Goal: Information Seeking & Learning: Learn about a topic

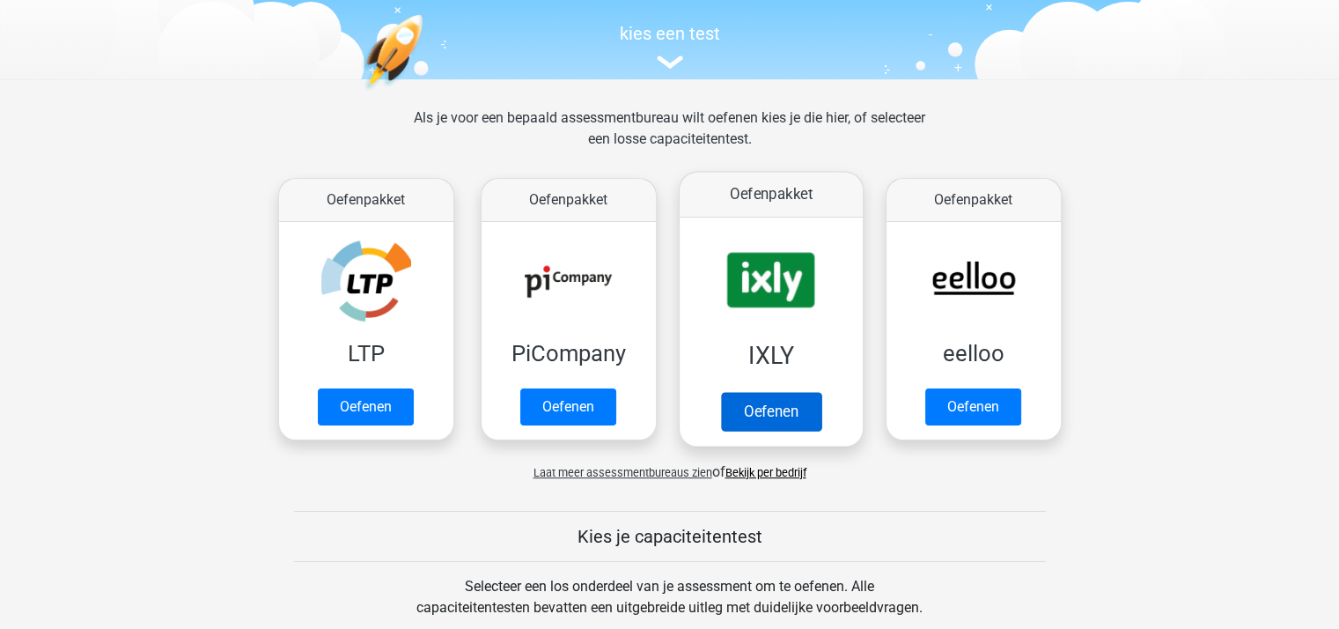
scroll to position [176, 0]
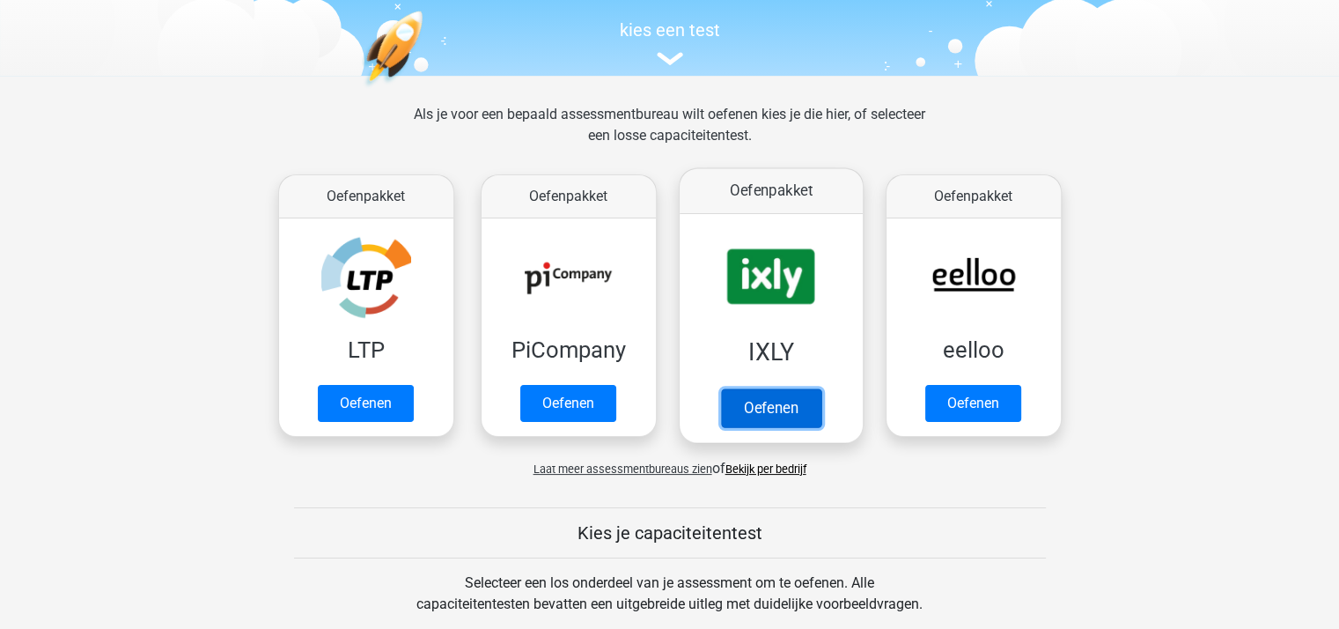
click at [764, 411] on link "Oefenen" at bounding box center [770, 407] width 100 height 39
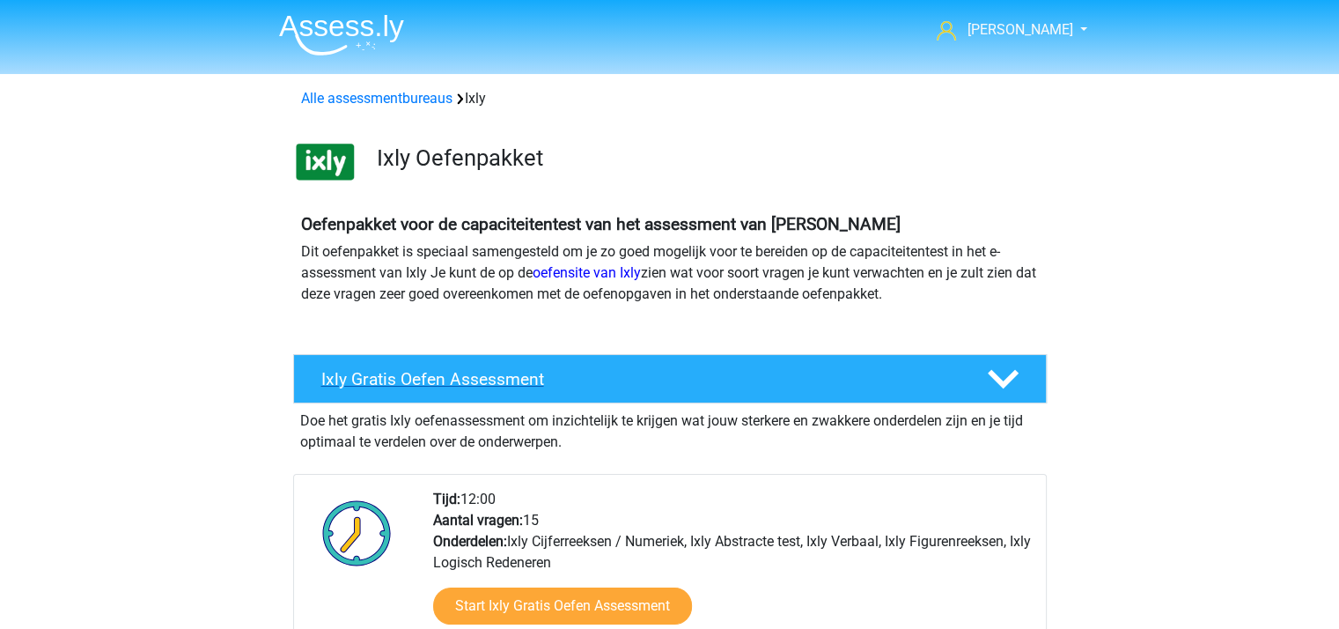
click at [423, 372] on h4 "Ixly Gratis Oefen Assessment" at bounding box center [639, 379] width 637 height 20
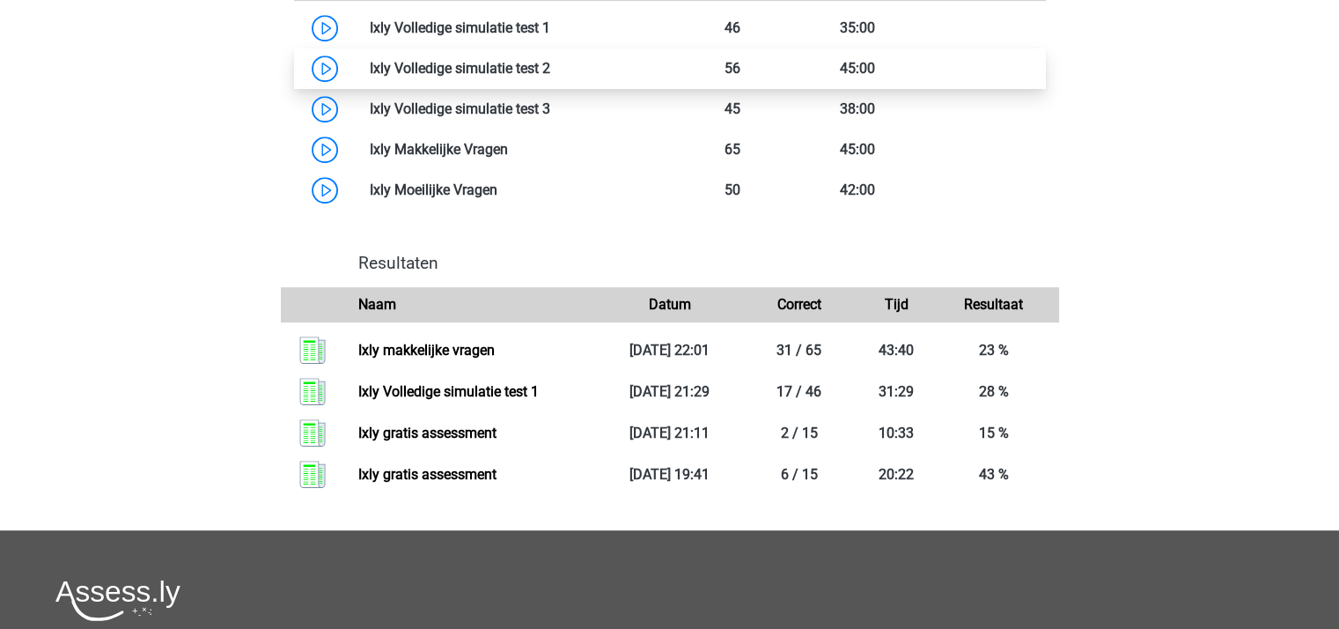
scroll to position [968, 0]
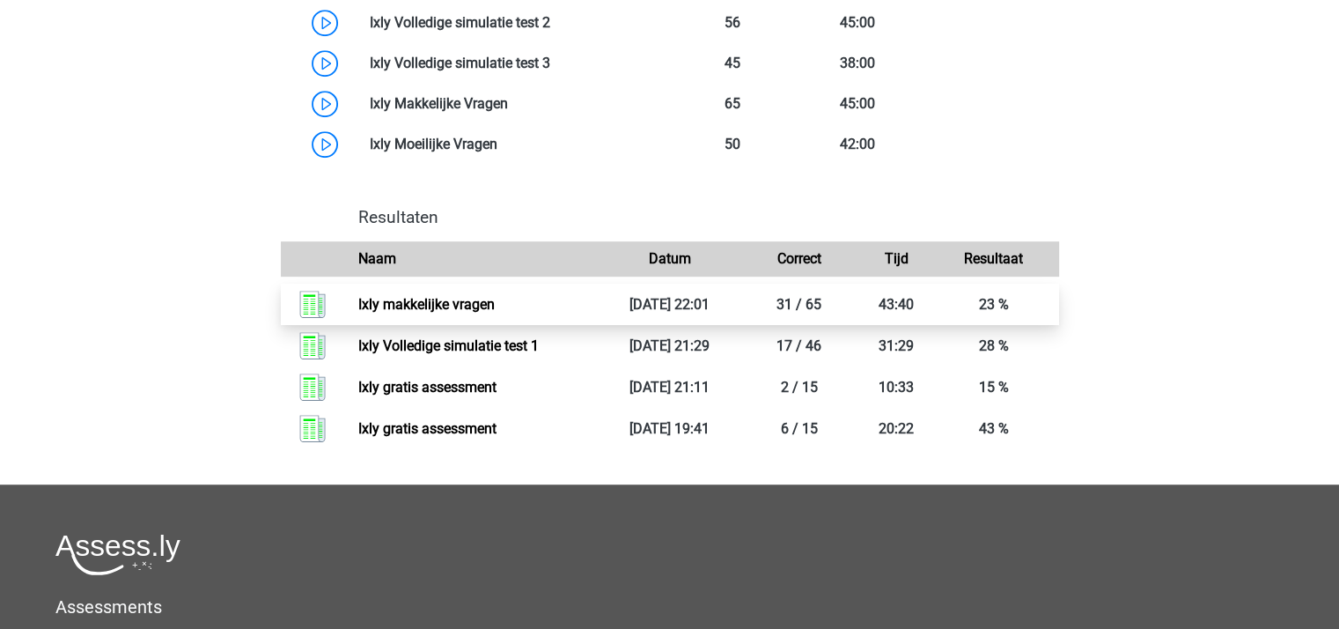
click at [439, 306] on link "Ixly makkelijke vragen" at bounding box center [426, 304] width 136 height 17
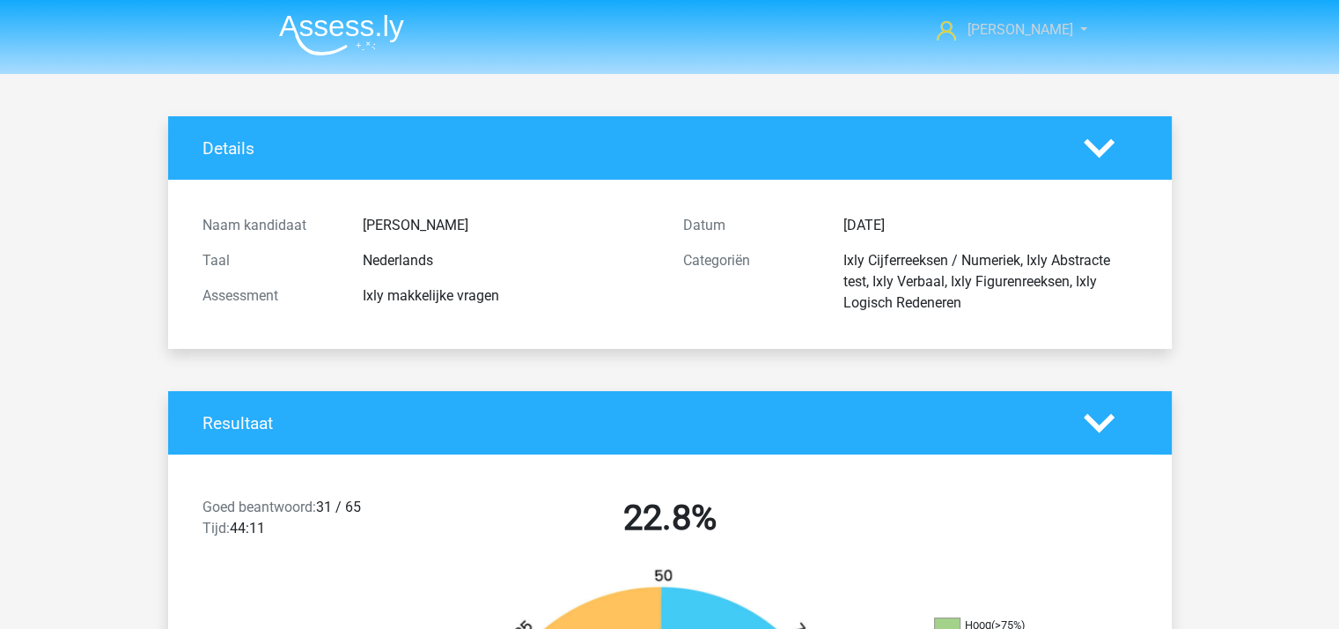
click at [1028, 33] on span "[PERSON_NAME]" at bounding box center [1020, 29] width 106 height 17
click at [320, 24] on img at bounding box center [341, 34] width 125 height 41
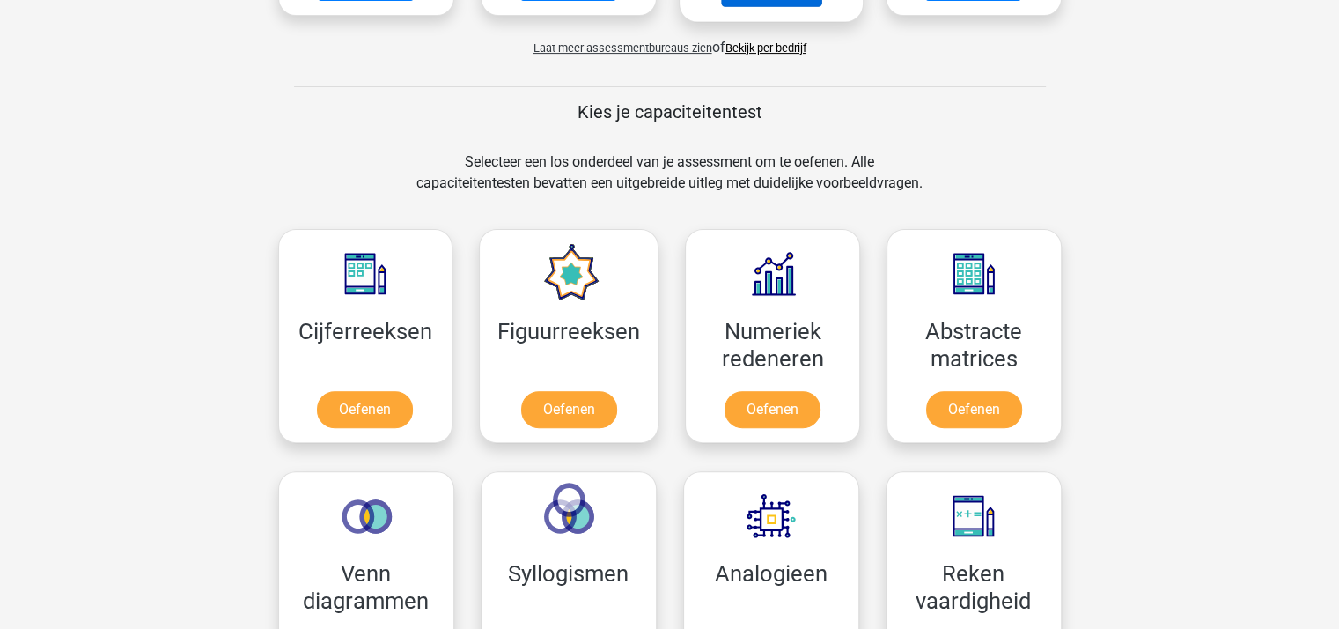
scroll to position [704, 0]
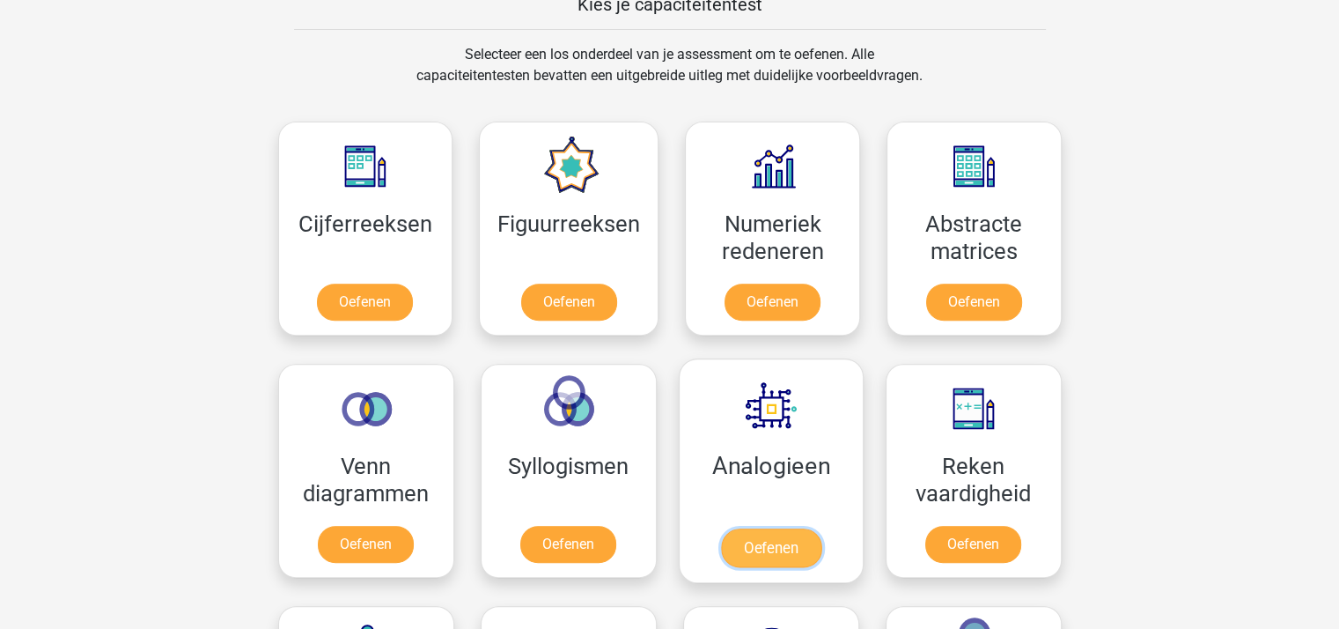
click at [764, 540] on link "Oefenen" at bounding box center [770, 547] width 100 height 39
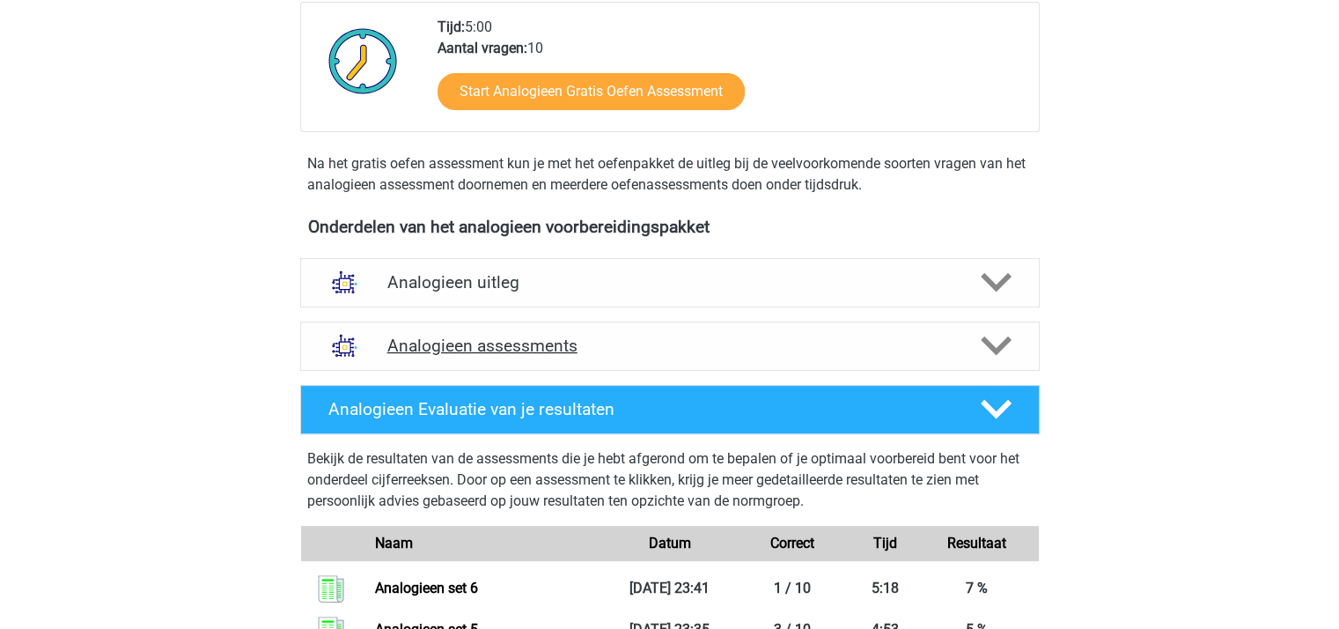
scroll to position [440, 0]
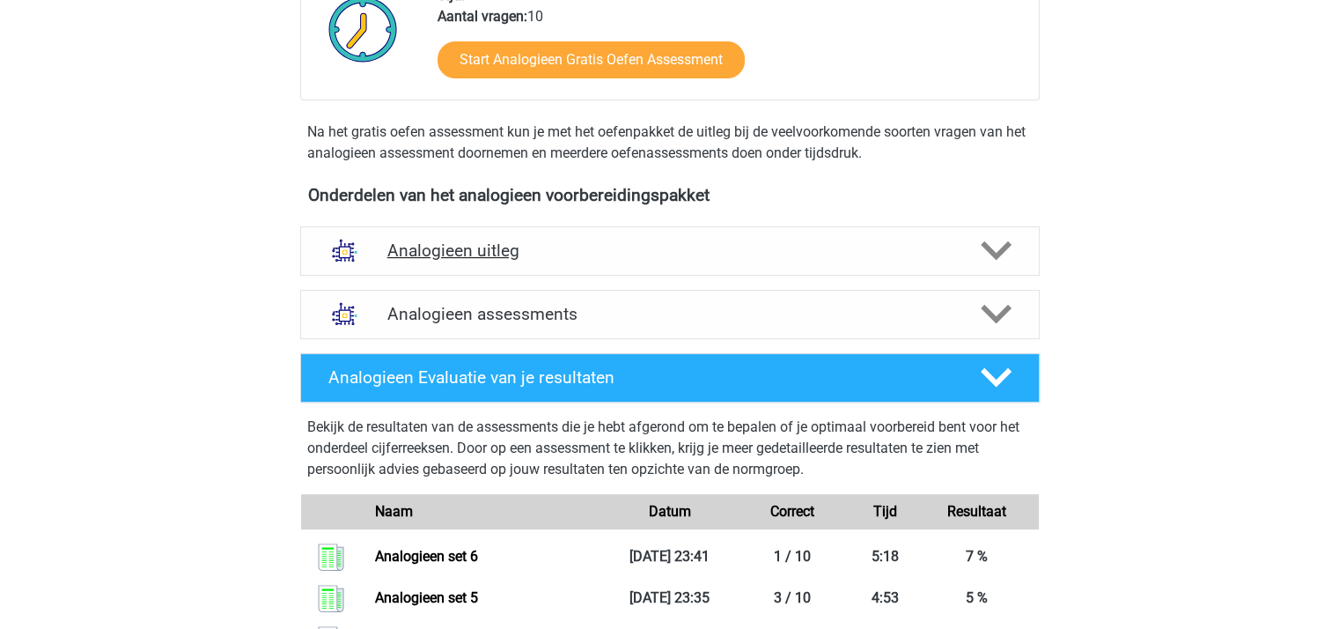
click at [486, 255] on h4 "Analogieen uitleg" at bounding box center [669, 250] width 565 height 20
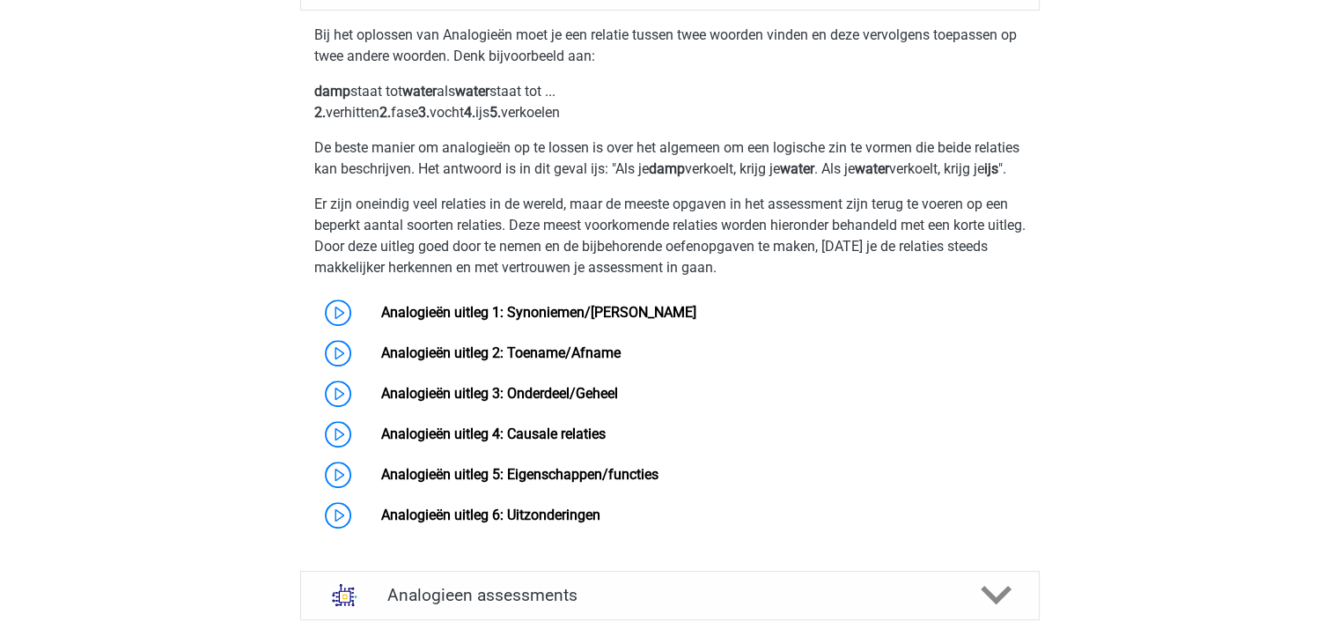
scroll to position [704, 0]
click at [475, 321] on link "Analogieën uitleg 1: Synoniemen/Antoniemen" at bounding box center [538, 313] width 315 height 17
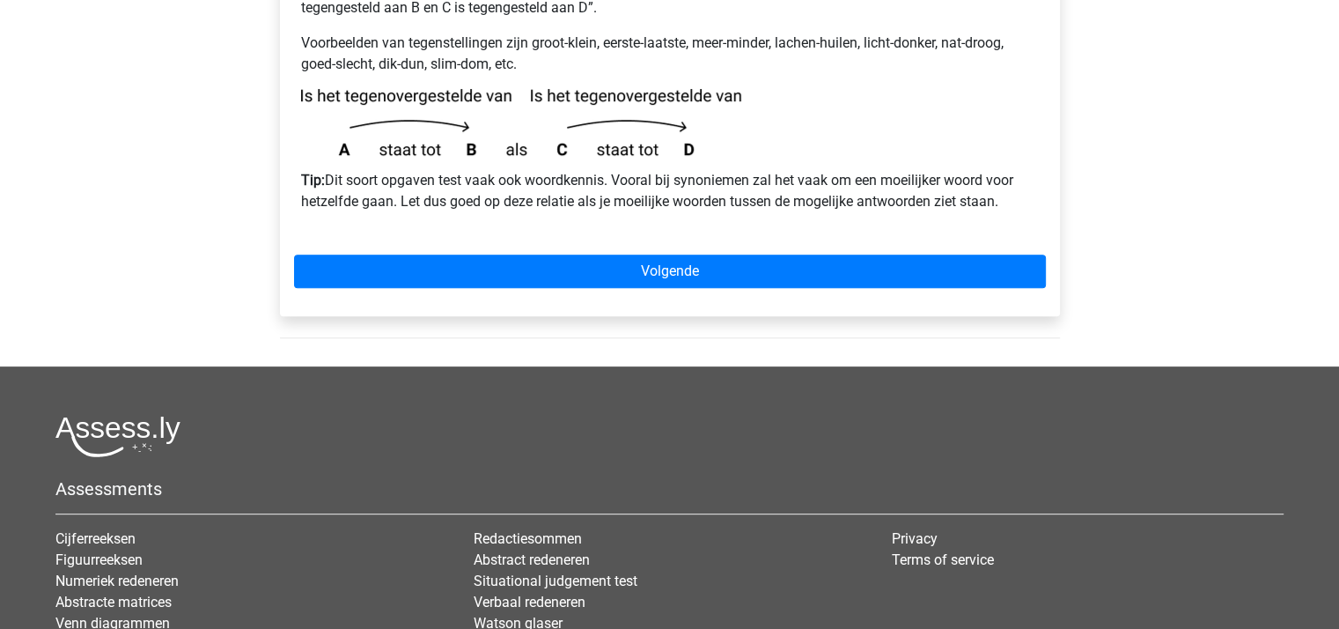
scroll to position [616, 0]
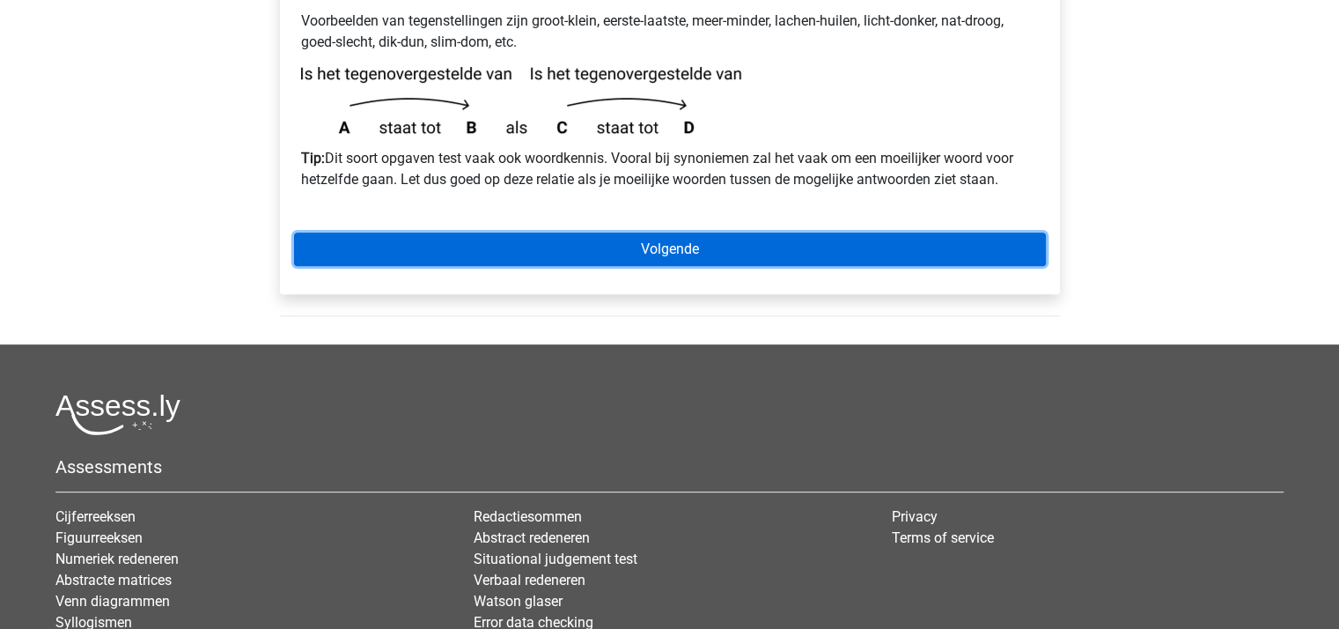
click at [593, 232] on link "Volgende" at bounding box center [670, 248] width 752 height 33
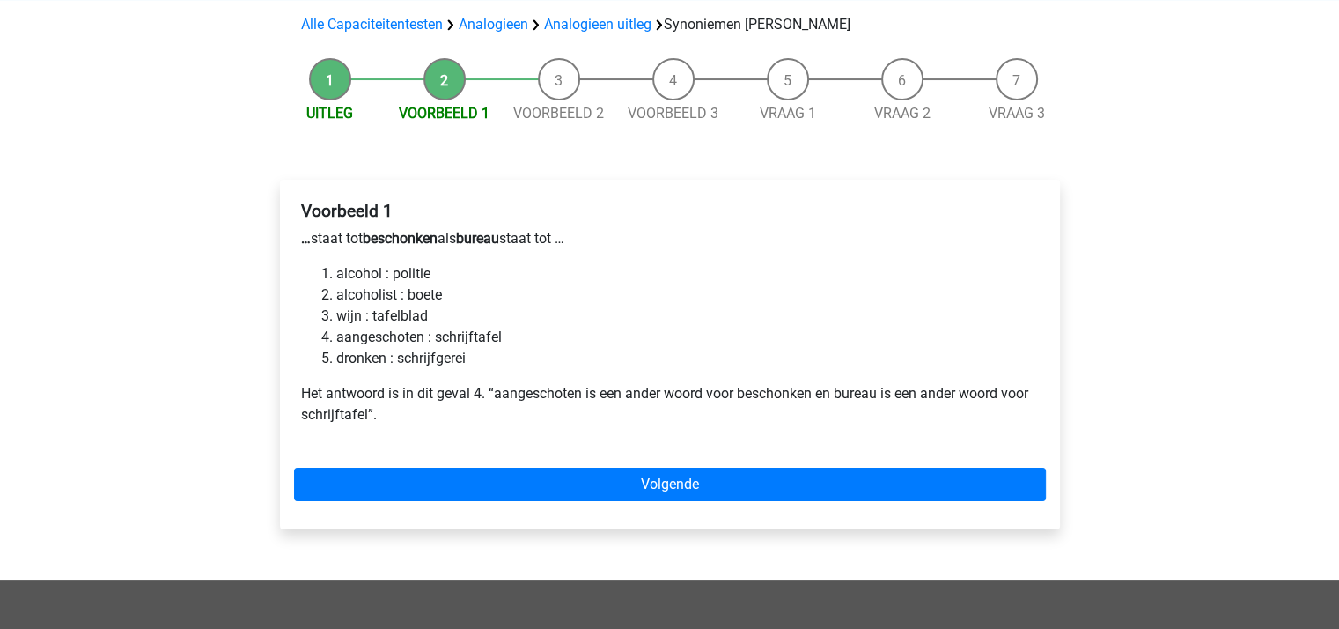
scroll to position [264, 0]
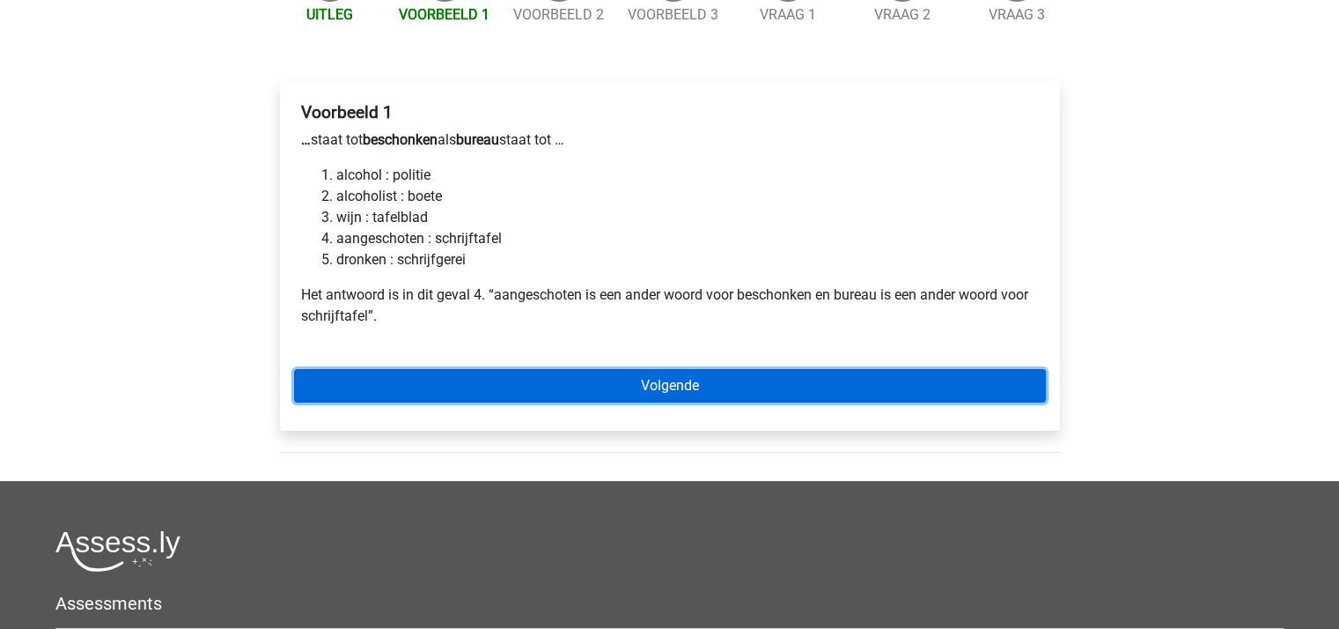
click at [600, 369] on link "Volgende" at bounding box center [670, 385] width 752 height 33
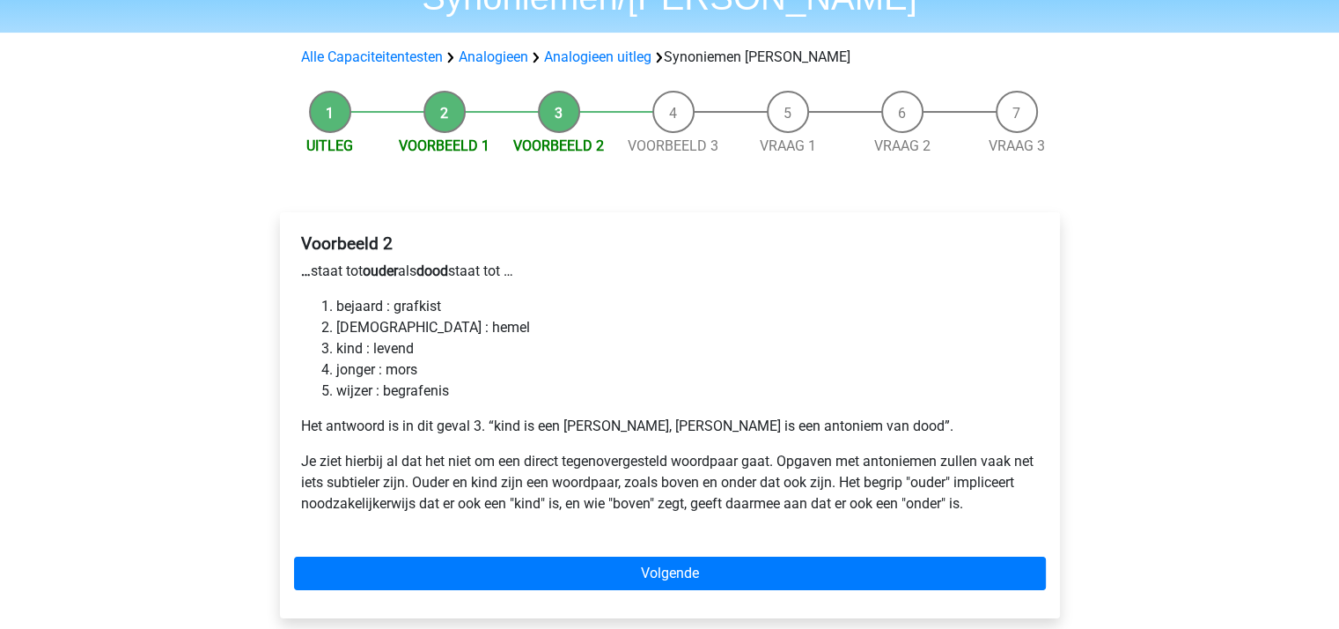
scroll to position [176, 0]
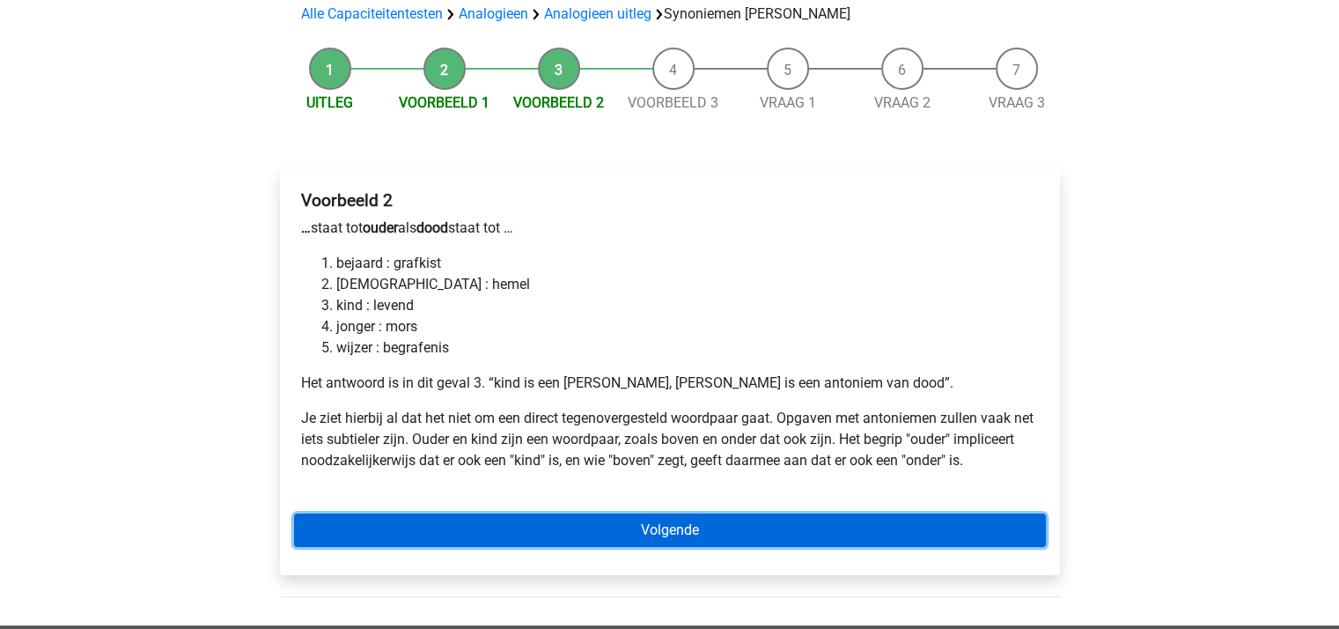
click at [640, 513] on link "Volgende" at bounding box center [670, 529] width 752 height 33
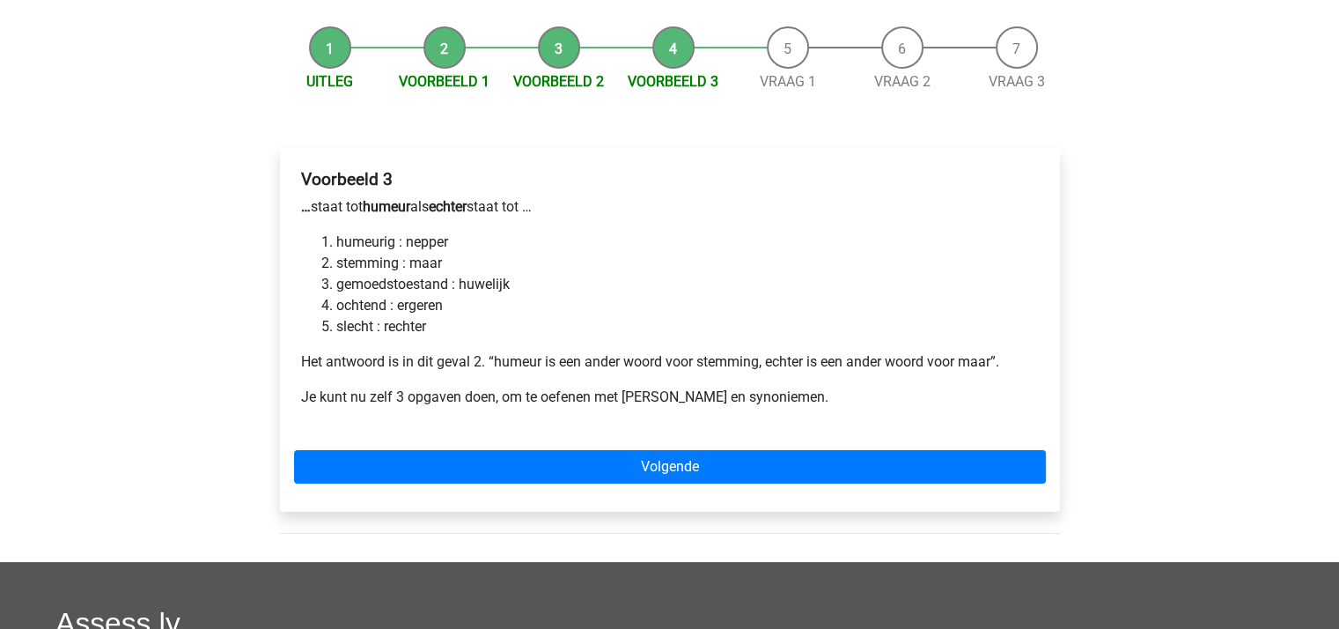
scroll to position [264, 0]
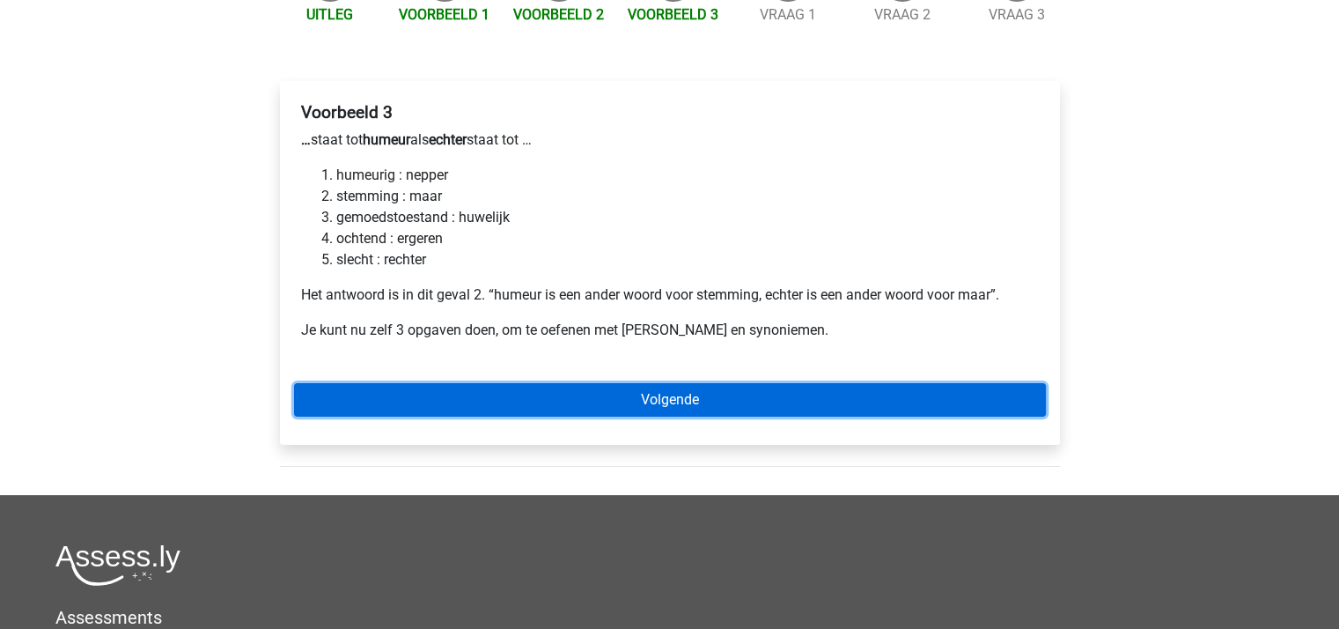
click at [648, 383] on link "Volgende" at bounding box center [670, 399] width 752 height 33
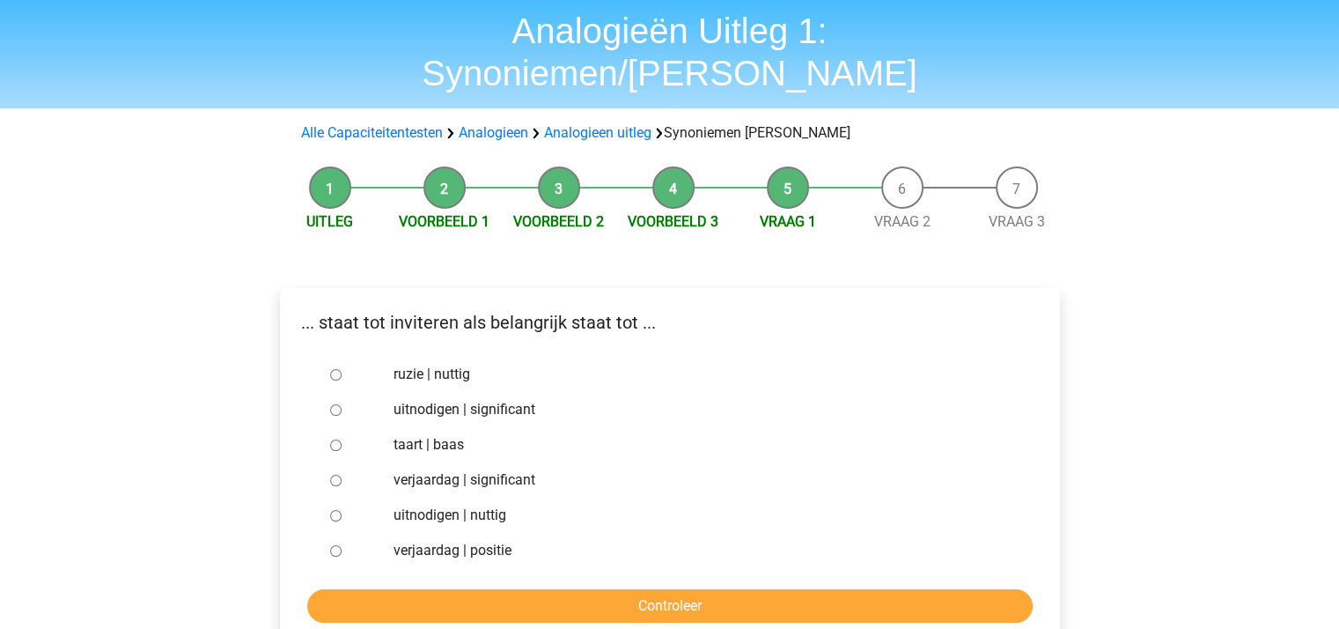
scroll to position [88, 0]
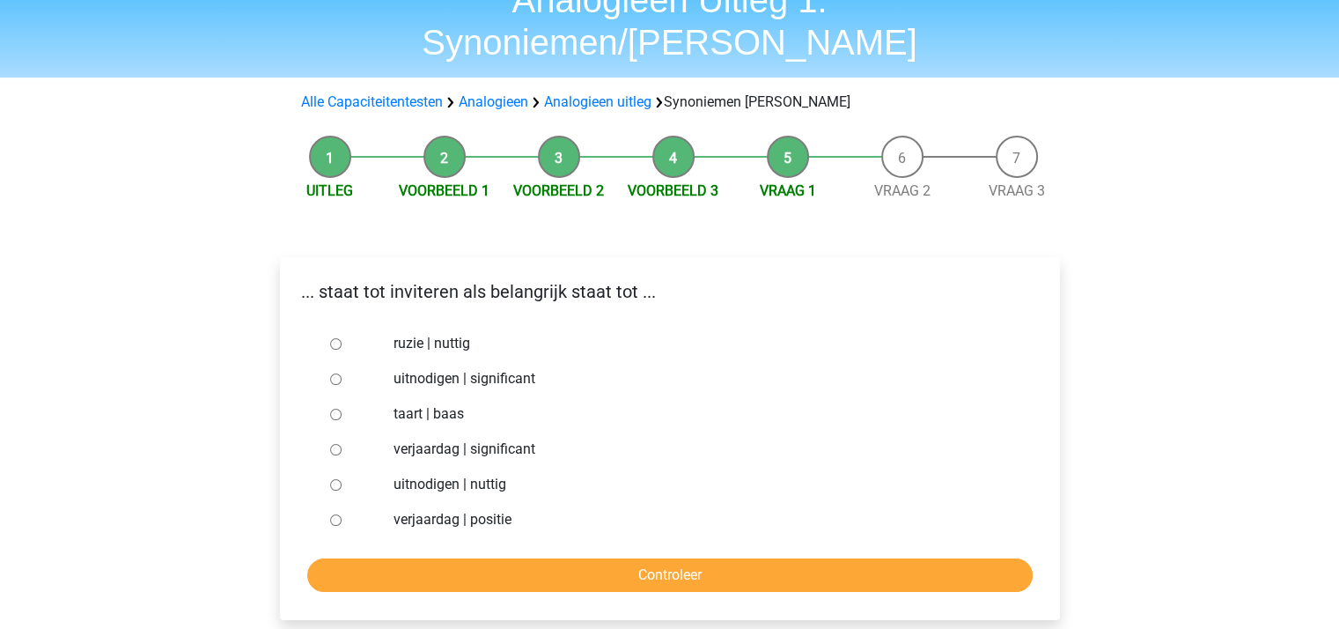
click at [336, 373] on input "uitnodigen | significant" at bounding box center [335, 378] width 11 height 11
radio input "true"
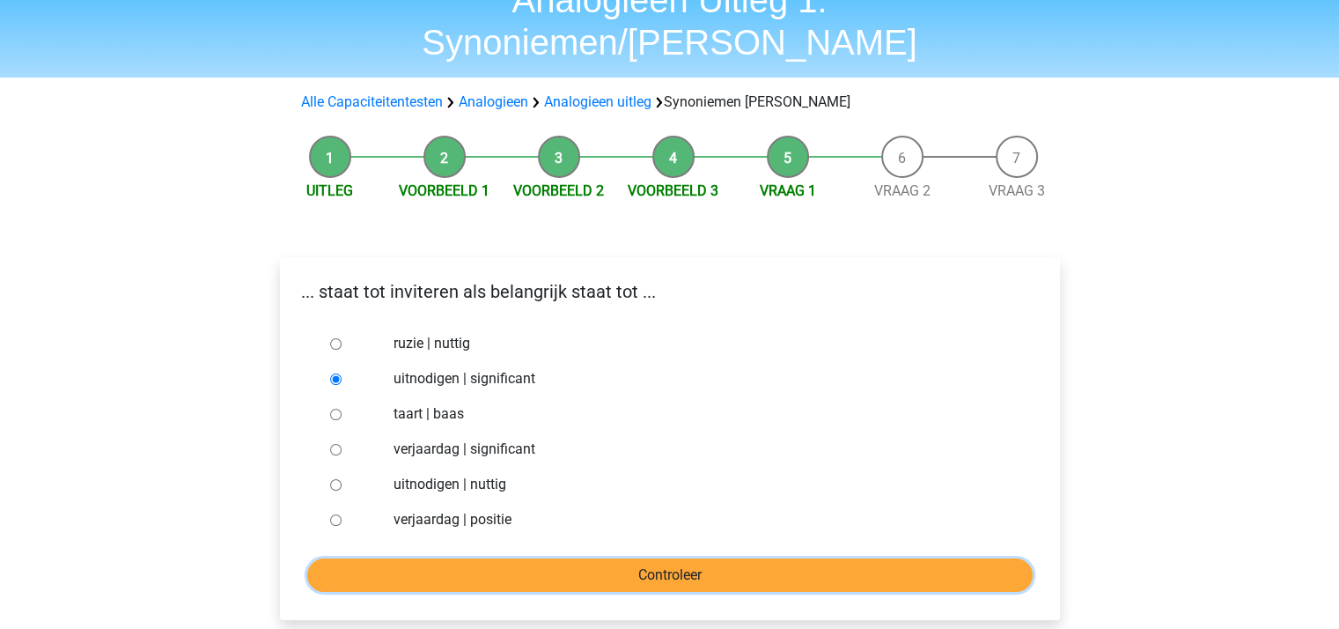
click at [573, 558] on input "Controleer" at bounding box center [669, 574] width 725 height 33
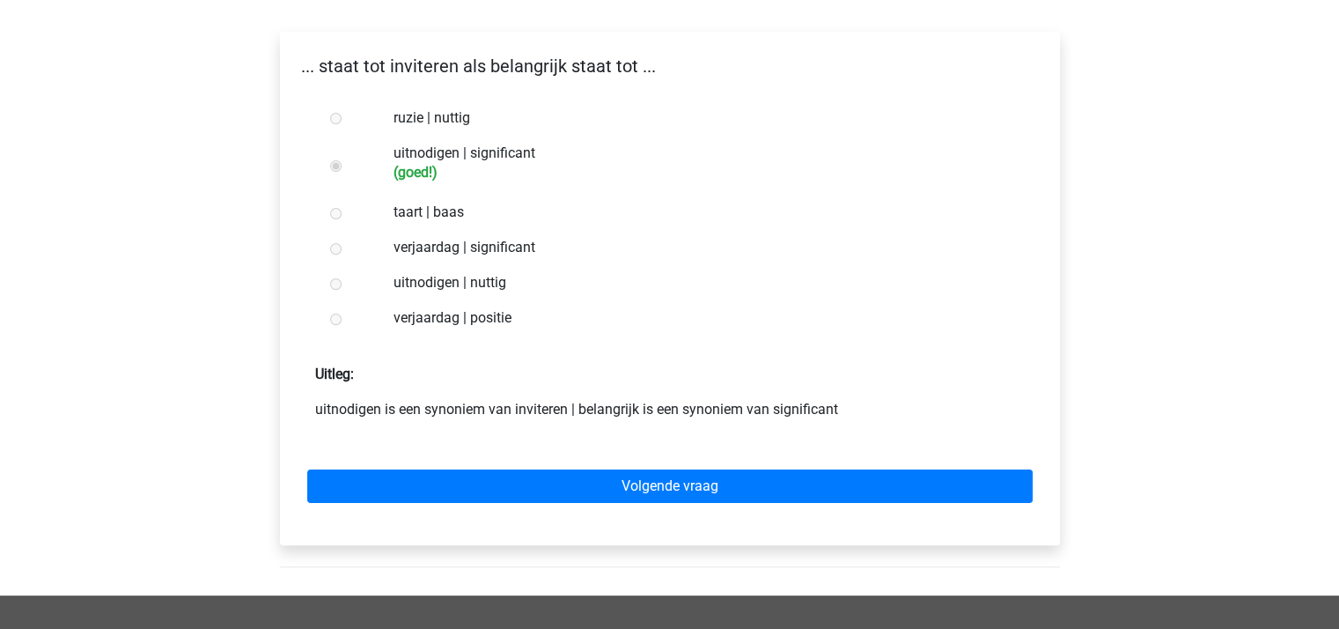
scroll to position [352, 0]
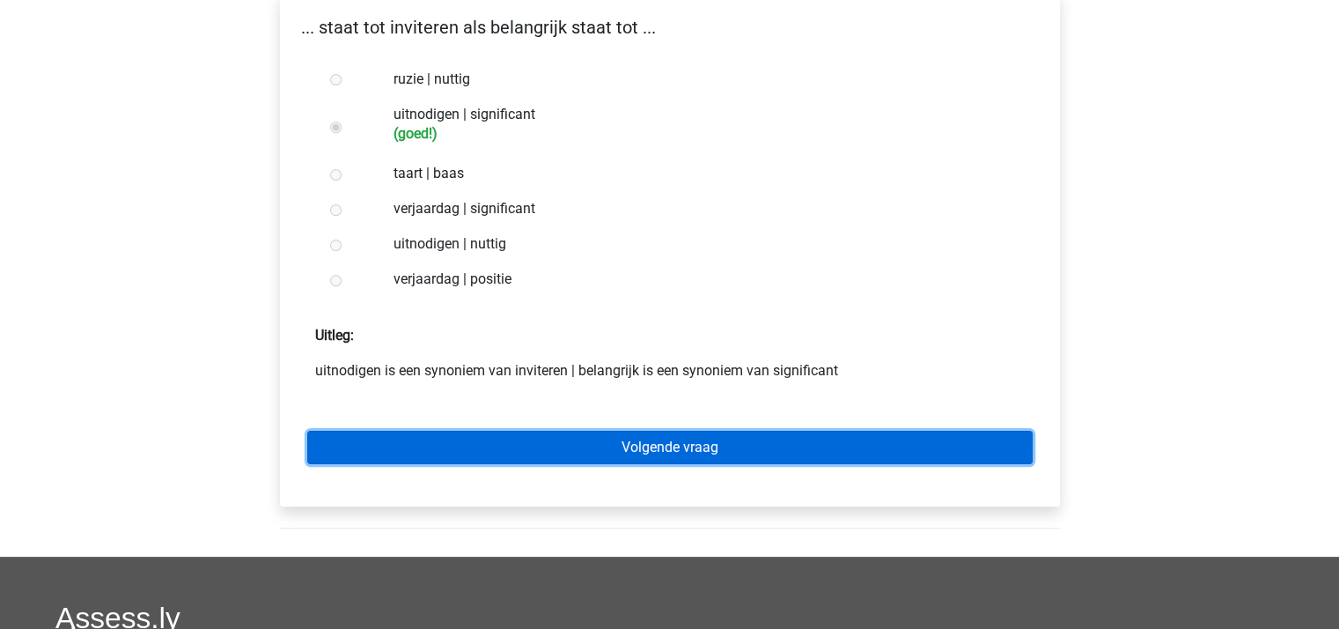
click at [637, 431] on link "Volgende vraag" at bounding box center [669, 447] width 725 height 33
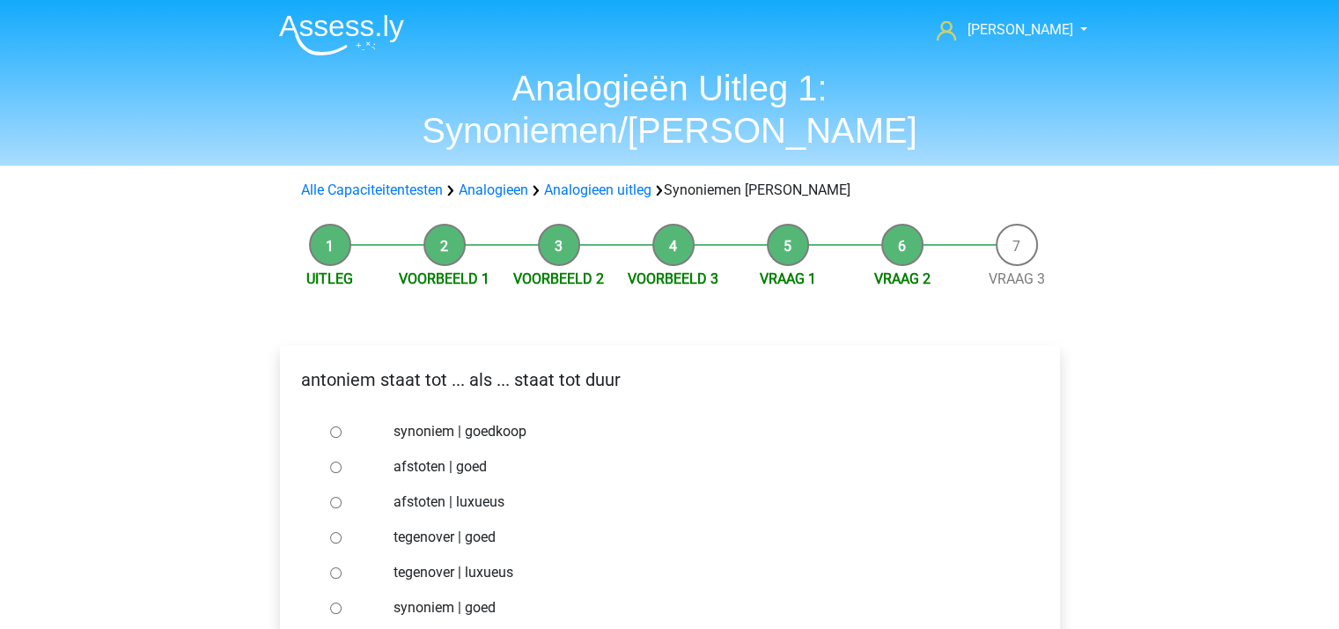
click at [335, 426] on input "synoniem | goedkoop" at bounding box center [335, 431] width 11 height 11
radio input "true"
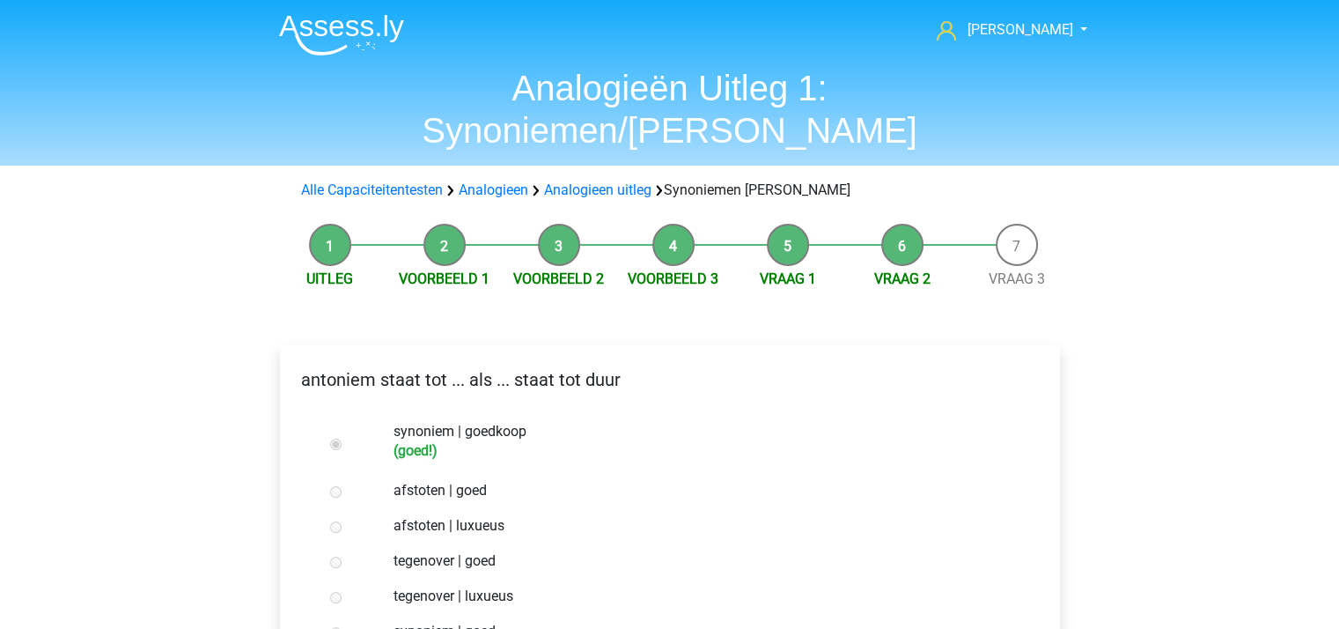
scroll to position [352, 0]
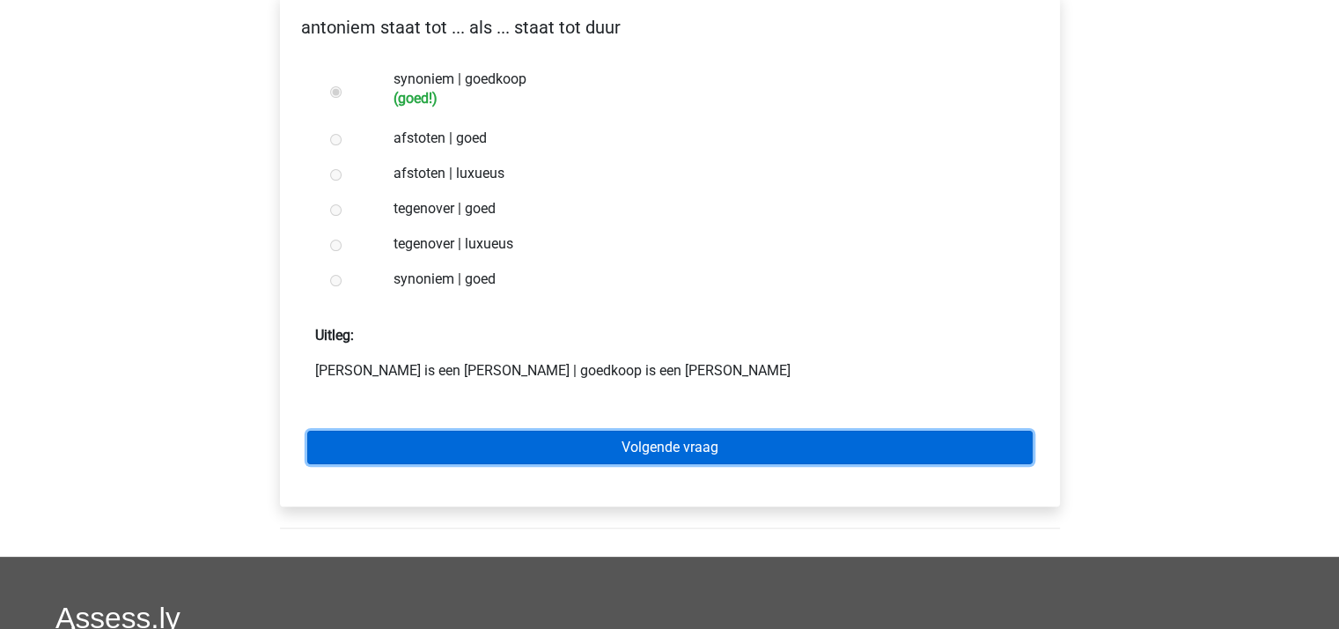
click at [629, 431] on link "Volgende vraag" at bounding box center [669, 447] width 725 height 33
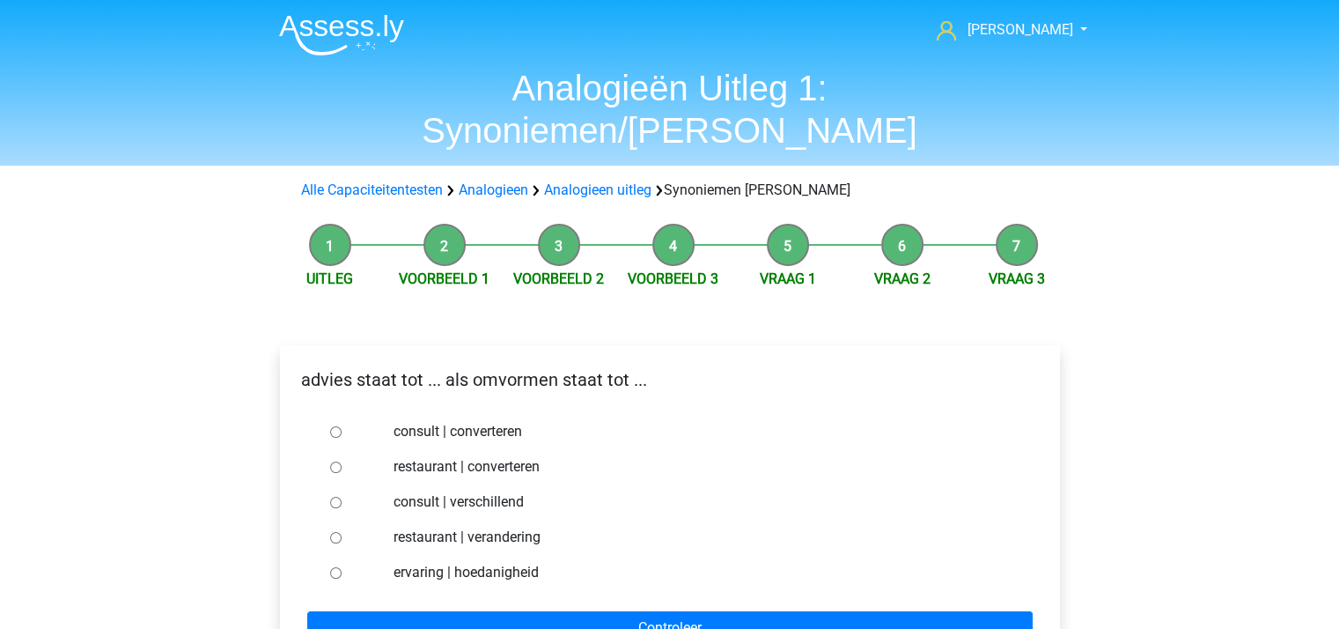
click at [331, 426] on input "consult | converteren" at bounding box center [335, 431] width 11 height 11
radio input "true"
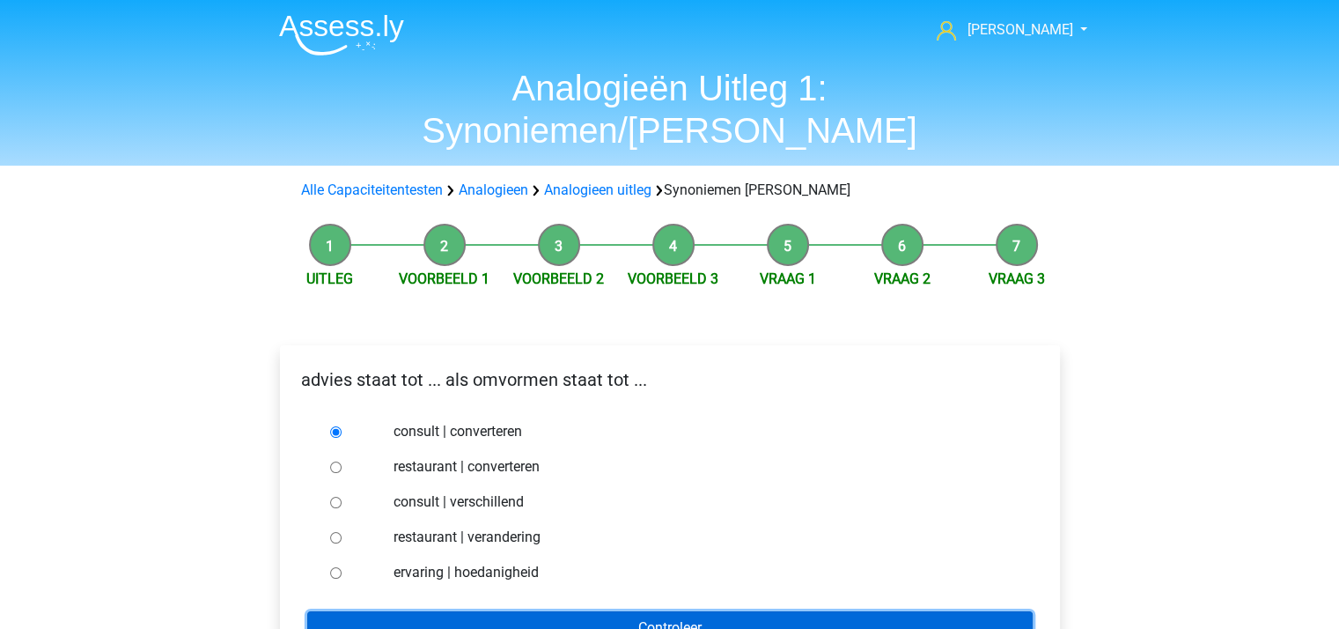
click at [577, 611] on input "Controleer" at bounding box center [669, 627] width 725 height 33
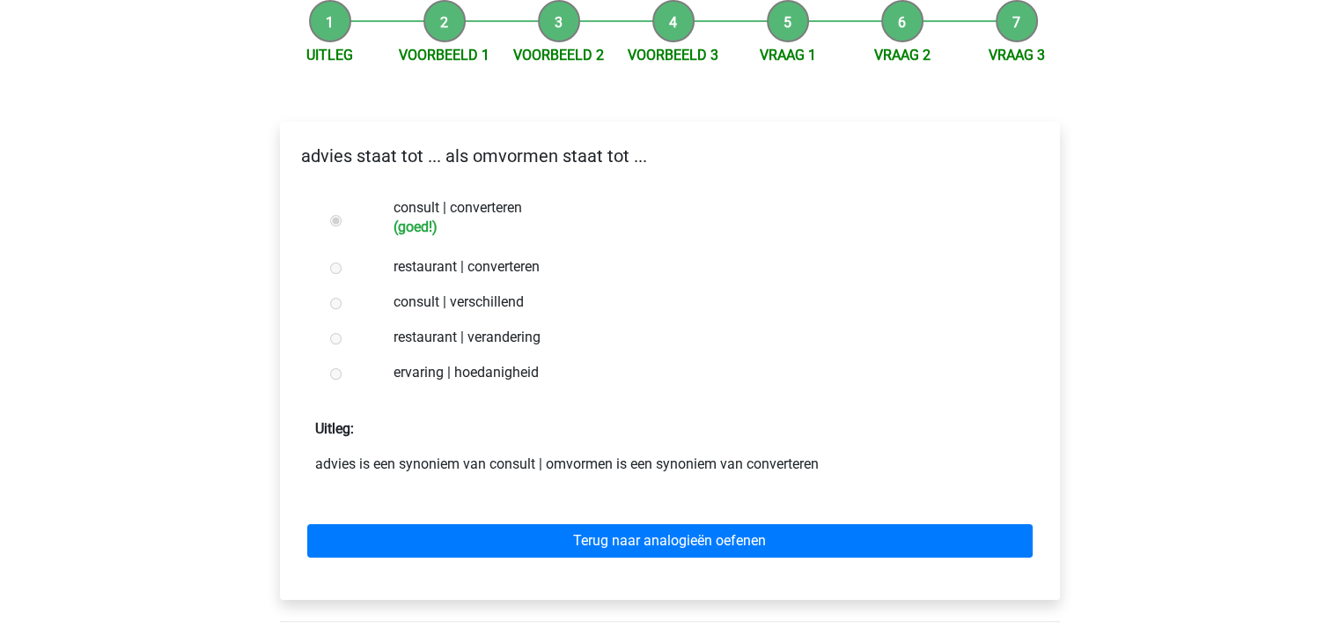
scroll to position [264, 0]
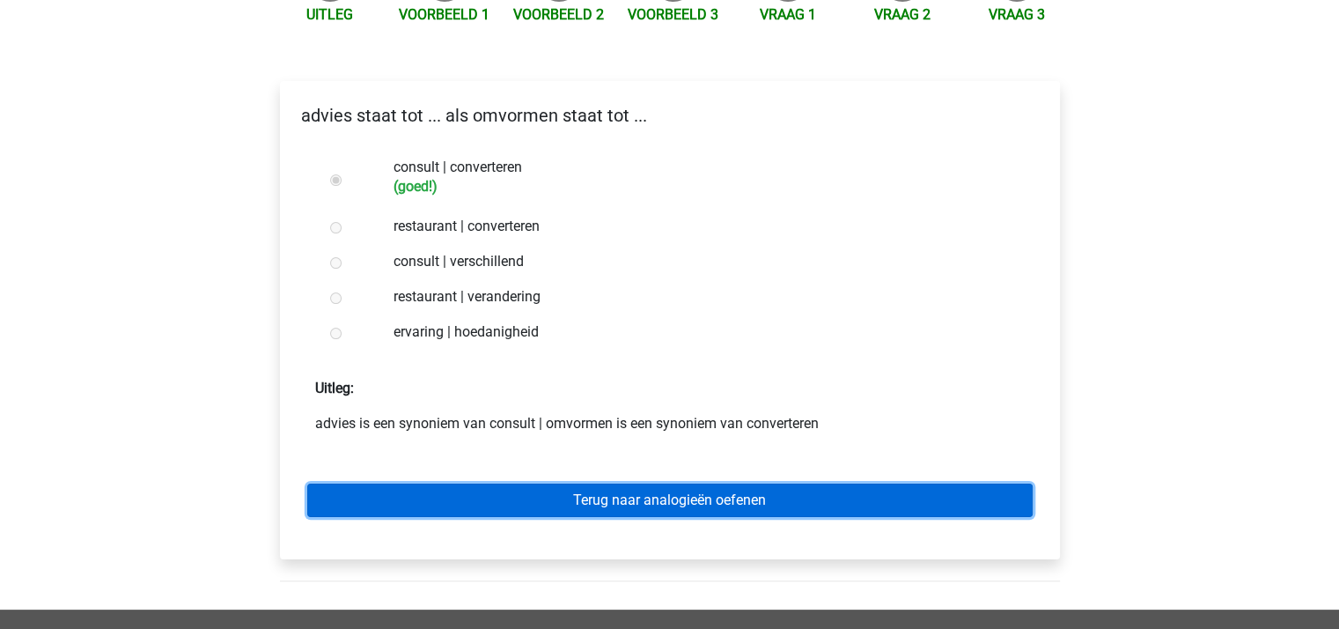
click at [623, 483] on link "Terug naar analogieën oefenen" at bounding box center [669, 499] width 725 height 33
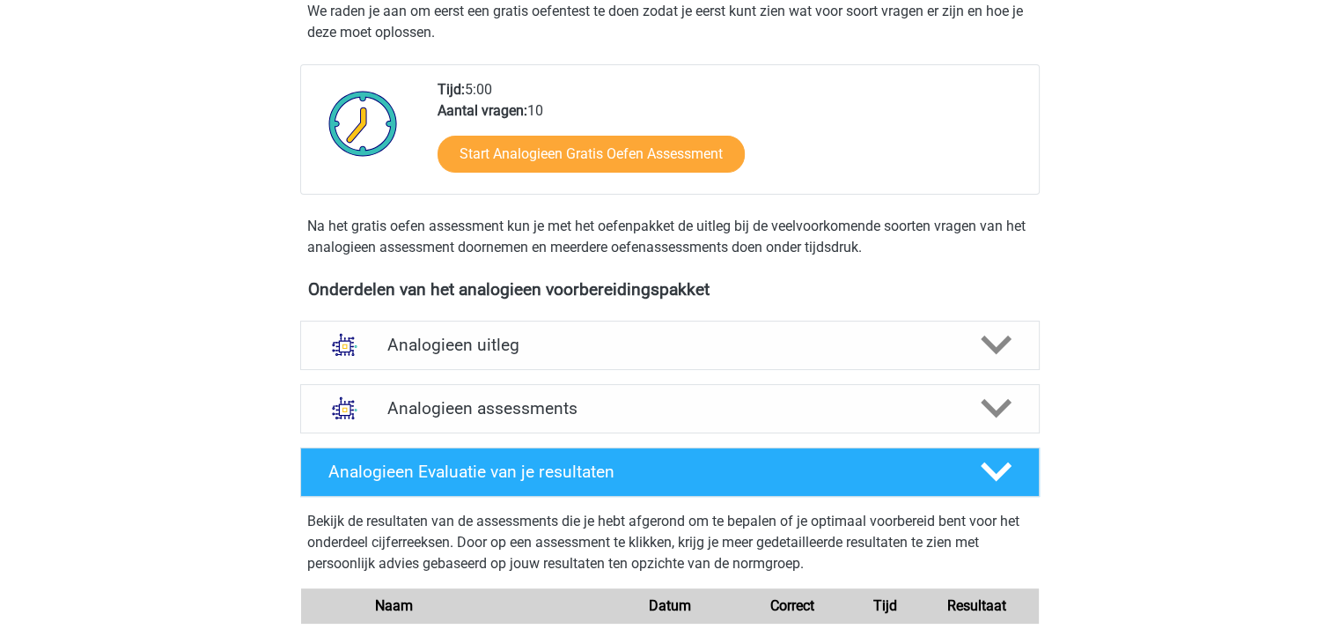
scroll to position [352, 0]
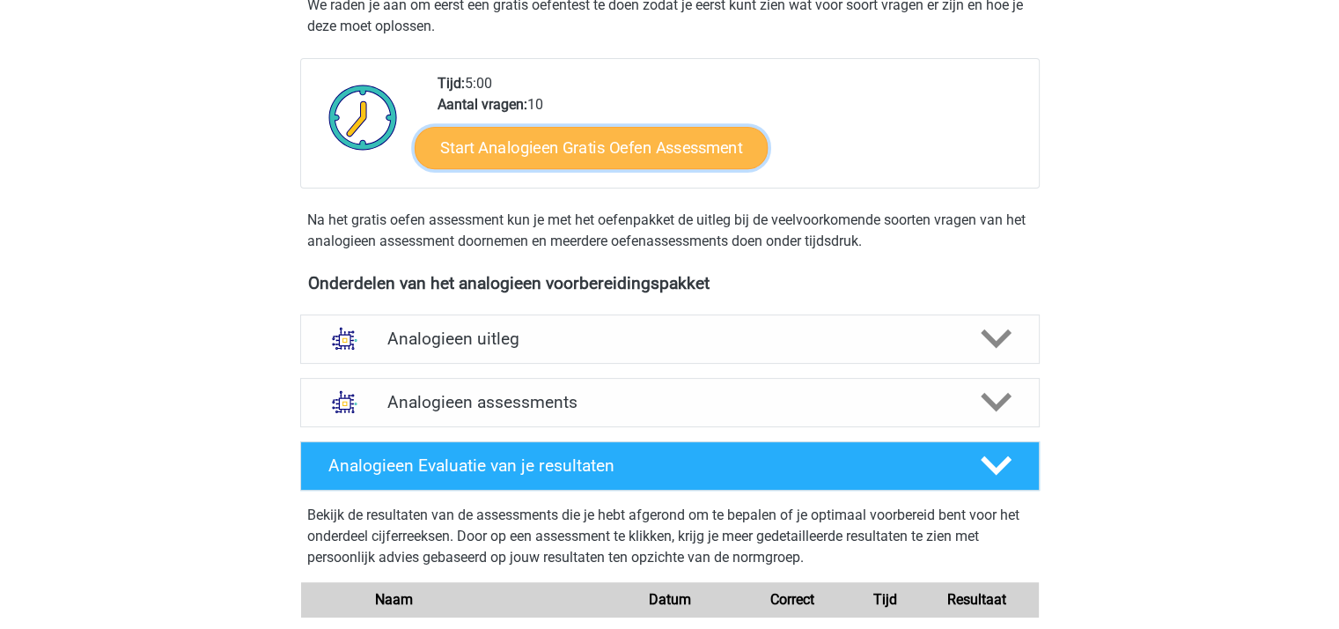
click at [607, 145] on link "Start Analogieen Gratis Oefen Assessment" at bounding box center [591, 147] width 353 height 42
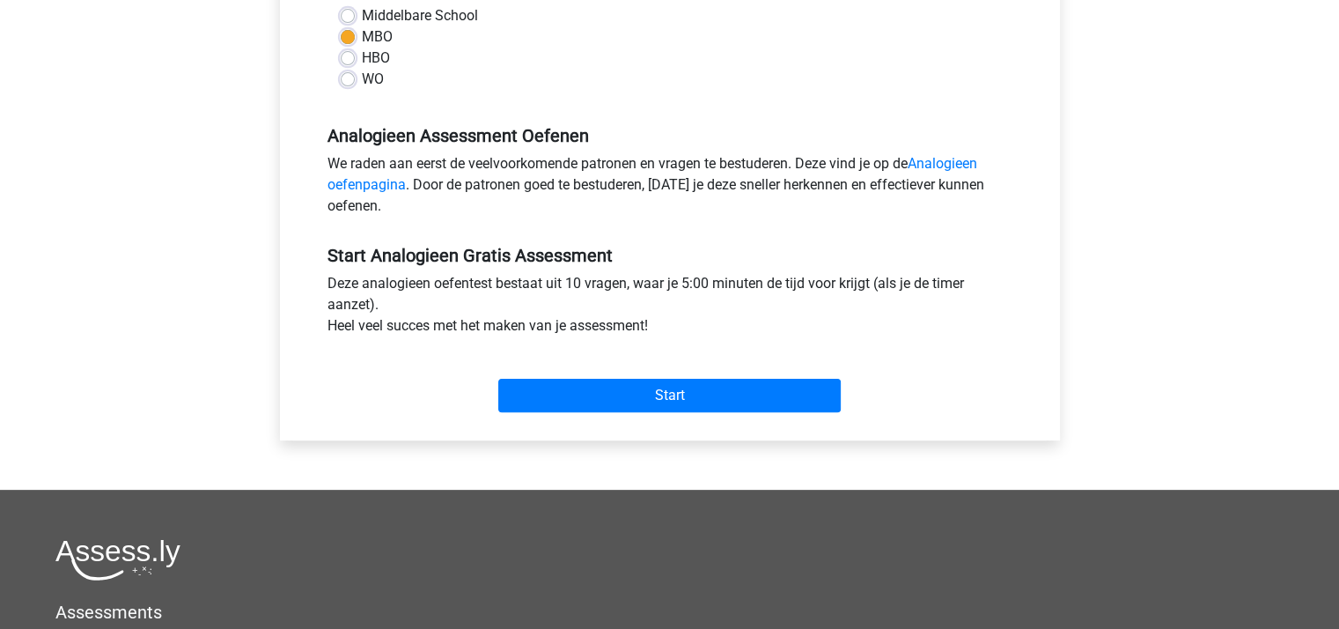
scroll to position [440, 0]
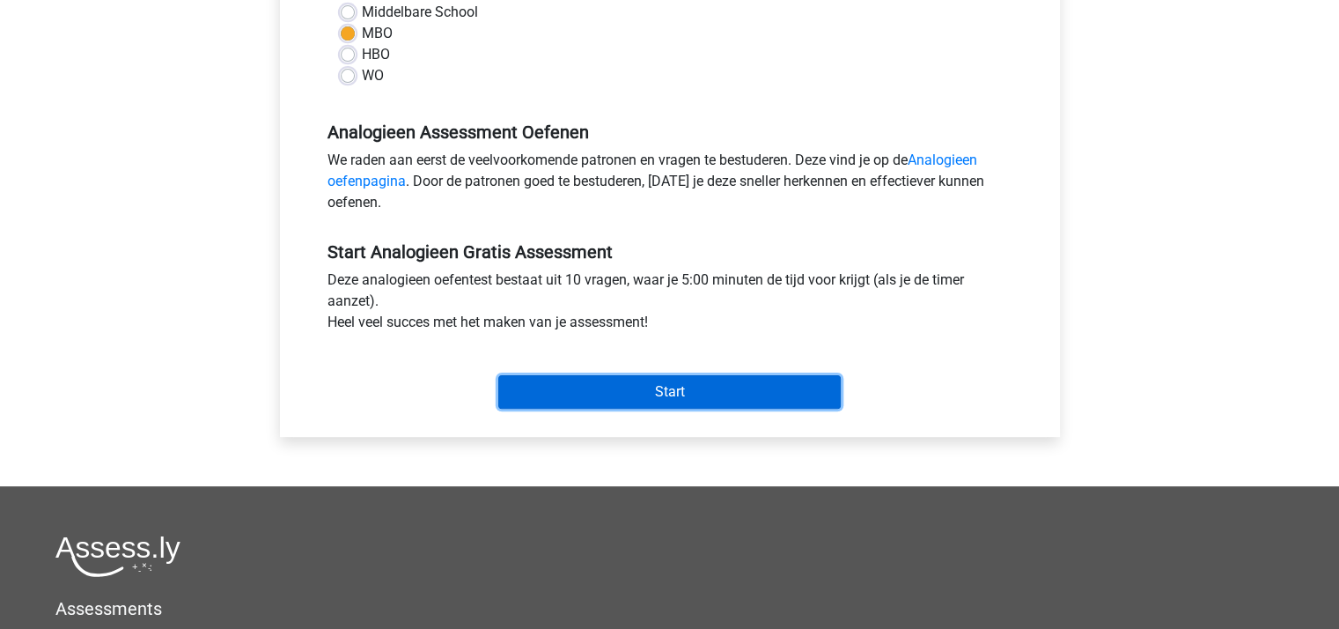
click at [630, 393] on input "Start" at bounding box center [669, 391] width 342 height 33
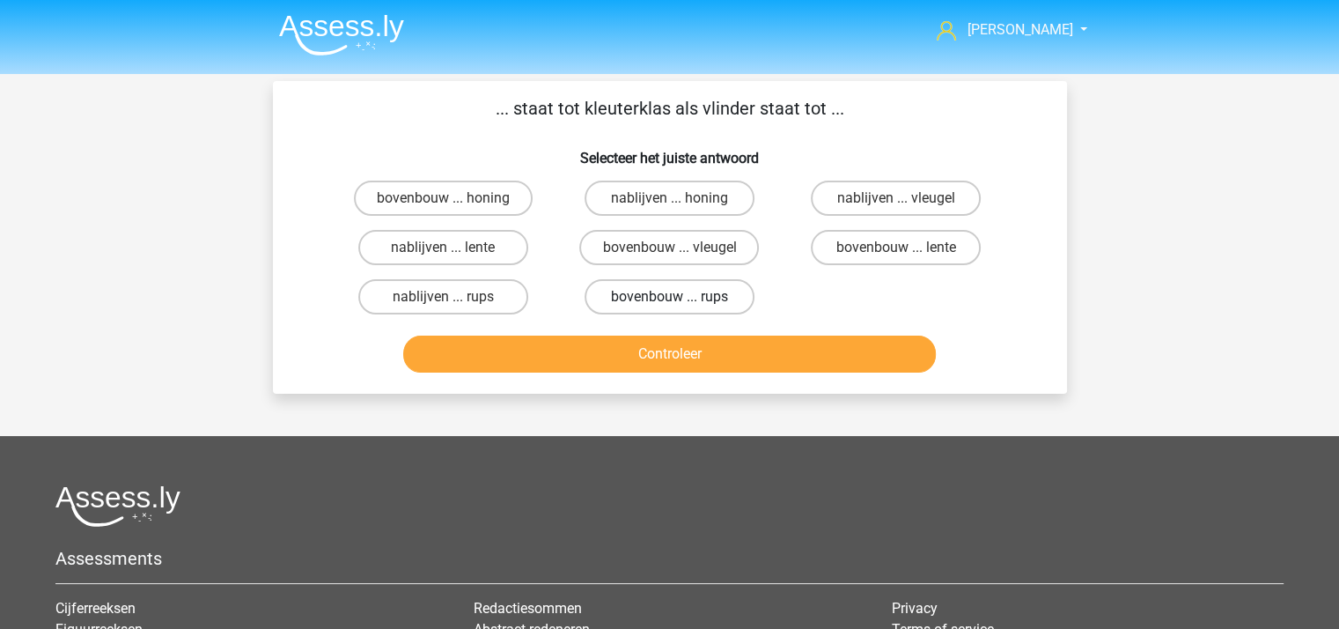
click at [640, 291] on label "bovenbouw ... rups" at bounding box center [670, 296] width 170 height 35
click at [669, 297] on input "bovenbouw ... rups" at bounding box center [674, 302] width 11 height 11
radio input "true"
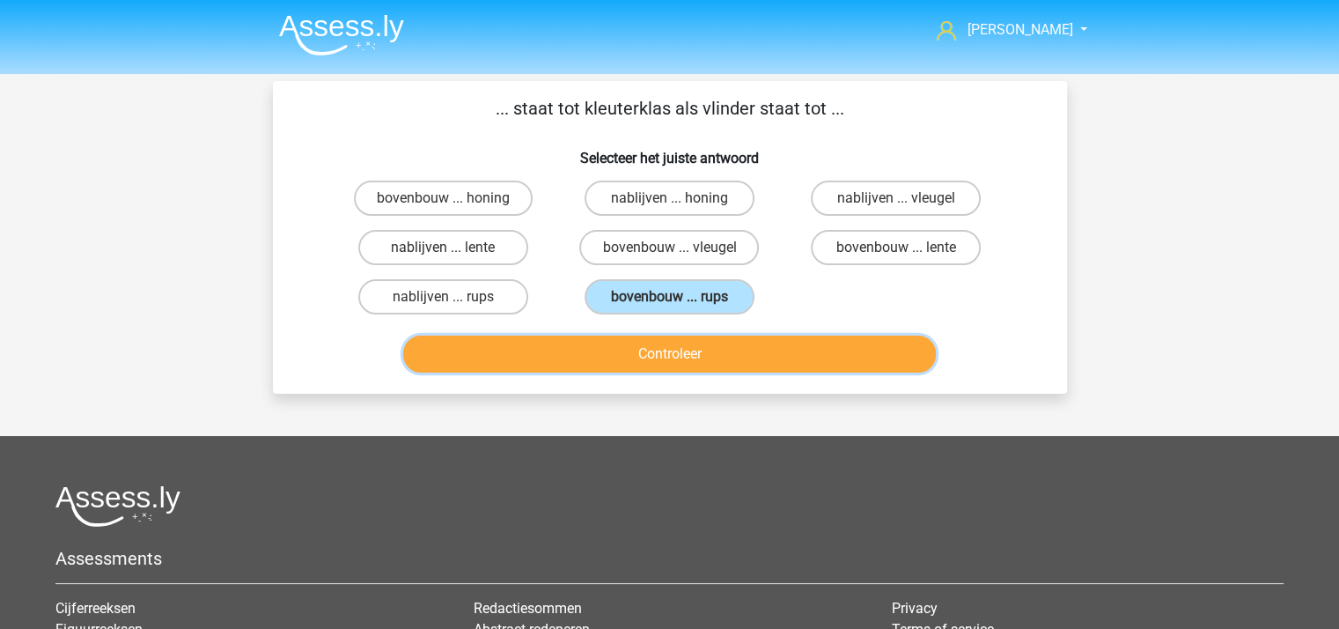
click at [660, 353] on button "Controleer" at bounding box center [669, 353] width 533 height 37
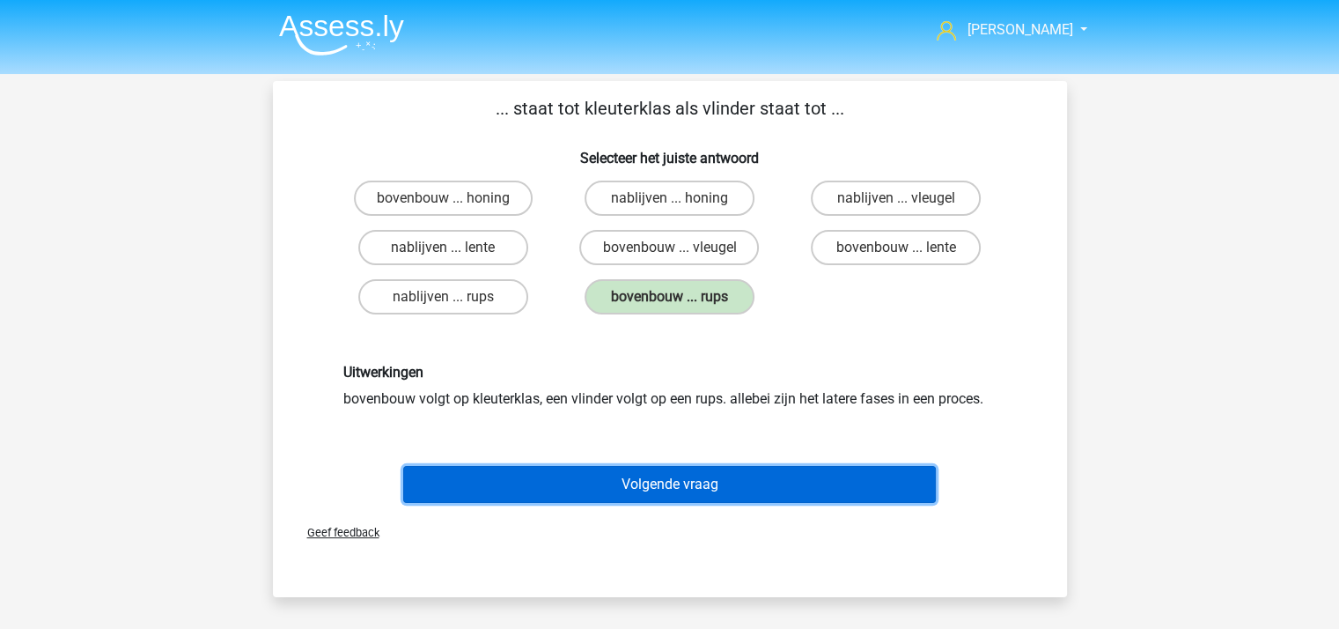
click at [707, 475] on button "Volgende vraag" at bounding box center [669, 484] width 533 height 37
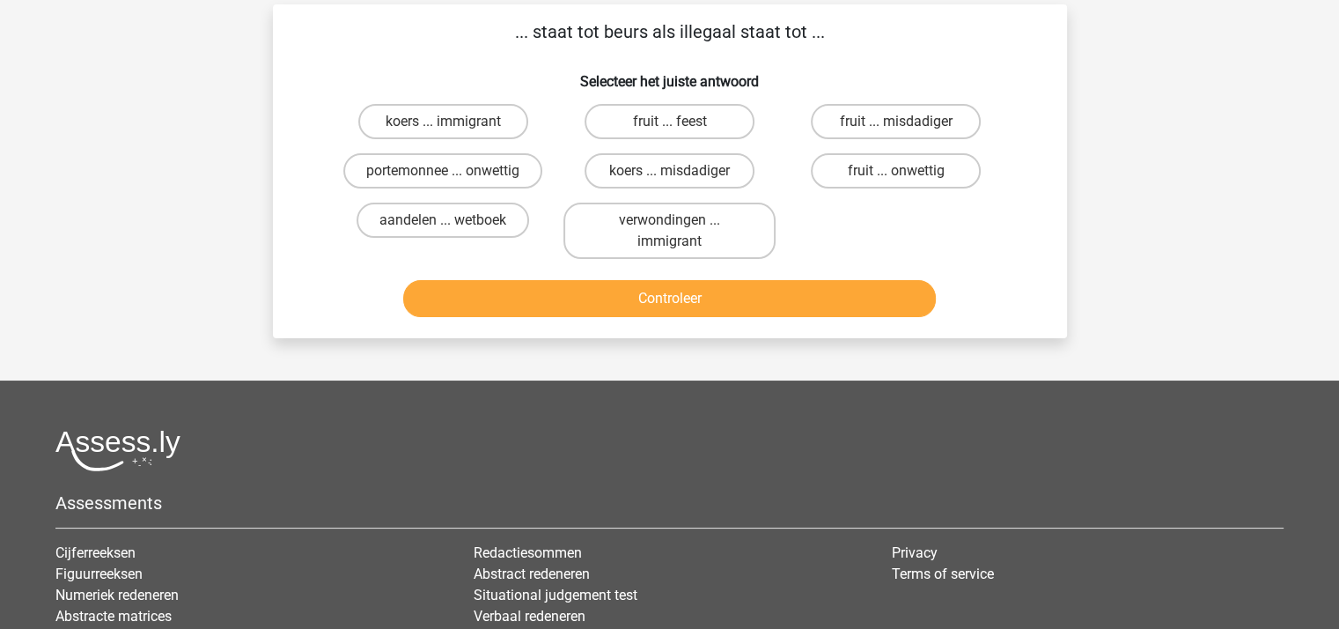
scroll to position [81, 0]
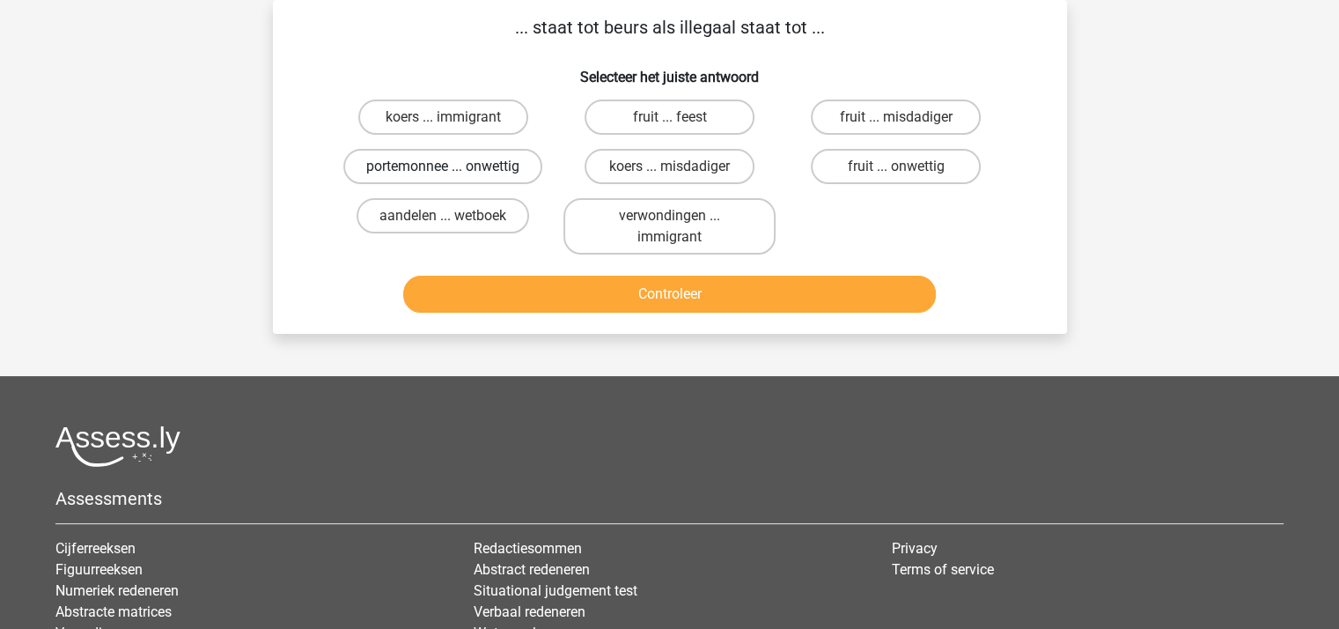
click at [481, 161] on label "portemonnee ... onwettig" at bounding box center [442, 166] width 199 height 35
click at [454, 166] on input "portemonnee ... onwettig" at bounding box center [448, 171] width 11 height 11
radio input "true"
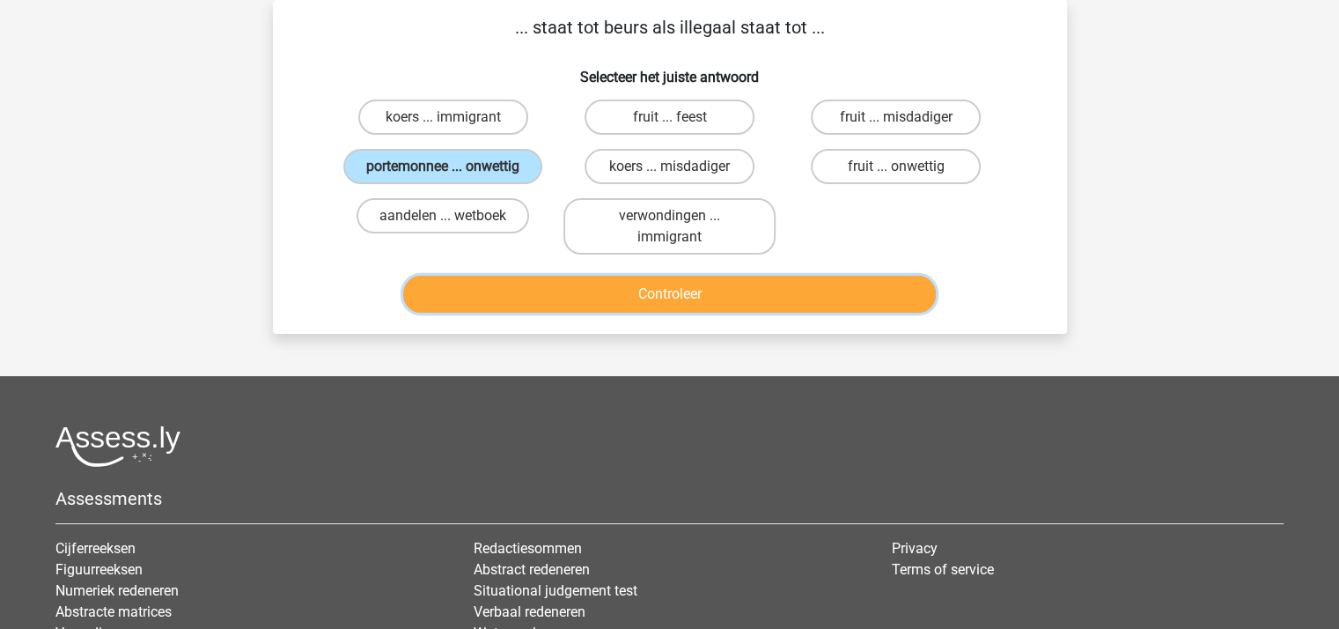
click at [609, 285] on button "Controleer" at bounding box center [669, 294] width 533 height 37
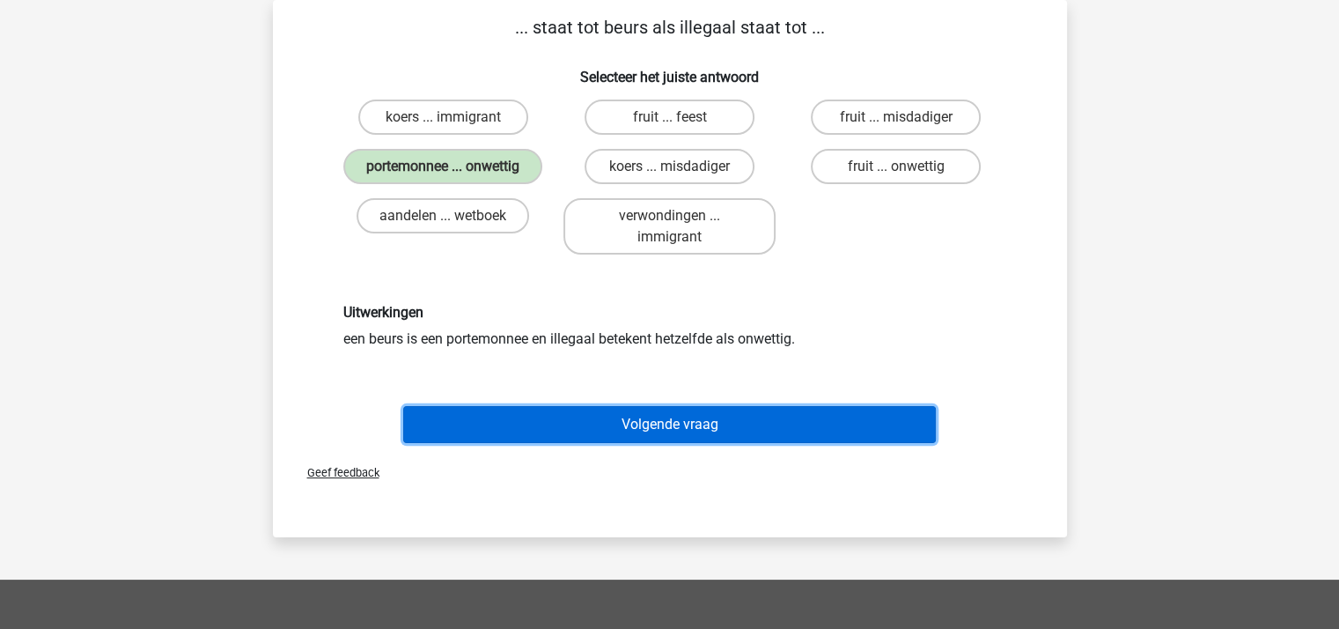
click at [673, 418] on button "Volgende vraag" at bounding box center [669, 424] width 533 height 37
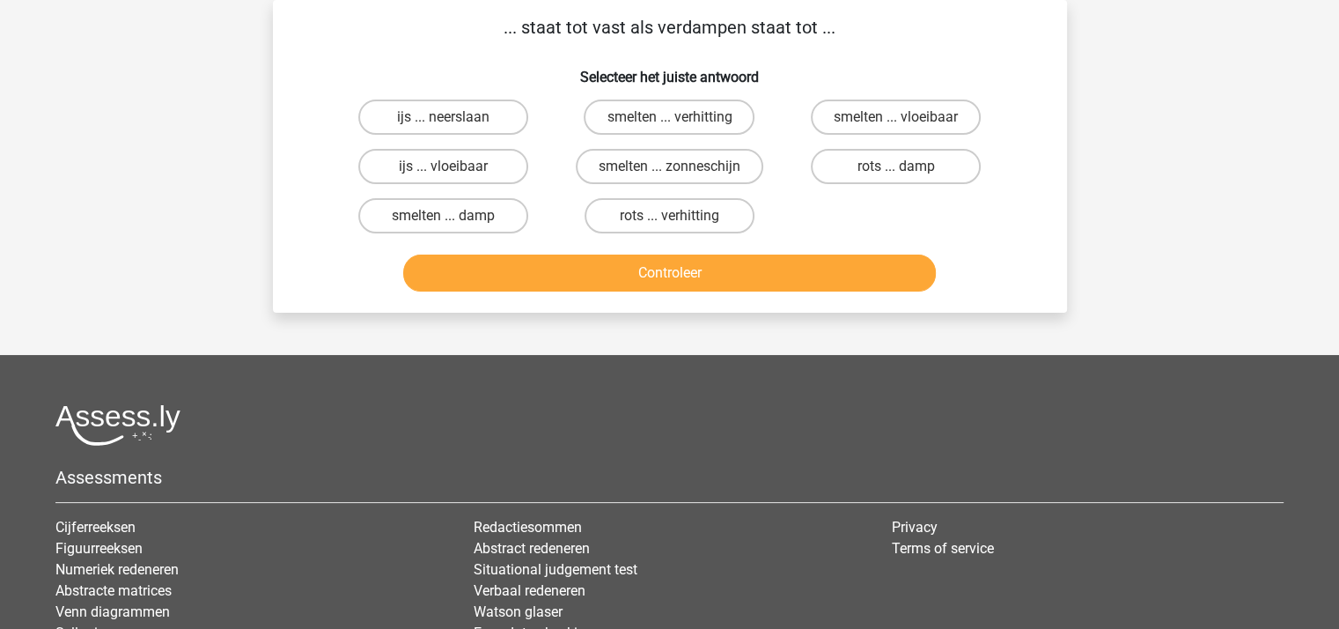
click at [448, 167] on input "ijs ... vloeibaar" at bounding box center [448, 171] width 11 height 11
radio input "true"
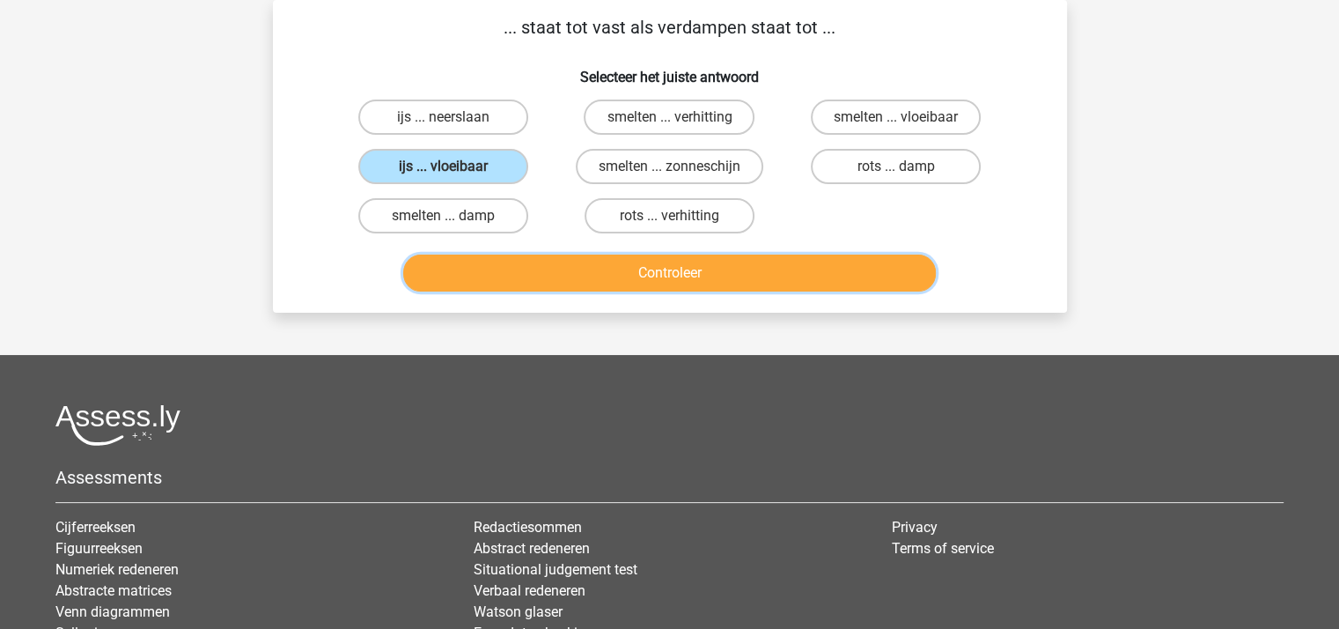
click at [578, 270] on button "Controleer" at bounding box center [669, 272] width 533 height 37
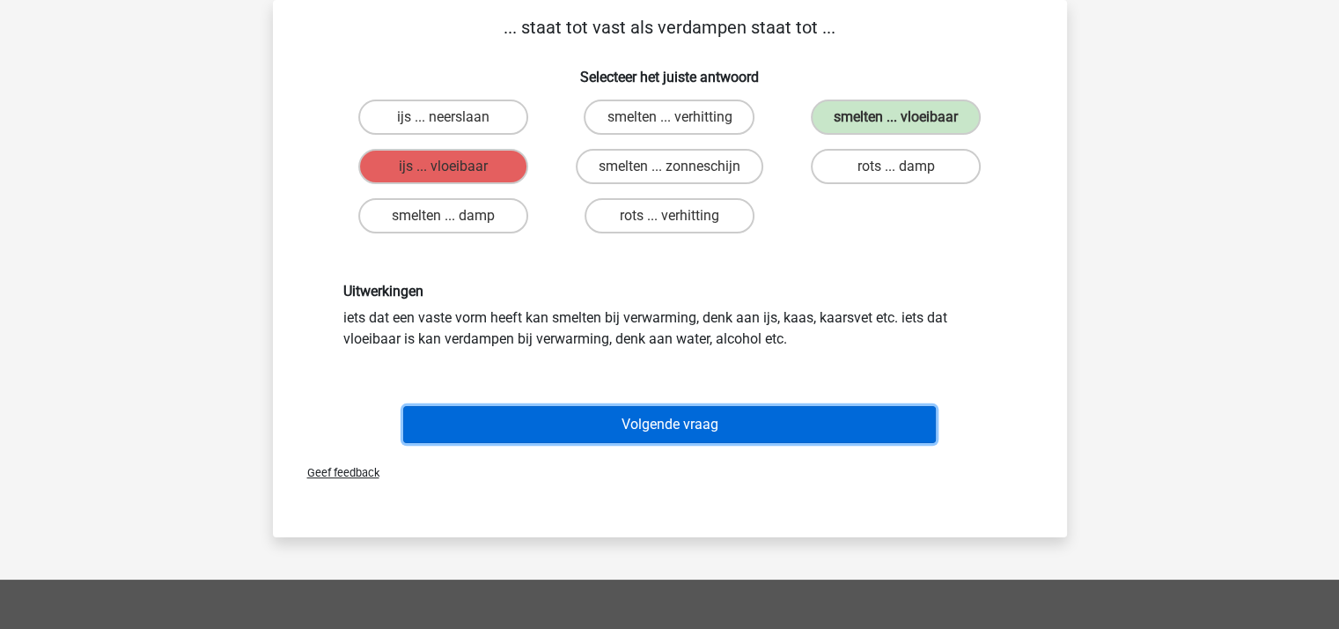
click at [696, 418] on button "Volgende vraag" at bounding box center [669, 424] width 533 height 37
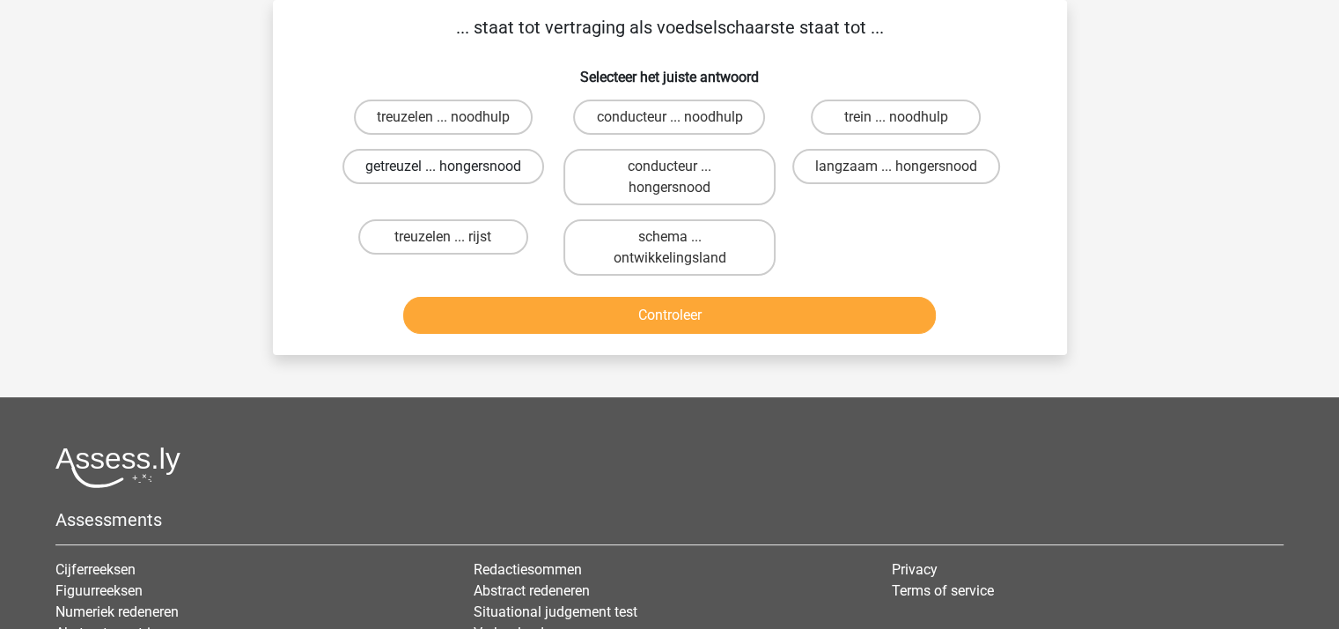
click at [477, 160] on label "getreuzel ... hongersnood" at bounding box center [443, 166] width 202 height 35
click at [454, 166] on input "getreuzel ... hongersnood" at bounding box center [448, 171] width 11 height 11
radio input "true"
click at [602, 302] on button "Controleer" at bounding box center [669, 315] width 533 height 37
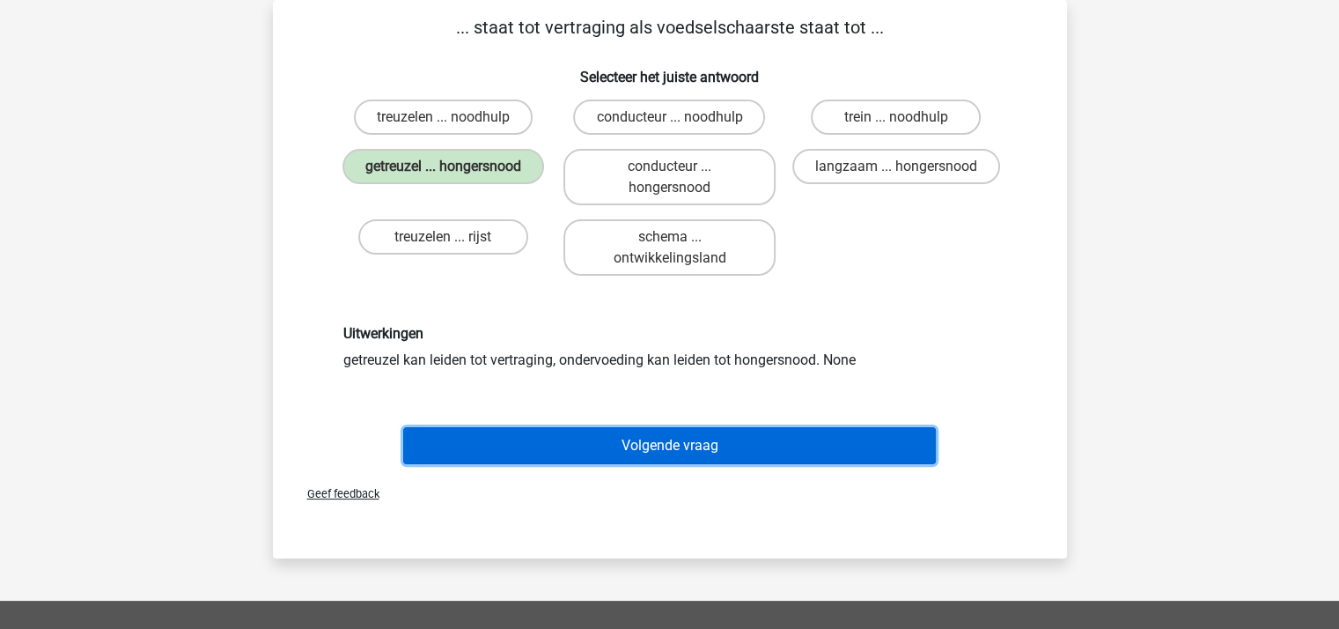
click at [683, 444] on button "Volgende vraag" at bounding box center [669, 445] width 533 height 37
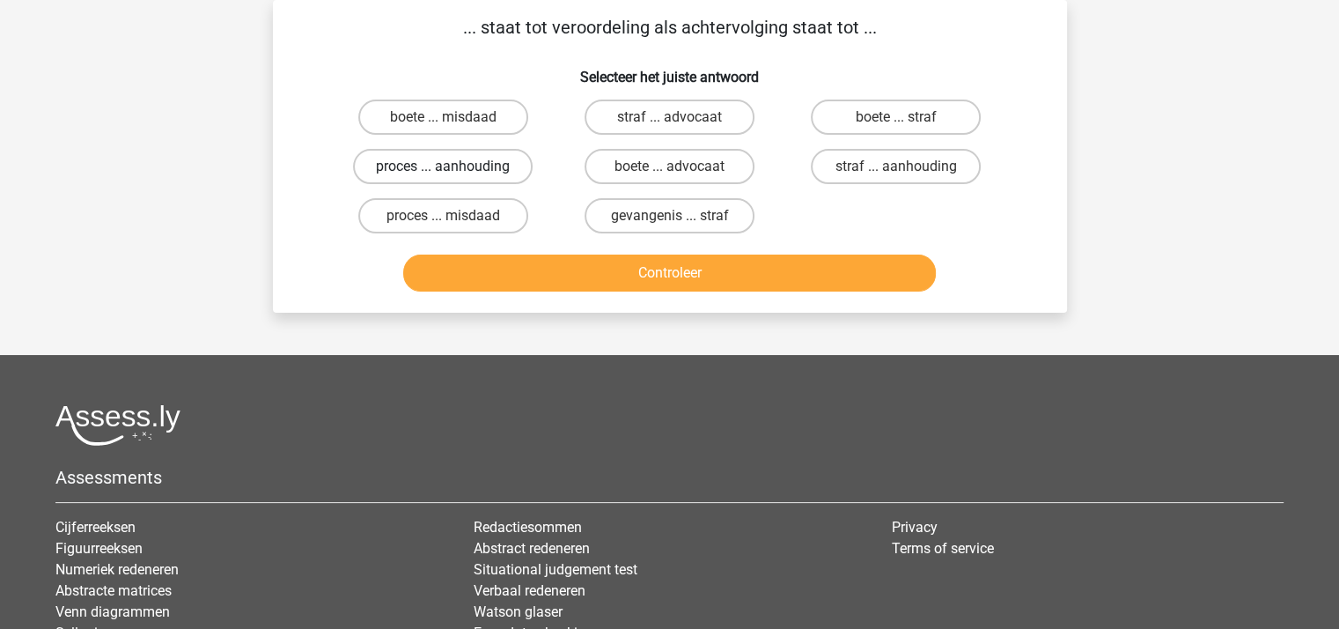
click at [490, 158] on label "proces ... aanhouding" at bounding box center [443, 166] width 180 height 35
click at [454, 166] on input "proces ... aanhouding" at bounding box center [448, 171] width 11 height 11
radio input "true"
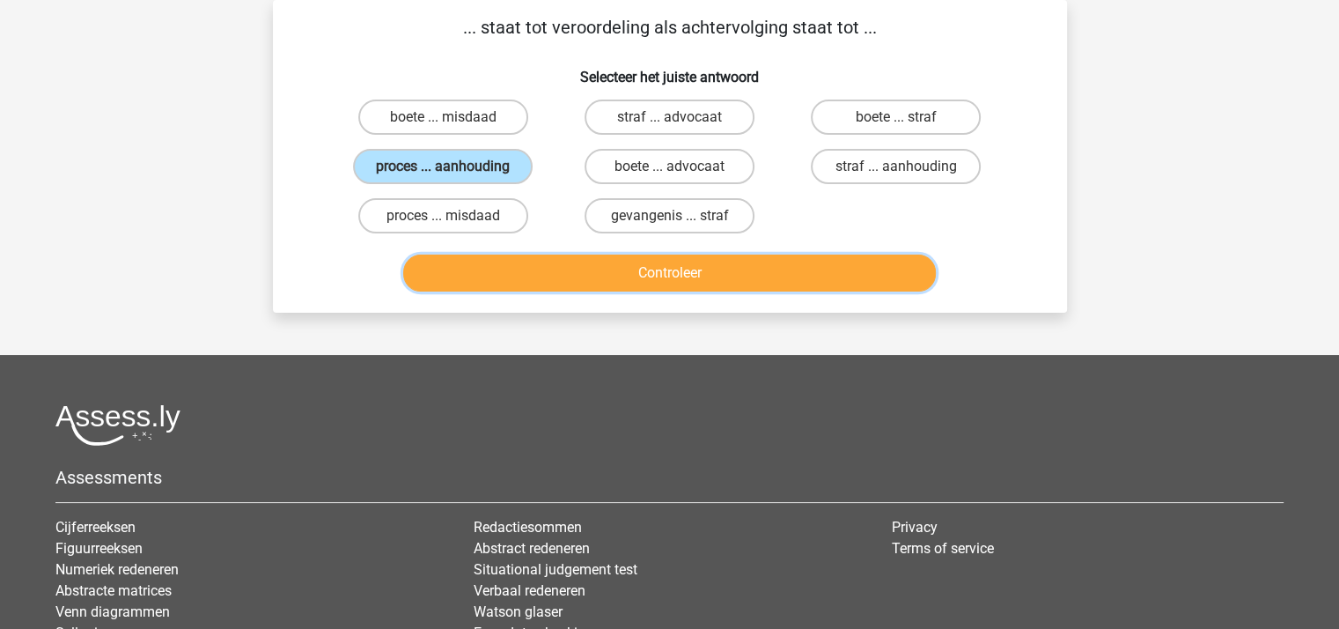
click at [569, 269] on button "Controleer" at bounding box center [669, 272] width 533 height 37
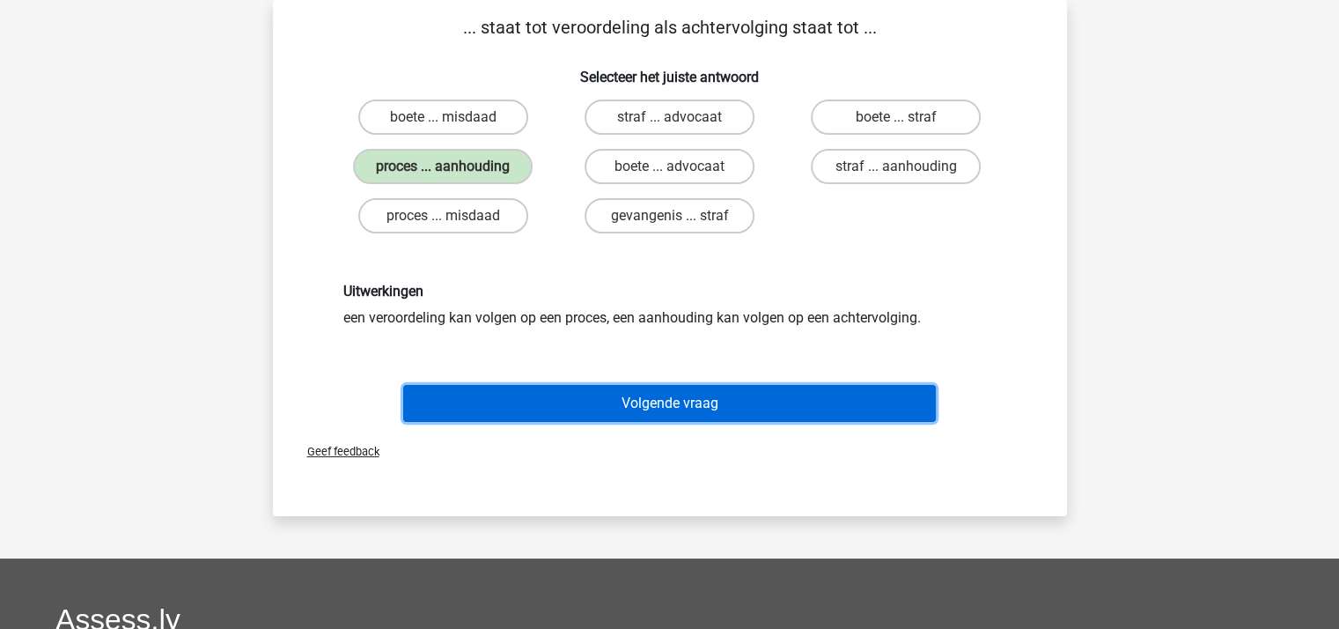
click at [634, 394] on button "Volgende vraag" at bounding box center [669, 403] width 533 height 37
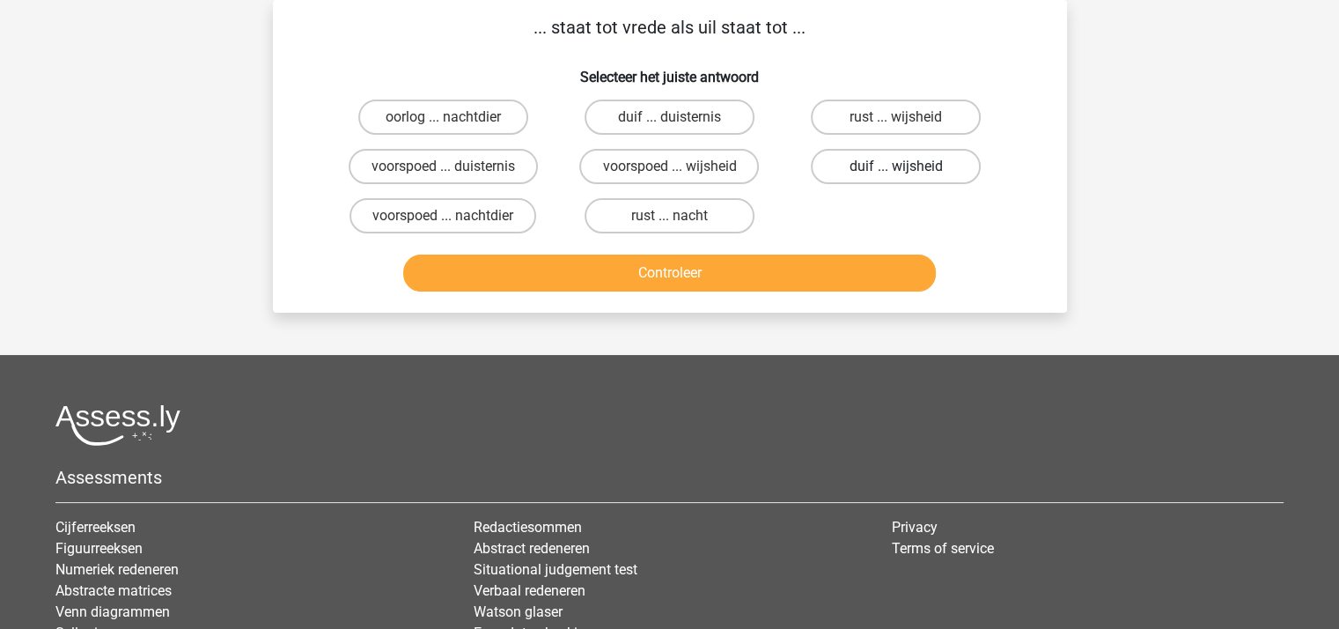
click at [867, 166] on label "duif ... wijsheid" at bounding box center [896, 166] width 170 height 35
click at [896, 166] on input "duif ... wijsheid" at bounding box center [901, 171] width 11 height 11
radio input "true"
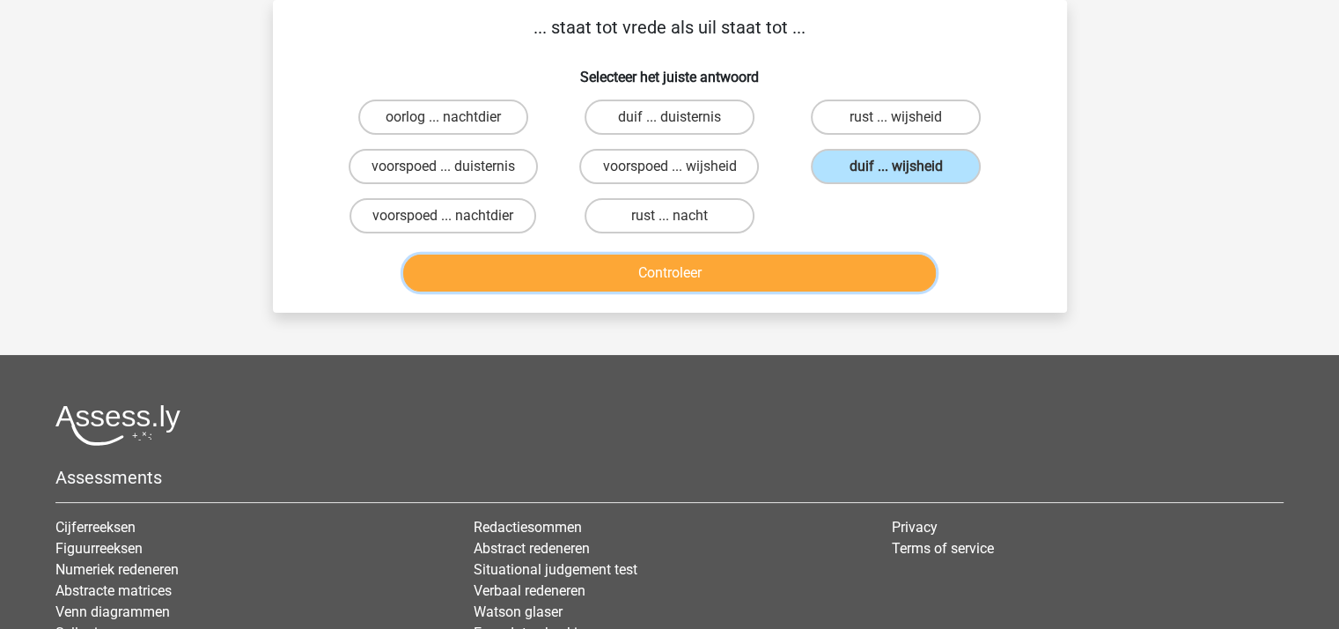
click at [784, 261] on button "Controleer" at bounding box center [669, 272] width 533 height 37
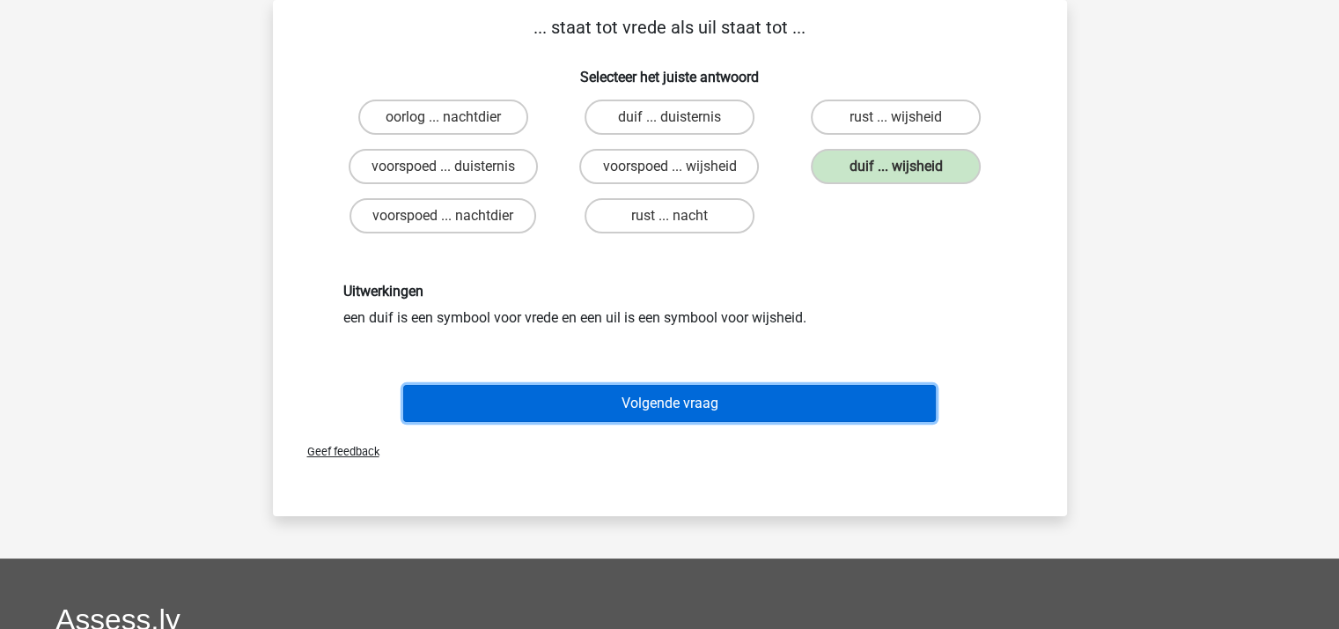
click at [680, 394] on button "Volgende vraag" at bounding box center [669, 403] width 533 height 37
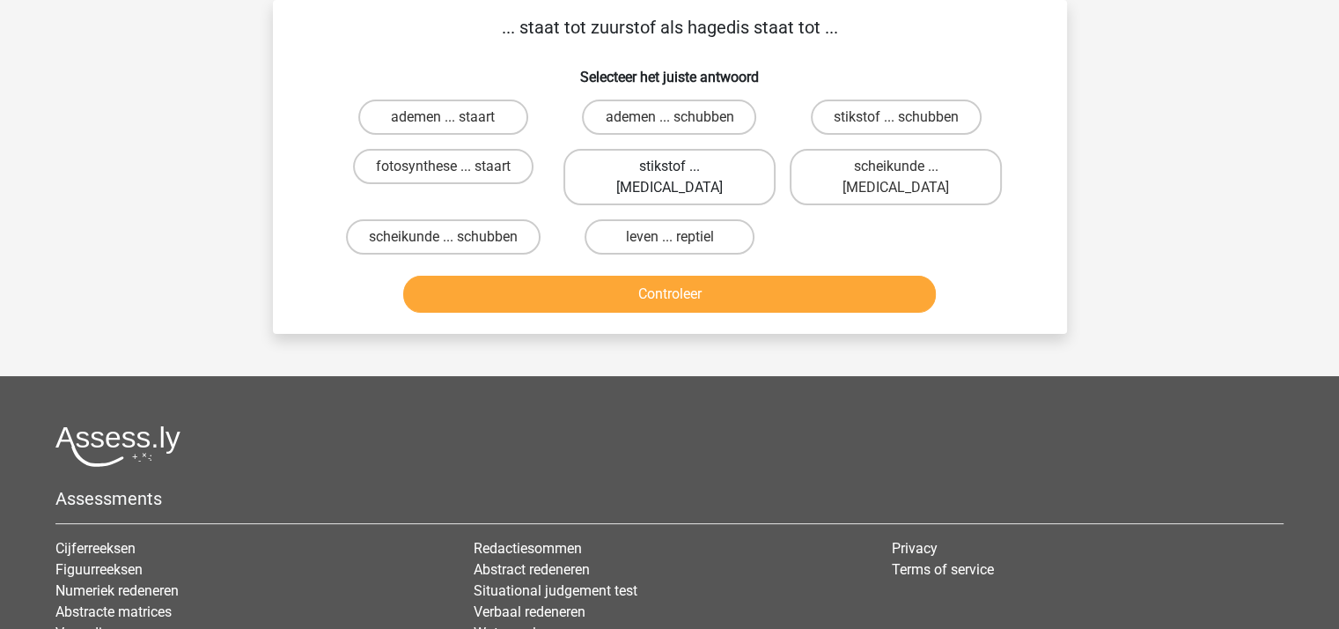
click at [634, 164] on label "stikstof ... krokodil" at bounding box center [669, 177] width 212 height 56
click at [669, 166] on input "stikstof ... krokodil" at bounding box center [674, 171] width 11 height 11
radio input "true"
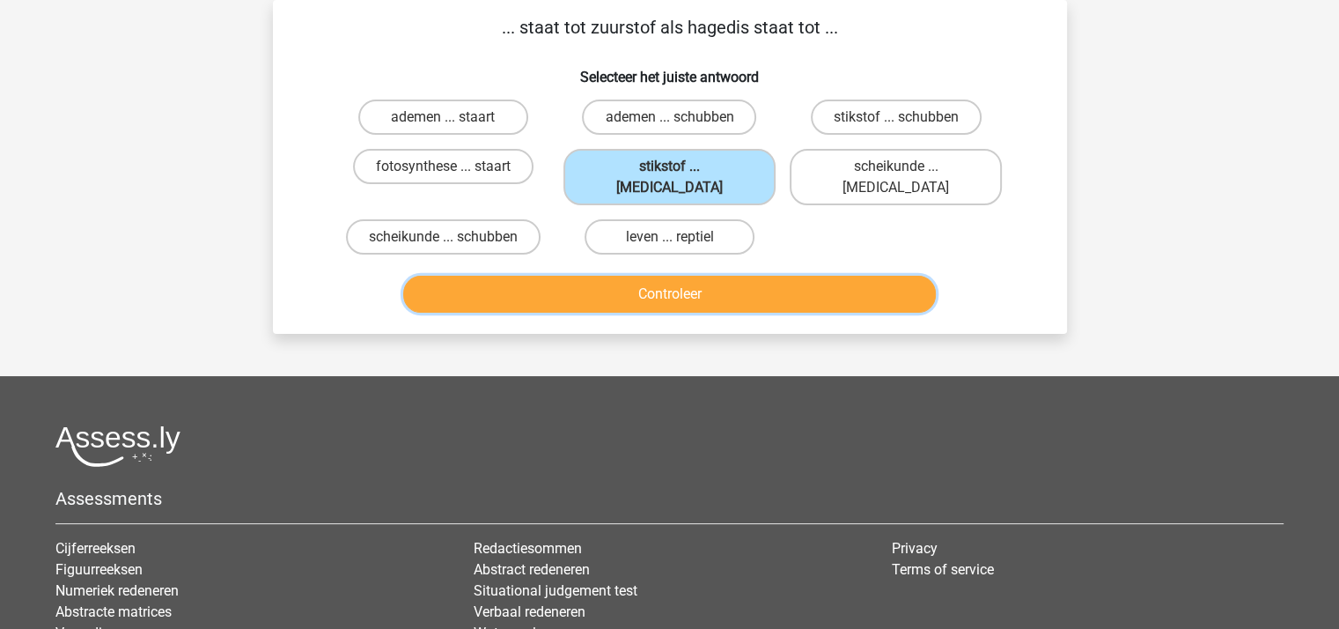
click at [665, 276] on button "Controleer" at bounding box center [669, 294] width 533 height 37
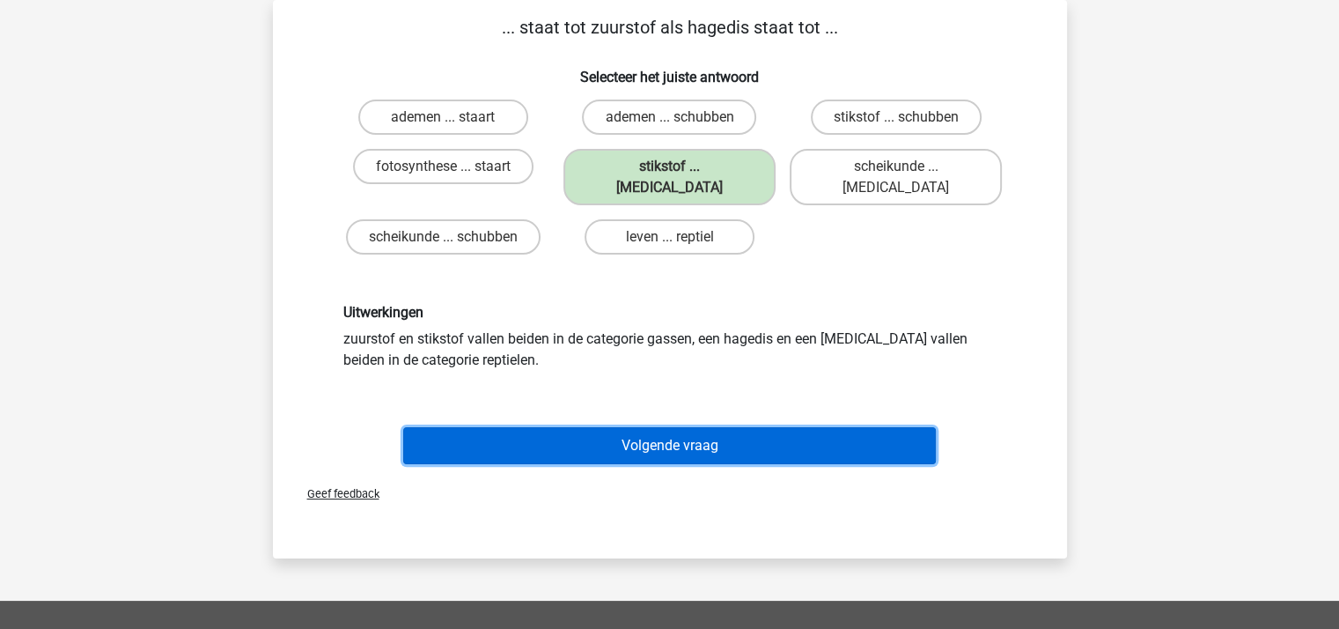
click at [648, 427] on button "Volgende vraag" at bounding box center [669, 445] width 533 height 37
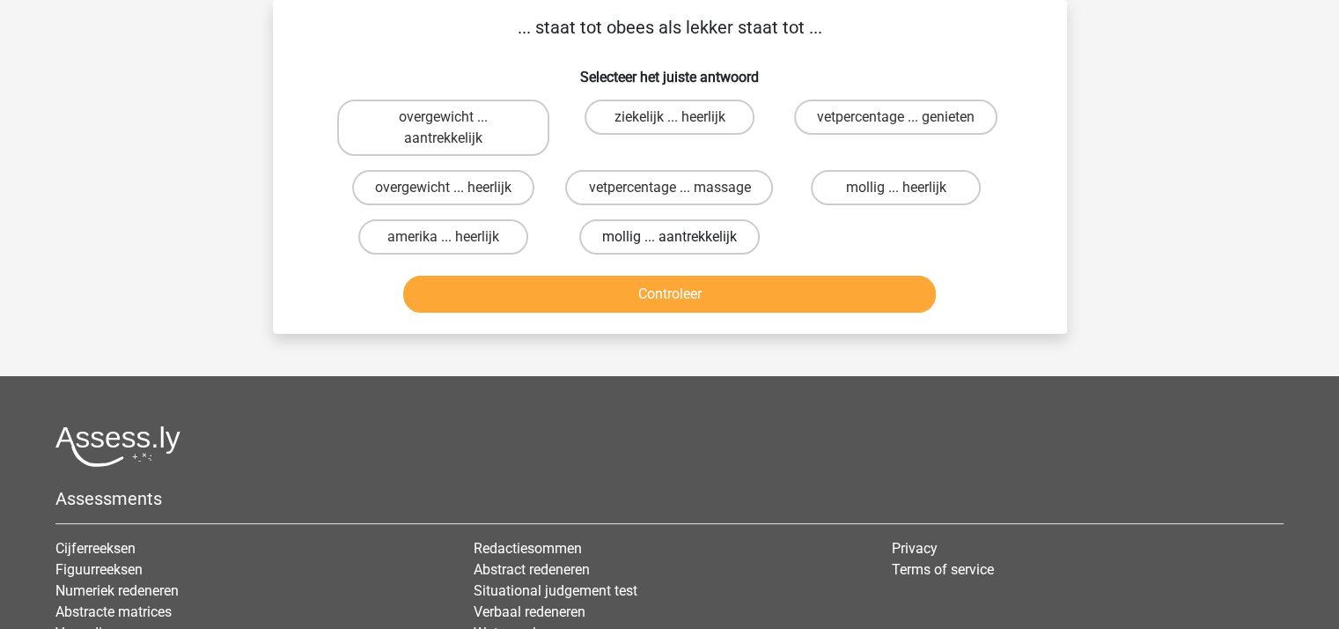
click at [646, 235] on label "mollig ... aantrekkelijk" at bounding box center [669, 236] width 180 height 35
click at [669, 237] on input "mollig ... aantrekkelijk" at bounding box center [674, 242] width 11 height 11
radio input "true"
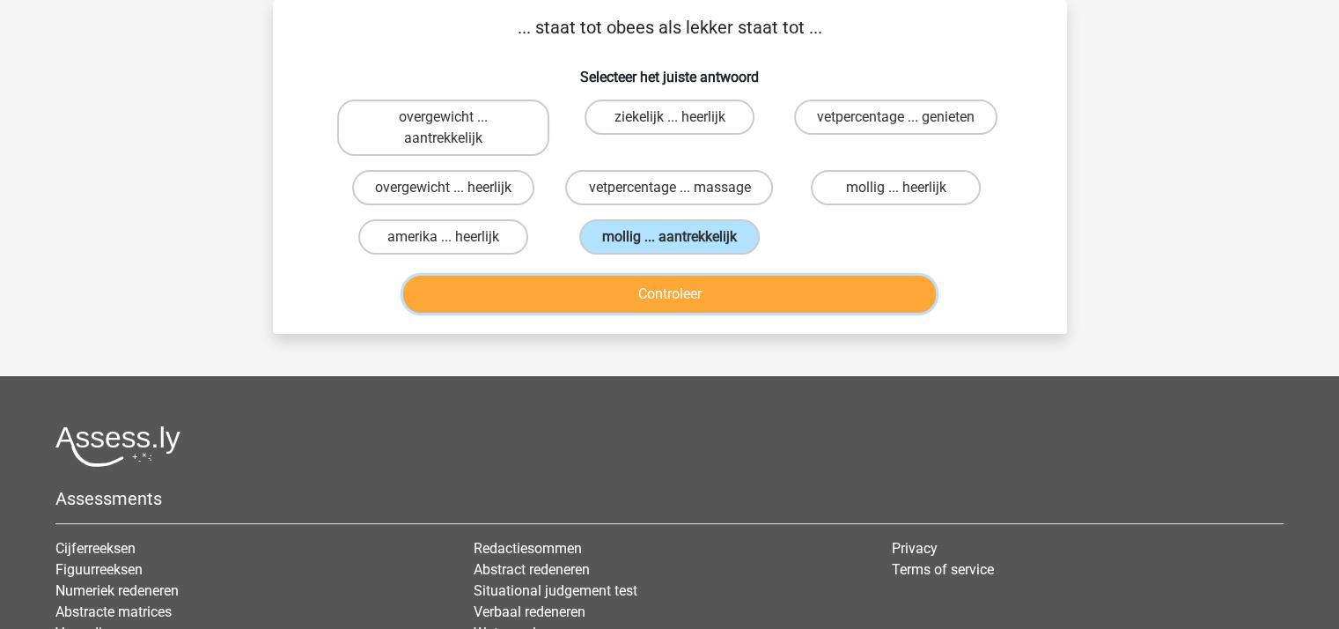
click at [646, 295] on button "Controleer" at bounding box center [669, 294] width 533 height 37
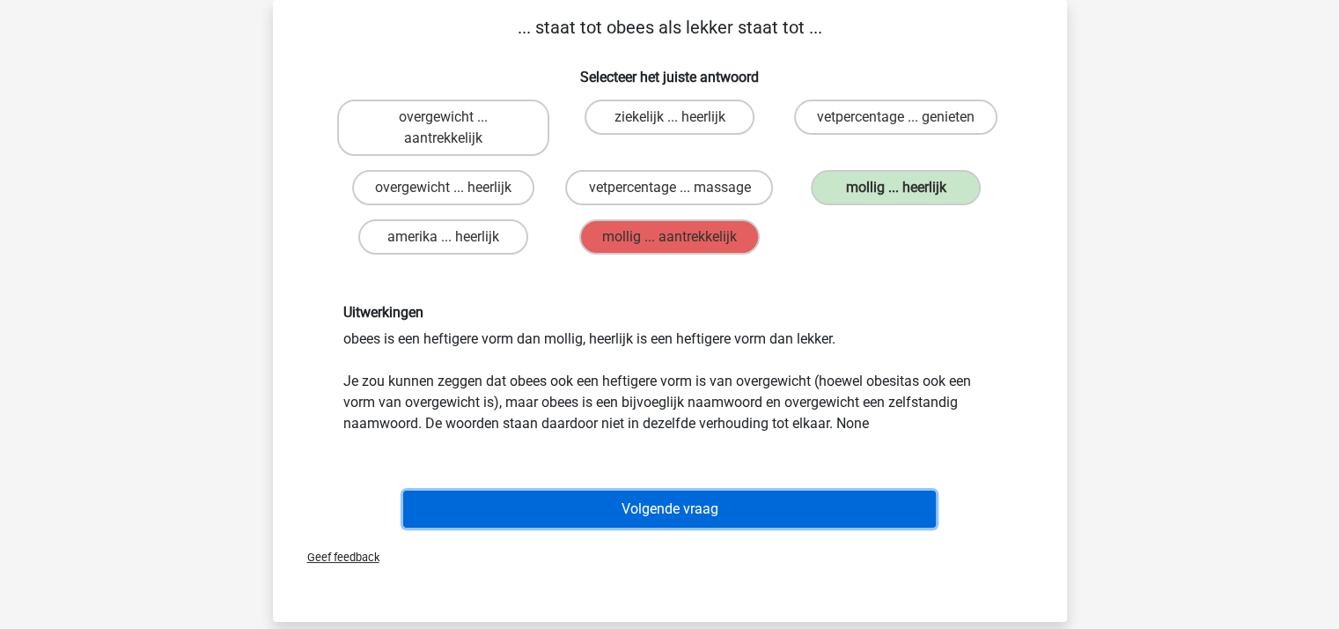
click at [677, 502] on button "Volgende vraag" at bounding box center [669, 508] width 533 height 37
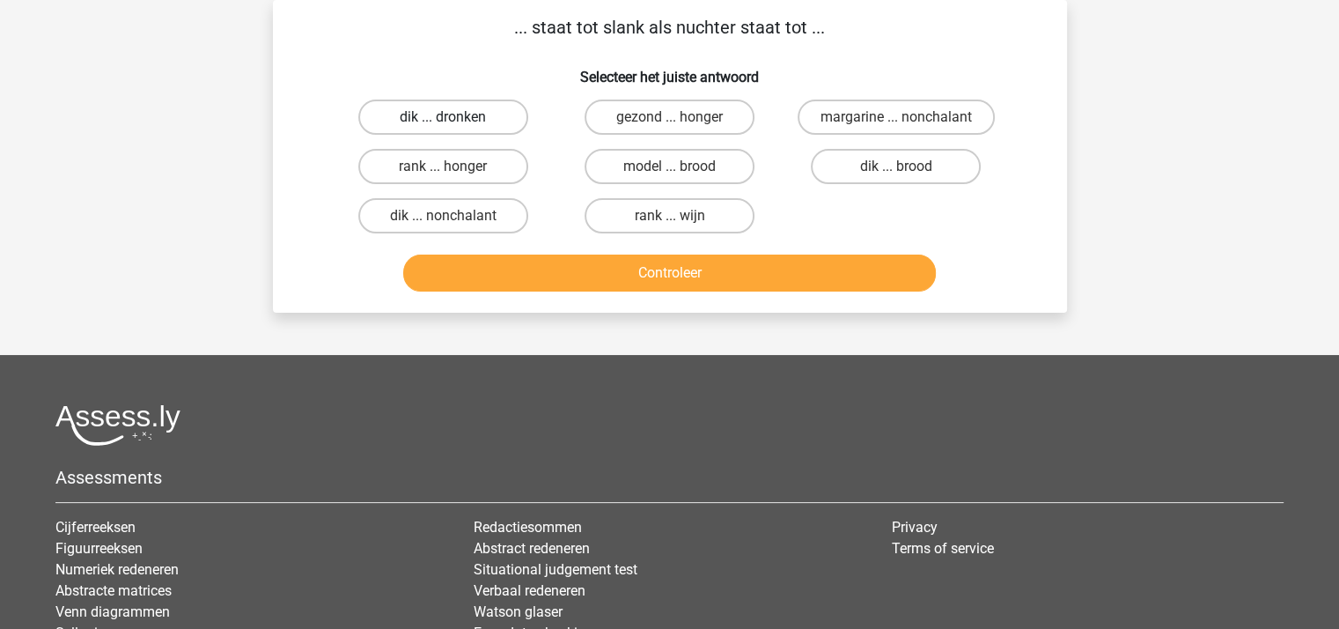
click at [468, 114] on label "dik ... dronken" at bounding box center [443, 116] width 170 height 35
click at [454, 117] on input "dik ... dronken" at bounding box center [448, 122] width 11 height 11
radio input "true"
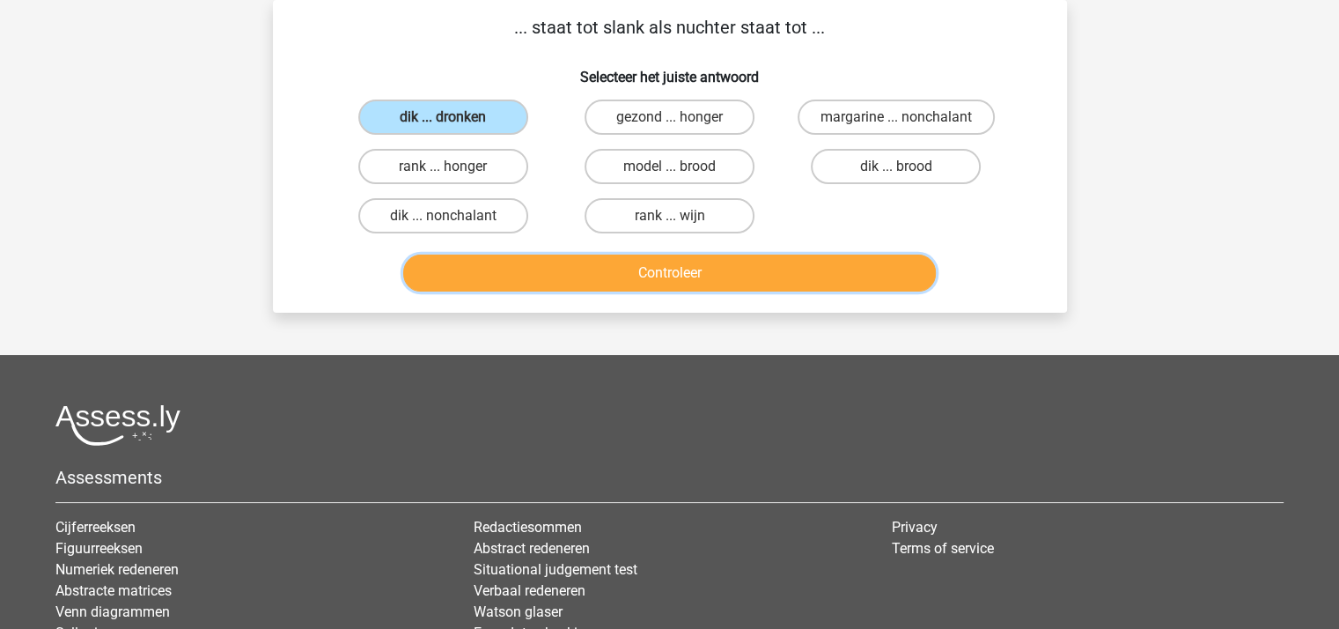
click at [655, 261] on button "Controleer" at bounding box center [669, 272] width 533 height 37
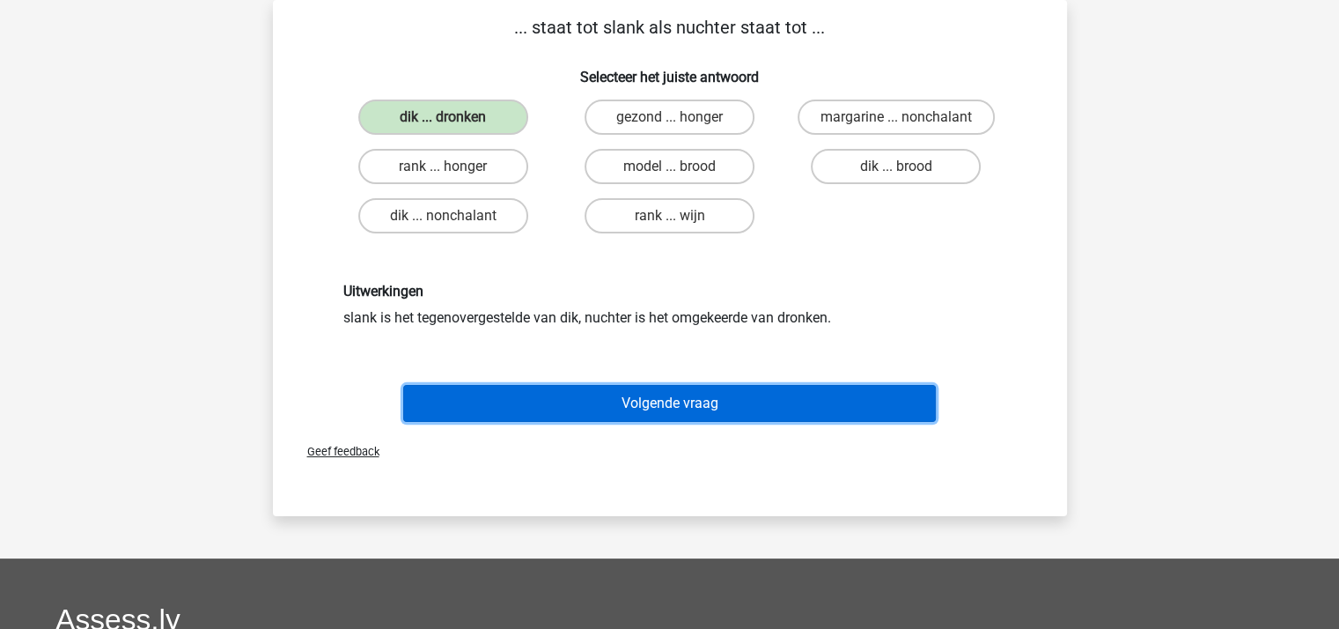
click at [677, 394] on button "Volgende vraag" at bounding box center [669, 403] width 533 height 37
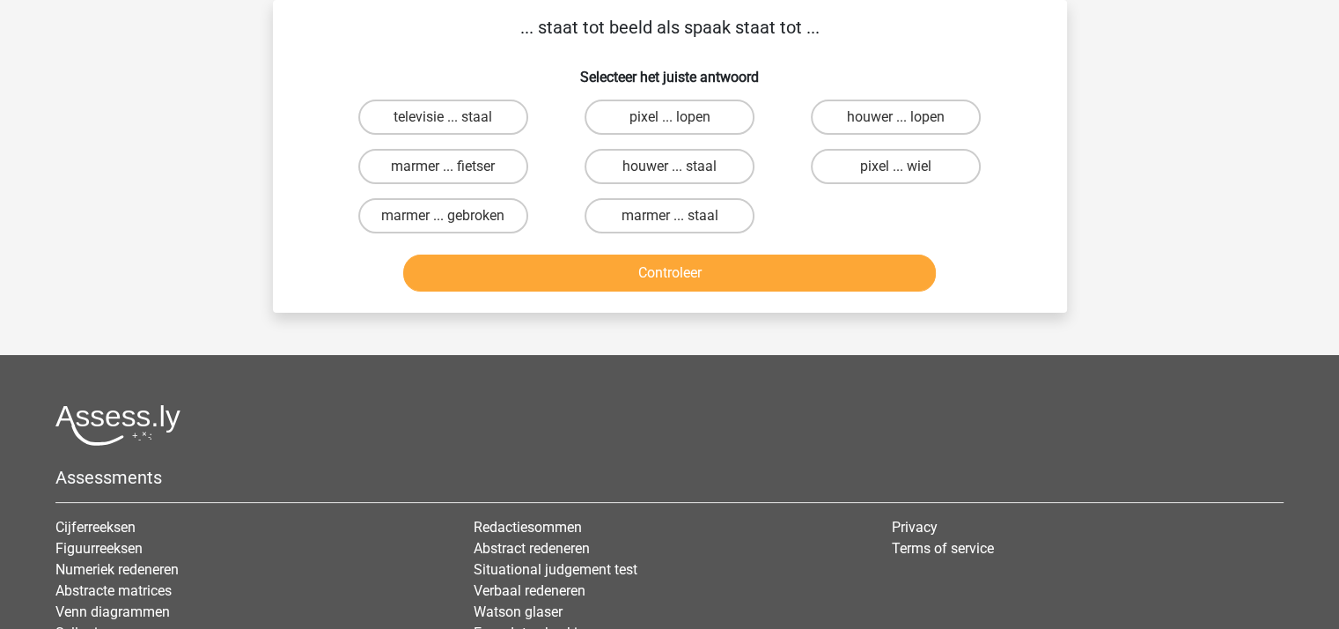
drag, startPoint x: 861, startPoint y: 159, endPoint x: 833, endPoint y: 210, distance: 58.3
click at [861, 161] on label "pixel ... wiel" at bounding box center [896, 166] width 170 height 35
click at [896, 166] on input "pixel ... wiel" at bounding box center [901, 171] width 11 height 11
radio input "true"
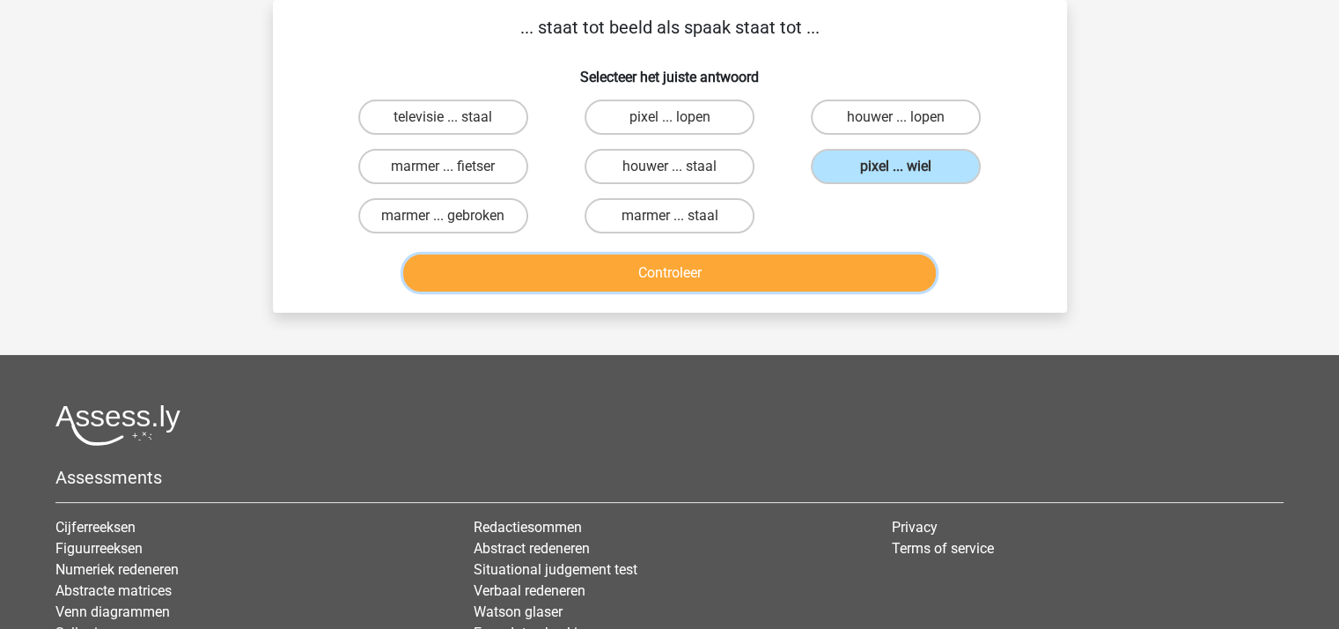
click at [733, 267] on button "Controleer" at bounding box center [669, 272] width 533 height 37
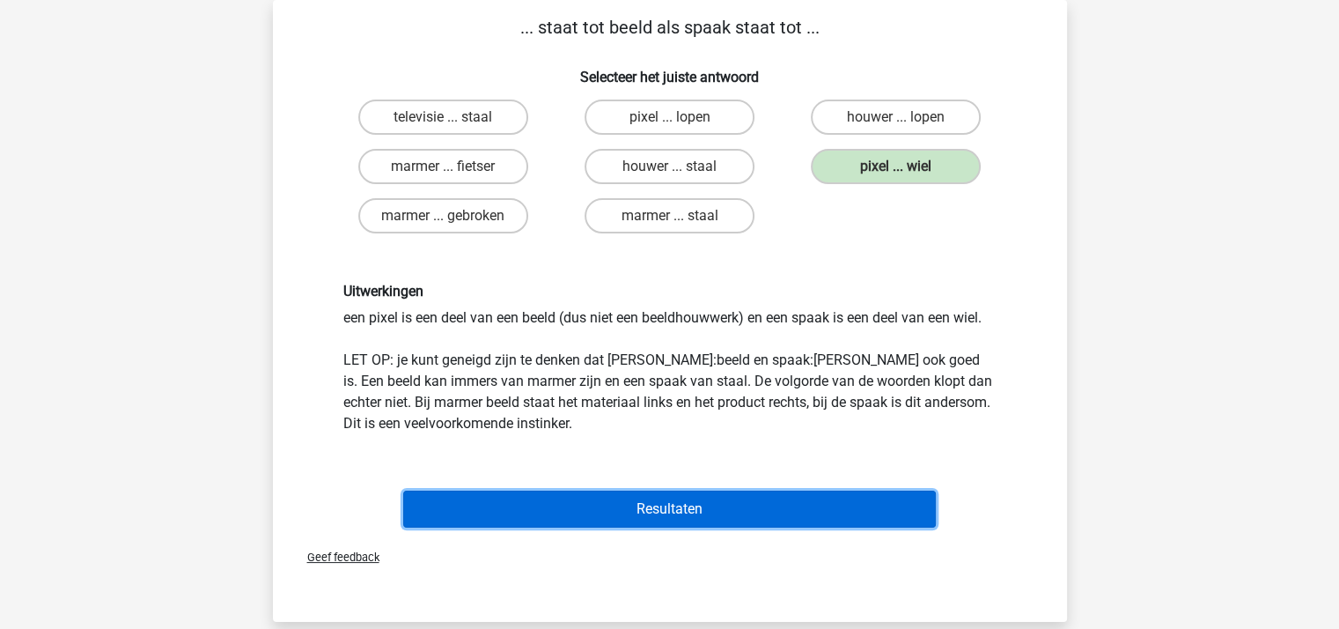
click at [676, 507] on button "Resultaten" at bounding box center [669, 508] width 533 height 37
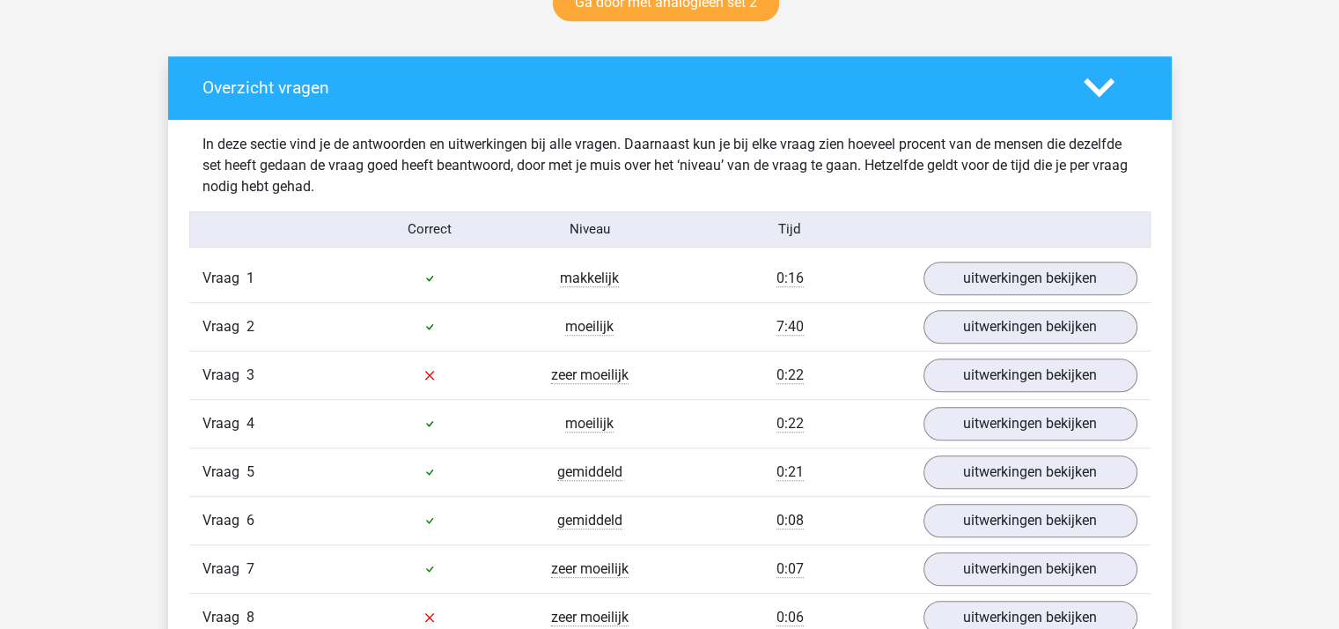
scroll to position [968, 0]
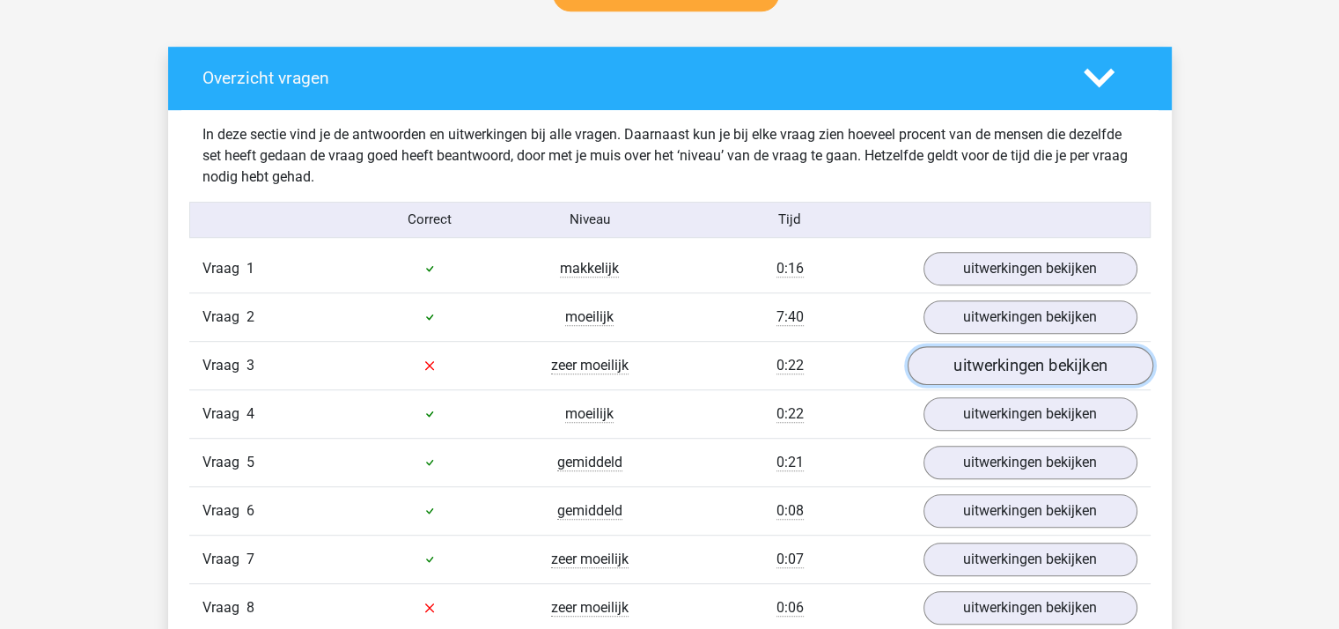
click at [1004, 360] on link "uitwerkingen bekijken" at bounding box center [1030, 365] width 246 height 39
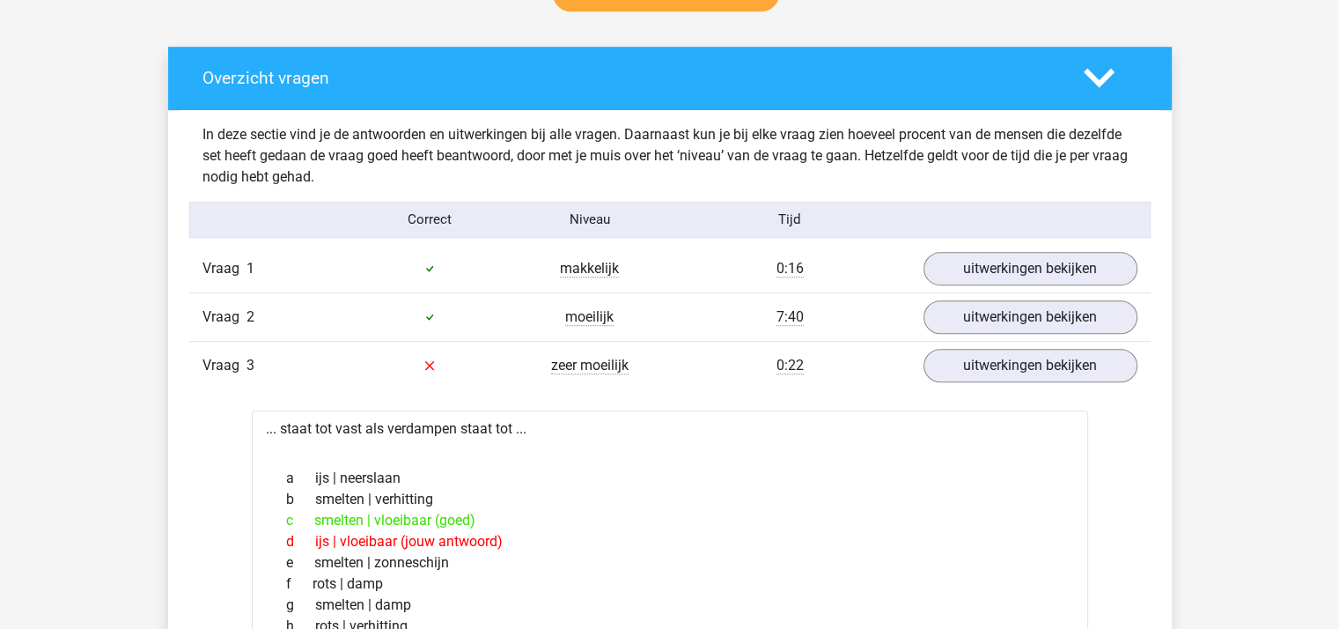
click at [1091, 64] on icon at bounding box center [1099, 78] width 31 height 31
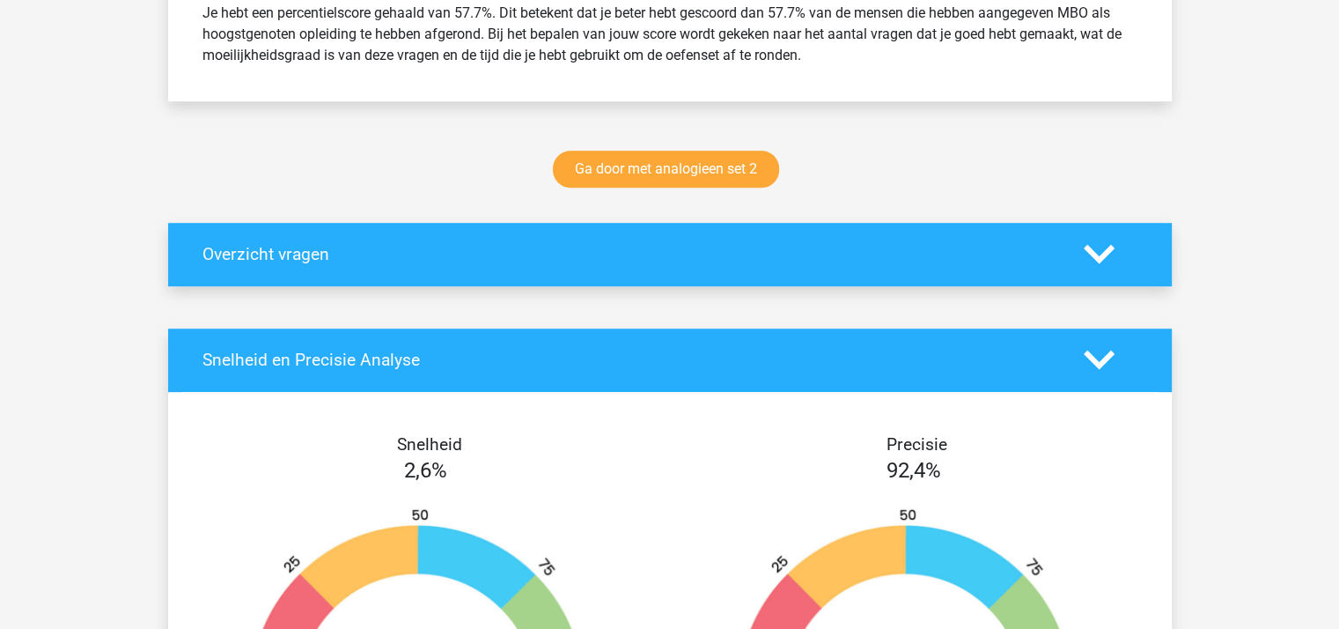
scroll to position [704, 0]
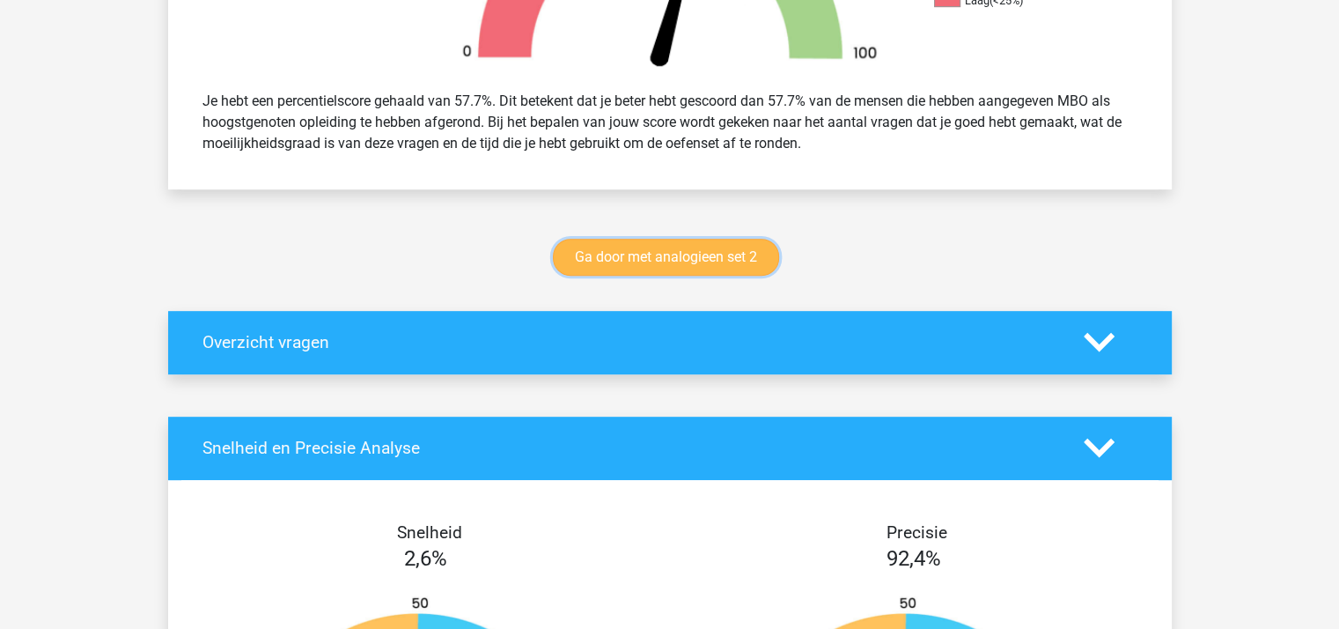
click at [711, 247] on link "Ga door met analogieen set 2" at bounding box center [666, 257] width 226 height 37
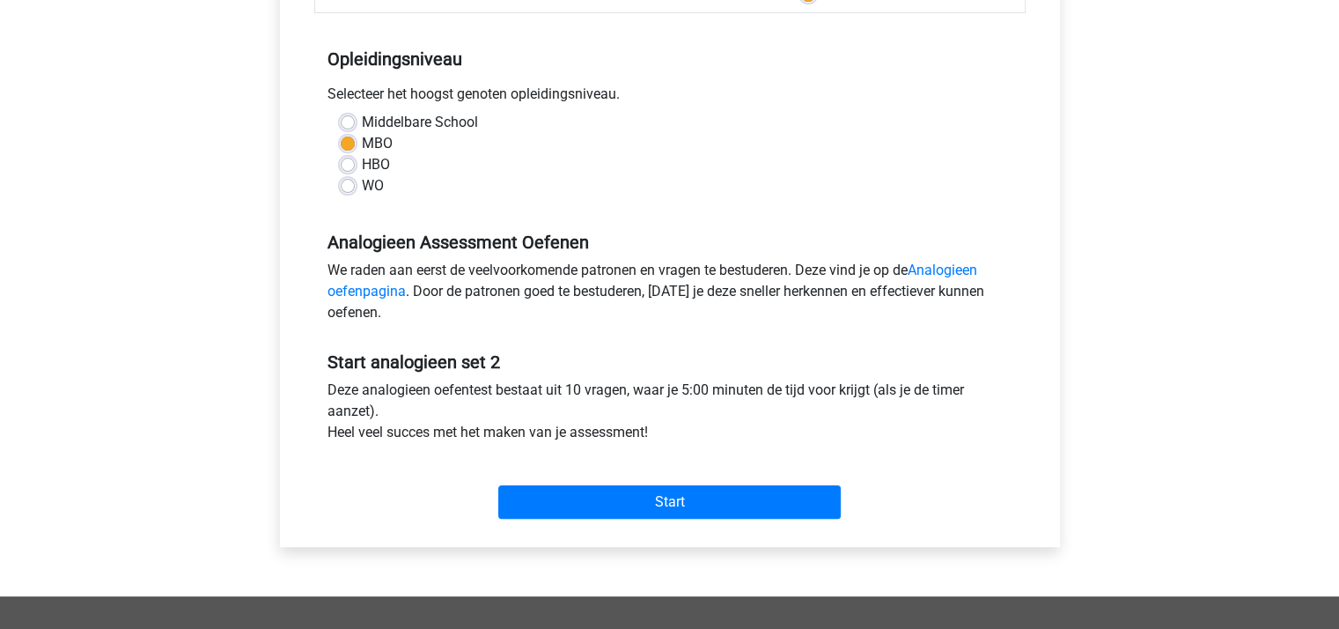
scroll to position [352, 0]
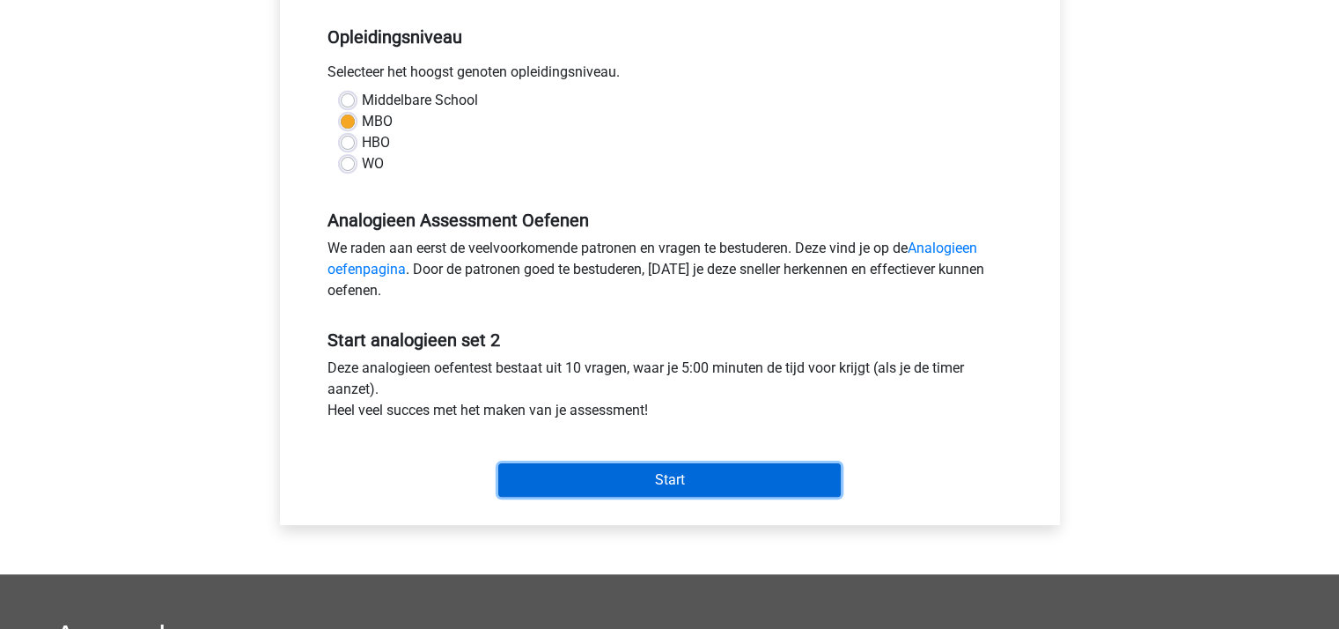
click at [669, 475] on input "Start" at bounding box center [669, 479] width 342 height 33
click at [647, 475] on input "Start" at bounding box center [669, 479] width 342 height 33
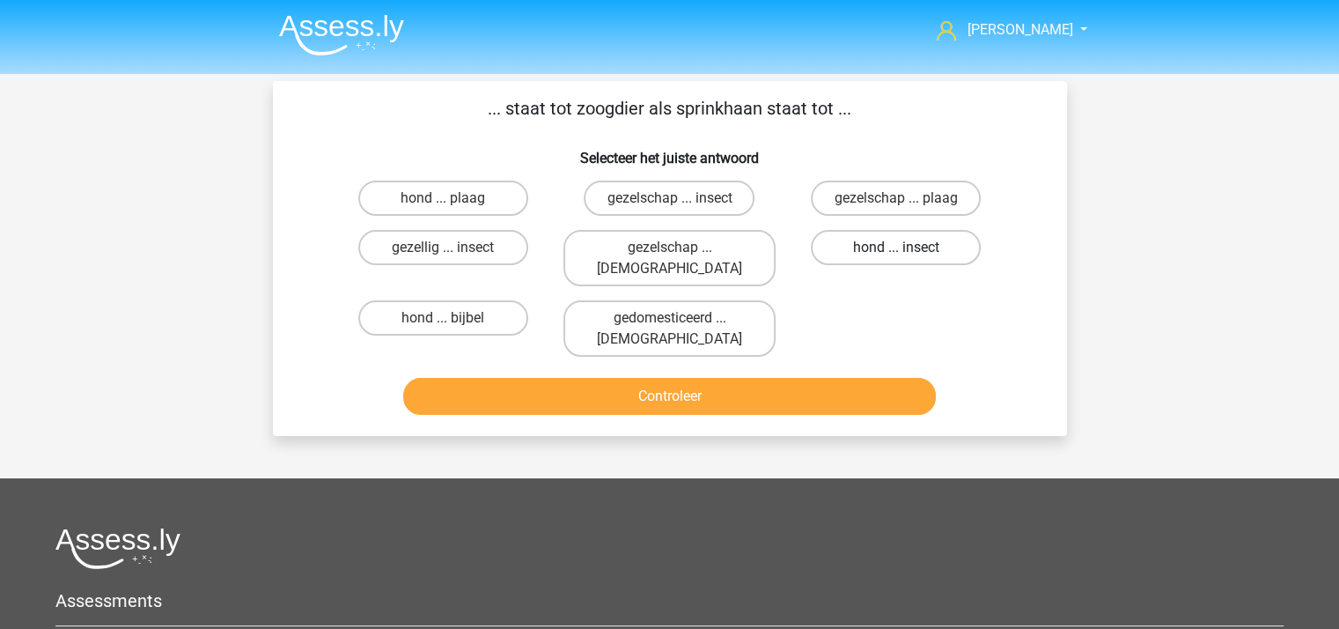
click at [866, 242] on label "hond ... insect" at bounding box center [896, 247] width 170 height 35
click at [896, 247] on input "hond ... insect" at bounding box center [901, 252] width 11 height 11
radio input "true"
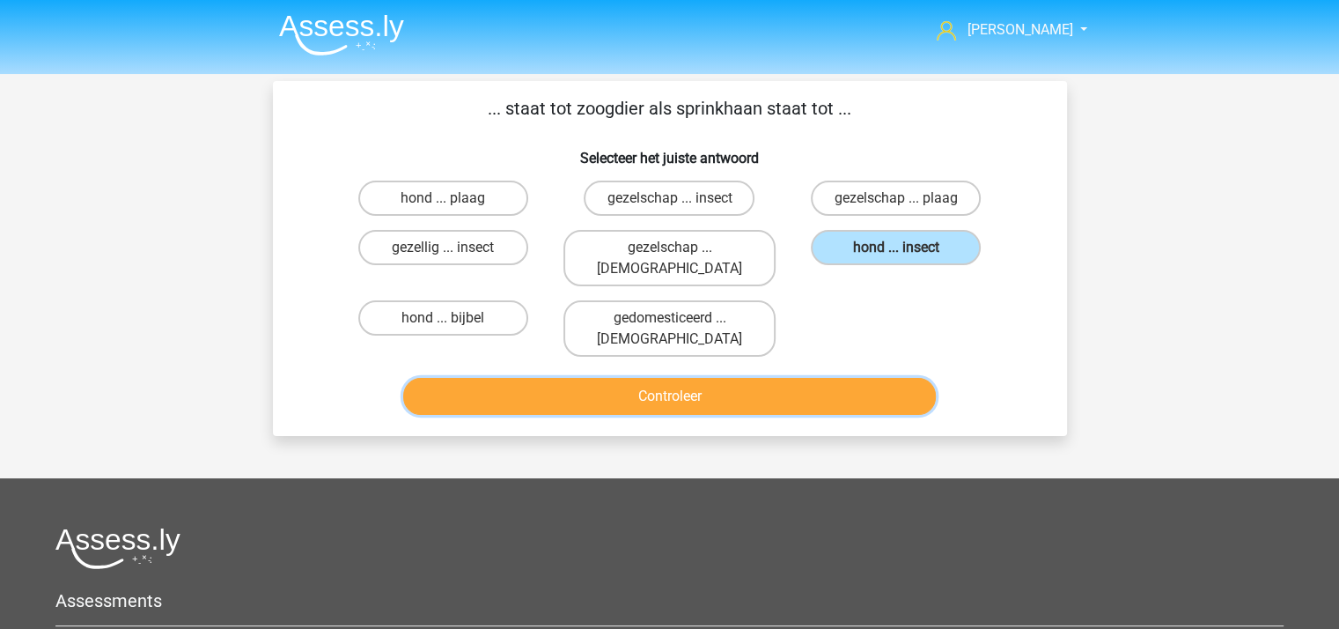
click at [733, 378] on button "Controleer" at bounding box center [669, 396] width 533 height 37
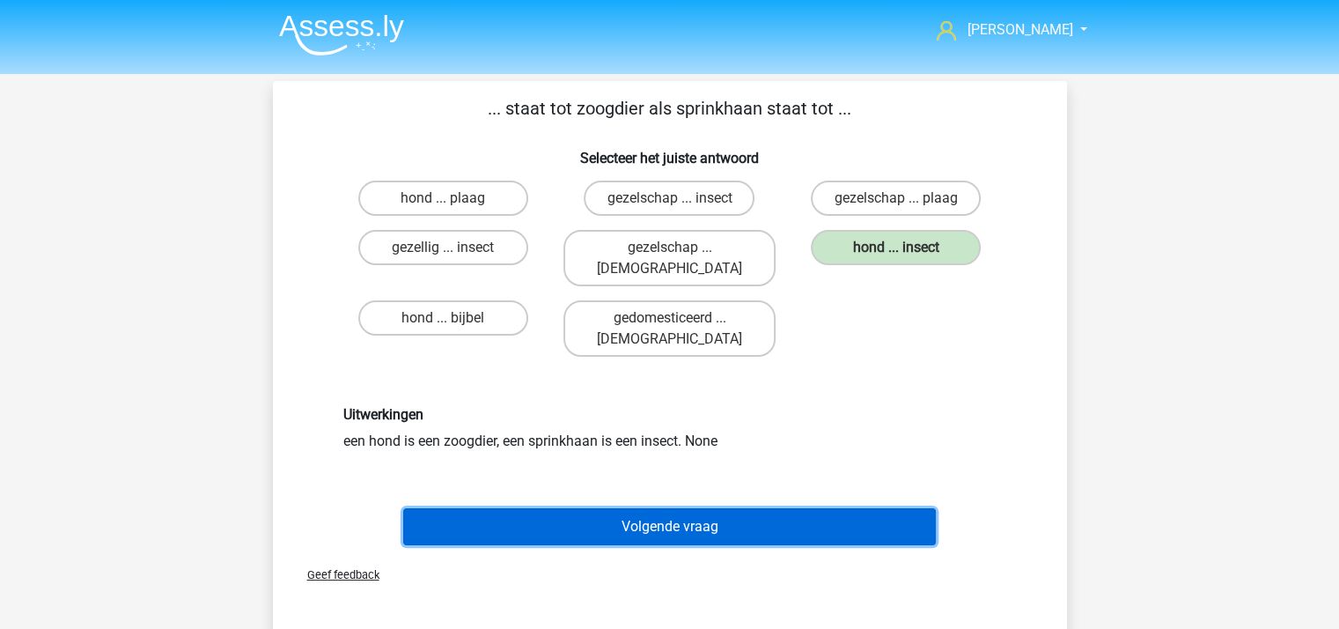
click at [669, 508] on button "Volgende vraag" at bounding box center [669, 526] width 533 height 37
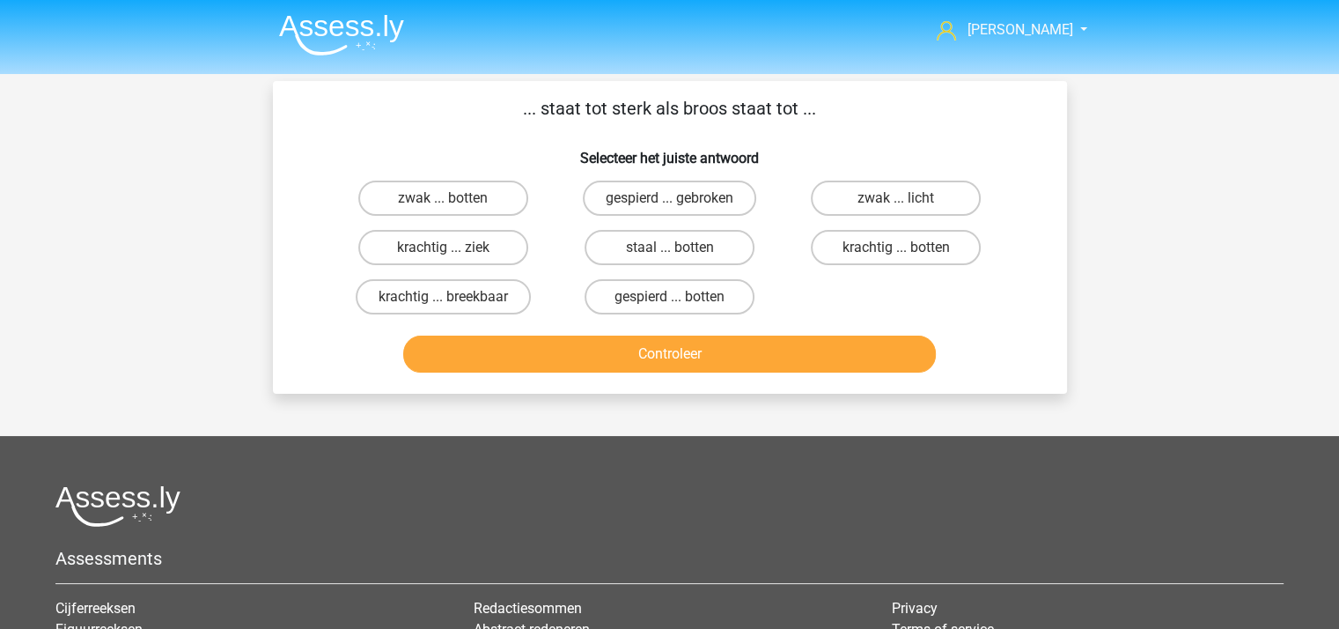
scroll to position [81, 0]
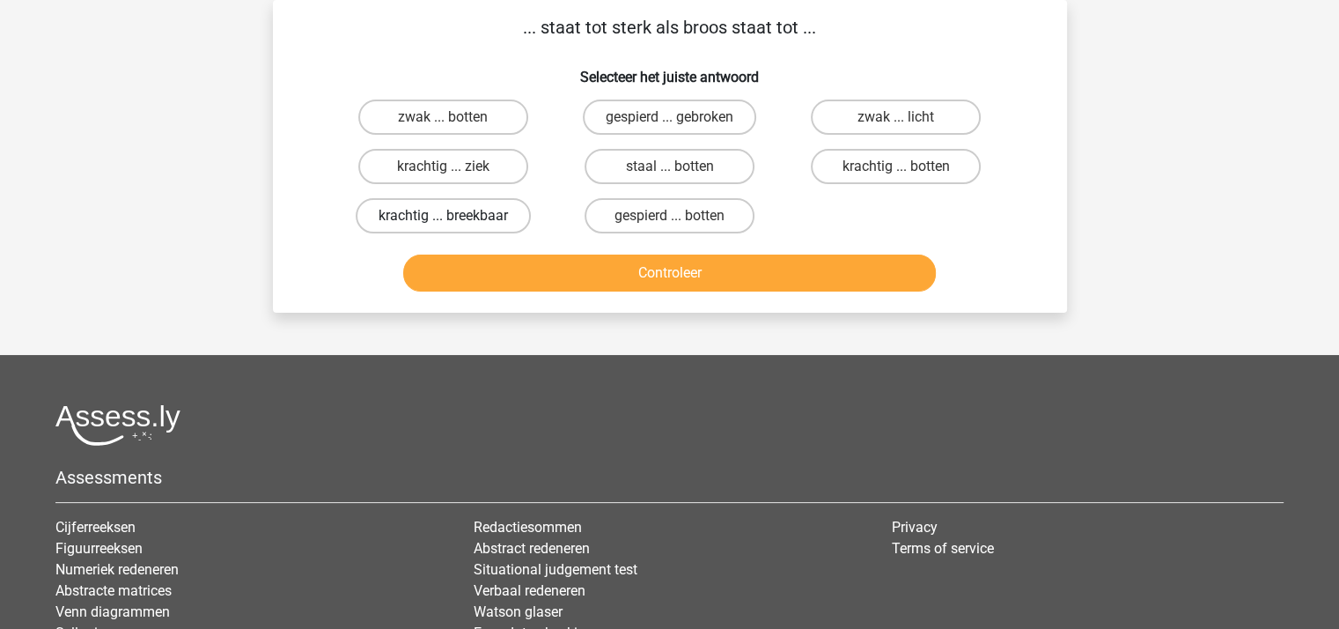
click at [461, 217] on label "krachtig ... breekbaar" at bounding box center [443, 215] width 175 height 35
click at [454, 217] on input "krachtig ... breekbaar" at bounding box center [448, 221] width 11 height 11
radio input "true"
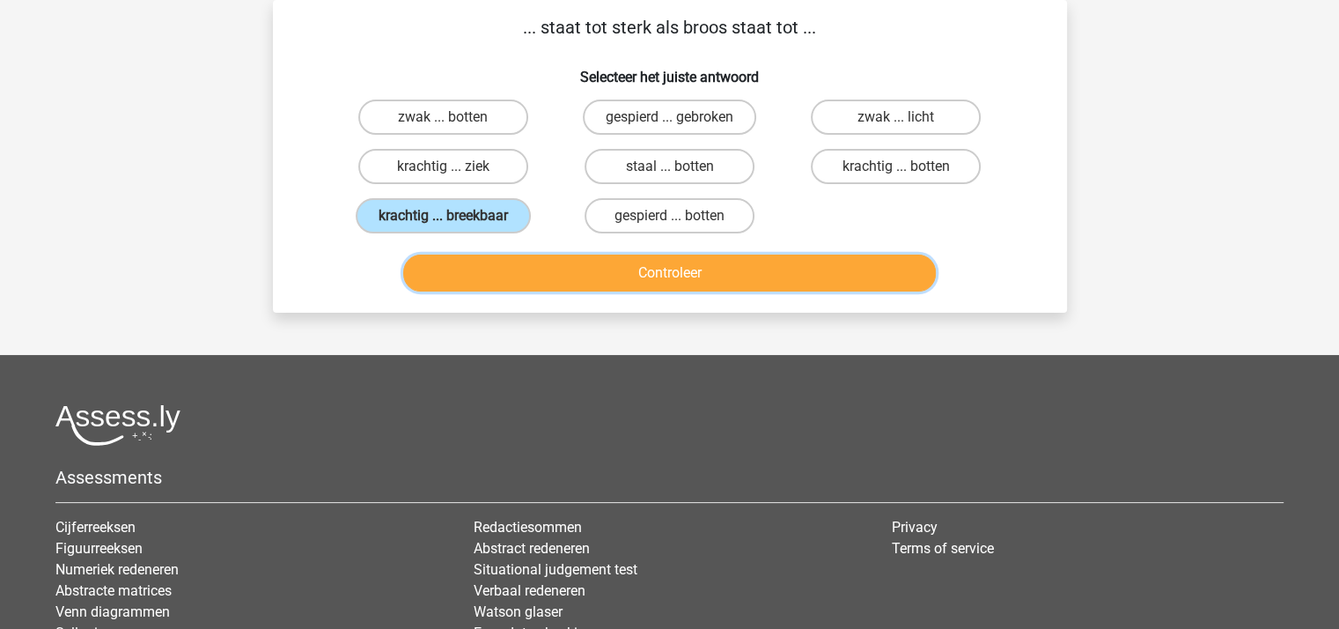
click at [566, 274] on button "Controleer" at bounding box center [669, 272] width 533 height 37
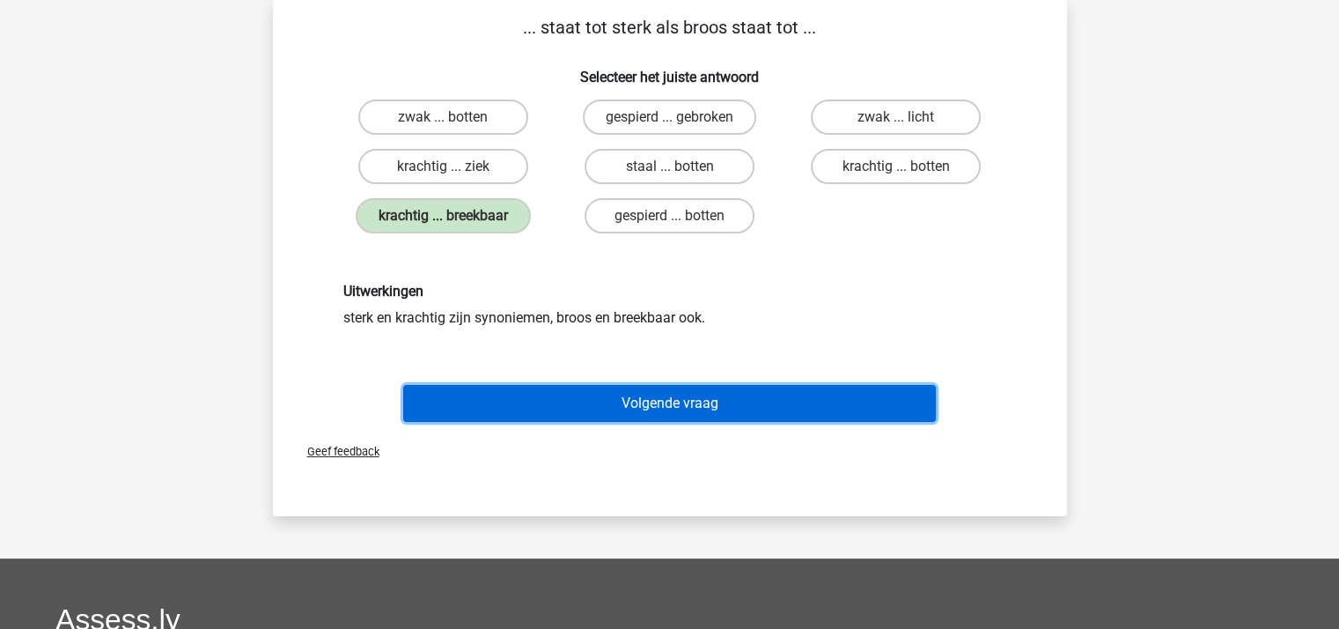
click at [651, 394] on button "Volgende vraag" at bounding box center [669, 403] width 533 height 37
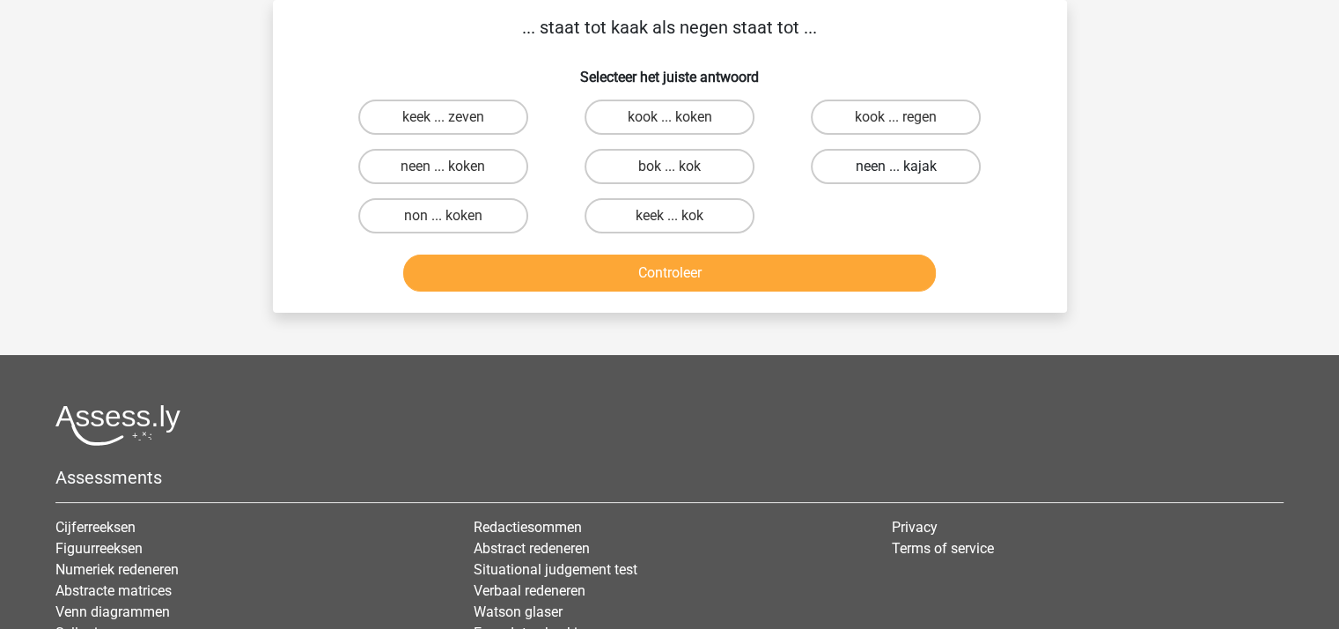
click at [873, 162] on label "neen ... kajak" at bounding box center [896, 166] width 170 height 35
click at [896, 166] on input "neen ... kajak" at bounding box center [901, 171] width 11 height 11
radio input "true"
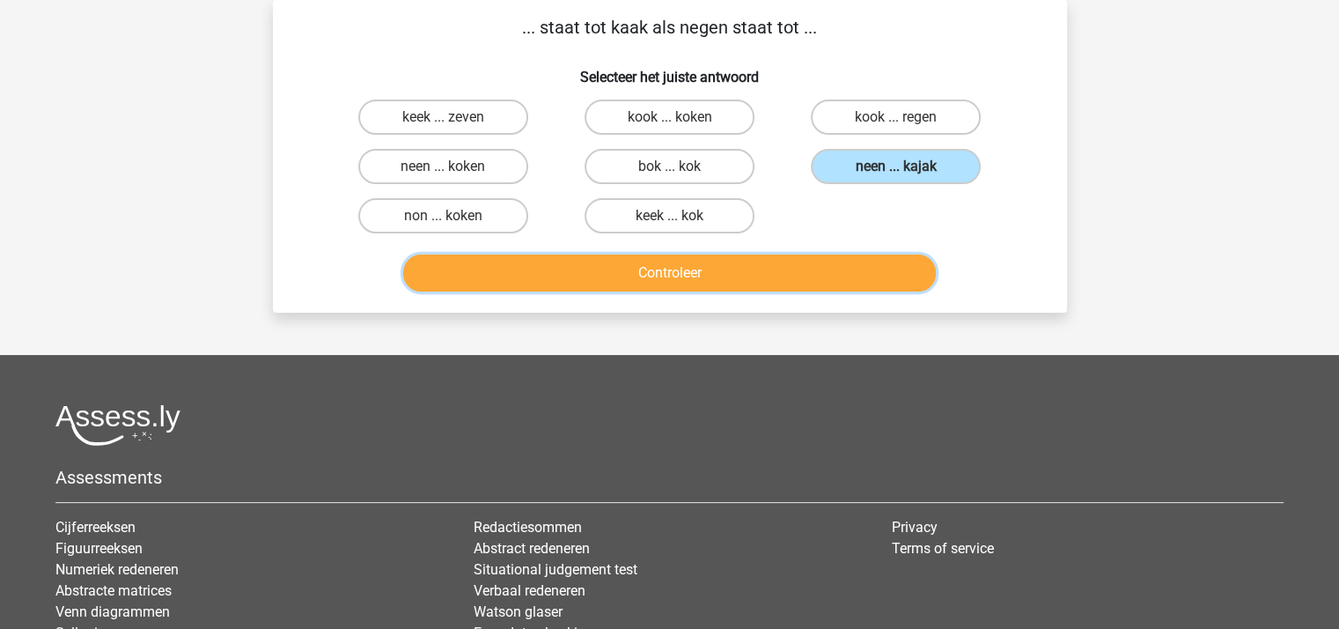
click at [769, 276] on button "Controleer" at bounding box center [669, 272] width 533 height 37
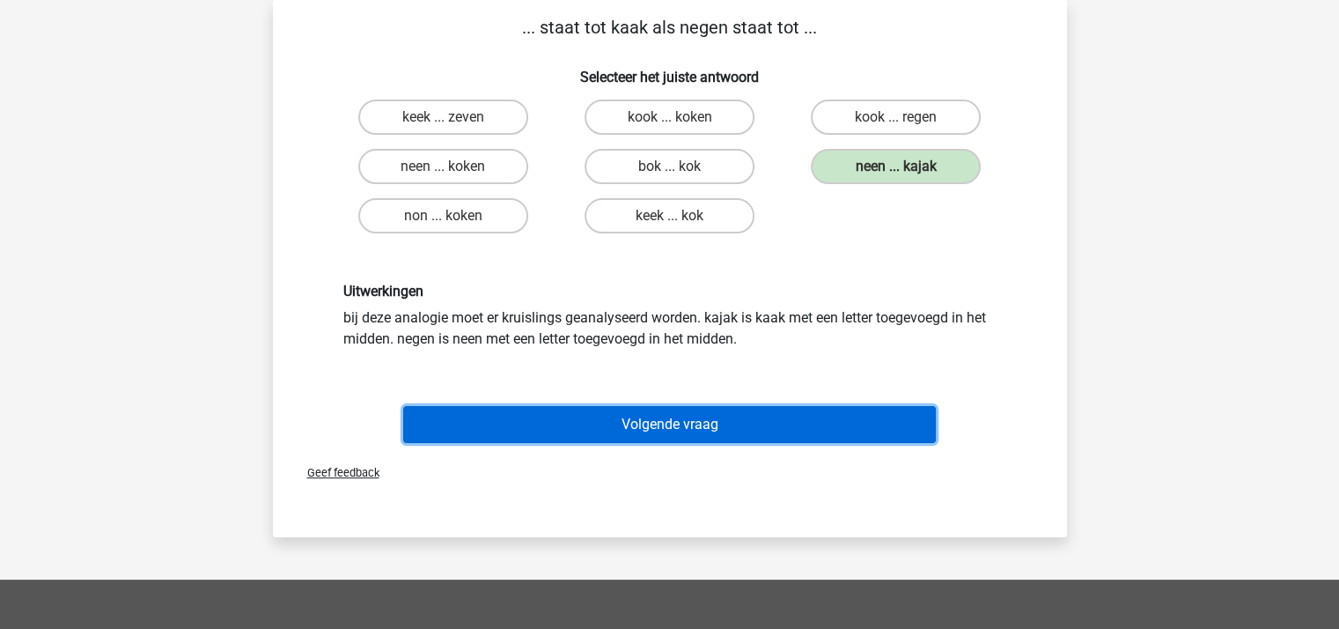
click at [713, 415] on button "Volgende vraag" at bounding box center [669, 424] width 533 height 37
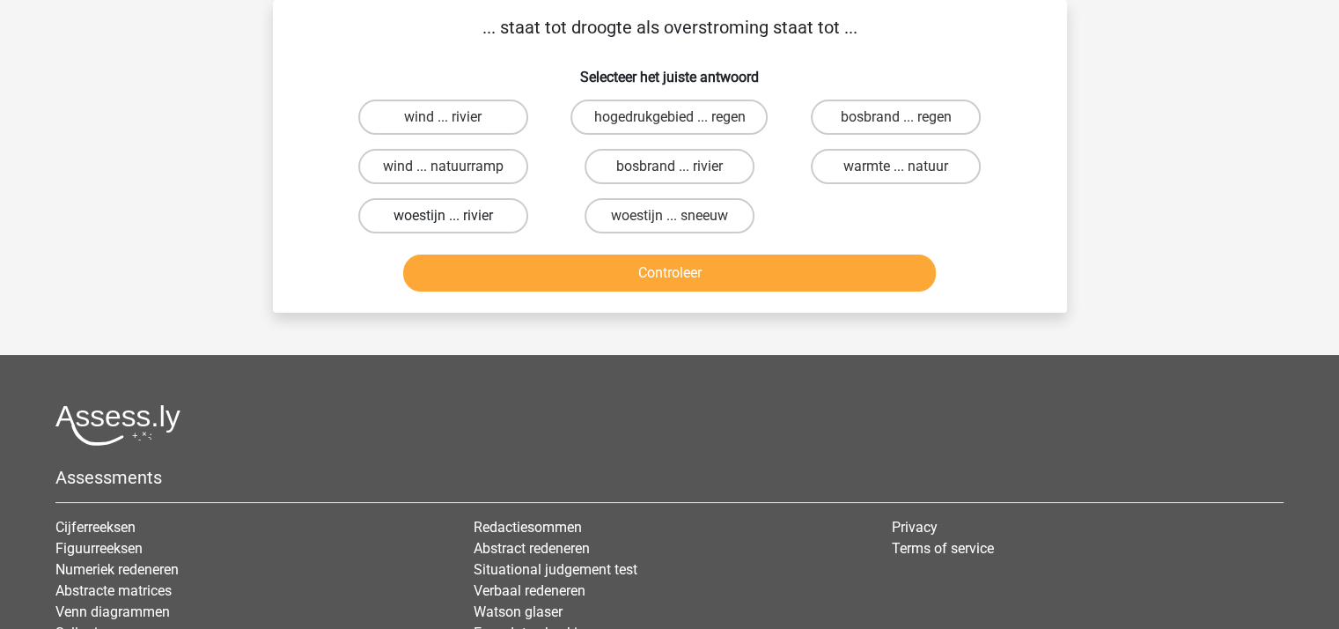
click at [443, 213] on label "woestijn ... rivier" at bounding box center [443, 215] width 170 height 35
click at [443, 216] on input "woestijn ... rivier" at bounding box center [448, 221] width 11 height 11
radio input "true"
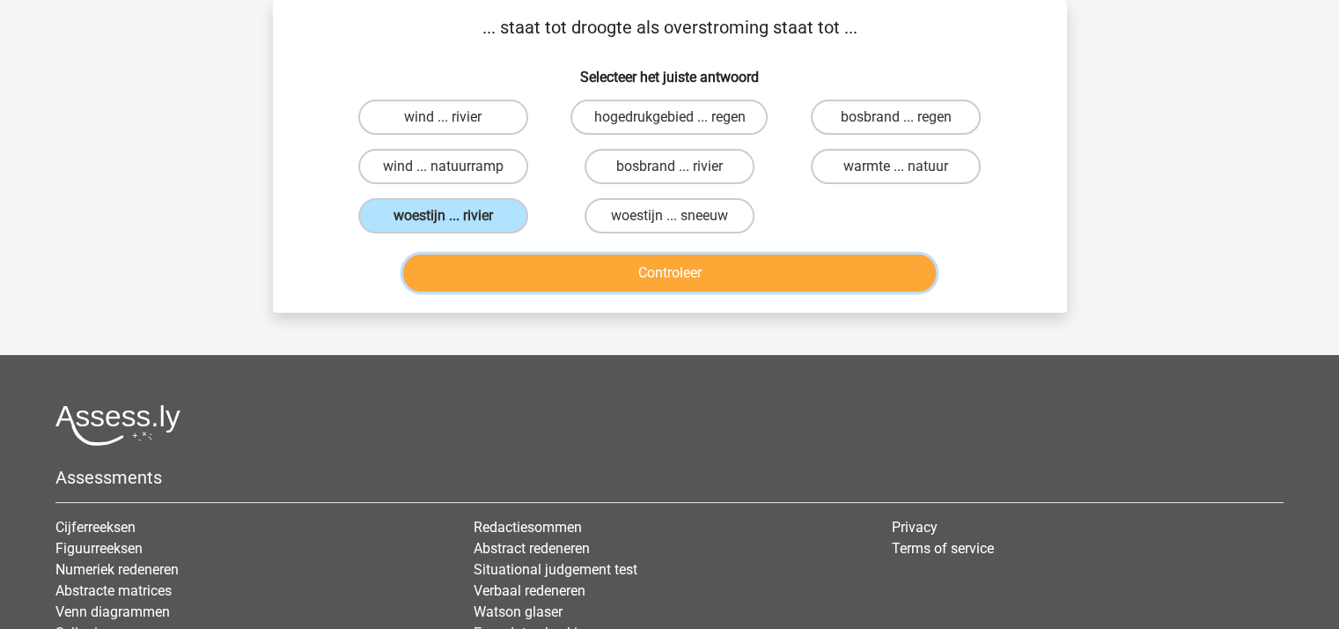
click at [556, 263] on button "Controleer" at bounding box center [669, 272] width 533 height 37
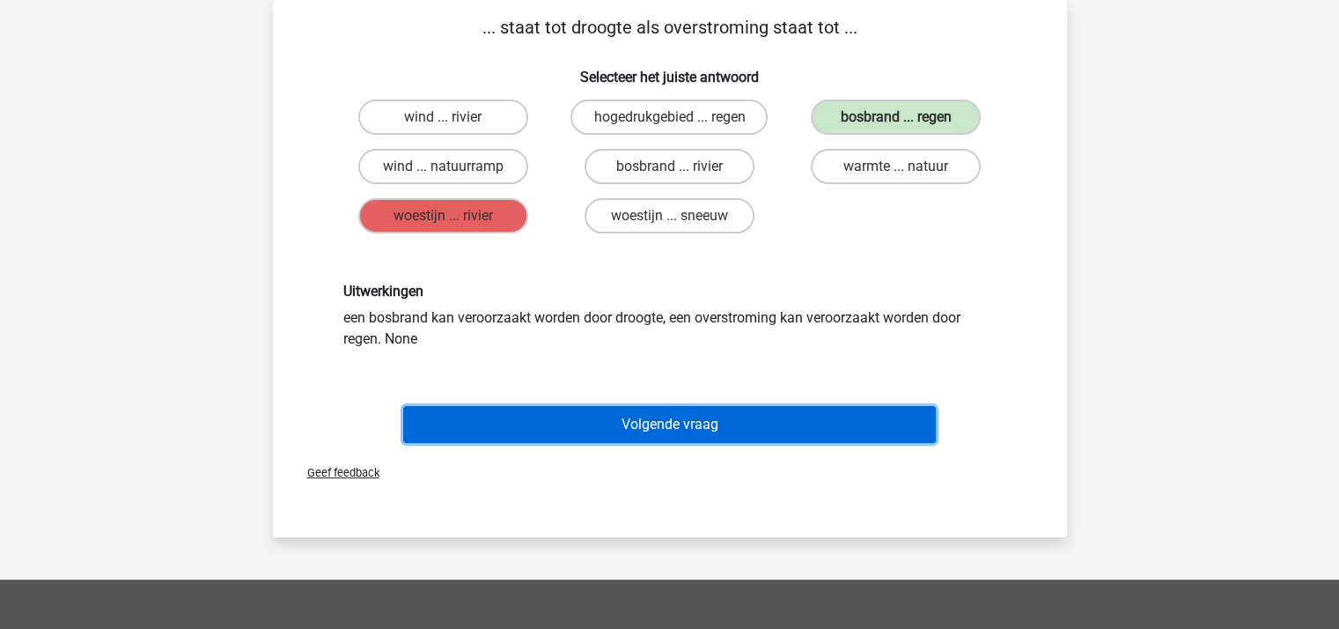
click at [648, 411] on button "Volgende vraag" at bounding box center [669, 424] width 533 height 37
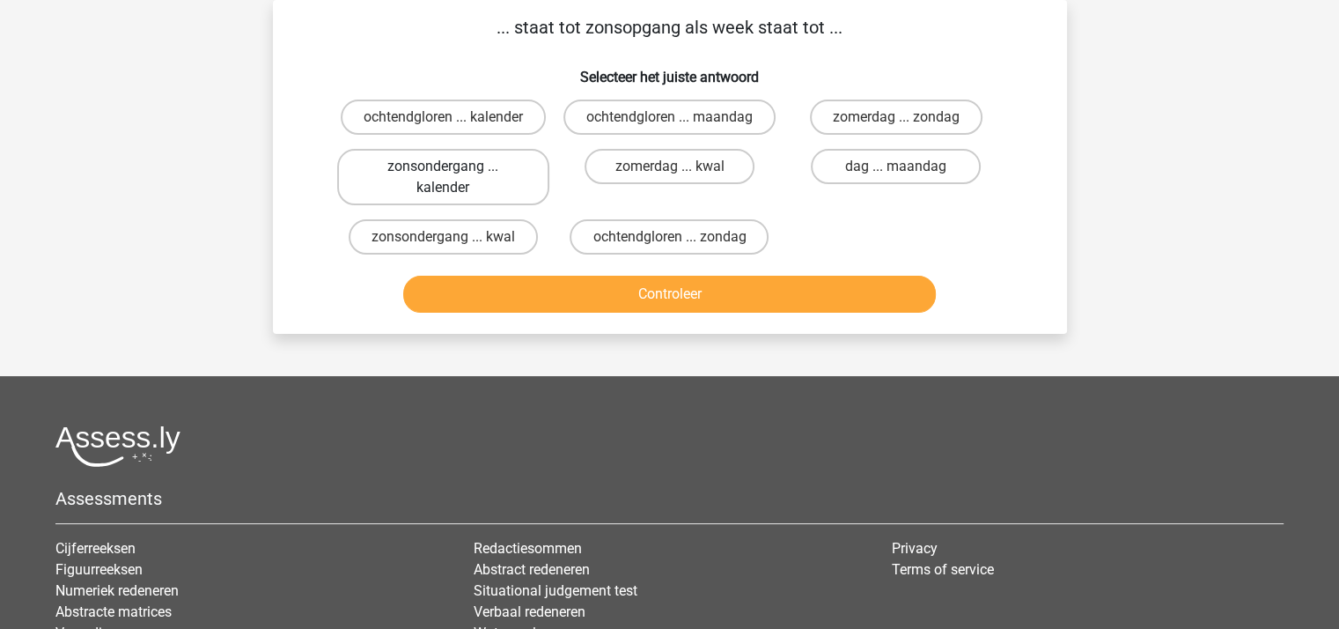
click at [454, 168] on label "zonsondergang ... kalender" at bounding box center [443, 177] width 212 height 56
click at [454, 168] on input "zonsondergang ... kalender" at bounding box center [448, 171] width 11 height 11
radio input "true"
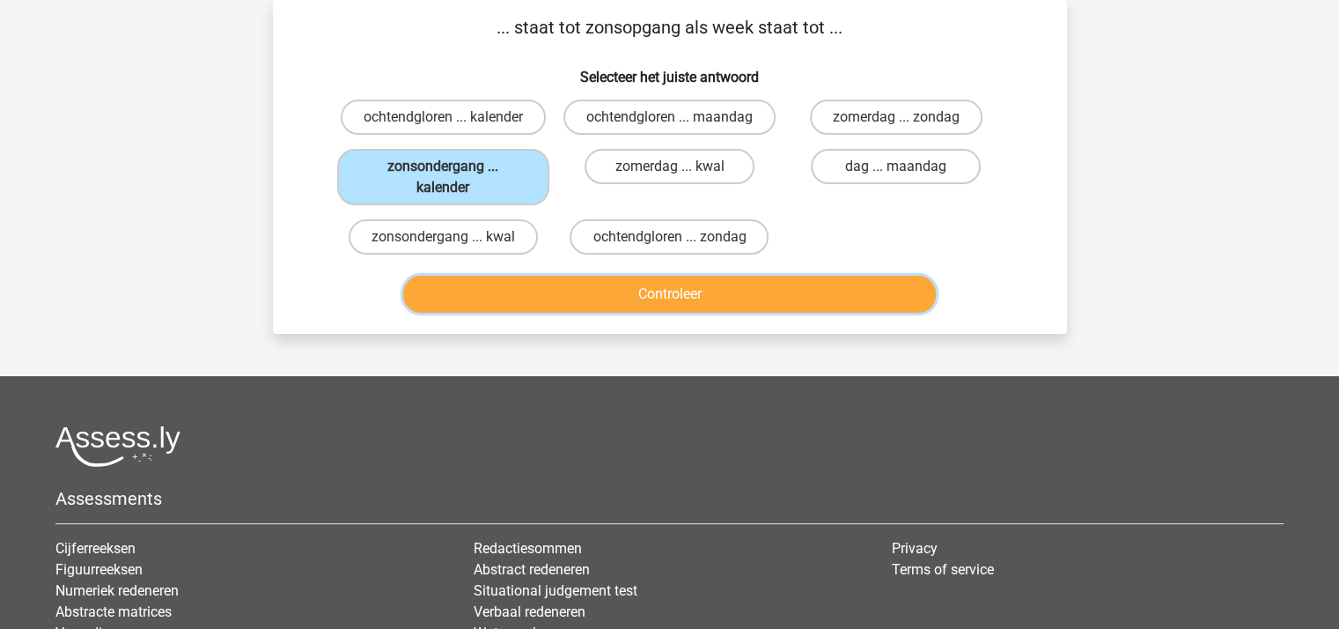
click at [529, 284] on button "Controleer" at bounding box center [669, 294] width 533 height 37
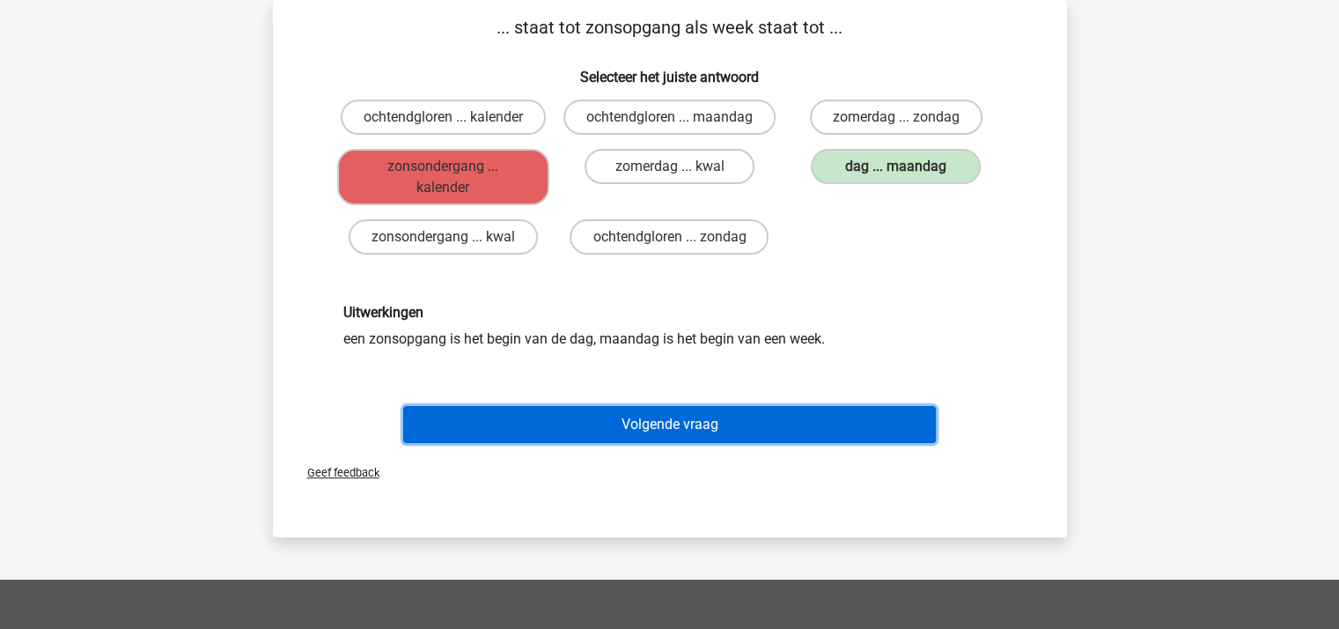
click at [626, 420] on button "Volgende vraag" at bounding box center [669, 424] width 533 height 37
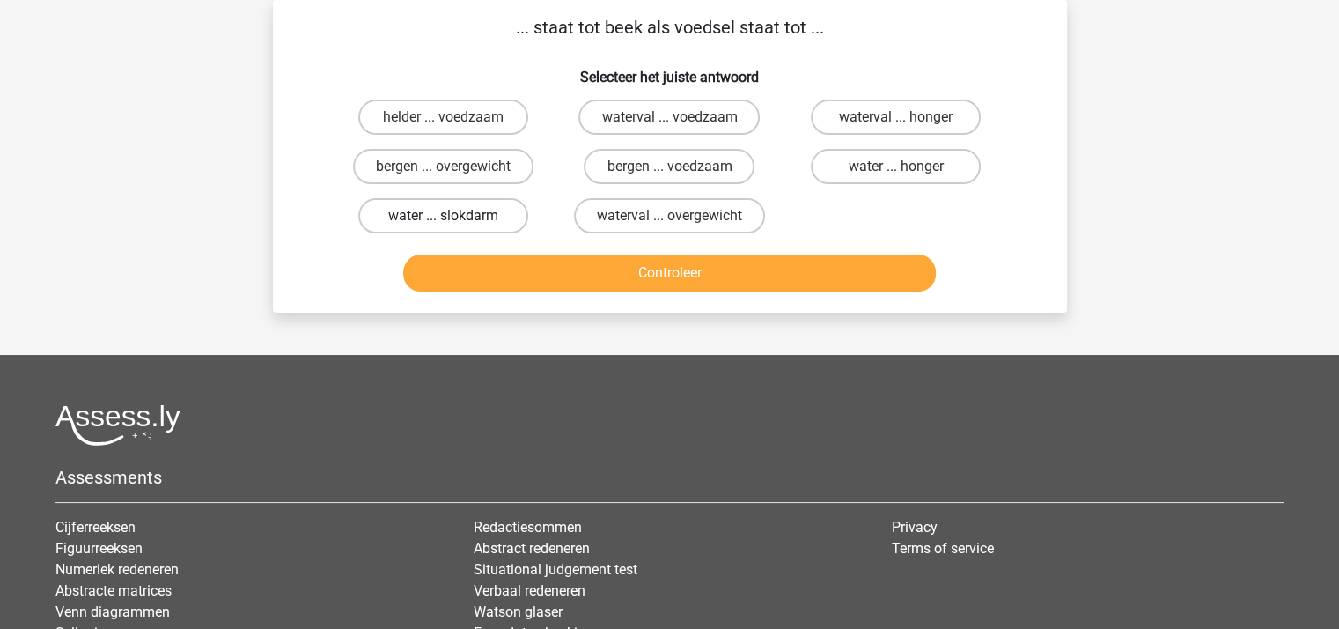
click at [472, 208] on label "water ... slokdarm" at bounding box center [443, 215] width 170 height 35
click at [454, 216] on input "water ... slokdarm" at bounding box center [448, 221] width 11 height 11
radio input "true"
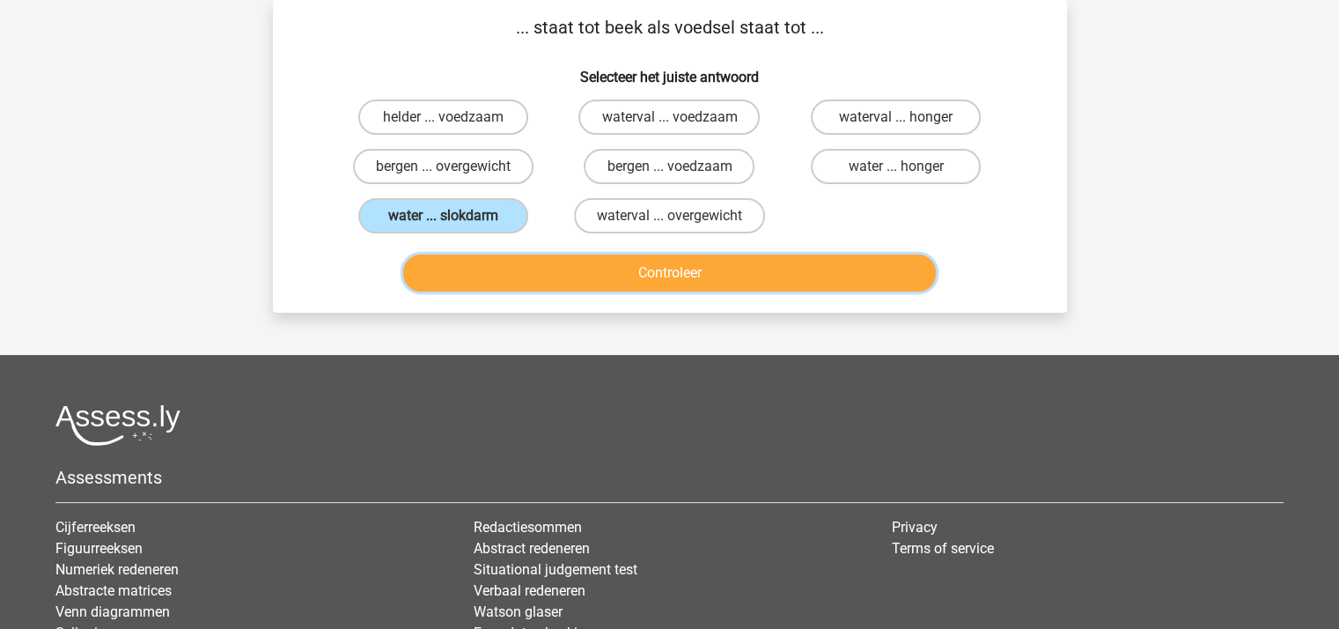
click at [585, 278] on button "Controleer" at bounding box center [669, 272] width 533 height 37
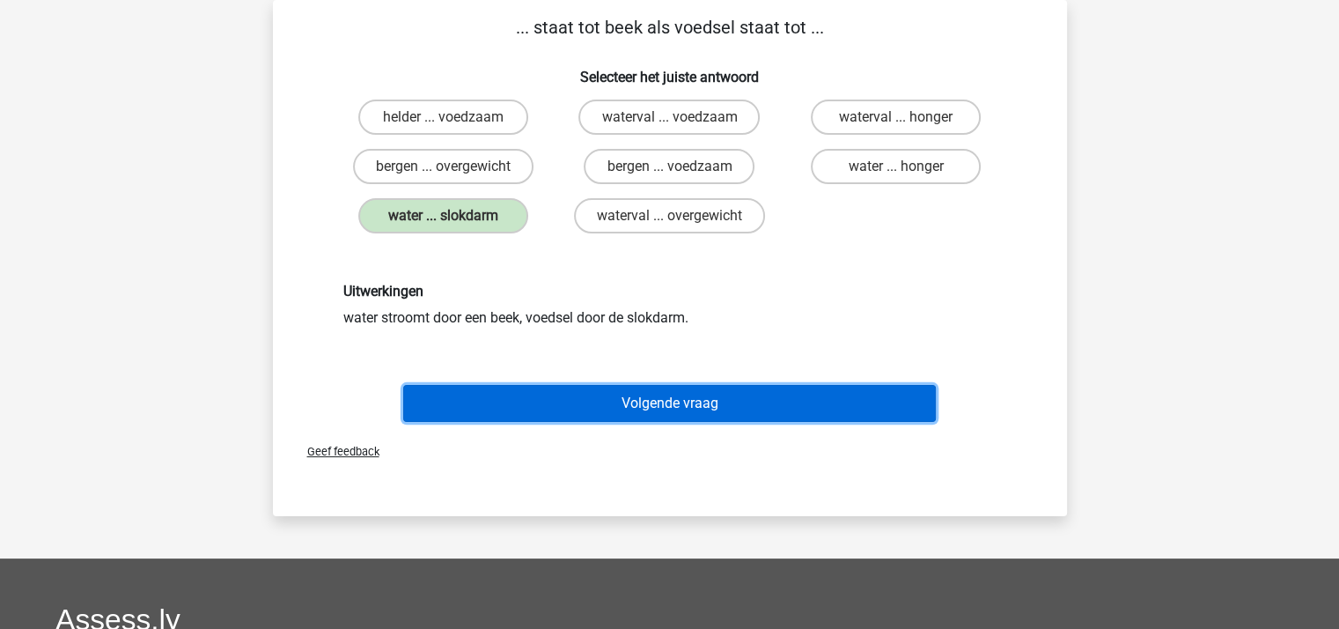
click at [644, 396] on button "Volgende vraag" at bounding box center [669, 403] width 533 height 37
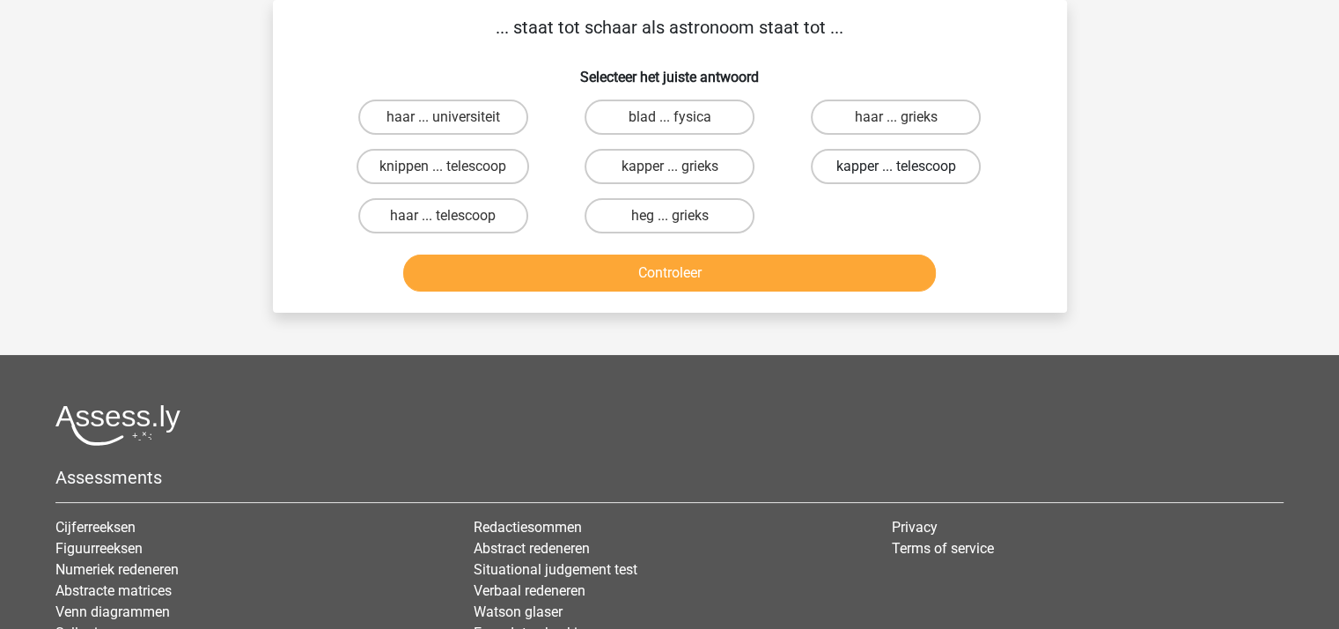
click at [828, 166] on label "kapper ... telescoop" at bounding box center [896, 166] width 170 height 35
click at [896, 166] on input "kapper ... telescoop" at bounding box center [901, 171] width 11 height 11
radio input "true"
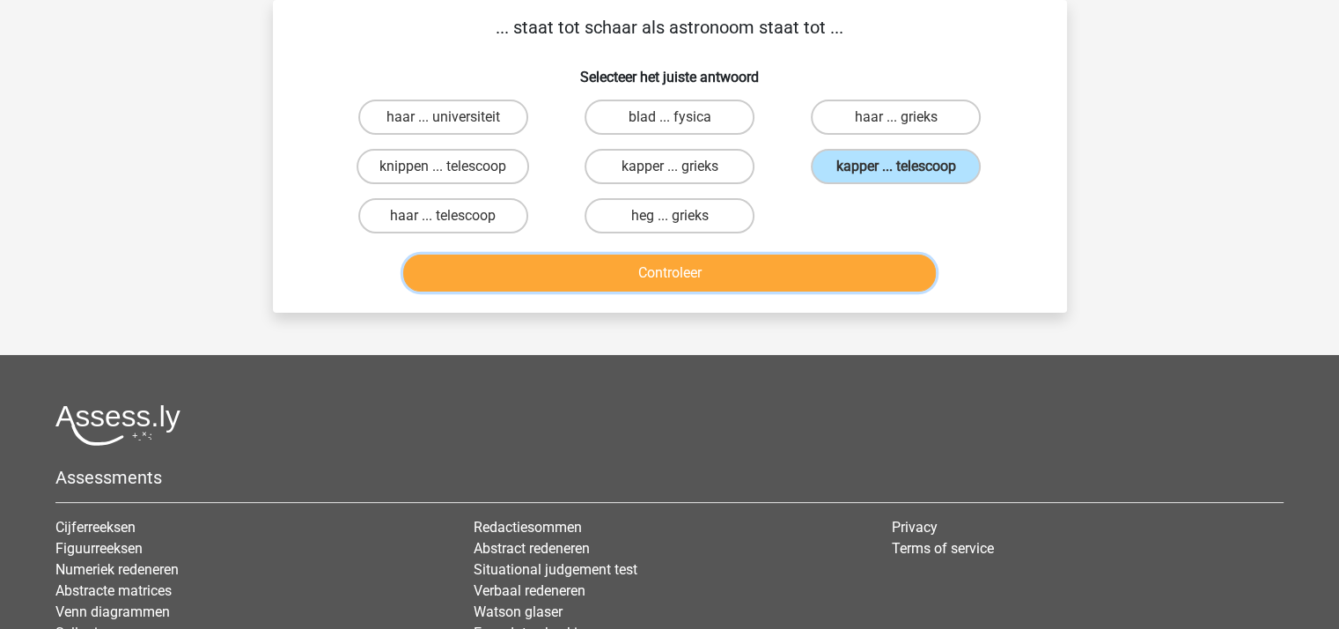
click at [729, 266] on button "Controleer" at bounding box center [669, 272] width 533 height 37
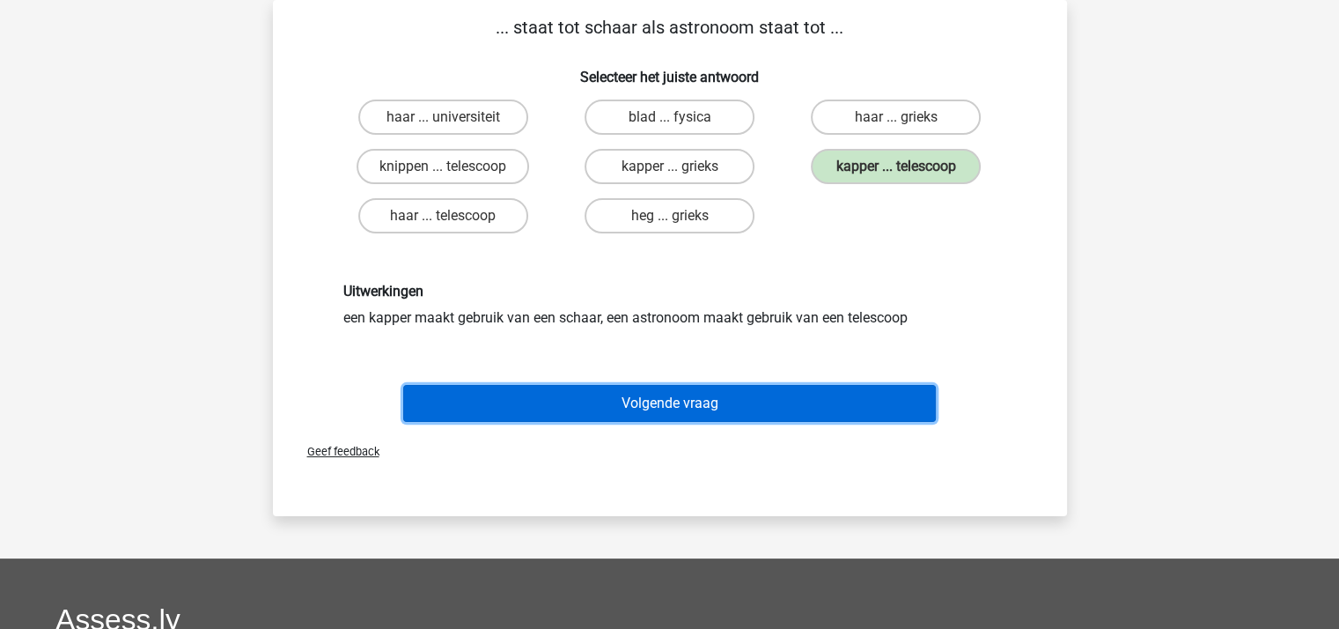
click at [674, 401] on button "Volgende vraag" at bounding box center [669, 403] width 533 height 37
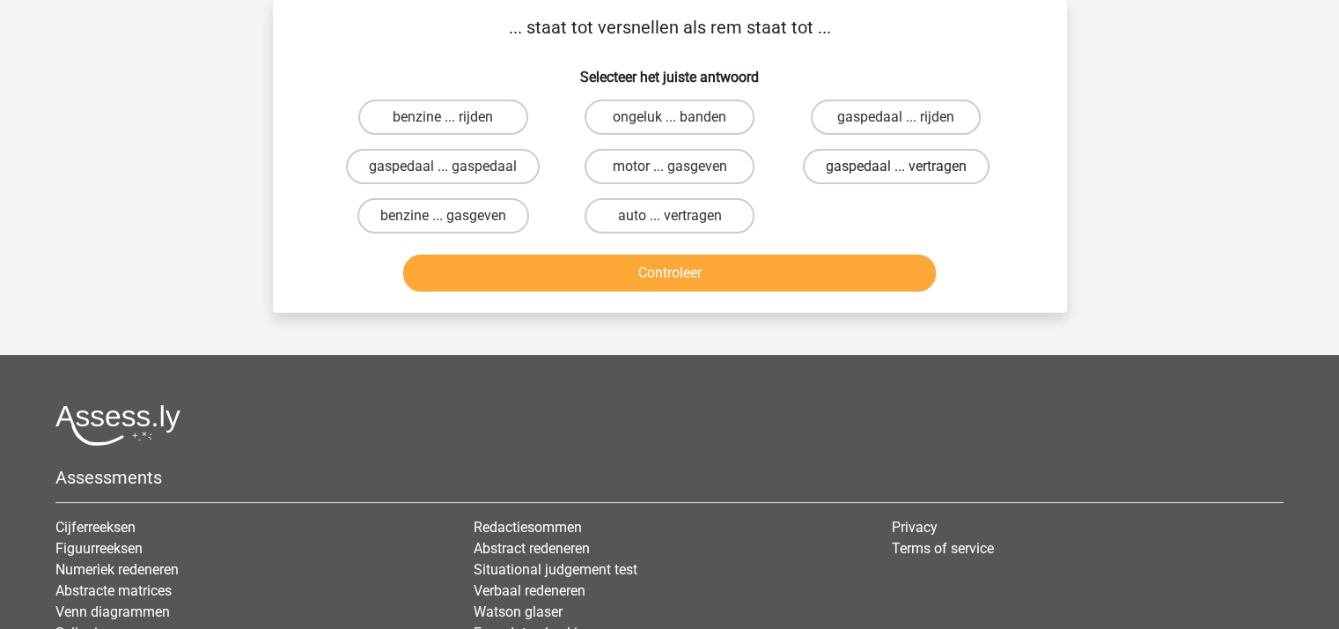
click at [872, 164] on label "gaspedaal ... vertragen" at bounding box center [896, 166] width 187 height 35
click at [896, 166] on input "gaspedaal ... vertragen" at bounding box center [901, 171] width 11 height 11
radio input "true"
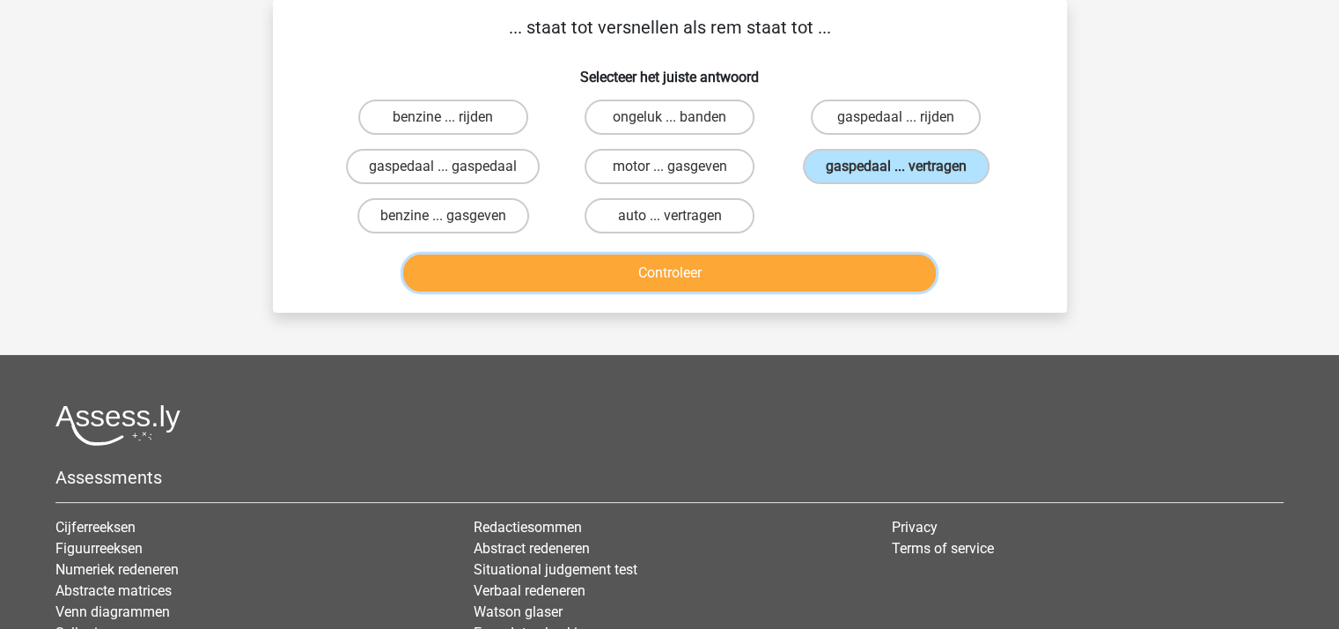
click at [755, 270] on button "Controleer" at bounding box center [669, 272] width 533 height 37
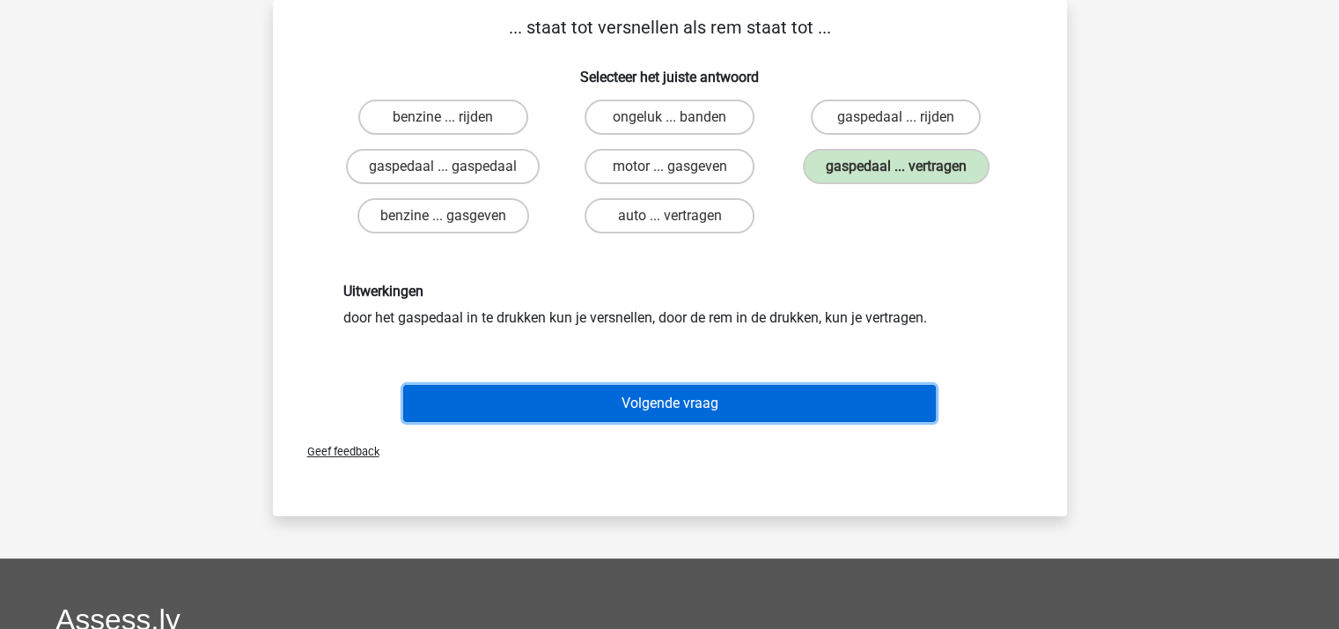
click at [620, 397] on button "Volgende vraag" at bounding box center [669, 403] width 533 height 37
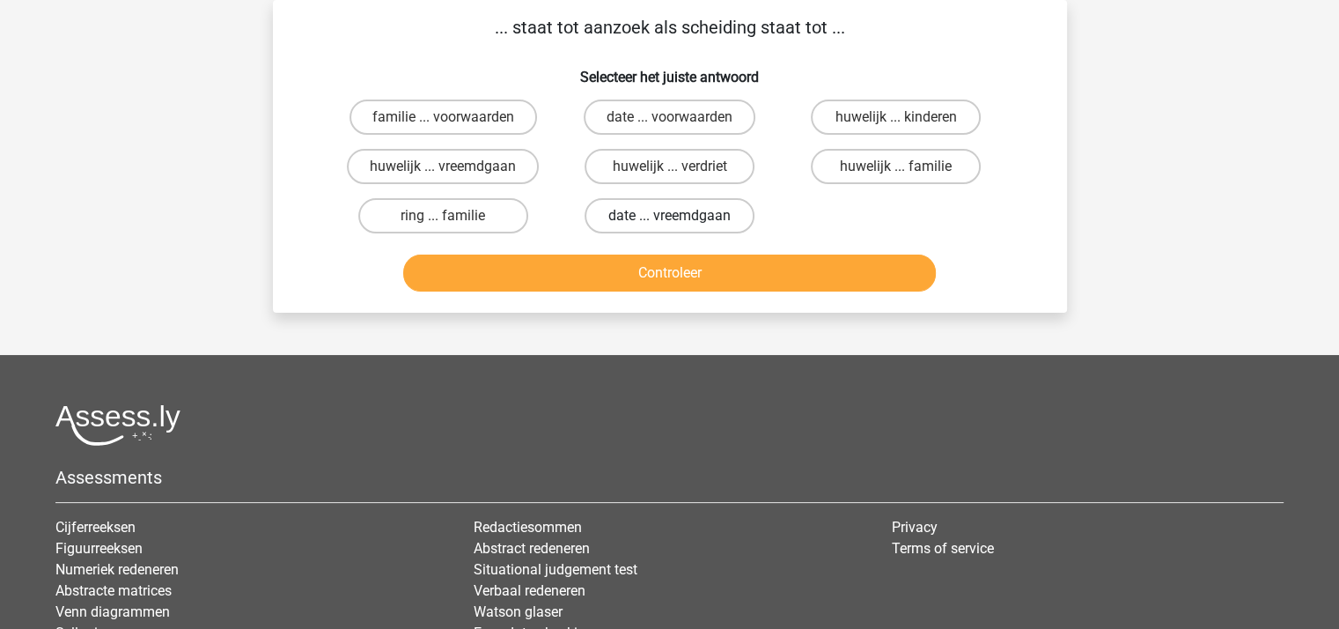
click at [646, 213] on label "date ... vreemdgaan" at bounding box center [670, 215] width 170 height 35
click at [669, 216] on input "date ... vreemdgaan" at bounding box center [674, 221] width 11 height 11
radio input "true"
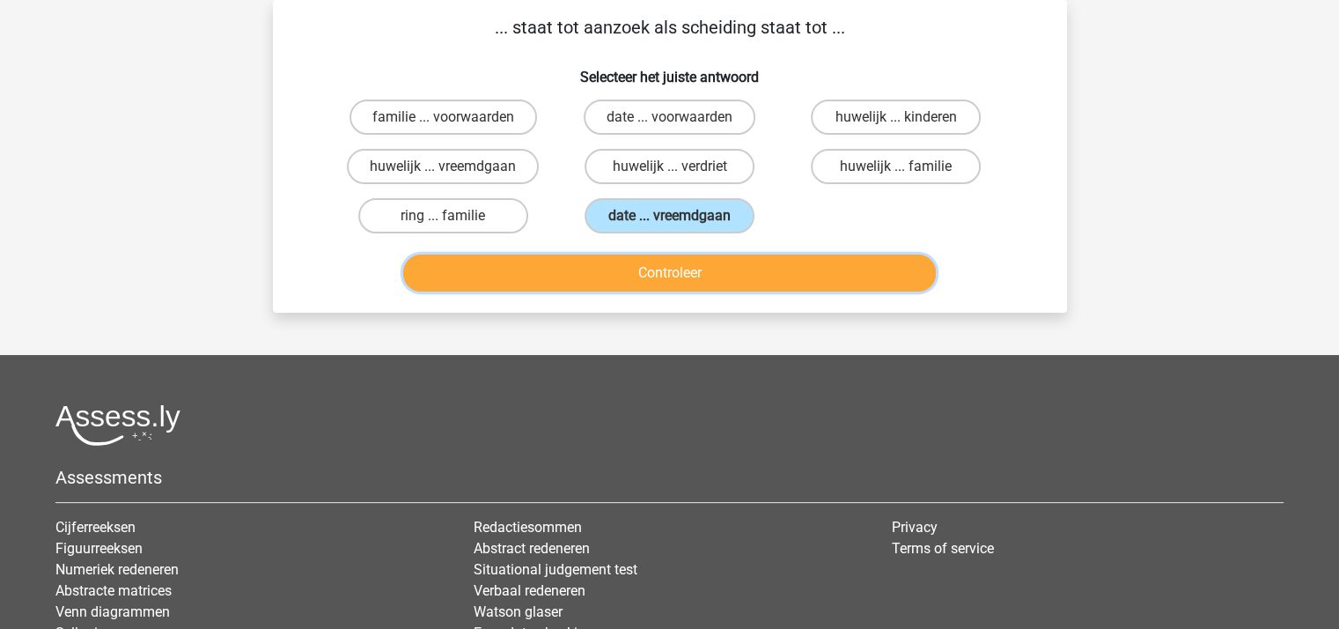
click at [660, 273] on button "Controleer" at bounding box center [669, 272] width 533 height 37
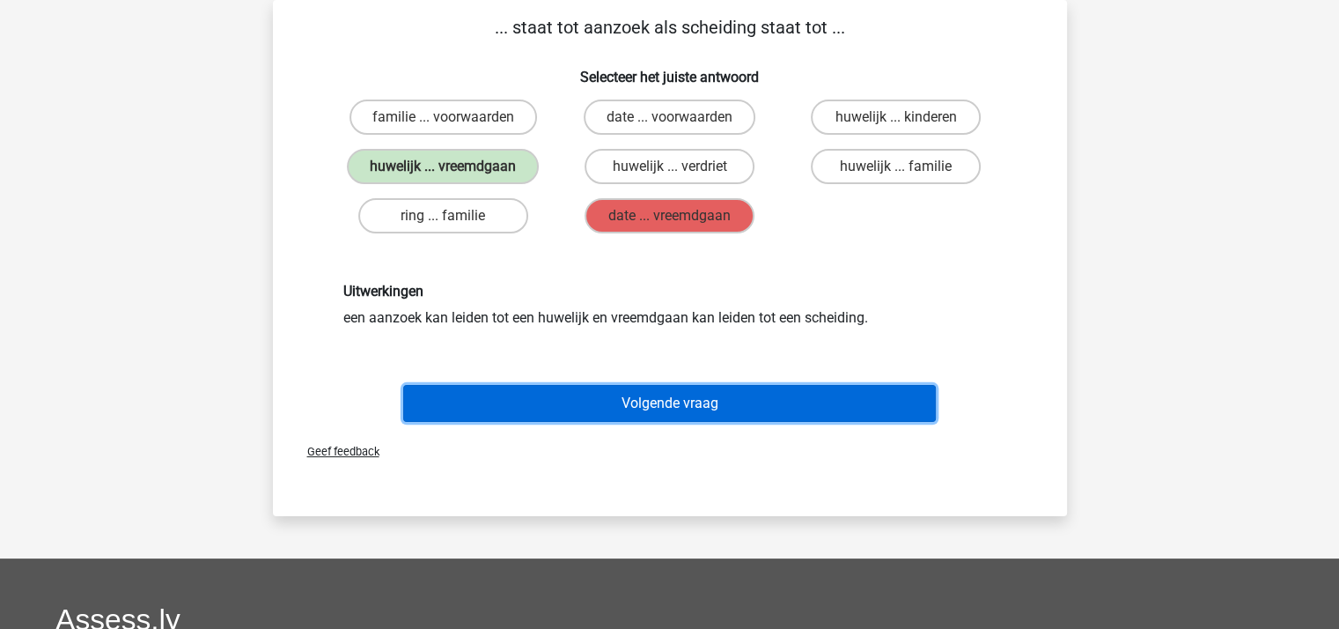
click at [664, 395] on button "Volgende vraag" at bounding box center [669, 403] width 533 height 37
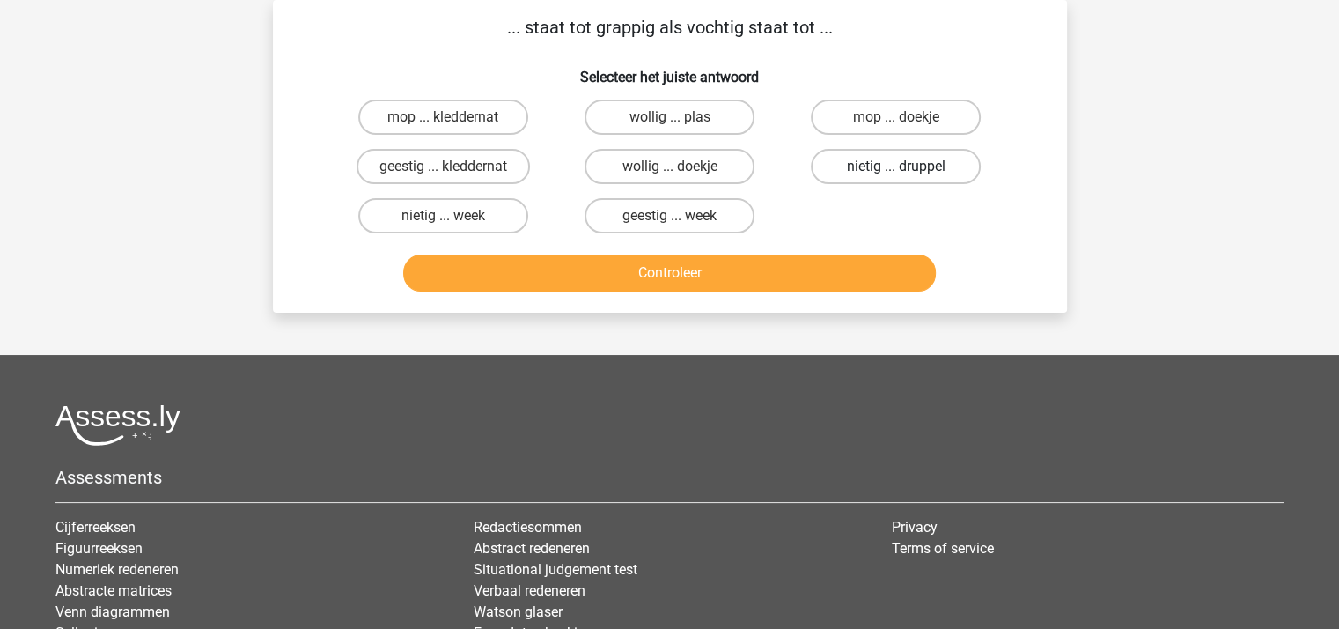
click at [863, 163] on label "nietig ... druppel" at bounding box center [896, 166] width 170 height 35
click at [896, 166] on input "nietig ... druppel" at bounding box center [901, 171] width 11 height 11
radio input "true"
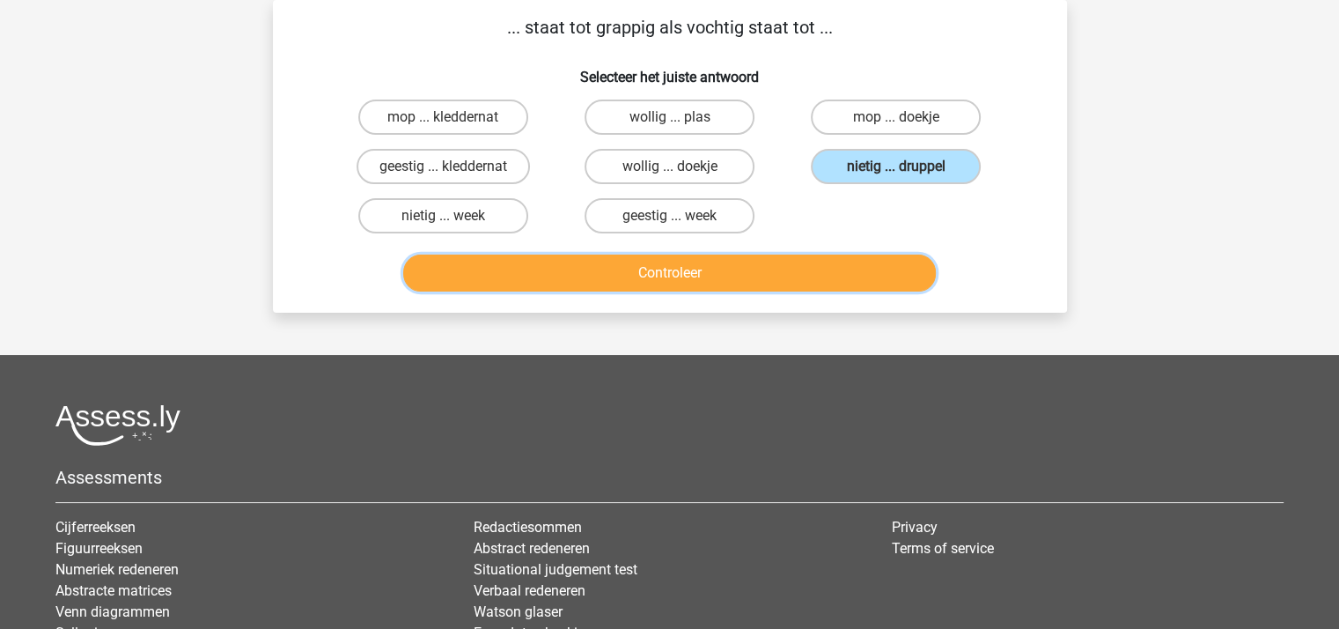
click at [768, 263] on button "Controleer" at bounding box center [669, 272] width 533 height 37
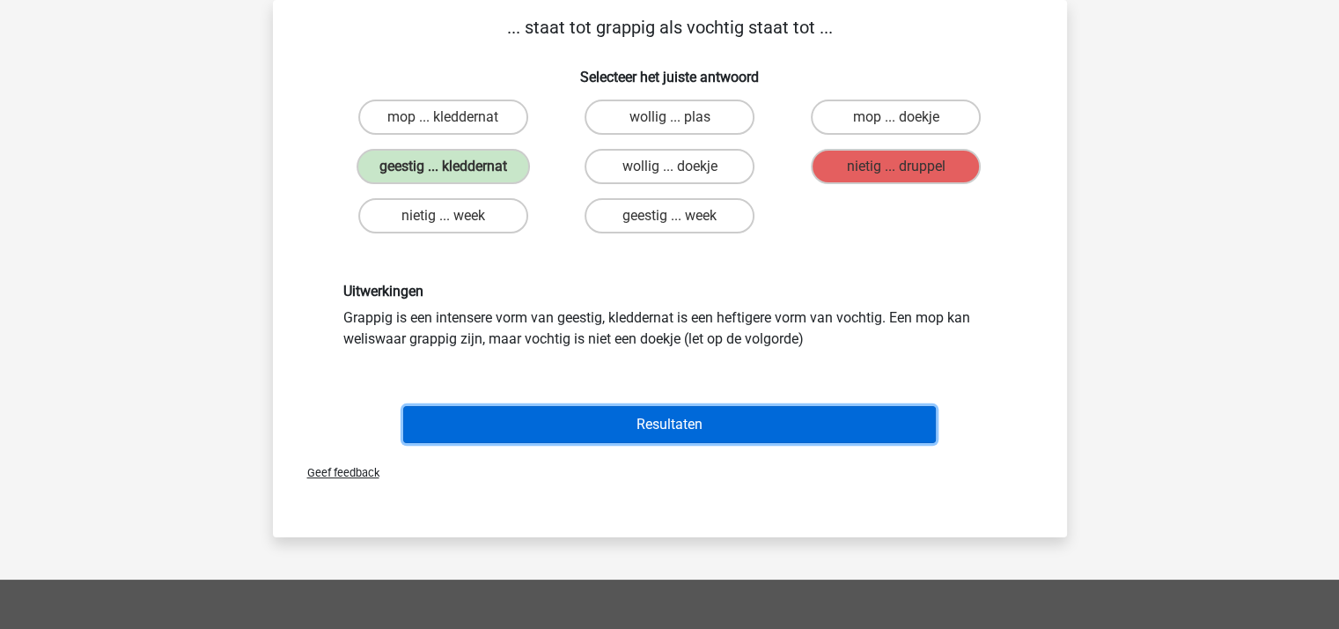
click at [637, 428] on button "Resultaten" at bounding box center [669, 424] width 533 height 37
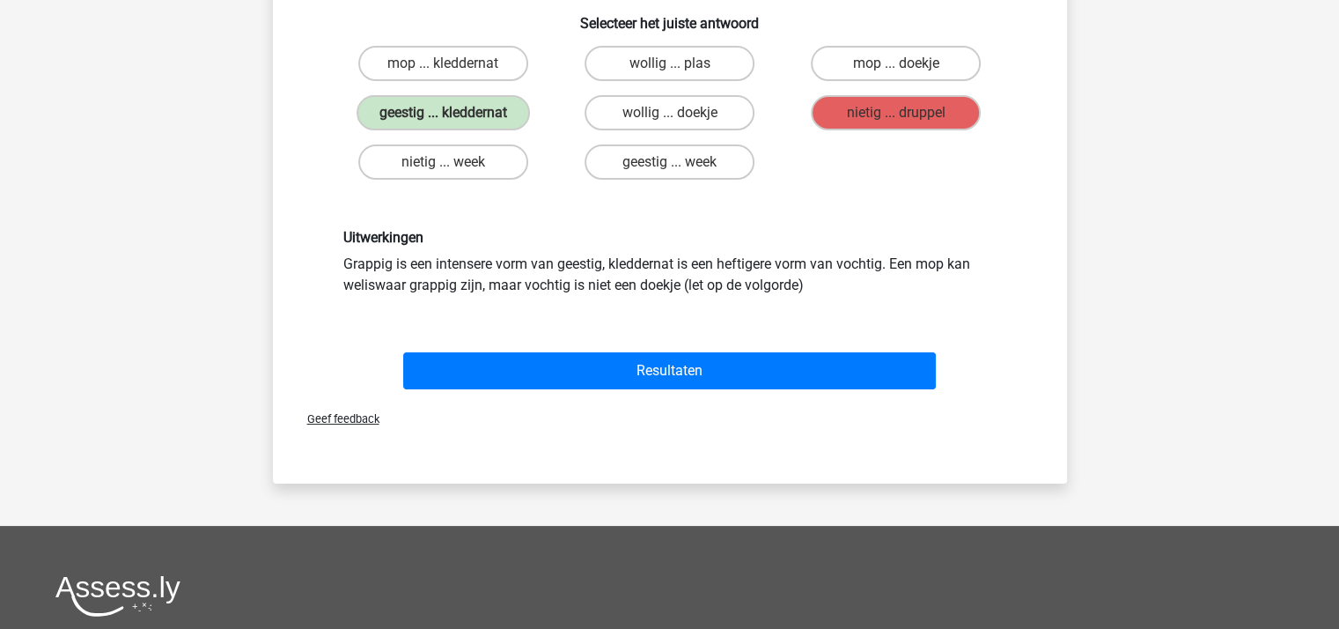
scroll to position [0, 0]
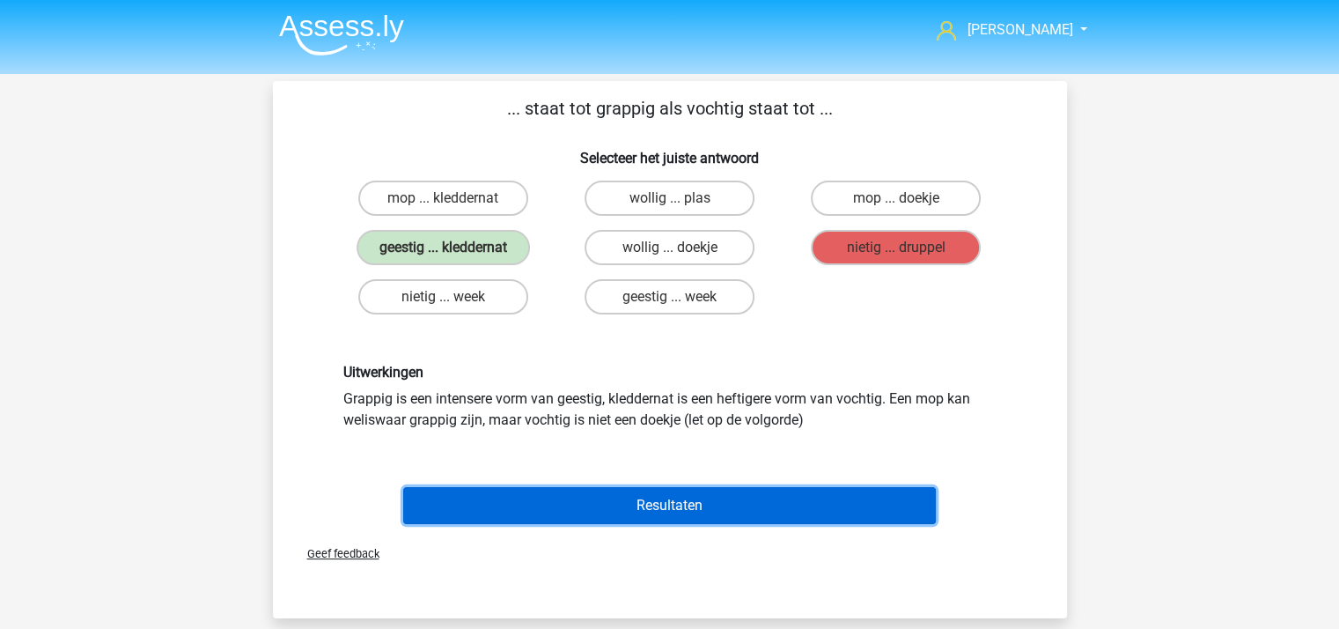
click at [549, 499] on button "Resultaten" at bounding box center [669, 505] width 533 height 37
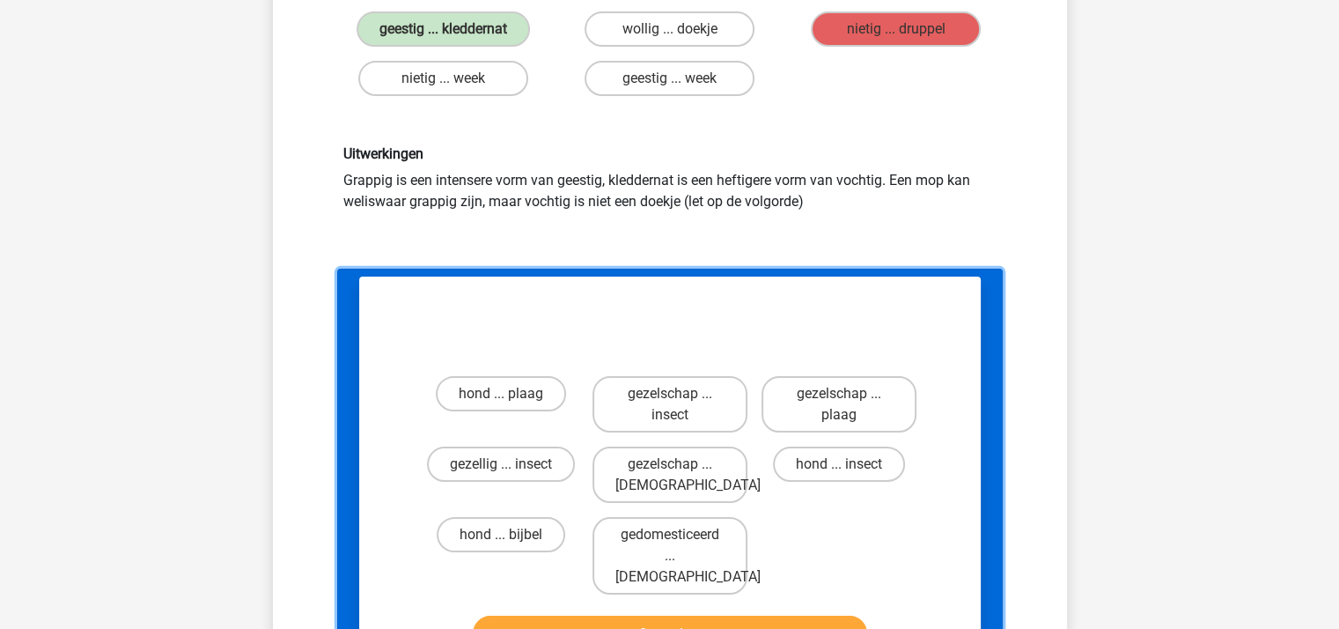
scroll to position [264, 0]
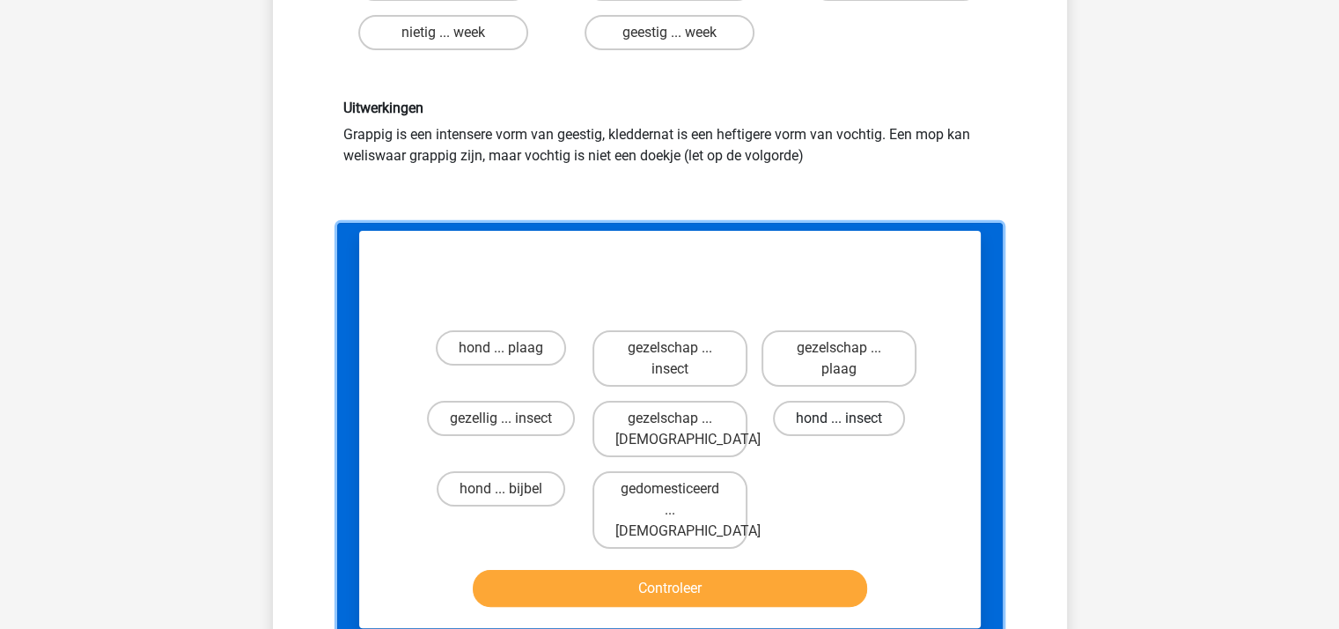
click at [814, 411] on label "hond ... insect" at bounding box center [839, 418] width 132 height 35
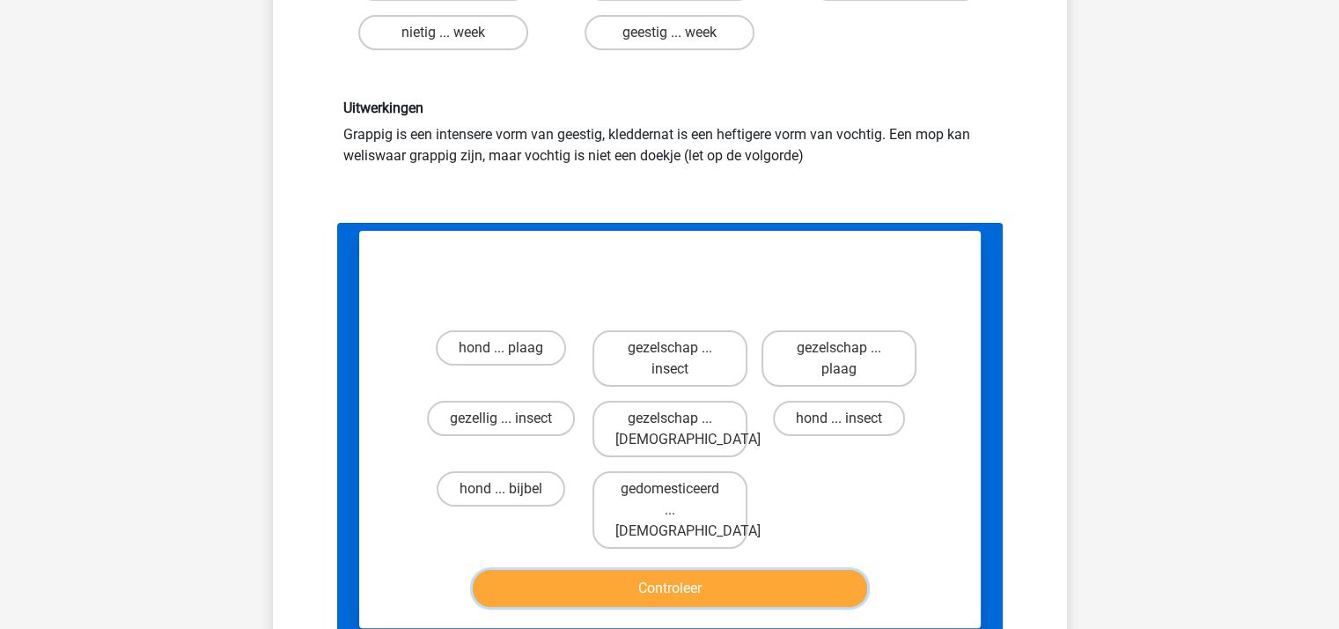
click at [680, 570] on button "Controleer" at bounding box center [670, 588] width 394 height 37
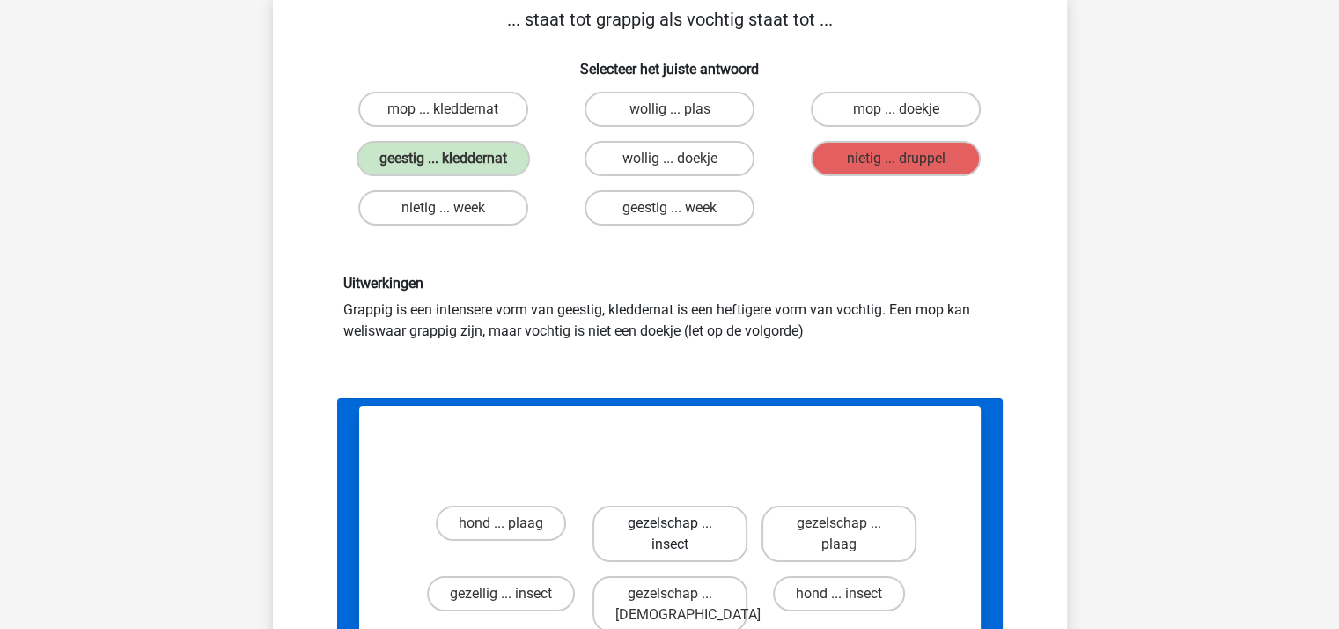
scroll to position [0, 0]
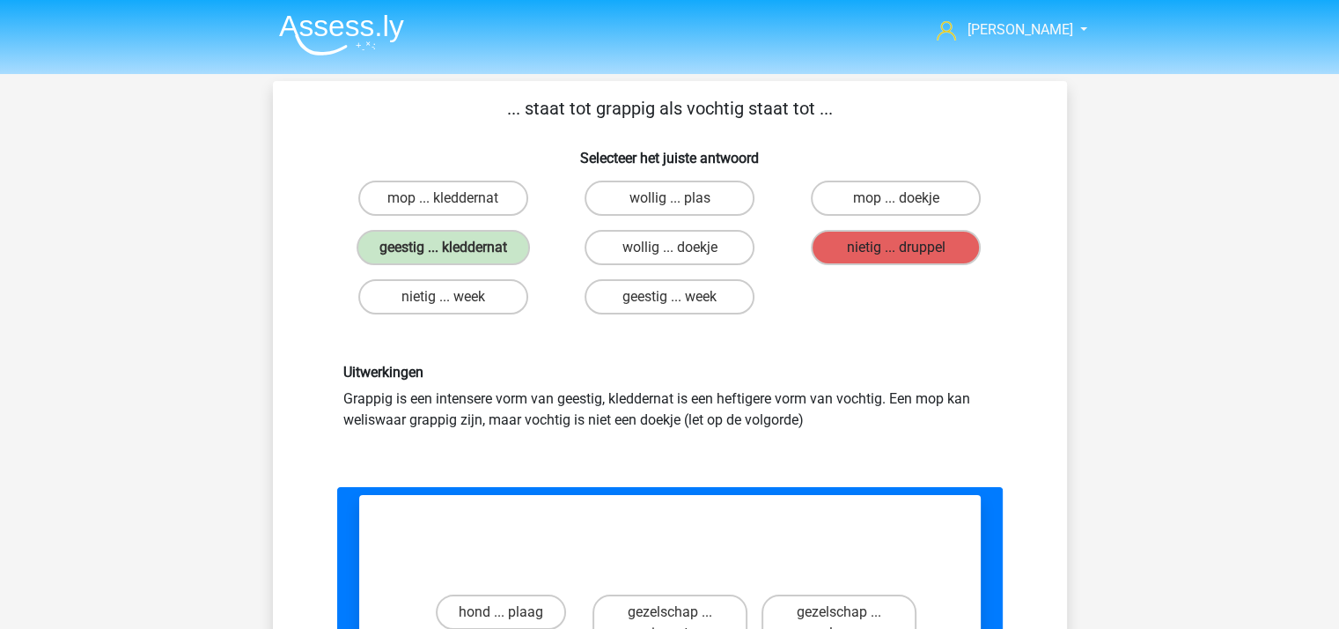
click at [877, 255] on label "nietig ... druppel" at bounding box center [896, 247] width 170 height 35
click at [877, 246] on label "nietig ... druppel" at bounding box center [896, 247] width 170 height 35
click at [666, 96] on p "... staat tot grappig als vochtig staat tot ..." at bounding box center [670, 108] width 738 height 26
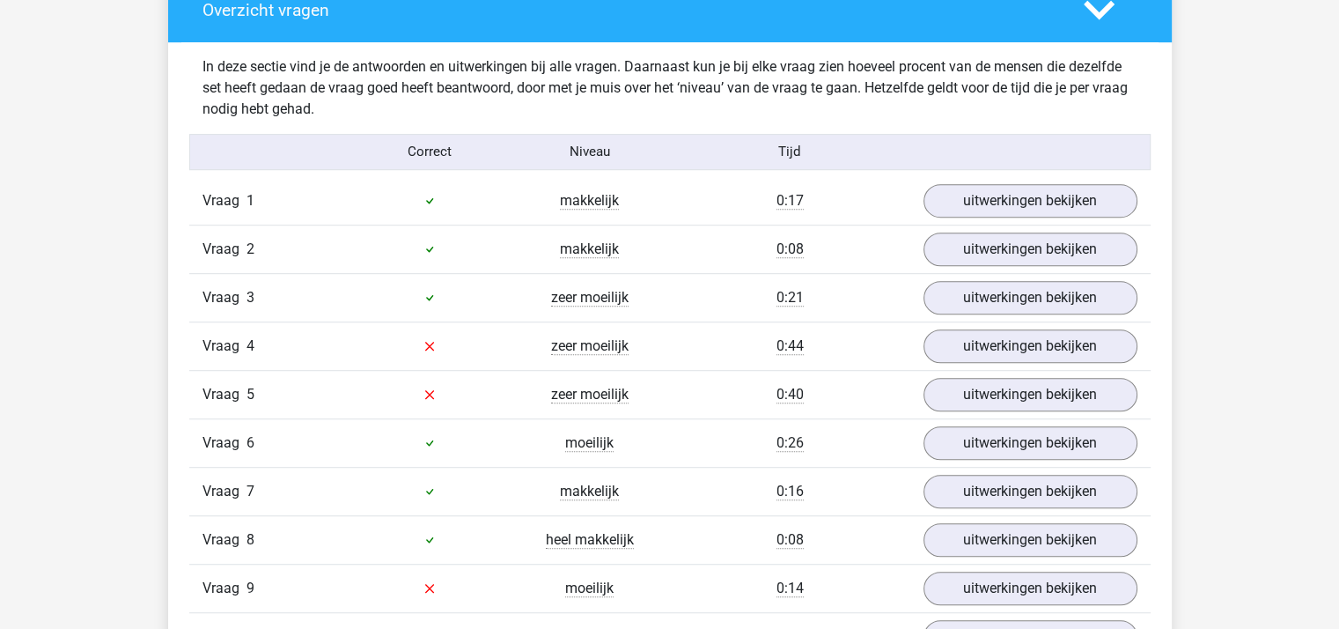
scroll to position [1057, 0]
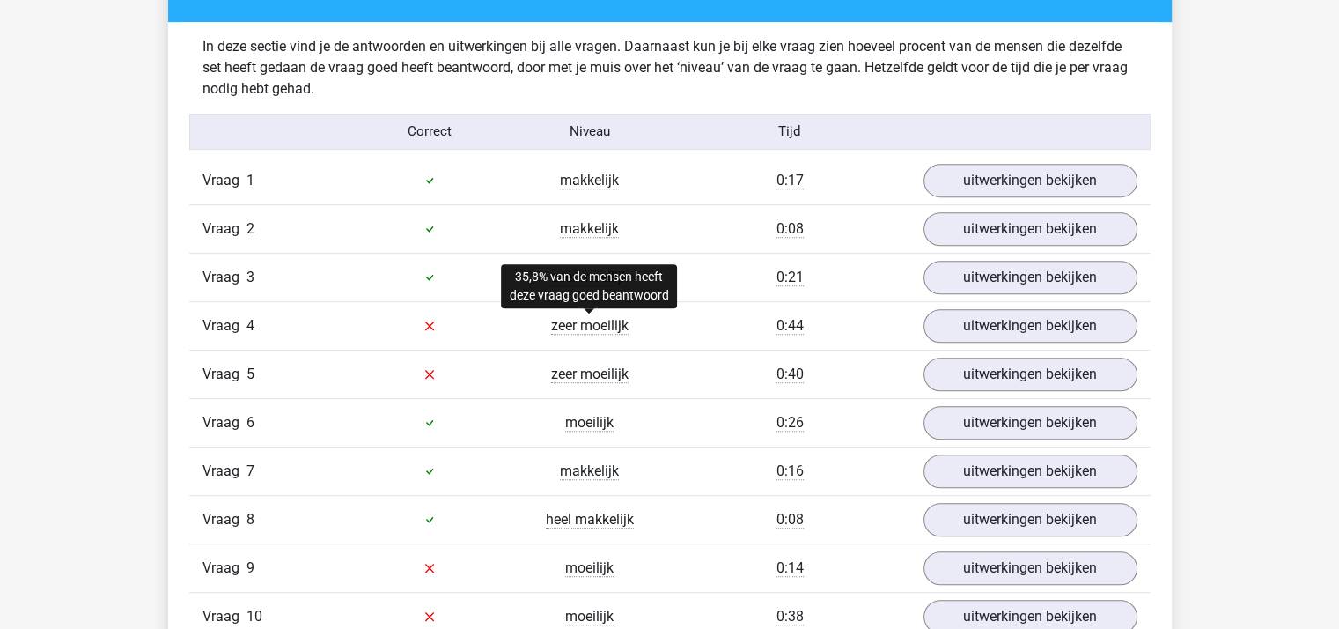
click at [609, 322] on span "zeer moeilijk" at bounding box center [589, 326] width 77 height 18
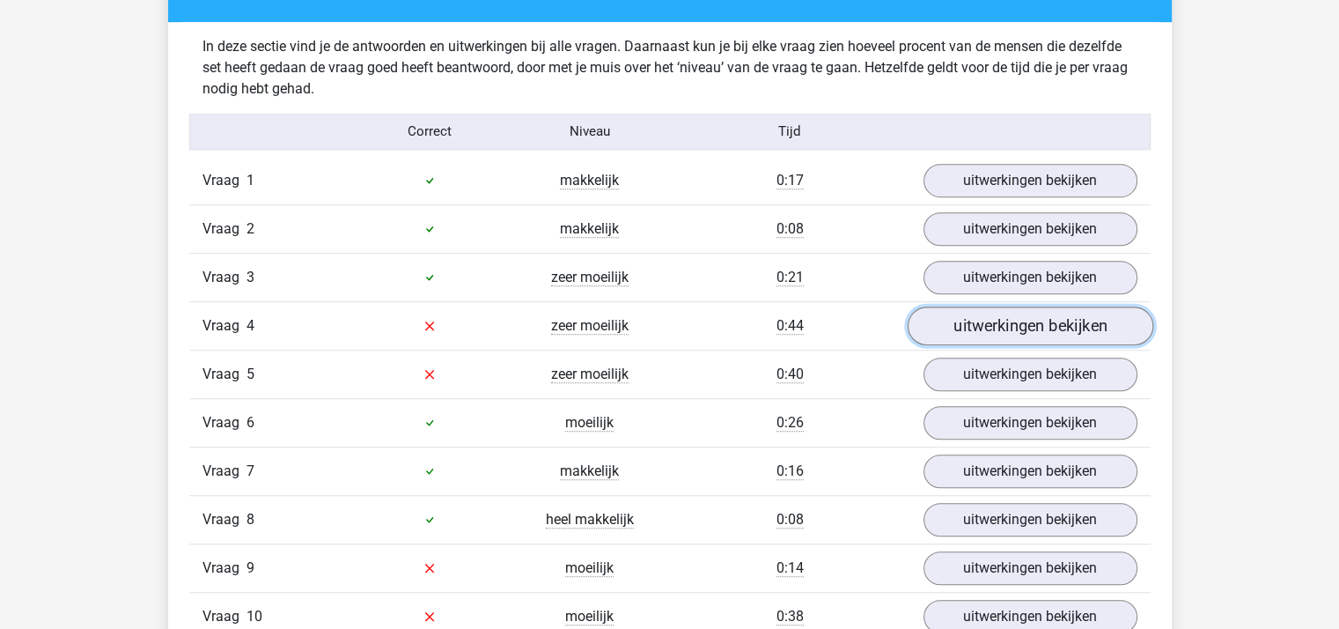
click at [982, 318] on link "uitwerkingen bekijken" at bounding box center [1030, 325] width 246 height 39
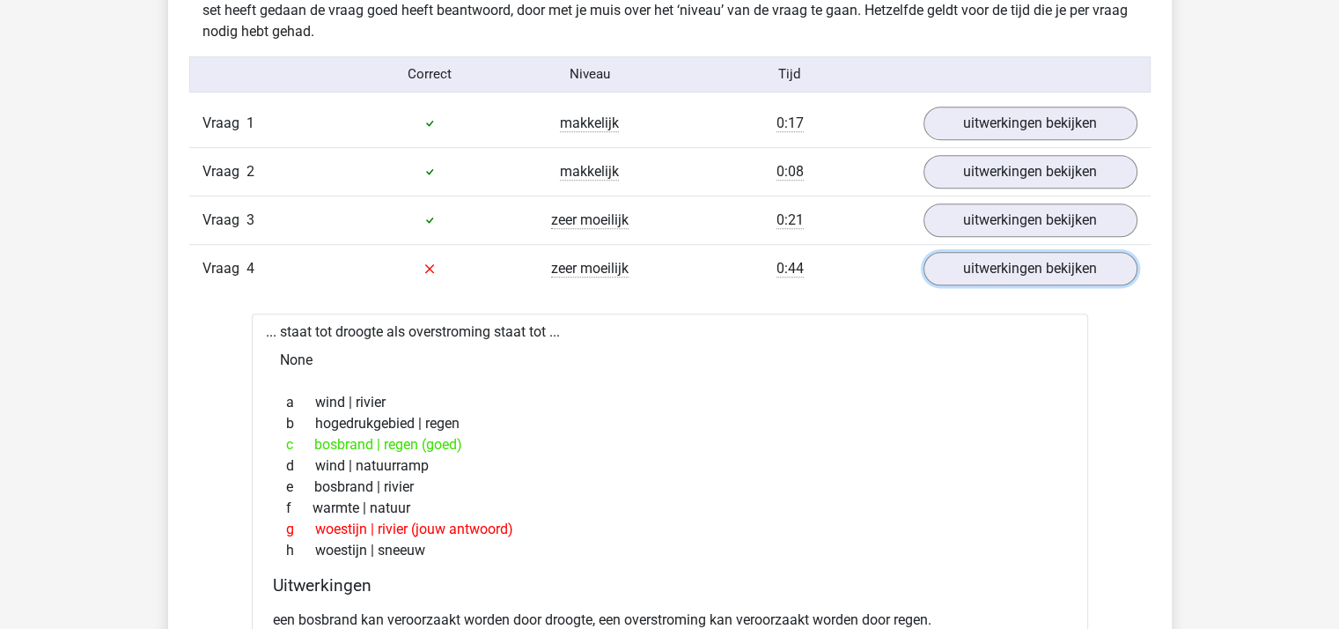
scroll to position [1145, 0]
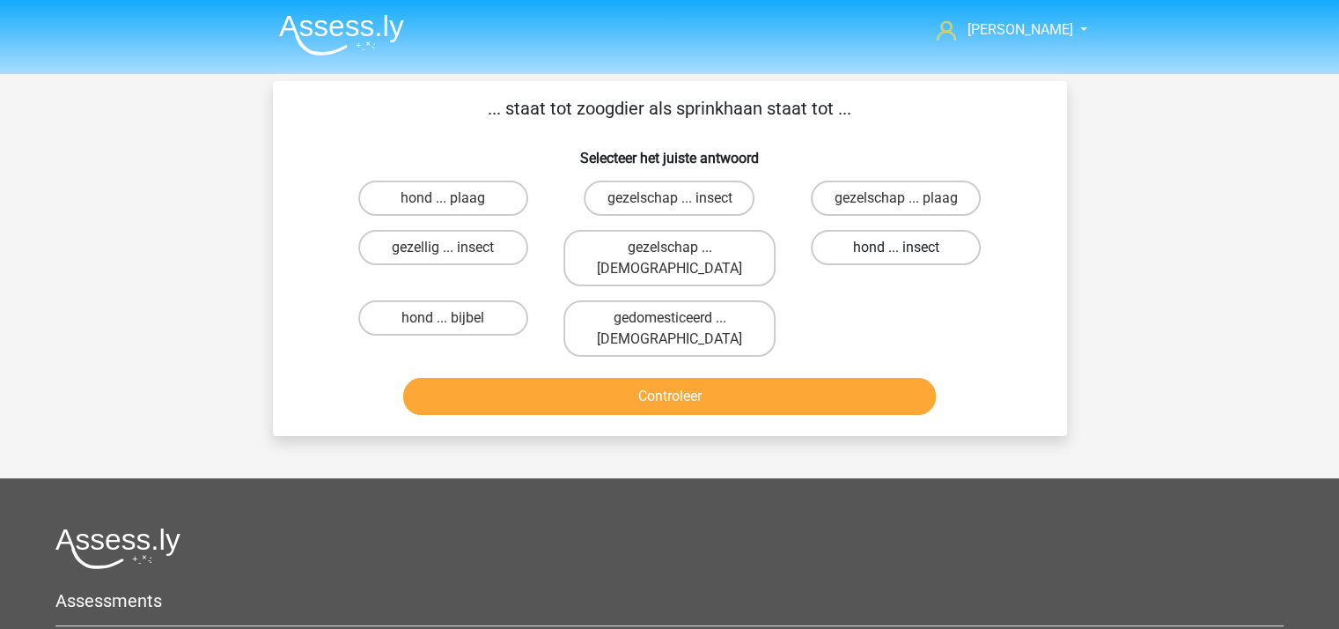
click at [863, 235] on label "hond ... insect" at bounding box center [896, 247] width 170 height 35
click at [896, 247] on input "hond ... insect" at bounding box center [901, 252] width 11 height 11
radio input "true"
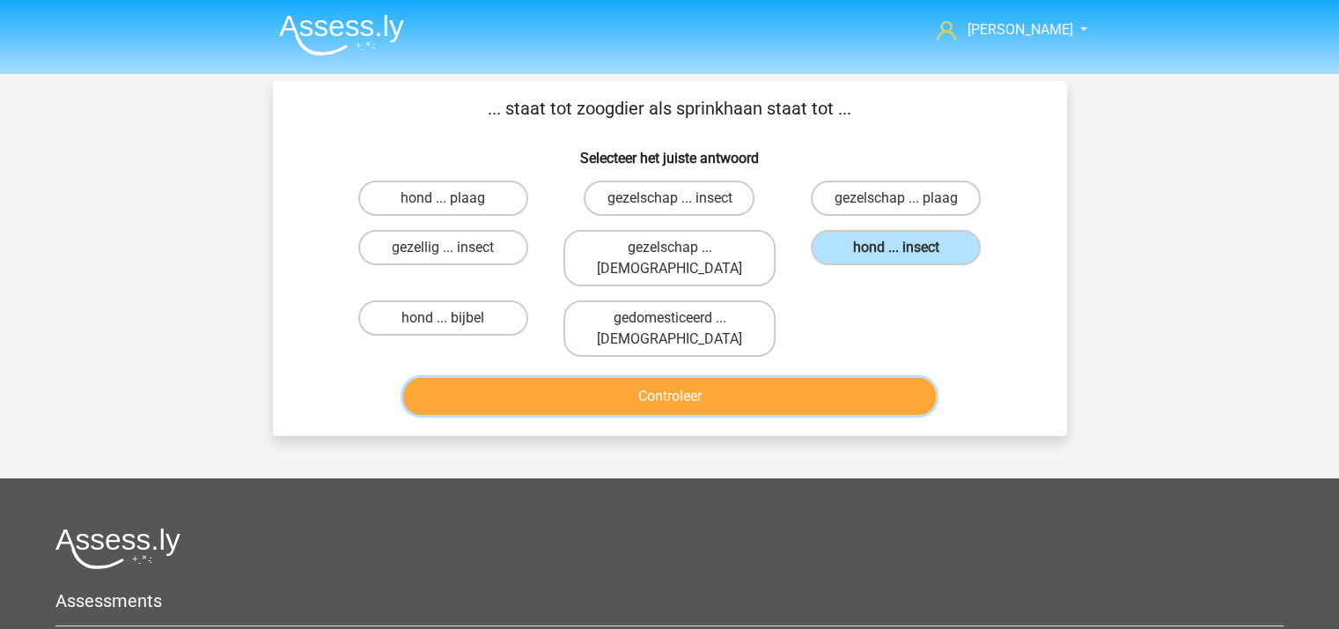
click at [688, 378] on button "Controleer" at bounding box center [669, 396] width 533 height 37
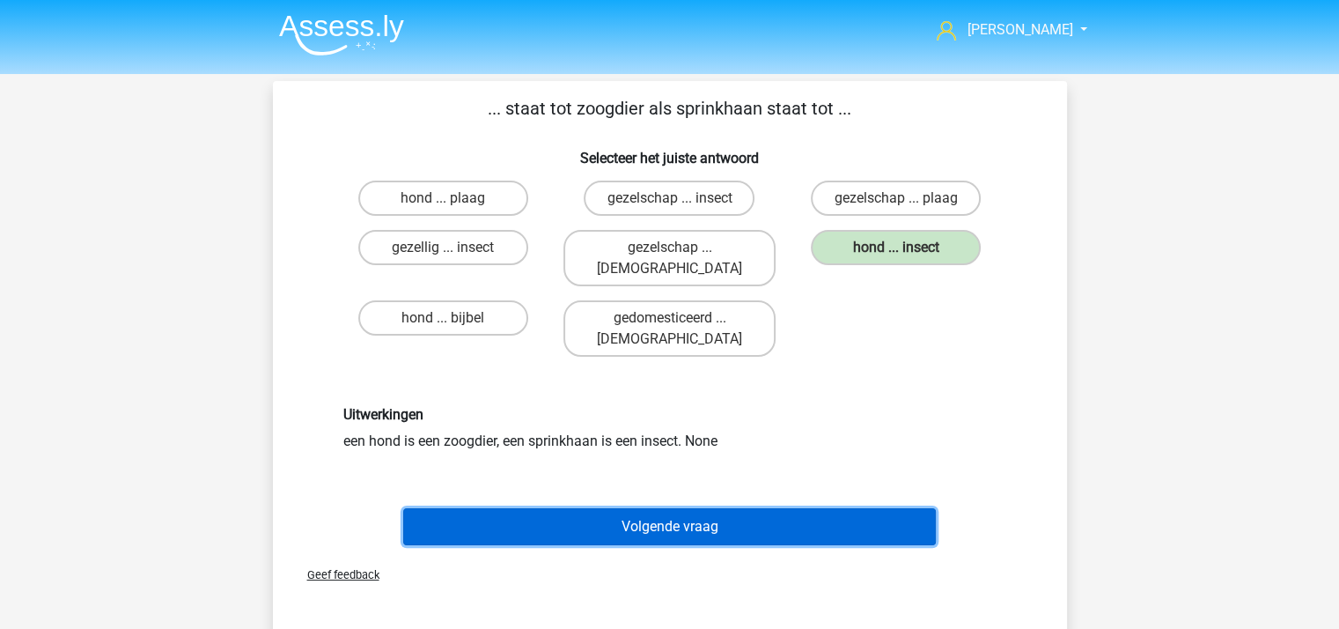
click at [626, 508] on button "Volgende vraag" at bounding box center [669, 526] width 533 height 37
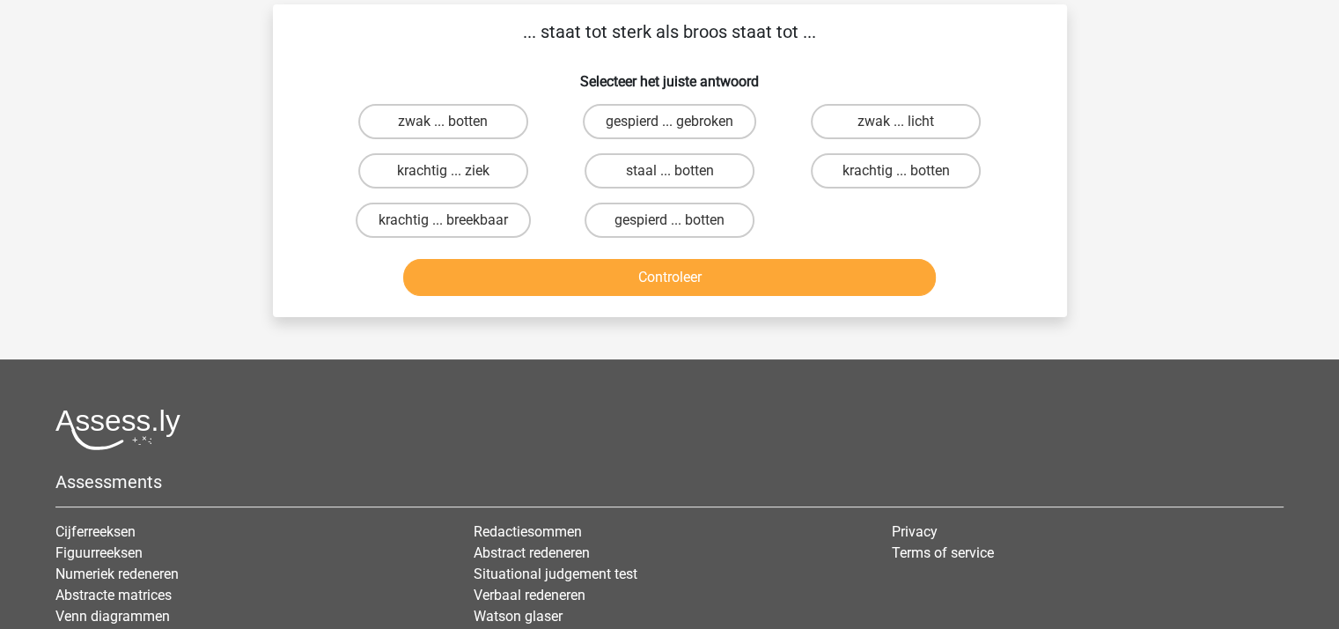
scroll to position [81, 0]
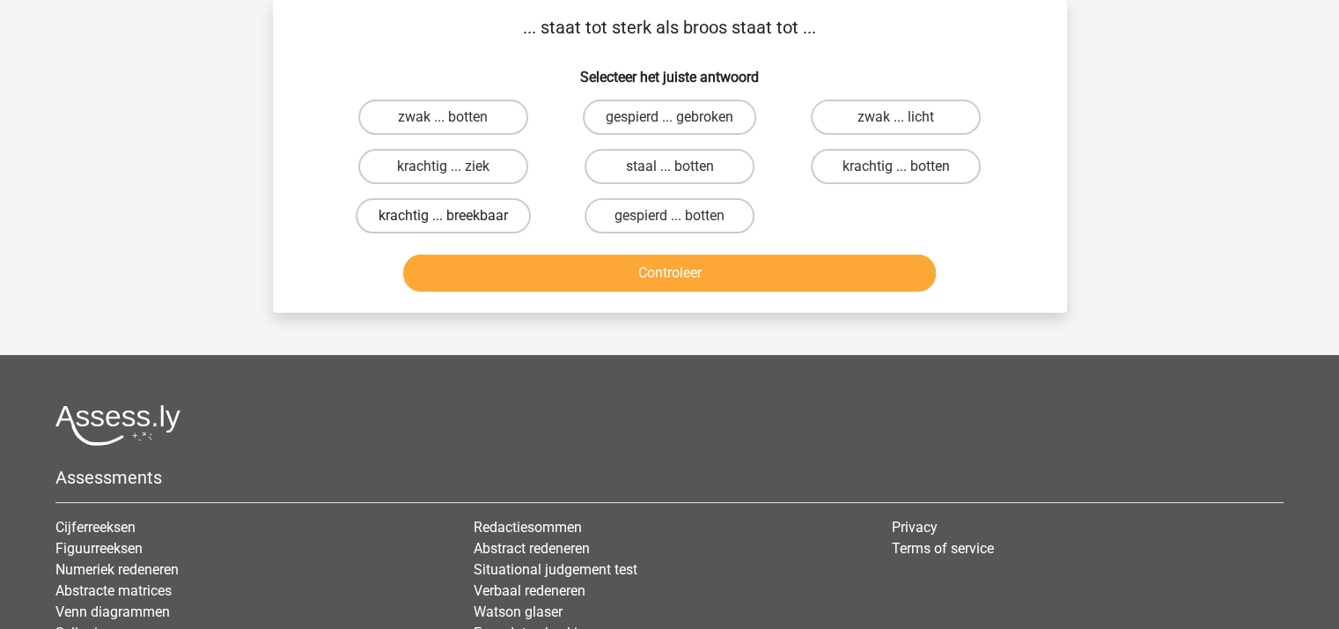
click at [450, 210] on label "krachtig ... breekbaar" at bounding box center [443, 215] width 175 height 35
click at [450, 216] on input "krachtig ... breekbaar" at bounding box center [448, 221] width 11 height 11
radio input "true"
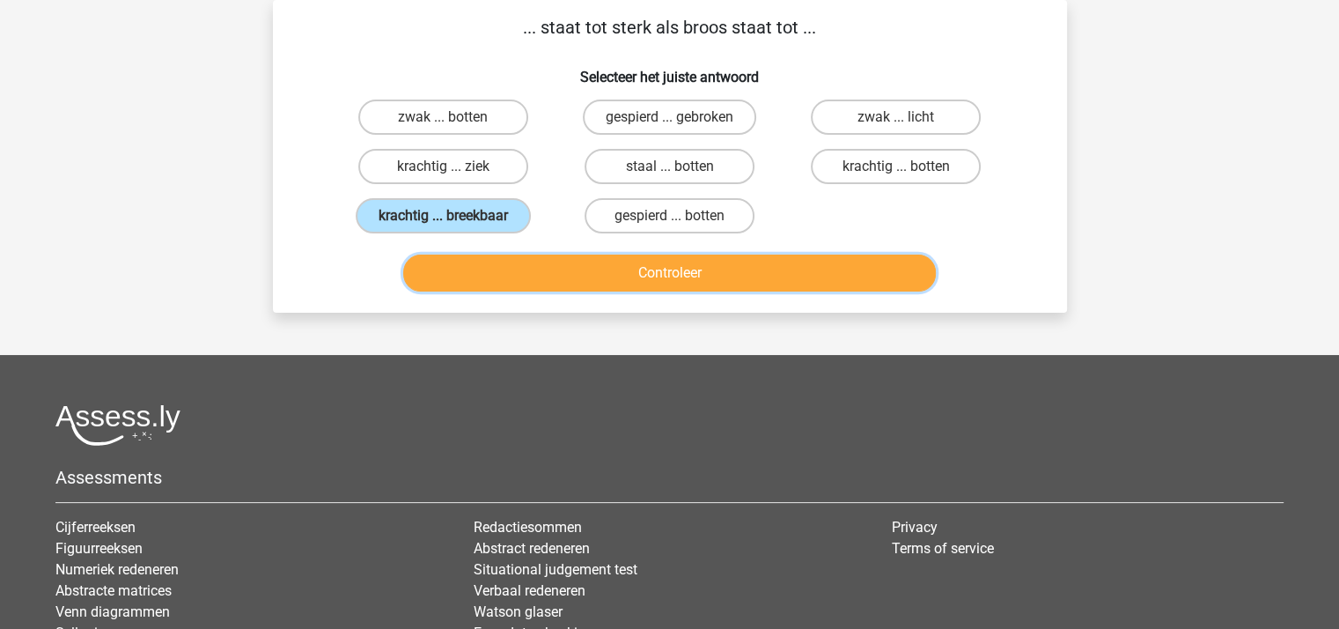
click at [595, 274] on button "Controleer" at bounding box center [669, 272] width 533 height 37
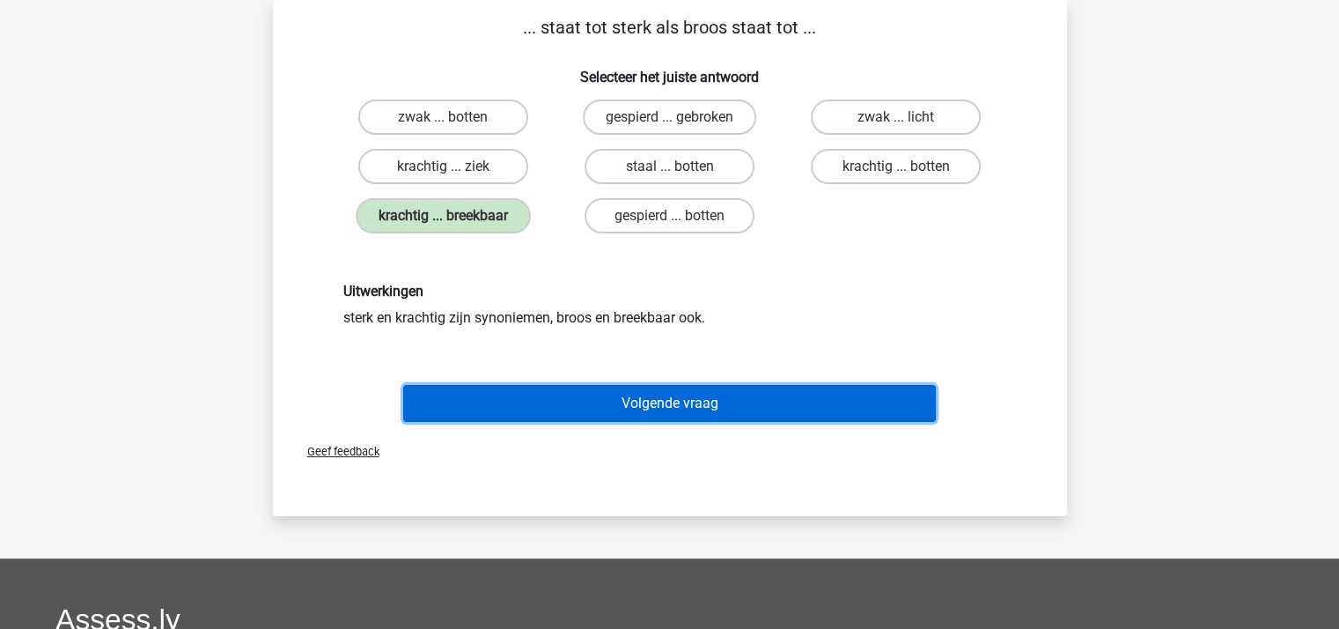
click at [656, 397] on button "Volgende vraag" at bounding box center [669, 403] width 533 height 37
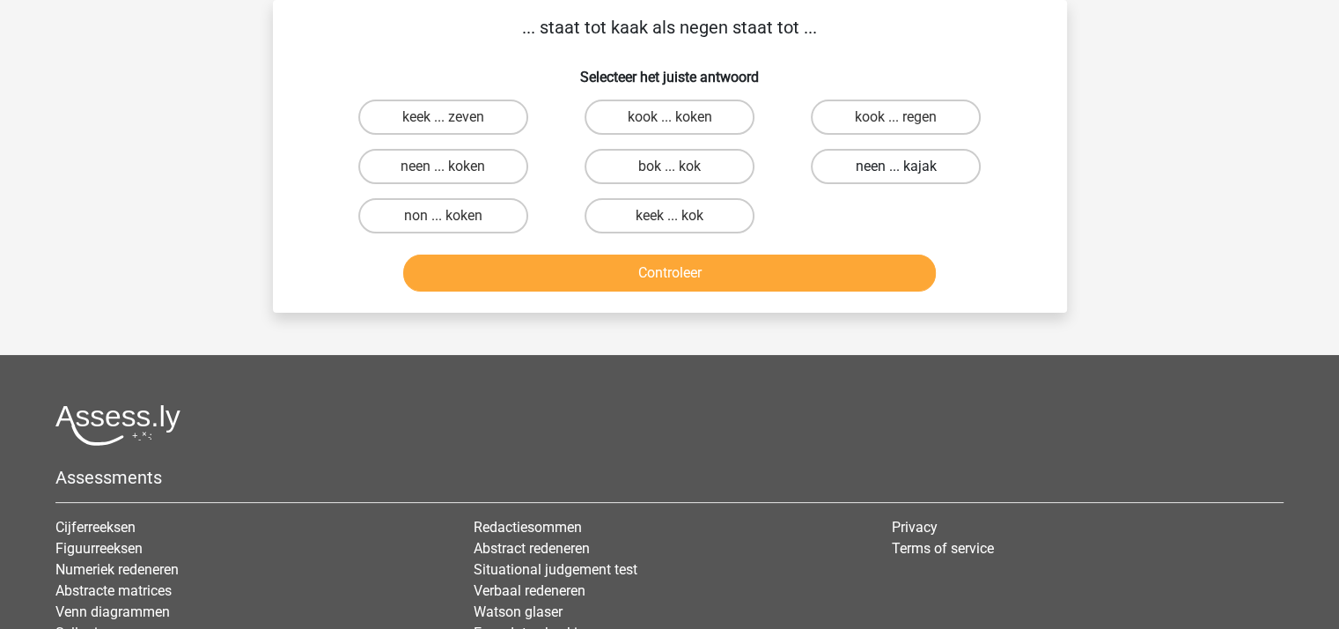
click at [879, 165] on label "neen ... kajak" at bounding box center [896, 166] width 170 height 35
click at [896, 166] on input "neen ... kajak" at bounding box center [901, 171] width 11 height 11
radio input "true"
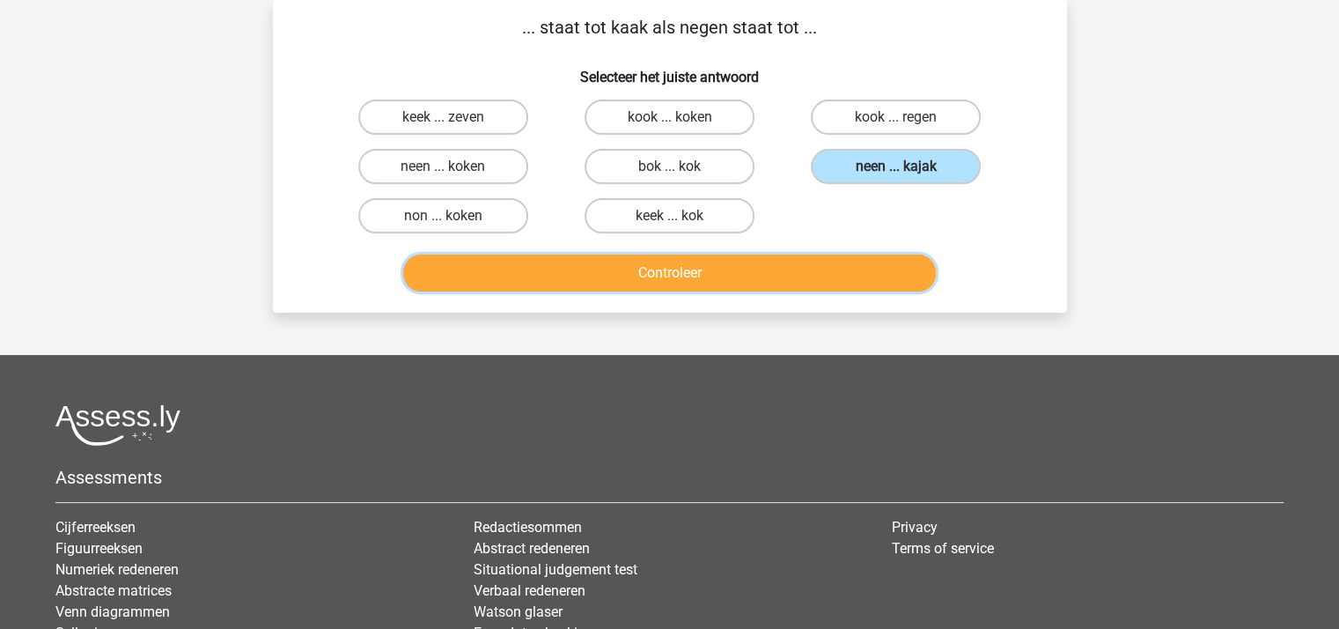
click at [692, 260] on button "Controleer" at bounding box center [669, 272] width 533 height 37
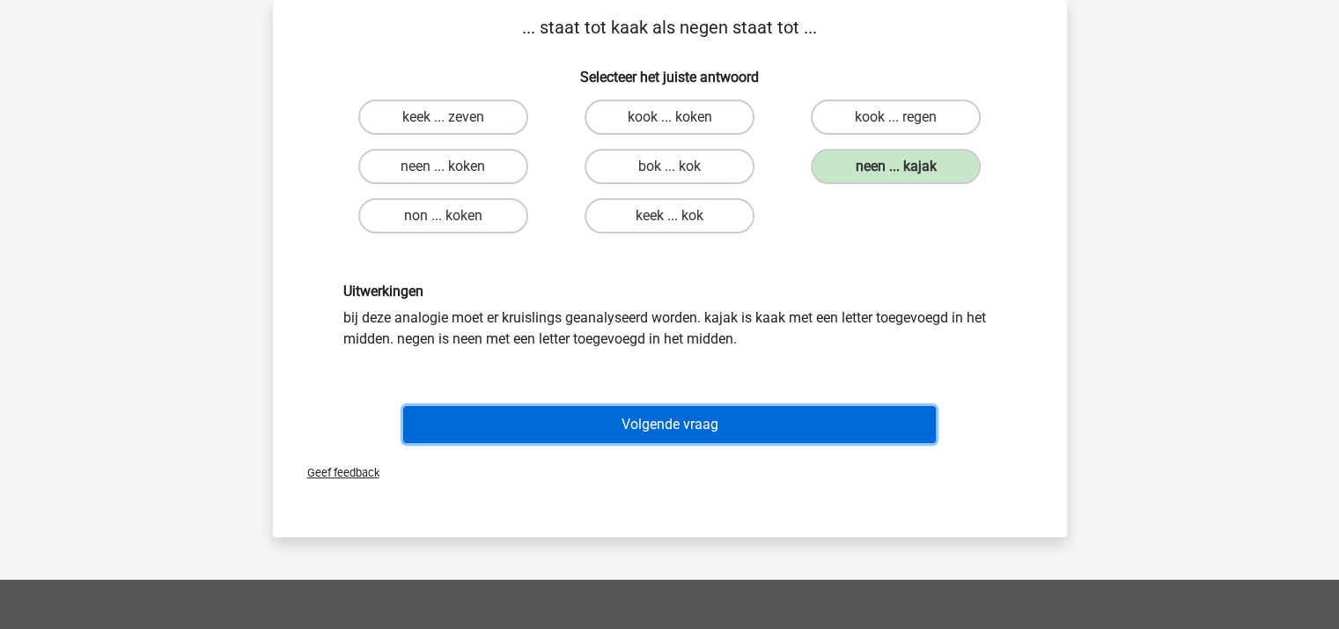
click at [718, 418] on button "Volgende vraag" at bounding box center [669, 424] width 533 height 37
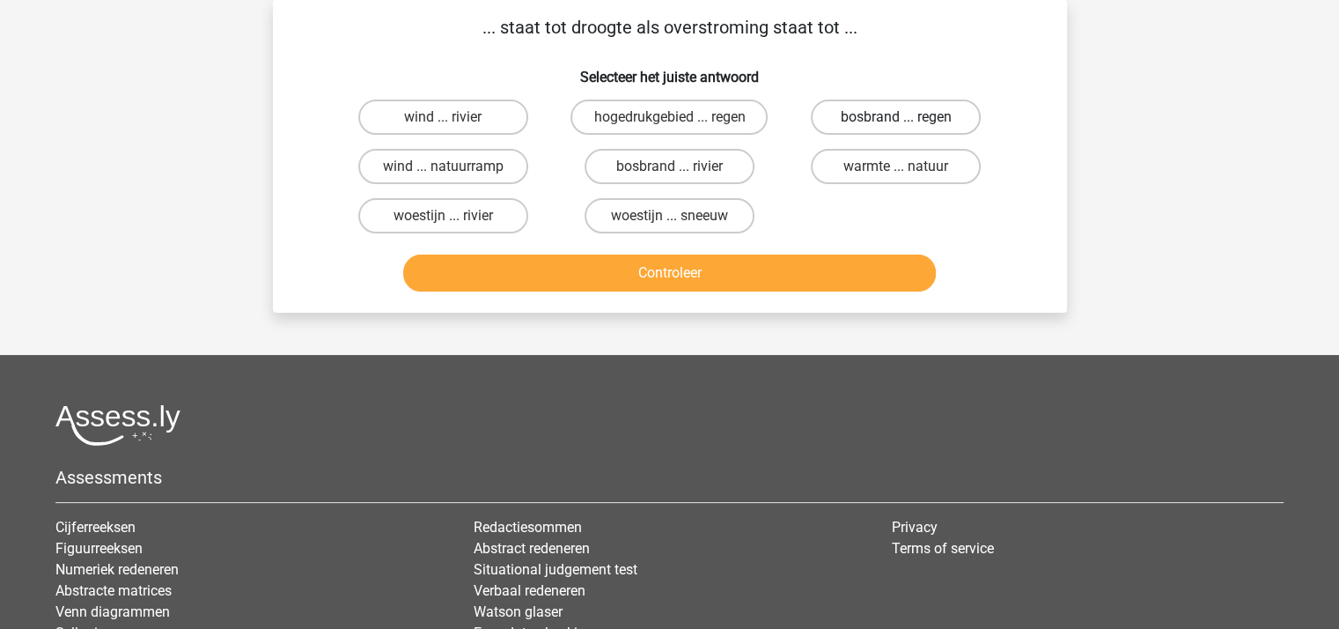
click at [891, 112] on label "bosbrand ... regen" at bounding box center [896, 116] width 170 height 35
click at [896, 117] on input "bosbrand ... regen" at bounding box center [901, 122] width 11 height 11
radio input "true"
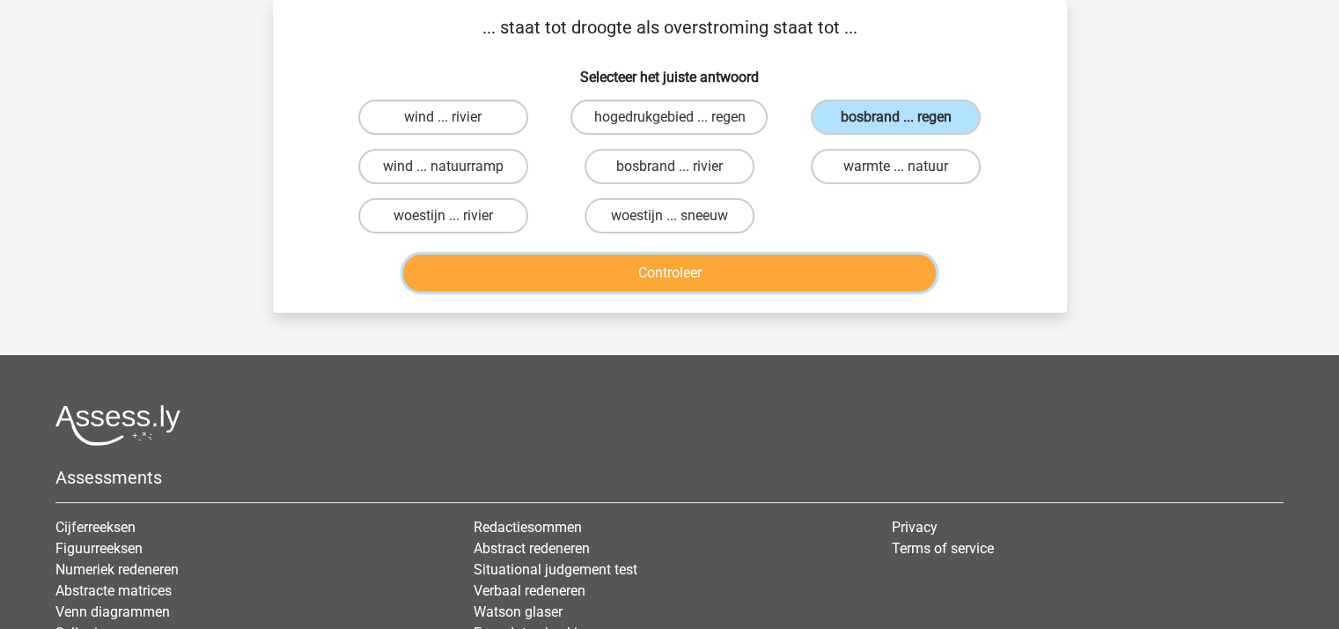
click at [670, 270] on button "Controleer" at bounding box center [669, 272] width 533 height 37
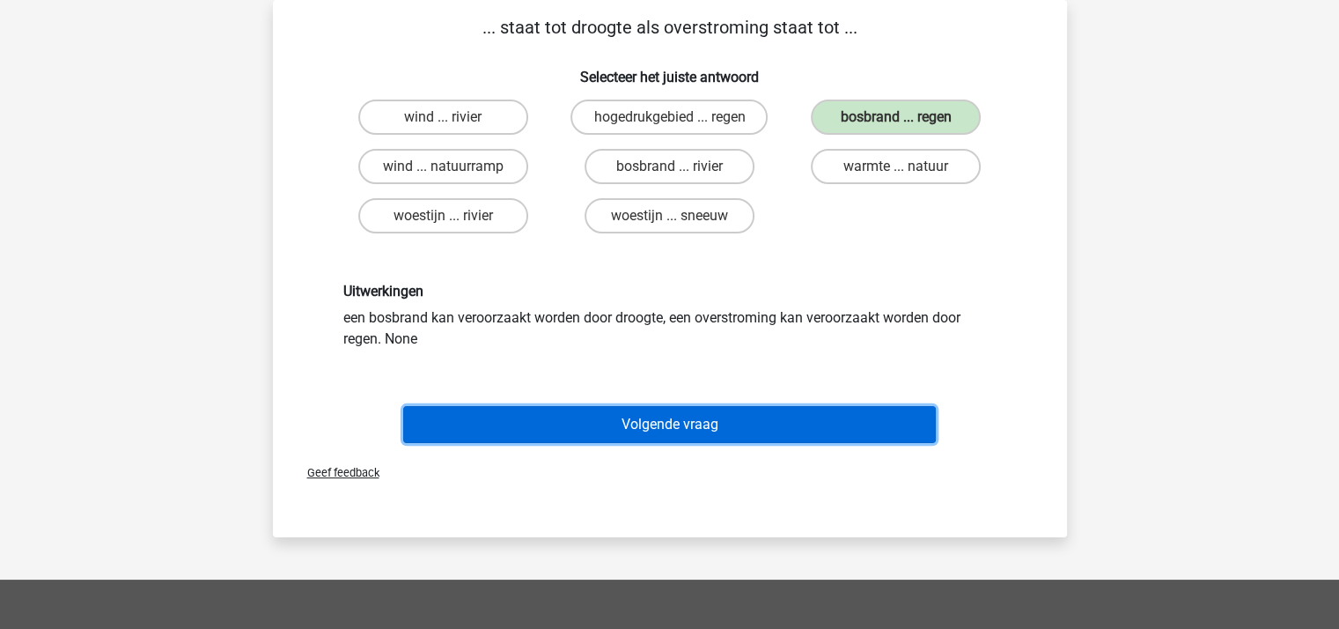
click at [611, 423] on button "Volgende vraag" at bounding box center [669, 424] width 533 height 37
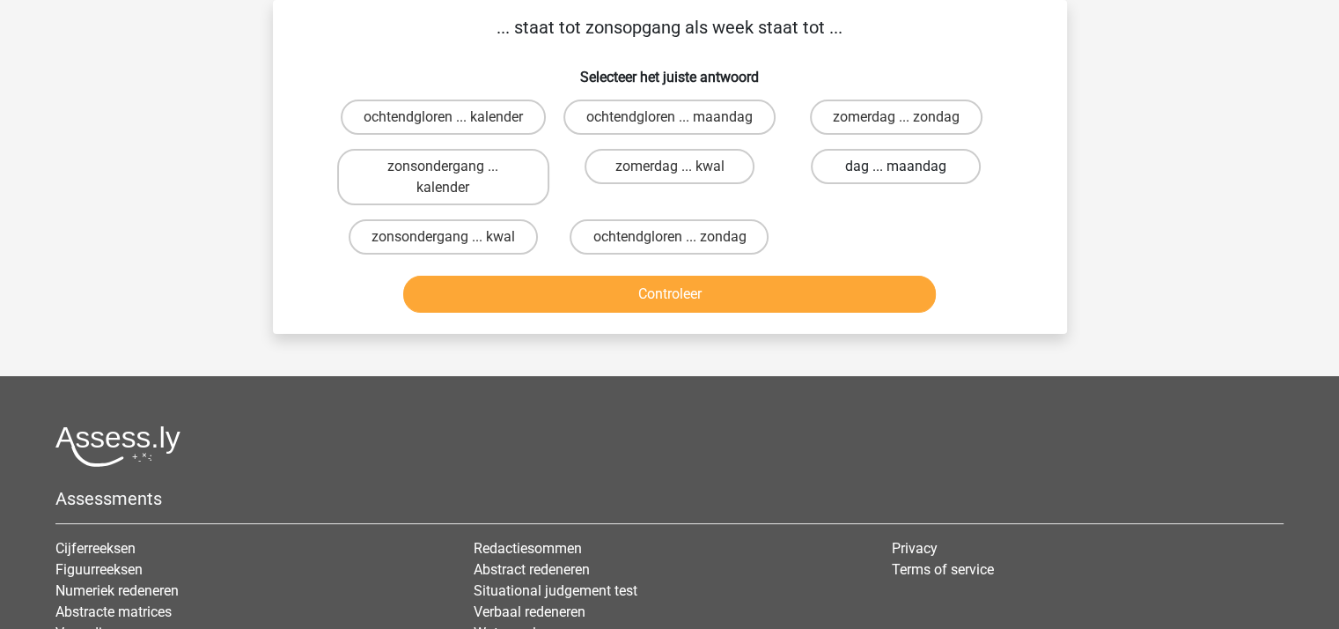
click at [869, 163] on label "dag ... maandag" at bounding box center [896, 166] width 170 height 35
click at [896, 166] on input "dag ... maandag" at bounding box center [901, 171] width 11 height 11
radio input "true"
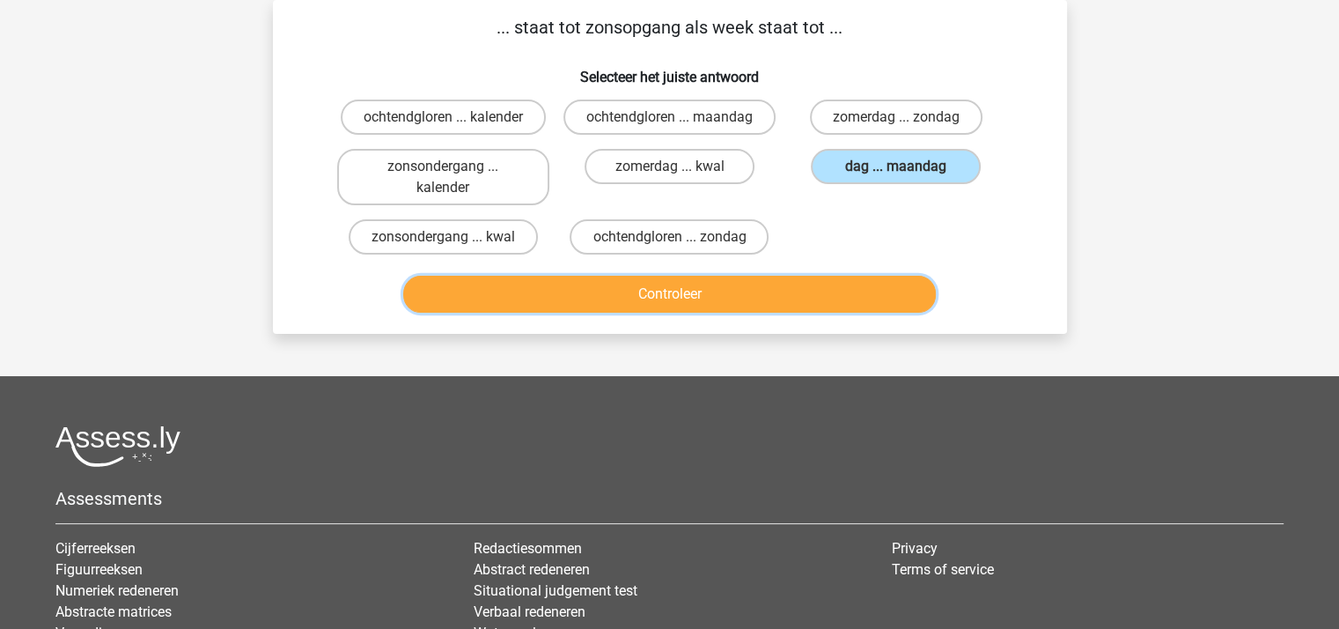
click at [677, 284] on button "Controleer" at bounding box center [669, 294] width 533 height 37
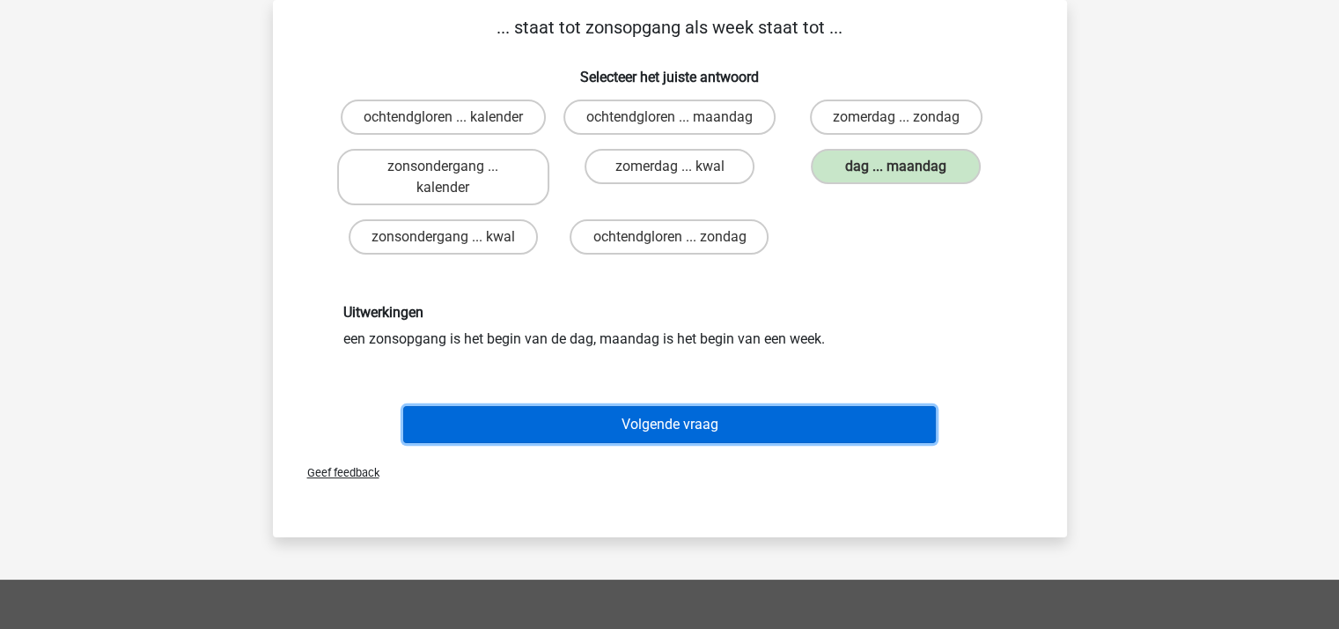
click at [680, 418] on button "Volgende vraag" at bounding box center [669, 424] width 533 height 37
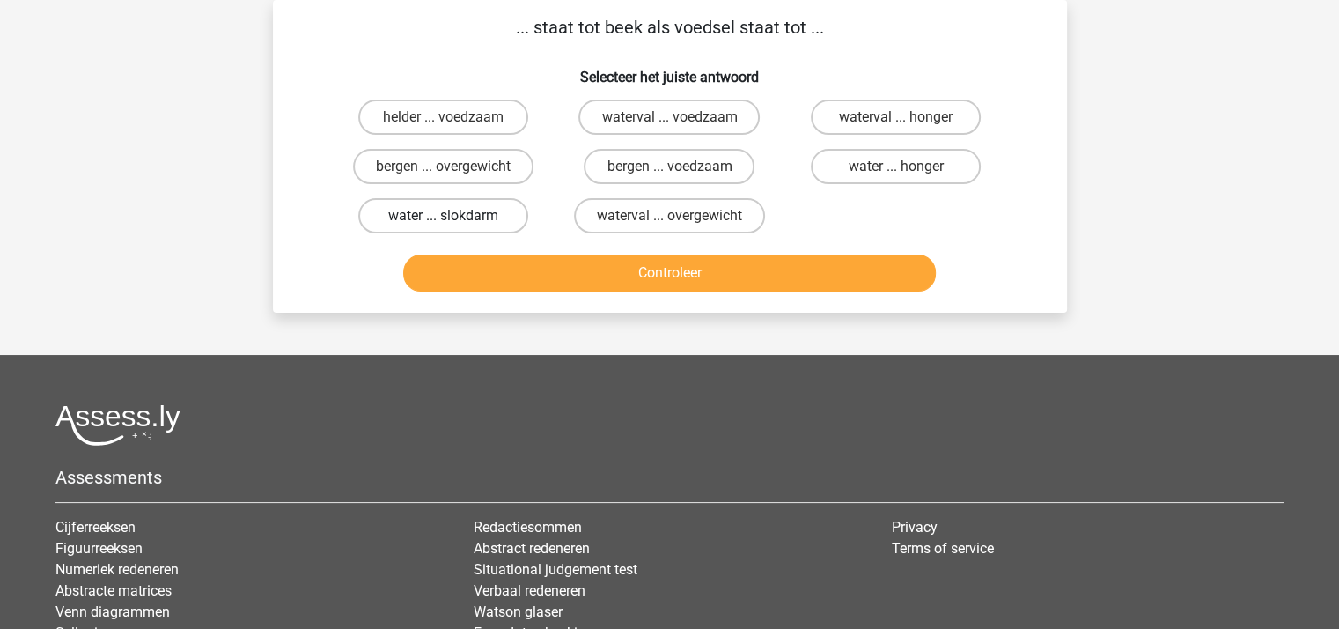
click at [483, 214] on label "water ... slokdarm" at bounding box center [443, 215] width 170 height 35
click at [454, 216] on input "water ... slokdarm" at bounding box center [448, 221] width 11 height 11
radio input "true"
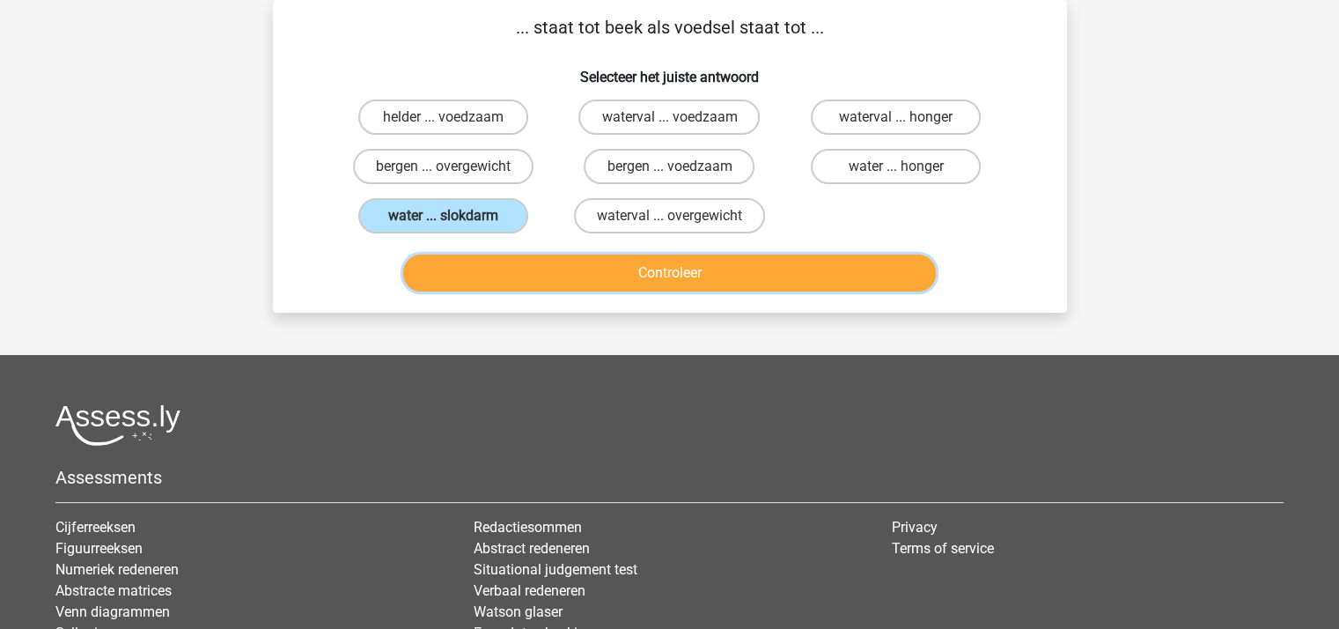
click at [613, 268] on button "Controleer" at bounding box center [669, 272] width 533 height 37
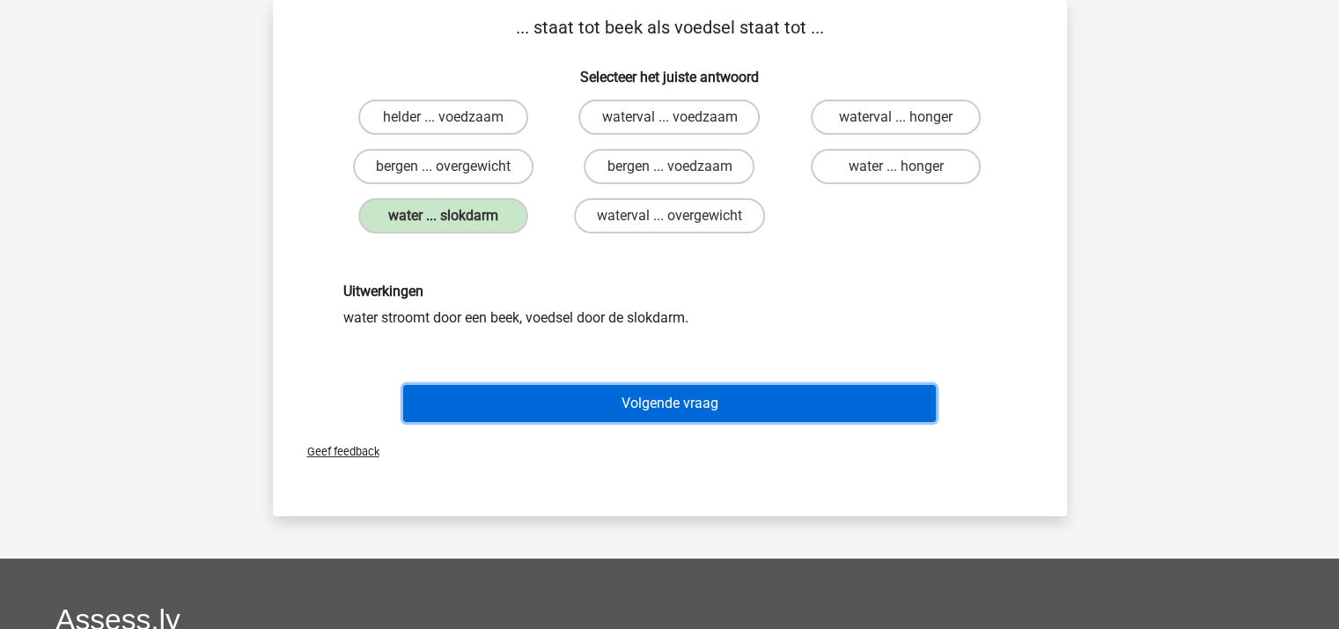
click at [665, 401] on button "Volgende vraag" at bounding box center [669, 403] width 533 height 37
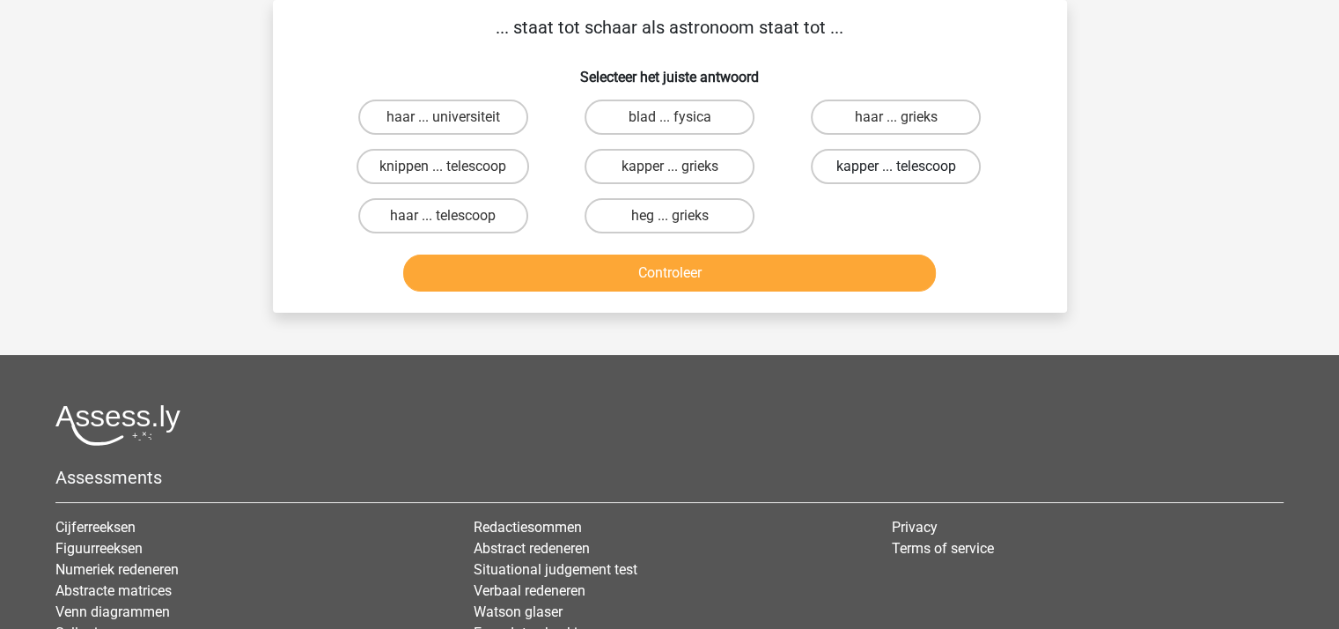
click at [851, 161] on label "kapper ... telescoop" at bounding box center [896, 166] width 170 height 35
click at [896, 166] on input "kapper ... telescoop" at bounding box center [901, 171] width 11 height 11
radio input "true"
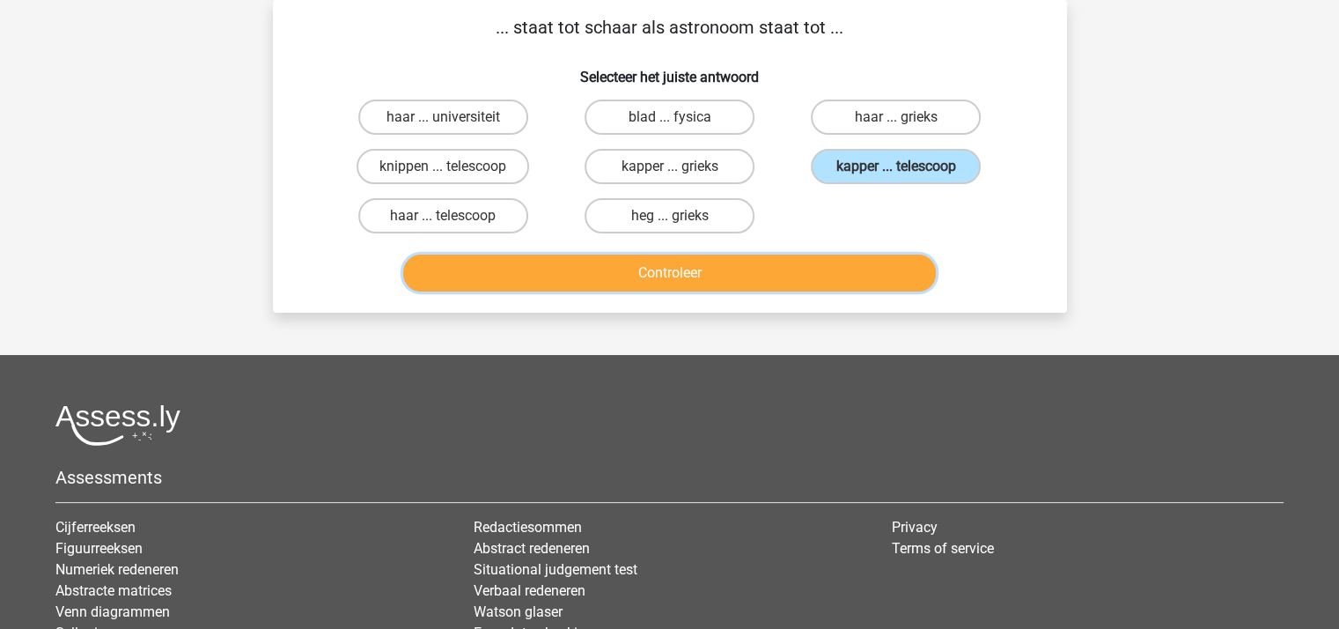
click at [711, 263] on button "Controleer" at bounding box center [669, 272] width 533 height 37
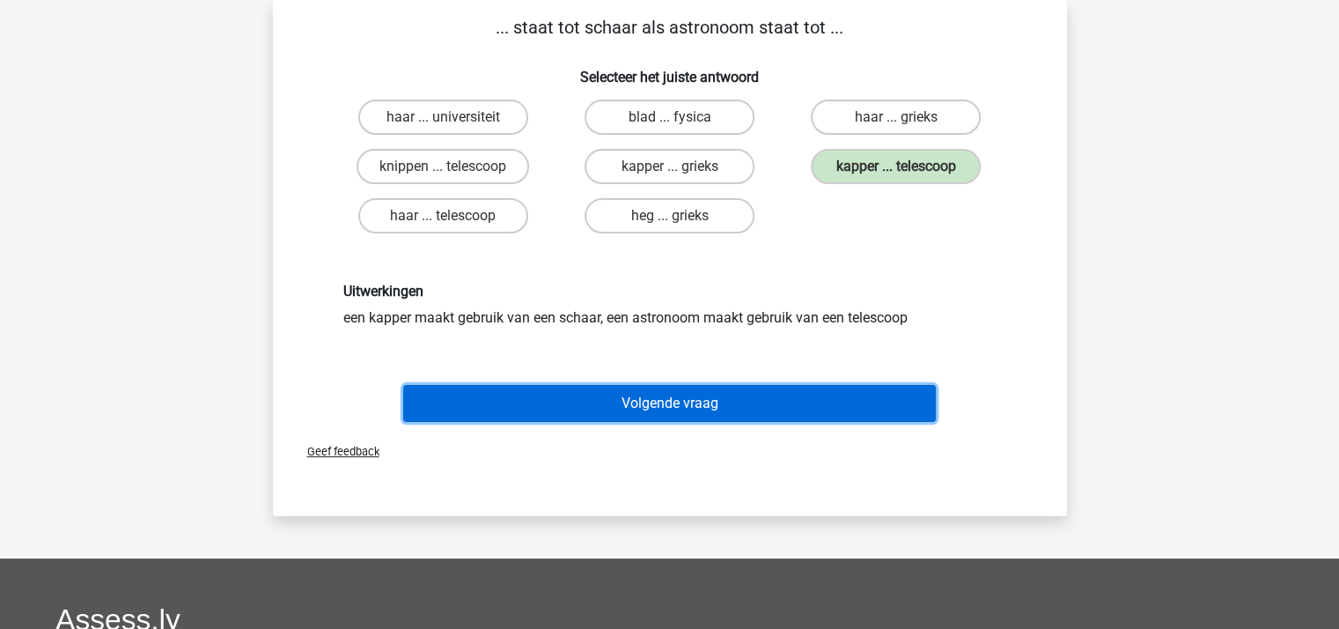
click at [600, 398] on button "Volgende vraag" at bounding box center [669, 403] width 533 height 37
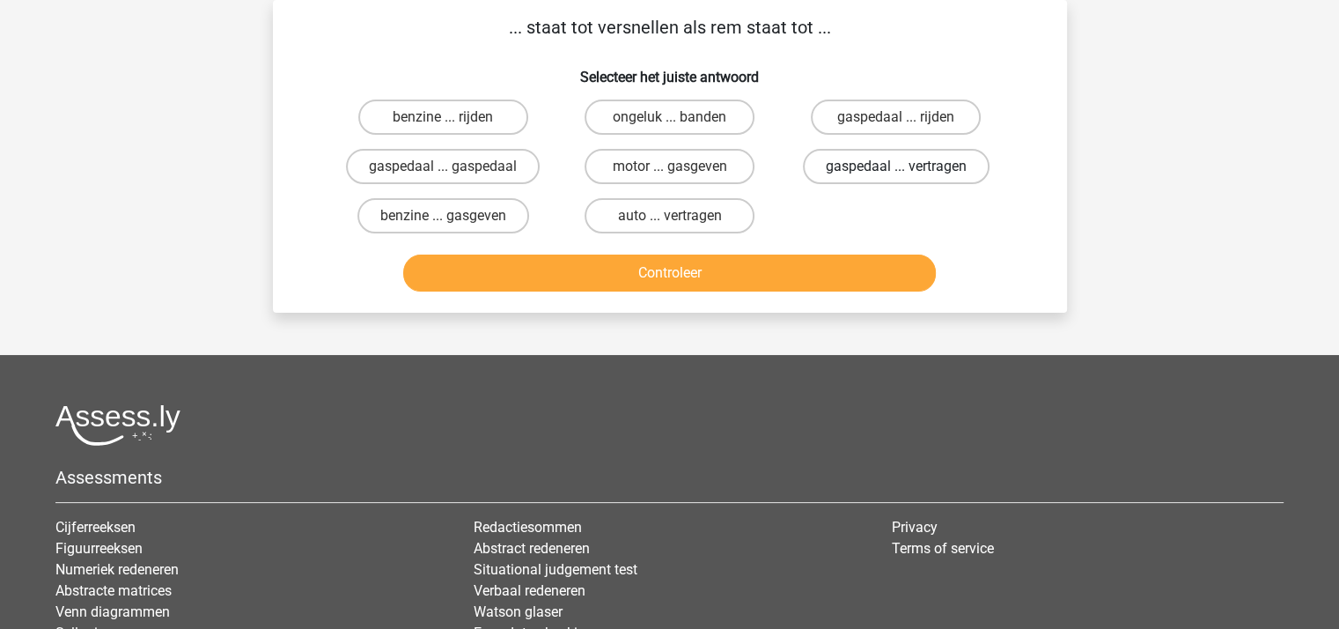
click at [839, 166] on label "gaspedaal ... vertragen" at bounding box center [896, 166] width 187 height 35
click at [896, 166] on input "gaspedaal ... vertragen" at bounding box center [901, 171] width 11 height 11
radio input "true"
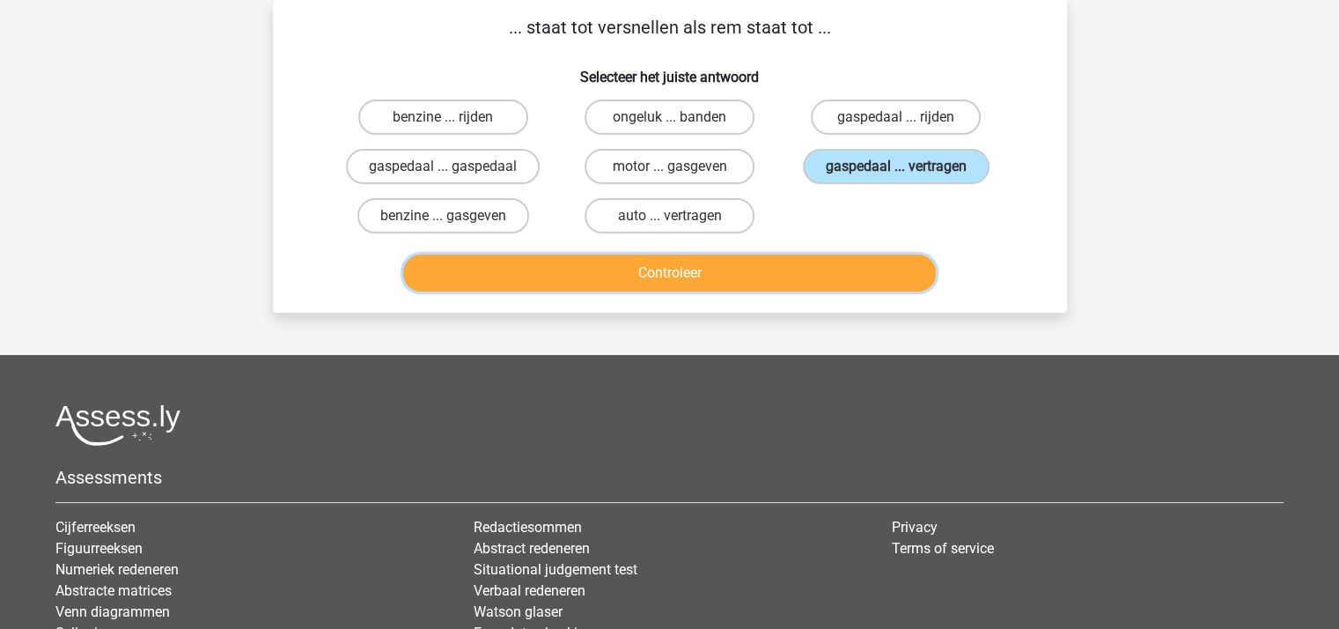
click at [708, 263] on button "Controleer" at bounding box center [669, 272] width 533 height 37
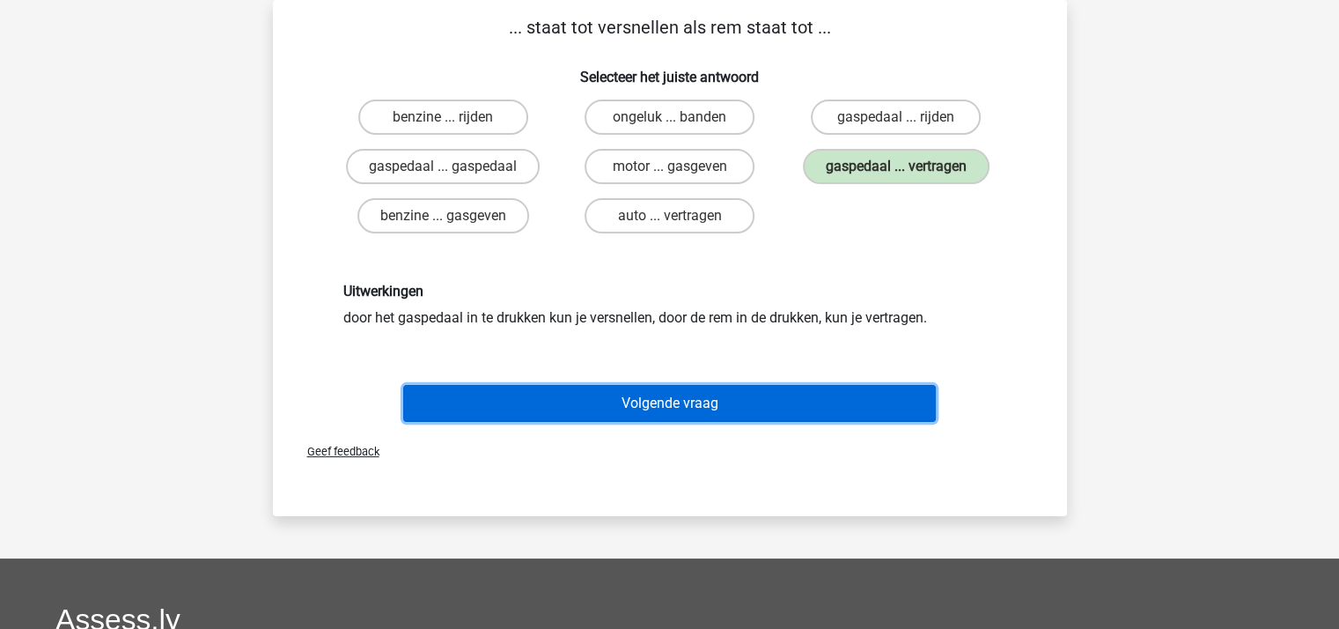
click at [652, 394] on button "Volgende vraag" at bounding box center [669, 403] width 533 height 37
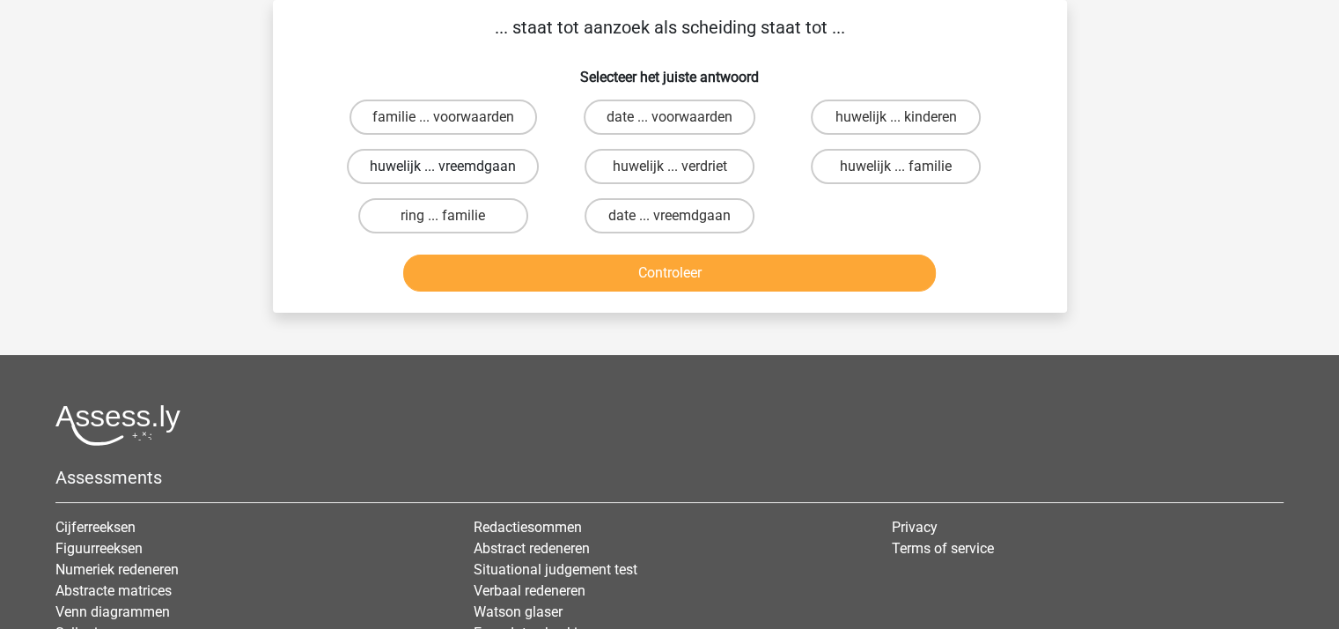
click at [468, 165] on label "huwelijk ... vreemdgaan" at bounding box center [443, 166] width 192 height 35
click at [454, 166] on input "huwelijk ... vreemdgaan" at bounding box center [448, 171] width 11 height 11
radio input "true"
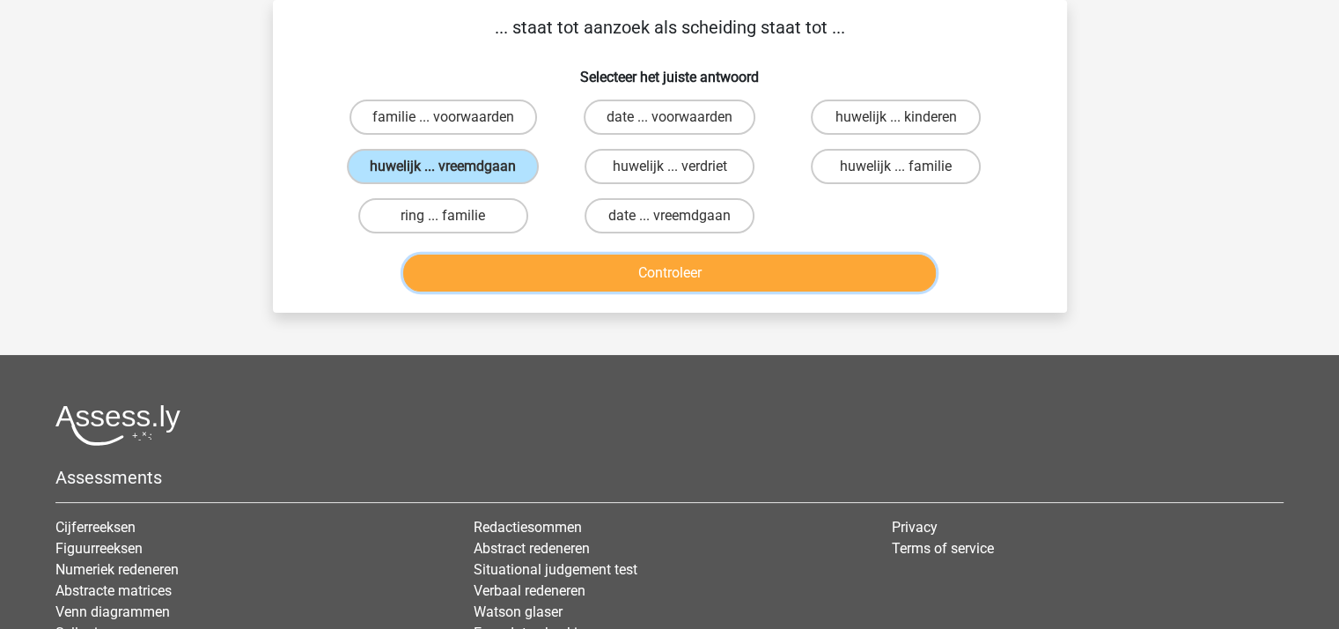
click at [622, 276] on button "Controleer" at bounding box center [669, 272] width 533 height 37
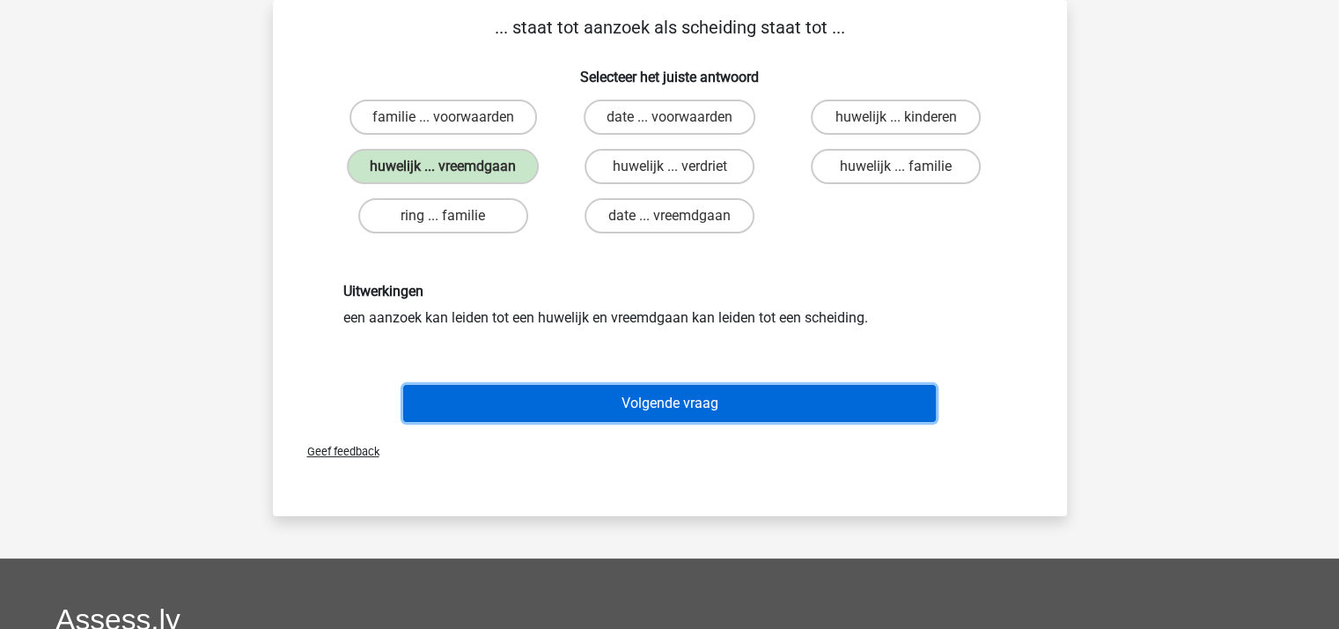
click at [659, 394] on button "Volgende vraag" at bounding box center [669, 403] width 533 height 37
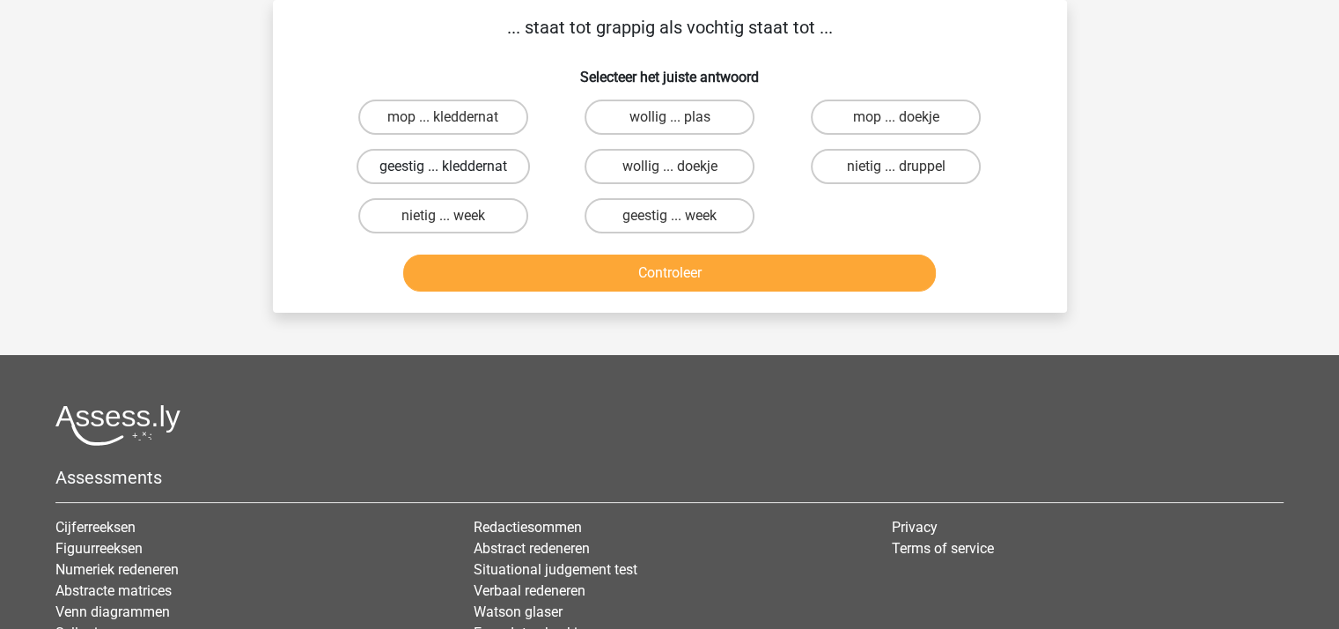
click at [471, 166] on label "geestig ... kleddernat" at bounding box center [443, 166] width 173 height 35
click at [454, 166] on input "geestig ... kleddernat" at bounding box center [448, 171] width 11 height 11
radio input "true"
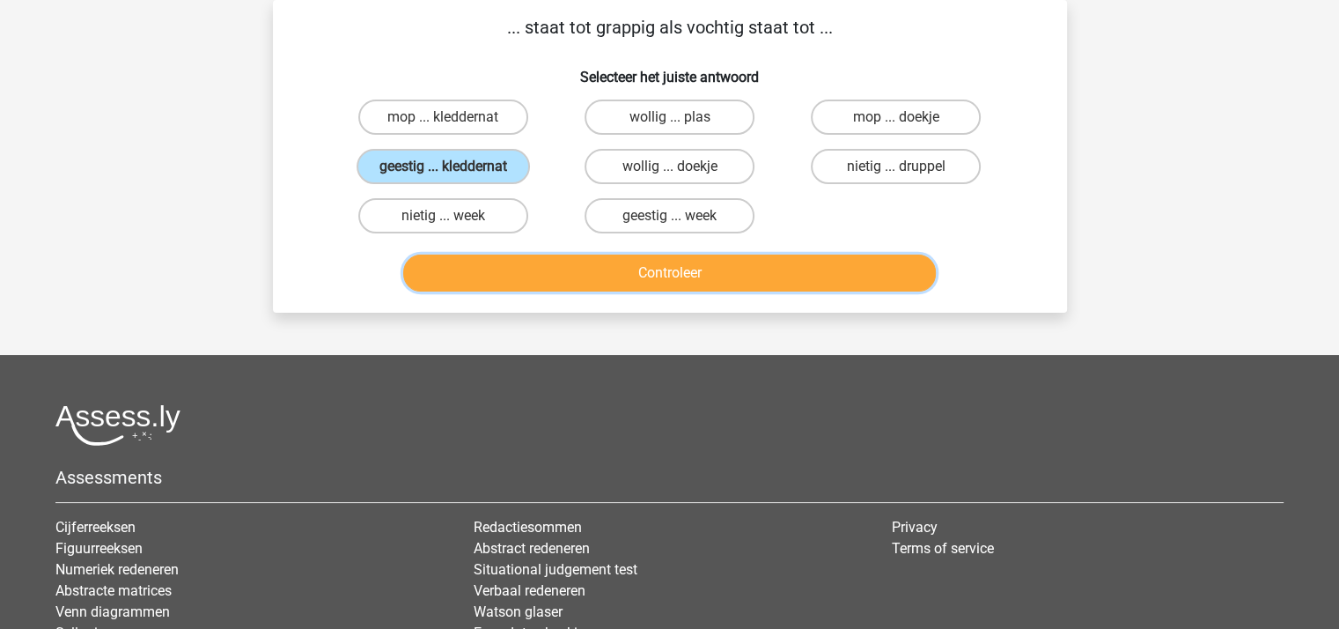
click at [613, 268] on button "Controleer" at bounding box center [669, 272] width 533 height 37
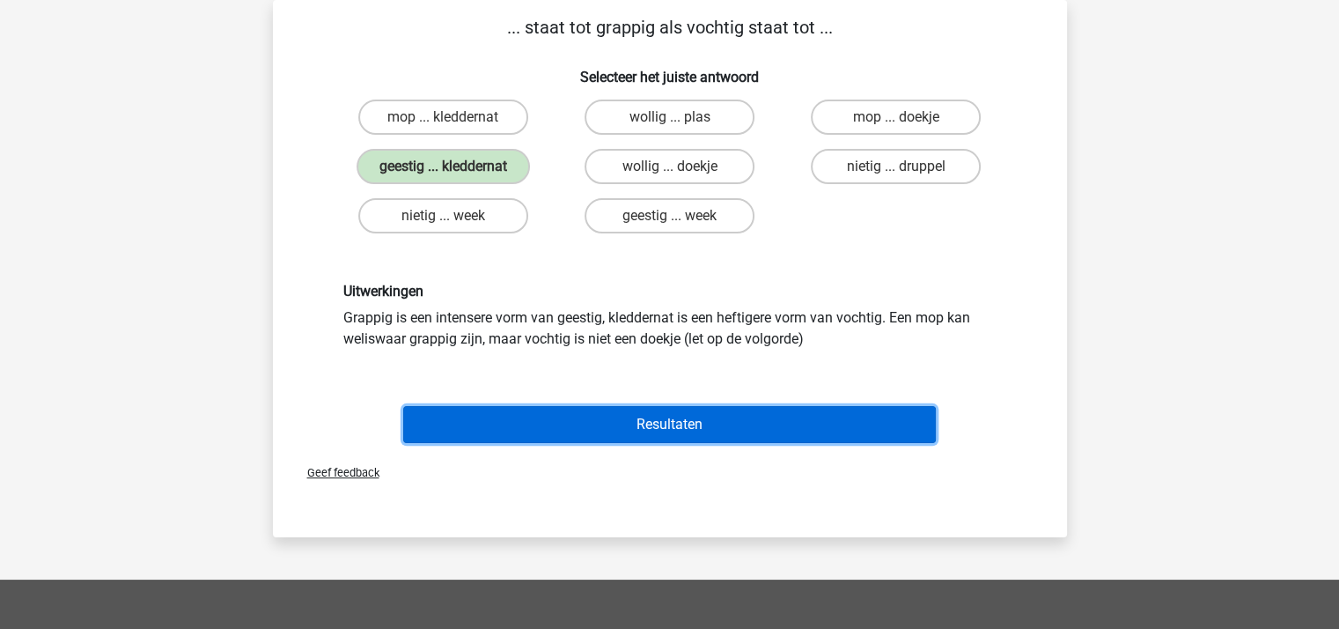
click at [674, 415] on button "Resultaten" at bounding box center [669, 424] width 533 height 37
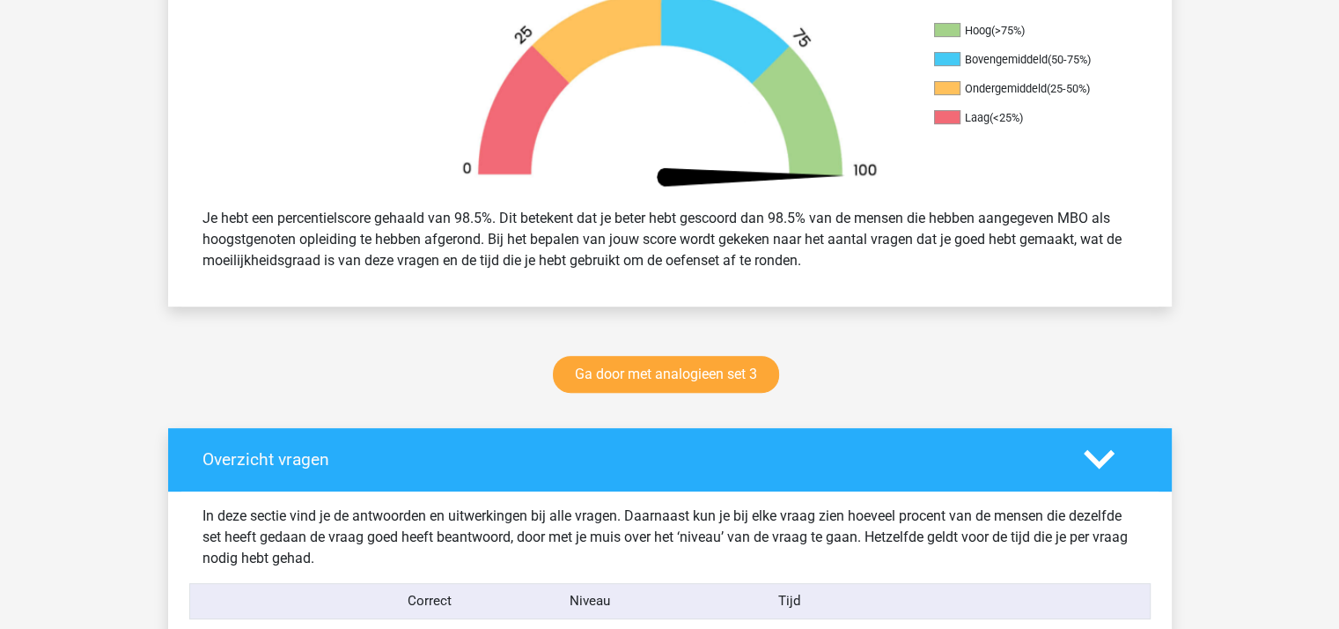
scroll to position [880, 0]
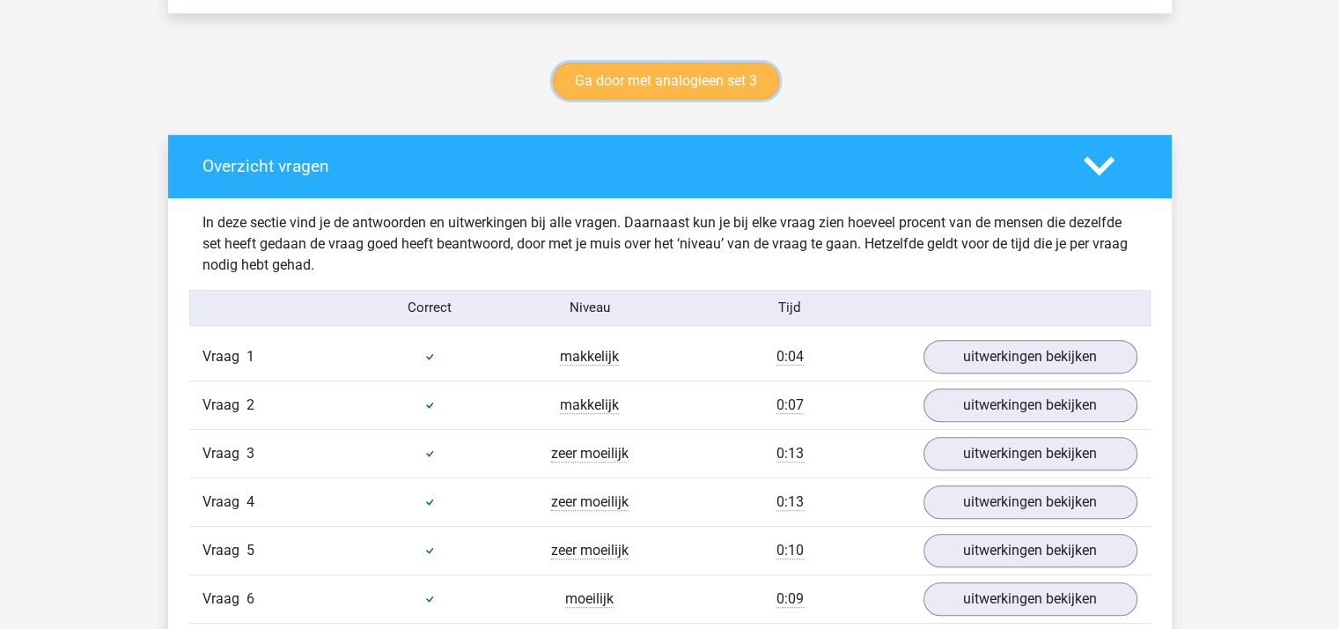
click at [731, 77] on link "Ga door met analogieen set 3" at bounding box center [666, 81] width 226 height 37
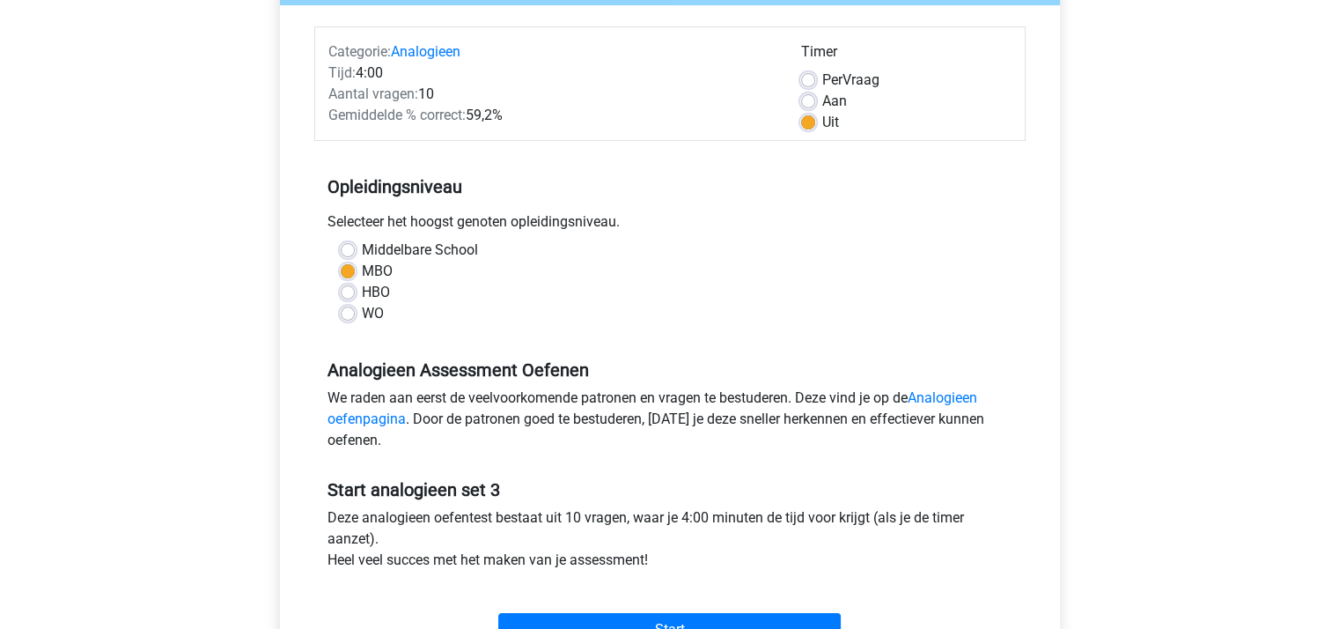
scroll to position [352, 0]
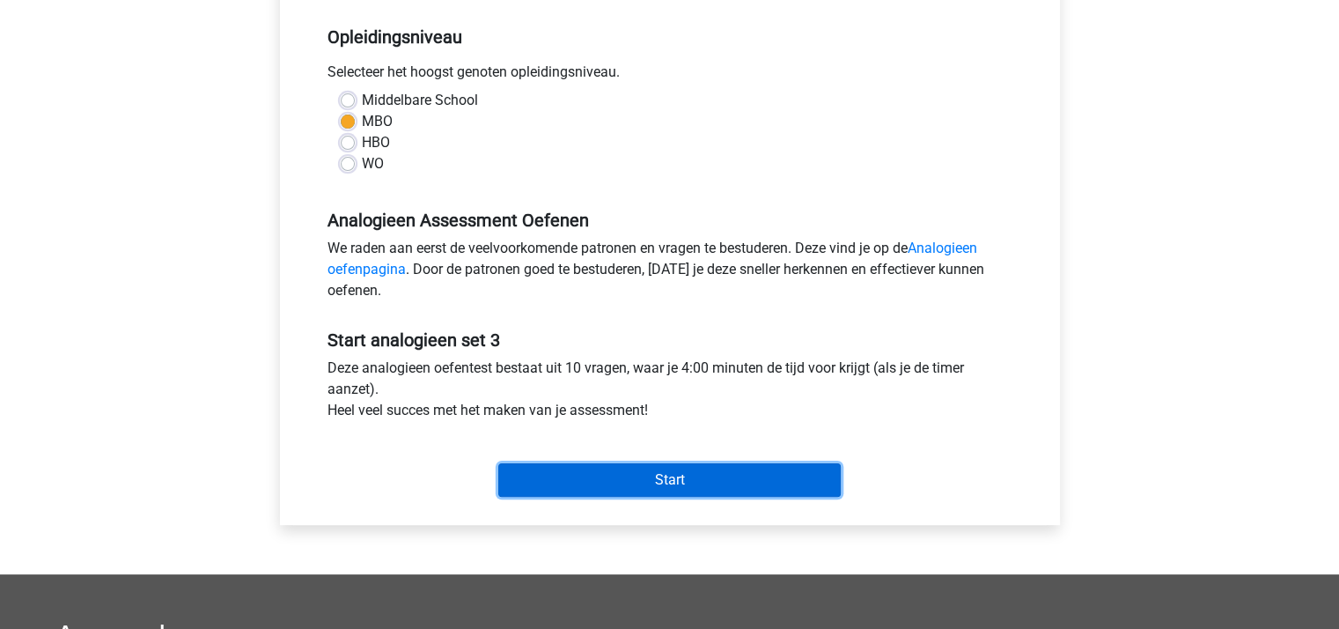
click at [688, 476] on input "Start" at bounding box center [669, 479] width 342 height 33
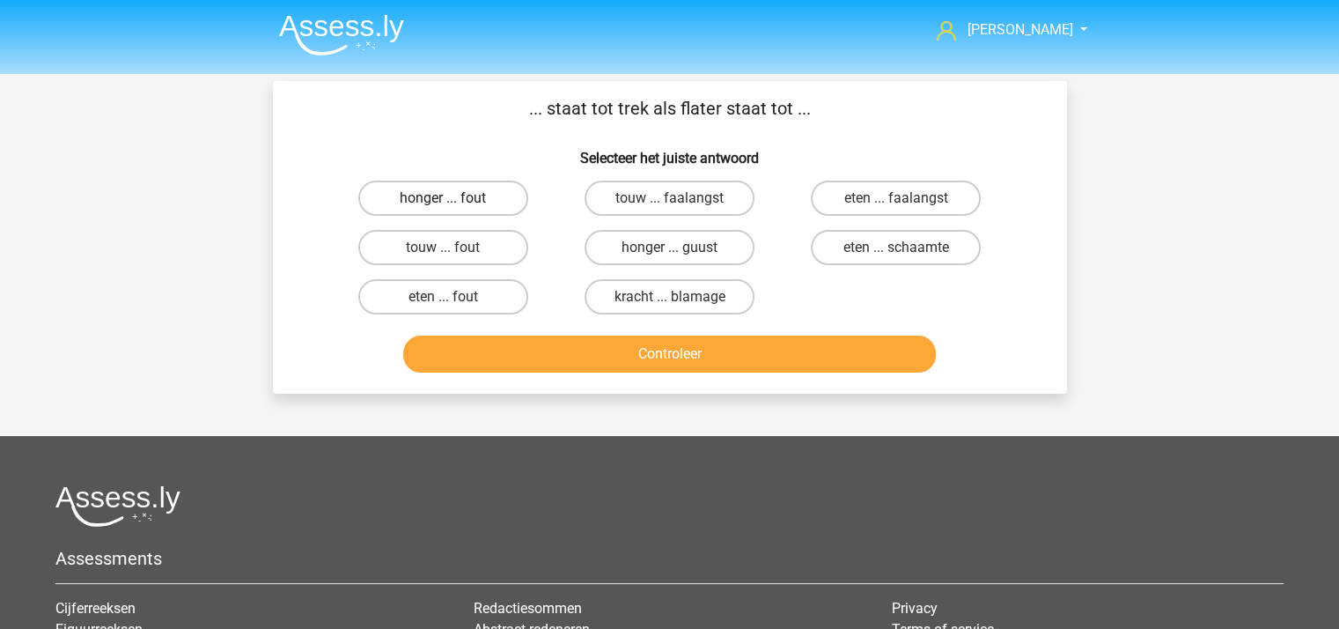
click at [440, 201] on label "honger ... fout" at bounding box center [443, 197] width 170 height 35
click at [443, 201] on input "honger ... fout" at bounding box center [448, 203] width 11 height 11
radio input "true"
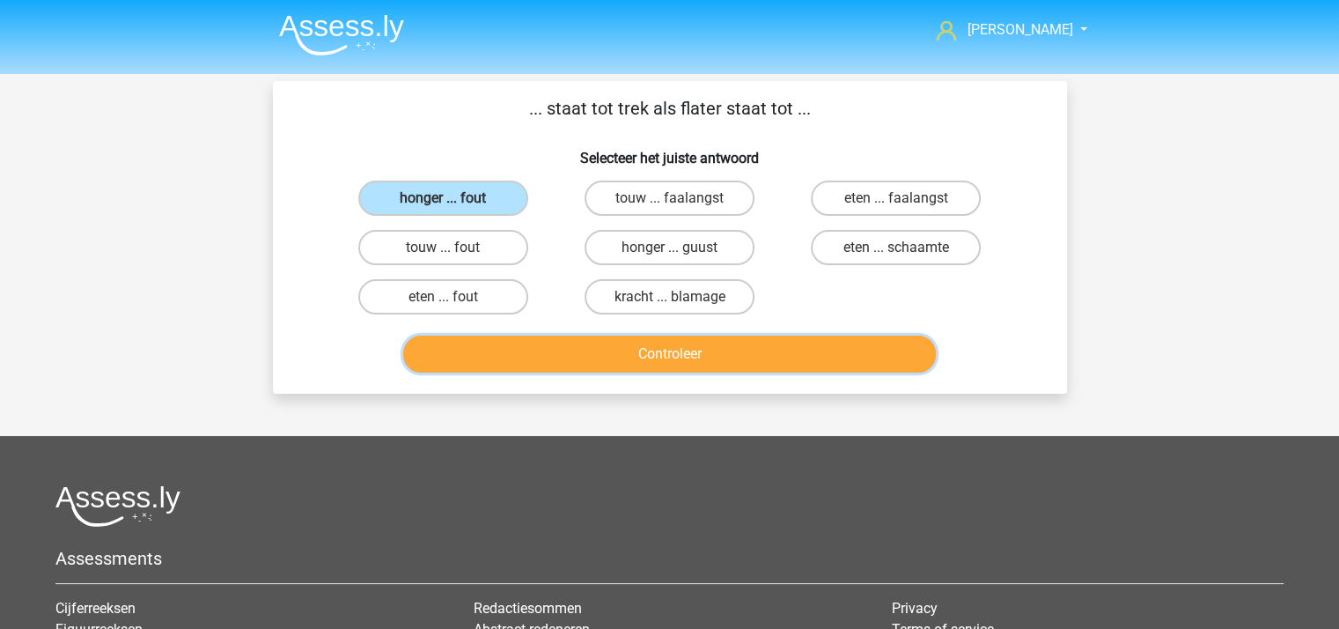
click at [588, 346] on button "Controleer" at bounding box center [669, 353] width 533 height 37
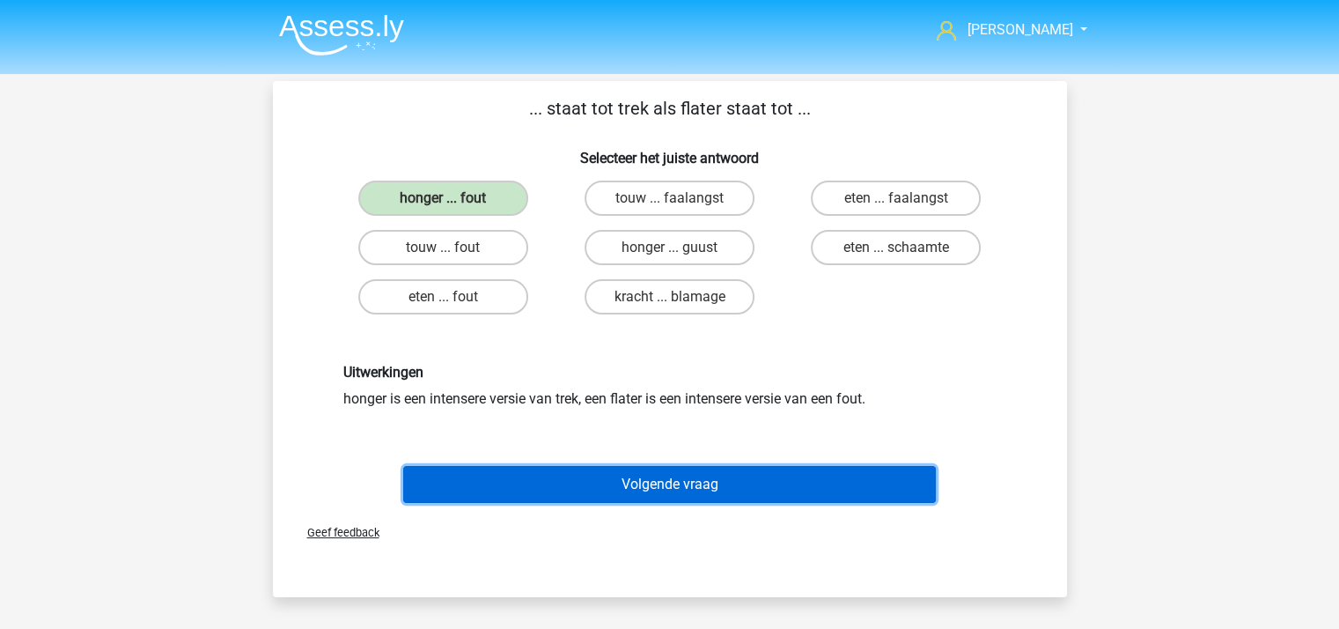
click at [662, 476] on button "Volgende vraag" at bounding box center [669, 484] width 533 height 37
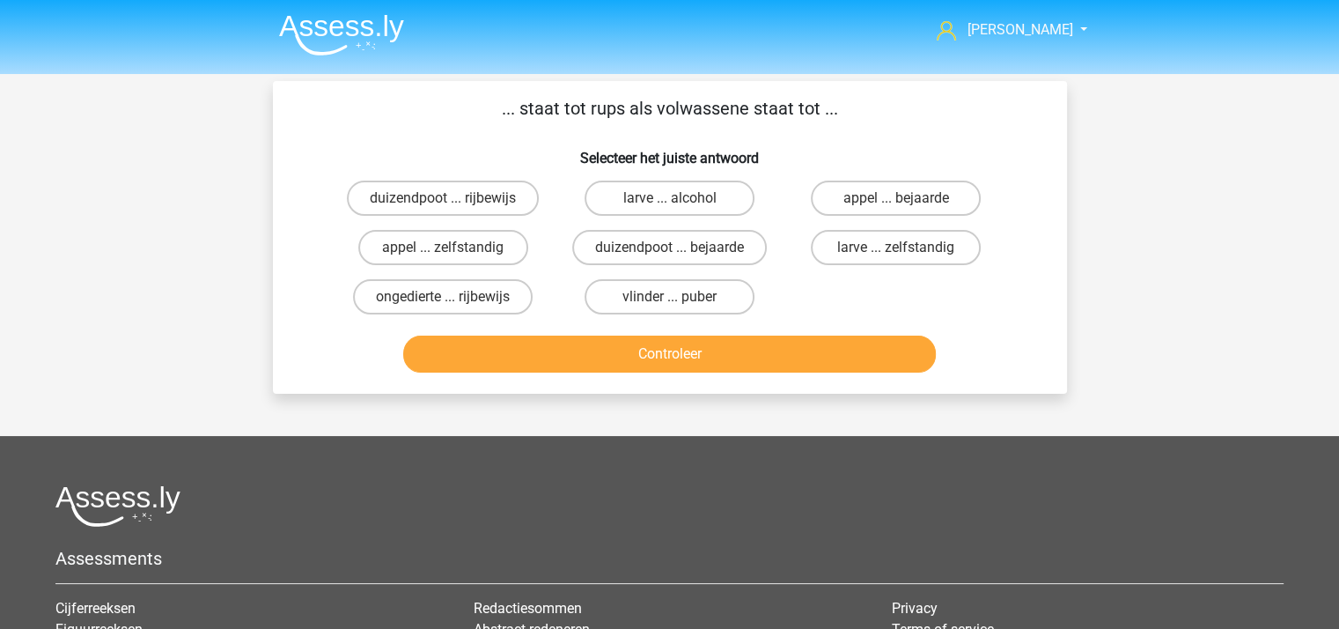
scroll to position [81, 0]
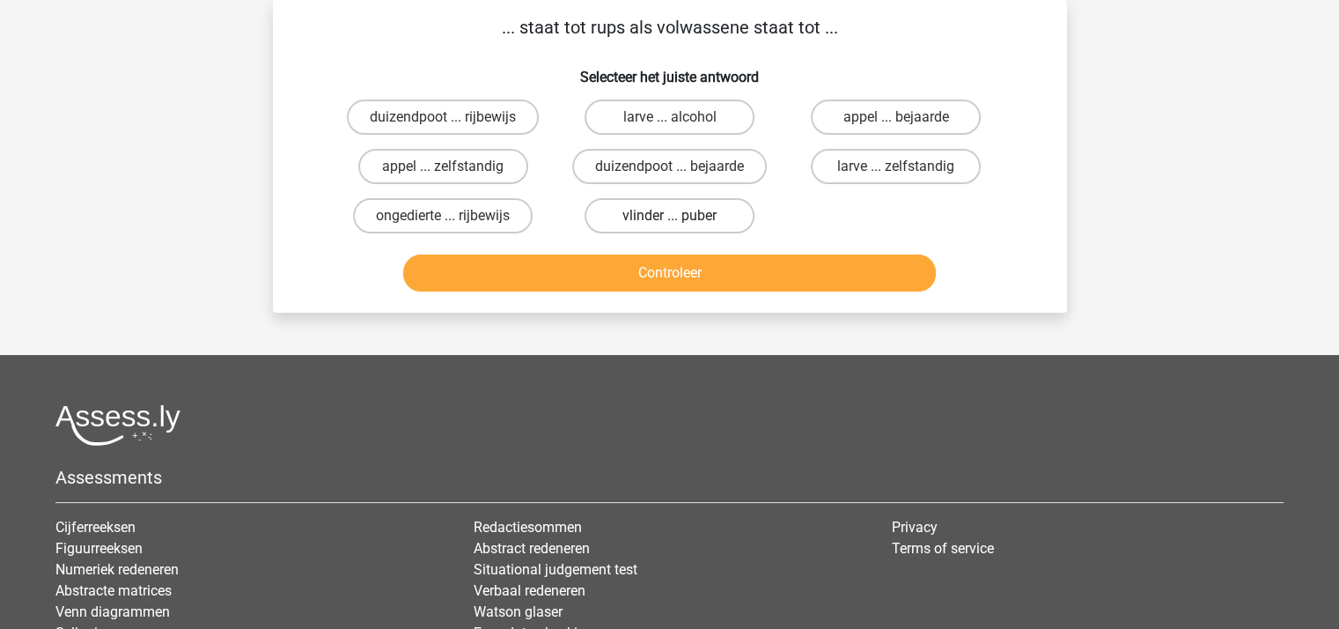
click at [670, 208] on label "vlinder ... puber" at bounding box center [670, 215] width 170 height 35
click at [670, 216] on input "vlinder ... puber" at bounding box center [674, 221] width 11 height 11
radio input "true"
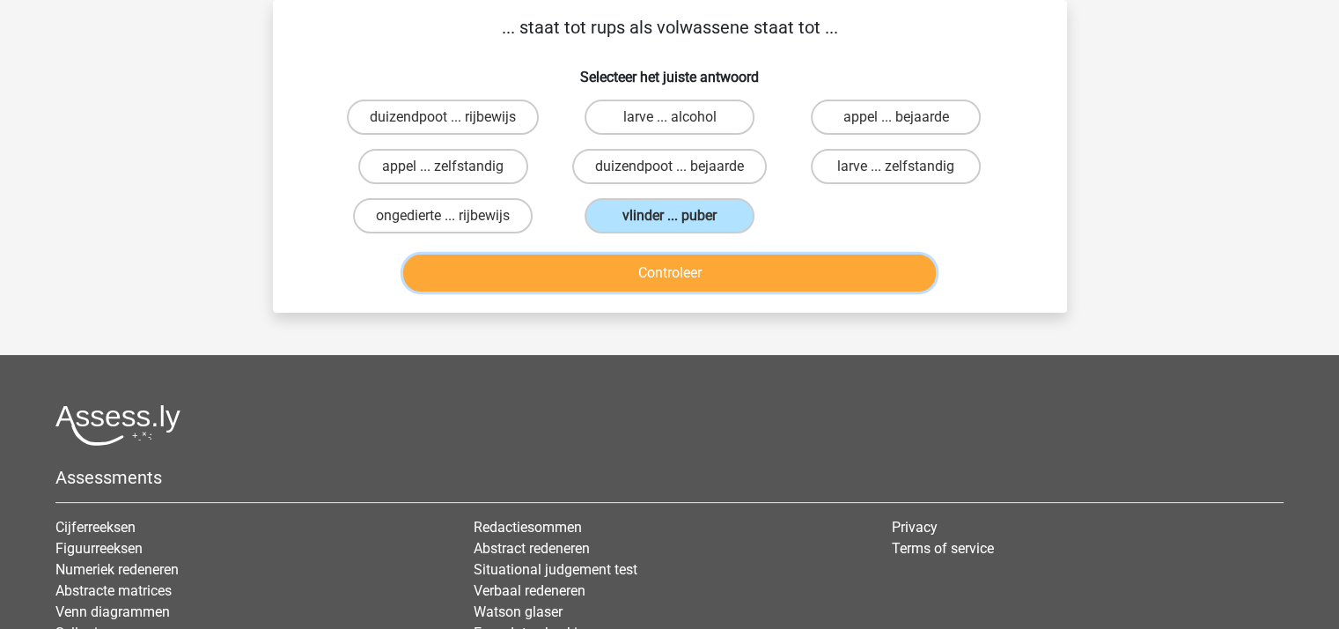
click at [666, 270] on button "Controleer" at bounding box center [669, 272] width 533 height 37
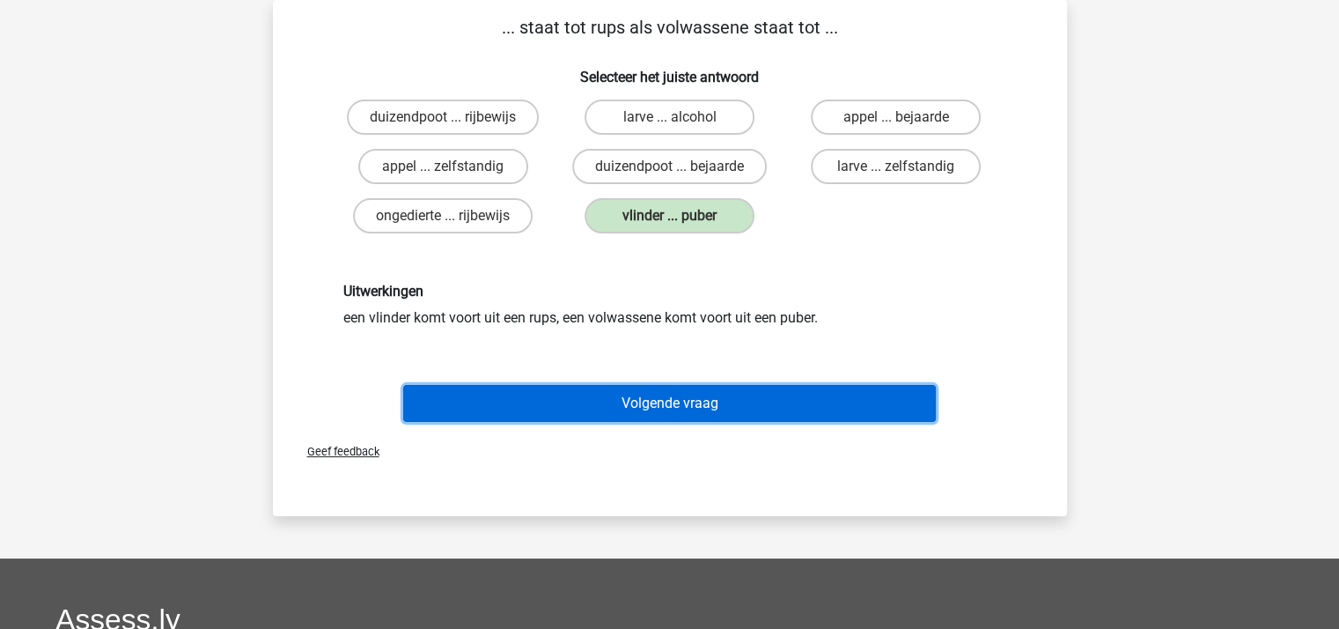
click at [665, 395] on button "Volgende vraag" at bounding box center [669, 403] width 533 height 37
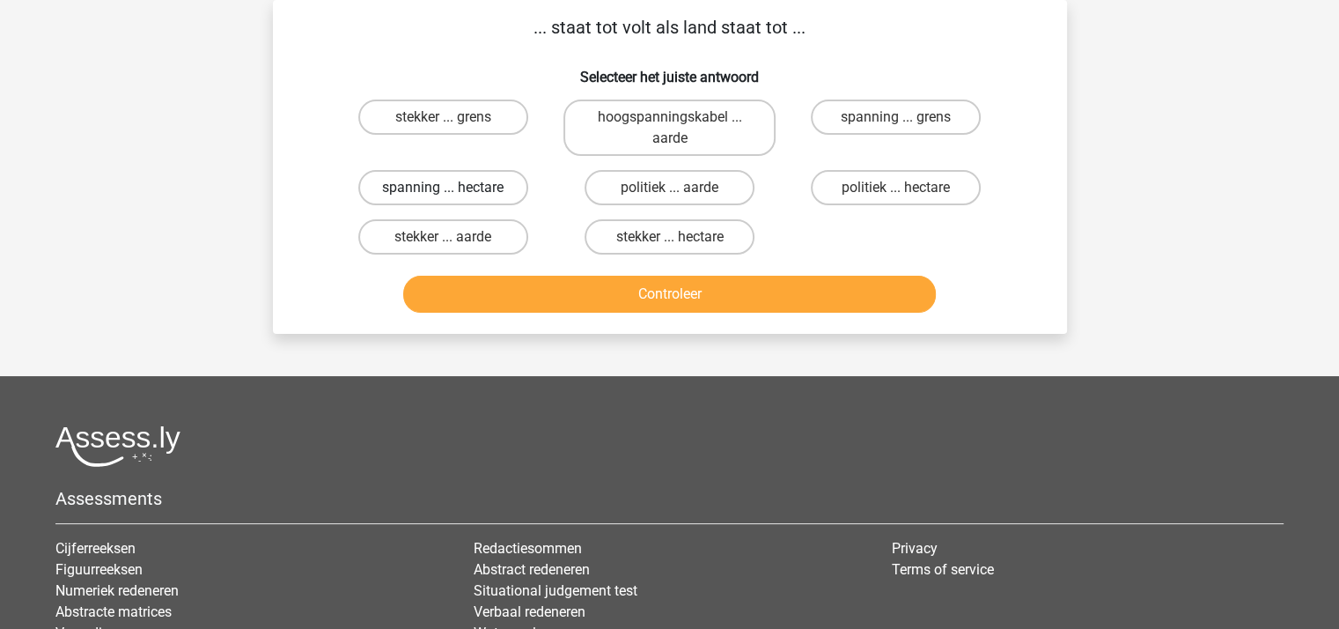
click at [457, 181] on label "spanning ... hectare" at bounding box center [443, 187] width 170 height 35
click at [454, 188] on input "spanning ... hectare" at bounding box center [448, 193] width 11 height 11
radio input "true"
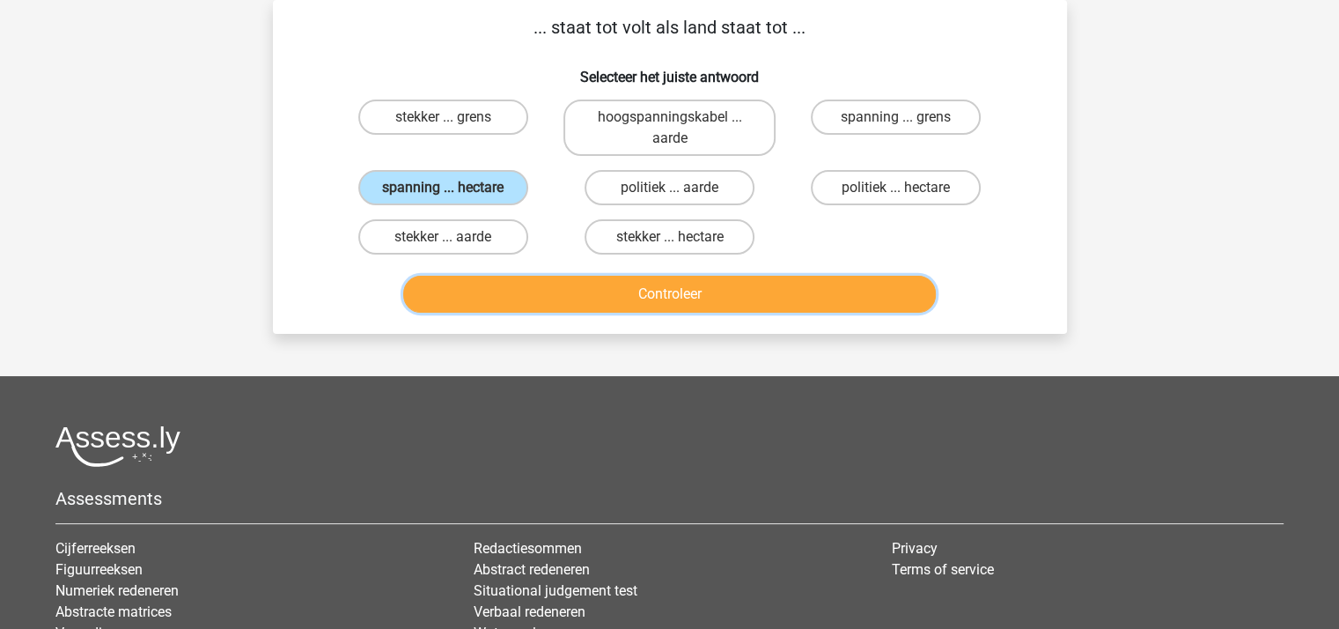
click at [620, 298] on button "Controleer" at bounding box center [669, 294] width 533 height 37
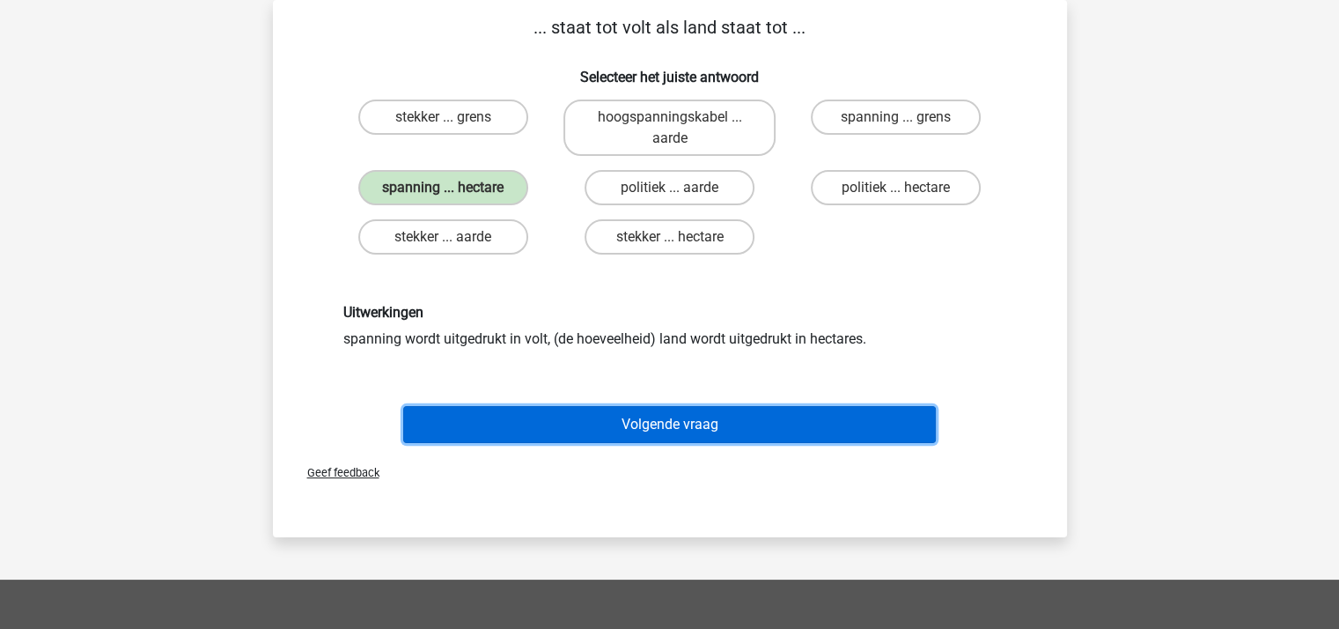
click at [663, 416] on button "Volgende vraag" at bounding box center [669, 424] width 533 height 37
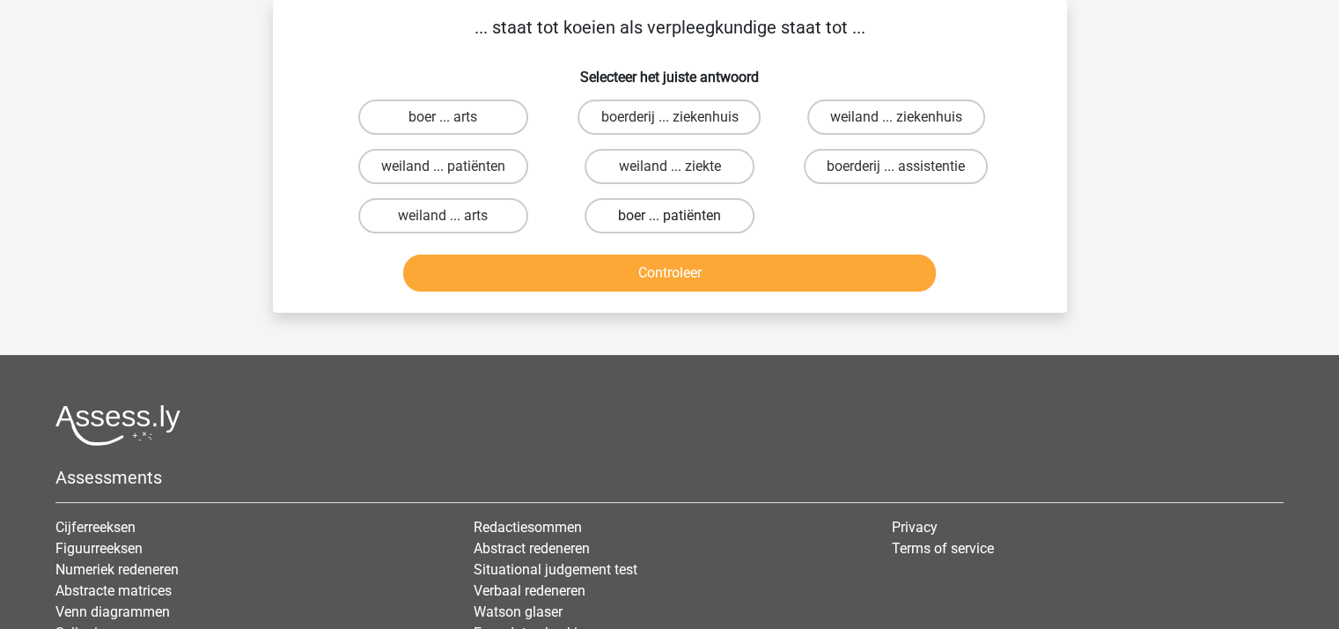
click at [659, 213] on label "boer ... patiënten" at bounding box center [670, 215] width 170 height 35
click at [669, 216] on input "boer ... patiënten" at bounding box center [674, 221] width 11 height 11
radio input "true"
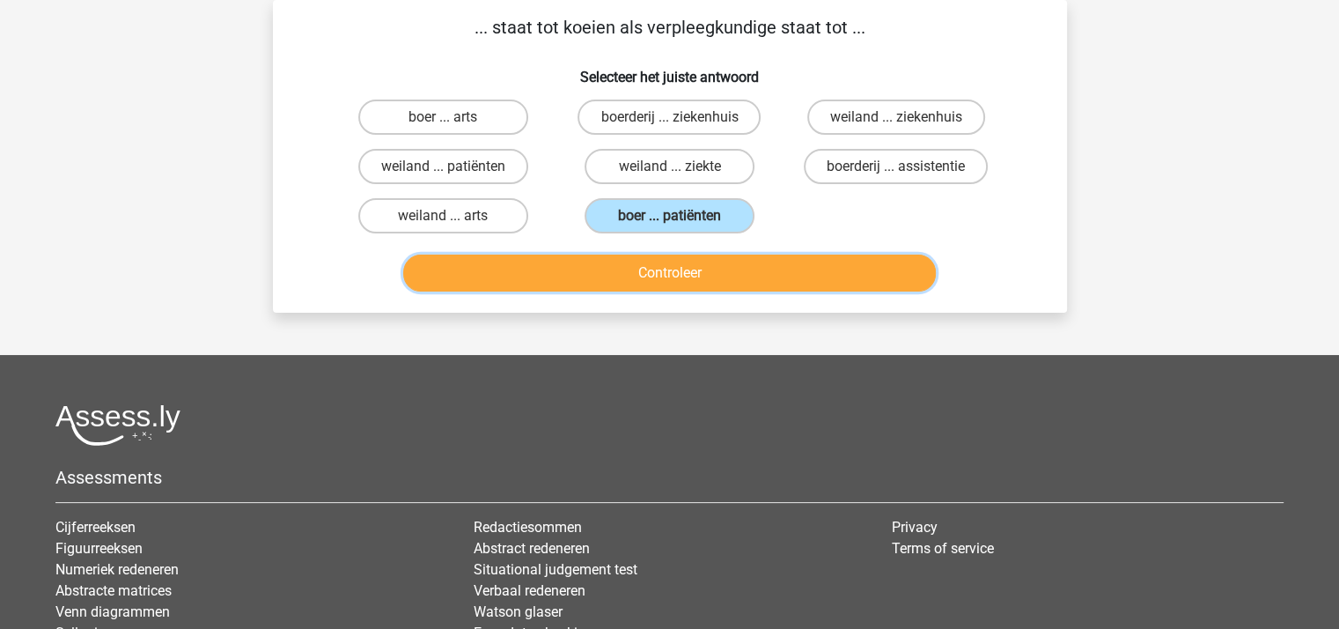
click at [672, 270] on button "Controleer" at bounding box center [669, 272] width 533 height 37
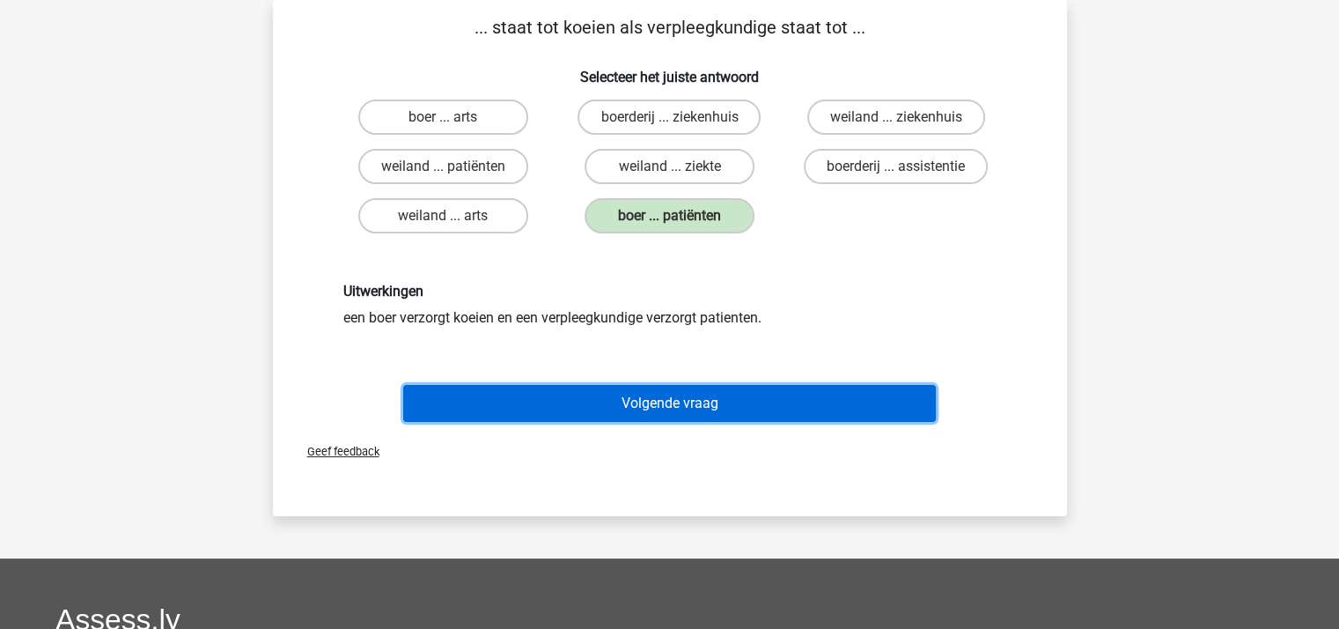
click at [672, 394] on button "Volgende vraag" at bounding box center [669, 403] width 533 height 37
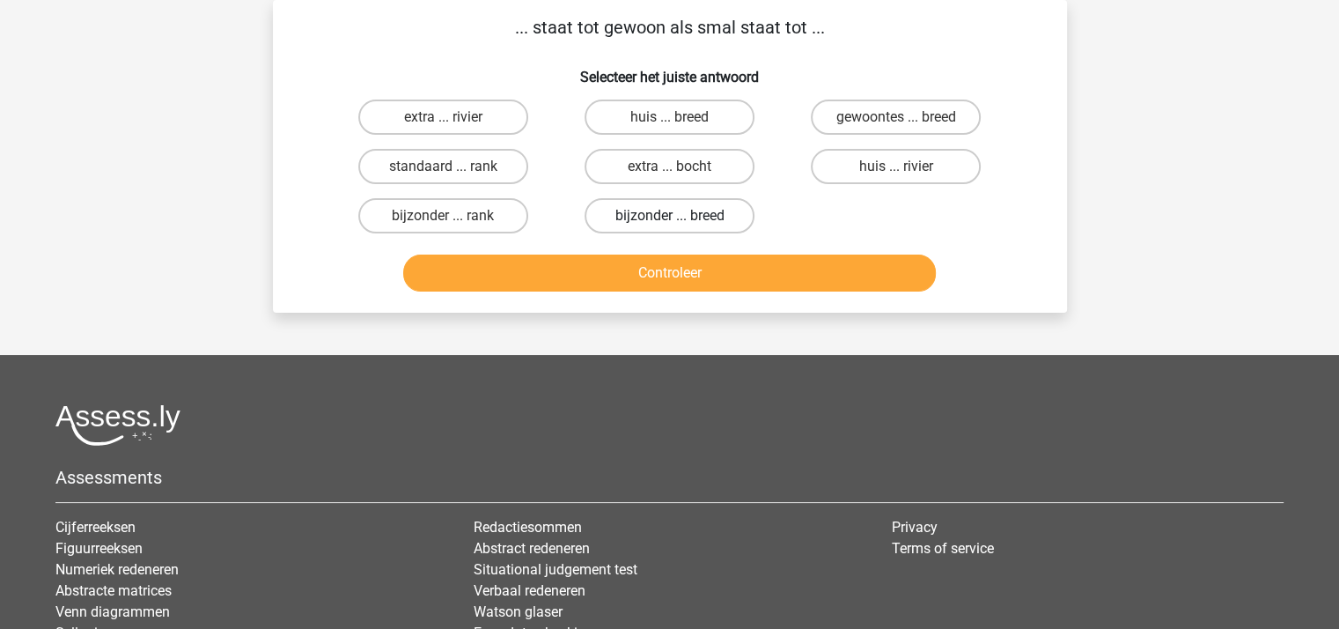
click at [689, 212] on label "bijzonder ... breed" at bounding box center [670, 215] width 170 height 35
click at [681, 216] on input "bijzonder ... breed" at bounding box center [674, 221] width 11 height 11
radio input "true"
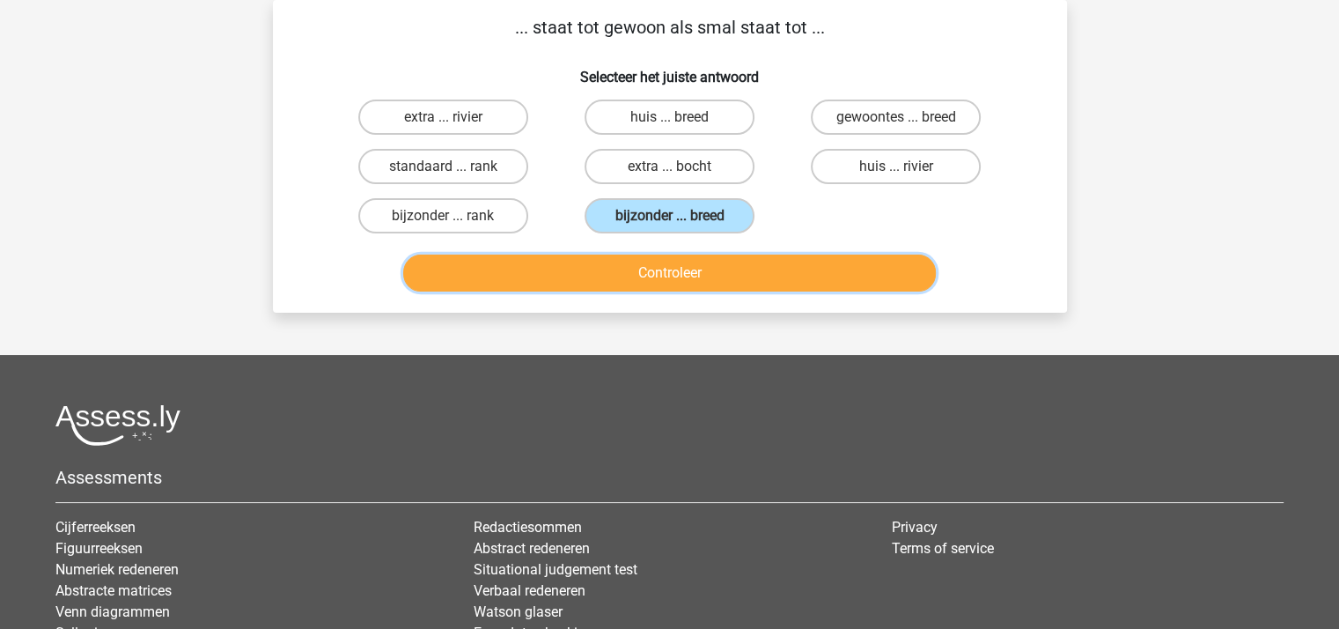
click at [680, 274] on button "Controleer" at bounding box center [669, 272] width 533 height 37
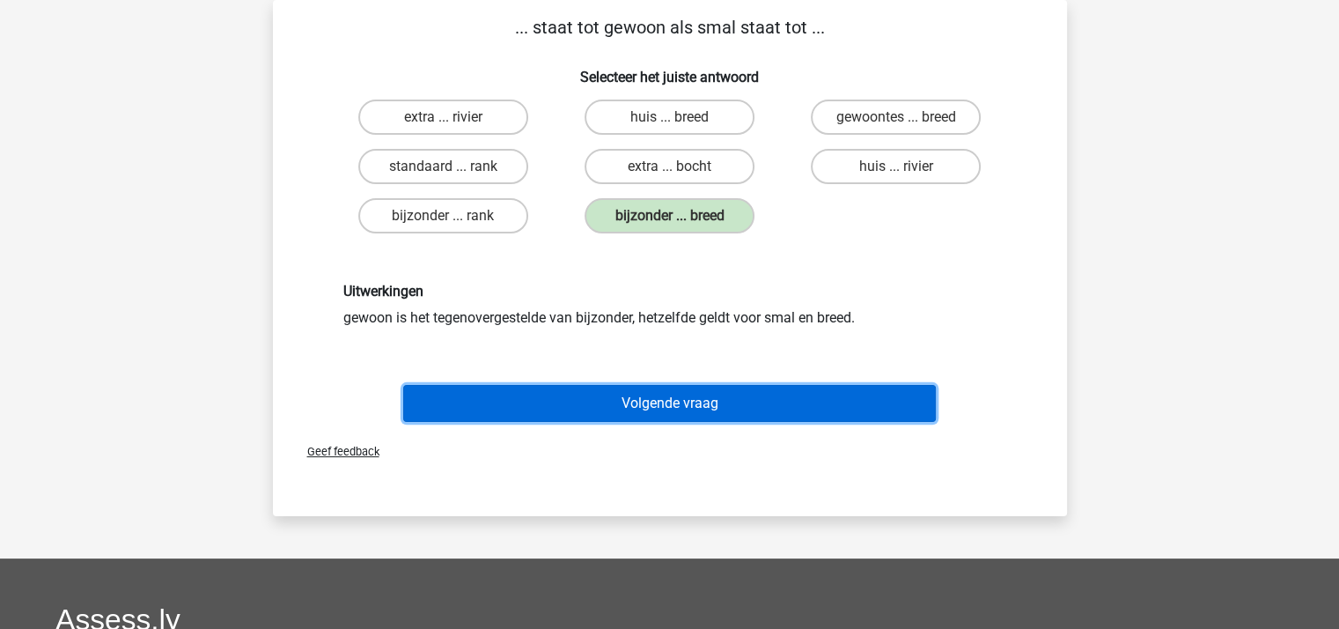
click at [672, 399] on button "Volgende vraag" at bounding box center [669, 403] width 533 height 37
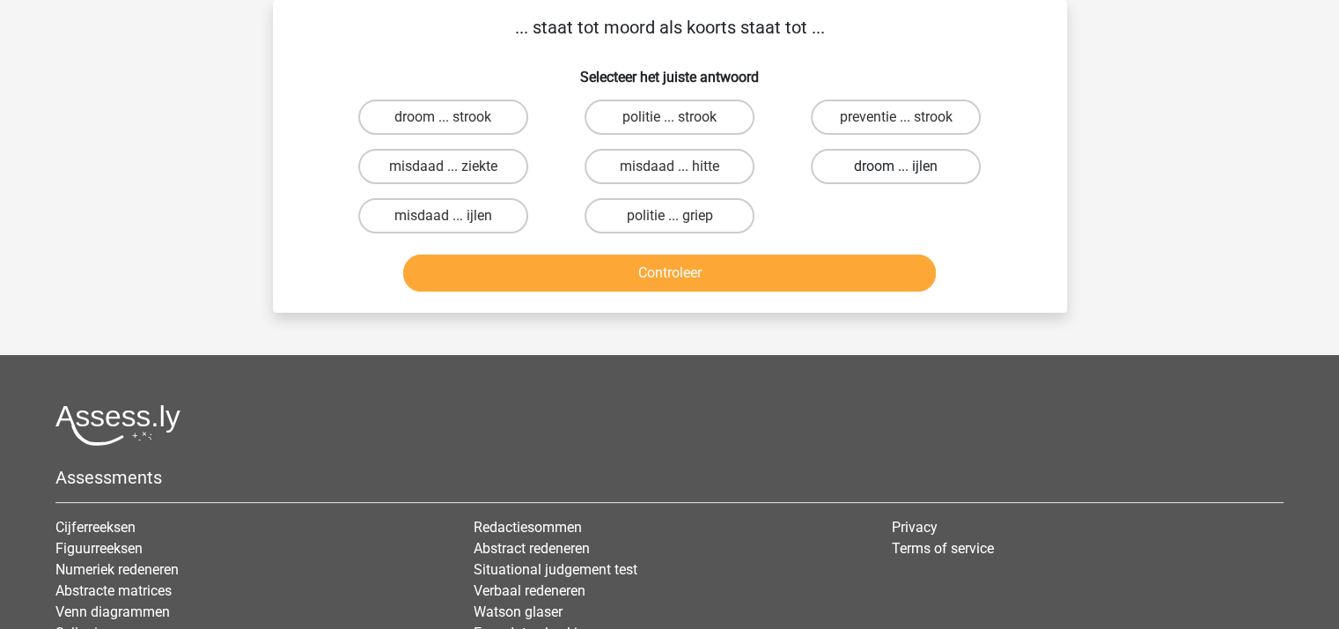
click at [880, 165] on label "droom ... ijlen" at bounding box center [896, 166] width 170 height 35
click at [896, 166] on input "droom ... ijlen" at bounding box center [901, 171] width 11 height 11
radio input "true"
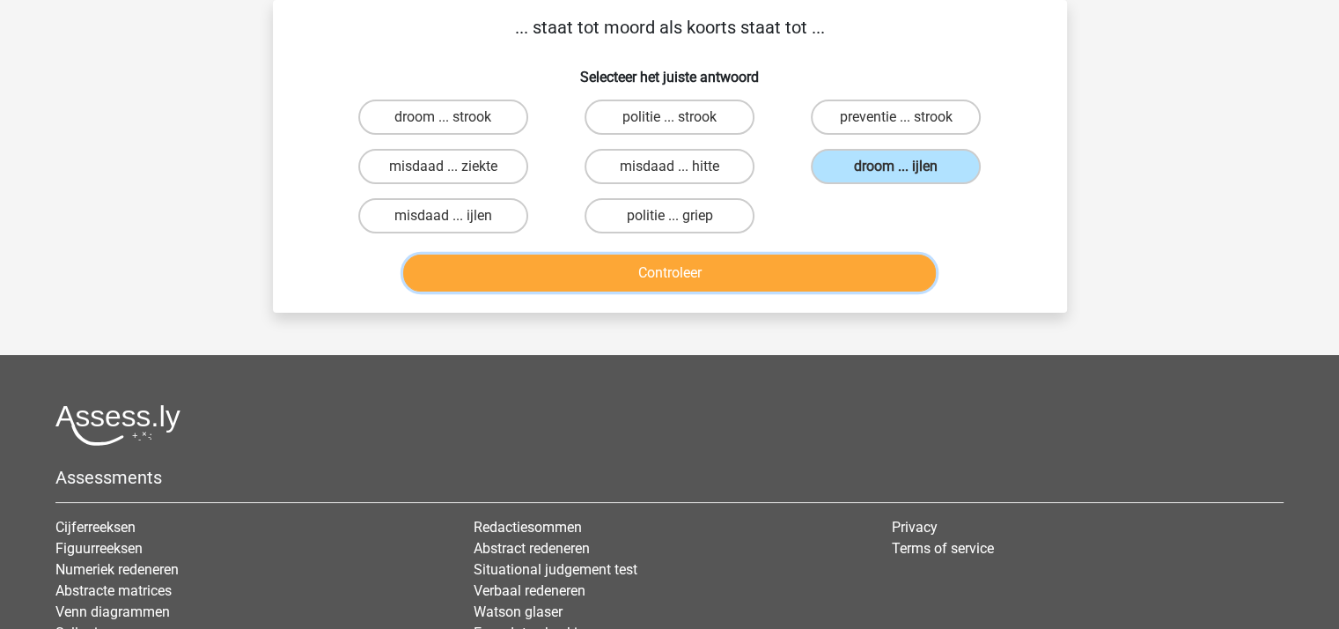
click at [683, 270] on button "Controleer" at bounding box center [669, 272] width 533 height 37
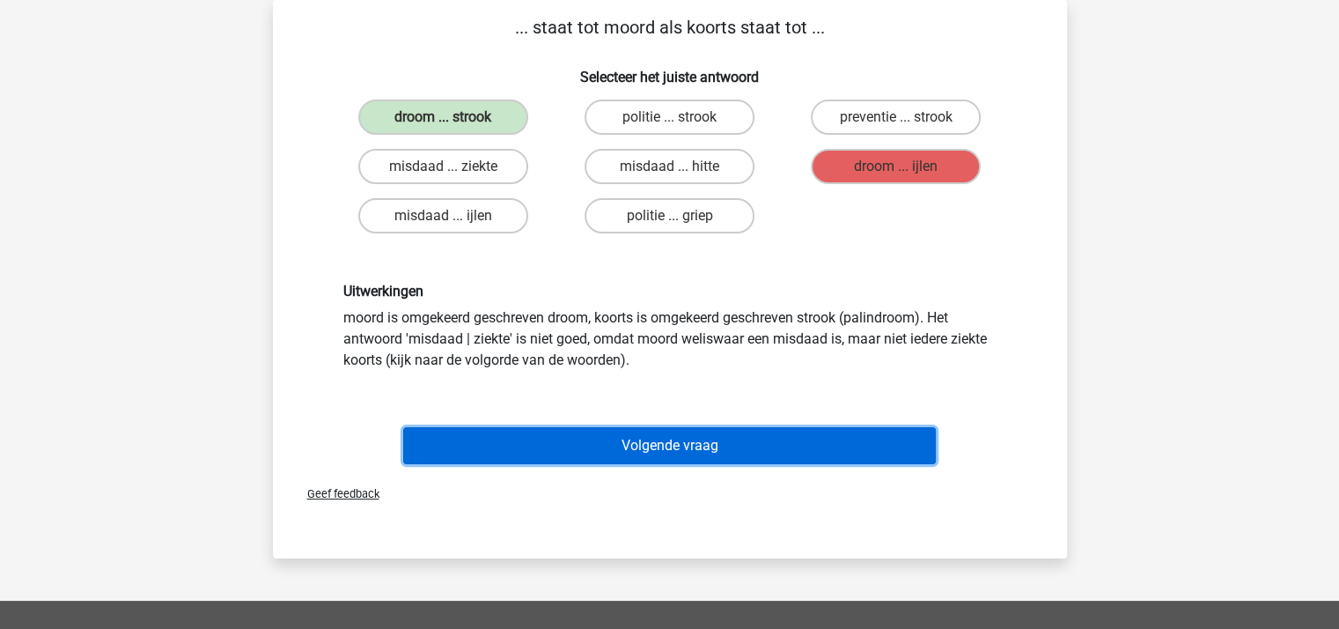
click at [649, 438] on button "Volgende vraag" at bounding box center [669, 445] width 533 height 37
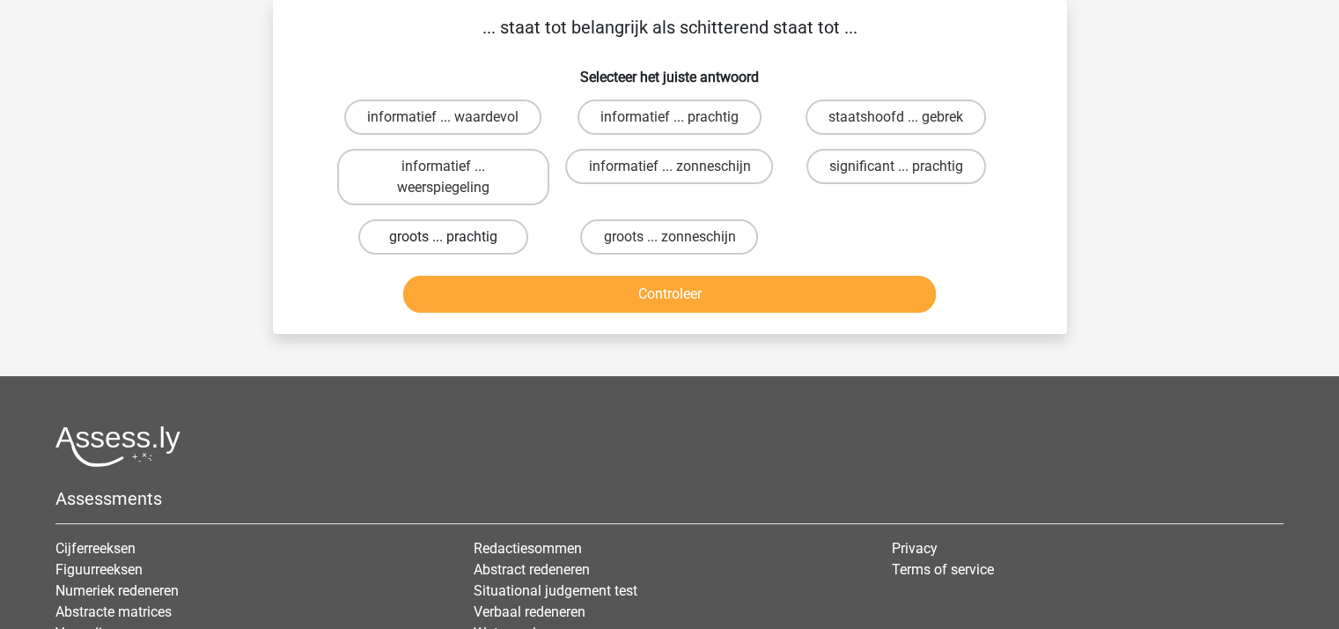
click at [458, 235] on label "groots ... prachtig" at bounding box center [443, 236] width 170 height 35
click at [454, 237] on input "groots ... prachtig" at bounding box center [448, 242] width 11 height 11
radio input "true"
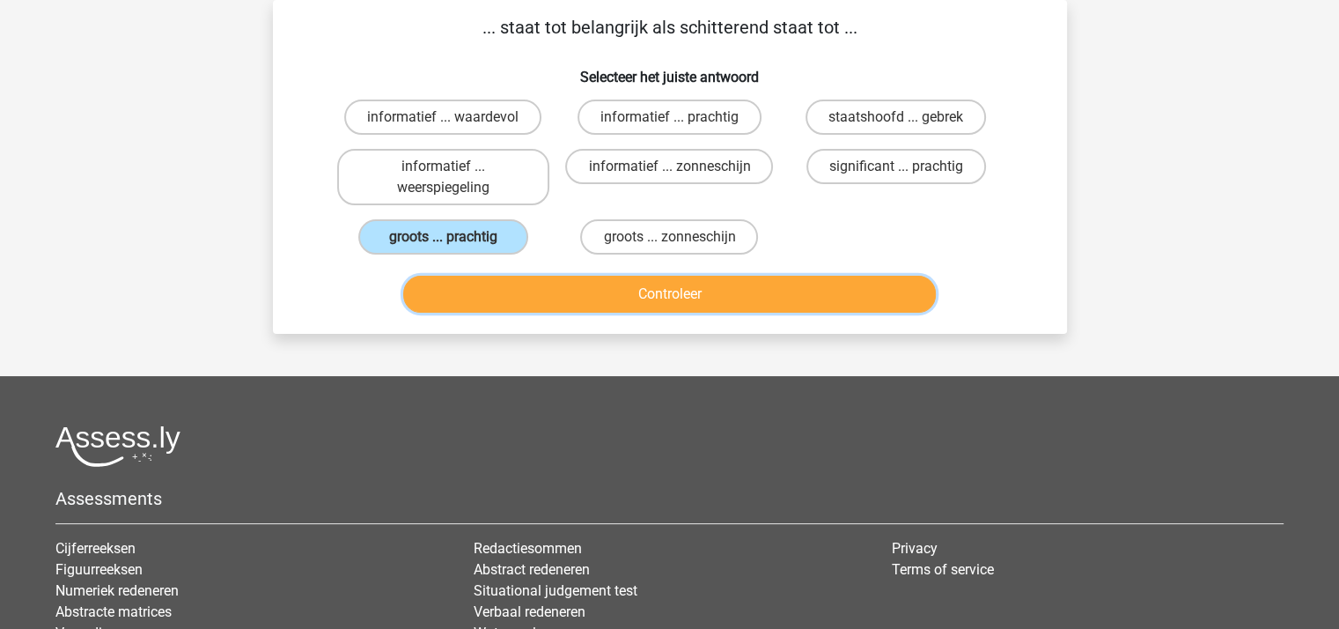
click at [627, 295] on button "Controleer" at bounding box center [669, 294] width 533 height 37
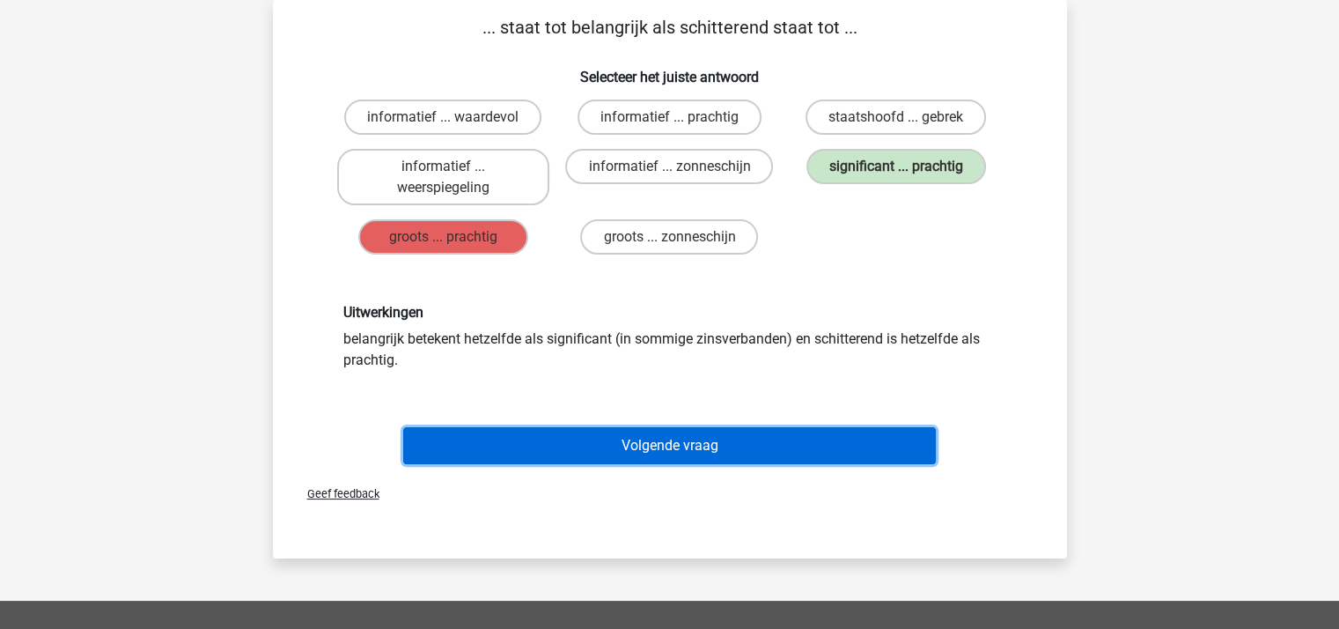
click at [652, 445] on button "Volgende vraag" at bounding box center [669, 445] width 533 height 37
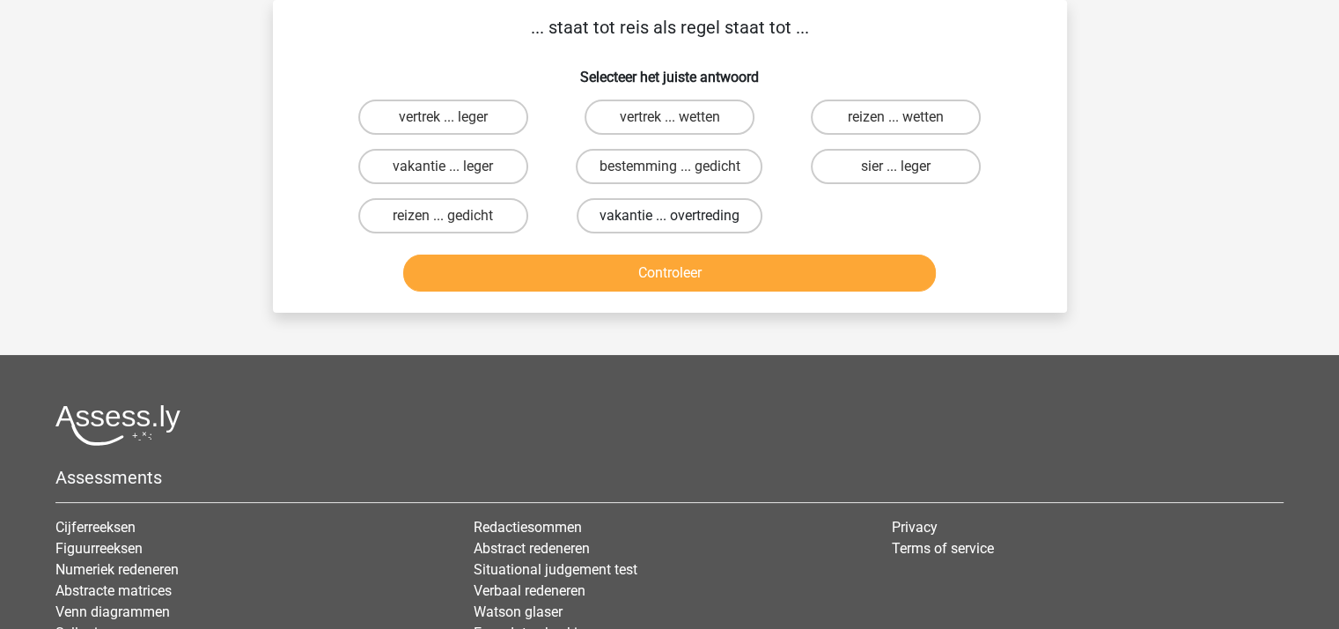
click at [616, 217] on label "vakantie ... overtreding" at bounding box center [670, 215] width 186 height 35
click at [669, 217] on input "vakantie ... overtreding" at bounding box center [674, 221] width 11 height 11
radio input "true"
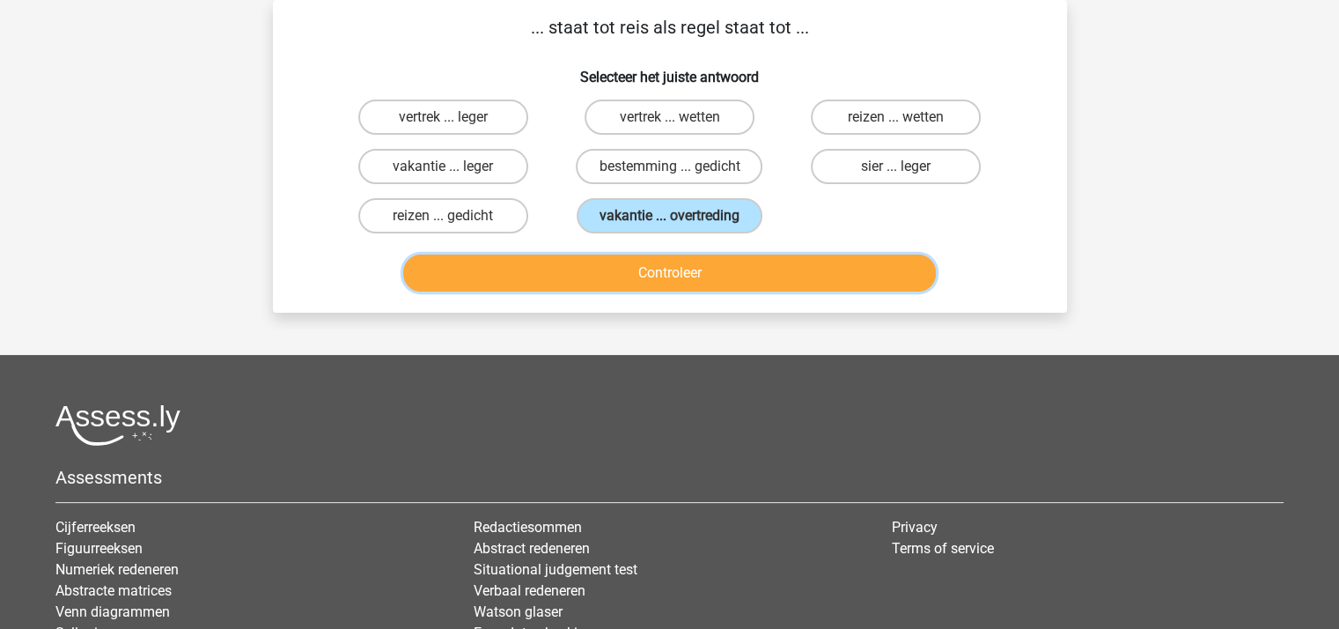
click at [602, 280] on button "Controleer" at bounding box center [669, 272] width 533 height 37
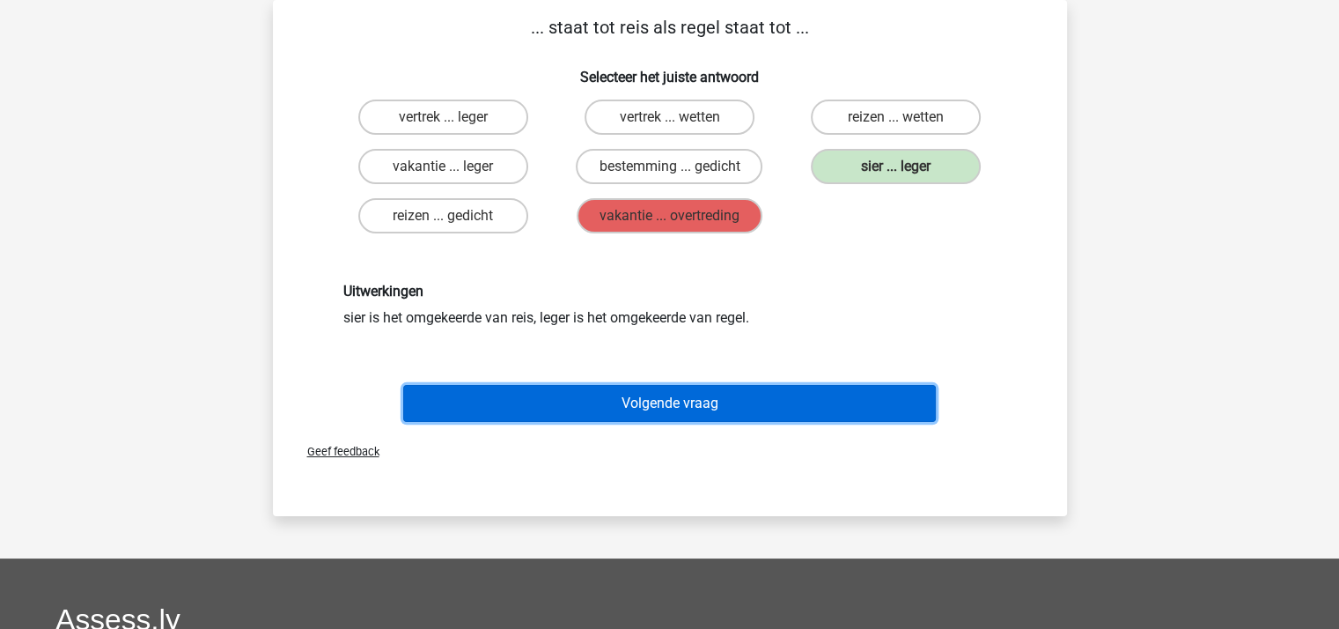
click at [653, 400] on button "Volgende vraag" at bounding box center [669, 403] width 533 height 37
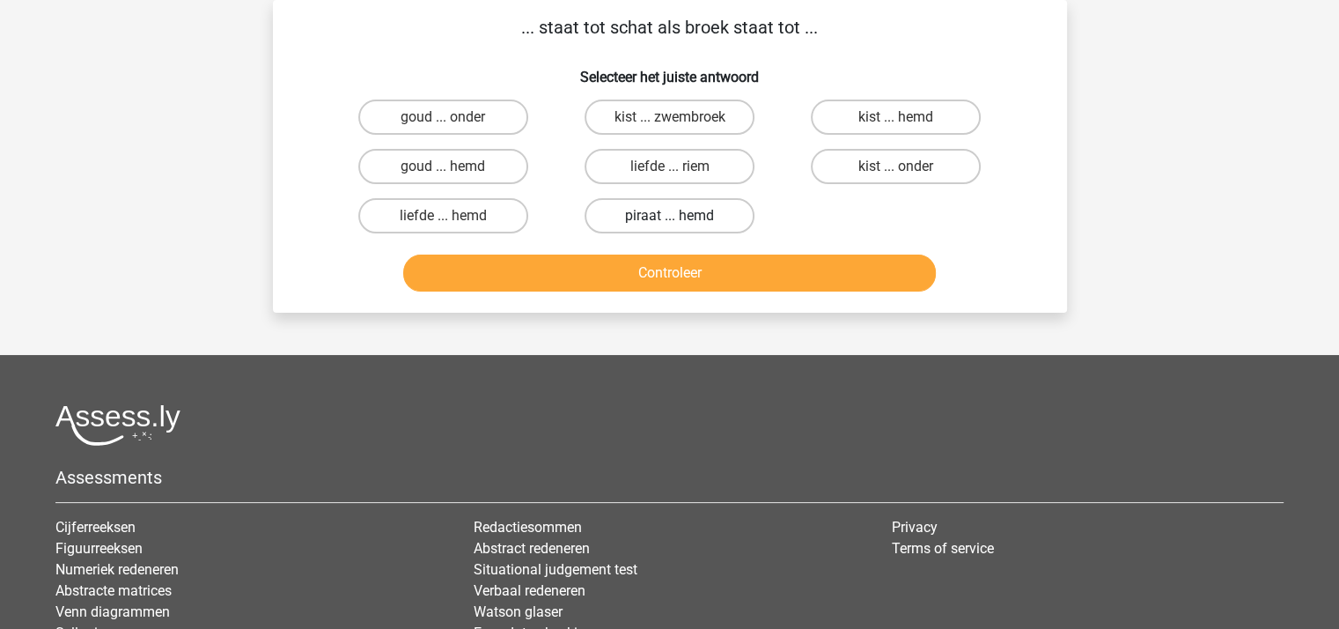
click at [631, 212] on label "piraat ... hemd" at bounding box center [670, 215] width 170 height 35
click at [669, 216] on input "piraat ... hemd" at bounding box center [674, 221] width 11 height 11
radio input "true"
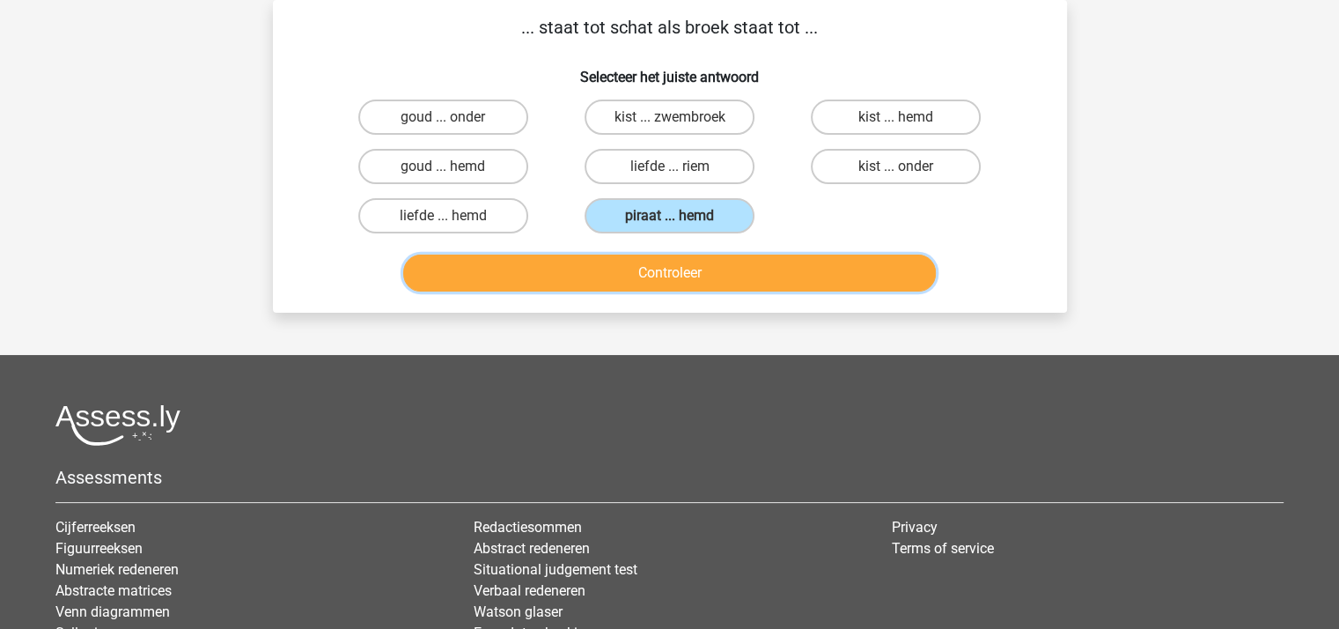
click at [640, 269] on button "Controleer" at bounding box center [669, 272] width 533 height 37
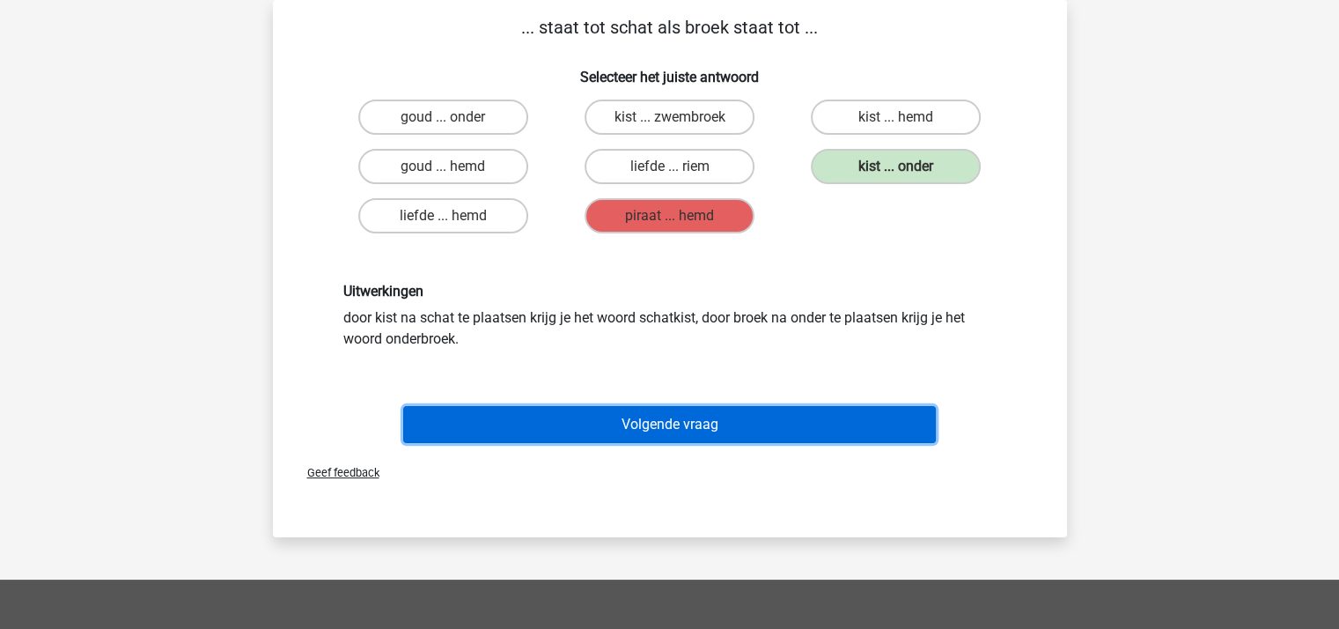
click at [703, 418] on button "Volgende vraag" at bounding box center [669, 424] width 533 height 37
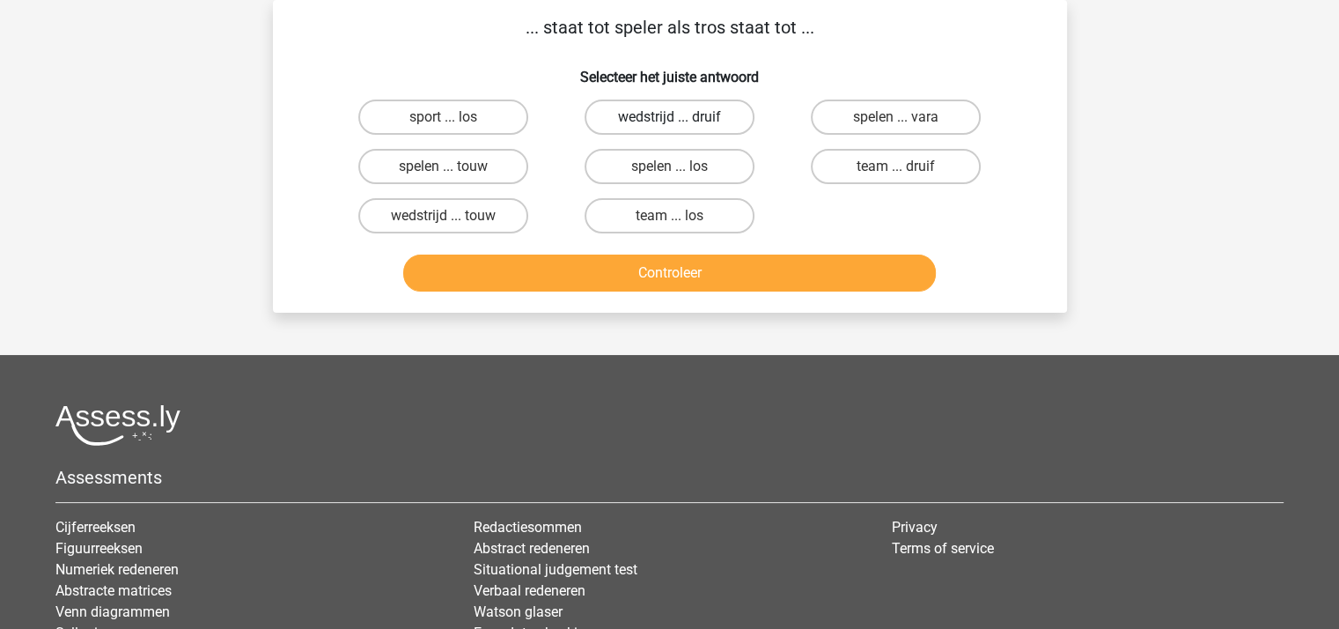
click at [644, 117] on label "wedstrijd ... druif" at bounding box center [670, 116] width 170 height 35
click at [669, 117] on input "wedstrijd ... druif" at bounding box center [674, 122] width 11 height 11
radio input "true"
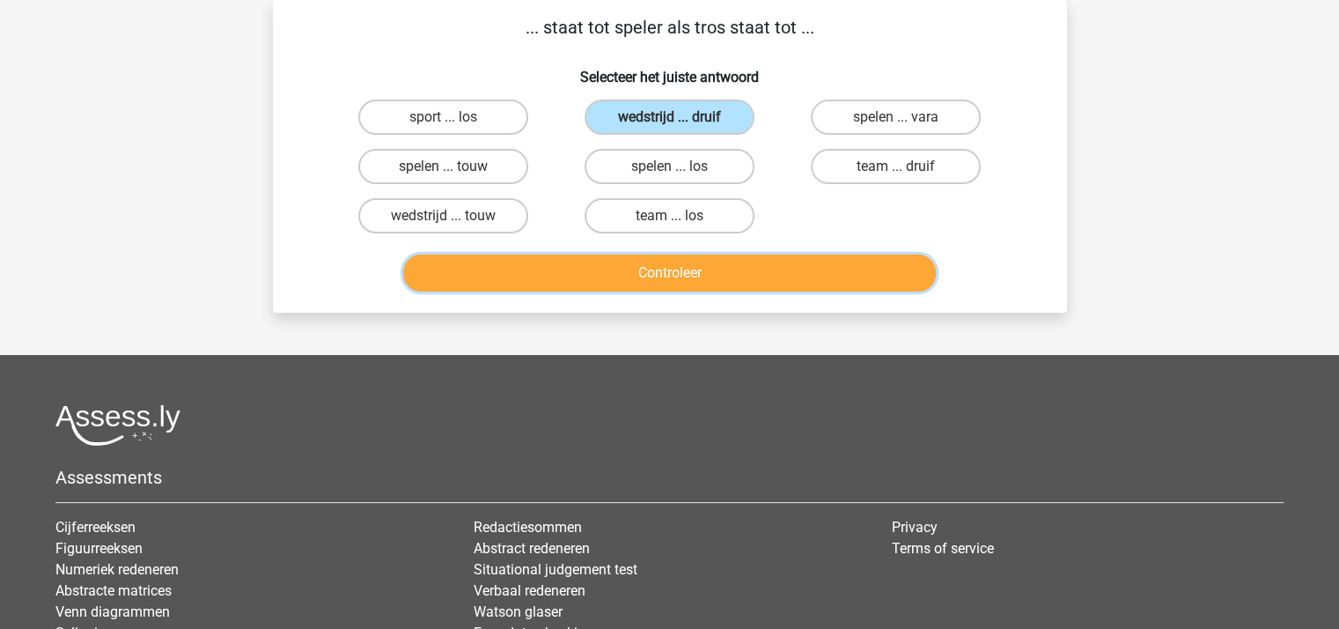
click at [678, 267] on button "Controleer" at bounding box center [669, 272] width 533 height 37
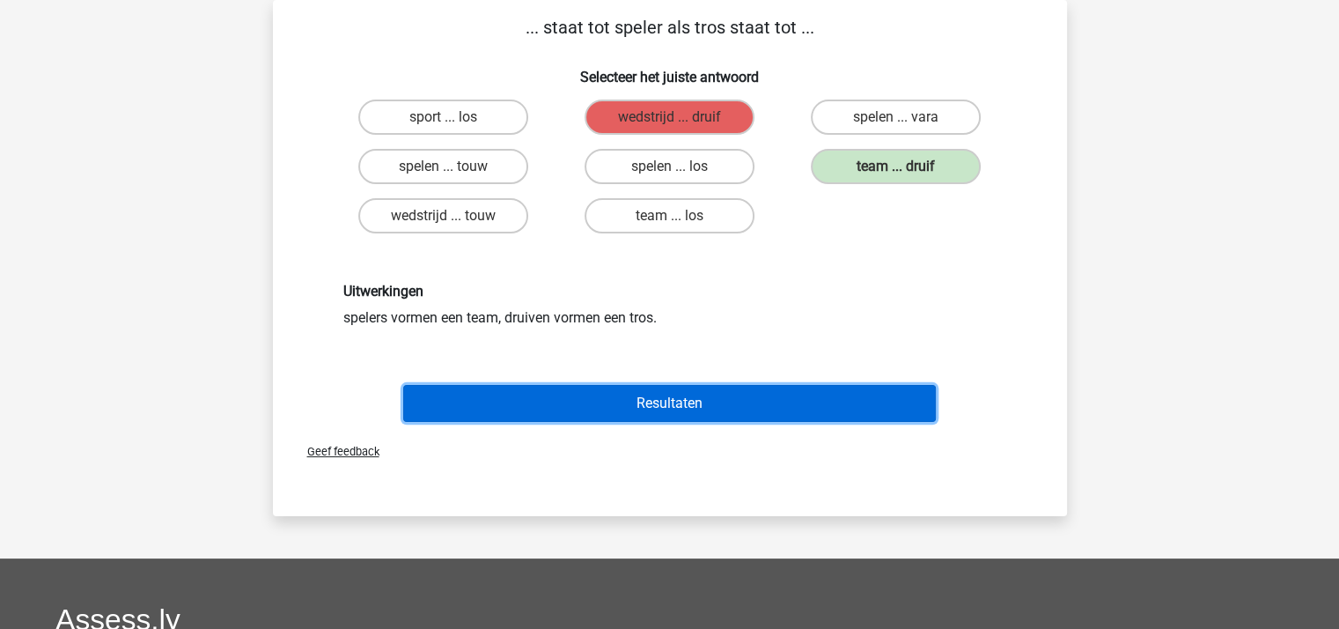
click at [669, 401] on button "Resultaten" at bounding box center [669, 403] width 533 height 37
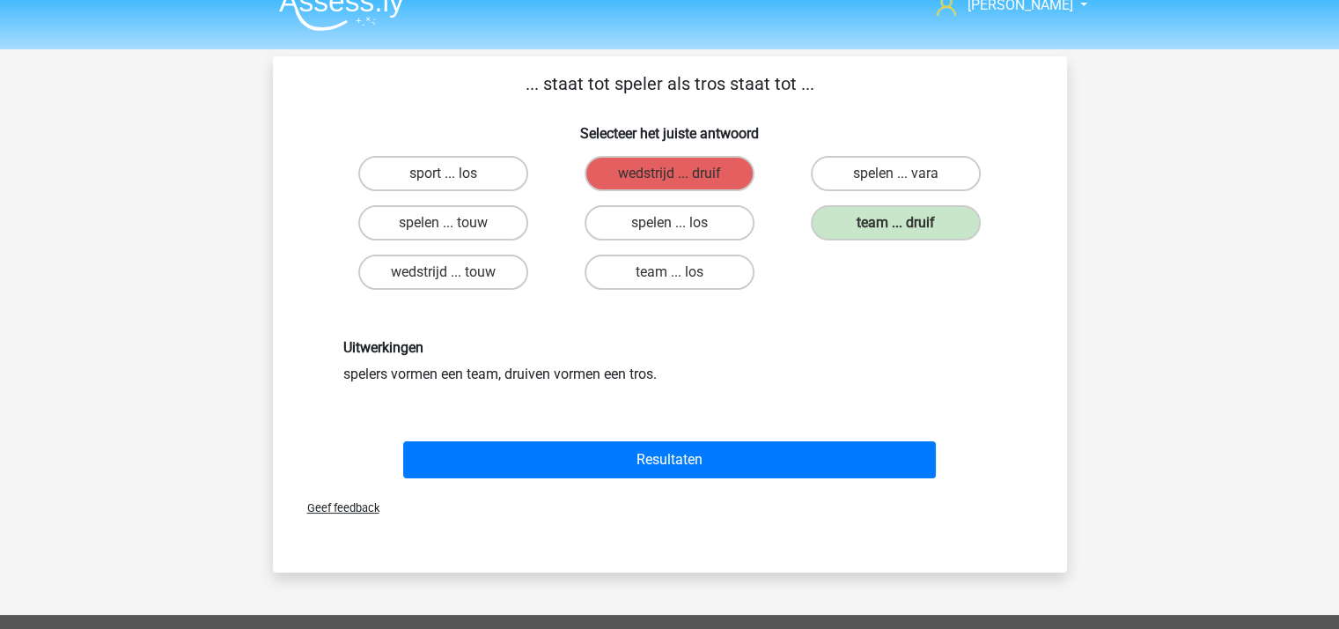
scroll to position [0, 0]
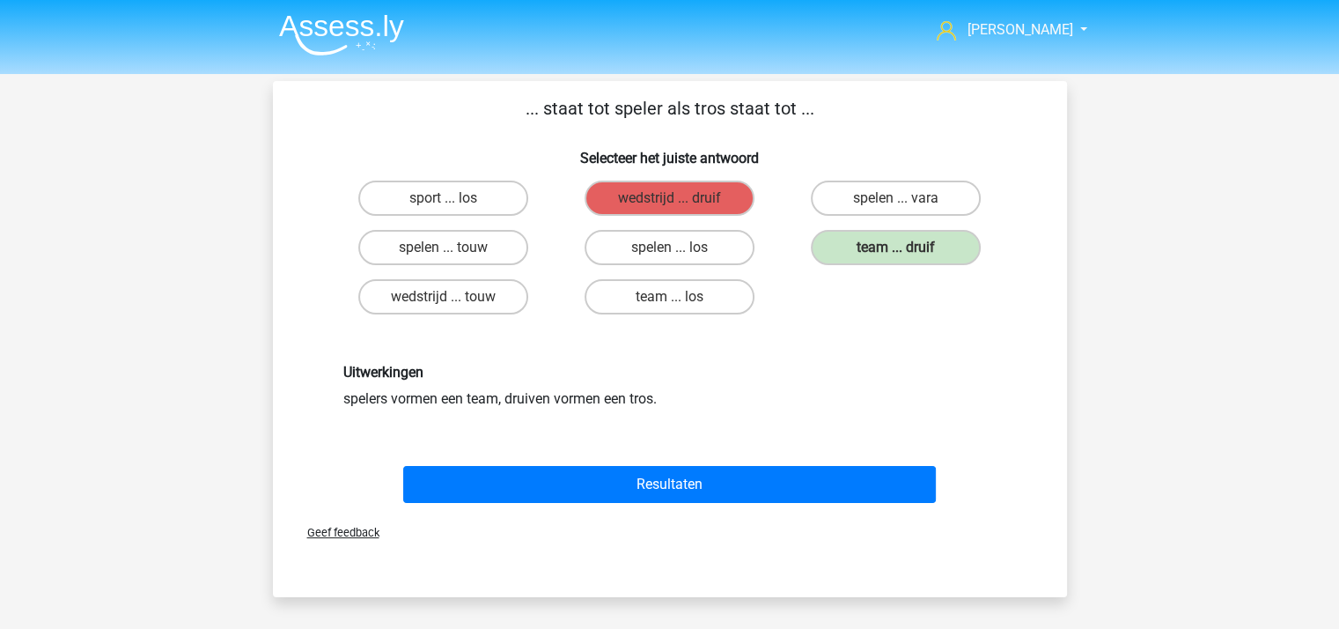
click at [350, 33] on img at bounding box center [341, 34] width 125 height 41
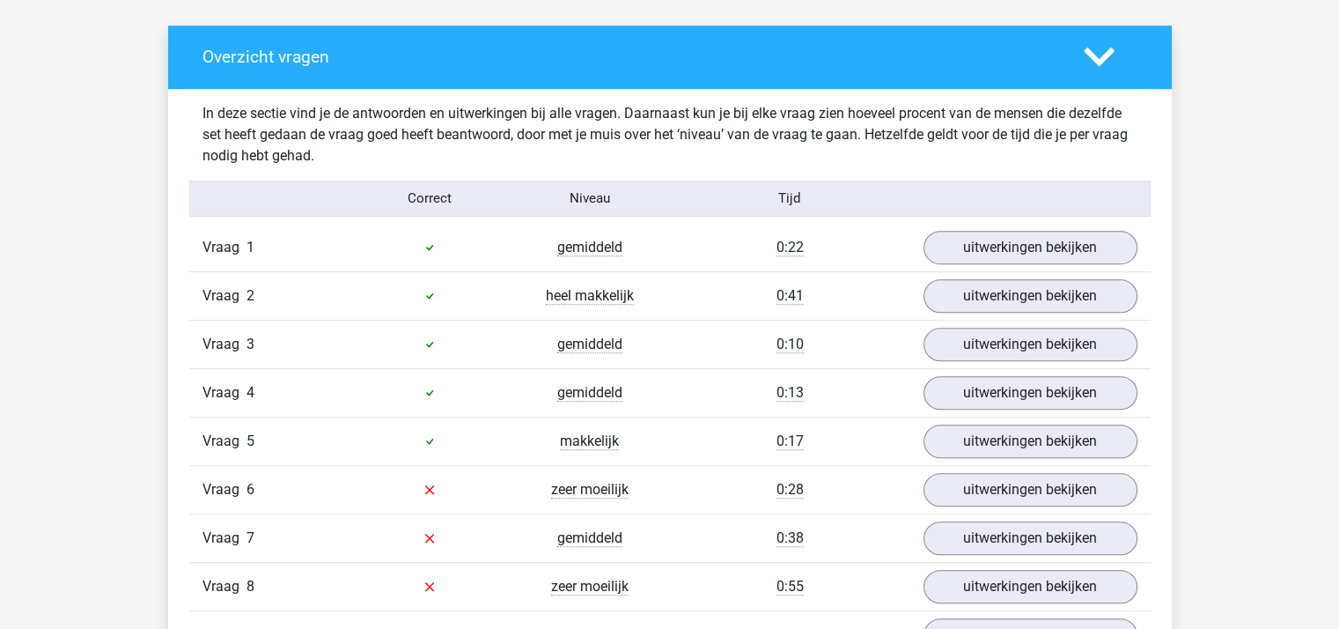
scroll to position [704, 0]
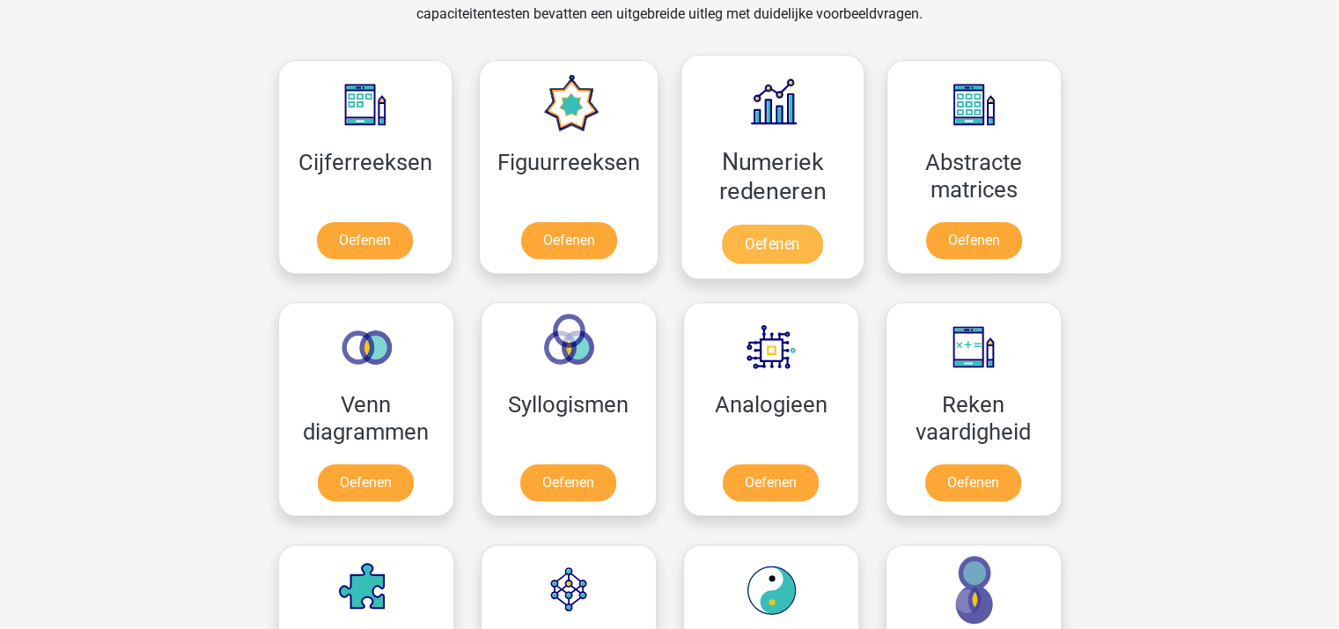
scroll to position [792, 0]
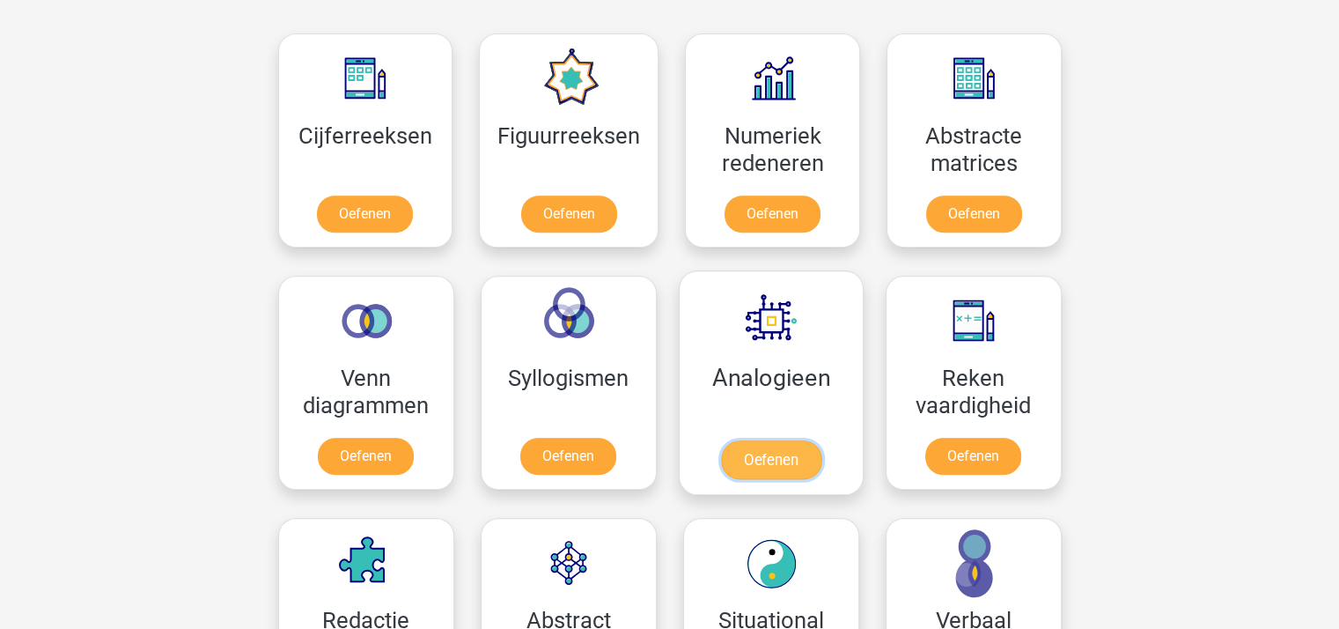
click at [763, 450] on link "Oefenen" at bounding box center [770, 459] width 100 height 39
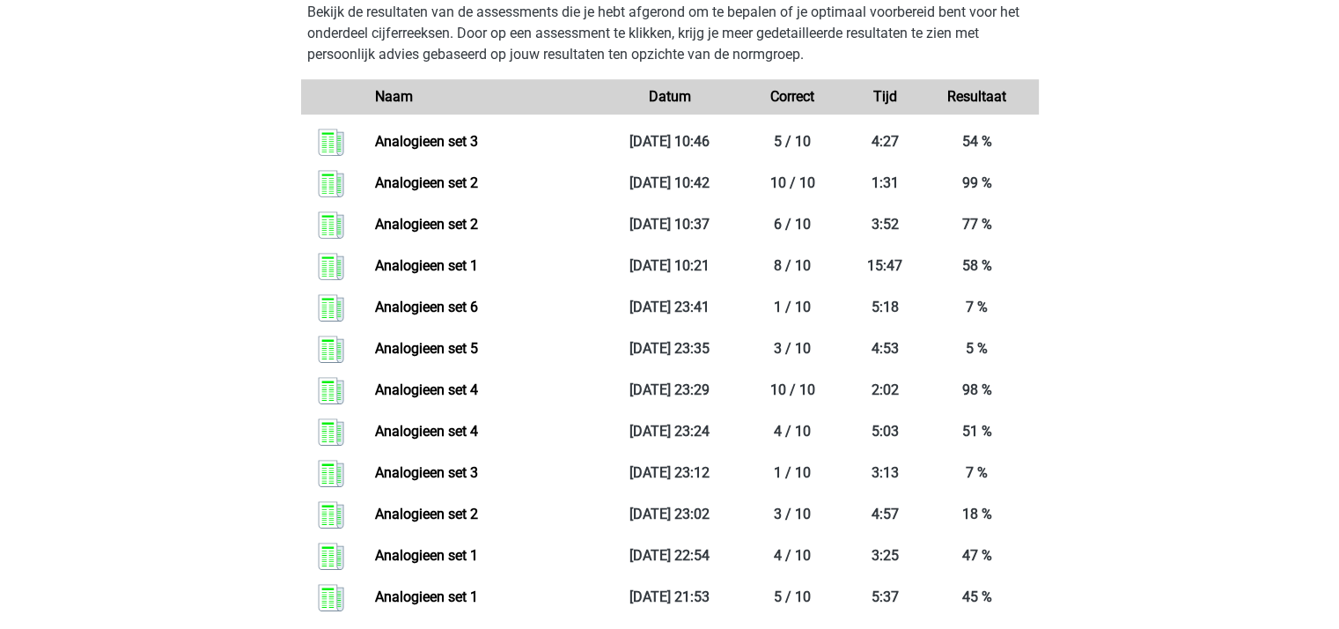
scroll to position [792, 0]
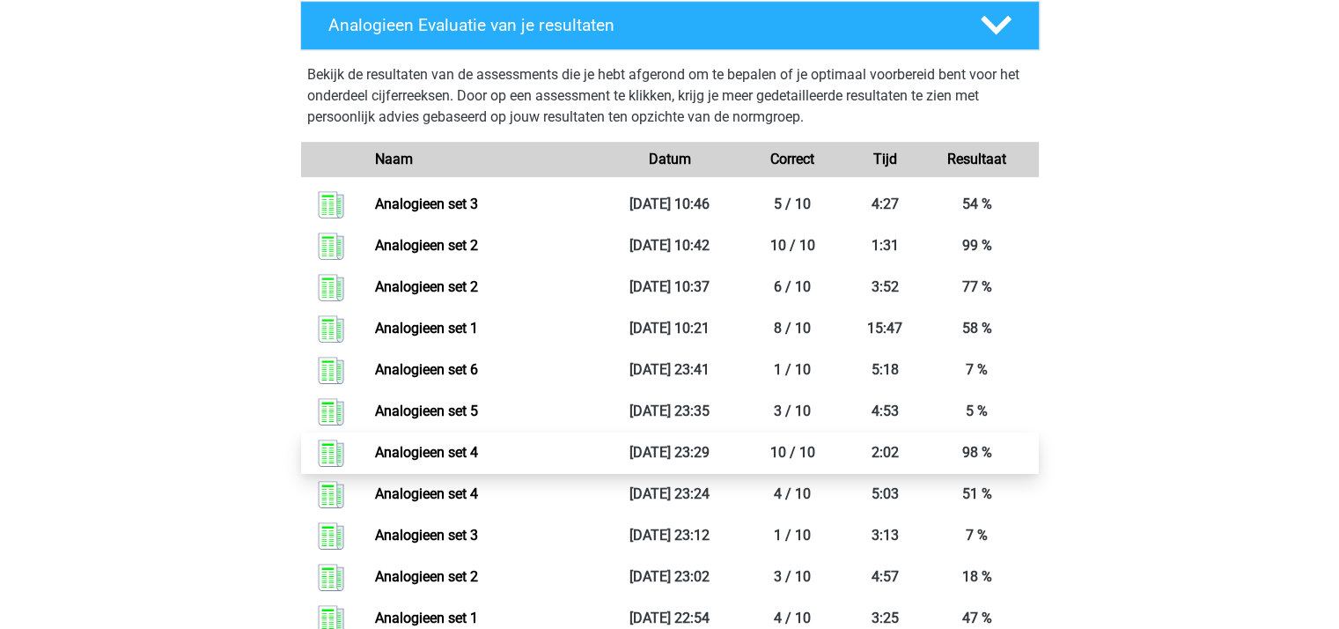
click at [458, 449] on link "Analogieen set 4" at bounding box center [426, 452] width 103 height 17
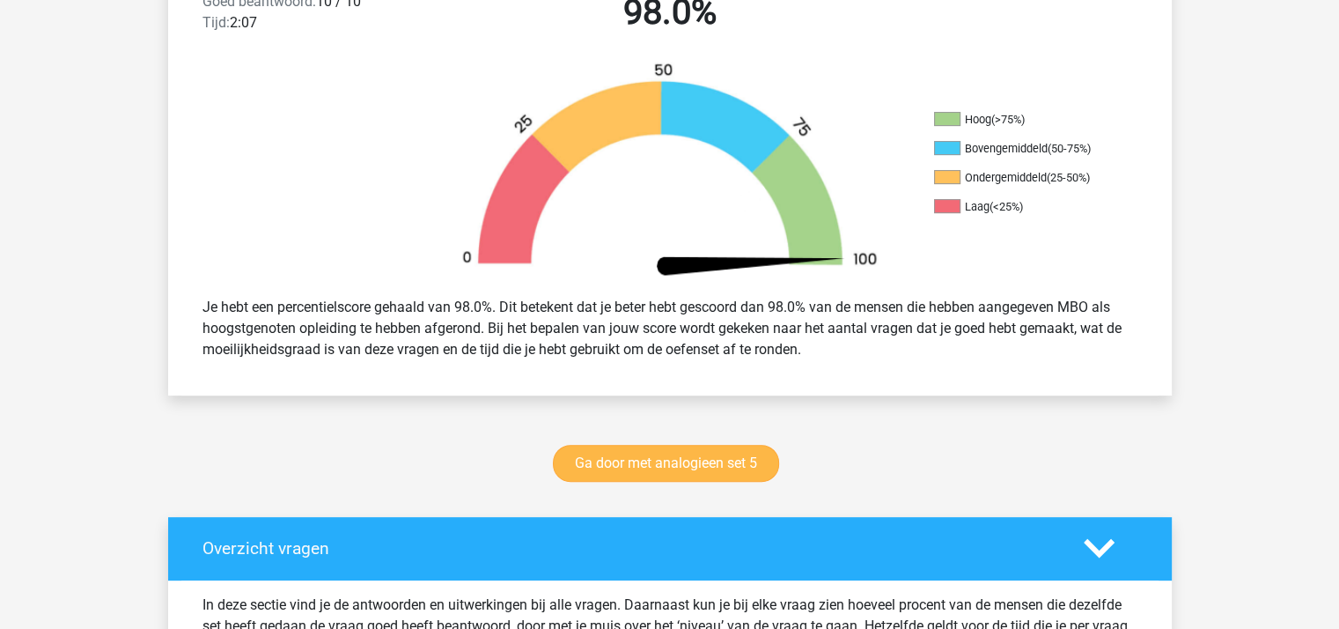
scroll to position [528, 0]
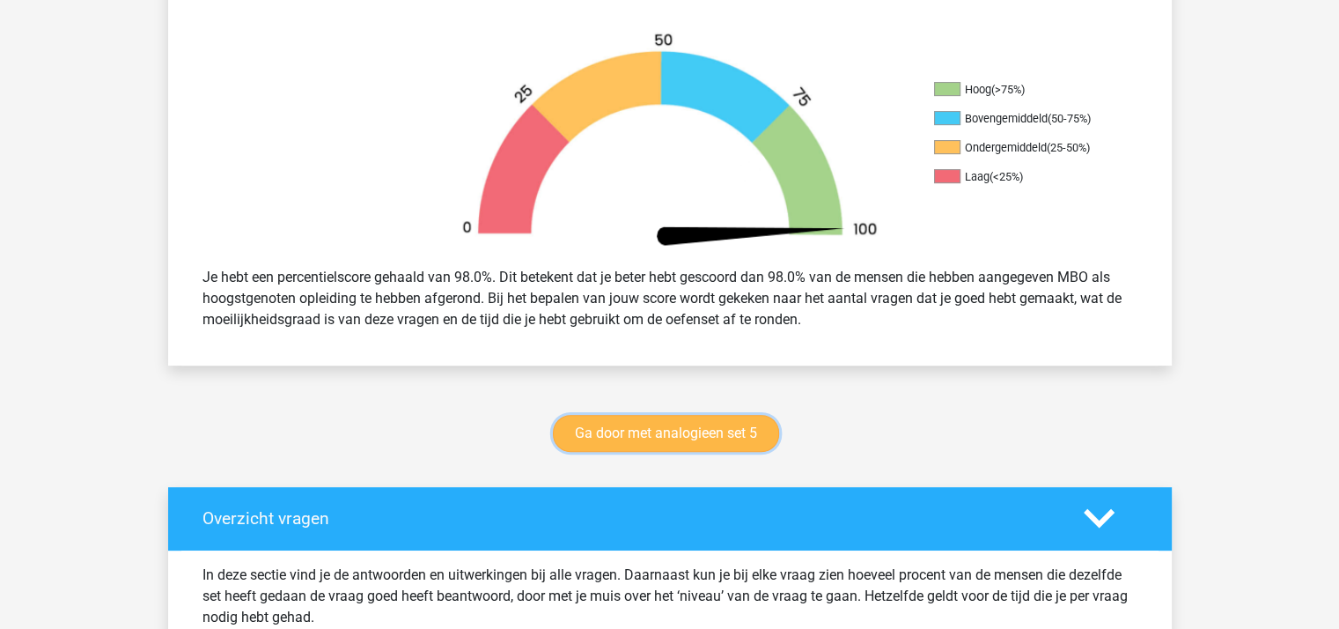
click at [652, 423] on link "Ga door met analogieen set 5" at bounding box center [666, 433] width 226 height 37
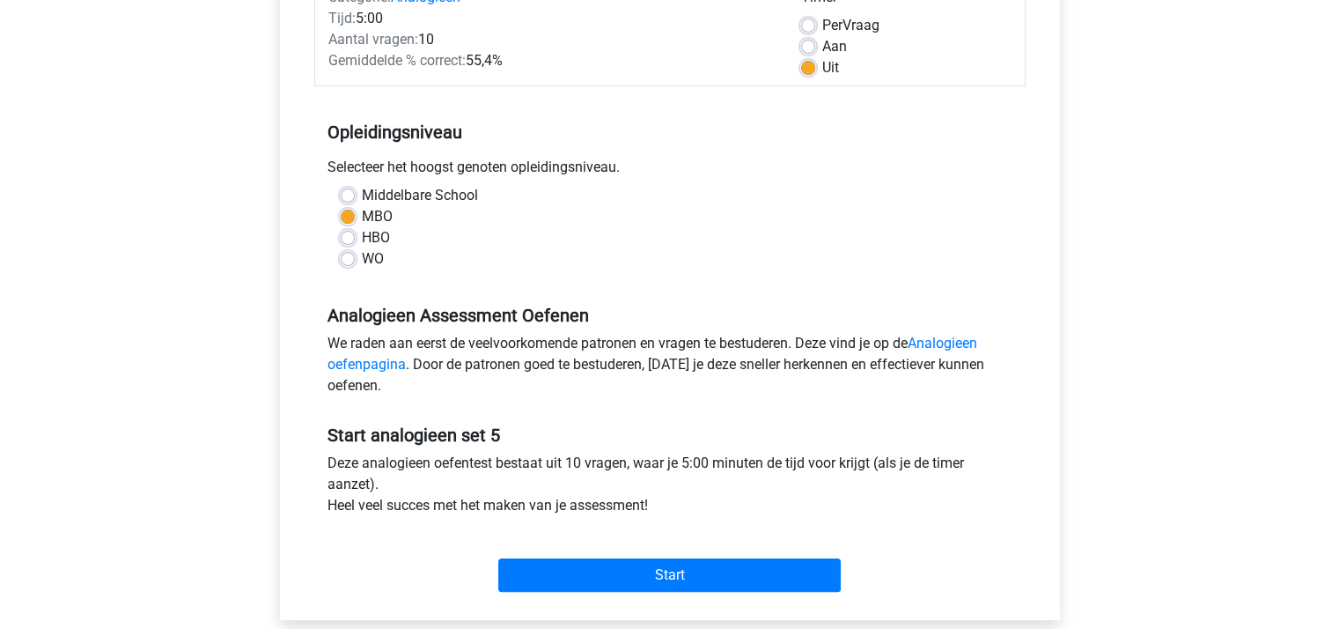
scroll to position [264, 0]
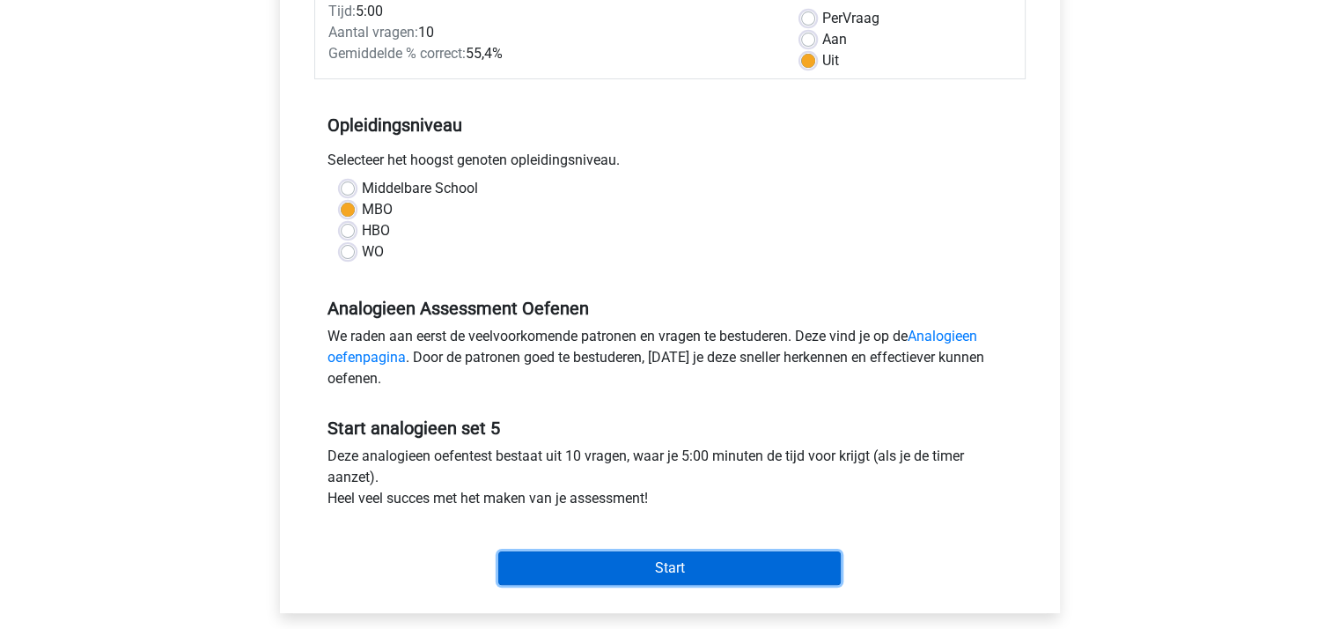
click at [669, 561] on input "Start" at bounding box center [669, 567] width 342 height 33
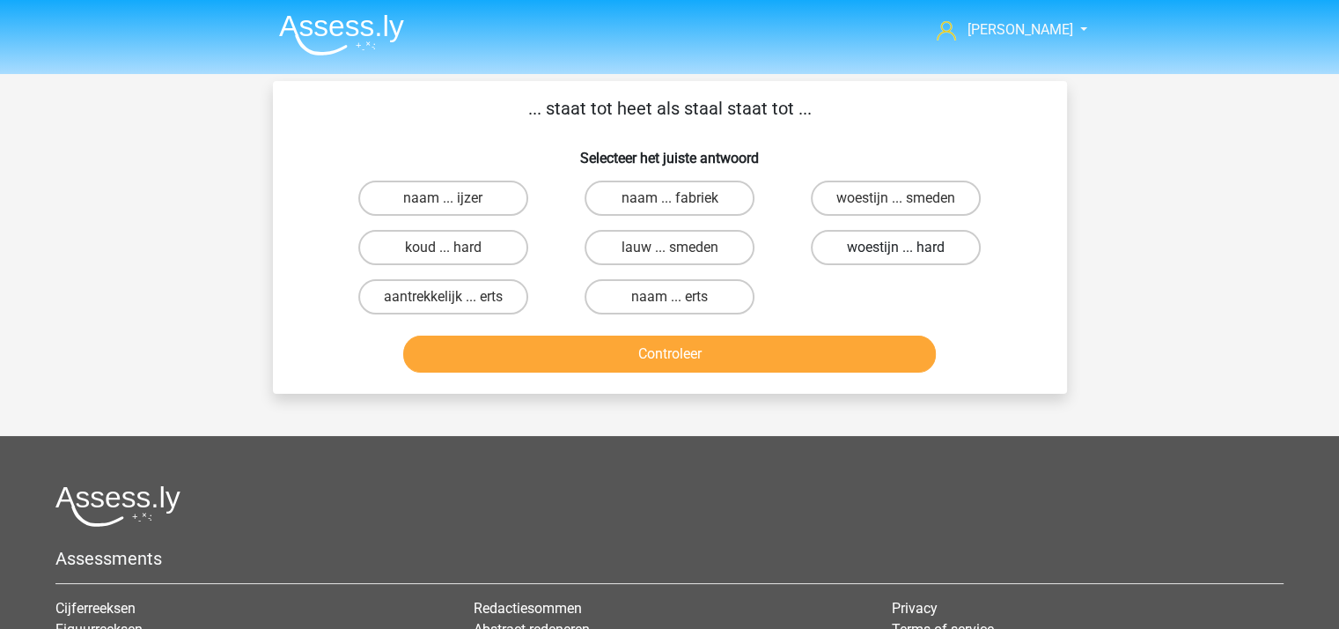
click at [860, 239] on label "woestijn ... hard" at bounding box center [896, 247] width 170 height 35
click at [896, 247] on input "woestijn ... hard" at bounding box center [901, 252] width 11 height 11
radio input "true"
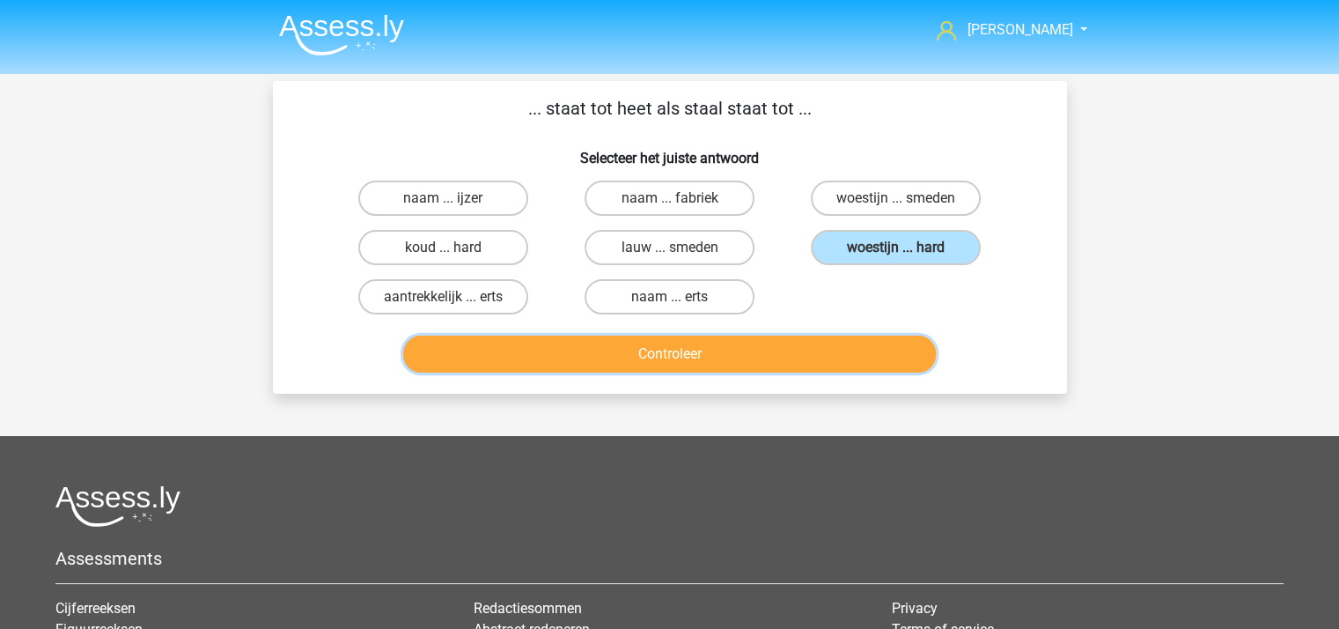
click at [697, 343] on button "Controleer" at bounding box center [669, 353] width 533 height 37
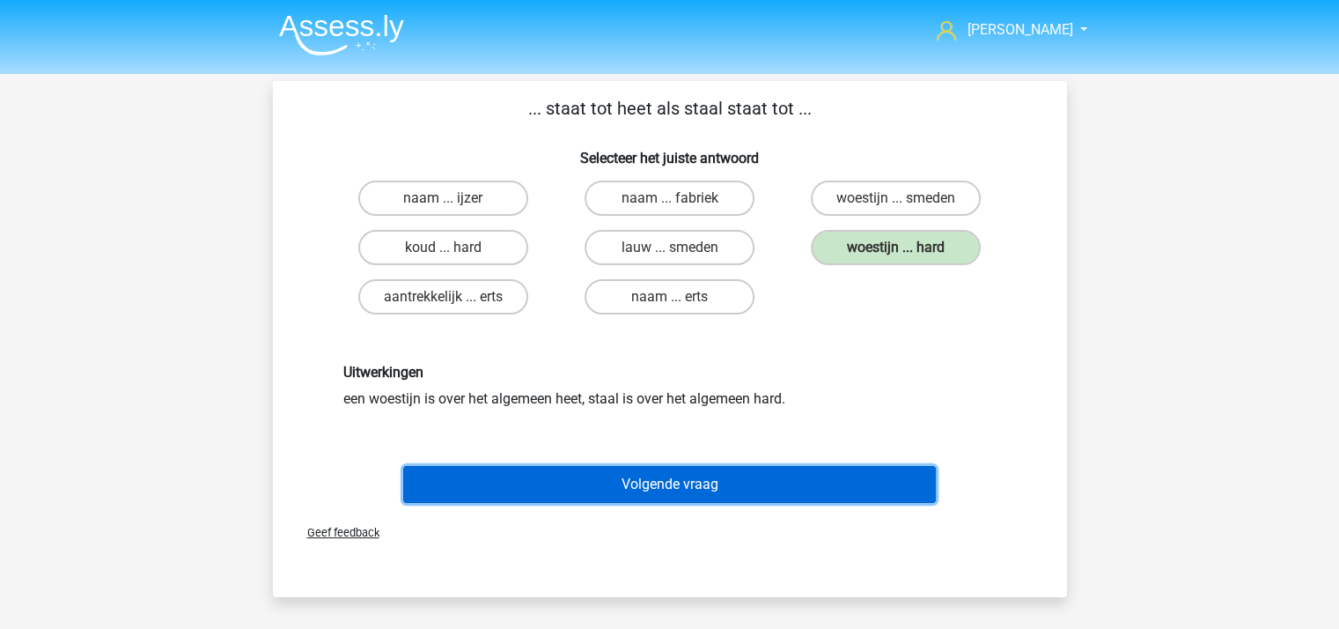
click at [664, 466] on button "Volgende vraag" at bounding box center [669, 484] width 533 height 37
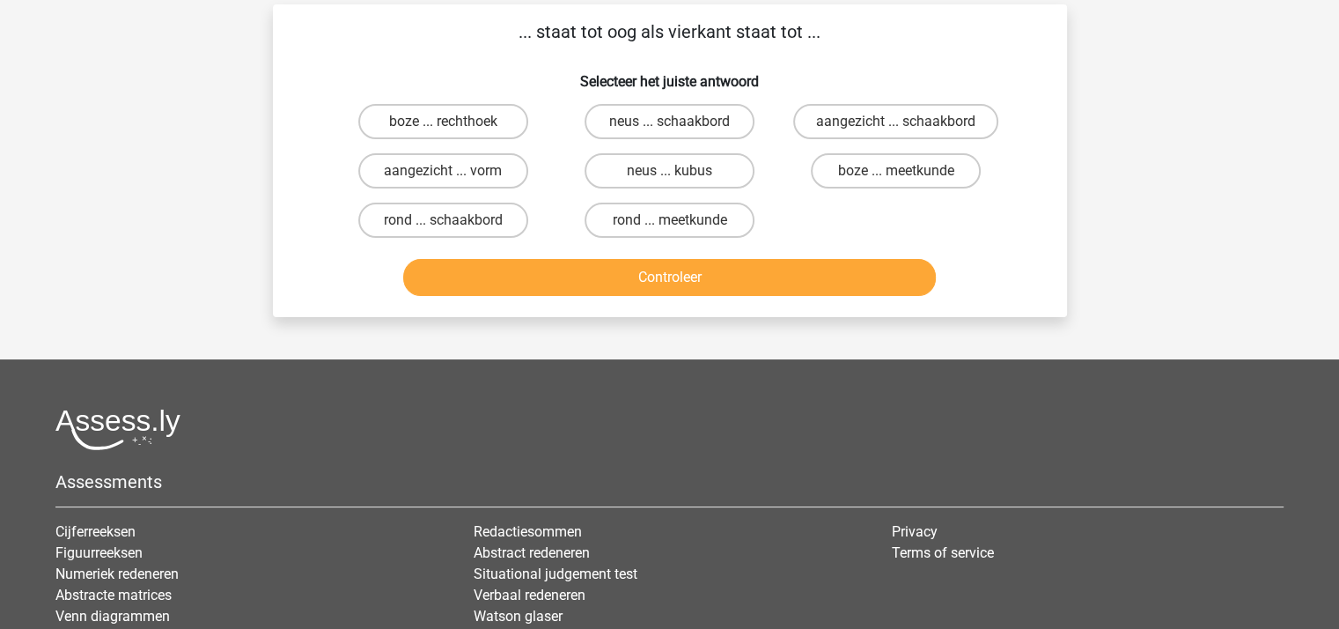
scroll to position [81, 0]
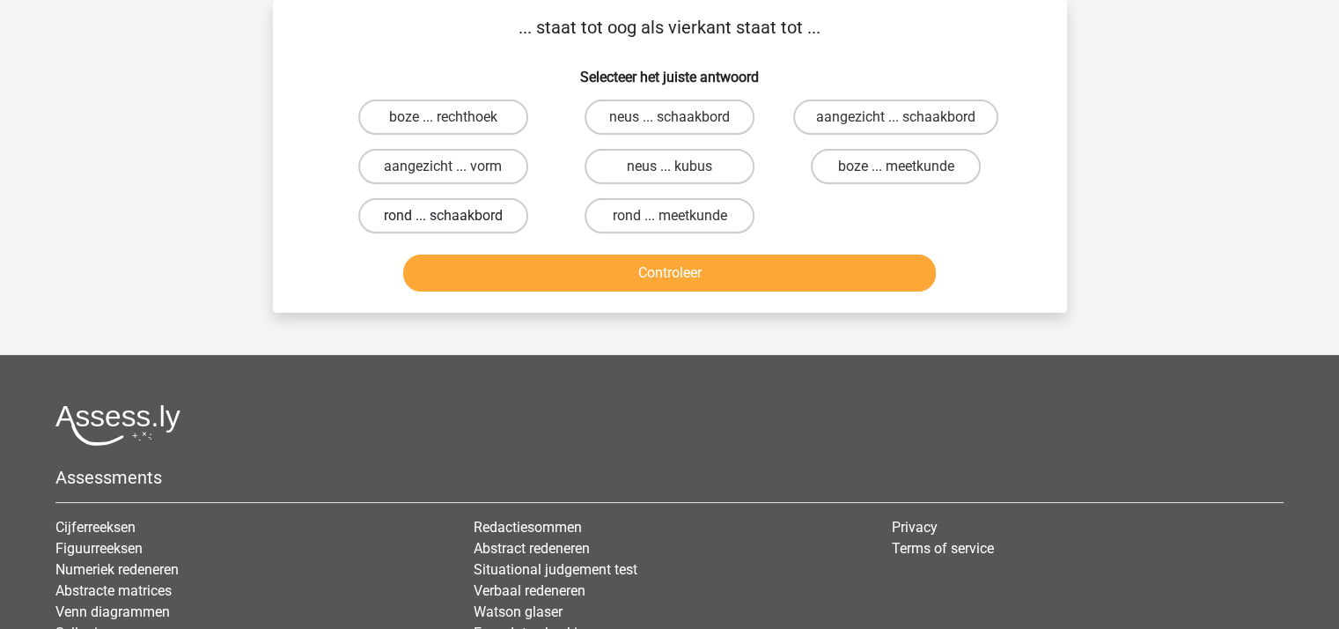
click at [476, 210] on label "rond ... schaakbord" at bounding box center [443, 215] width 170 height 35
click at [454, 216] on input "rond ... schaakbord" at bounding box center [448, 221] width 11 height 11
radio input "true"
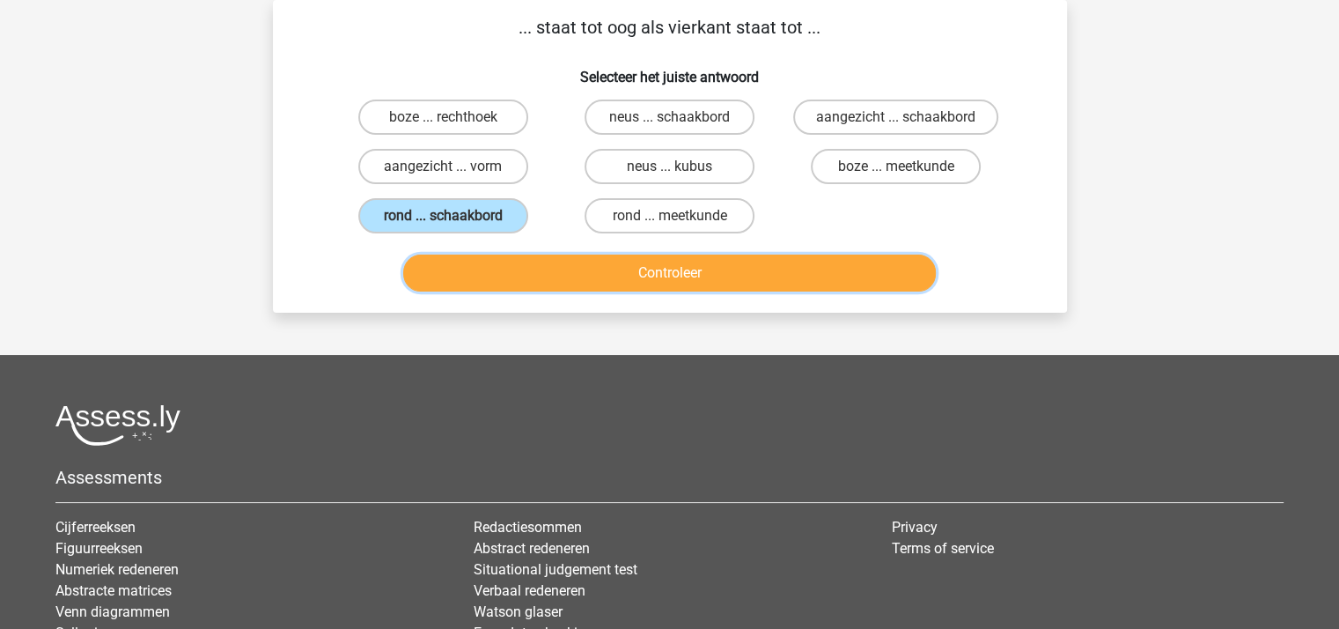
click at [581, 275] on button "Controleer" at bounding box center [669, 272] width 533 height 37
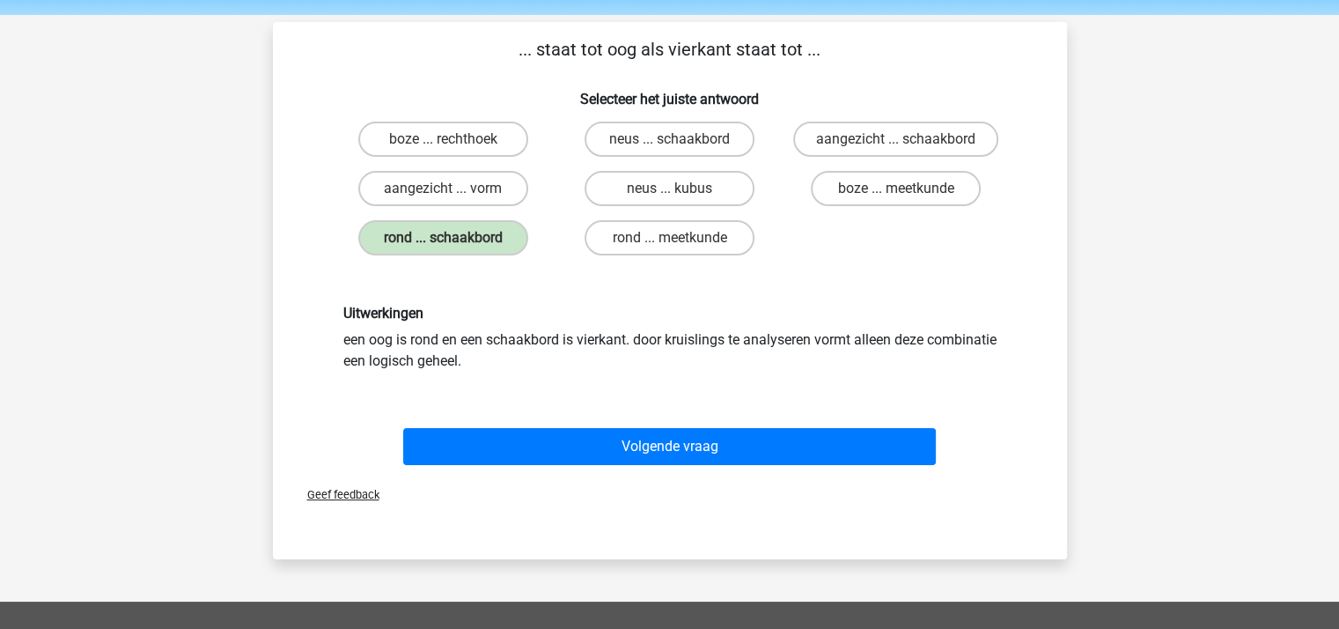
scroll to position [88, 0]
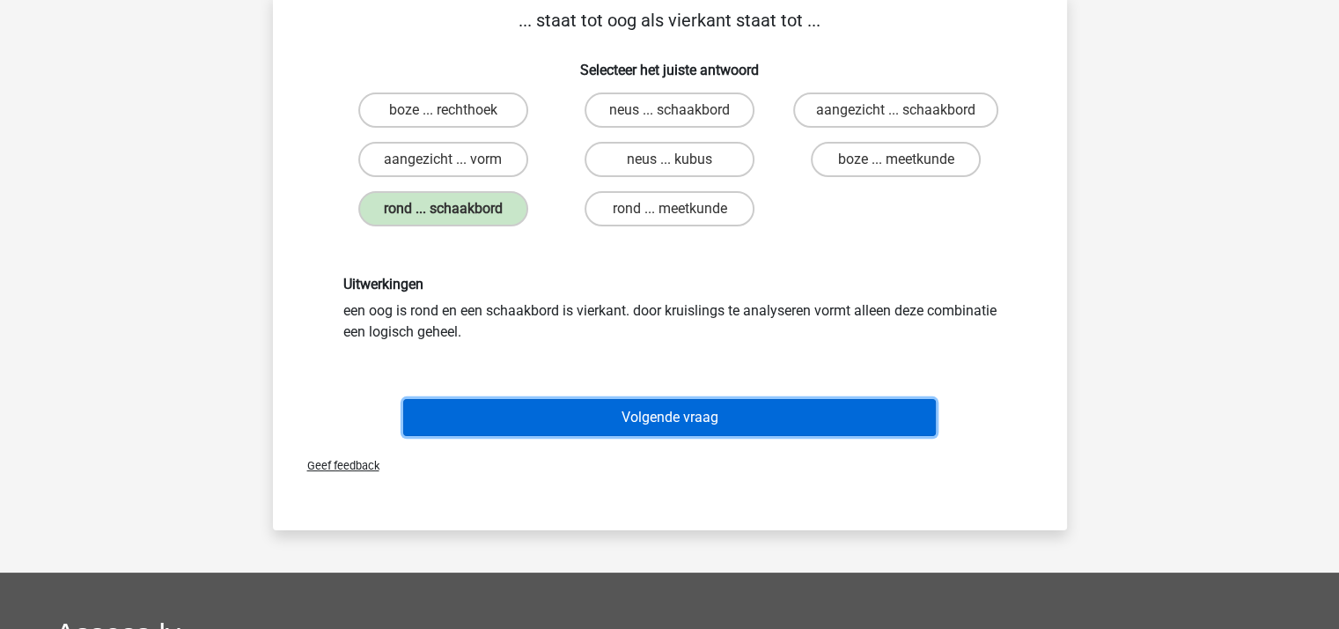
click at [624, 415] on button "Volgende vraag" at bounding box center [669, 417] width 533 height 37
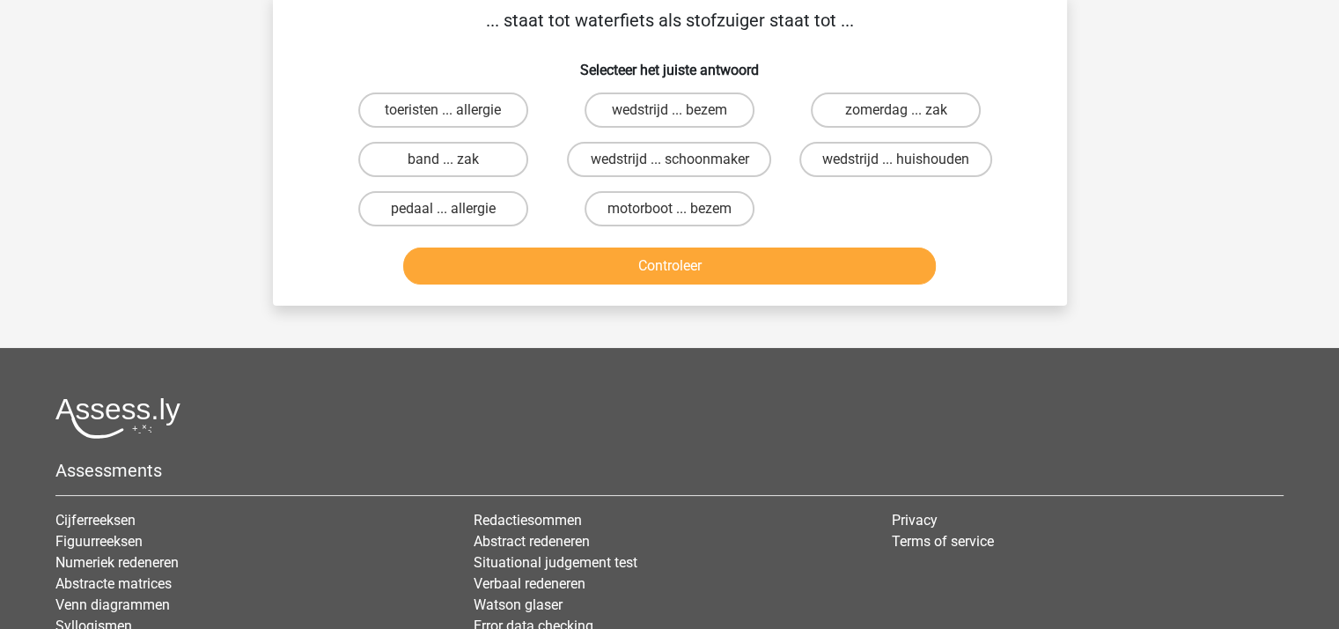
scroll to position [81, 0]
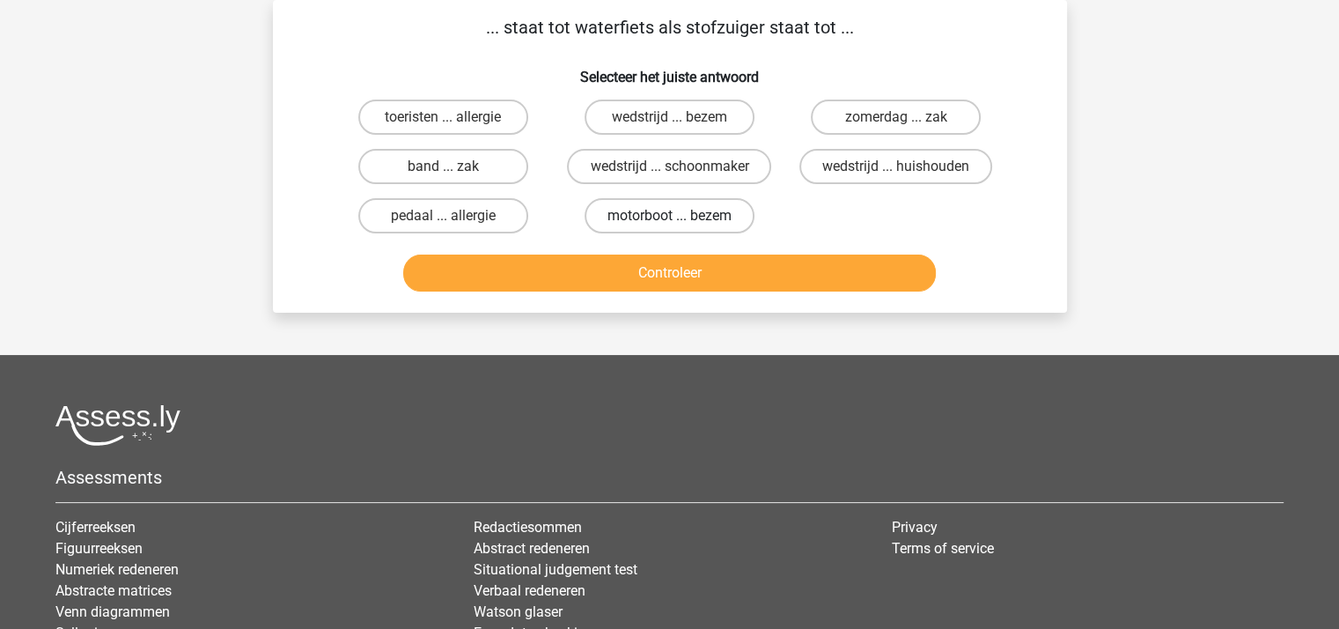
click at [655, 203] on label "motorboot ... bezem" at bounding box center [670, 215] width 170 height 35
click at [669, 216] on input "motorboot ... bezem" at bounding box center [674, 221] width 11 height 11
radio input "true"
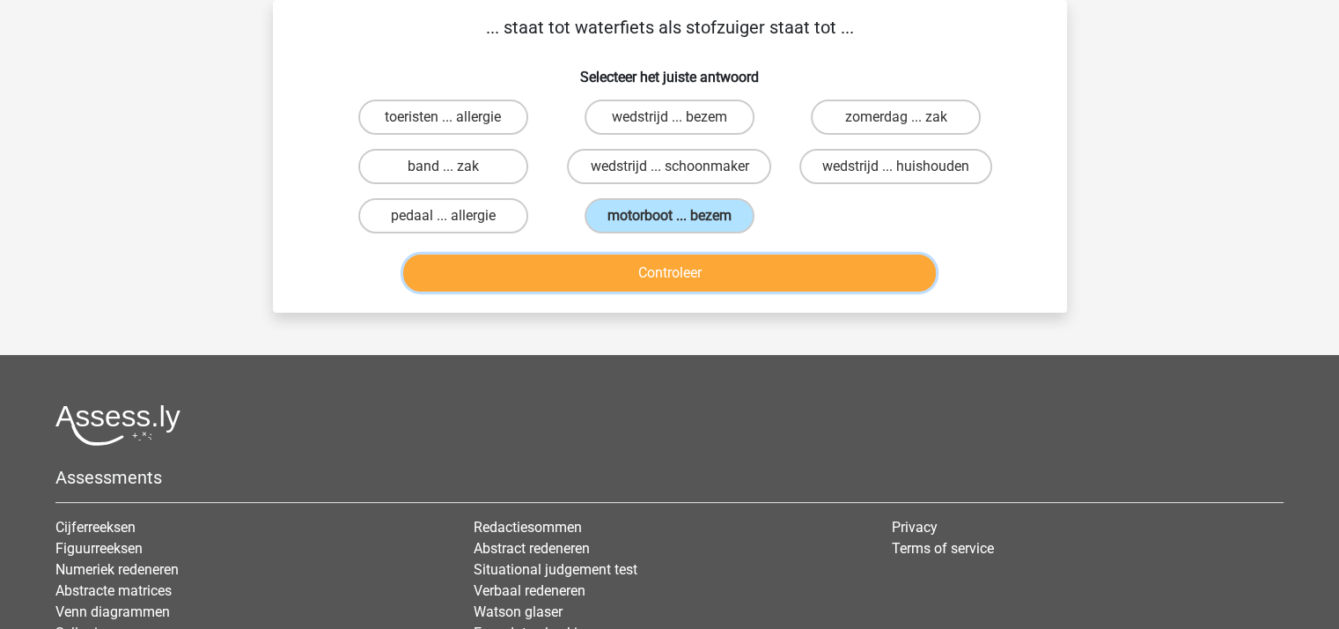
click at [663, 273] on button "Controleer" at bounding box center [669, 272] width 533 height 37
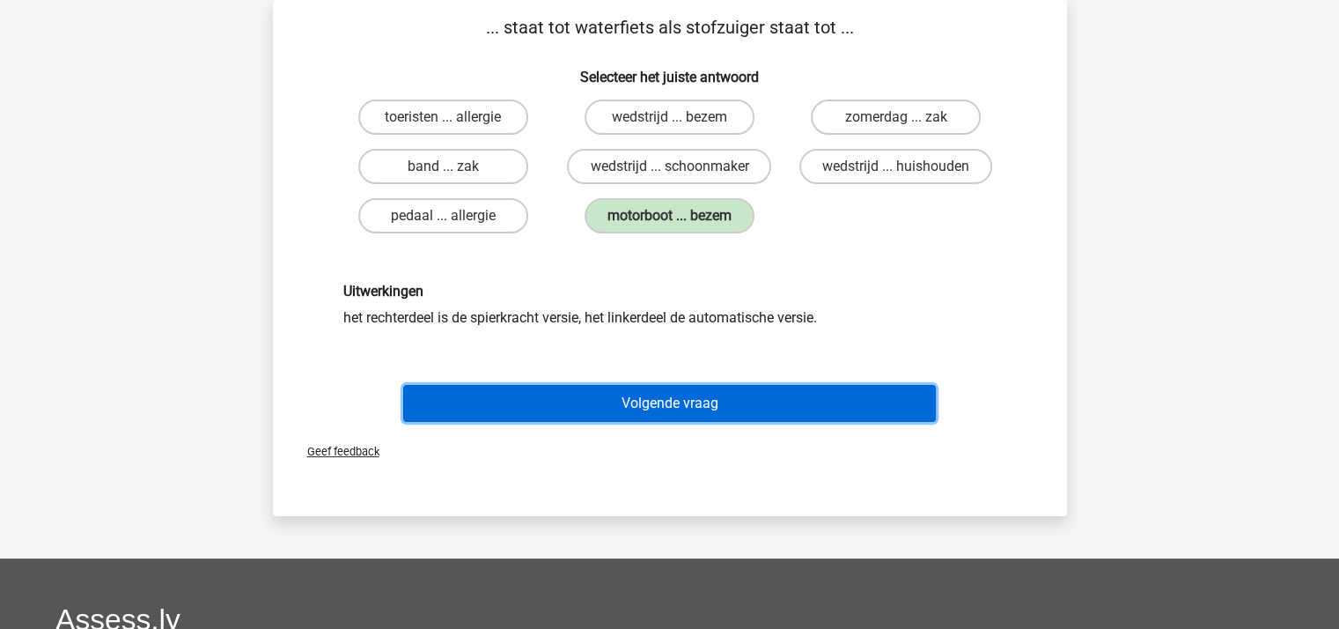
click at [659, 395] on button "Volgende vraag" at bounding box center [669, 403] width 533 height 37
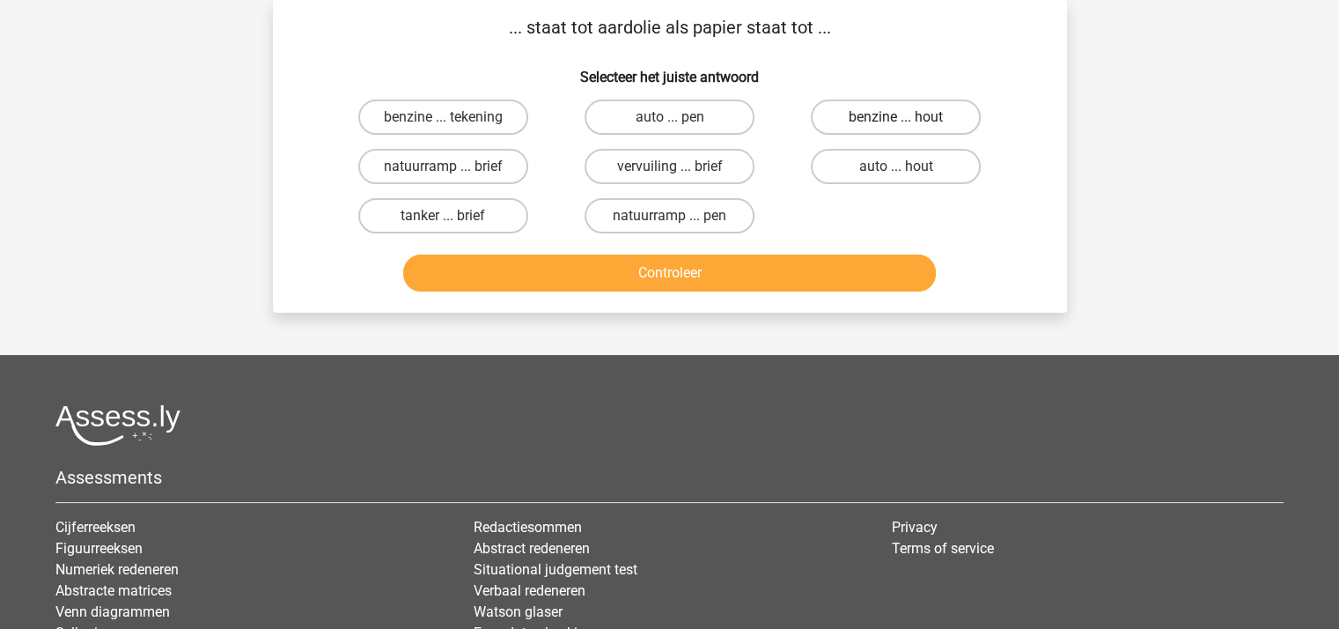
click at [893, 112] on label "benzine ... hout" at bounding box center [896, 116] width 170 height 35
click at [896, 117] on input "benzine ... hout" at bounding box center [901, 122] width 11 height 11
radio input "true"
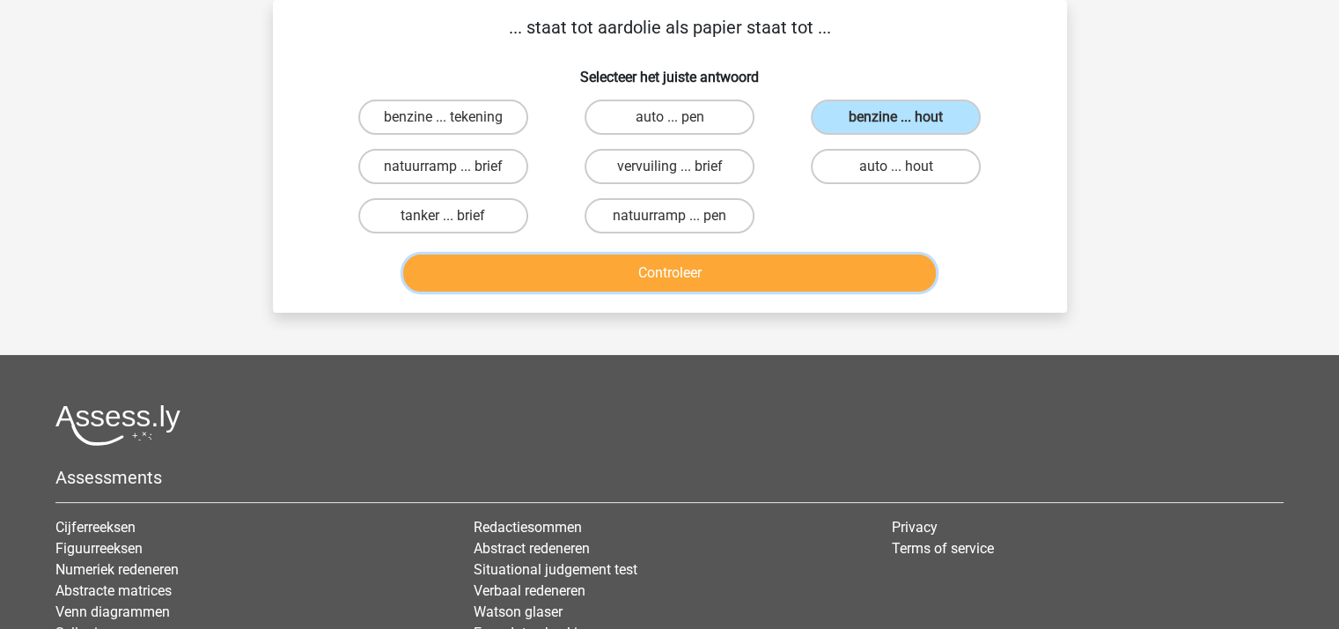
click at [701, 266] on button "Controleer" at bounding box center [669, 272] width 533 height 37
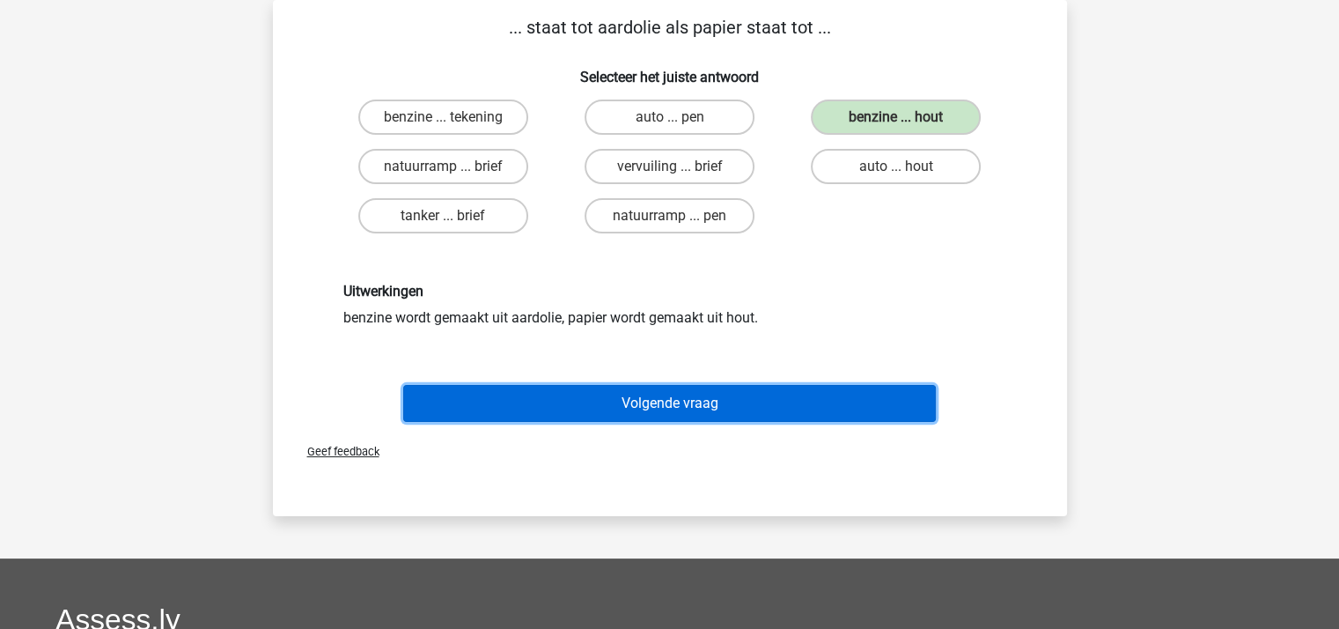
click at [649, 401] on button "Volgende vraag" at bounding box center [669, 403] width 533 height 37
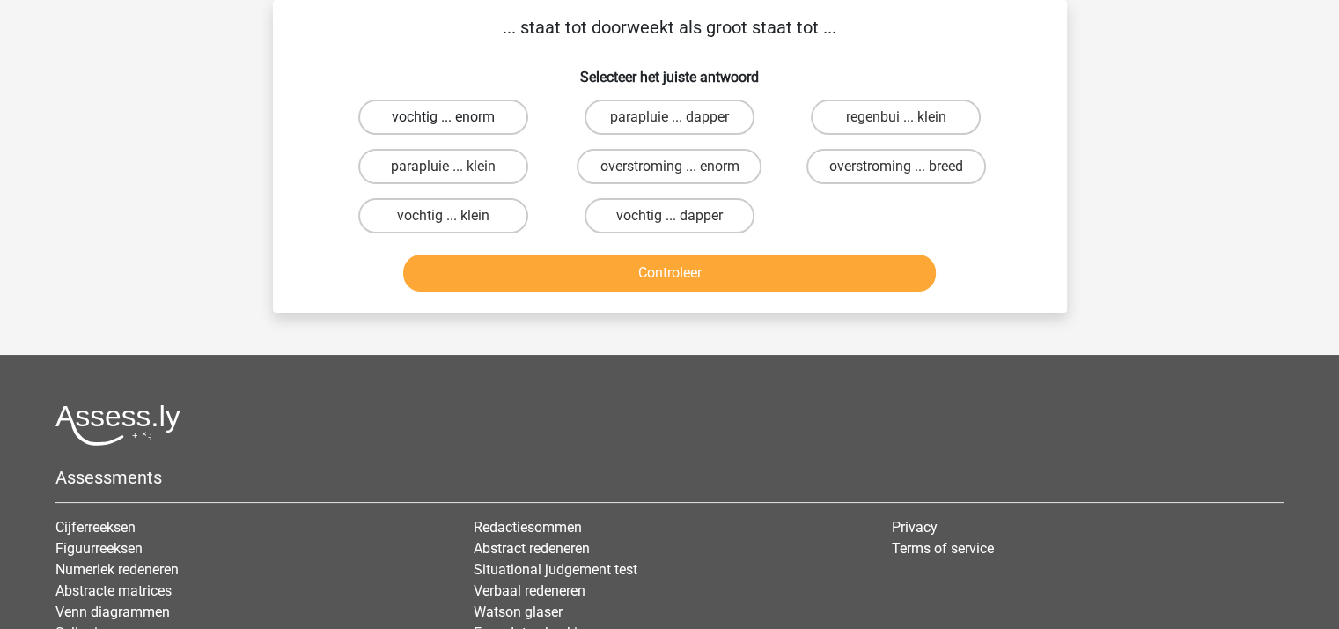
click at [464, 111] on label "vochtig ... enorm" at bounding box center [443, 116] width 170 height 35
click at [454, 117] on input "vochtig ... enorm" at bounding box center [448, 122] width 11 height 11
radio input "true"
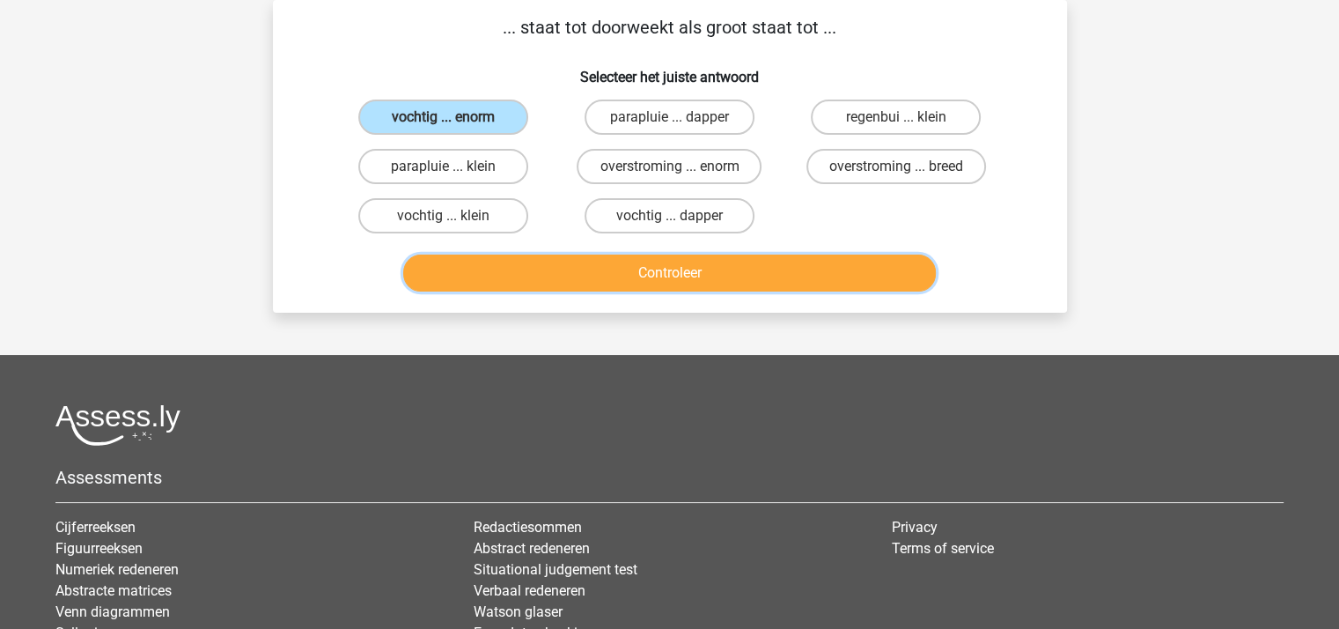
click at [550, 270] on button "Controleer" at bounding box center [669, 272] width 533 height 37
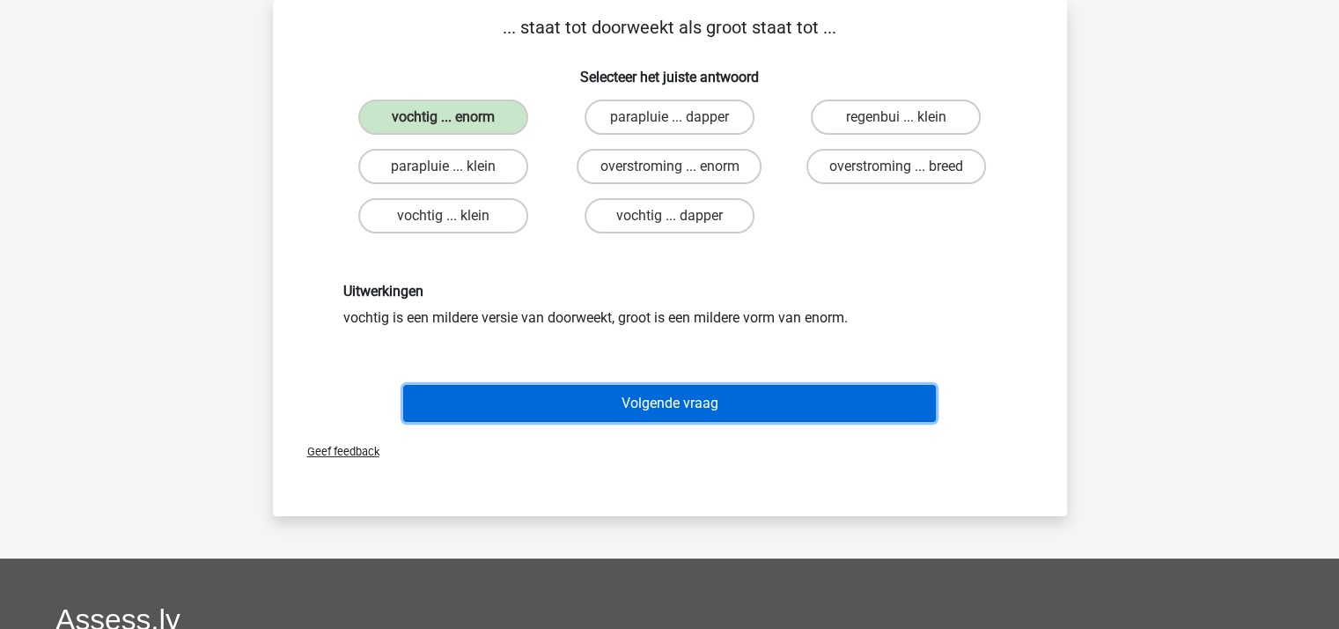
click at [646, 403] on button "Volgende vraag" at bounding box center [669, 403] width 533 height 37
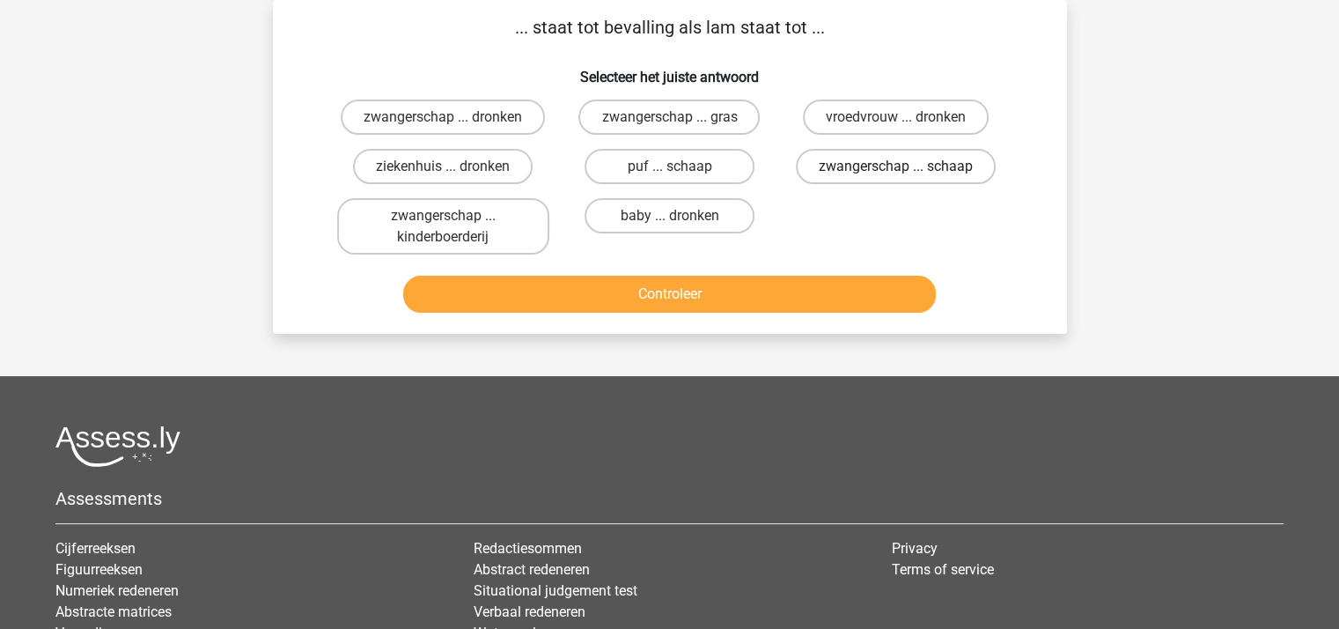
click at [863, 163] on label "zwangerschap ... schaap" at bounding box center [896, 166] width 200 height 35
click at [896, 166] on input "zwangerschap ... schaap" at bounding box center [901, 171] width 11 height 11
radio input "true"
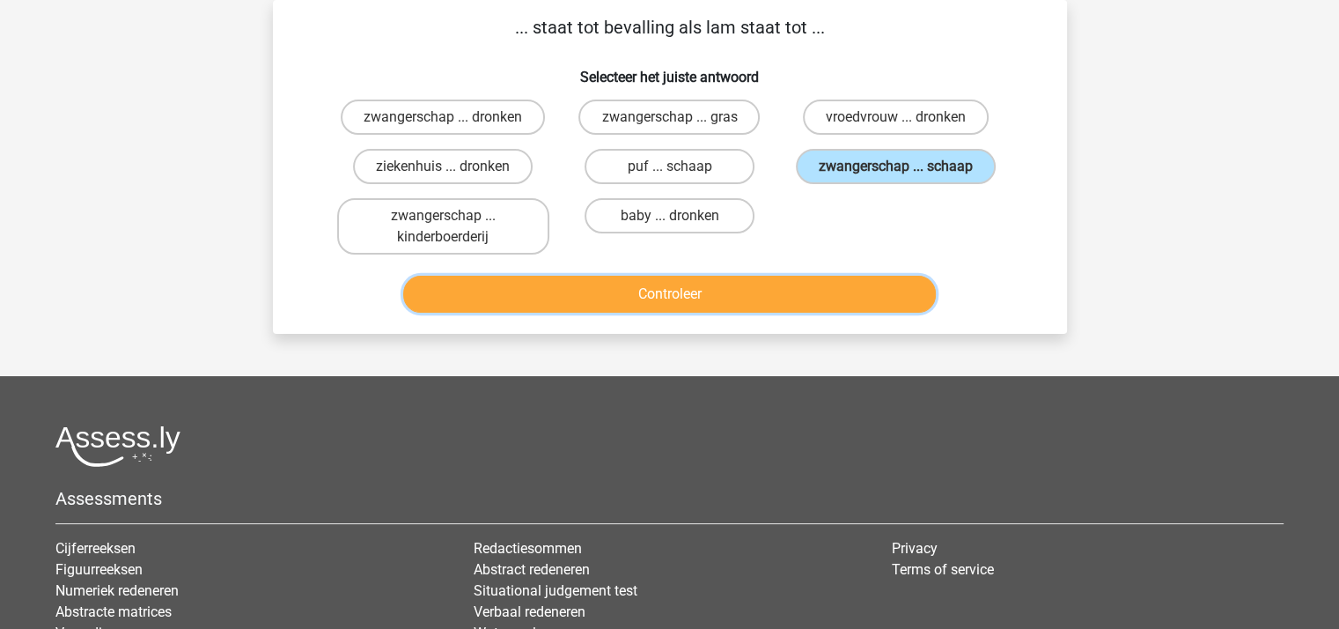
click at [630, 284] on button "Controleer" at bounding box center [669, 294] width 533 height 37
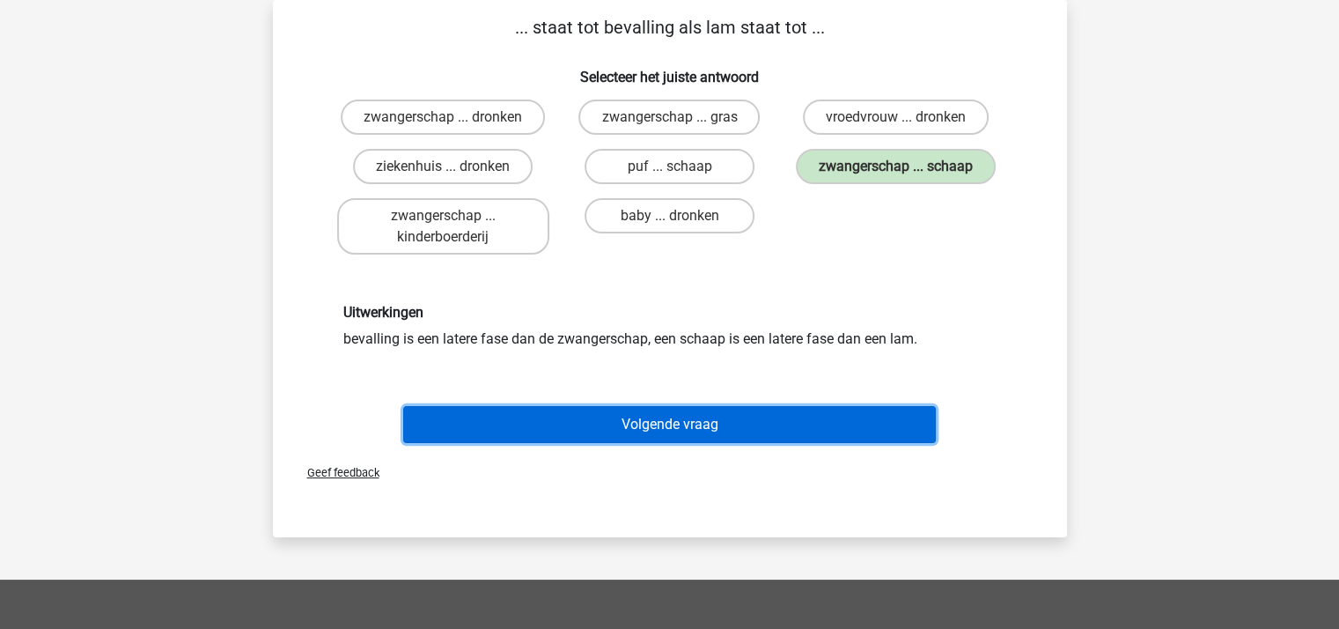
click at [674, 420] on button "Volgende vraag" at bounding box center [669, 424] width 533 height 37
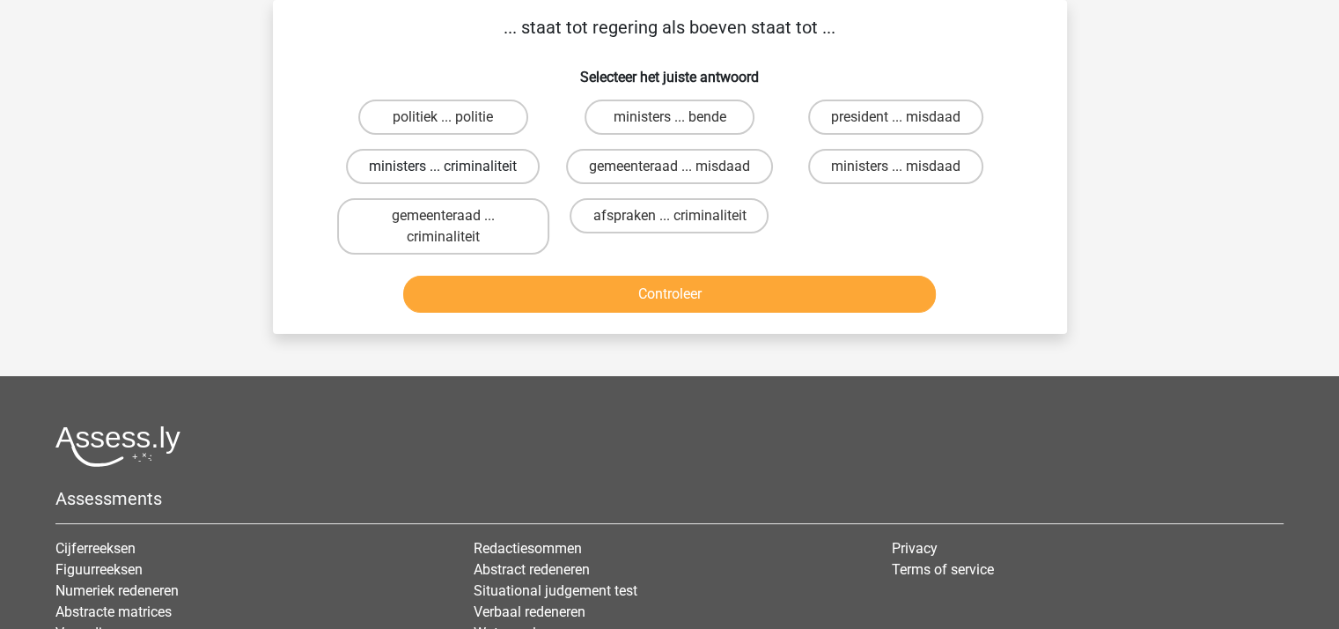
click at [479, 158] on label "ministers ... criminaliteit" at bounding box center [443, 166] width 194 height 35
click at [454, 166] on input "ministers ... criminaliteit" at bounding box center [448, 171] width 11 height 11
radio input "true"
click at [653, 114] on label "ministers ... bende" at bounding box center [670, 116] width 170 height 35
click at [669, 117] on input "ministers ... bende" at bounding box center [674, 122] width 11 height 11
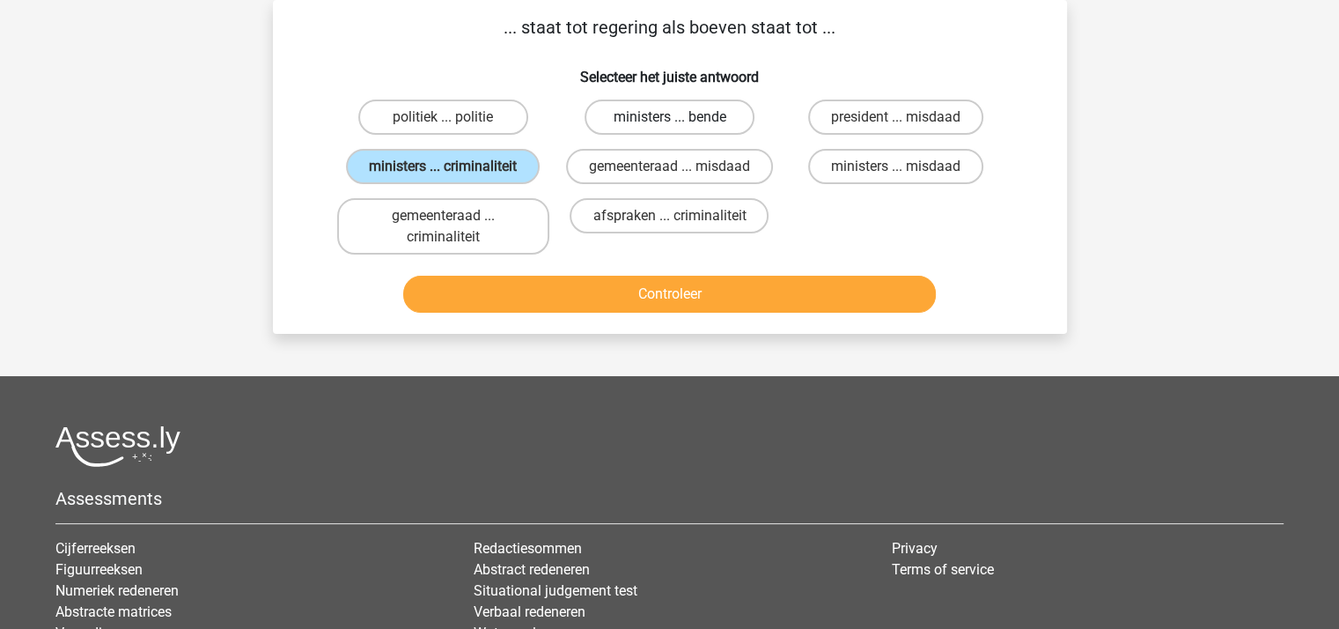
radio input "true"
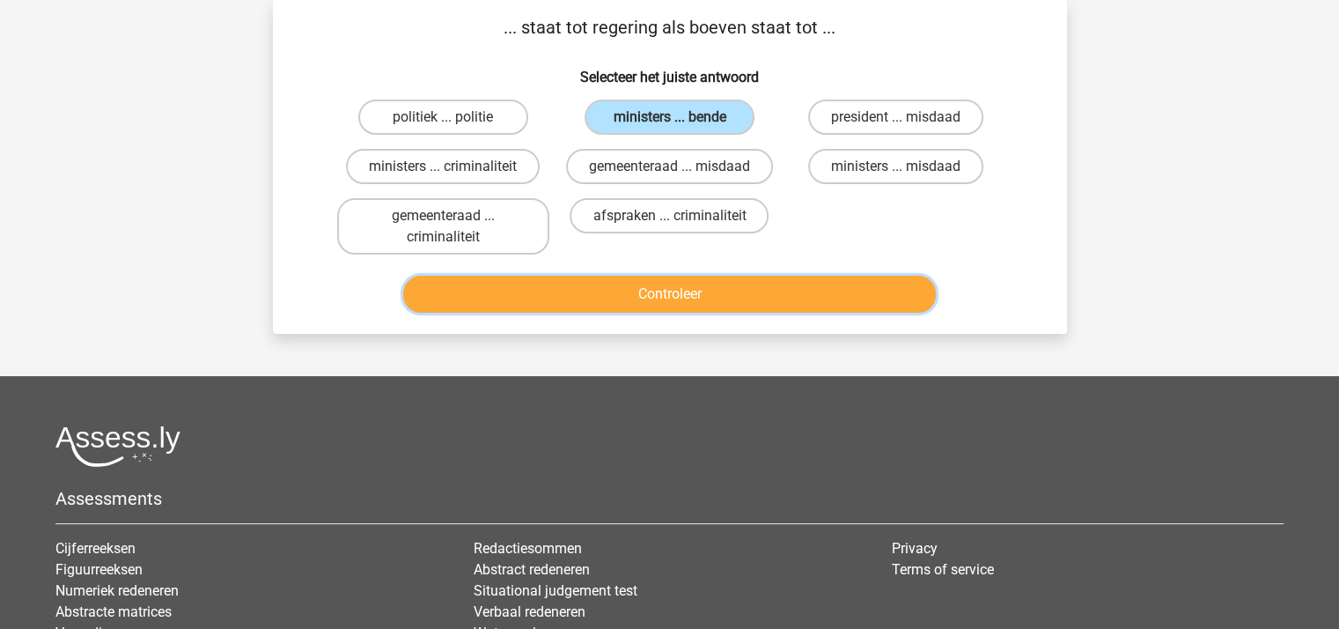
click at [679, 290] on button "Controleer" at bounding box center [669, 294] width 533 height 37
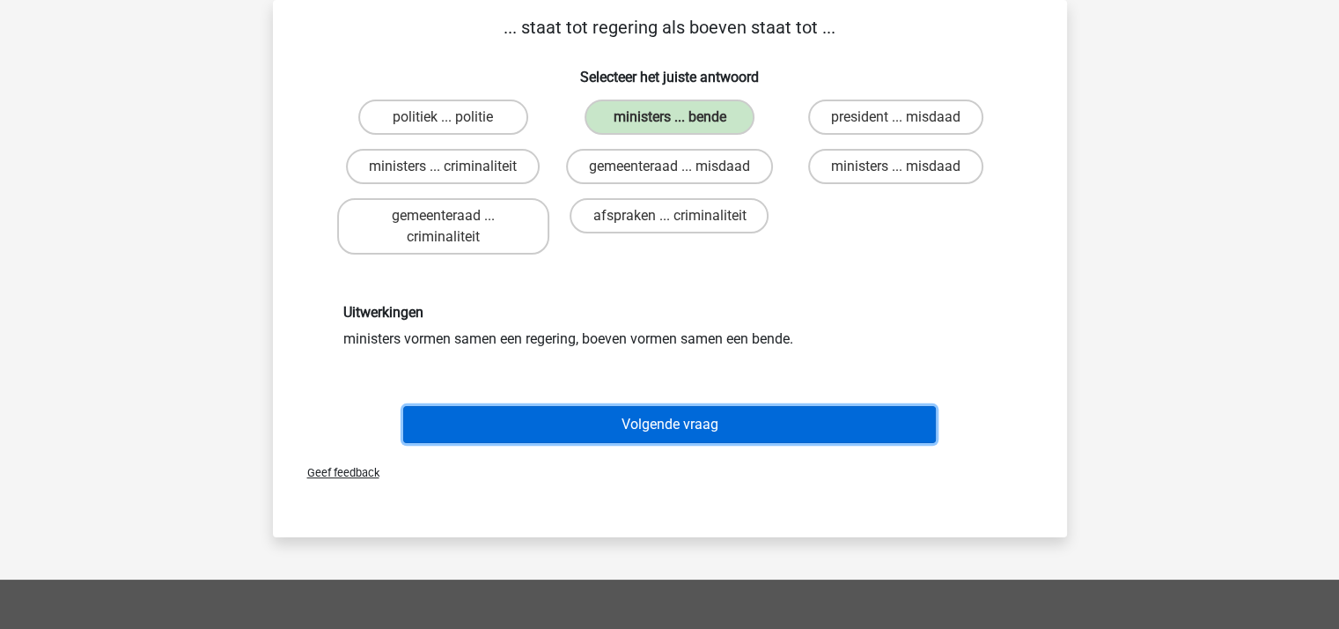
click at [678, 425] on button "Volgende vraag" at bounding box center [669, 424] width 533 height 37
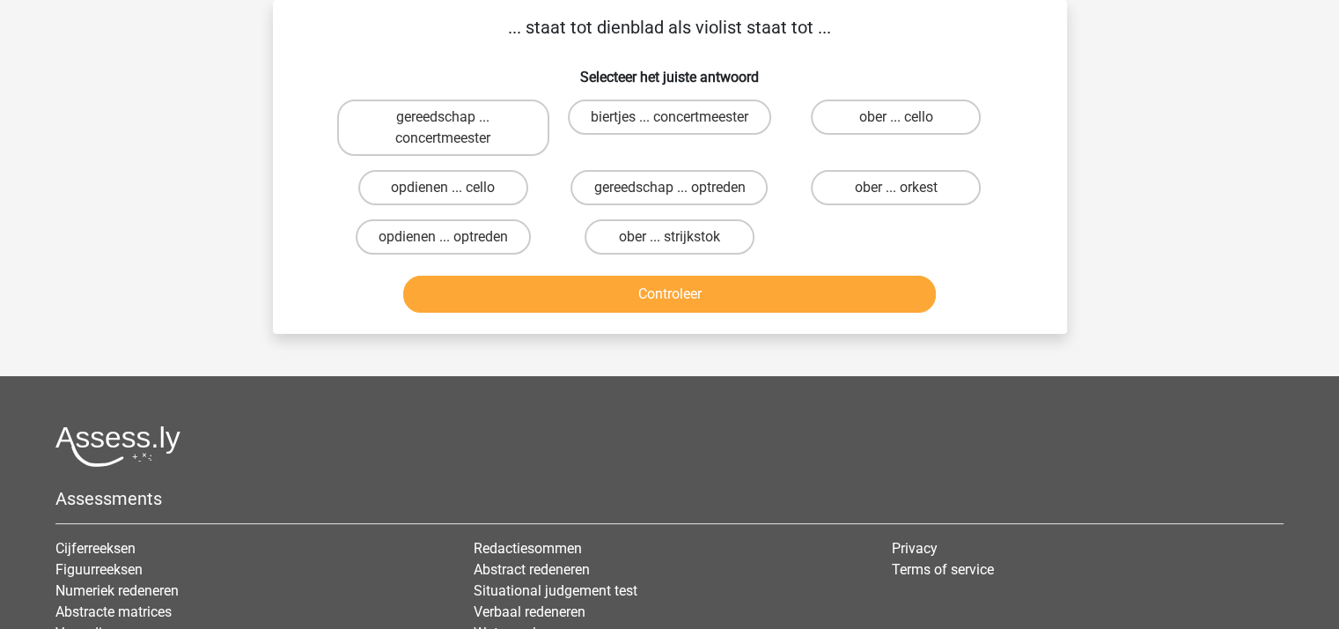
click at [673, 239] on input "ober ... strijkstok" at bounding box center [674, 242] width 11 height 11
radio input "true"
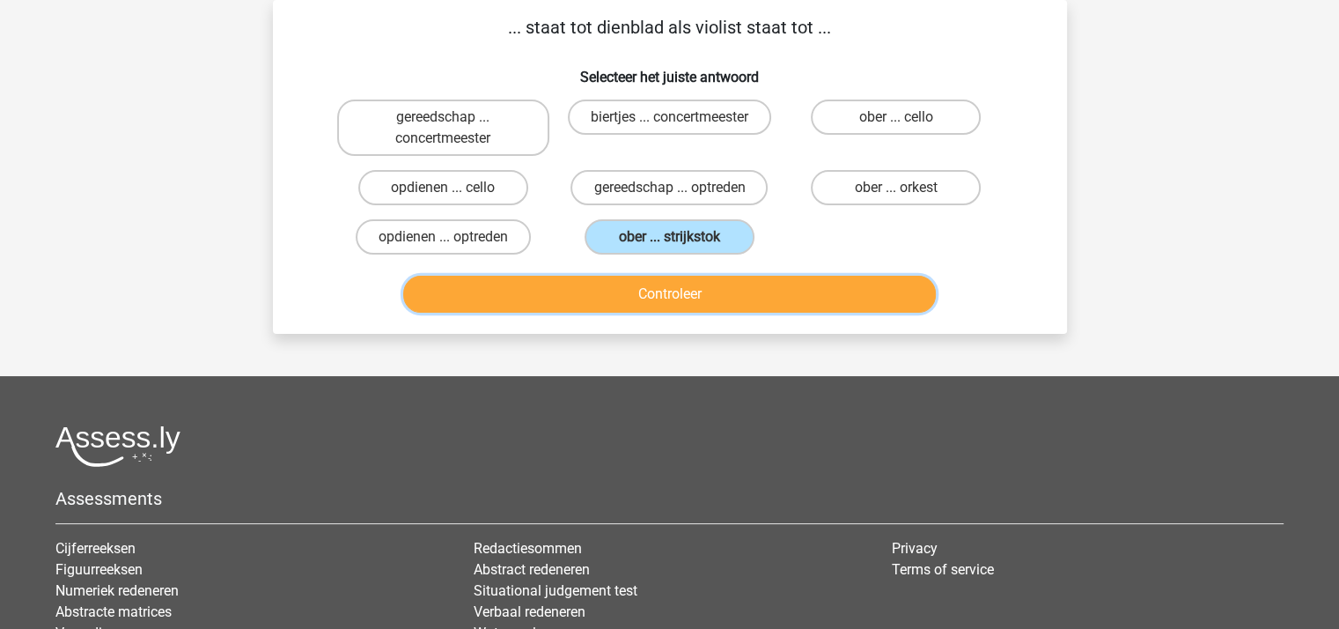
click at [675, 288] on button "Controleer" at bounding box center [669, 294] width 533 height 37
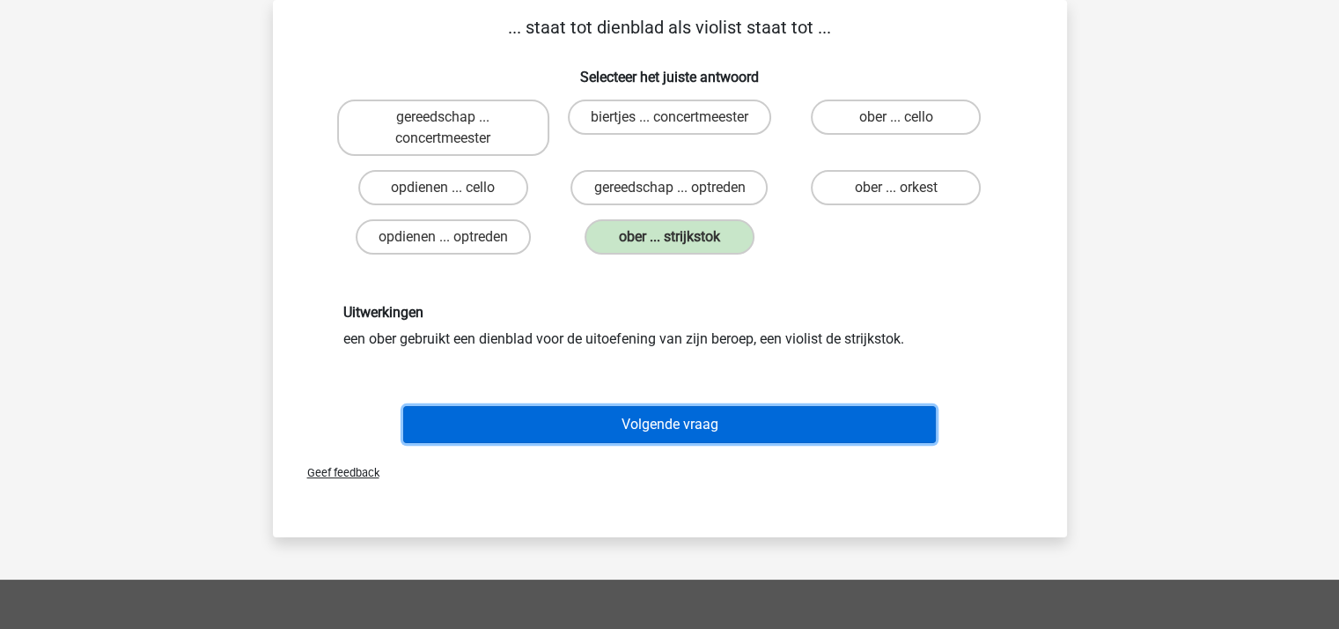
click at [674, 422] on button "Volgende vraag" at bounding box center [669, 424] width 533 height 37
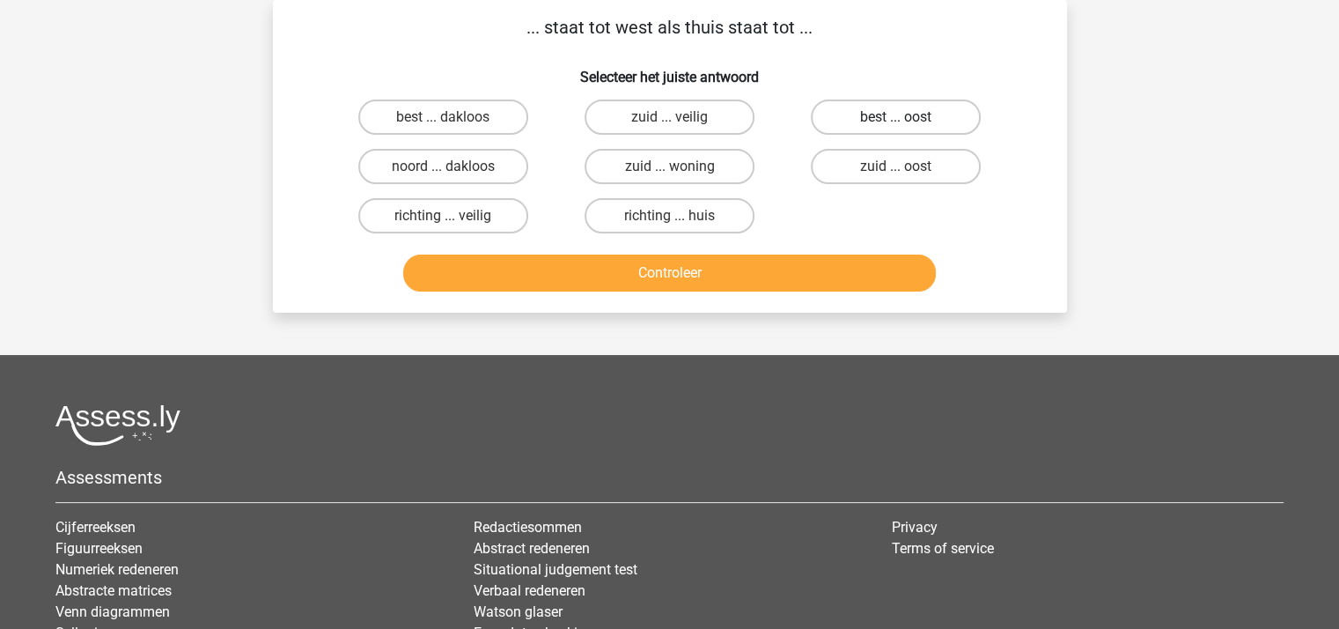
click at [895, 118] on label "best ... oost" at bounding box center [896, 116] width 170 height 35
click at [896, 118] on input "best ... oost" at bounding box center [901, 122] width 11 height 11
radio input "true"
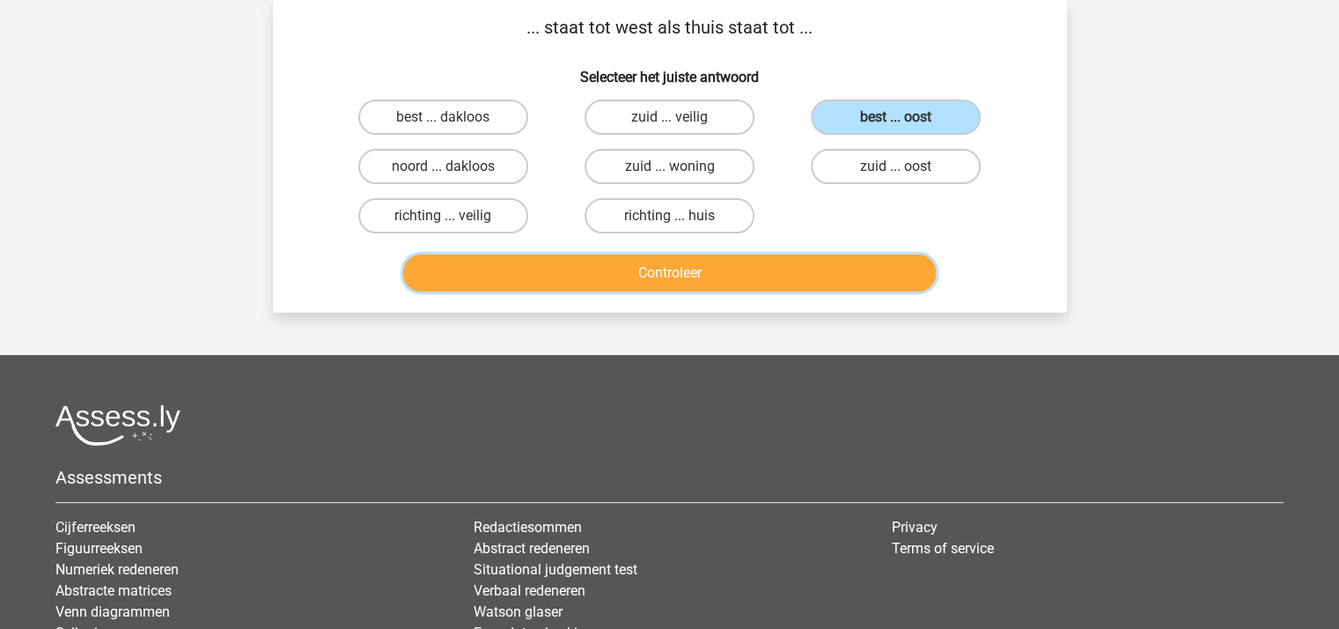
click at [704, 263] on button "Controleer" at bounding box center [669, 272] width 533 height 37
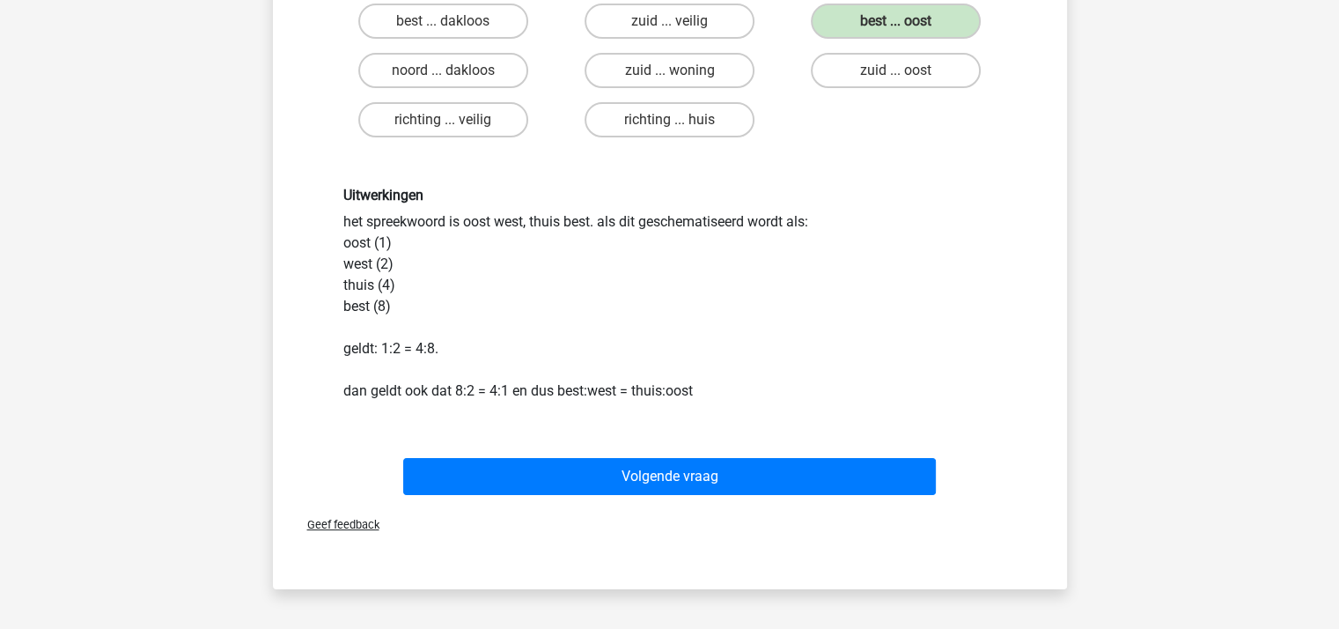
scroll to position [257, 0]
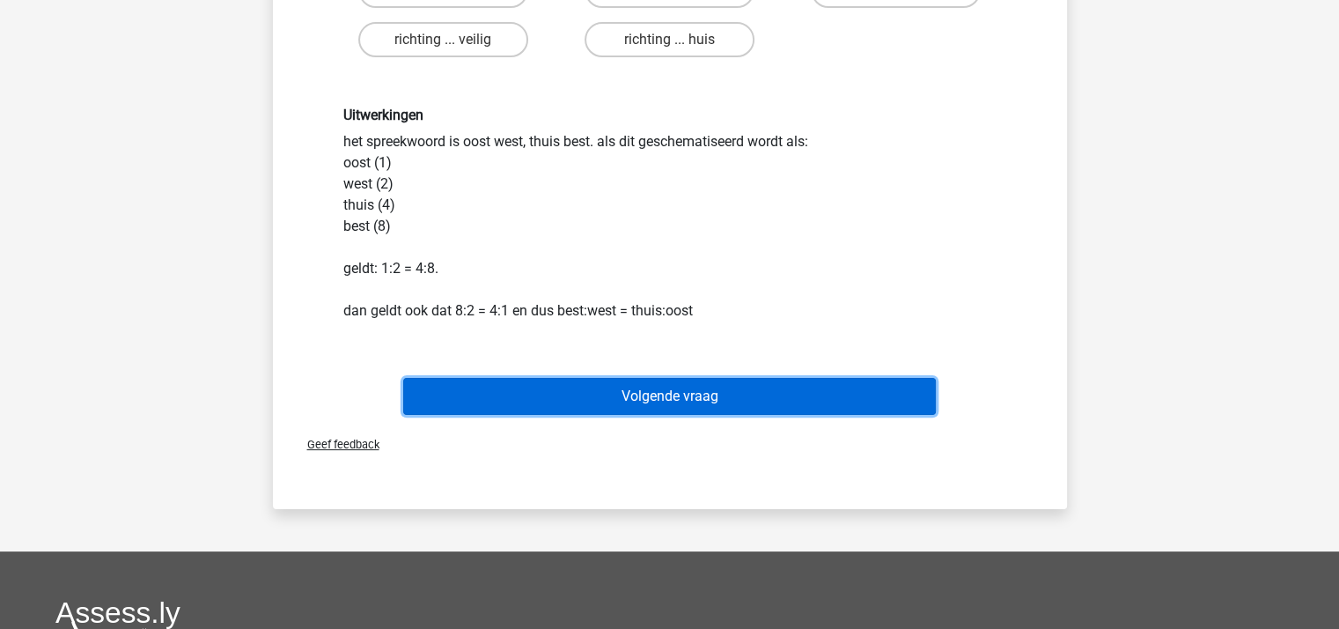
click at [655, 392] on button "Volgende vraag" at bounding box center [669, 396] width 533 height 37
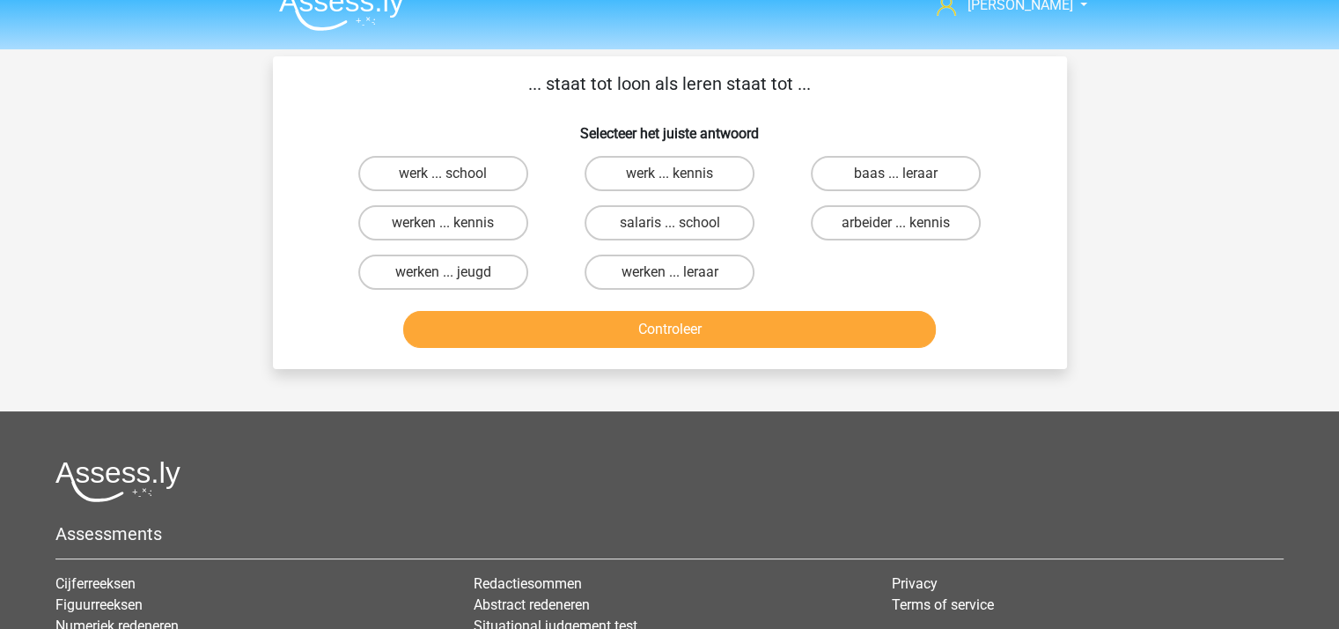
scroll to position [0, 0]
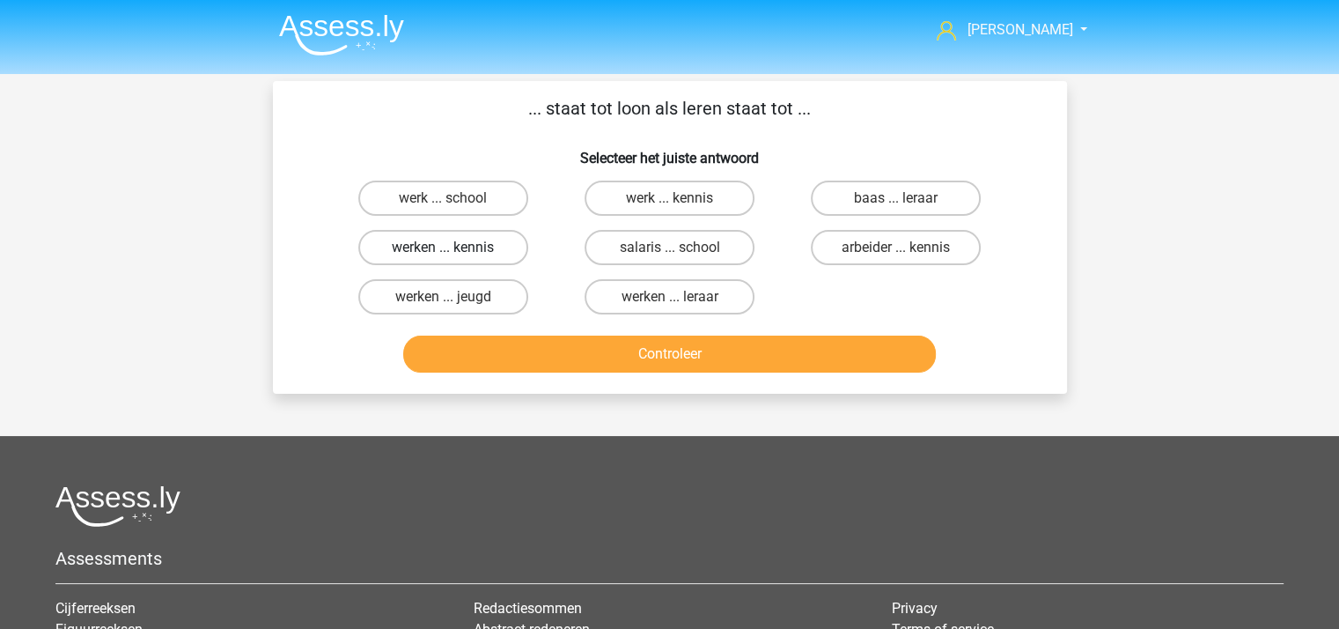
click at [482, 246] on label "werken ... kennis" at bounding box center [443, 247] width 170 height 35
click at [454, 247] on input "werken ... kennis" at bounding box center [448, 252] width 11 height 11
radio input "true"
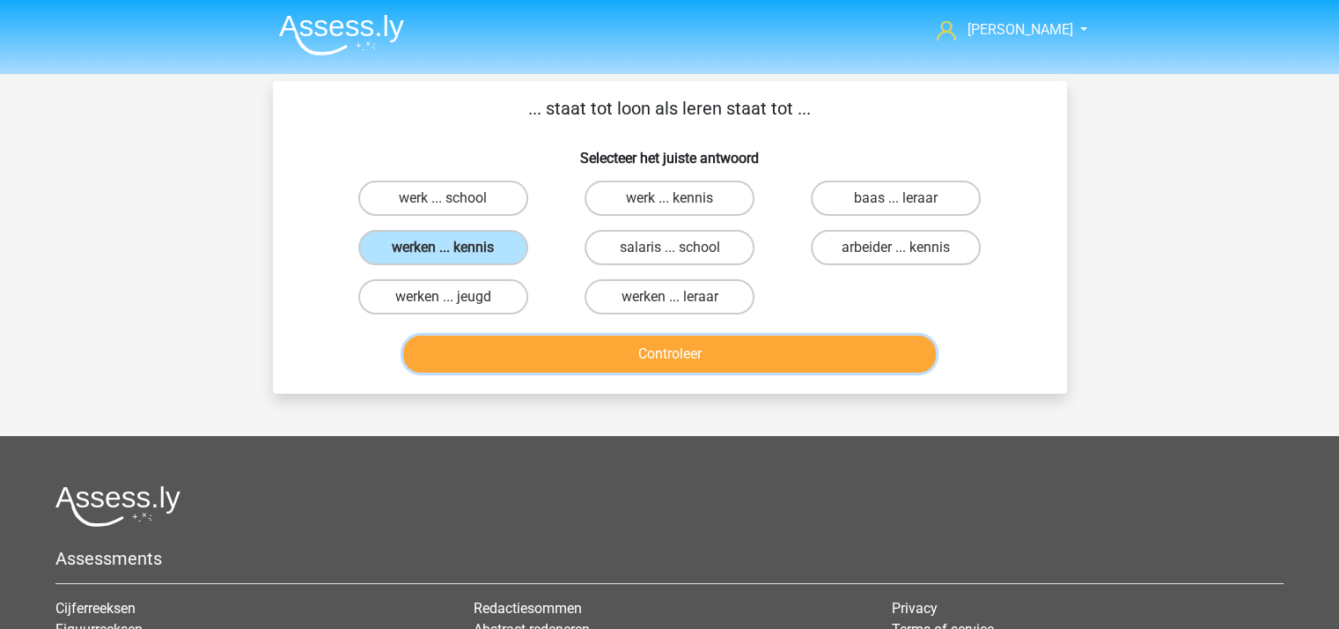
click at [652, 351] on button "Controleer" at bounding box center [669, 353] width 533 height 37
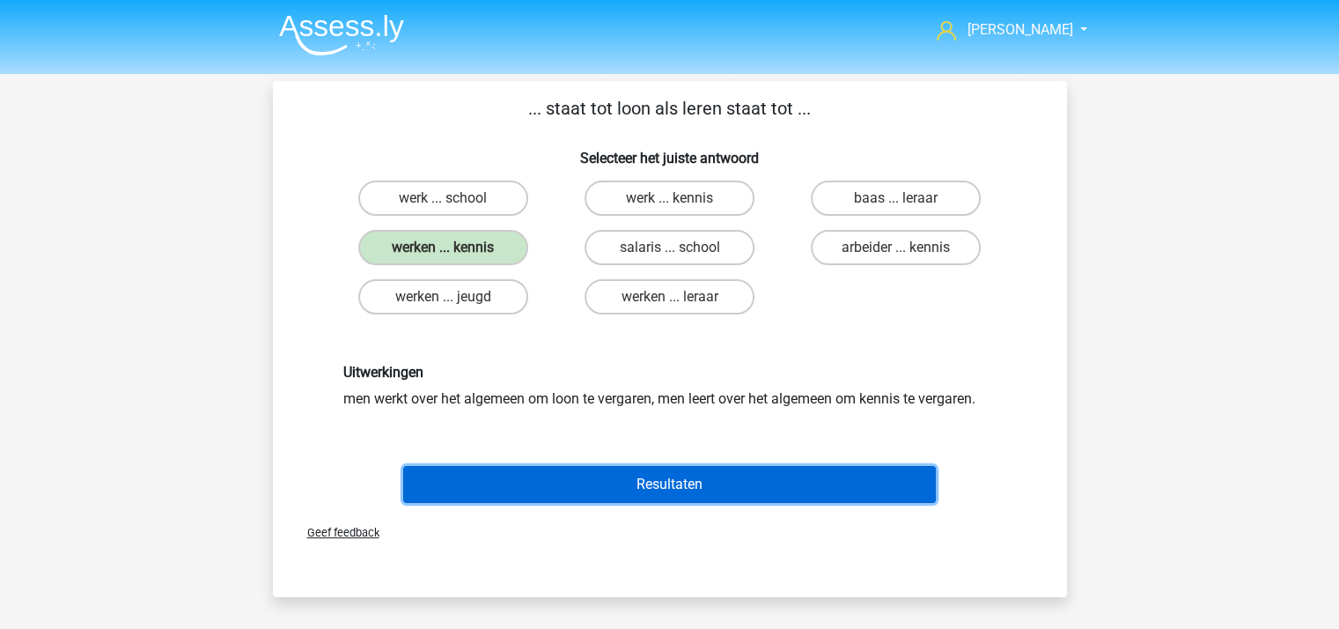
click at [681, 477] on button "Resultaten" at bounding box center [669, 484] width 533 height 37
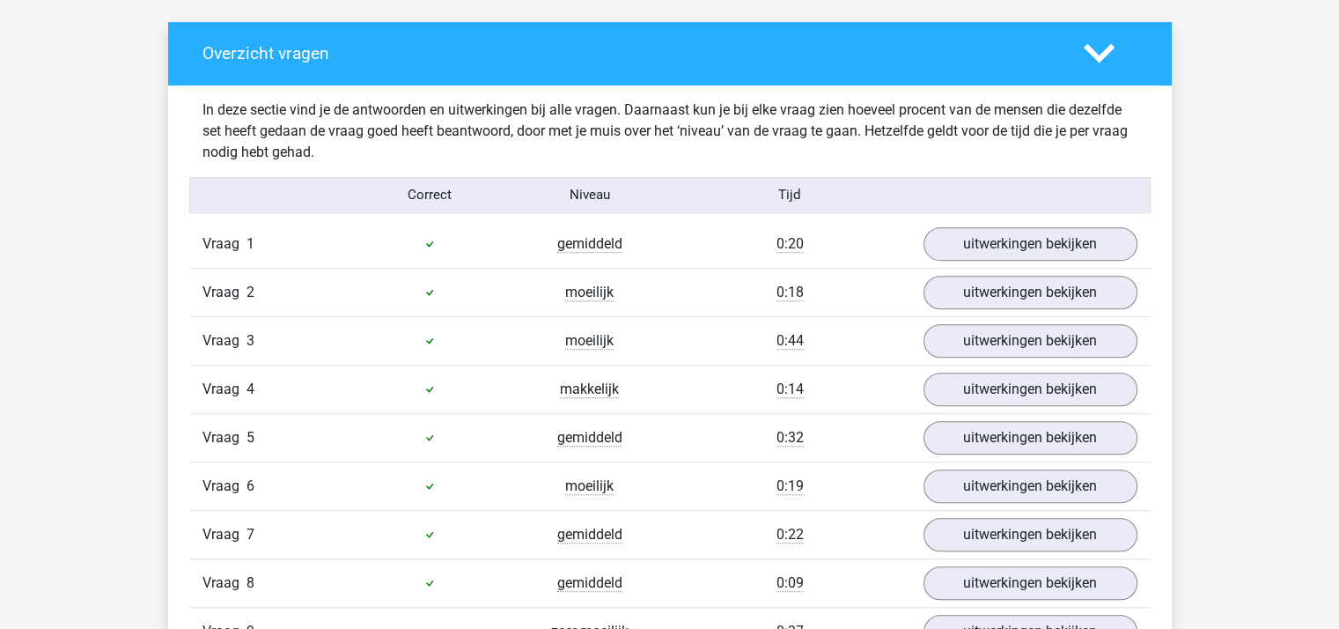
scroll to position [792, 0]
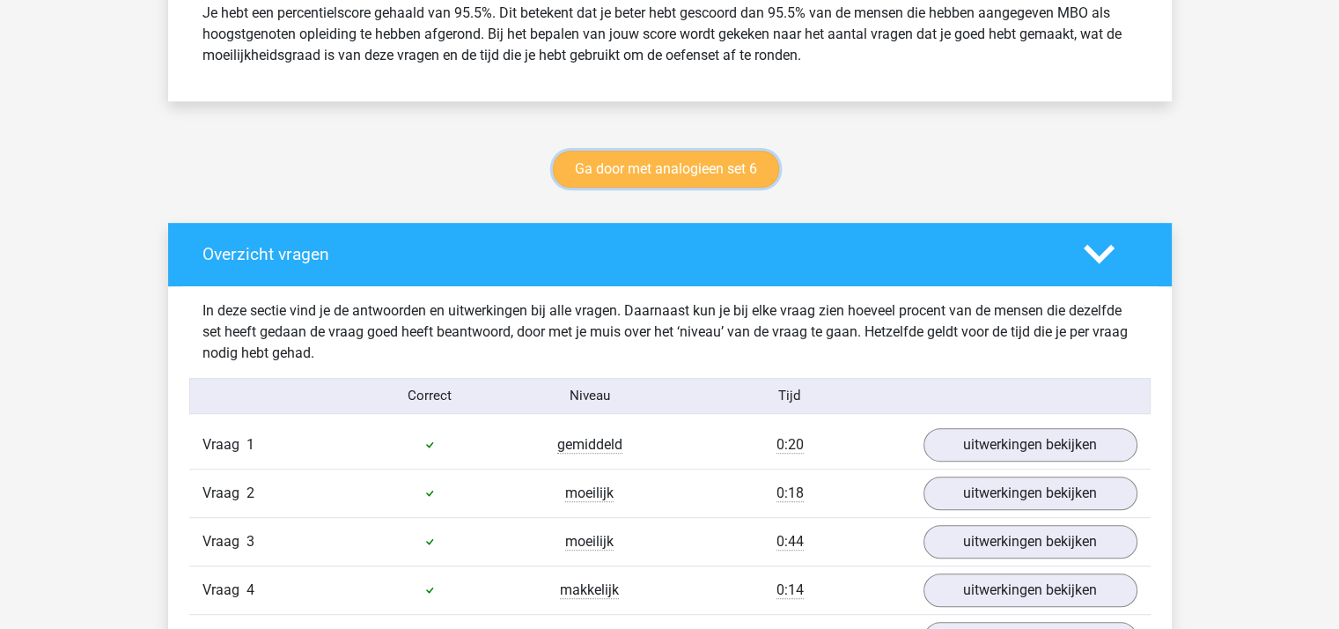
click at [670, 168] on link "Ga door met analogieen set 6" at bounding box center [666, 169] width 226 height 37
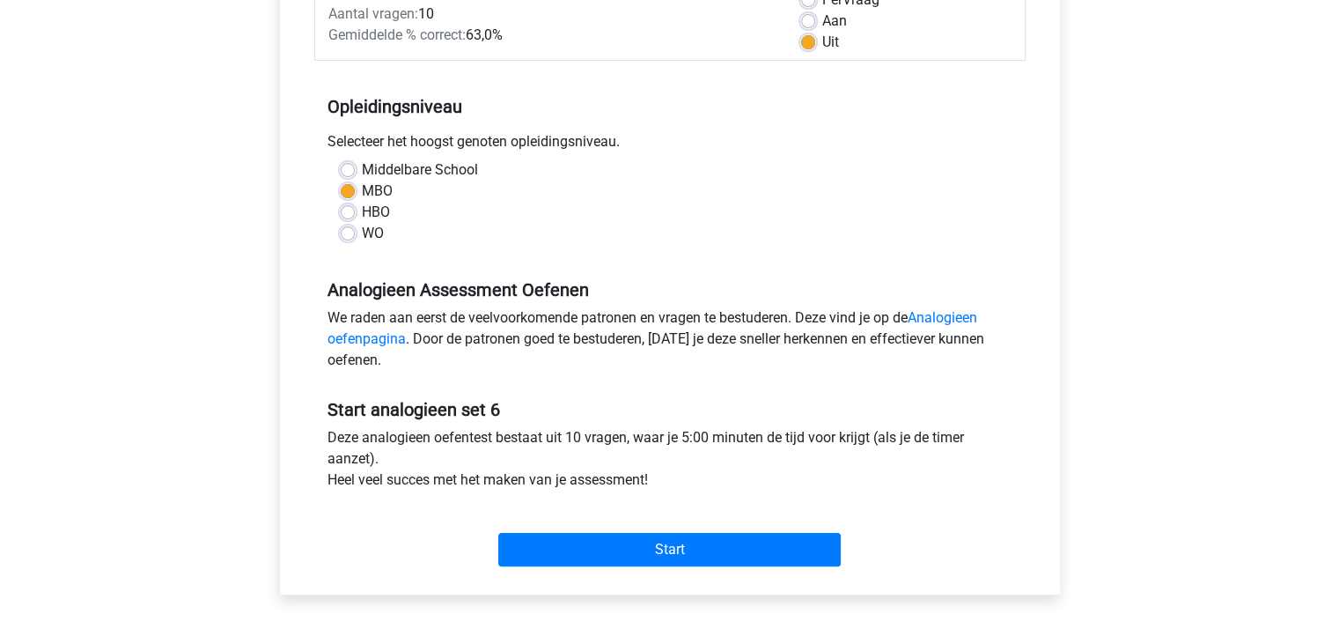
scroll to position [440, 0]
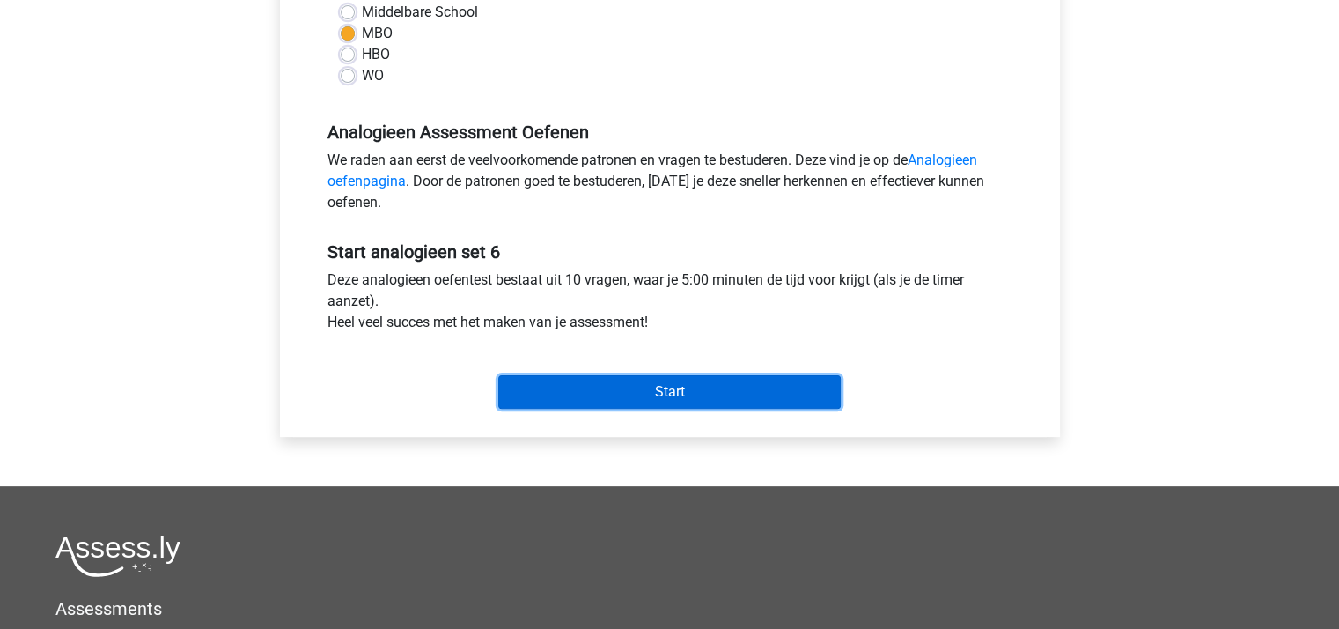
click at [665, 387] on input "Start" at bounding box center [669, 391] width 342 height 33
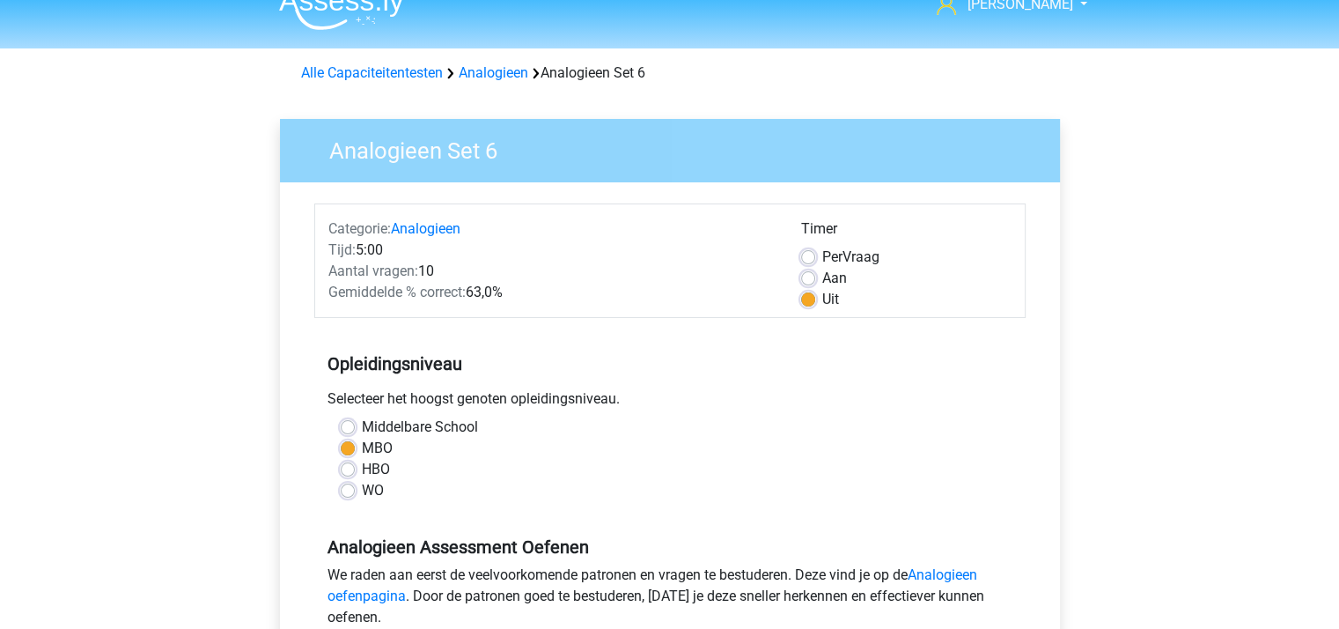
scroll to position [0, 0]
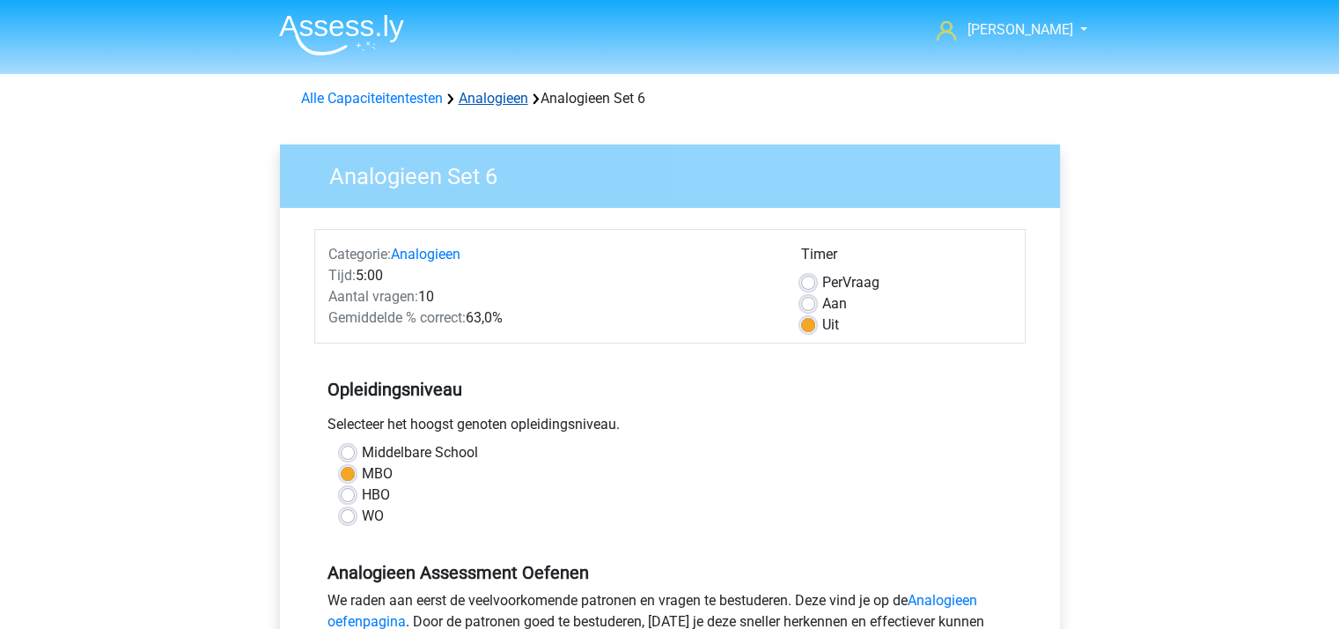
click at [482, 101] on link "Analogieen" at bounding box center [494, 98] width 70 height 17
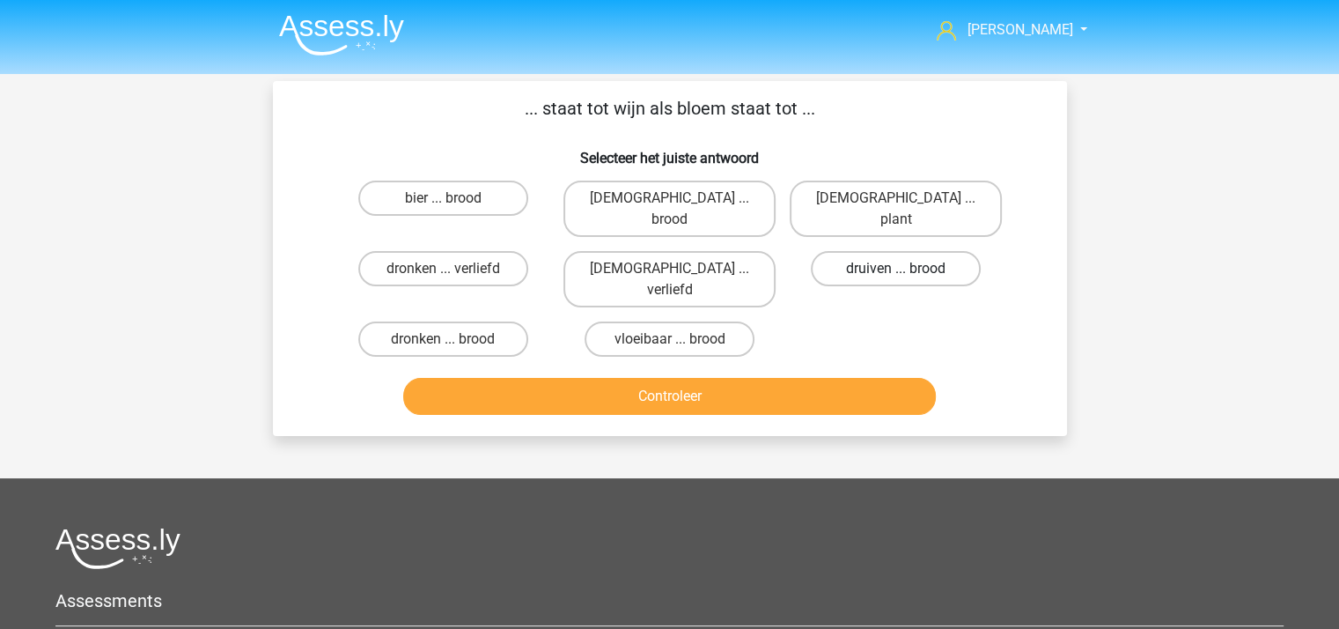
click at [858, 251] on label "druiven ... brood" at bounding box center [896, 268] width 170 height 35
click at [896, 269] on input "druiven ... brood" at bounding box center [901, 274] width 11 height 11
radio input "true"
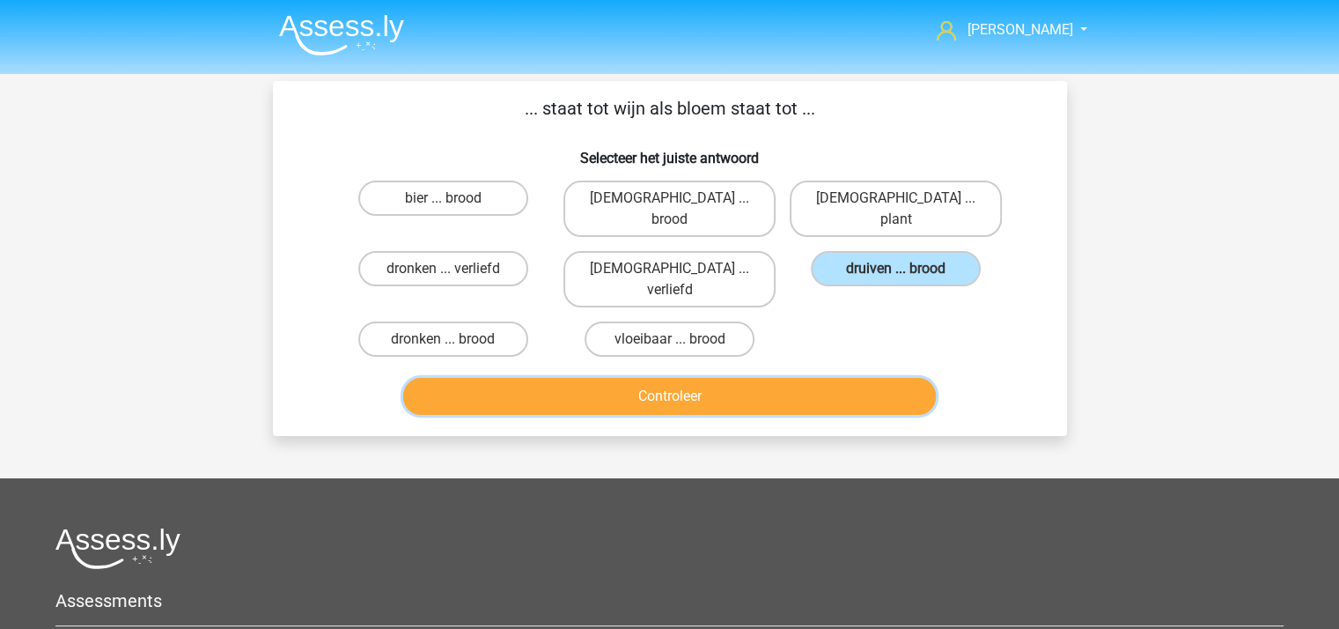
click at [675, 378] on button "Controleer" at bounding box center [669, 396] width 533 height 37
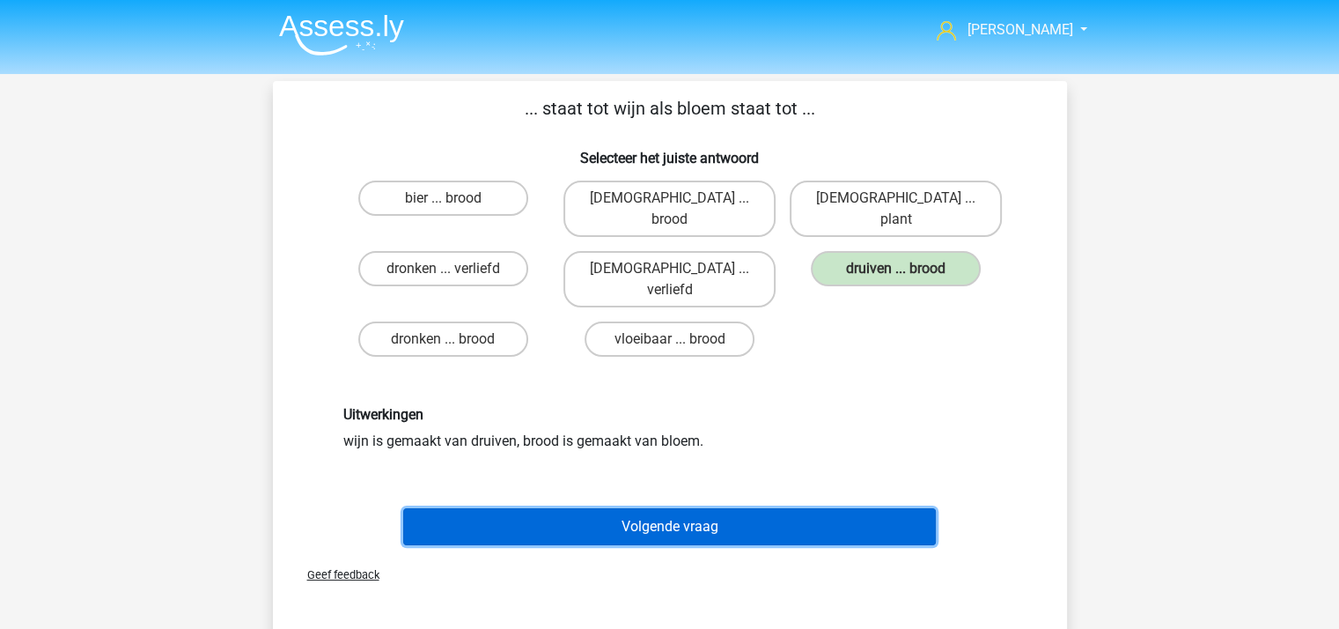
click at [657, 508] on button "Volgende vraag" at bounding box center [669, 526] width 533 height 37
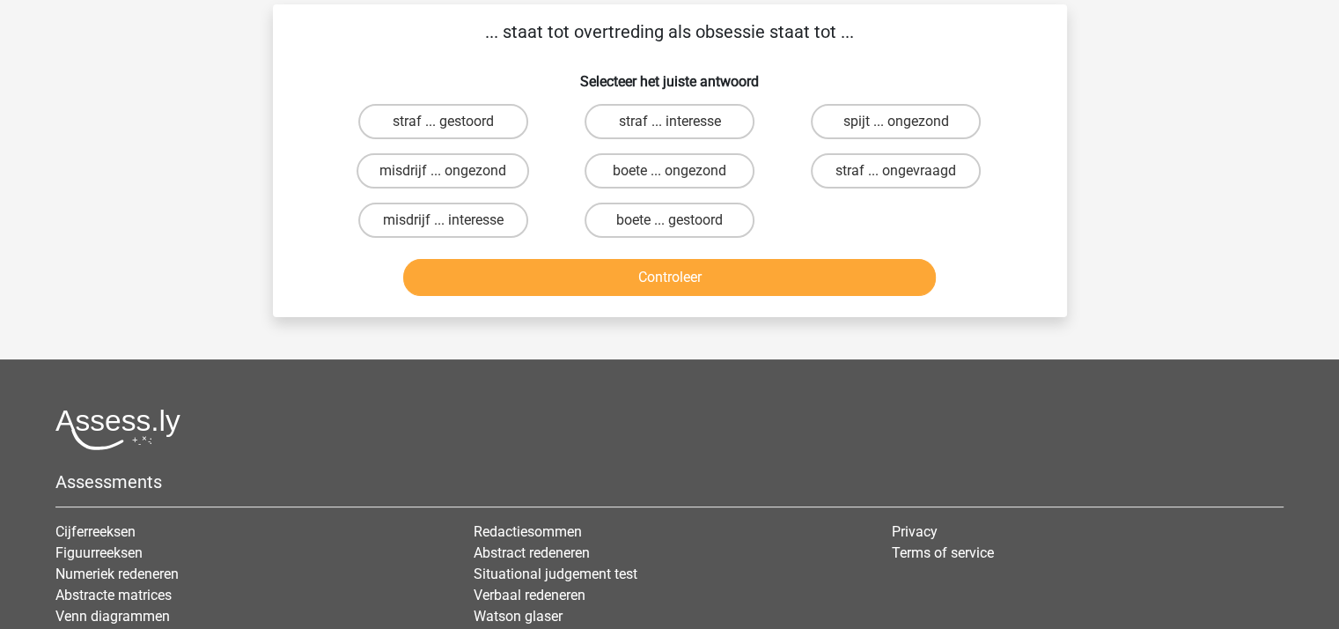
scroll to position [81, 0]
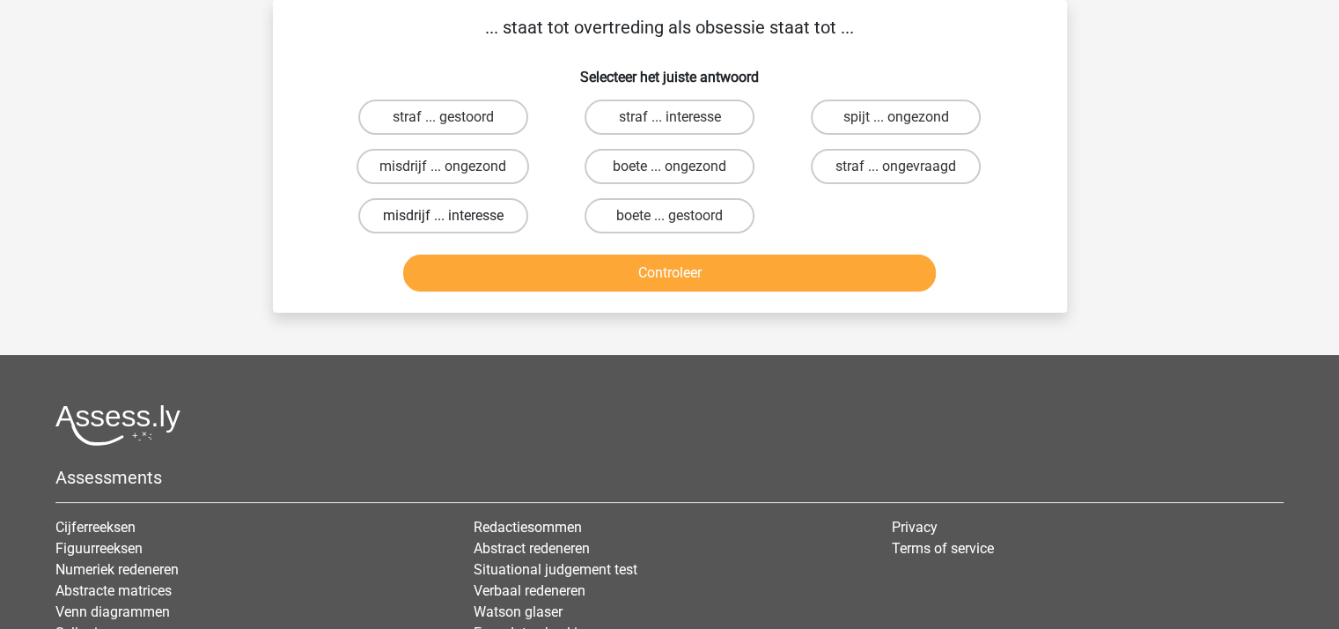
click at [484, 209] on label "misdrijf ... interesse" at bounding box center [443, 215] width 170 height 35
click at [454, 216] on input "misdrijf ... interesse" at bounding box center [448, 221] width 11 height 11
radio input "true"
click at [659, 115] on label "straf ... interesse" at bounding box center [670, 116] width 170 height 35
click at [669, 117] on input "straf ... interesse" at bounding box center [674, 122] width 11 height 11
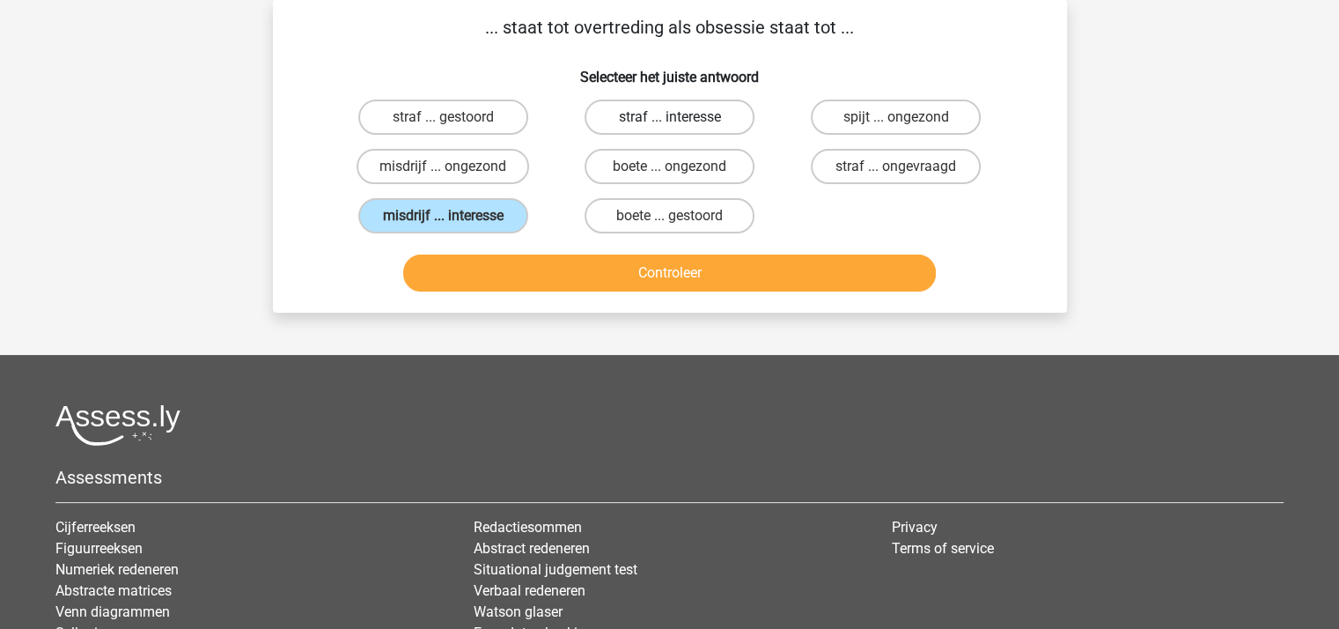
radio input "true"
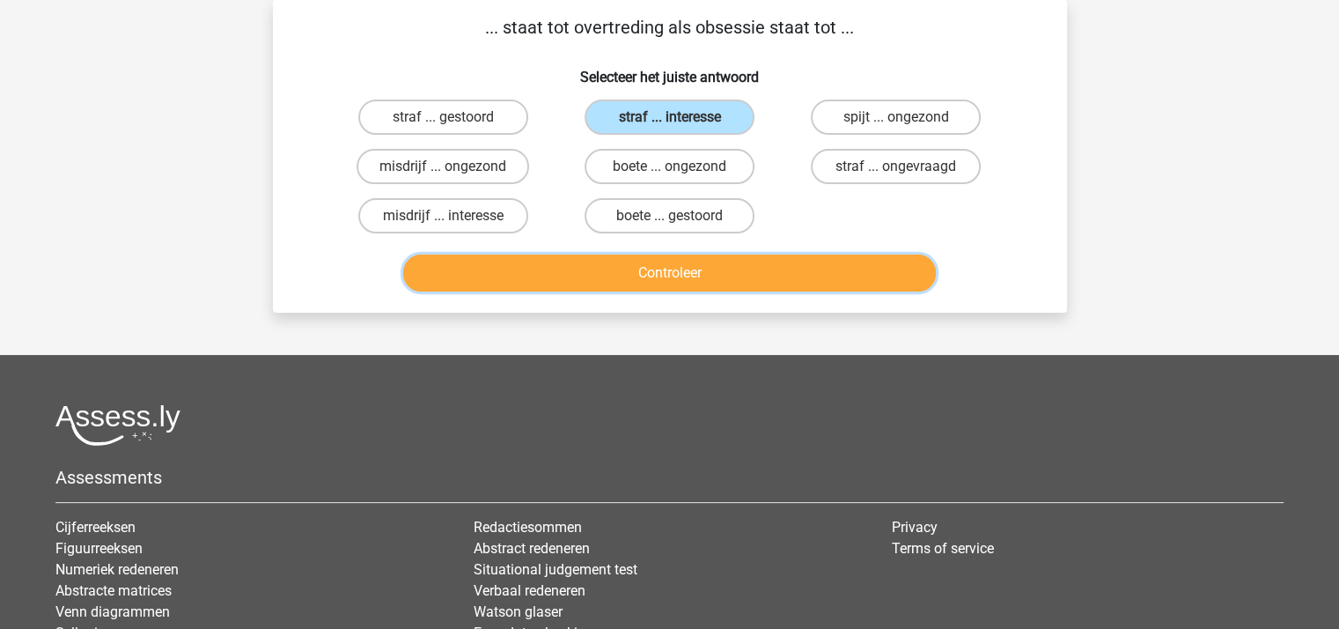
click at [669, 270] on button "Controleer" at bounding box center [669, 272] width 533 height 37
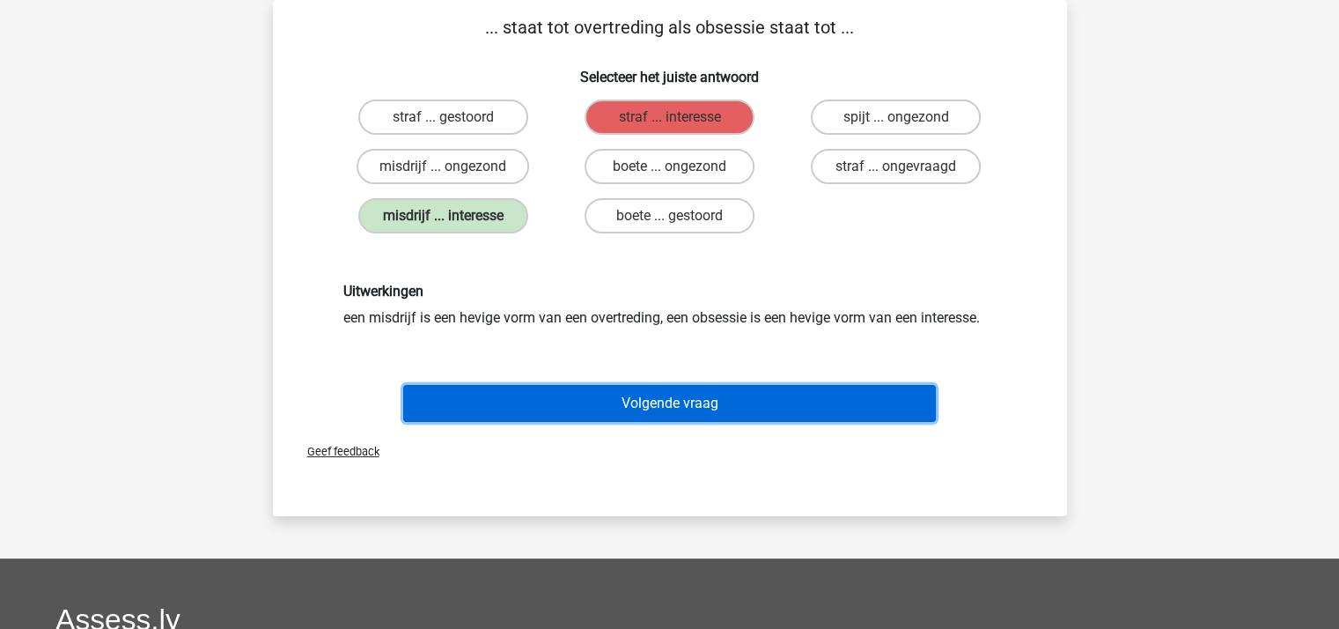
click at [666, 401] on button "Volgende vraag" at bounding box center [669, 403] width 533 height 37
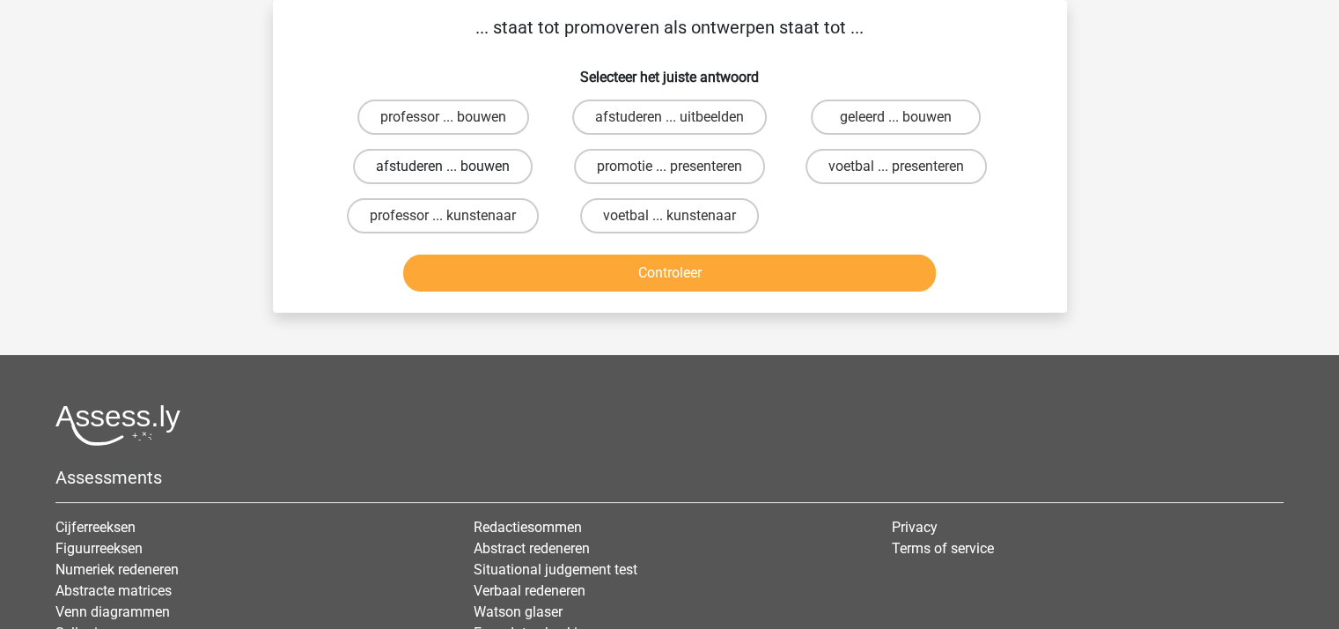
click at [447, 161] on label "afstuderen ... bouwen" at bounding box center [443, 166] width 180 height 35
click at [447, 166] on input "afstuderen ... bouwen" at bounding box center [448, 171] width 11 height 11
radio input "true"
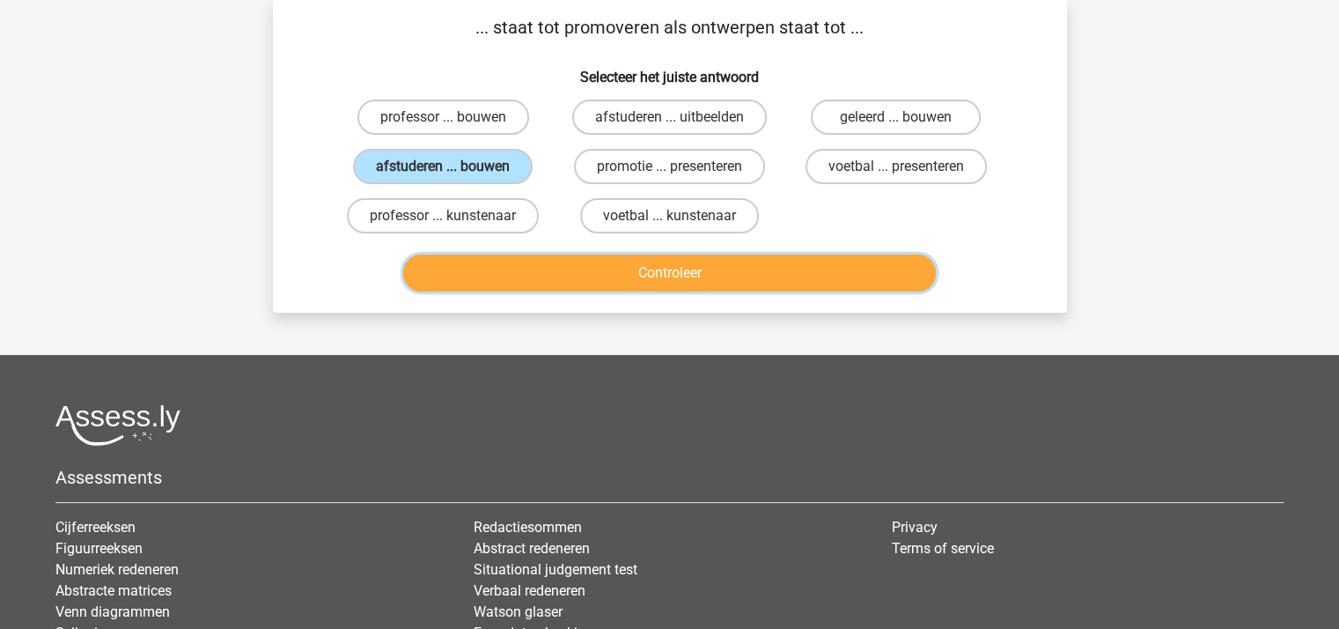
click at [616, 270] on button "Controleer" at bounding box center [669, 272] width 533 height 37
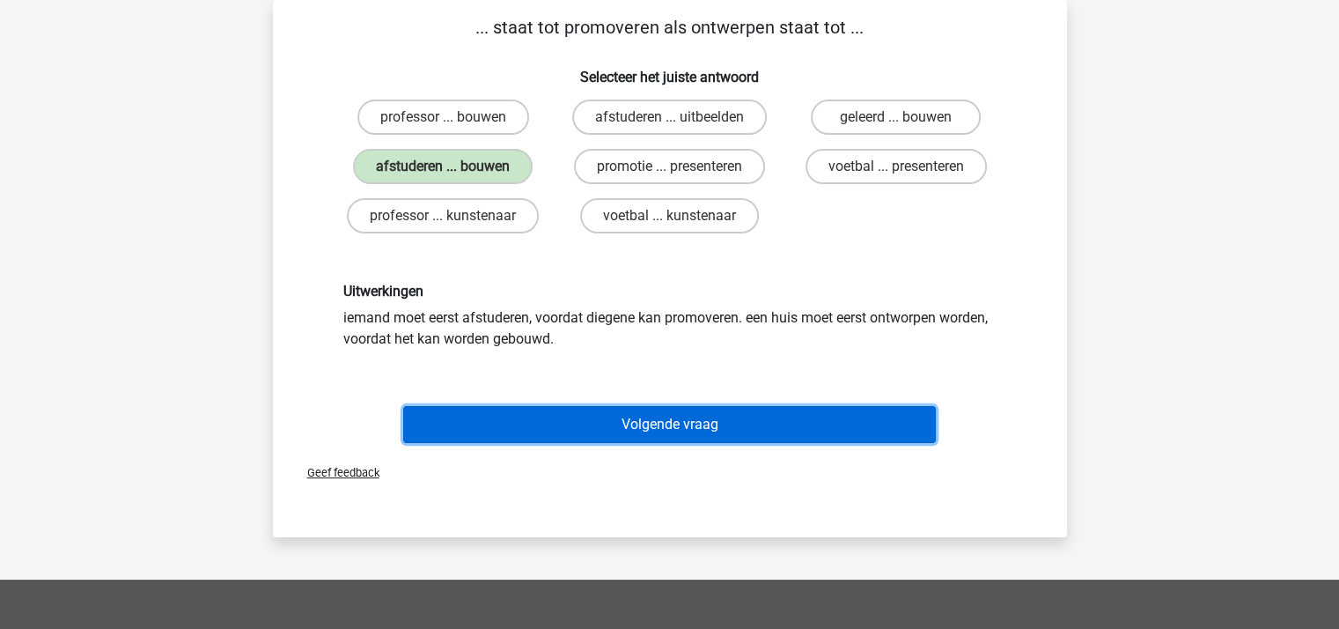
click at [666, 423] on button "Volgende vraag" at bounding box center [669, 424] width 533 height 37
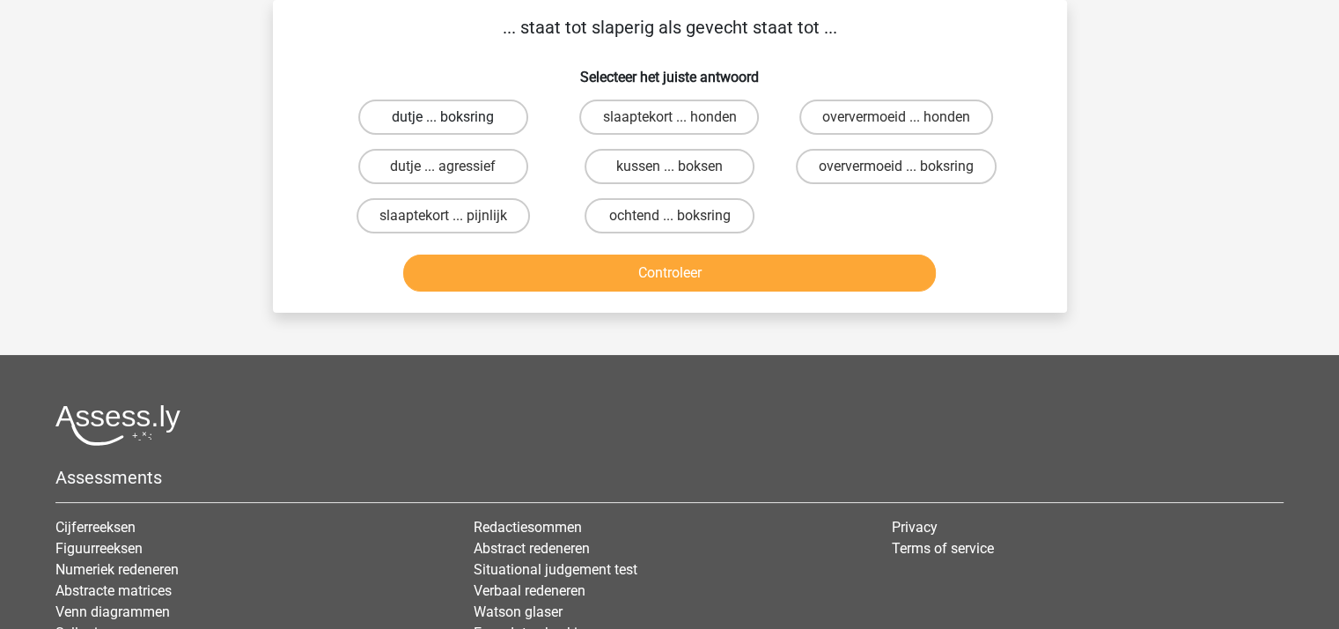
click at [468, 115] on label "dutje ... boksring" at bounding box center [443, 116] width 170 height 35
click at [454, 117] on input "dutje ... boksring" at bounding box center [448, 122] width 11 height 11
radio input "true"
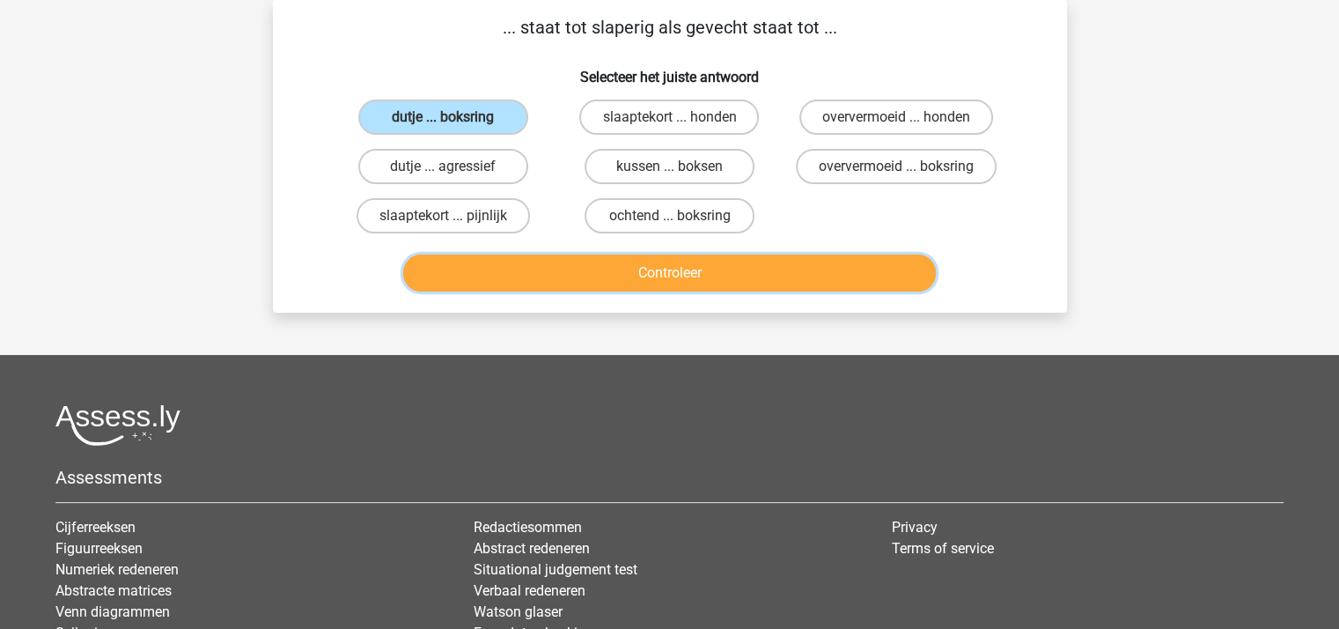
click at [642, 275] on button "Controleer" at bounding box center [669, 272] width 533 height 37
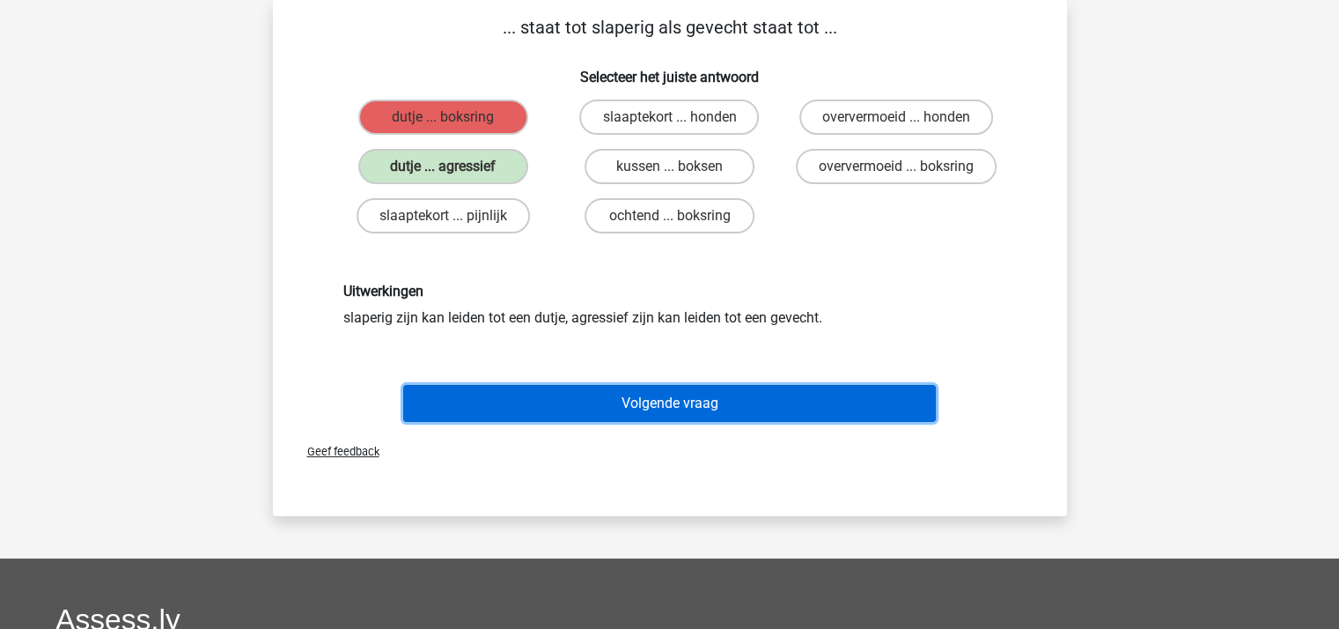
click at [622, 390] on button "Volgende vraag" at bounding box center [669, 403] width 533 height 37
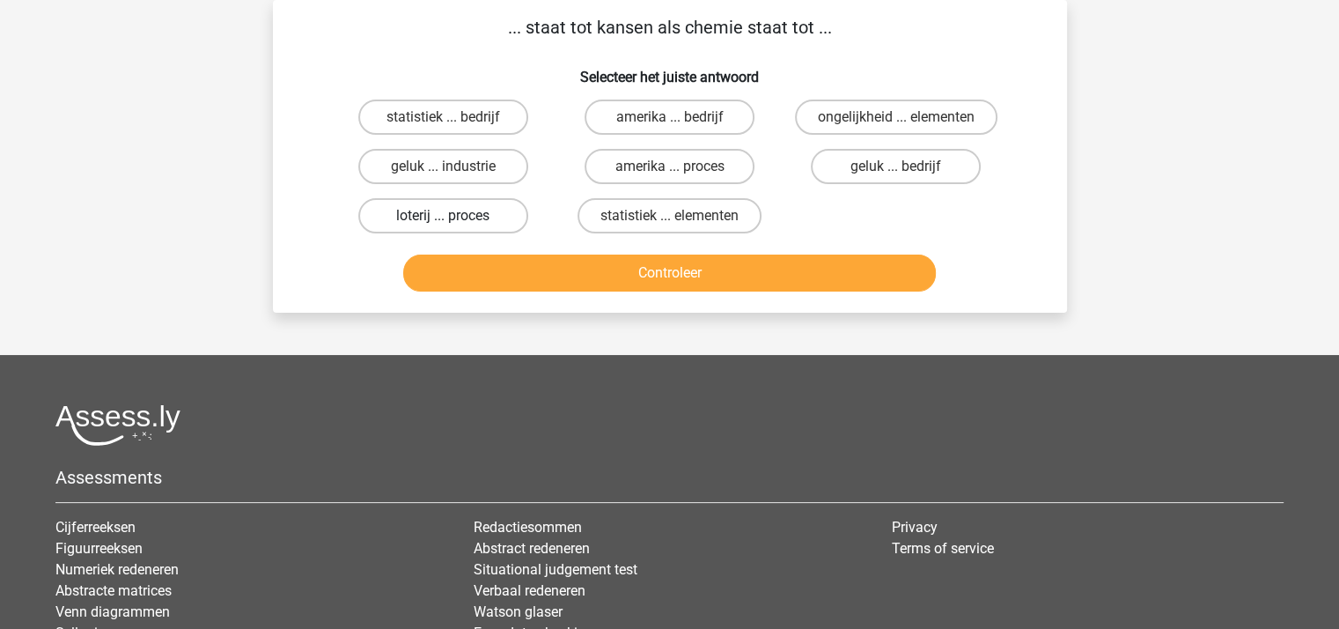
click at [458, 210] on label "loterij ... proces" at bounding box center [443, 215] width 170 height 35
click at [454, 216] on input "loterij ... proces" at bounding box center [448, 221] width 11 height 11
radio input "true"
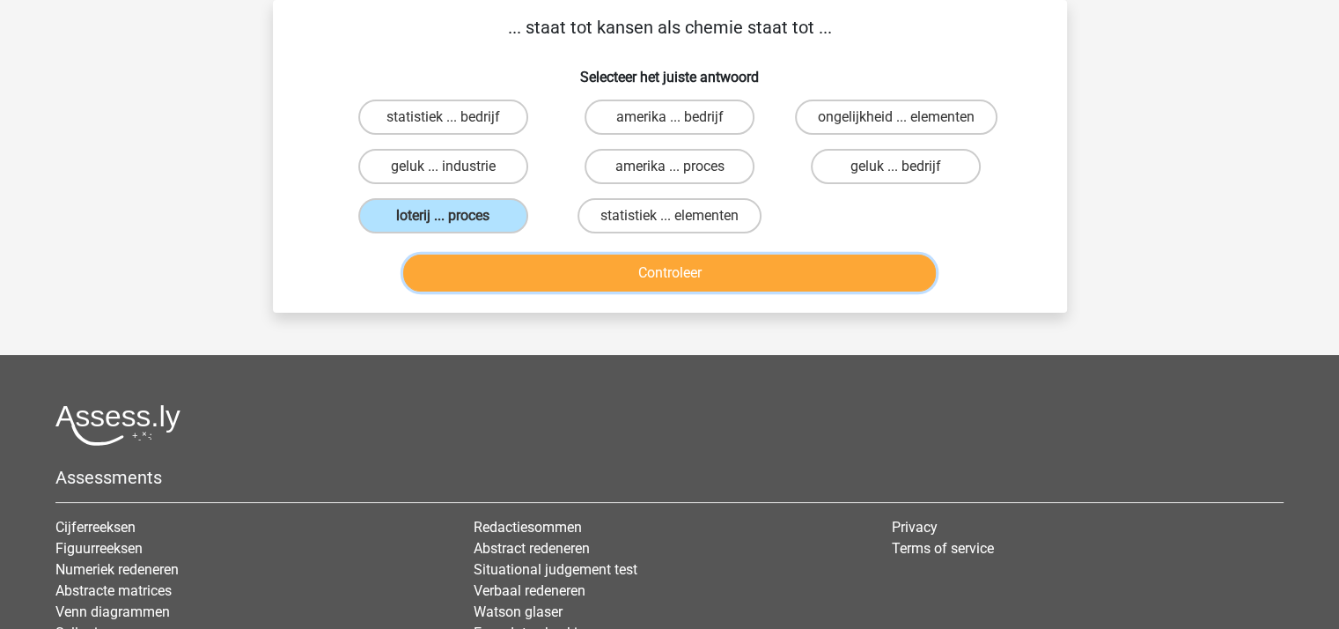
click at [610, 268] on button "Controleer" at bounding box center [669, 272] width 533 height 37
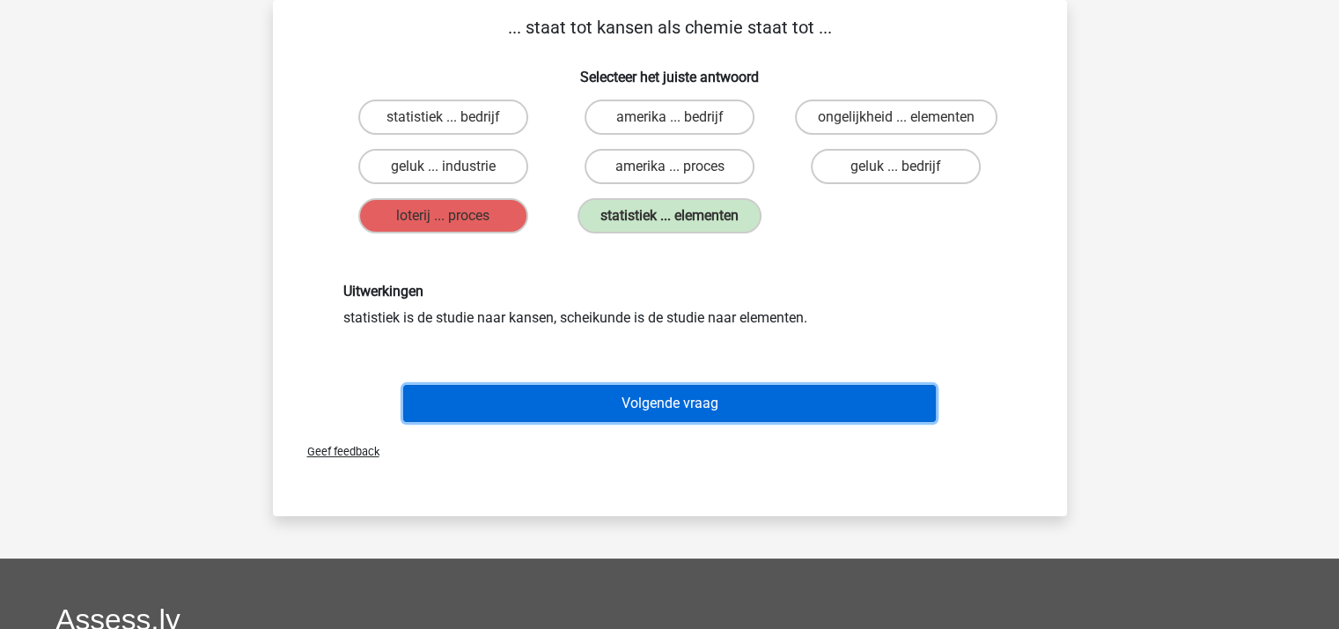
click at [653, 397] on button "Volgende vraag" at bounding box center [669, 403] width 533 height 37
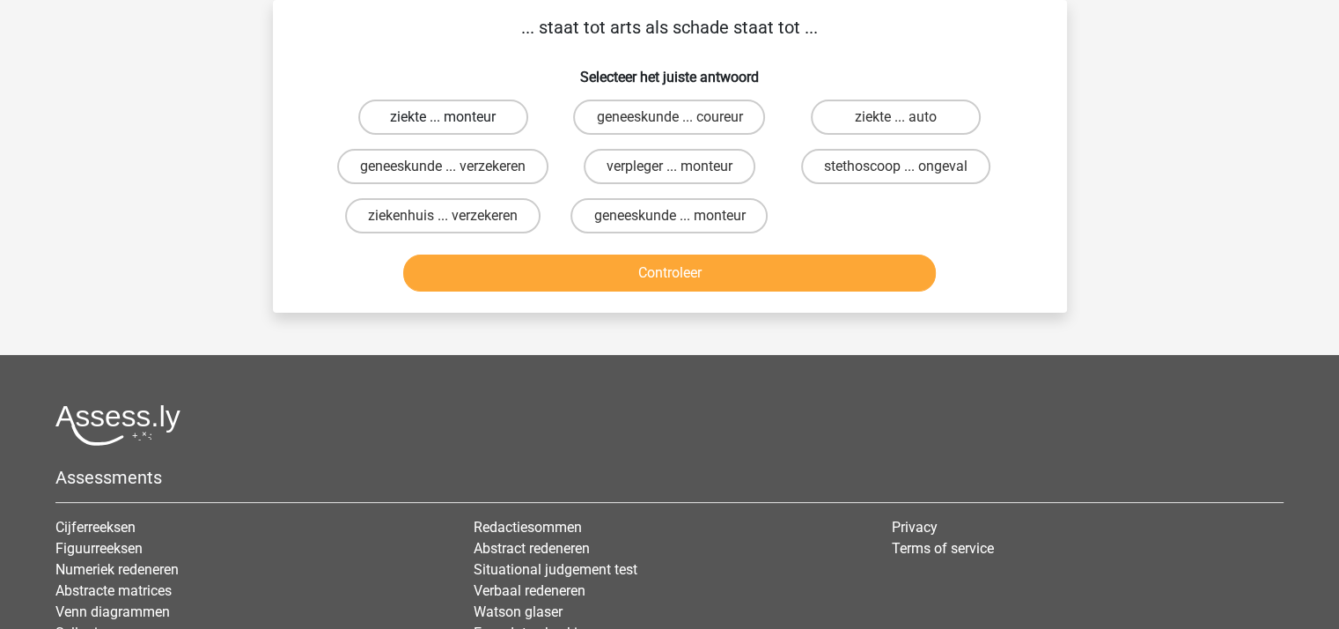
click at [461, 116] on label "ziekte ... monteur" at bounding box center [443, 116] width 170 height 35
click at [454, 117] on input "ziekte ... monteur" at bounding box center [448, 122] width 11 height 11
radio input "true"
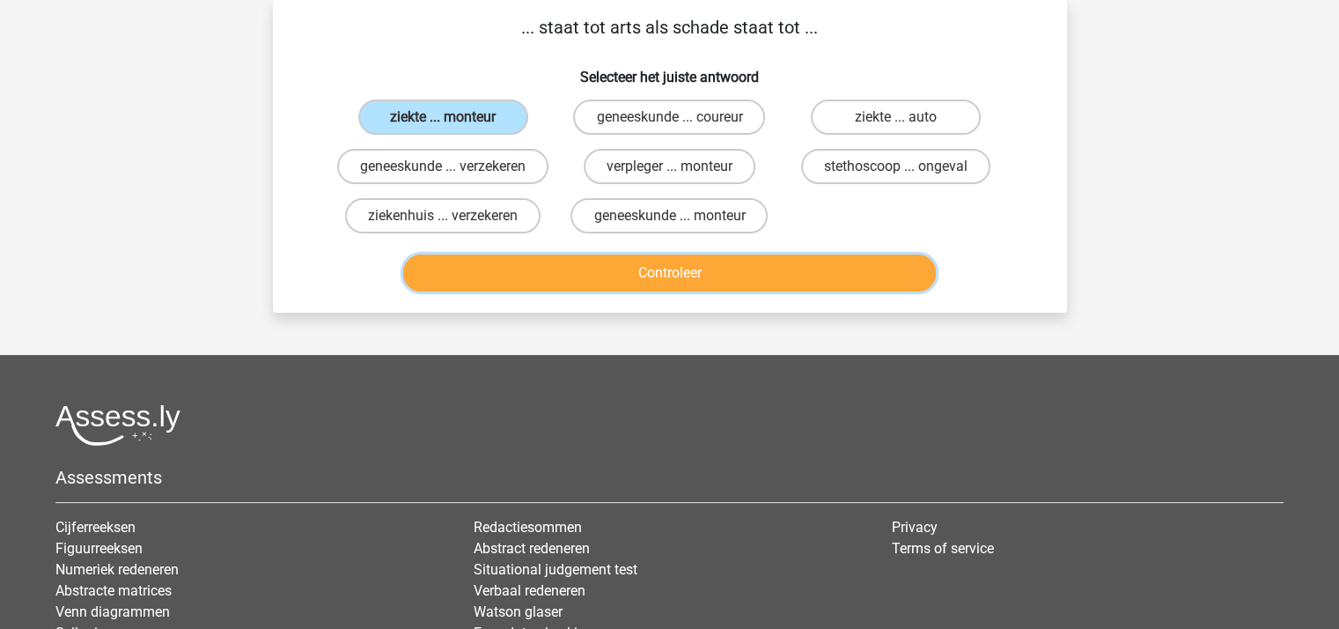
click at [657, 286] on button "Controleer" at bounding box center [669, 272] width 533 height 37
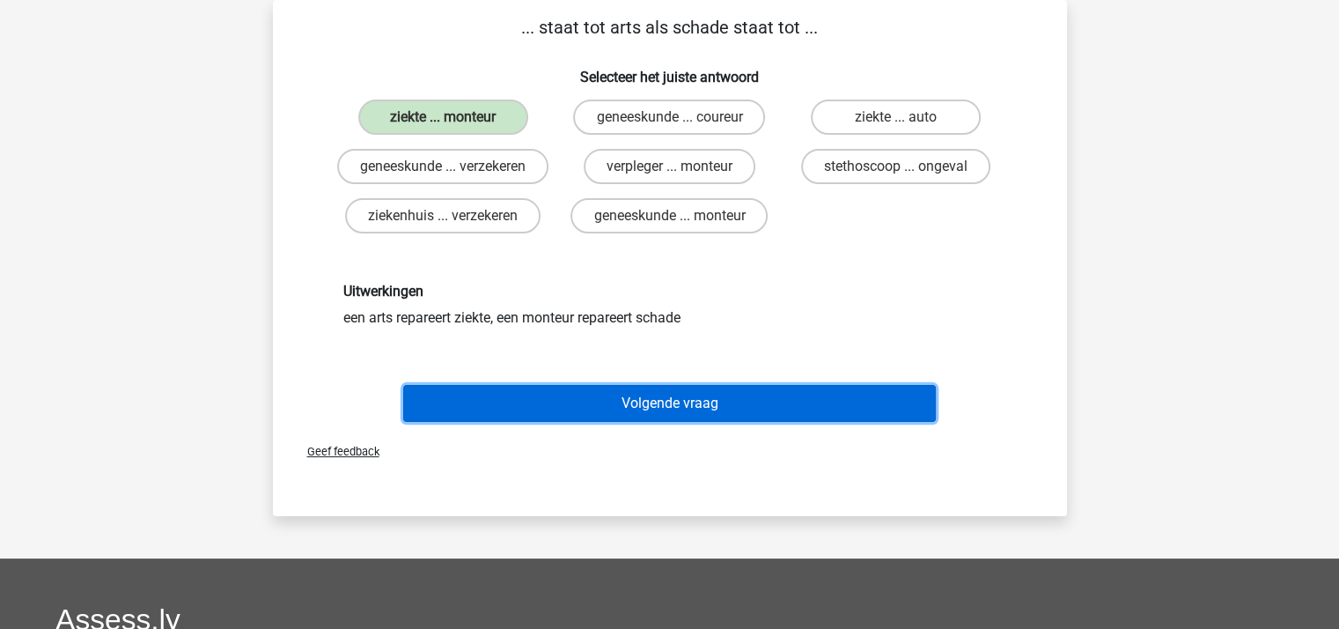
click at [687, 408] on button "Volgende vraag" at bounding box center [669, 403] width 533 height 37
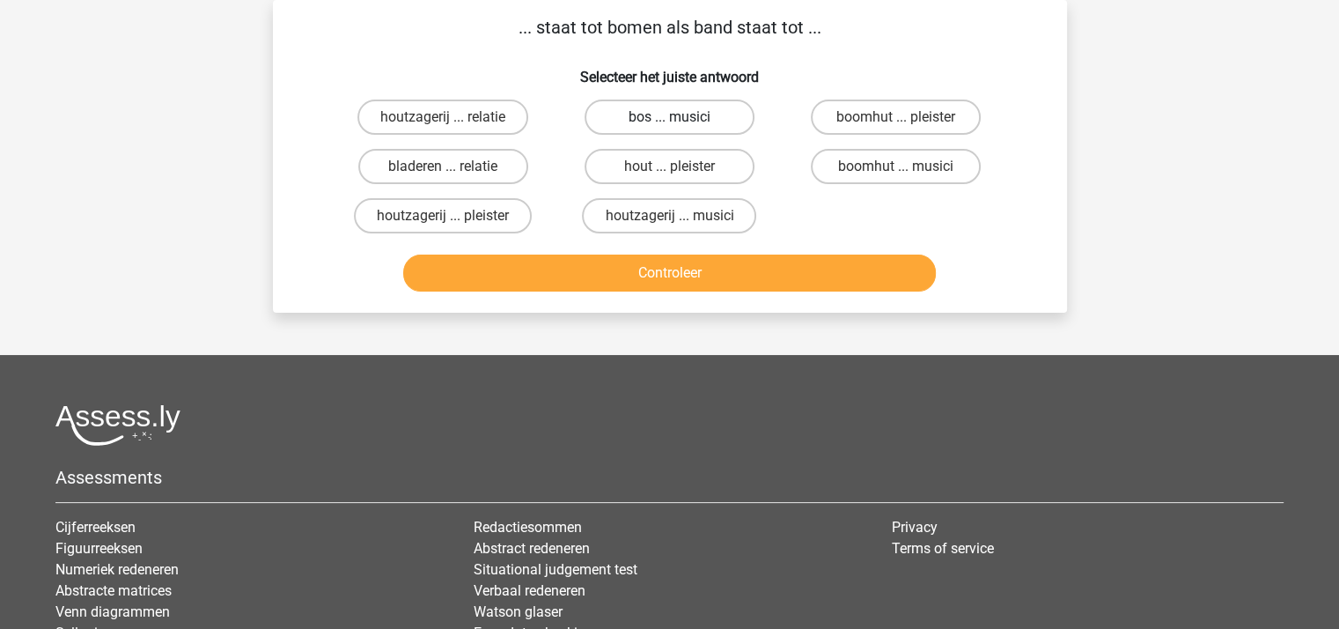
click at [645, 119] on label "bos ... musici" at bounding box center [670, 116] width 170 height 35
click at [669, 119] on input "bos ... musici" at bounding box center [674, 122] width 11 height 11
radio input "true"
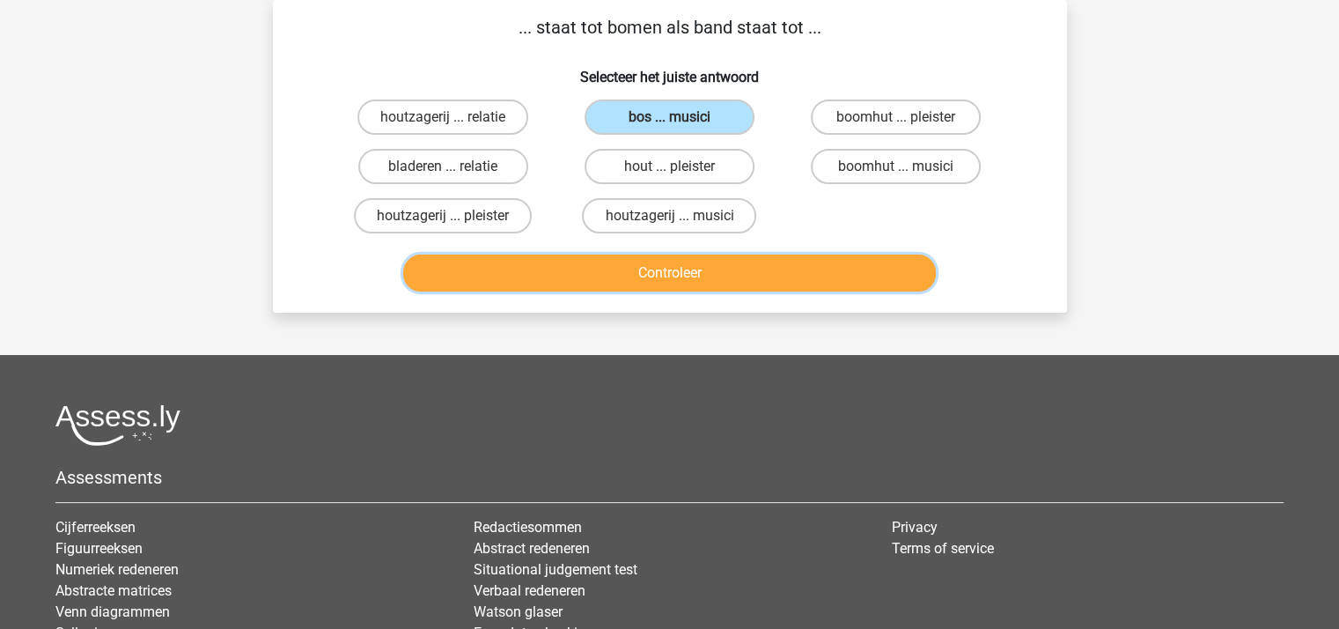
click at [665, 267] on button "Controleer" at bounding box center [669, 272] width 533 height 37
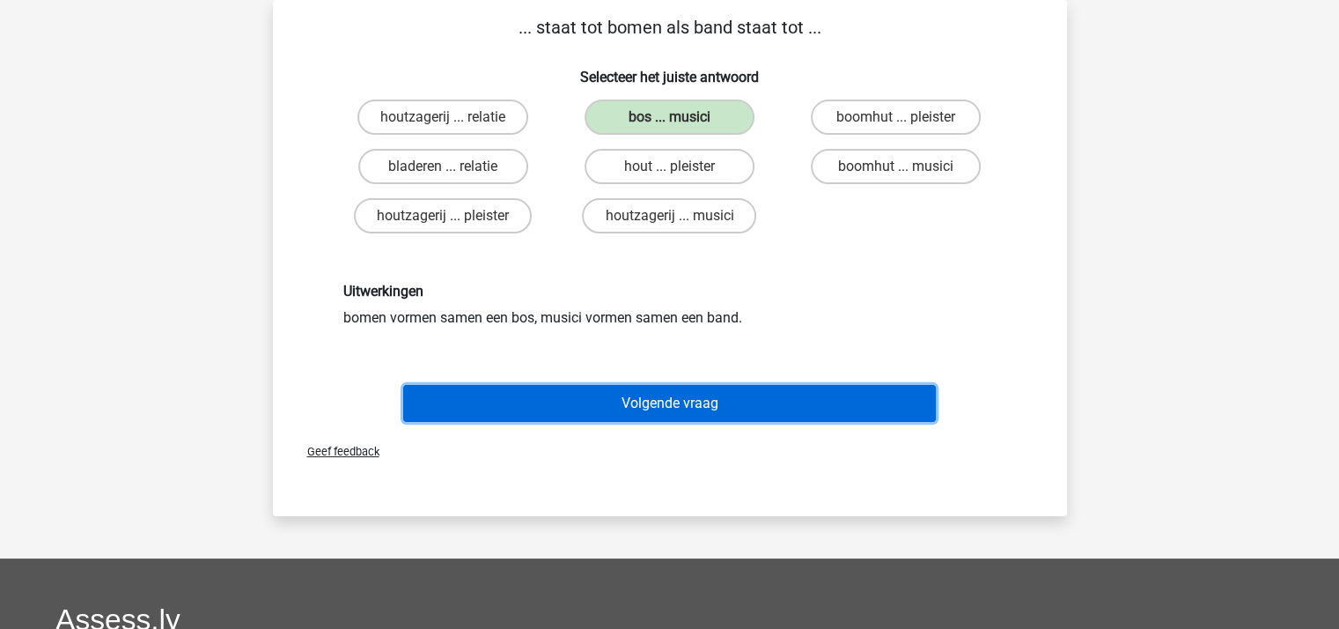
click at [682, 401] on button "Volgende vraag" at bounding box center [669, 403] width 533 height 37
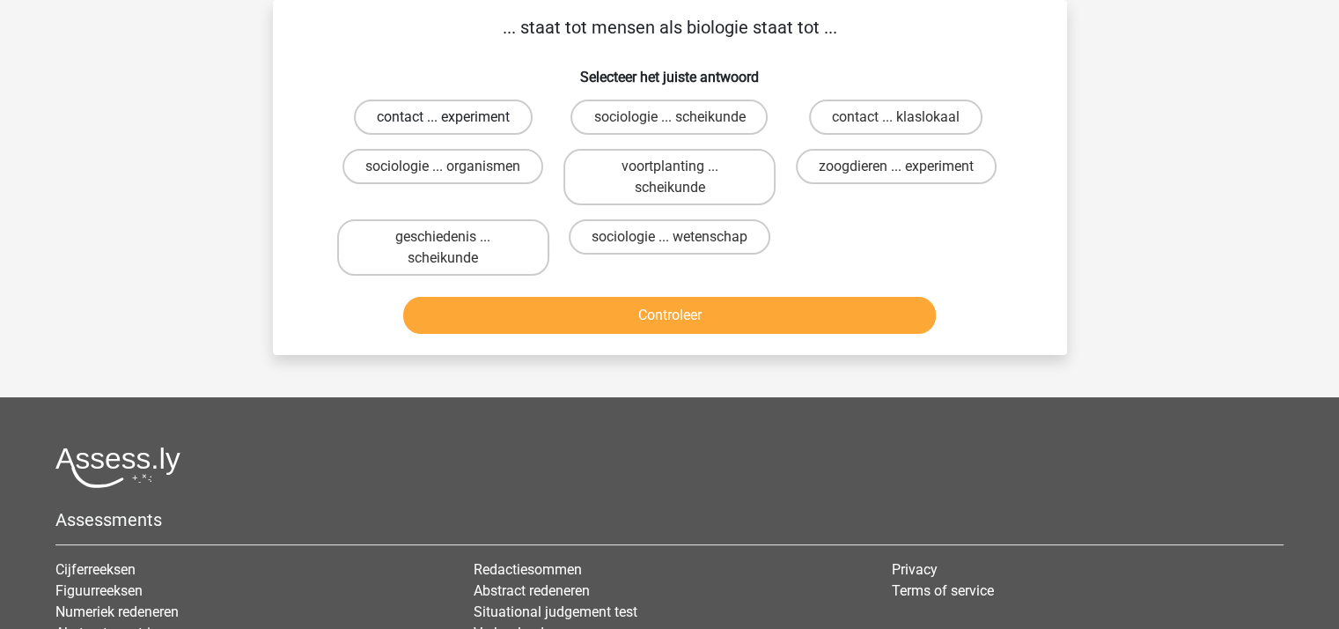
click at [474, 117] on label "contact ... experiment" at bounding box center [443, 116] width 179 height 35
click at [454, 117] on input "contact ... experiment" at bounding box center [448, 122] width 11 height 11
radio input "true"
click at [616, 313] on button "Controleer" at bounding box center [669, 315] width 533 height 37
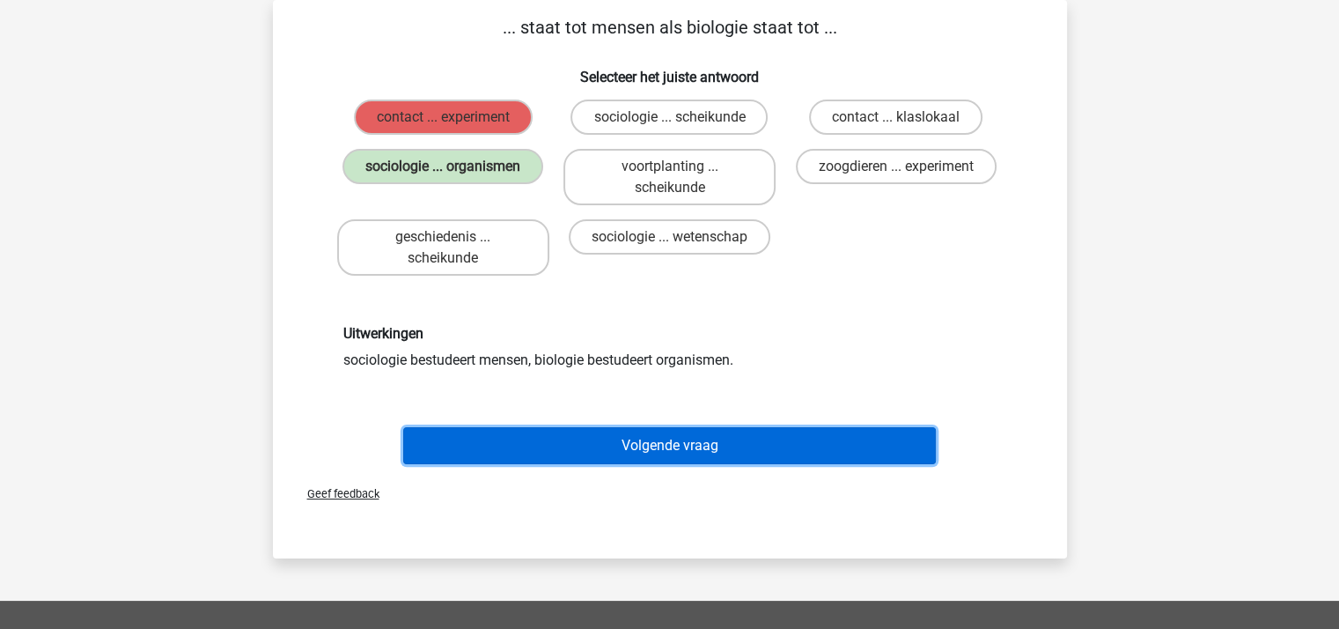
click at [644, 438] on button "Volgende vraag" at bounding box center [669, 445] width 533 height 37
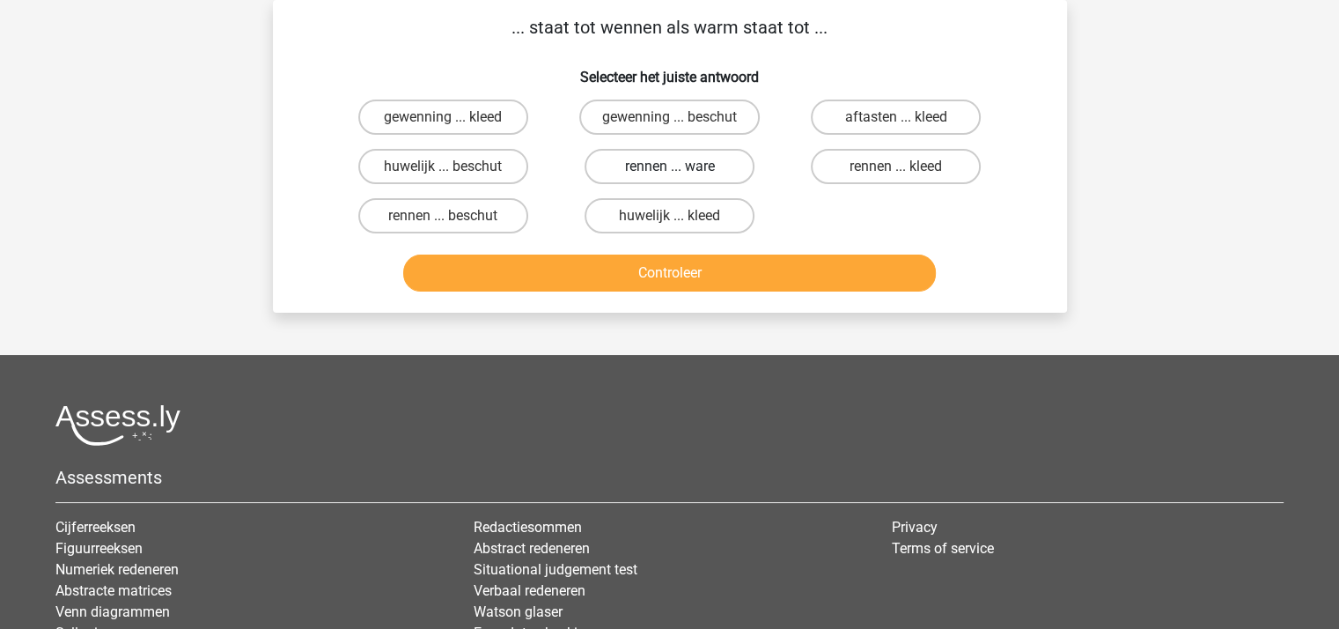
click at [627, 168] on label "rennen ... ware" at bounding box center [670, 166] width 170 height 35
click at [669, 168] on input "rennen ... ware" at bounding box center [674, 171] width 11 height 11
radio input "true"
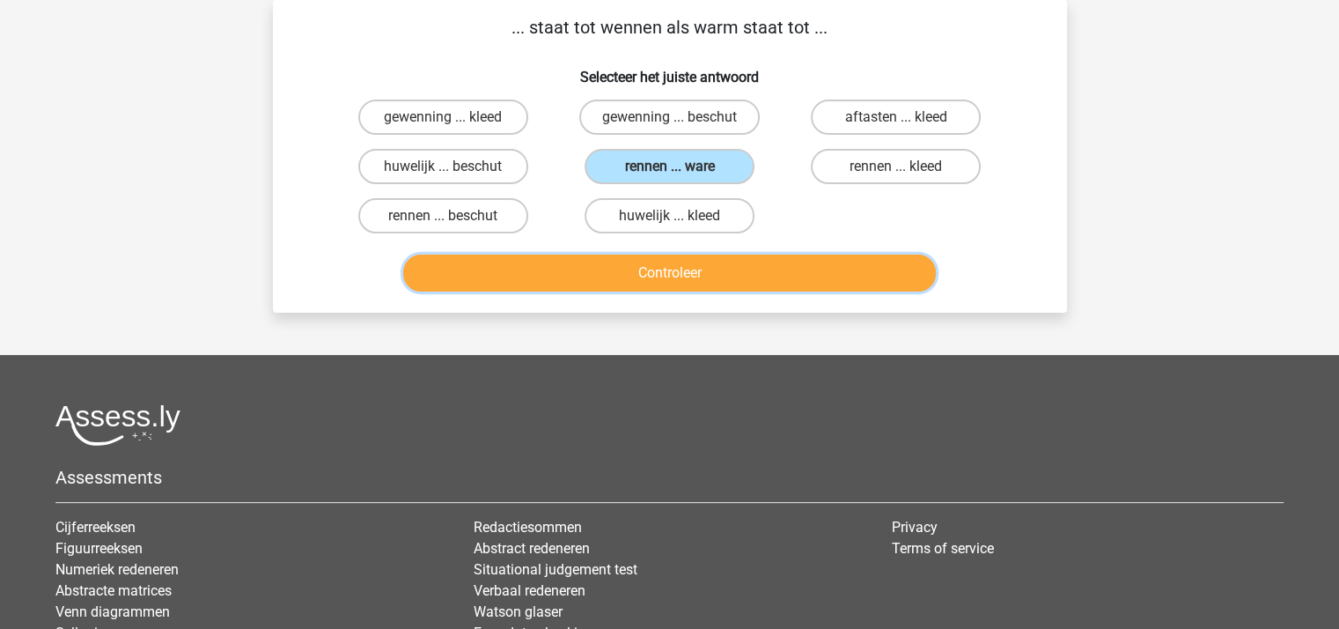
click at [653, 267] on button "Controleer" at bounding box center [669, 272] width 533 height 37
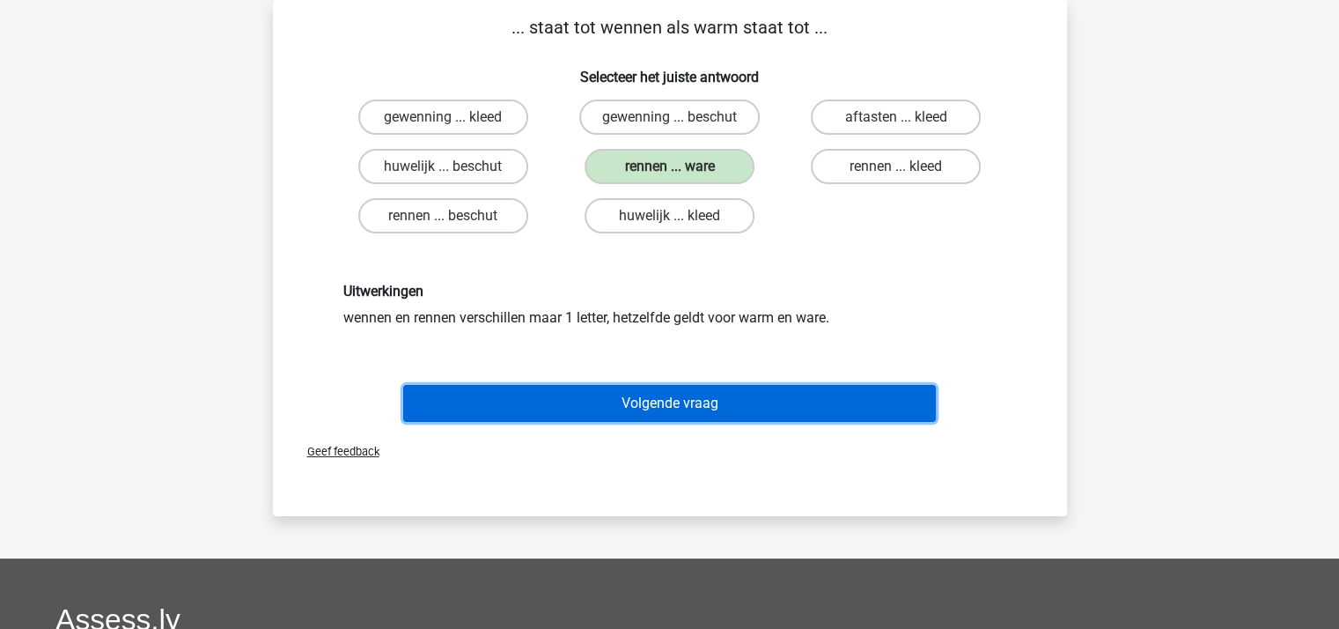
click at [676, 403] on button "Volgende vraag" at bounding box center [669, 403] width 533 height 37
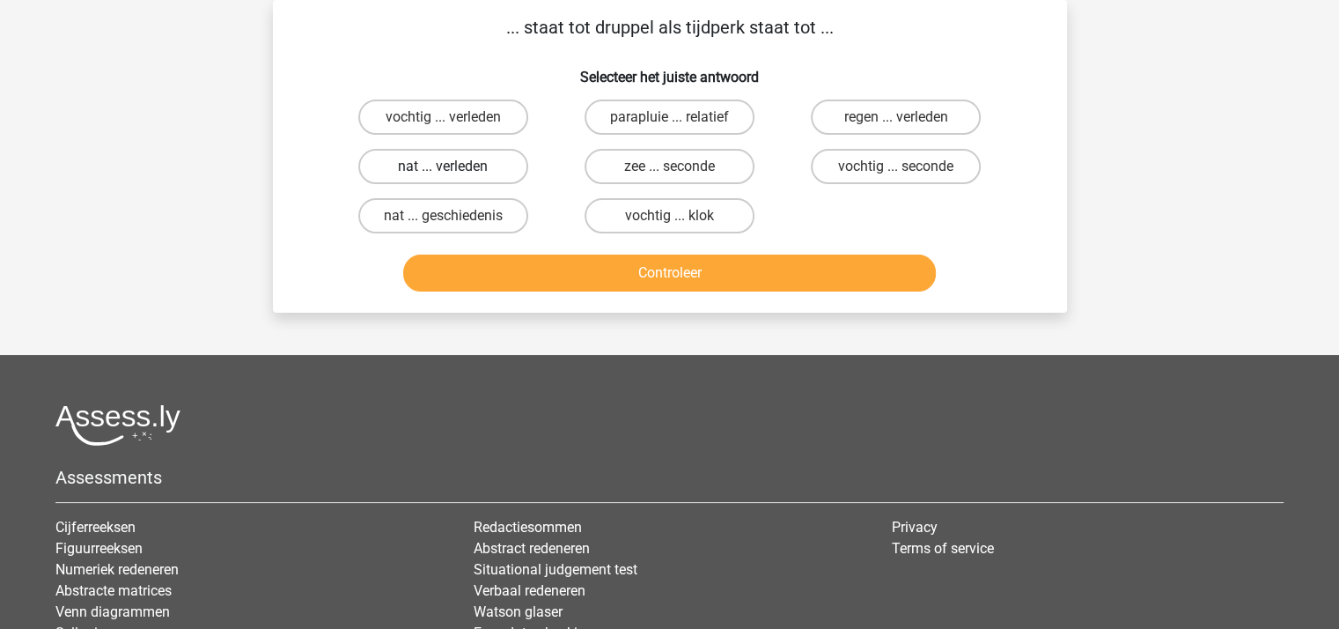
click at [469, 160] on label "nat ... verleden" at bounding box center [443, 166] width 170 height 35
click at [454, 166] on input "nat ... verleden" at bounding box center [448, 171] width 11 height 11
radio input "true"
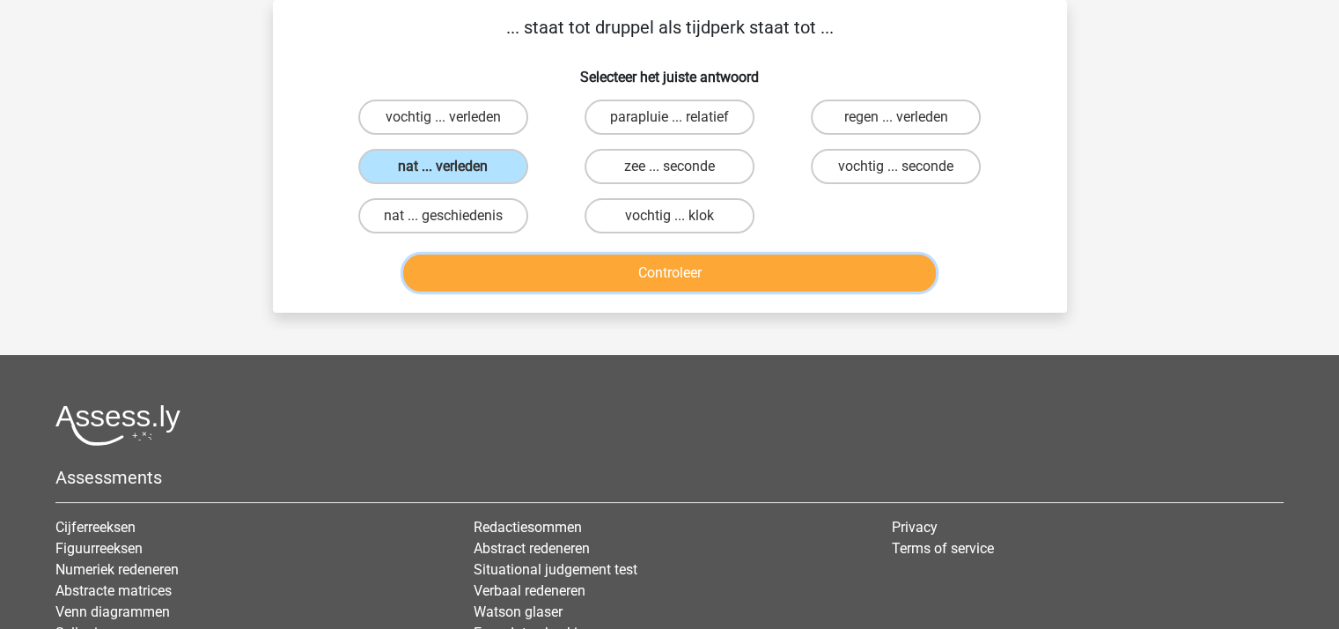
click at [567, 268] on button "Controleer" at bounding box center [669, 272] width 533 height 37
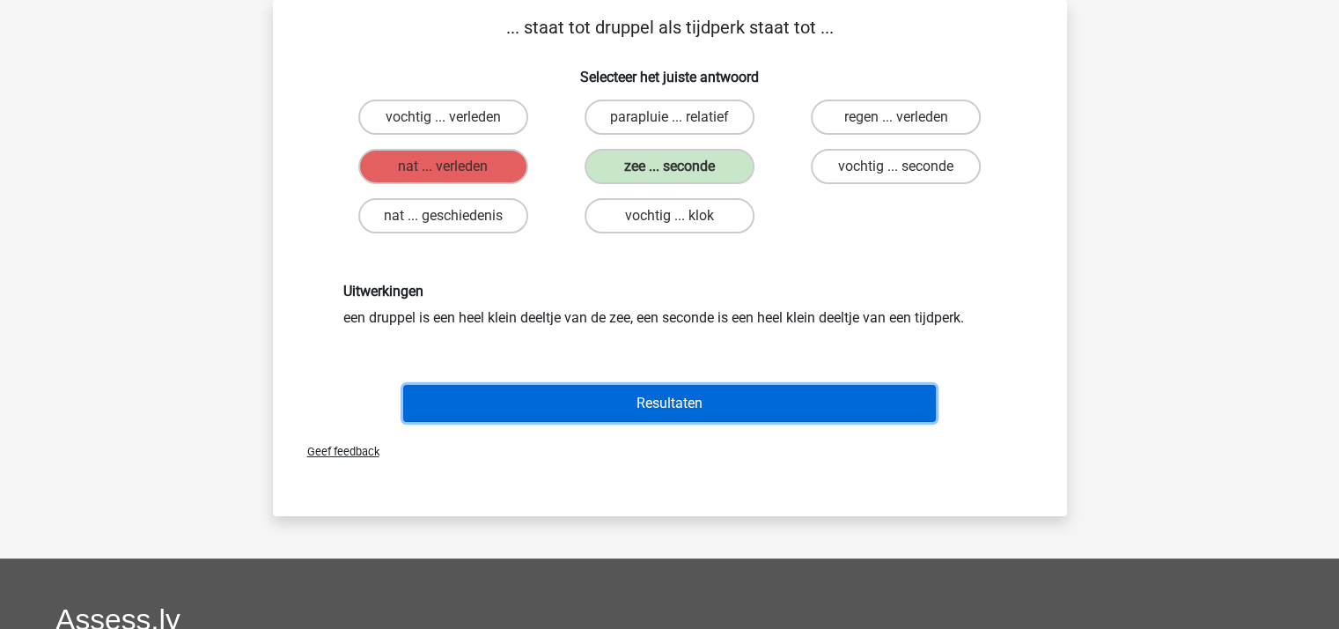
click at [644, 399] on button "Resultaten" at bounding box center [669, 403] width 533 height 37
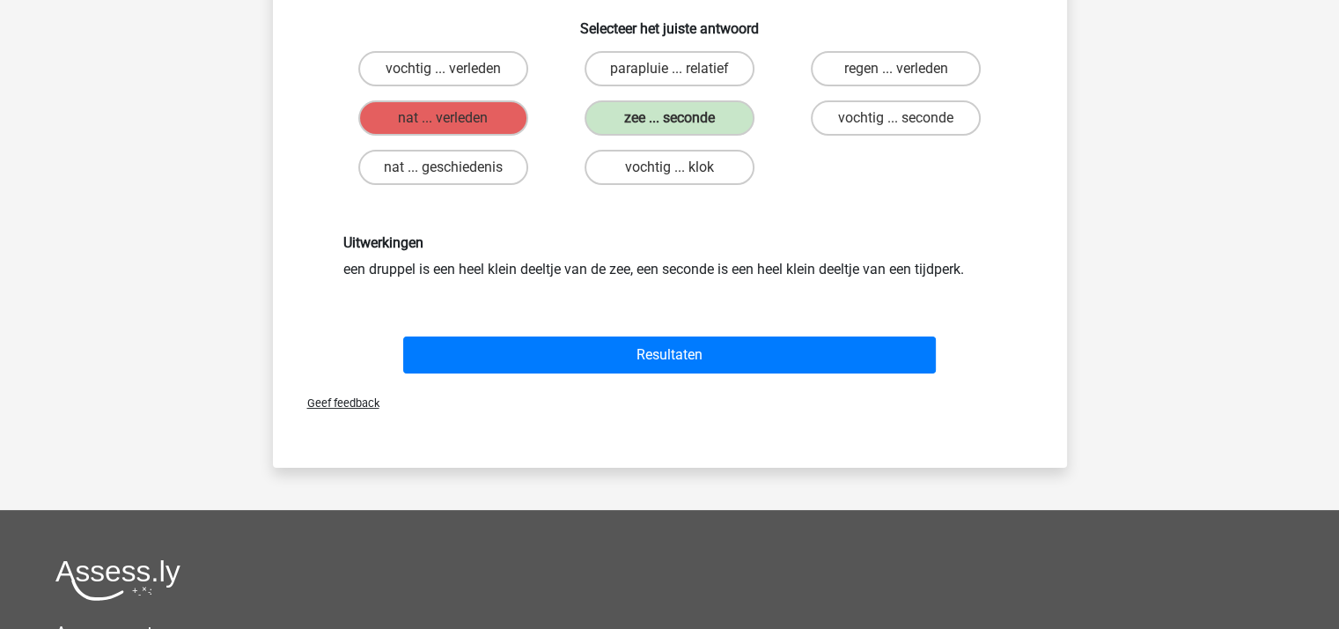
scroll to position [0, 0]
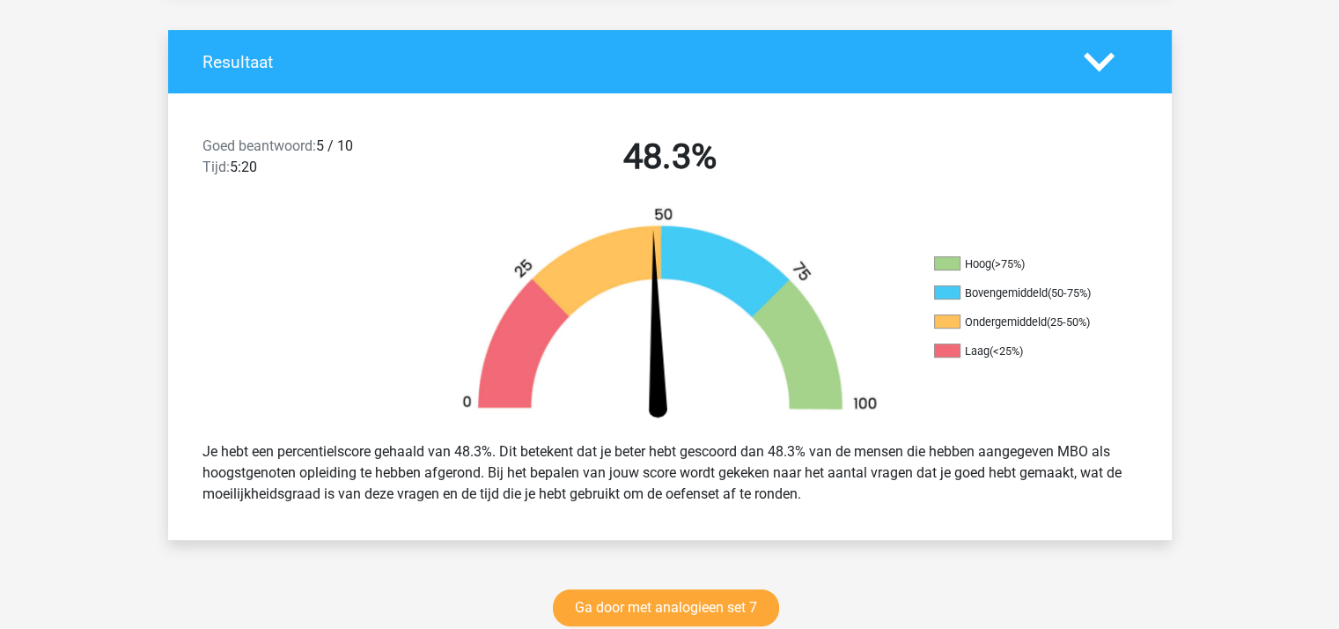
scroll to position [352, 0]
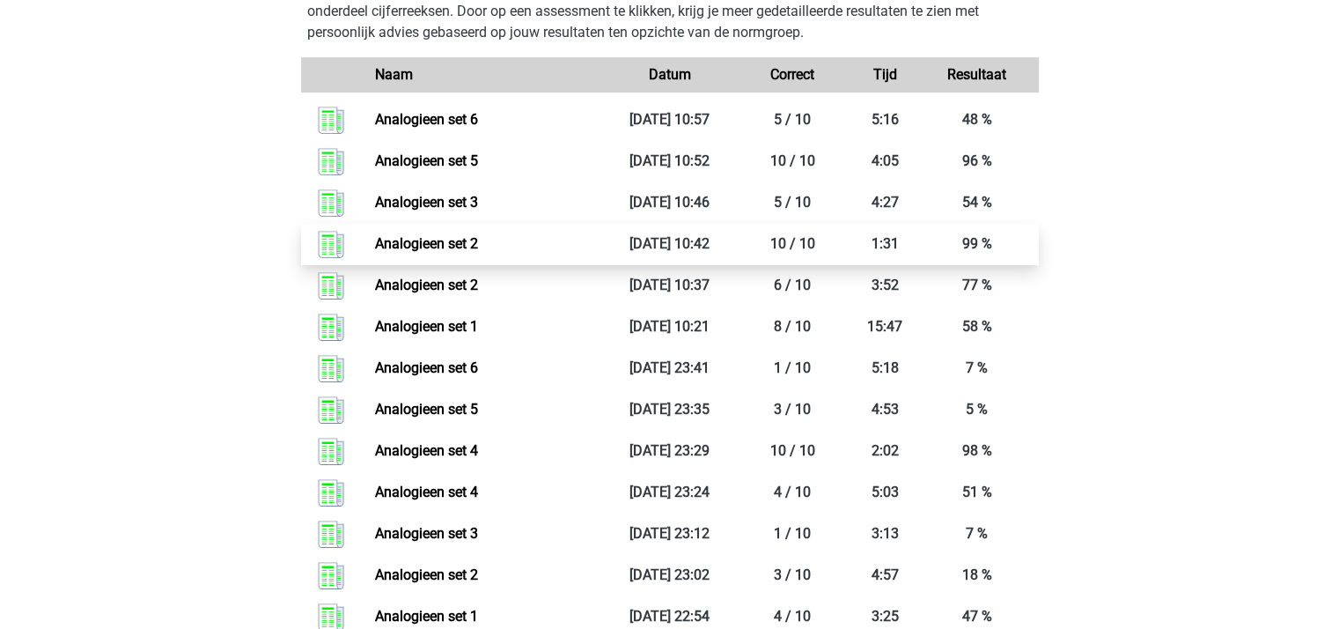
scroll to position [1057, 0]
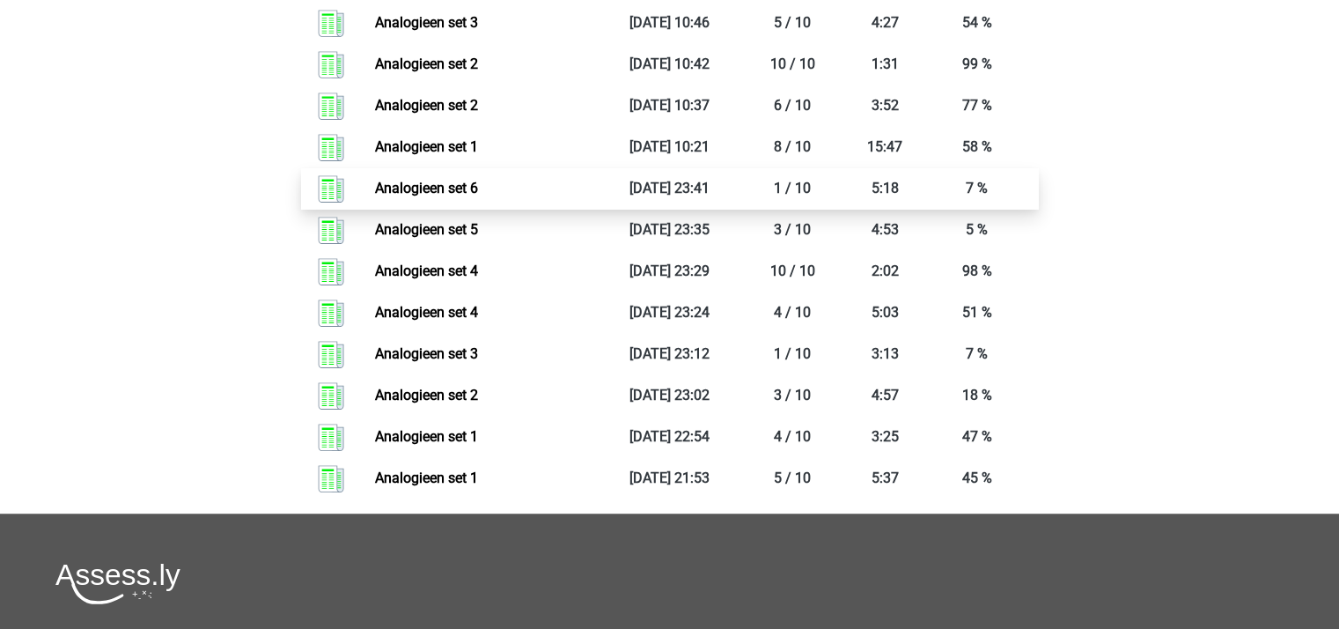
click at [445, 192] on link "Analogieen set 6" at bounding box center [426, 188] width 103 height 17
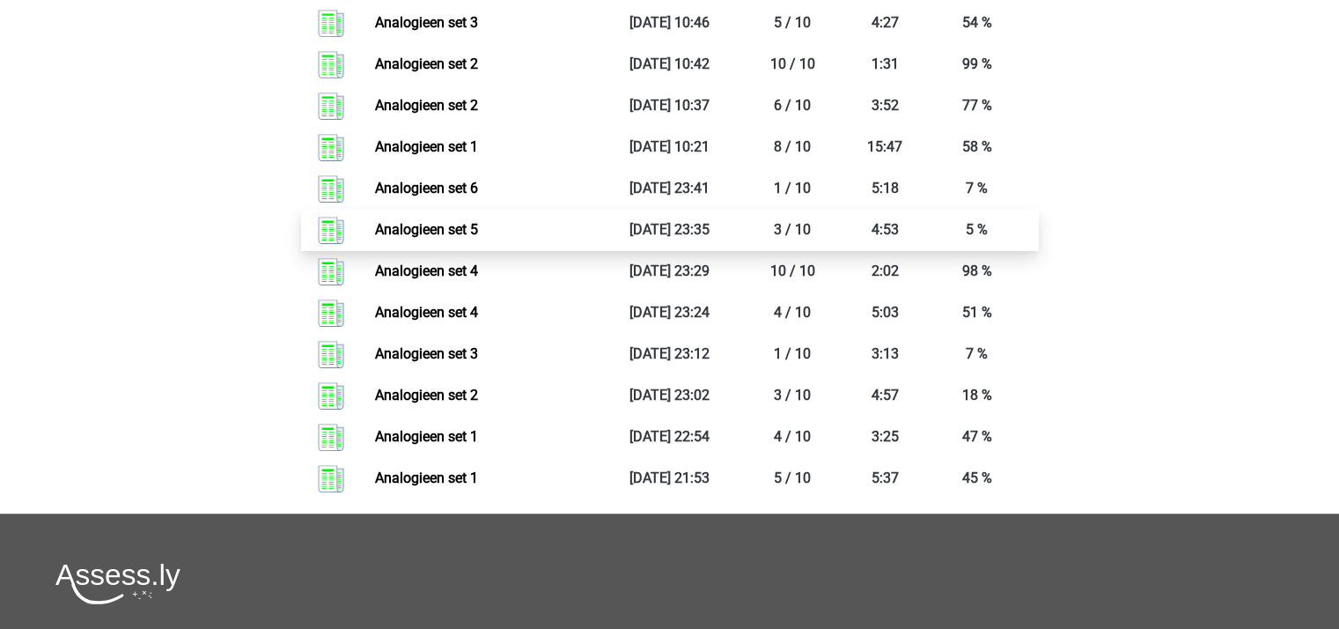
click at [437, 228] on link "Analogieen set 5" at bounding box center [426, 229] width 103 height 17
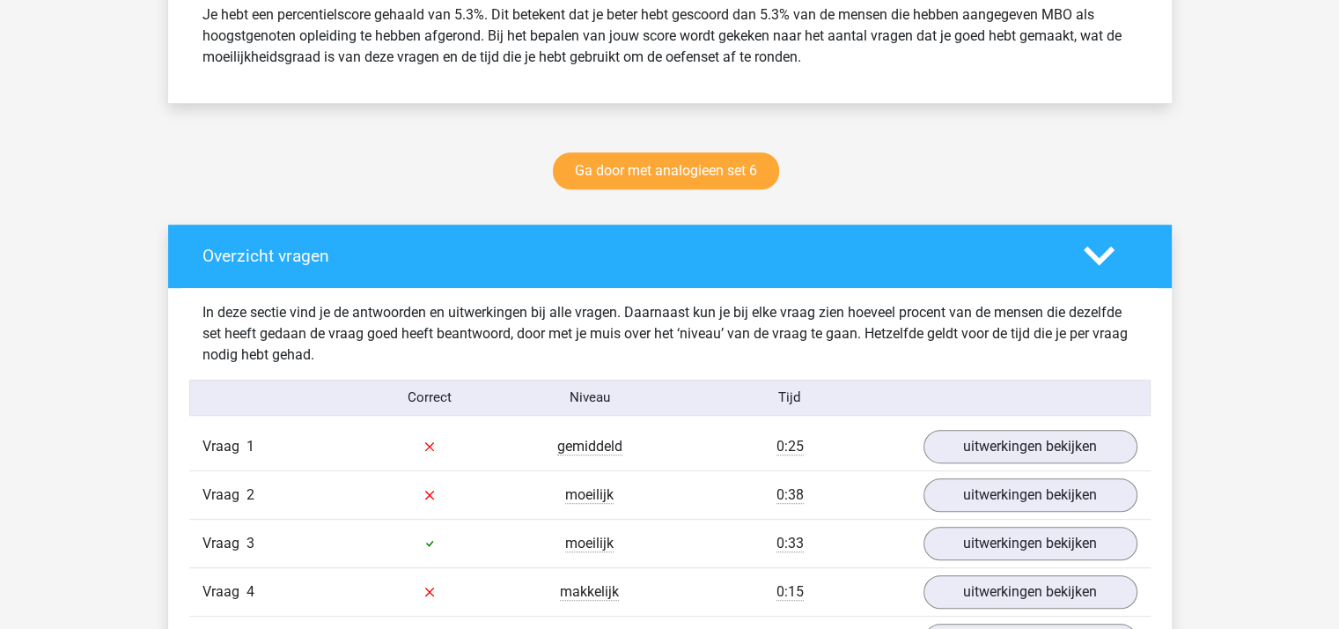
scroll to position [792, 0]
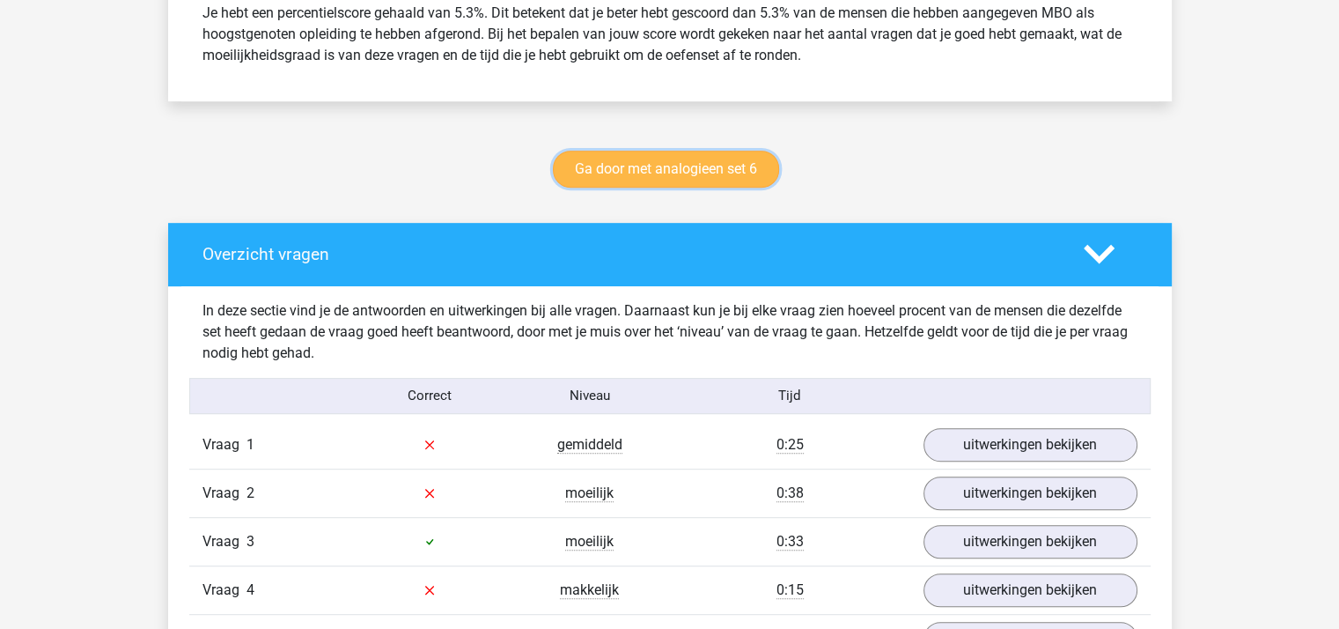
click at [659, 172] on link "Ga door met analogieen set 6" at bounding box center [666, 169] width 226 height 37
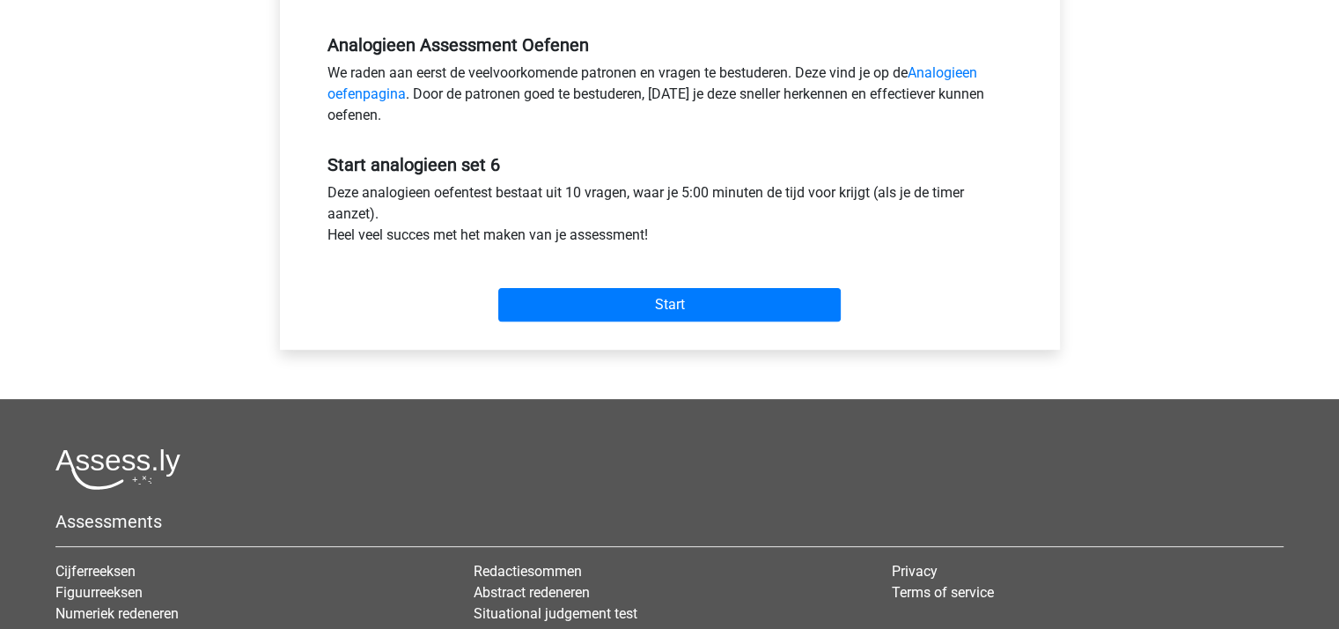
scroll to position [528, 0]
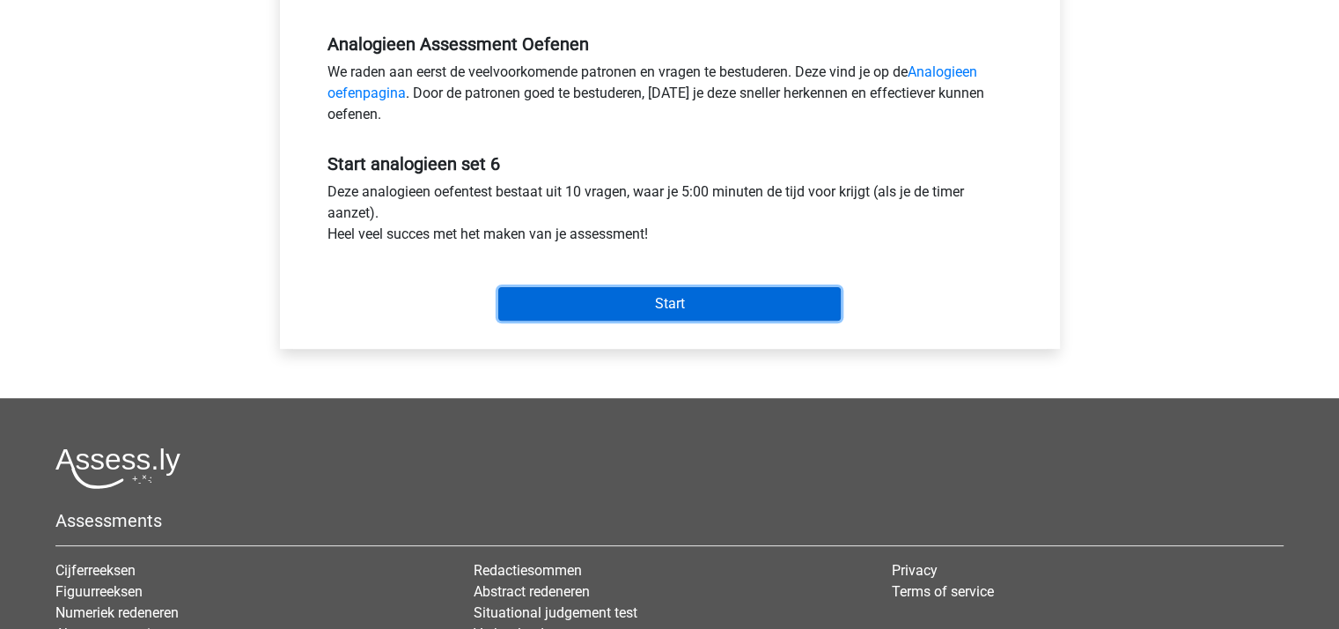
click at [624, 309] on input "Start" at bounding box center [669, 303] width 342 height 33
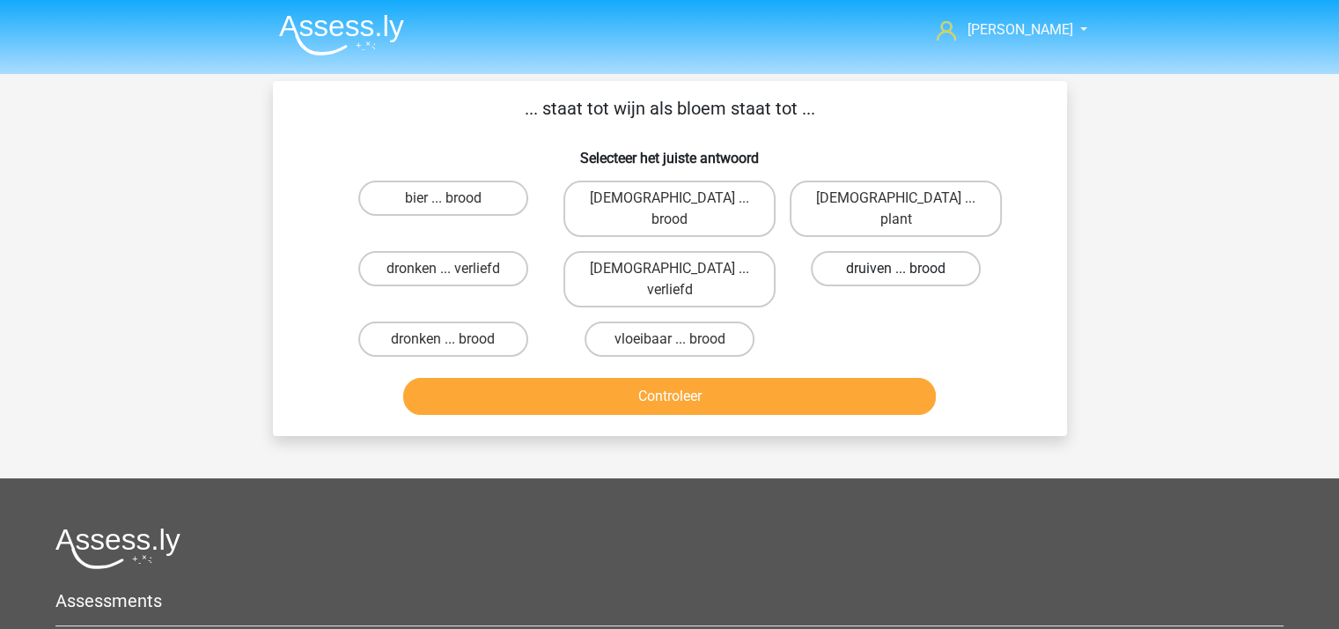
click at [847, 251] on label "druiven ... brood" at bounding box center [896, 268] width 170 height 35
click at [896, 269] on input "druiven ... brood" at bounding box center [901, 274] width 11 height 11
radio input "true"
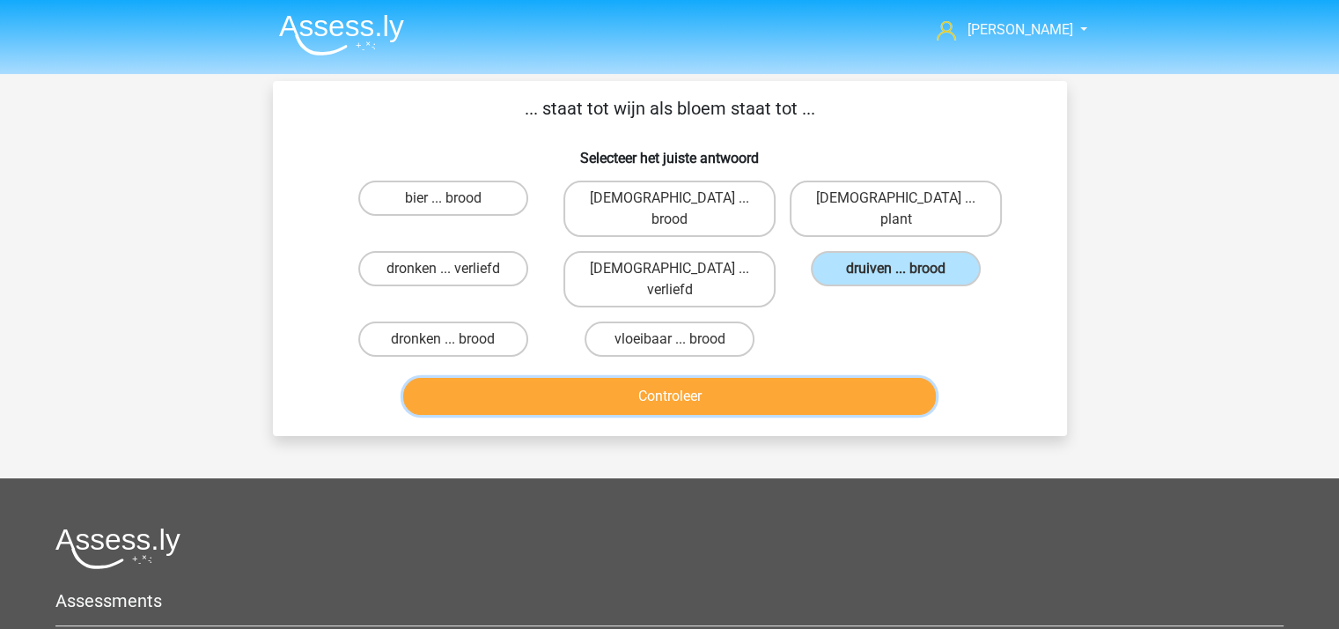
click at [693, 378] on button "Controleer" at bounding box center [669, 396] width 533 height 37
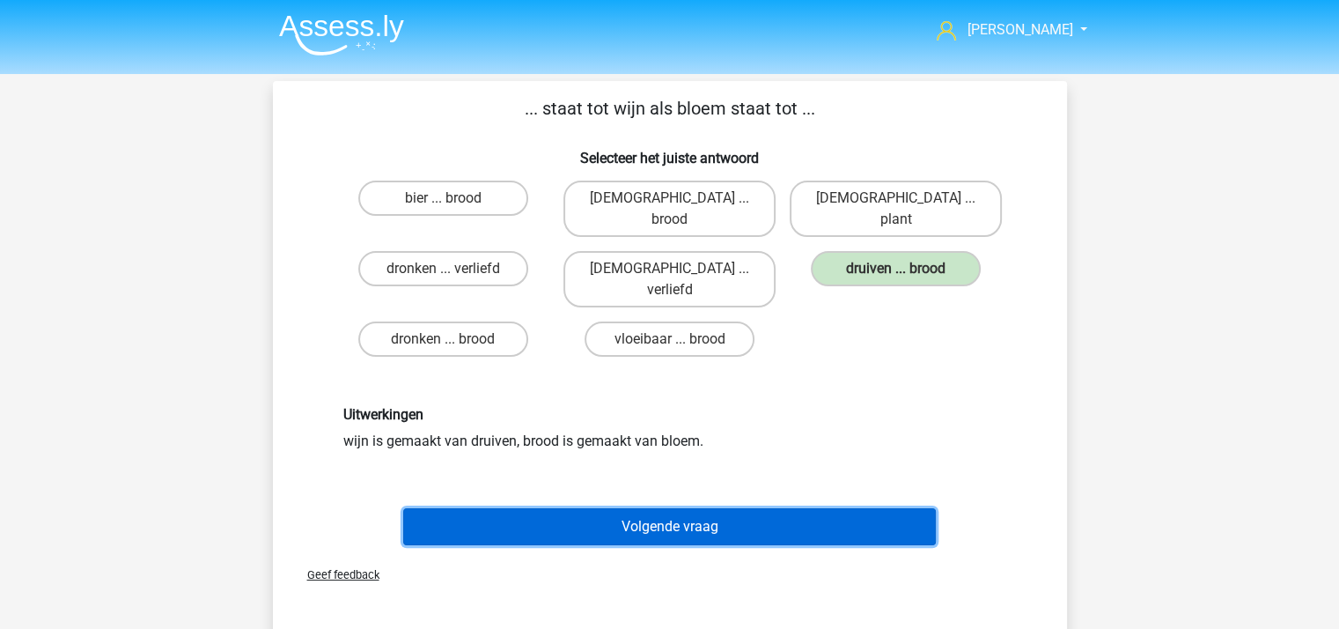
click at [678, 508] on button "Volgende vraag" at bounding box center [669, 526] width 533 height 37
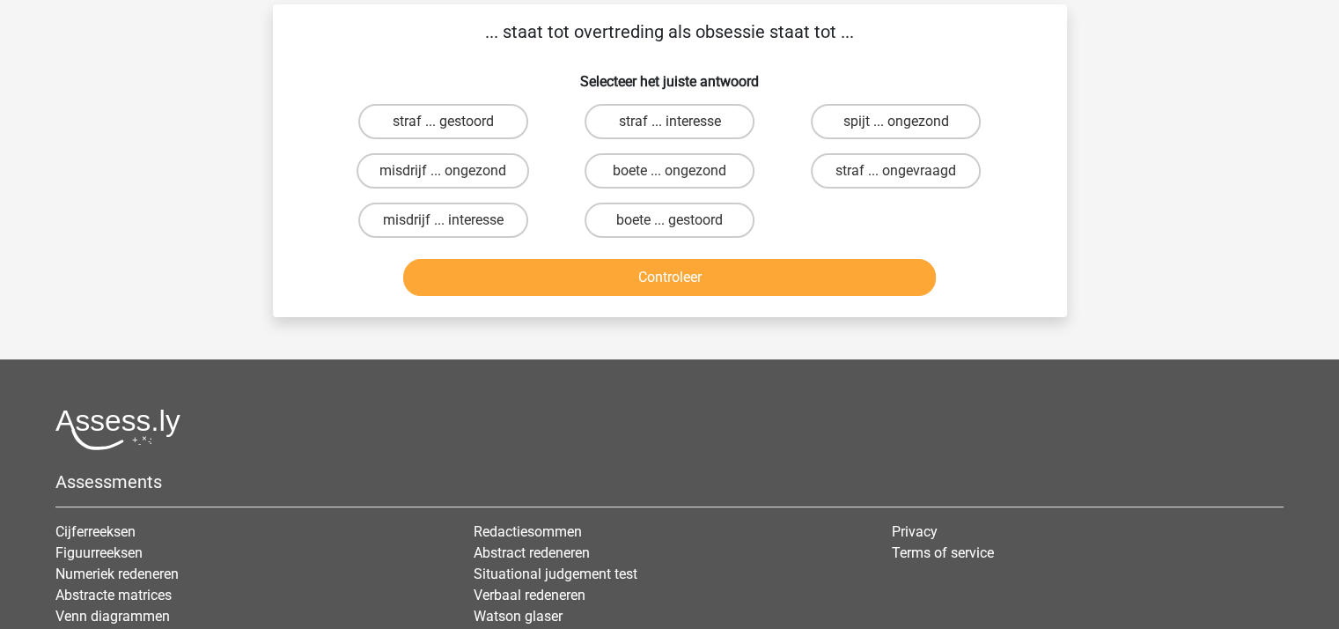
scroll to position [81, 0]
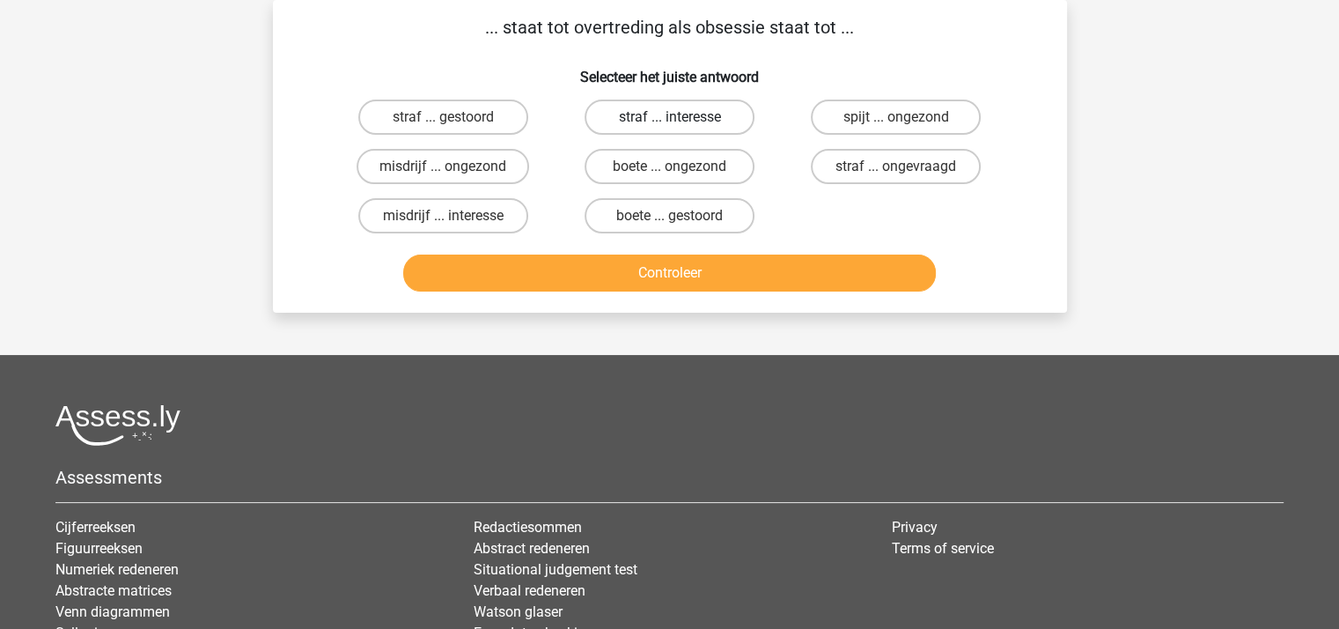
click at [658, 115] on label "straf ... interesse" at bounding box center [670, 116] width 170 height 35
click at [669, 117] on input "straf ... interesse" at bounding box center [674, 122] width 11 height 11
radio input "true"
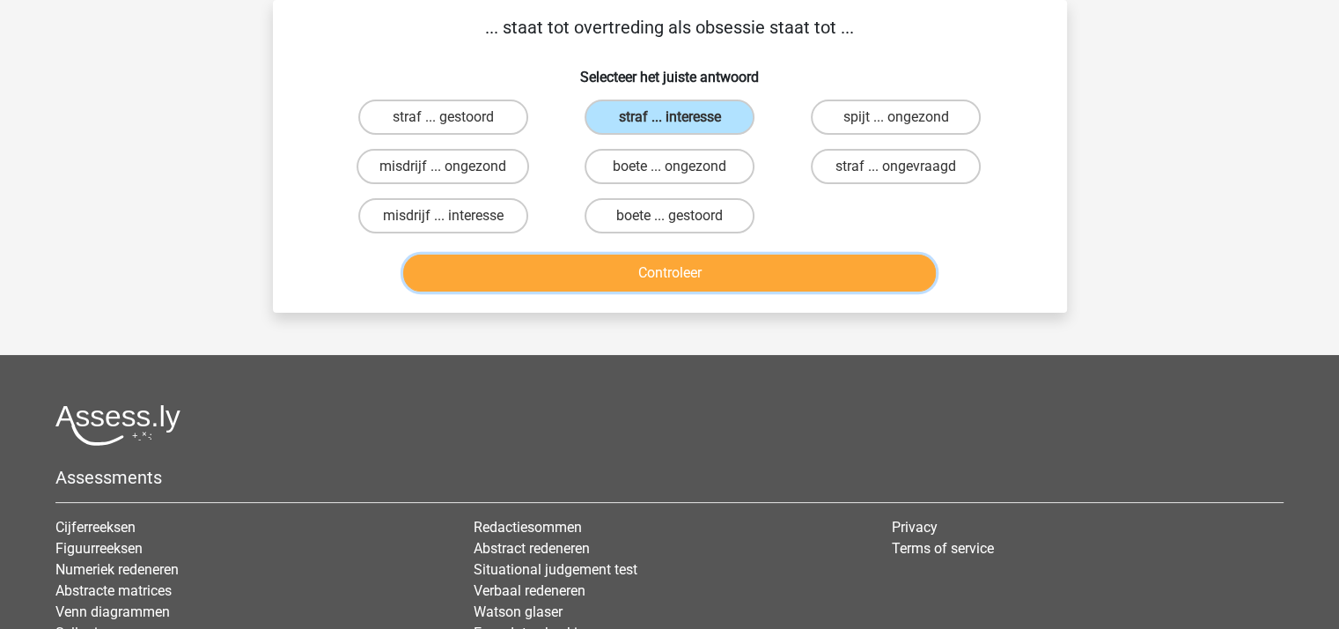
click at [657, 263] on button "Controleer" at bounding box center [669, 272] width 533 height 37
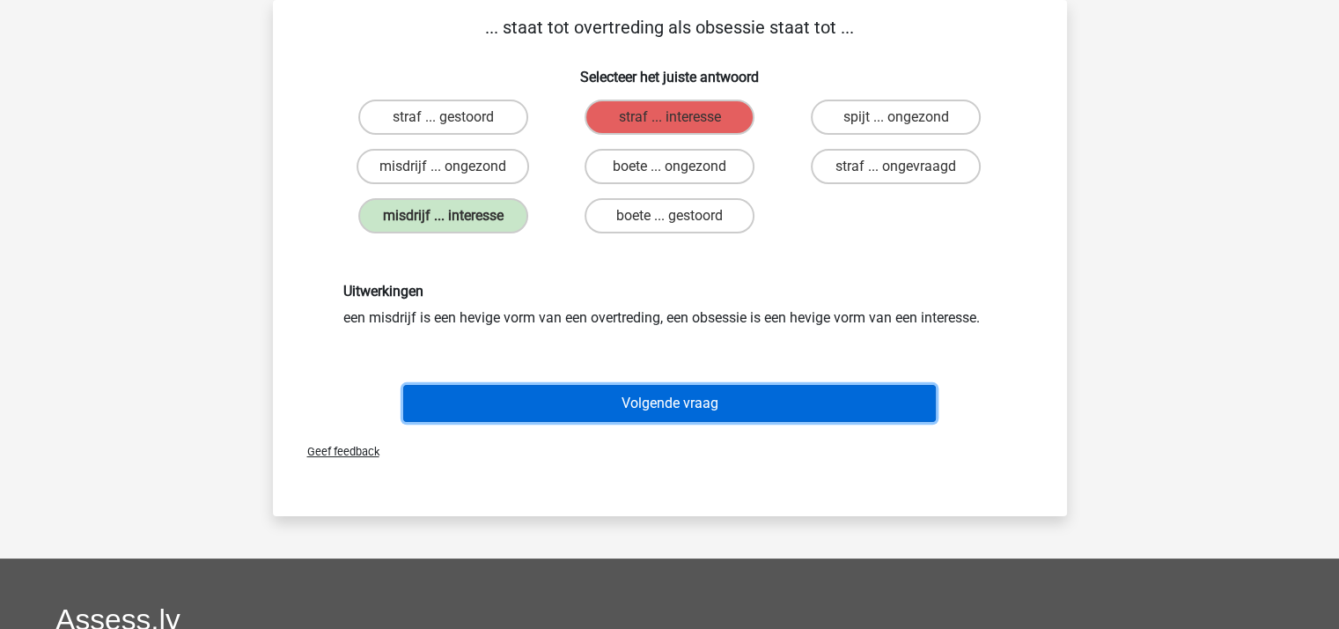
click at [676, 401] on button "Volgende vraag" at bounding box center [669, 403] width 533 height 37
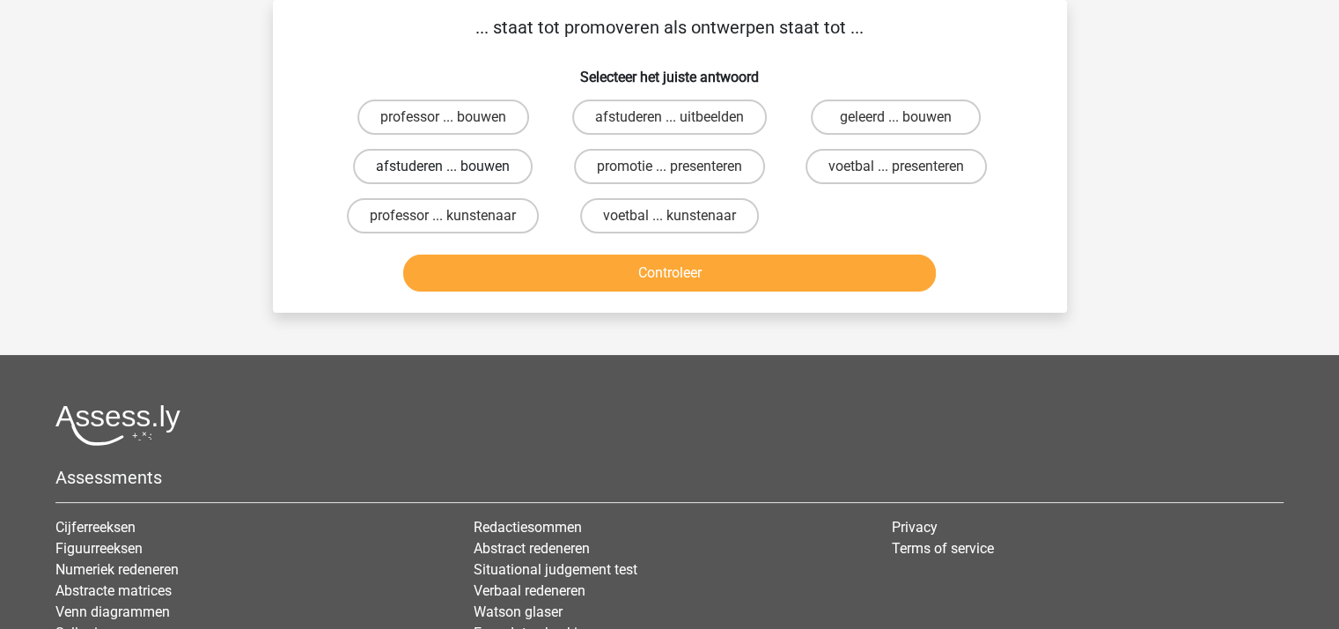
click at [462, 167] on label "afstuderen ... bouwen" at bounding box center [443, 166] width 180 height 35
click at [454, 167] on input "afstuderen ... bouwen" at bounding box center [448, 171] width 11 height 11
radio input "true"
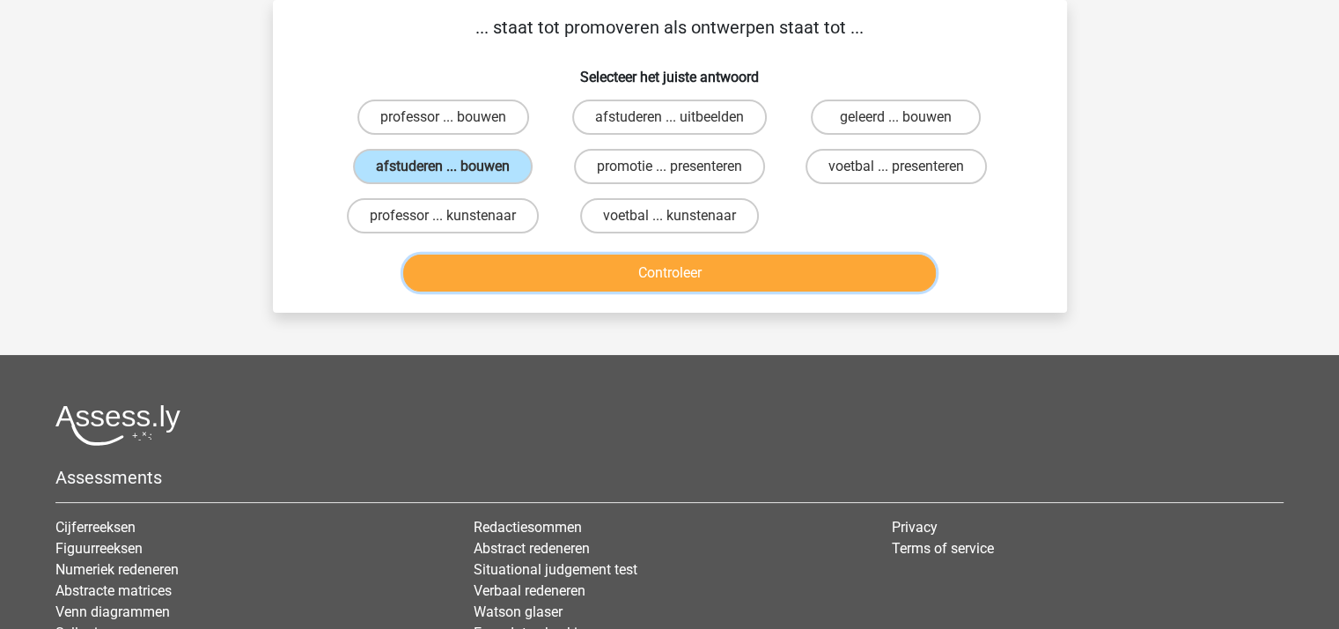
click at [604, 265] on button "Controleer" at bounding box center [669, 272] width 533 height 37
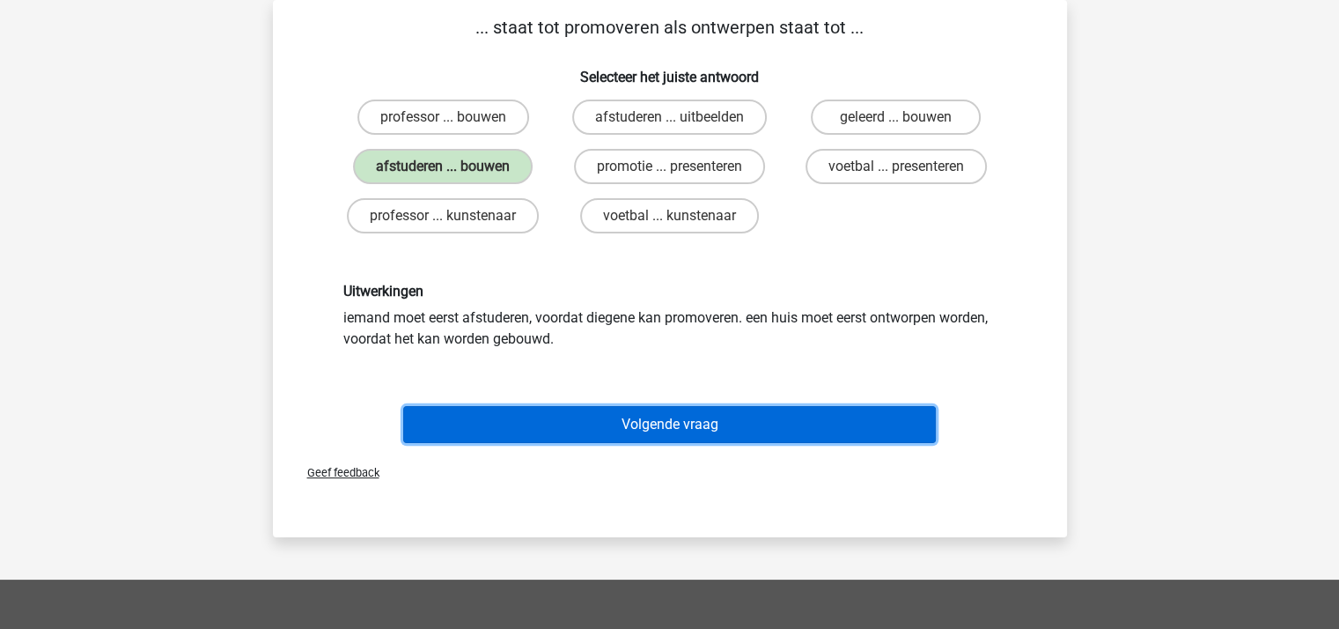
click at [659, 421] on button "Volgende vraag" at bounding box center [669, 424] width 533 height 37
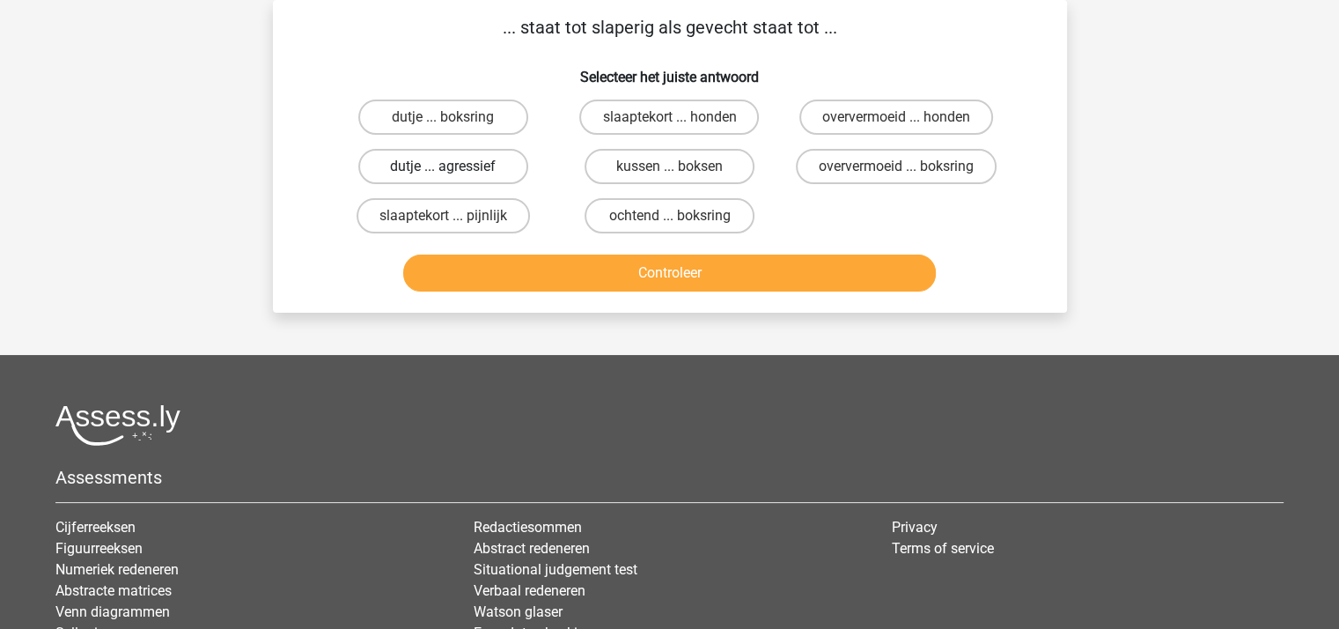
click at [443, 164] on label "dutje ... agressief" at bounding box center [443, 166] width 170 height 35
click at [443, 166] on input "dutje ... agressief" at bounding box center [448, 171] width 11 height 11
radio input "true"
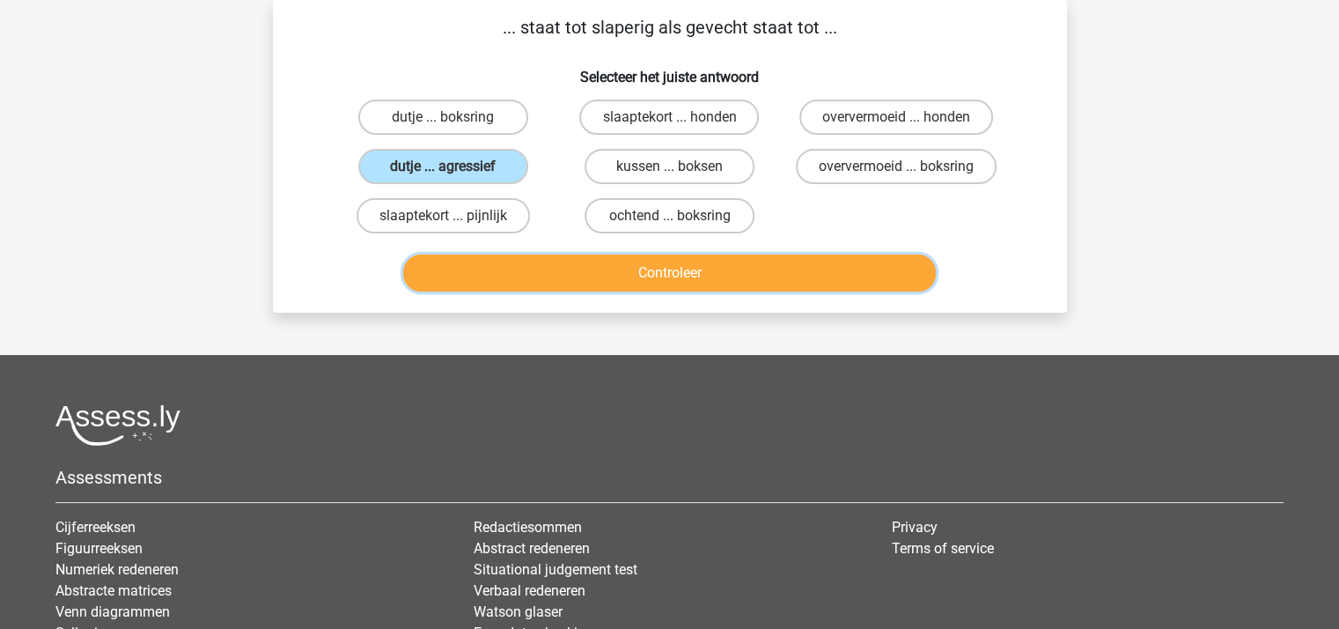
click at [591, 274] on button "Controleer" at bounding box center [669, 272] width 533 height 37
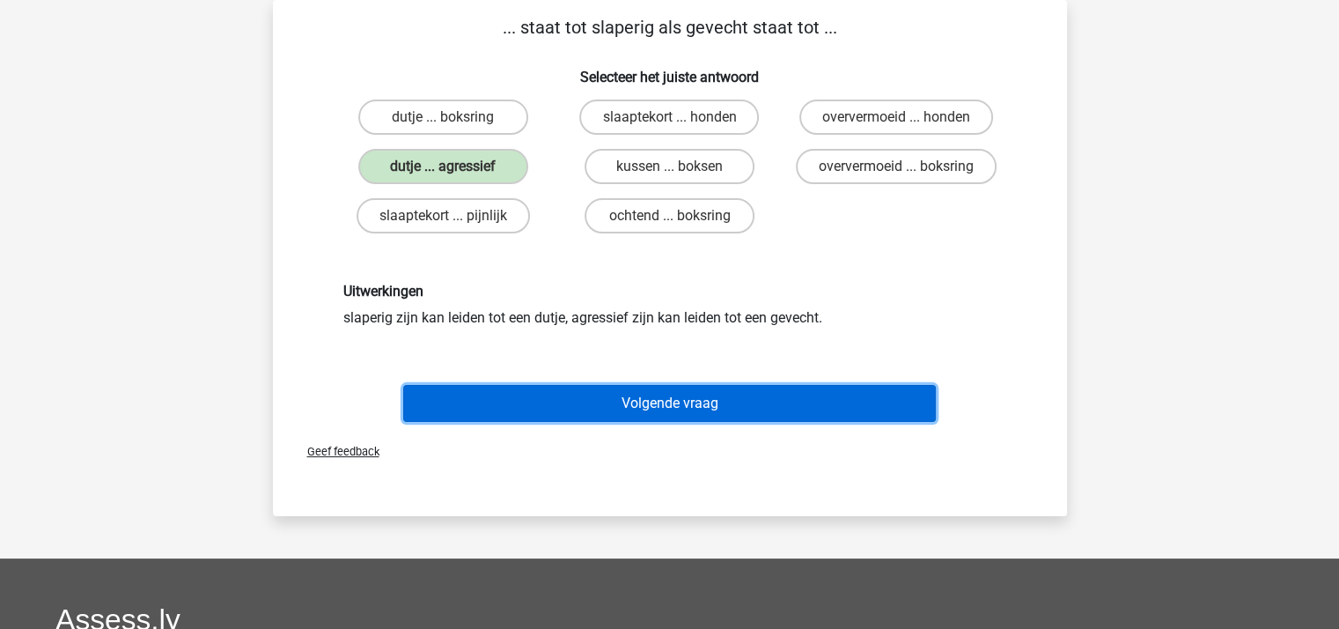
click at [649, 394] on button "Volgende vraag" at bounding box center [669, 403] width 533 height 37
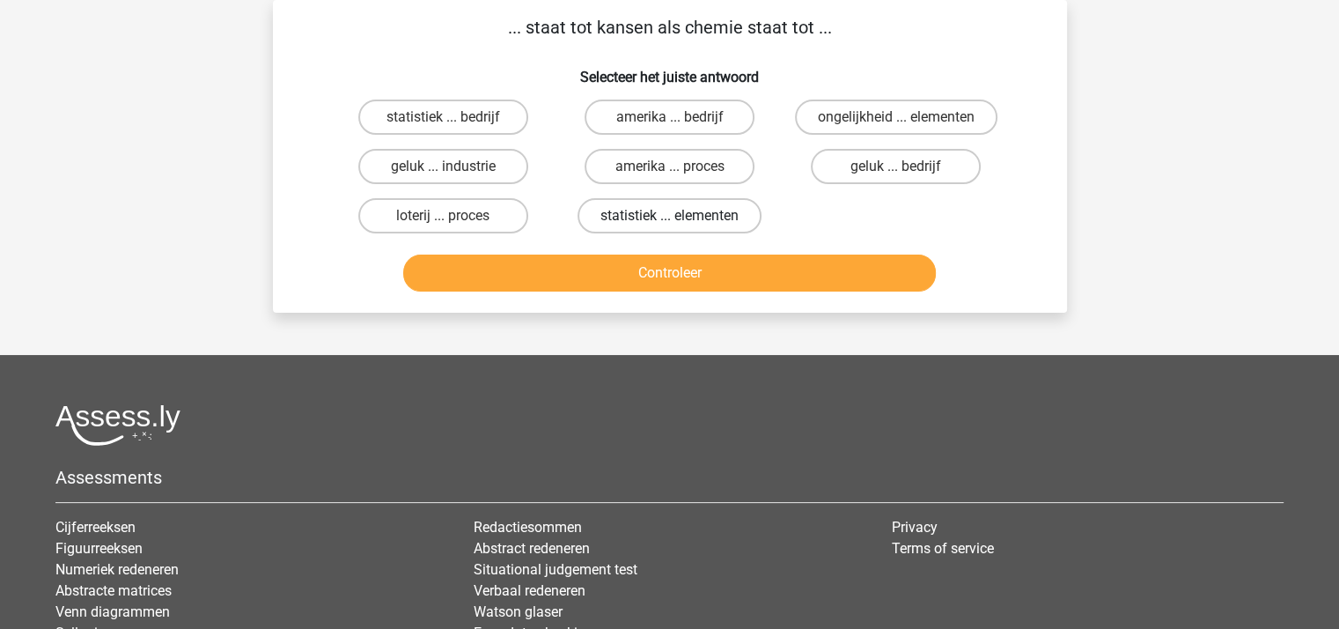
click at [651, 208] on label "statistiek ... elementen" at bounding box center [670, 215] width 184 height 35
click at [669, 216] on input "statistiek ... elementen" at bounding box center [674, 221] width 11 height 11
radio input "true"
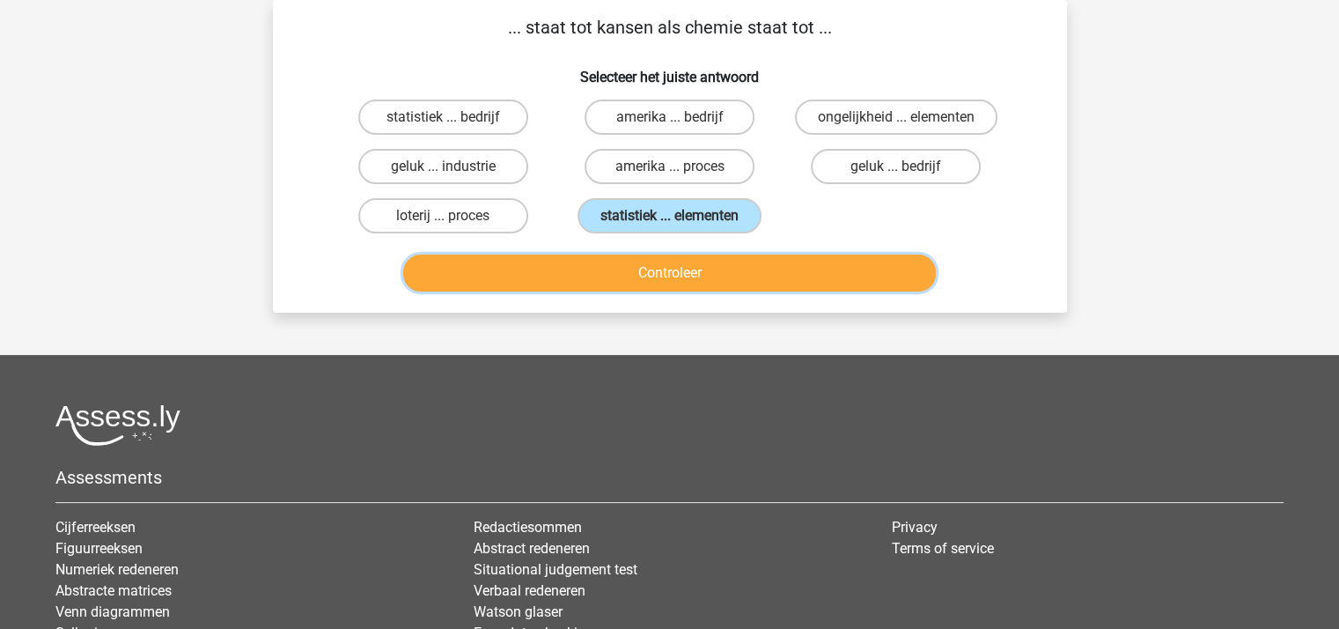
click at [676, 267] on button "Controleer" at bounding box center [669, 272] width 533 height 37
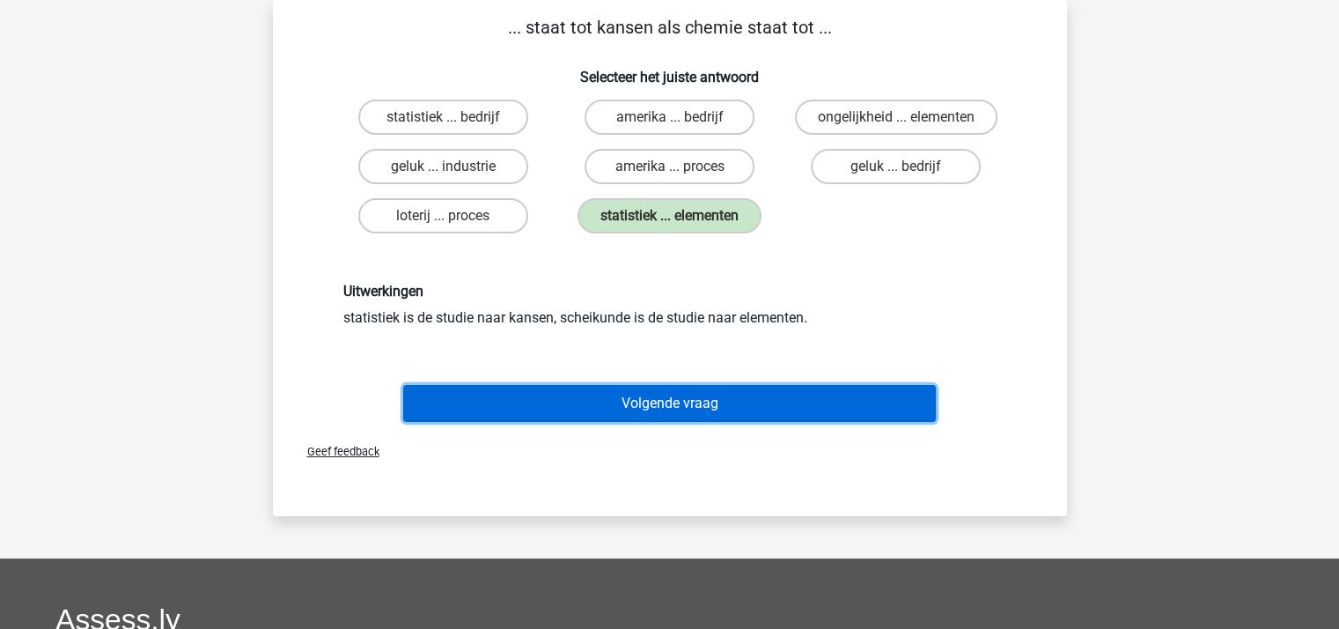
click at [697, 397] on button "Volgende vraag" at bounding box center [669, 403] width 533 height 37
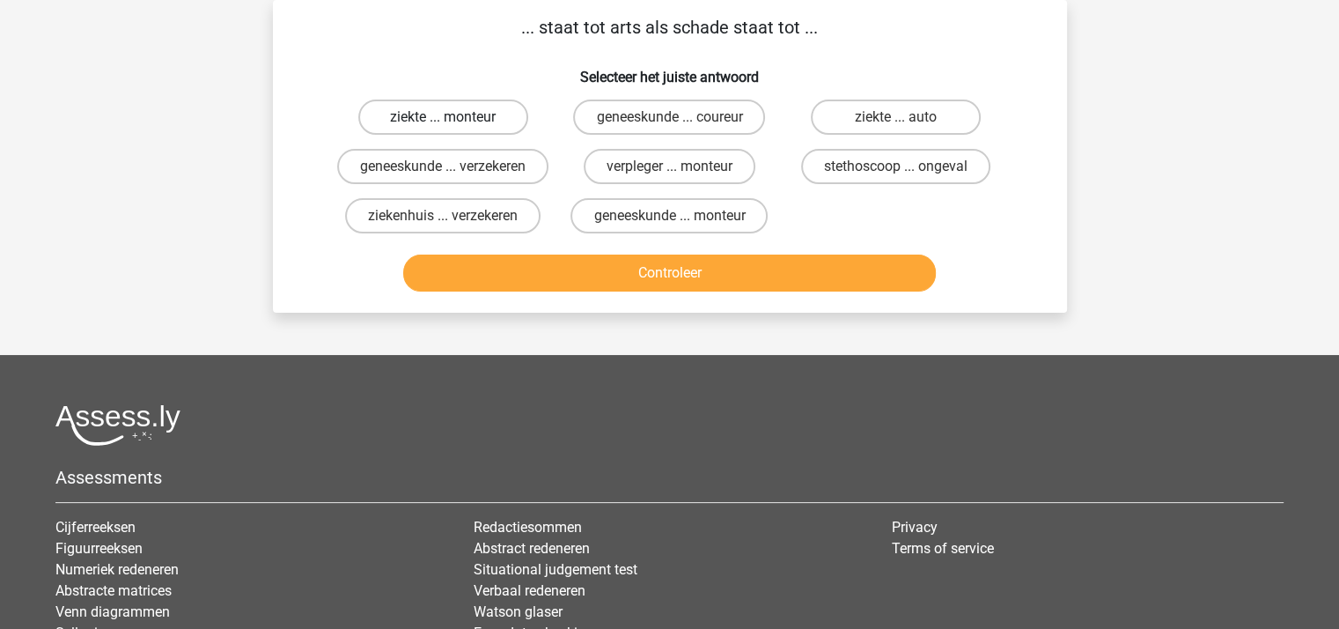
click at [475, 115] on label "ziekte ... monteur" at bounding box center [443, 116] width 170 height 35
click at [454, 117] on input "ziekte ... monteur" at bounding box center [448, 122] width 11 height 11
radio input "true"
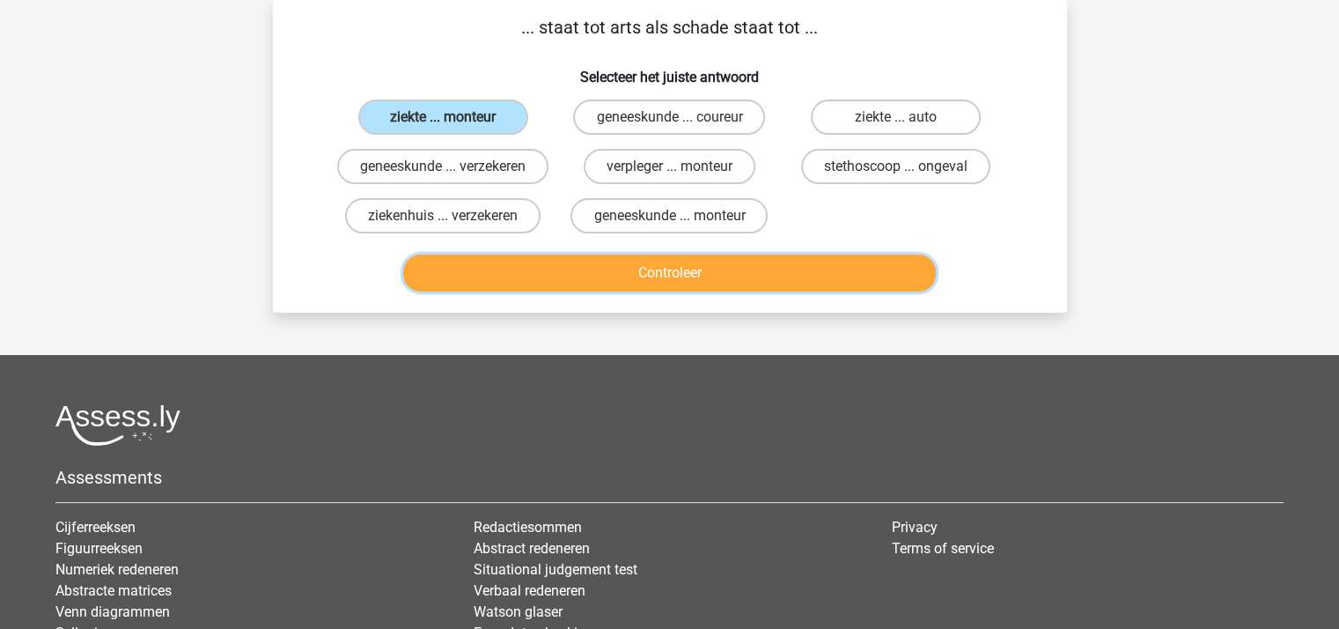
click at [637, 284] on button "Controleer" at bounding box center [669, 272] width 533 height 37
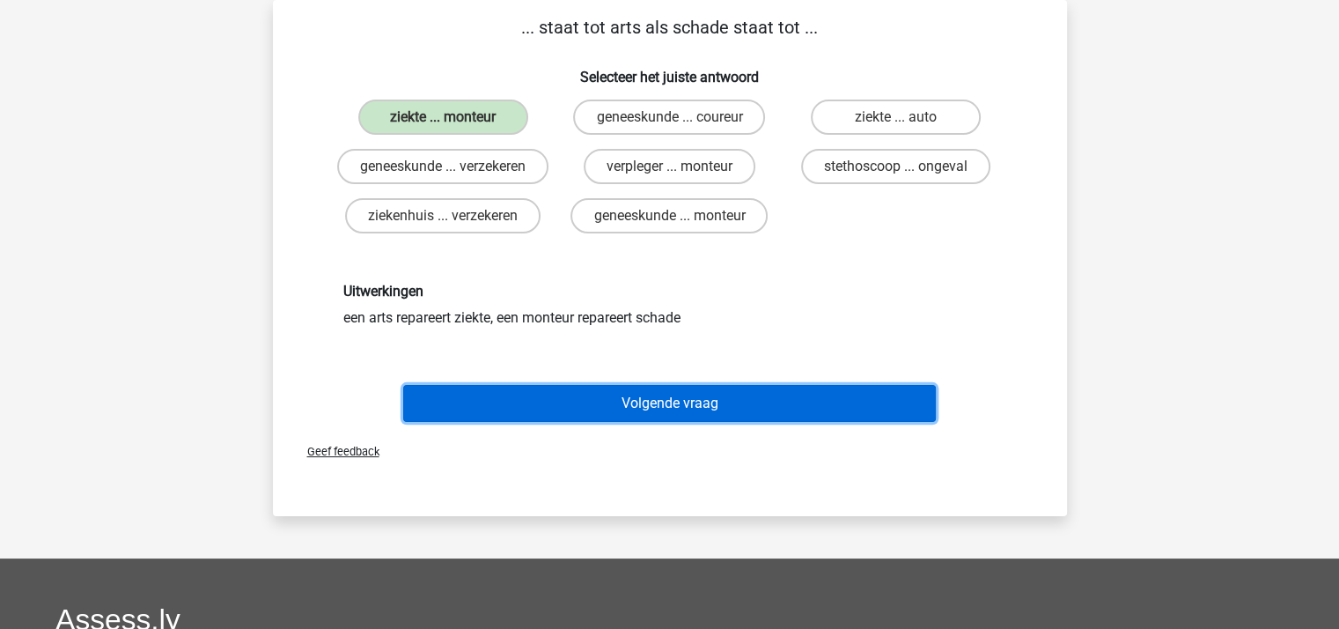
click at [648, 416] on button "Volgende vraag" at bounding box center [669, 403] width 533 height 37
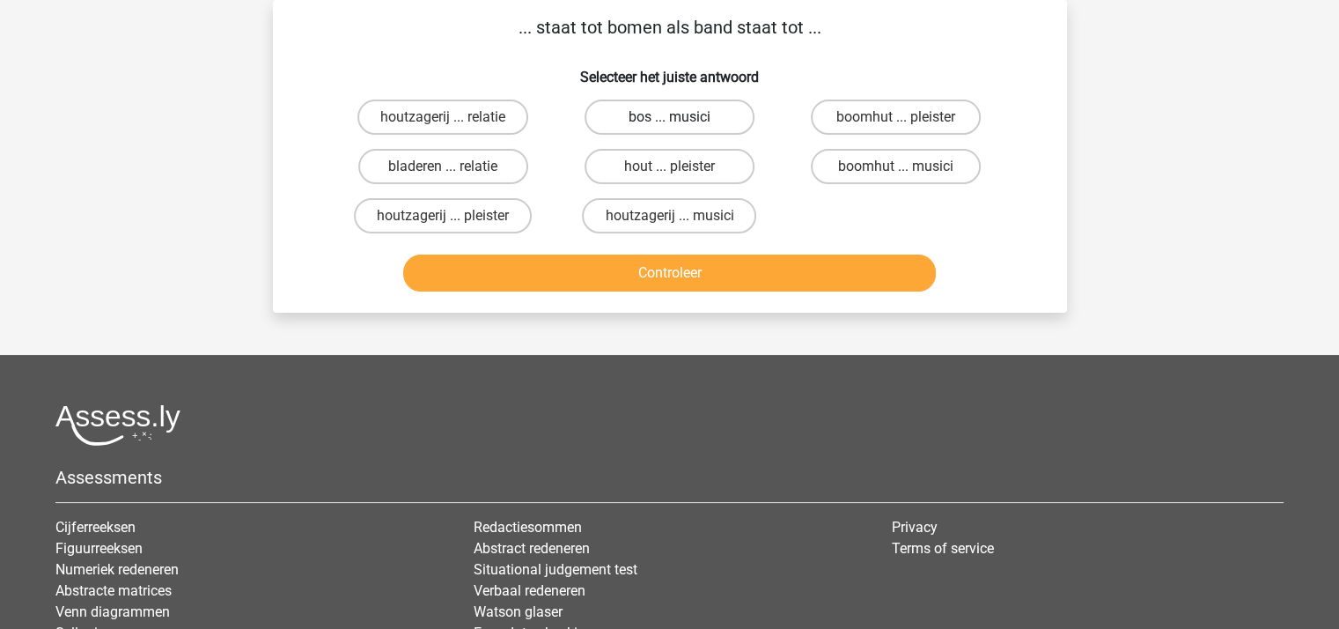
click at [651, 122] on label "bos ... musici" at bounding box center [670, 116] width 170 height 35
click at [669, 122] on input "bos ... musici" at bounding box center [674, 122] width 11 height 11
radio input "true"
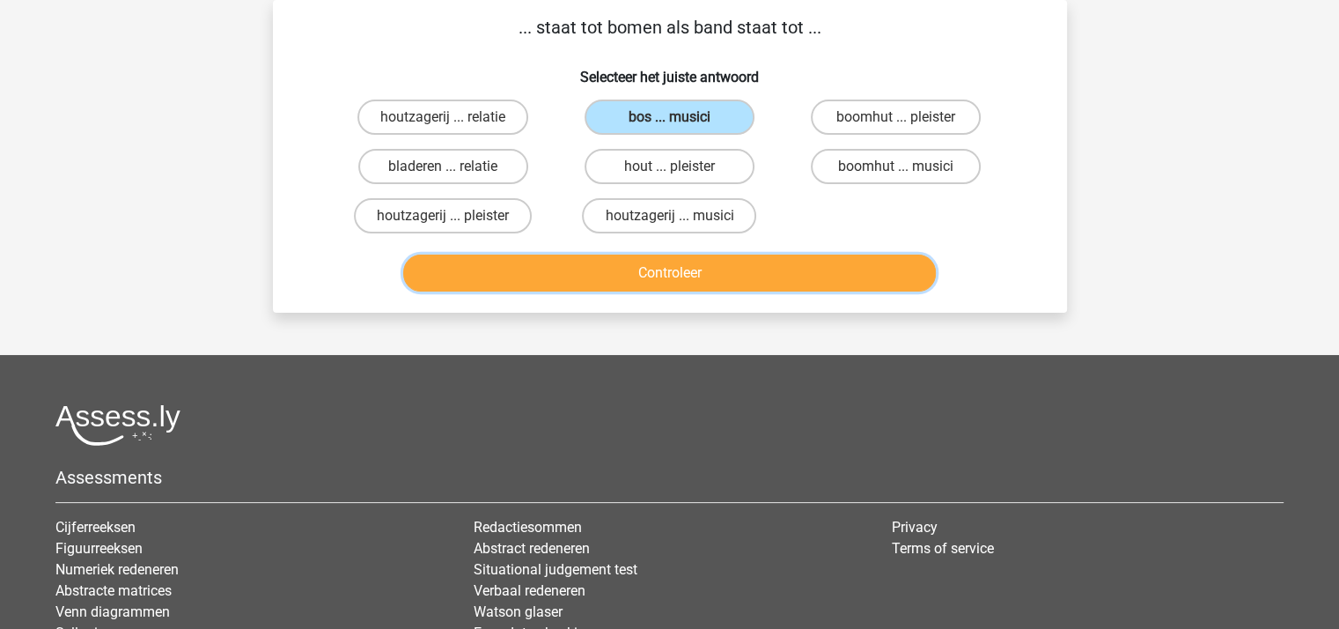
click at [674, 274] on button "Controleer" at bounding box center [669, 272] width 533 height 37
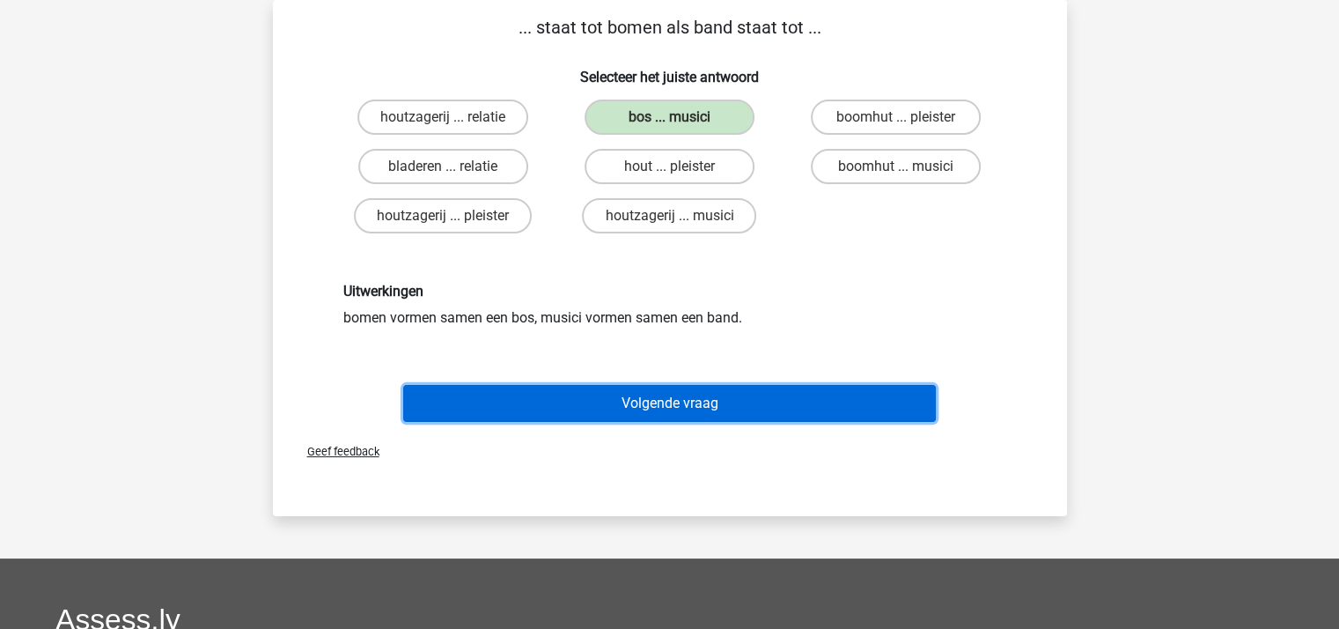
click at [666, 401] on button "Volgende vraag" at bounding box center [669, 403] width 533 height 37
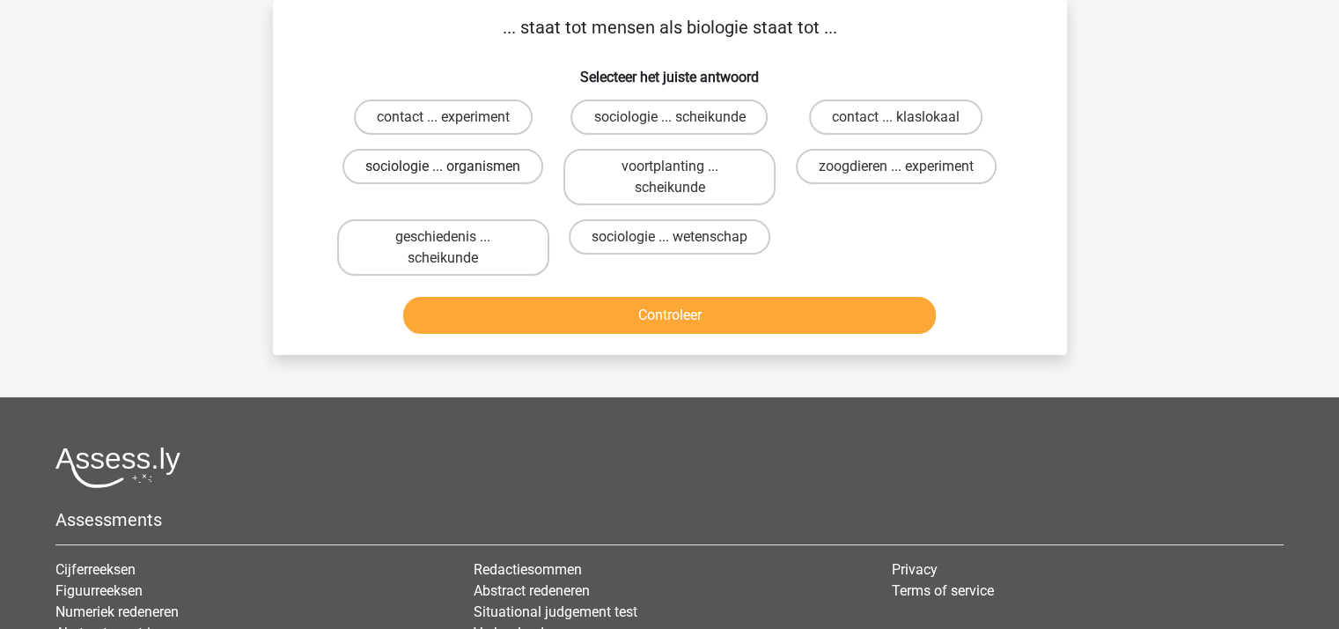
click at [478, 164] on label "sociologie ... organismen" at bounding box center [442, 166] width 201 height 35
click at [454, 166] on input "sociologie ... organismen" at bounding box center [448, 171] width 11 height 11
radio input "true"
click at [630, 317] on button "Controleer" at bounding box center [669, 315] width 533 height 37
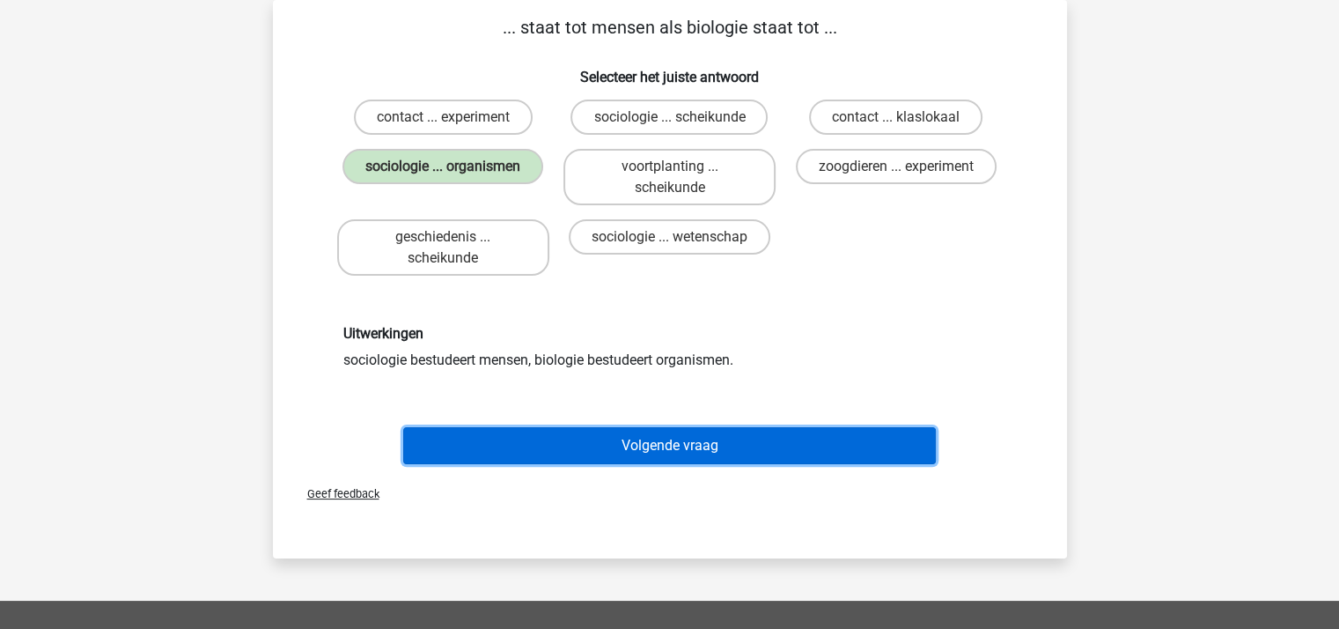
click at [674, 442] on button "Volgende vraag" at bounding box center [669, 445] width 533 height 37
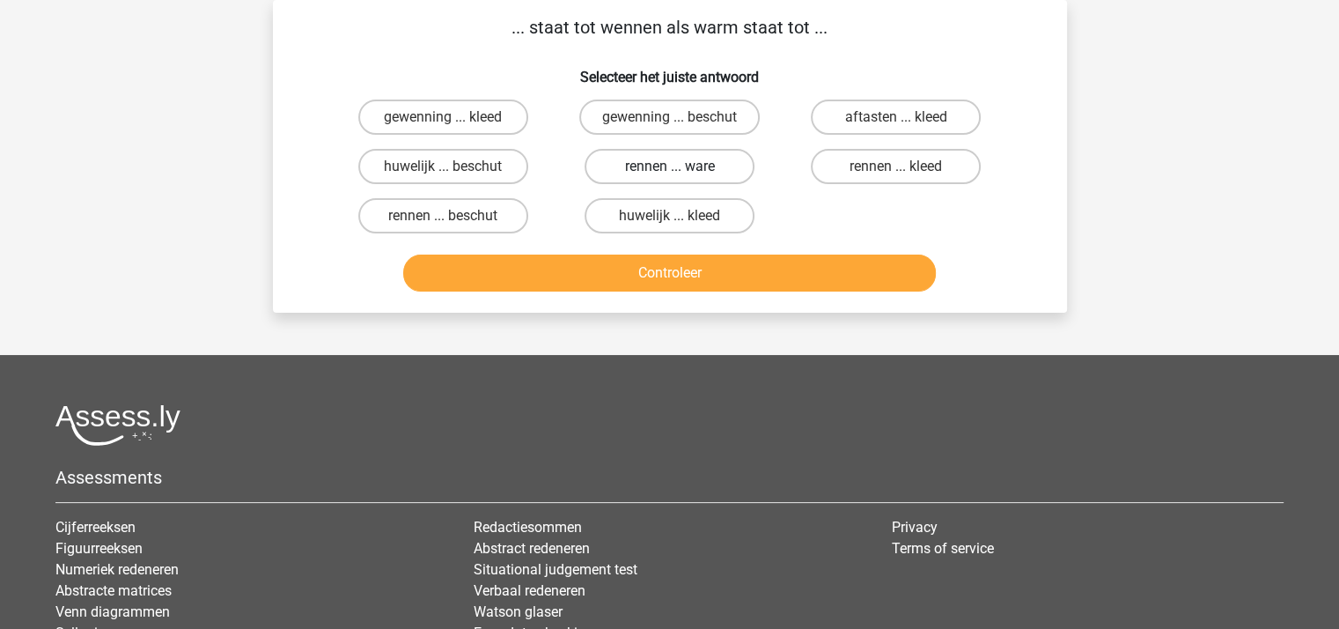
click at [675, 165] on label "rennen ... ware" at bounding box center [670, 166] width 170 height 35
click at [675, 166] on input "rennen ... ware" at bounding box center [674, 171] width 11 height 11
radio input "true"
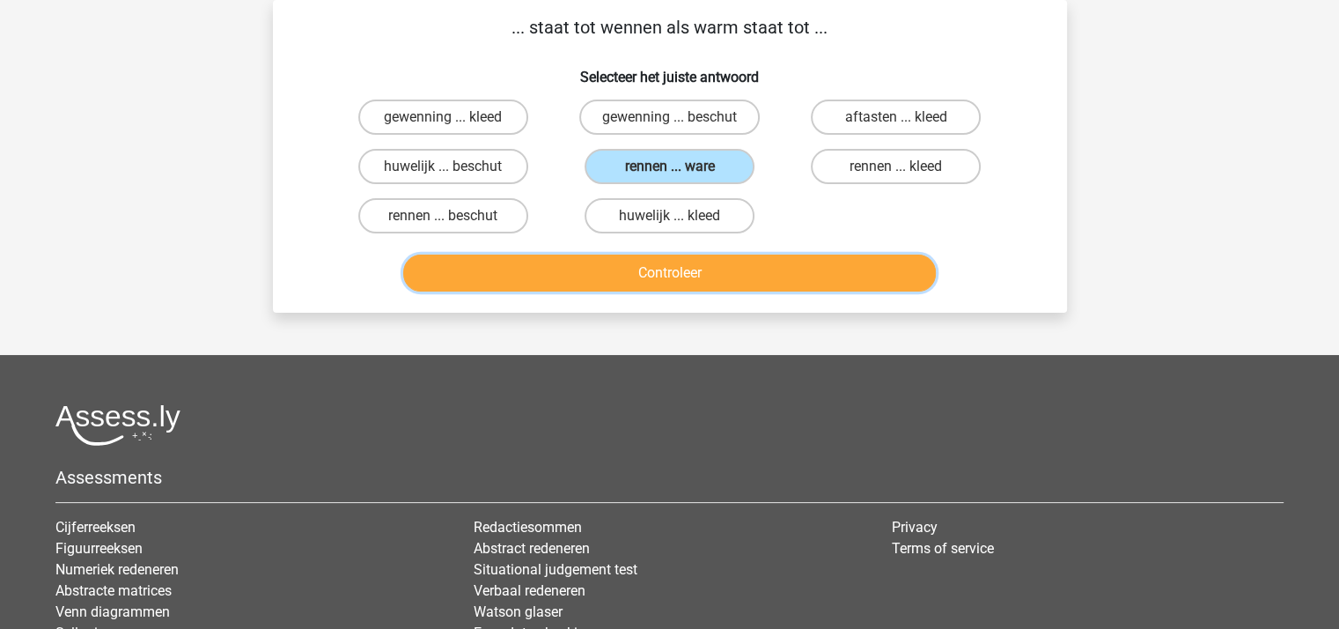
click at [669, 274] on button "Controleer" at bounding box center [669, 272] width 533 height 37
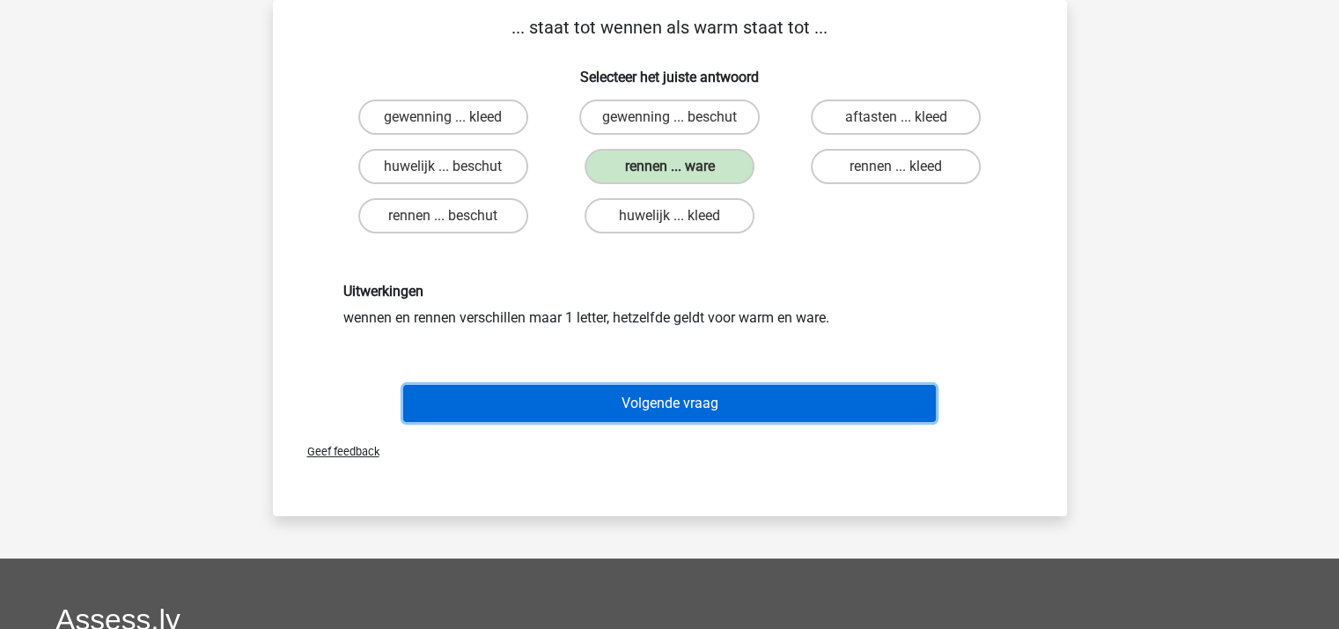
click at [672, 399] on button "Volgende vraag" at bounding box center [669, 403] width 533 height 37
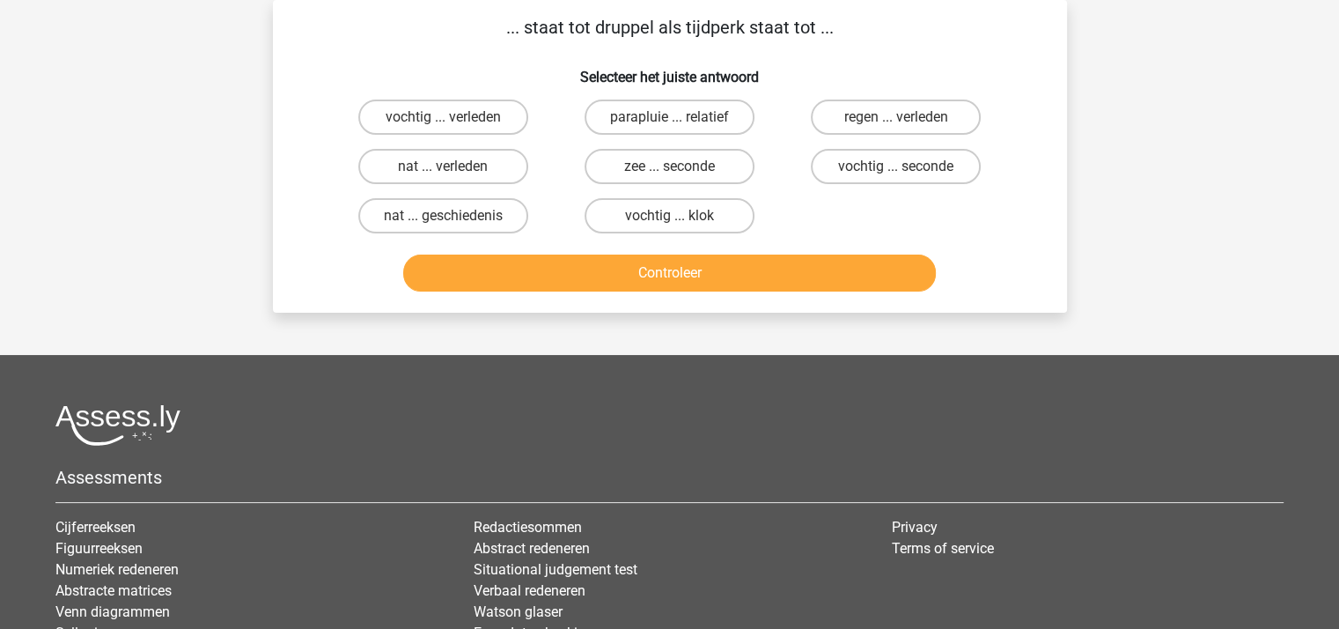
click at [674, 168] on input "zee ... seconde" at bounding box center [674, 171] width 11 height 11
radio input "true"
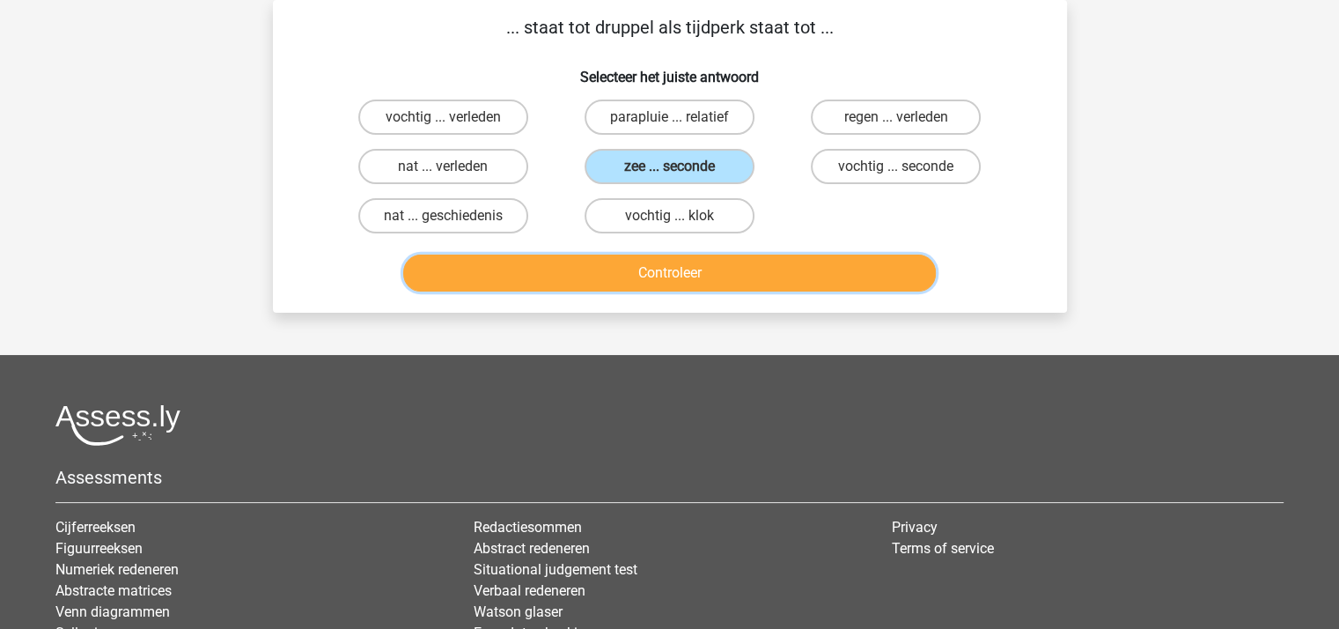
click at [689, 276] on button "Controleer" at bounding box center [669, 272] width 533 height 37
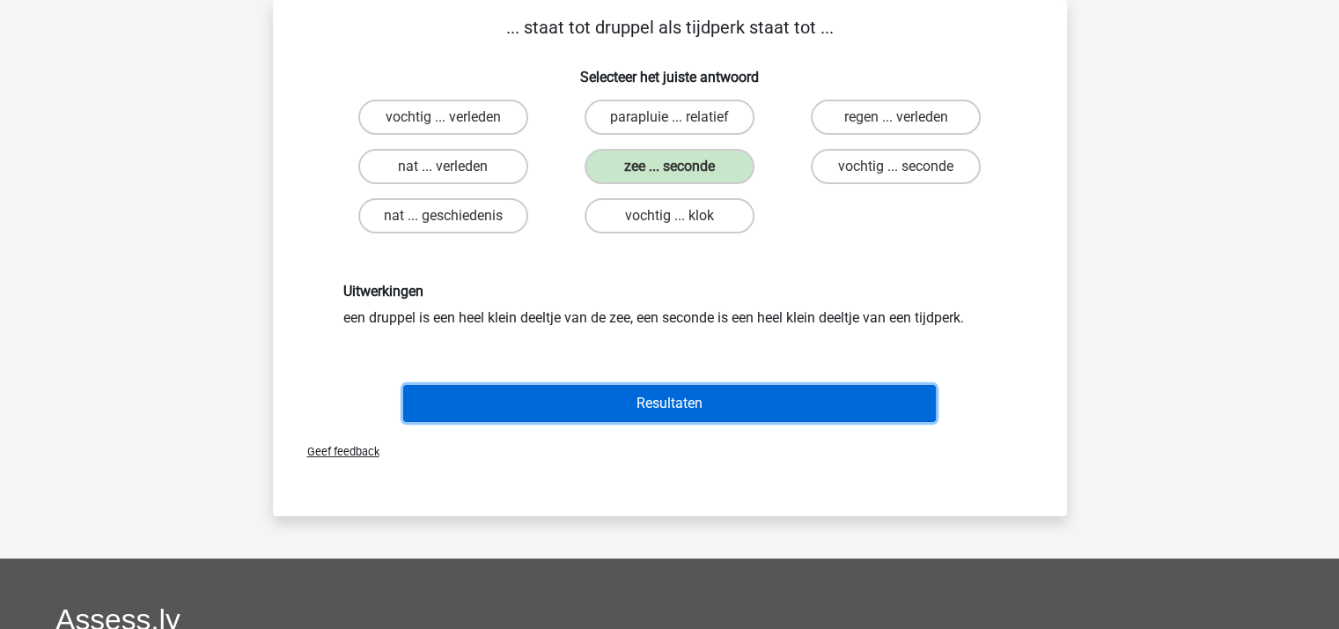
click at [688, 394] on button "Resultaten" at bounding box center [669, 403] width 533 height 37
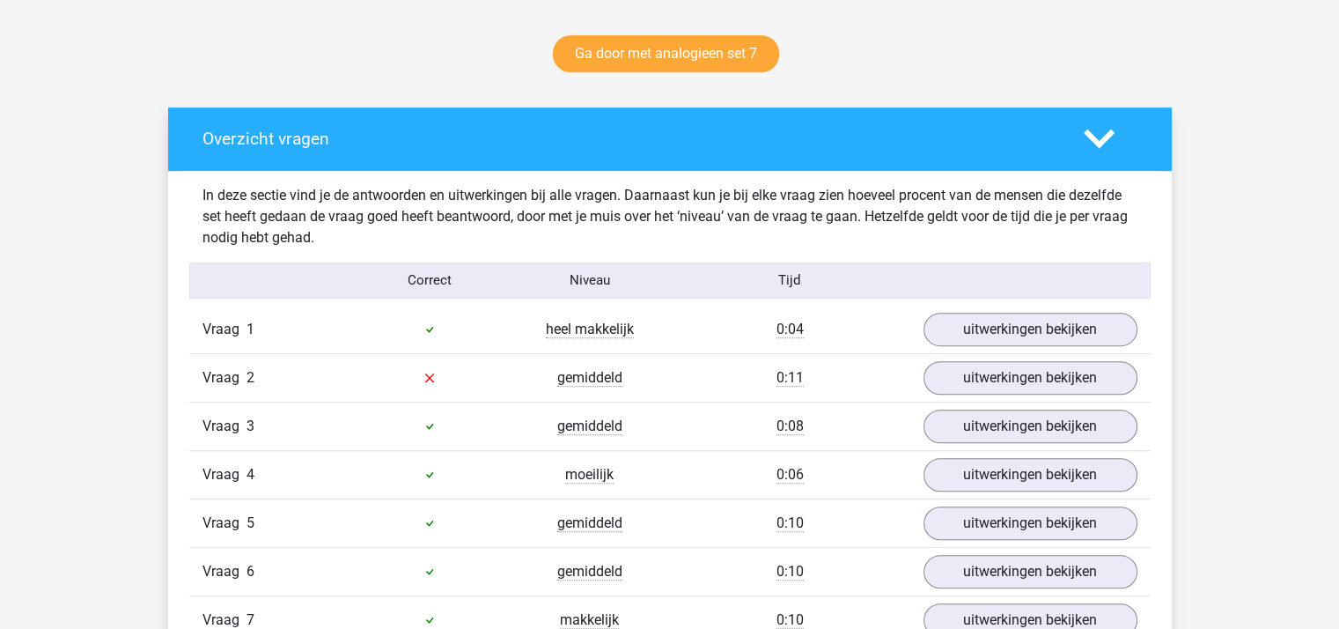
scroll to position [880, 0]
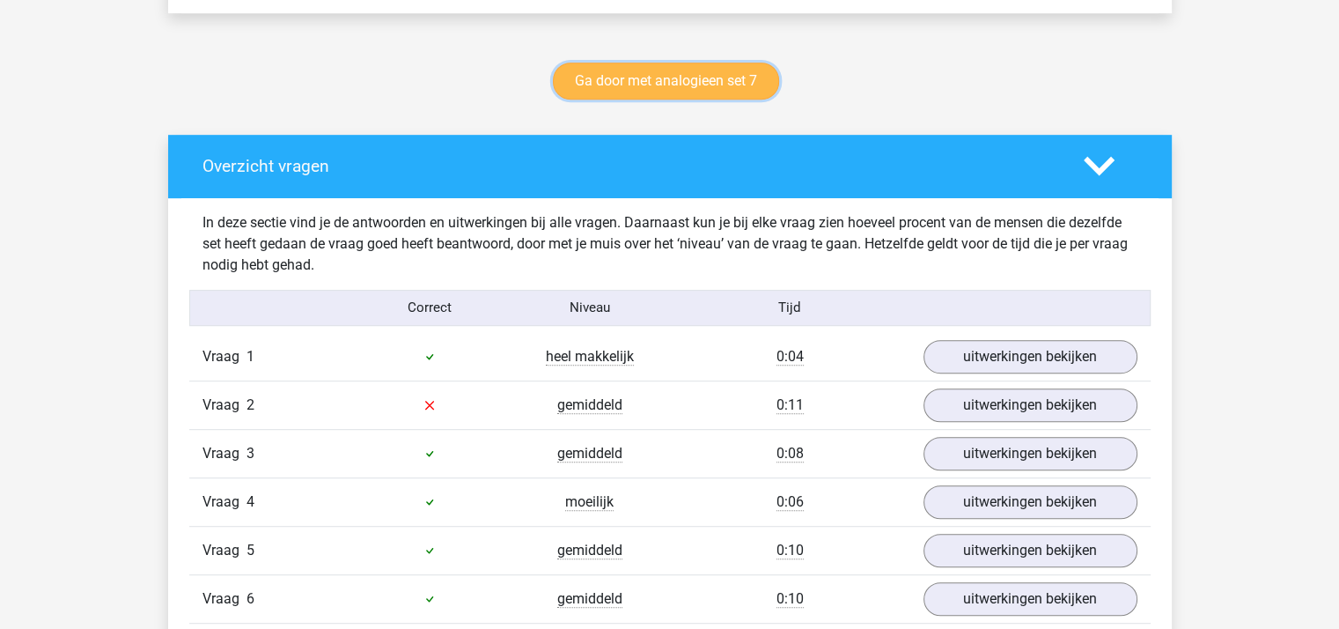
click at [683, 73] on link "Ga door met analogieen set 7" at bounding box center [666, 81] width 226 height 37
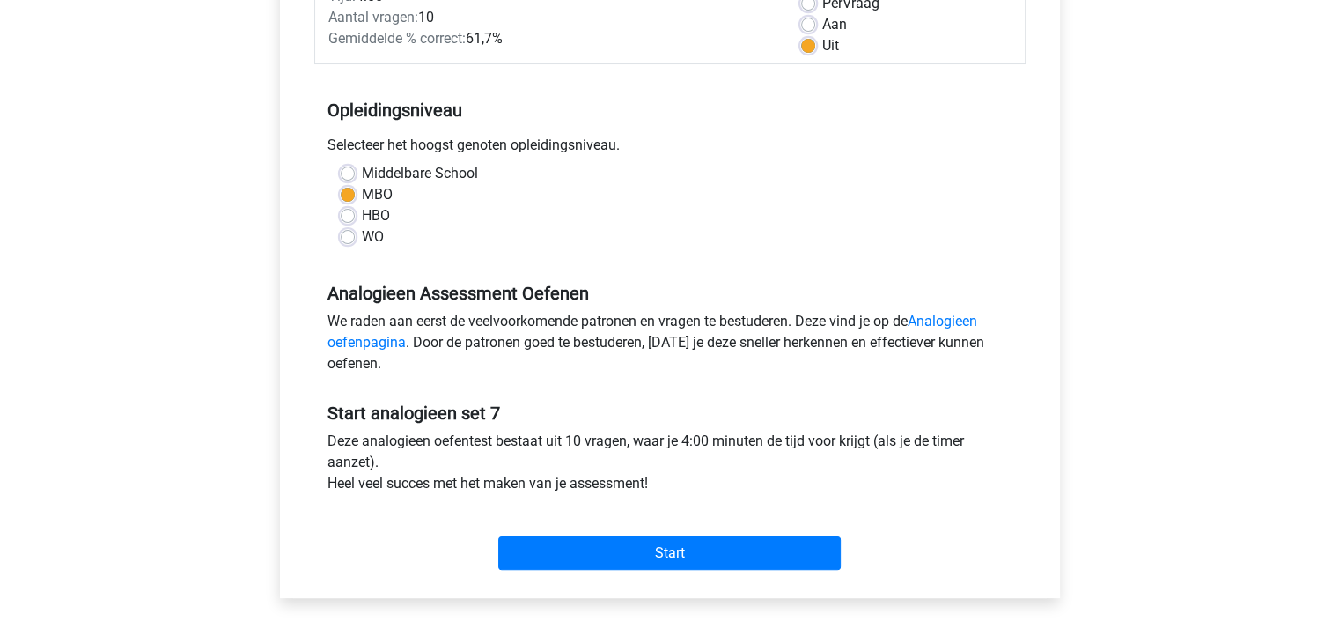
scroll to position [440, 0]
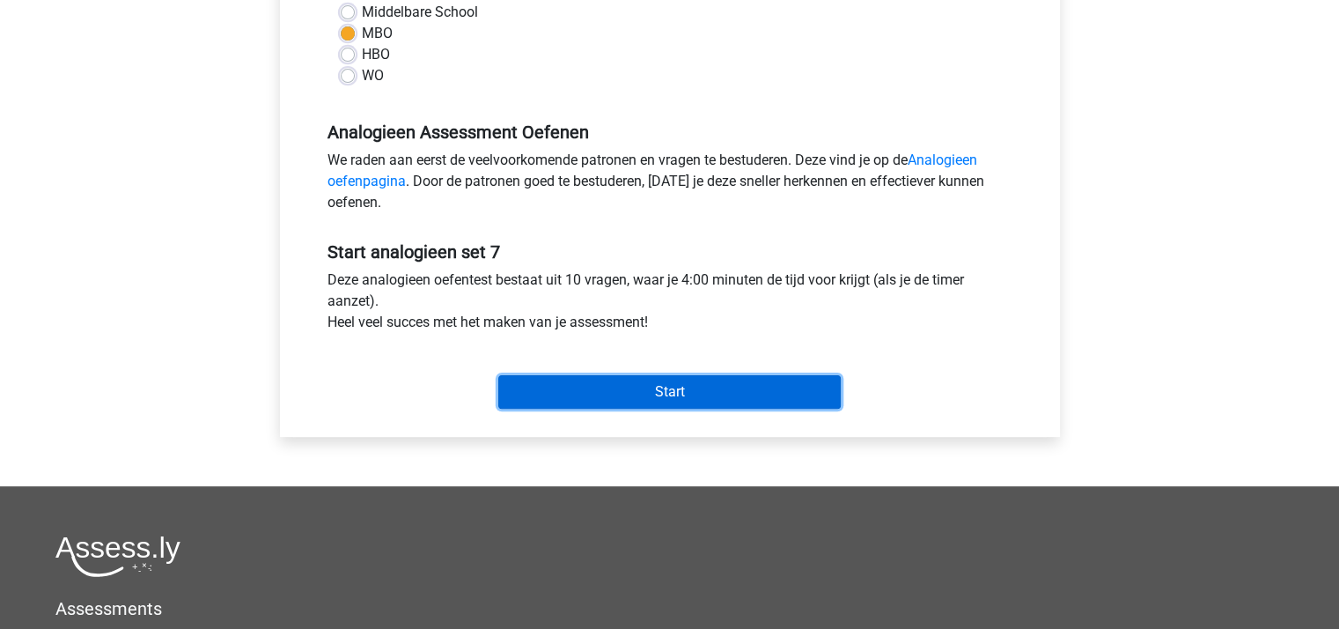
click at [622, 387] on input "Start" at bounding box center [669, 391] width 342 height 33
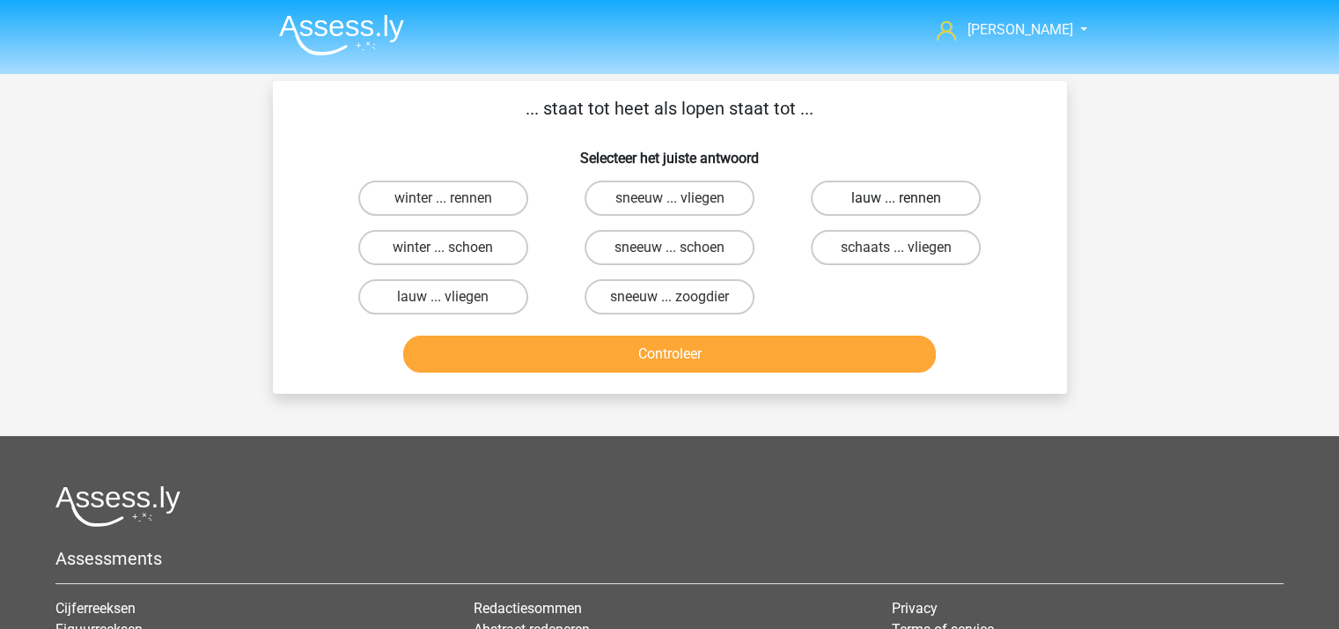
click at [920, 196] on label "lauw ... rennen" at bounding box center [896, 197] width 170 height 35
click at [908, 198] on input "lauw ... rennen" at bounding box center [901, 203] width 11 height 11
radio input "true"
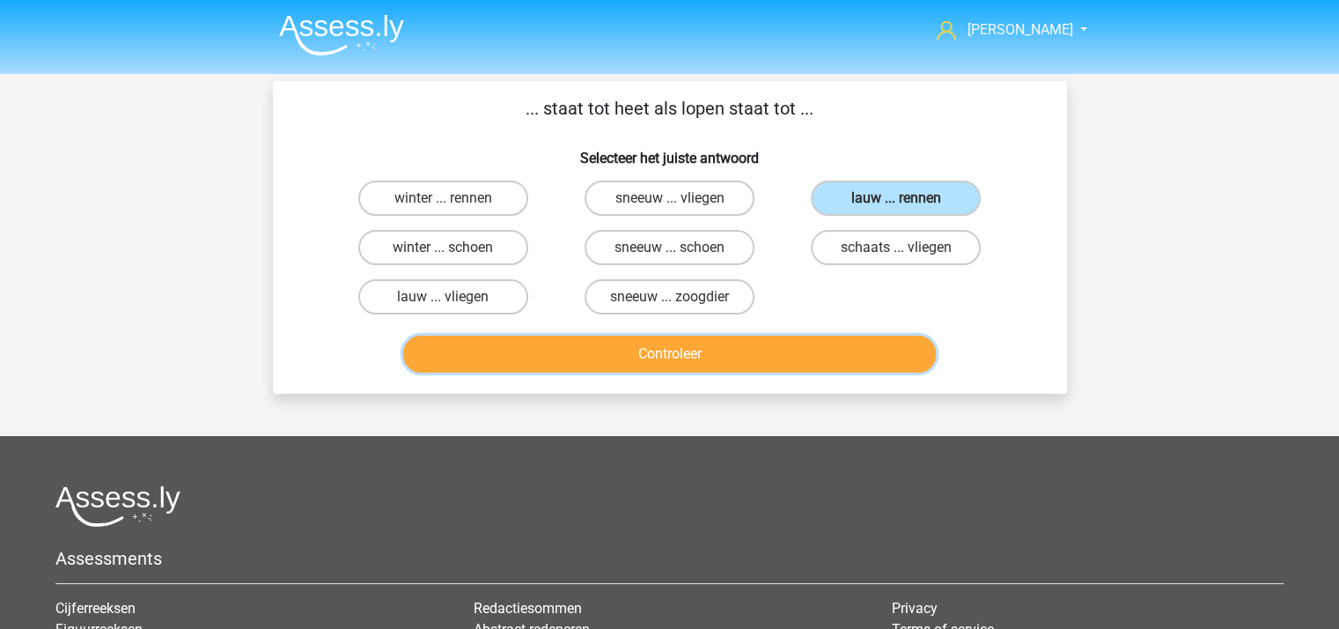
click at [713, 341] on button "Controleer" at bounding box center [669, 353] width 533 height 37
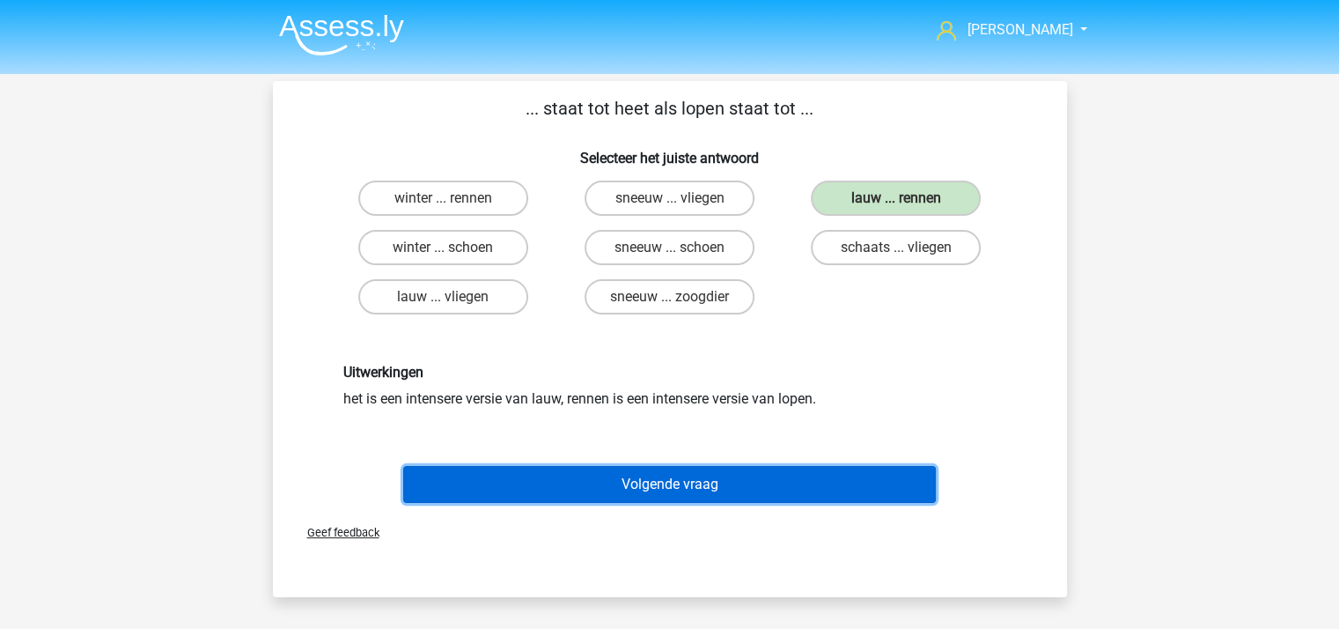
click at [673, 483] on button "Volgende vraag" at bounding box center [669, 484] width 533 height 37
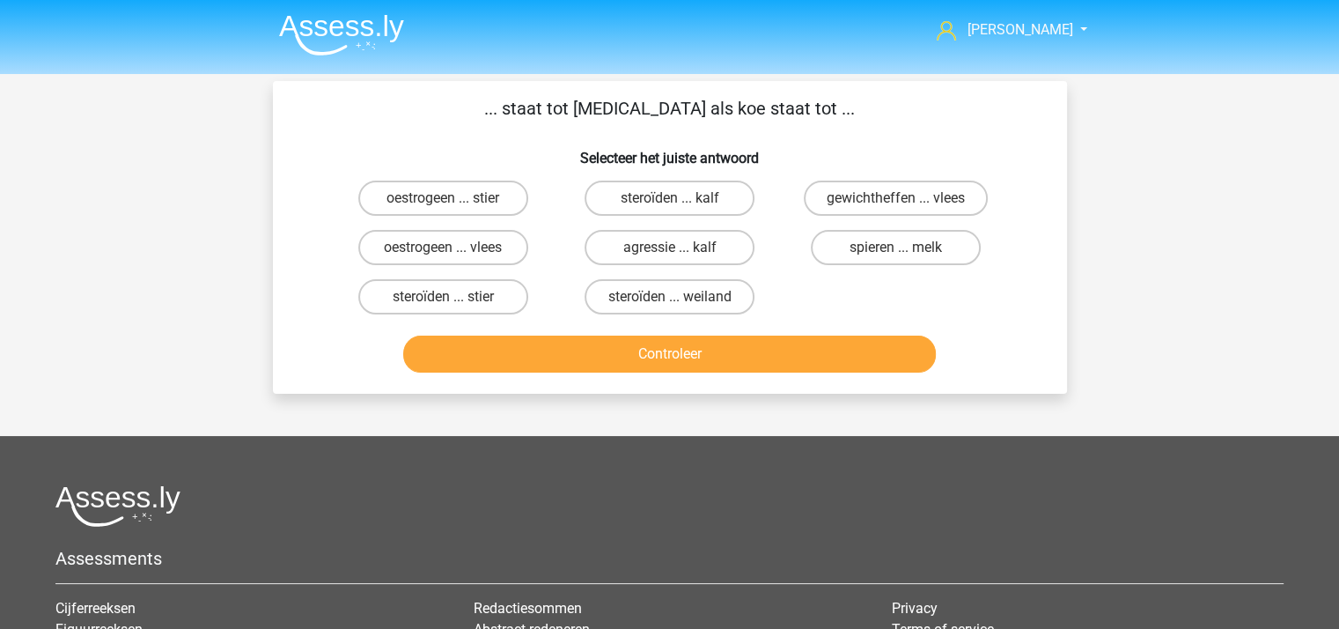
scroll to position [81, 0]
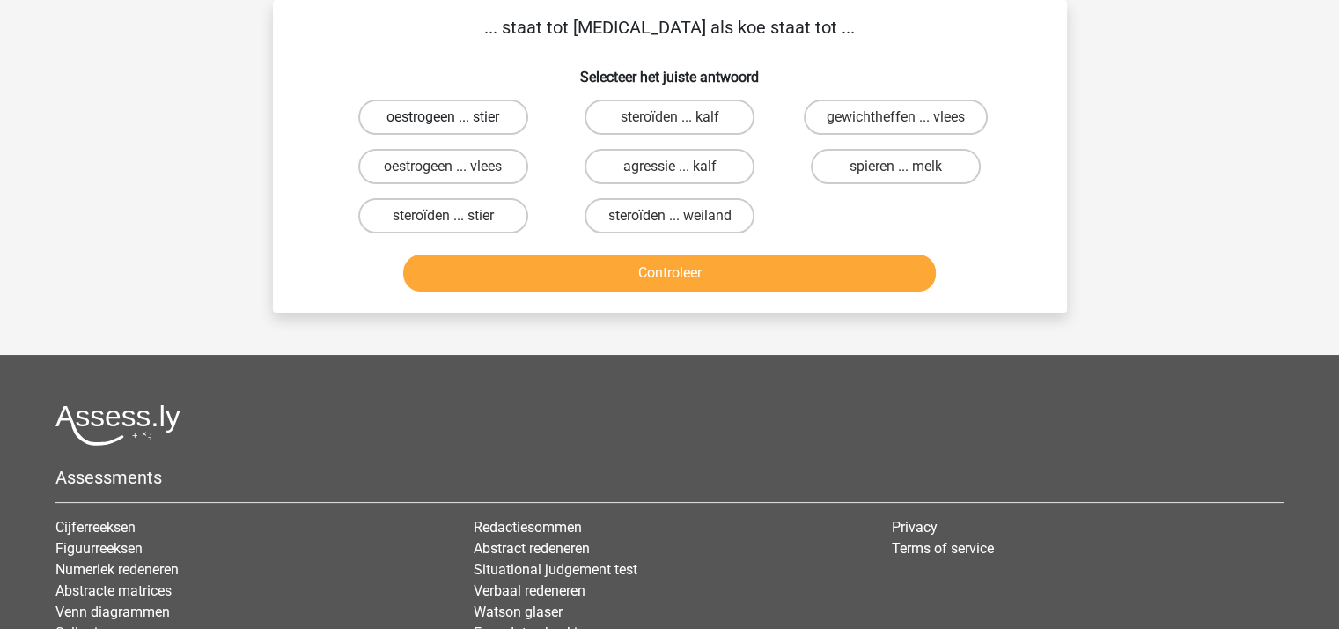
click at [423, 114] on label "oestrogeen ... stier" at bounding box center [443, 116] width 170 height 35
click at [443, 117] on input "oestrogeen ... stier" at bounding box center [448, 122] width 11 height 11
radio input "true"
click at [447, 214] on label "steroïden ... stier" at bounding box center [443, 215] width 170 height 35
click at [447, 216] on input "steroïden ... stier" at bounding box center [448, 221] width 11 height 11
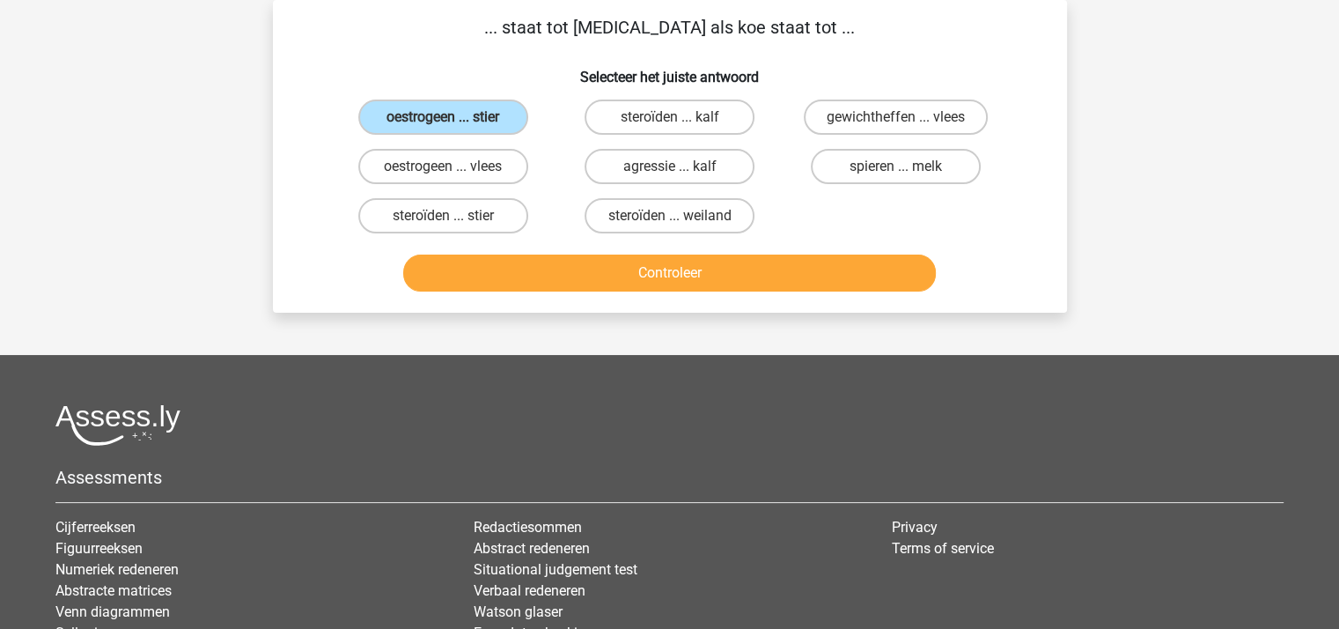
radio input "true"
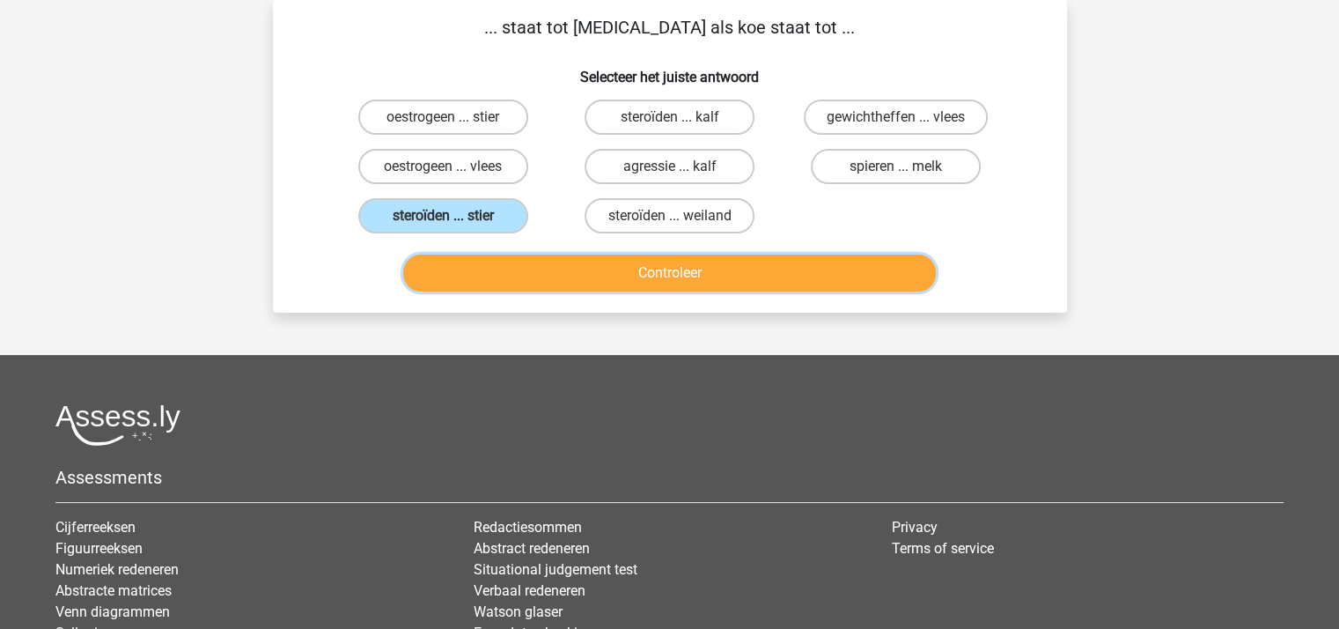
click at [525, 267] on button "Controleer" at bounding box center [669, 272] width 533 height 37
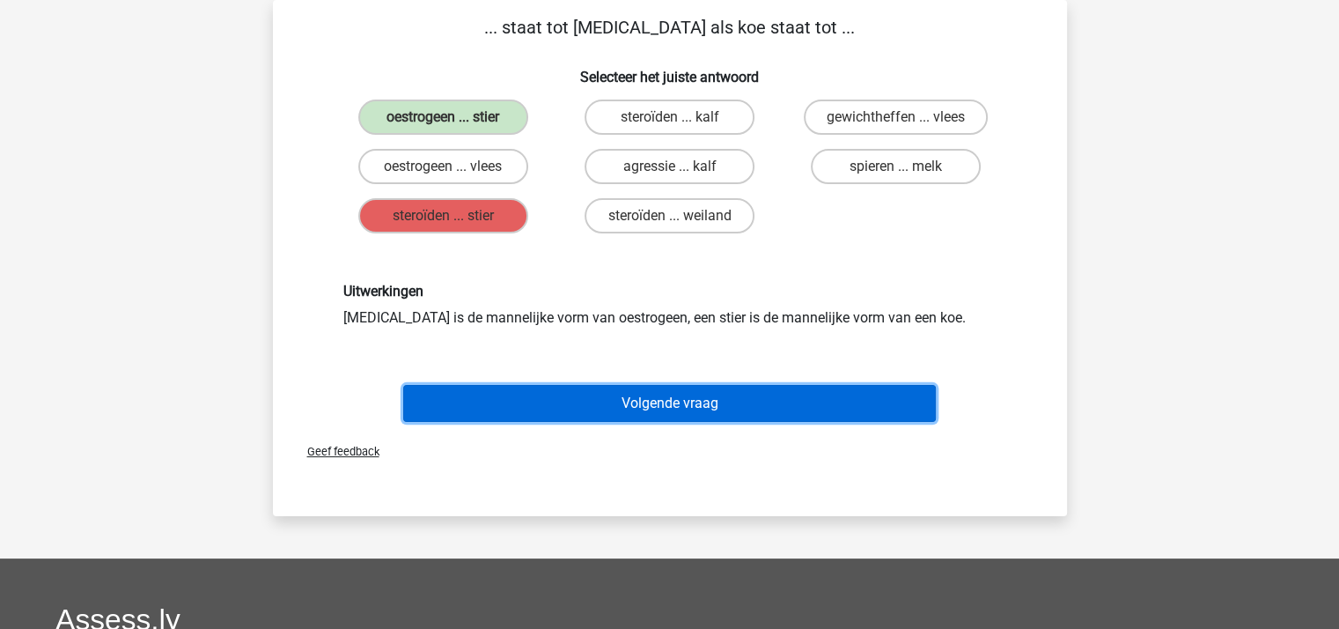
click at [623, 397] on button "Volgende vraag" at bounding box center [669, 403] width 533 height 37
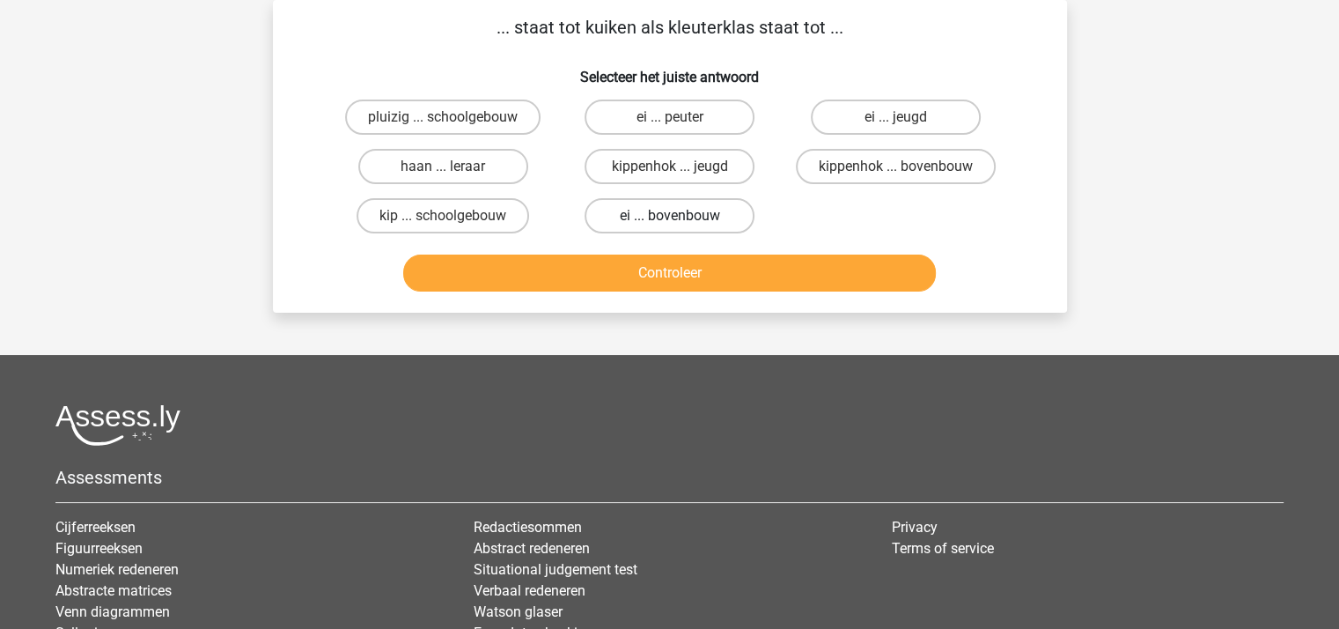
click at [654, 215] on label "ei ... bovenbouw" at bounding box center [670, 215] width 170 height 35
click at [669, 216] on input "ei ... bovenbouw" at bounding box center [674, 221] width 11 height 11
radio input "true"
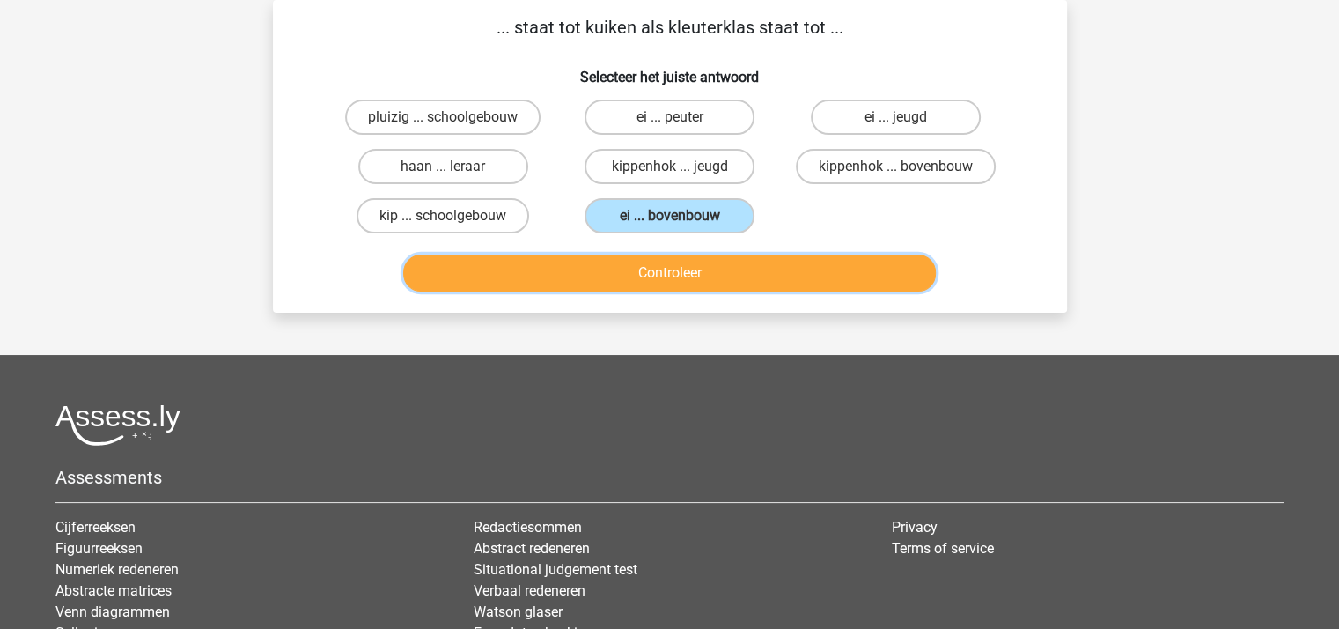
click at [665, 266] on button "Controleer" at bounding box center [669, 272] width 533 height 37
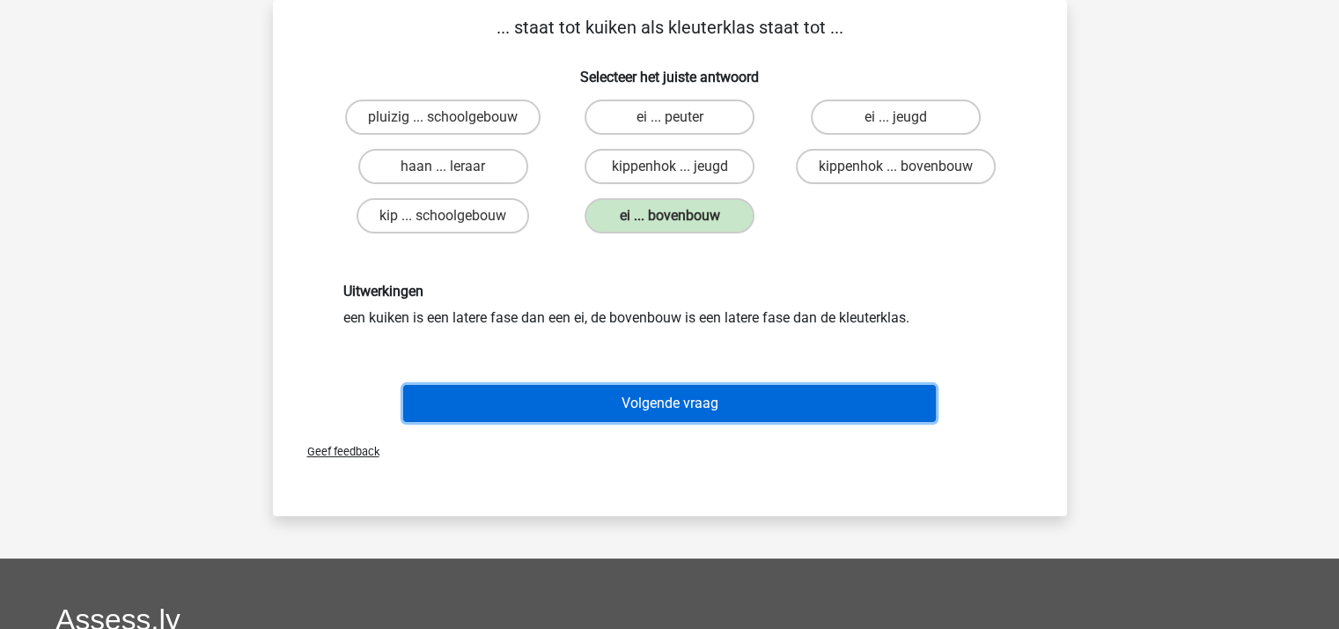
click at [662, 401] on button "Volgende vraag" at bounding box center [669, 403] width 533 height 37
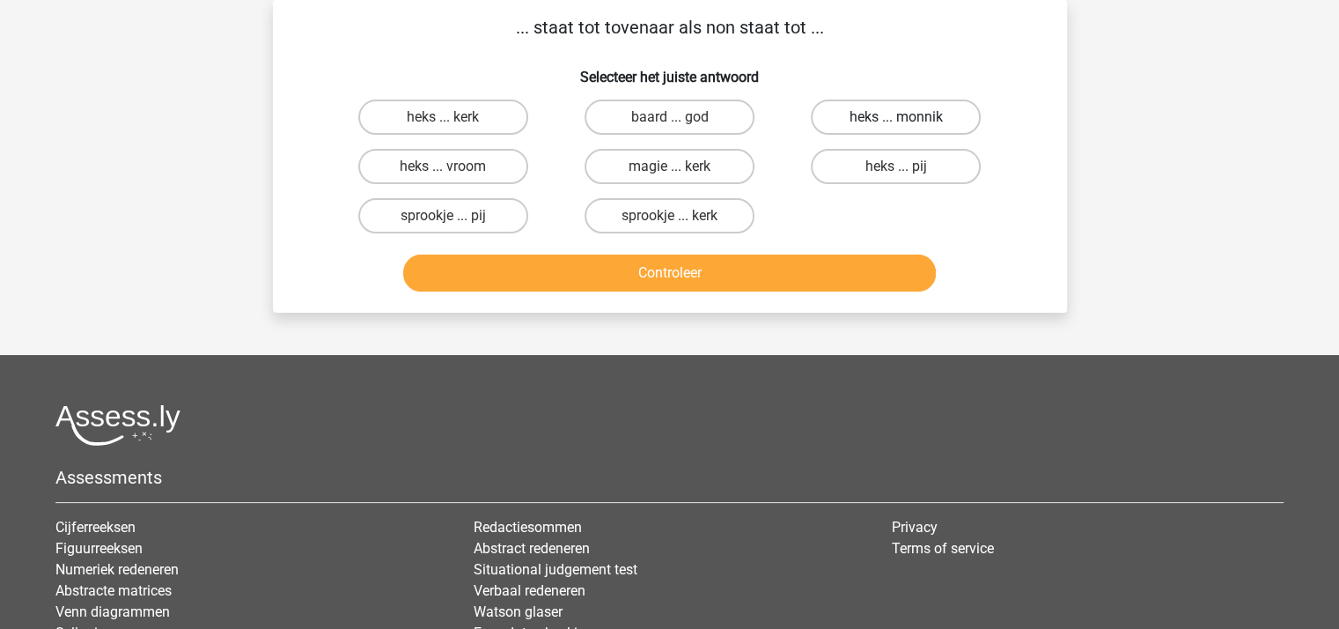
click at [859, 110] on label "heks ... monnik" at bounding box center [896, 116] width 170 height 35
click at [896, 117] on input "heks ... monnik" at bounding box center [901, 122] width 11 height 11
radio input "true"
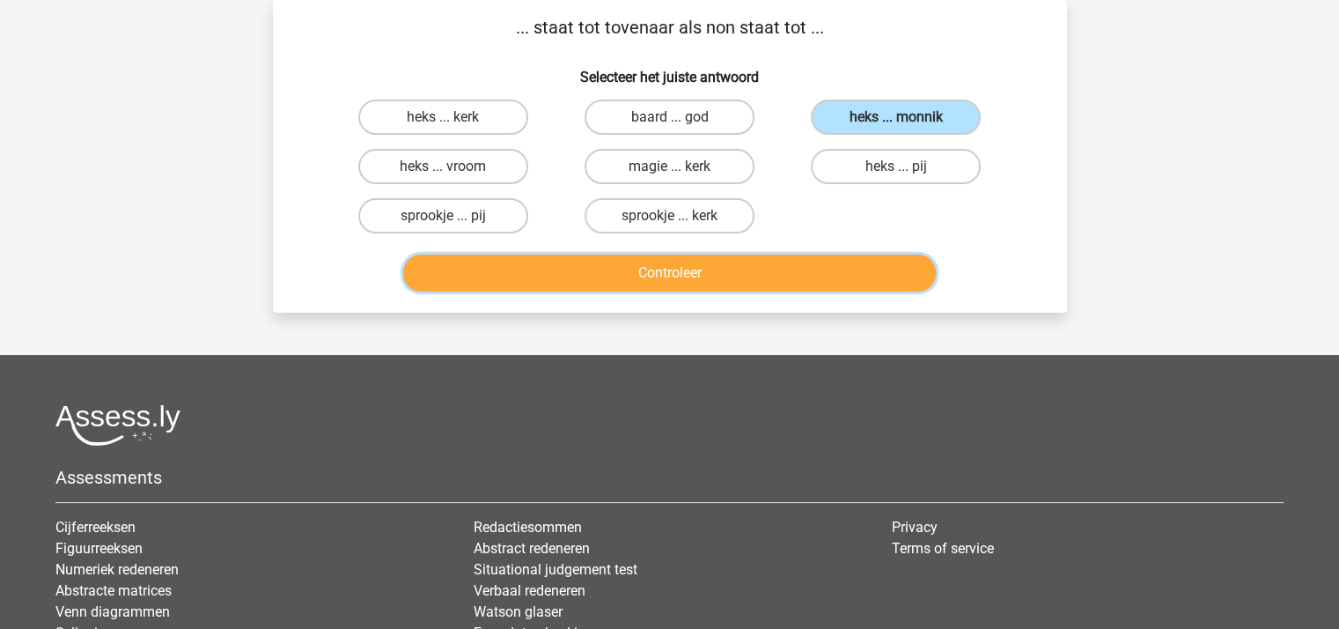
click at [736, 264] on button "Controleer" at bounding box center [669, 272] width 533 height 37
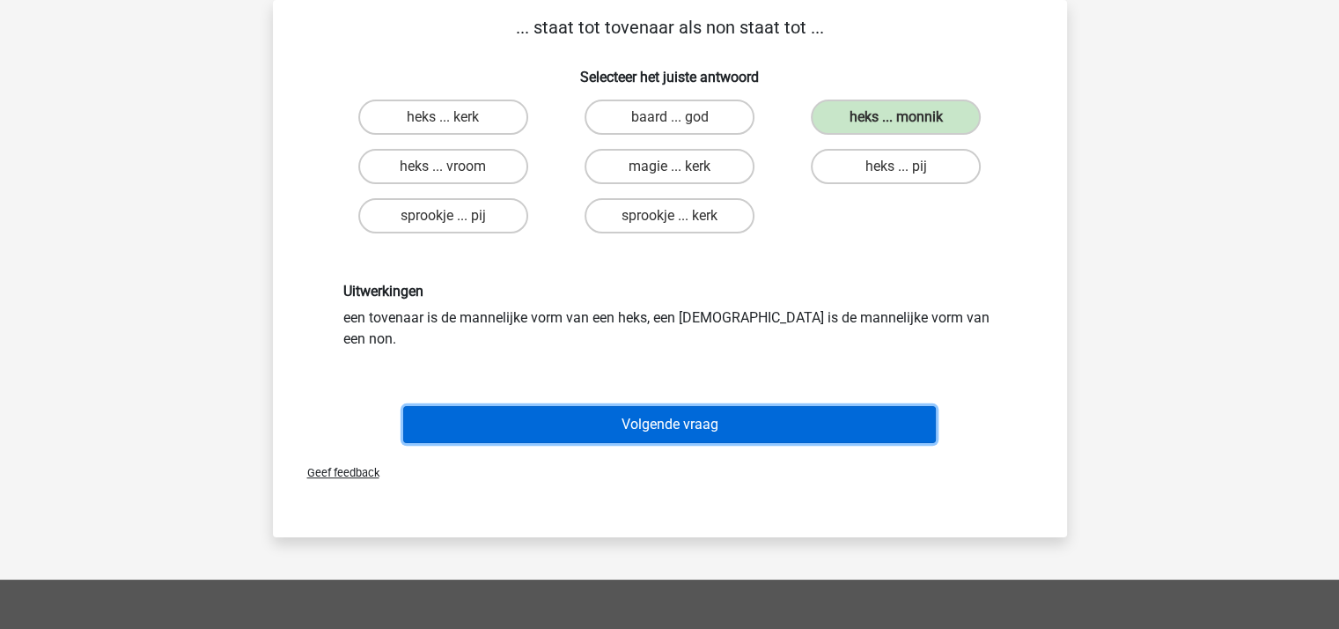
click at [683, 406] on button "Volgende vraag" at bounding box center [669, 424] width 533 height 37
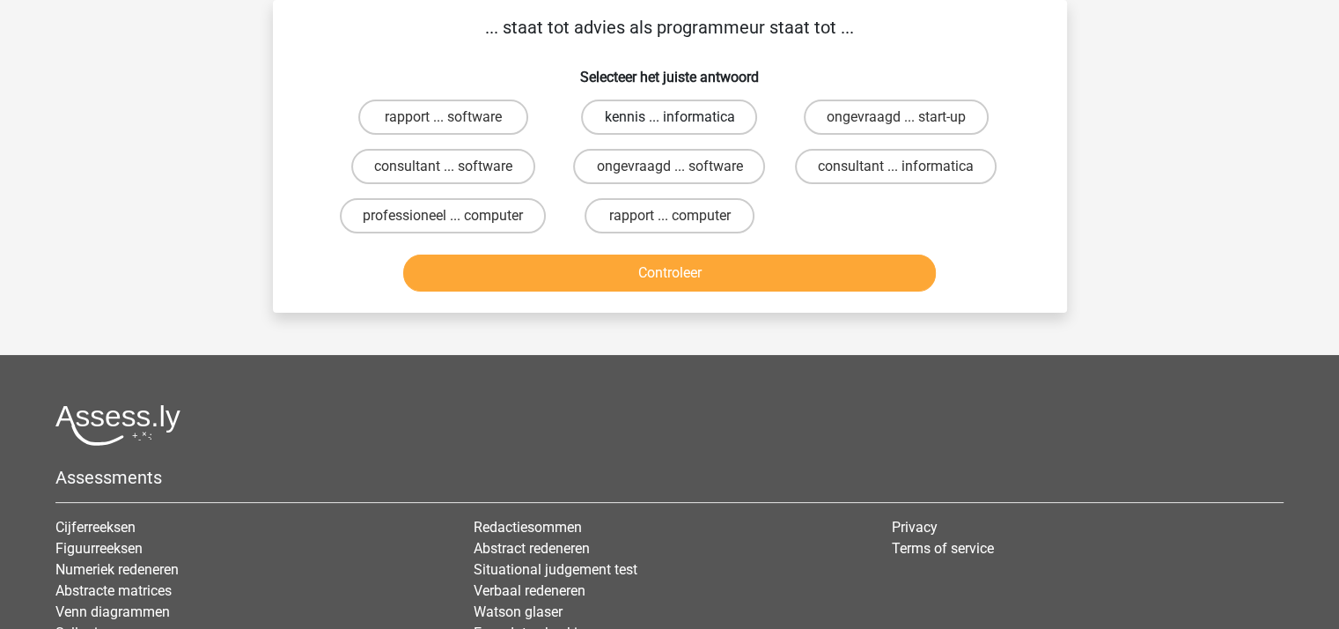
click at [659, 112] on label "kennis ... informatica" at bounding box center [669, 116] width 176 height 35
click at [669, 117] on input "kennis ... informatica" at bounding box center [674, 122] width 11 height 11
radio input "true"
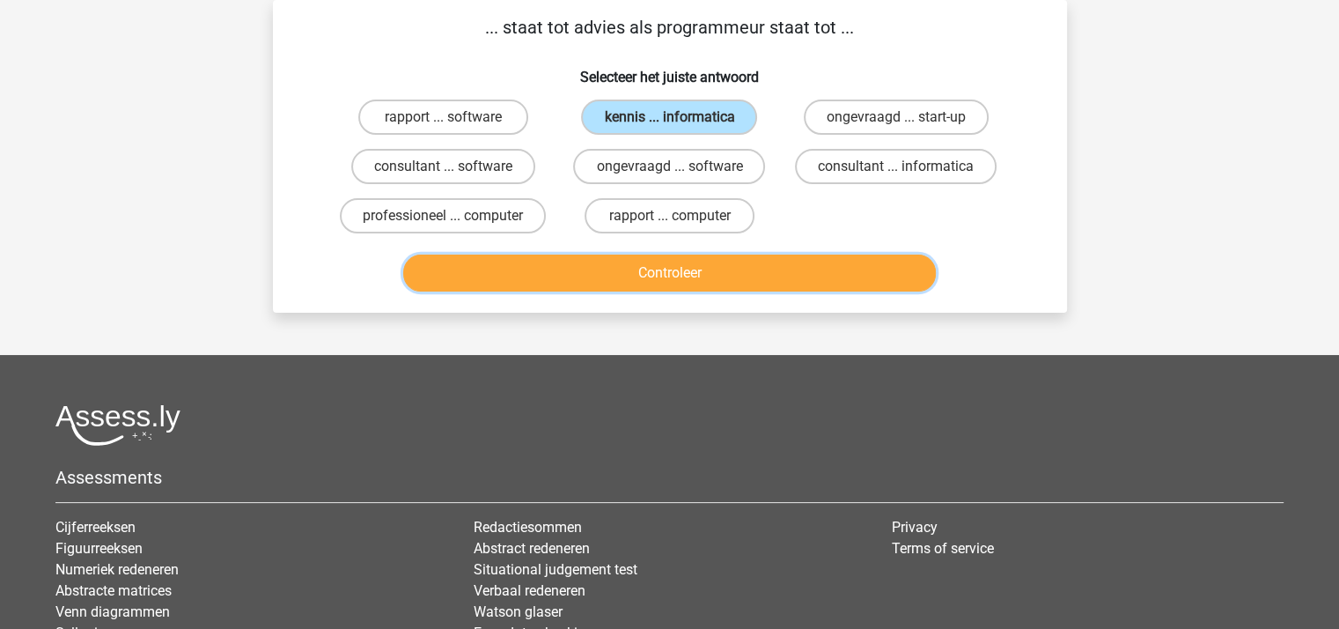
click at [667, 271] on button "Controleer" at bounding box center [669, 272] width 533 height 37
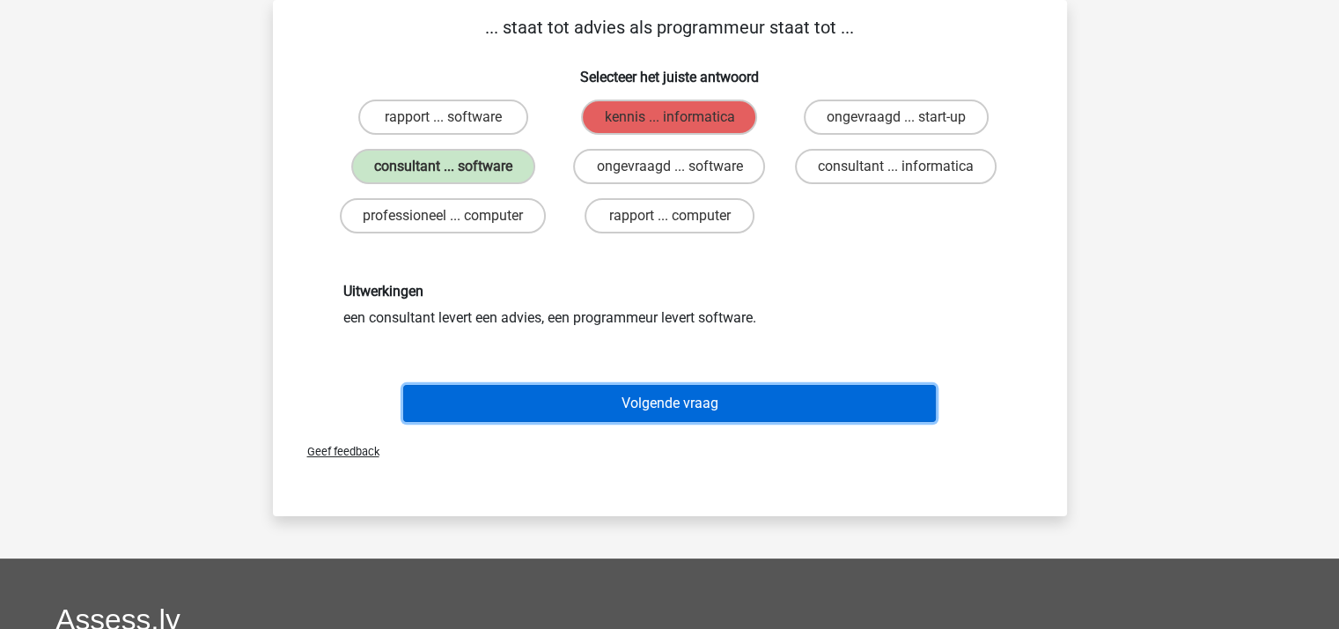
click at [661, 404] on button "Volgende vraag" at bounding box center [669, 403] width 533 height 37
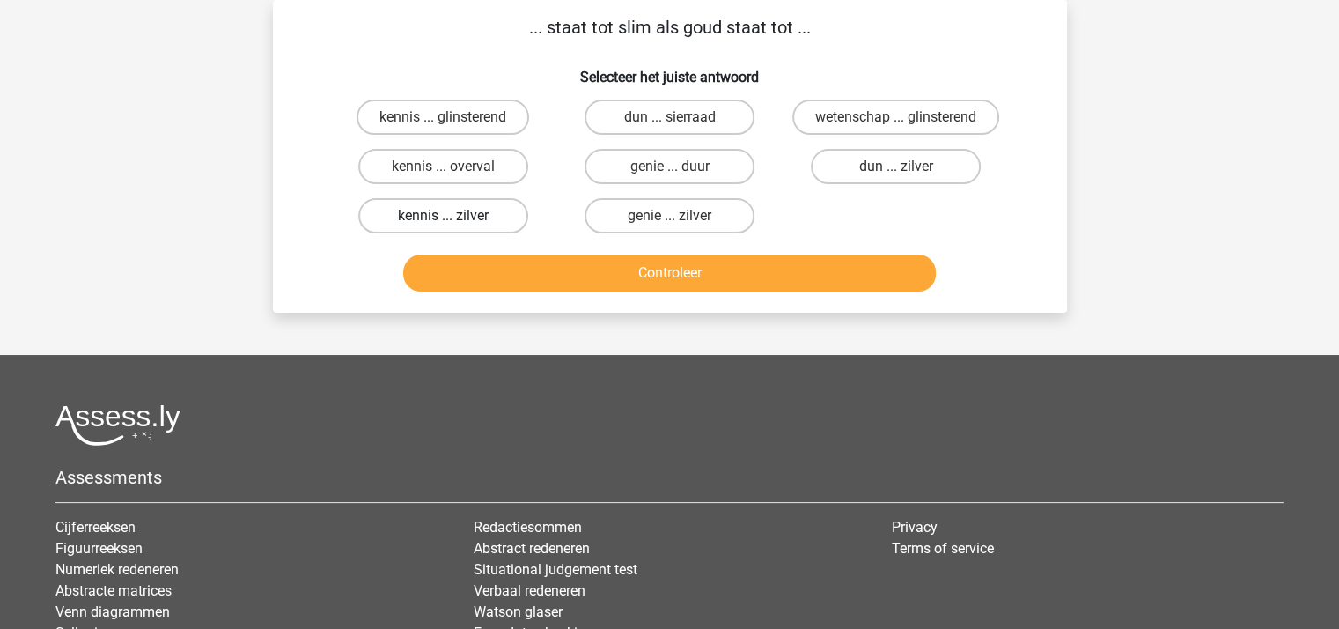
click at [429, 213] on label "kennis ... zilver" at bounding box center [443, 215] width 170 height 35
click at [443, 216] on input "kennis ... zilver" at bounding box center [448, 221] width 11 height 11
radio input "true"
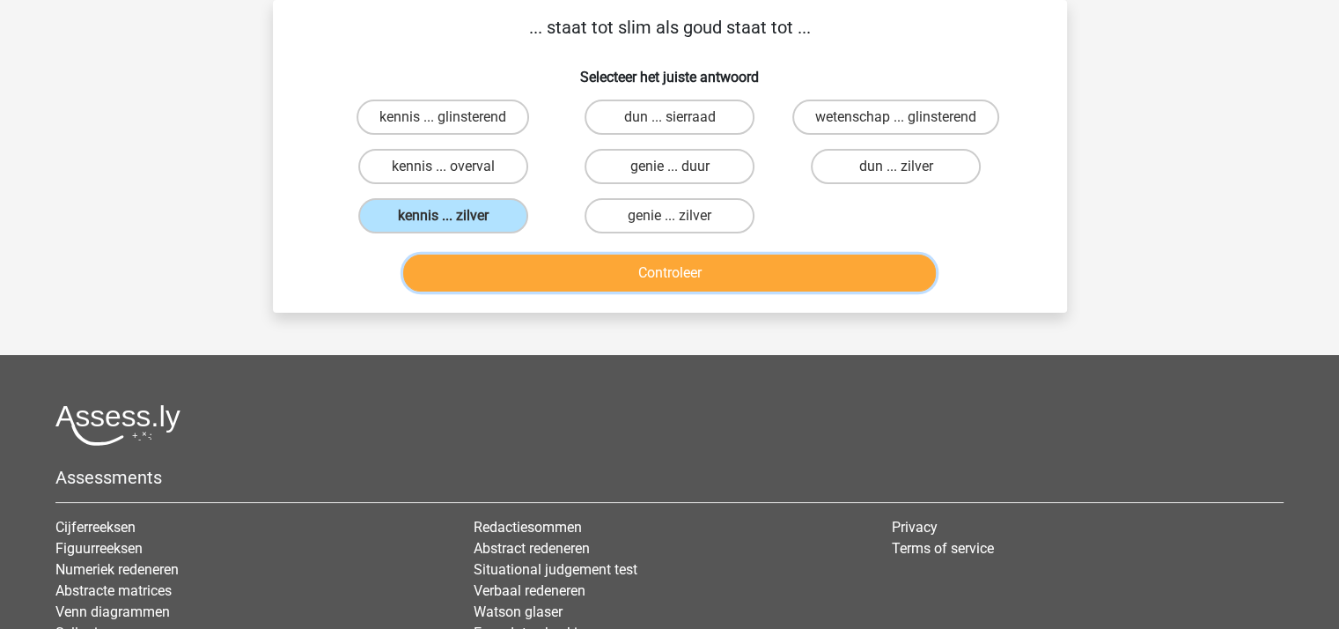
click at [474, 262] on button "Controleer" at bounding box center [669, 272] width 533 height 37
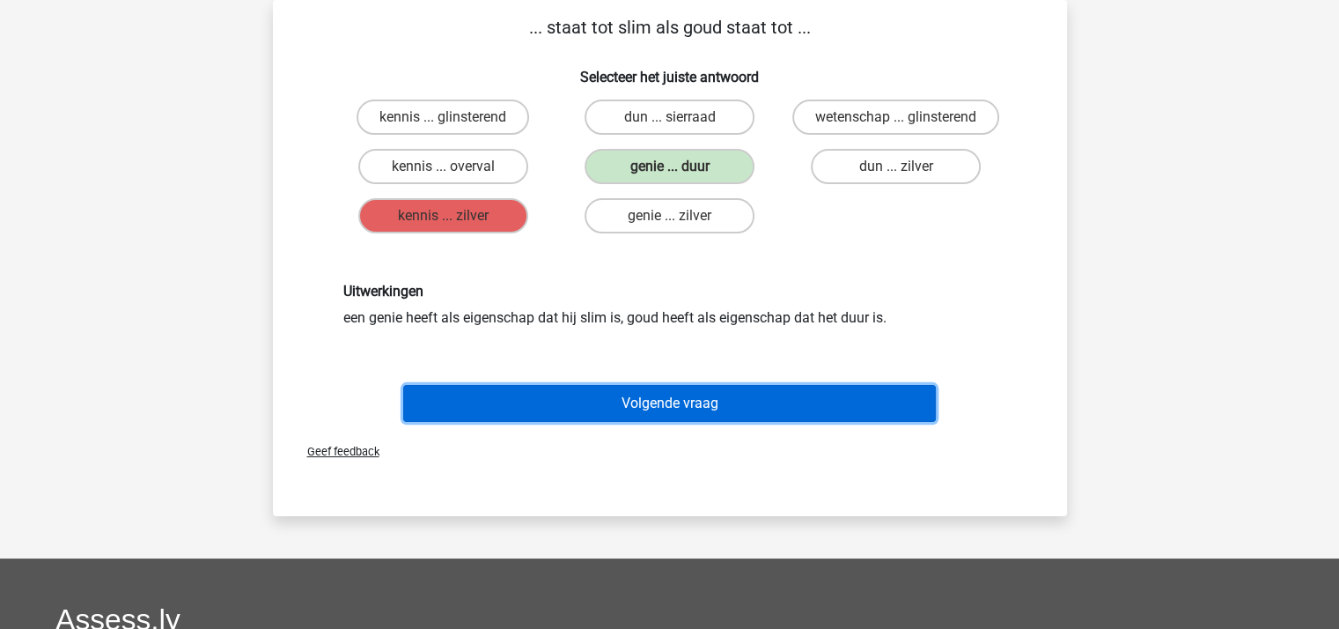
click at [689, 401] on button "Volgende vraag" at bounding box center [669, 403] width 533 height 37
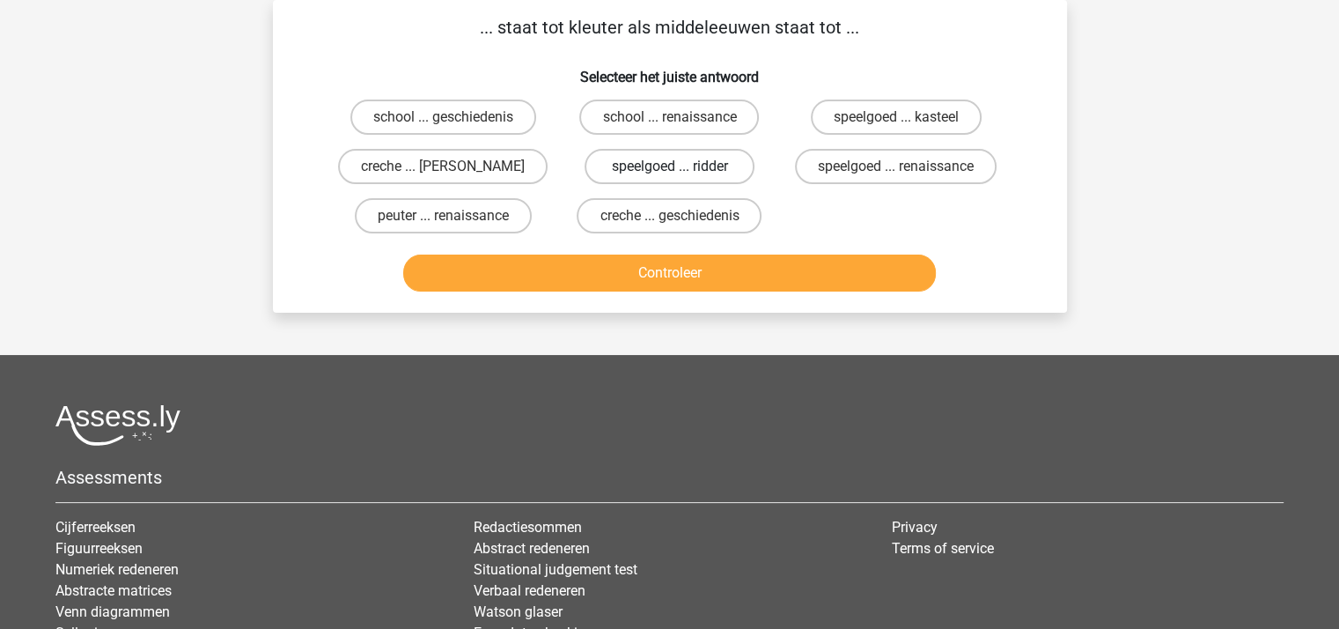
click at [651, 158] on label "speelgoed ... ridder" at bounding box center [670, 166] width 170 height 35
click at [669, 166] on input "speelgoed ... ridder" at bounding box center [674, 171] width 11 height 11
radio input "true"
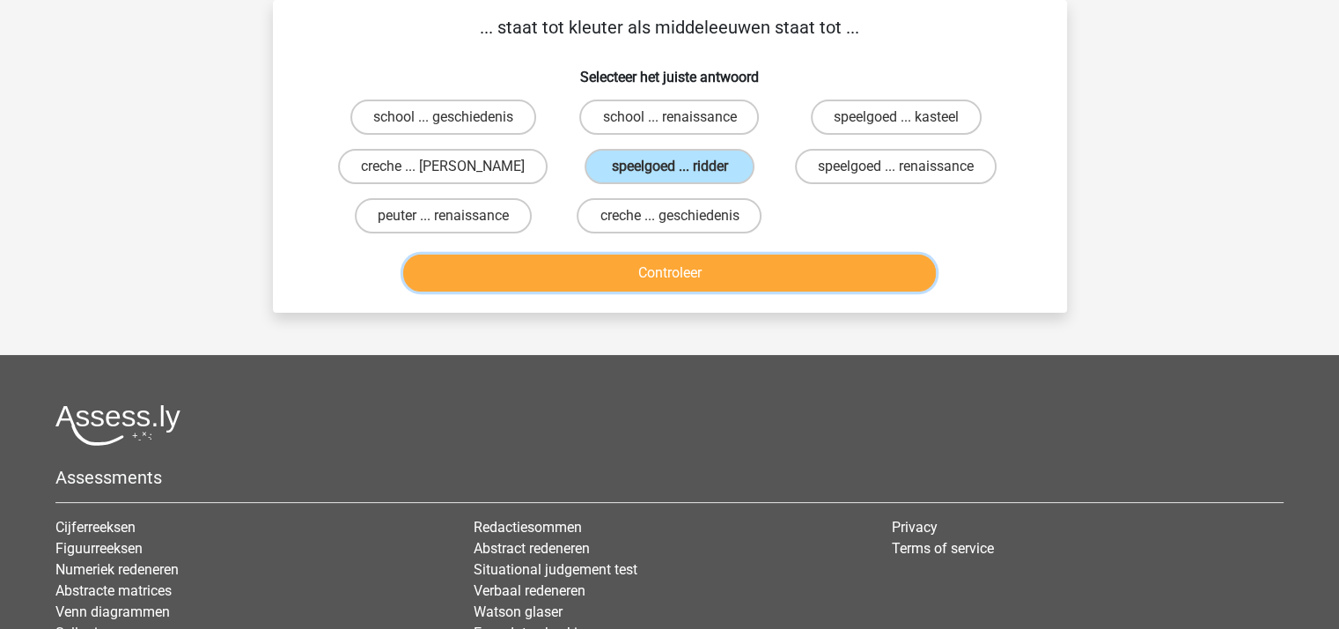
click at [641, 263] on button "Controleer" at bounding box center [669, 272] width 533 height 37
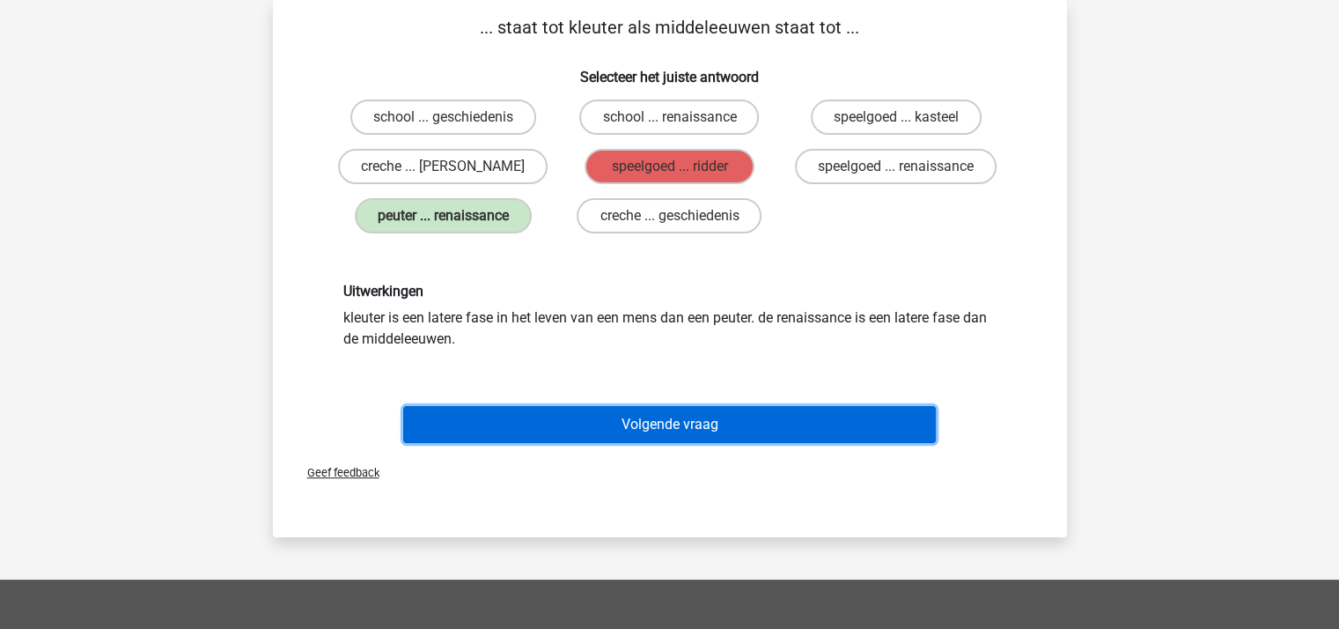
click at [666, 422] on button "Volgende vraag" at bounding box center [669, 424] width 533 height 37
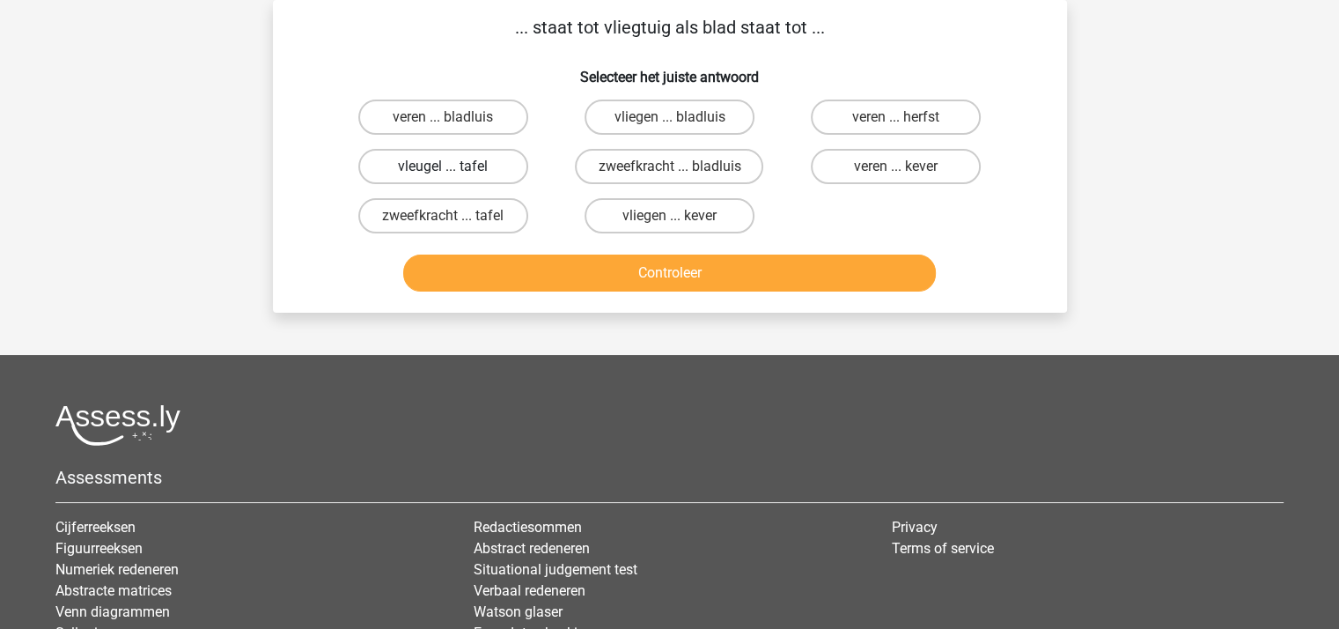
click at [475, 166] on label "vleugel ... tafel" at bounding box center [443, 166] width 170 height 35
click at [454, 166] on input "vleugel ... tafel" at bounding box center [448, 171] width 11 height 11
radio input "true"
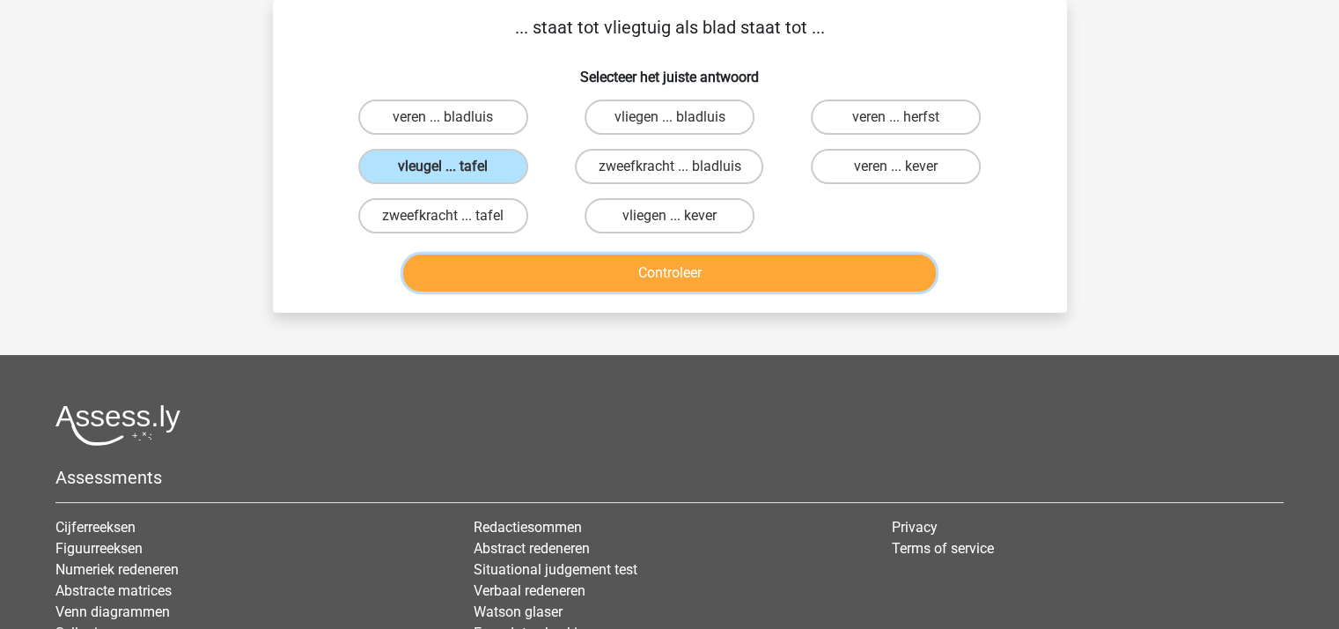
click at [574, 267] on button "Controleer" at bounding box center [669, 272] width 533 height 37
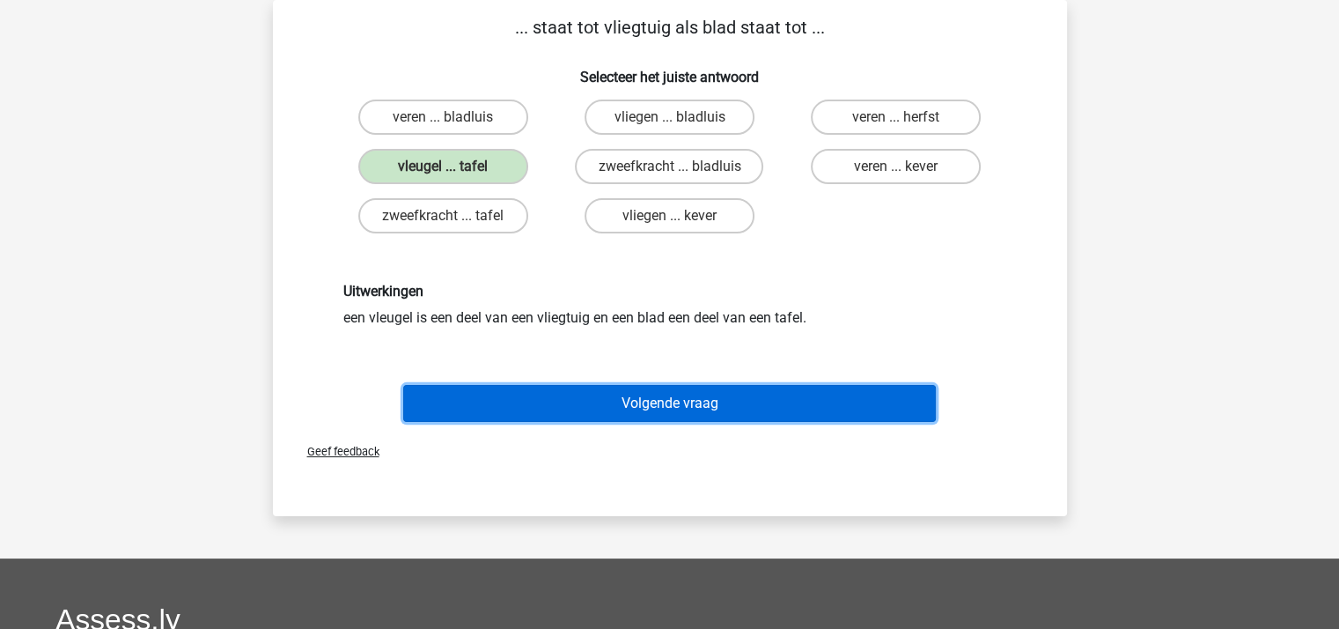
click at [637, 408] on button "Volgende vraag" at bounding box center [669, 403] width 533 height 37
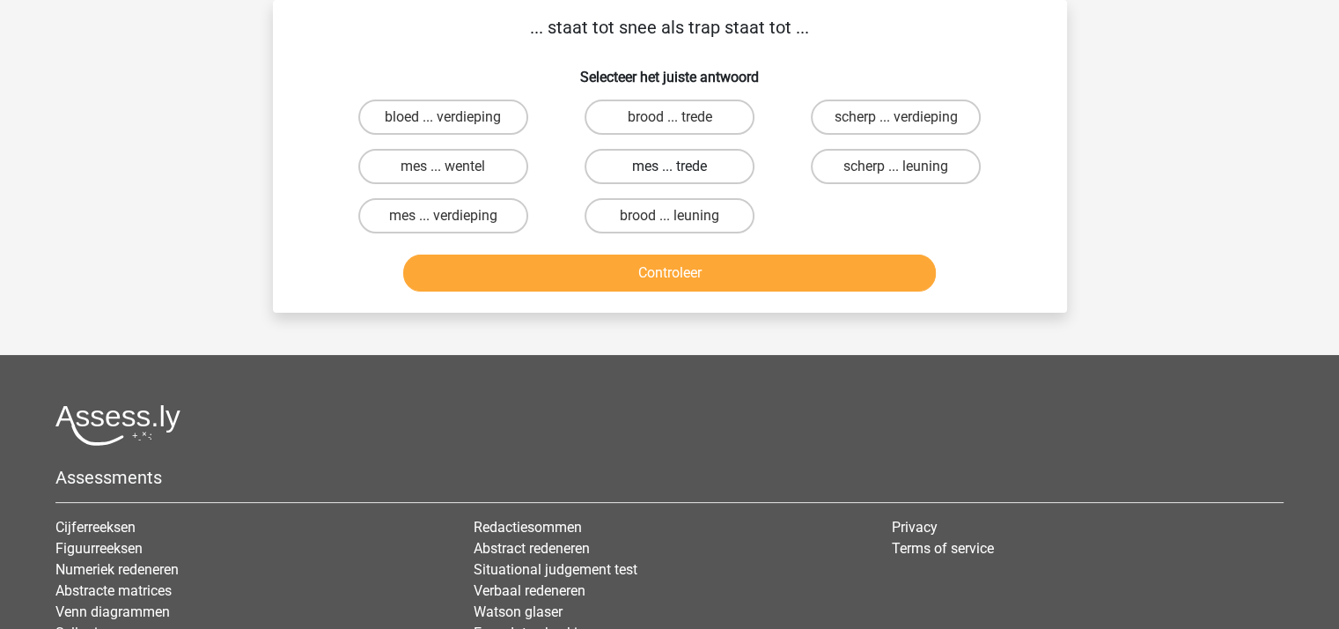
click at [669, 162] on label "mes ... trede" at bounding box center [670, 166] width 170 height 35
click at [669, 166] on input "mes ... trede" at bounding box center [674, 171] width 11 height 11
radio input "true"
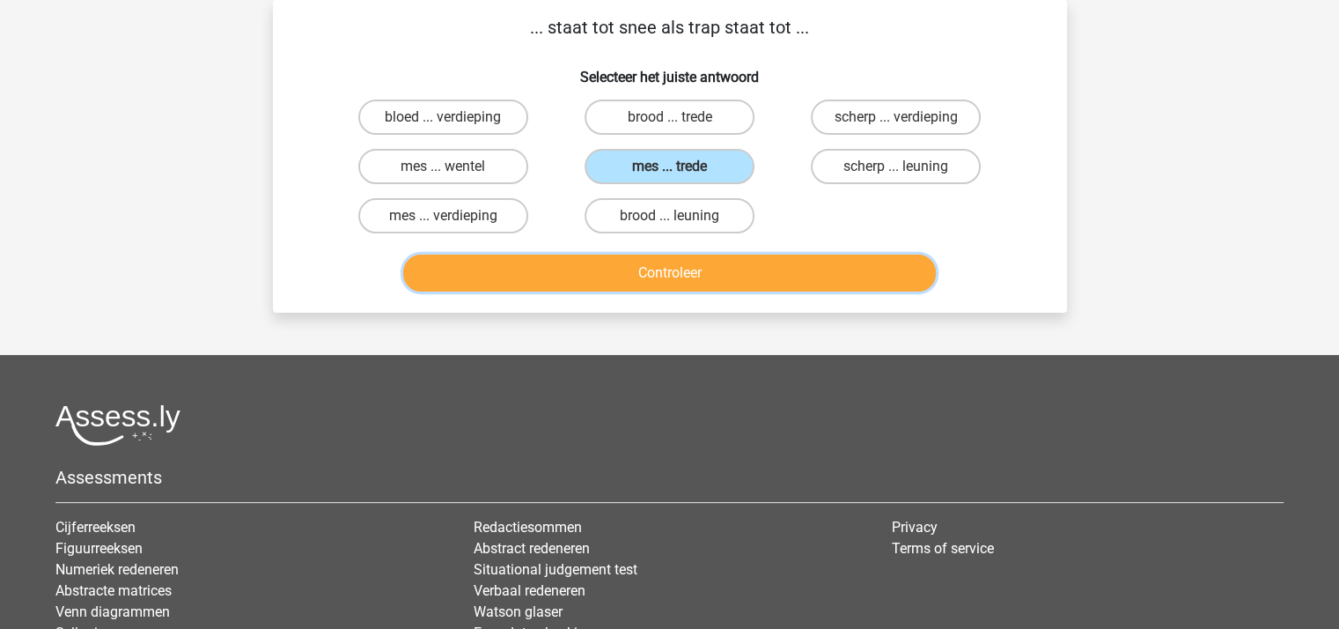
click at [696, 273] on button "Controleer" at bounding box center [669, 272] width 533 height 37
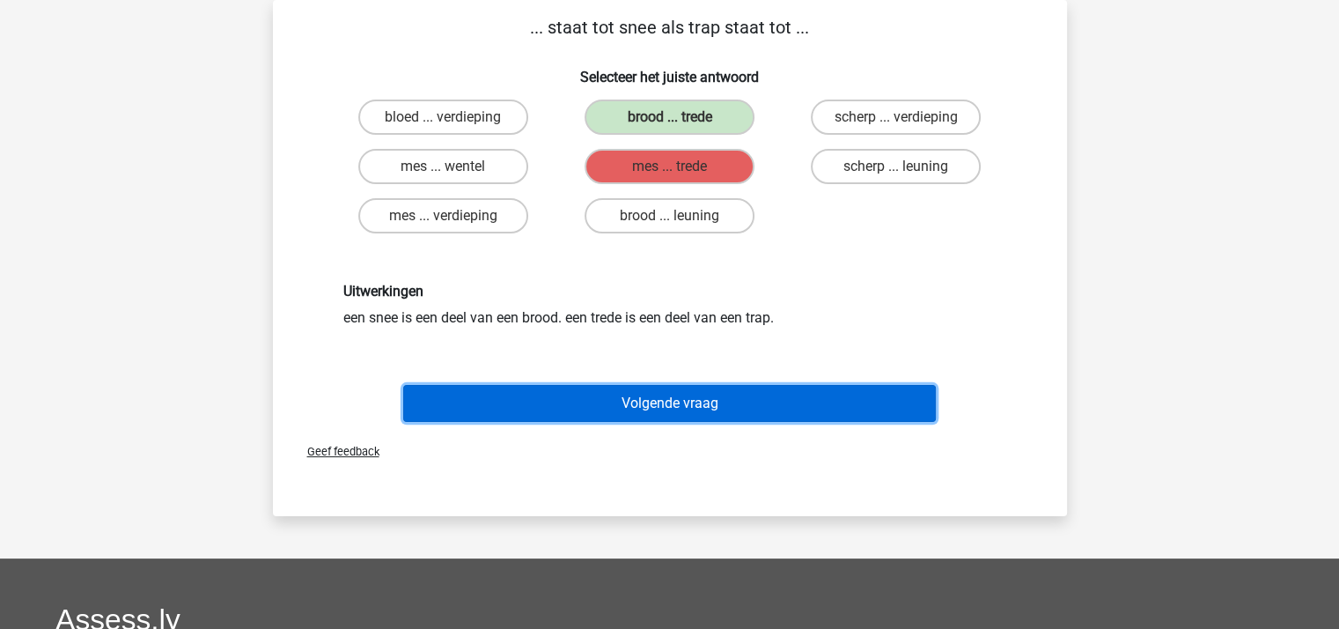
click at [696, 397] on button "Volgende vraag" at bounding box center [669, 403] width 533 height 37
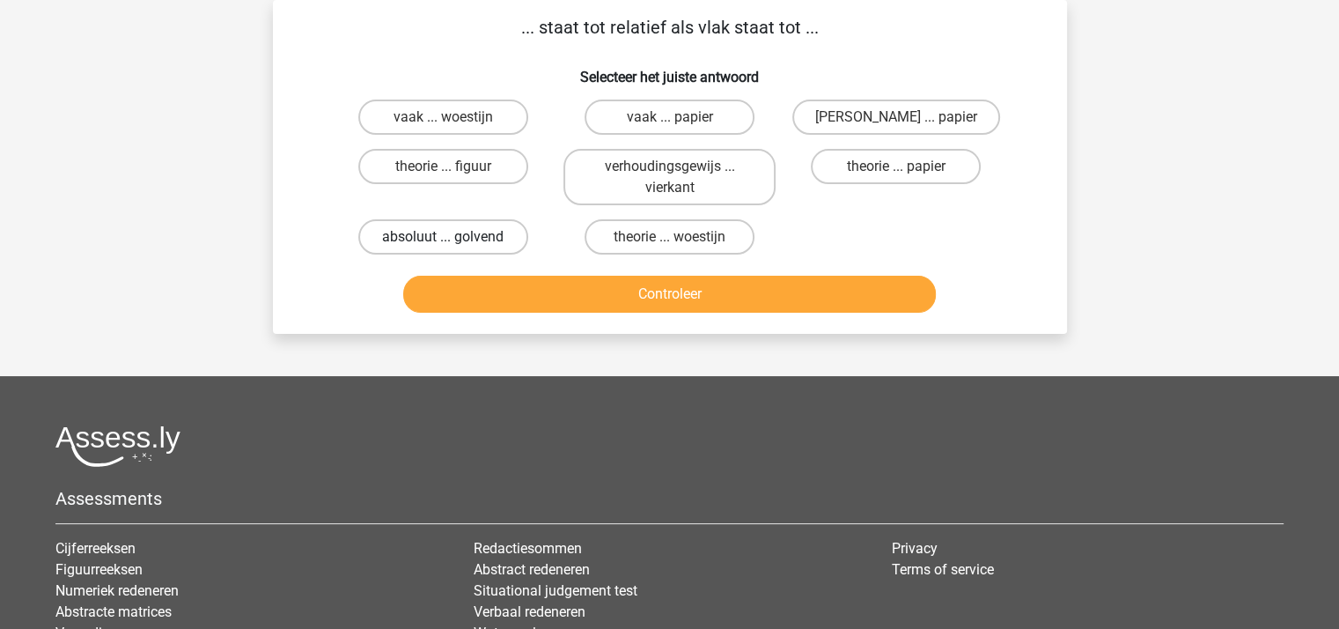
click at [468, 232] on label "absoluut ... golvend" at bounding box center [443, 236] width 170 height 35
click at [454, 237] on input "absoluut ... golvend" at bounding box center [448, 242] width 11 height 11
radio input "true"
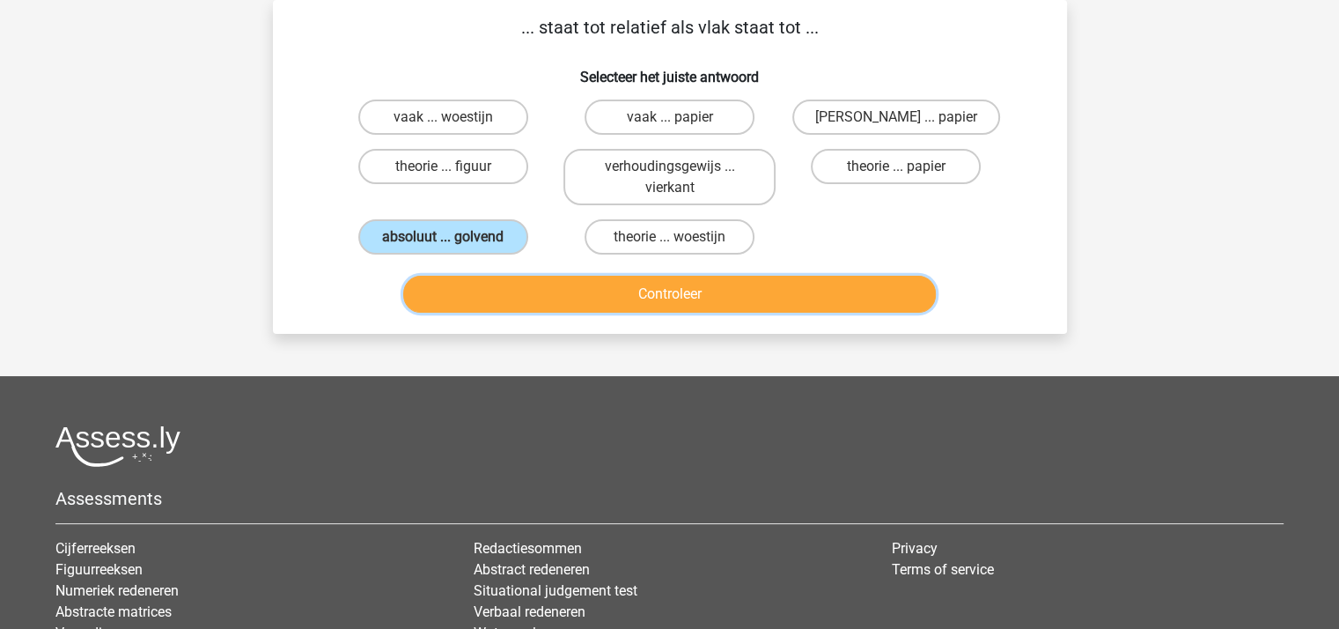
click at [568, 284] on button "Controleer" at bounding box center [669, 294] width 533 height 37
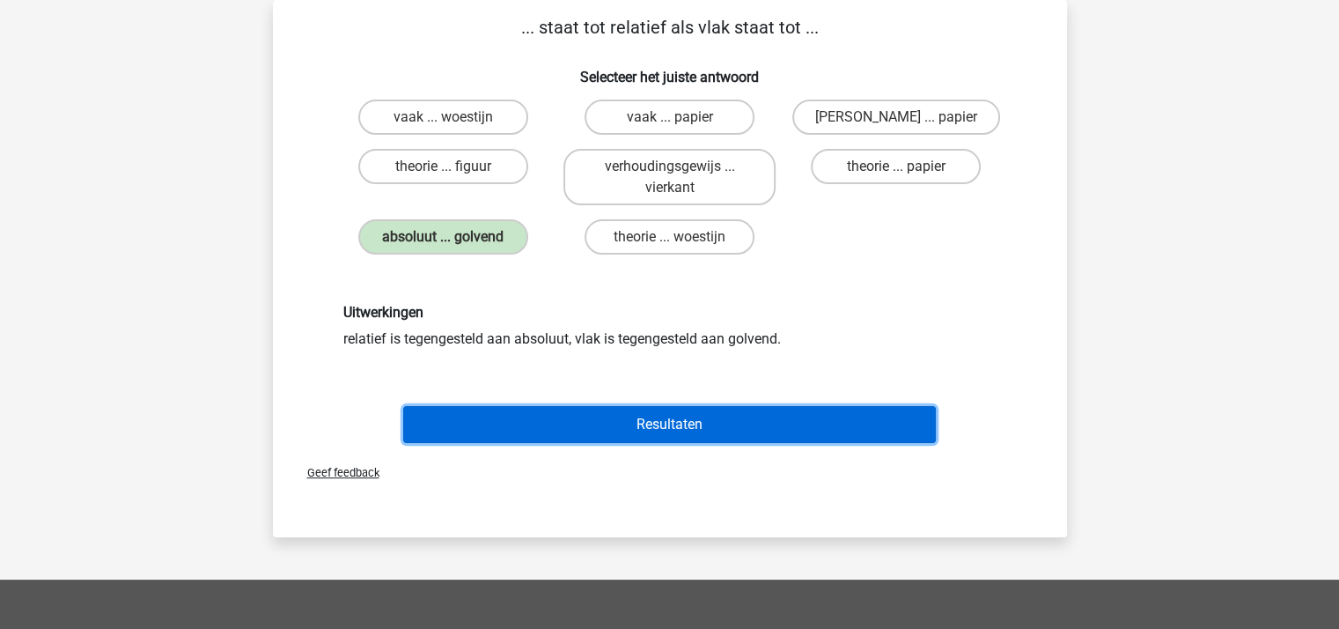
click at [637, 417] on button "Resultaten" at bounding box center [669, 424] width 533 height 37
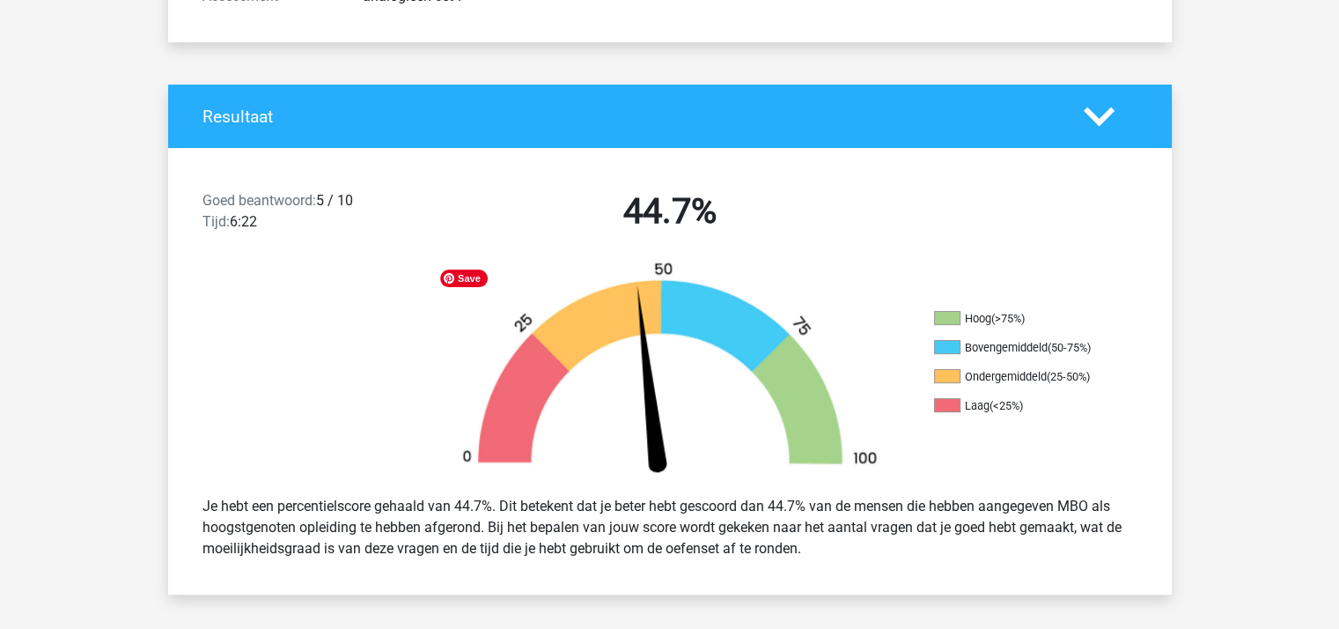
scroll to position [616, 0]
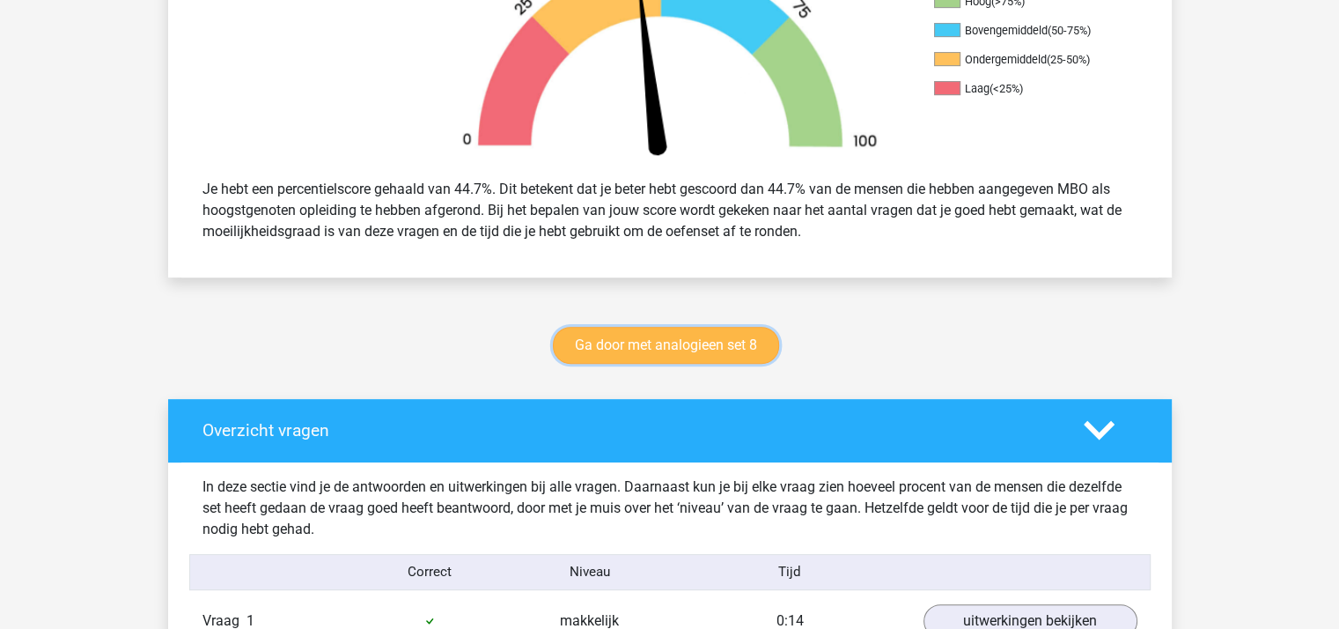
click at [672, 348] on link "Ga door met analogieen set 8" at bounding box center [666, 345] width 226 height 37
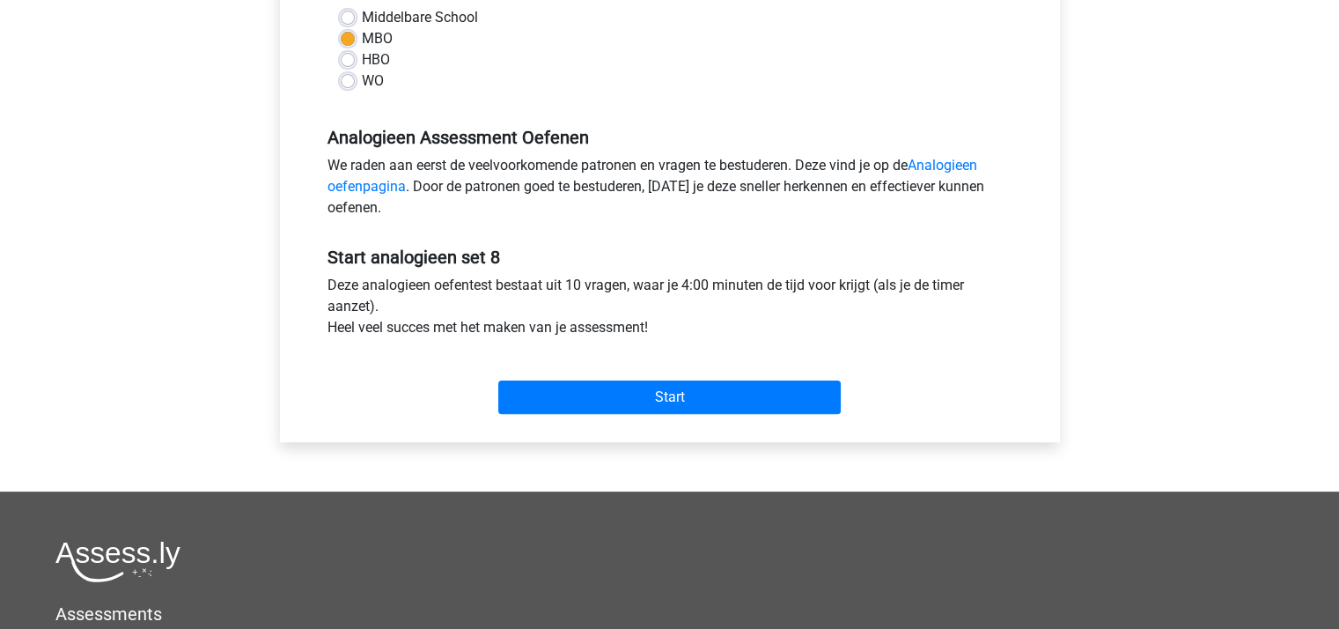
scroll to position [440, 0]
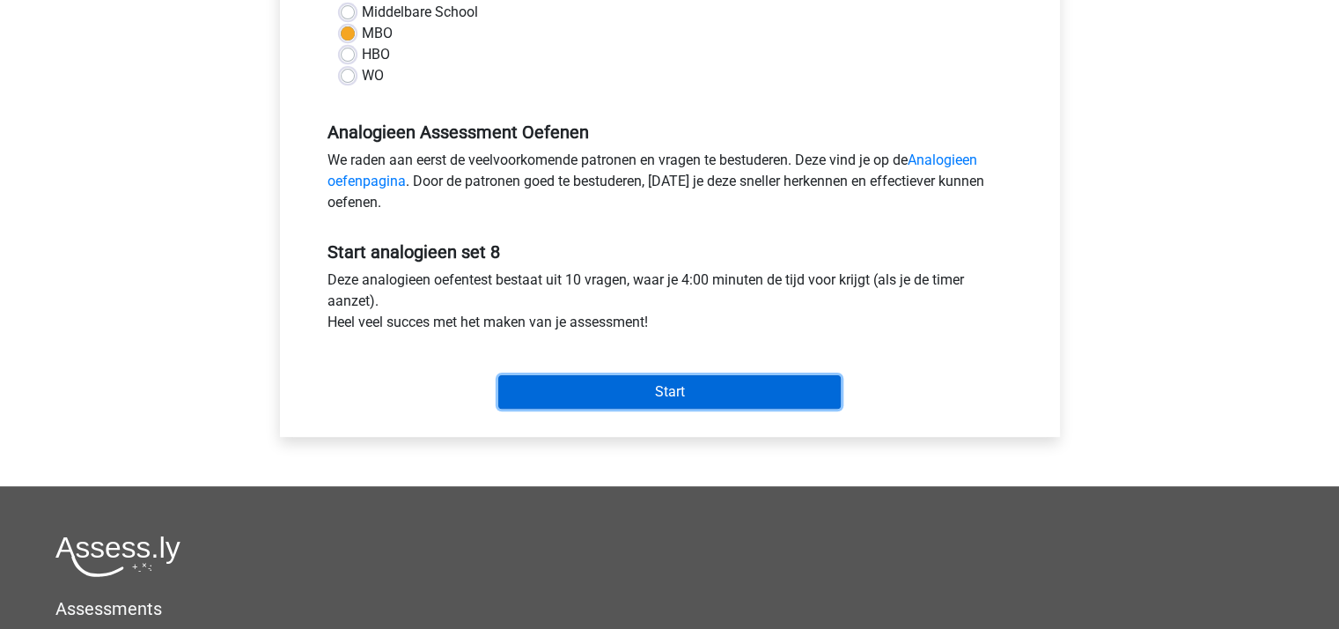
click at [665, 380] on input "Start" at bounding box center [669, 391] width 342 height 33
click at [623, 394] on input "Start" at bounding box center [669, 391] width 342 height 33
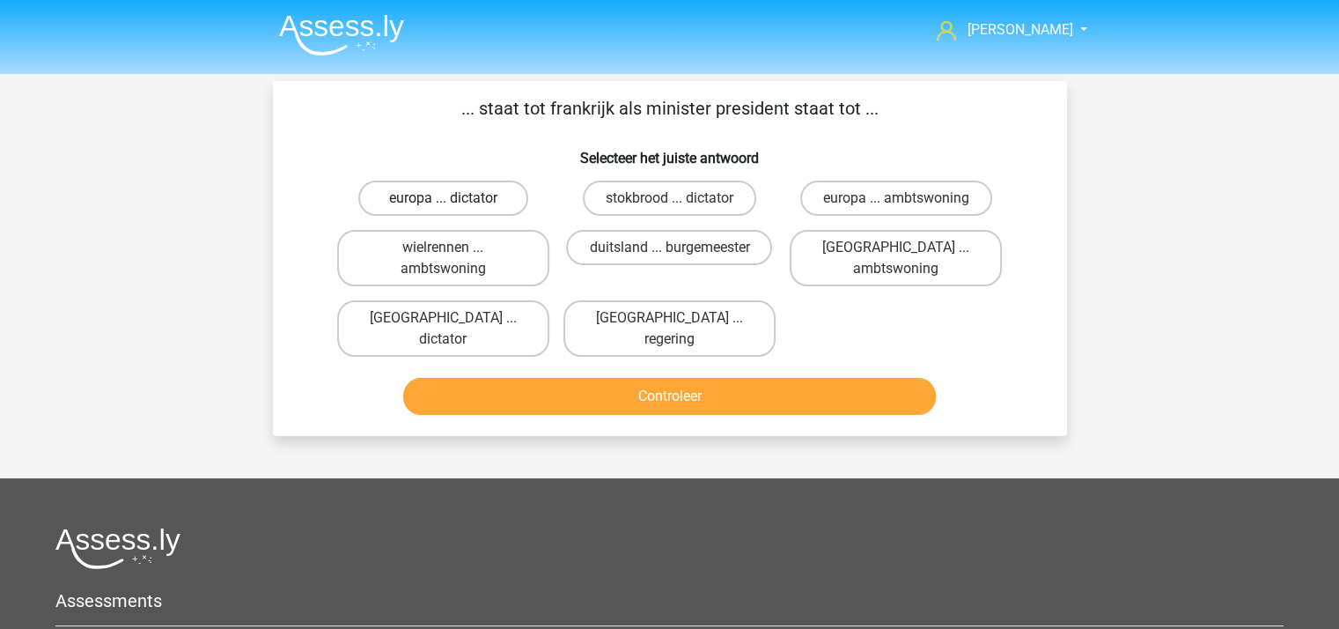
click at [470, 193] on label "europa ... dictator" at bounding box center [443, 197] width 170 height 35
click at [454, 198] on input "europa ... dictator" at bounding box center [448, 203] width 11 height 11
radio input "true"
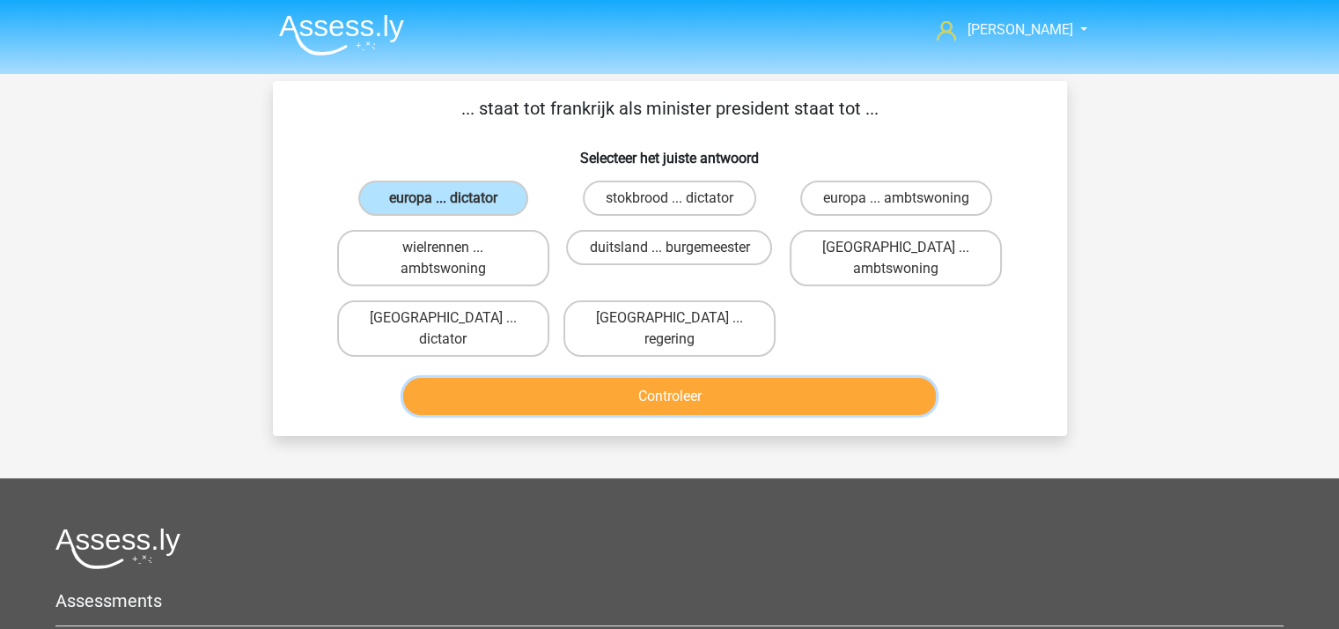
click at [592, 378] on button "Controleer" at bounding box center [669, 396] width 533 height 37
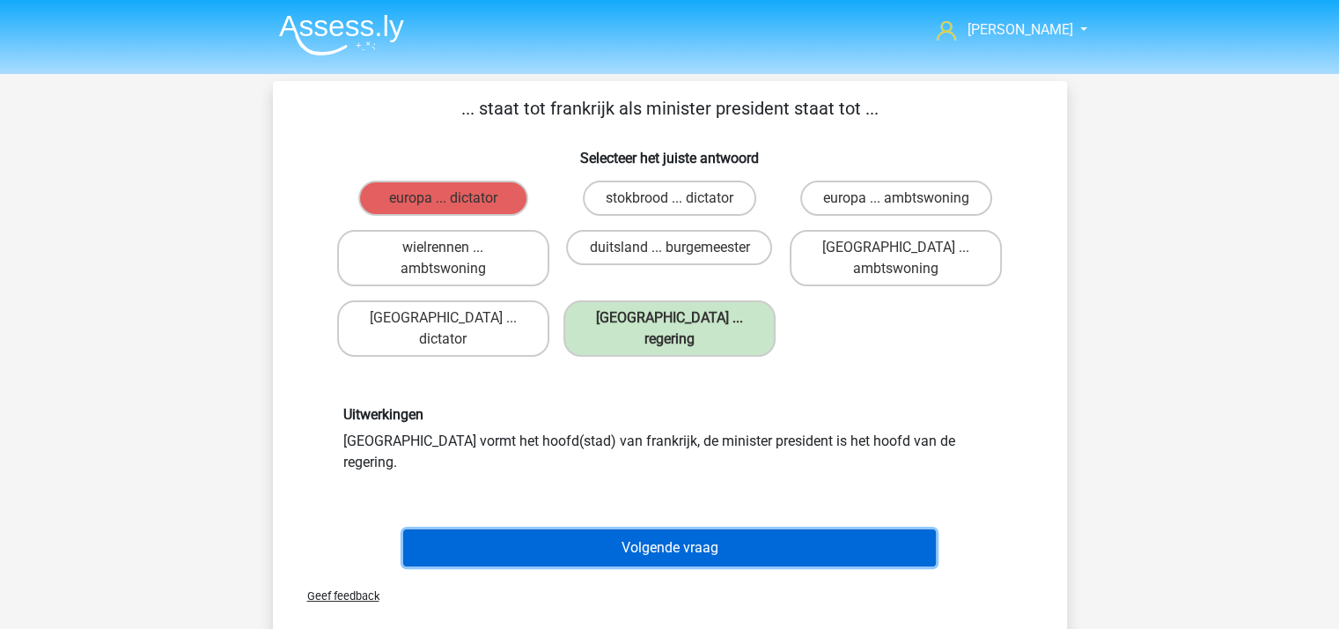
click at [691, 529] on button "Volgende vraag" at bounding box center [669, 547] width 533 height 37
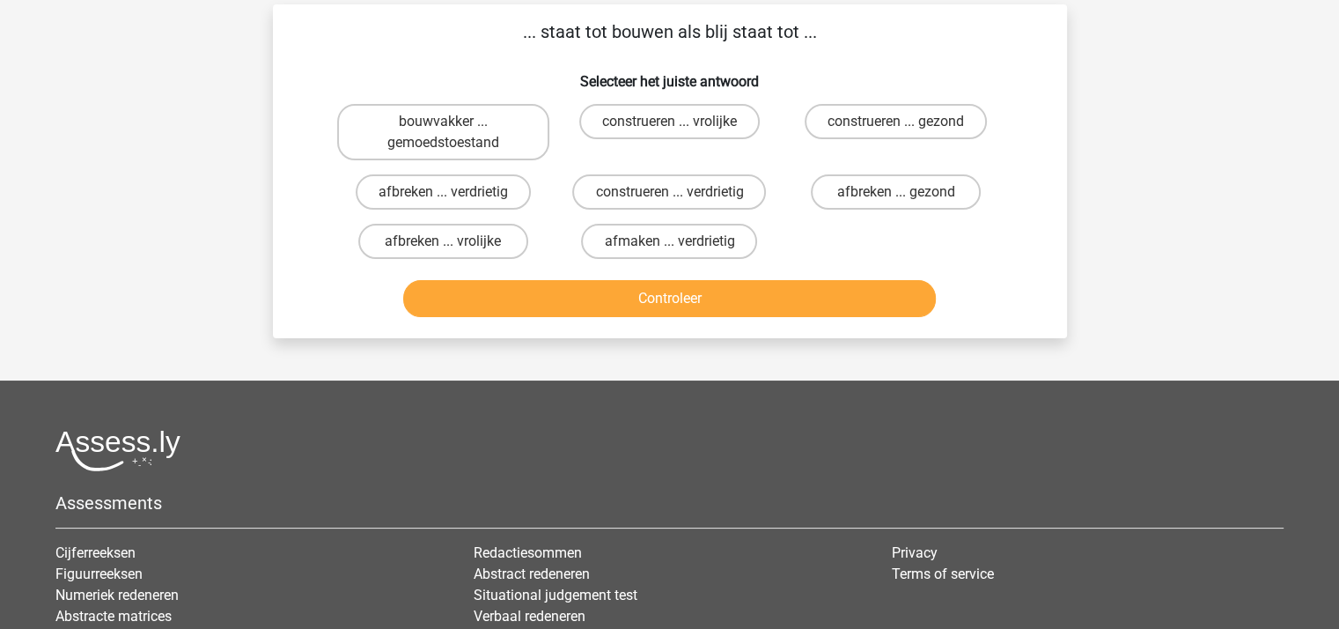
scroll to position [81, 0]
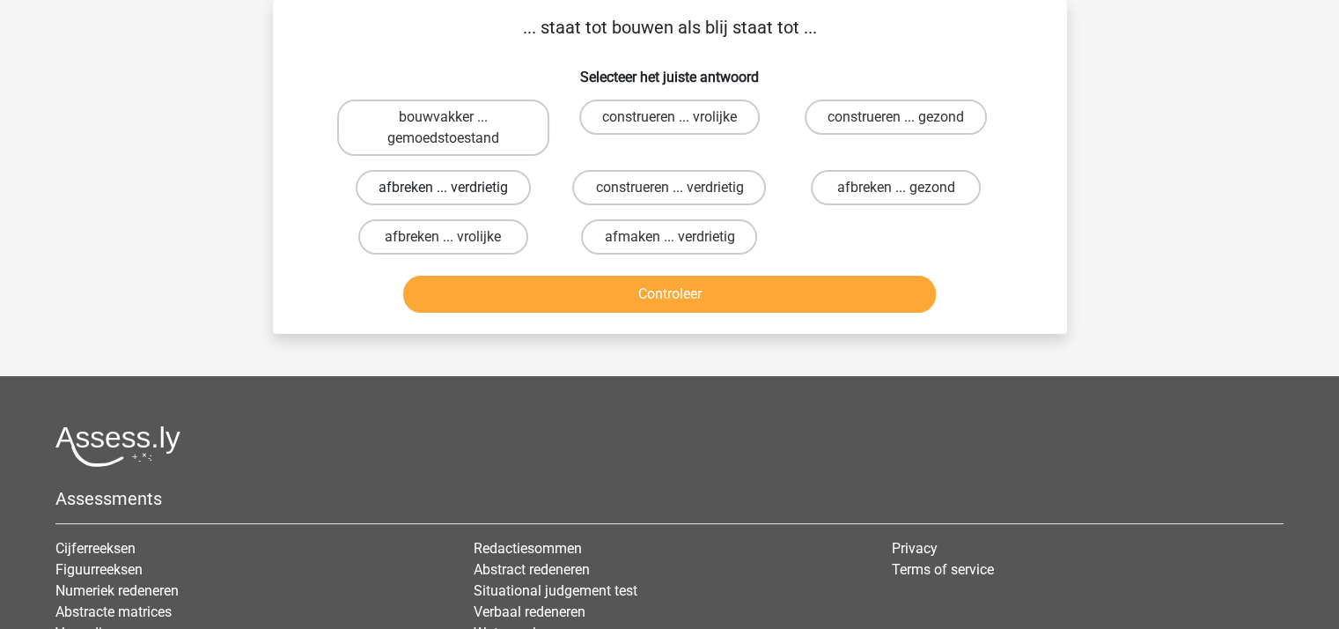
click at [454, 182] on label "afbreken ... verdrietig" at bounding box center [443, 187] width 175 height 35
click at [454, 188] on input "afbreken ... verdrietig" at bounding box center [448, 193] width 11 height 11
radio input "true"
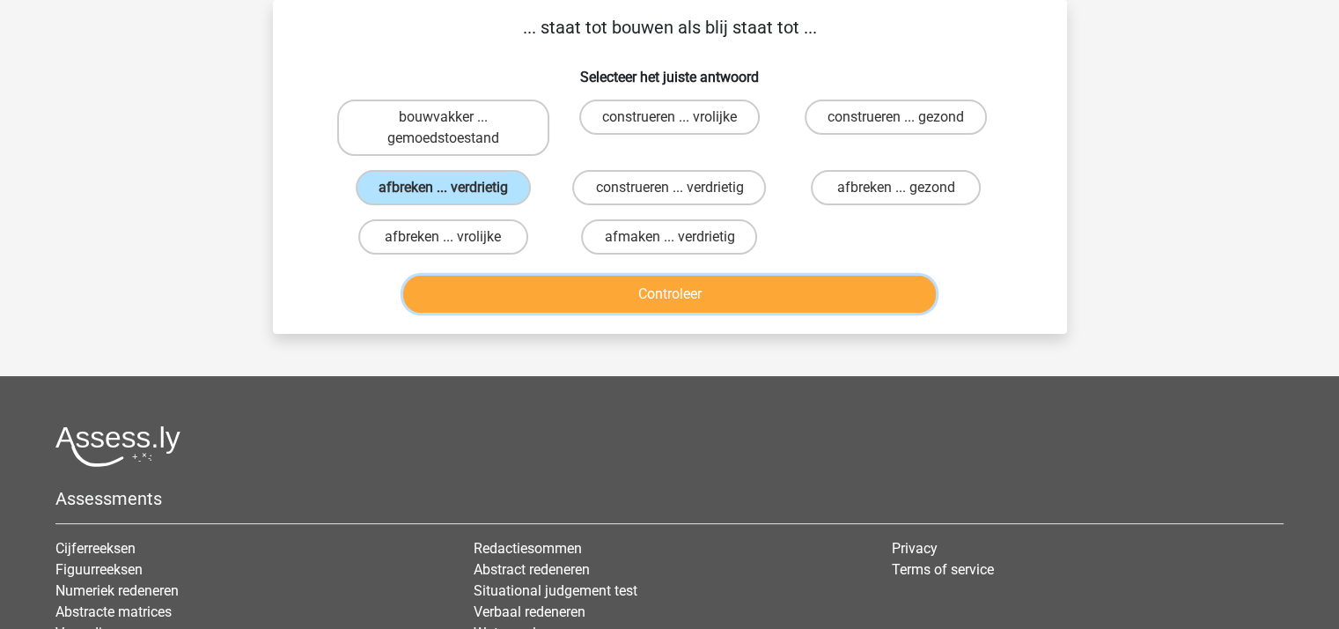
click at [586, 284] on button "Controleer" at bounding box center [669, 294] width 533 height 37
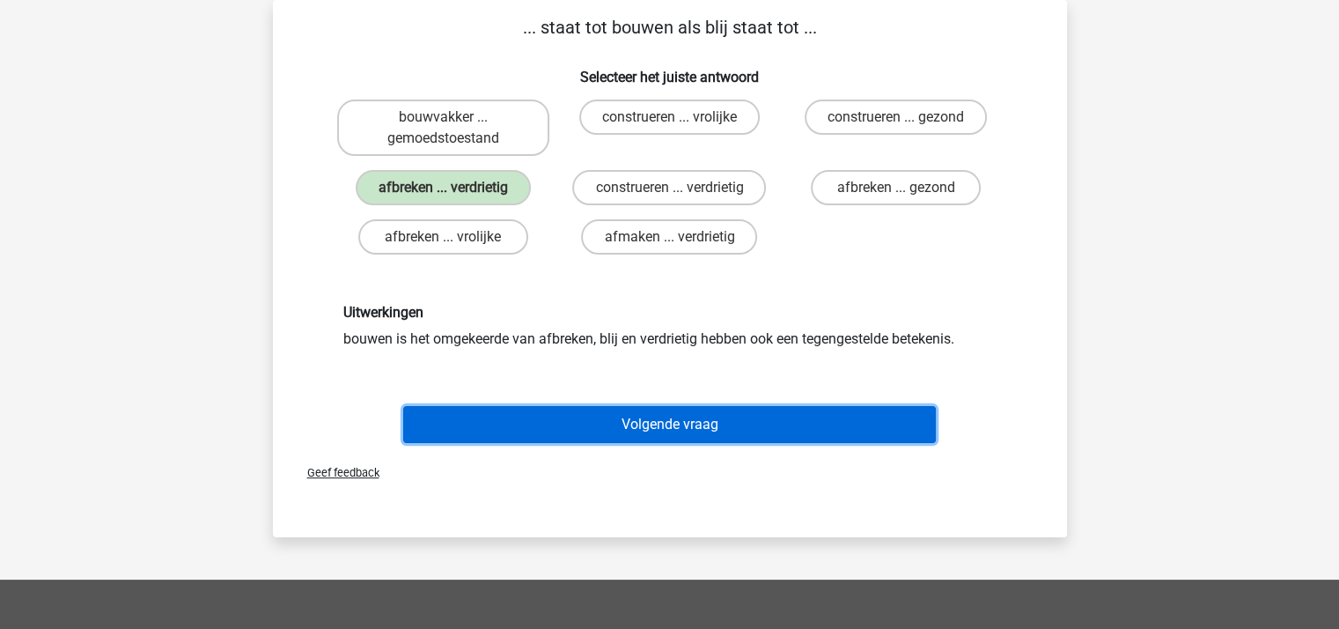
click at [637, 418] on button "Volgende vraag" at bounding box center [669, 424] width 533 height 37
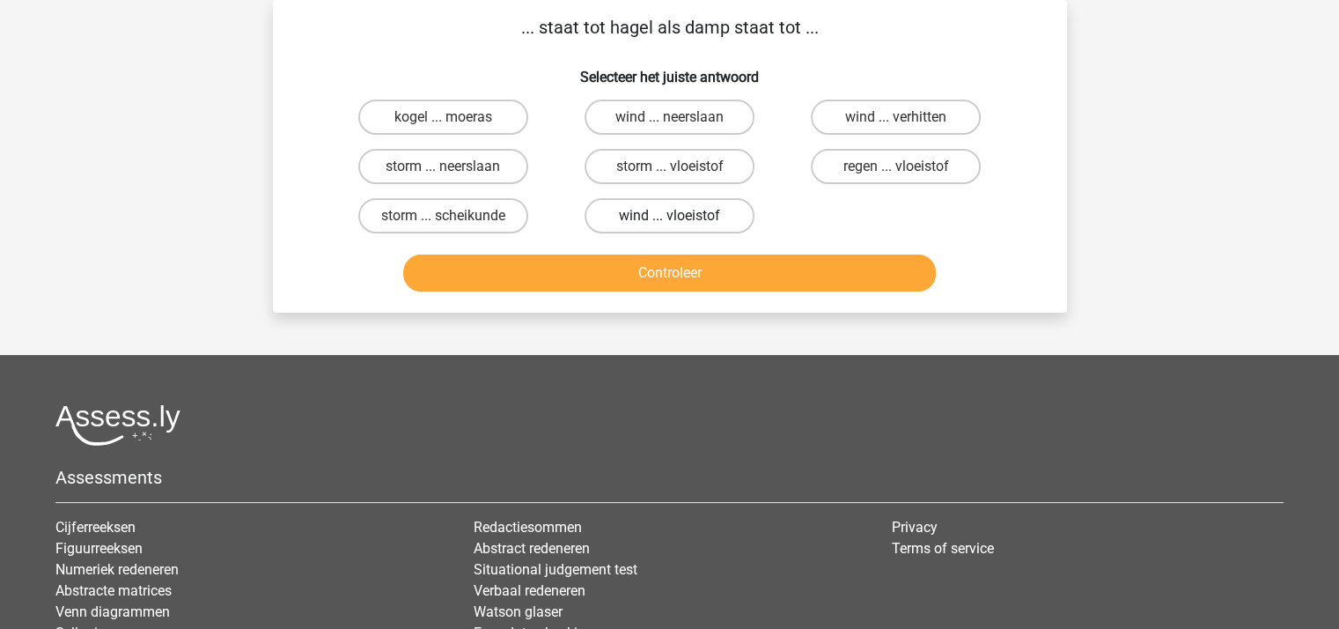
click at [676, 211] on label "wind ... vloeistof" at bounding box center [670, 215] width 170 height 35
click at [676, 216] on input "wind ... vloeistof" at bounding box center [674, 221] width 11 height 11
radio input "true"
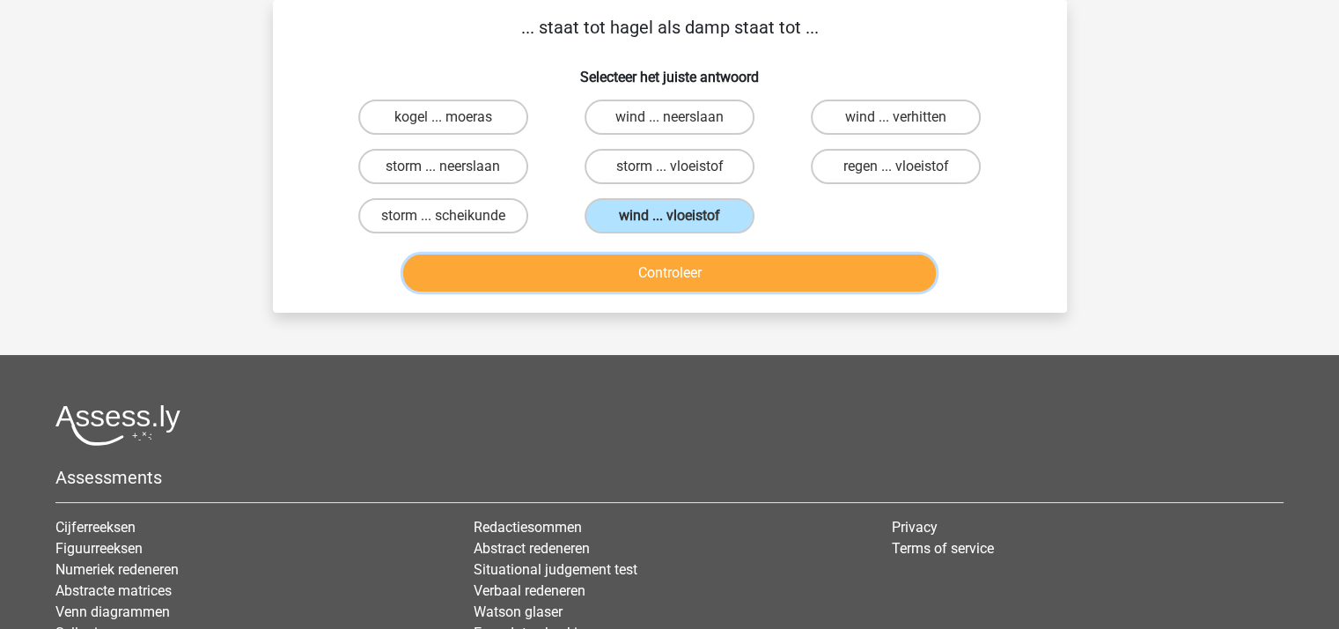
click at [666, 272] on button "Controleer" at bounding box center [669, 272] width 533 height 37
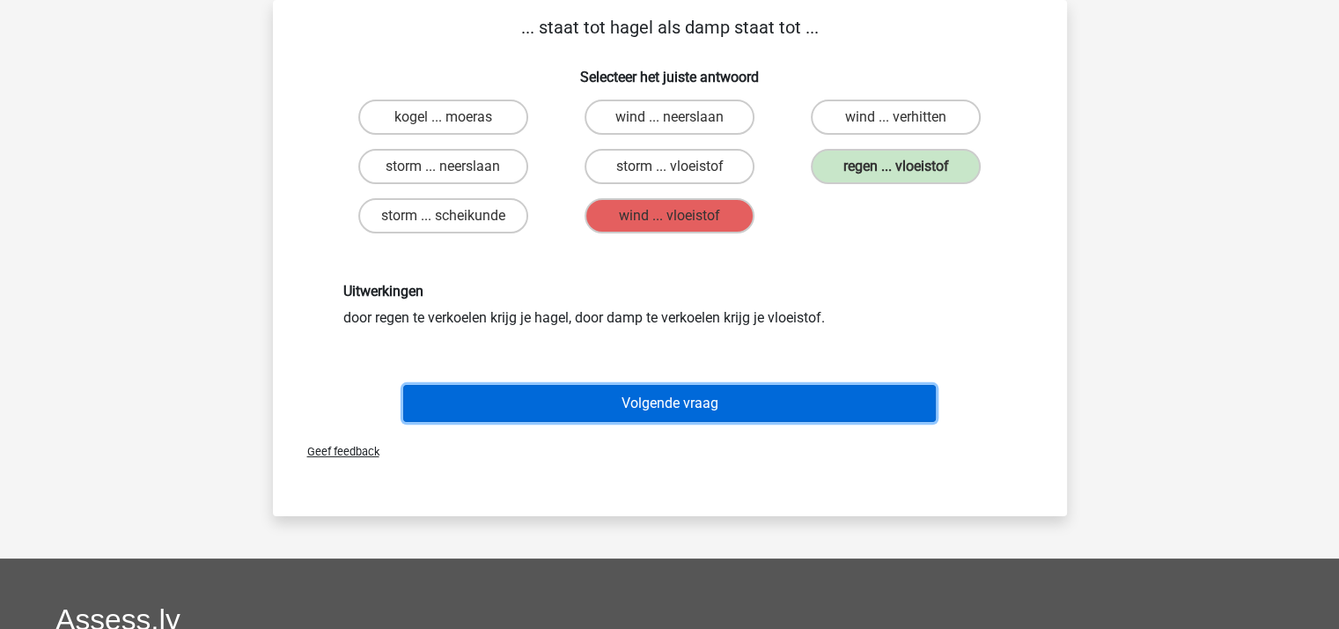
click at [679, 395] on button "Volgende vraag" at bounding box center [669, 403] width 533 height 37
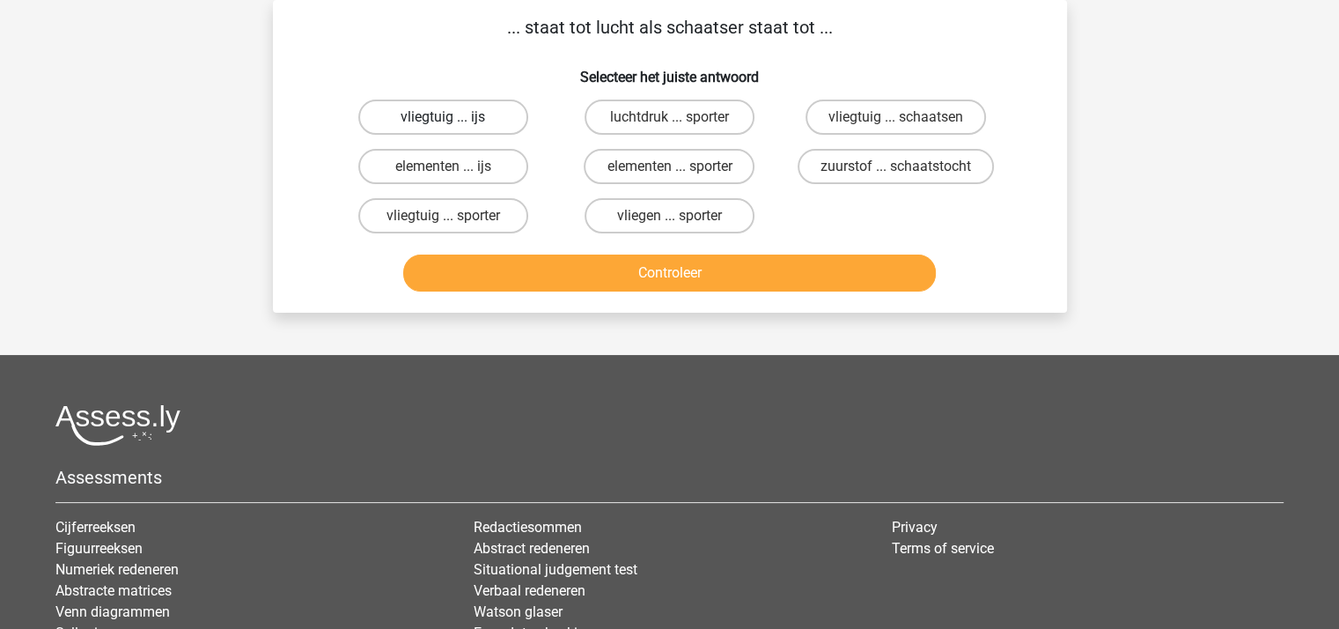
click at [492, 114] on label "vliegtuig ... ijs" at bounding box center [443, 116] width 170 height 35
click at [454, 117] on input "vliegtuig ... ijs" at bounding box center [448, 122] width 11 height 11
radio input "true"
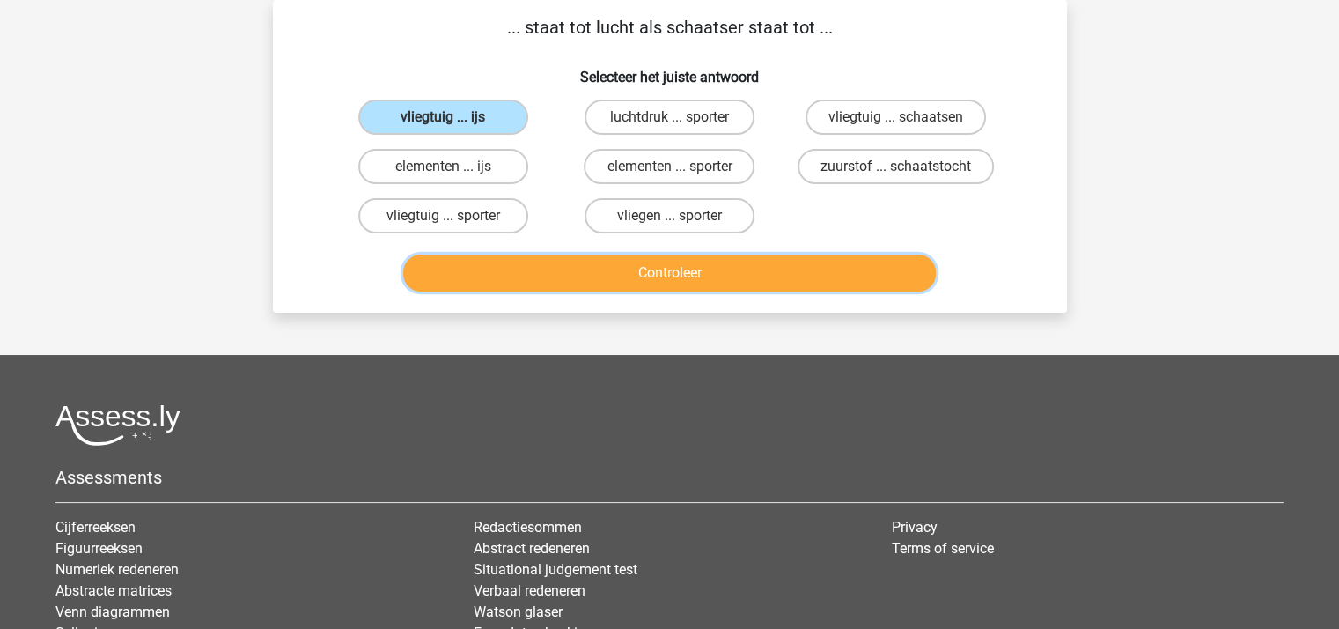
click at [587, 263] on button "Controleer" at bounding box center [669, 272] width 533 height 37
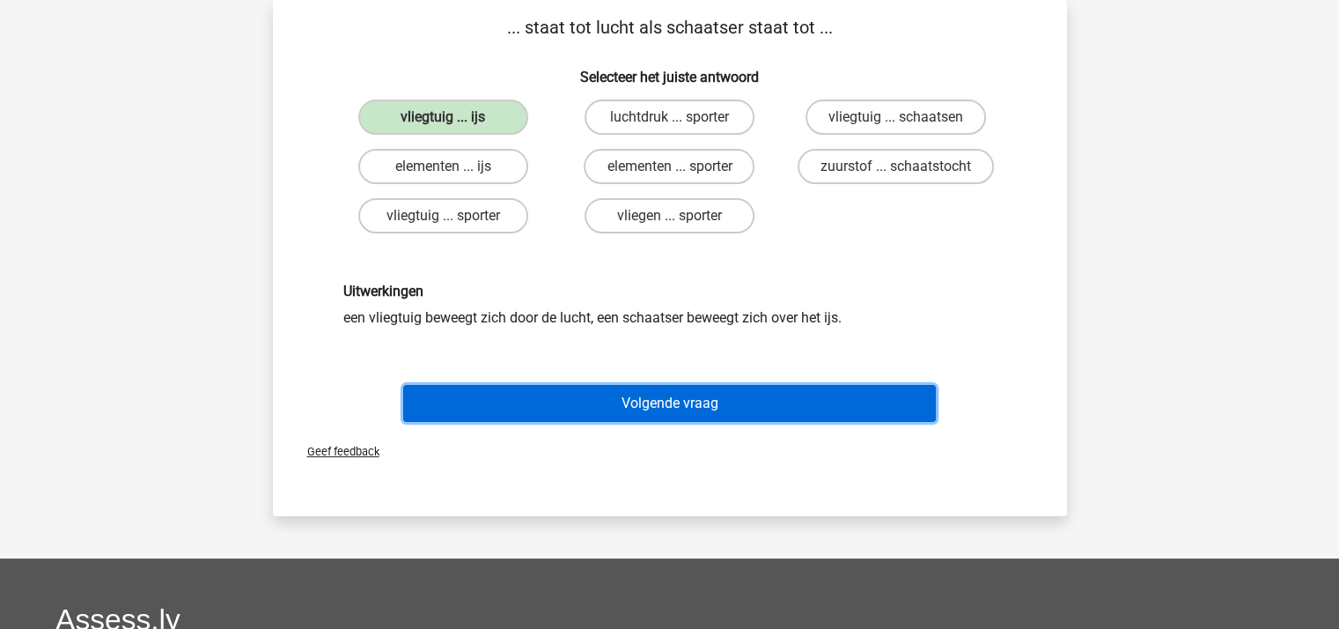
click at [652, 400] on button "Volgende vraag" at bounding box center [669, 403] width 533 height 37
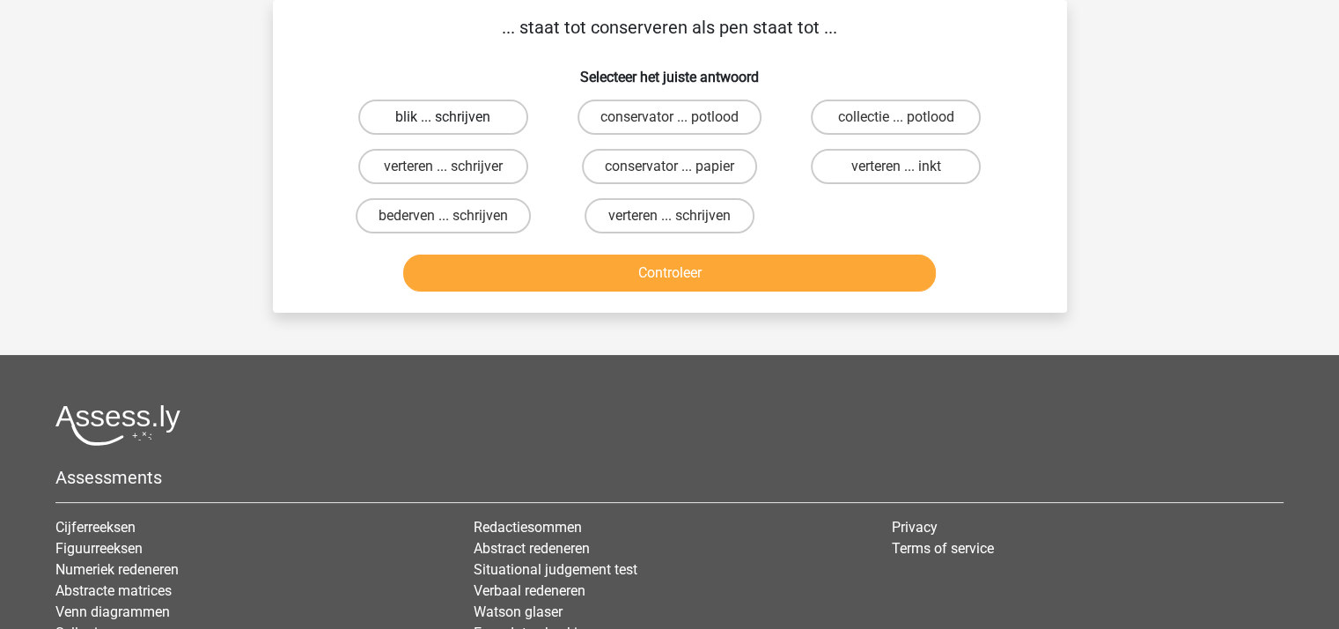
click at [470, 111] on label "blik ... schrijven" at bounding box center [443, 116] width 170 height 35
click at [454, 117] on input "blik ... schrijven" at bounding box center [448, 122] width 11 height 11
radio input "true"
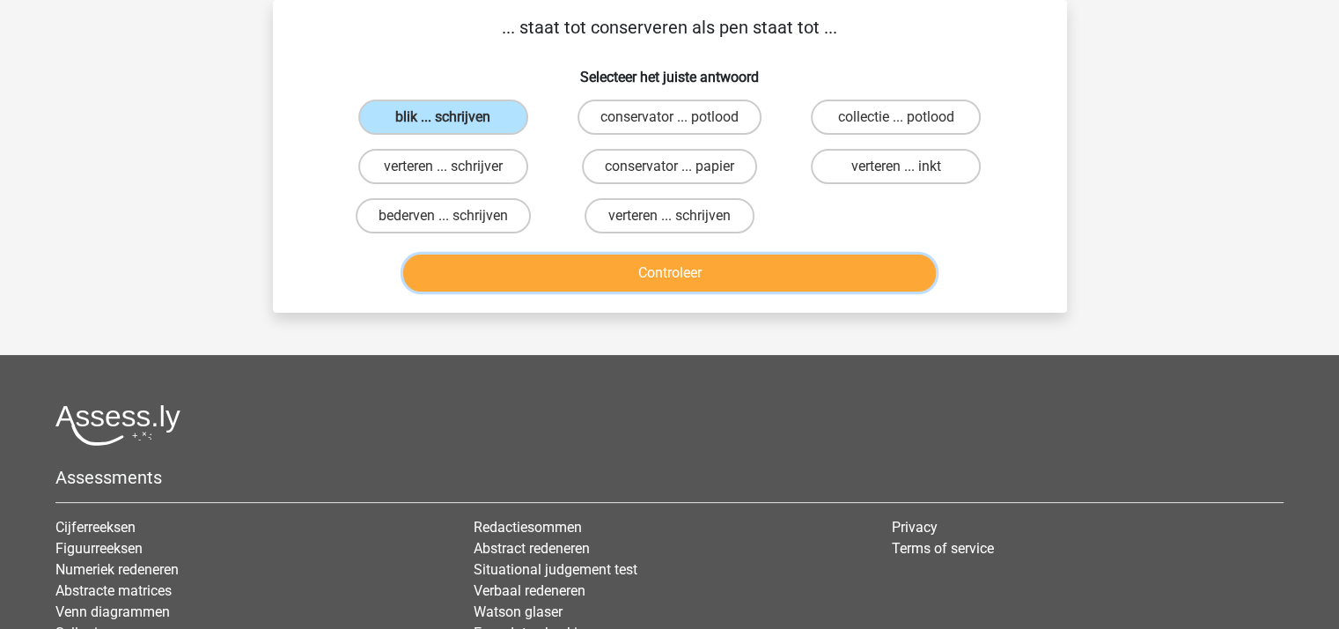
click at [607, 283] on button "Controleer" at bounding box center [669, 272] width 533 height 37
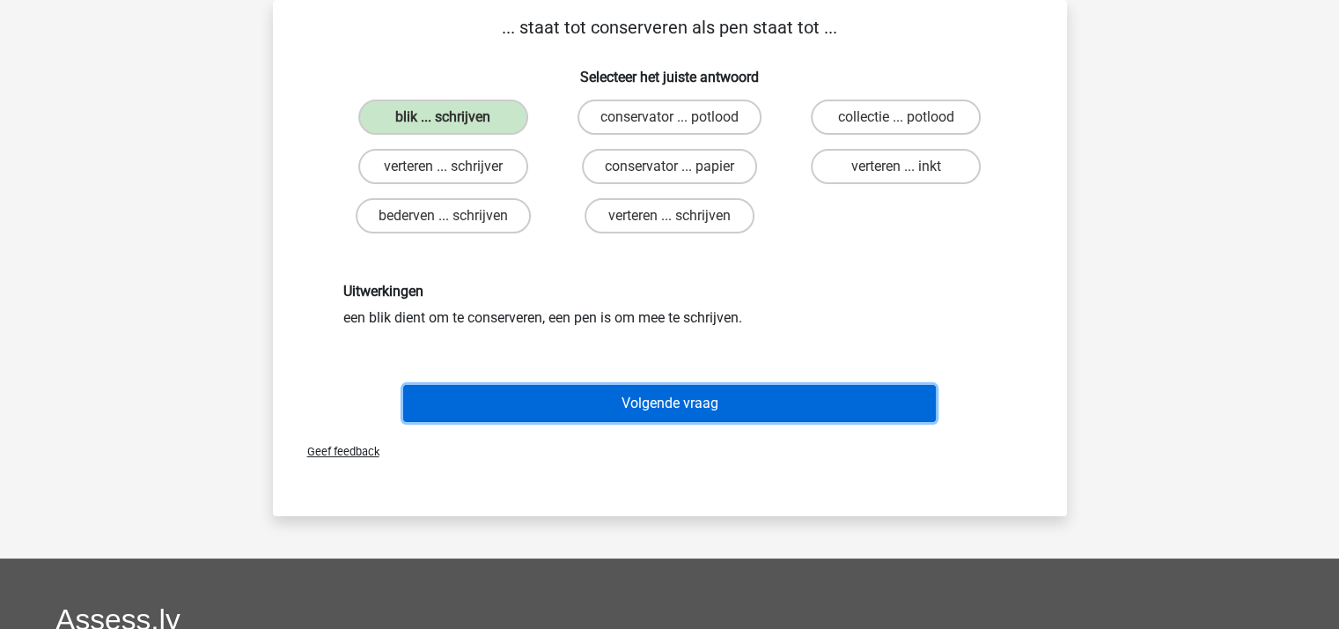
click at [666, 398] on button "Volgende vraag" at bounding box center [669, 403] width 533 height 37
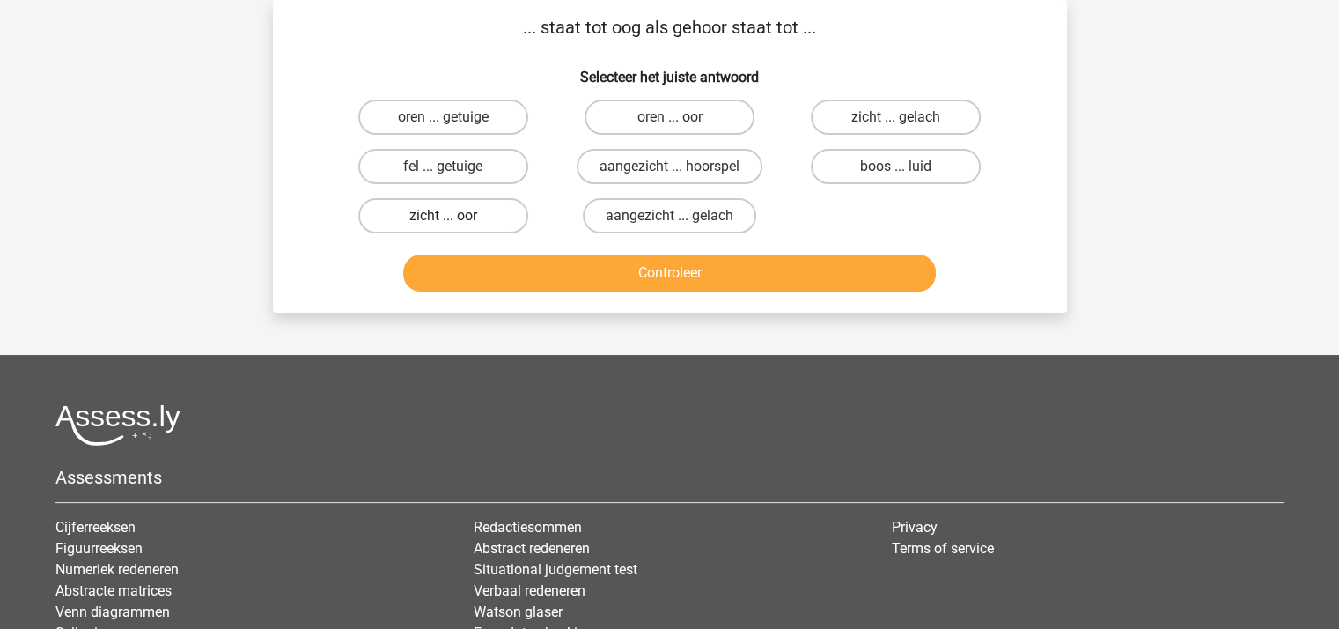
click at [458, 210] on label "zicht ... oor" at bounding box center [443, 215] width 170 height 35
click at [454, 216] on input "zicht ... oor" at bounding box center [448, 221] width 11 height 11
radio input "true"
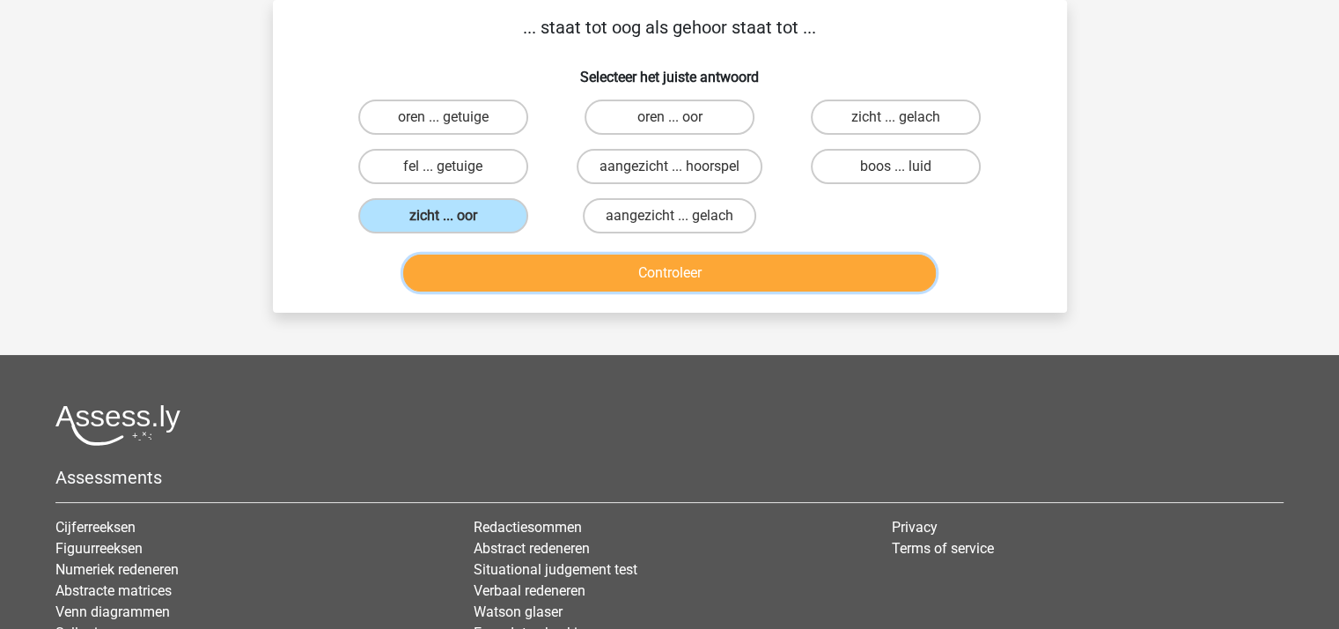
click at [571, 267] on button "Controleer" at bounding box center [669, 272] width 533 height 37
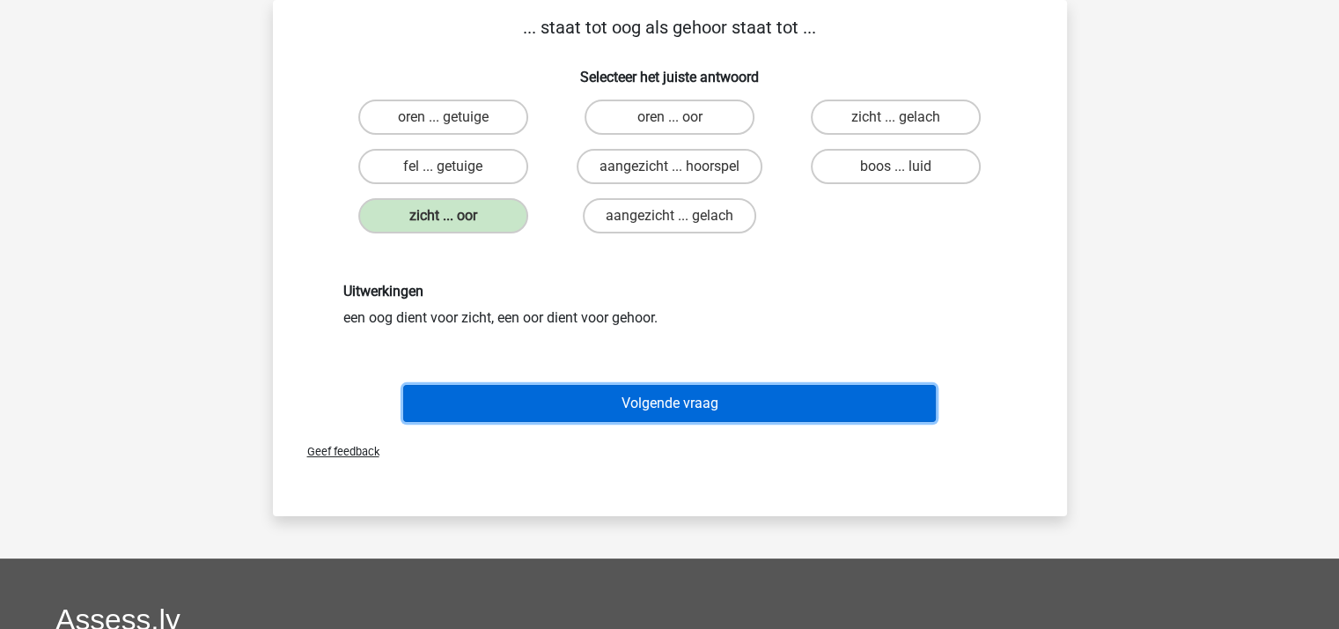
click at [655, 401] on button "Volgende vraag" at bounding box center [669, 403] width 533 height 37
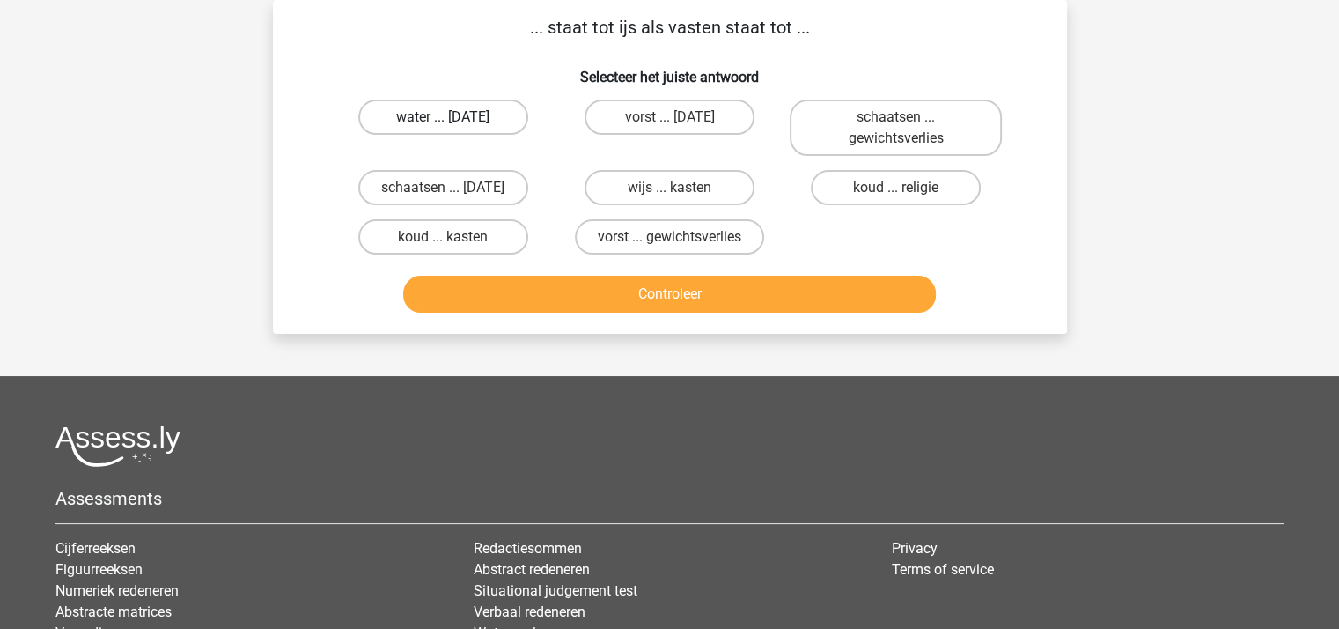
click at [461, 121] on label "water ... suikerfeest" at bounding box center [443, 116] width 170 height 35
click at [454, 121] on input "water ... suikerfeest" at bounding box center [448, 122] width 11 height 11
radio input "true"
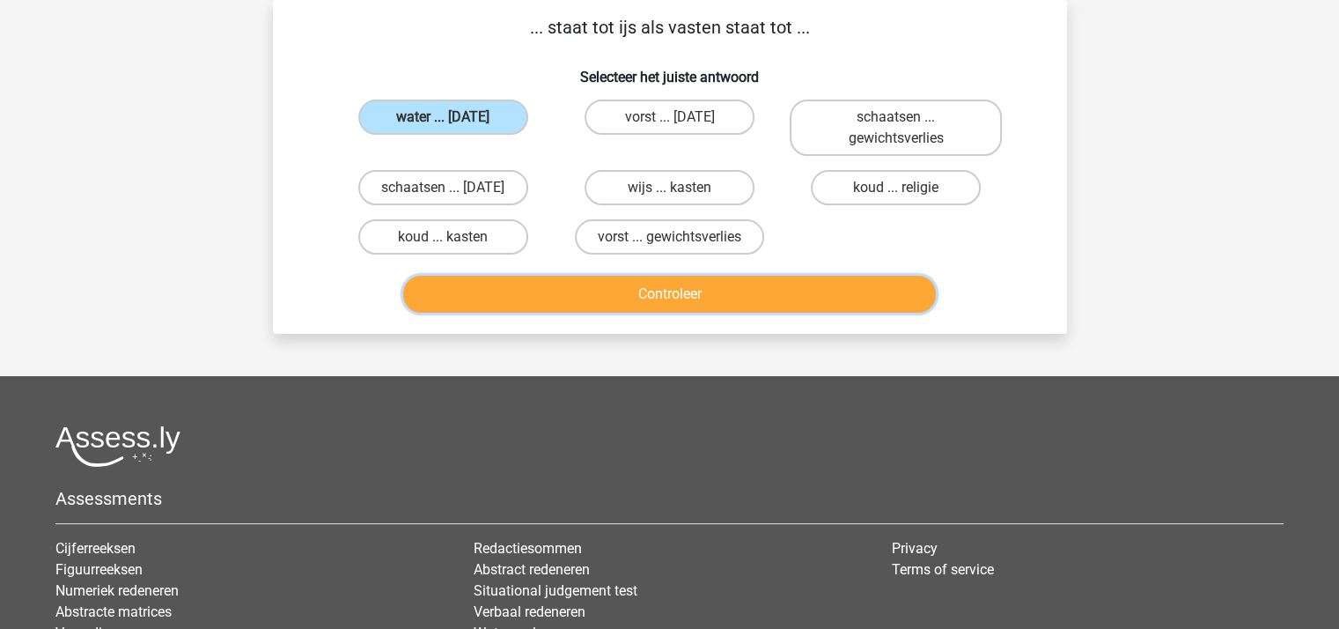
click at [537, 285] on button "Controleer" at bounding box center [669, 294] width 533 height 37
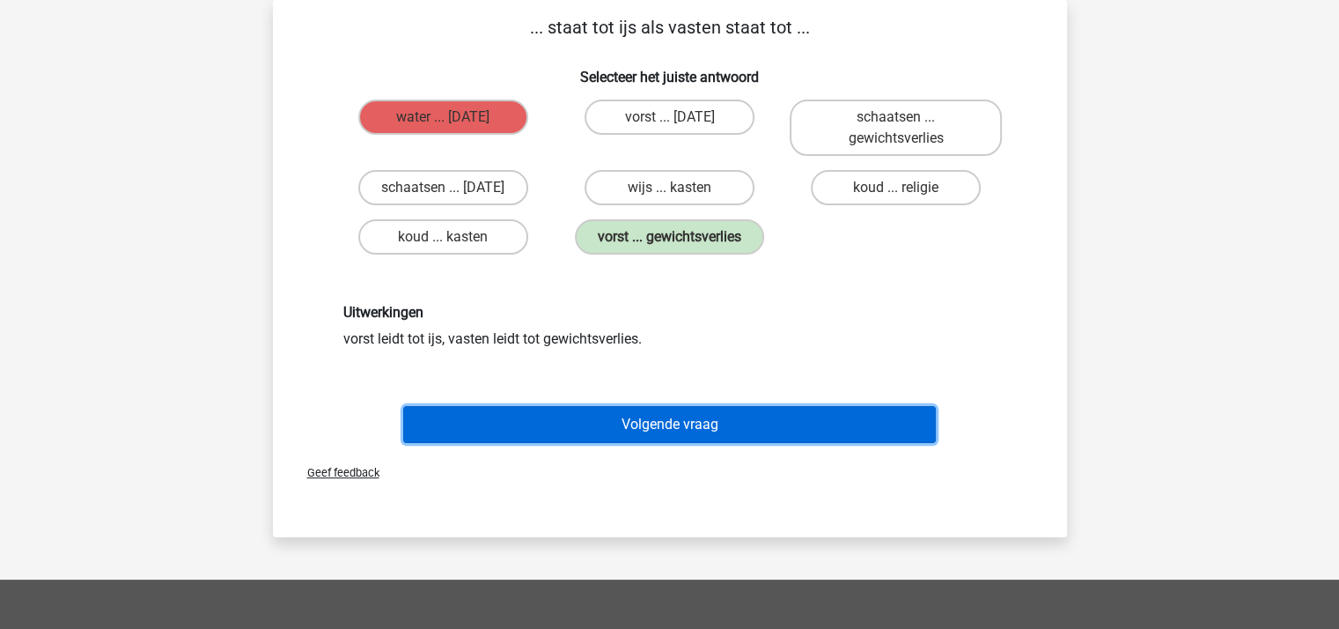
click at [705, 415] on button "Volgende vraag" at bounding box center [669, 424] width 533 height 37
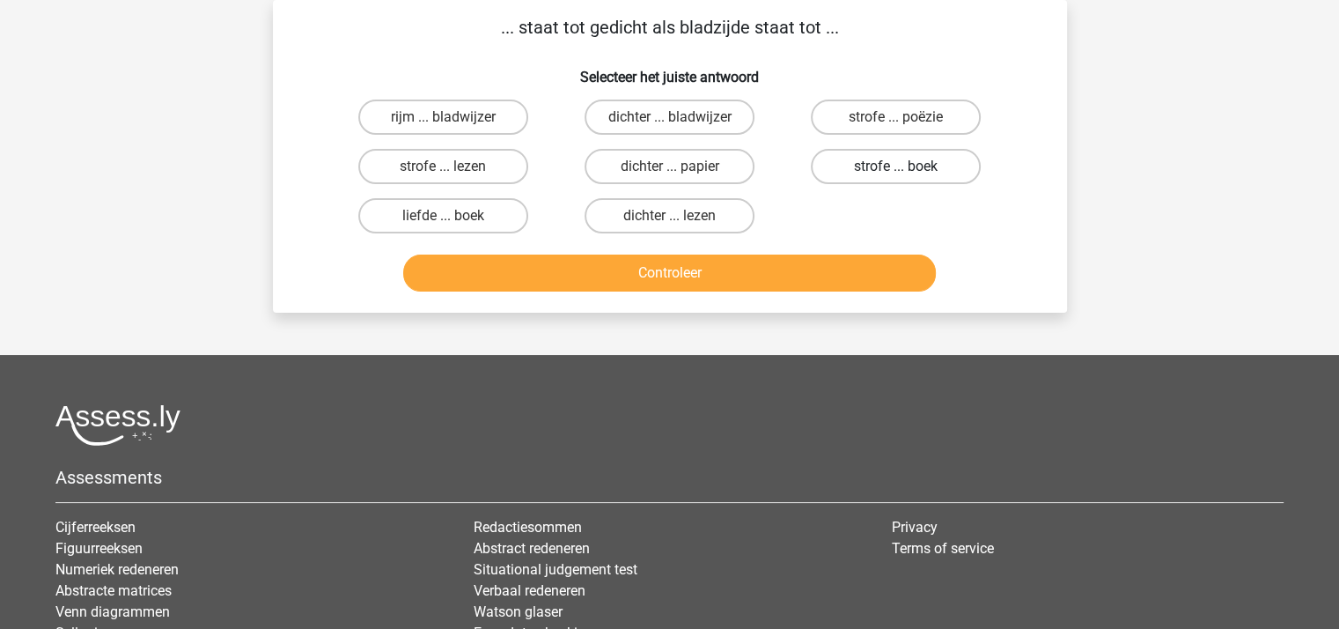
click at [860, 164] on label "strofe ... boek" at bounding box center [896, 166] width 170 height 35
click at [896, 166] on input "strofe ... boek" at bounding box center [901, 171] width 11 height 11
radio input "true"
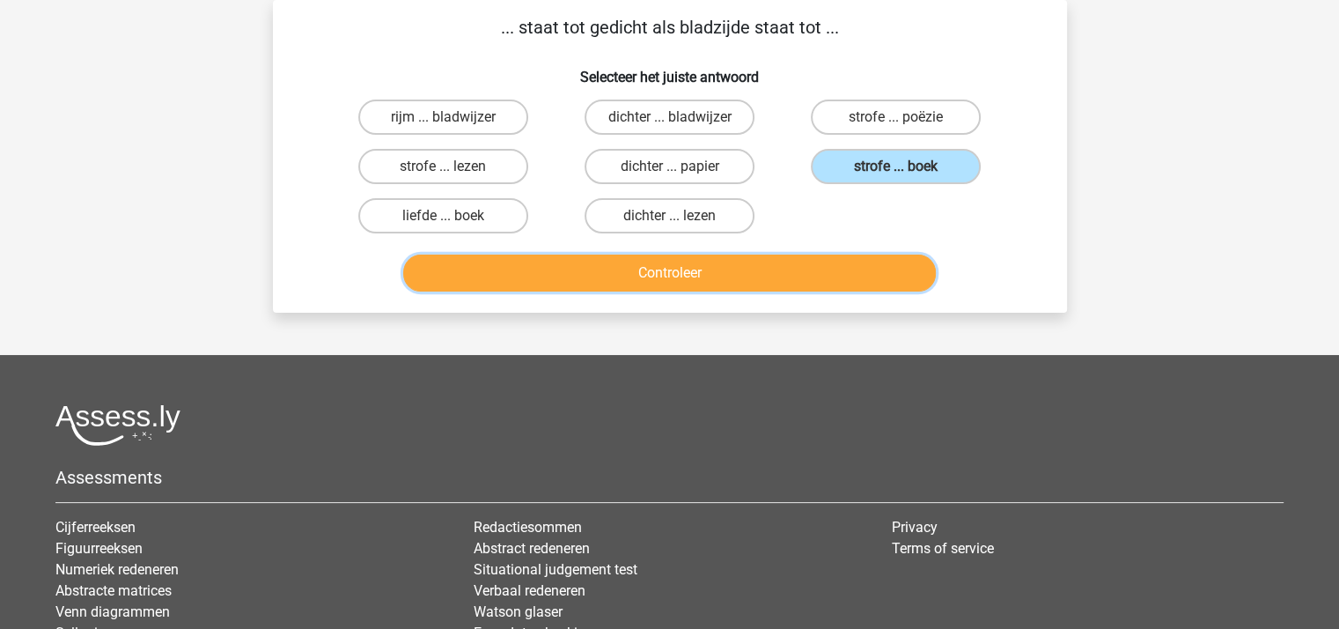
click at [708, 264] on button "Controleer" at bounding box center [669, 272] width 533 height 37
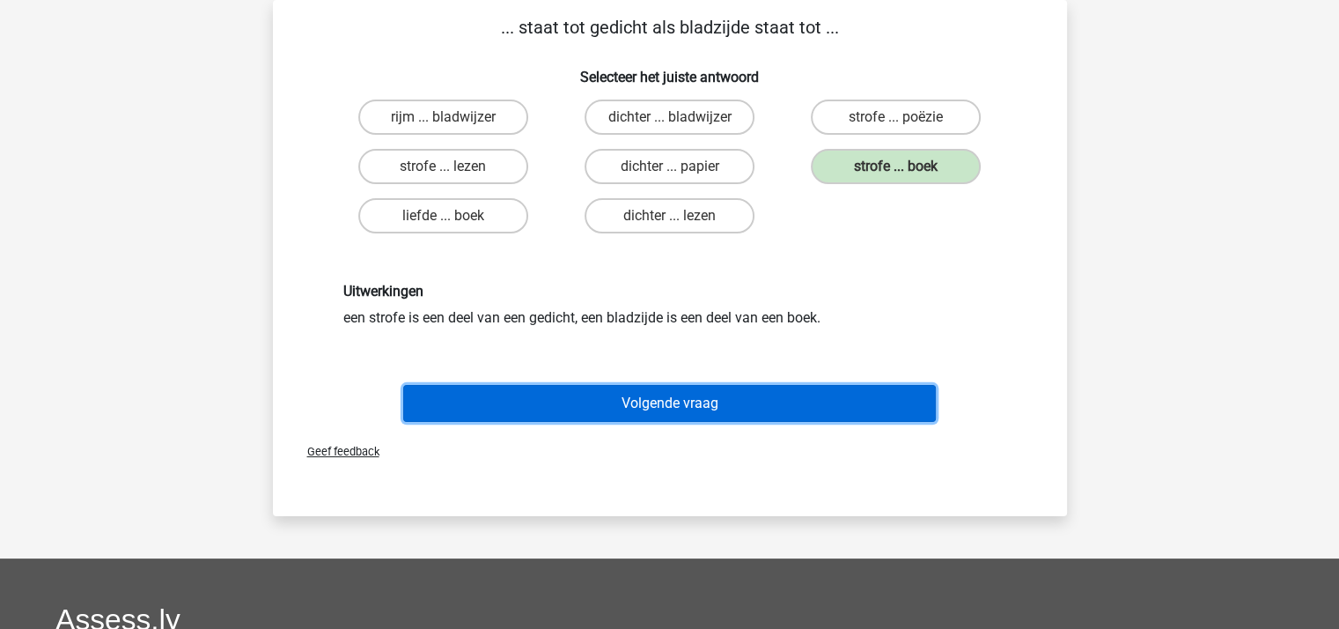
click at [692, 402] on button "Volgende vraag" at bounding box center [669, 403] width 533 height 37
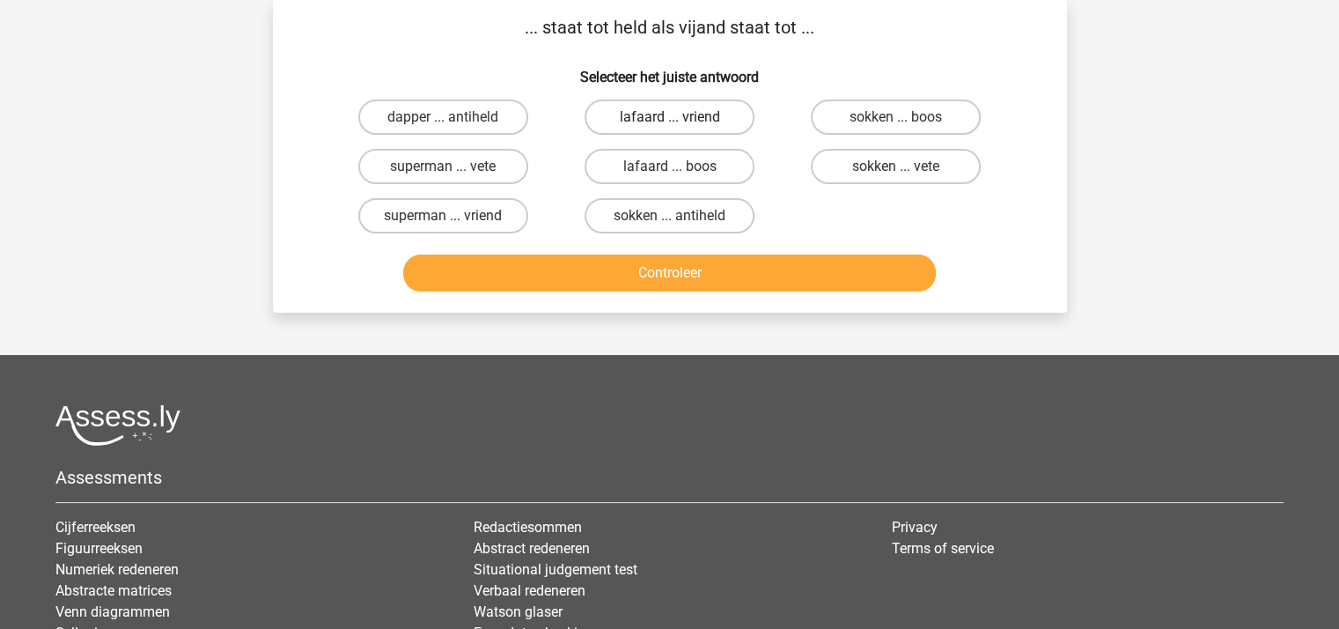
click at [638, 114] on label "lafaard ... vriend" at bounding box center [670, 116] width 170 height 35
click at [669, 117] on input "lafaard ... vriend" at bounding box center [674, 122] width 11 height 11
radio input "true"
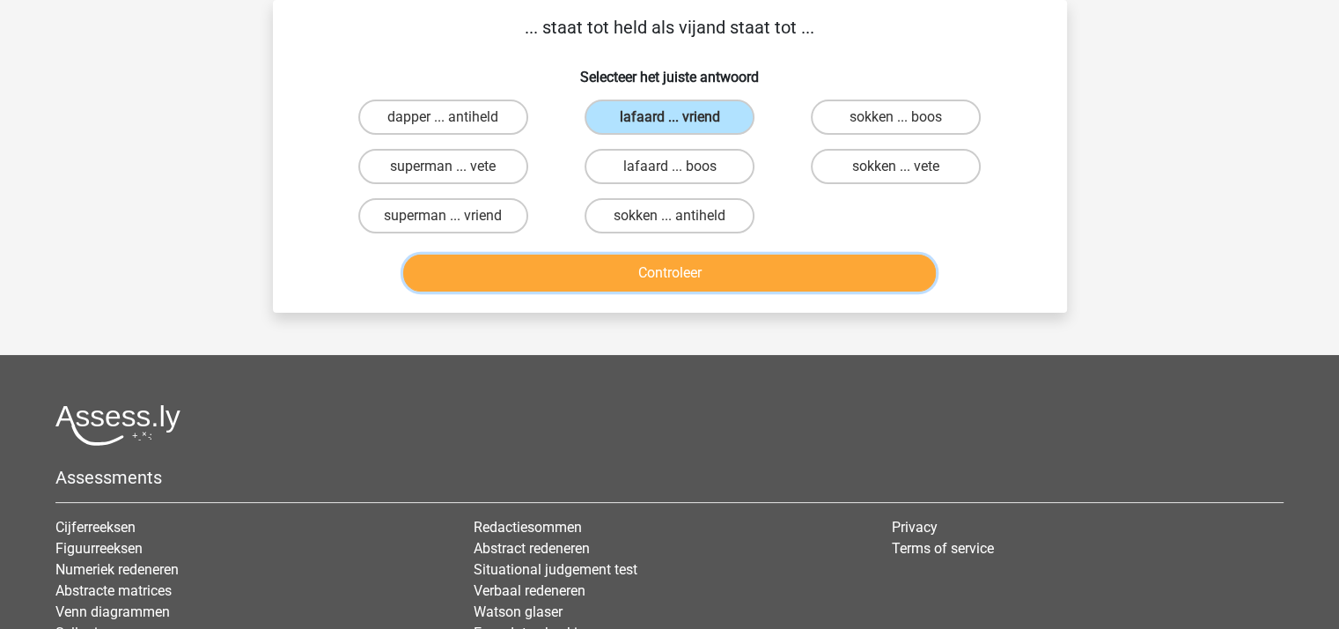
click at [672, 266] on button "Controleer" at bounding box center [669, 272] width 533 height 37
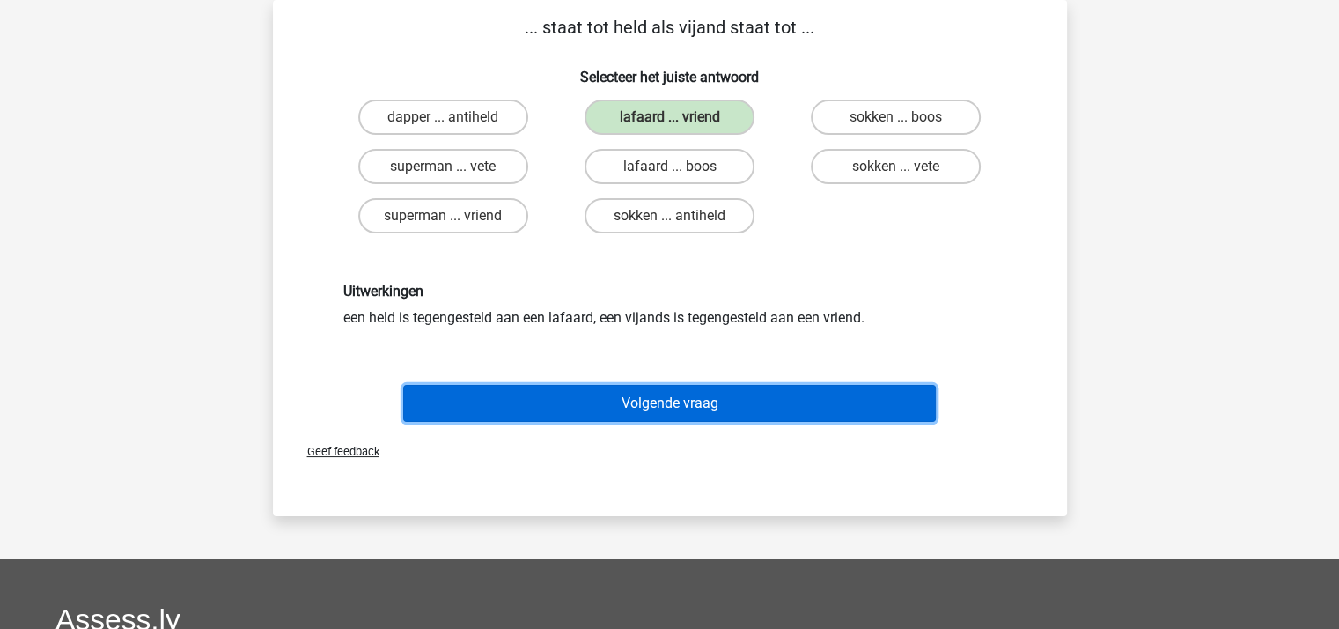
click at [662, 399] on button "Volgende vraag" at bounding box center [669, 403] width 533 height 37
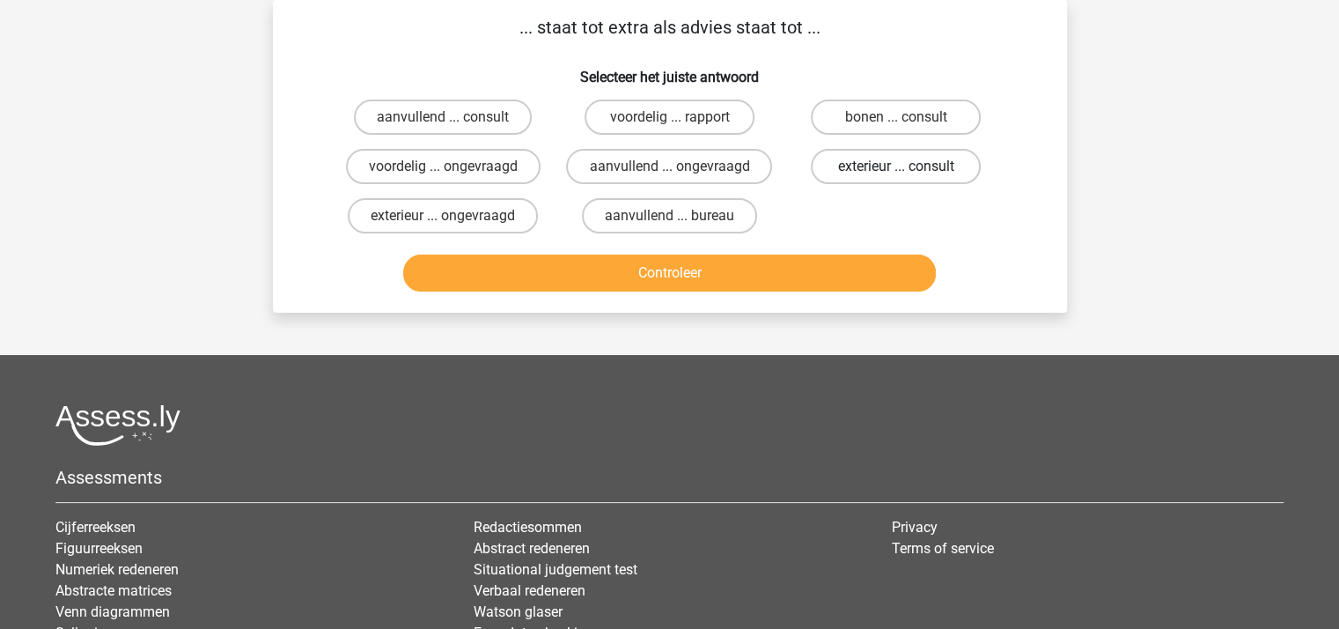
click at [853, 168] on label "exterieur ... consult" at bounding box center [896, 166] width 170 height 35
click at [896, 168] on input "exterieur ... consult" at bounding box center [901, 171] width 11 height 11
radio input "true"
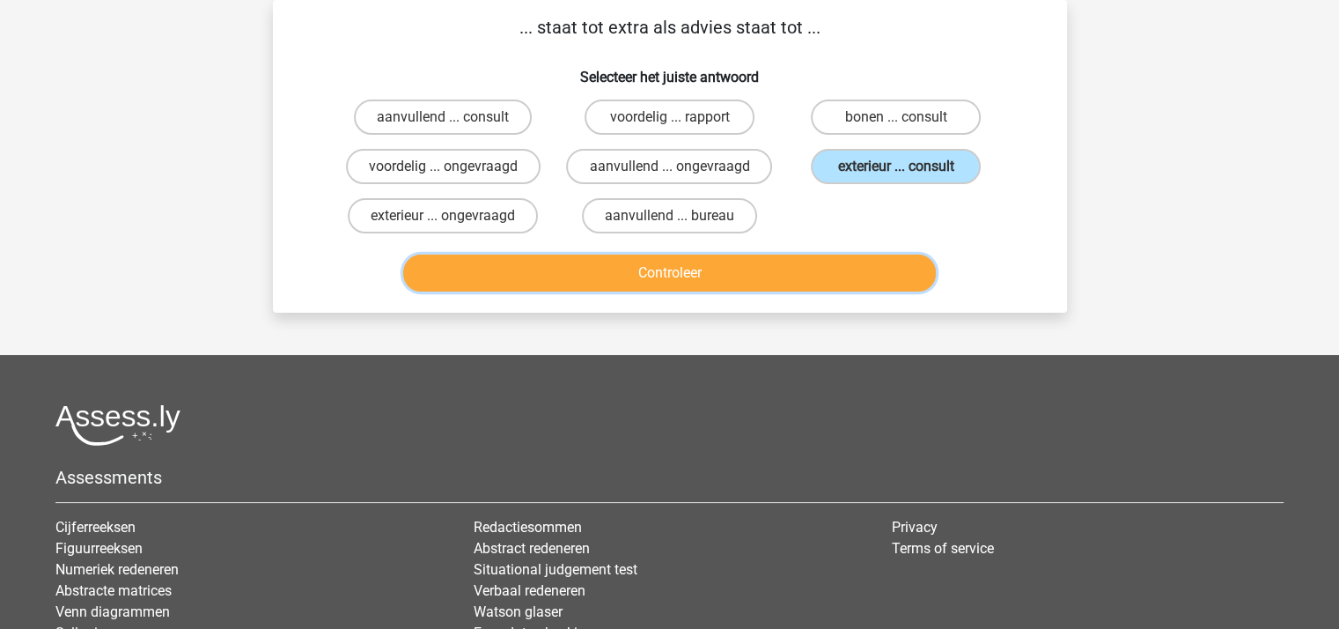
click at [735, 259] on button "Controleer" at bounding box center [669, 272] width 533 height 37
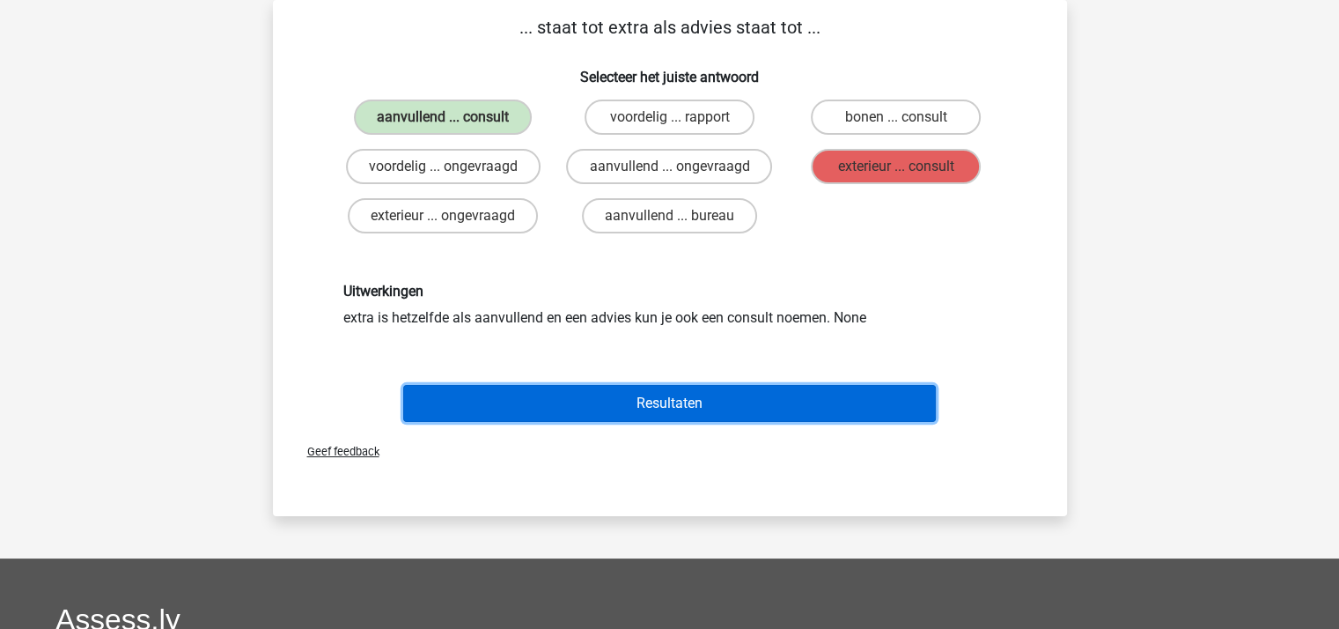
click at [635, 399] on button "Resultaten" at bounding box center [669, 403] width 533 height 37
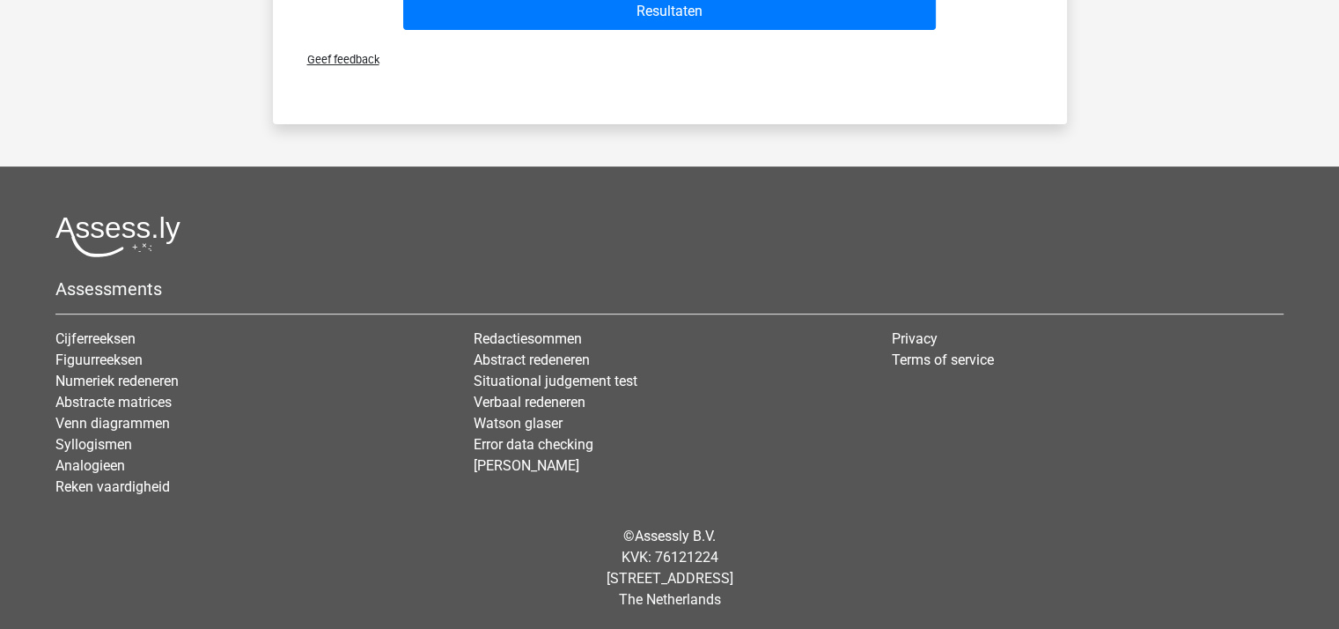
scroll to position [121, 0]
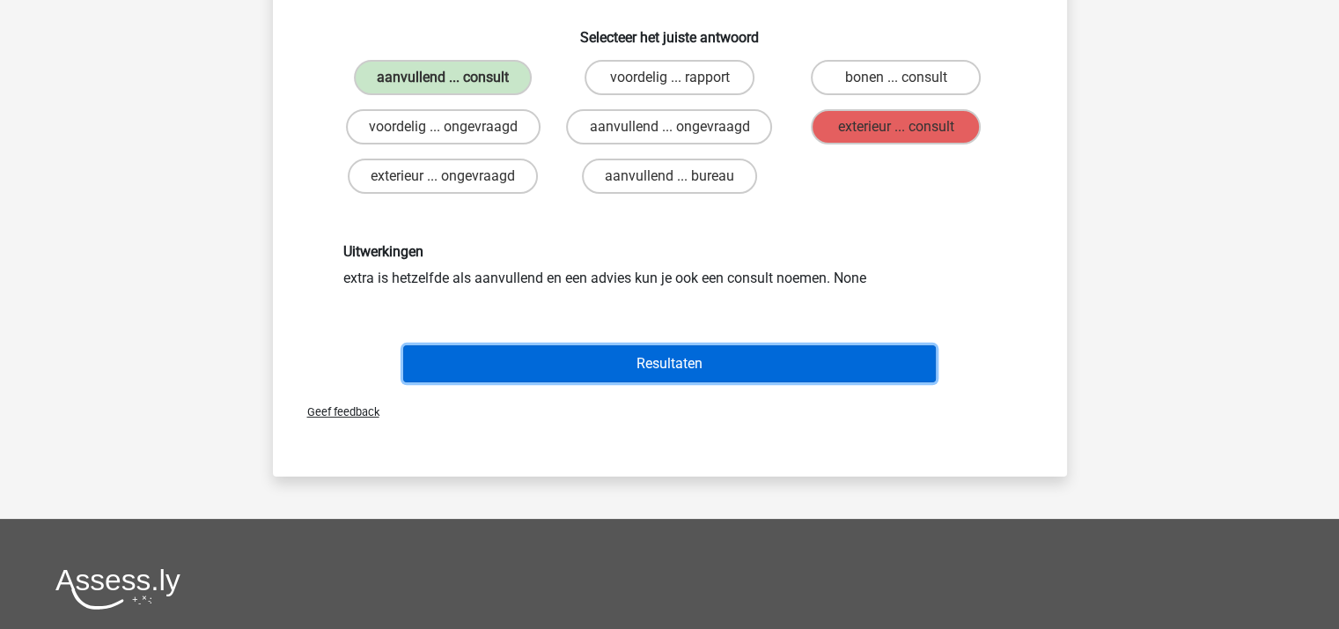
click at [648, 355] on button "Resultaten" at bounding box center [669, 363] width 533 height 37
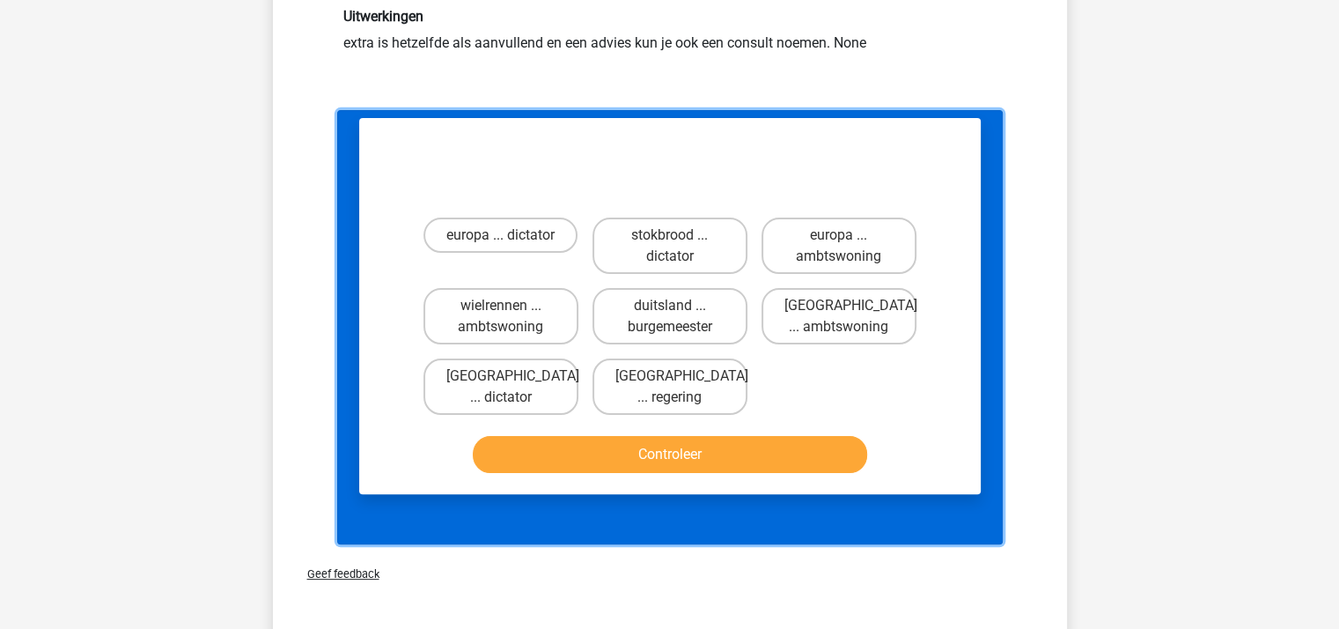
scroll to position [561, 0]
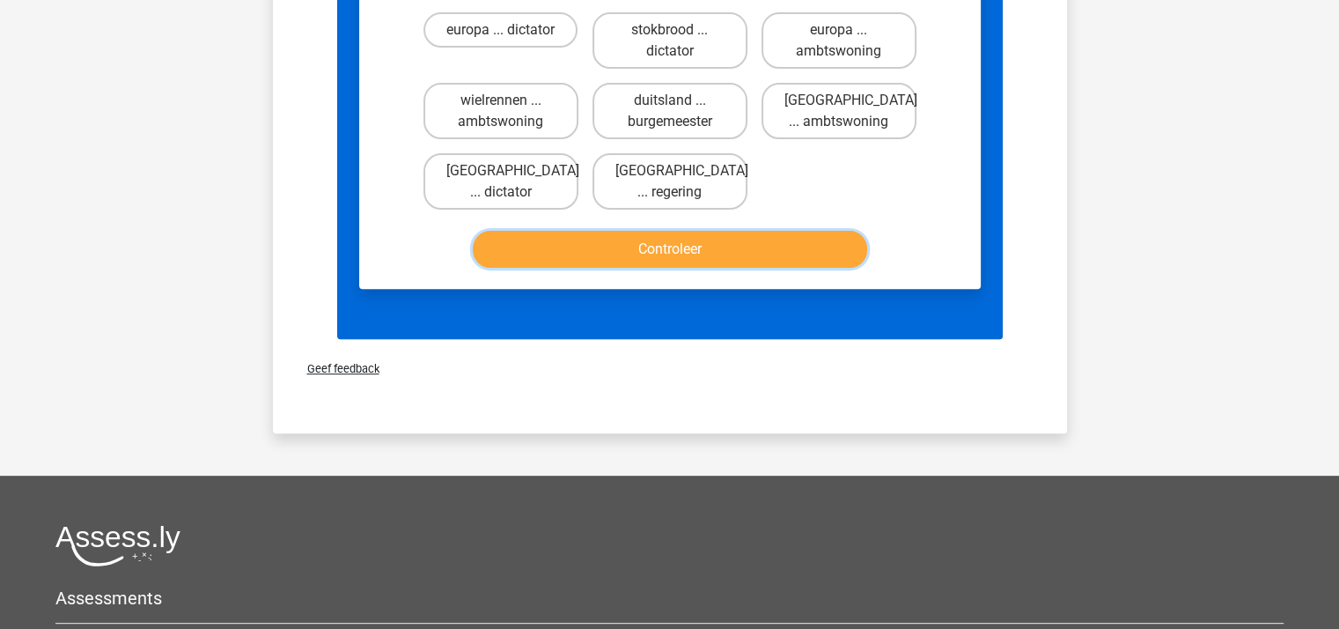
click at [673, 246] on button "Controleer" at bounding box center [670, 249] width 394 height 37
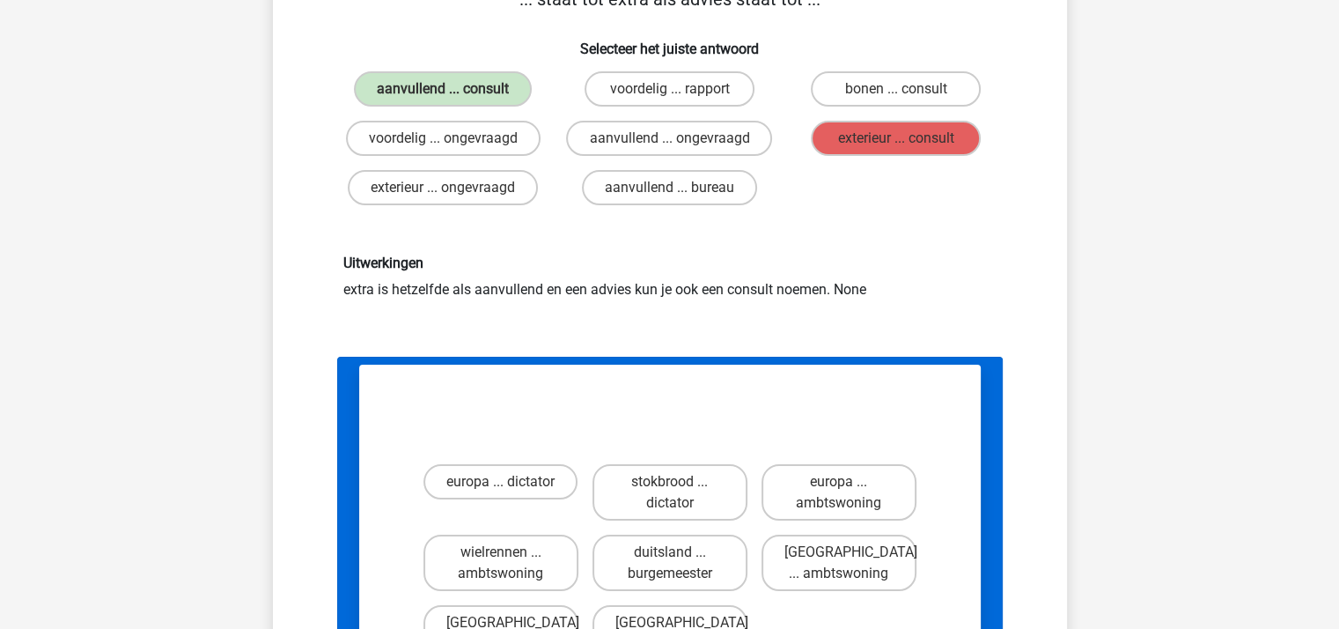
scroll to position [0, 0]
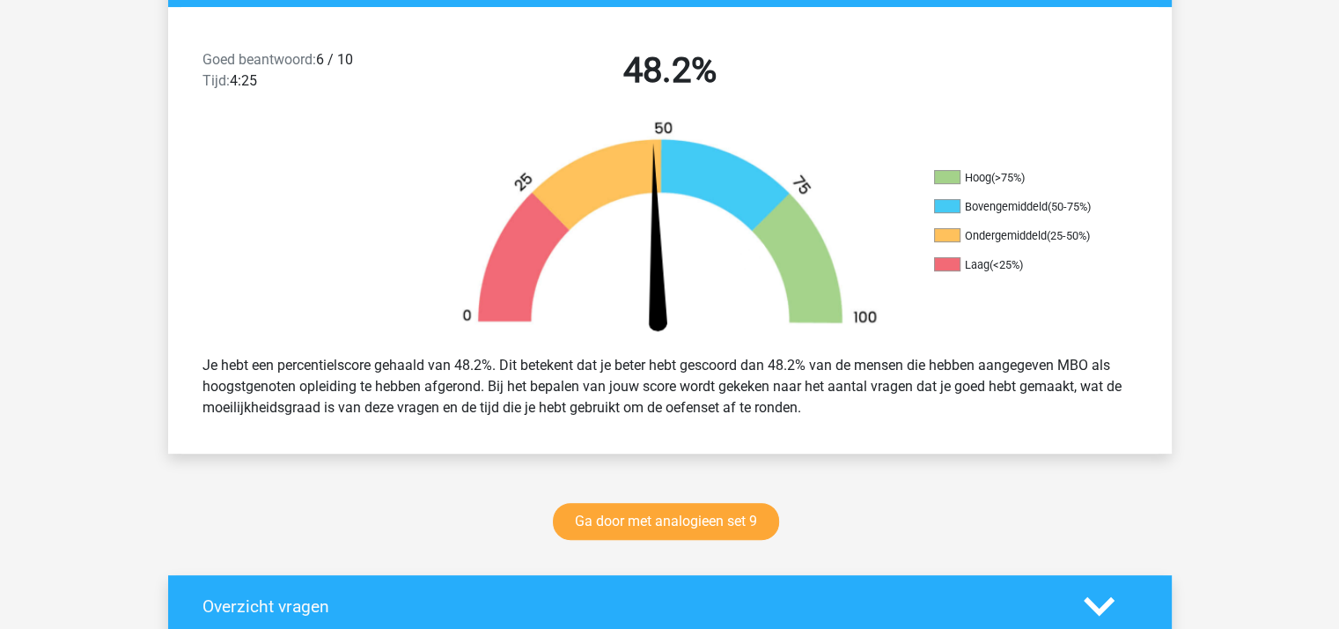
scroll to position [880, 0]
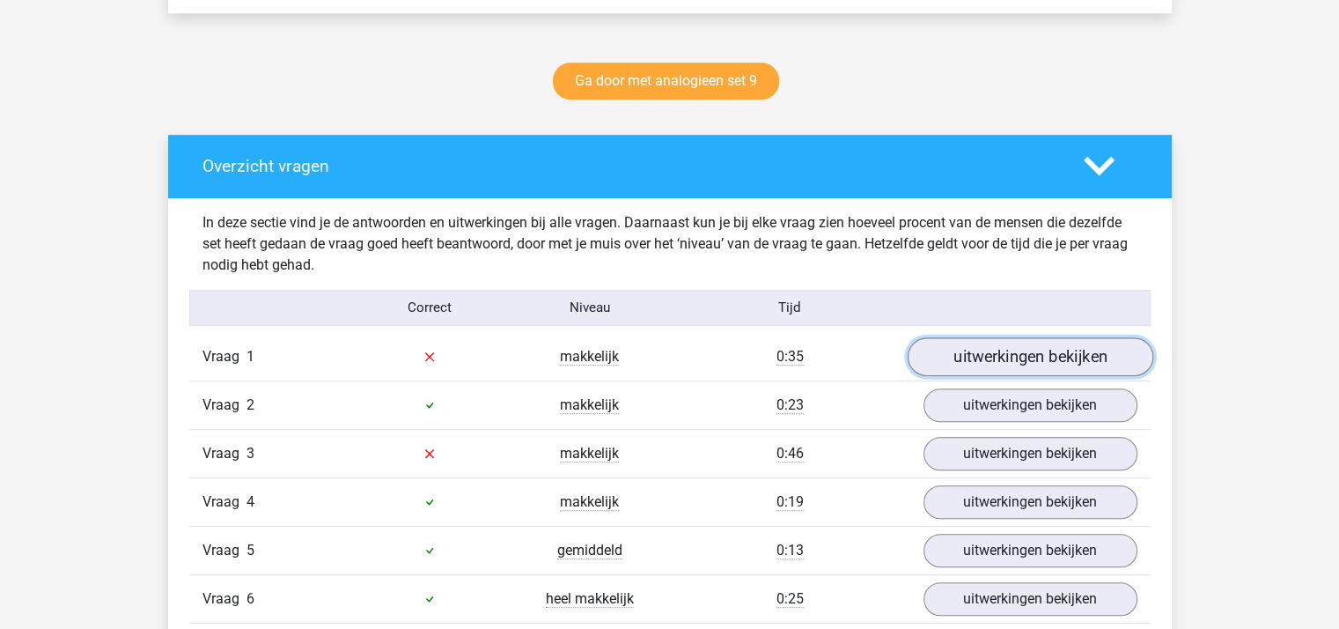
click at [957, 354] on link "uitwerkingen bekijken" at bounding box center [1030, 356] width 246 height 39
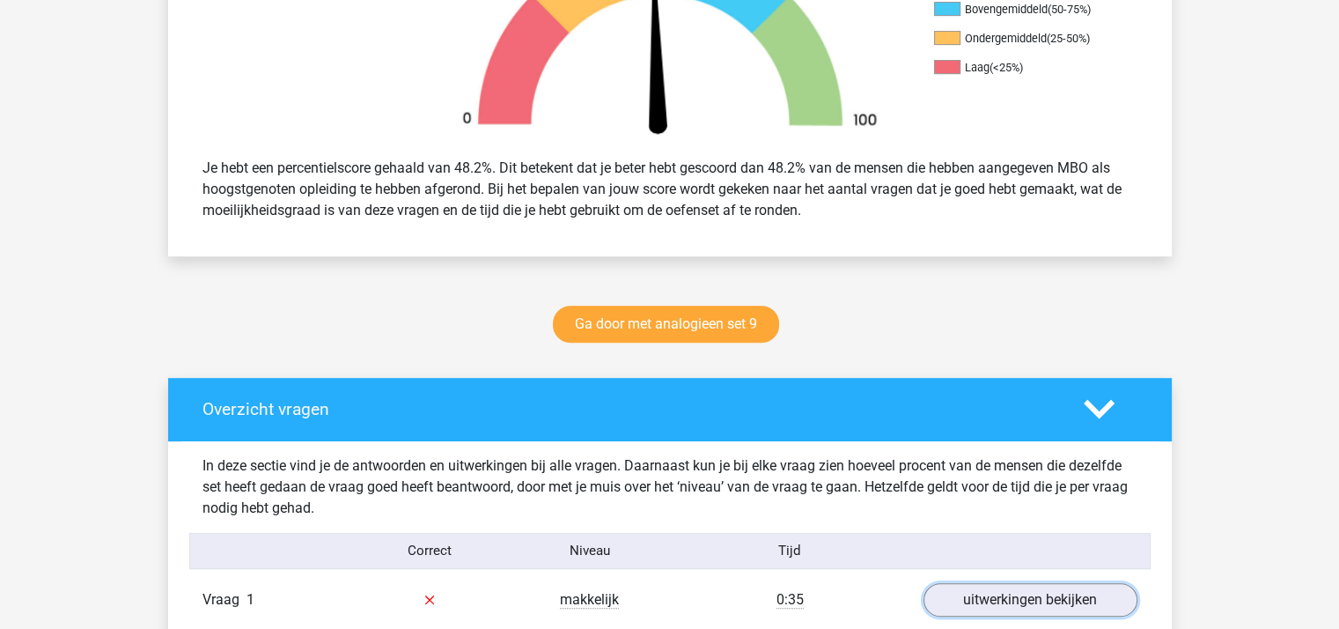
scroll to position [616, 0]
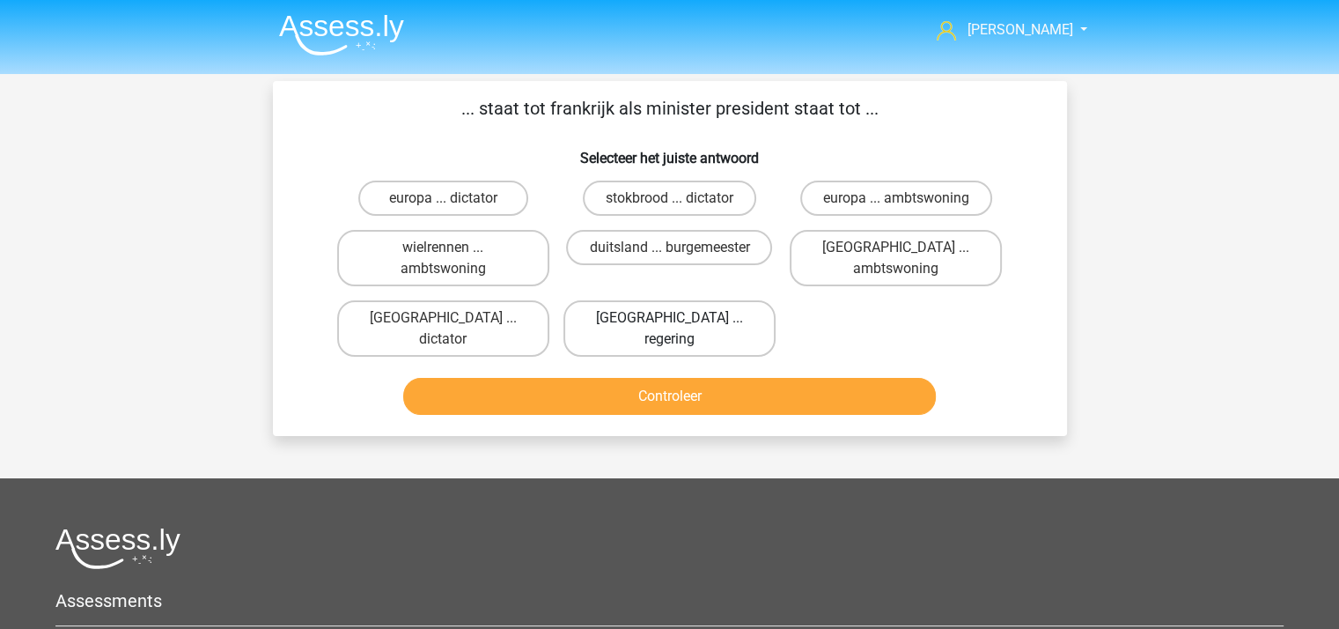
click at [644, 313] on label "[GEOGRAPHIC_DATA] ... regering" at bounding box center [669, 328] width 212 height 56
click at [669, 318] on input "[GEOGRAPHIC_DATA] ... regering" at bounding box center [674, 323] width 11 height 11
radio input "true"
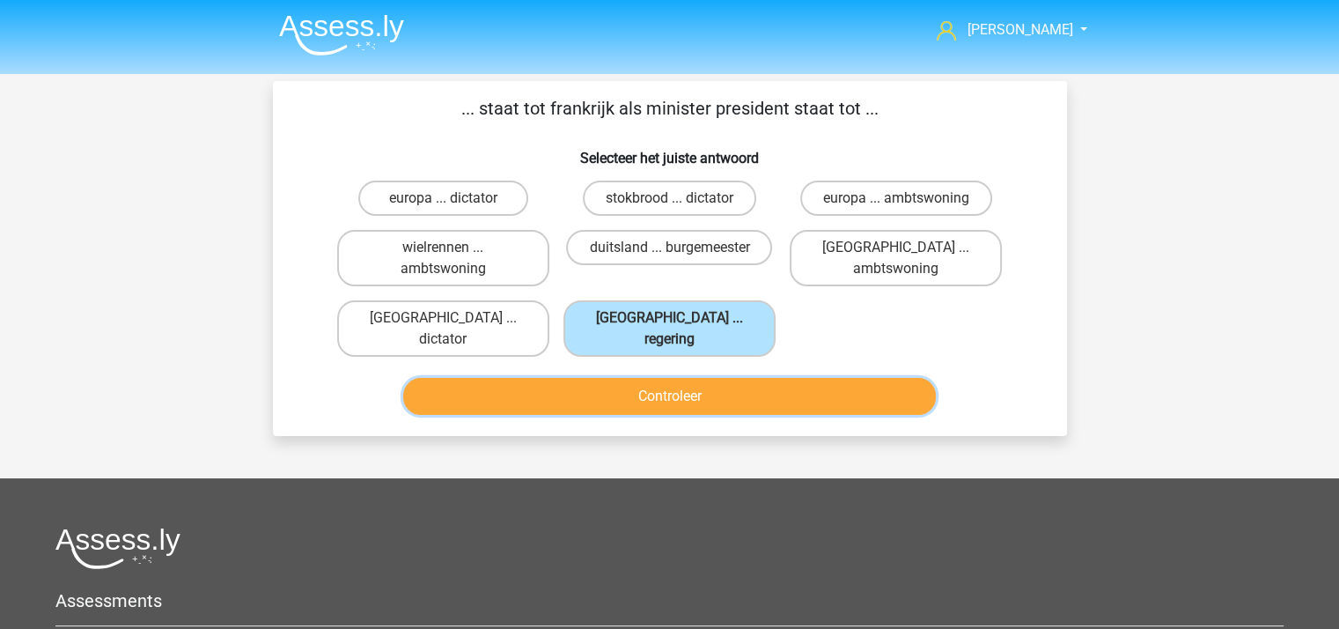
click at [649, 378] on button "Controleer" at bounding box center [669, 396] width 533 height 37
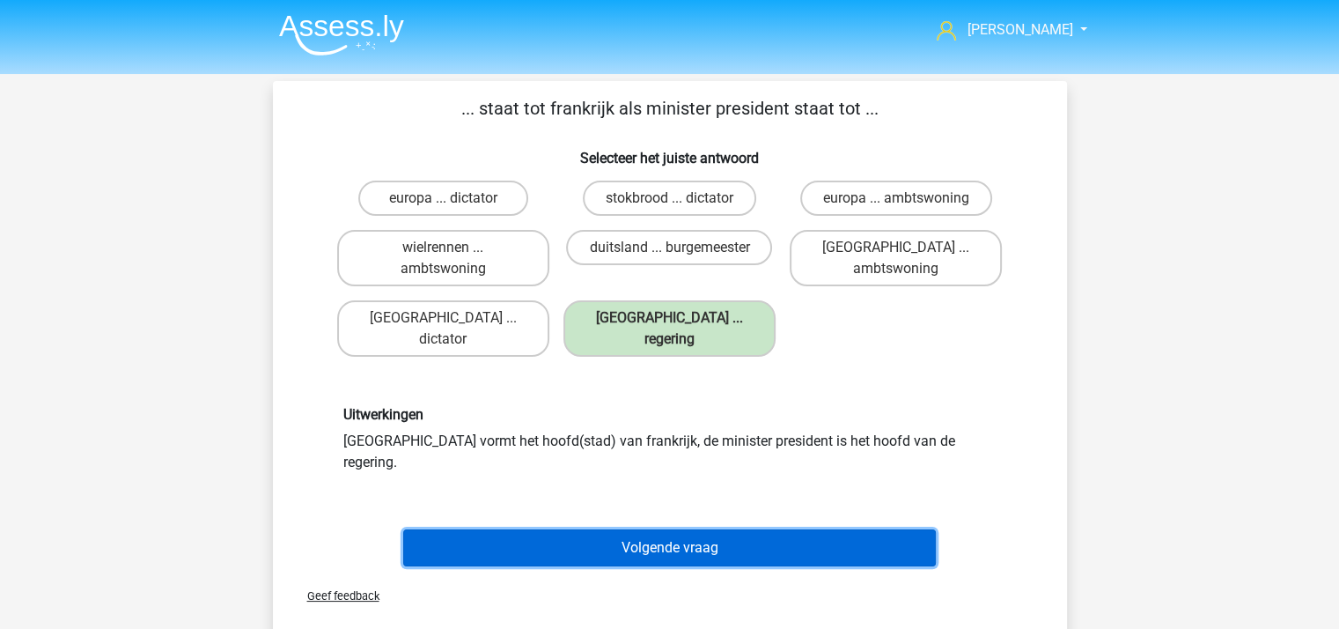
click at [646, 529] on button "Volgende vraag" at bounding box center [669, 547] width 533 height 37
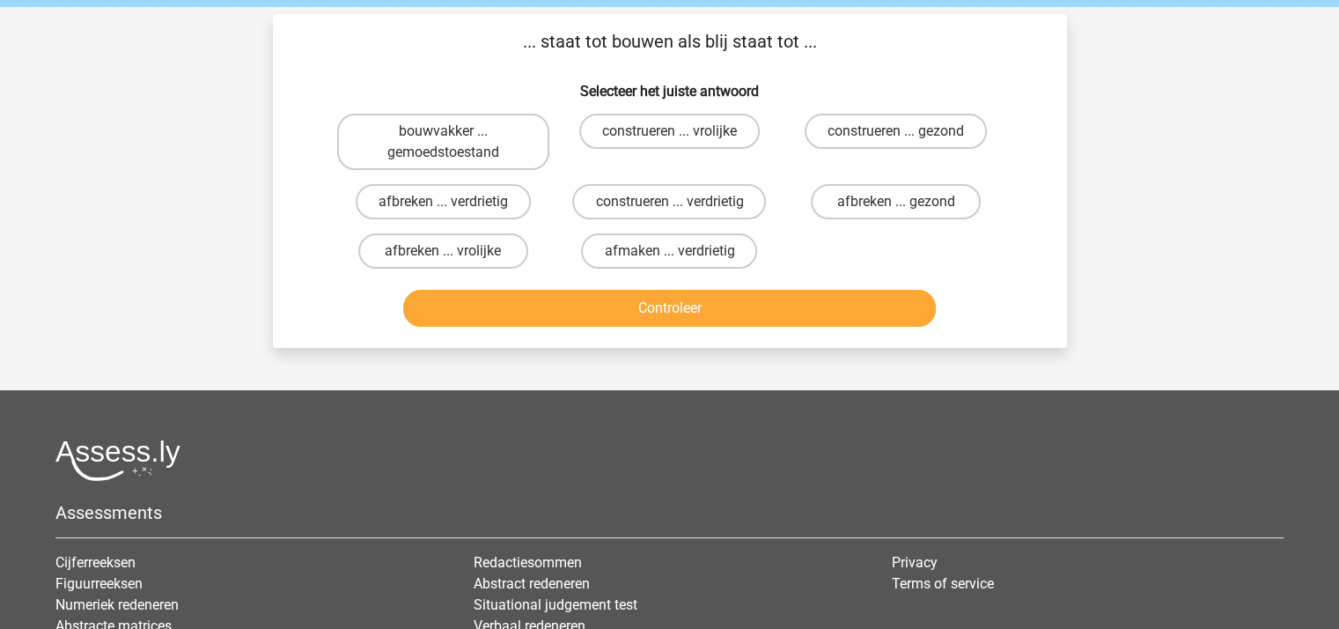
scroll to position [81, 0]
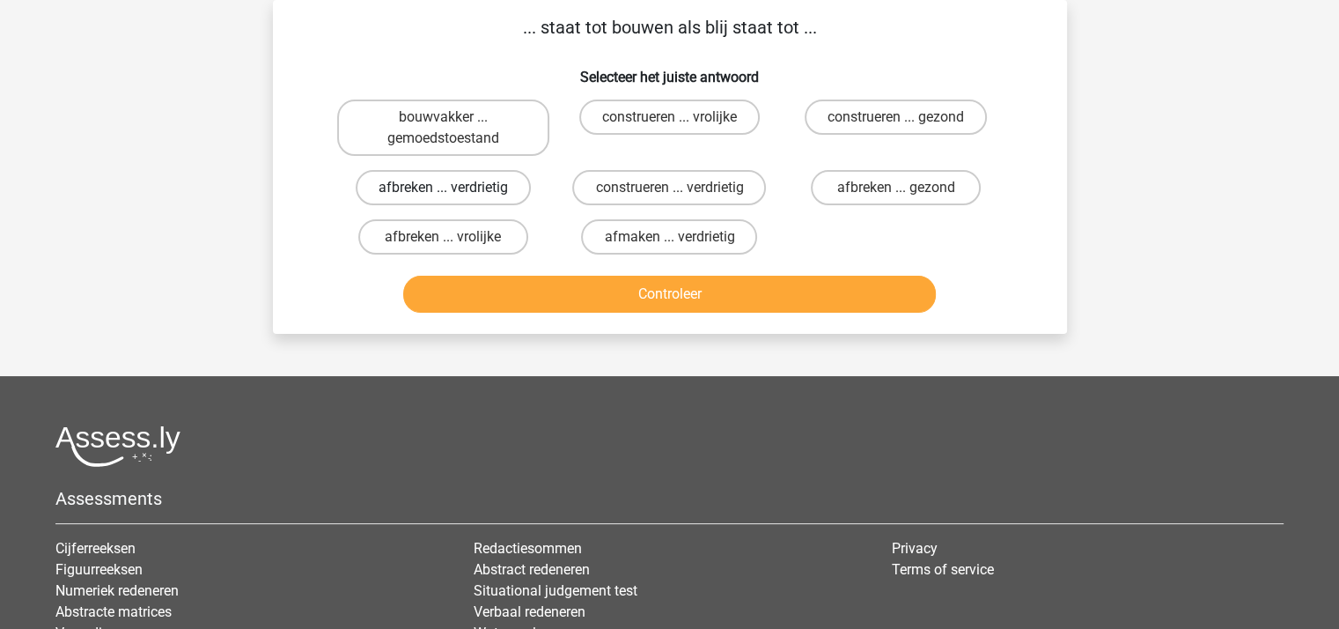
click at [450, 185] on label "afbreken ... verdrietig" at bounding box center [443, 187] width 175 height 35
click at [450, 188] on input "afbreken ... verdrietig" at bounding box center [448, 193] width 11 height 11
radio input "true"
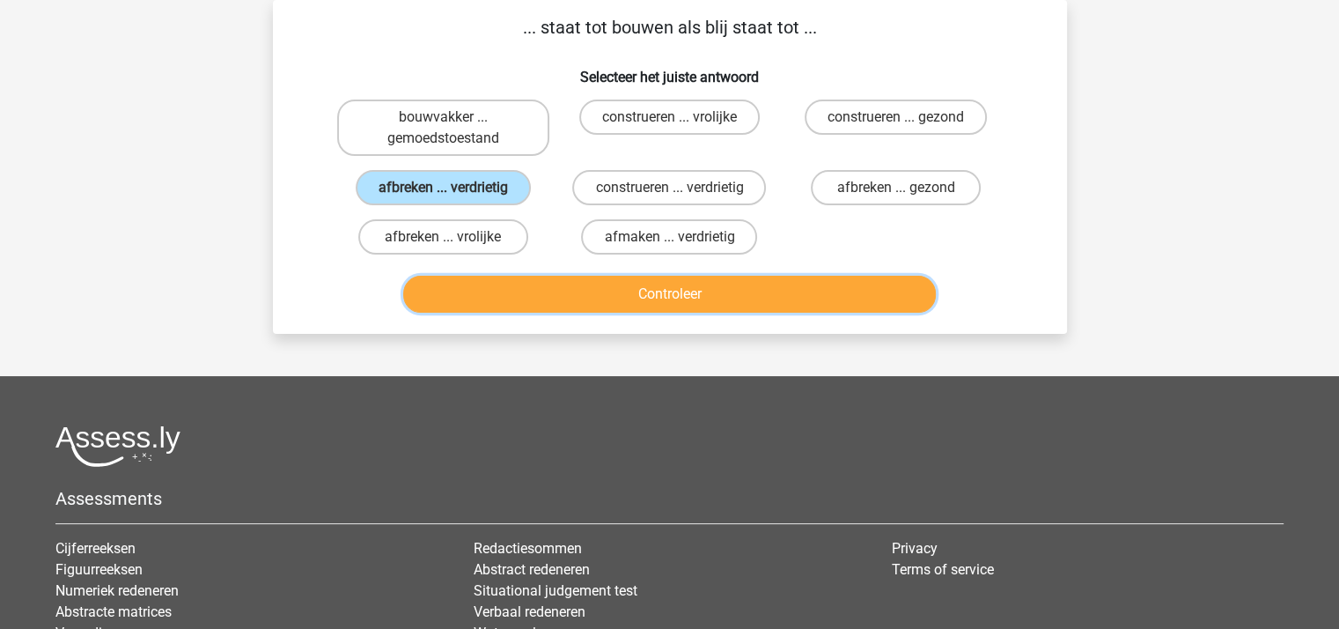
click at [638, 298] on button "Controleer" at bounding box center [669, 294] width 533 height 37
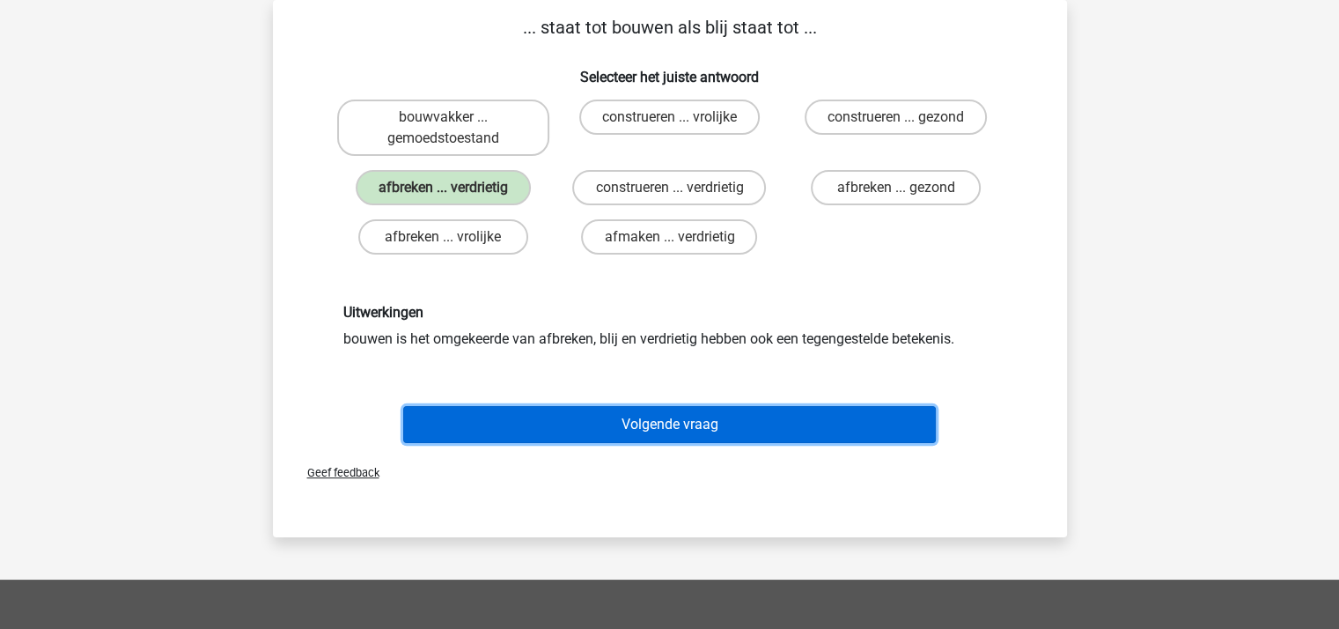
click at [652, 423] on button "Volgende vraag" at bounding box center [669, 424] width 533 height 37
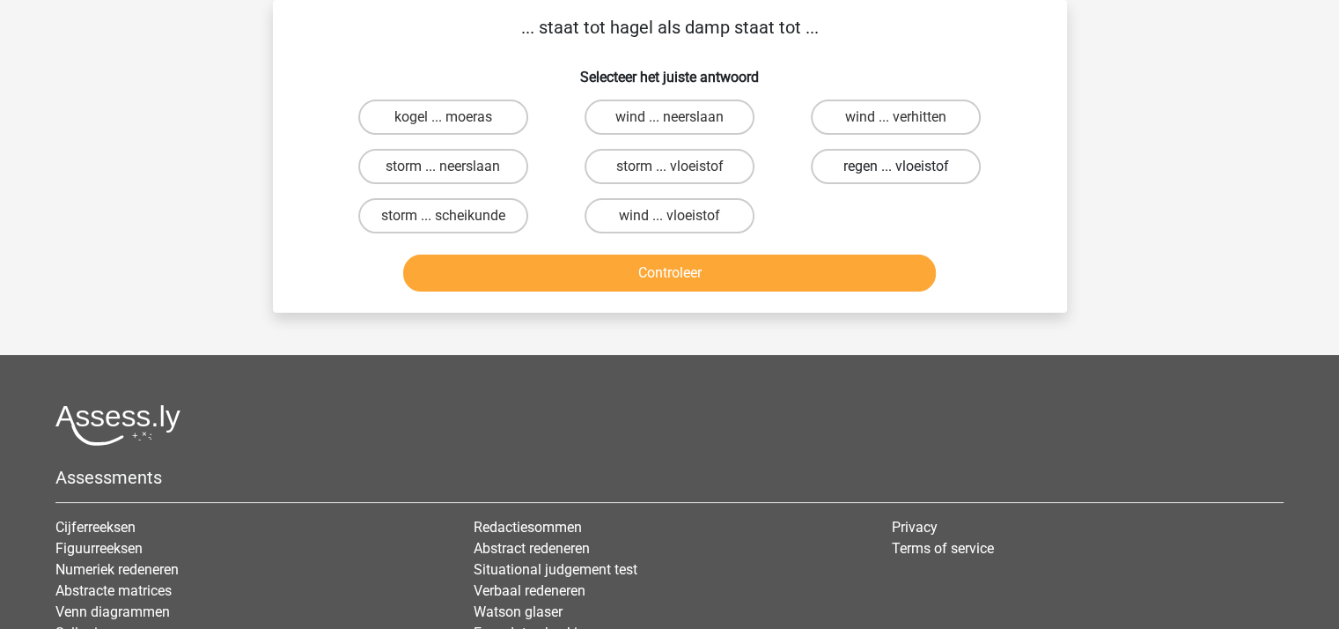
click at [873, 164] on label "regen ... vloeistof" at bounding box center [896, 166] width 170 height 35
click at [896, 166] on input "regen ... vloeistof" at bounding box center [901, 171] width 11 height 11
radio input "true"
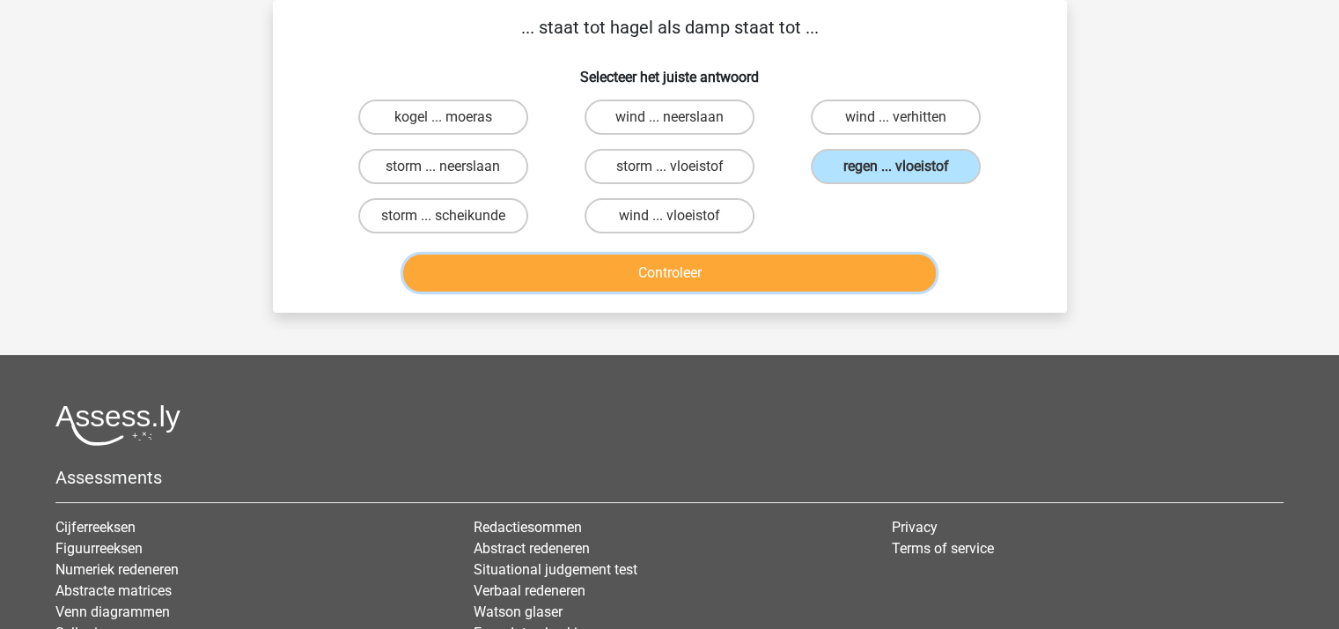
click at [702, 274] on button "Controleer" at bounding box center [669, 272] width 533 height 37
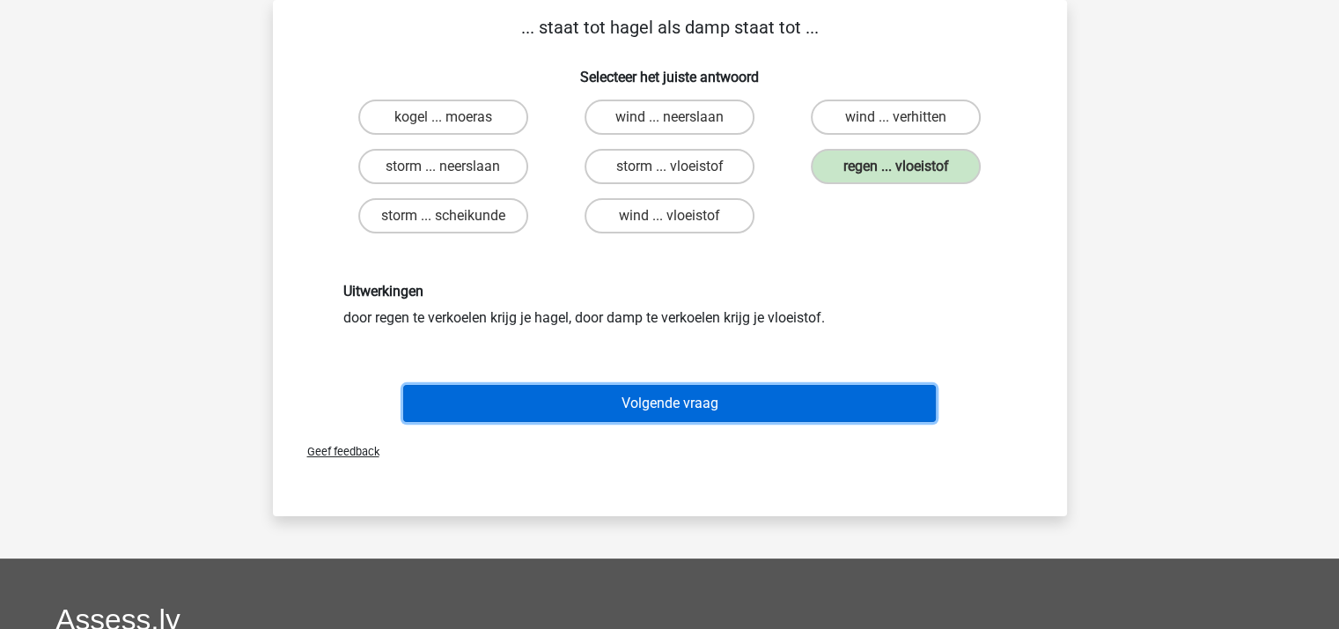
click at [651, 401] on button "Volgende vraag" at bounding box center [669, 403] width 533 height 37
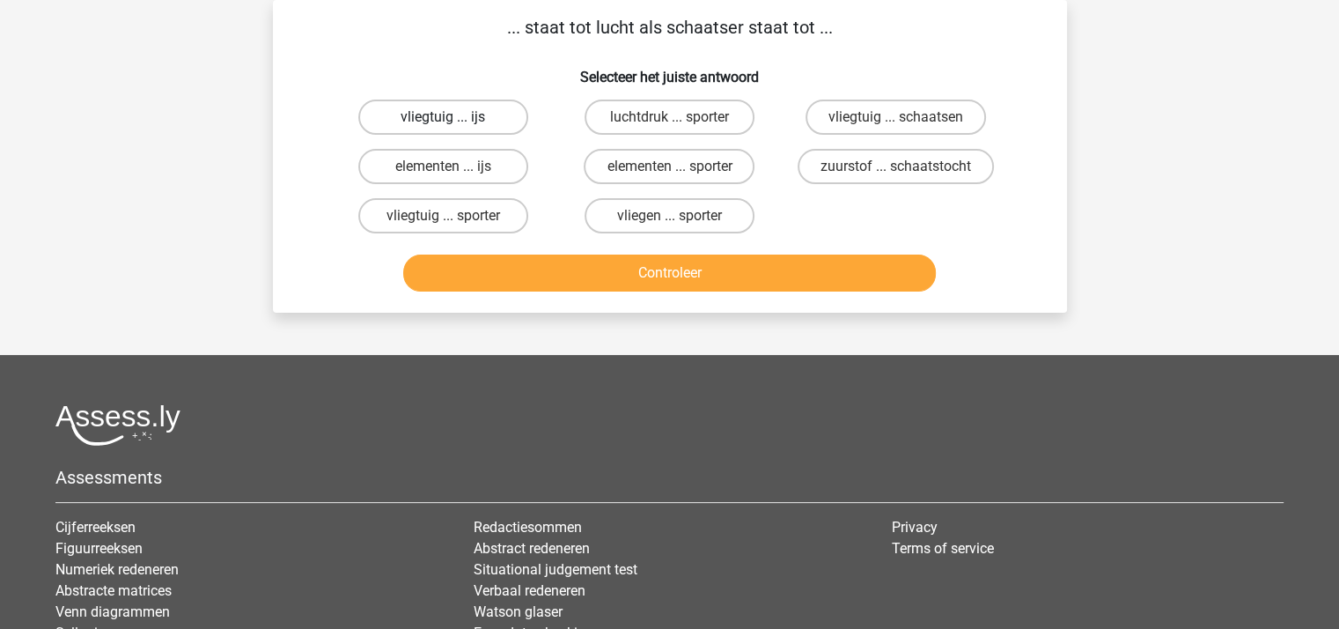
click at [448, 110] on label "vliegtuig ... ijs" at bounding box center [443, 116] width 170 height 35
click at [448, 117] on input "vliegtuig ... ijs" at bounding box center [448, 122] width 11 height 11
radio input "true"
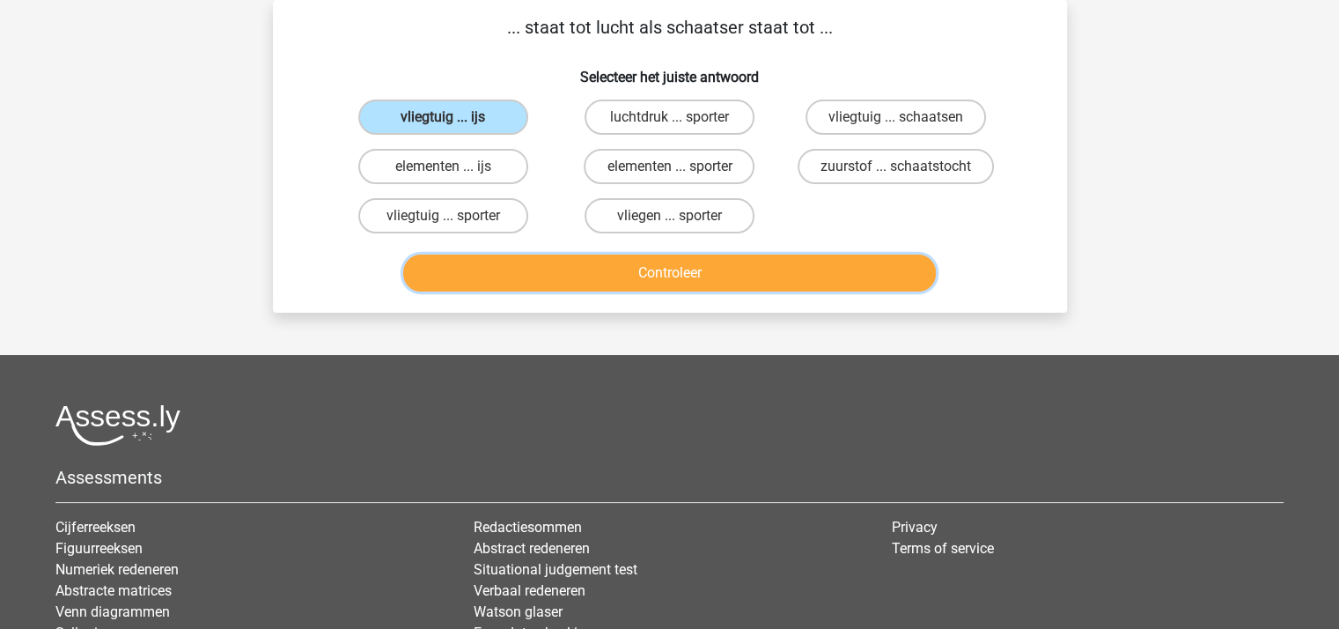
click at [616, 261] on button "Controleer" at bounding box center [669, 272] width 533 height 37
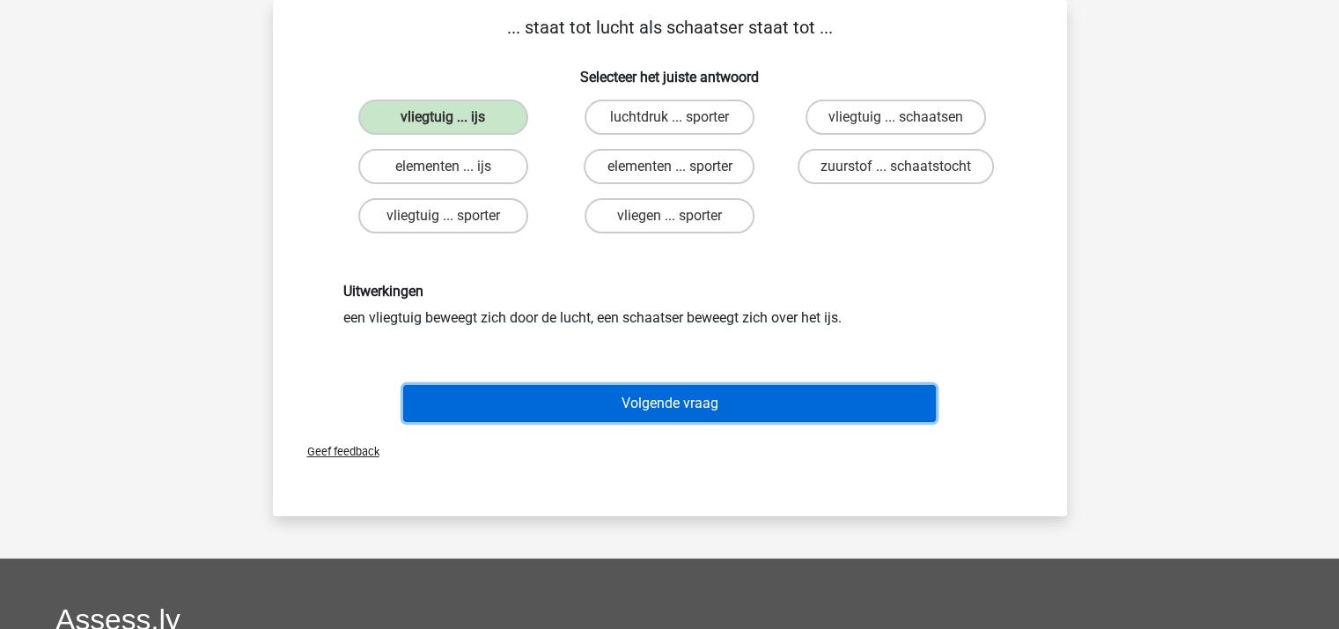
click at [662, 397] on button "Volgende vraag" at bounding box center [669, 403] width 533 height 37
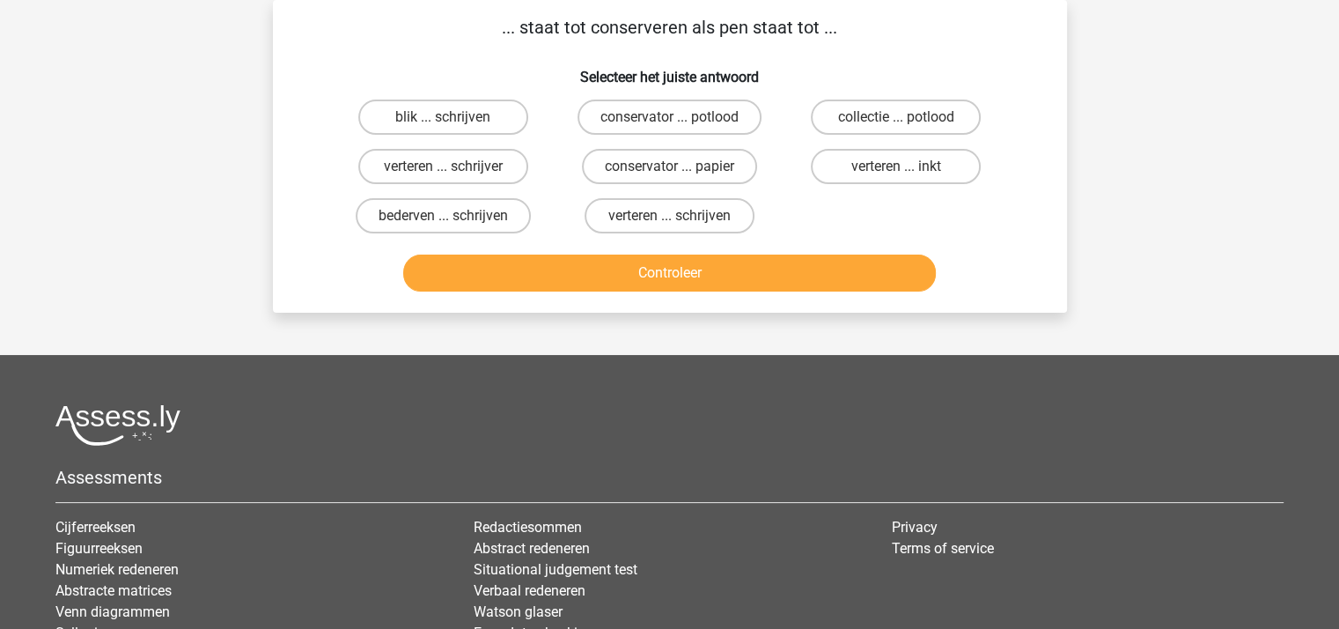
click at [451, 119] on input "blik ... schrijven" at bounding box center [448, 122] width 11 height 11
radio input "true"
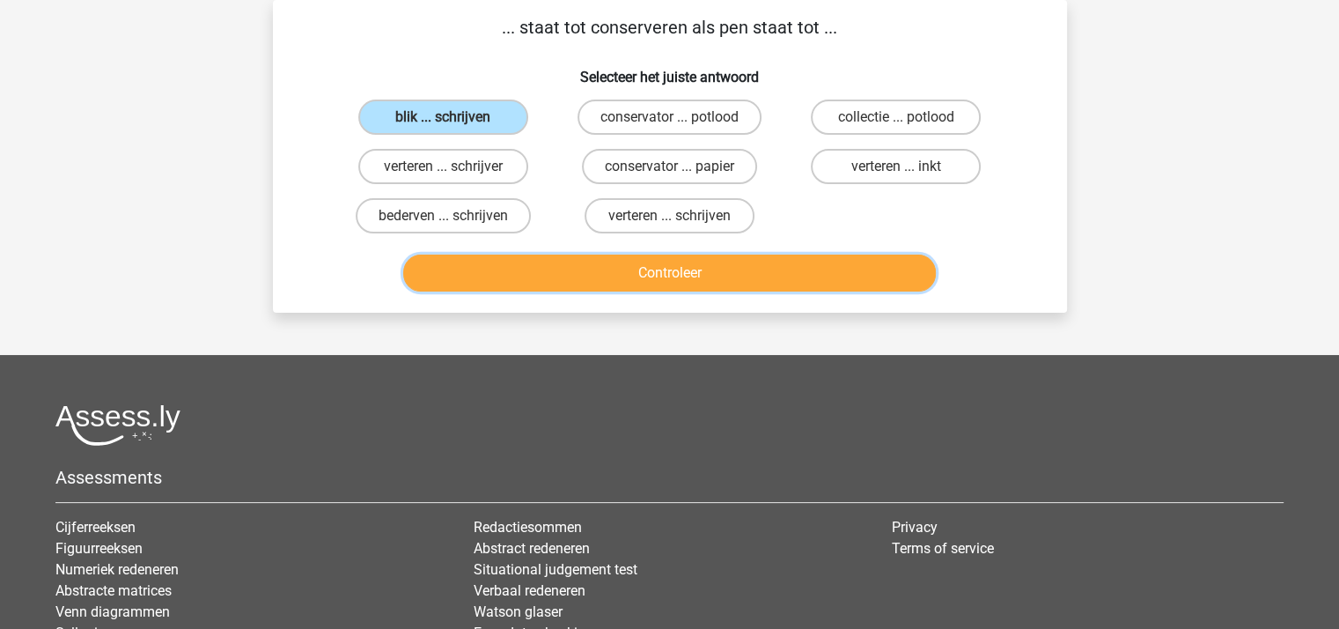
click at [590, 276] on button "Controleer" at bounding box center [669, 272] width 533 height 37
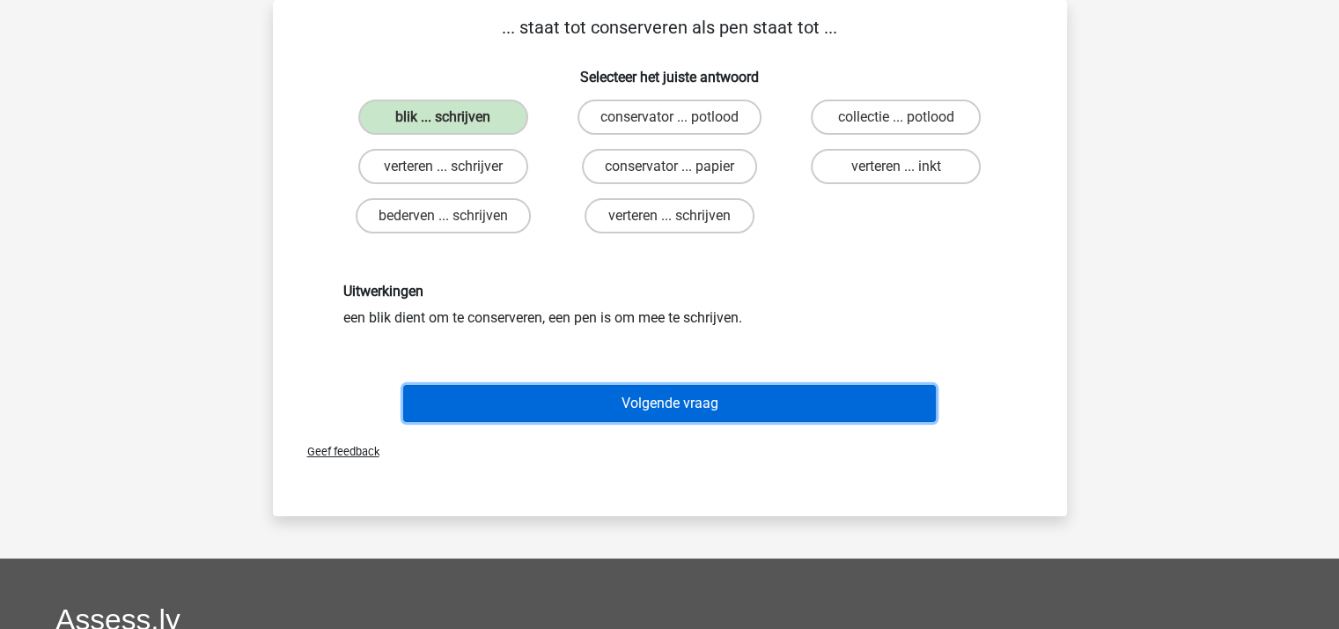
click at [645, 401] on button "Volgende vraag" at bounding box center [669, 403] width 533 height 37
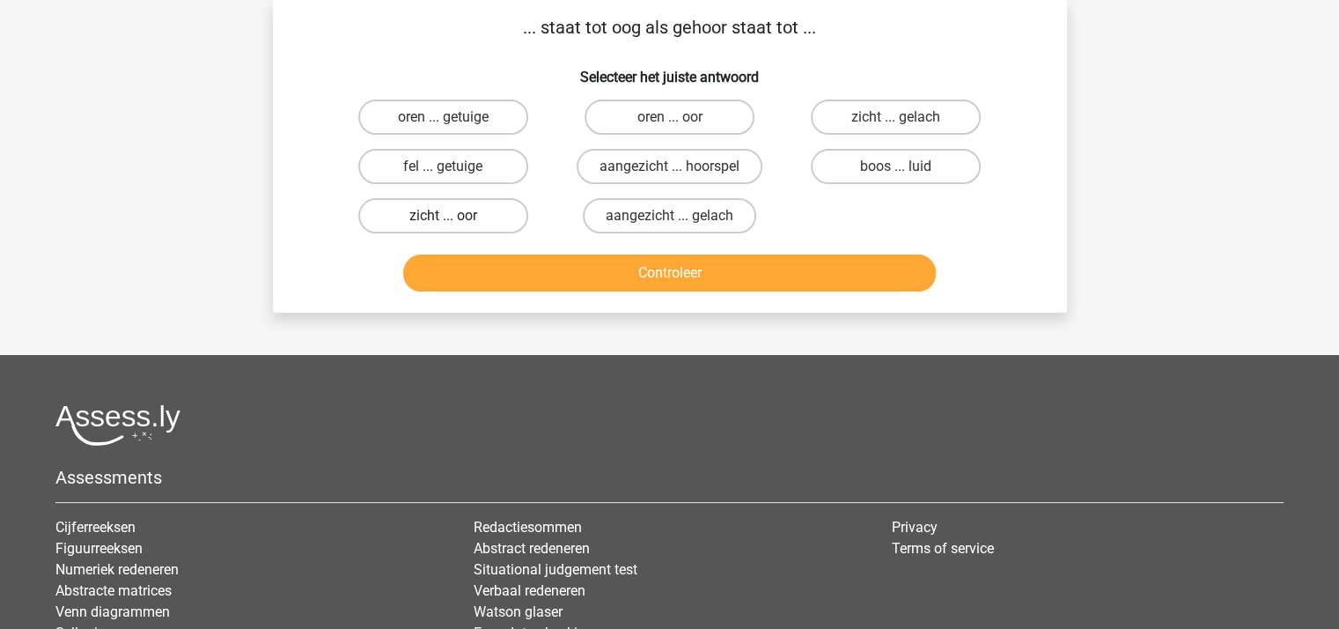
click at [463, 222] on label "zicht ... oor" at bounding box center [443, 215] width 170 height 35
click at [454, 222] on input "zicht ... oor" at bounding box center [448, 221] width 11 height 11
radio input "true"
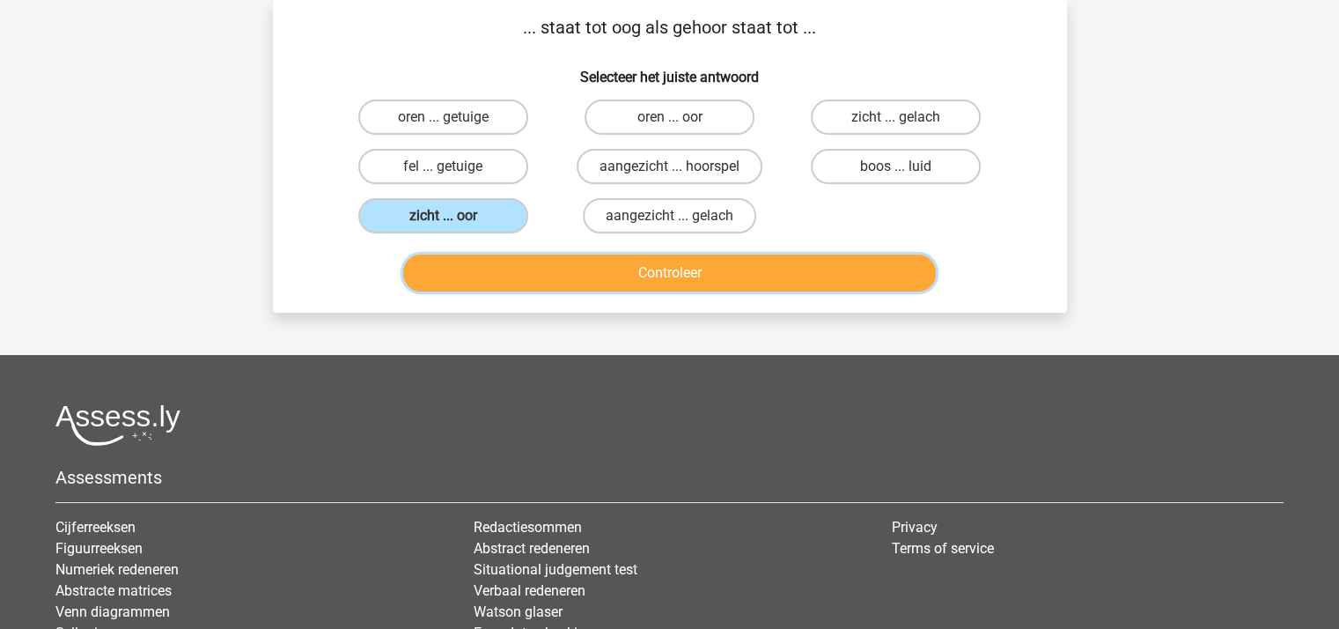
click at [525, 269] on button "Controleer" at bounding box center [669, 272] width 533 height 37
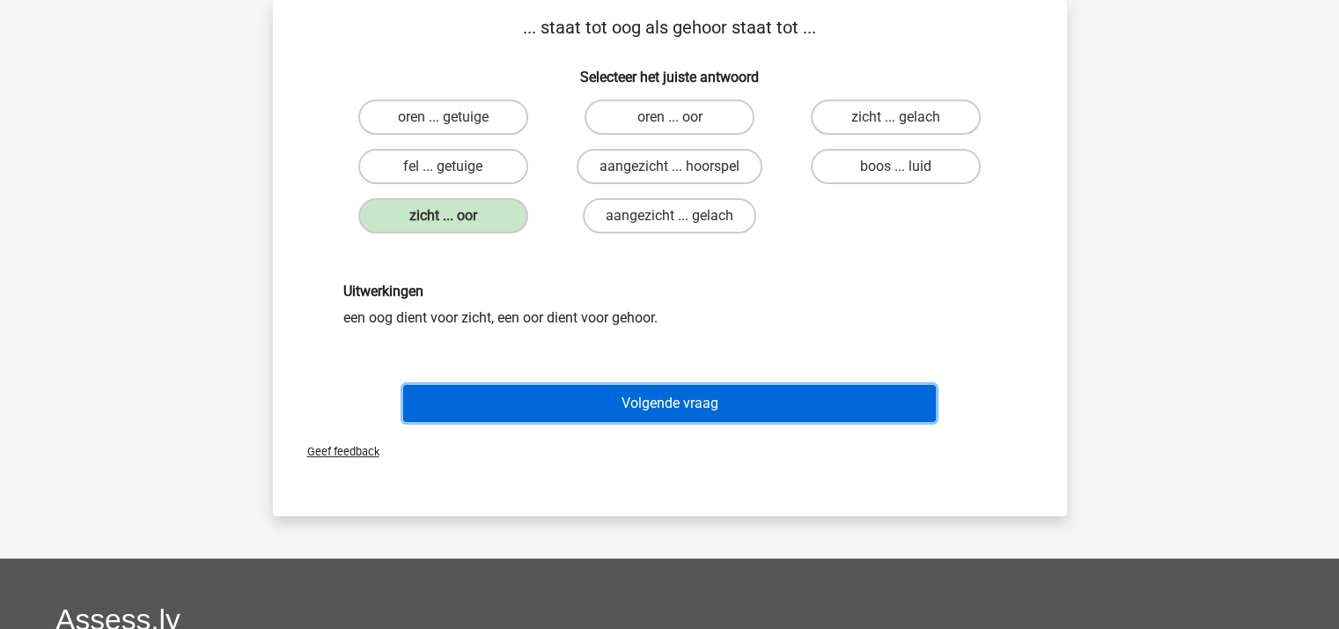
click at [611, 401] on button "Volgende vraag" at bounding box center [669, 403] width 533 height 37
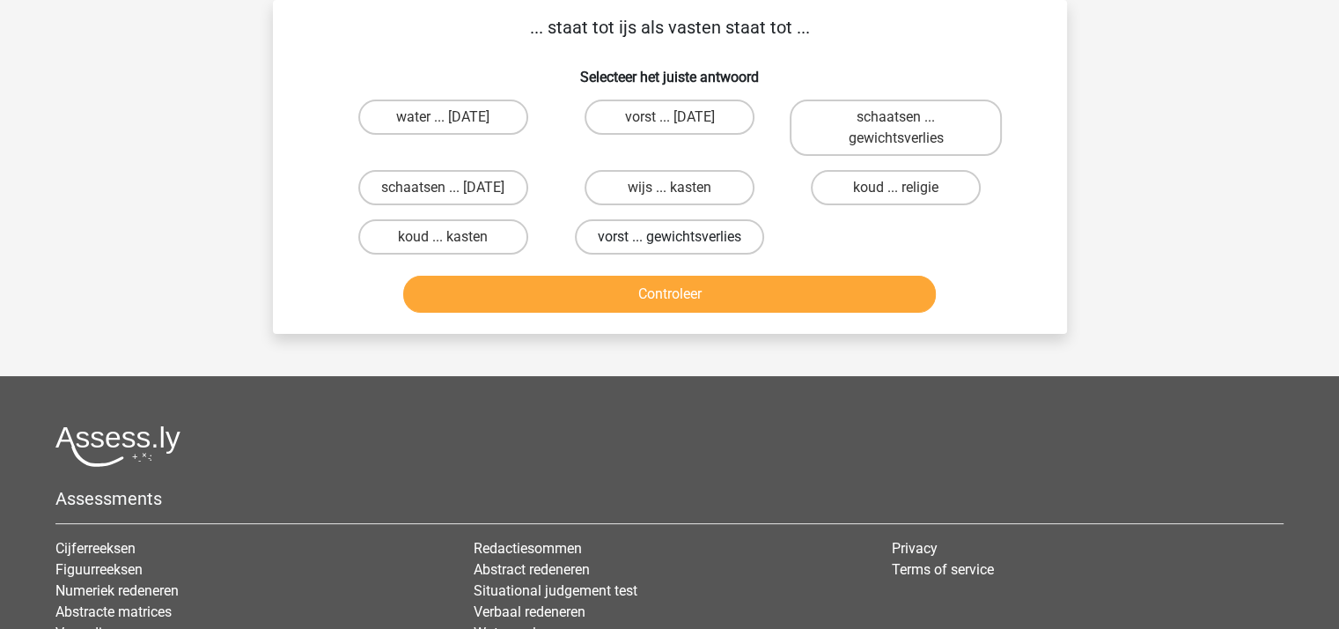
click at [645, 234] on label "vorst ... gewichtsverlies" at bounding box center [669, 236] width 189 height 35
click at [669, 237] on input "vorst ... gewichtsverlies" at bounding box center [674, 242] width 11 height 11
radio input "true"
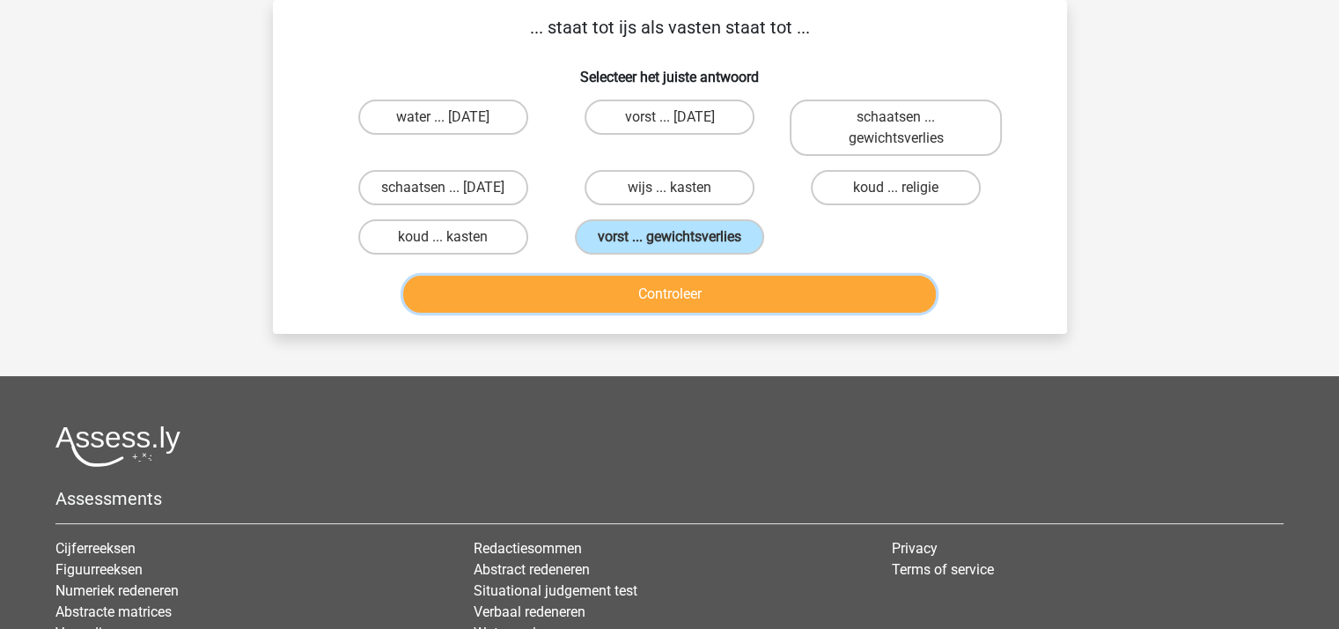
click at [656, 294] on button "Controleer" at bounding box center [669, 294] width 533 height 37
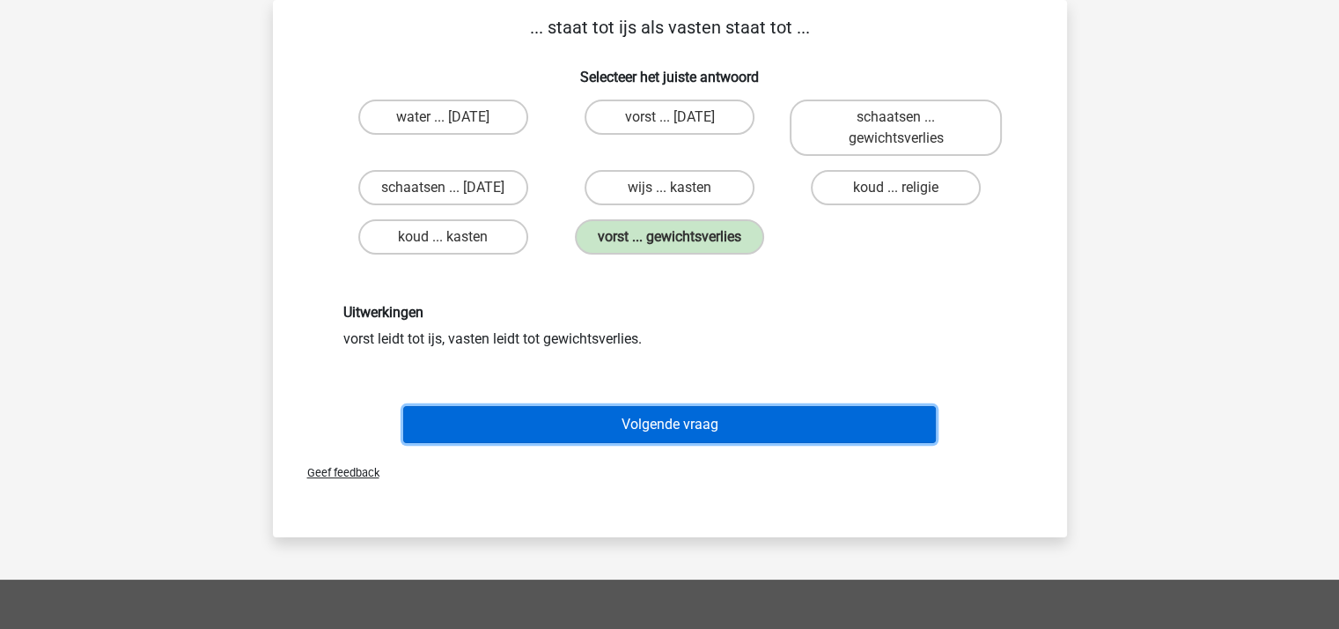
click at [654, 418] on button "Volgende vraag" at bounding box center [669, 424] width 533 height 37
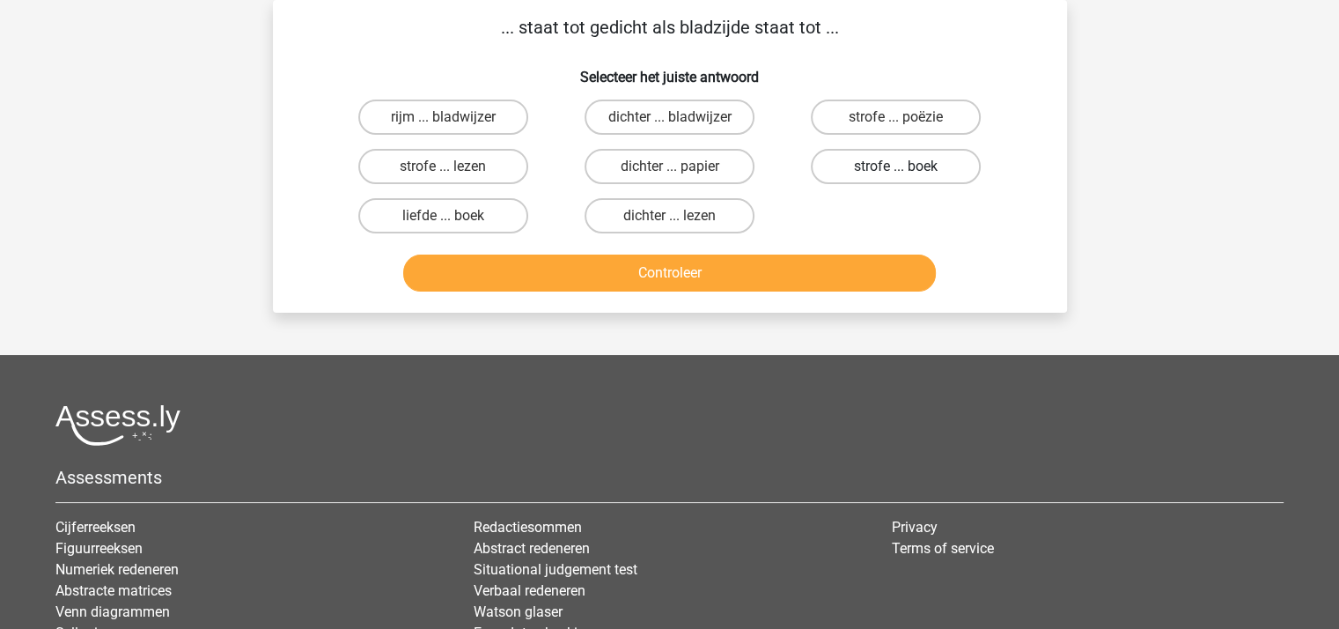
click at [890, 168] on label "strofe ... boek" at bounding box center [896, 166] width 170 height 35
click at [896, 168] on input "strofe ... boek" at bounding box center [901, 171] width 11 height 11
radio input "true"
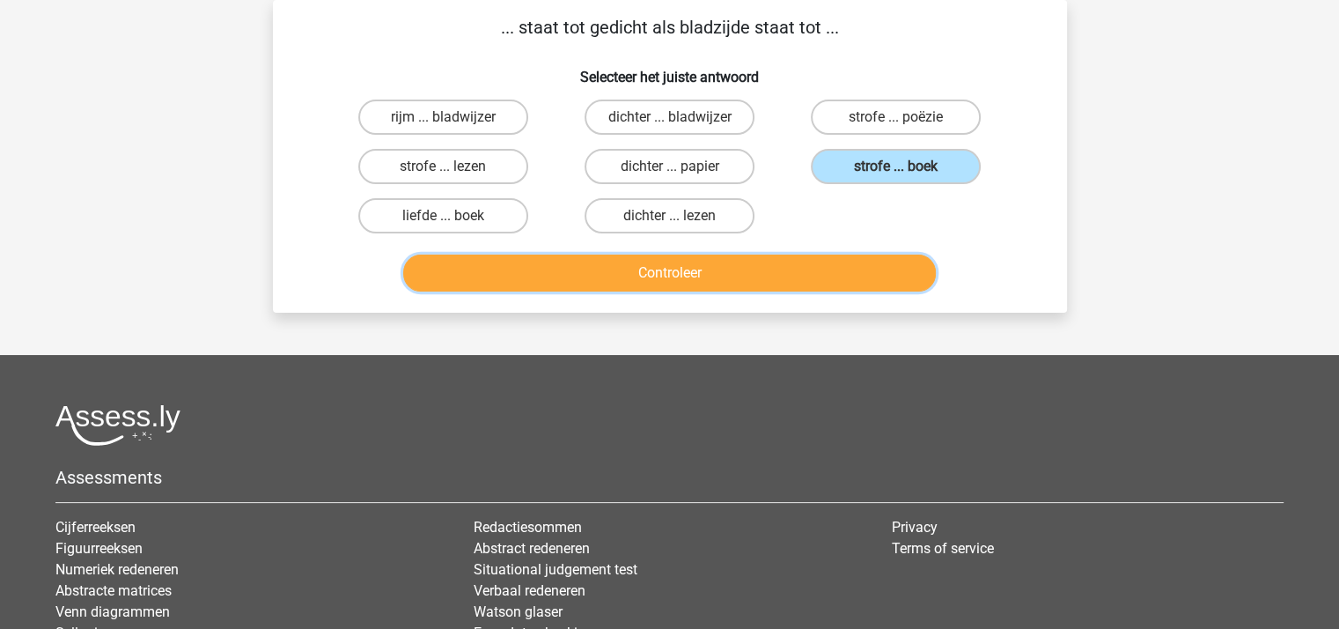
click at [747, 274] on button "Controleer" at bounding box center [669, 272] width 533 height 37
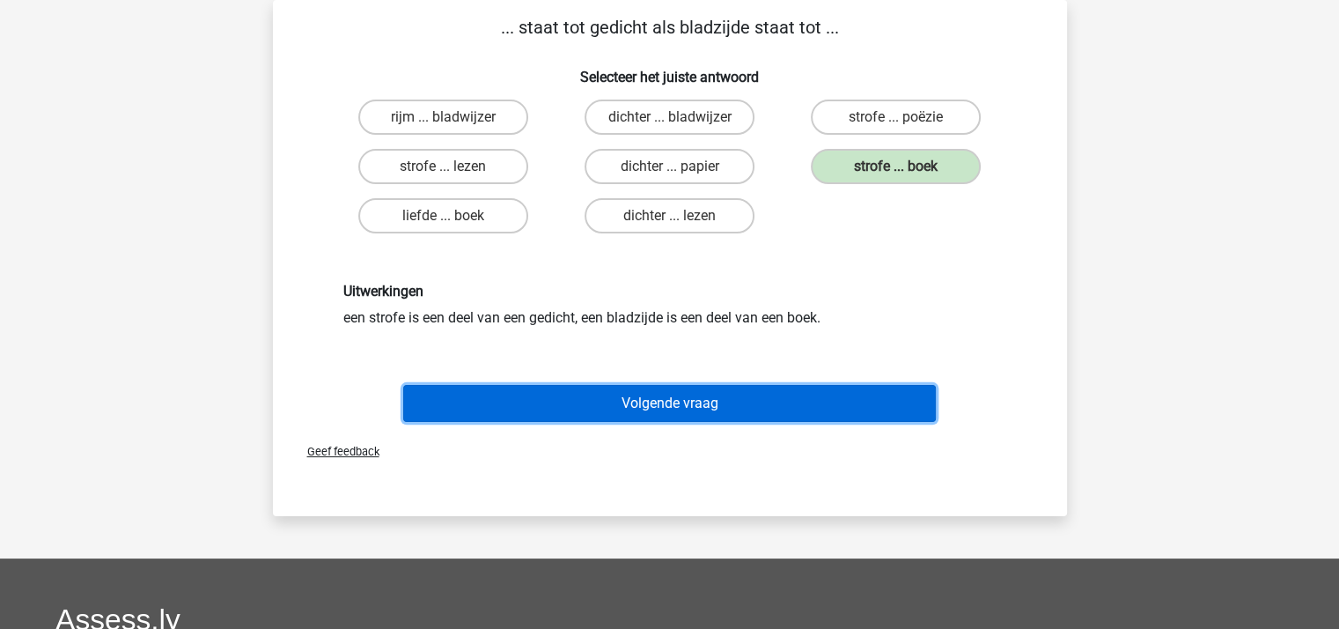
click at [704, 393] on button "Volgende vraag" at bounding box center [669, 403] width 533 height 37
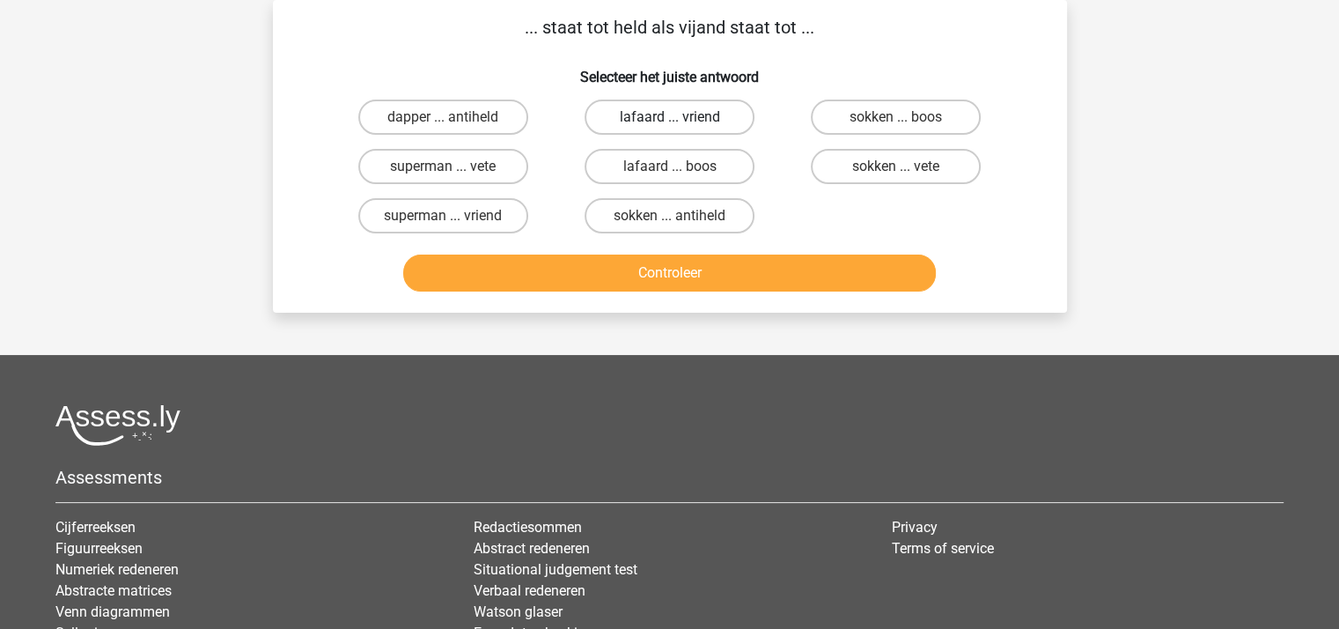
click at [662, 118] on label "lafaard ... vriend" at bounding box center [670, 116] width 170 height 35
click at [669, 118] on input "lafaard ... vriend" at bounding box center [674, 122] width 11 height 11
radio input "true"
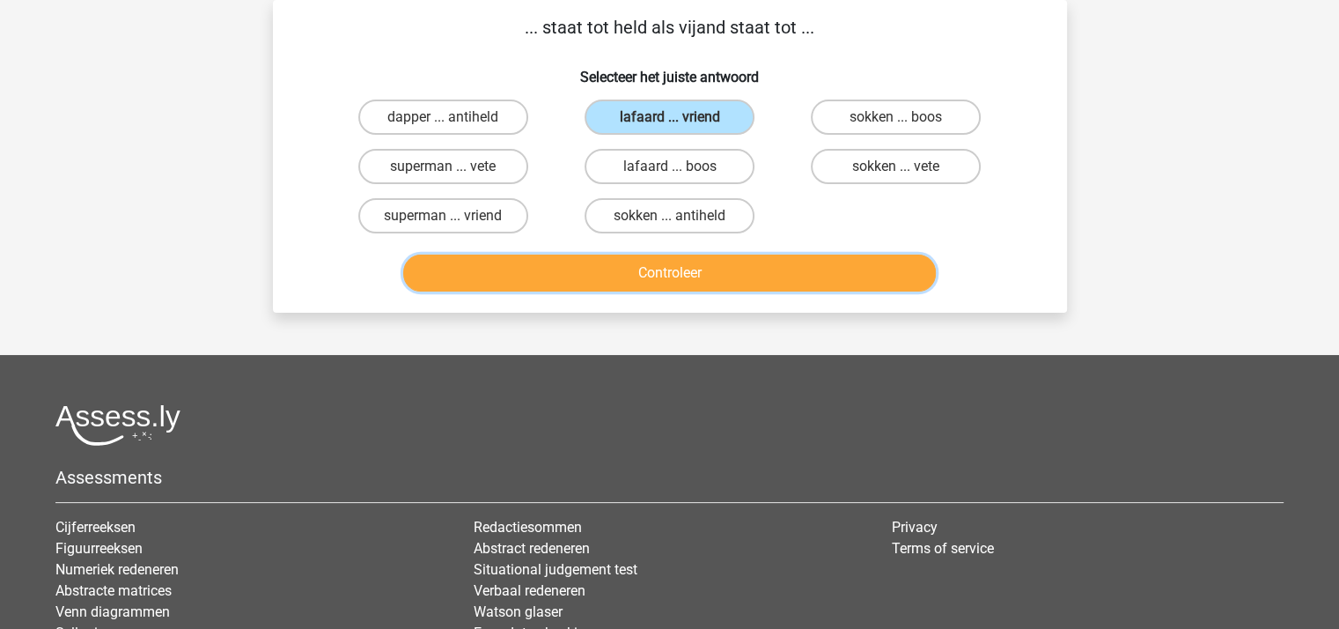
click at [662, 261] on button "Controleer" at bounding box center [669, 272] width 533 height 37
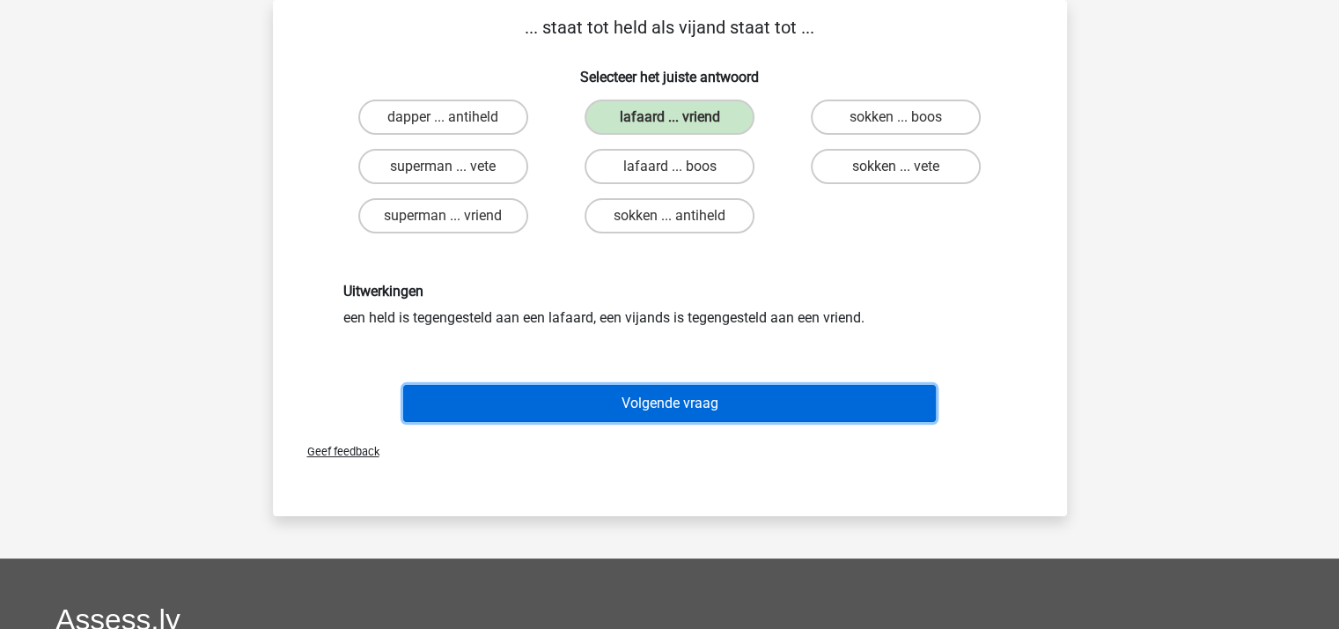
click at [666, 397] on button "Volgende vraag" at bounding box center [669, 403] width 533 height 37
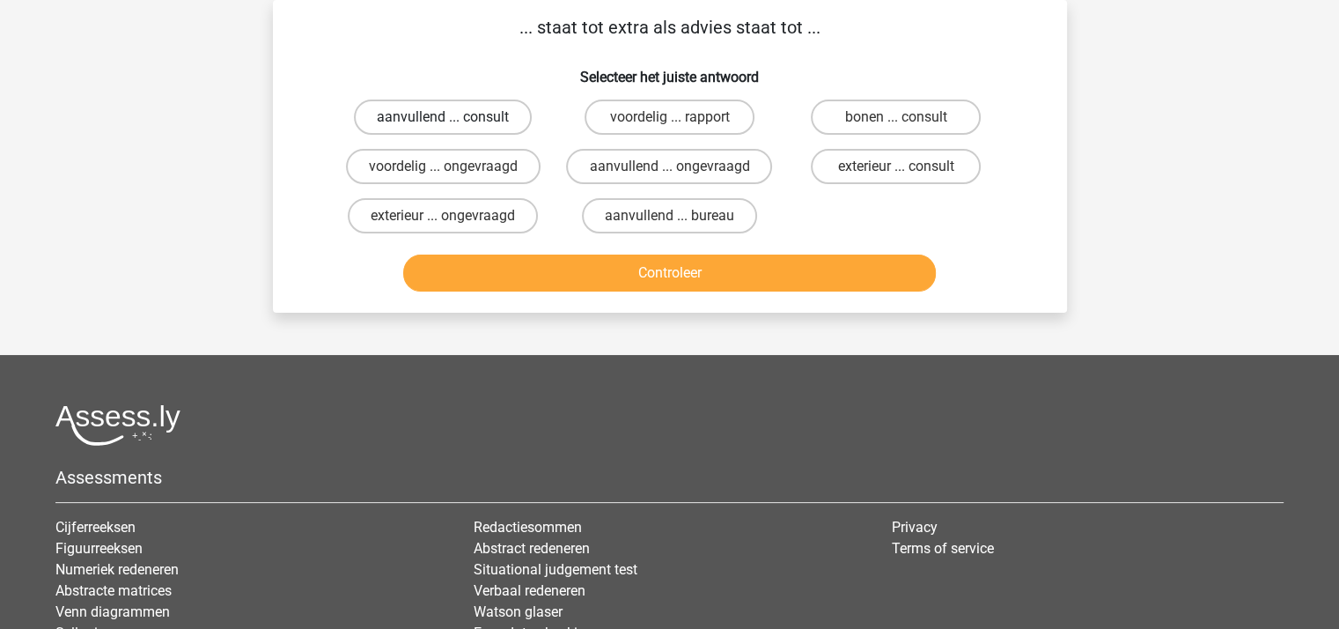
click at [479, 122] on label "aanvullend ... consult" at bounding box center [443, 116] width 178 height 35
click at [454, 122] on input "aanvullend ... consult" at bounding box center [448, 122] width 11 height 11
radio input "true"
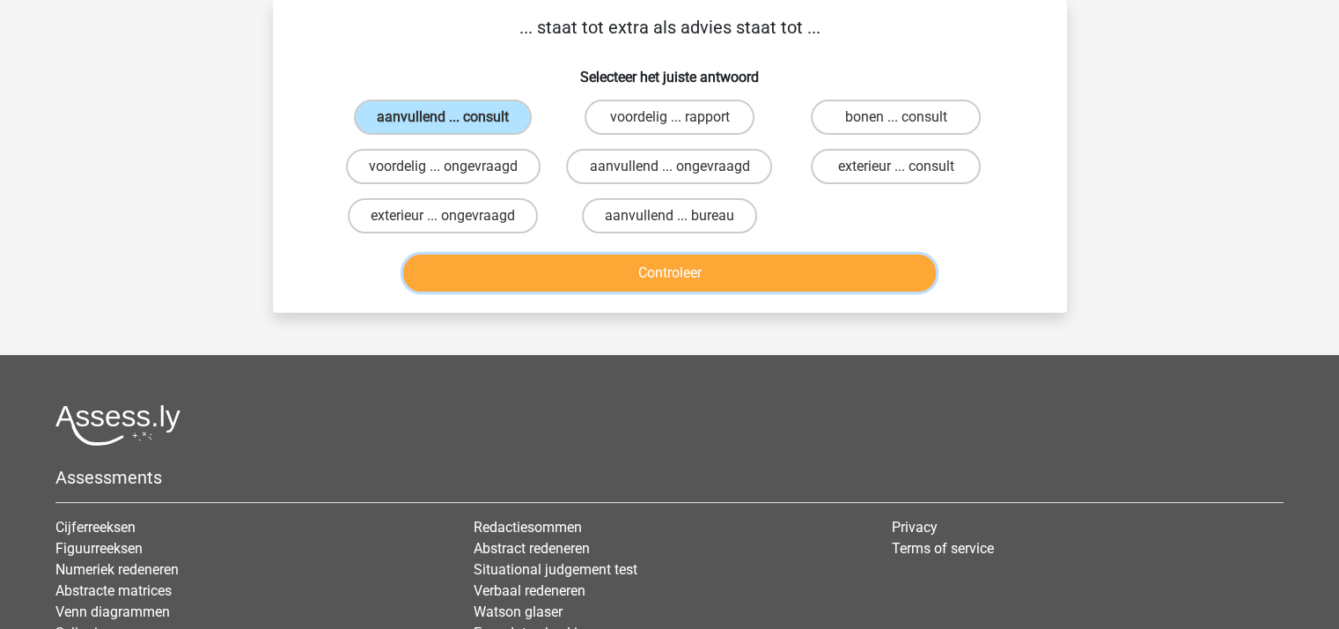
click at [592, 264] on button "Controleer" at bounding box center [669, 272] width 533 height 37
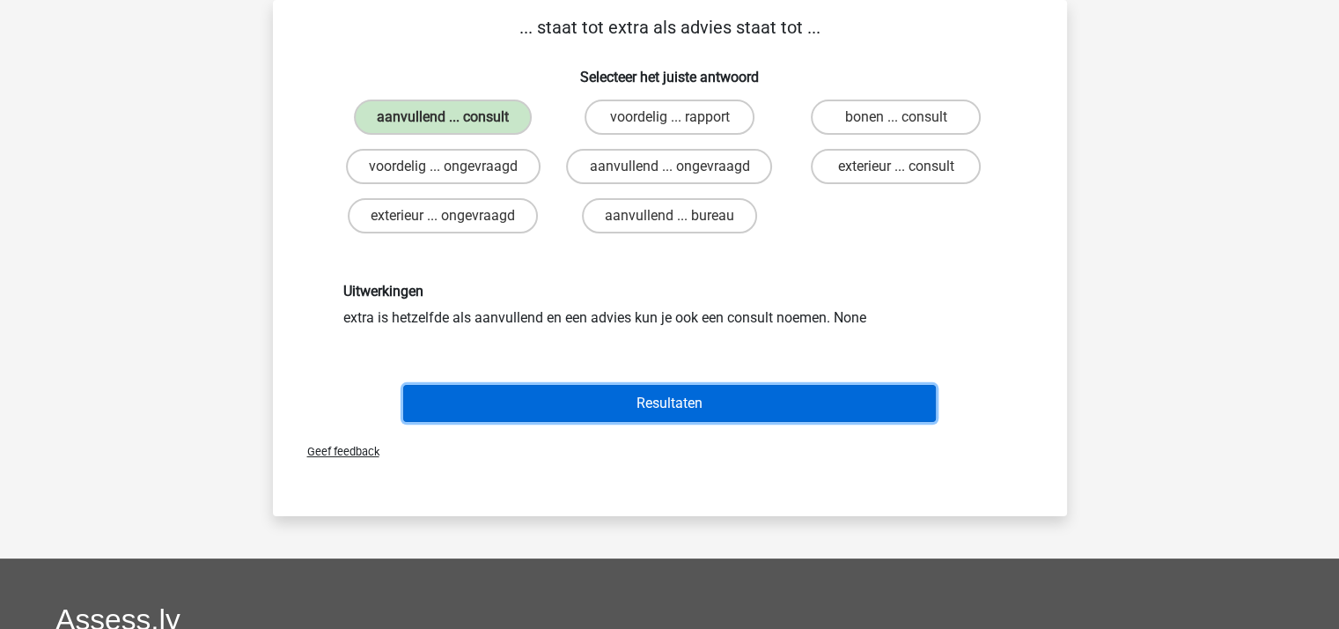
click at [659, 403] on button "Resultaten" at bounding box center [669, 403] width 533 height 37
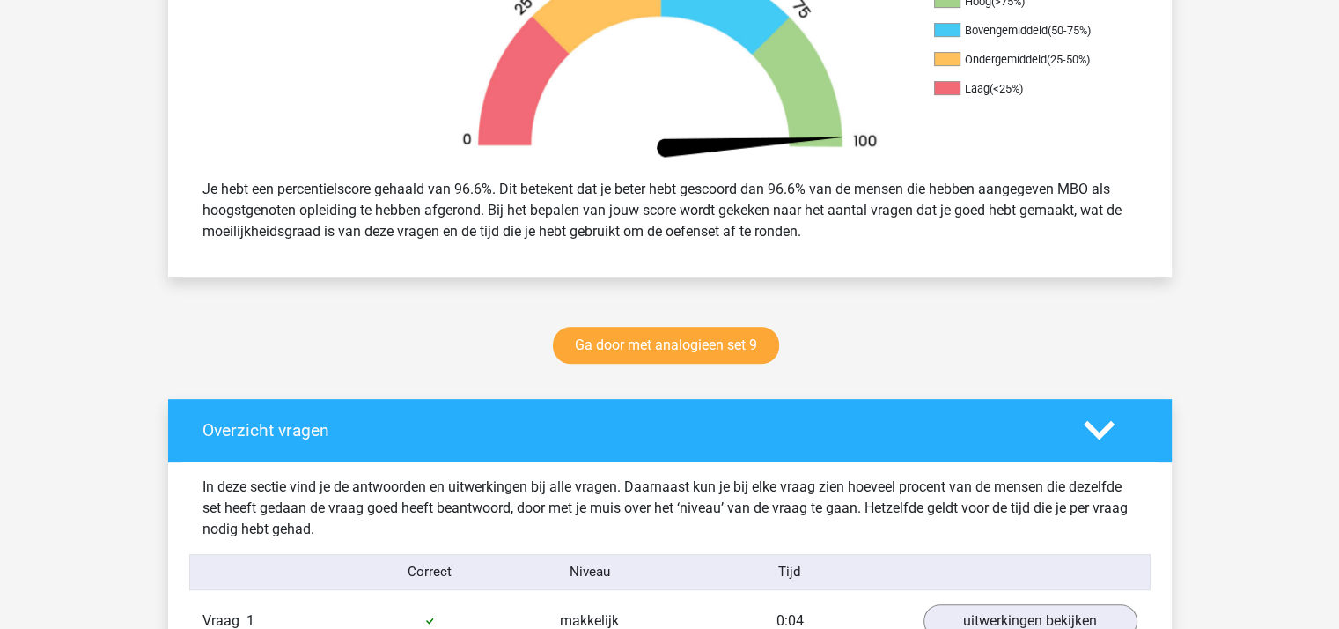
scroll to position [792, 0]
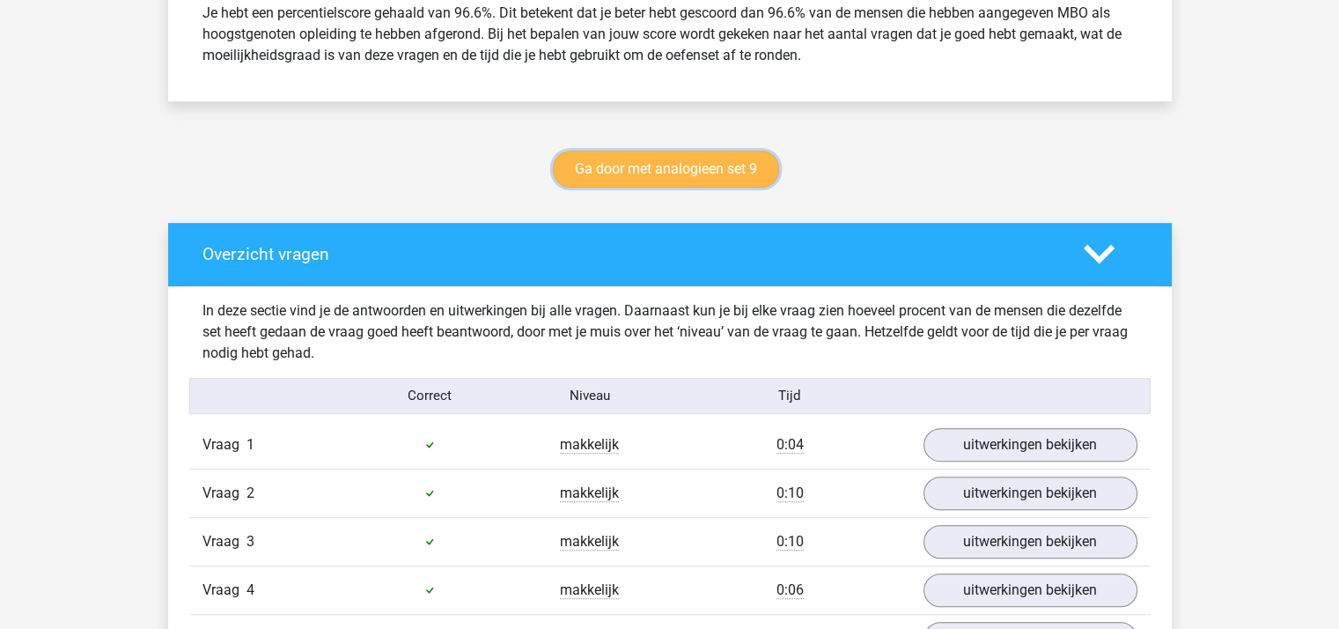
click at [643, 168] on link "Ga door met analogieen set 9" at bounding box center [666, 169] width 226 height 37
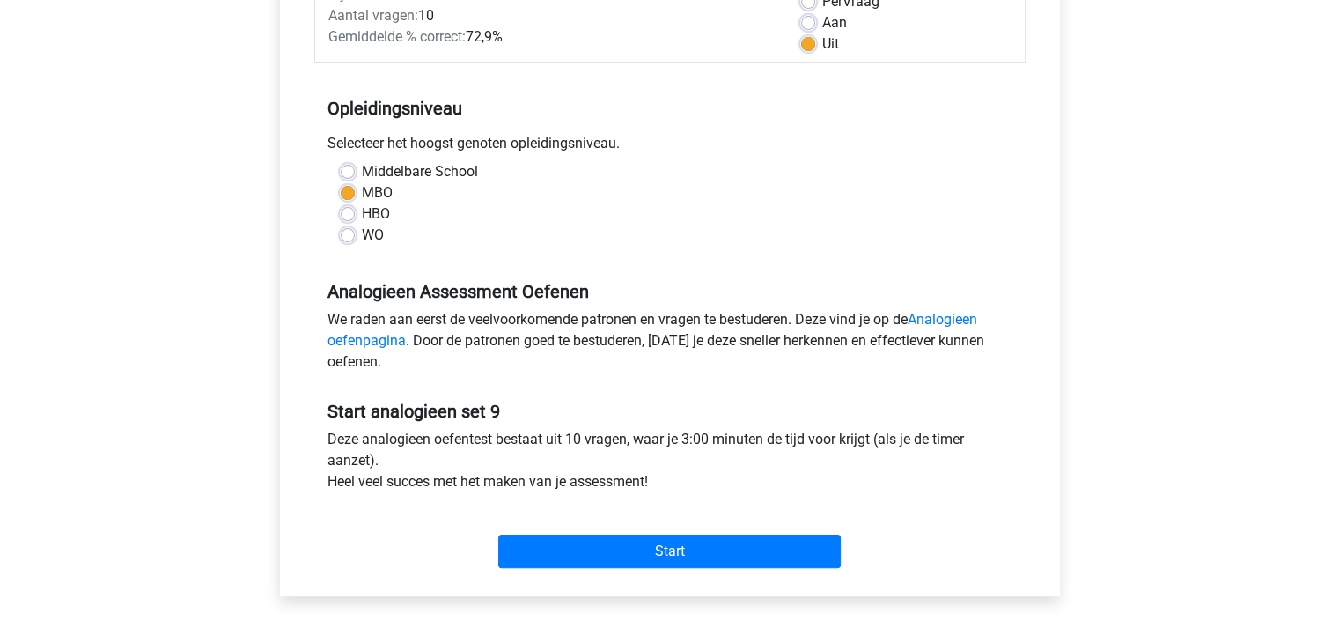
scroll to position [440, 0]
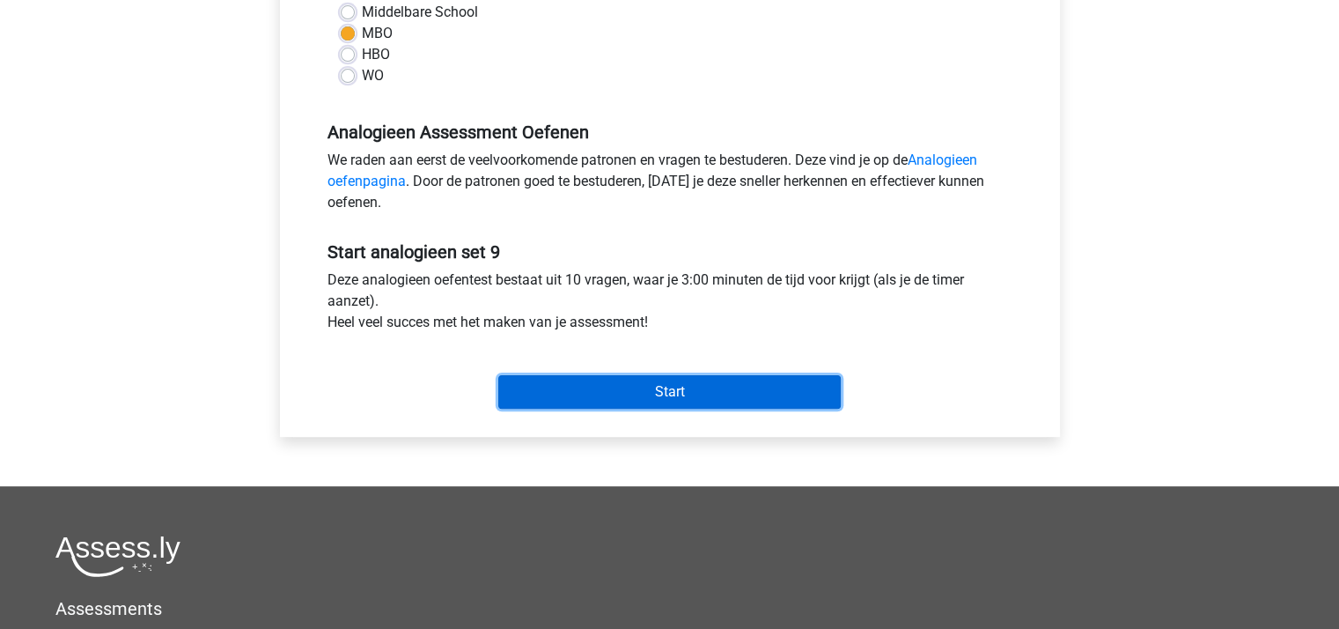
click at [648, 387] on input "Start" at bounding box center [669, 391] width 342 height 33
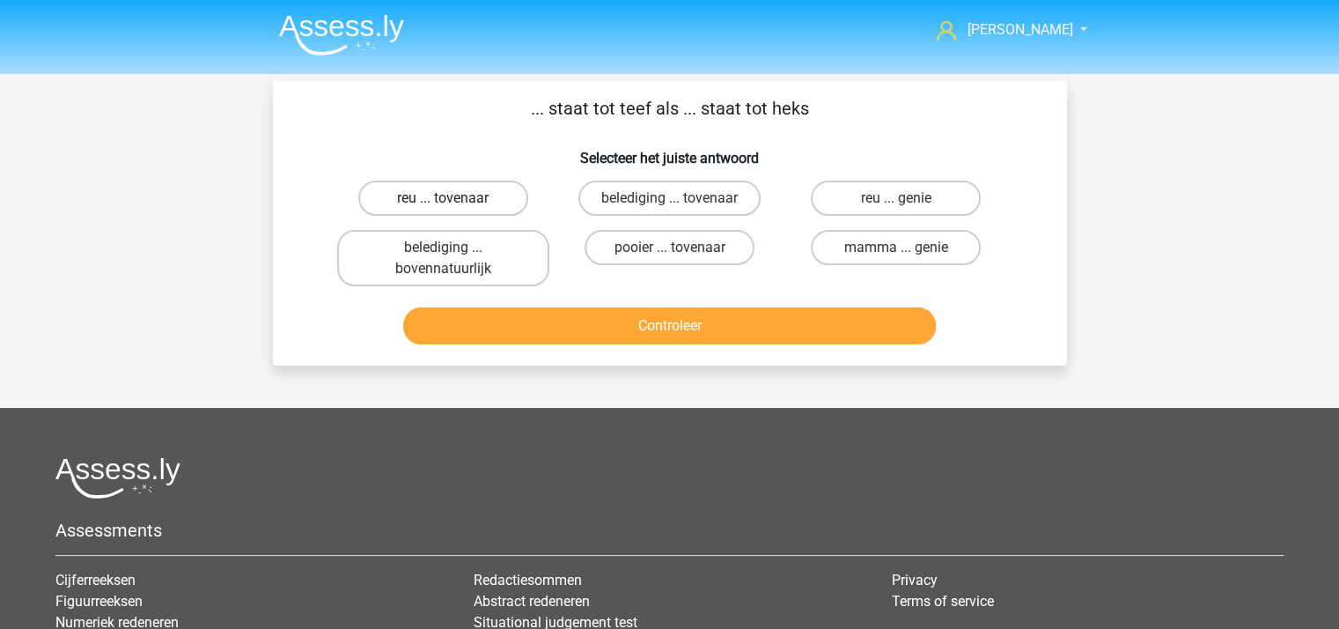
click at [482, 198] on label "reu ... tovenaar" at bounding box center [443, 197] width 170 height 35
click at [454, 198] on input "reu ... tovenaar" at bounding box center [448, 203] width 11 height 11
radio input "true"
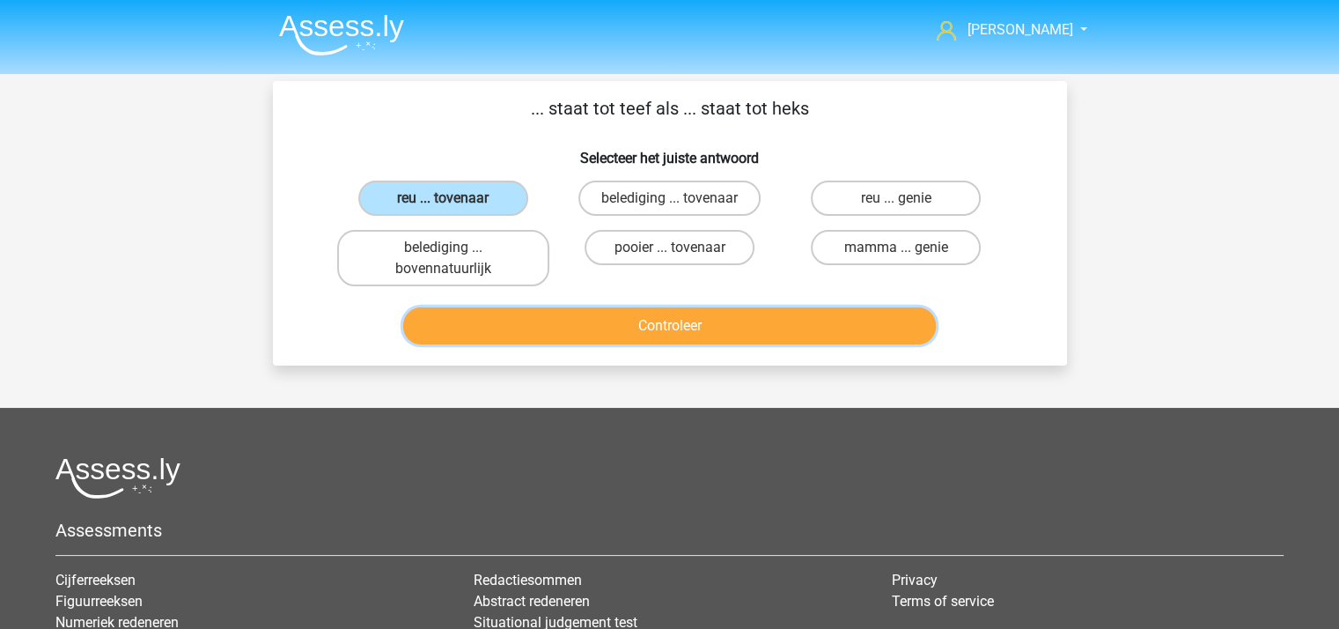
click at [564, 327] on button "Controleer" at bounding box center [669, 325] width 533 height 37
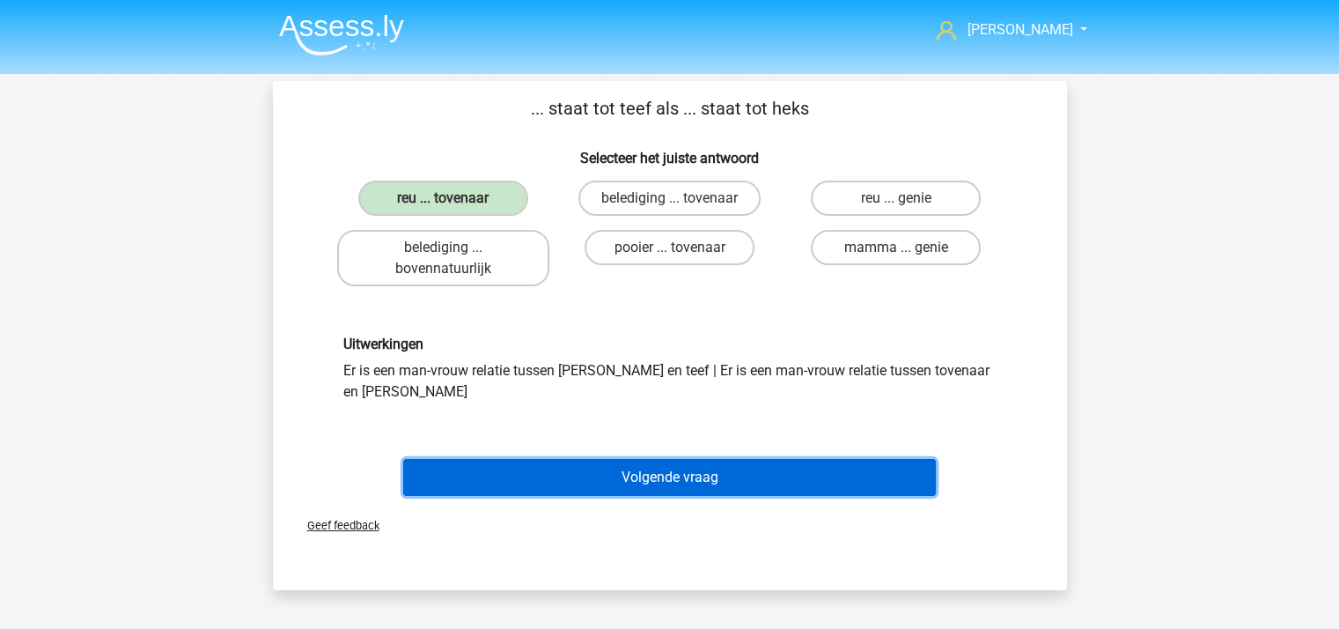
click at [626, 459] on button "Volgende vraag" at bounding box center [669, 477] width 533 height 37
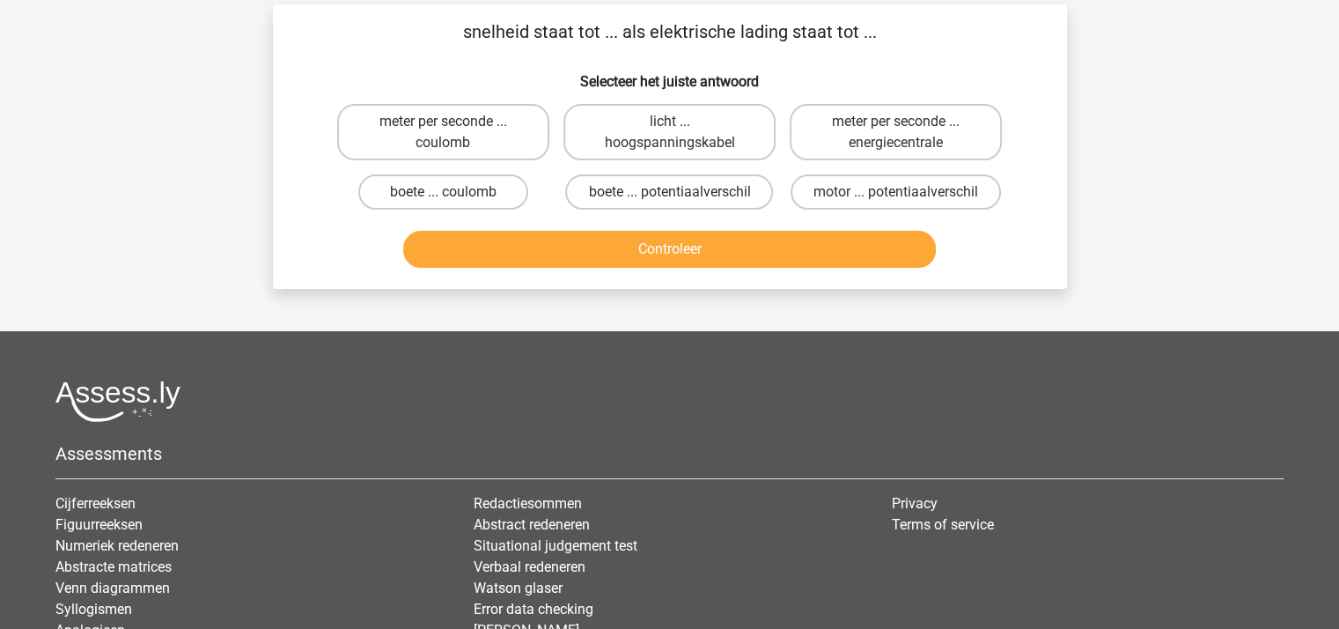
scroll to position [81, 0]
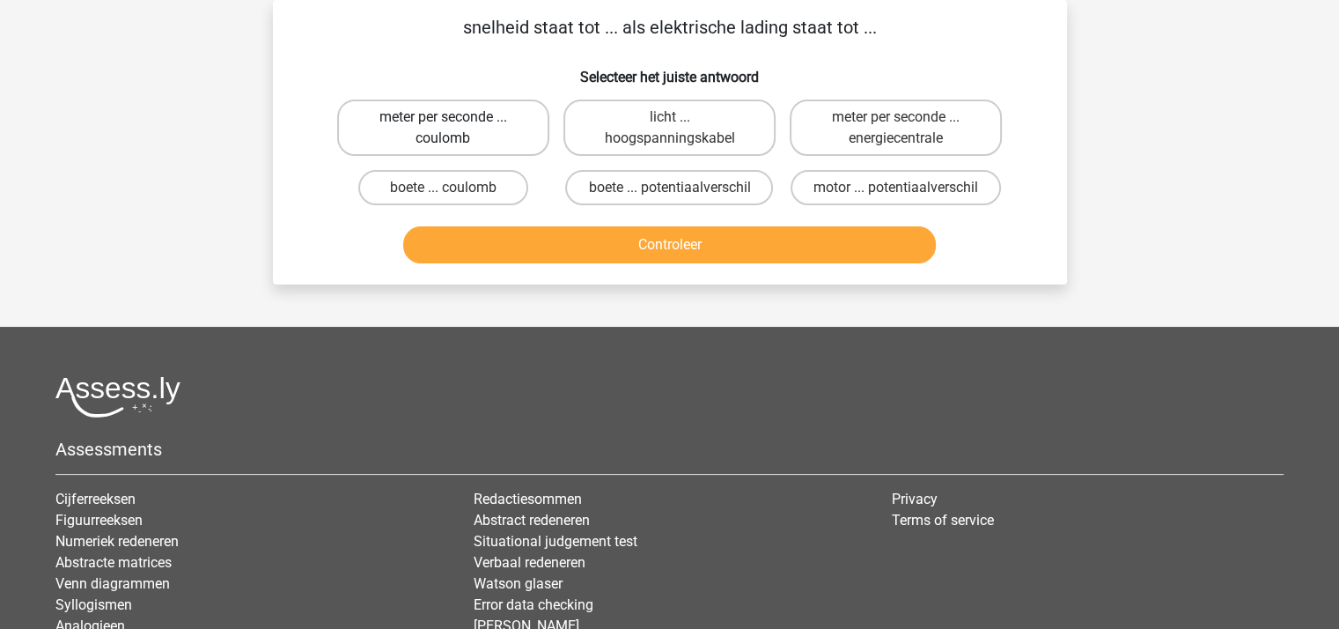
click at [467, 122] on label "meter per seconde ... coulomb" at bounding box center [443, 127] width 212 height 56
click at [454, 122] on input "meter per seconde ... coulomb" at bounding box center [448, 122] width 11 height 11
radio input "true"
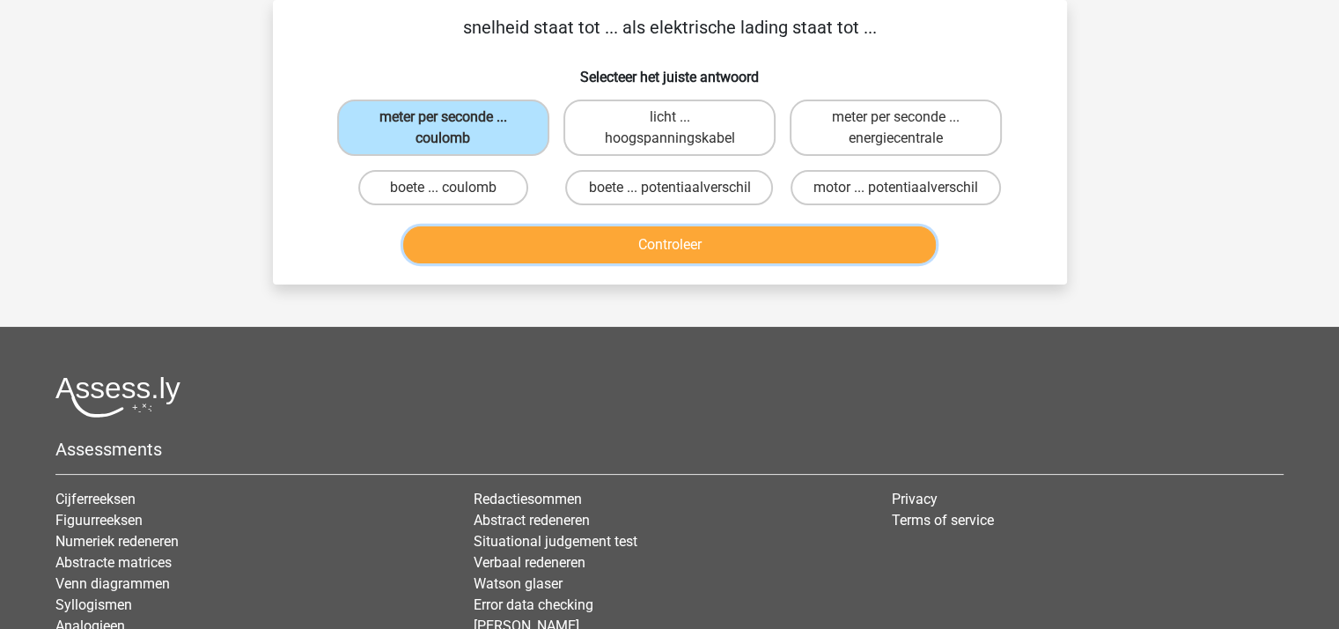
click at [576, 249] on button "Controleer" at bounding box center [669, 244] width 533 height 37
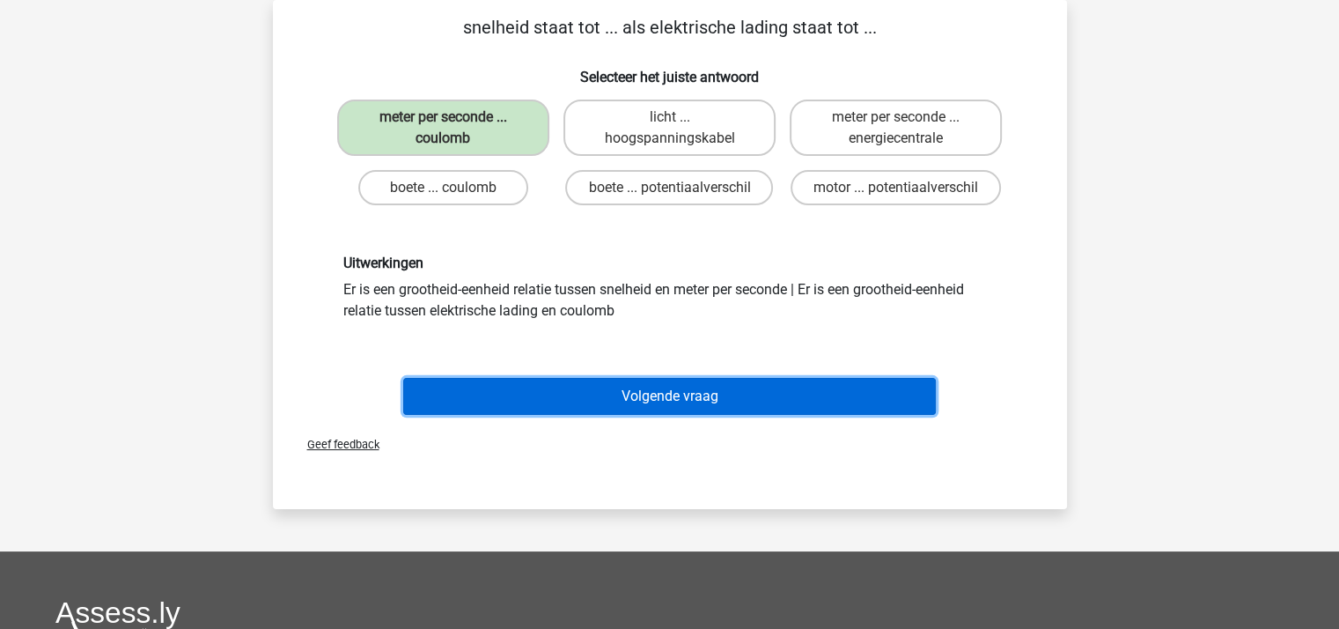
click at [652, 397] on button "Volgende vraag" at bounding box center [669, 396] width 533 height 37
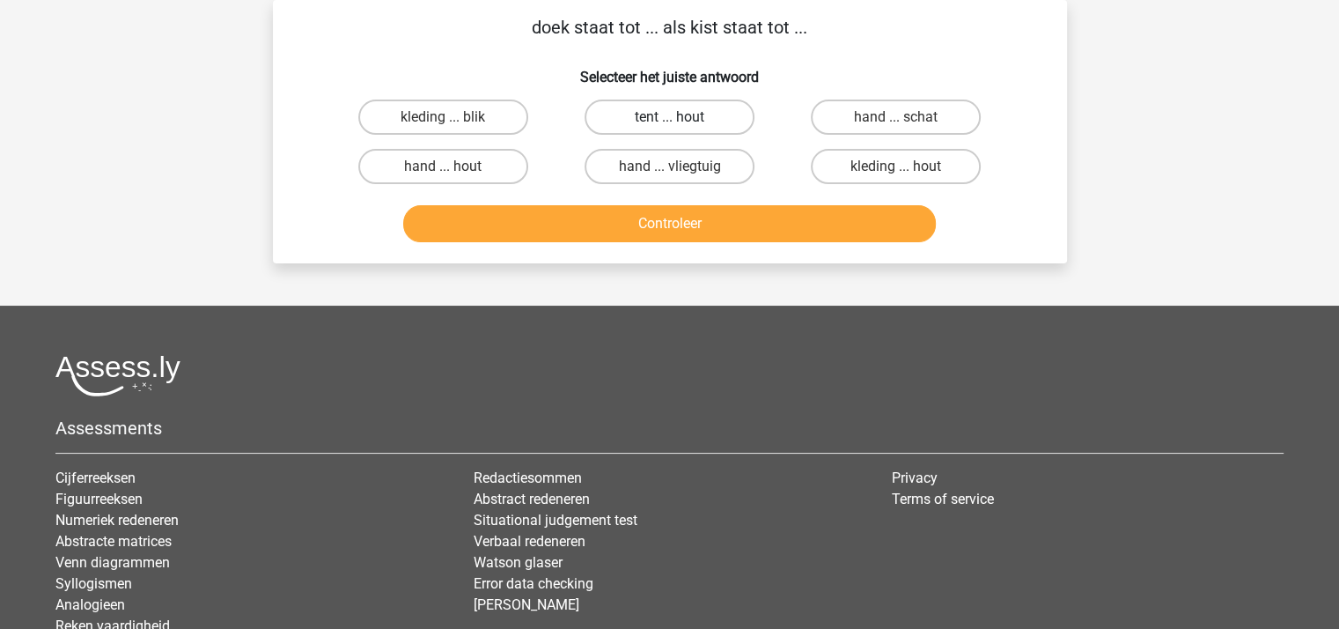
click at [641, 111] on label "tent ... hout" at bounding box center [670, 116] width 170 height 35
click at [669, 117] on input "tent ... hout" at bounding box center [674, 122] width 11 height 11
radio input "true"
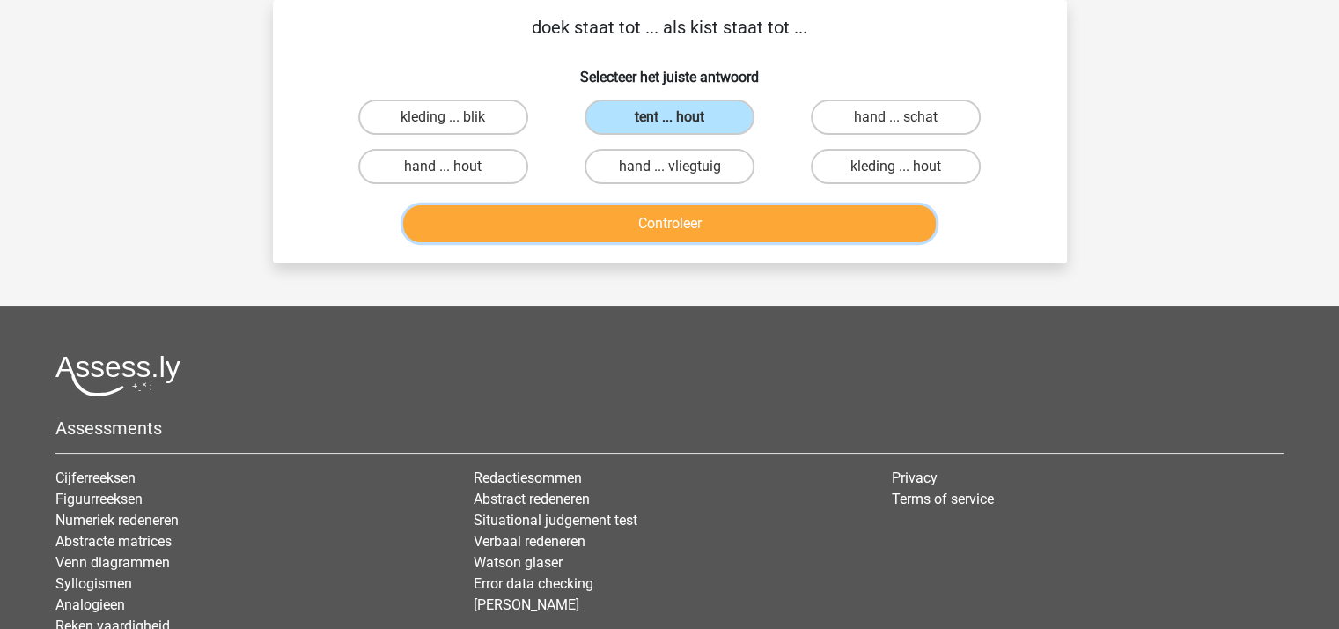
click at [680, 217] on button "Controleer" at bounding box center [669, 223] width 533 height 37
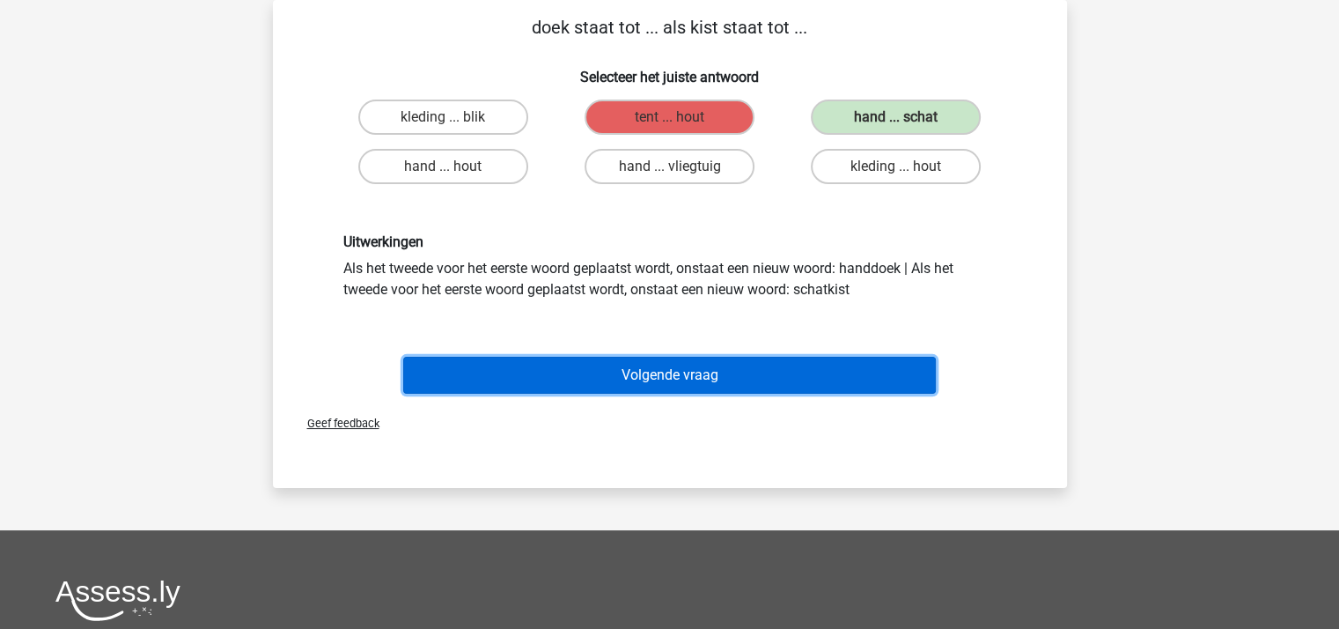
click at [681, 374] on button "Volgende vraag" at bounding box center [669, 375] width 533 height 37
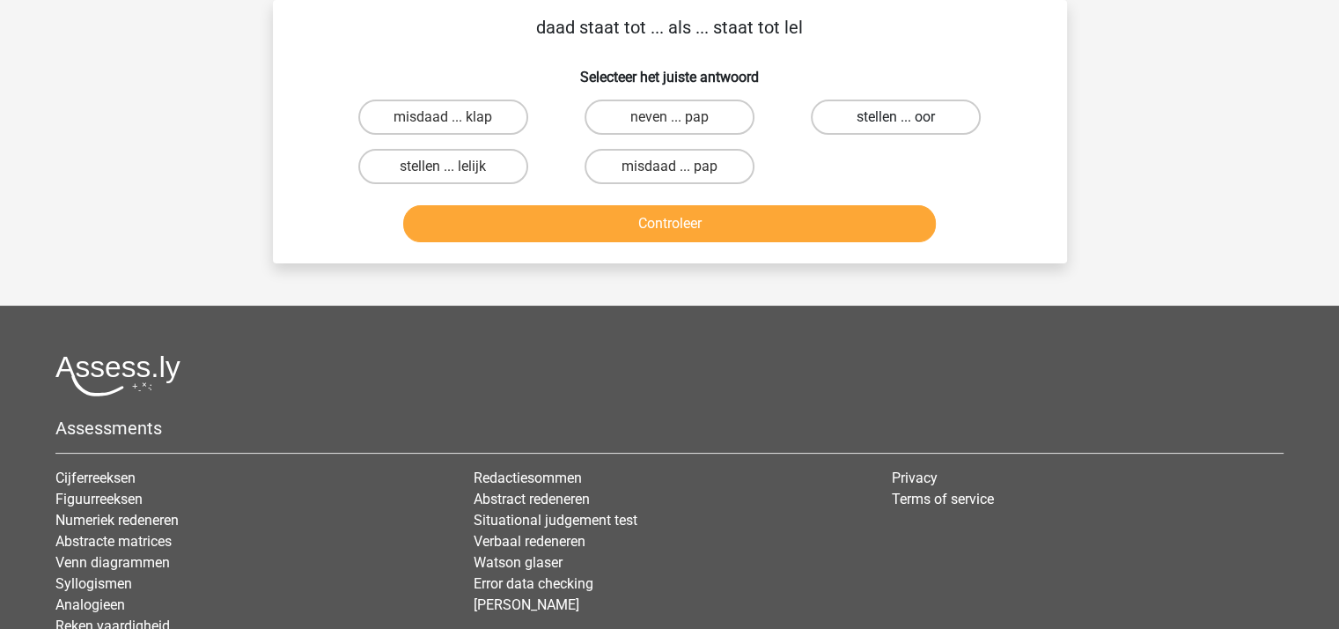
click at [893, 112] on label "stellen ... oor" at bounding box center [896, 116] width 170 height 35
click at [896, 117] on input "stellen ... oor" at bounding box center [901, 122] width 11 height 11
radio input "true"
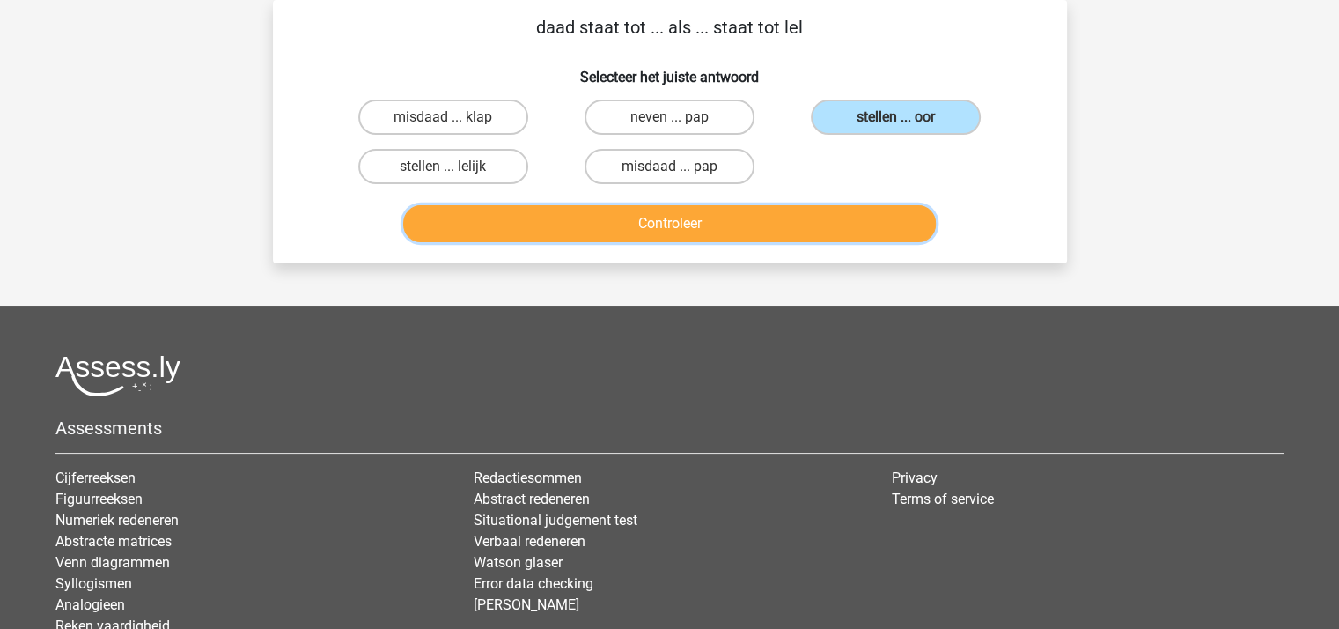
click at [701, 221] on button "Controleer" at bounding box center [669, 223] width 533 height 37
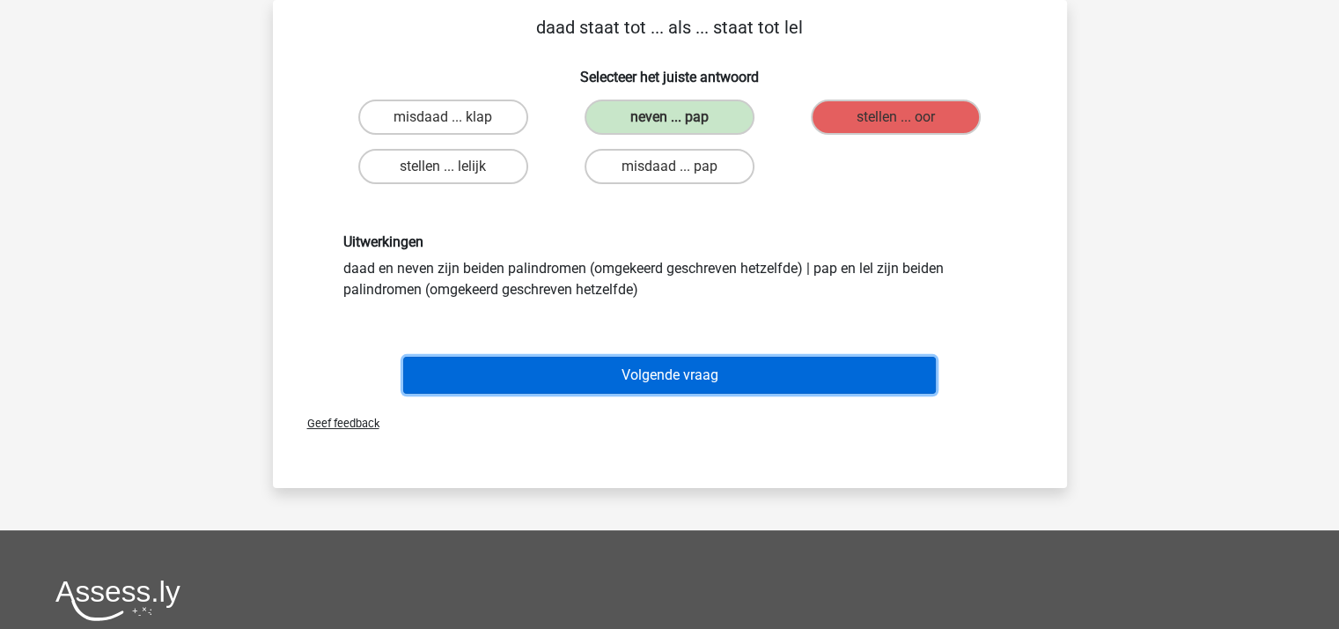
click at [687, 369] on button "Volgende vraag" at bounding box center [669, 375] width 533 height 37
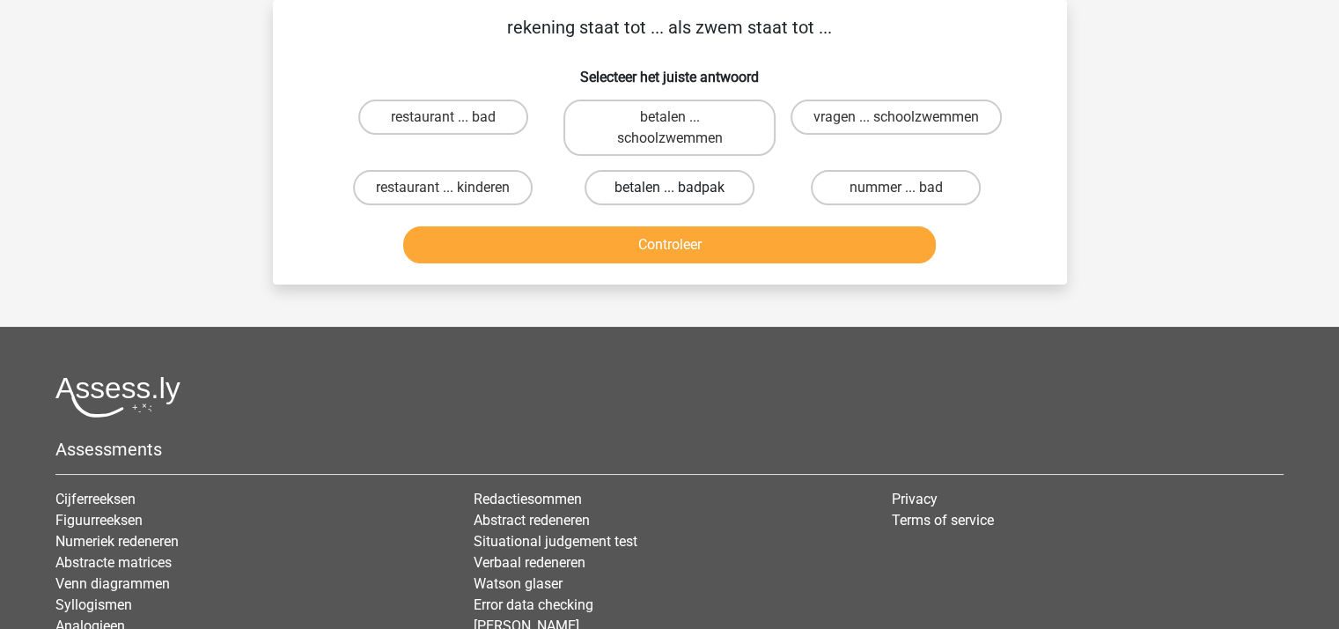
click at [651, 182] on label "betalen ... badpak" at bounding box center [670, 187] width 170 height 35
click at [669, 188] on input "betalen ... badpak" at bounding box center [674, 193] width 11 height 11
radio input "true"
click at [655, 245] on button "Controleer" at bounding box center [669, 244] width 533 height 37
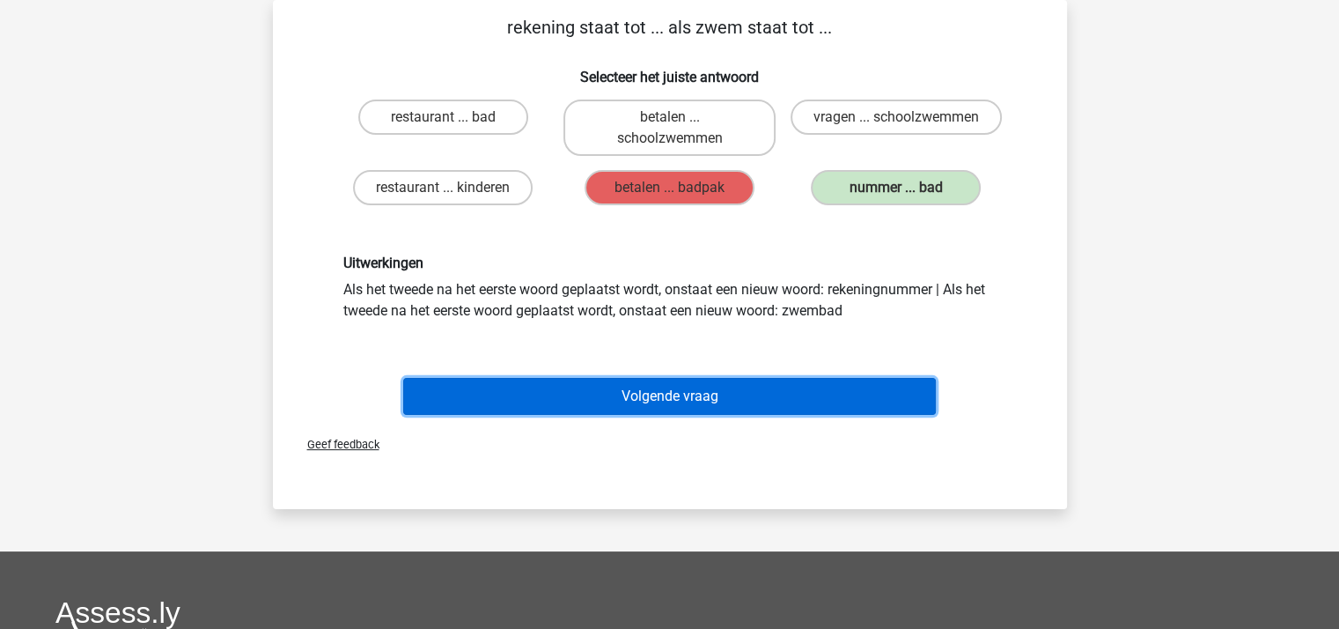
click at [644, 396] on button "Volgende vraag" at bounding box center [669, 396] width 533 height 37
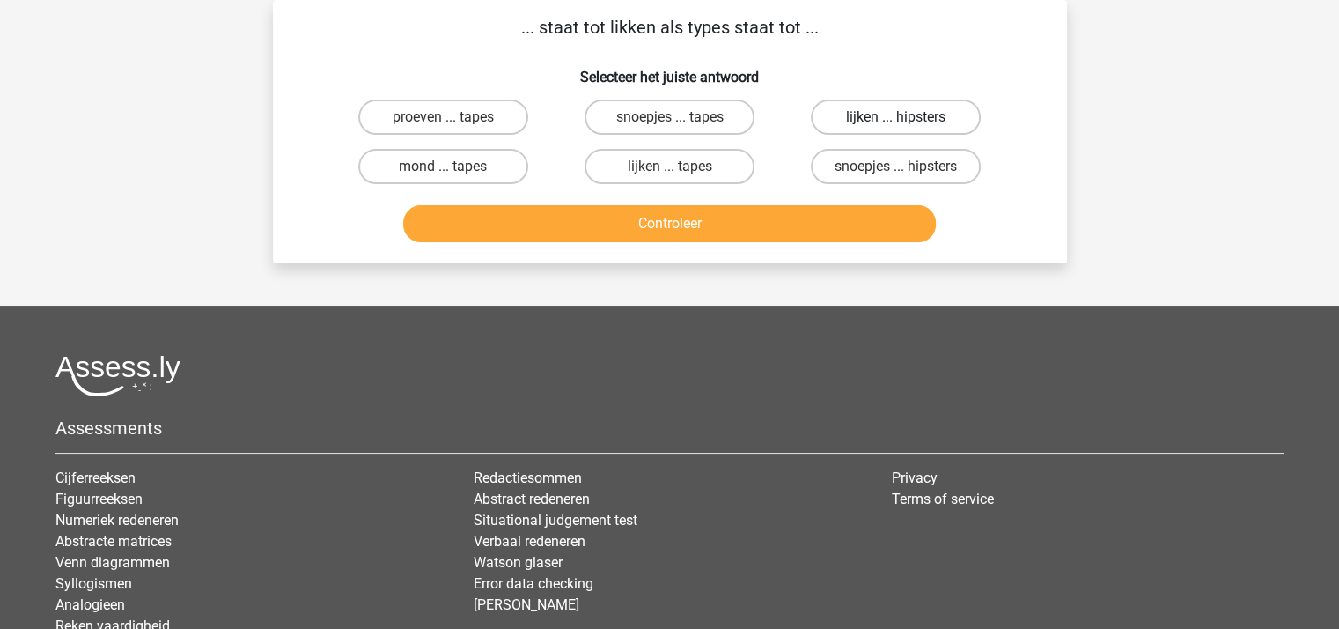
click at [861, 119] on label "lijken ... hipsters" at bounding box center [896, 116] width 170 height 35
click at [896, 119] on input "lijken ... hipsters" at bounding box center [901, 122] width 11 height 11
radio input "true"
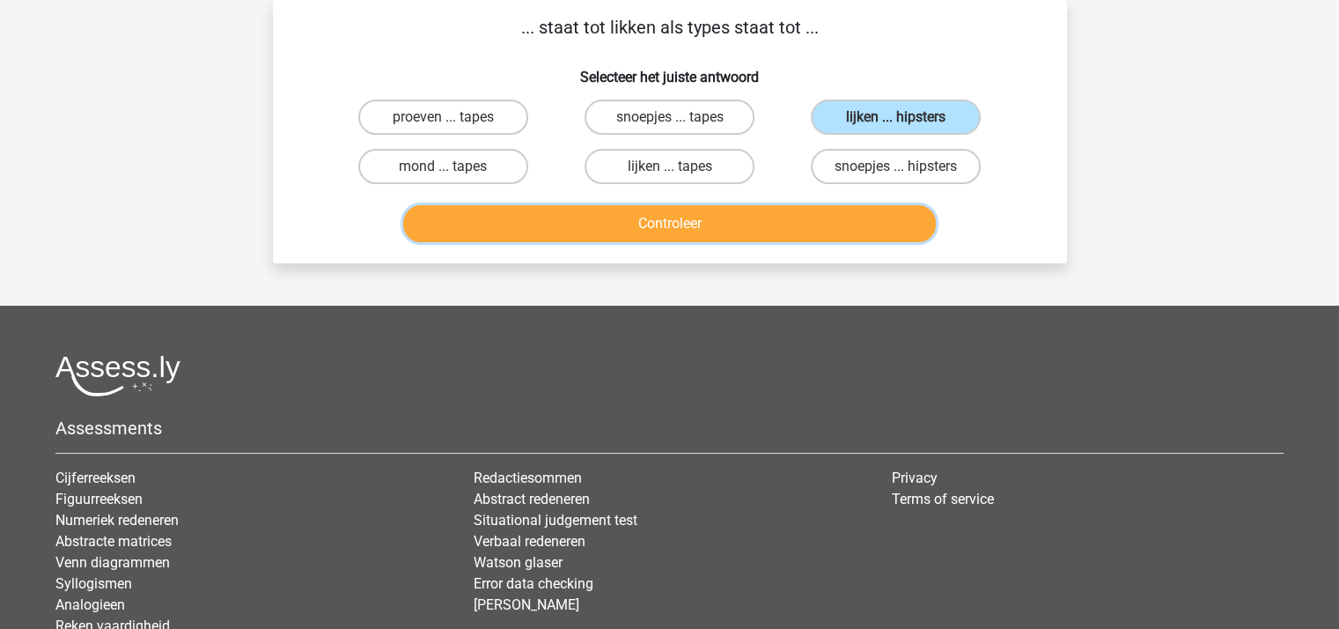
click at [758, 227] on button "Controleer" at bounding box center [669, 223] width 533 height 37
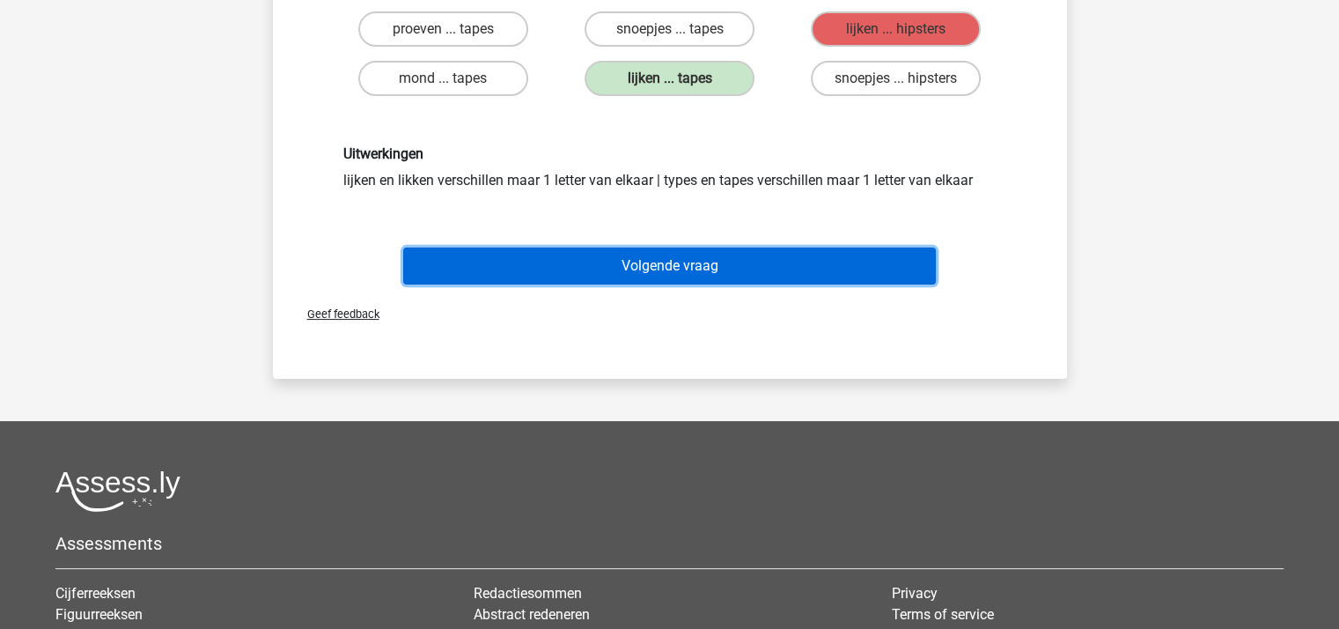
click at [730, 255] on button "Volgende vraag" at bounding box center [669, 265] width 533 height 37
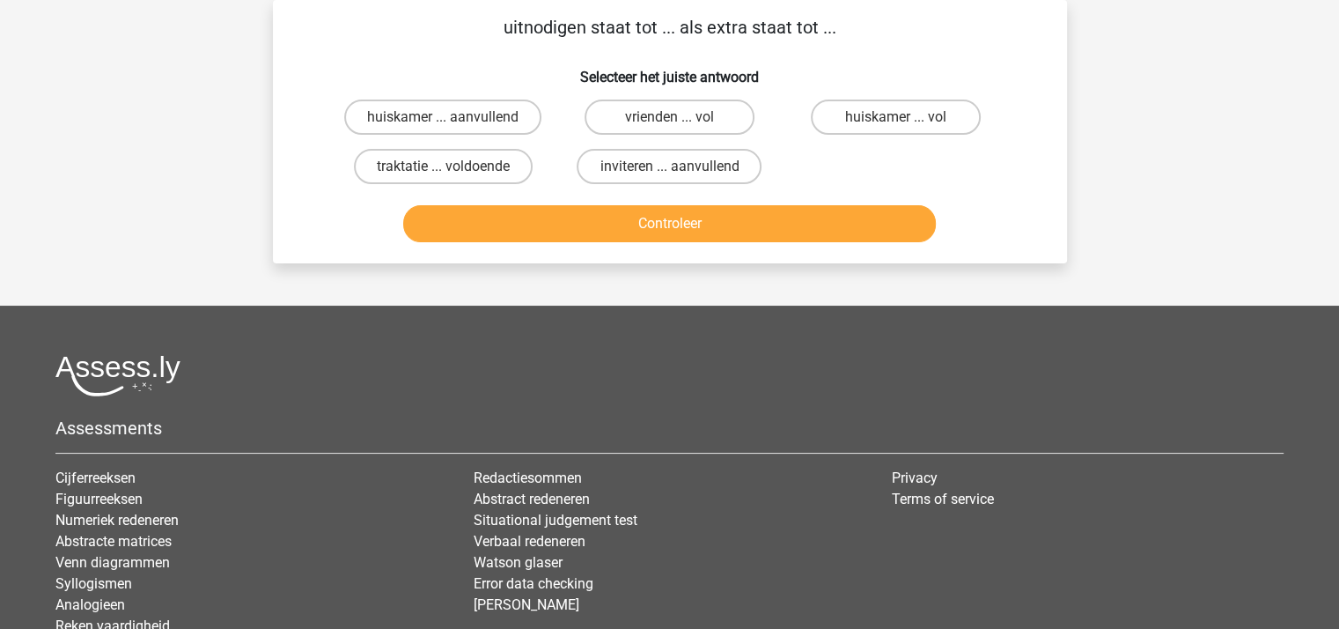
click at [675, 166] on input "inviteren ... aanvullend" at bounding box center [674, 171] width 11 height 11
radio input "true"
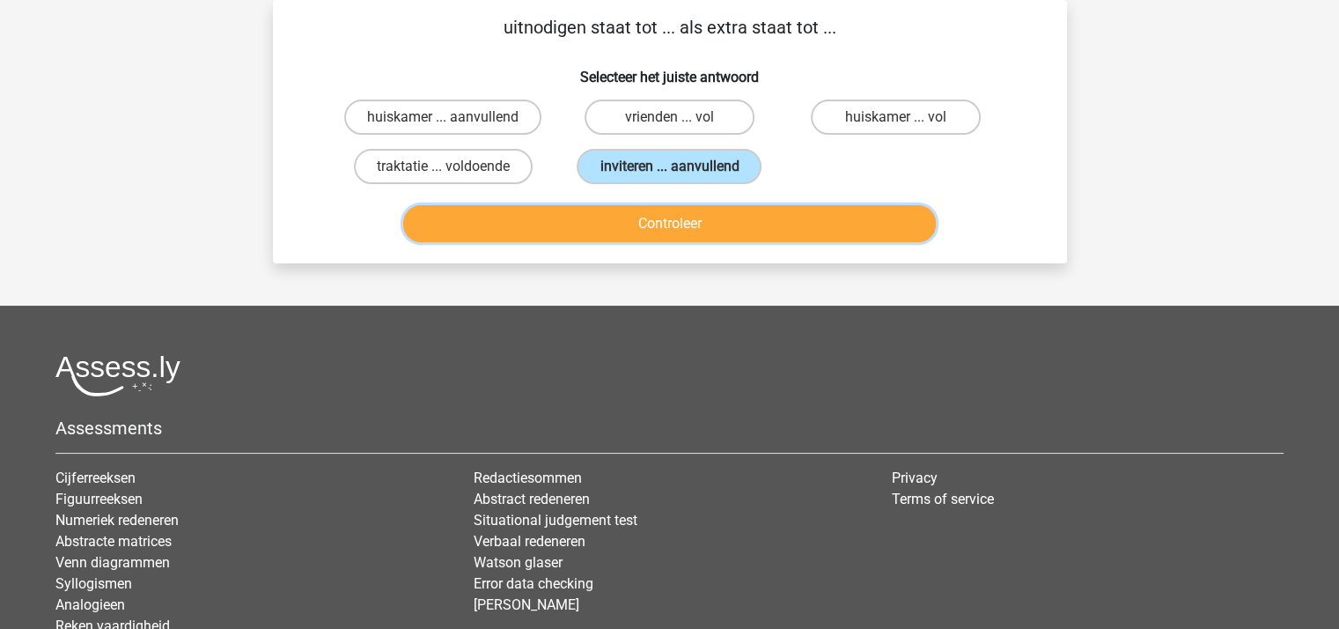
click at [682, 225] on button "Controleer" at bounding box center [669, 223] width 533 height 37
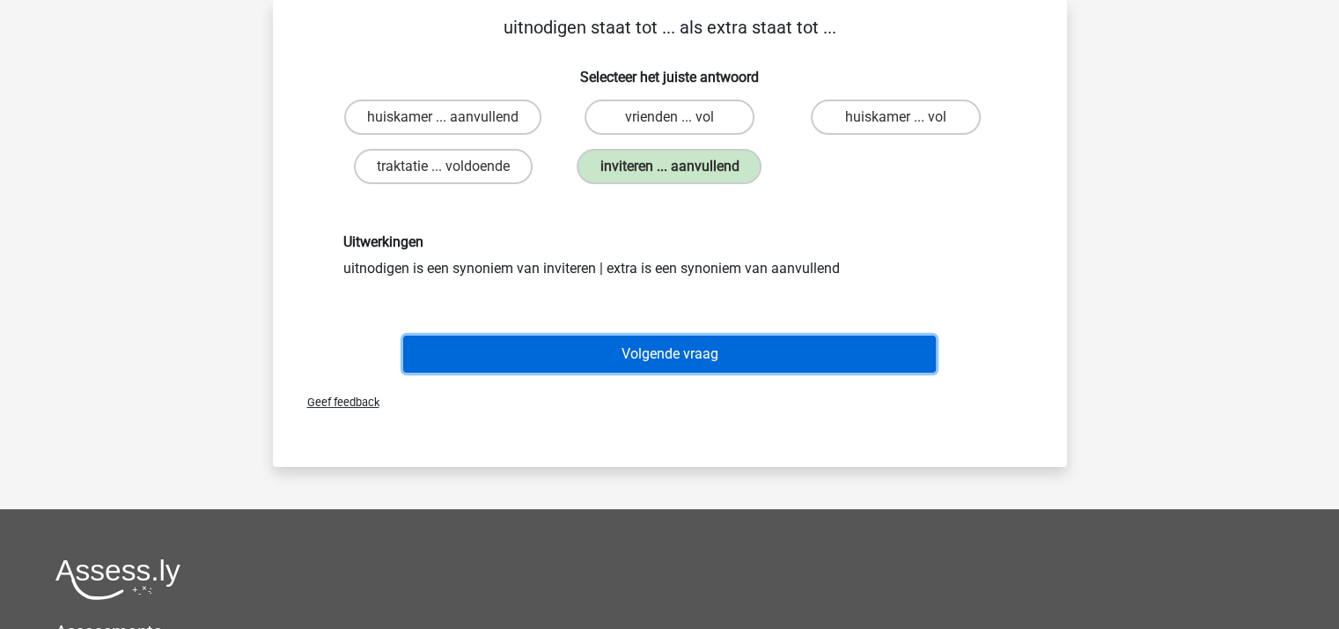
click at [674, 342] on button "Volgende vraag" at bounding box center [669, 353] width 533 height 37
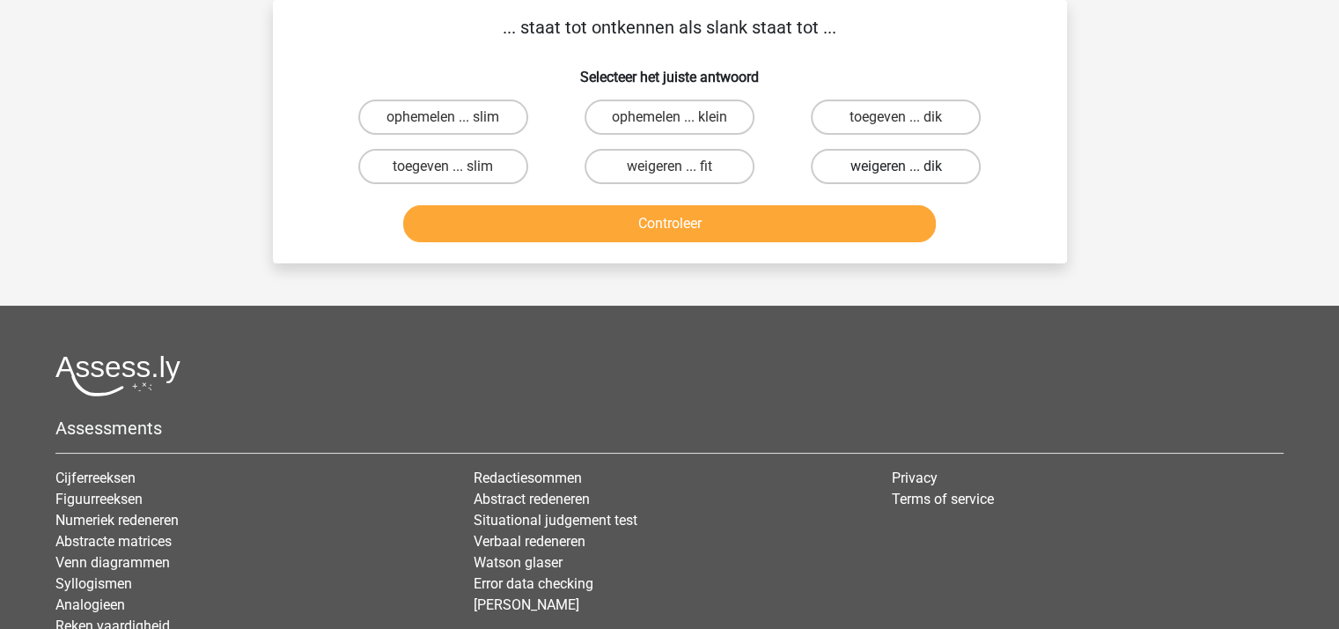
click at [884, 163] on label "weigeren ... dik" at bounding box center [896, 166] width 170 height 35
click at [896, 166] on input "weigeren ... dik" at bounding box center [901, 171] width 11 height 11
radio input "true"
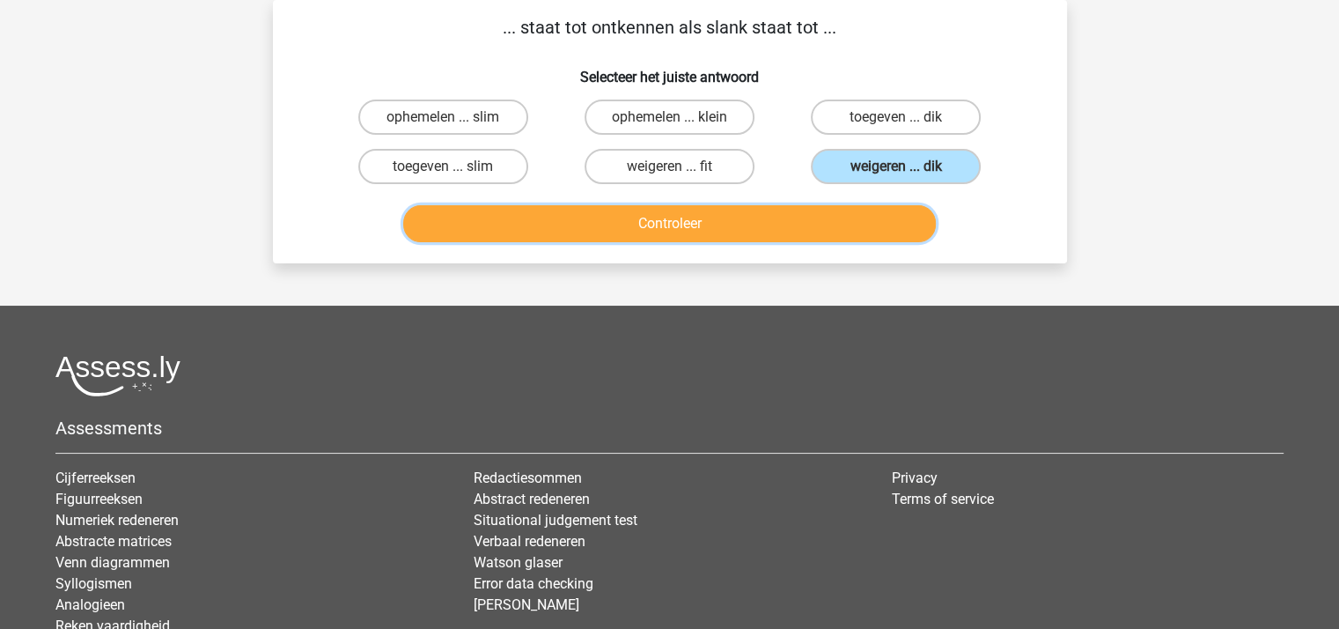
click at [814, 217] on button "Controleer" at bounding box center [669, 223] width 533 height 37
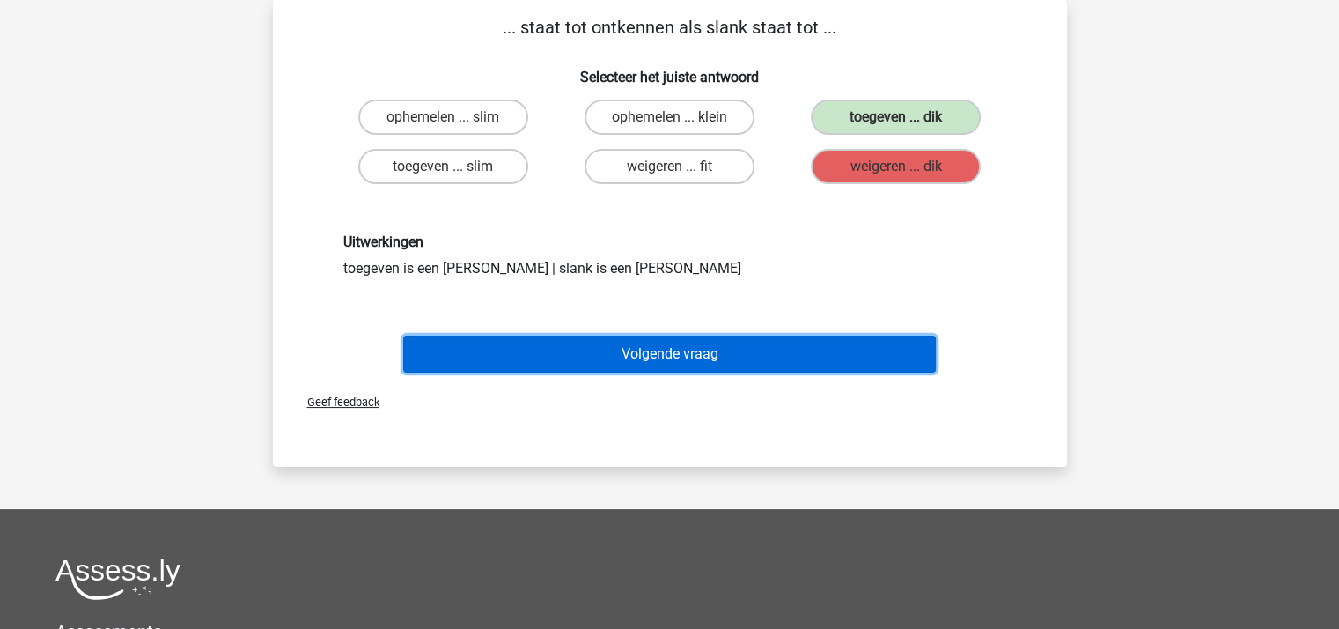
click at [716, 354] on button "Volgende vraag" at bounding box center [669, 353] width 533 height 37
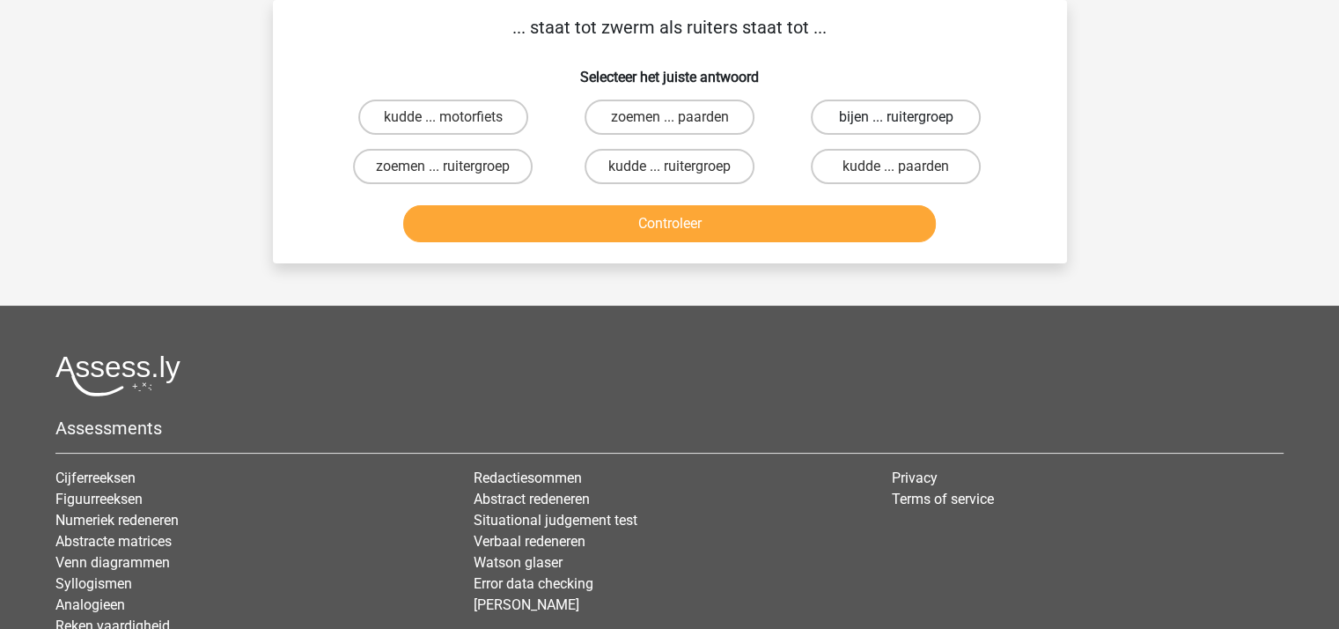
click at [860, 116] on label "bijen ... ruitergroep" at bounding box center [896, 116] width 170 height 35
click at [896, 117] on input "bijen ... ruitergroep" at bounding box center [901, 122] width 11 height 11
radio input "true"
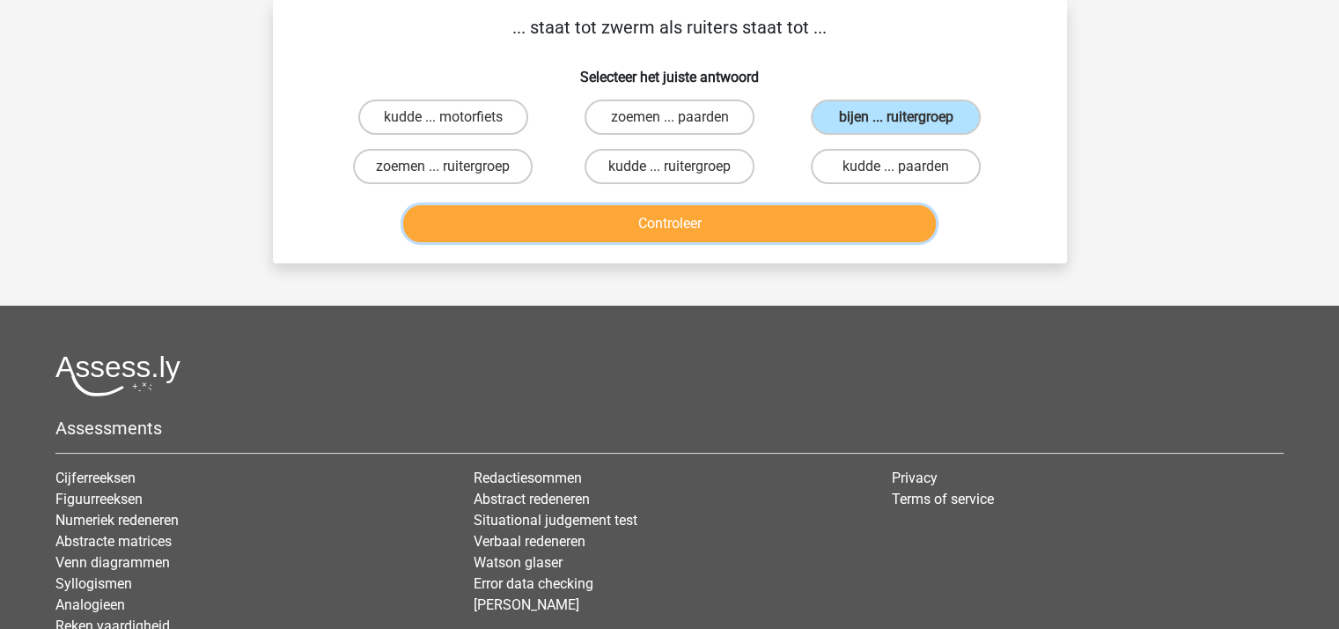
click at [691, 215] on button "Controleer" at bounding box center [669, 223] width 533 height 37
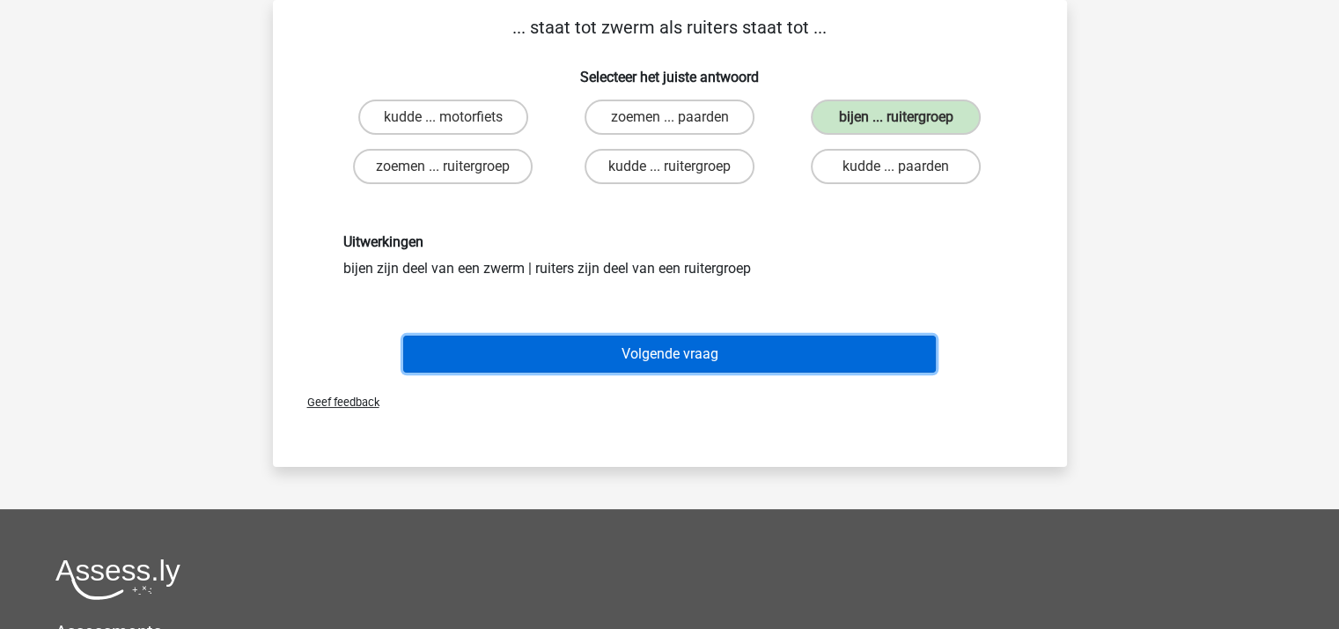
click at [675, 348] on button "Volgende vraag" at bounding box center [669, 353] width 533 height 37
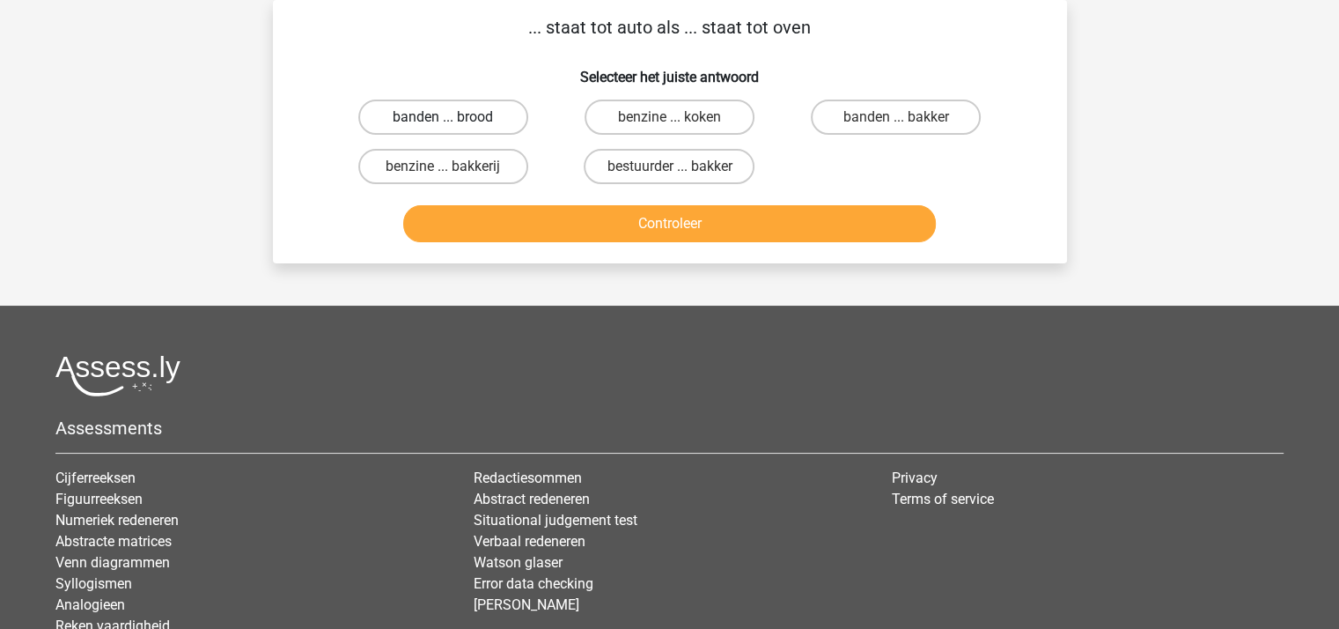
click at [468, 112] on label "banden ... brood" at bounding box center [443, 116] width 170 height 35
click at [454, 117] on input "banden ... brood" at bounding box center [448, 122] width 11 height 11
radio input "true"
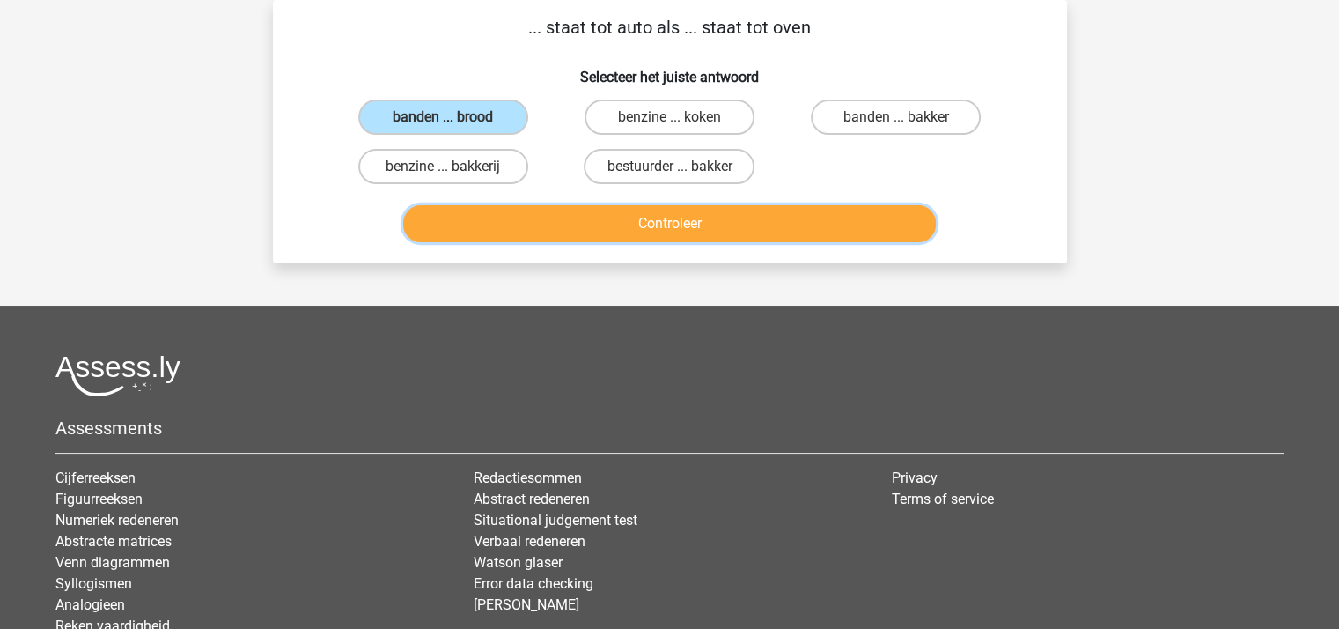
click at [642, 225] on button "Controleer" at bounding box center [669, 223] width 533 height 37
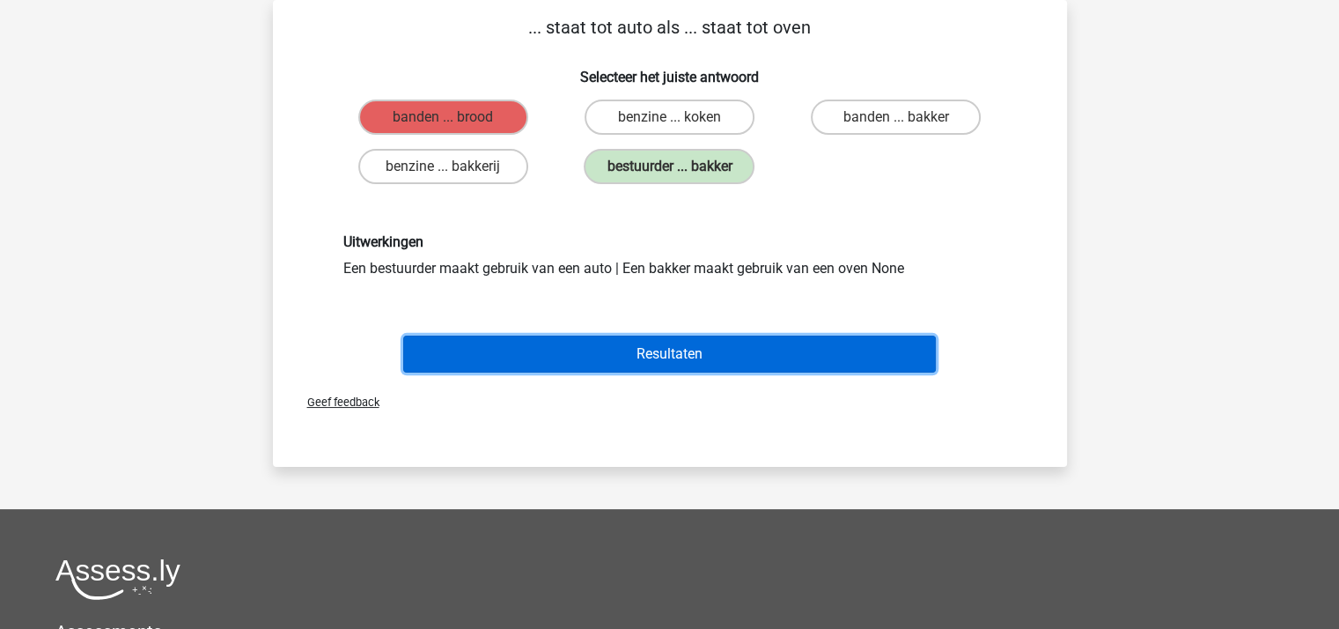
click at [640, 346] on button "Resultaten" at bounding box center [669, 353] width 533 height 37
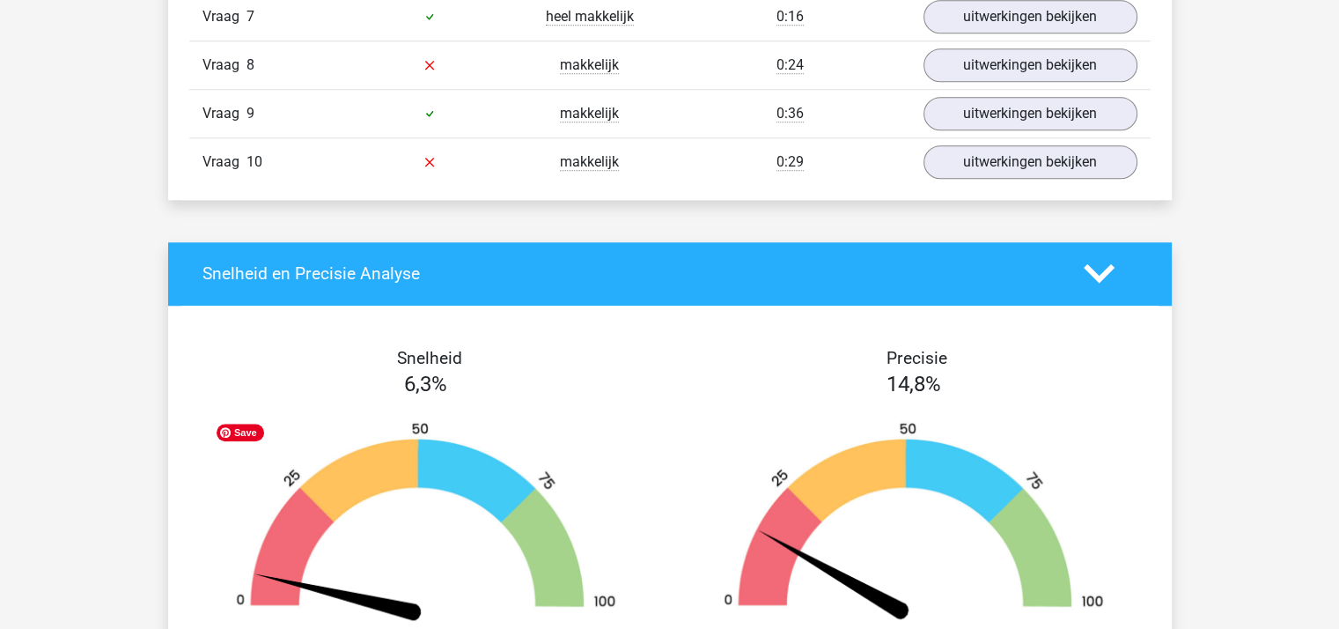
scroll to position [1497, 0]
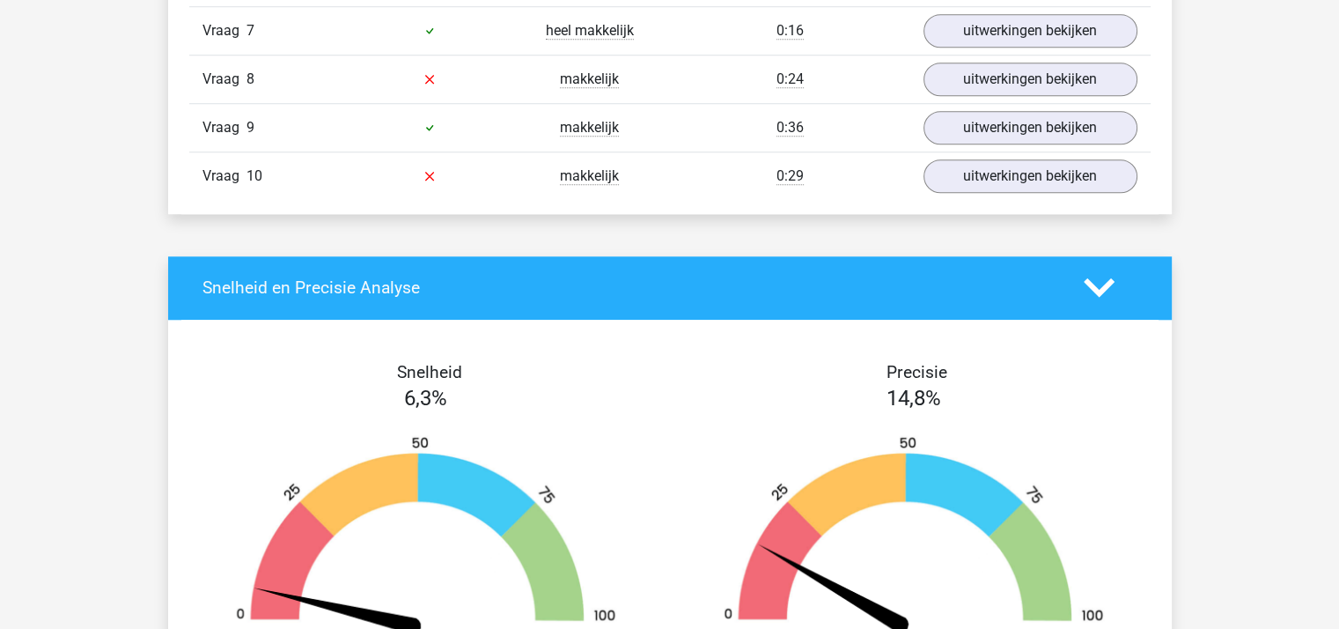
click at [1099, 281] on icon at bounding box center [1099, 287] width 31 height 31
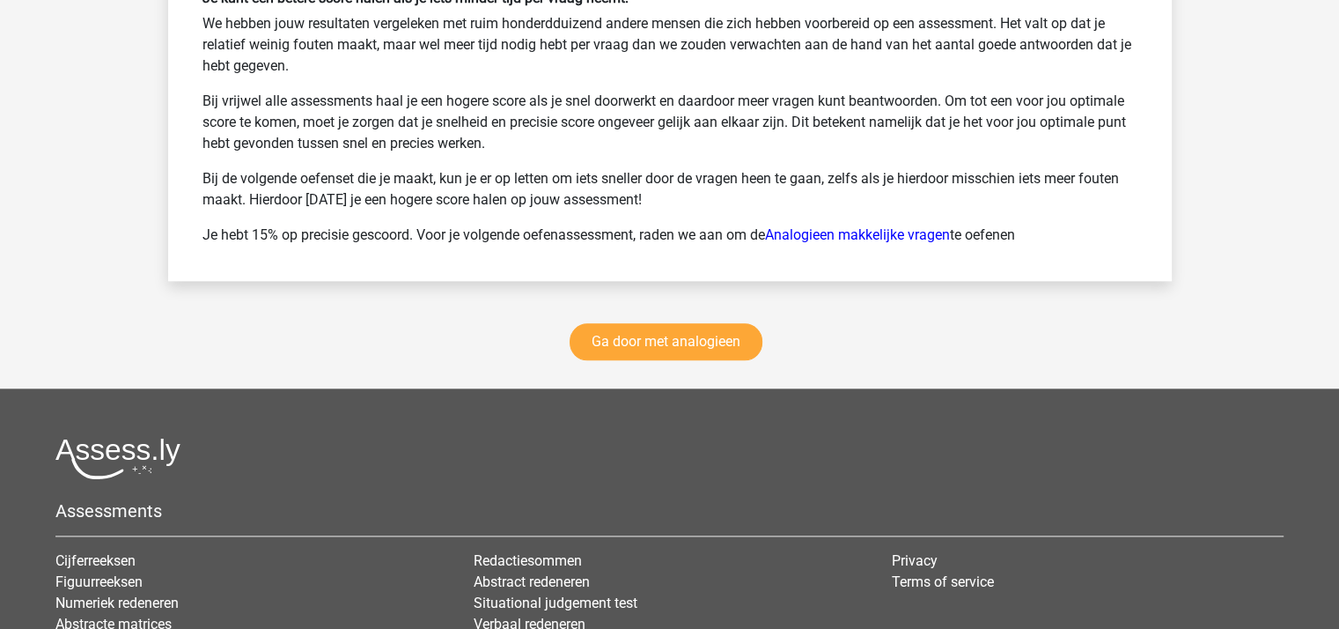
scroll to position [1937, 0]
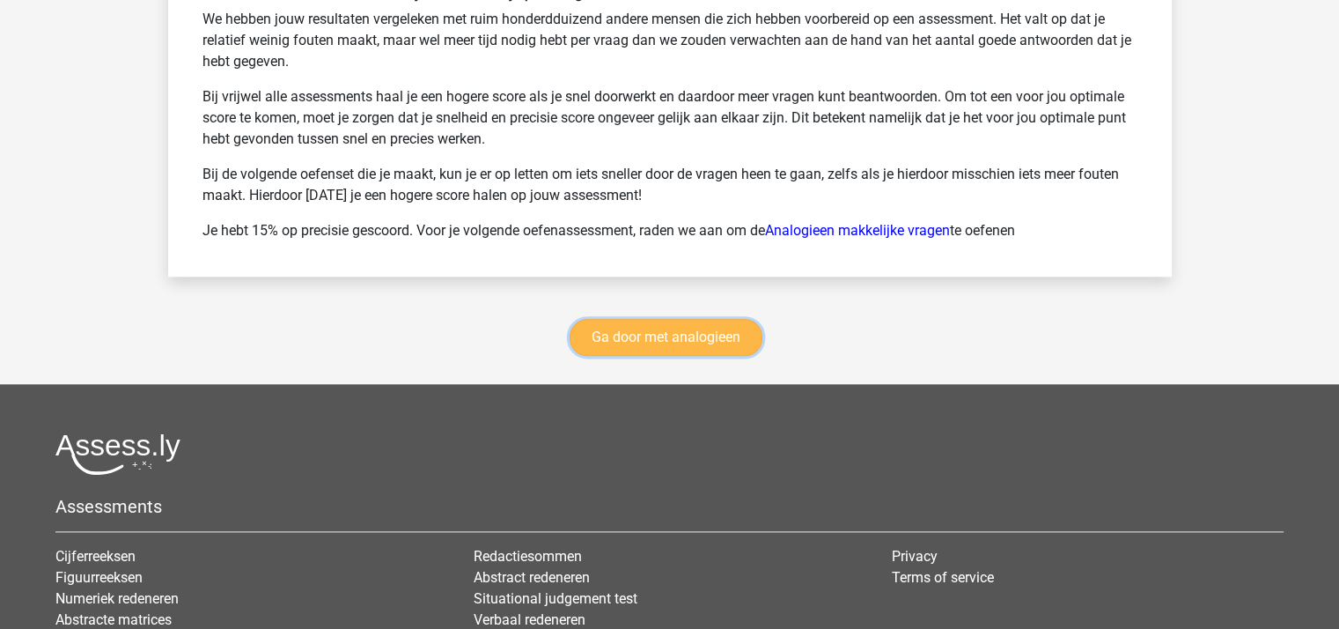
click at [677, 334] on link "Ga door met analogieen" at bounding box center [666, 337] width 193 height 37
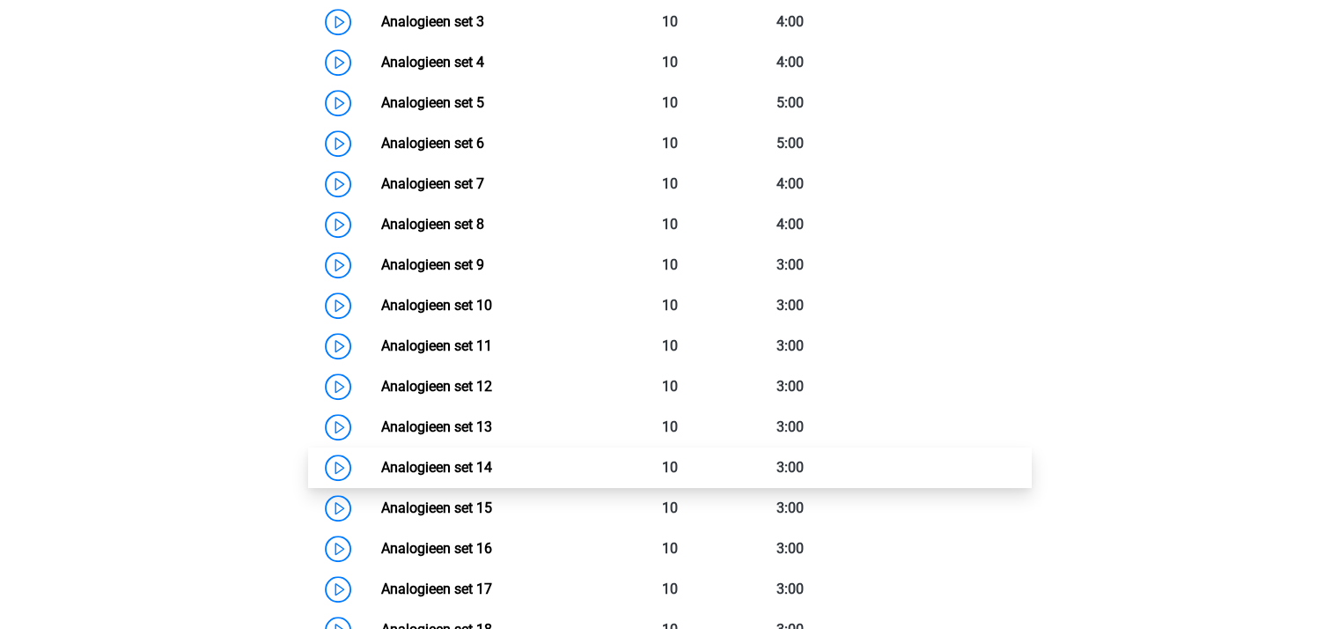
scroll to position [1074, 0]
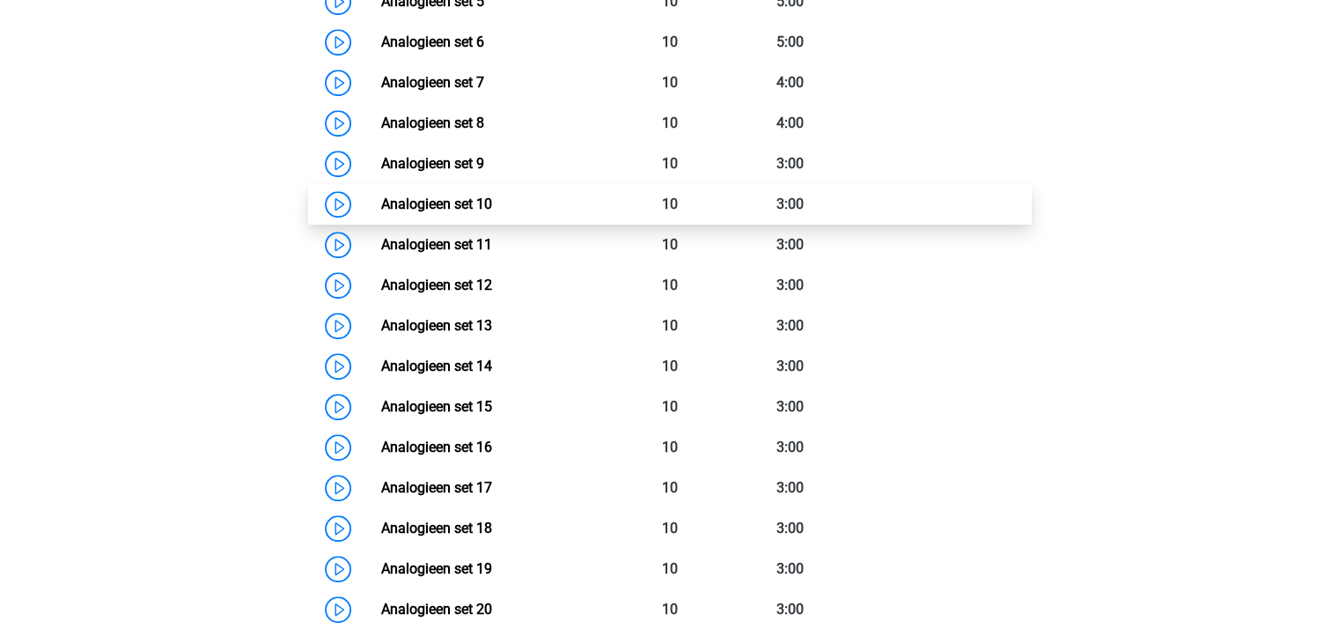
click at [444, 198] on link "Analogieen set 10" at bounding box center [436, 203] width 111 height 17
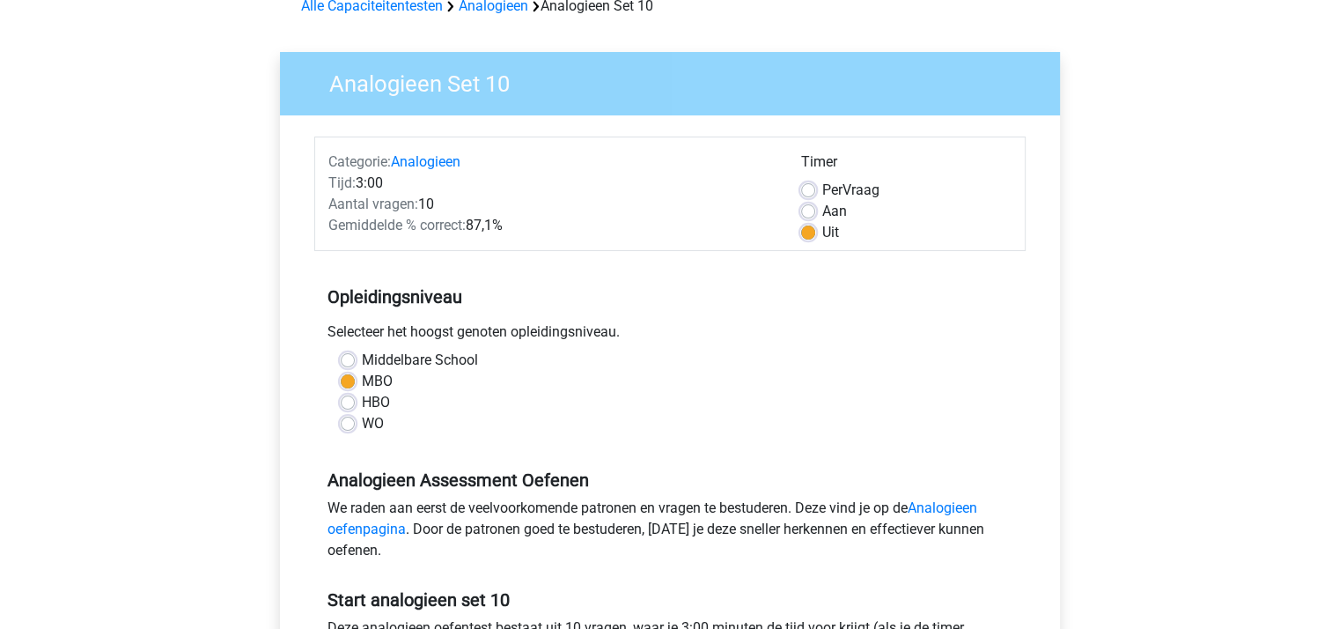
scroll to position [264, 0]
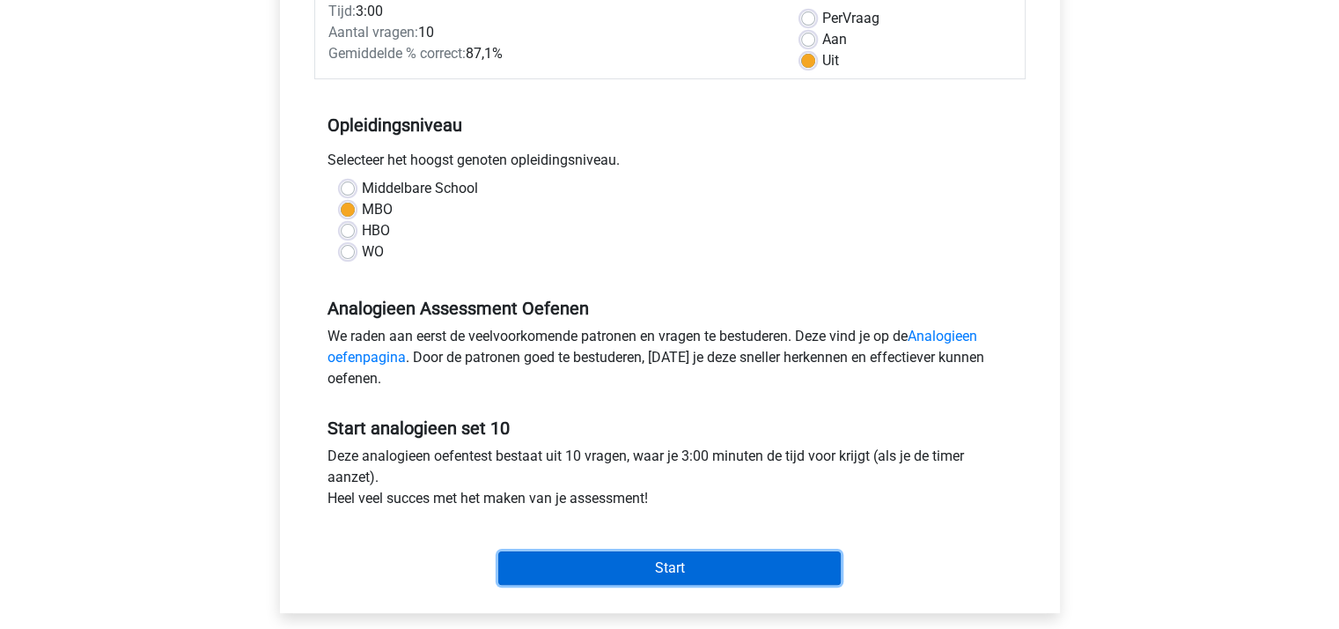
click at [637, 564] on input "Start" at bounding box center [669, 567] width 342 height 33
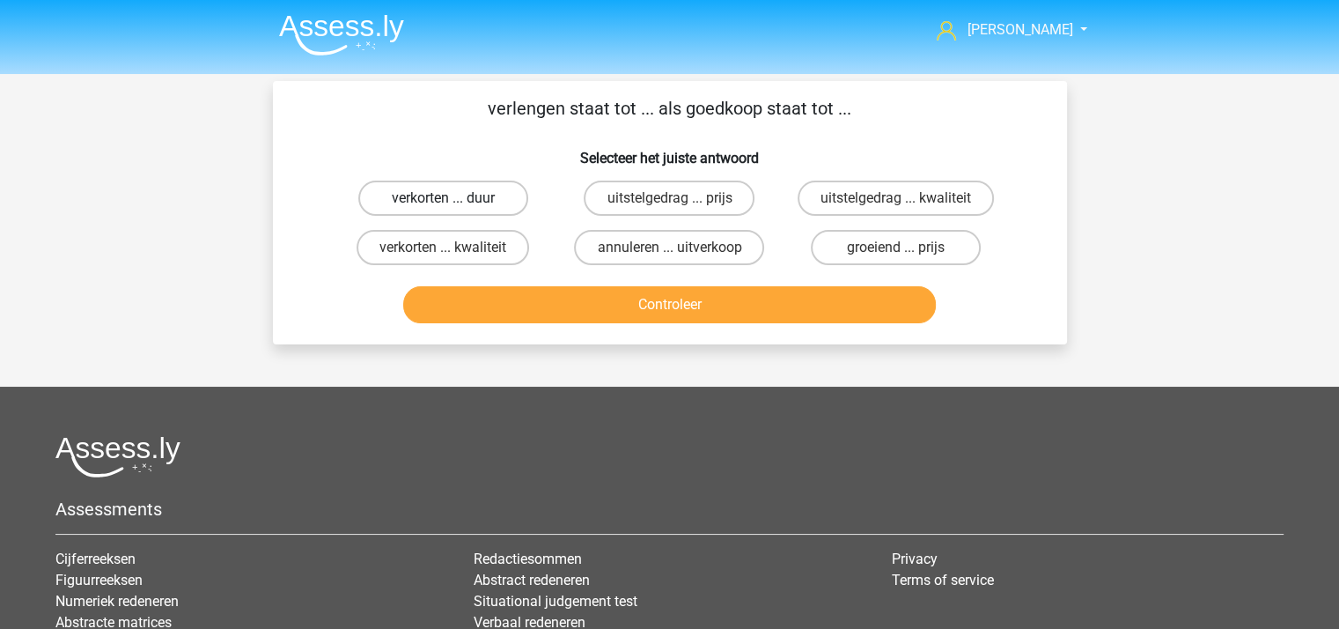
click at [465, 189] on label "verkorten ... duur" at bounding box center [443, 197] width 170 height 35
click at [454, 198] on input "verkorten ... duur" at bounding box center [448, 203] width 11 height 11
radio input "true"
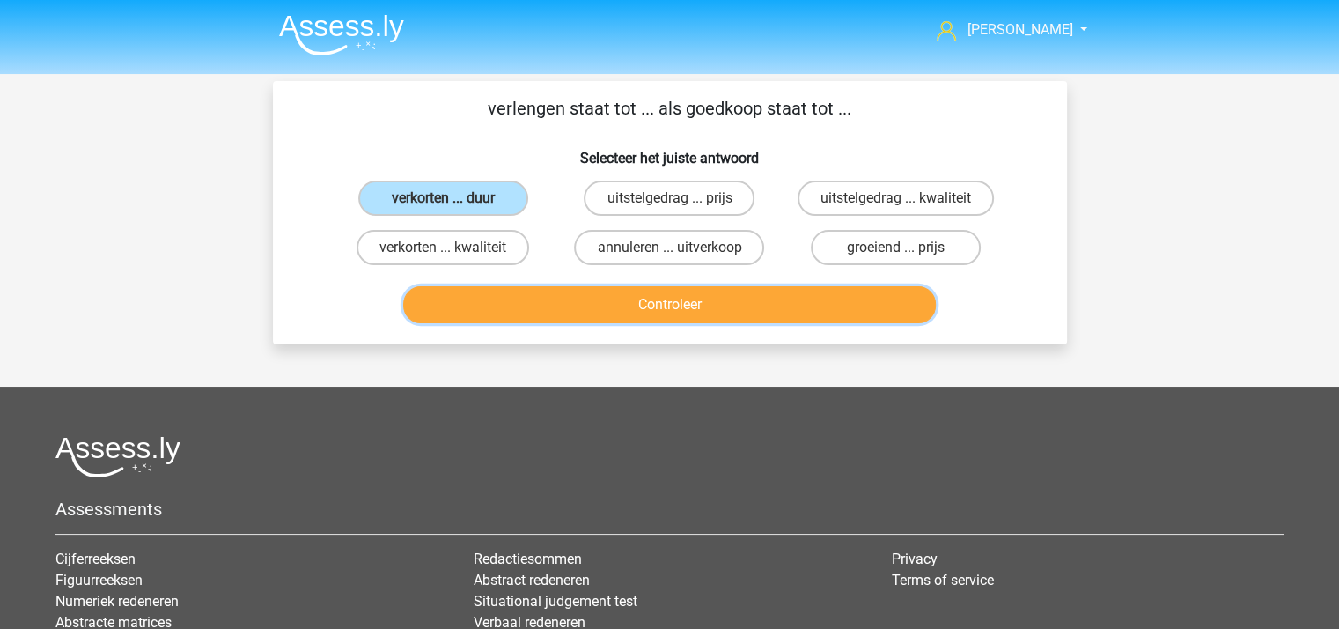
click at [606, 301] on button "Controleer" at bounding box center [669, 304] width 533 height 37
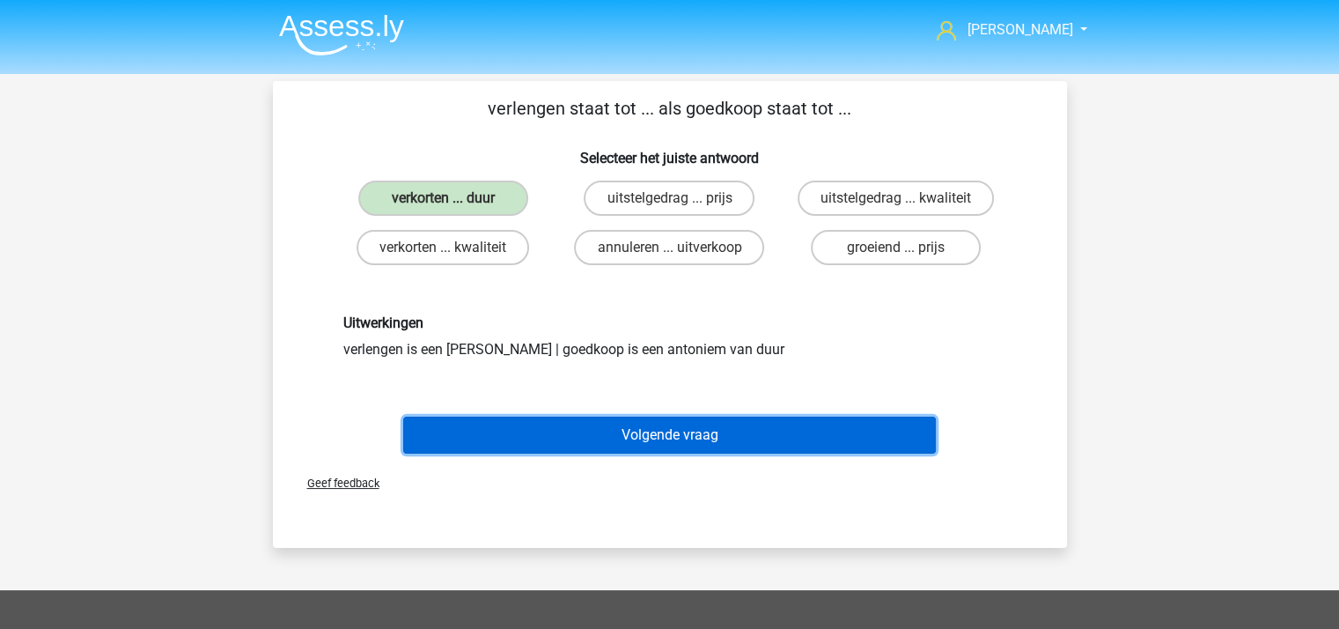
click at [658, 428] on button "Volgende vraag" at bounding box center [669, 434] width 533 height 37
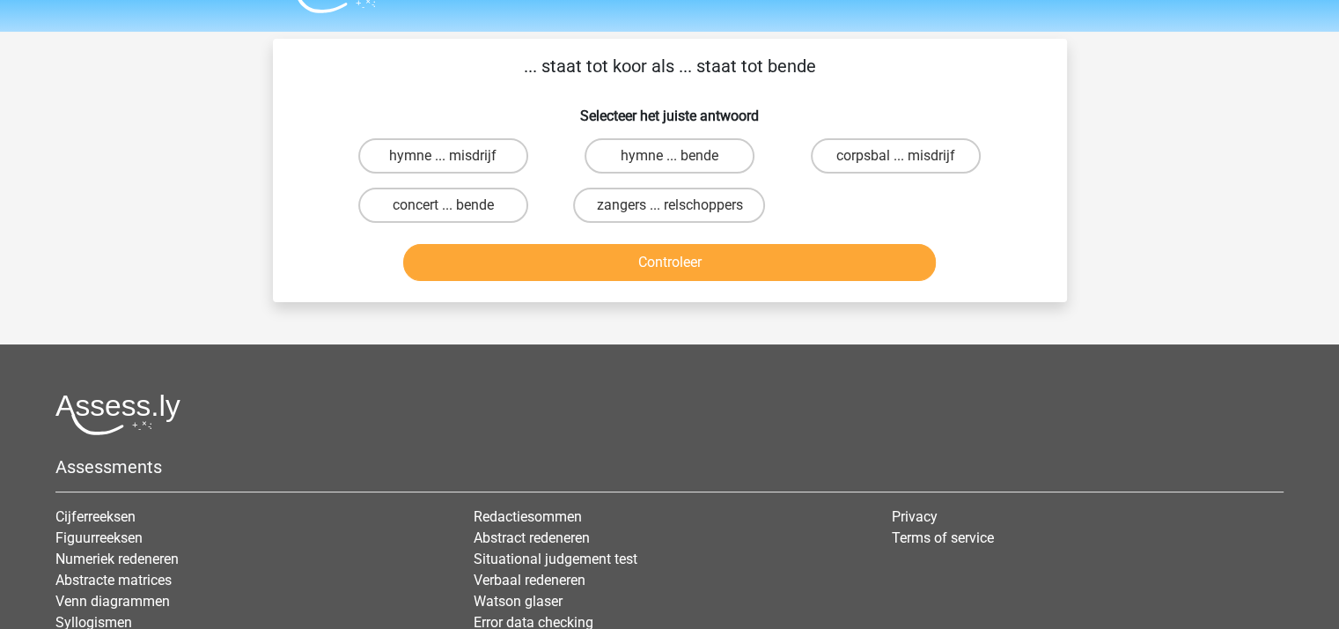
scroll to position [81, 0]
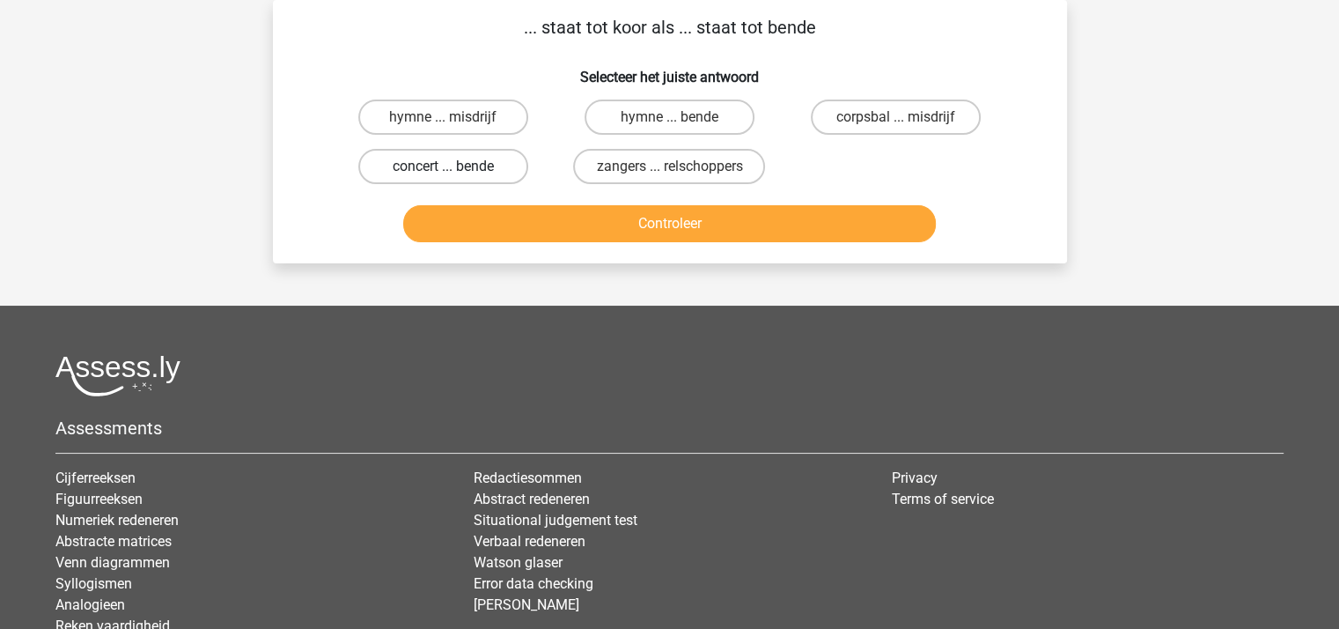
click at [457, 165] on label "concert ... bende" at bounding box center [443, 166] width 170 height 35
click at [454, 166] on input "concert ... bende" at bounding box center [448, 171] width 11 height 11
radio input "true"
click at [666, 162] on label "zangers ... relschoppers" at bounding box center [669, 166] width 192 height 35
click at [669, 166] on input "zangers ... relschoppers" at bounding box center [674, 171] width 11 height 11
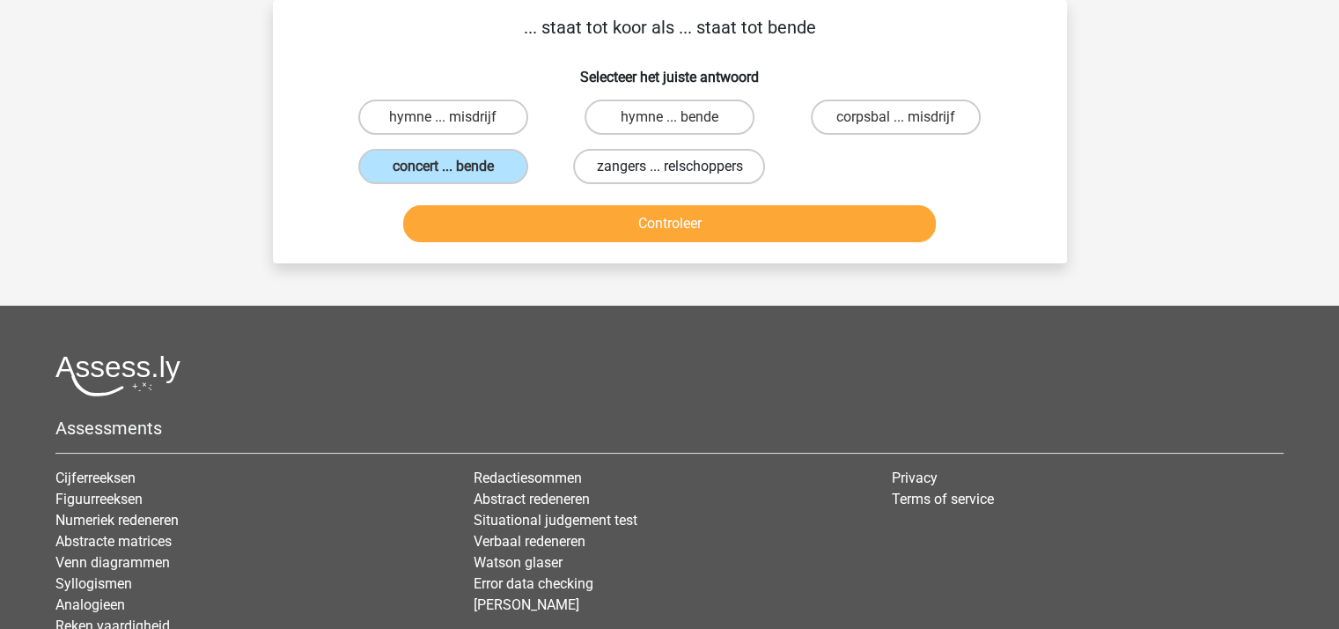
radio input "true"
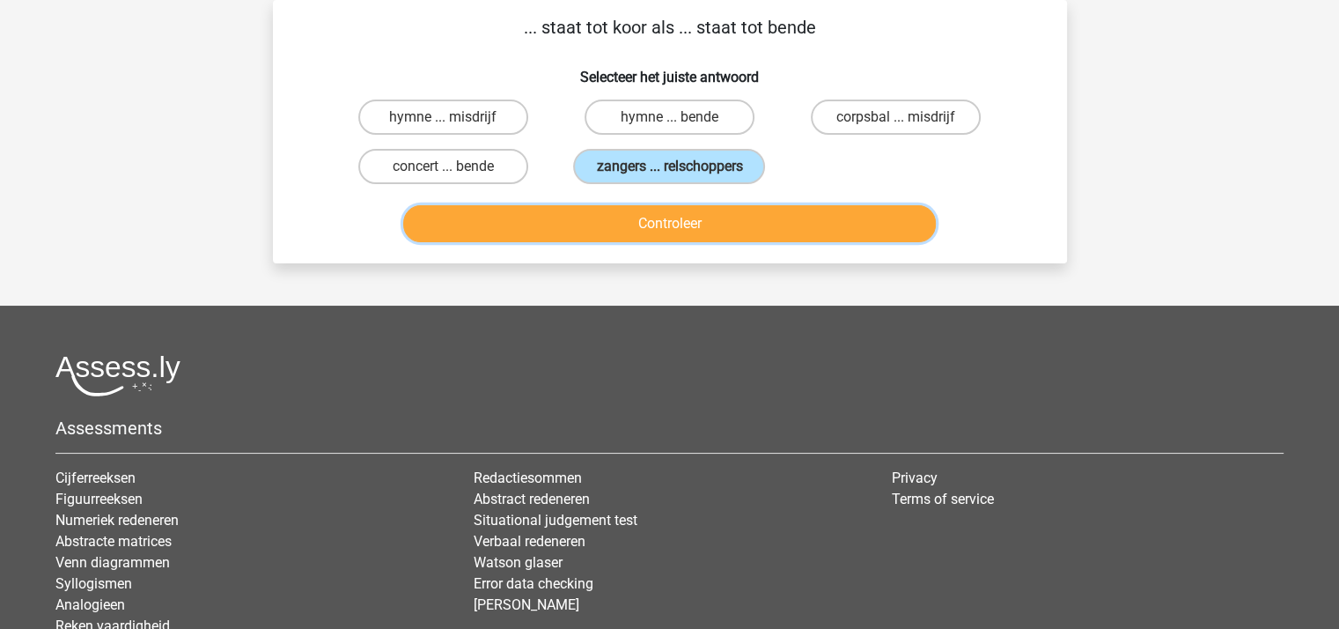
click at [674, 214] on button "Controleer" at bounding box center [669, 223] width 533 height 37
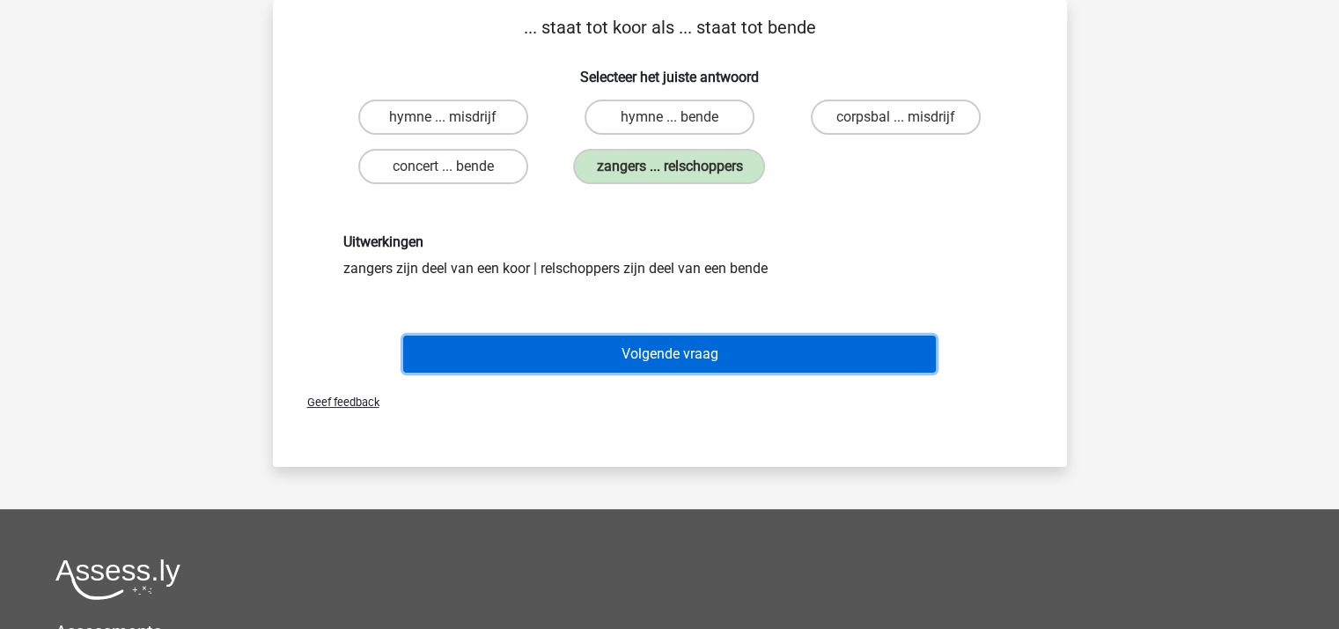
click at [650, 346] on button "Volgende vraag" at bounding box center [669, 353] width 533 height 37
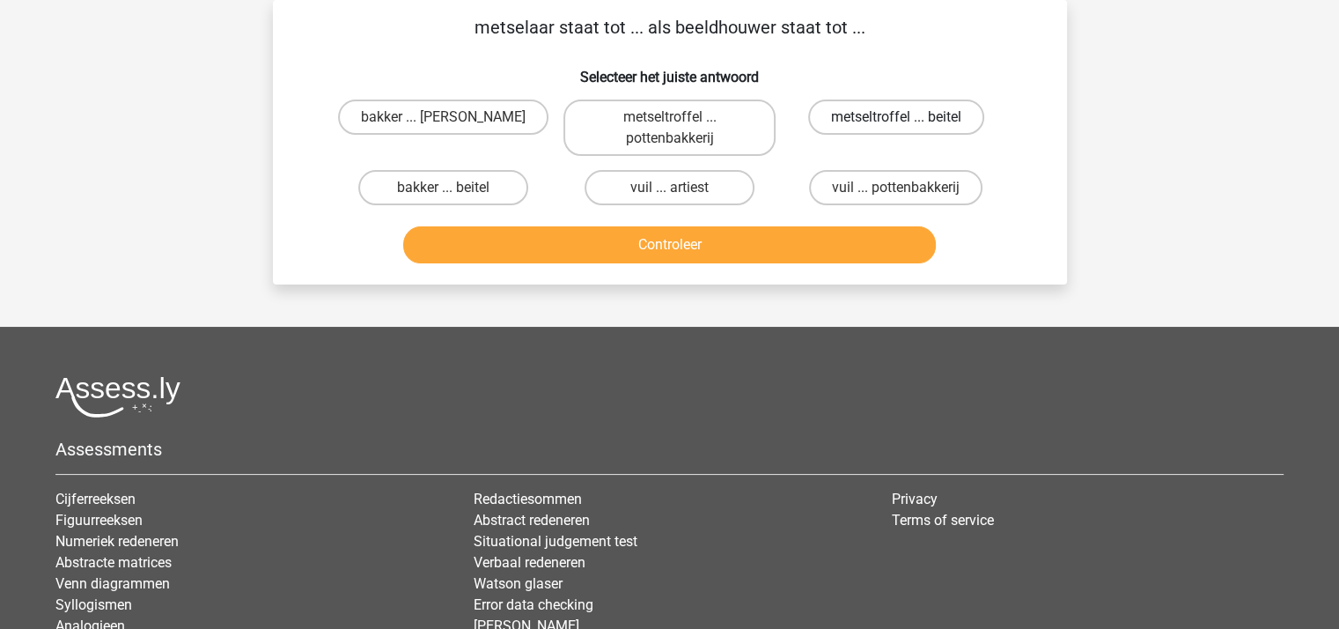
click at [849, 115] on label "metseltroffel ... beitel" at bounding box center [896, 116] width 176 height 35
click at [896, 117] on input "metseltroffel ... beitel" at bounding box center [901, 122] width 11 height 11
radio input "true"
click at [660, 234] on button "Controleer" at bounding box center [669, 244] width 533 height 37
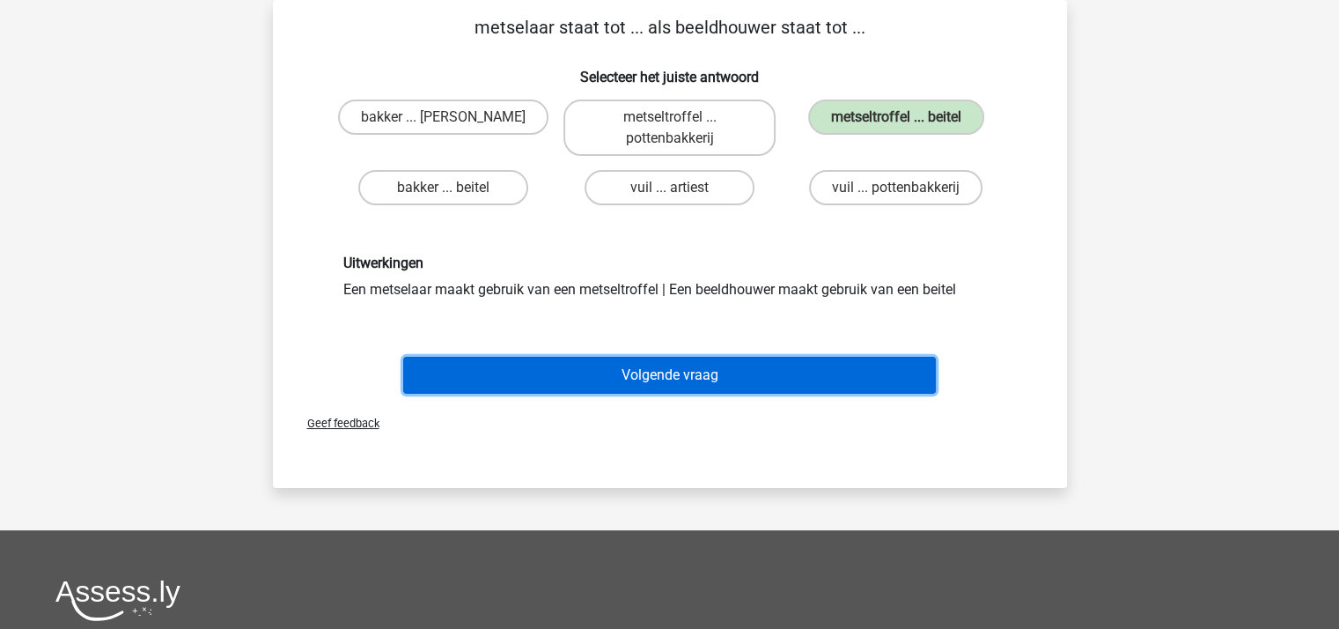
click at [649, 373] on button "Volgende vraag" at bounding box center [669, 375] width 533 height 37
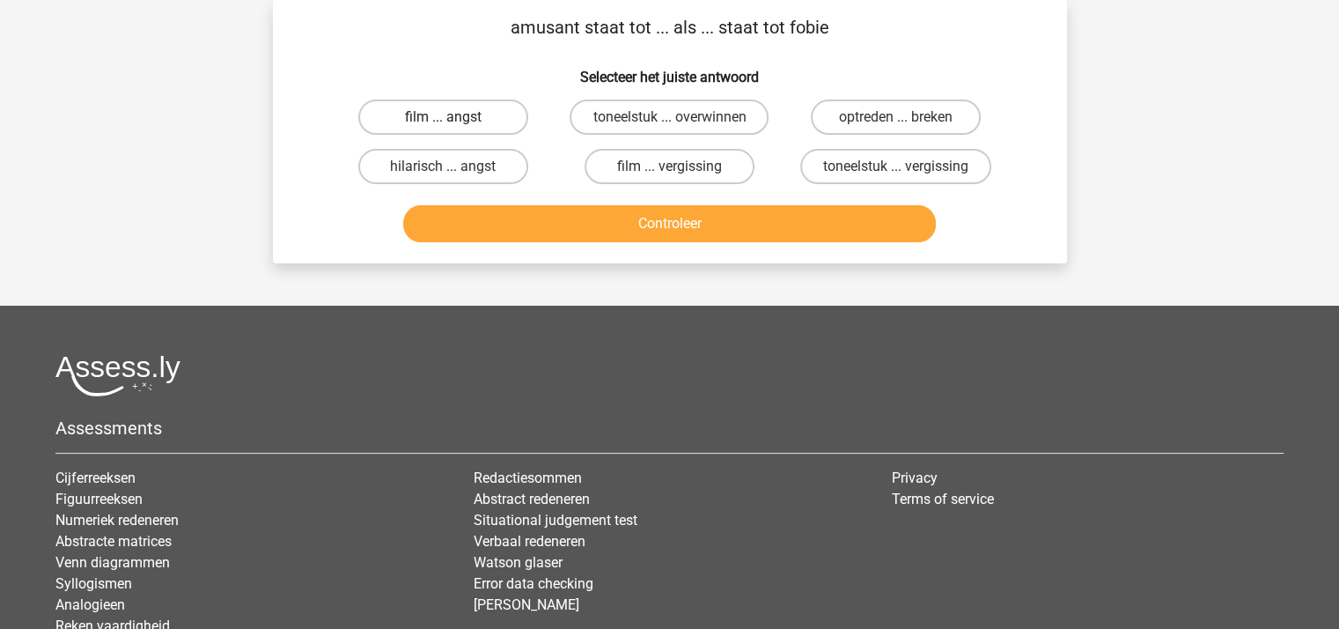
click at [476, 116] on label "film ... angst" at bounding box center [443, 116] width 170 height 35
click at [454, 117] on input "film ... angst" at bounding box center [448, 122] width 11 height 11
radio input "true"
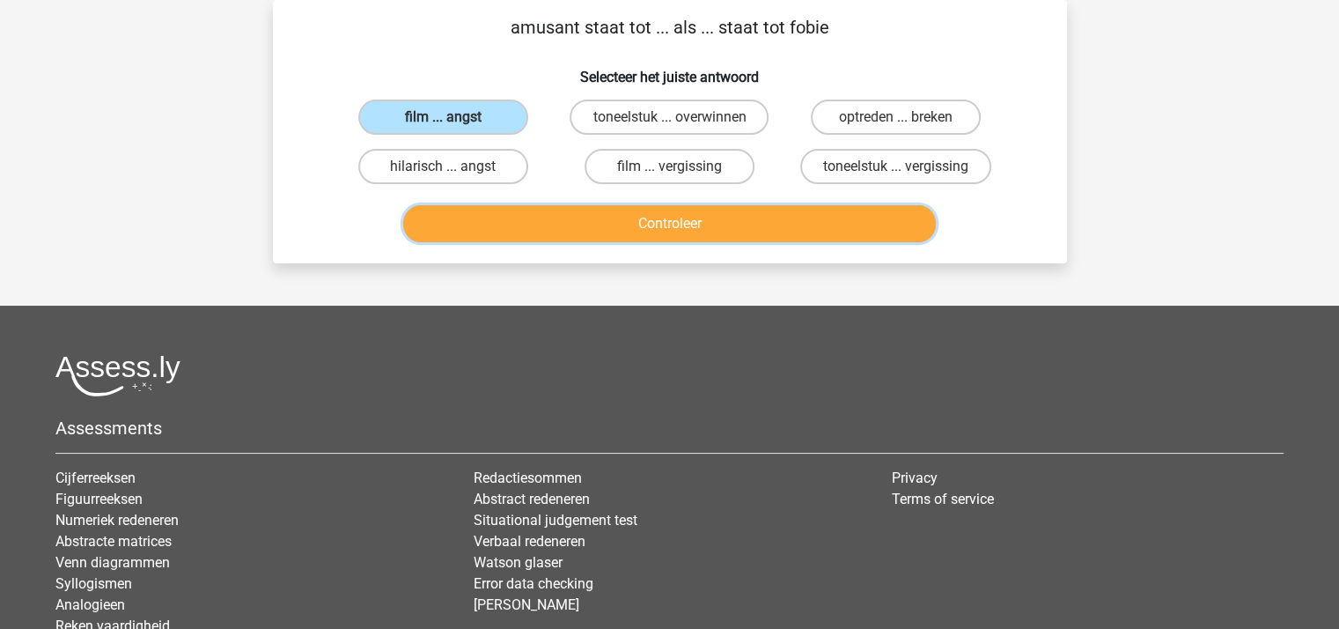
click at [535, 216] on button "Controleer" at bounding box center [669, 223] width 533 height 37
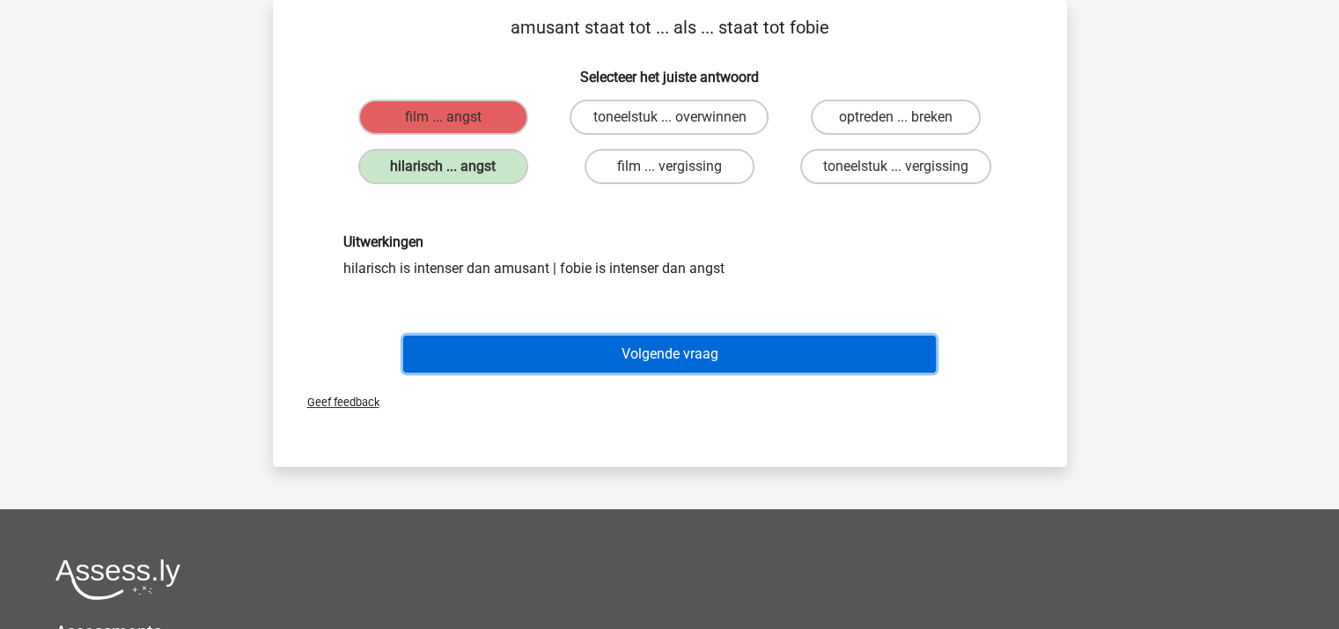
click at [675, 355] on button "Volgende vraag" at bounding box center [669, 353] width 533 height 37
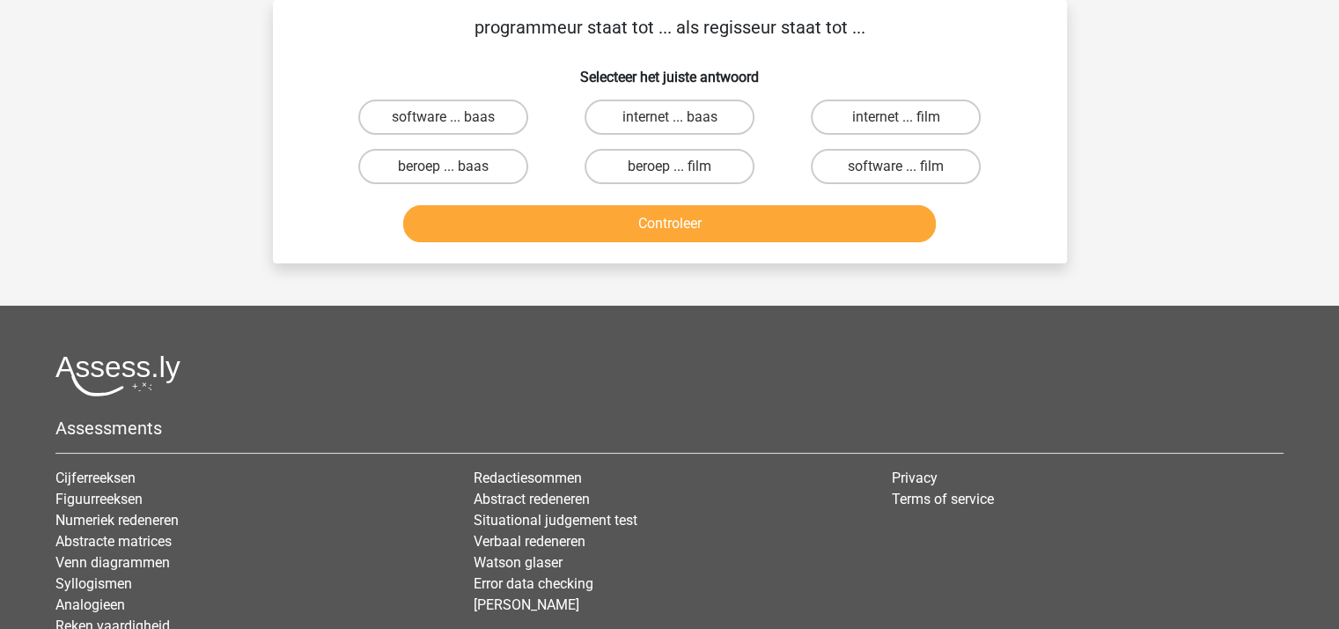
click at [898, 169] on input "software ... film" at bounding box center [901, 171] width 11 height 11
radio input "true"
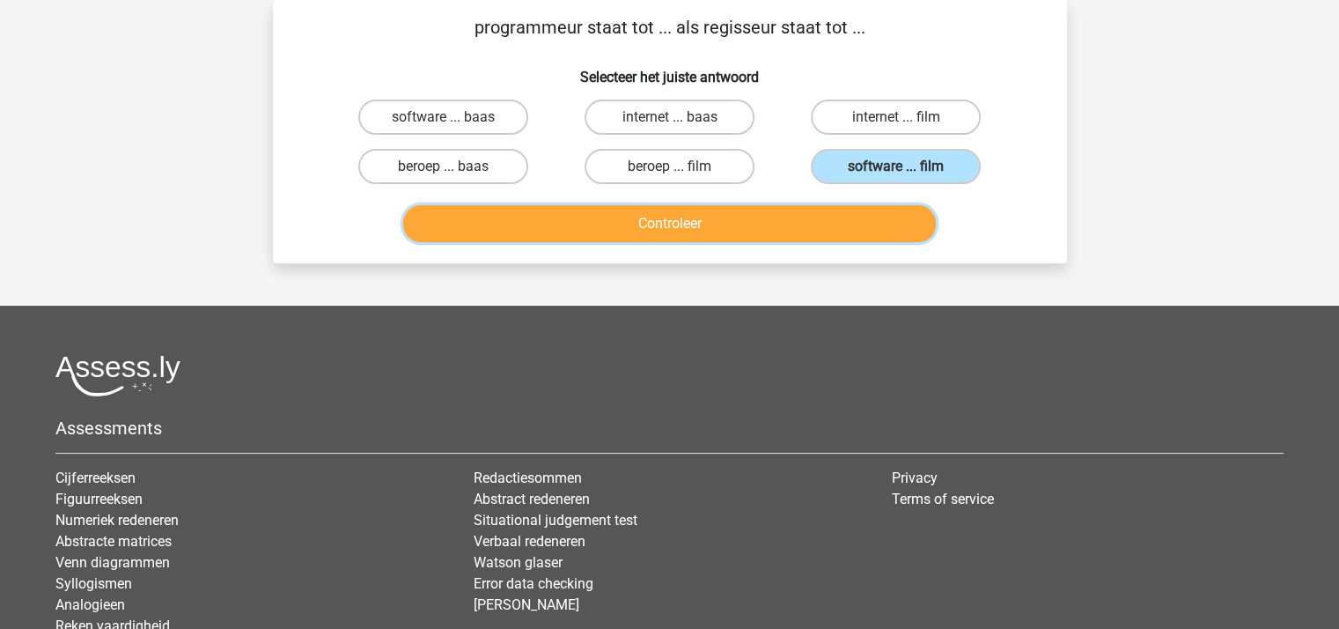
click at [689, 218] on button "Controleer" at bounding box center [669, 223] width 533 height 37
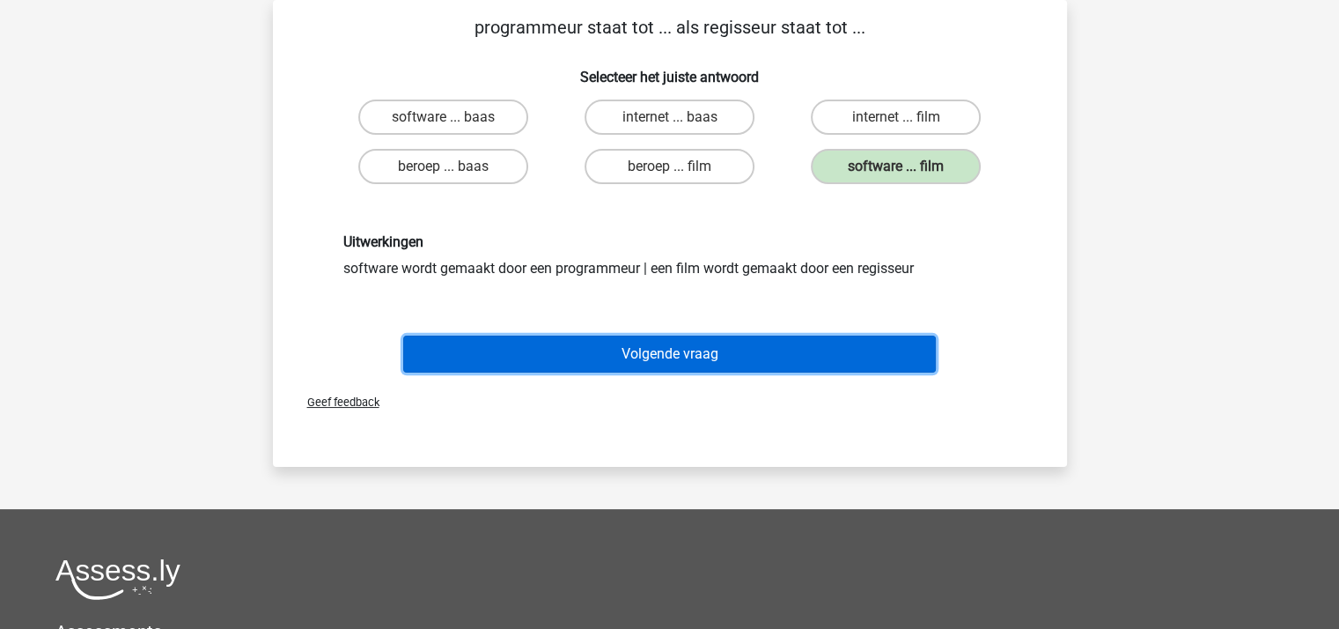
click at [675, 342] on button "Volgende vraag" at bounding box center [669, 353] width 533 height 37
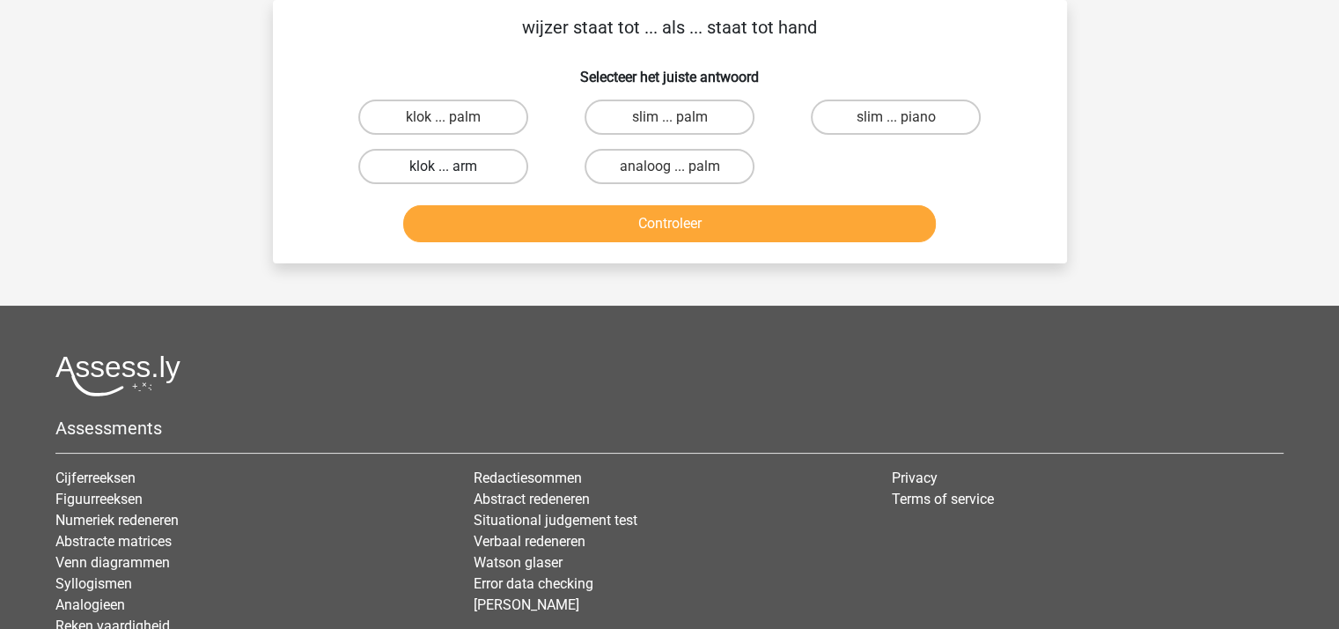
click at [467, 163] on label "klok ... arm" at bounding box center [443, 166] width 170 height 35
click at [454, 166] on input "klok ... arm" at bounding box center [448, 171] width 11 height 11
radio input "true"
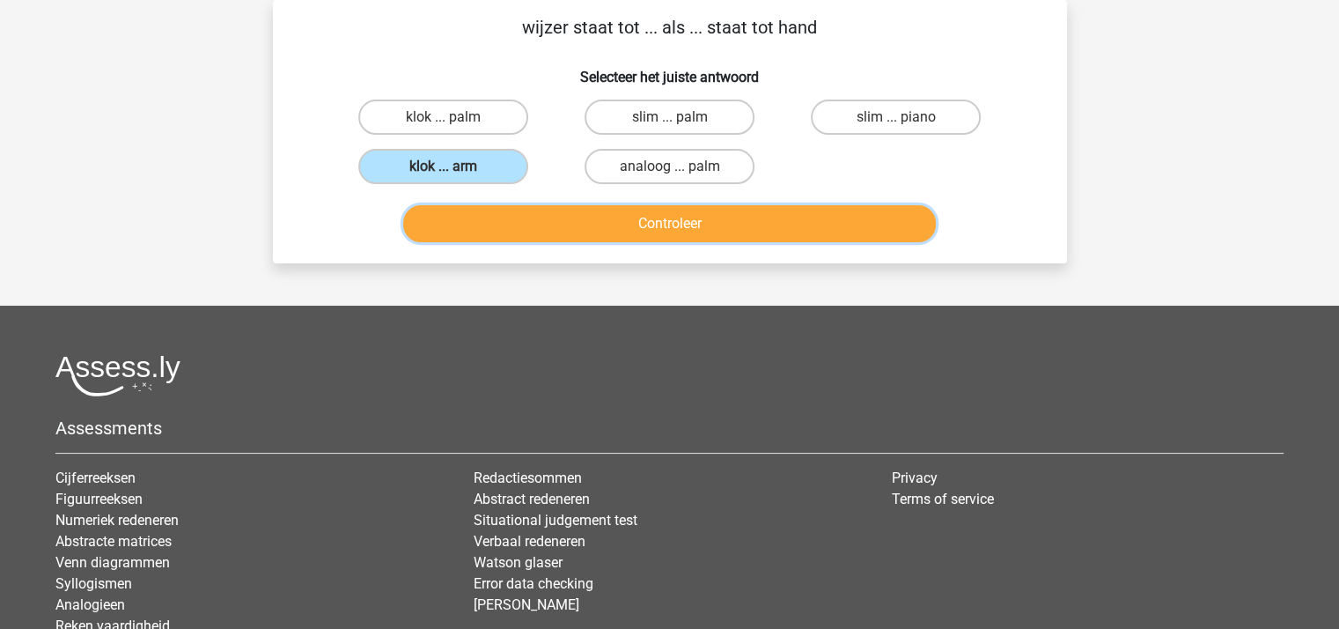
click at [607, 215] on button "Controleer" at bounding box center [669, 223] width 533 height 37
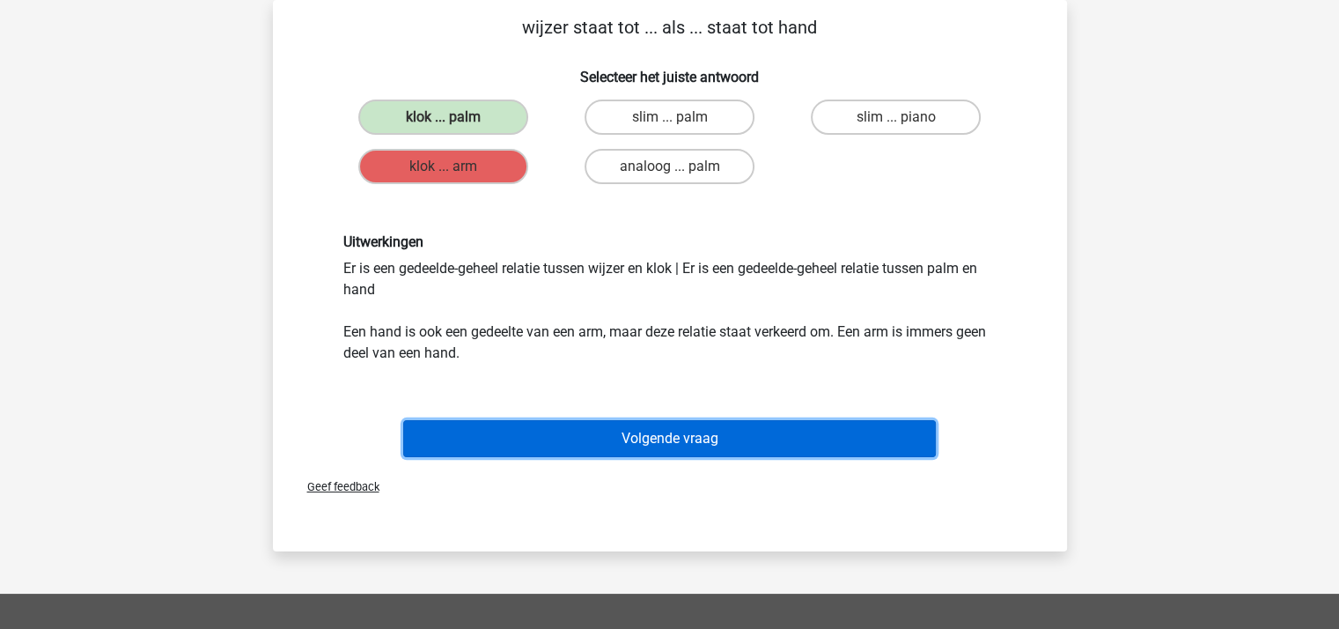
click at [659, 431] on button "Volgende vraag" at bounding box center [669, 438] width 533 height 37
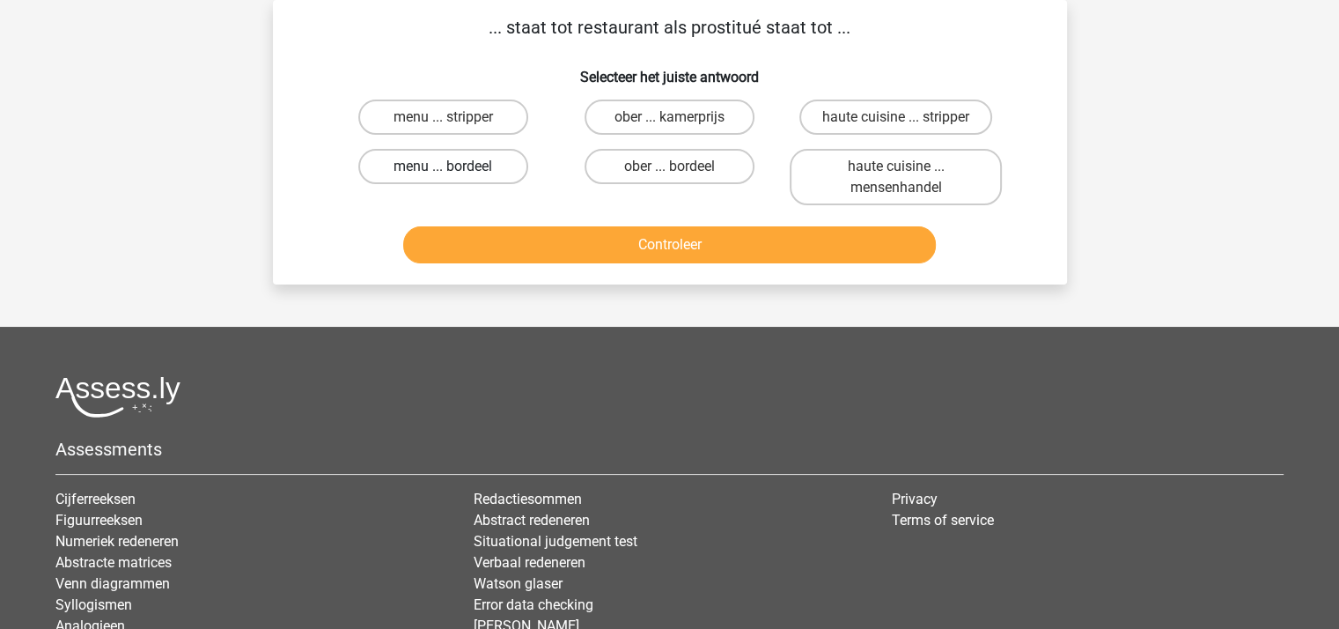
click at [477, 168] on label "menu ... bordeel" at bounding box center [443, 166] width 170 height 35
click at [454, 168] on input "menu ... bordeel" at bounding box center [448, 171] width 11 height 11
radio input "true"
click at [563, 251] on button "Controleer" at bounding box center [669, 244] width 533 height 37
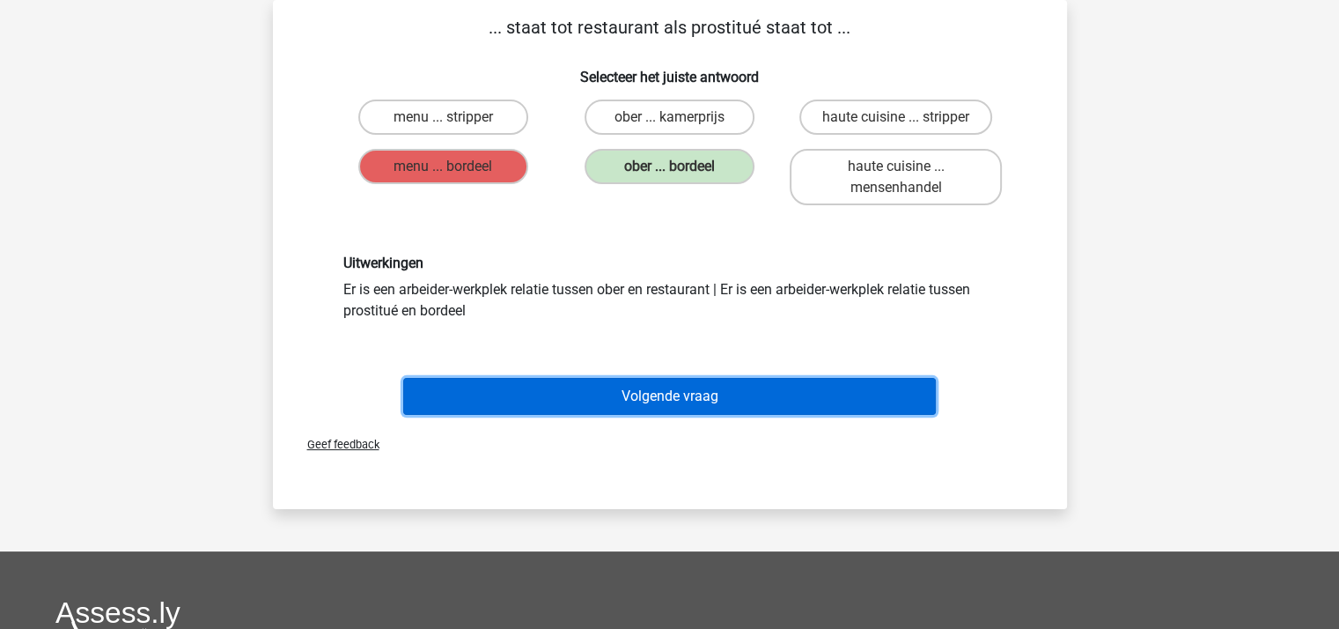
click at [673, 390] on button "Volgende vraag" at bounding box center [669, 396] width 533 height 37
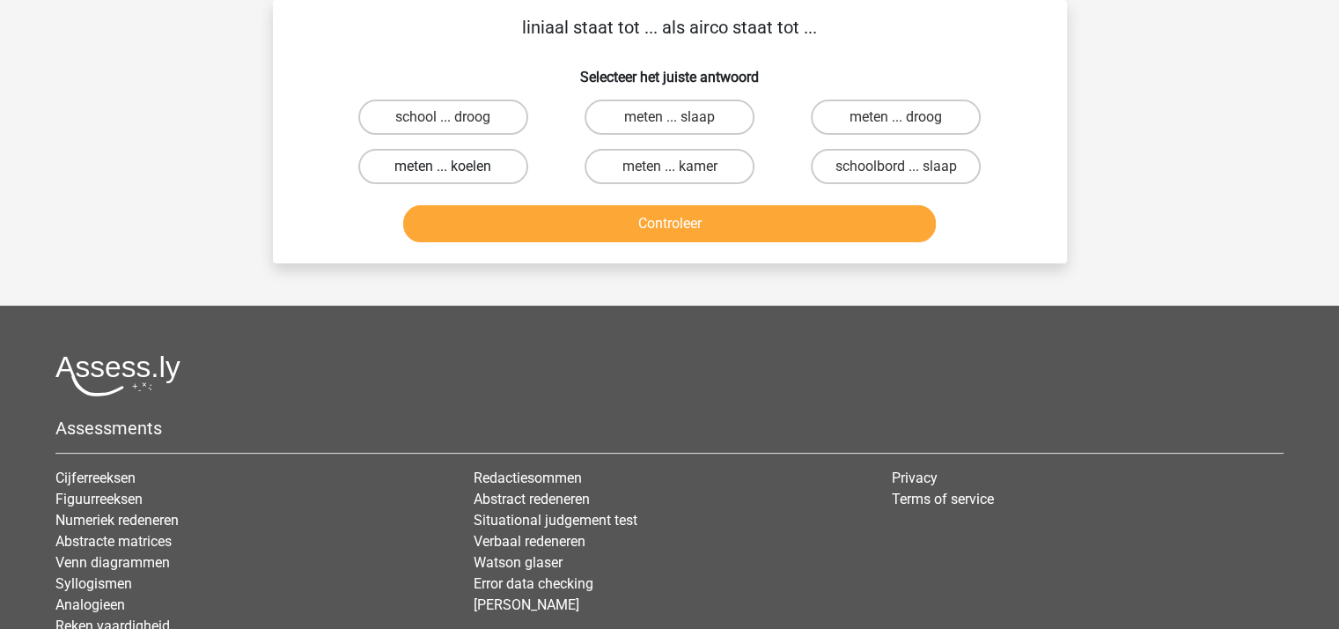
click at [456, 164] on label "meten ... koelen" at bounding box center [443, 166] width 170 height 35
click at [454, 166] on input "meten ... koelen" at bounding box center [448, 171] width 11 height 11
radio input "true"
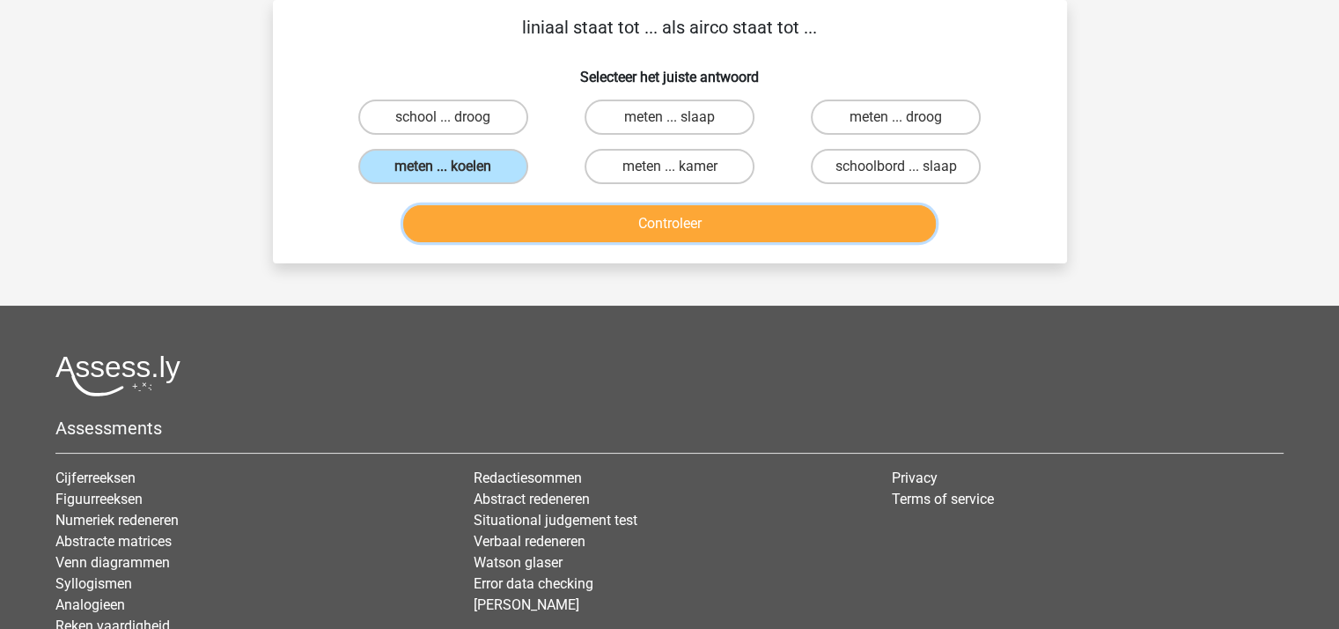
click at [577, 232] on button "Controleer" at bounding box center [669, 223] width 533 height 37
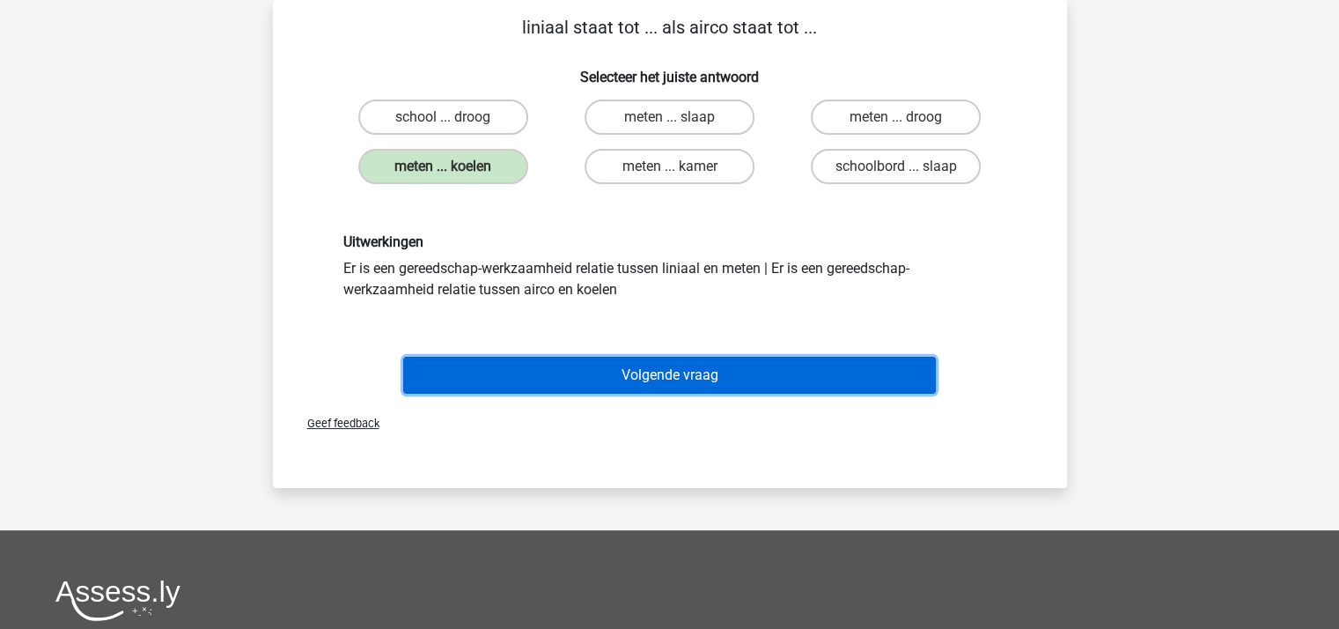
click at [641, 368] on button "Volgende vraag" at bounding box center [669, 375] width 533 height 37
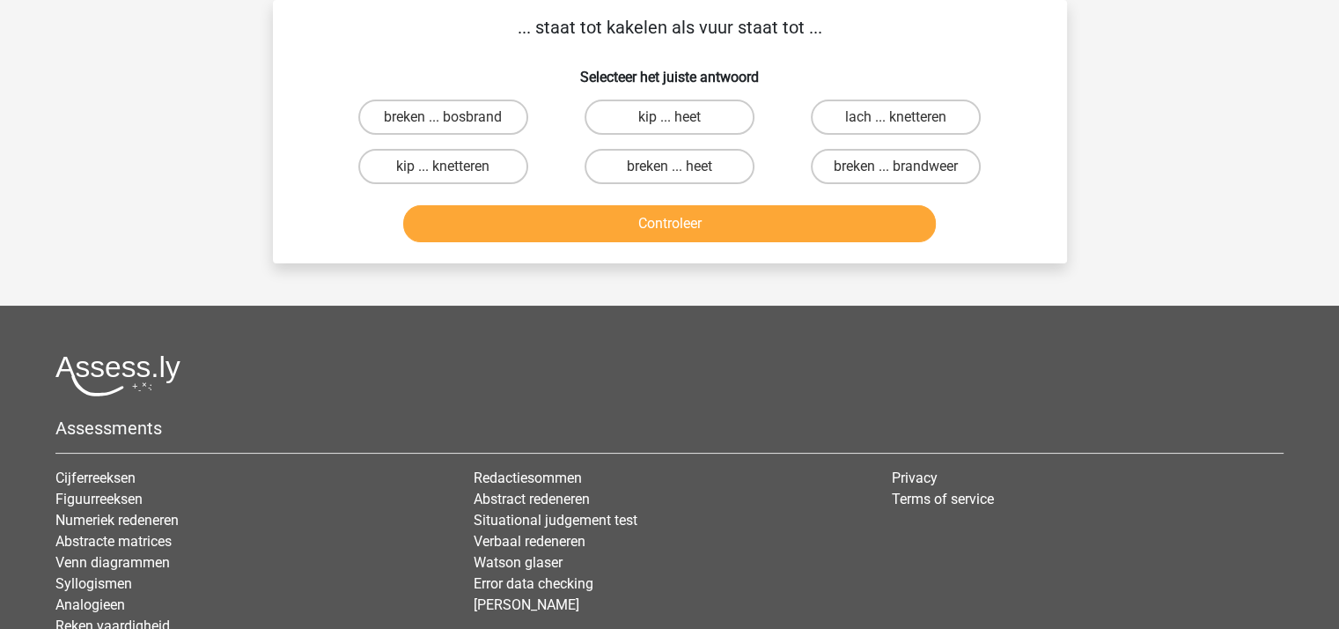
click at [447, 168] on input "kip ... knetteren" at bounding box center [448, 171] width 11 height 11
radio input "true"
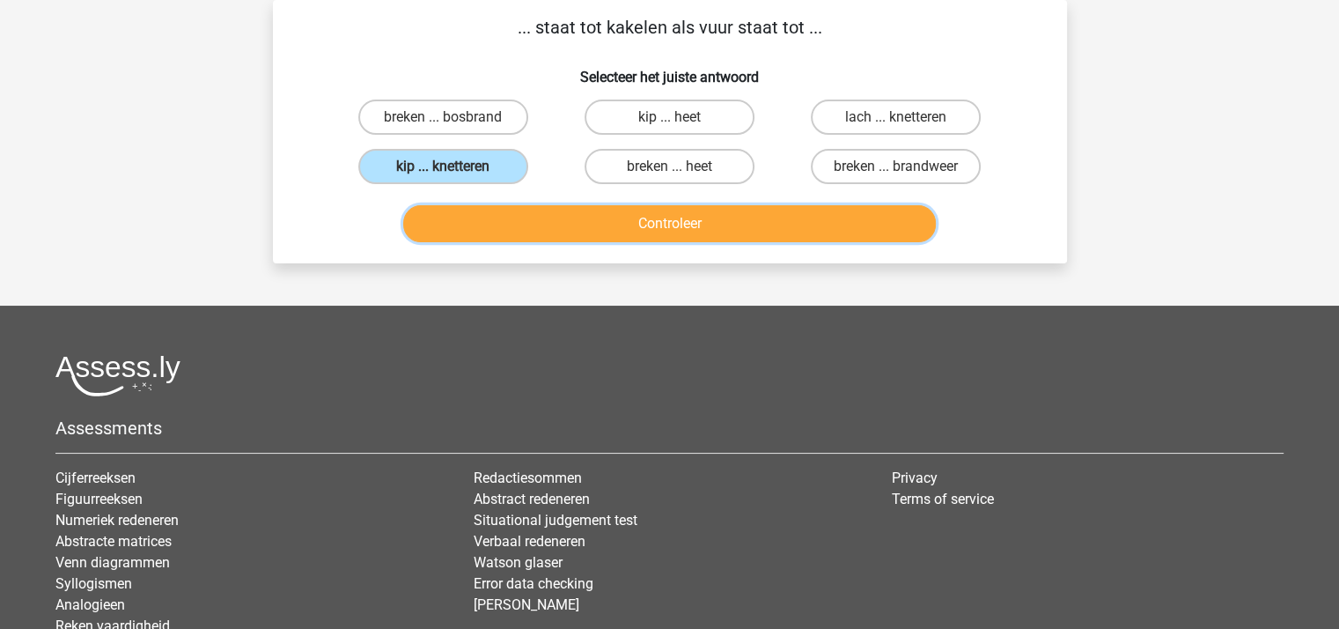
click at [497, 221] on button "Controleer" at bounding box center [669, 223] width 533 height 37
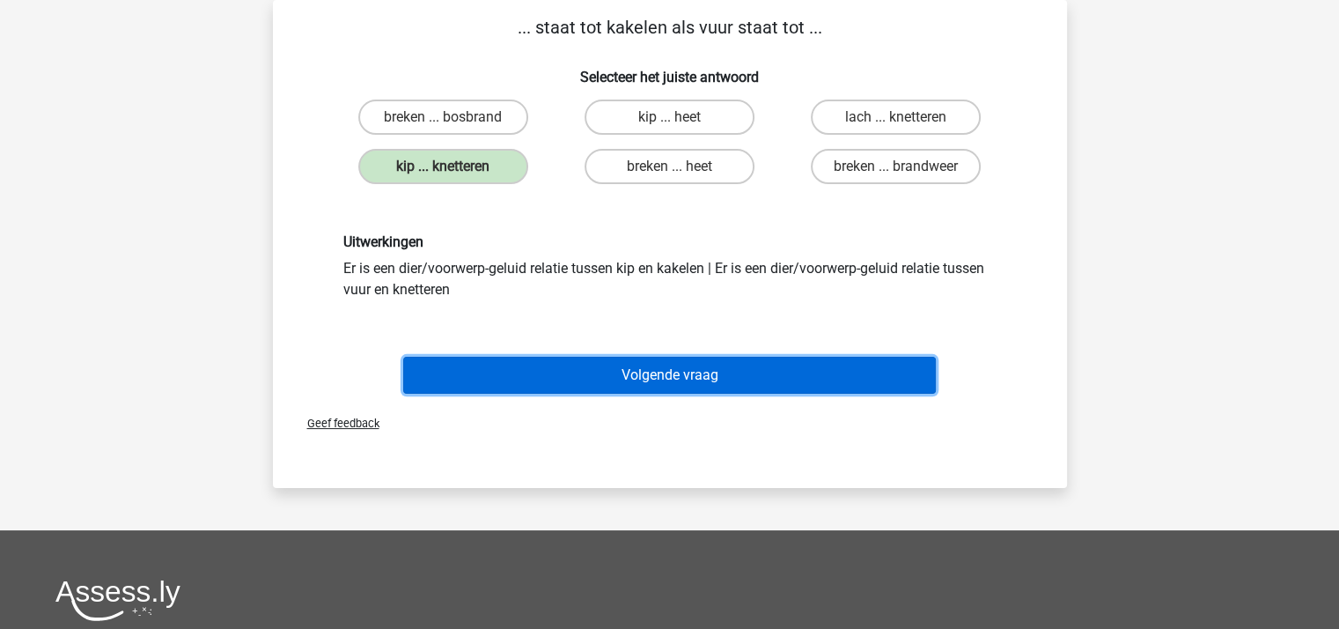
click at [578, 369] on button "Volgende vraag" at bounding box center [669, 375] width 533 height 37
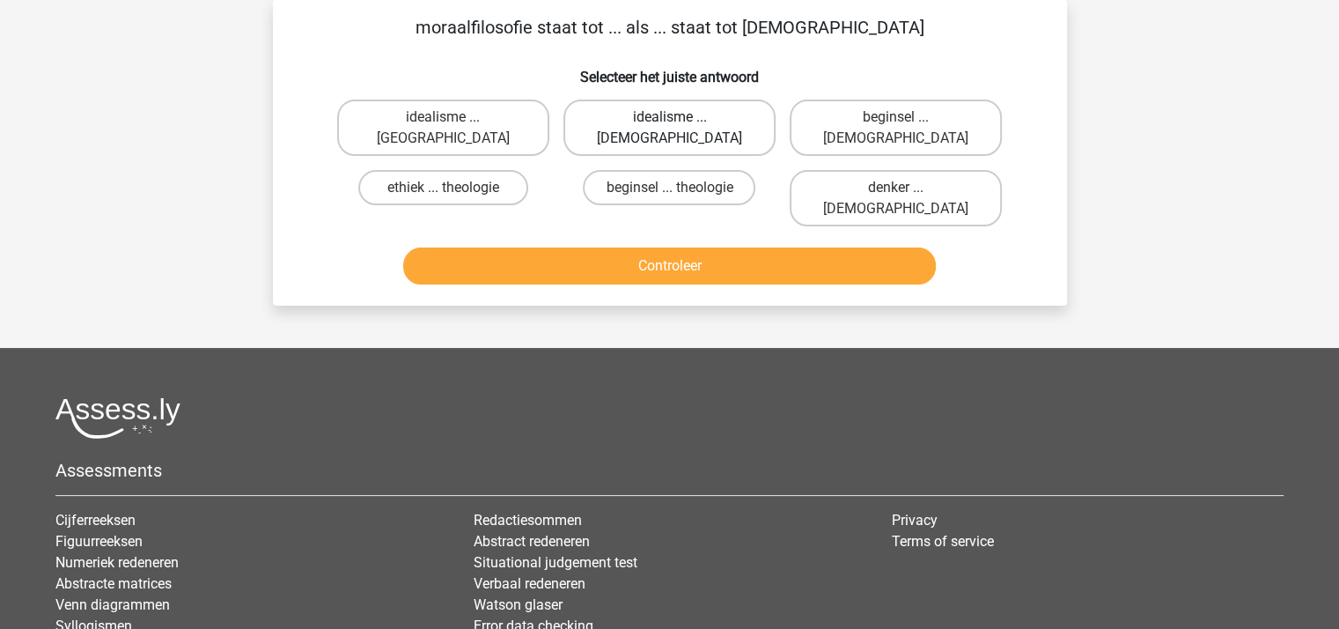
click at [664, 116] on label "idealisme ... Christus" at bounding box center [669, 127] width 212 height 56
click at [669, 117] on input "idealisme ... Christus" at bounding box center [674, 122] width 11 height 11
radio input "true"
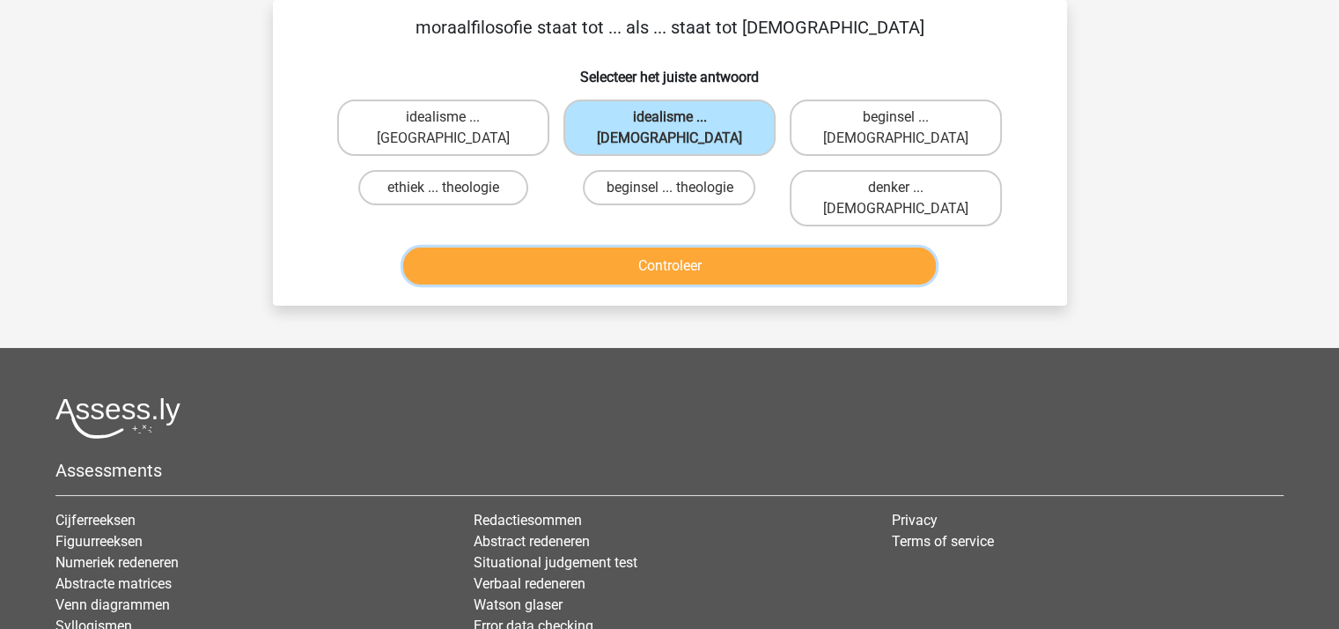
click at [656, 247] on button "Controleer" at bounding box center [669, 265] width 533 height 37
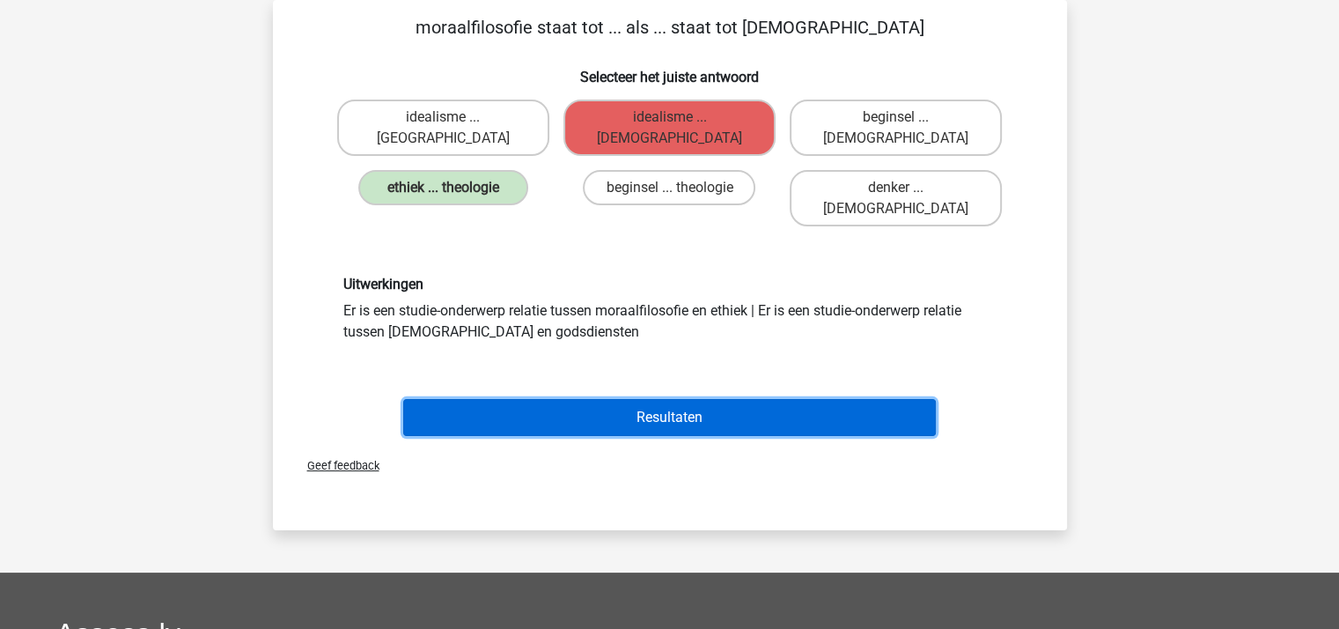
click at [662, 399] on button "Resultaten" at bounding box center [669, 417] width 533 height 37
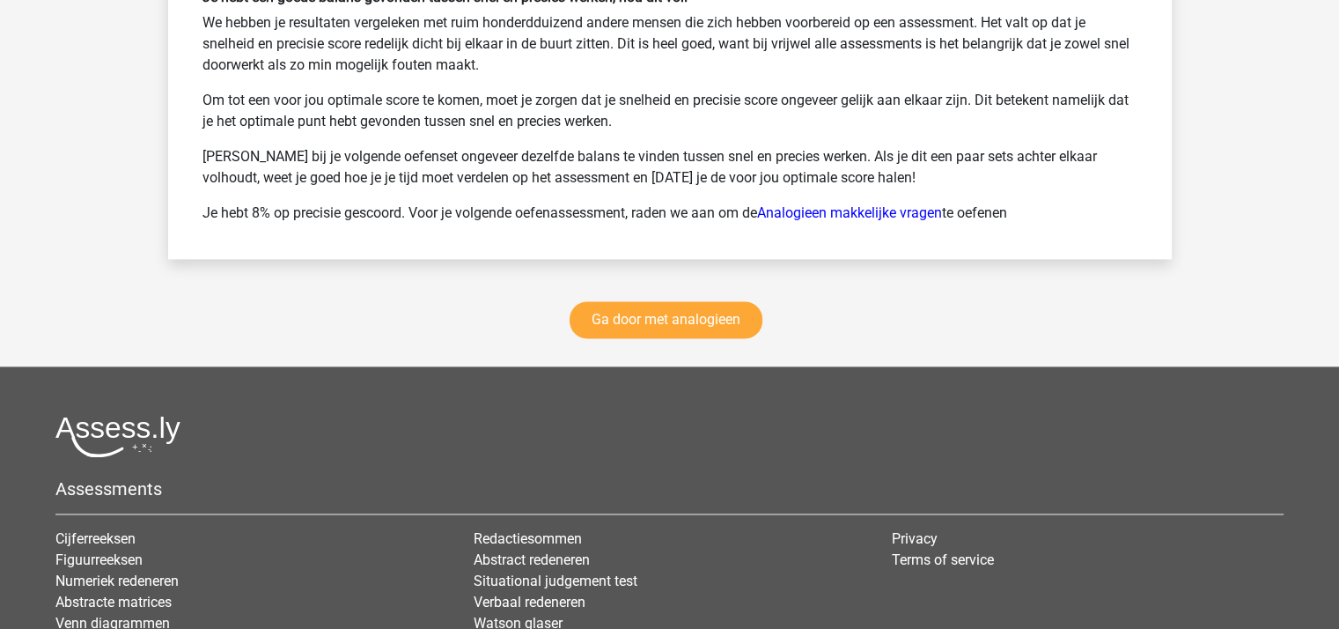
scroll to position [2637, 0]
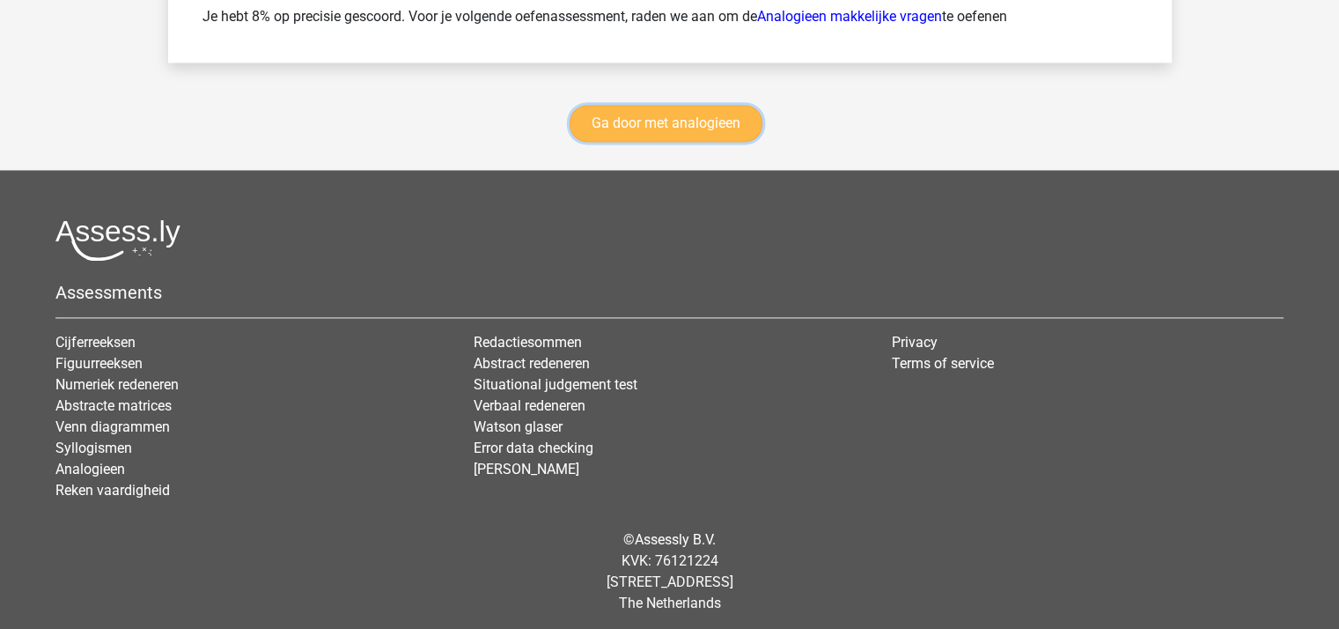
click at [655, 120] on link "Ga door met analogieen" at bounding box center [666, 123] width 193 height 37
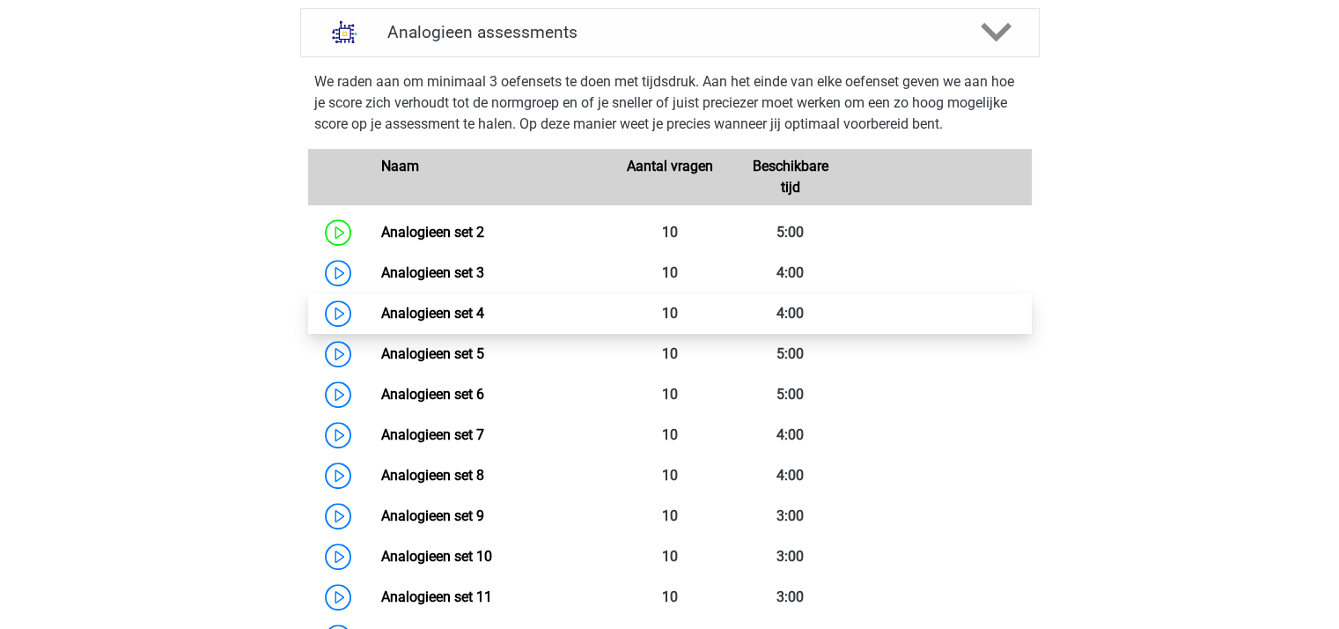
scroll to position [986, 0]
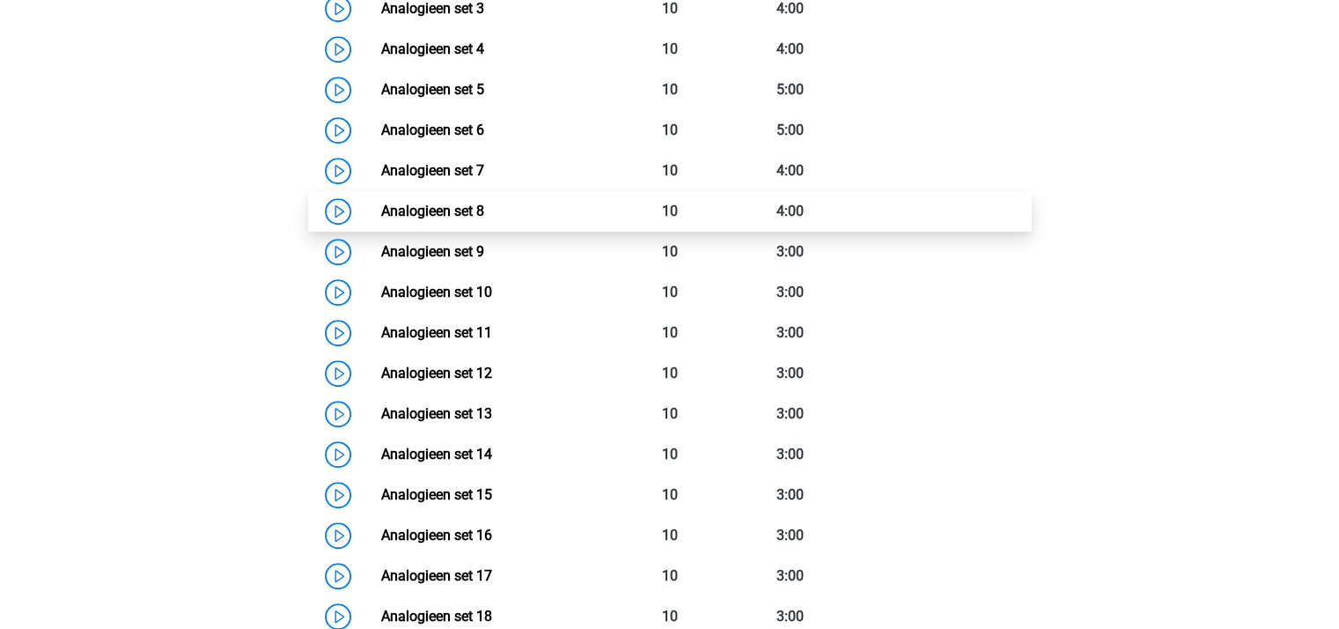
click at [465, 210] on link "Analogieen set 8" at bounding box center [432, 210] width 103 height 17
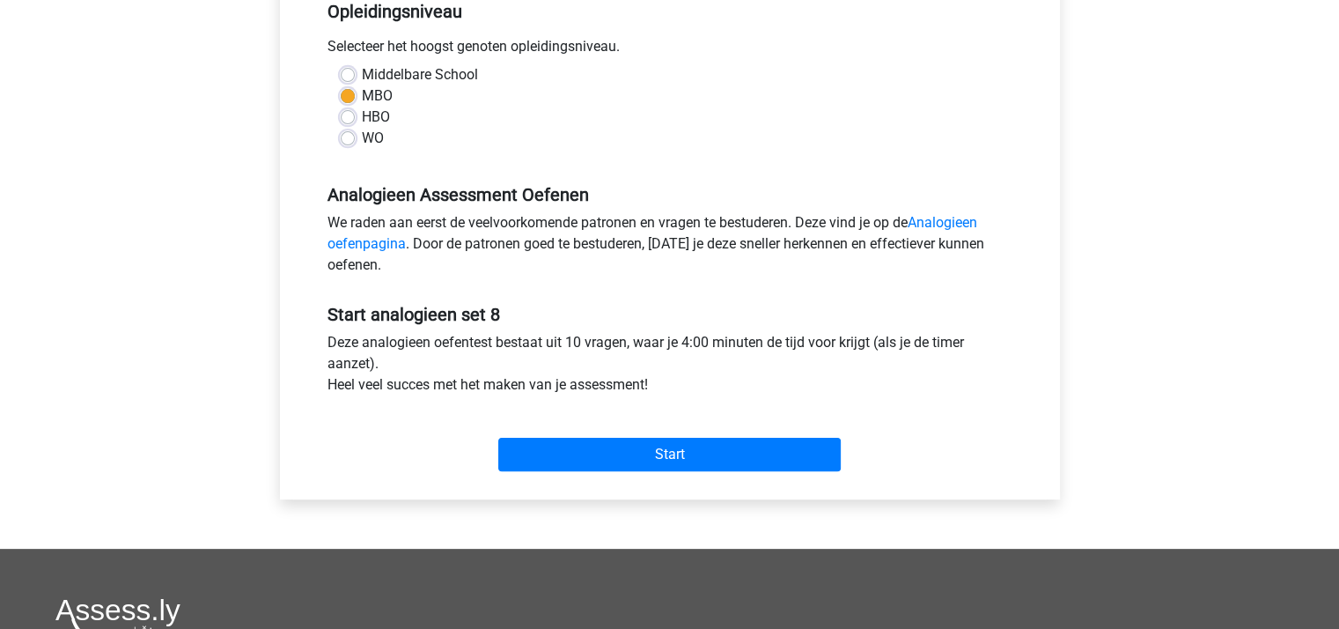
scroll to position [440, 0]
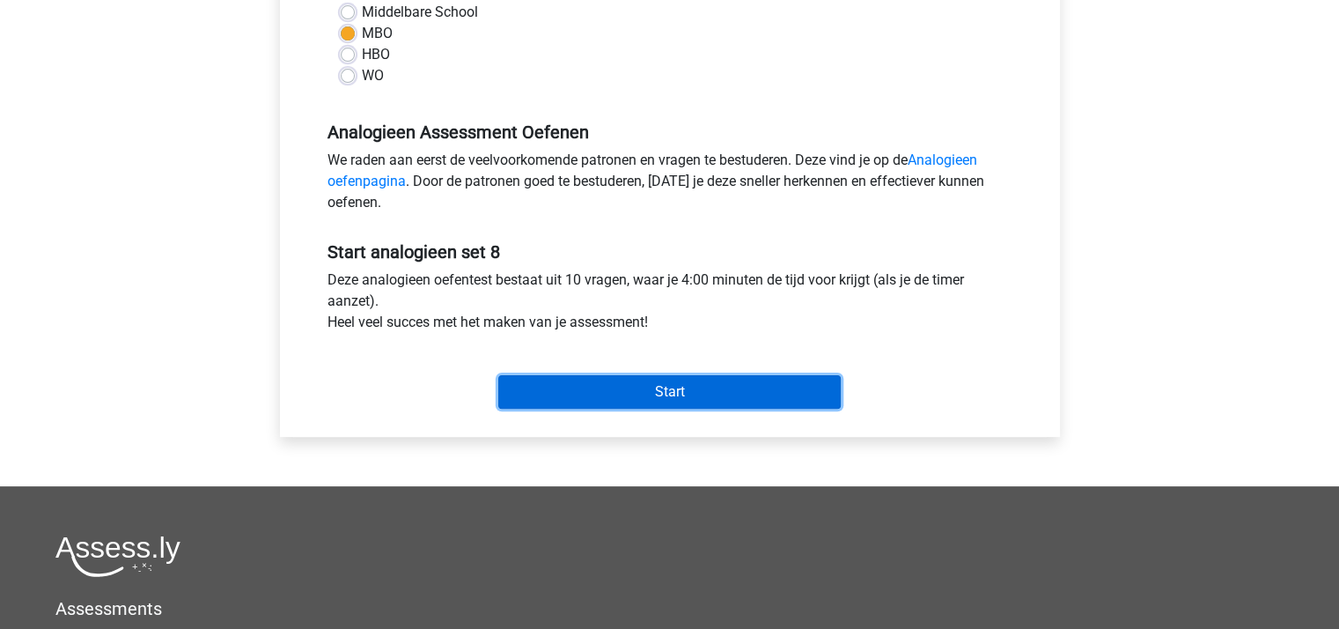
click at [621, 387] on input "Start" at bounding box center [669, 391] width 342 height 33
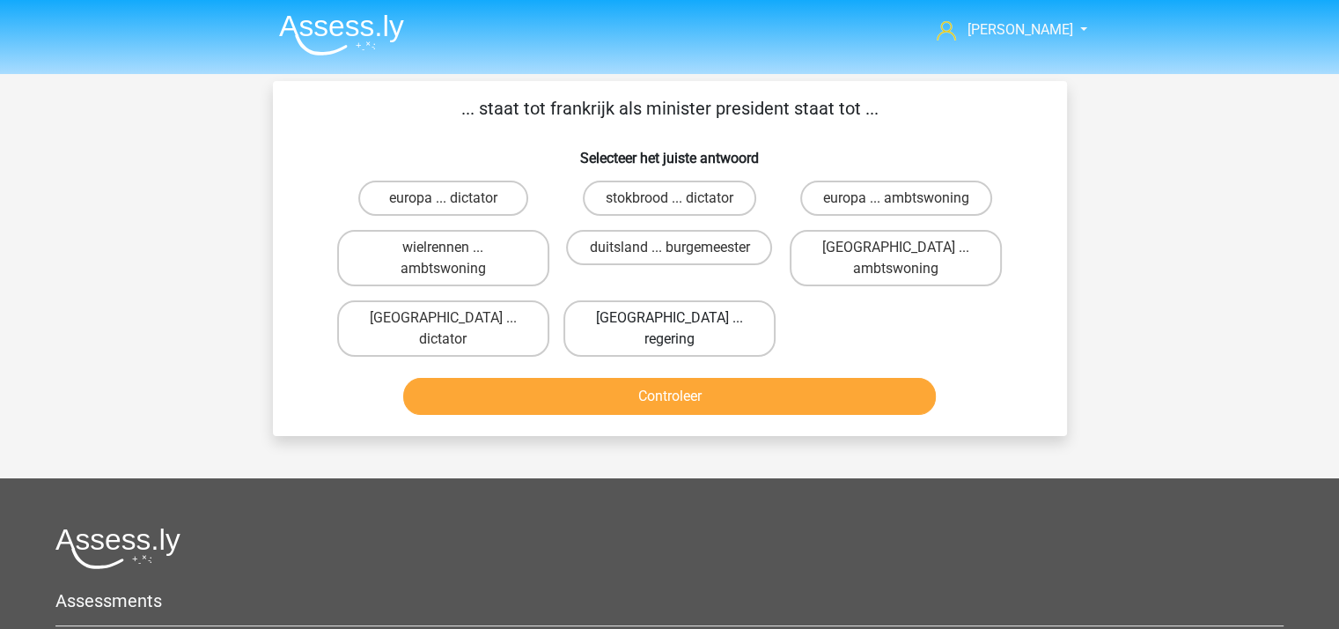
click at [631, 316] on label "[GEOGRAPHIC_DATA] ... regering" at bounding box center [669, 328] width 212 height 56
click at [669, 318] on input "[GEOGRAPHIC_DATA] ... regering" at bounding box center [674, 323] width 11 height 11
radio input "true"
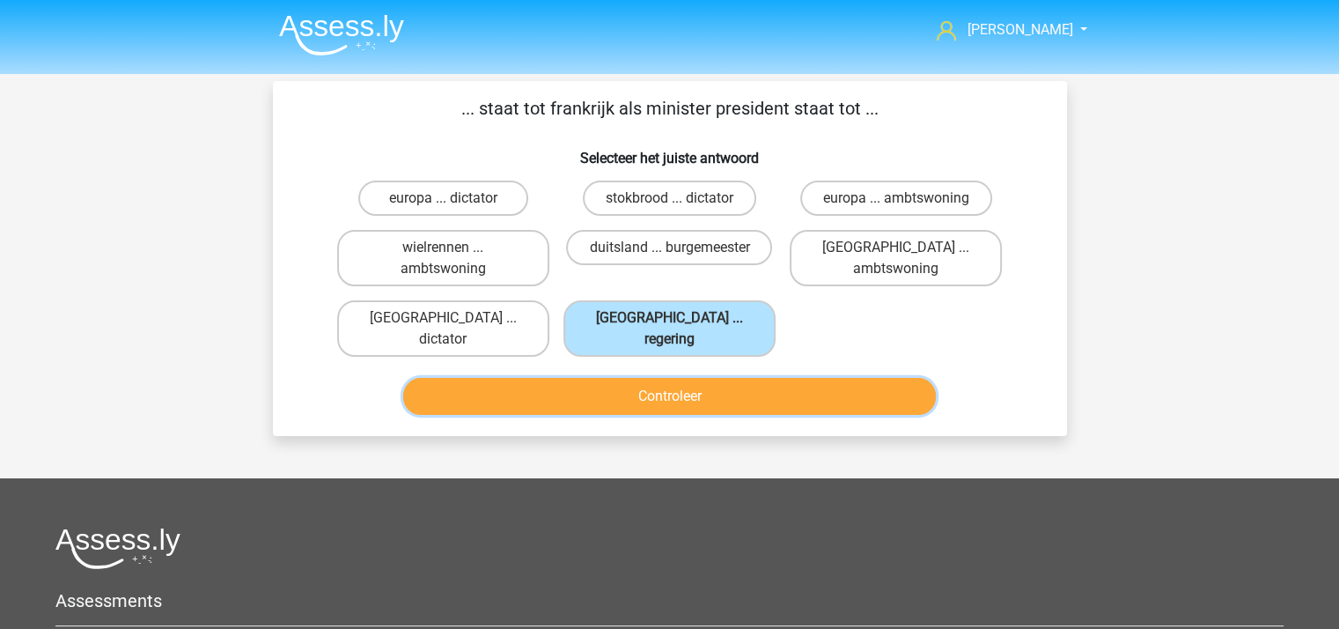
click at [674, 378] on button "Controleer" at bounding box center [669, 396] width 533 height 37
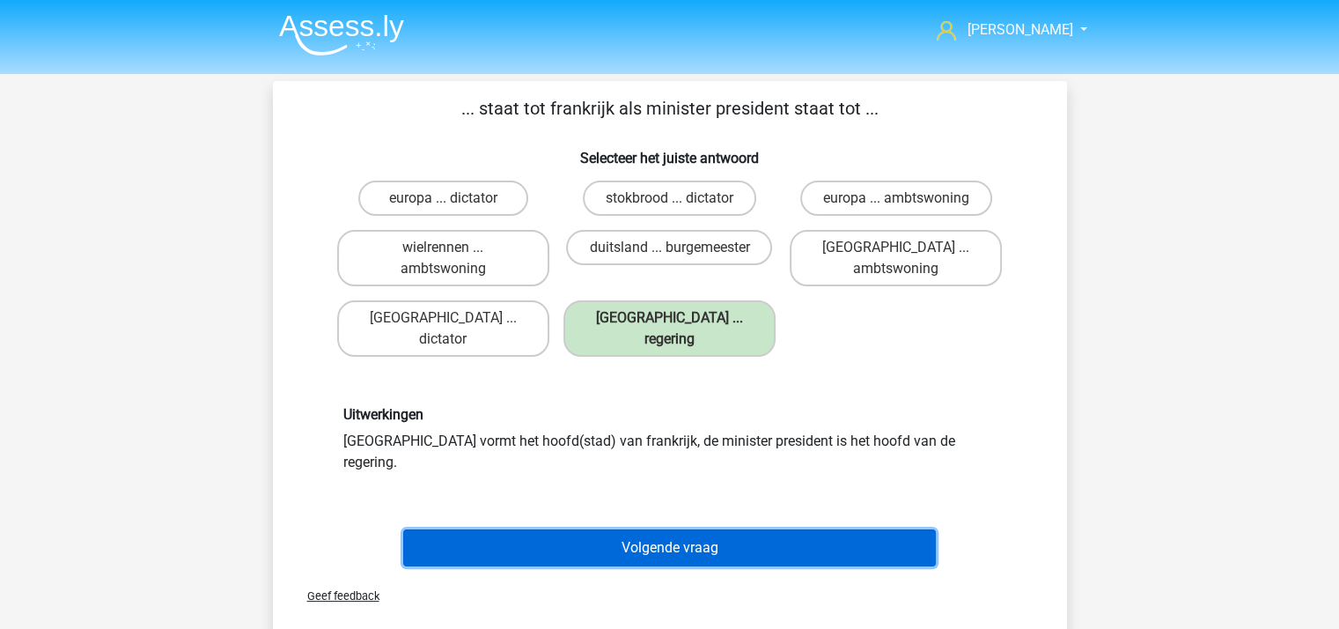
click at [655, 529] on button "Volgende vraag" at bounding box center [669, 547] width 533 height 37
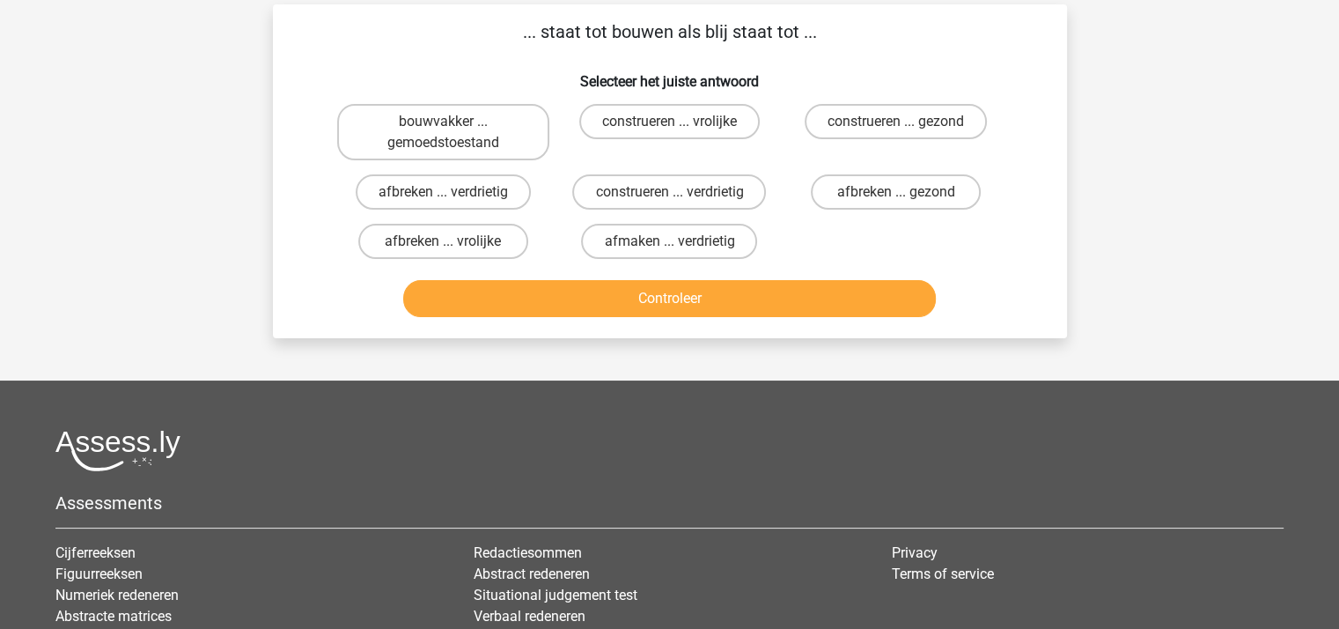
scroll to position [81, 0]
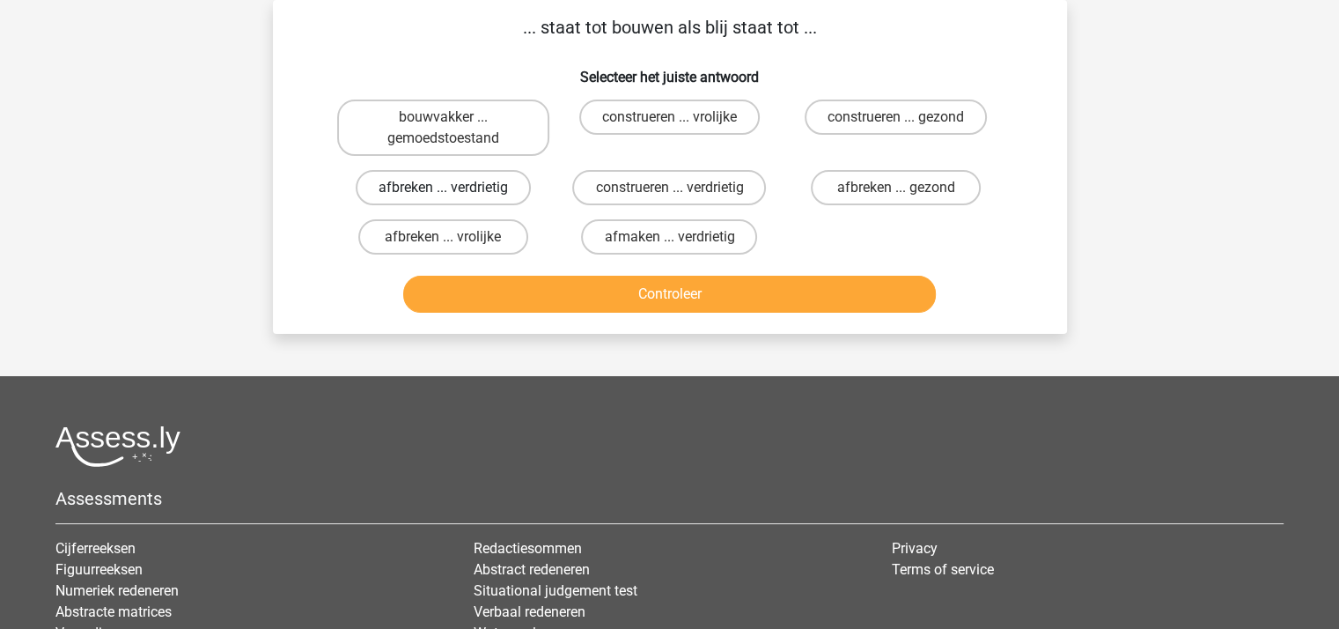
click at [468, 186] on label "afbreken ... verdrietig" at bounding box center [443, 187] width 175 height 35
click at [454, 188] on input "afbreken ... verdrietig" at bounding box center [448, 193] width 11 height 11
radio input "true"
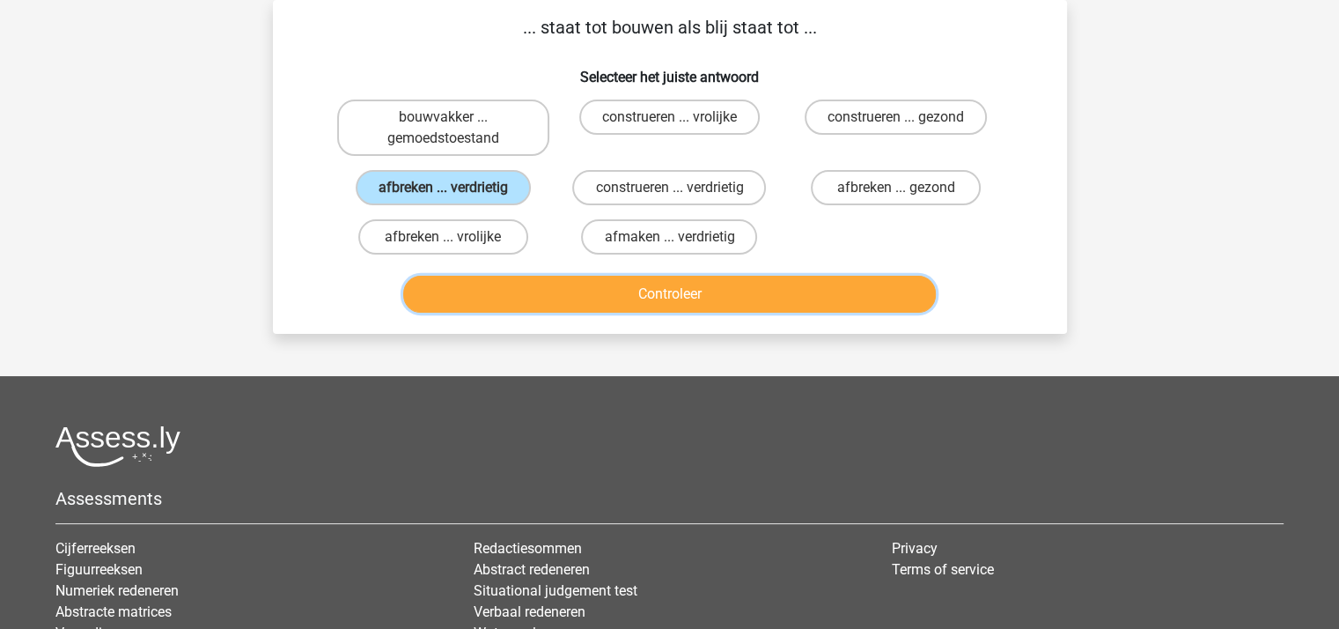
click at [553, 289] on button "Controleer" at bounding box center [669, 294] width 533 height 37
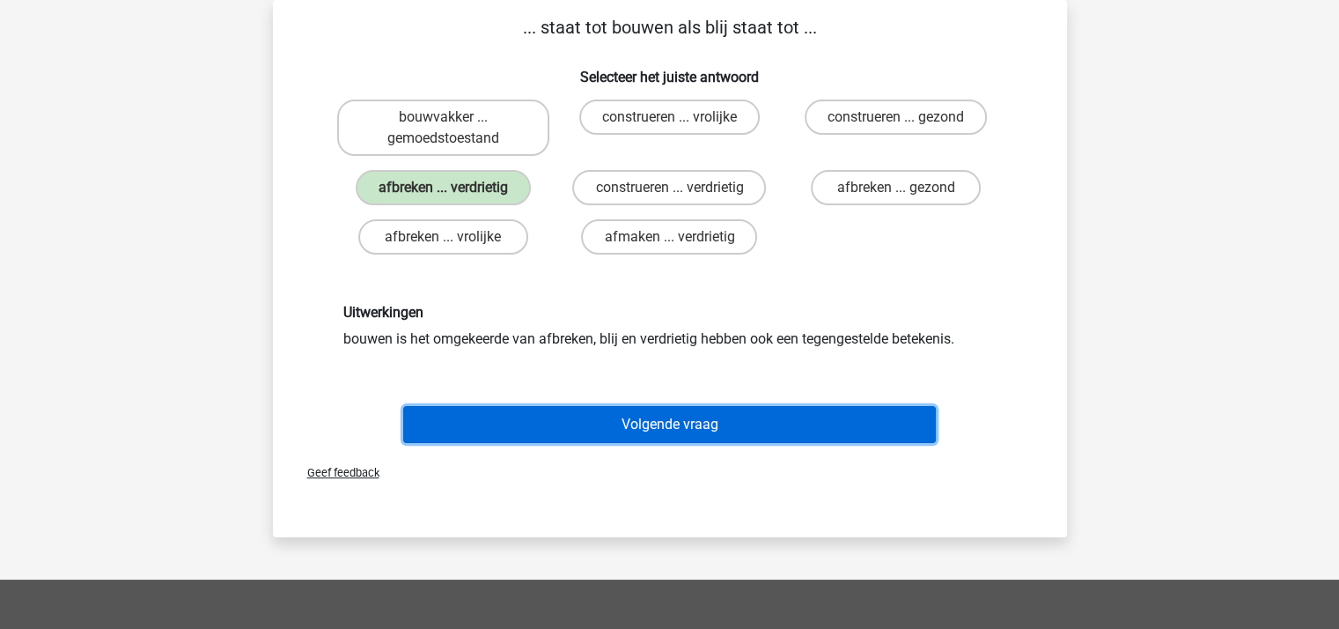
click at [623, 427] on button "Volgende vraag" at bounding box center [669, 424] width 533 height 37
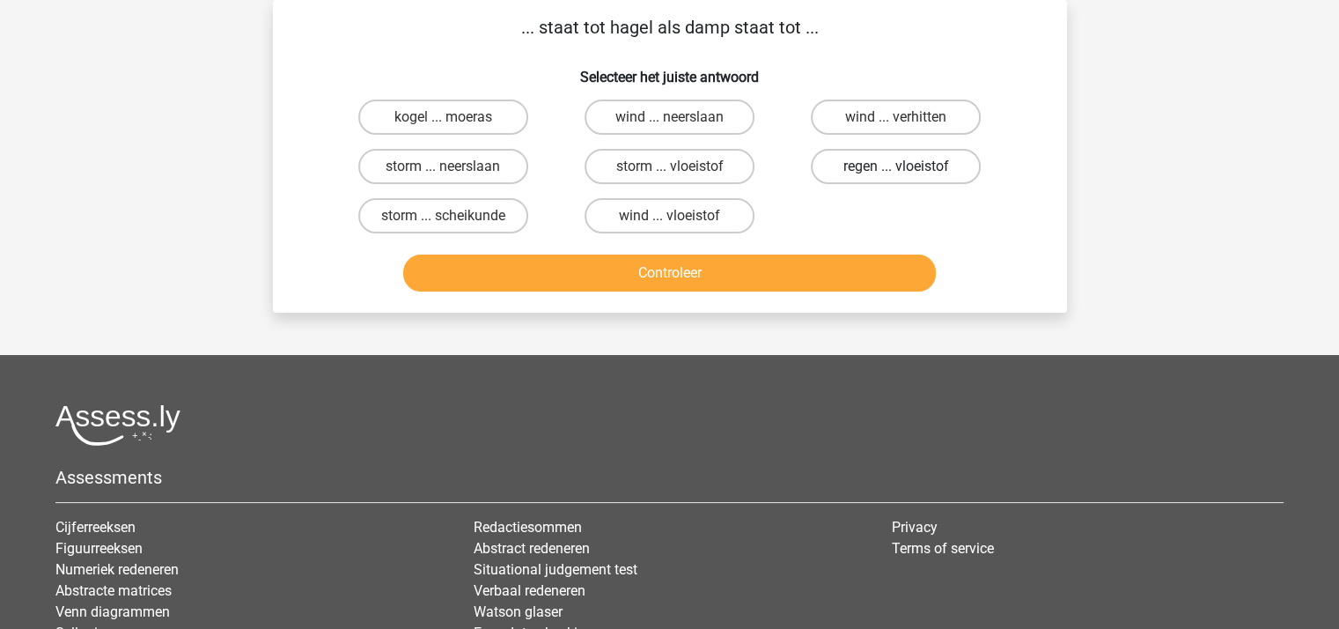
click at [878, 166] on label "regen ... vloeistof" at bounding box center [896, 166] width 170 height 35
click at [896, 166] on input "regen ... vloeistof" at bounding box center [901, 171] width 11 height 11
radio input "true"
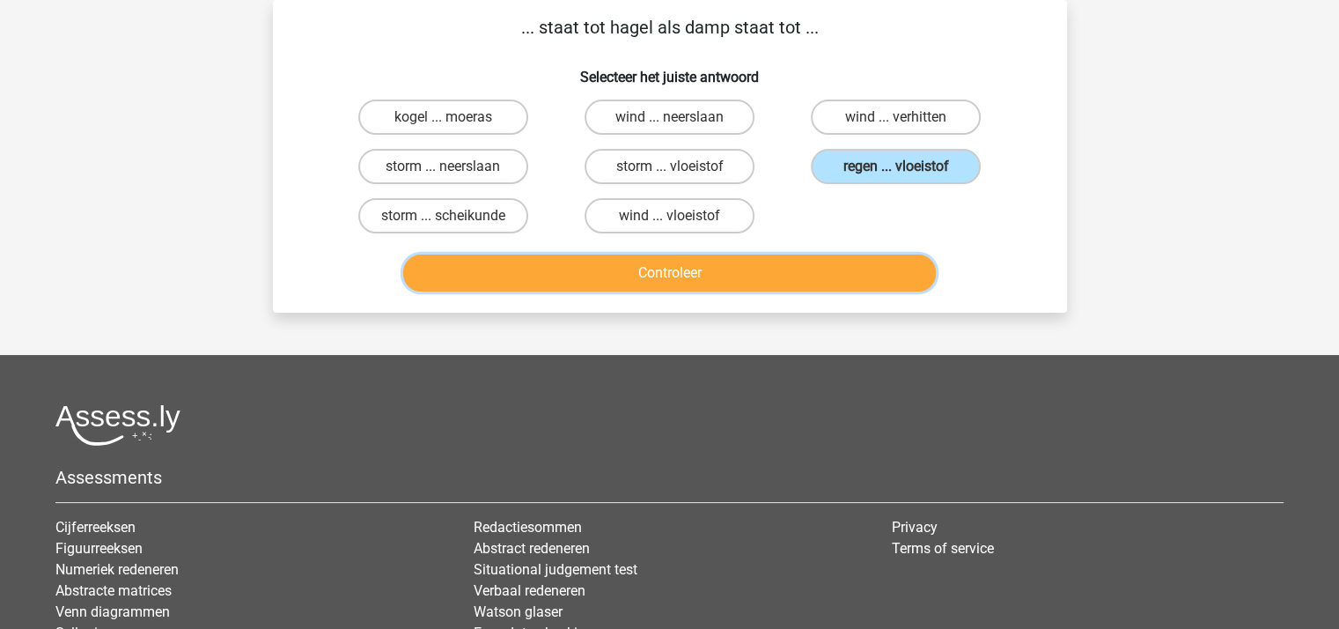
click at [721, 270] on button "Controleer" at bounding box center [669, 272] width 533 height 37
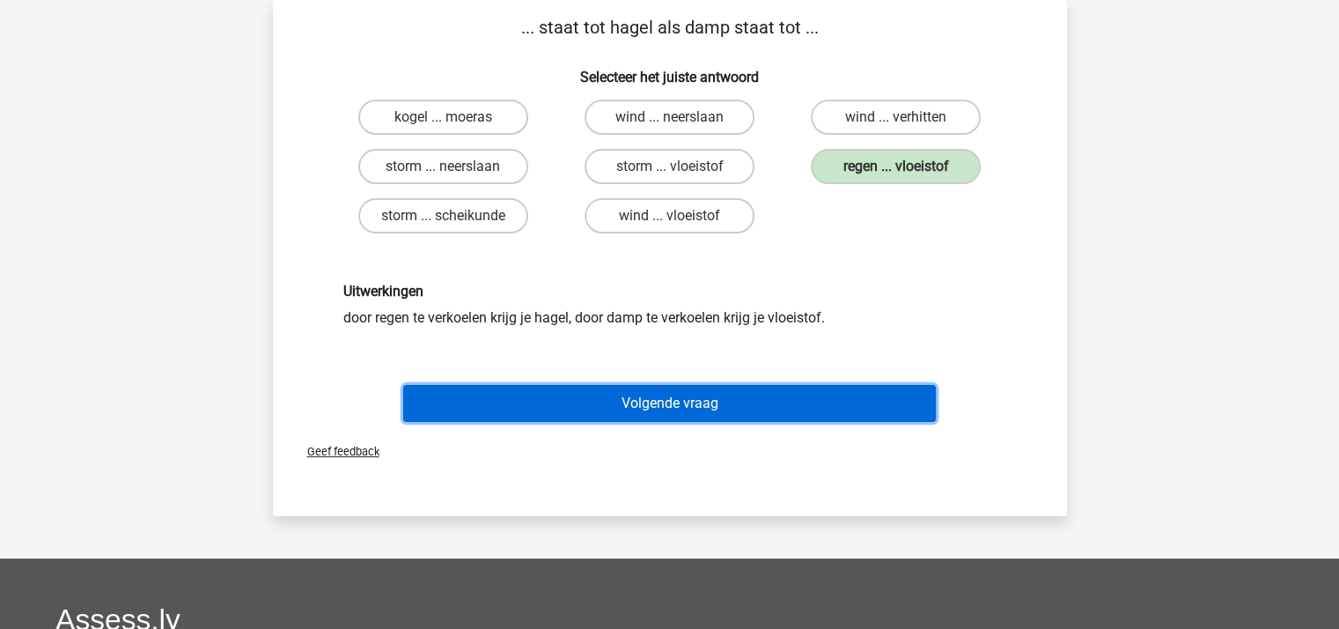
click at [645, 396] on button "Volgende vraag" at bounding box center [669, 403] width 533 height 37
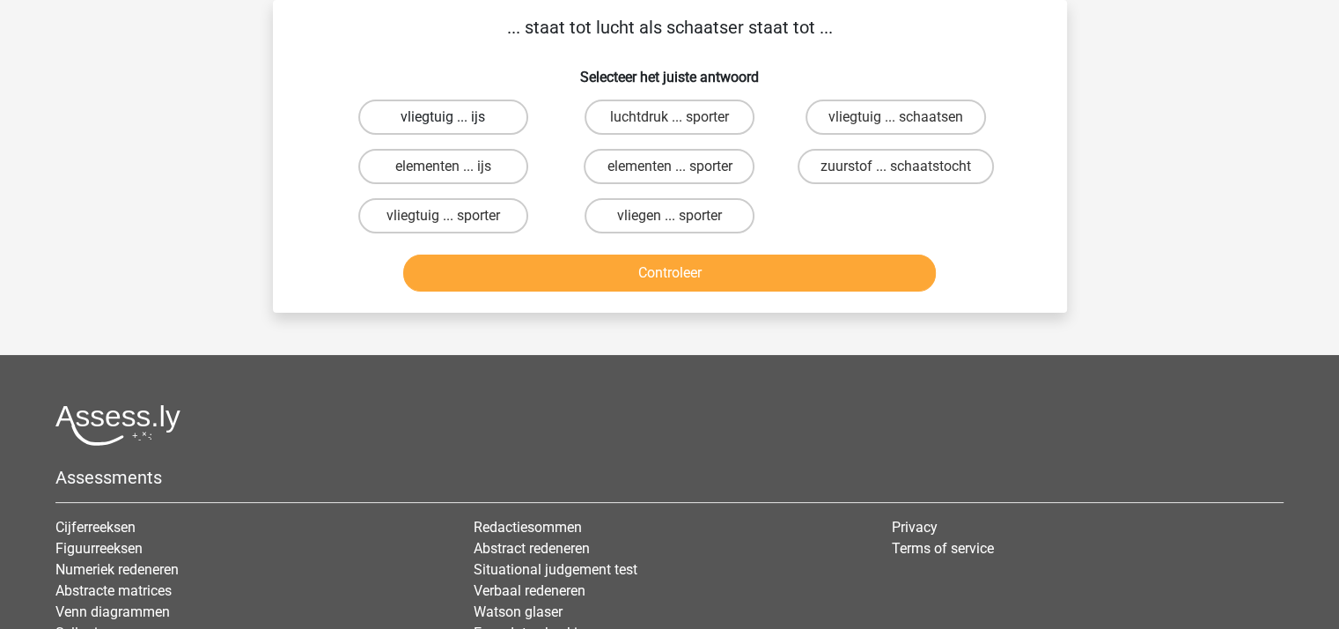
click at [465, 121] on label "vliegtuig ... ijs" at bounding box center [443, 116] width 170 height 35
click at [454, 121] on input "vliegtuig ... ijs" at bounding box center [448, 122] width 11 height 11
radio input "true"
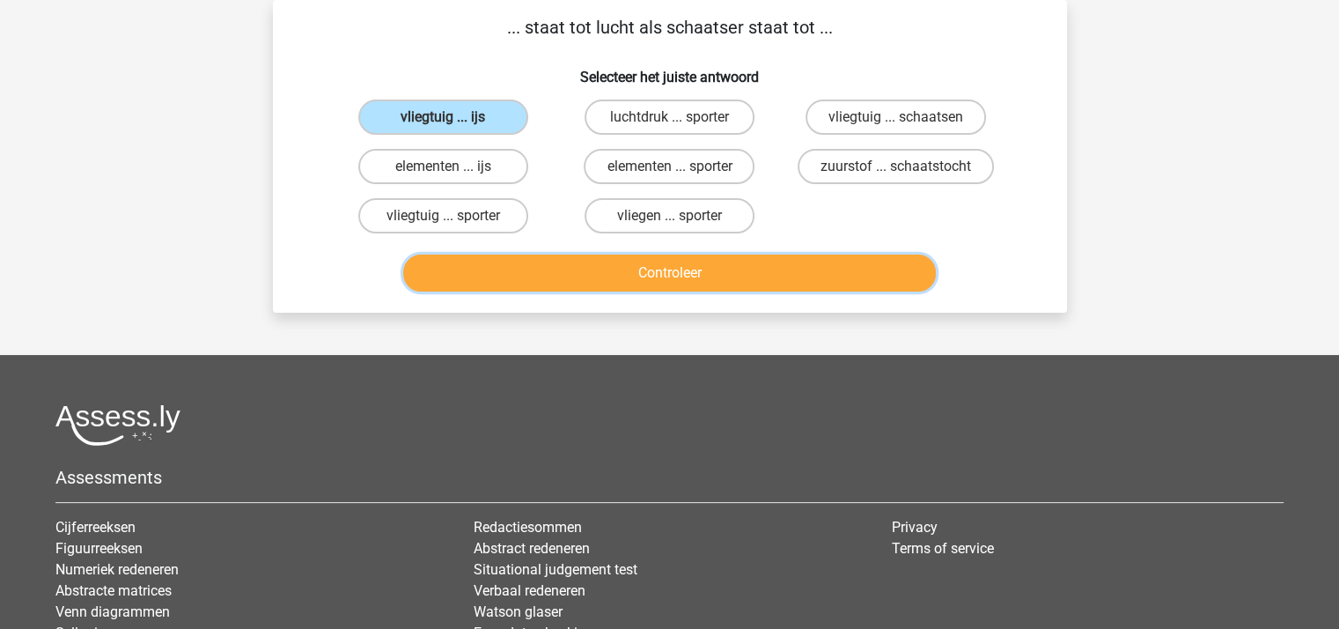
click at [607, 280] on button "Controleer" at bounding box center [669, 272] width 533 height 37
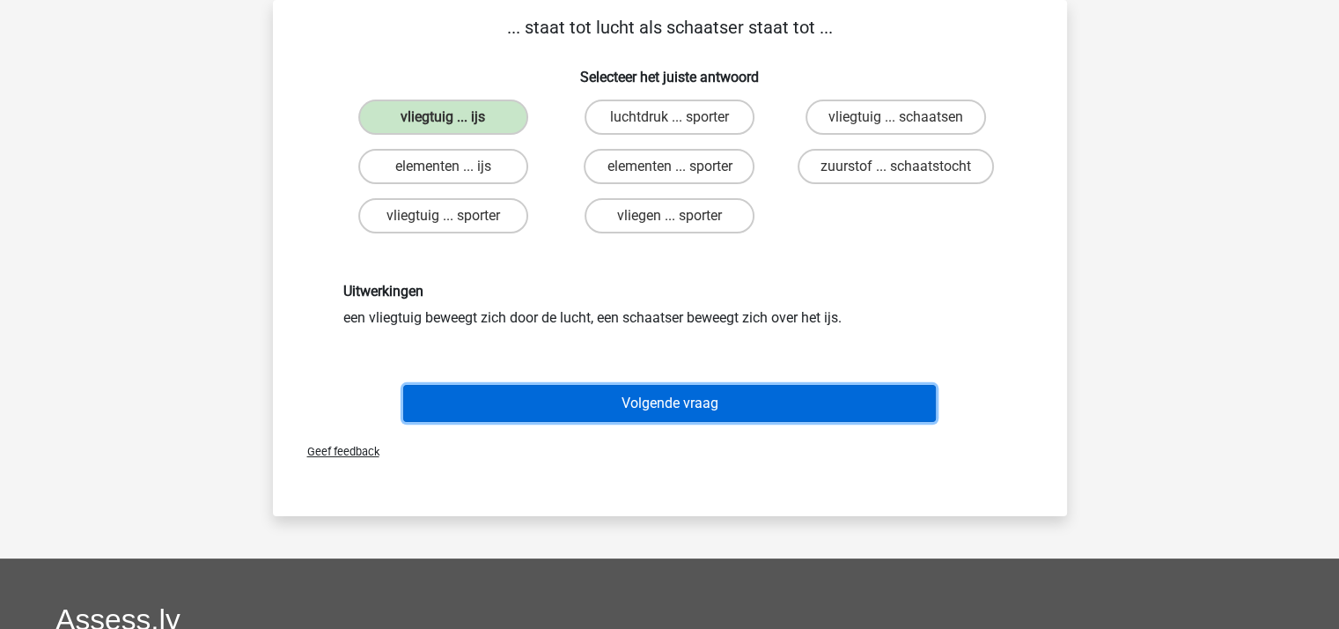
click at [661, 401] on button "Volgende vraag" at bounding box center [669, 403] width 533 height 37
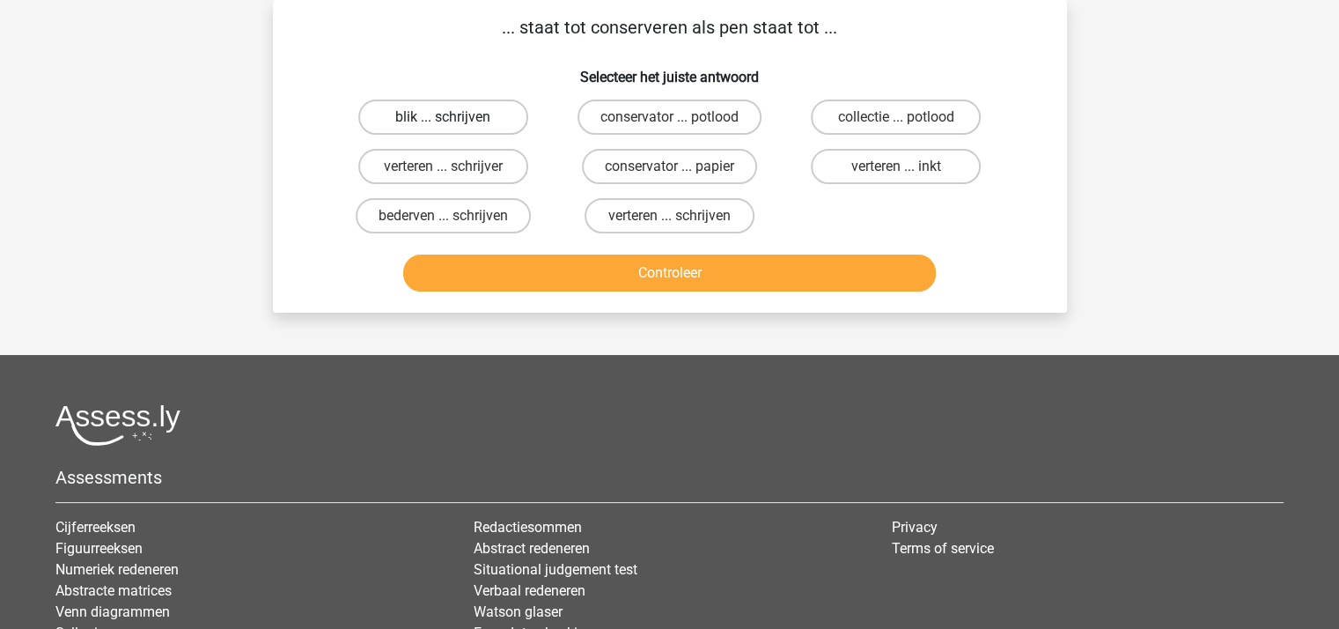
click at [485, 118] on label "blik ... schrijven" at bounding box center [443, 116] width 170 height 35
click at [454, 118] on input "blik ... schrijven" at bounding box center [448, 122] width 11 height 11
radio input "true"
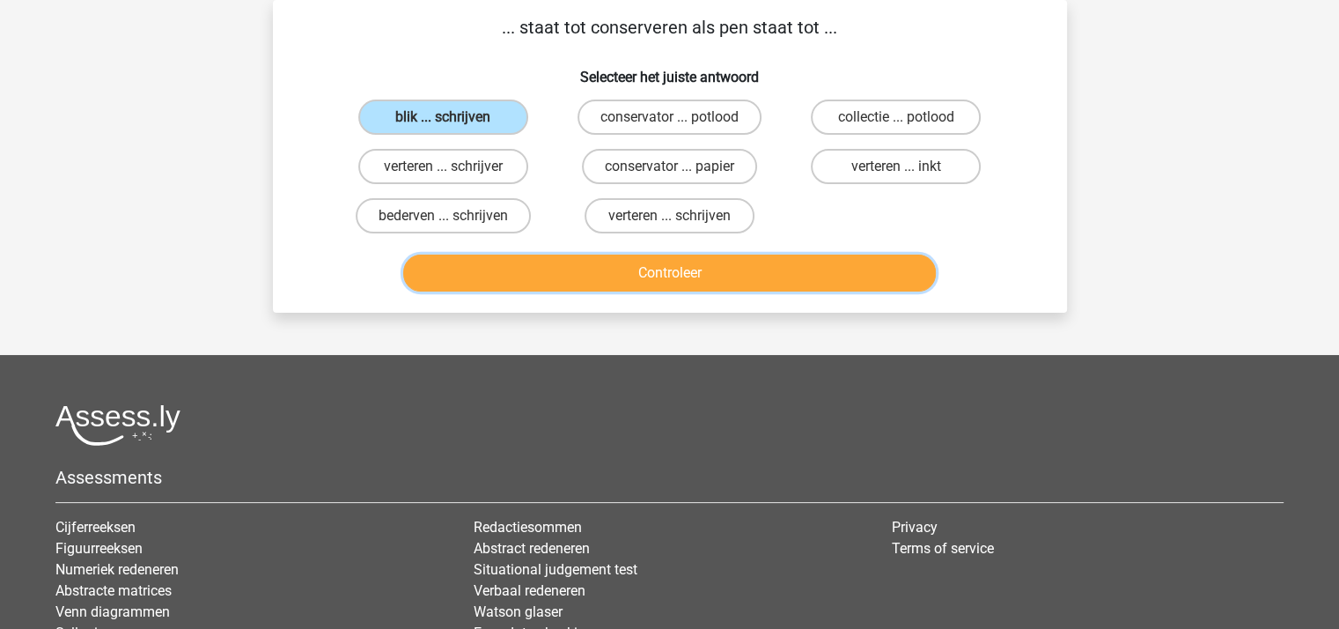
click at [633, 270] on button "Controleer" at bounding box center [669, 272] width 533 height 37
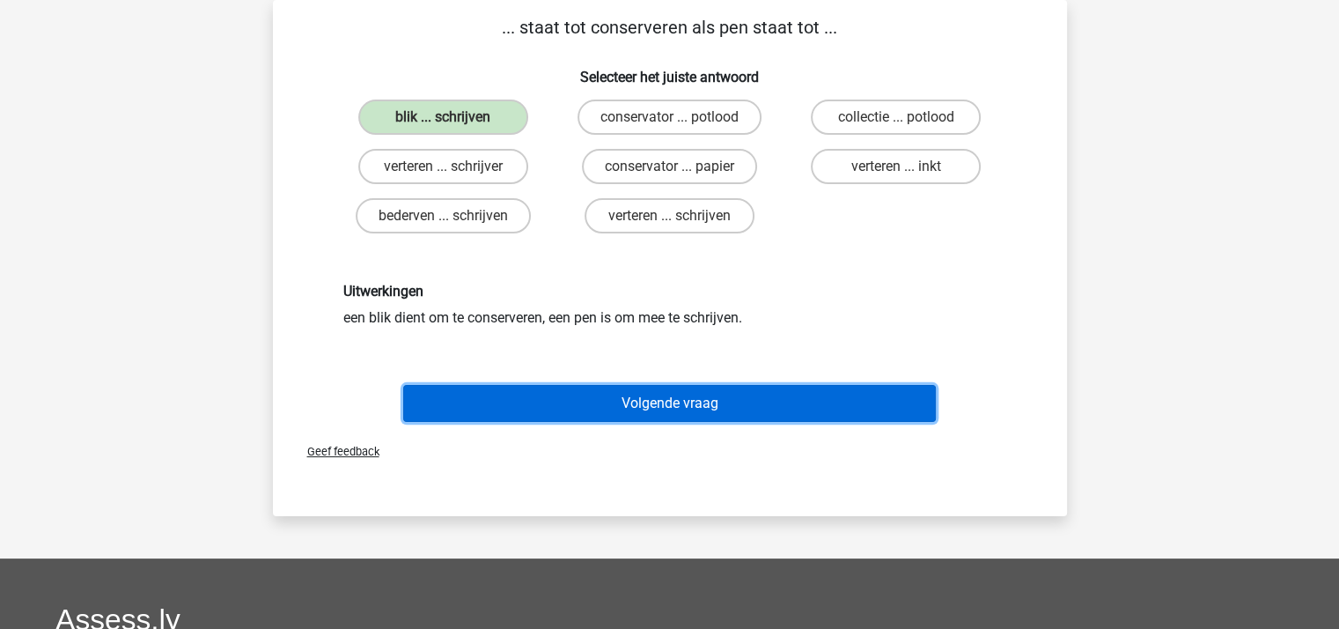
click at [673, 401] on button "Volgende vraag" at bounding box center [669, 403] width 533 height 37
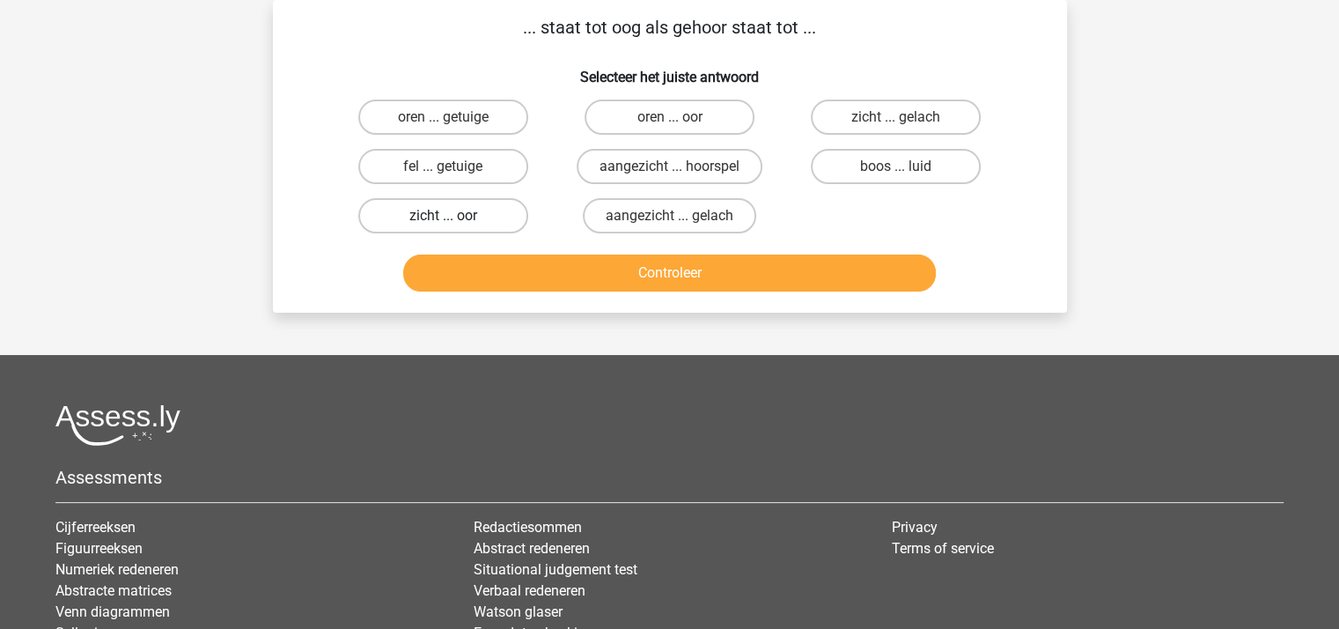
click at [474, 215] on label "zicht ... oor" at bounding box center [443, 215] width 170 height 35
click at [454, 216] on input "zicht ... oor" at bounding box center [448, 221] width 11 height 11
radio input "true"
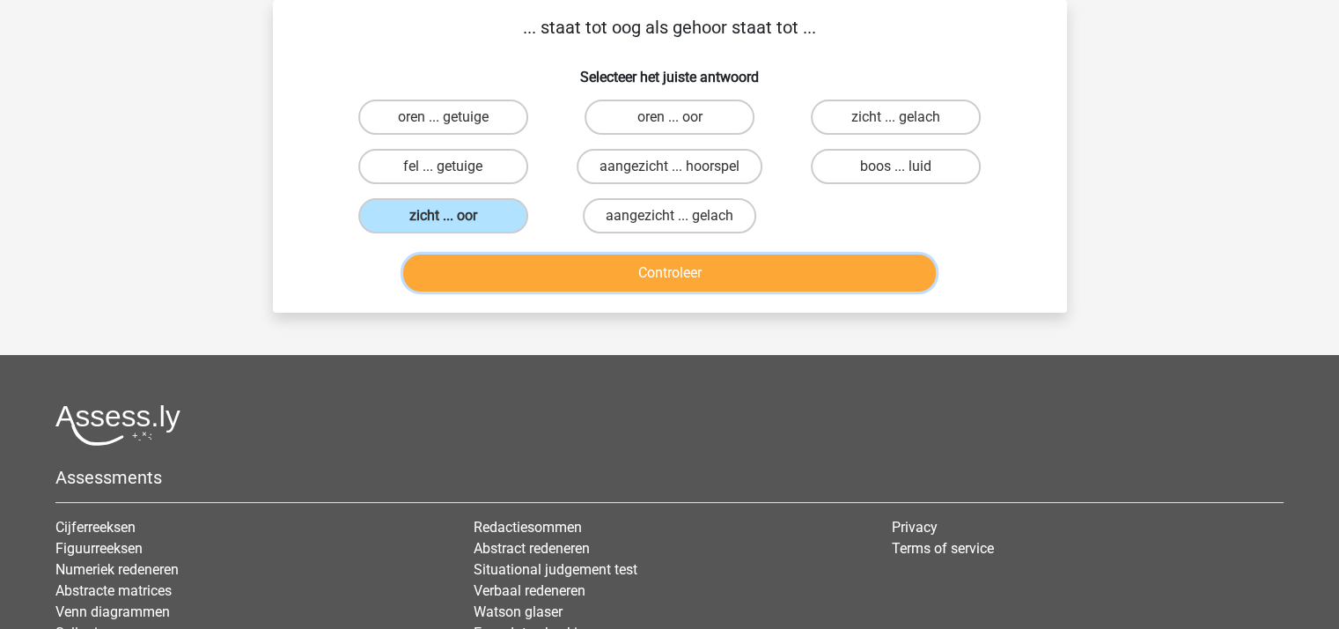
click at [591, 277] on button "Controleer" at bounding box center [669, 272] width 533 height 37
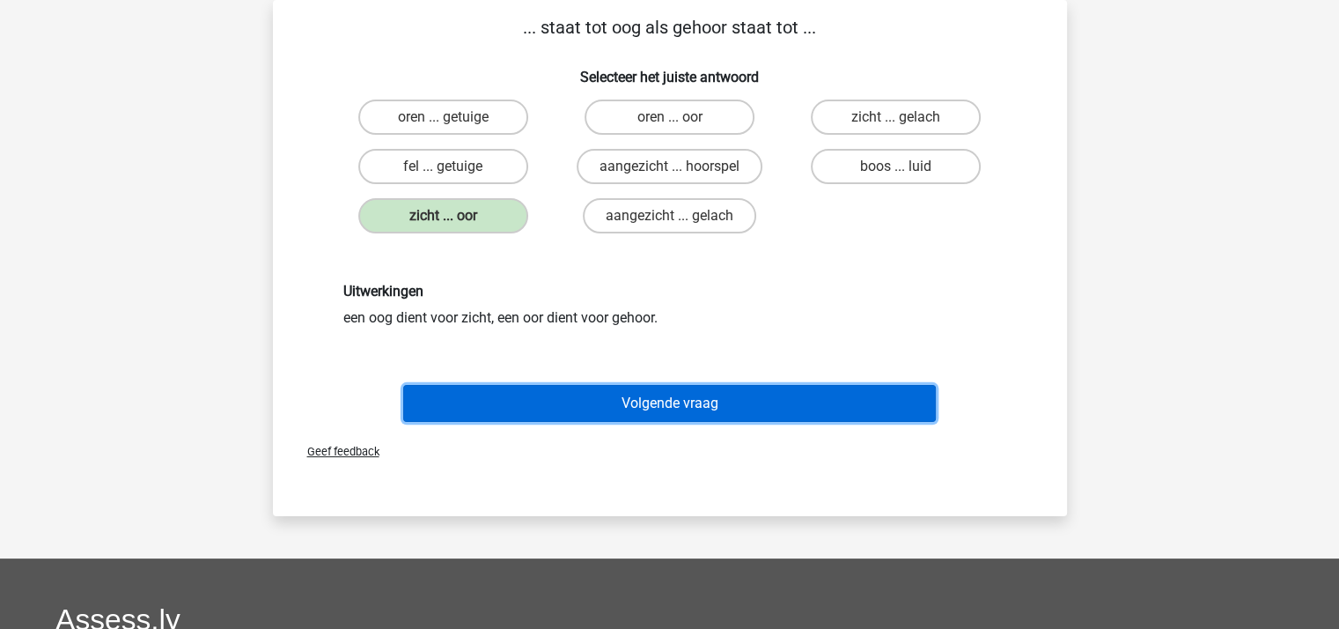
click at [668, 399] on button "Volgende vraag" at bounding box center [669, 403] width 533 height 37
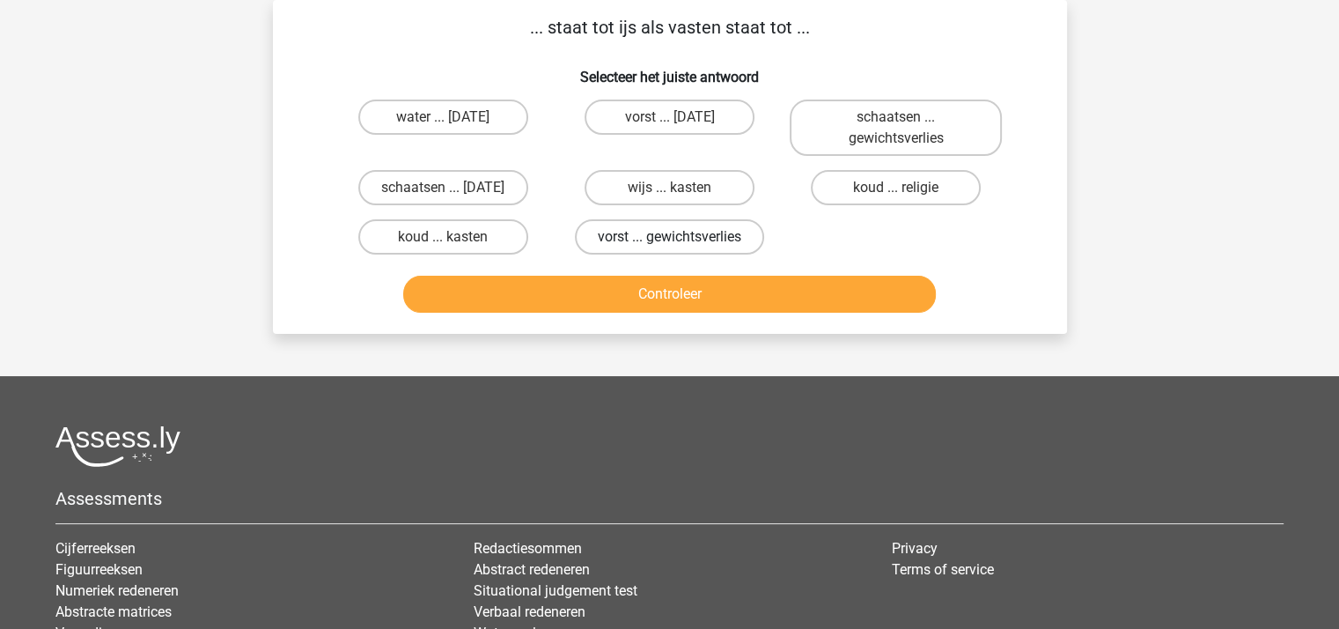
click at [643, 235] on label "vorst ... gewichtsverlies" at bounding box center [669, 236] width 189 height 35
click at [669, 237] on input "vorst ... gewichtsverlies" at bounding box center [674, 242] width 11 height 11
radio input "true"
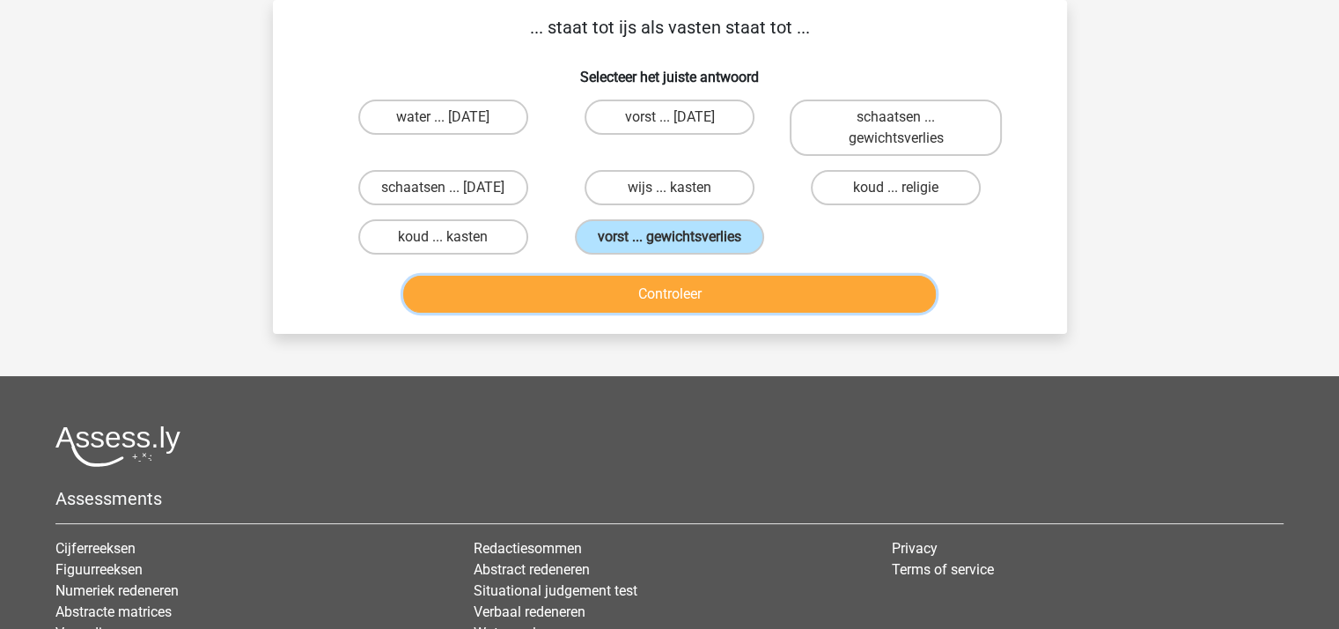
click at [648, 291] on button "Controleer" at bounding box center [669, 294] width 533 height 37
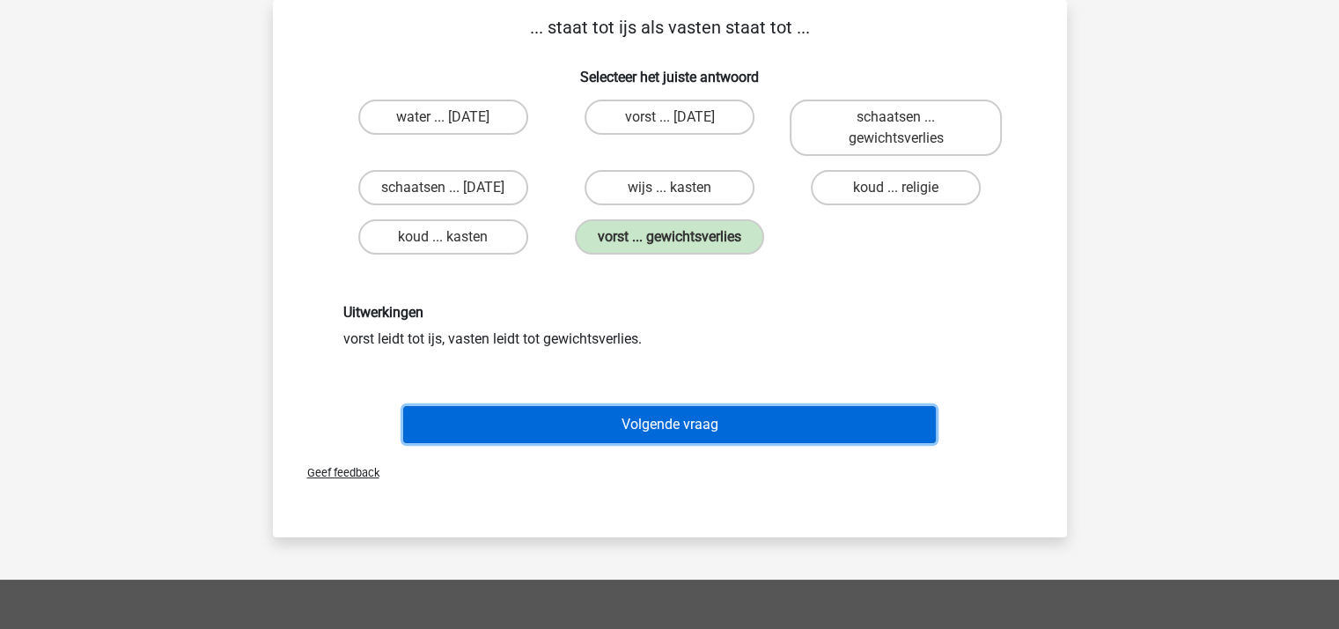
click at [652, 414] on button "Volgende vraag" at bounding box center [669, 424] width 533 height 37
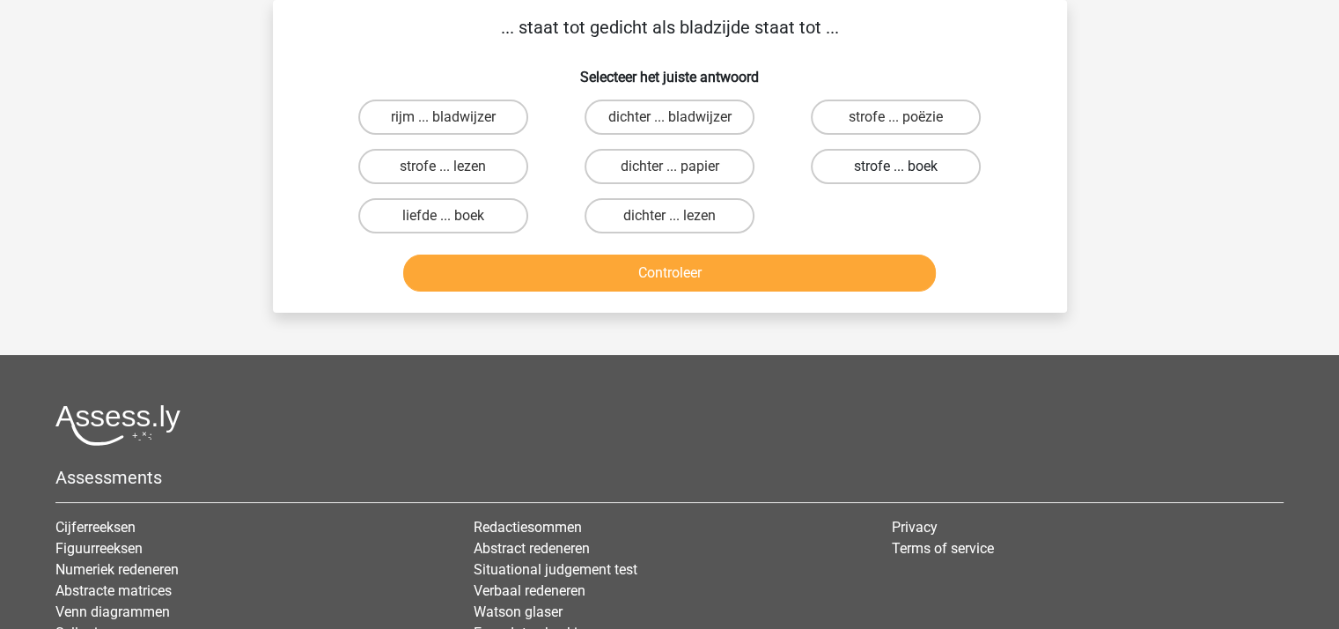
click at [849, 165] on label "strofe ... boek" at bounding box center [896, 166] width 170 height 35
click at [896, 166] on input "strofe ... boek" at bounding box center [901, 171] width 11 height 11
radio input "true"
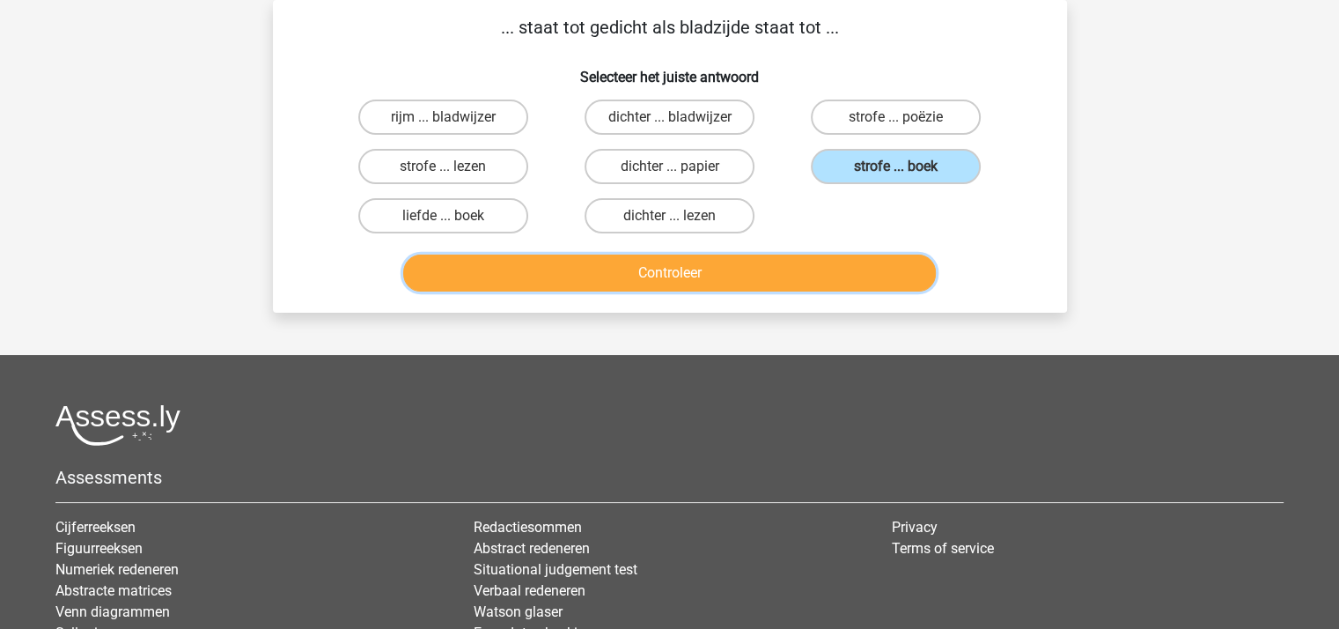
click at [678, 272] on button "Controleer" at bounding box center [669, 272] width 533 height 37
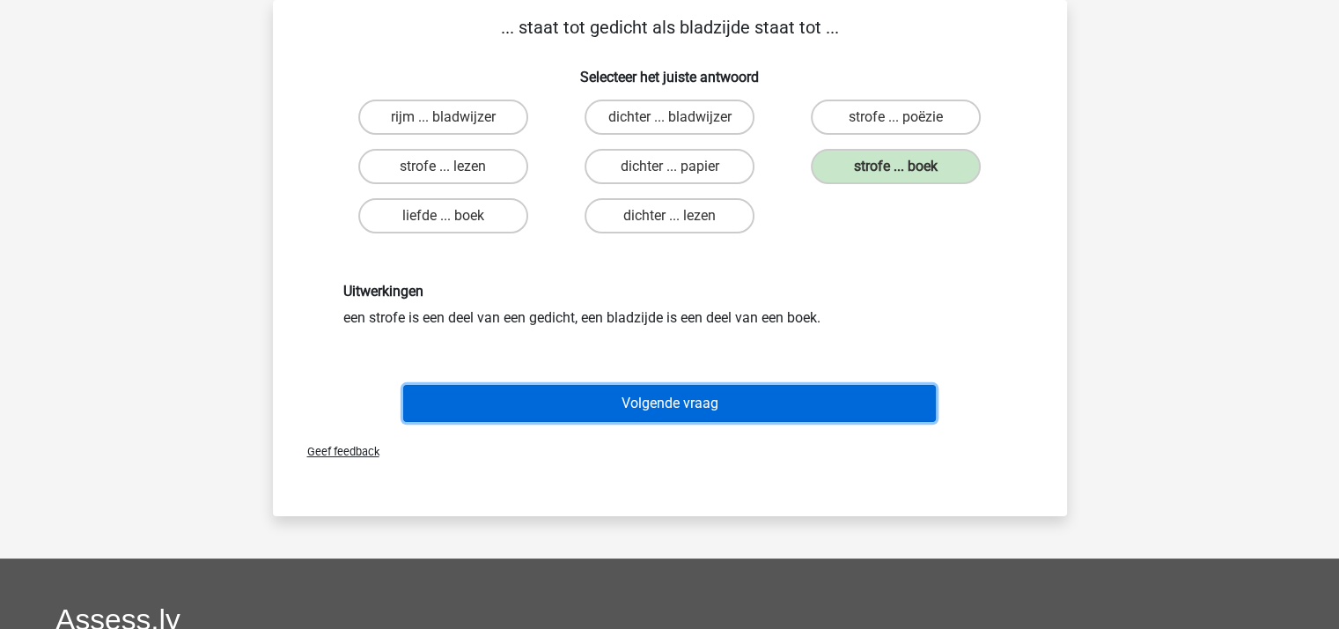
click at [673, 394] on button "Volgende vraag" at bounding box center [669, 403] width 533 height 37
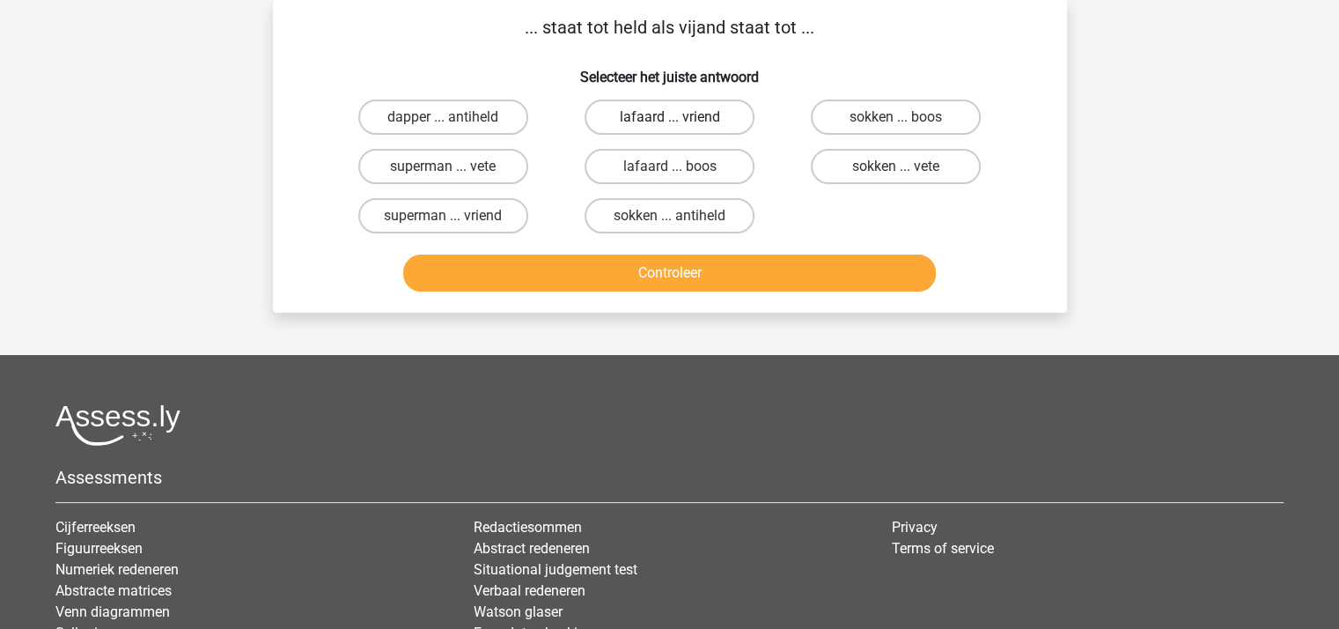
click at [665, 117] on label "lafaard ... vriend" at bounding box center [670, 116] width 170 height 35
click at [669, 117] on input "lafaard ... vriend" at bounding box center [674, 122] width 11 height 11
radio input "true"
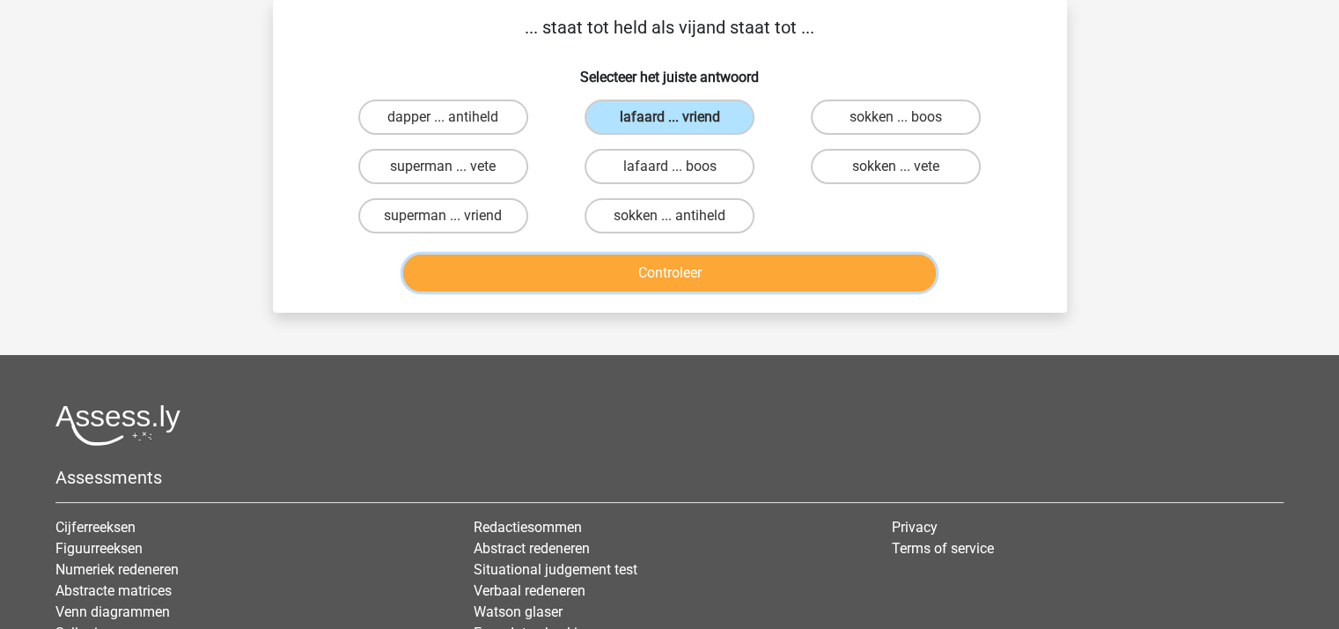
click at [656, 271] on button "Controleer" at bounding box center [669, 272] width 533 height 37
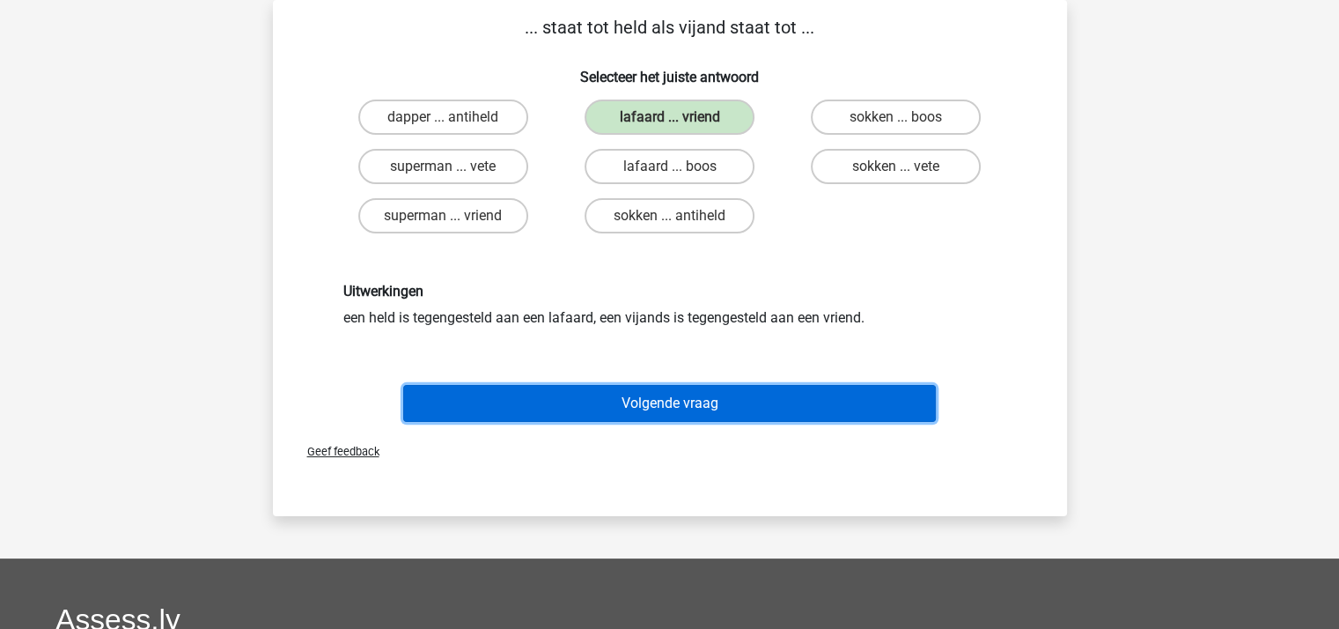
click at [673, 399] on button "Volgende vraag" at bounding box center [669, 403] width 533 height 37
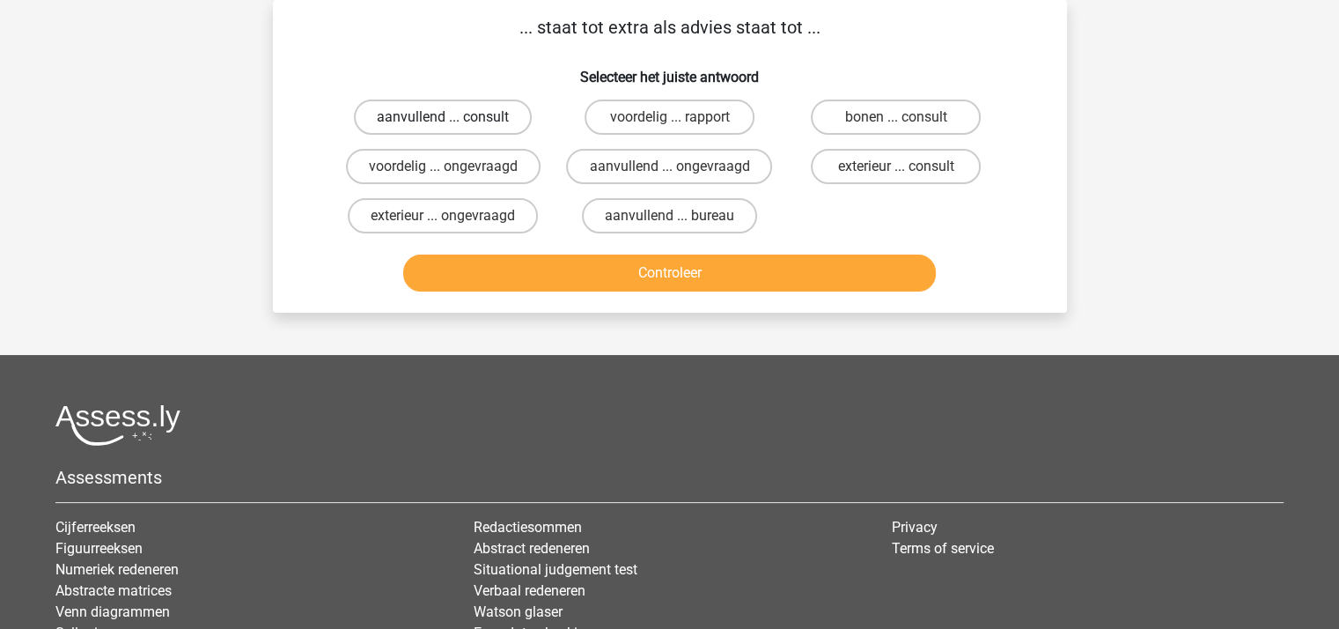
click at [463, 119] on label "aanvullend ... consult" at bounding box center [443, 116] width 178 height 35
click at [454, 119] on input "aanvullend ... consult" at bounding box center [448, 122] width 11 height 11
radio input "true"
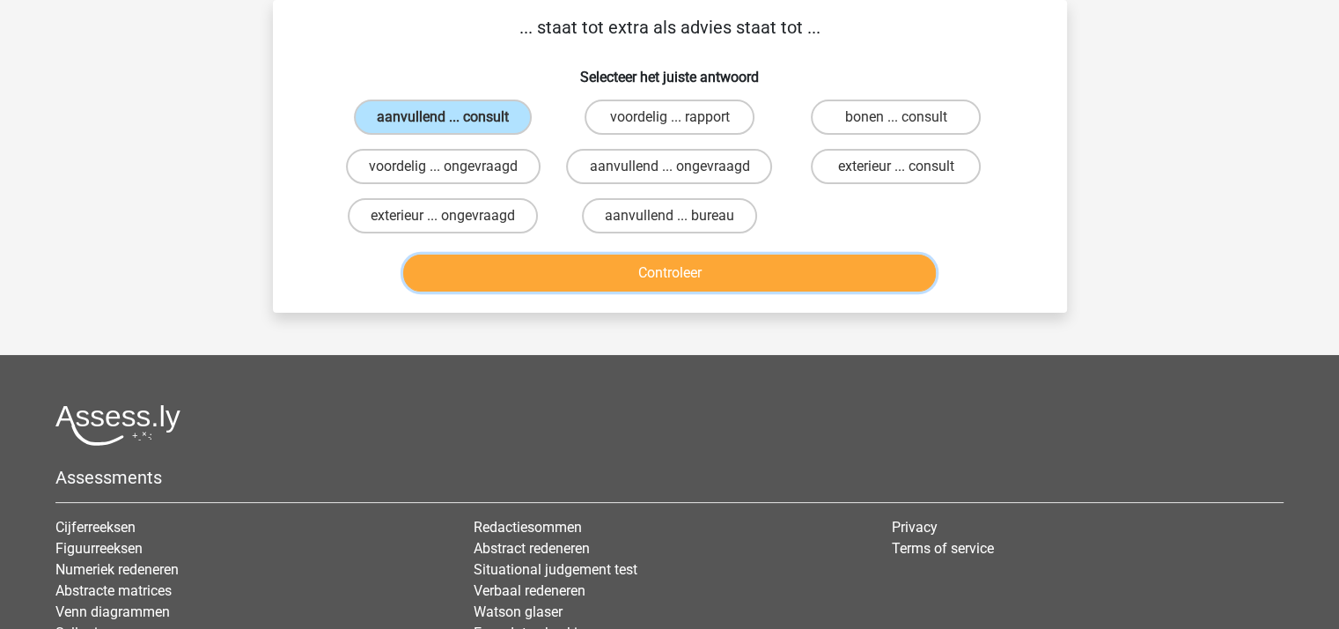
click at [616, 269] on button "Controleer" at bounding box center [669, 272] width 533 height 37
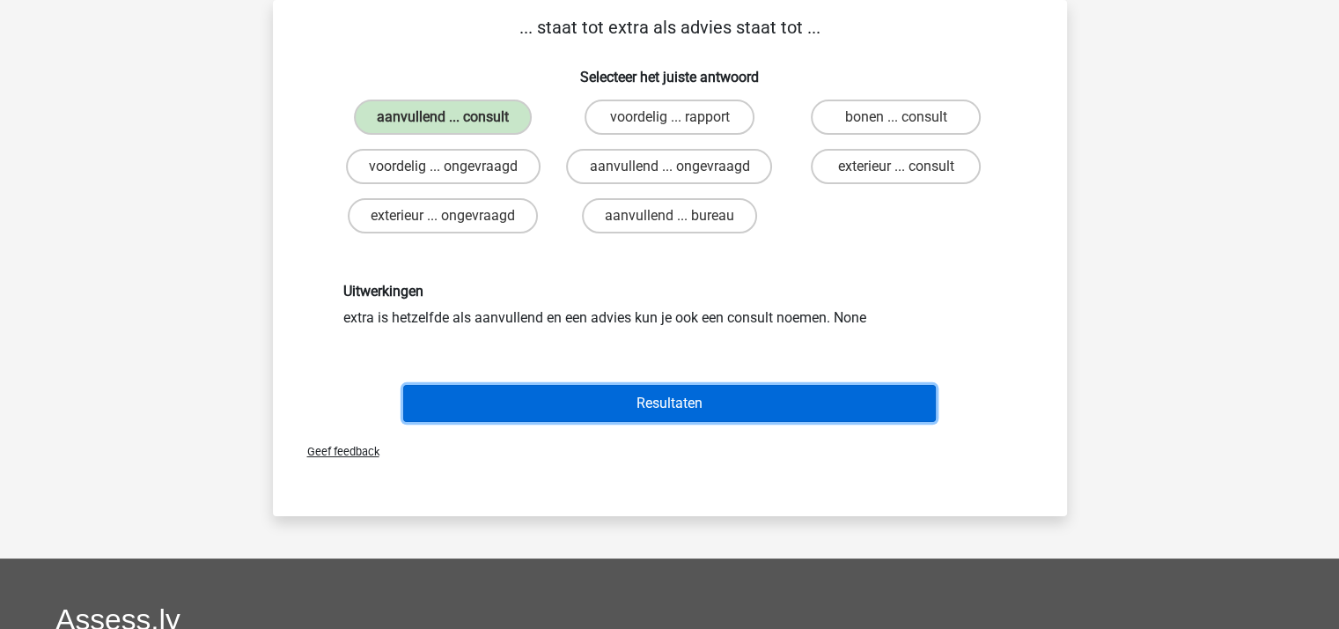
click at [655, 393] on button "Resultaten" at bounding box center [669, 403] width 533 height 37
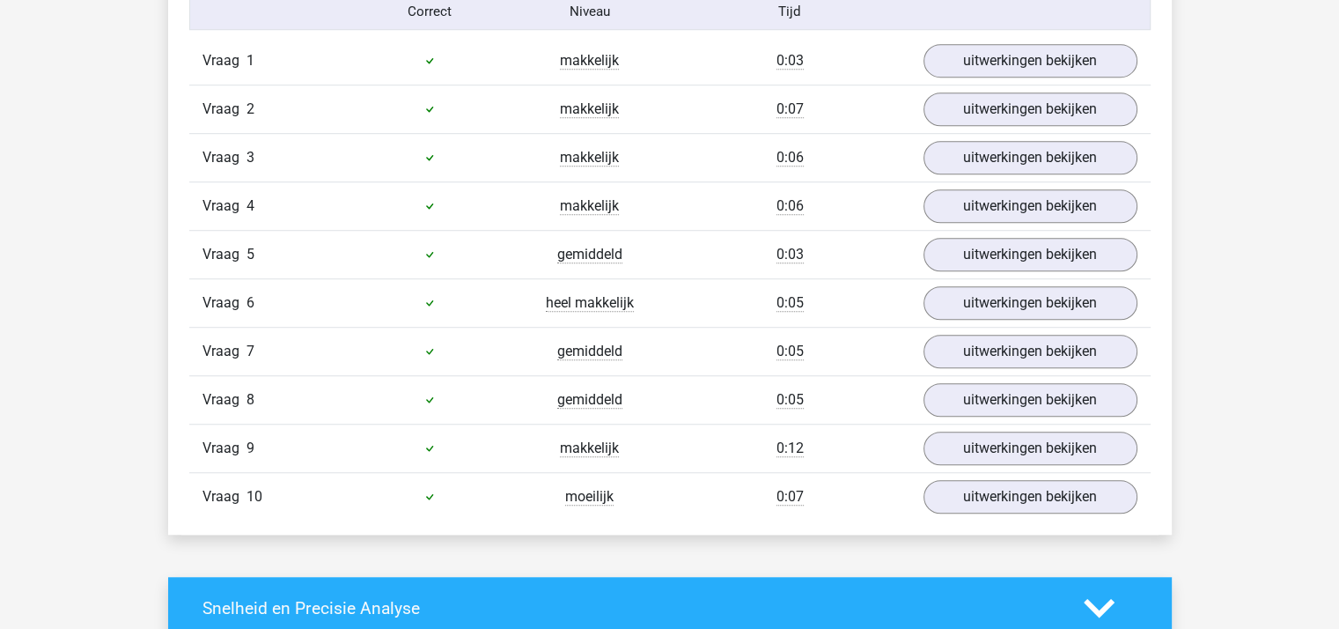
scroll to position [880, 0]
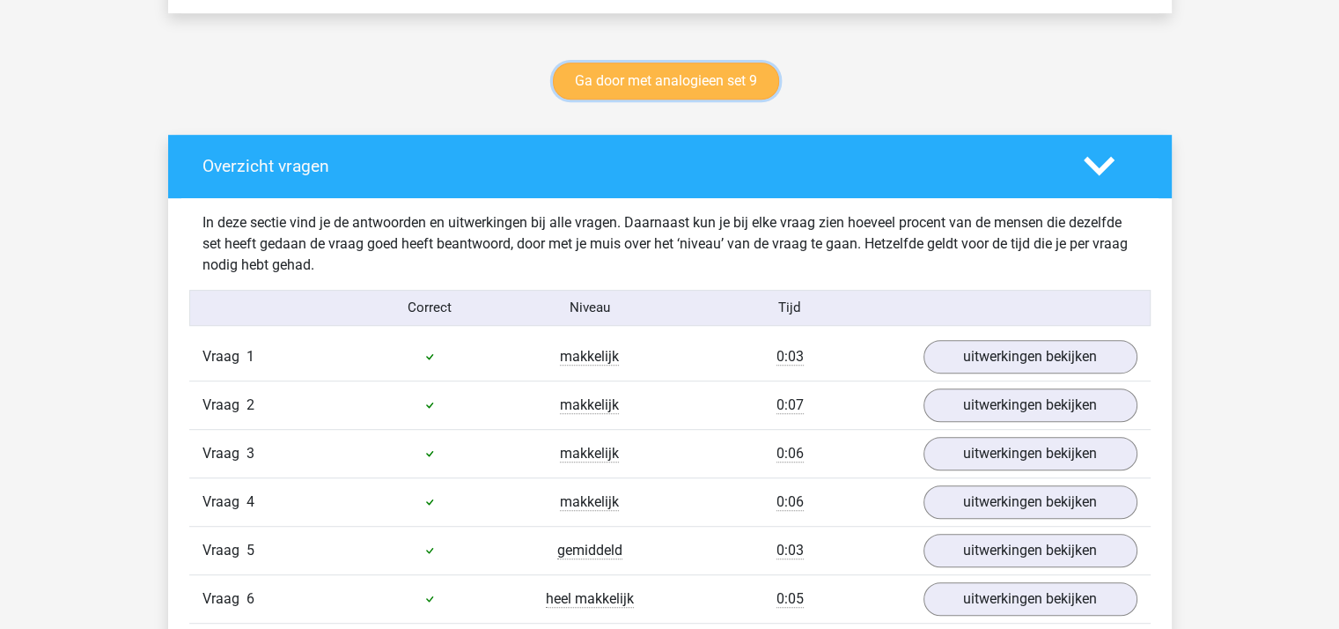
click at [665, 81] on link "Ga door met analogieen set 9" at bounding box center [666, 81] width 226 height 37
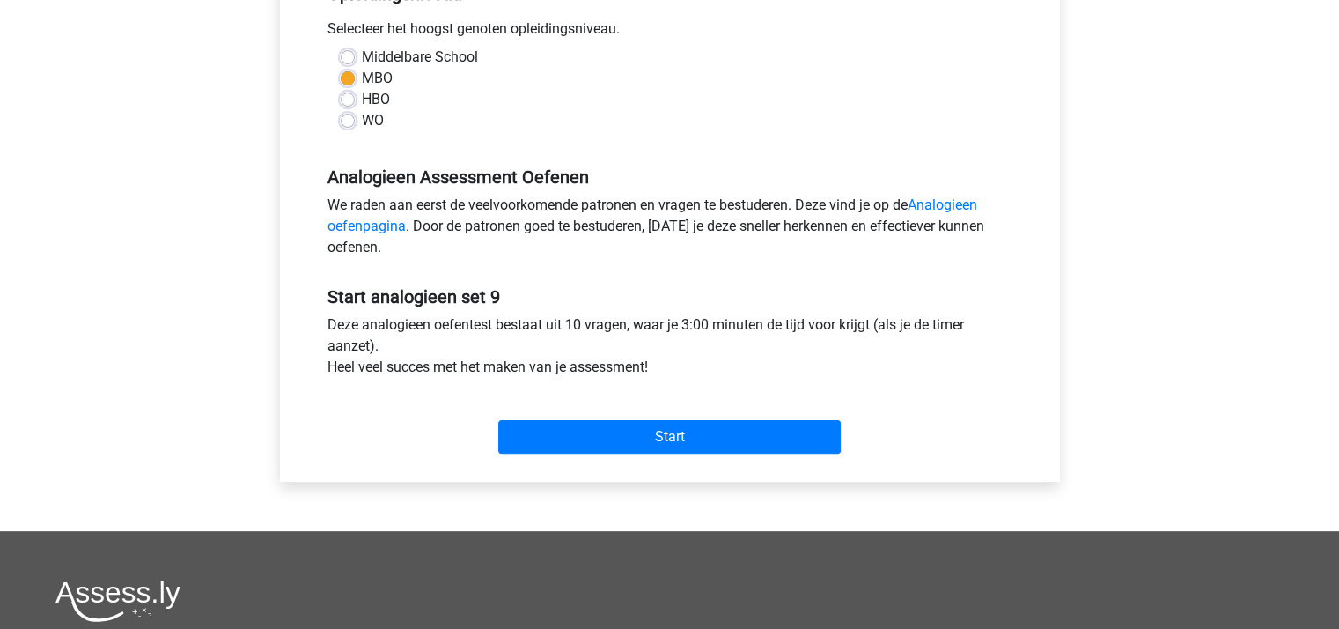
scroll to position [440, 0]
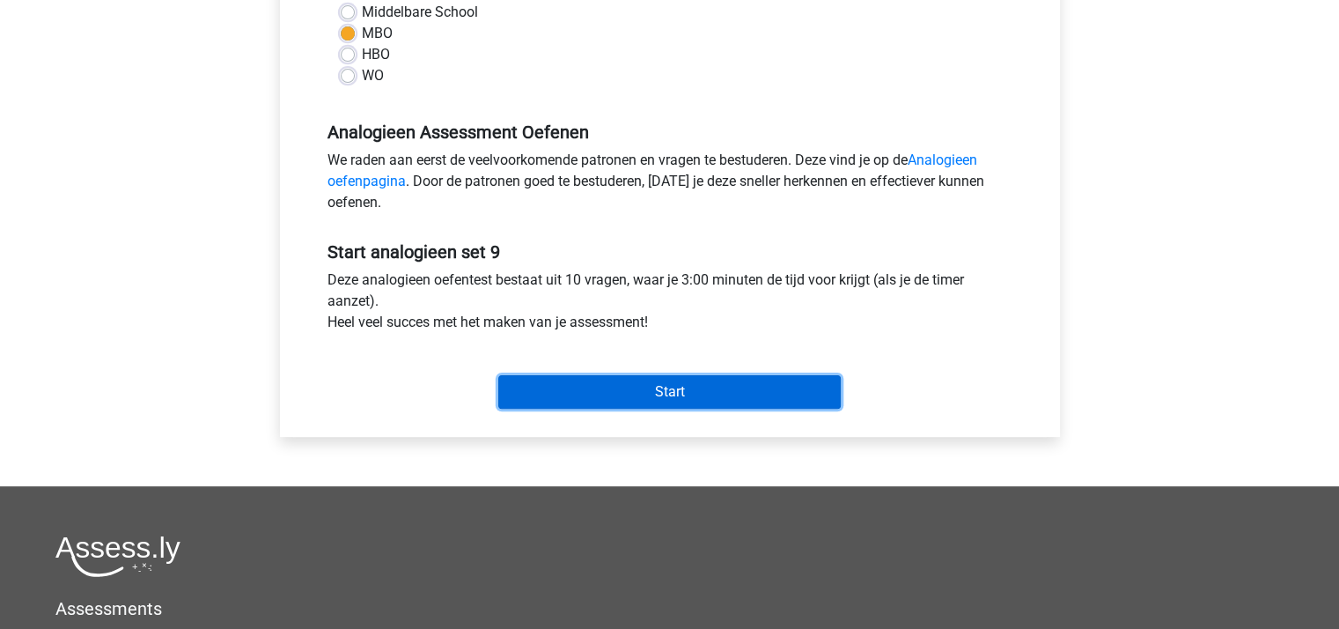
click at [617, 392] on input "Start" at bounding box center [669, 391] width 342 height 33
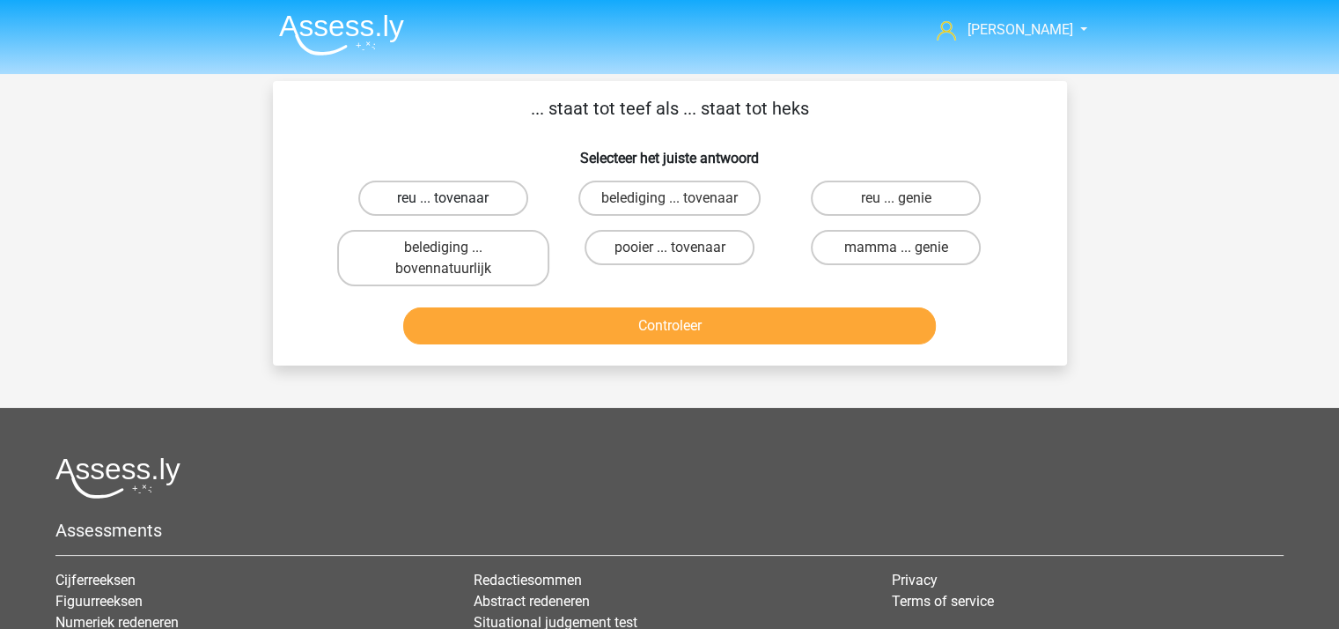
click at [486, 195] on label "reu ... tovenaar" at bounding box center [443, 197] width 170 height 35
click at [454, 198] on input "reu ... tovenaar" at bounding box center [448, 203] width 11 height 11
radio input "true"
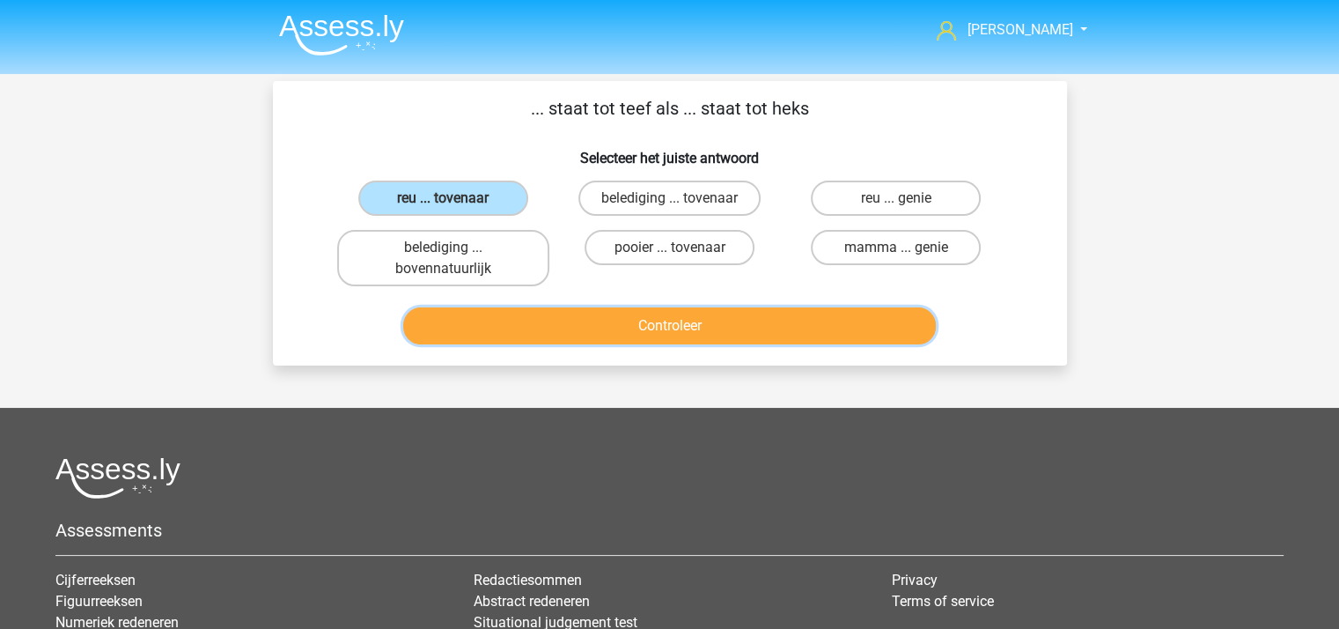
click at [628, 320] on button "Controleer" at bounding box center [669, 325] width 533 height 37
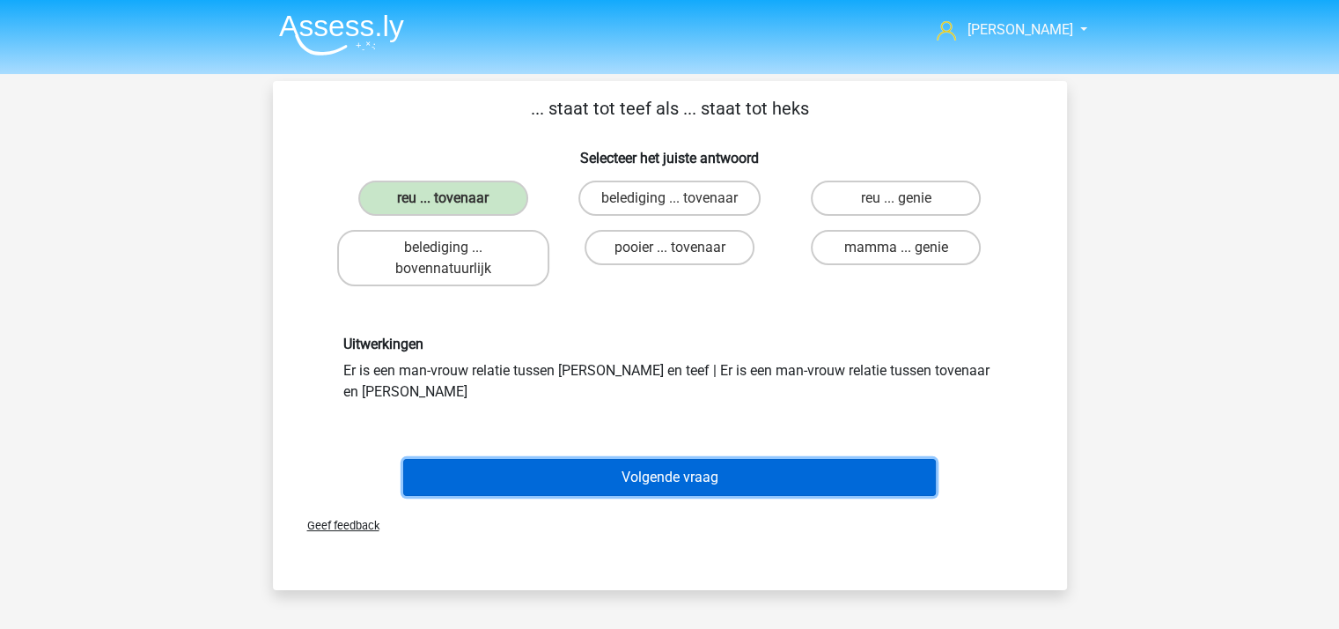
click at [647, 459] on button "Volgende vraag" at bounding box center [669, 477] width 533 height 37
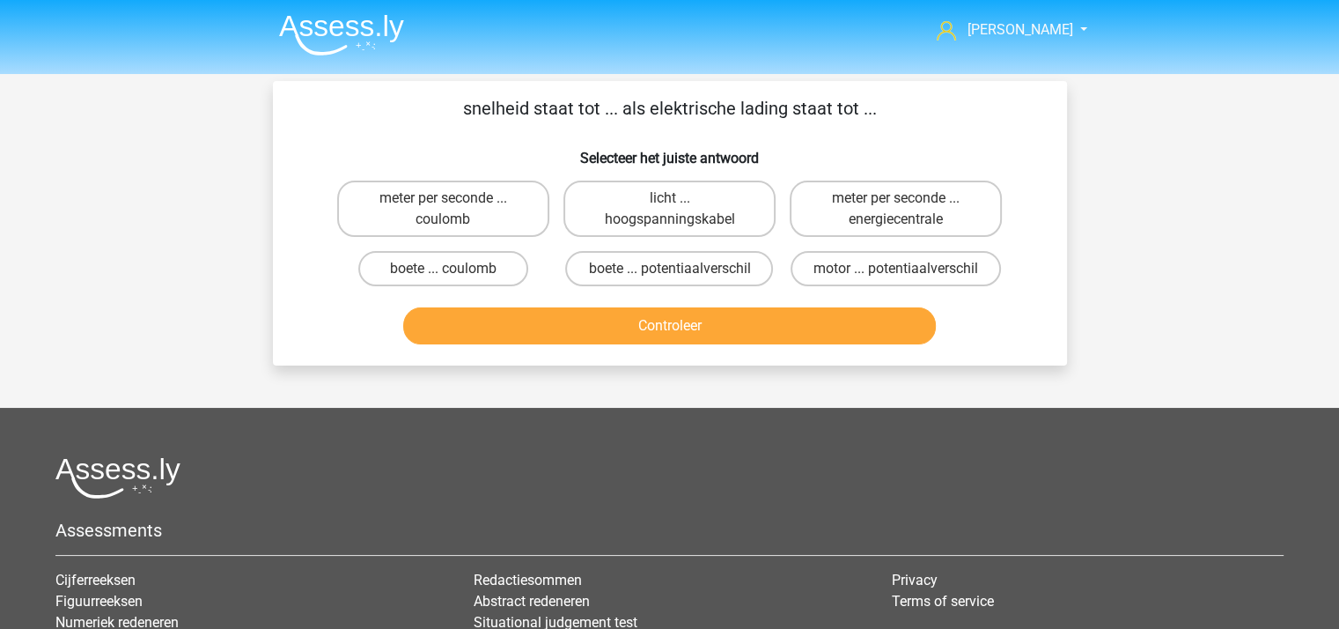
scroll to position [81, 0]
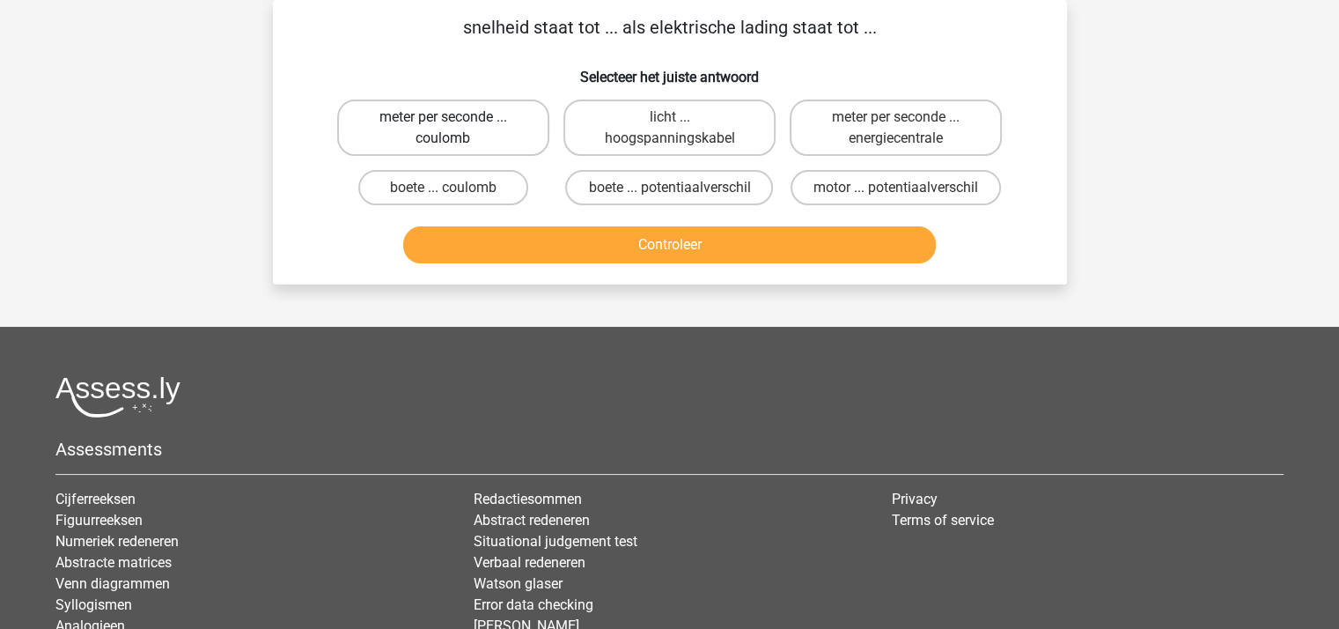
click at [484, 122] on label "meter per seconde ... coulomb" at bounding box center [443, 127] width 212 height 56
click at [454, 122] on input "meter per seconde ... coulomb" at bounding box center [448, 122] width 11 height 11
radio input "true"
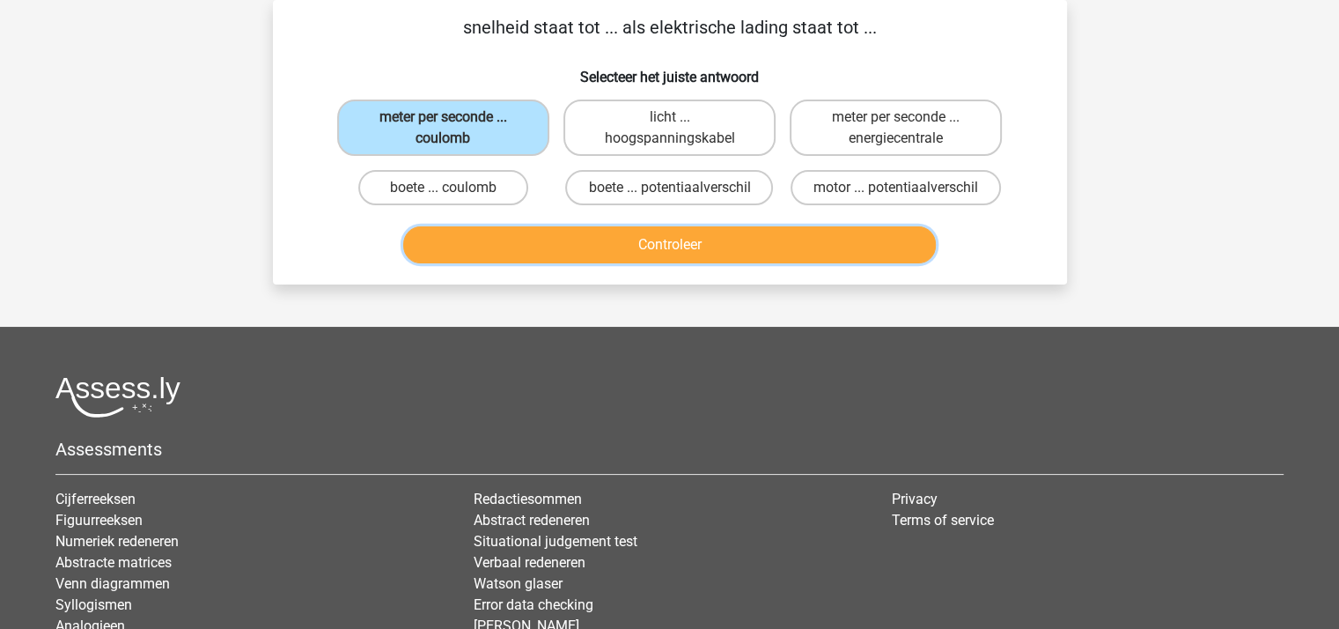
click at [580, 245] on button "Controleer" at bounding box center [669, 244] width 533 height 37
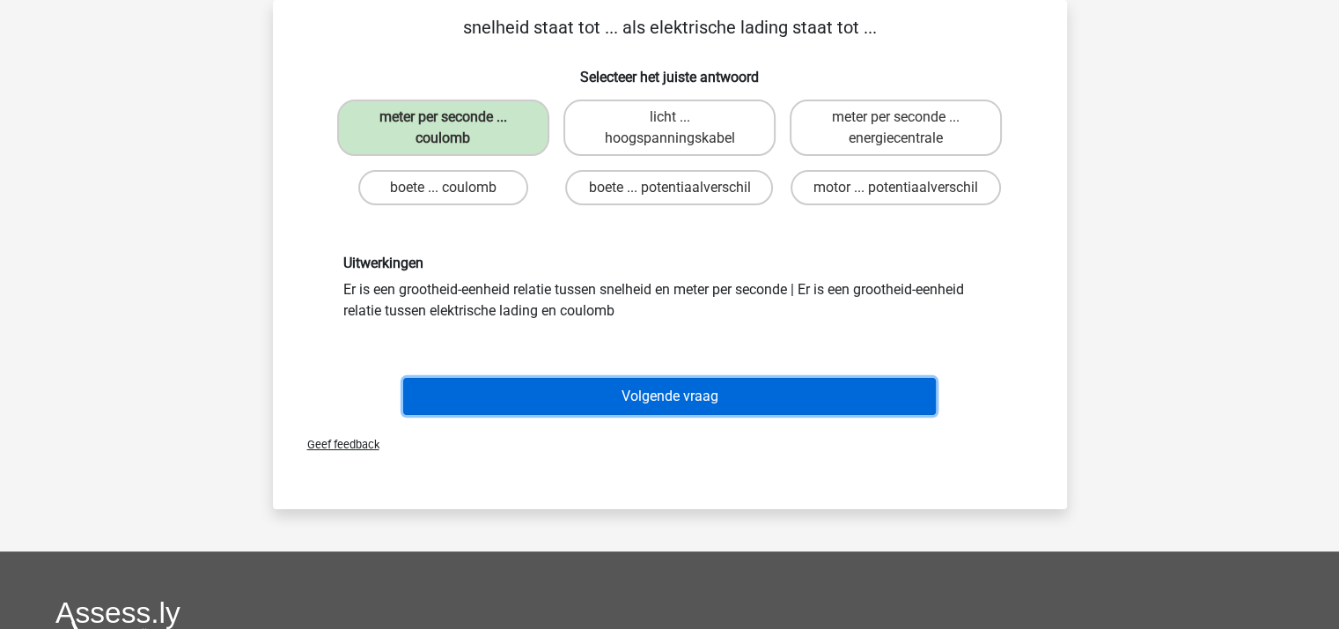
click at [632, 398] on button "Volgende vraag" at bounding box center [669, 396] width 533 height 37
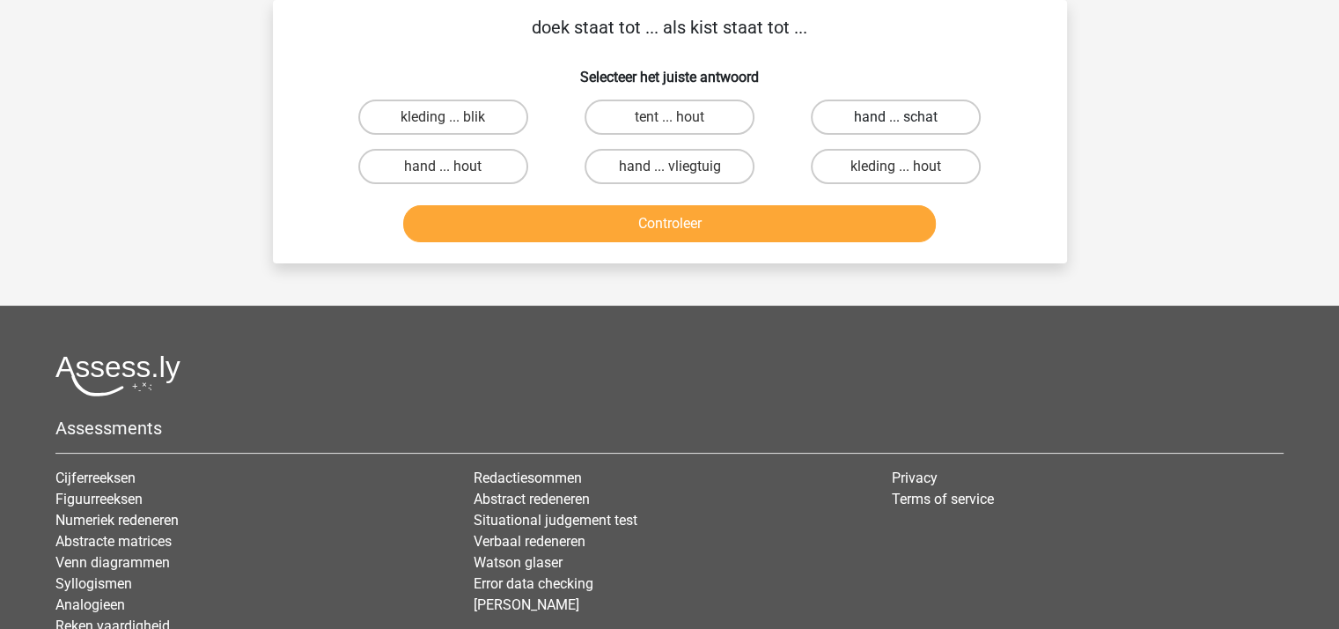
click at [889, 118] on label "hand ... schat" at bounding box center [896, 116] width 170 height 35
click at [896, 118] on input "hand ... schat" at bounding box center [901, 122] width 11 height 11
radio input "true"
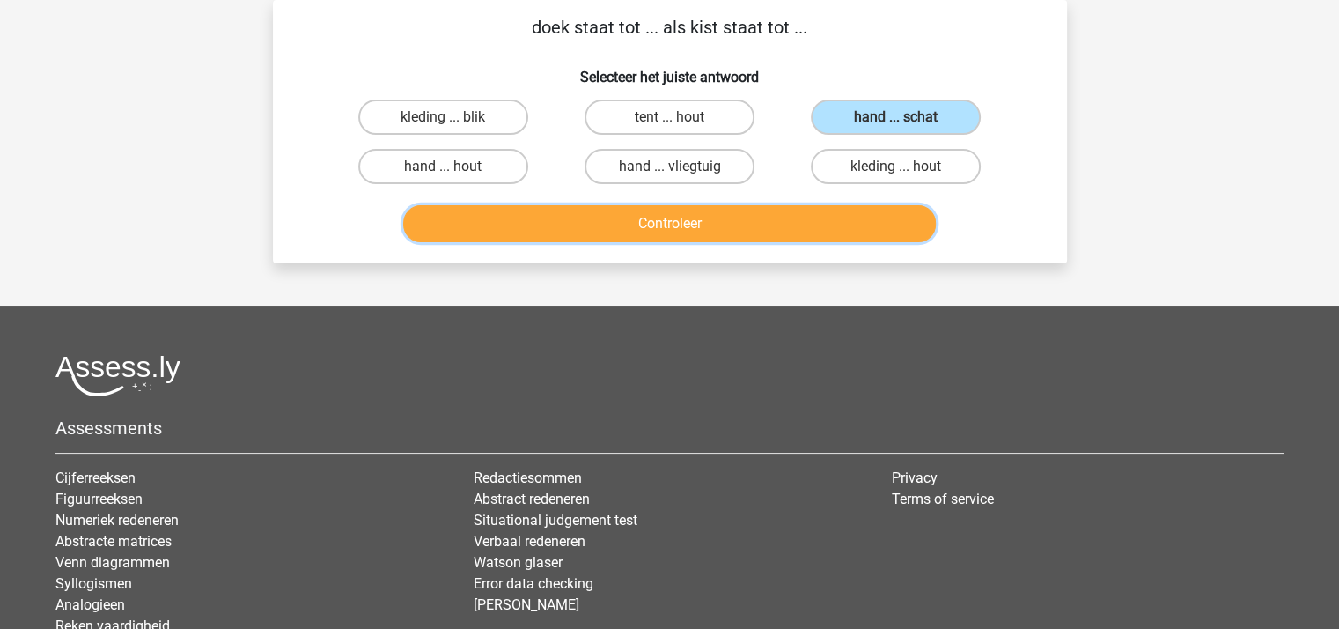
click at [691, 217] on button "Controleer" at bounding box center [669, 223] width 533 height 37
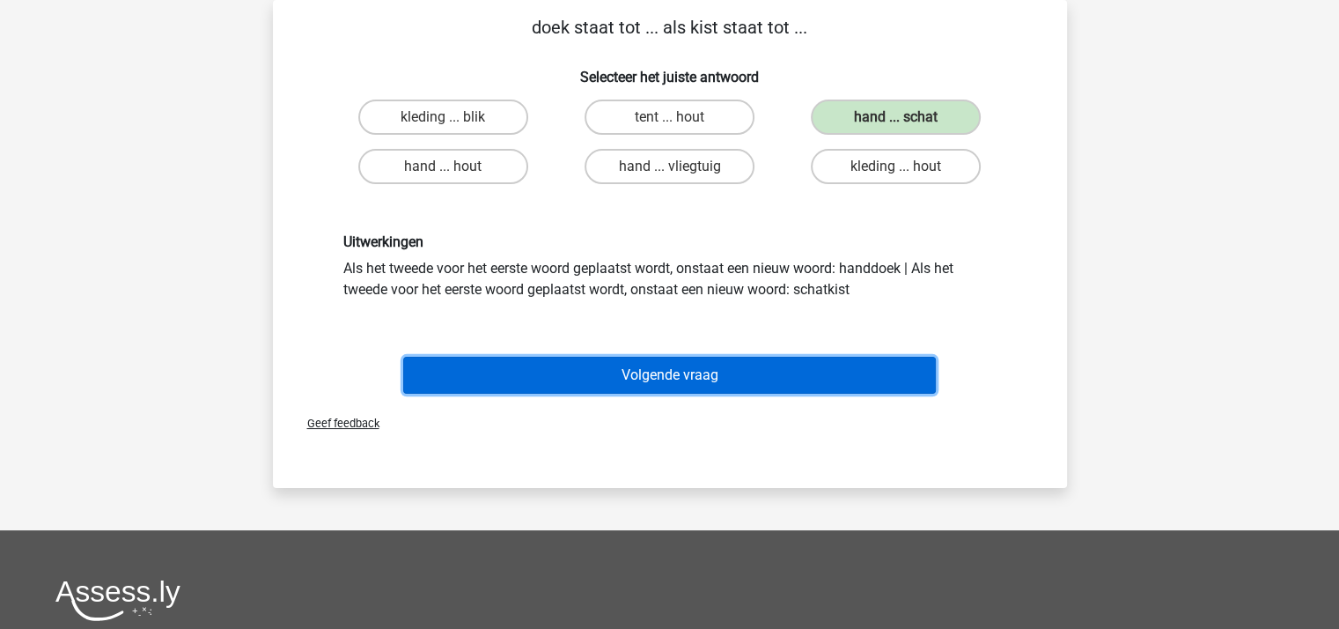
click at [679, 379] on button "Volgende vraag" at bounding box center [669, 375] width 533 height 37
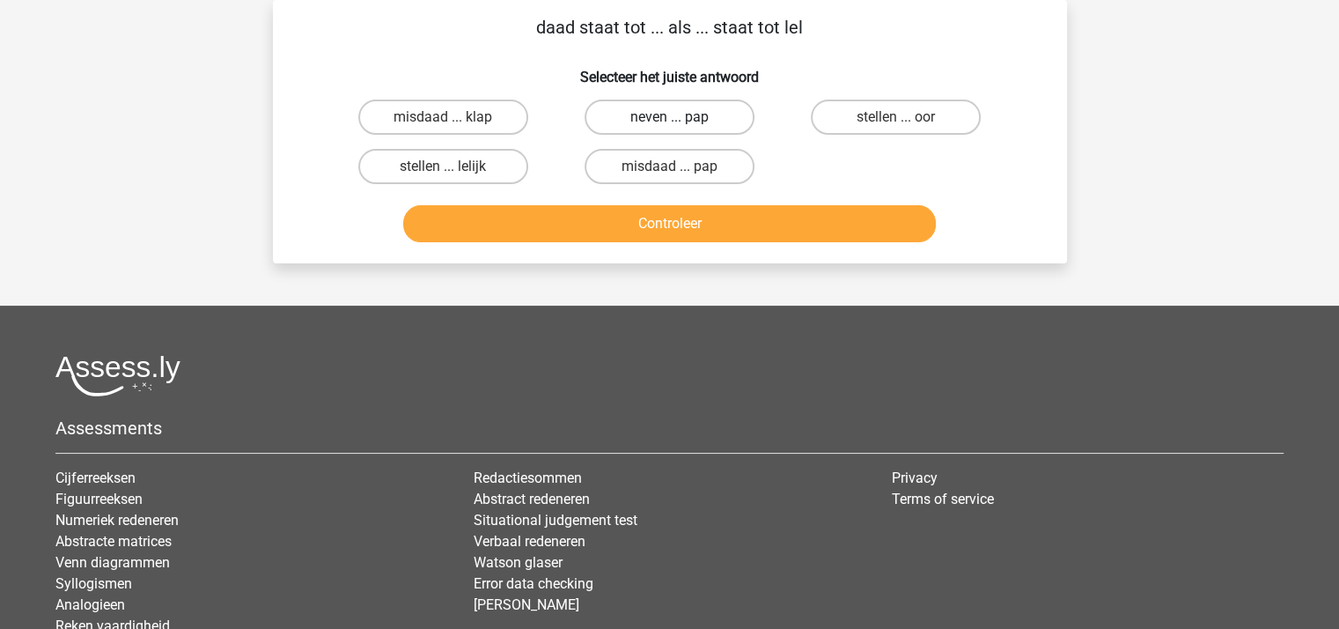
click at [647, 115] on label "neven ... pap" at bounding box center [670, 116] width 170 height 35
click at [669, 117] on input "neven ... pap" at bounding box center [674, 122] width 11 height 11
radio input "true"
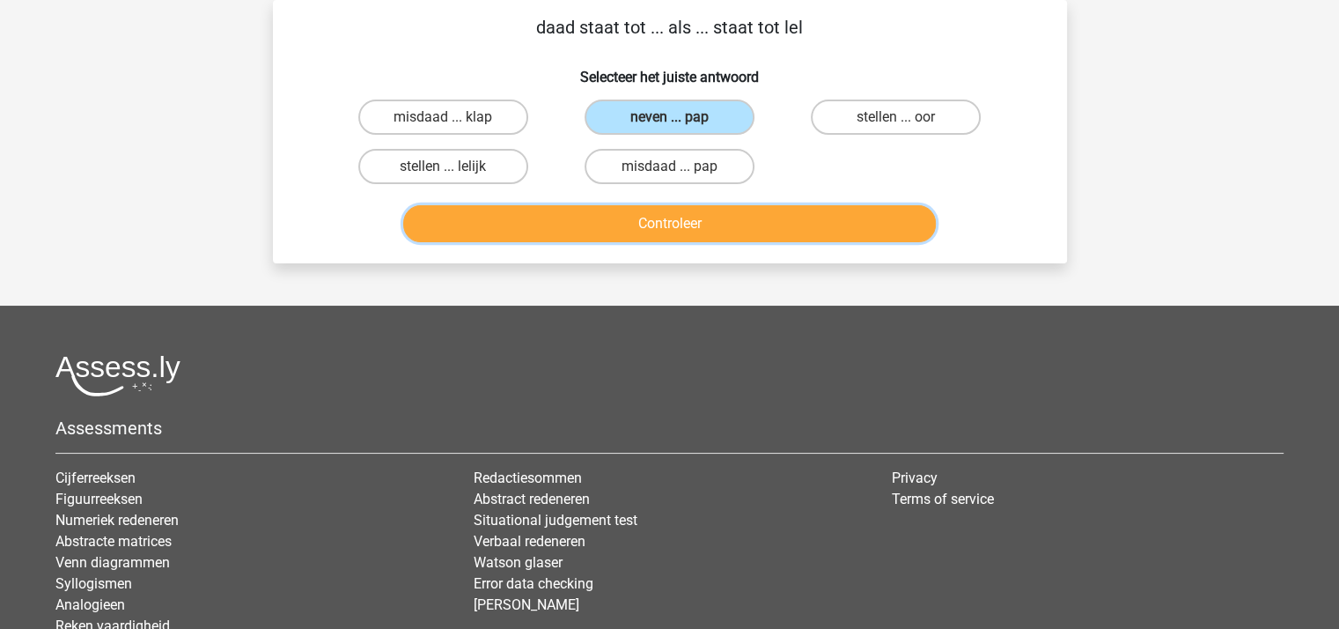
click at [683, 221] on button "Controleer" at bounding box center [669, 223] width 533 height 37
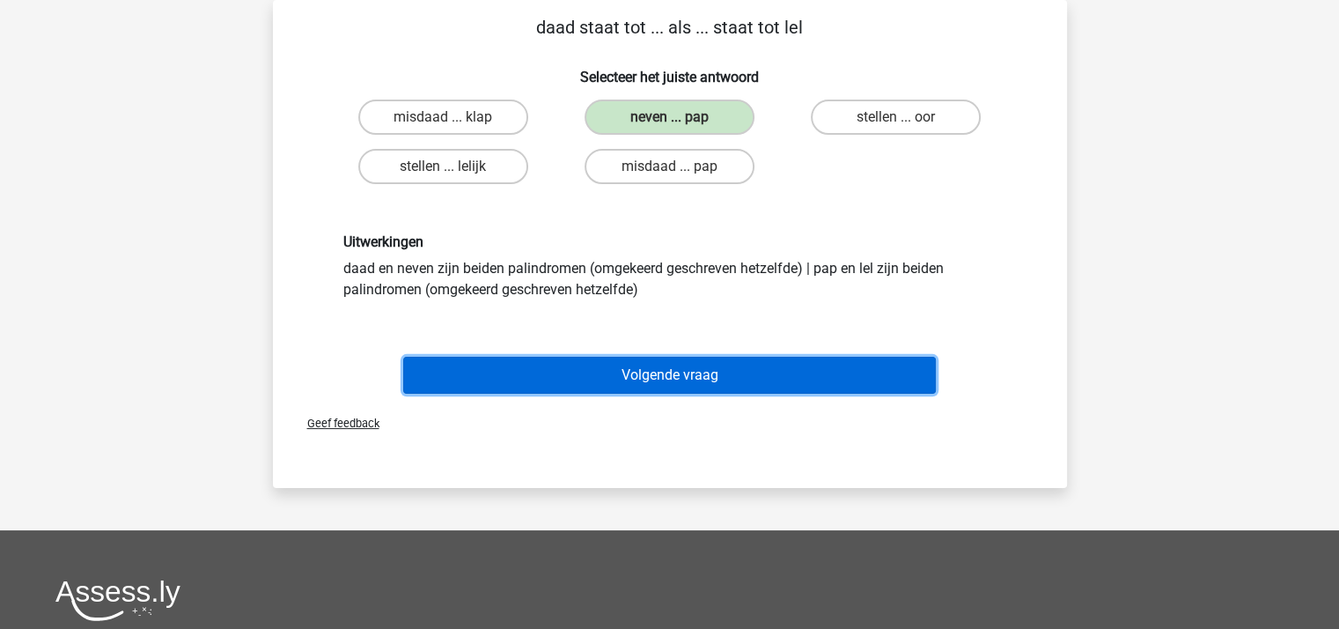
click at [668, 361] on button "Volgende vraag" at bounding box center [669, 375] width 533 height 37
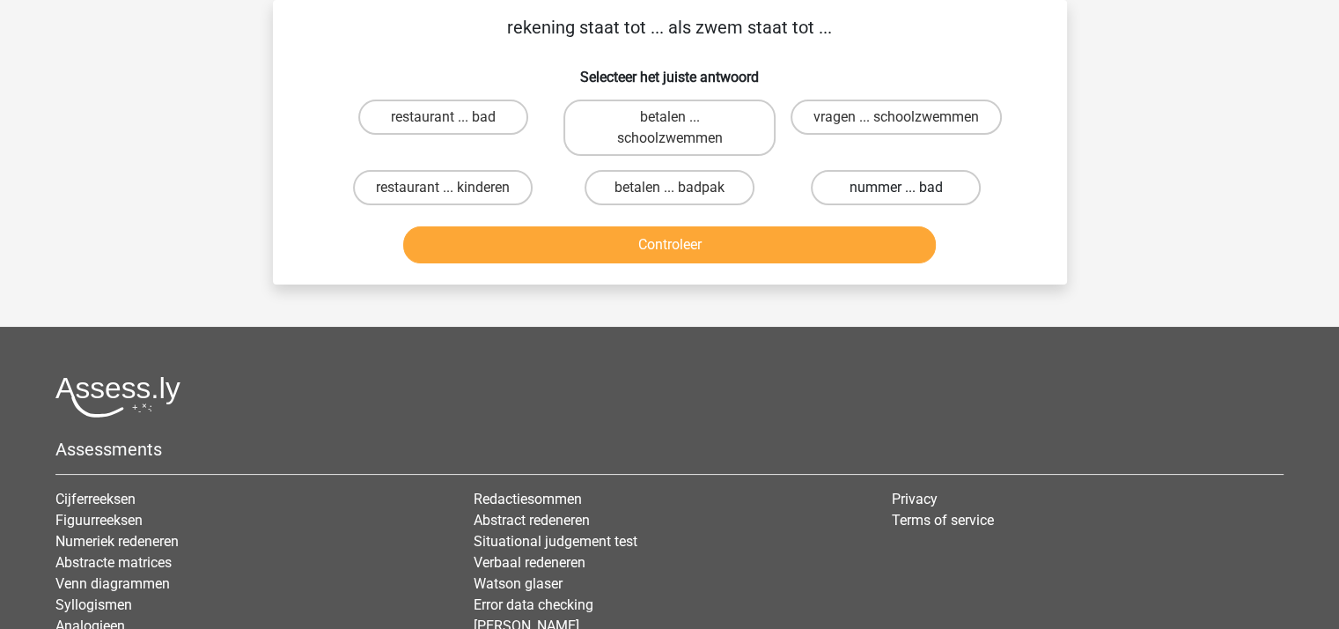
click at [883, 187] on label "nummer ... bad" at bounding box center [896, 187] width 170 height 35
click at [896, 188] on input "nummer ... bad" at bounding box center [901, 193] width 11 height 11
radio input "true"
click at [796, 242] on button "Controleer" at bounding box center [669, 244] width 533 height 37
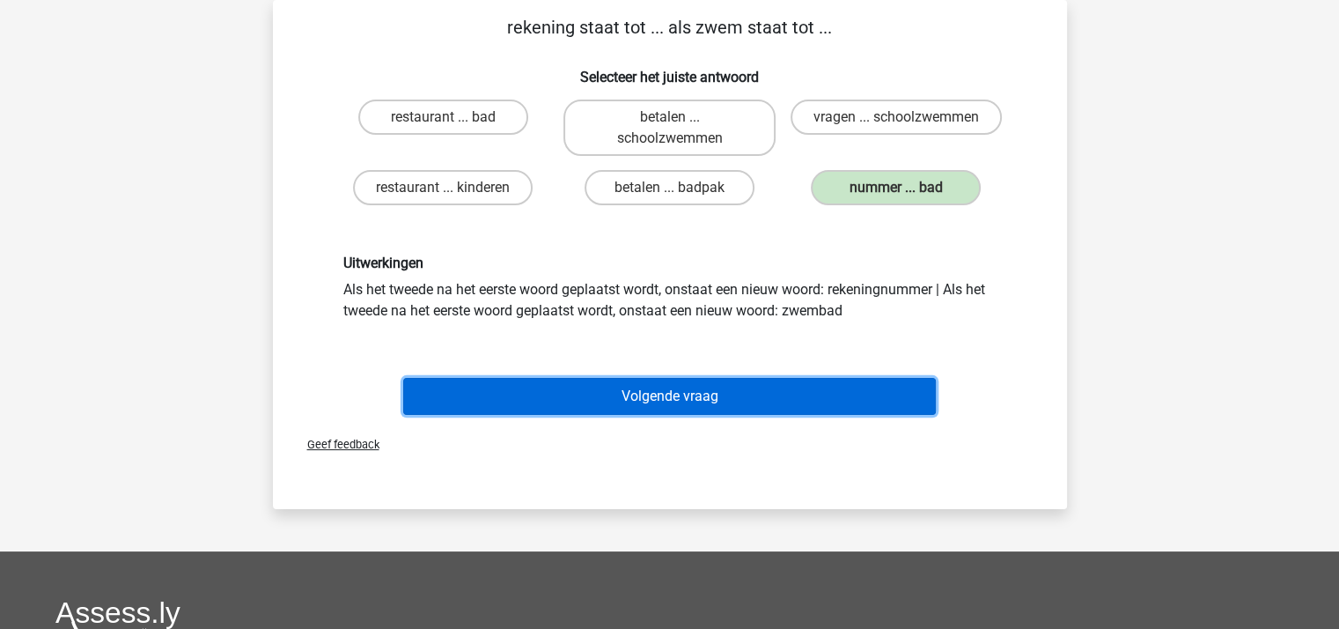
click at [711, 391] on button "Volgende vraag" at bounding box center [669, 396] width 533 height 37
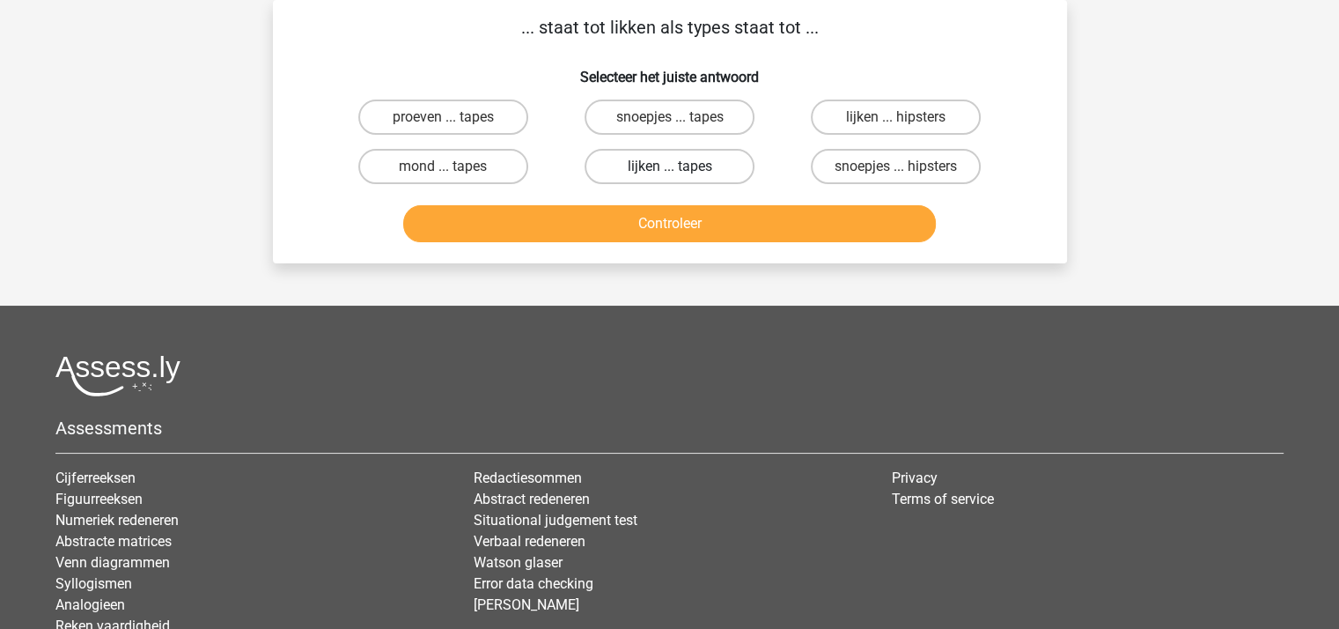
click at [683, 166] on label "lijken ... tapes" at bounding box center [670, 166] width 170 height 35
click at [681, 166] on input "lijken ... tapes" at bounding box center [674, 171] width 11 height 11
radio input "true"
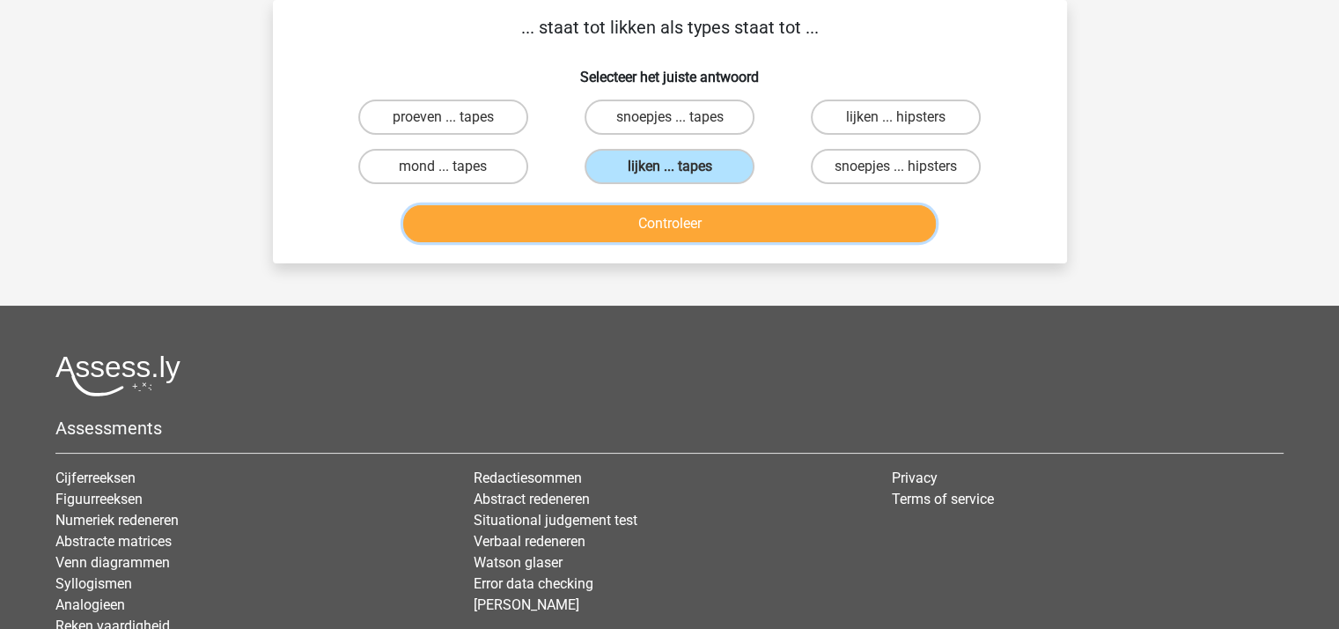
click at [682, 224] on button "Controleer" at bounding box center [669, 223] width 533 height 37
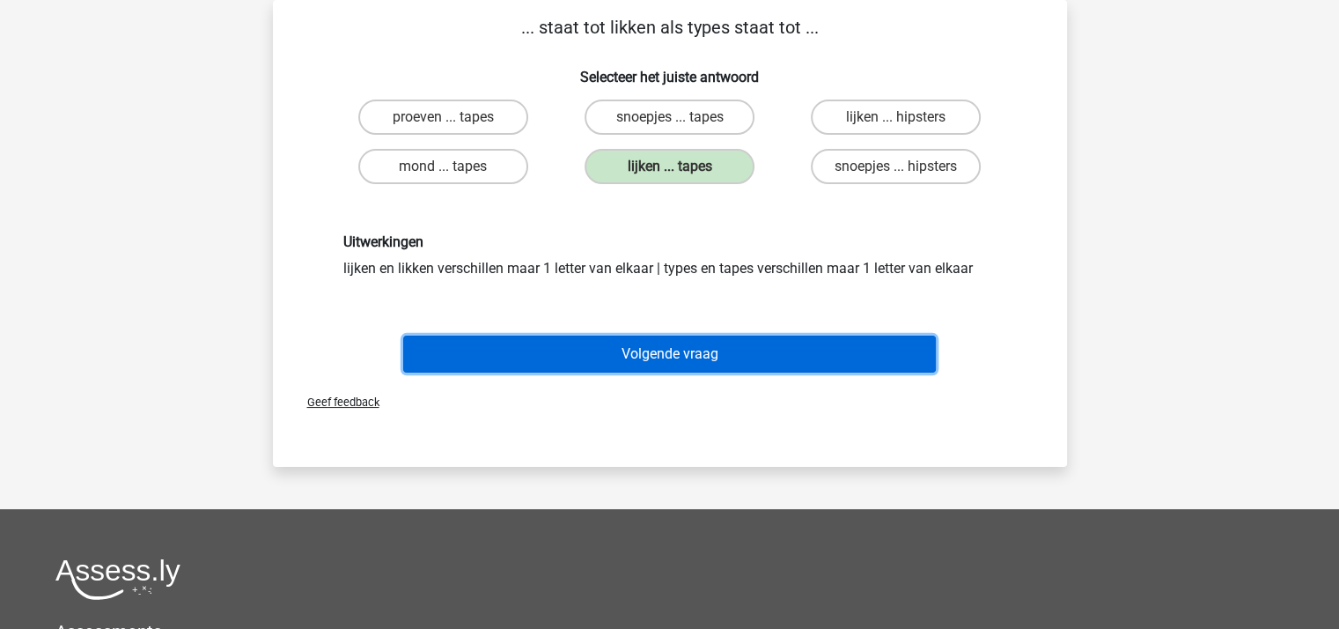
click at [680, 348] on button "Volgende vraag" at bounding box center [669, 353] width 533 height 37
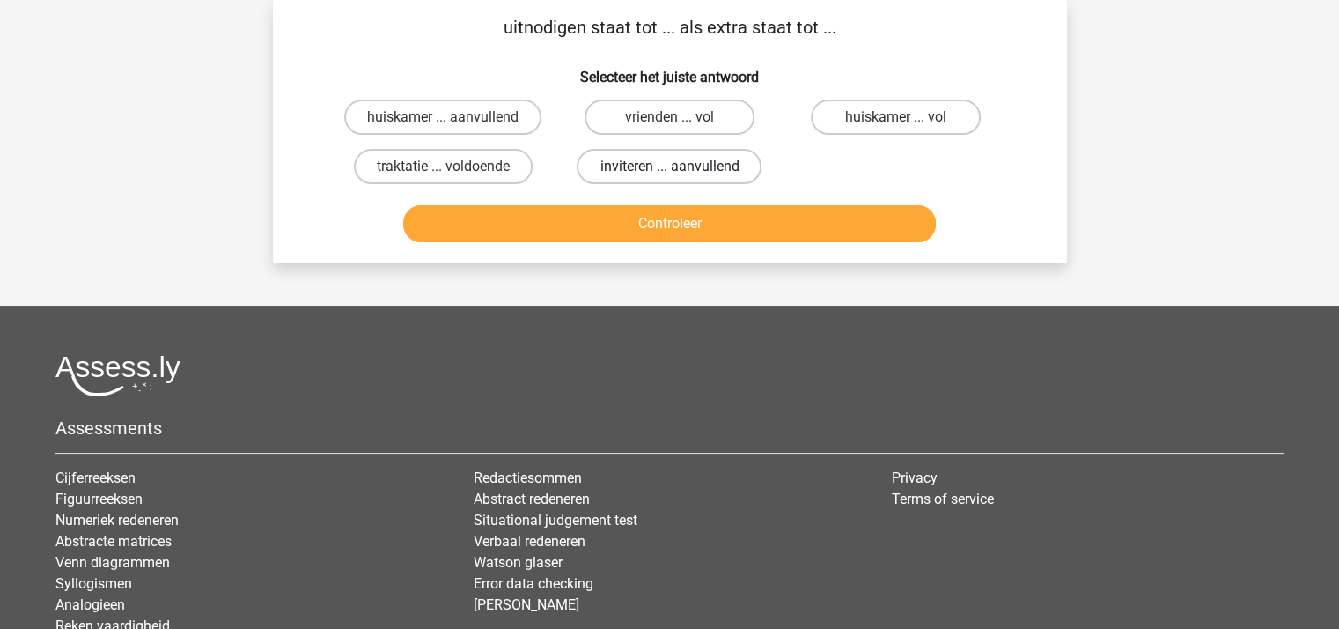
click at [658, 162] on label "inviteren ... aanvullend" at bounding box center [669, 166] width 185 height 35
click at [669, 166] on input "inviteren ... aanvullend" at bounding box center [674, 171] width 11 height 11
radio input "true"
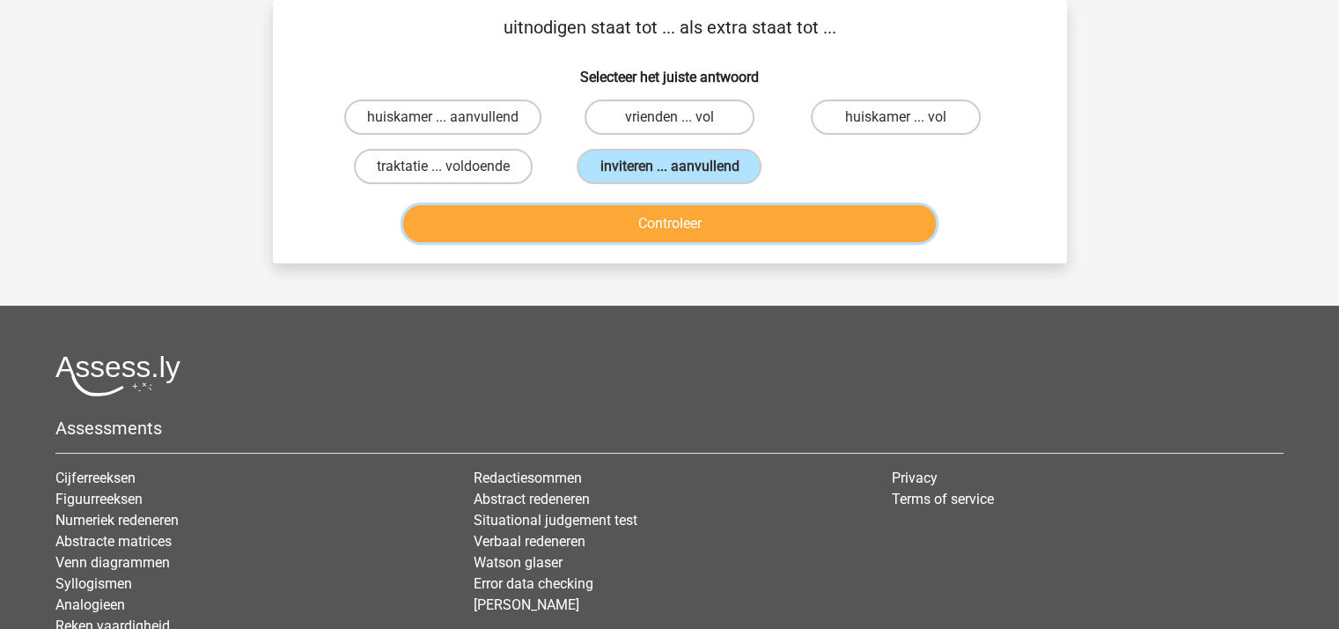
click at [661, 219] on button "Controleer" at bounding box center [669, 223] width 533 height 37
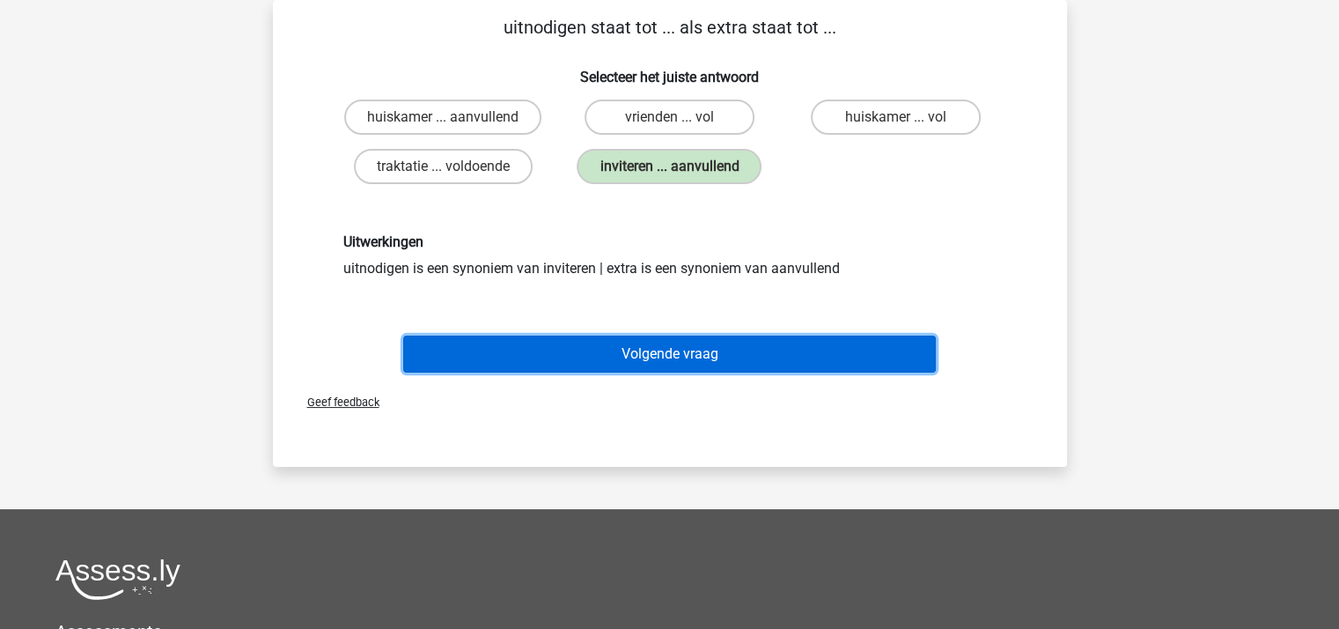
click at [643, 350] on button "Volgende vraag" at bounding box center [669, 353] width 533 height 37
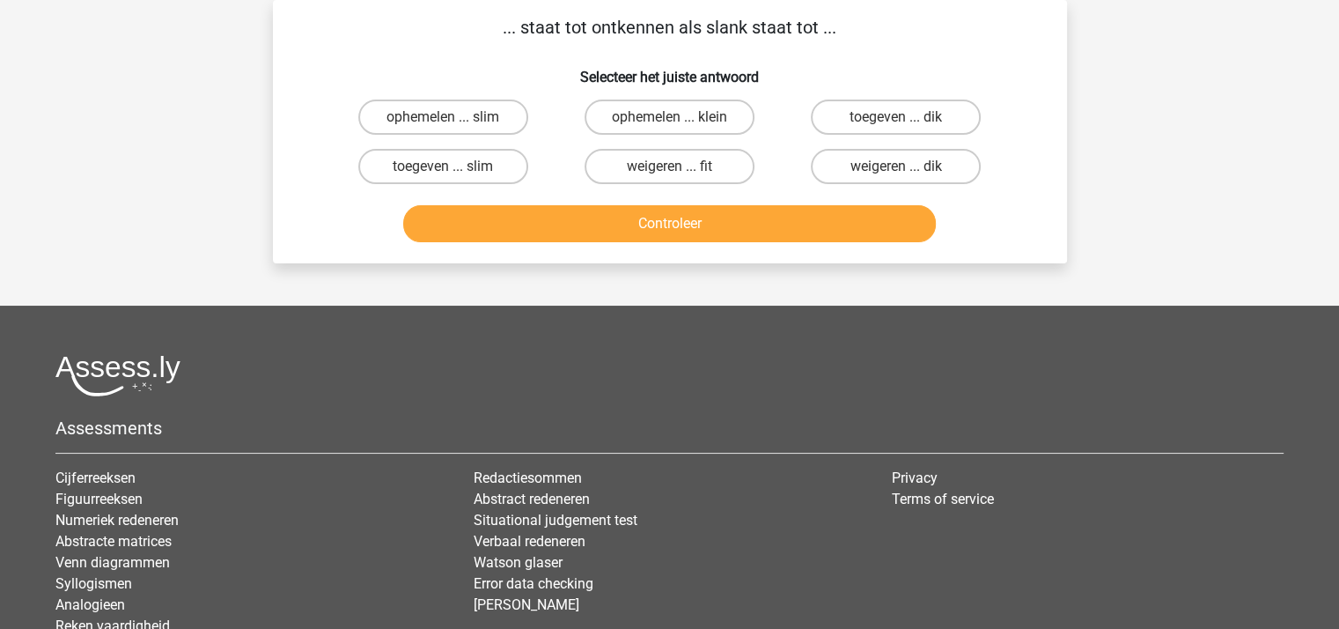
click at [907, 121] on input "toegeven ... dik" at bounding box center [901, 122] width 11 height 11
radio input "true"
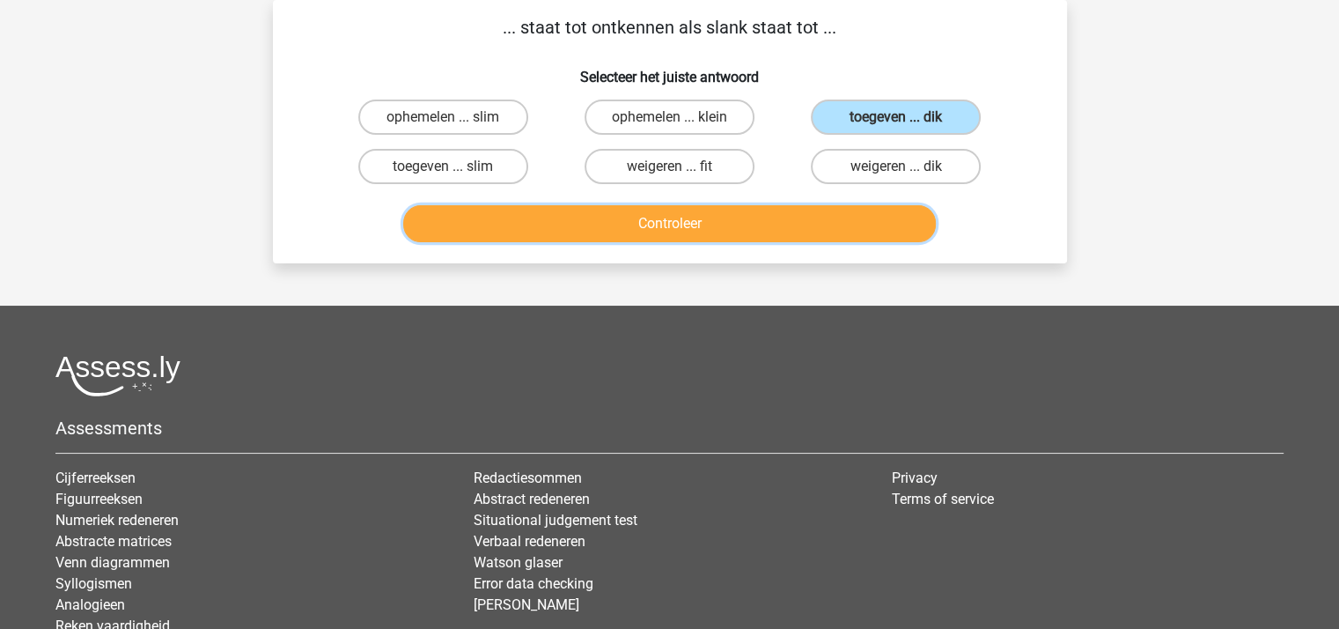
click at [714, 217] on button "Controleer" at bounding box center [669, 223] width 533 height 37
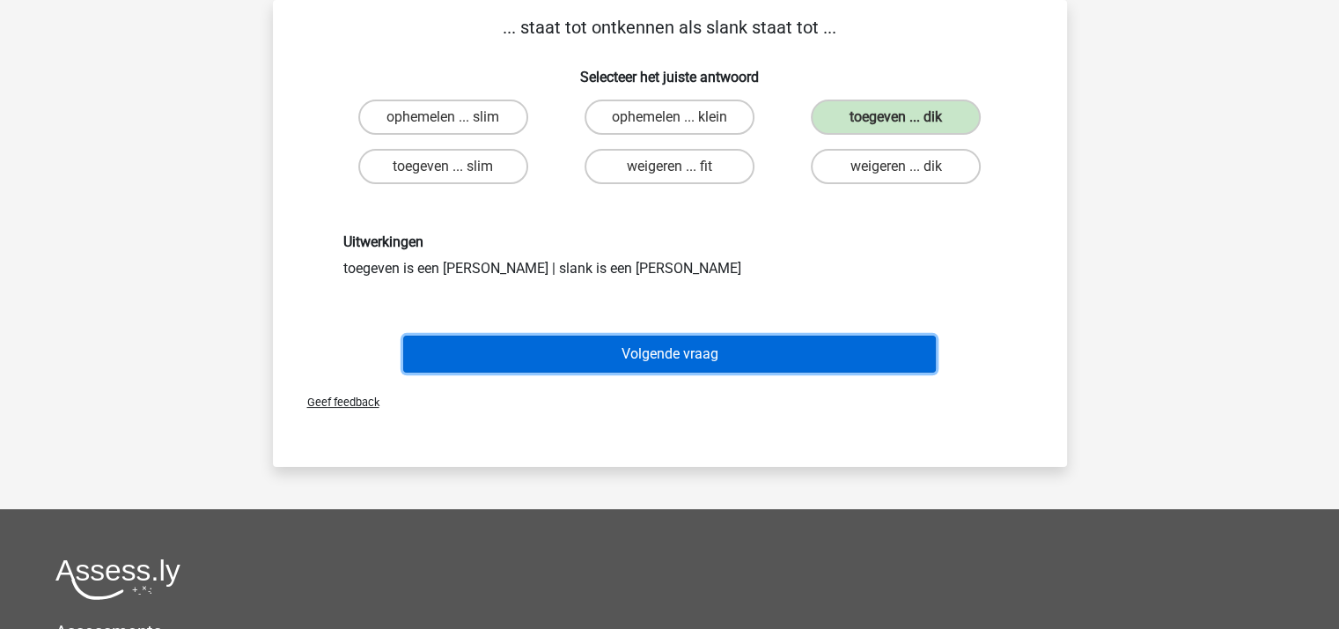
click at [663, 347] on button "Volgende vraag" at bounding box center [669, 353] width 533 height 37
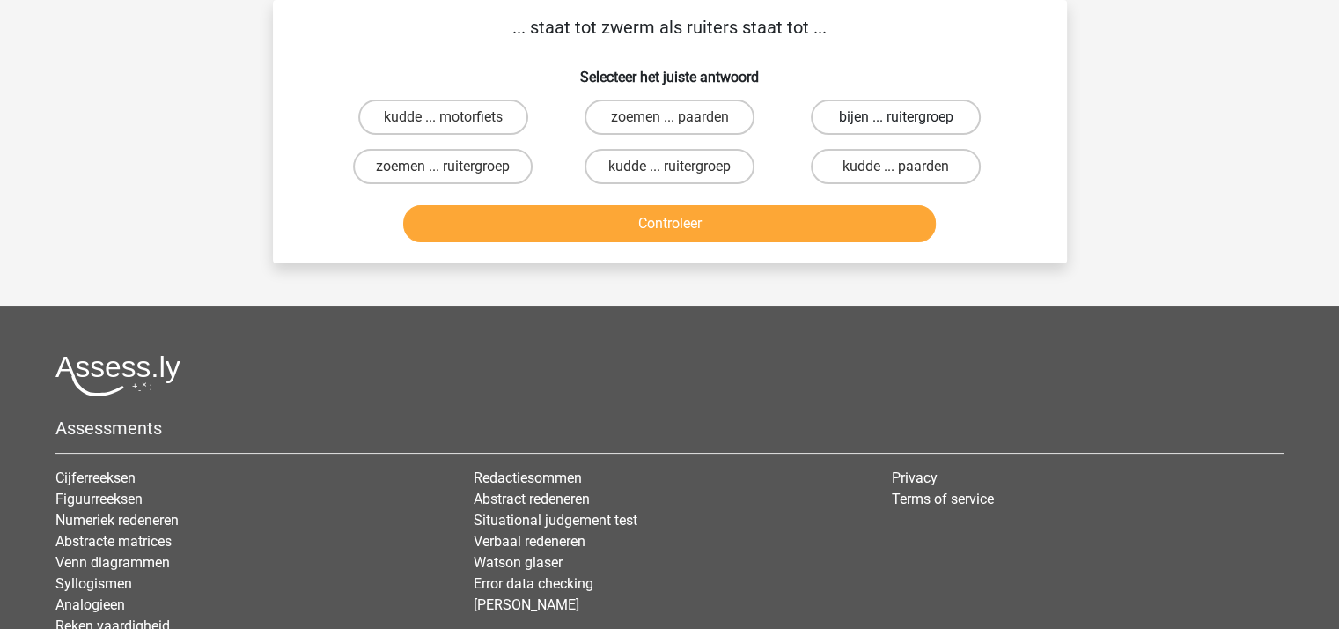
click at [876, 110] on label "bijen ... ruitergroep" at bounding box center [896, 116] width 170 height 35
click at [896, 117] on input "bijen ... ruitergroep" at bounding box center [901, 122] width 11 height 11
radio input "true"
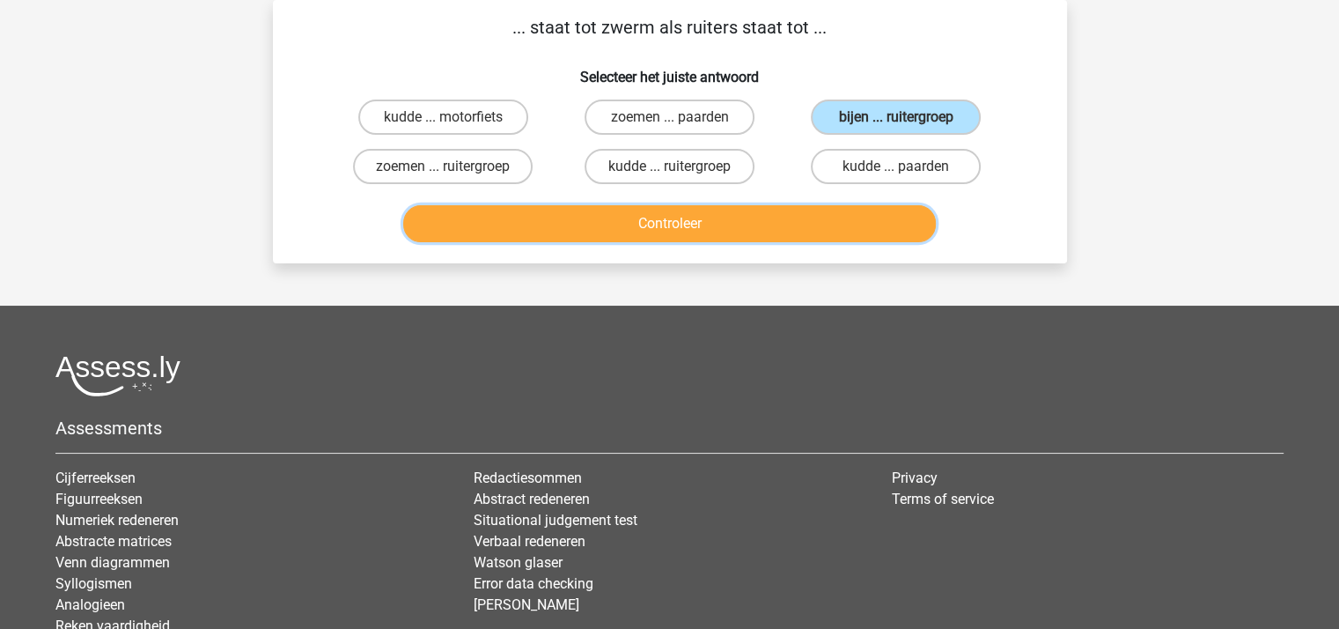
click at [708, 214] on button "Controleer" at bounding box center [669, 223] width 533 height 37
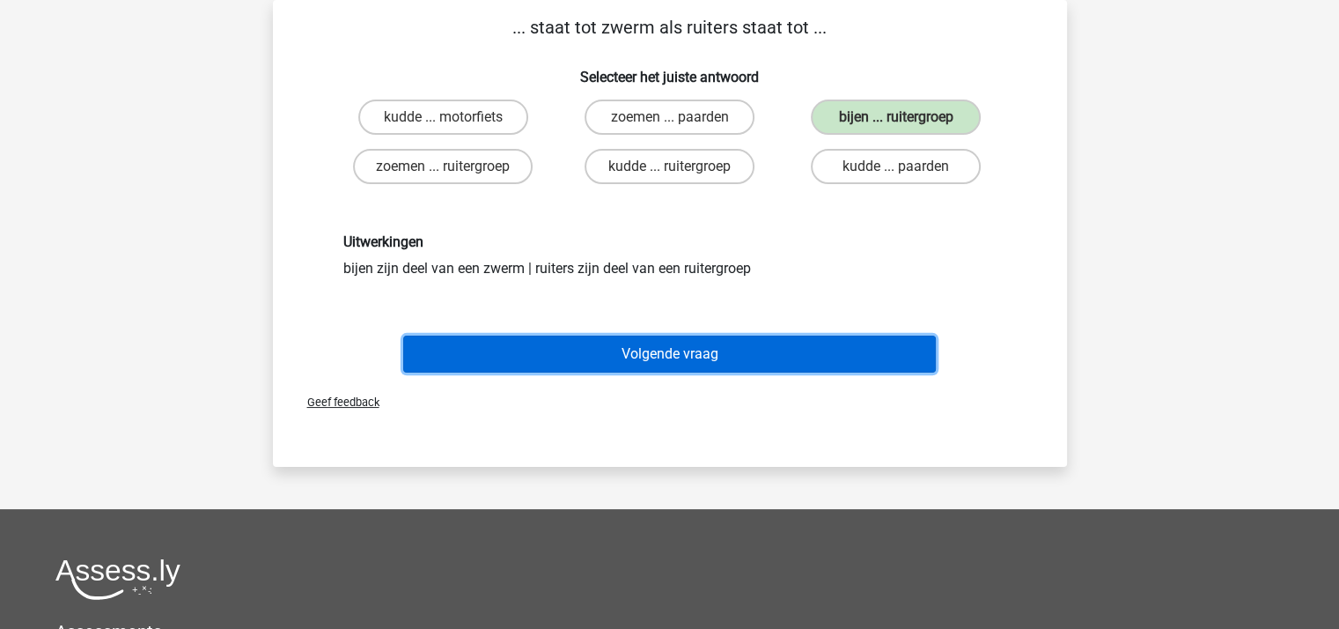
click at [637, 344] on button "Volgende vraag" at bounding box center [669, 353] width 533 height 37
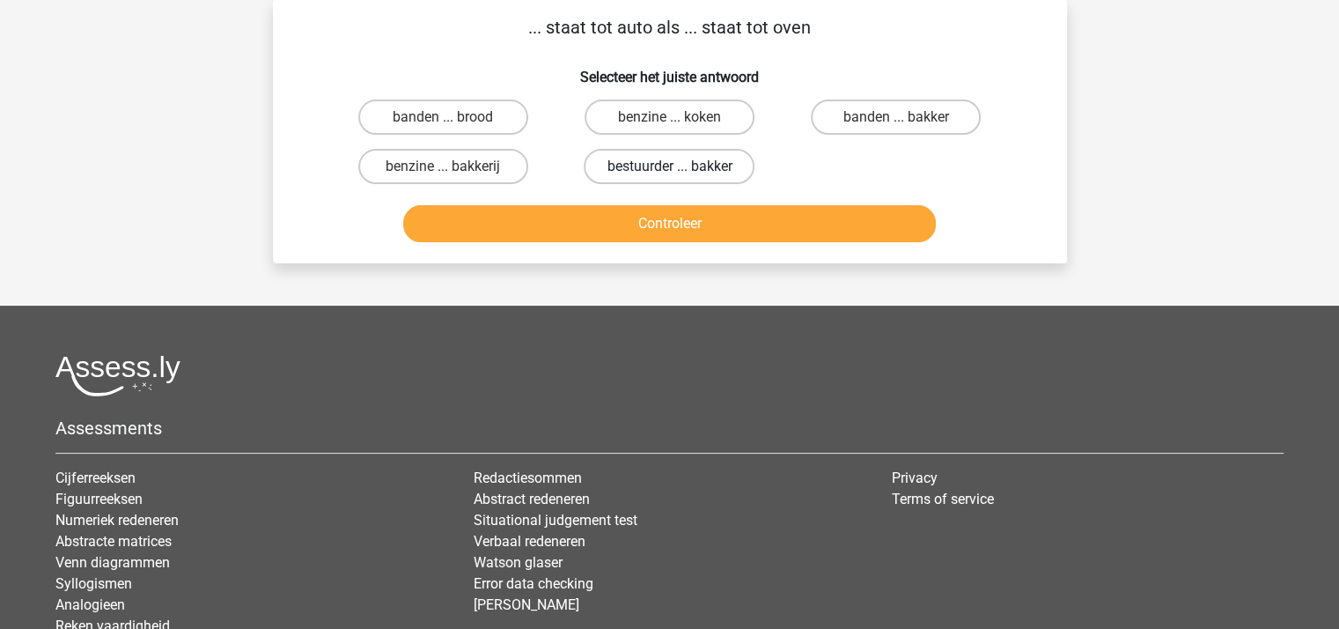
click at [645, 161] on label "bestuurder ... bakker" at bounding box center [669, 166] width 171 height 35
click at [669, 166] on input "bestuurder ... bakker" at bounding box center [674, 171] width 11 height 11
radio input "true"
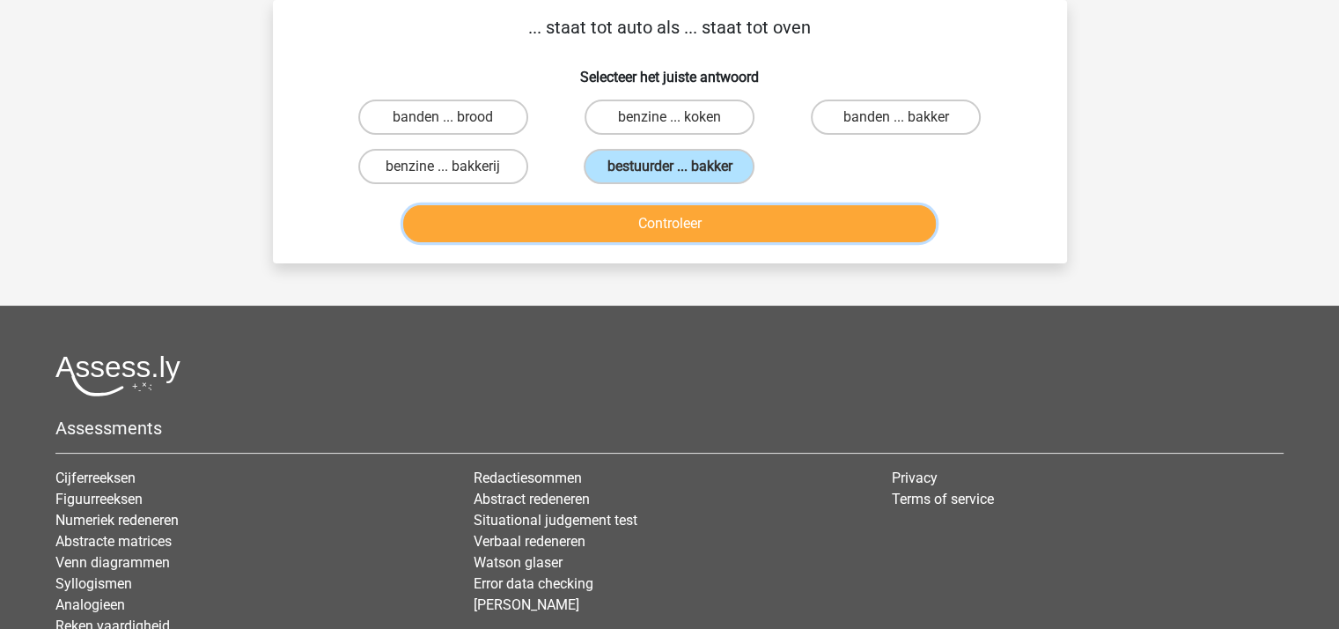
click at [659, 216] on button "Controleer" at bounding box center [669, 223] width 533 height 37
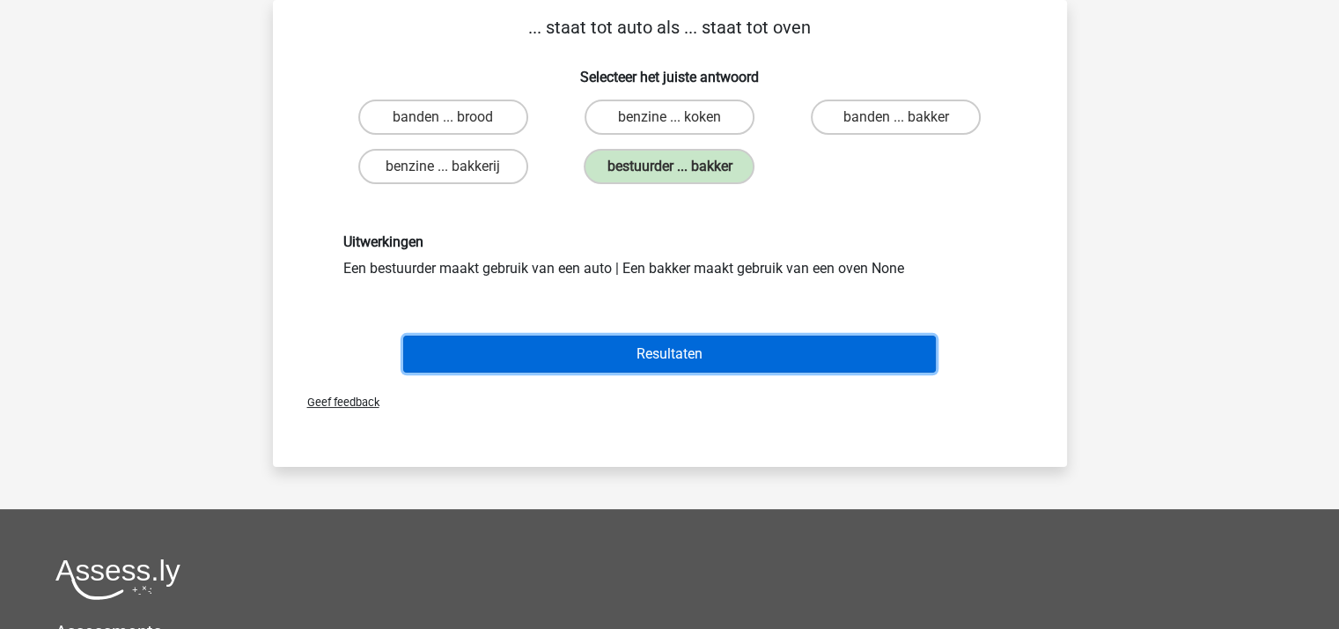
click at [679, 342] on button "Resultaten" at bounding box center [669, 353] width 533 height 37
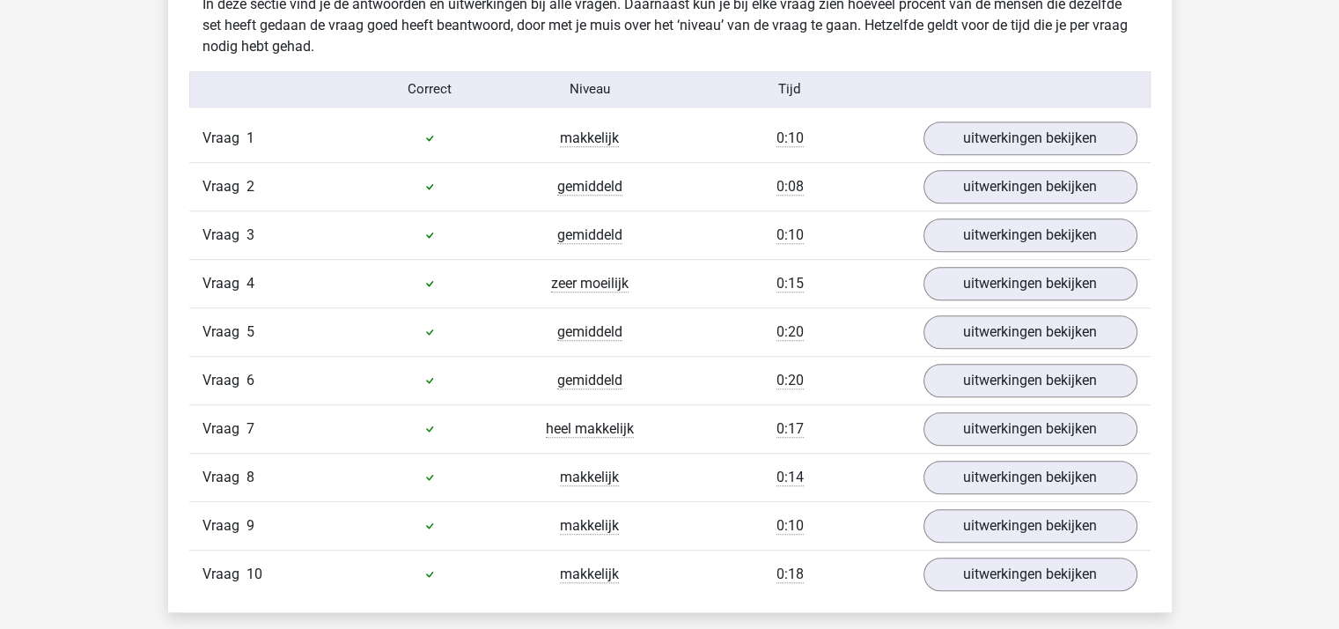
scroll to position [880, 0]
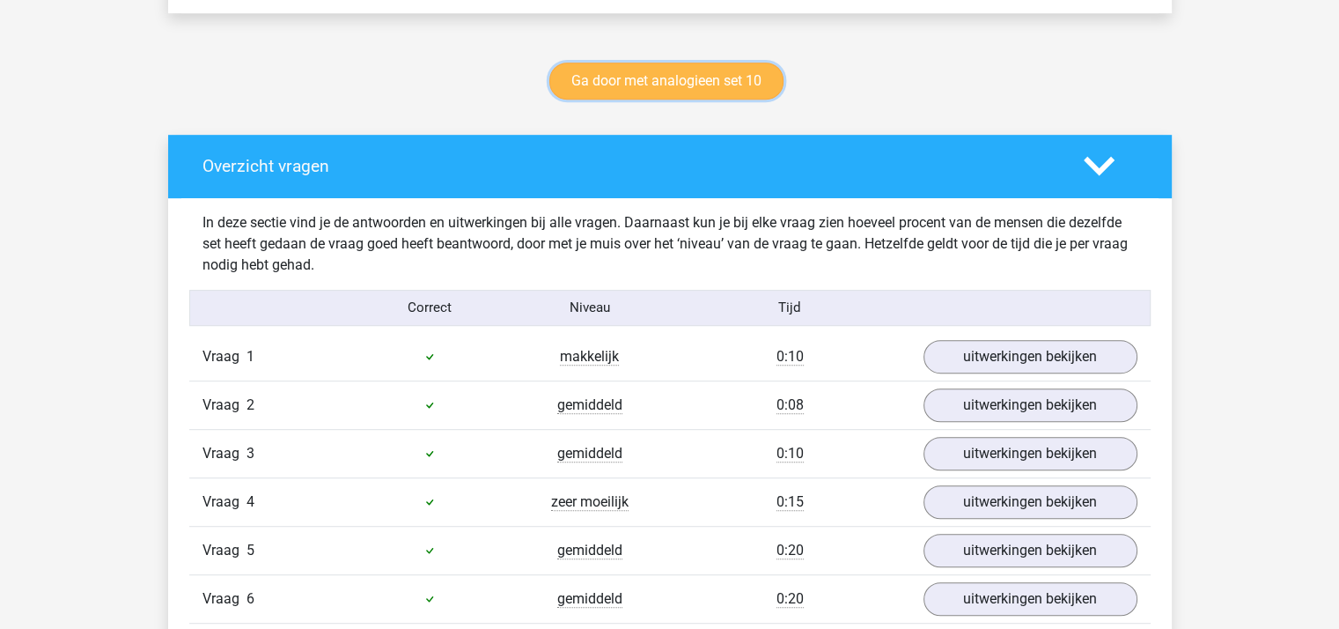
click at [693, 83] on link "Ga door met analogieen set 10" at bounding box center [666, 81] width 234 height 37
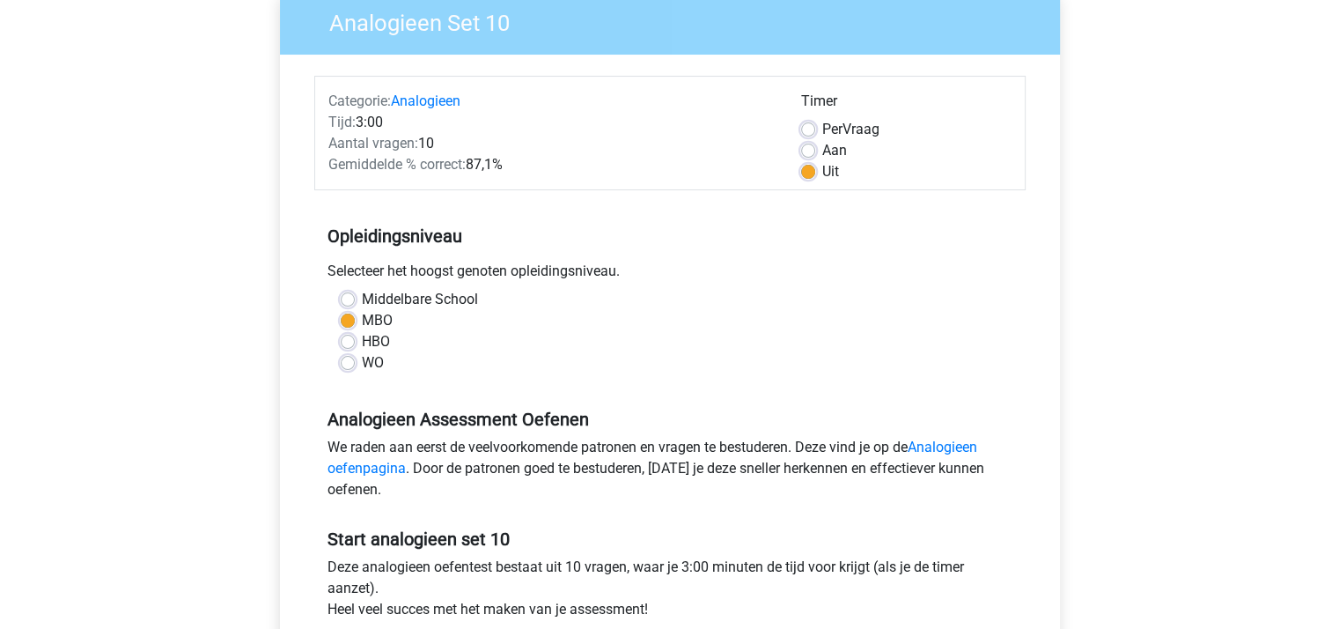
scroll to position [352, 0]
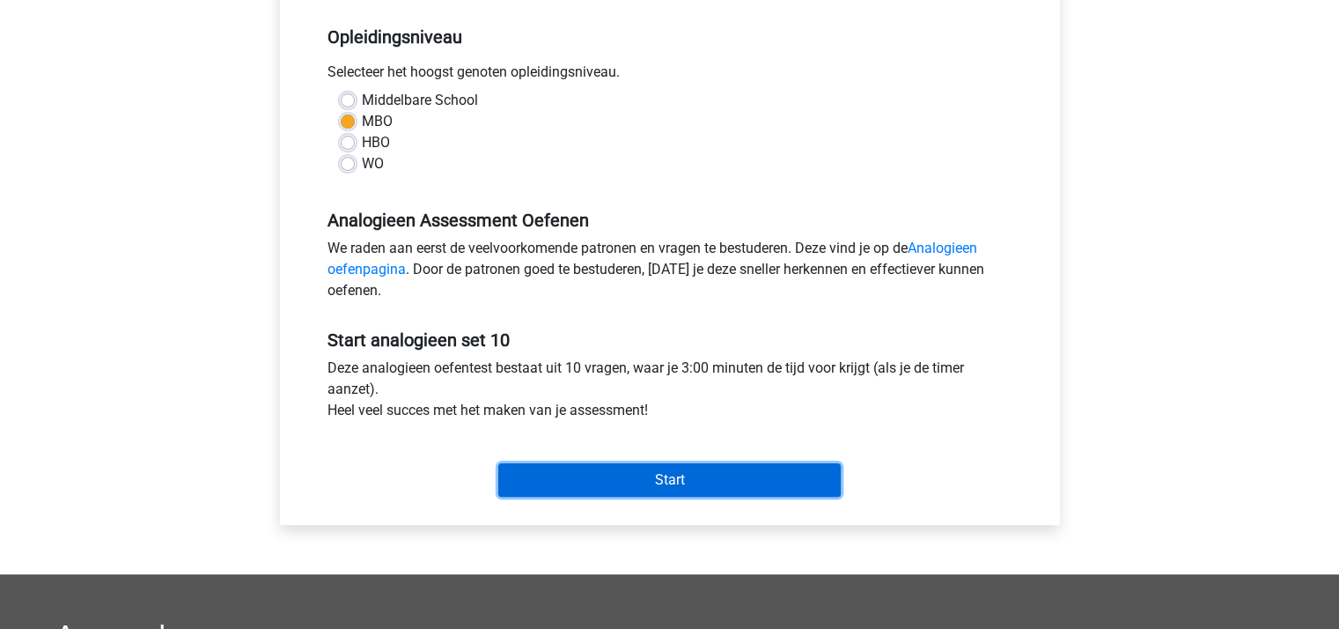
click at [669, 478] on input "Start" at bounding box center [669, 479] width 342 height 33
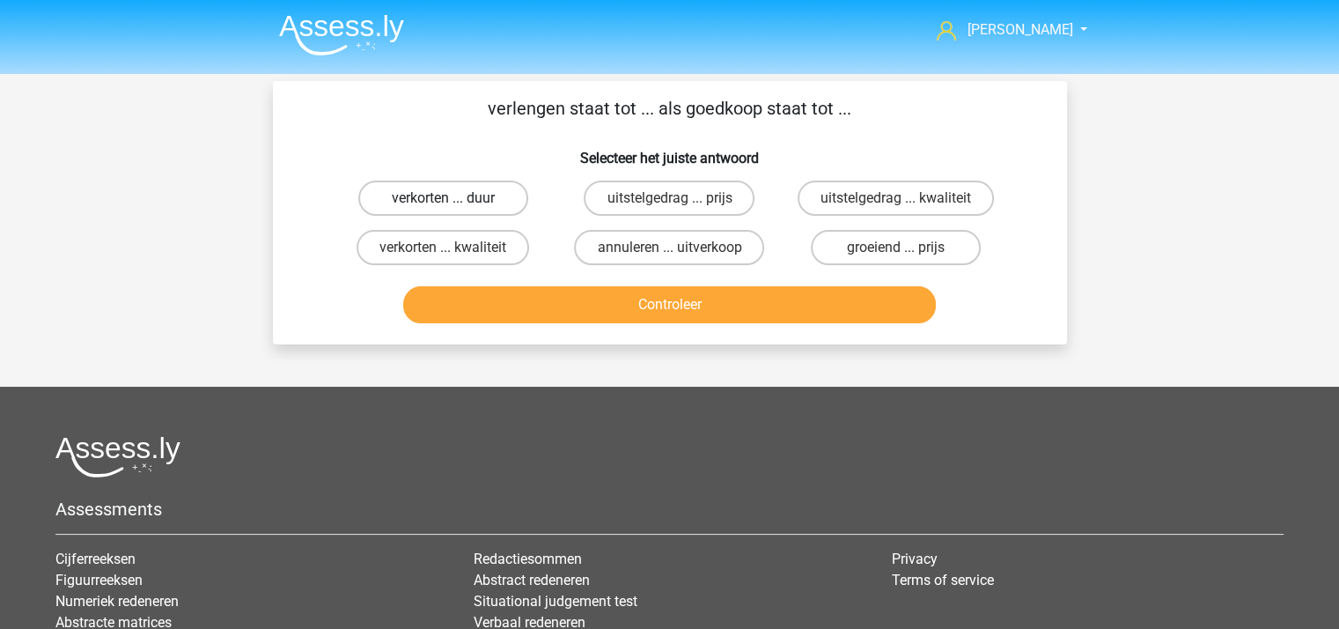
click at [469, 191] on label "verkorten ... duur" at bounding box center [443, 197] width 170 height 35
click at [454, 198] on input "verkorten ... duur" at bounding box center [448, 203] width 11 height 11
radio input "true"
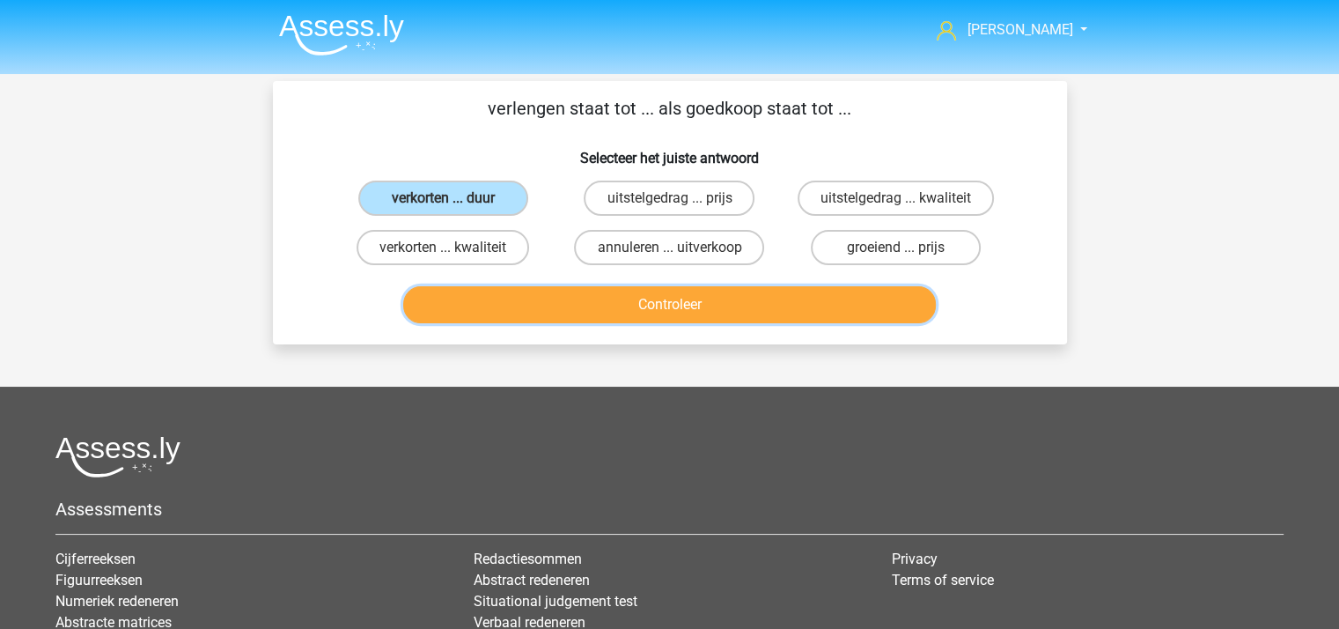
click at [643, 301] on button "Controleer" at bounding box center [669, 304] width 533 height 37
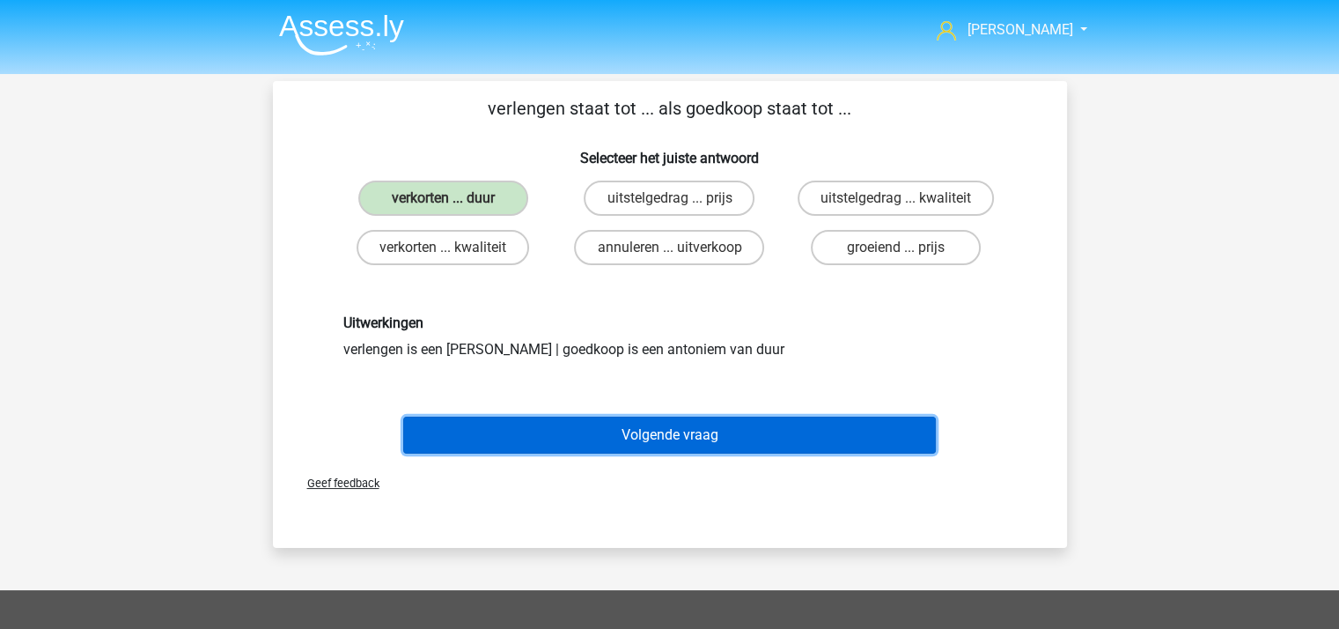
click at [681, 427] on button "Volgende vraag" at bounding box center [669, 434] width 533 height 37
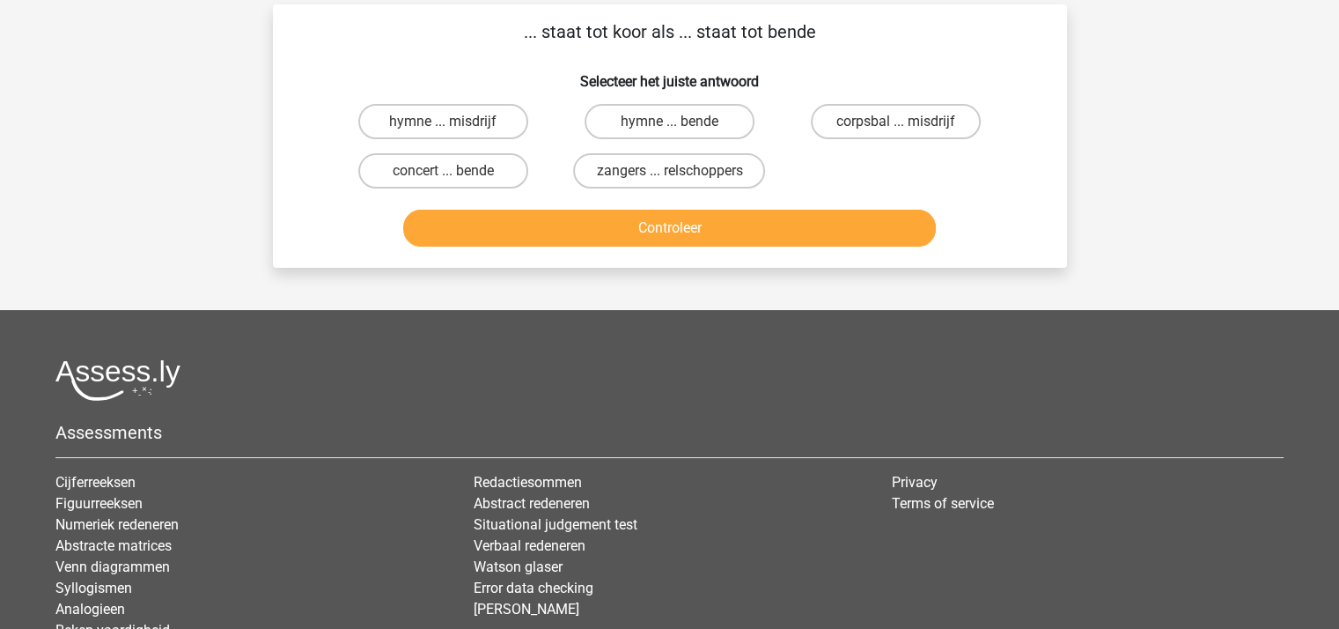
scroll to position [81, 0]
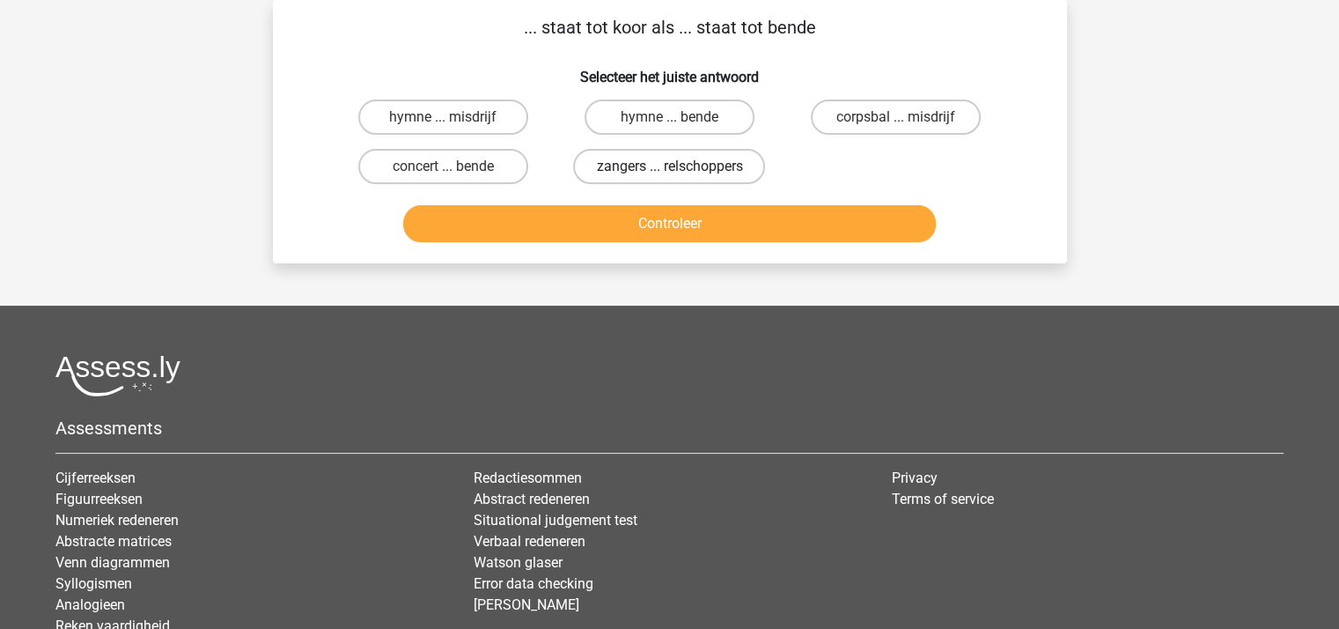
click at [666, 168] on label "zangers ... relschoppers" at bounding box center [669, 166] width 192 height 35
click at [669, 168] on input "zangers ... relschoppers" at bounding box center [674, 171] width 11 height 11
radio input "true"
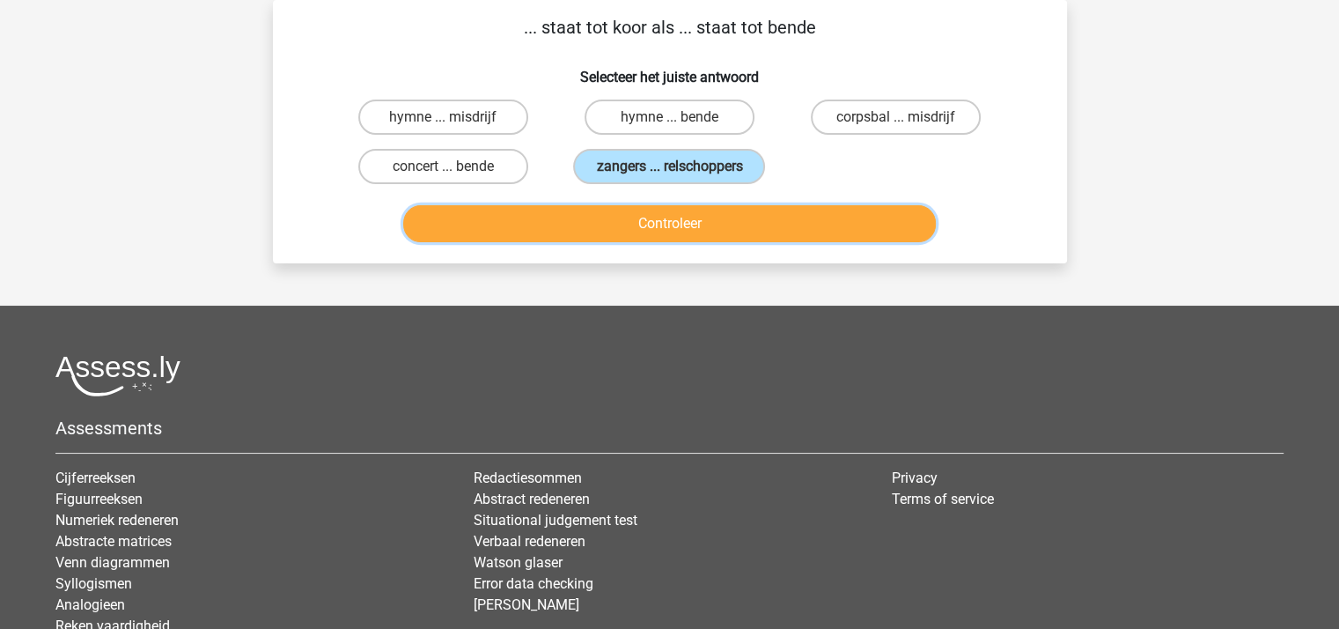
click at [666, 217] on button "Controleer" at bounding box center [669, 223] width 533 height 37
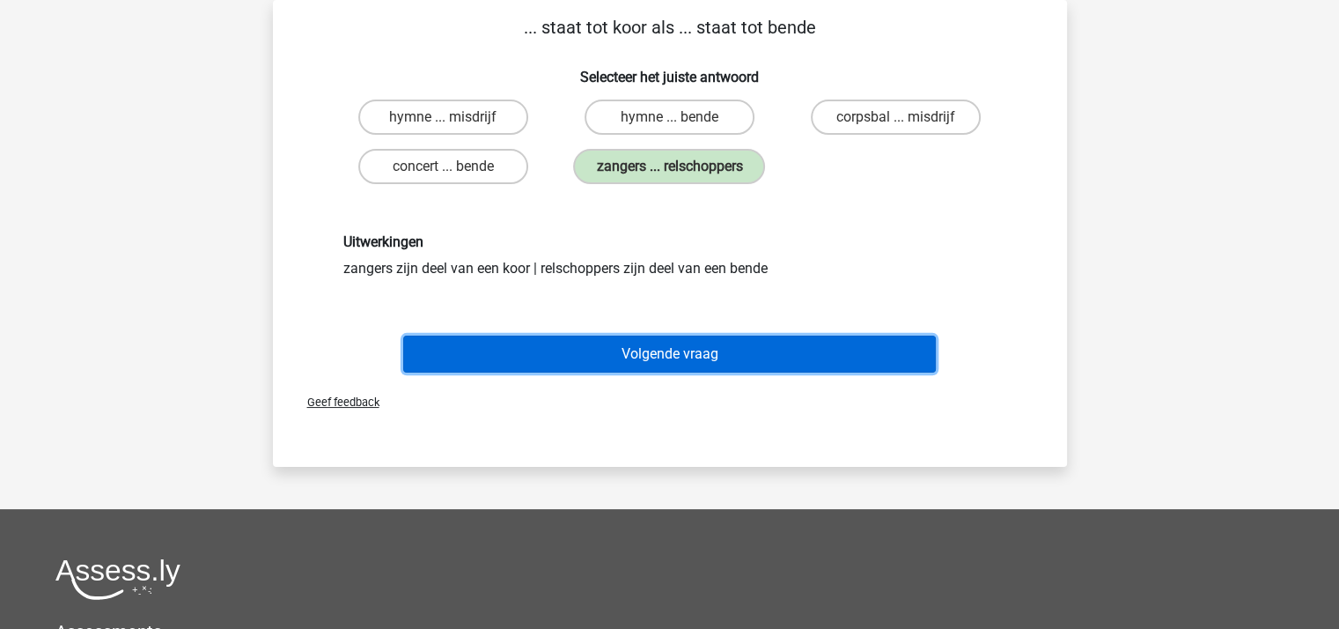
click at [658, 356] on button "Volgende vraag" at bounding box center [669, 353] width 533 height 37
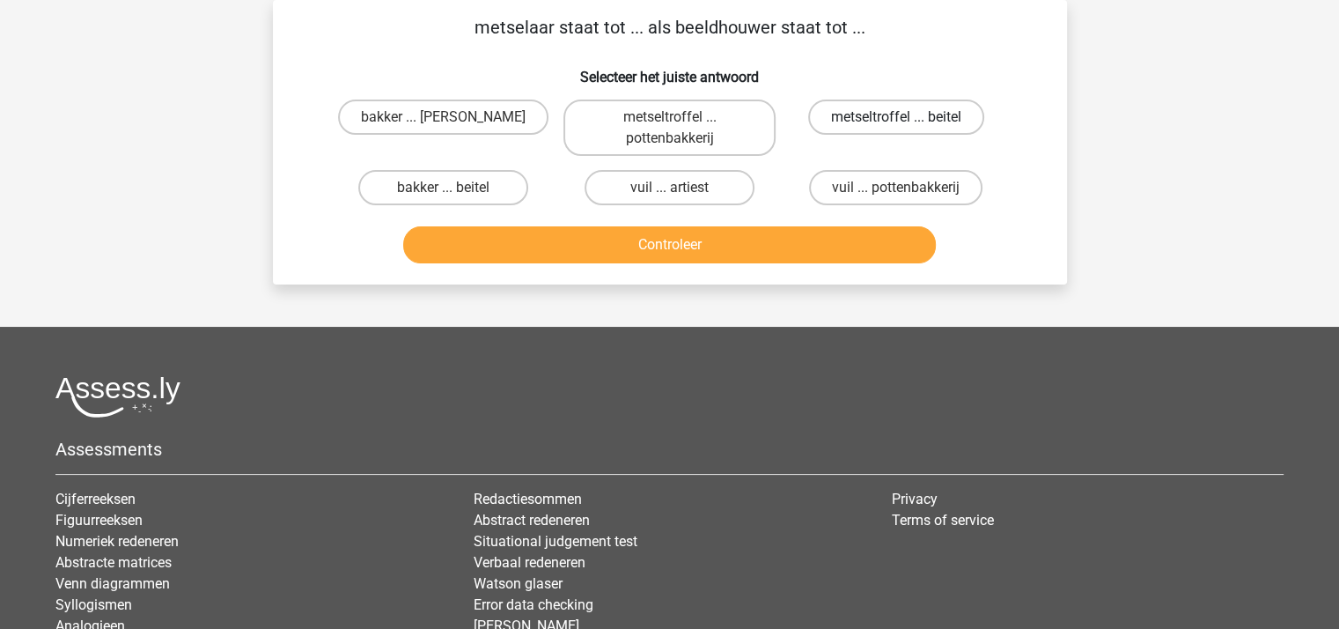
click at [887, 124] on label "metseltroffel ... beitel" at bounding box center [896, 116] width 176 height 35
click at [896, 124] on input "metseltroffel ... beitel" at bounding box center [901, 122] width 11 height 11
radio input "true"
click at [704, 238] on button "Controleer" at bounding box center [669, 244] width 533 height 37
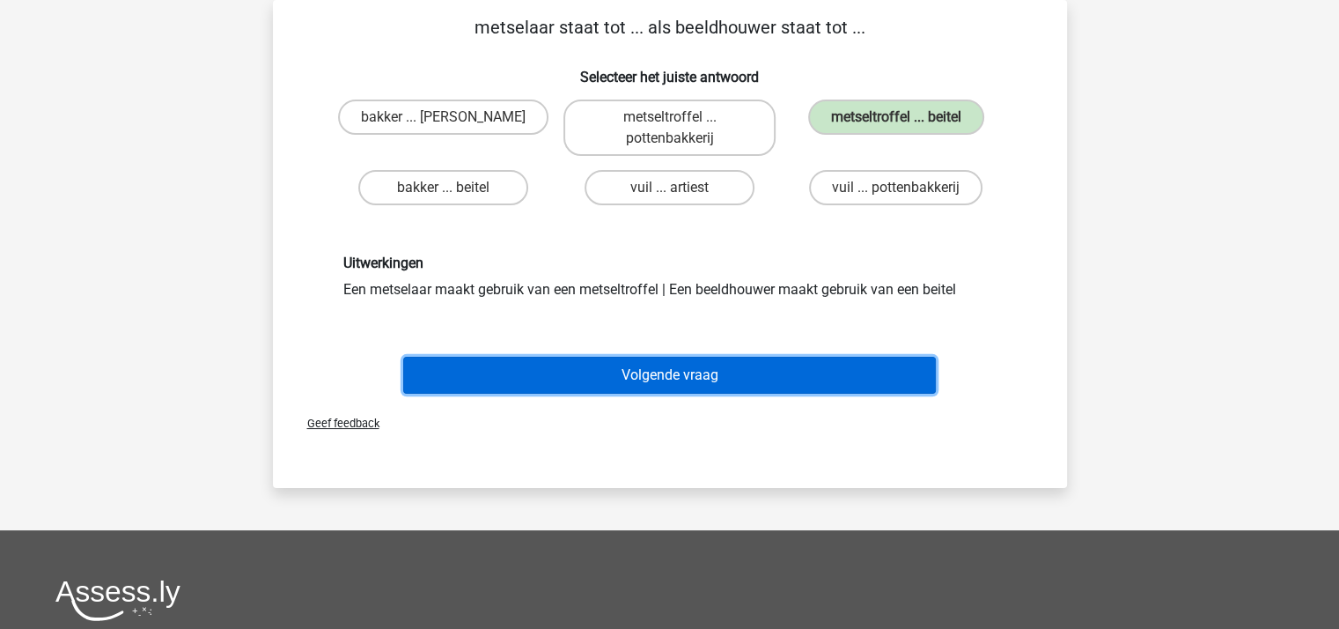
click at [669, 370] on button "Volgende vraag" at bounding box center [669, 375] width 533 height 37
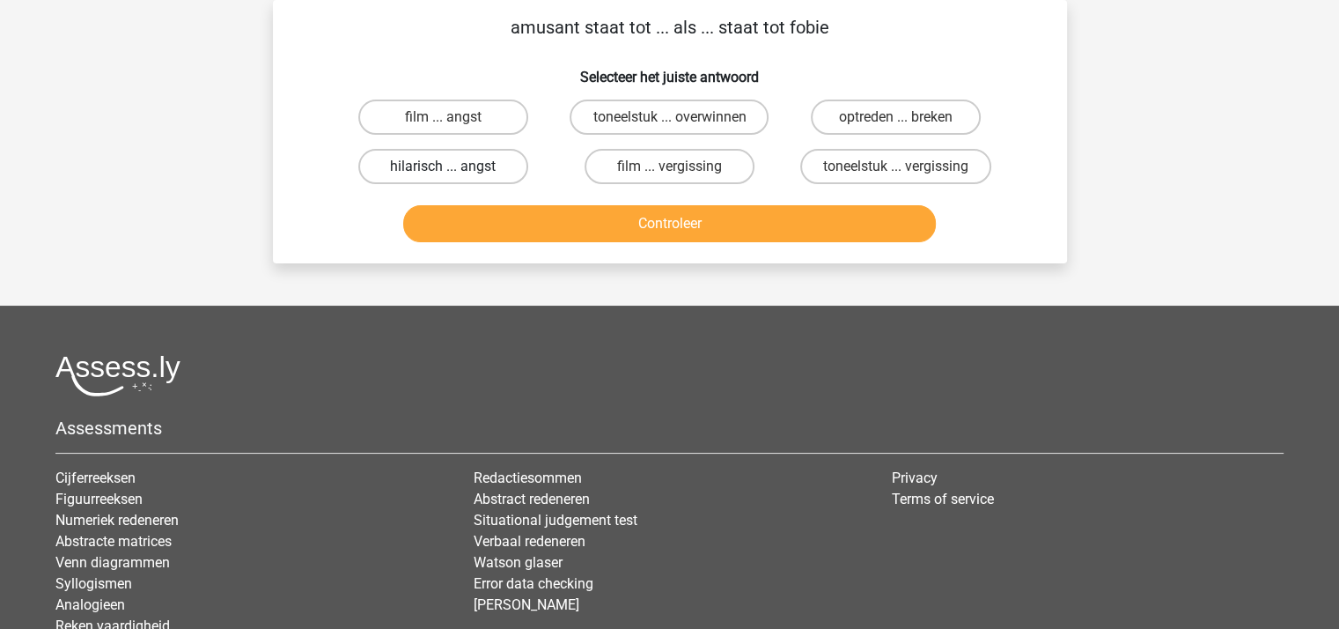
click at [439, 161] on label "hilarisch ... angst" at bounding box center [443, 166] width 170 height 35
click at [443, 166] on input "hilarisch ... angst" at bounding box center [448, 171] width 11 height 11
radio input "true"
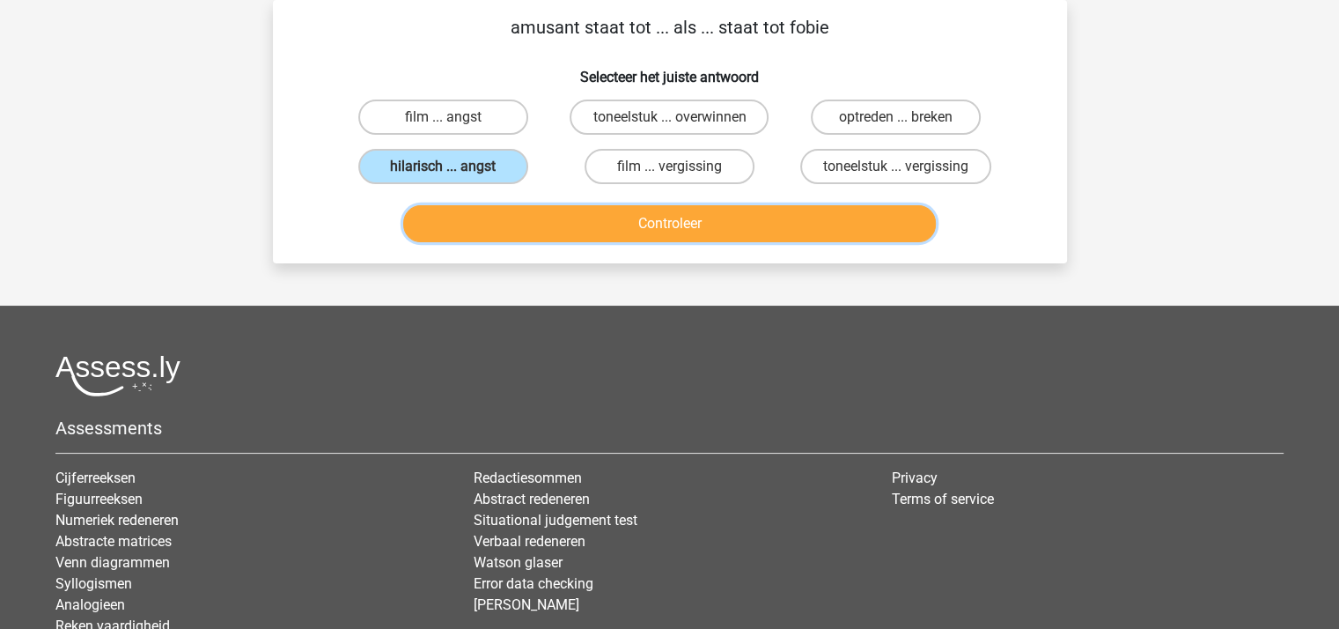
click at [638, 225] on button "Controleer" at bounding box center [669, 223] width 533 height 37
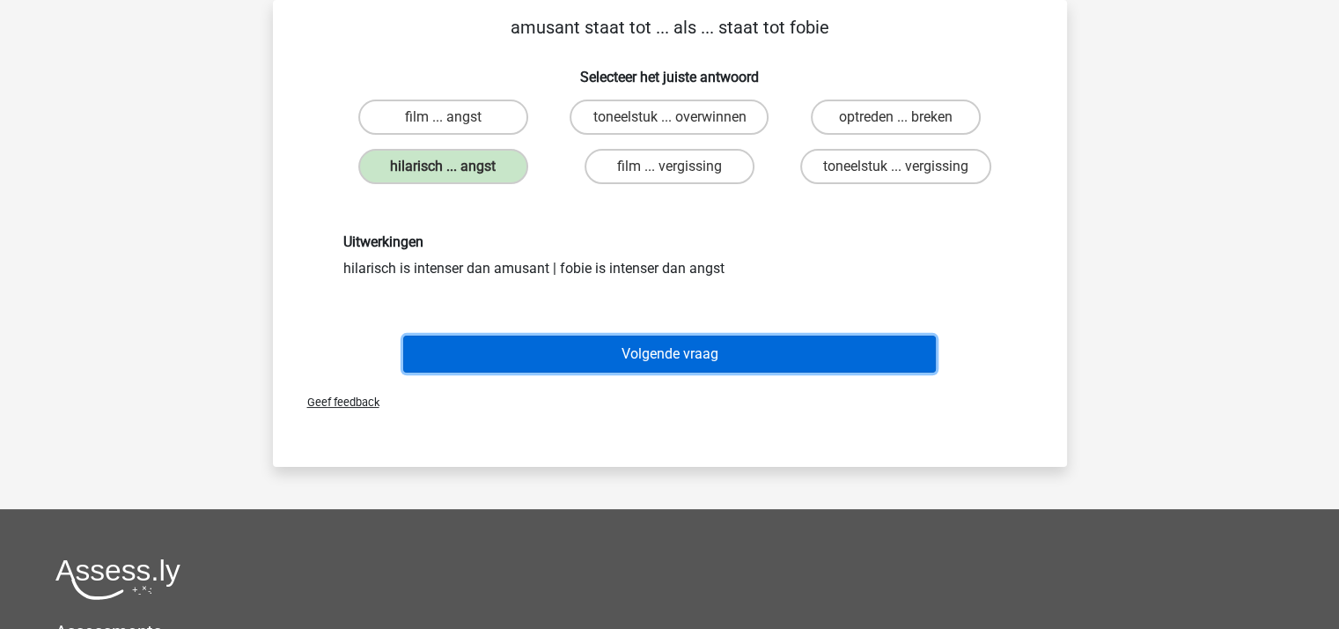
click at [668, 343] on button "Volgende vraag" at bounding box center [669, 353] width 533 height 37
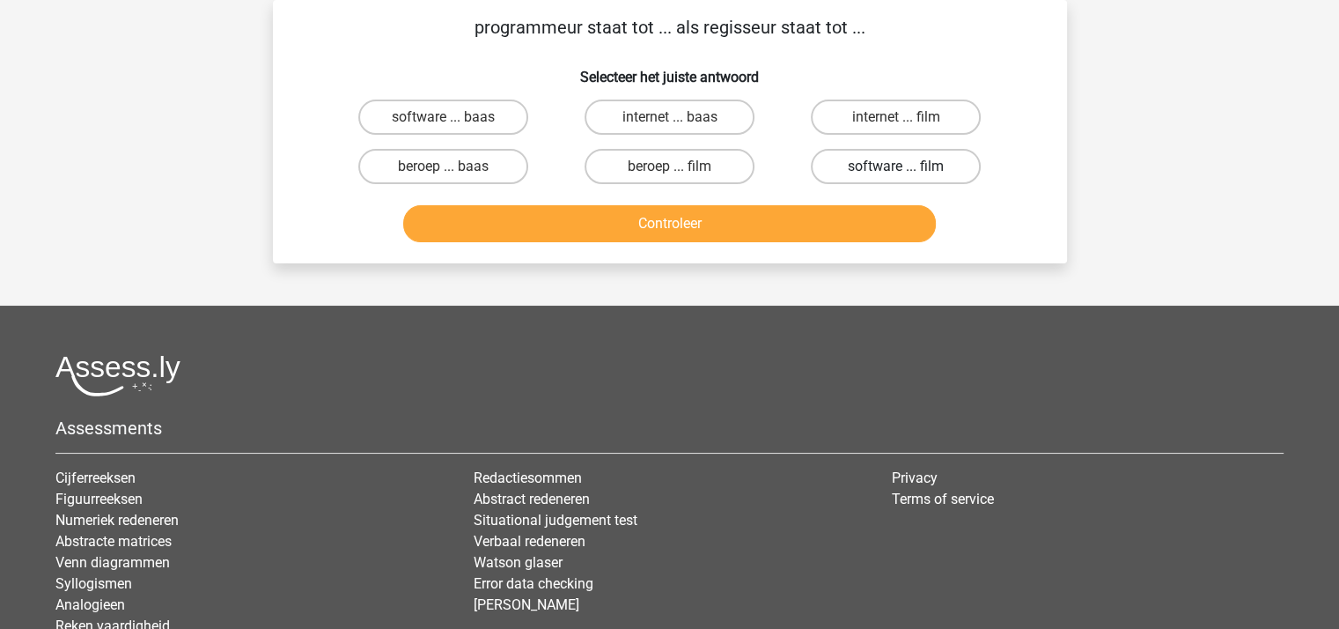
click at [881, 165] on label "software ... film" at bounding box center [896, 166] width 170 height 35
click at [896, 166] on input "software ... film" at bounding box center [901, 171] width 11 height 11
radio input "true"
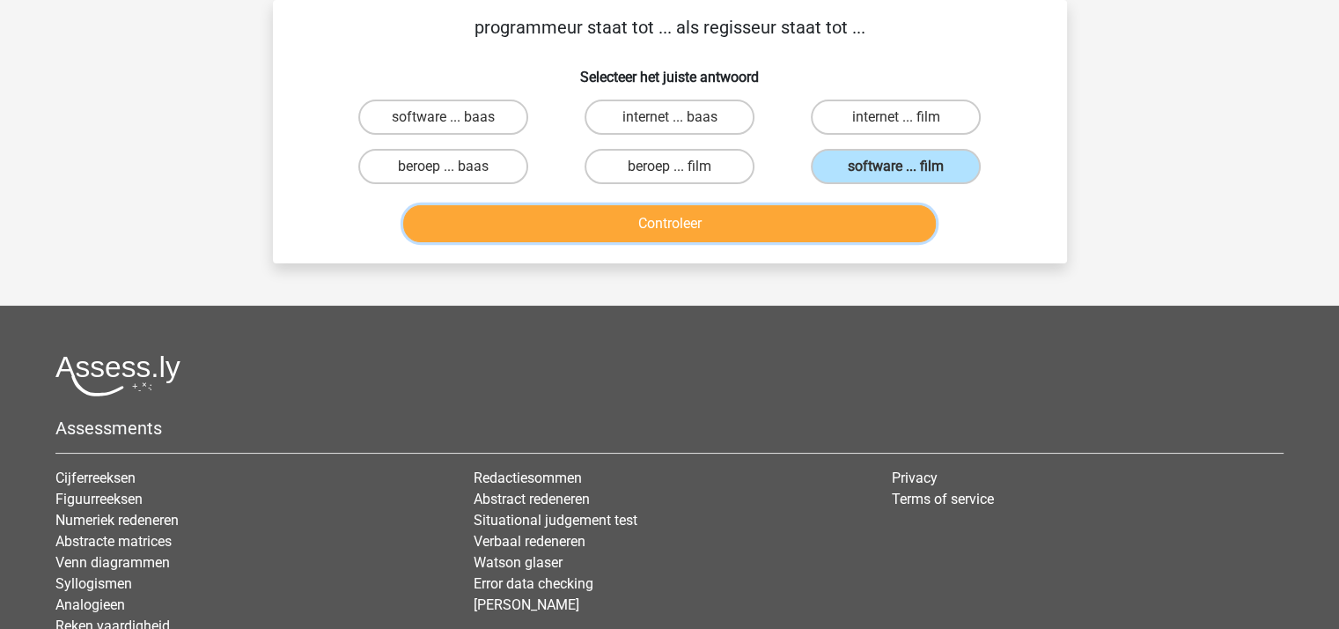
click at [739, 224] on button "Controleer" at bounding box center [669, 223] width 533 height 37
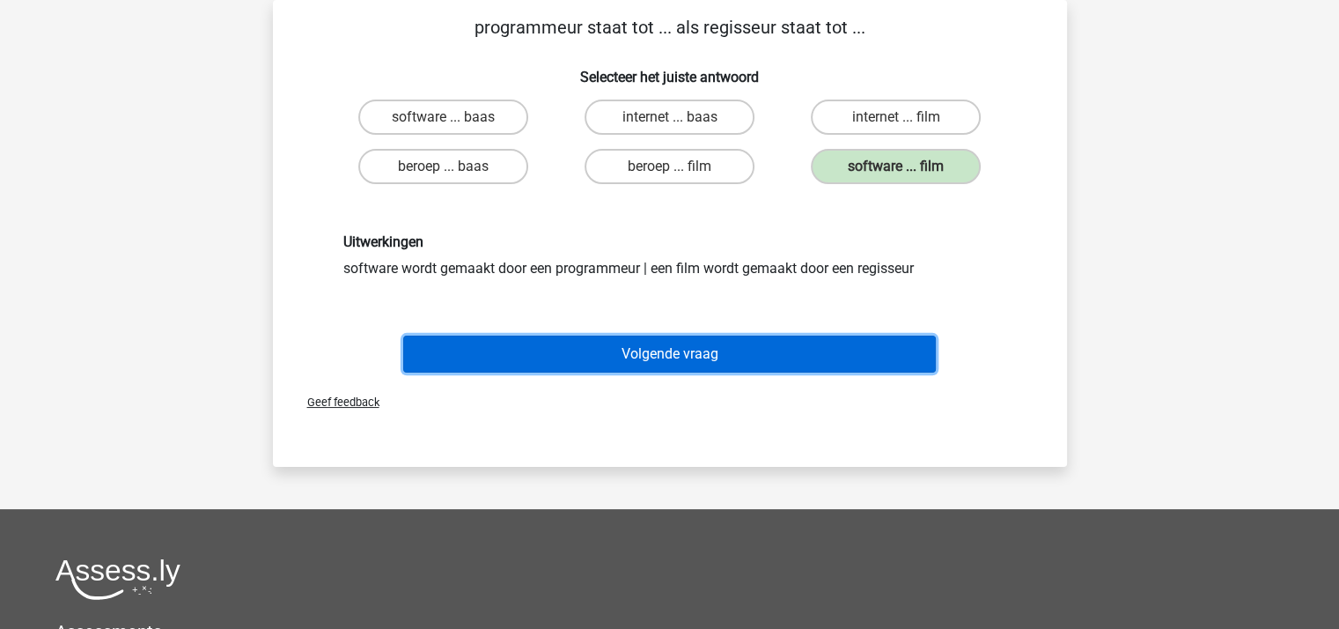
click at [662, 348] on button "Volgende vraag" at bounding box center [669, 353] width 533 height 37
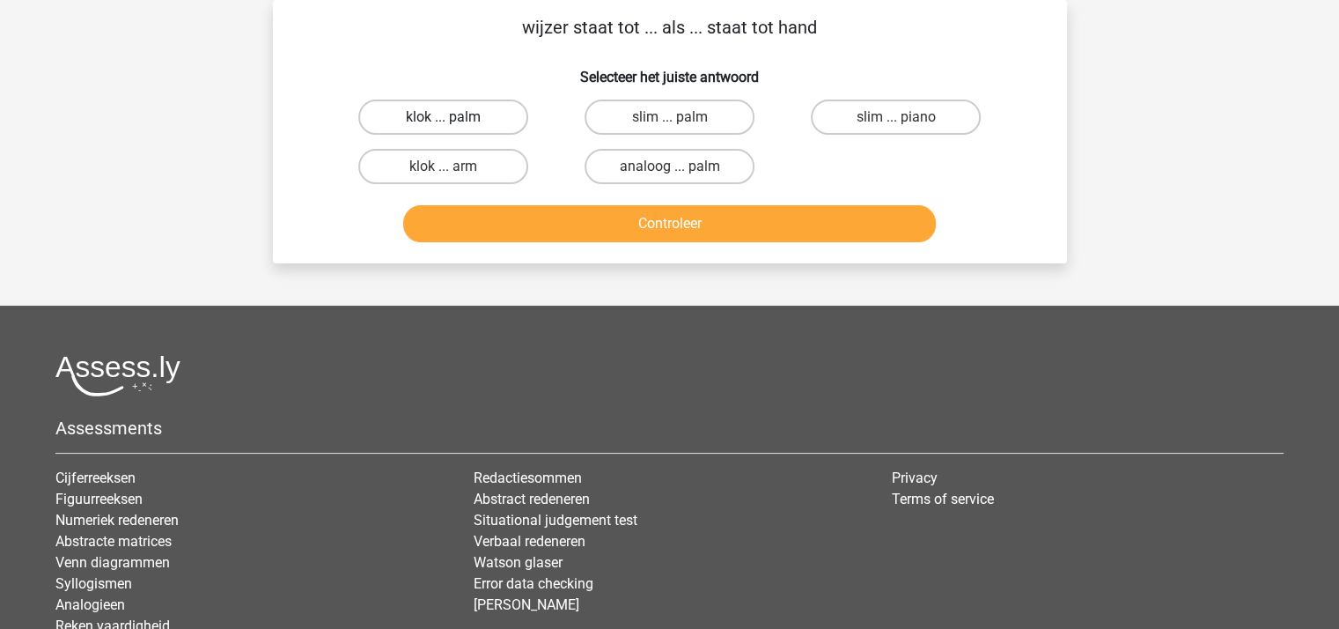
click at [460, 119] on label "klok ... palm" at bounding box center [443, 116] width 170 height 35
click at [454, 119] on input "klok ... palm" at bounding box center [448, 122] width 11 height 11
radio input "true"
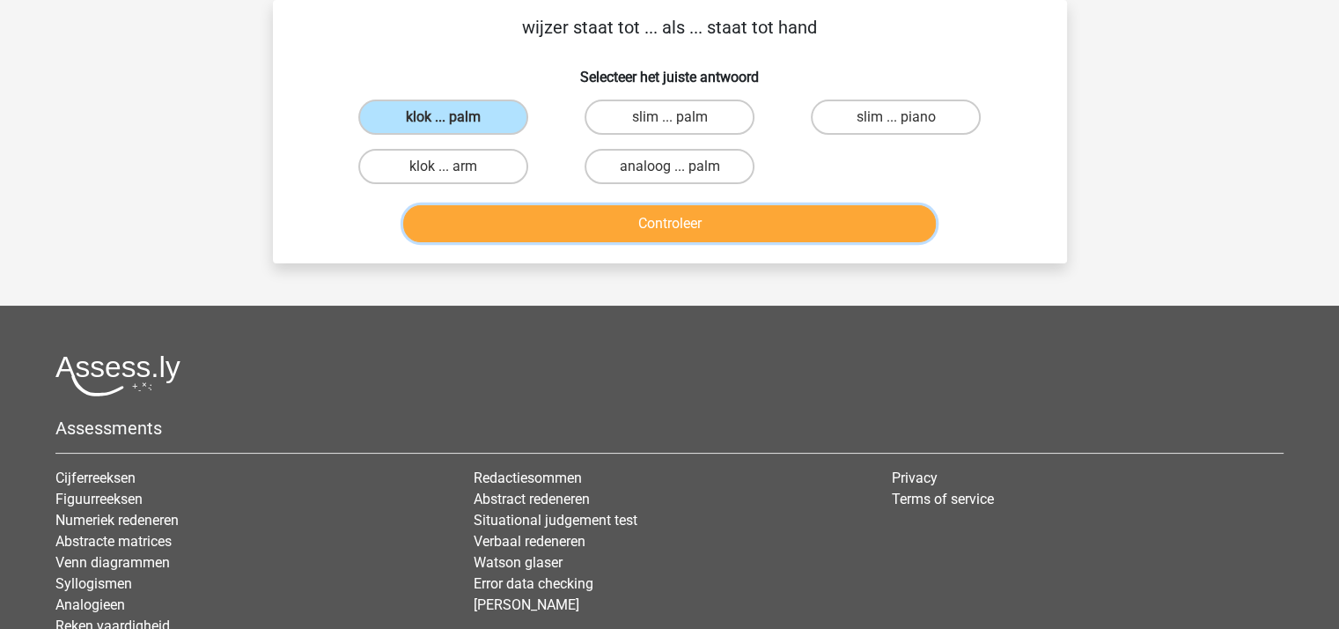
click at [611, 229] on button "Controleer" at bounding box center [669, 223] width 533 height 37
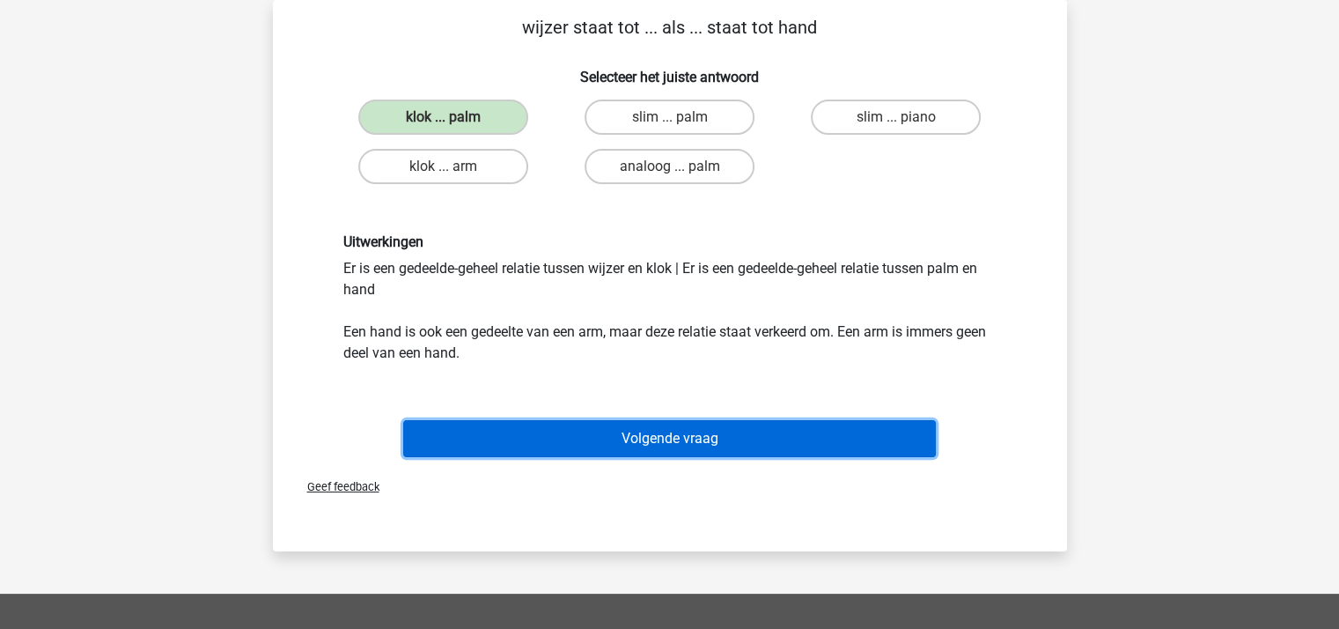
click at [679, 435] on button "Volgende vraag" at bounding box center [669, 438] width 533 height 37
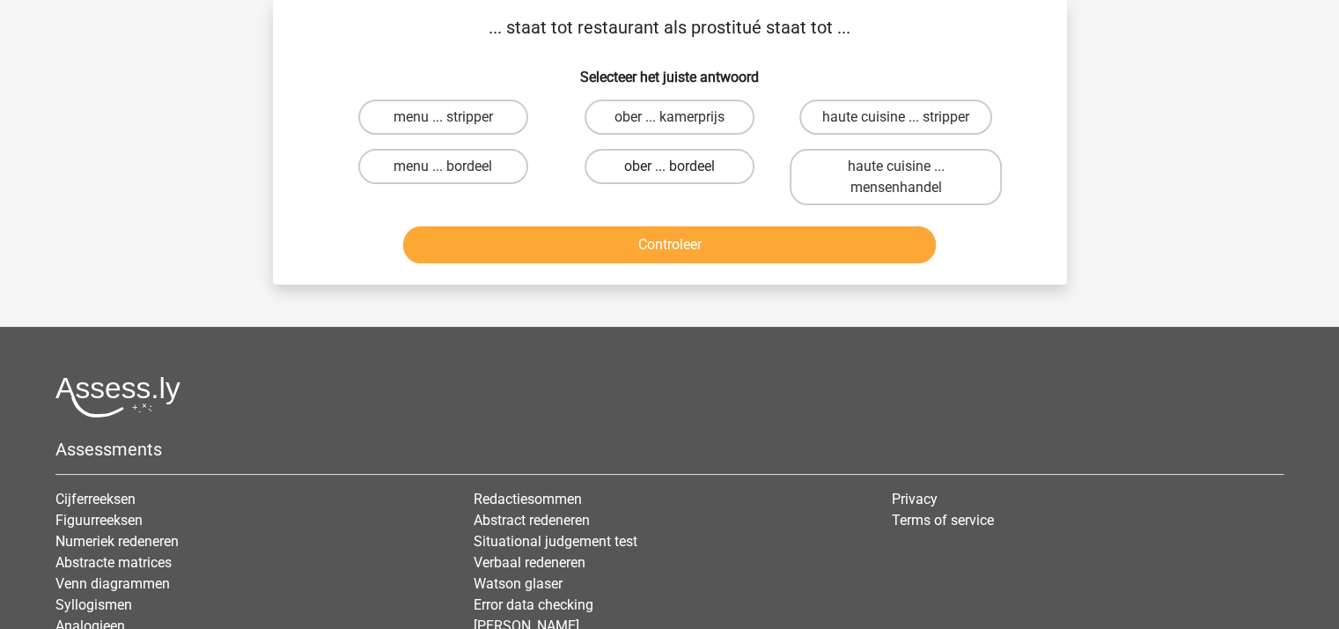
click at [666, 167] on label "ober ... bordeel" at bounding box center [670, 166] width 170 height 35
click at [669, 167] on input "ober ... bordeel" at bounding box center [674, 171] width 11 height 11
radio input "true"
click at [652, 239] on button "Controleer" at bounding box center [669, 244] width 533 height 37
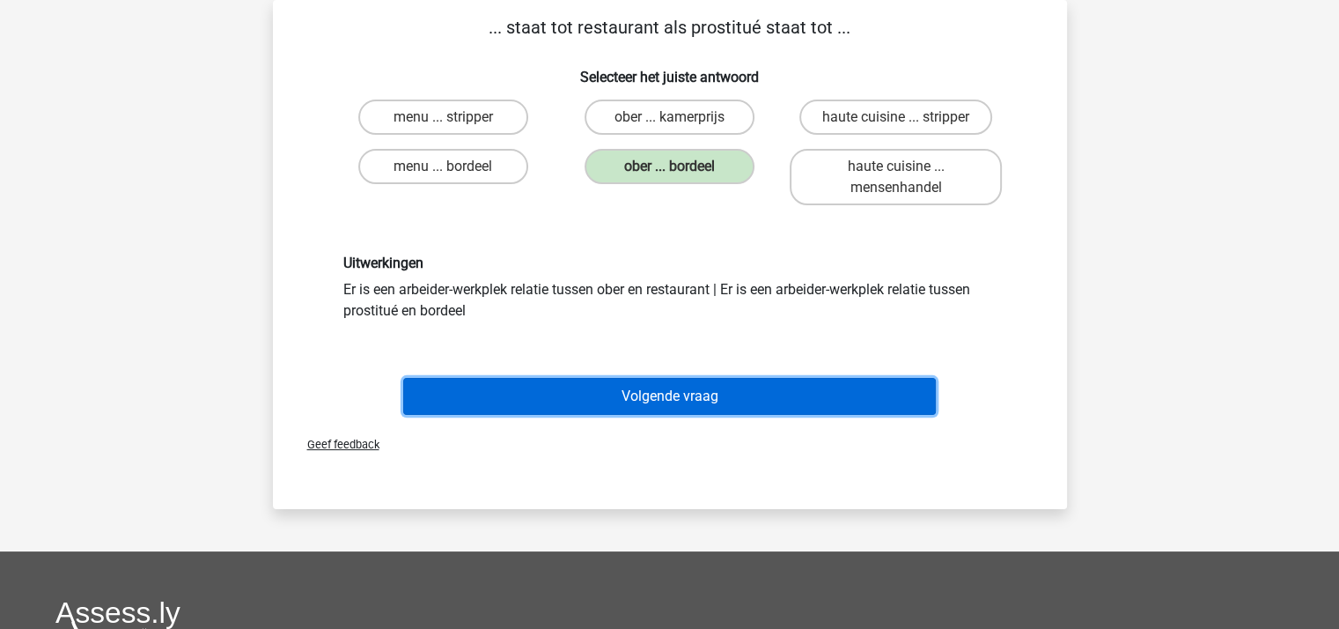
click at [666, 395] on button "Volgende vraag" at bounding box center [669, 396] width 533 height 37
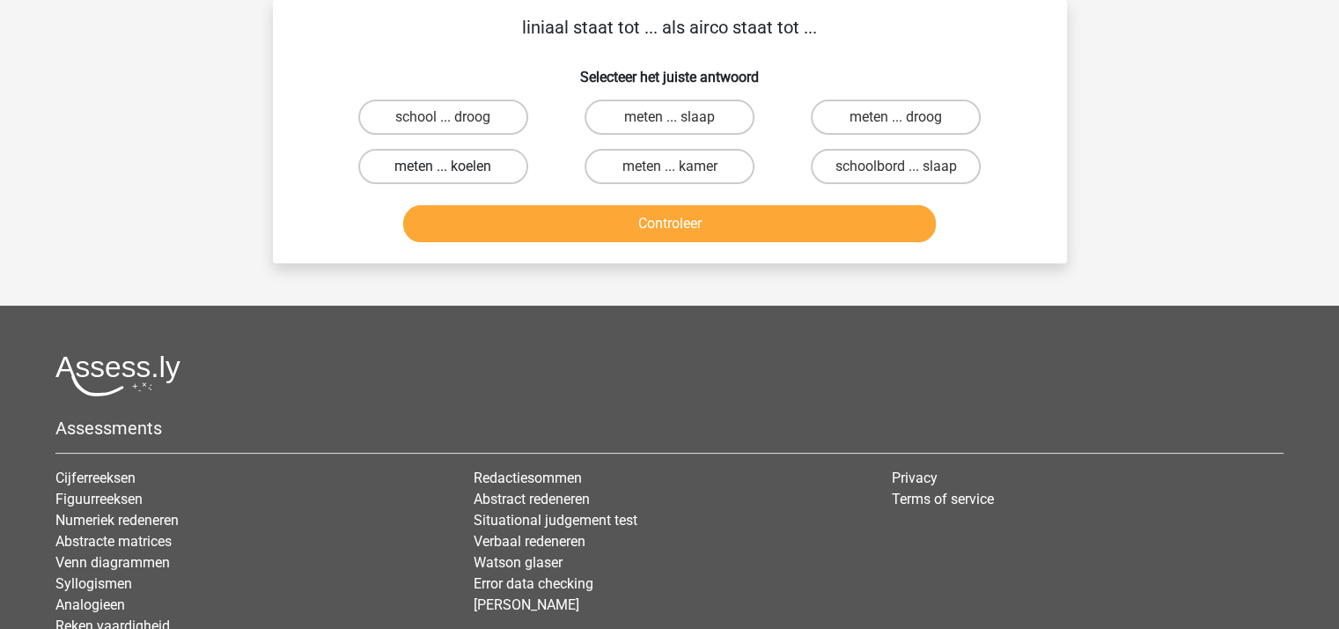
click at [468, 166] on label "meten ... koelen" at bounding box center [443, 166] width 170 height 35
click at [454, 166] on input "meten ... koelen" at bounding box center [448, 171] width 11 height 11
radio input "true"
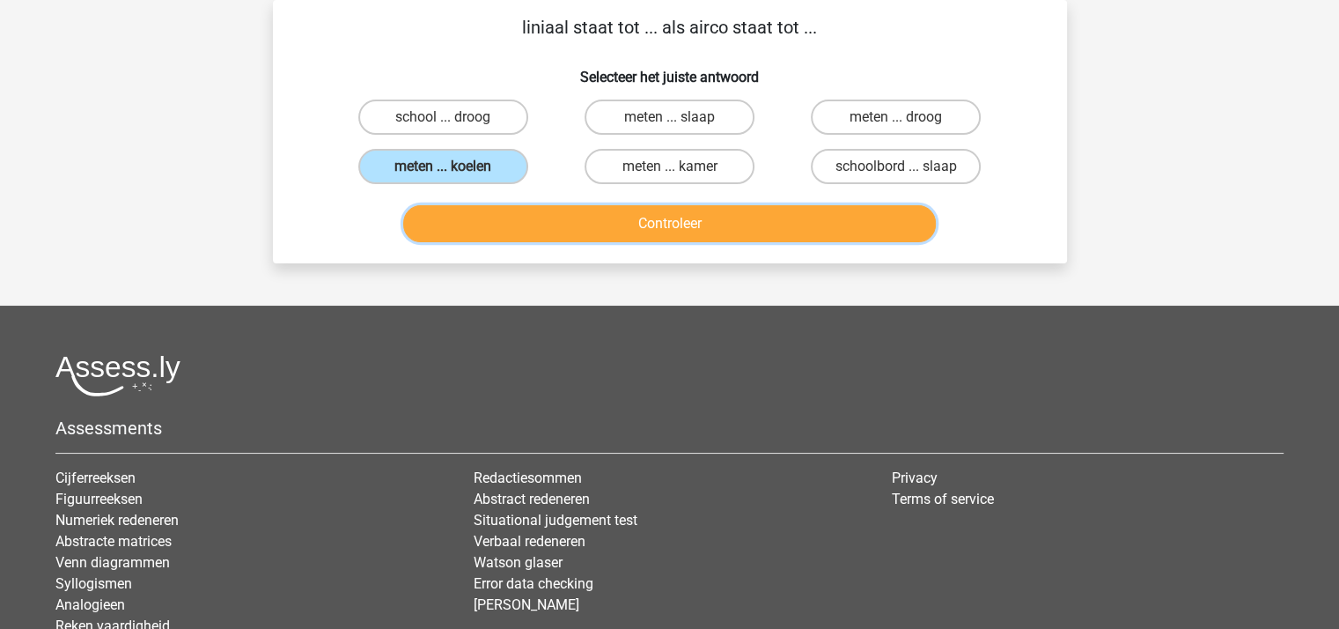
click at [572, 223] on button "Controleer" at bounding box center [669, 223] width 533 height 37
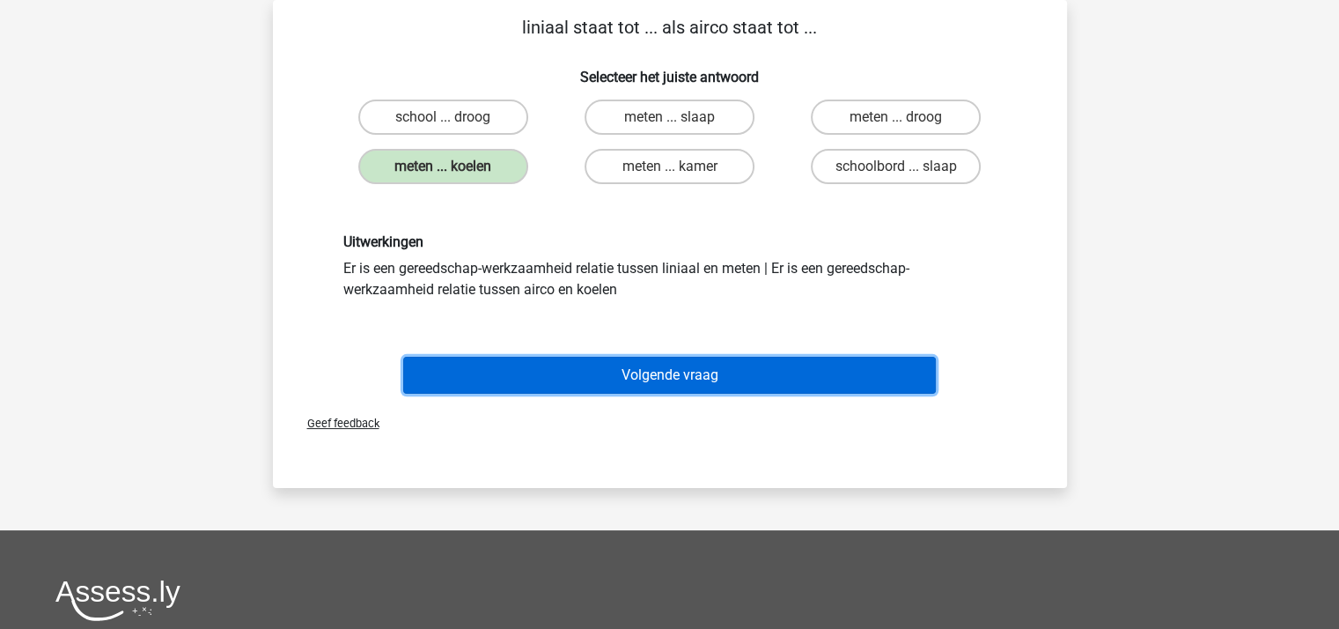
click at [658, 368] on button "Volgende vraag" at bounding box center [669, 375] width 533 height 37
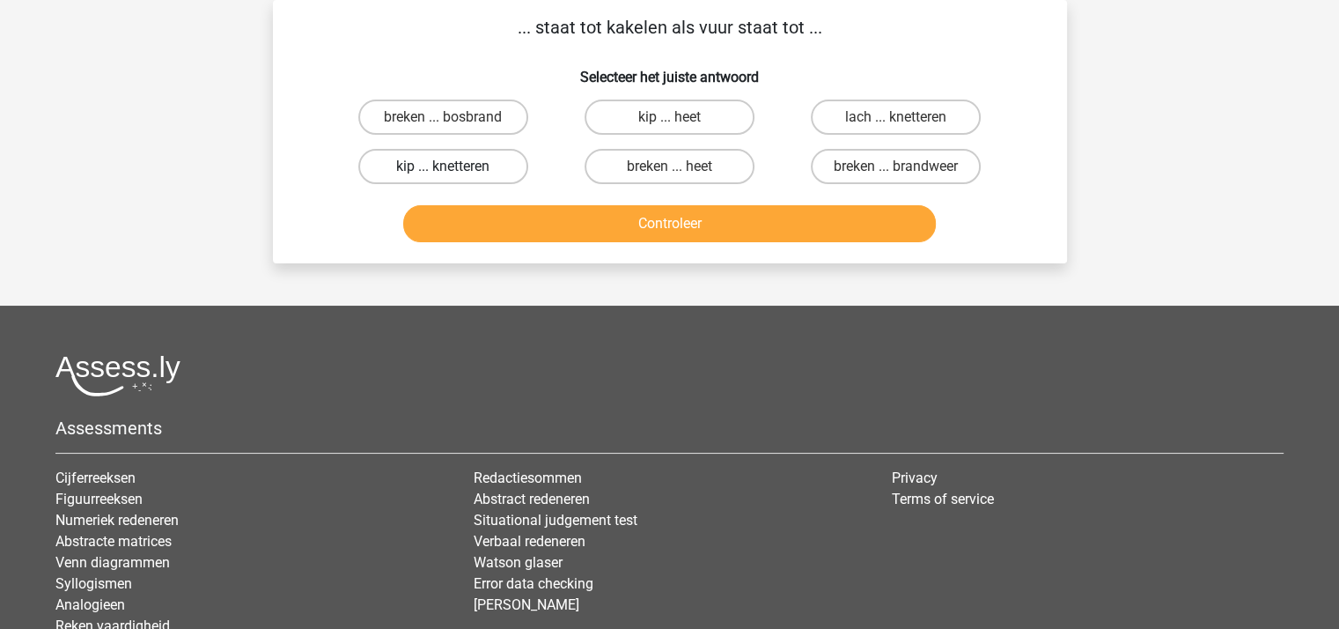
click at [452, 162] on label "kip ... knetteren" at bounding box center [443, 166] width 170 height 35
click at [452, 166] on input "kip ... knetteren" at bounding box center [448, 171] width 11 height 11
radio input "true"
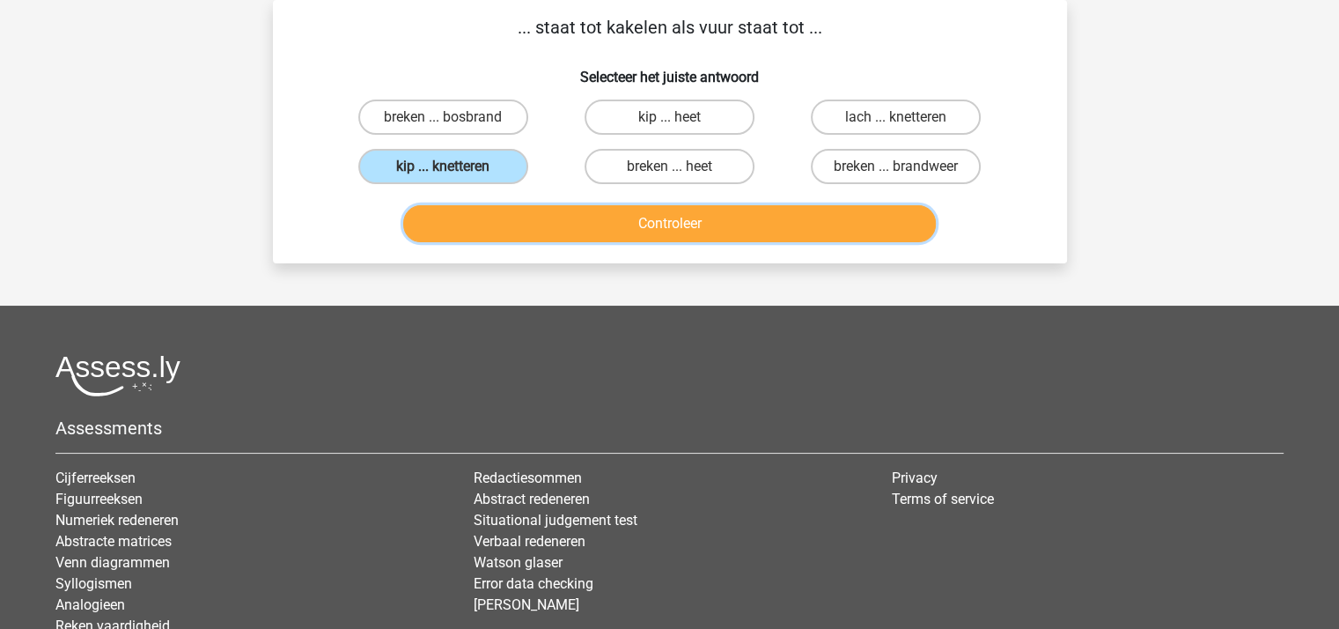
click at [621, 225] on button "Controleer" at bounding box center [669, 223] width 533 height 37
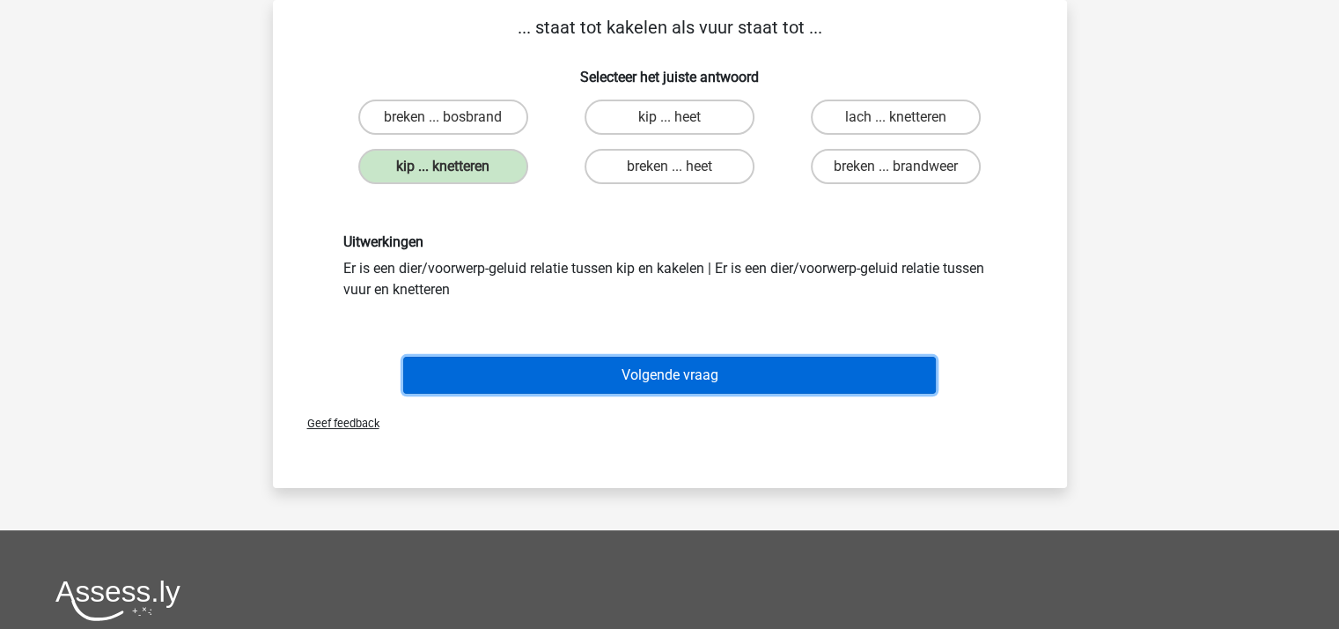
click at [665, 372] on button "Volgende vraag" at bounding box center [669, 375] width 533 height 37
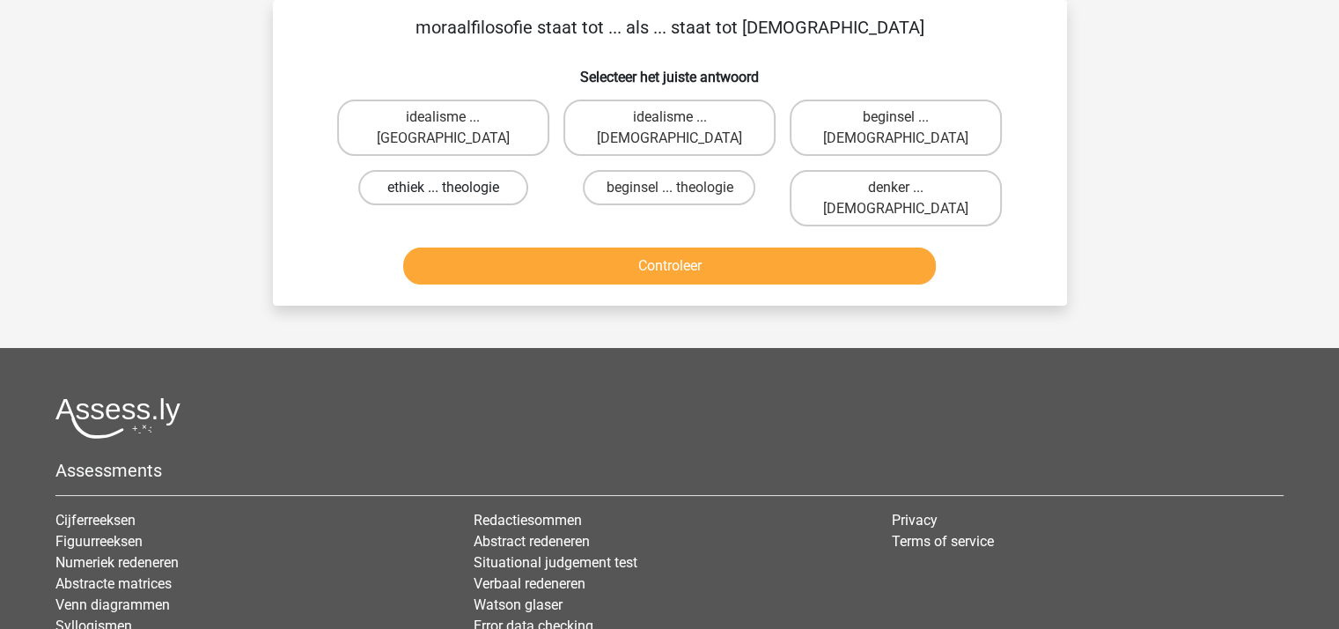
click at [438, 170] on label "ethiek ... theologie" at bounding box center [443, 187] width 170 height 35
click at [443, 188] on input "ethiek ... theologie" at bounding box center [448, 193] width 11 height 11
radio input "true"
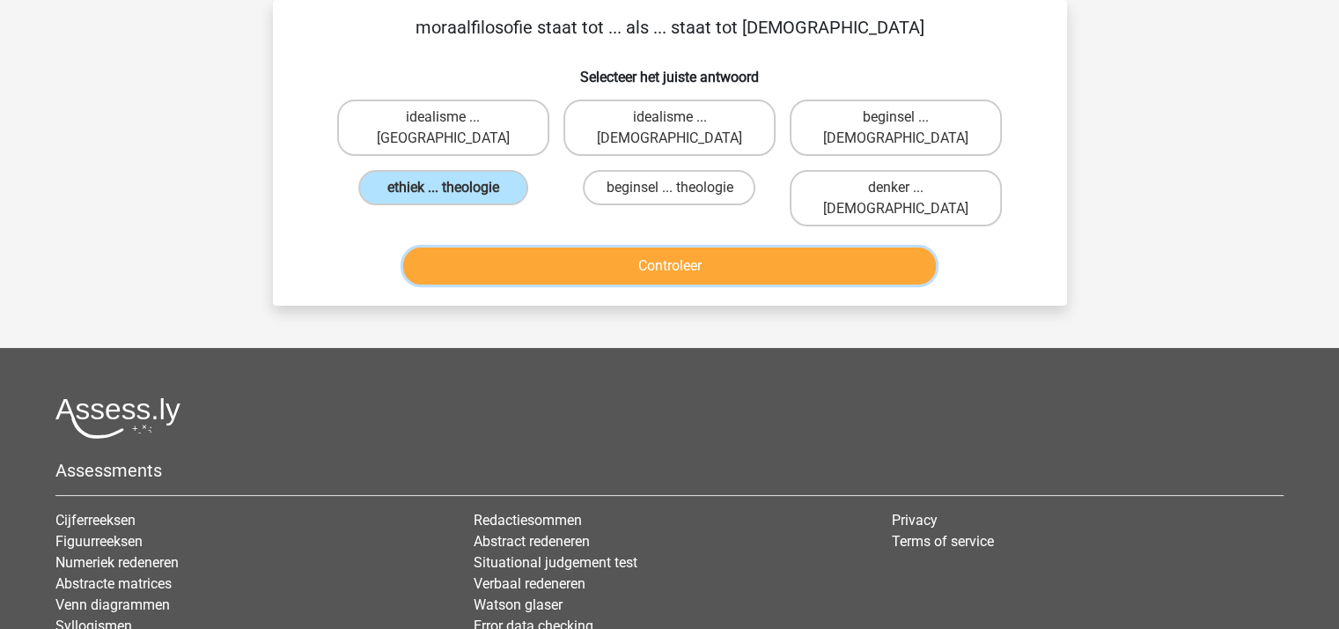
click at [585, 247] on button "Controleer" at bounding box center [669, 265] width 533 height 37
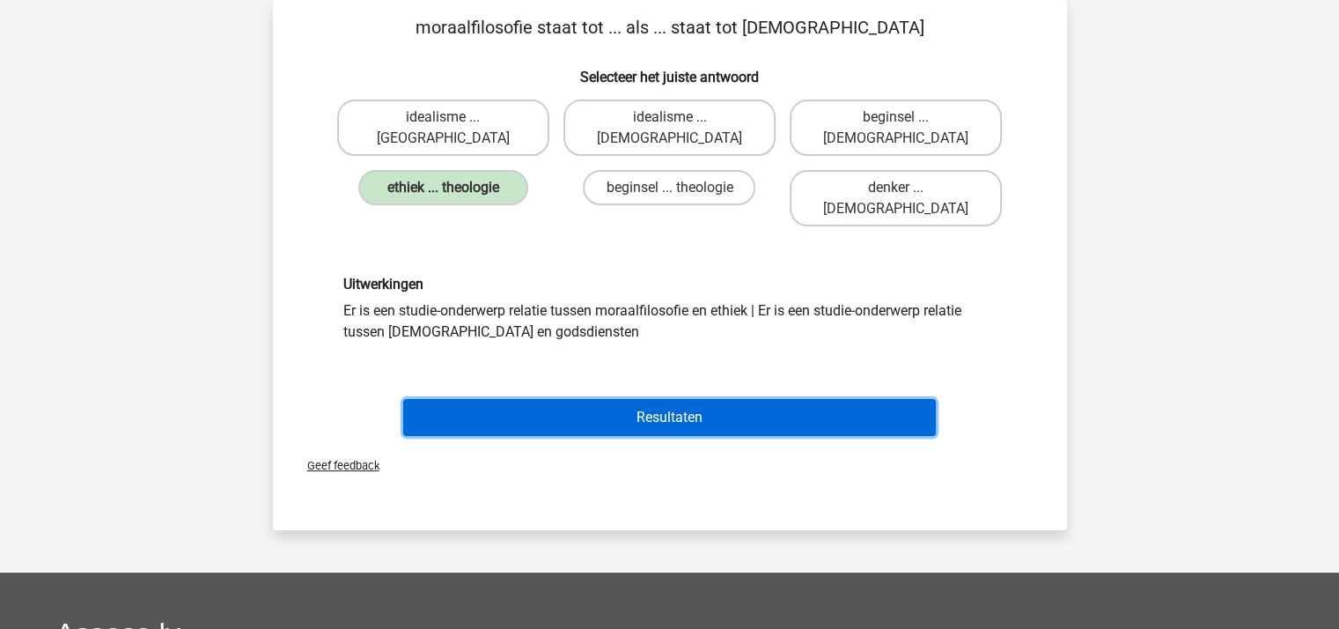
click at [653, 399] on button "Resultaten" at bounding box center [669, 417] width 533 height 37
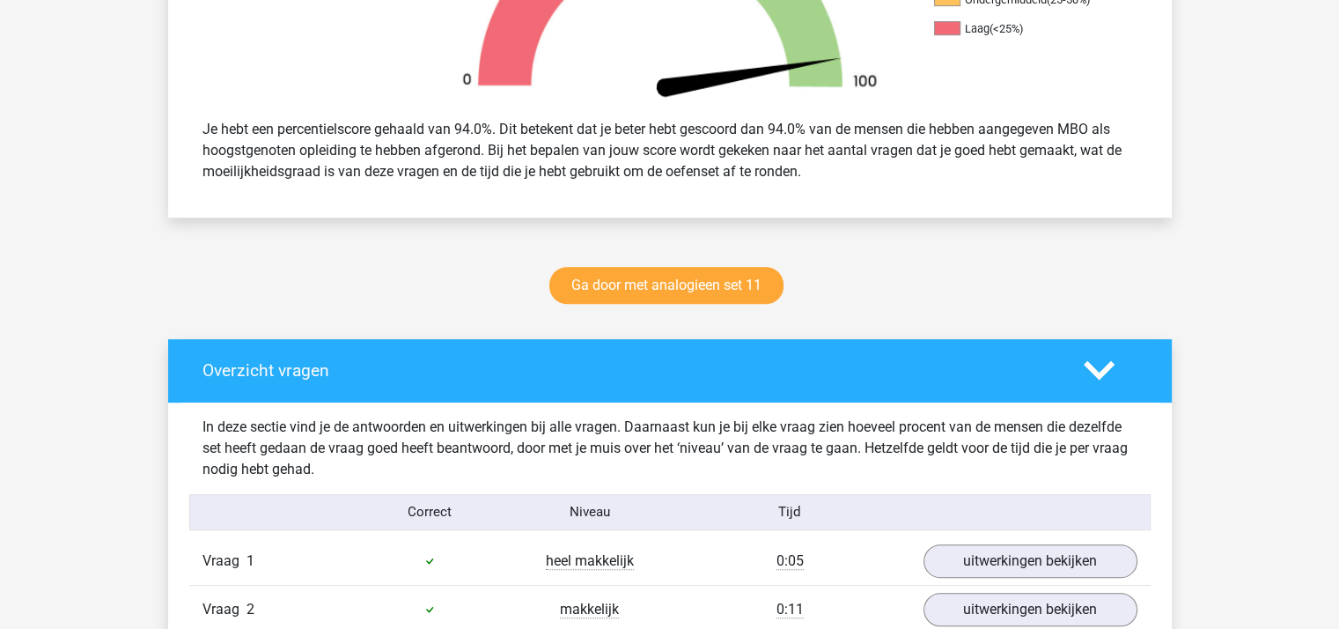
scroll to position [616, 0]
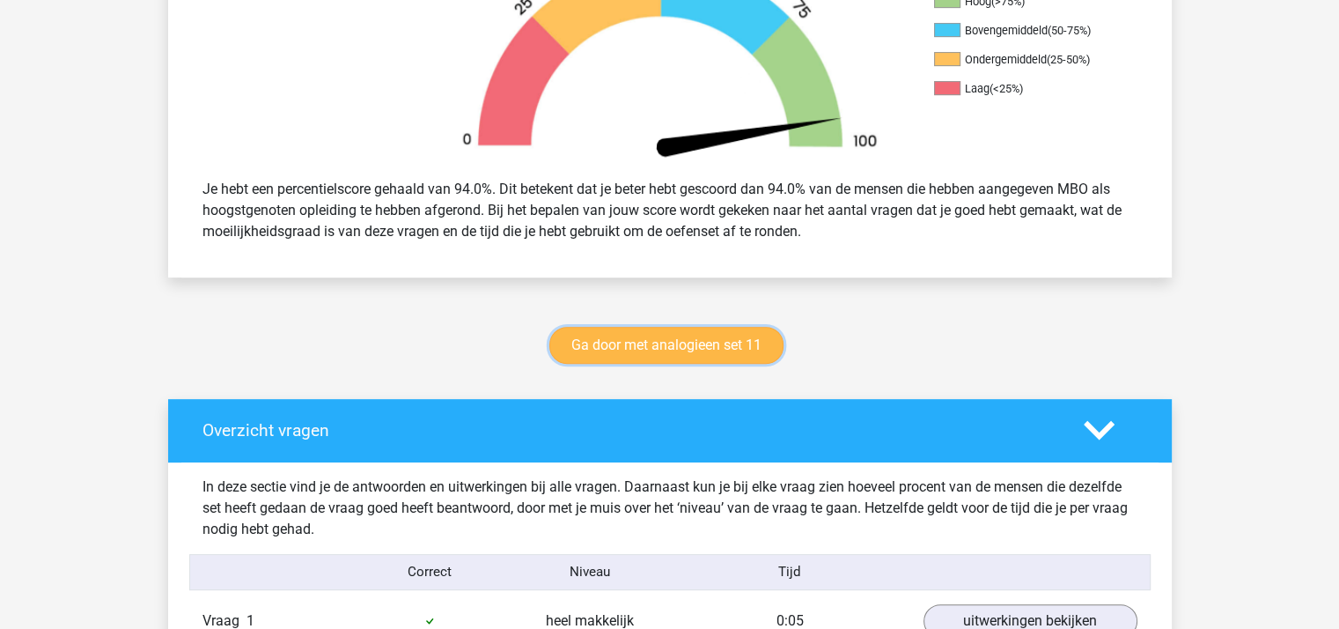
click at [669, 349] on link "Ga door met analogieen set 11" at bounding box center [666, 345] width 234 height 37
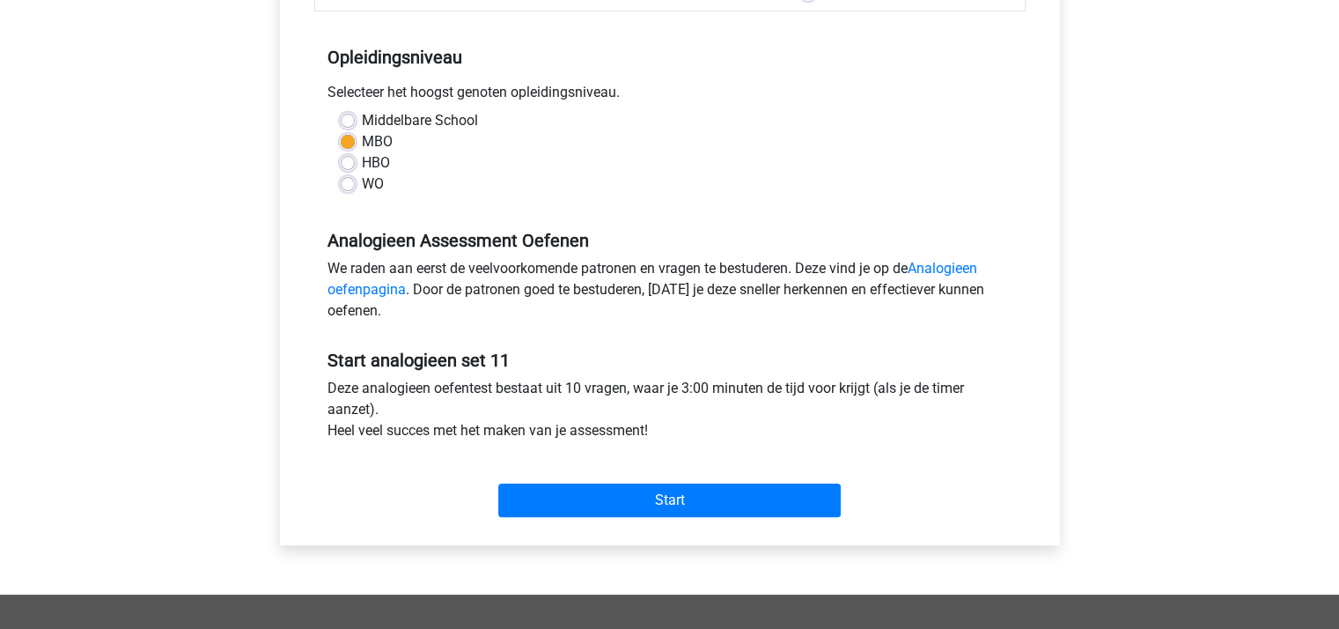
scroll to position [440, 0]
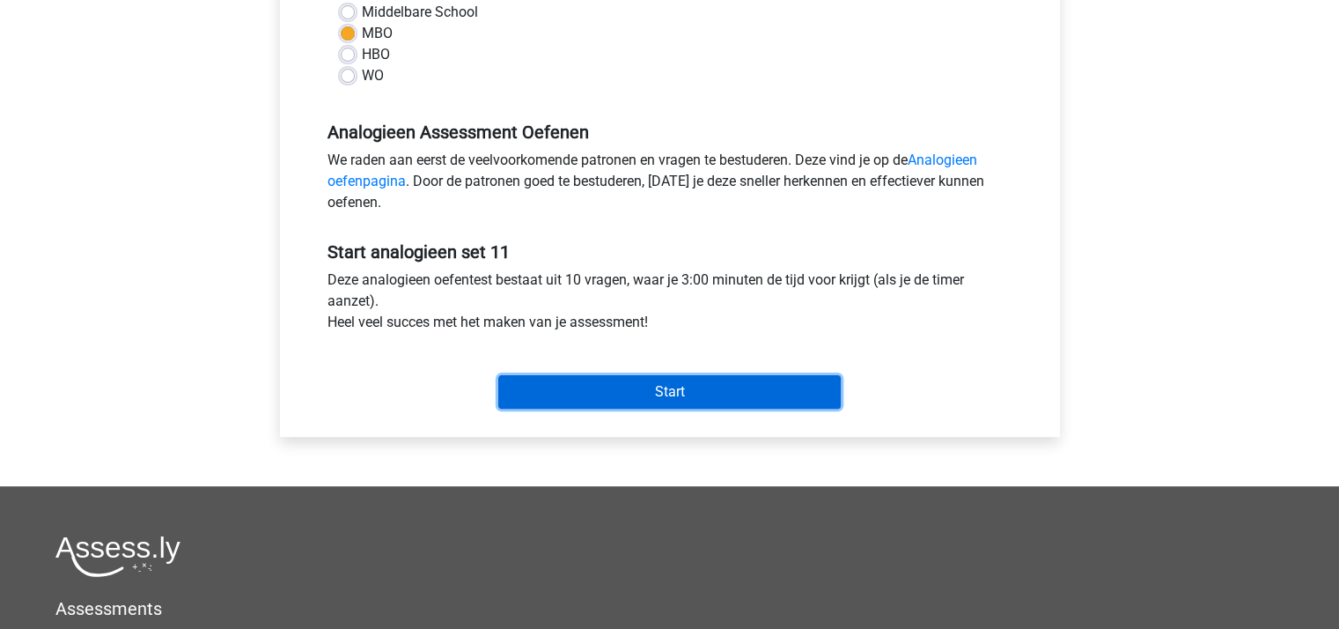
click at [659, 387] on input "Start" at bounding box center [669, 391] width 342 height 33
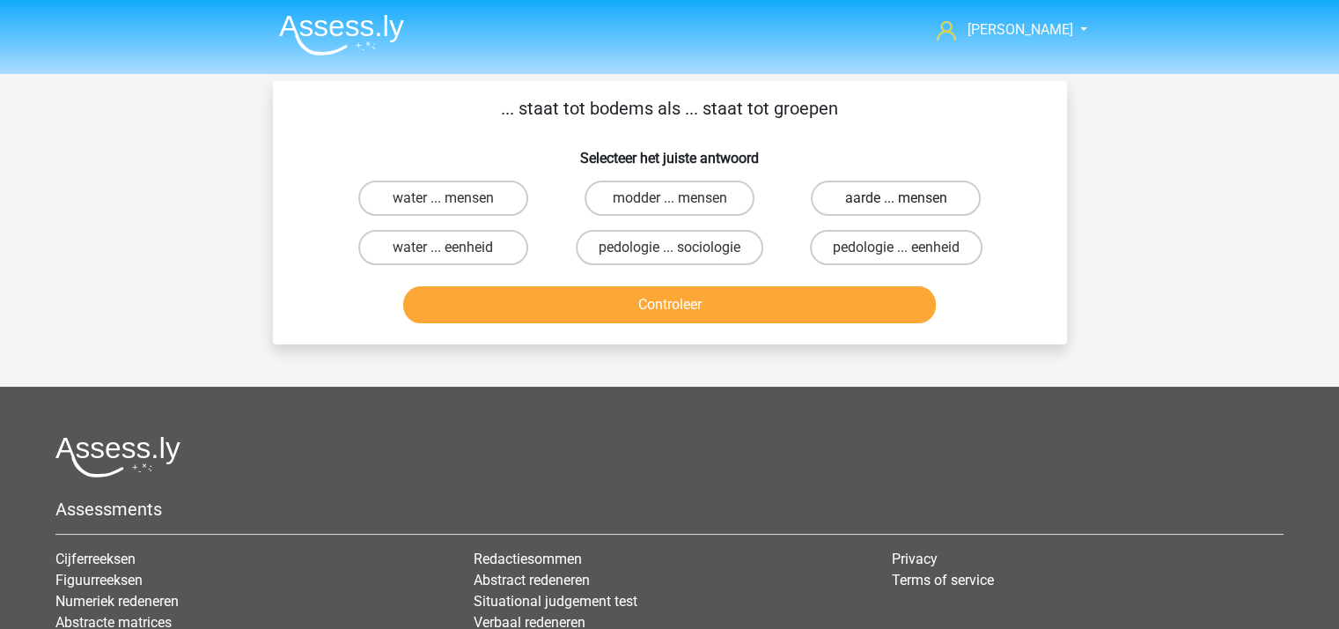
click at [863, 202] on label "aarde ... mensen" at bounding box center [896, 197] width 170 height 35
click at [896, 202] on input "aarde ... mensen" at bounding box center [901, 203] width 11 height 11
radio input "true"
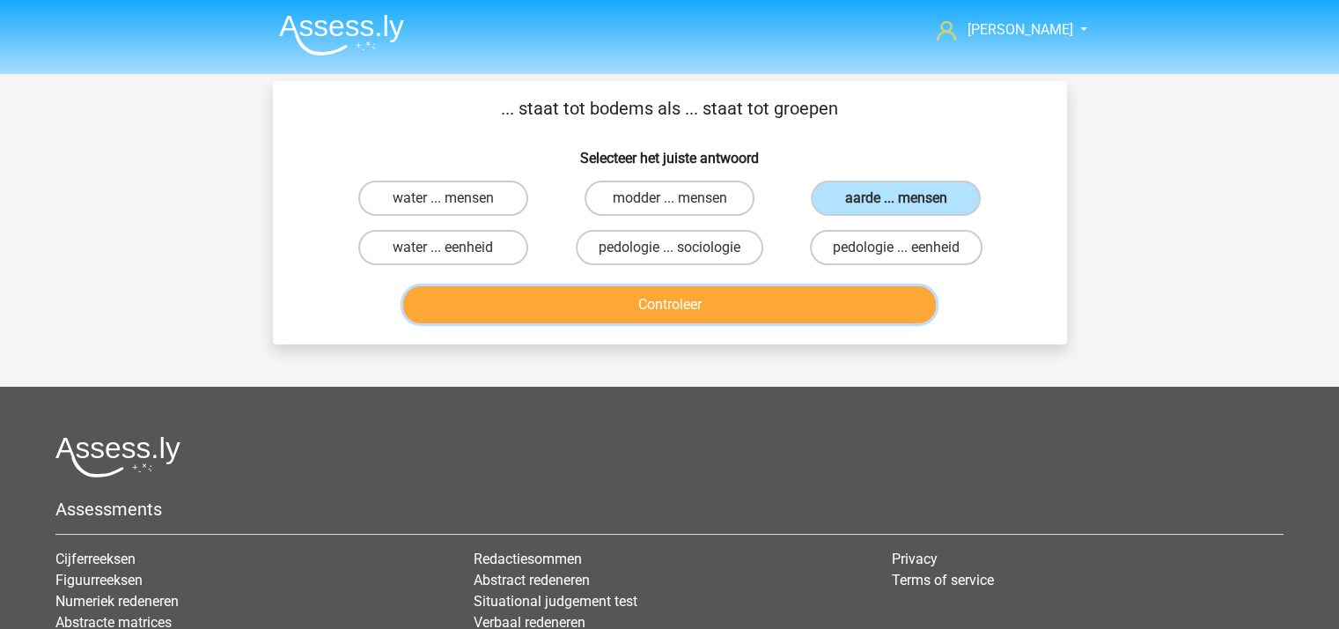
click at [770, 293] on button "Controleer" at bounding box center [669, 304] width 533 height 37
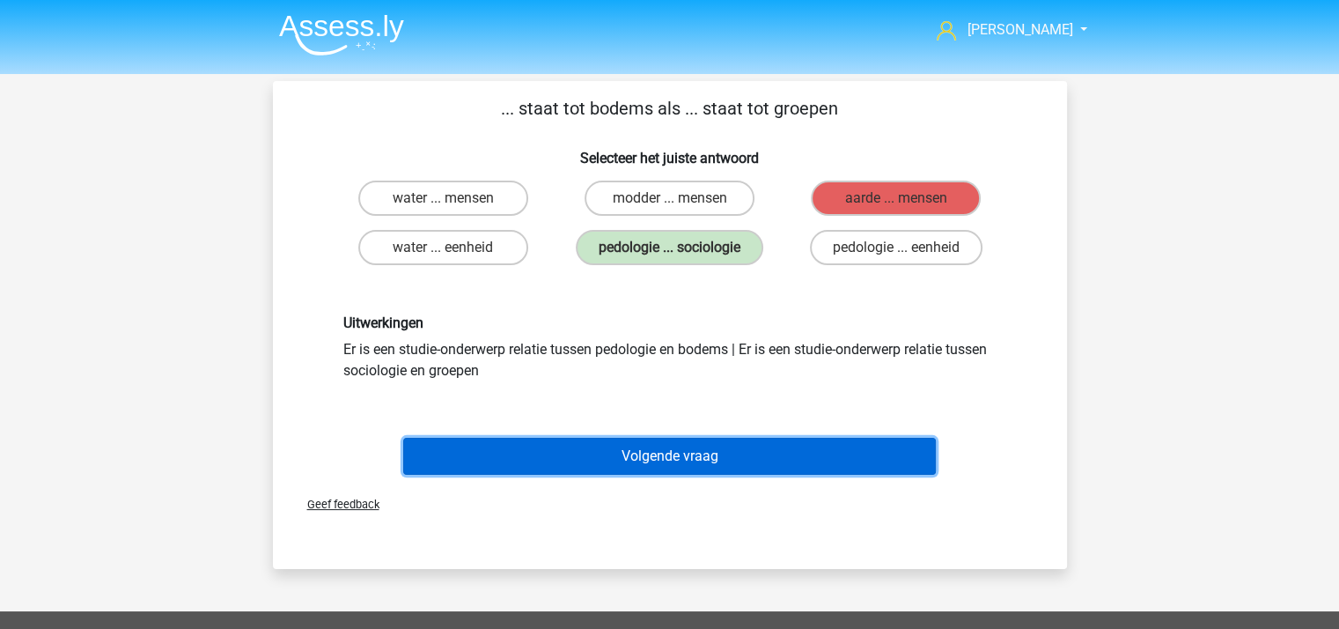
click at [659, 449] on button "Volgende vraag" at bounding box center [669, 456] width 533 height 37
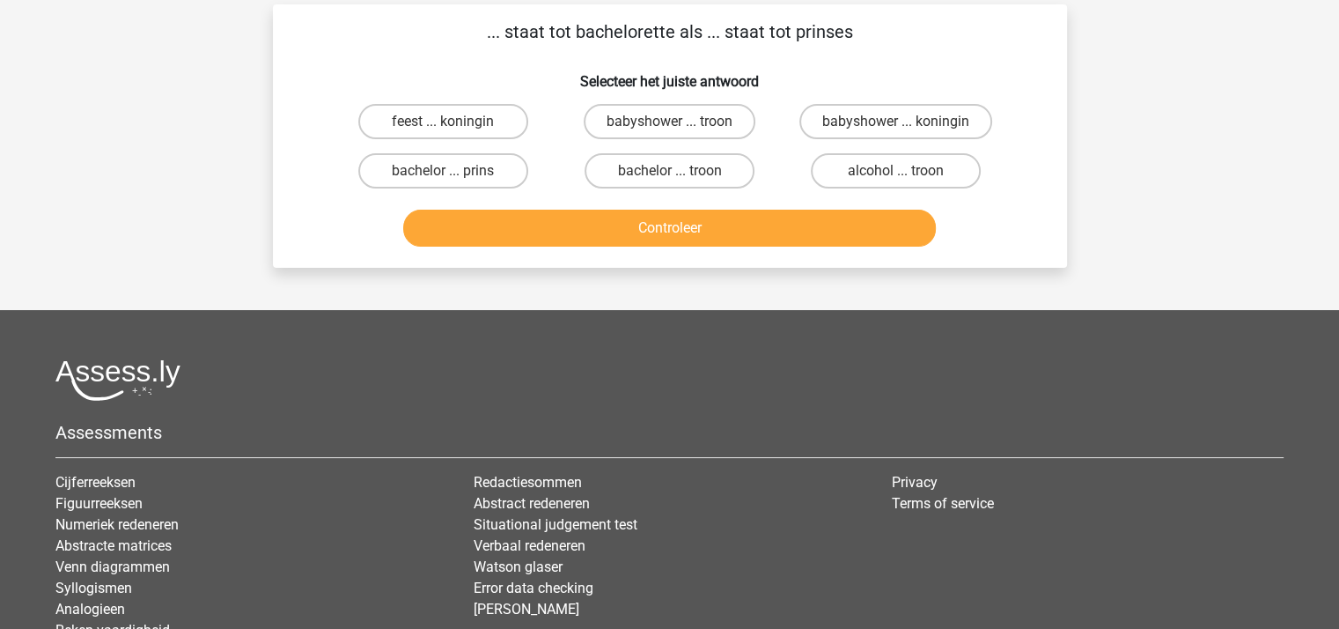
scroll to position [81, 0]
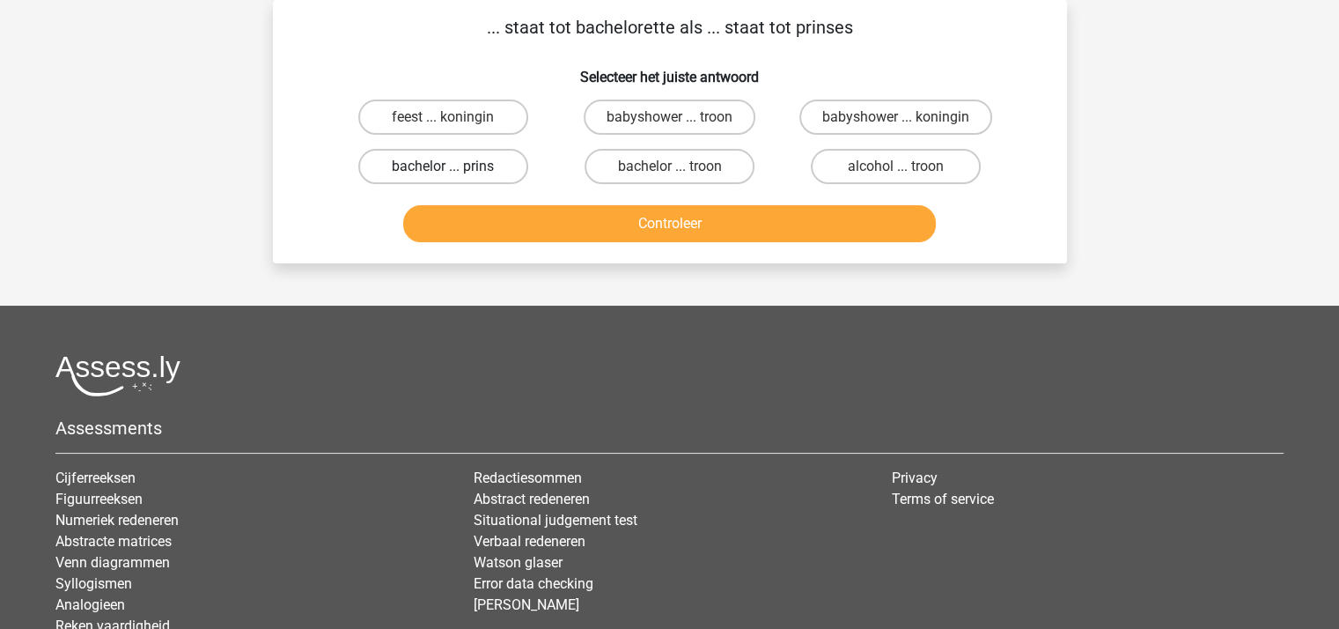
click at [472, 166] on label "bachelor ... prins" at bounding box center [443, 166] width 170 height 35
click at [454, 166] on input "bachelor ... prins" at bounding box center [448, 171] width 11 height 11
radio input "true"
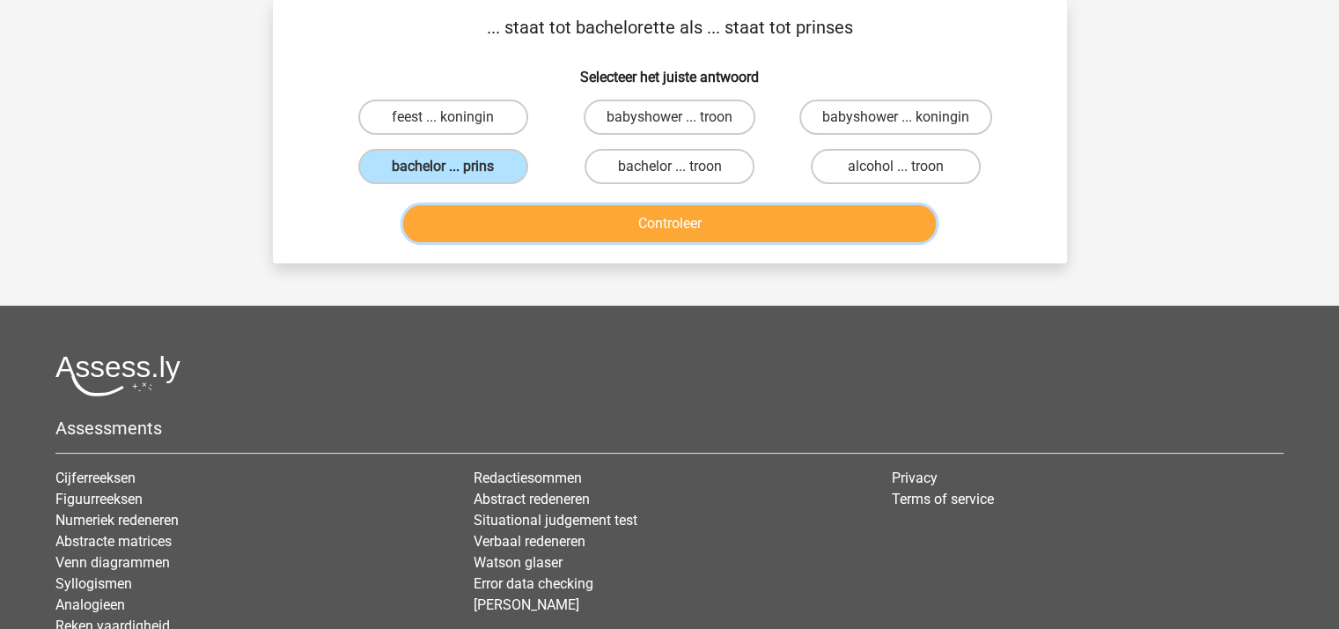
click at [581, 227] on button "Controleer" at bounding box center [669, 223] width 533 height 37
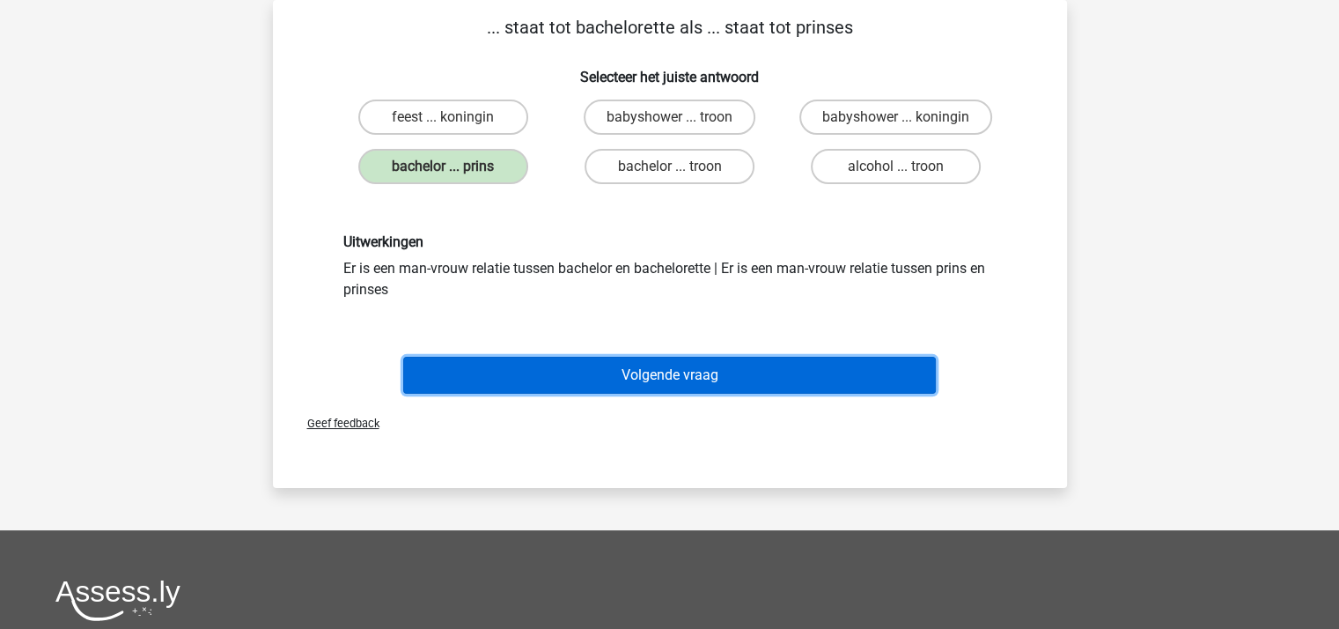
click at [630, 370] on button "Volgende vraag" at bounding box center [669, 375] width 533 height 37
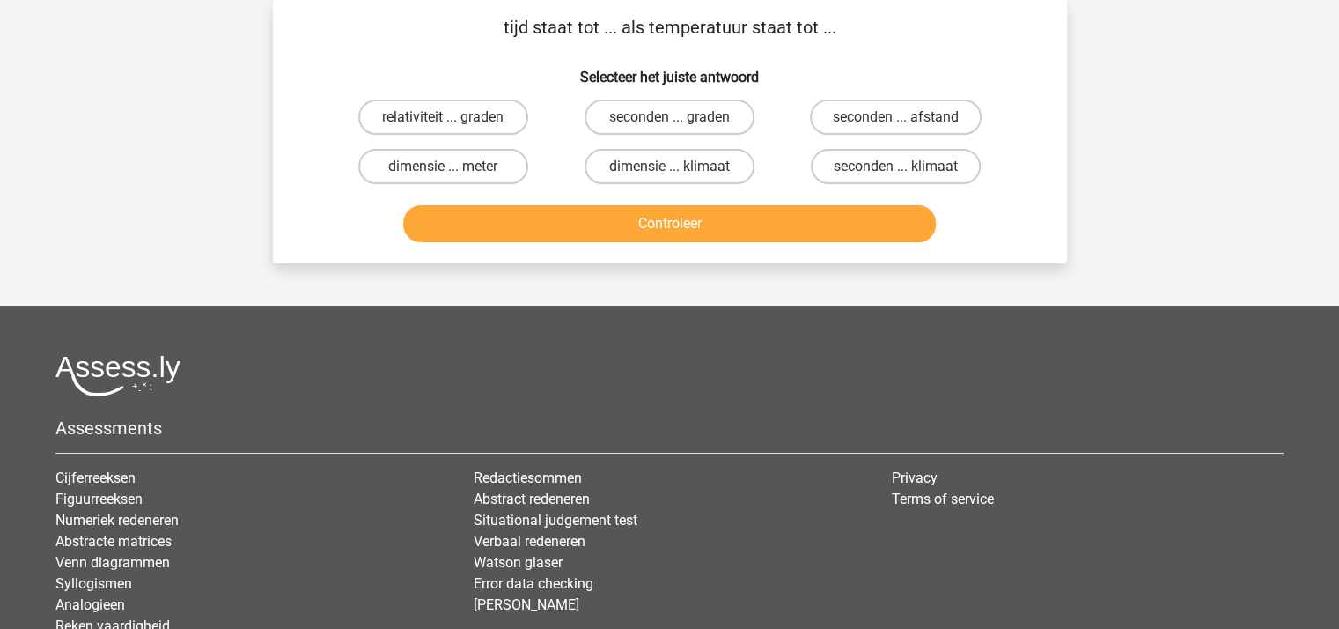
click at [676, 121] on input "seconden ... graden" at bounding box center [674, 122] width 11 height 11
radio input "true"
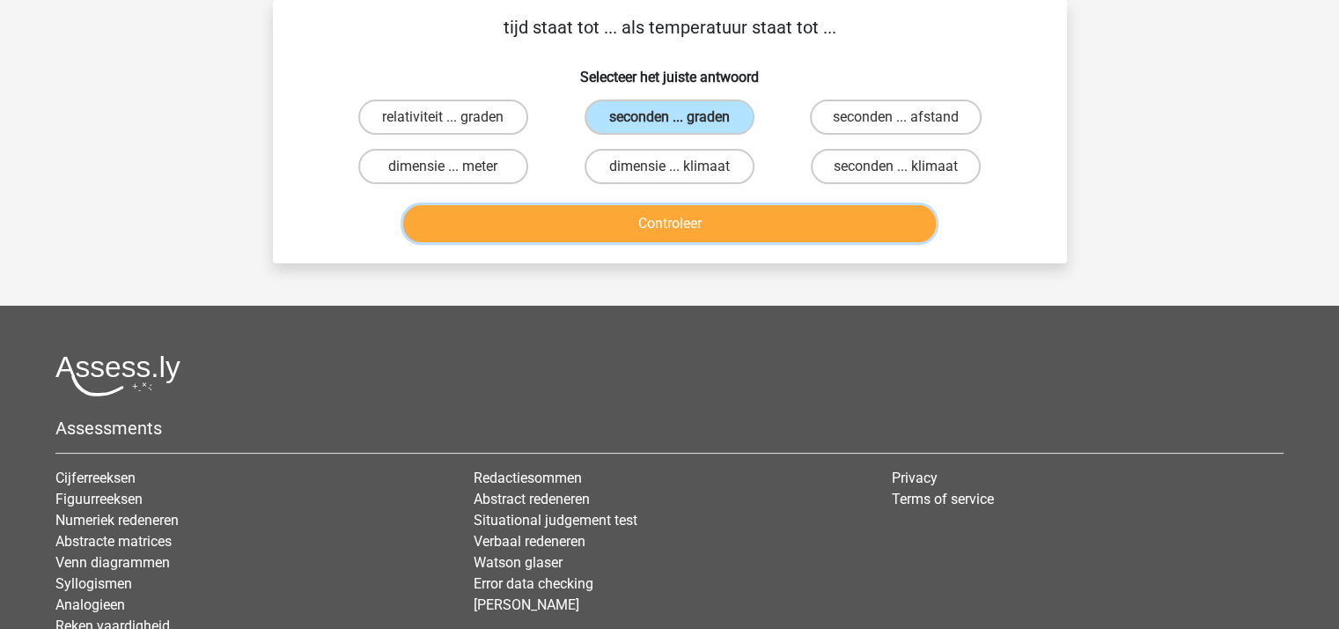
click at [678, 219] on button "Controleer" at bounding box center [669, 223] width 533 height 37
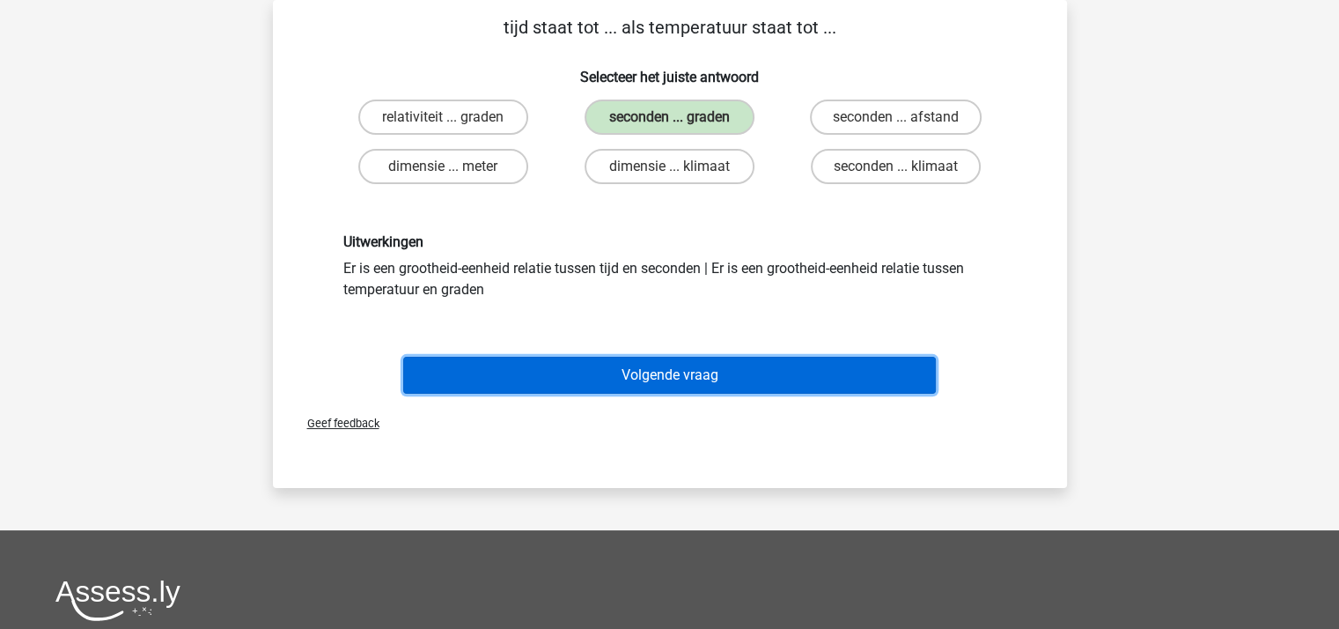
click at [658, 362] on button "Volgende vraag" at bounding box center [669, 375] width 533 height 37
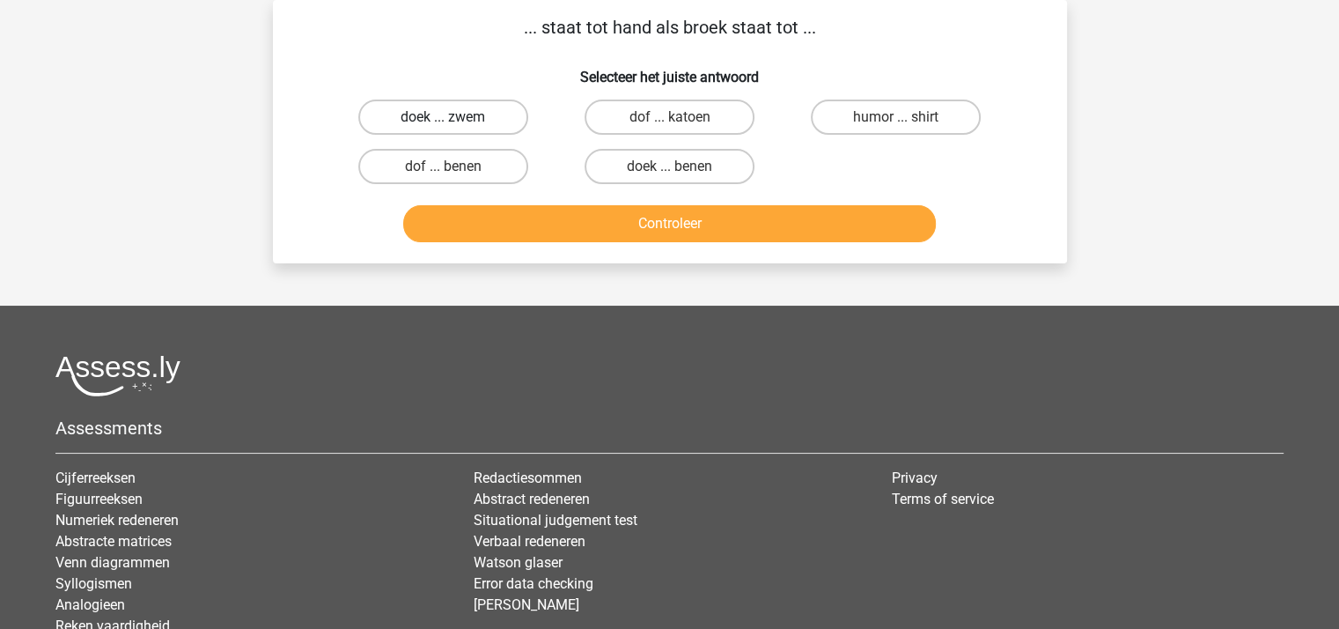
click at [460, 117] on label "doek ... zwem" at bounding box center [443, 116] width 170 height 35
click at [454, 117] on input "doek ... zwem" at bounding box center [448, 122] width 11 height 11
radio input "true"
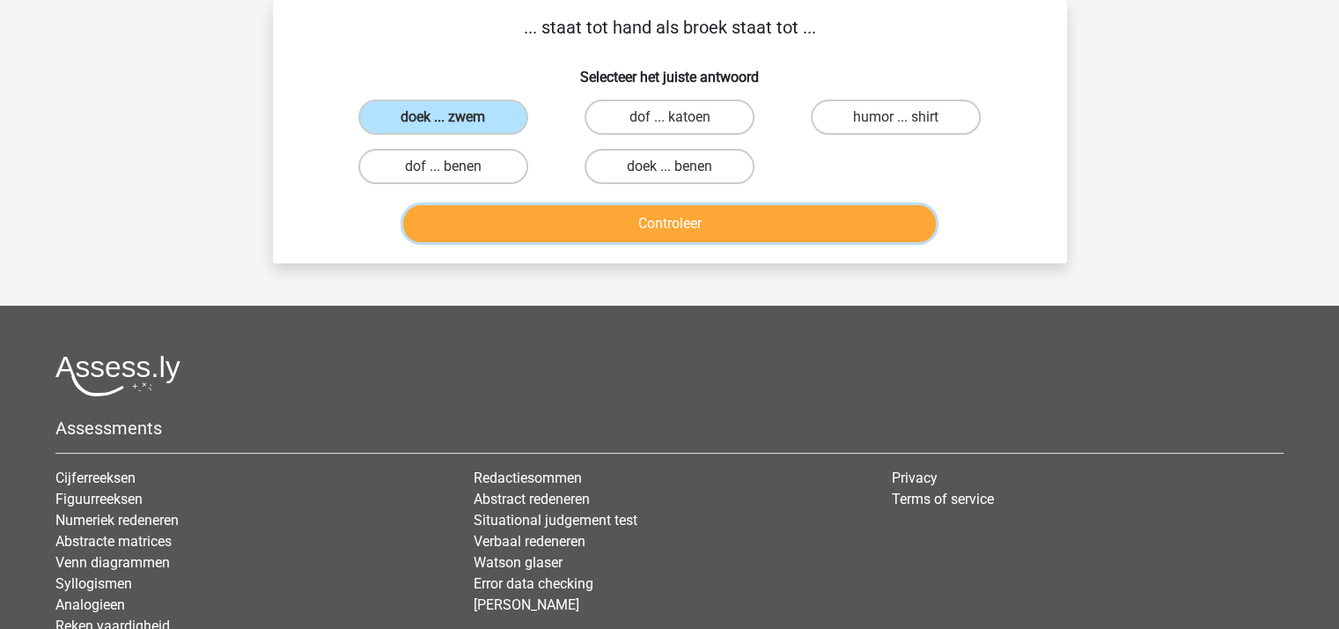
click at [617, 220] on button "Controleer" at bounding box center [669, 223] width 533 height 37
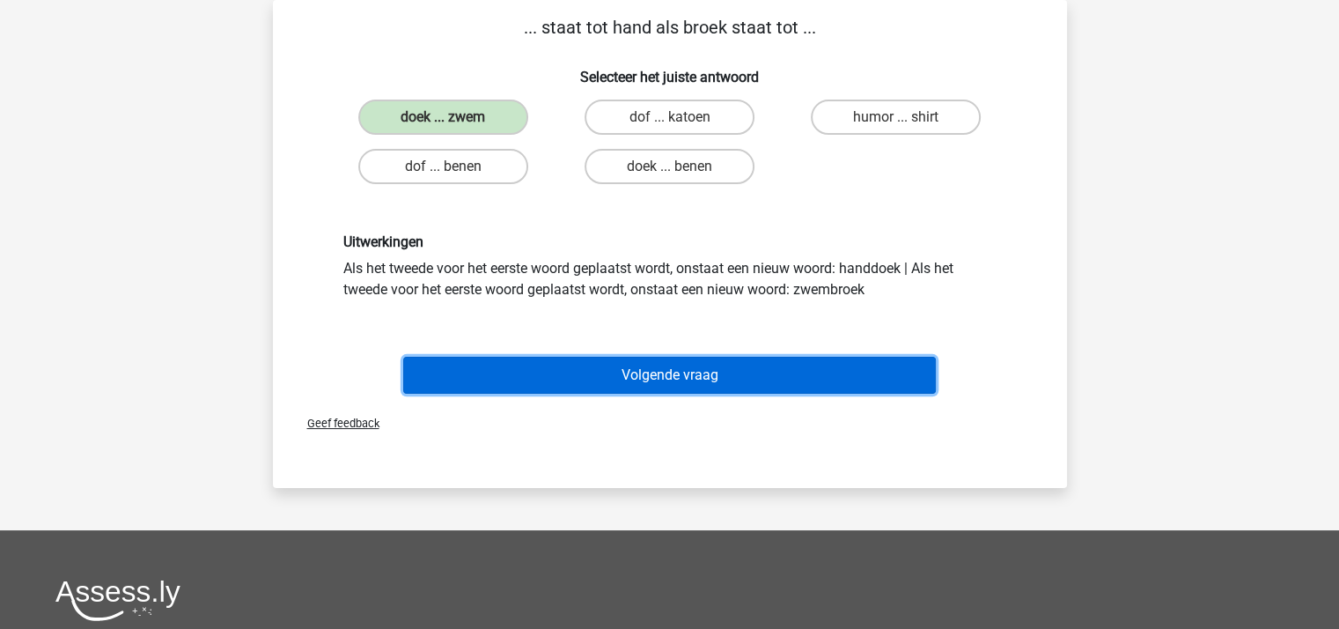
click at [688, 372] on button "Volgende vraag" at bounding box center [669, 375] width 533 height 37
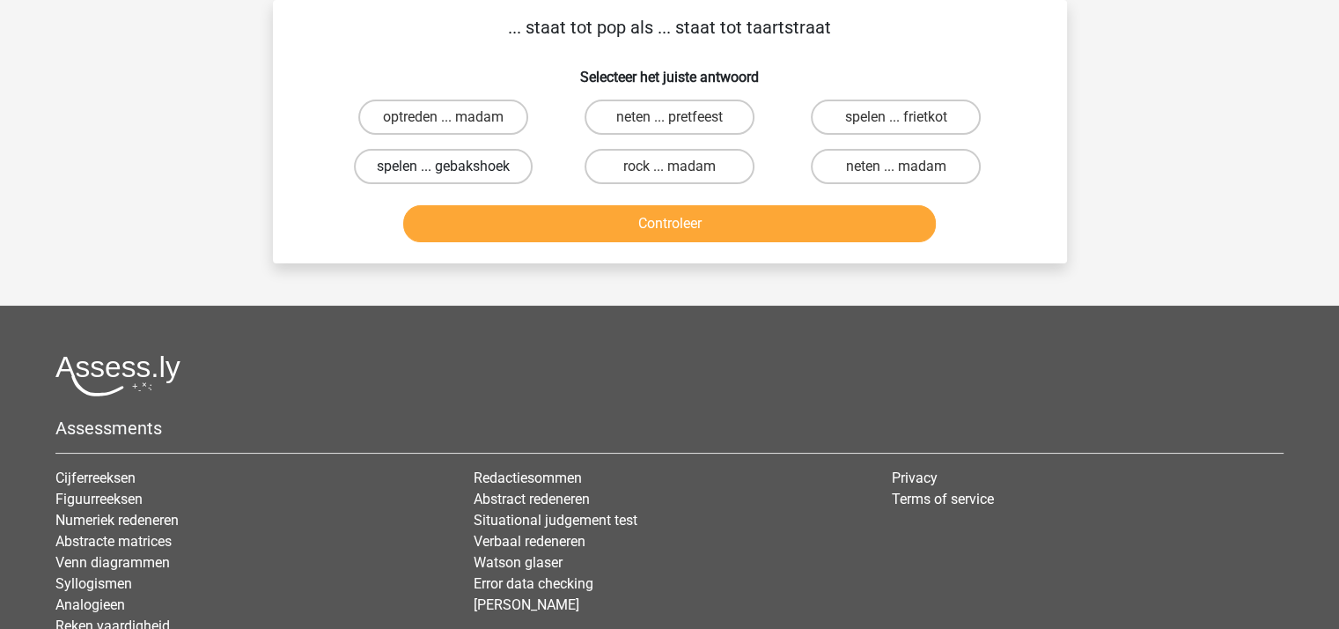
click at [475, 163] on label "spelen ... gebakshoek" at bounding box center [443, 166] width 179 height 35
click at [454, 166] on input "spelen ... gebakshoek" at bounding box center [448, 171] width 11 height 11
radio input "true"
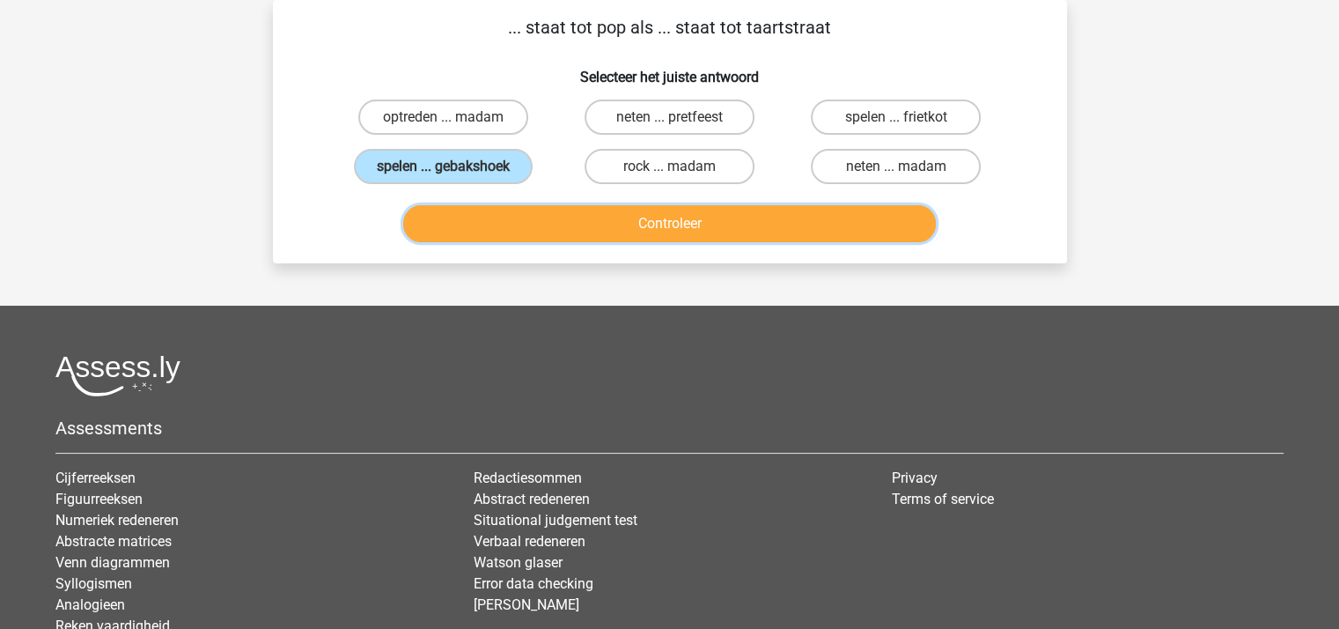
click at [572, 219] on button "Controleer" at bounding box center [669, 223] width 533 height 37
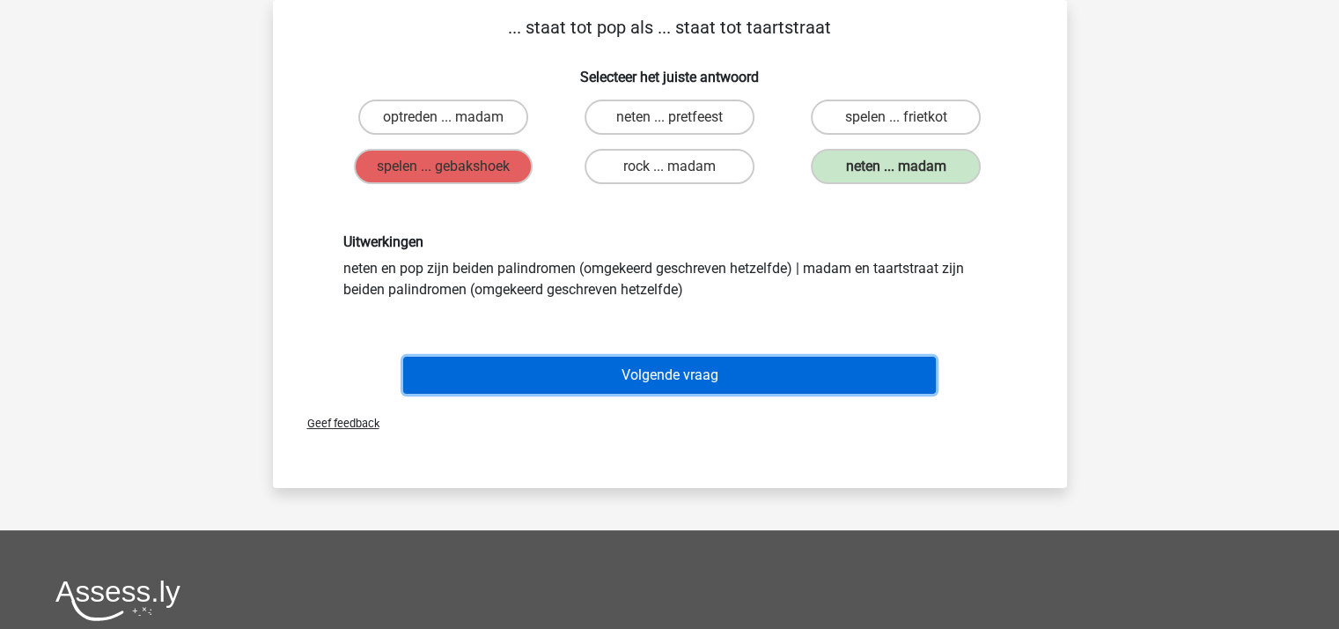
click at [616, 371] on button "Volgende vraag" at bounding box center [669, 375] width 533 height 37
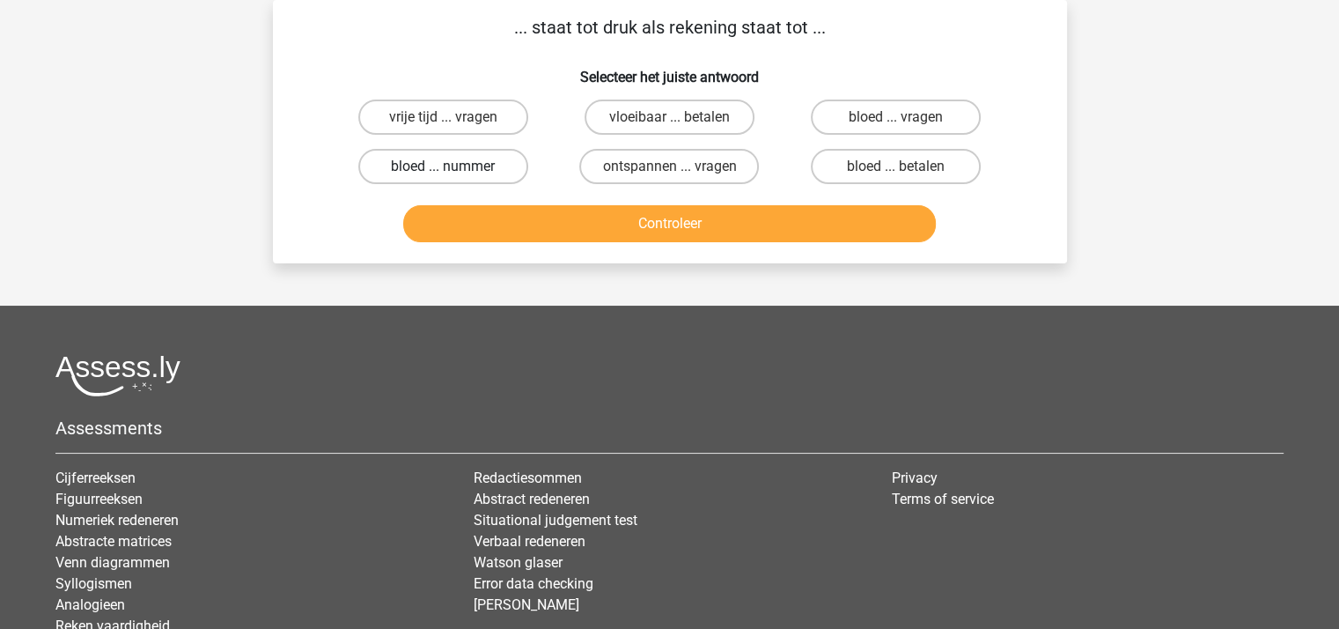
drag, startPoint x: 460, startPoint y: 163, endPoint x: 509, endPoint y: 191, distance: 56.8
click at [460, 163] on label "bloed ... nummer" at bounding box center [443, 166] width 170 height 35
click at [454, 166] on input "bloed ... nummer" at bounding box center [448, 171] width 11 height 11
radio input "true"
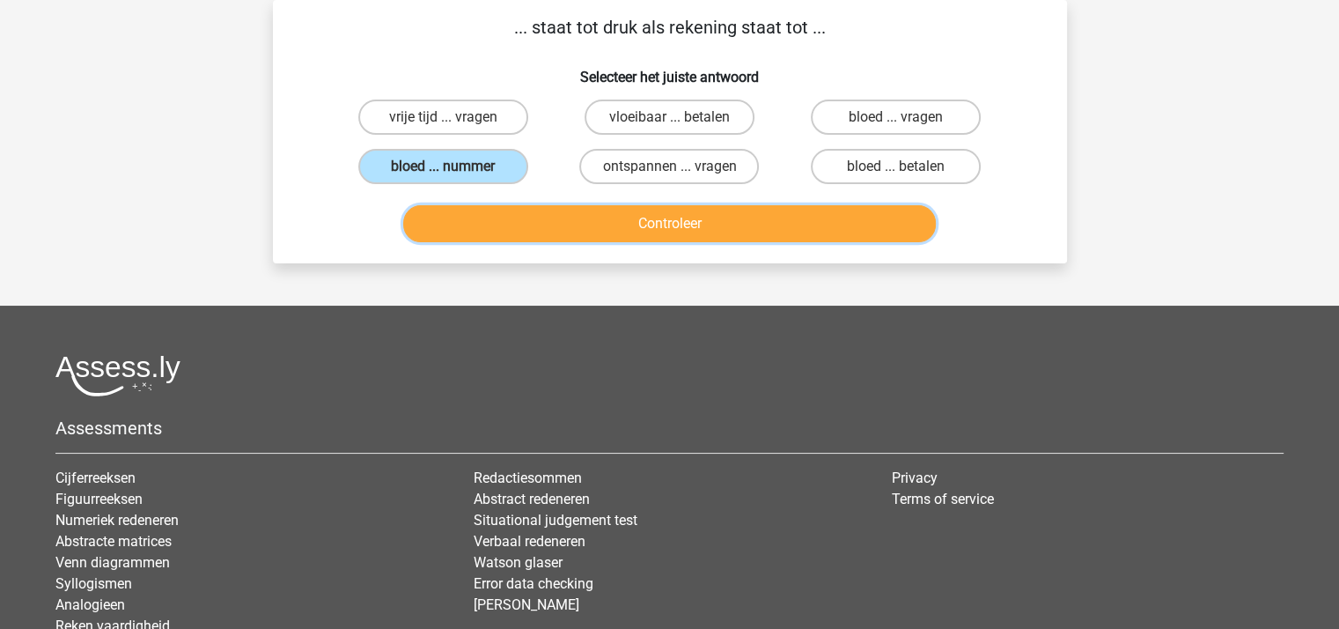
click at [589, 234] on button "Controleer" at bounding box center [669, 223] width 533 height 37
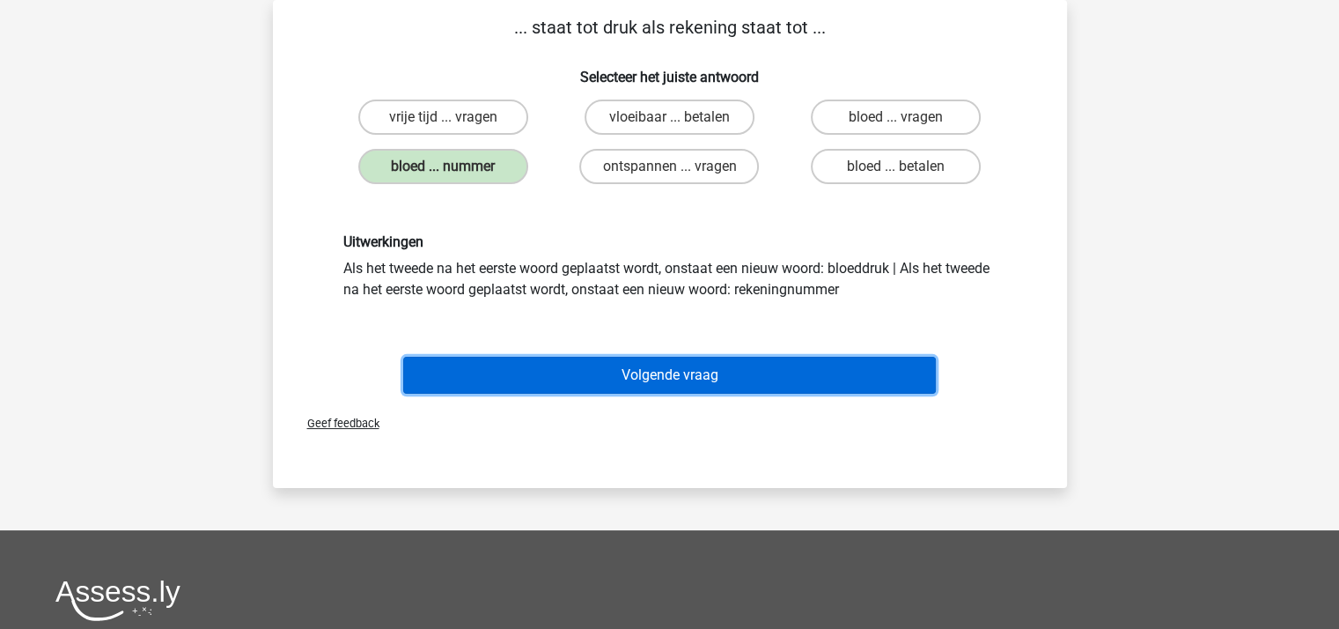
click at [655, 366] on button "Volgende vraag" at bounding box center [669, 375] width 533 height 37
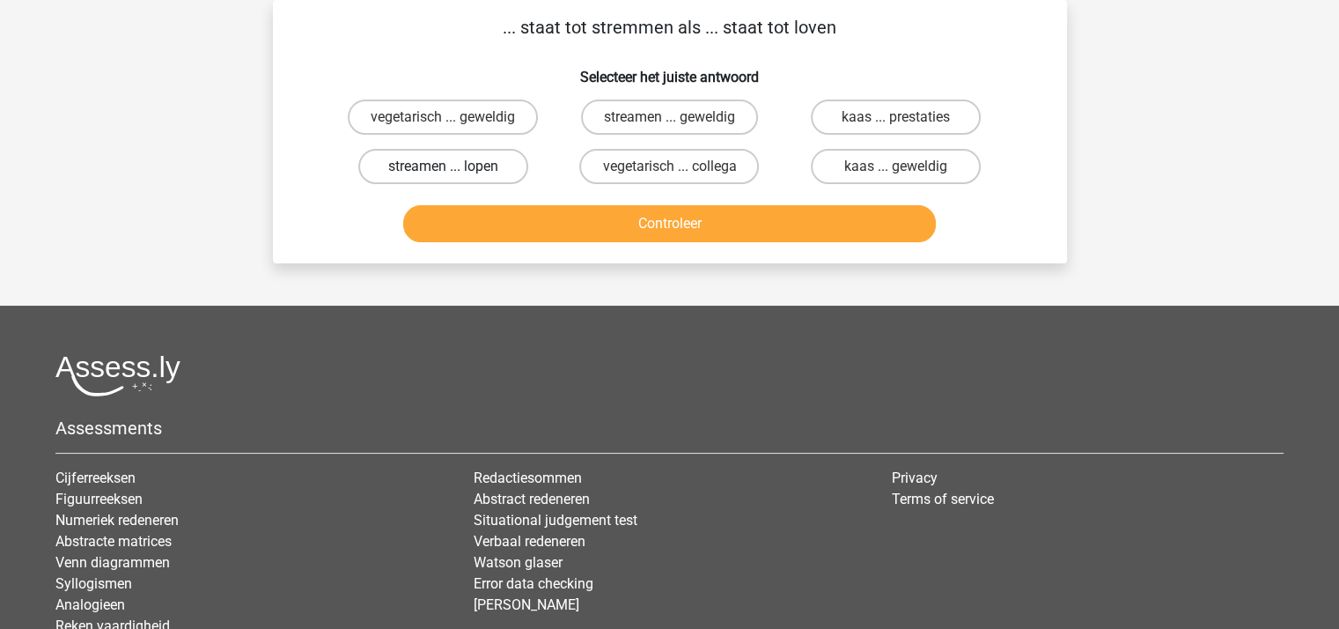
click at [467, 160] on label "streamen ... lopen" at bounding box center [443, 166] width 170 height 35
click at [454, 166] on input "streamen ... lopen" at bounding box center [448, 171] width 11 height 11
radio input "true"
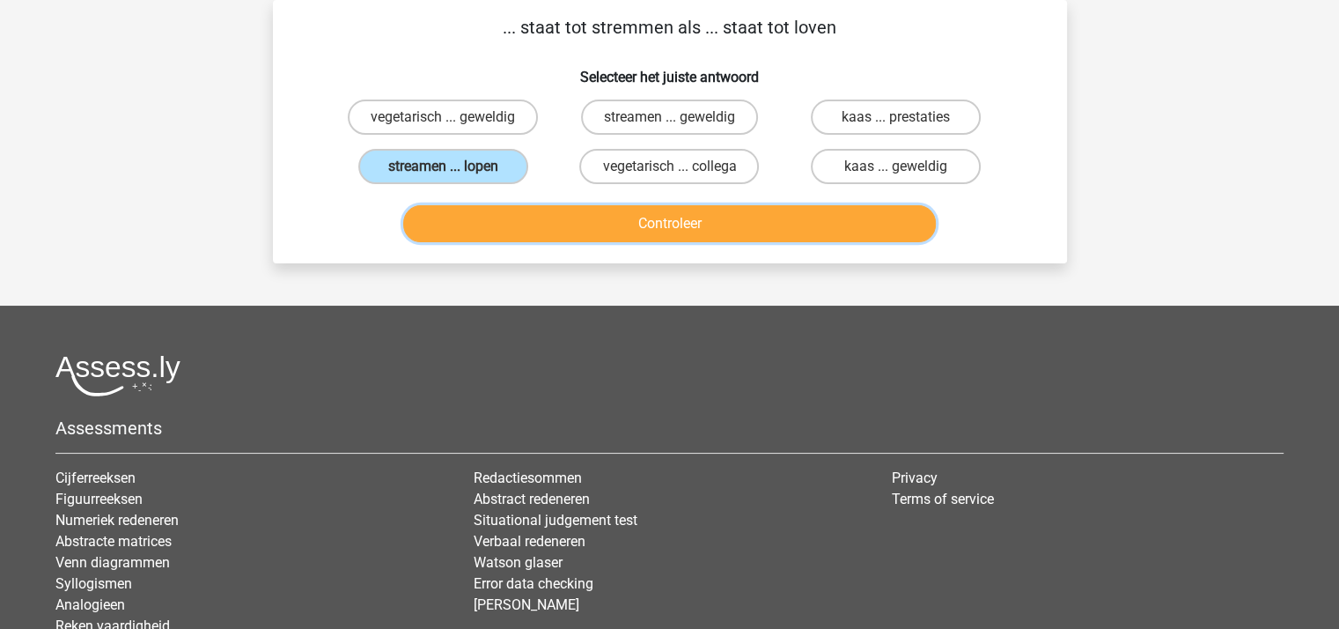
click at [595, 227] on button "Controleer" at bounding box center [669, 223] width 533 height 37
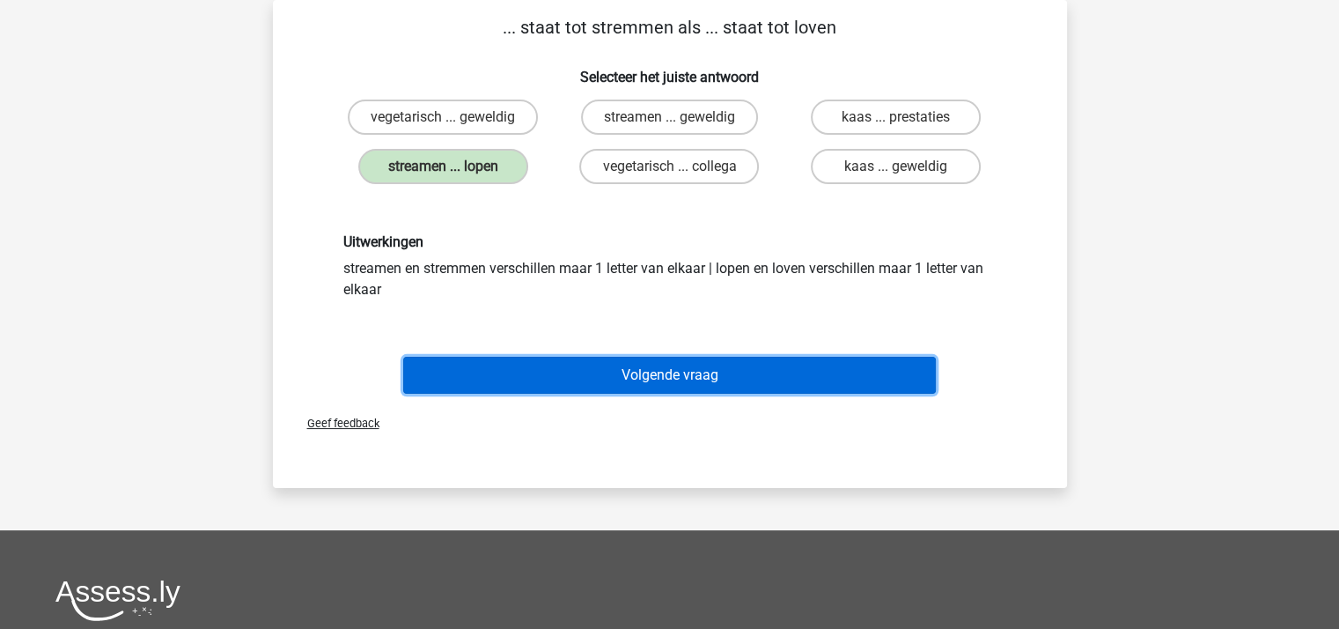
click at [666, 363] on button "Volgende vraag" at bounding box center [669, 375] width 533 height 37
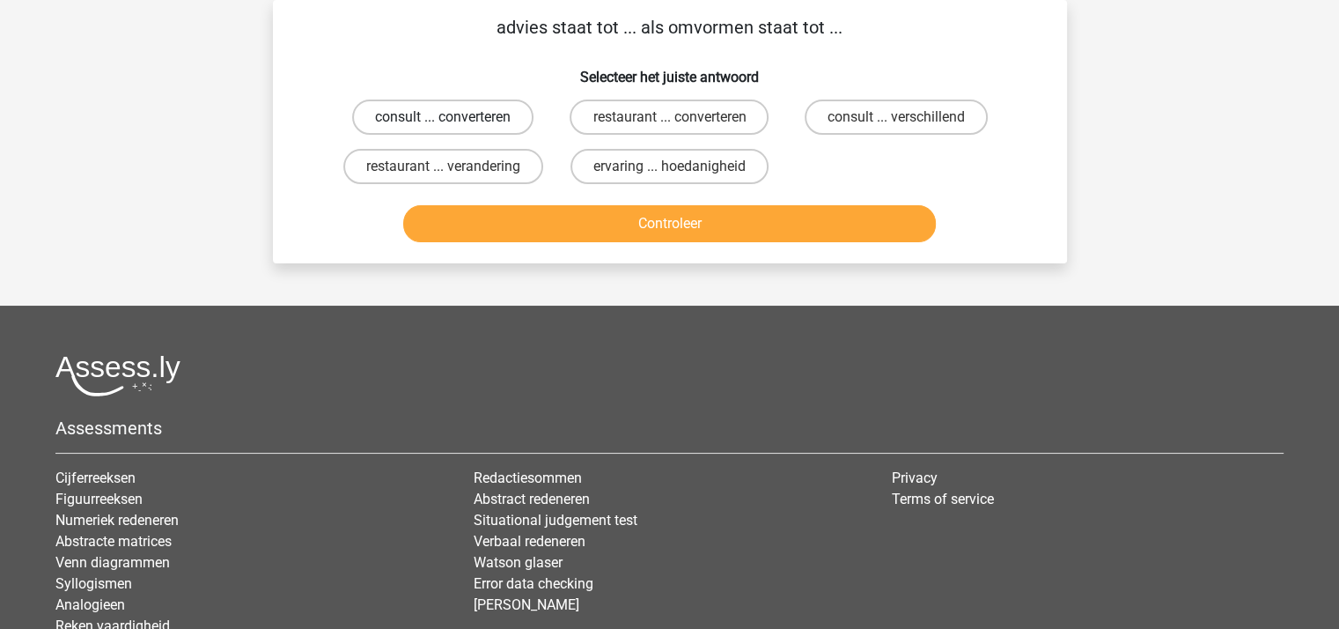
click at [468, 119] on label "consult ... converteren" at bounding box center [442, 116] width 181 height 35
click at [454, 119] on input "consult ... converteren" at bounding box center [448, 122] width 11 height 11
radio input "true"
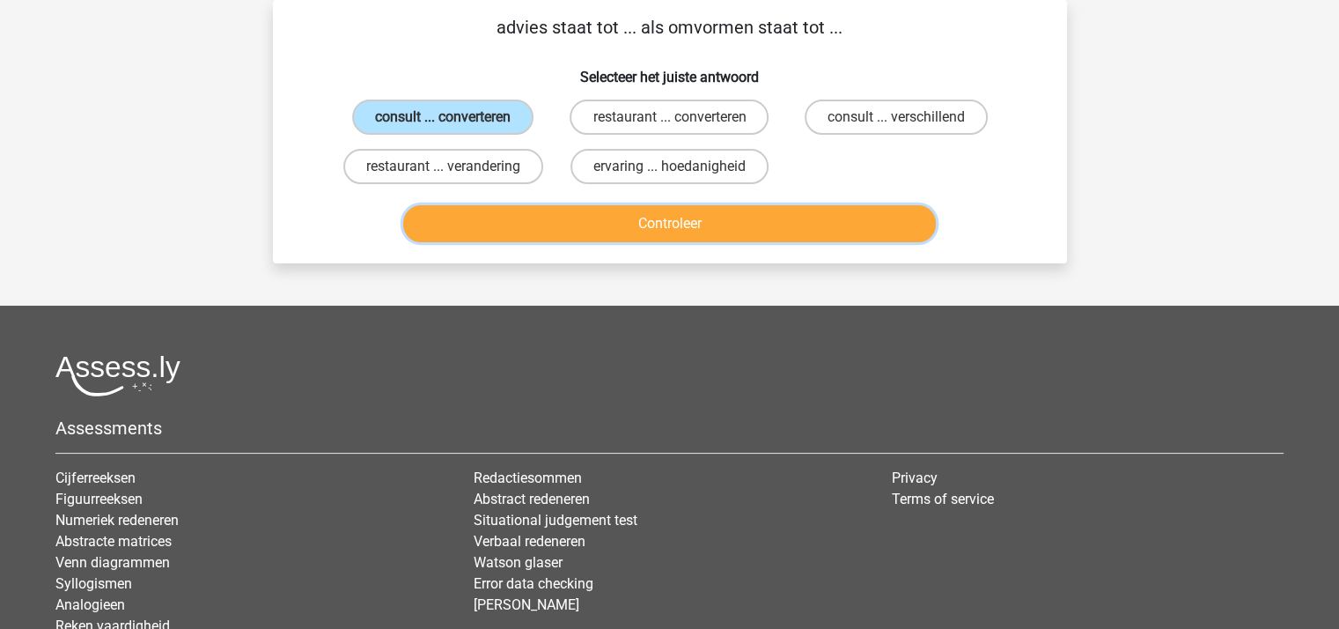
click at [526, 214] on button "Controleer" at bounding box center [669, 223] width 533 height 37
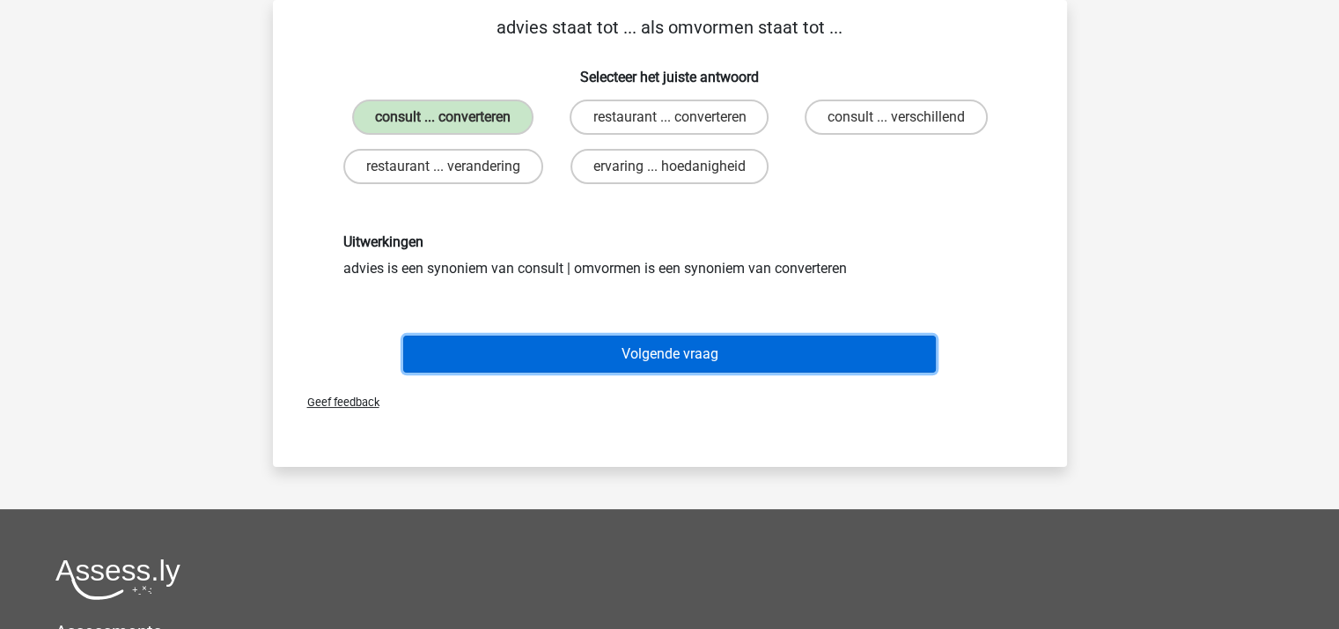
click at [637, 351] on button "Volgende vraag" at bounding box center [669, 353] width 533 height 37
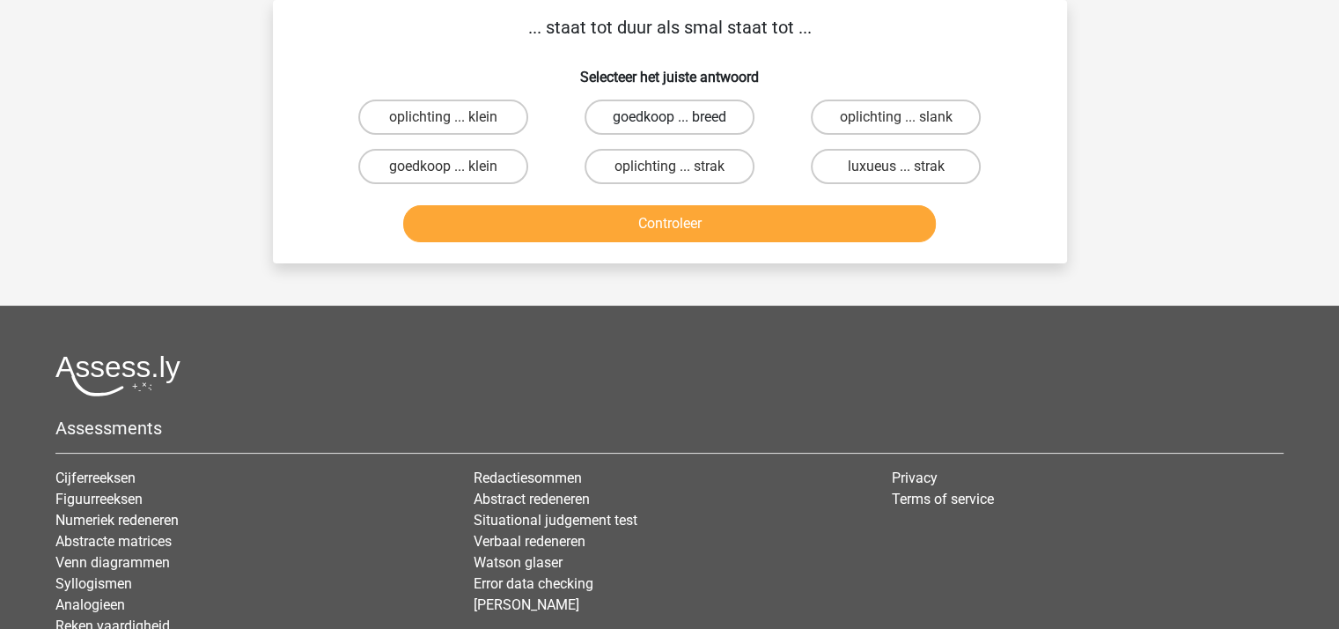
click at [627, 119] on label "goedkoop ... breed" at bounding box center [670, 116] width 170 height 35
click at [669, 119] on input "goedkoop ... breed" at bounding box center [674, 122] width 11 height 11
radio input "true"
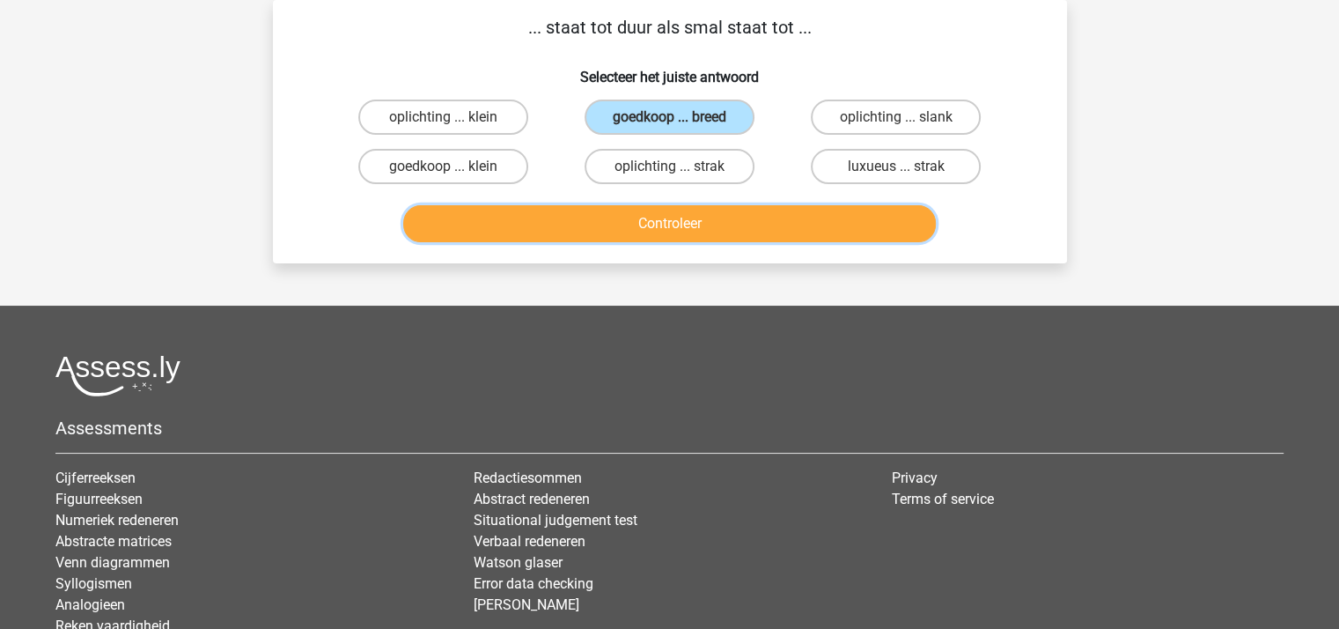
click at [648, 224] on button "Controleer" at bounding box center [669, 223] width 533 height 37
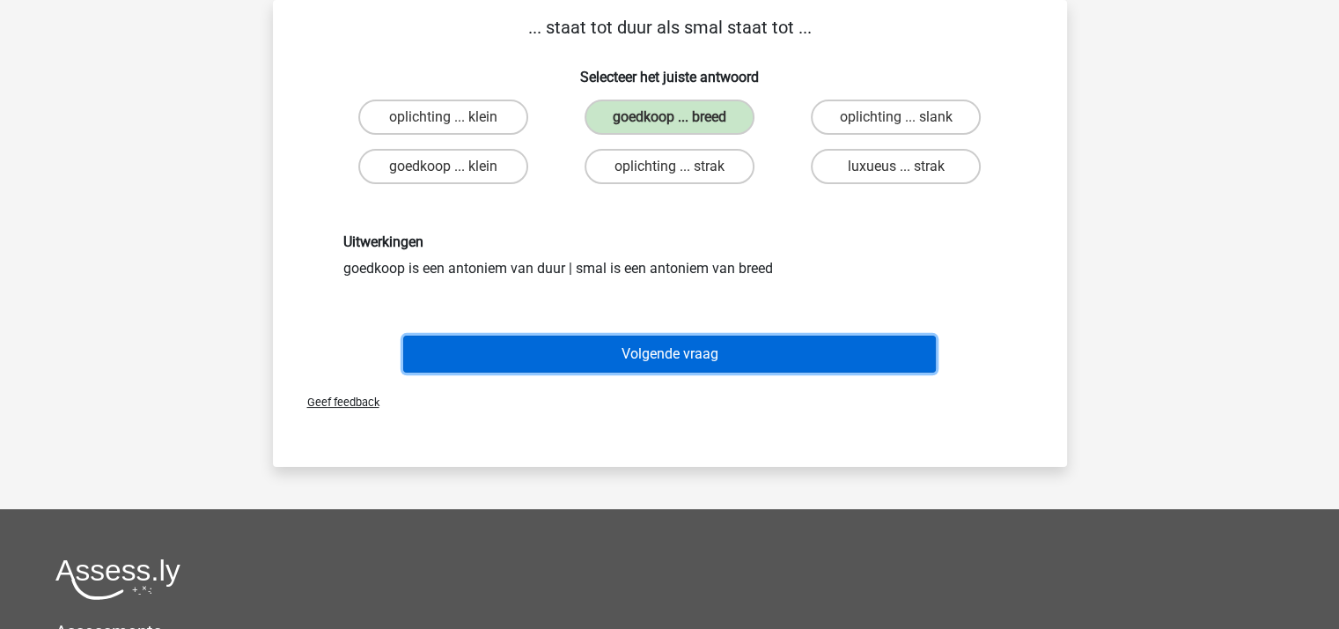
click at [665, 350] on button "Volgende vraag" at bounding box center [669, 353] width 533 height 37
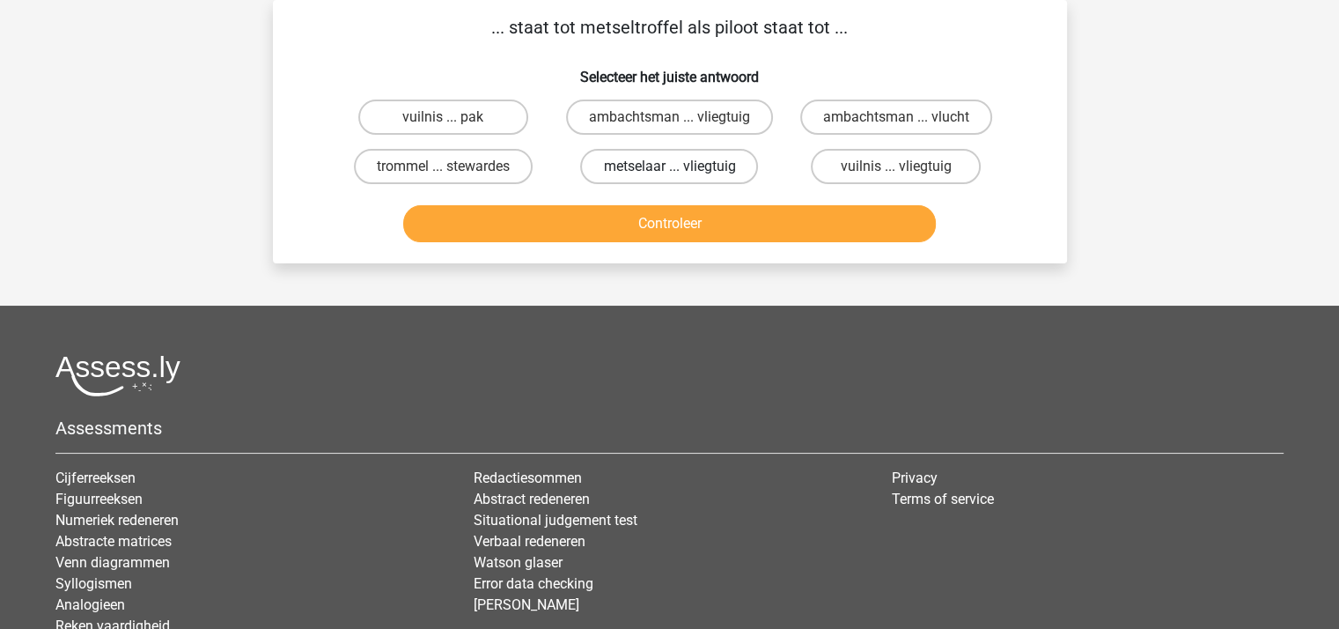
click at [662, 162] on label "metselaar ... vliegtuig" at bounding box center [669, 166] width 178 height 35
click at [669, 166] on input "metselaar ... vliegtuig" at bounding box center [674, 171] width 11 height 11
radio input "true"
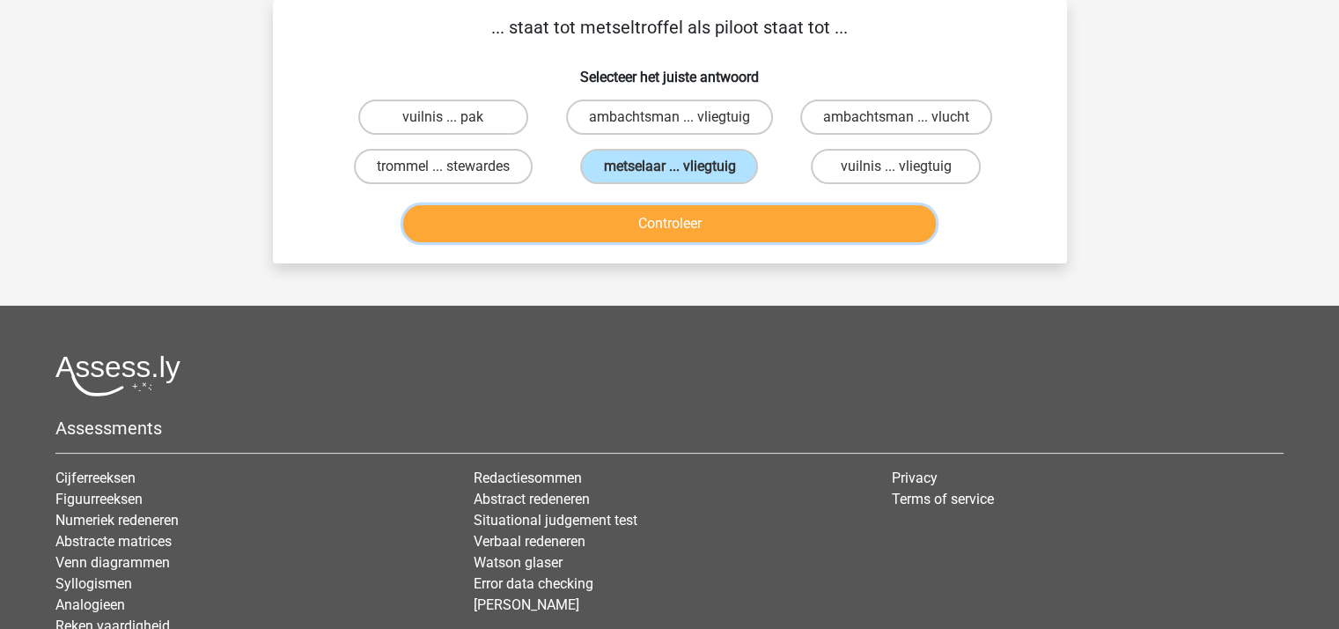
click at [661, 225] on button "Controleer" at bounding box center [669, 223] width 533 height 37
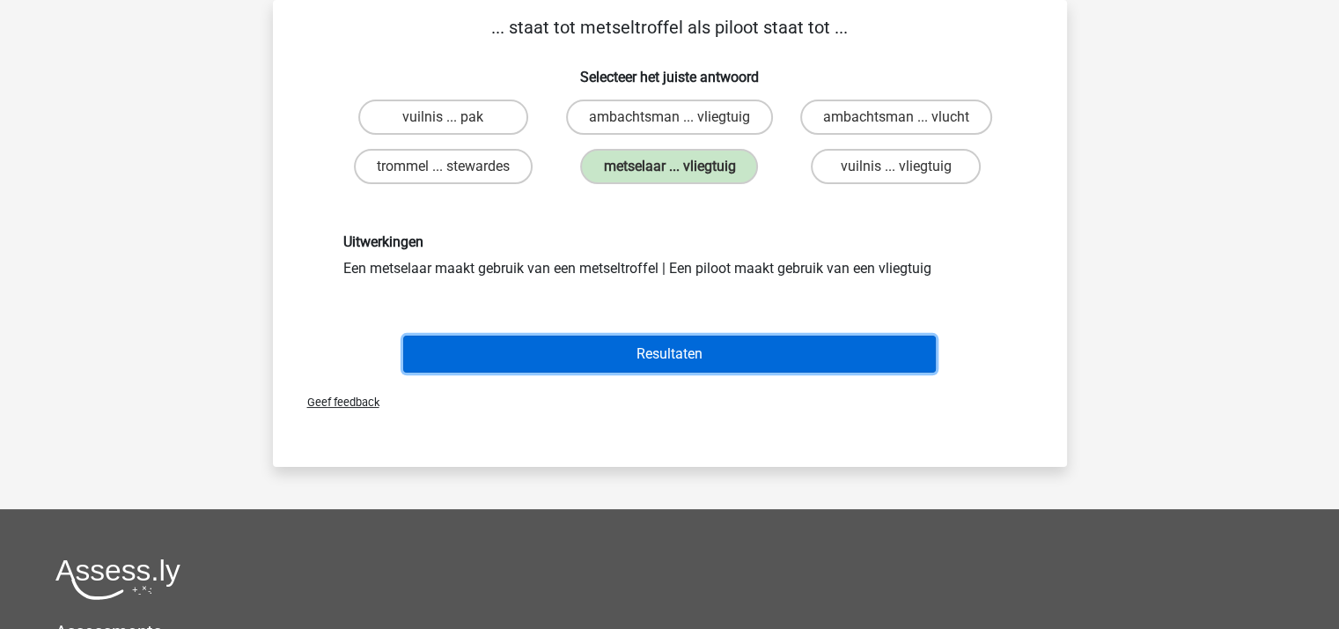
click at [669, 345] on button "Resultaten" at bounding box center [669, 353] width 533 height 37
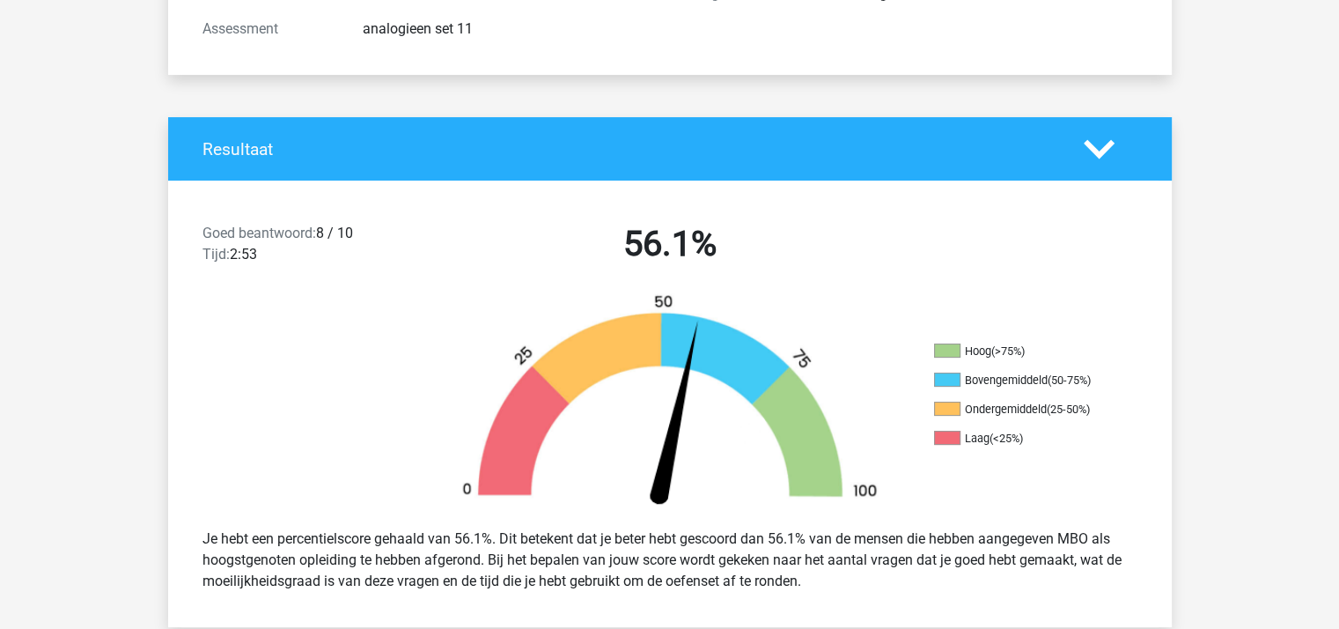
scroll to position [440, 0]
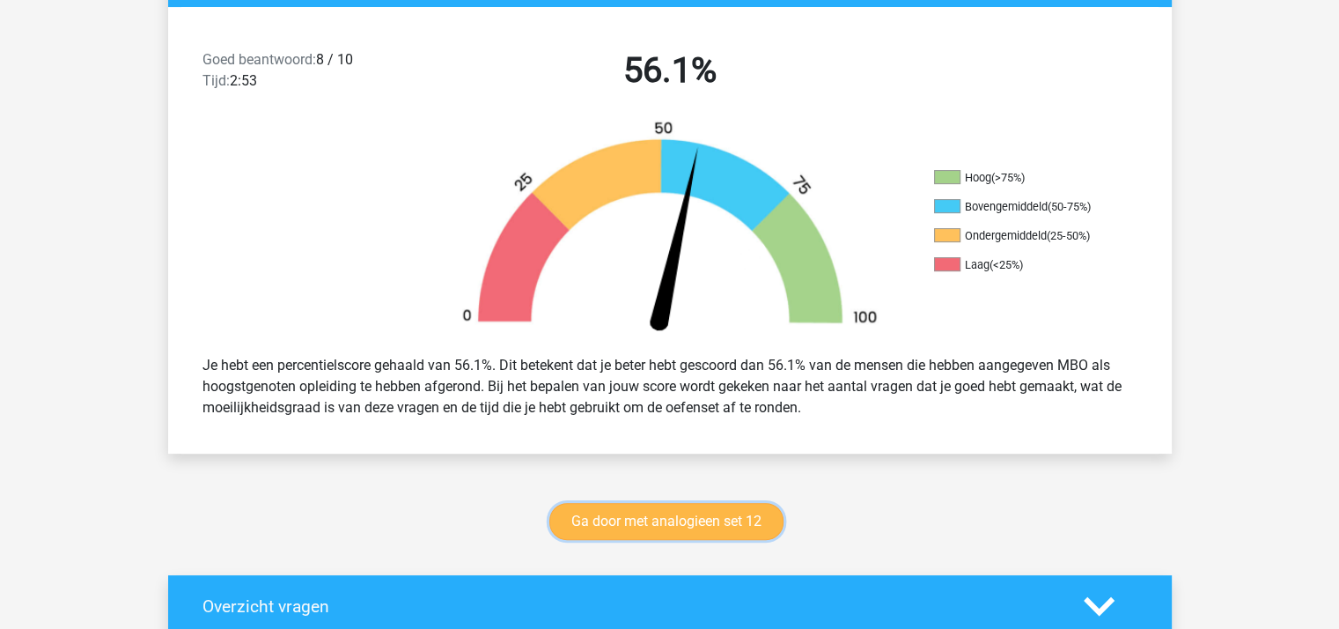
click at [707, 520] on link "Ga door met analogieen set 12" at bounding box center [666, 521] width 234 height 37
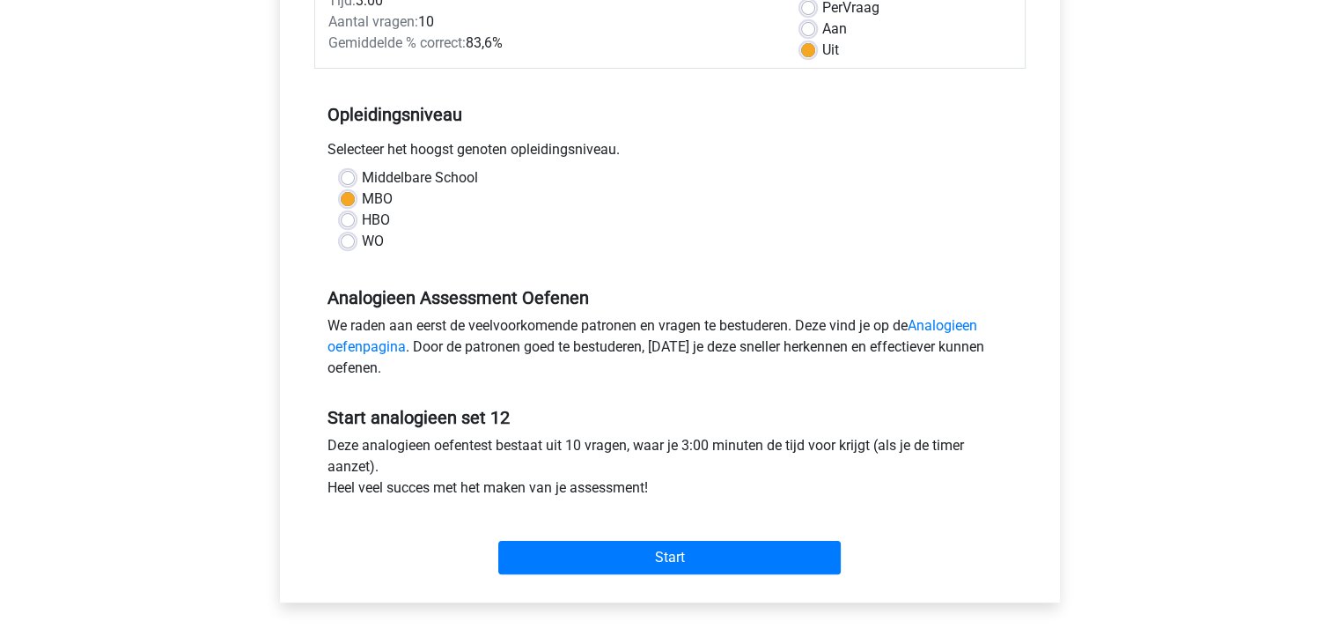
scroll to position [352, 0]
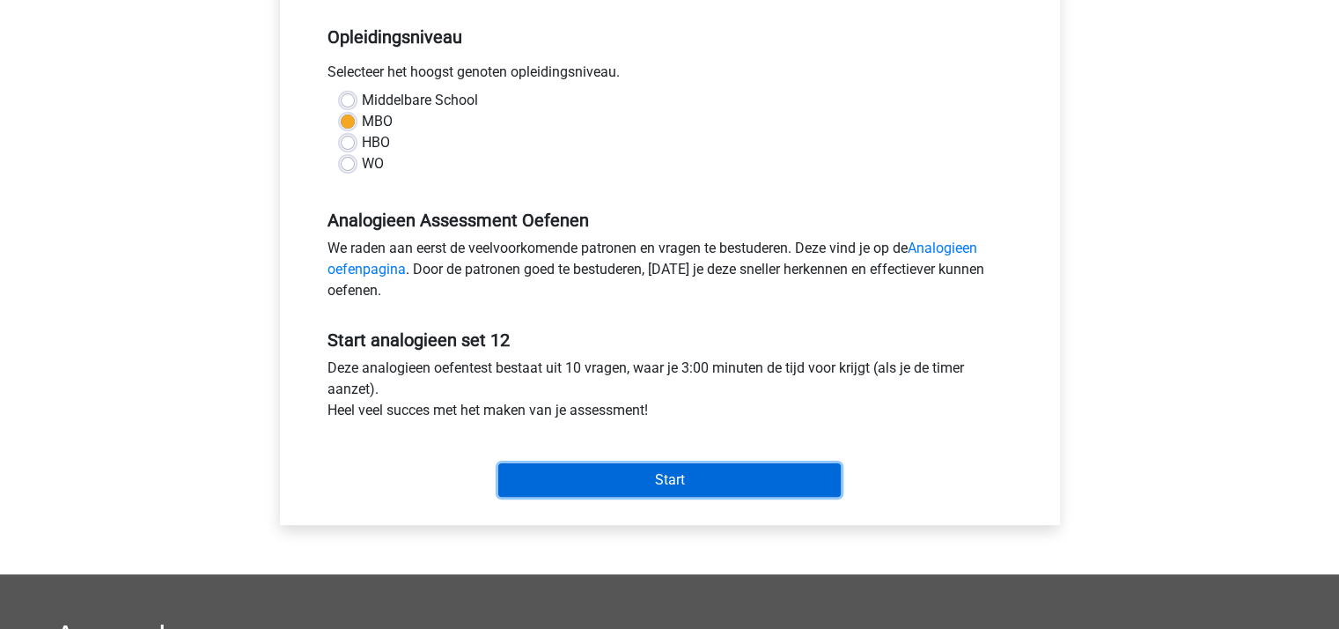
click at [659, 479] on input "Start" at bounding box center [669, 479] width 342 height 33
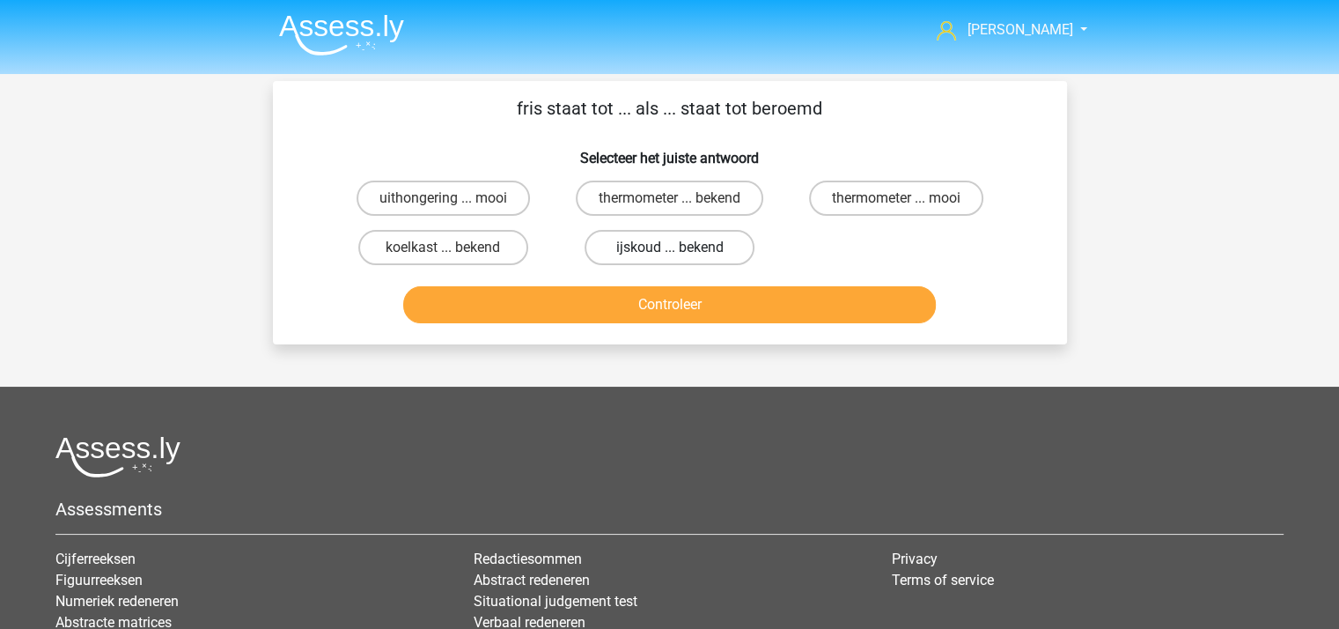
click at [676, 246] on label "ijskoud ... bekend" at bounding box center [670, 247] width 170 height 35
click at [676, 247] on input "ijskoud ... bekend" at bounding box center [674, 252] width 11 height 11
radio input "true"
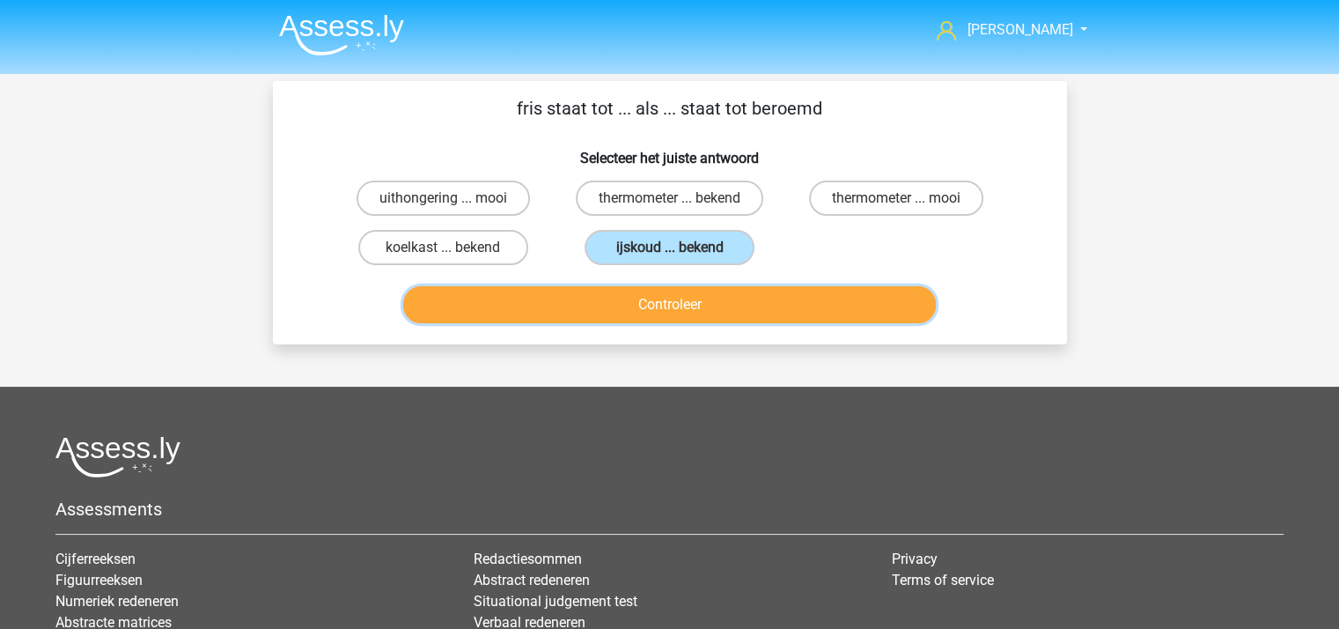
click at [676, 305] on button "Controleer" at bounding box center [669, 304] width 533 height 37
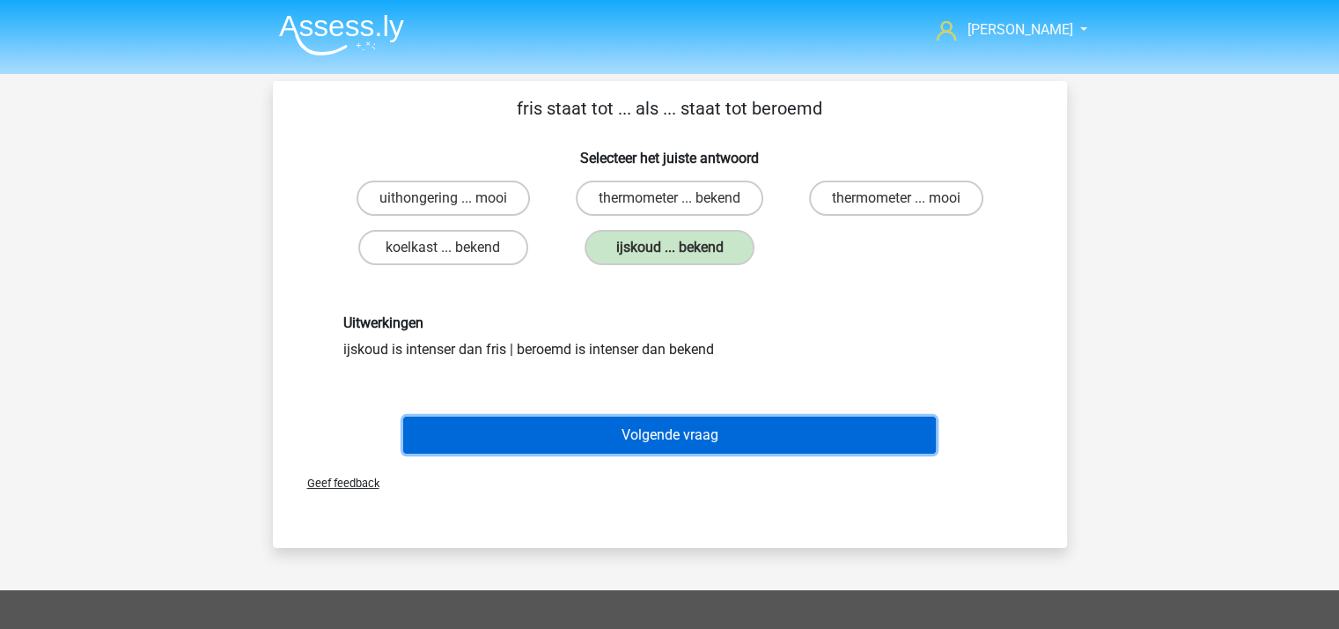
click at [696, 436] on button "Volgende vraag" at bounding box center [669, 434] width 533 height 37
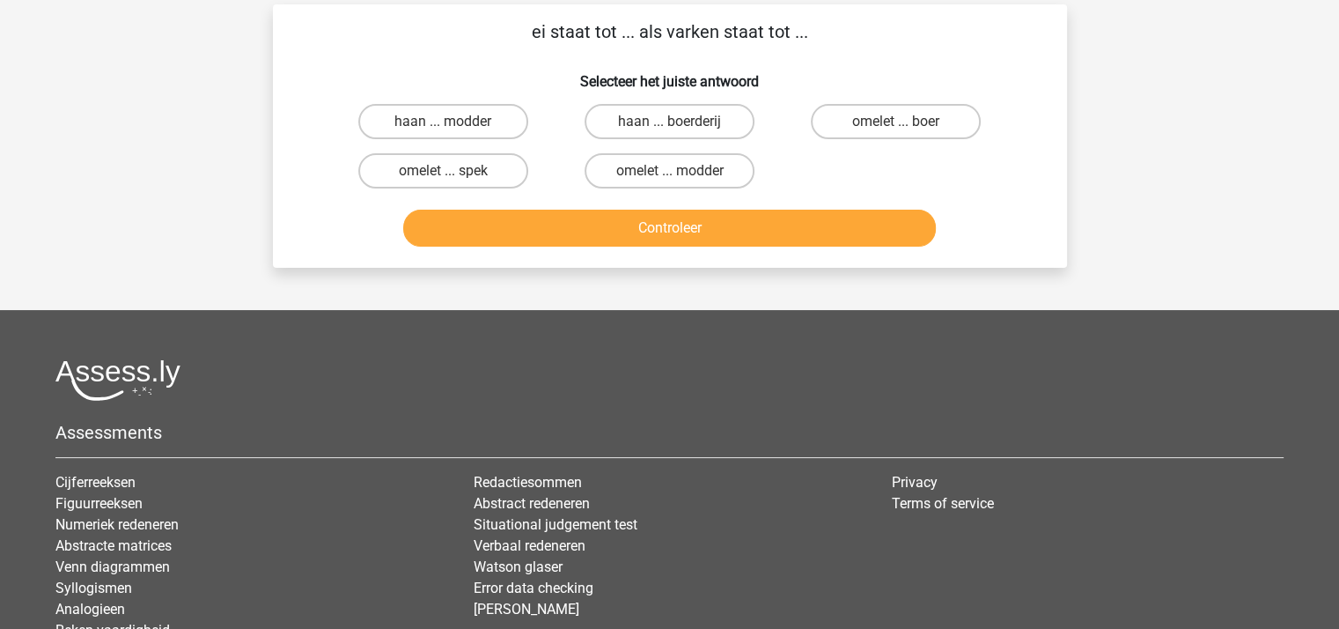
scroll to position [81, 0]
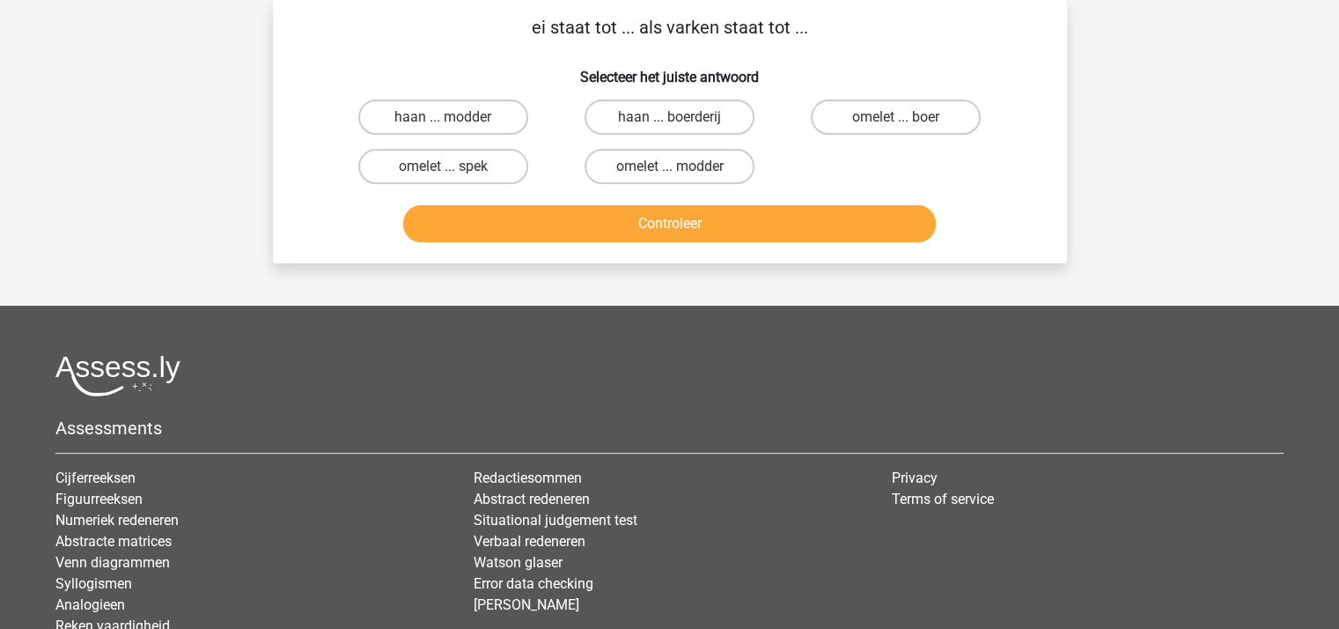
click at [451, 168] on input "omelet ... spek" at bounding box center [448, 171] width 11 height 11
radio input "true"
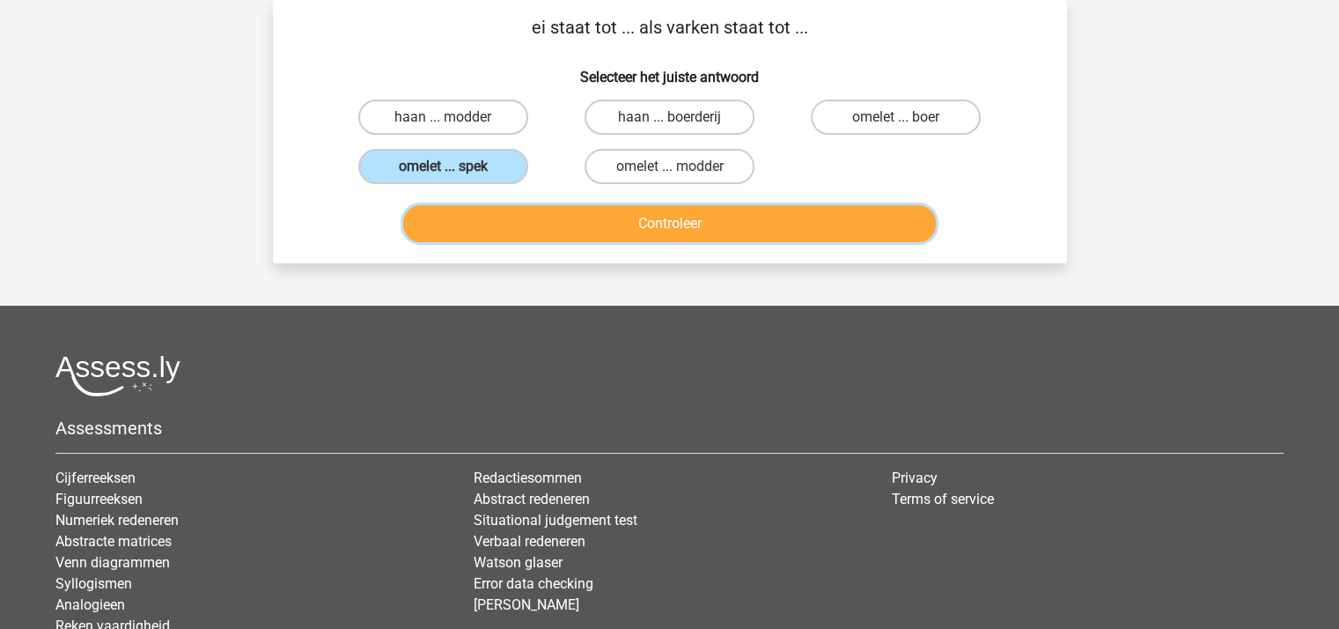
click at [625, 234] on button "Controleer" at bounding box center [669, 223] width 533 height 37
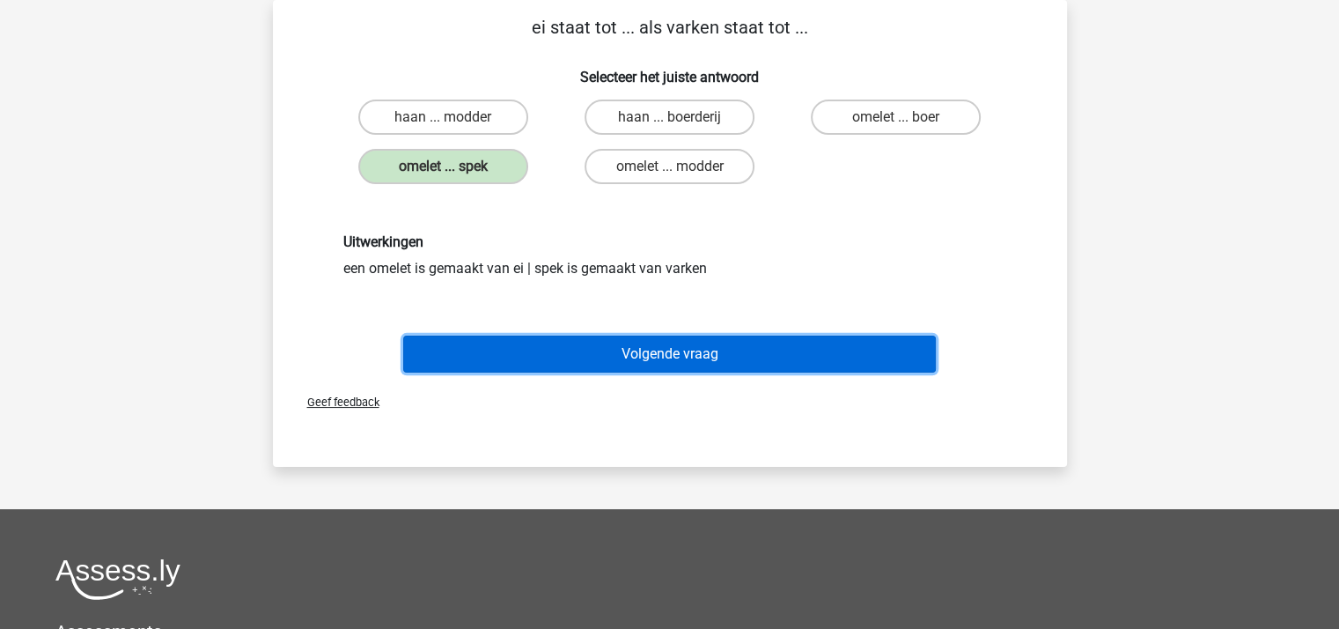
click at [690, 353] on button "Volgende vraag" at bounding box center [669, 353] width 533 height 37
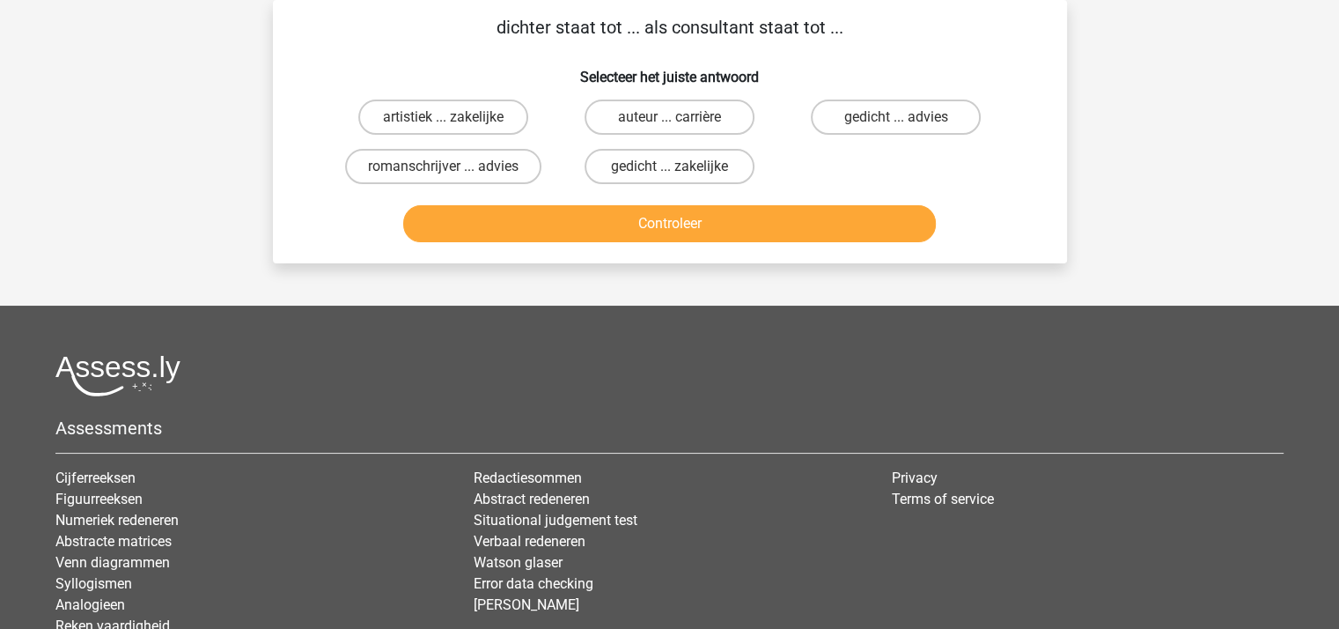
click at [670, 168] on input "gedicht ... zakelijke" at bounding box center [674, 171] width 11 height 11
radio input "true"
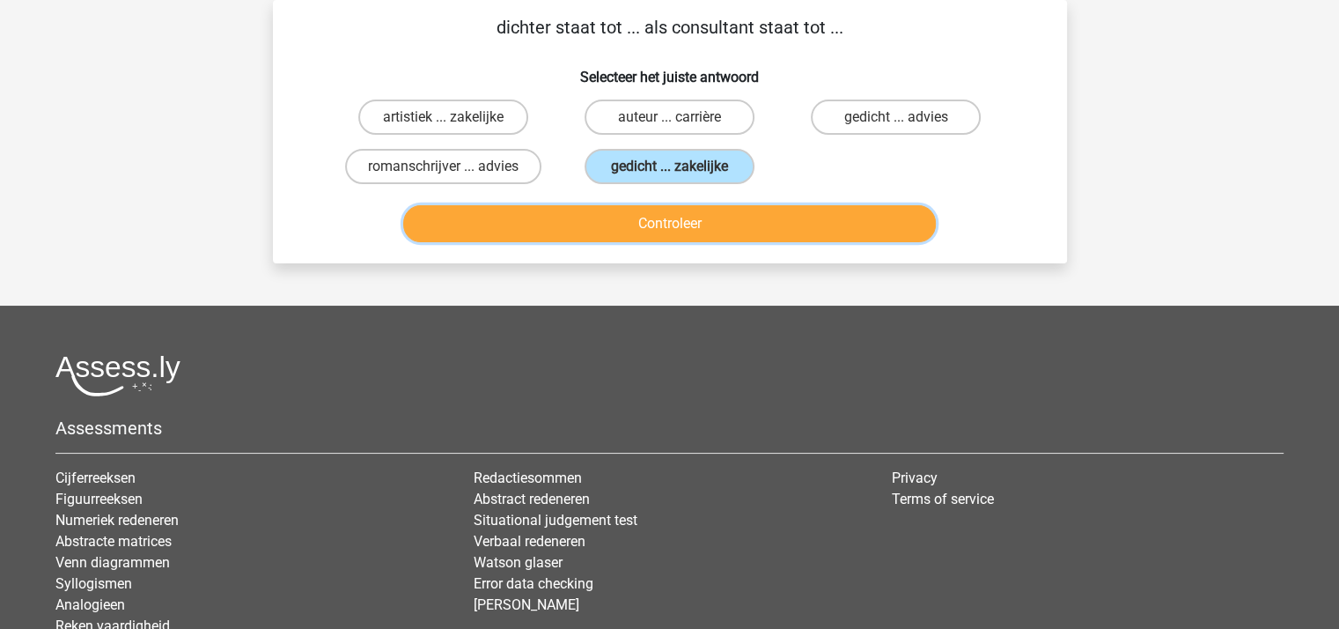
click at [676, 231] on button "Controleer" at bounding box center [669, 223] width 533 height 37
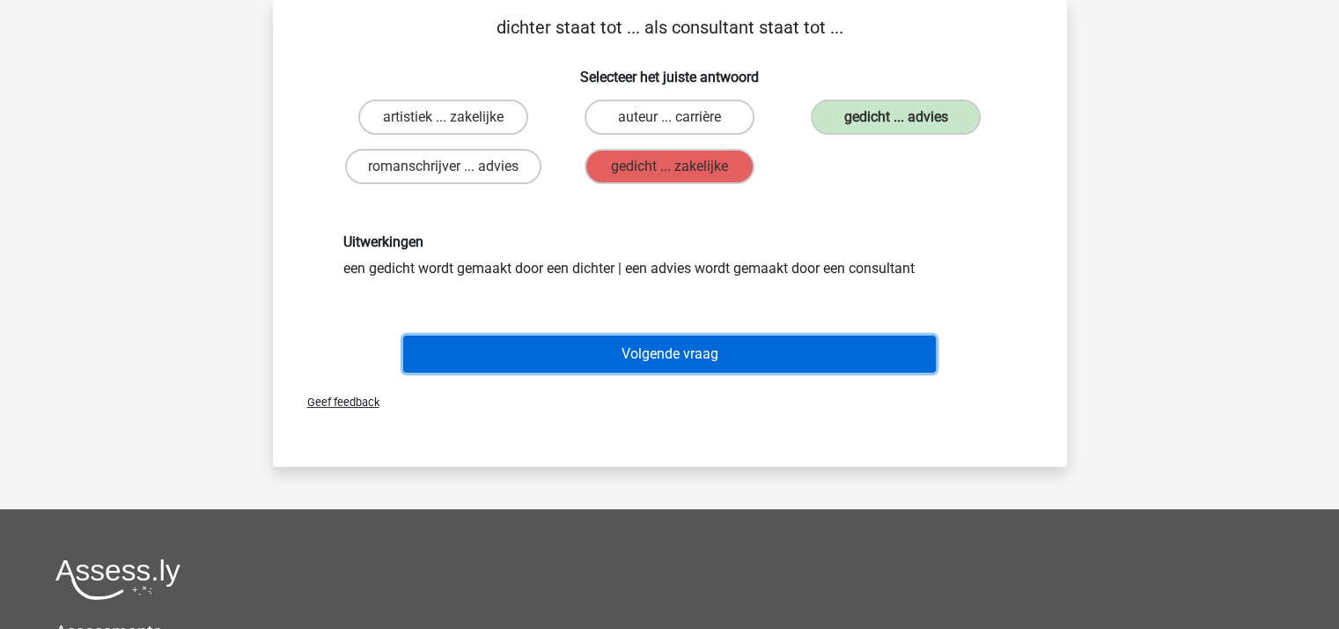
click at [678, 351] on button "Volgende vraag" at bounding box center [669, 353] width 533 height 37
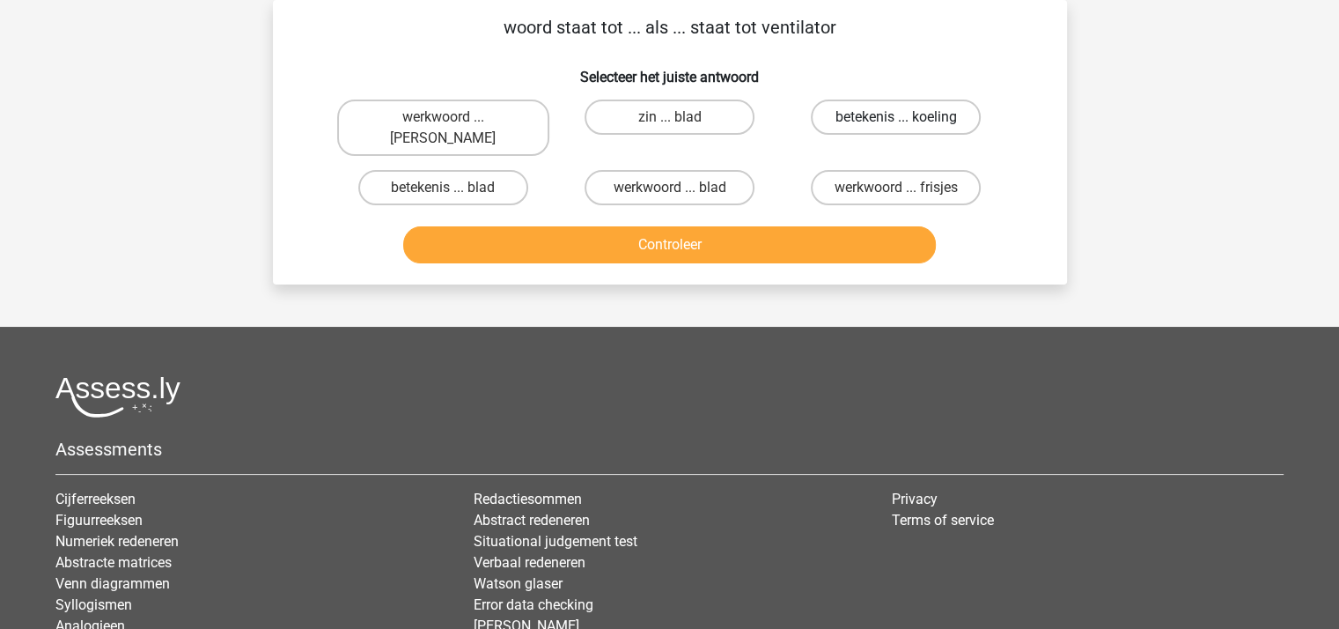
click at [832, 115] on label "betekenis ... koeling" at bounding box center [896, 116] width 170 height 35
click at [896, 117] on input "betekenis ... koeling" at bounding box center [901, 122] width 11 height 11
radio input "true"
click at [736, 226] on button "Controleer" at bounding box center [669, 244] width 533 height 37
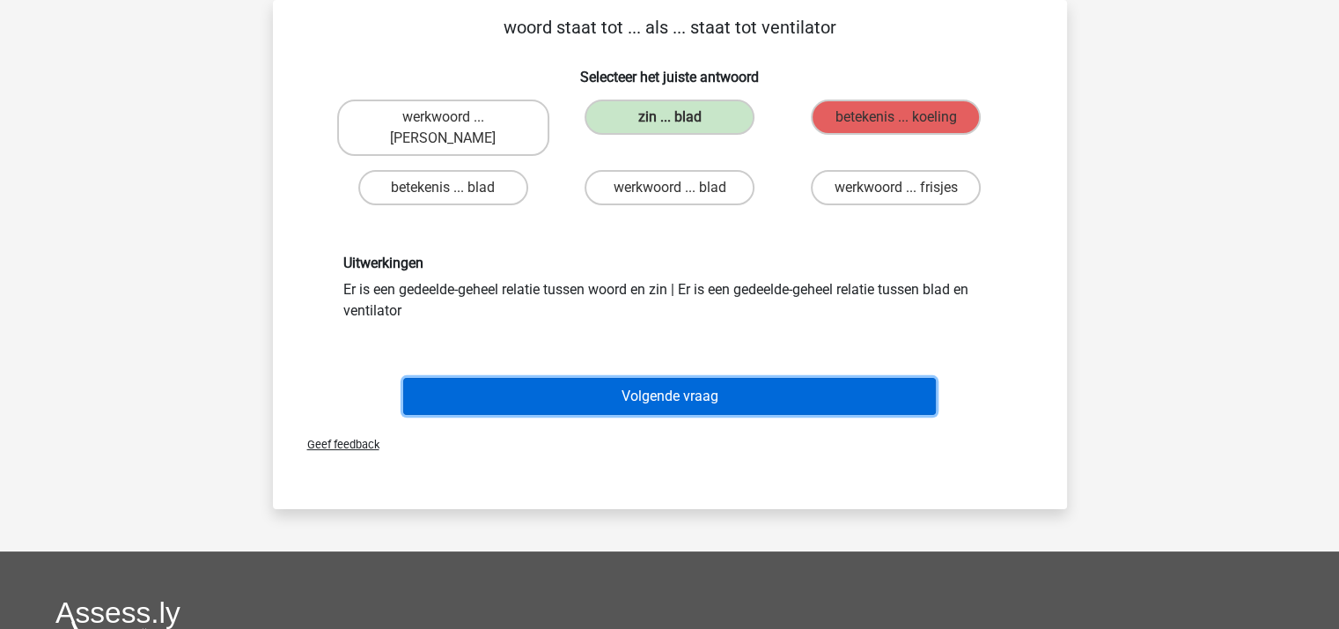
click at [693, 378] on button "Volgende vraag" at bounding box center [669, 396] width 533 height 37
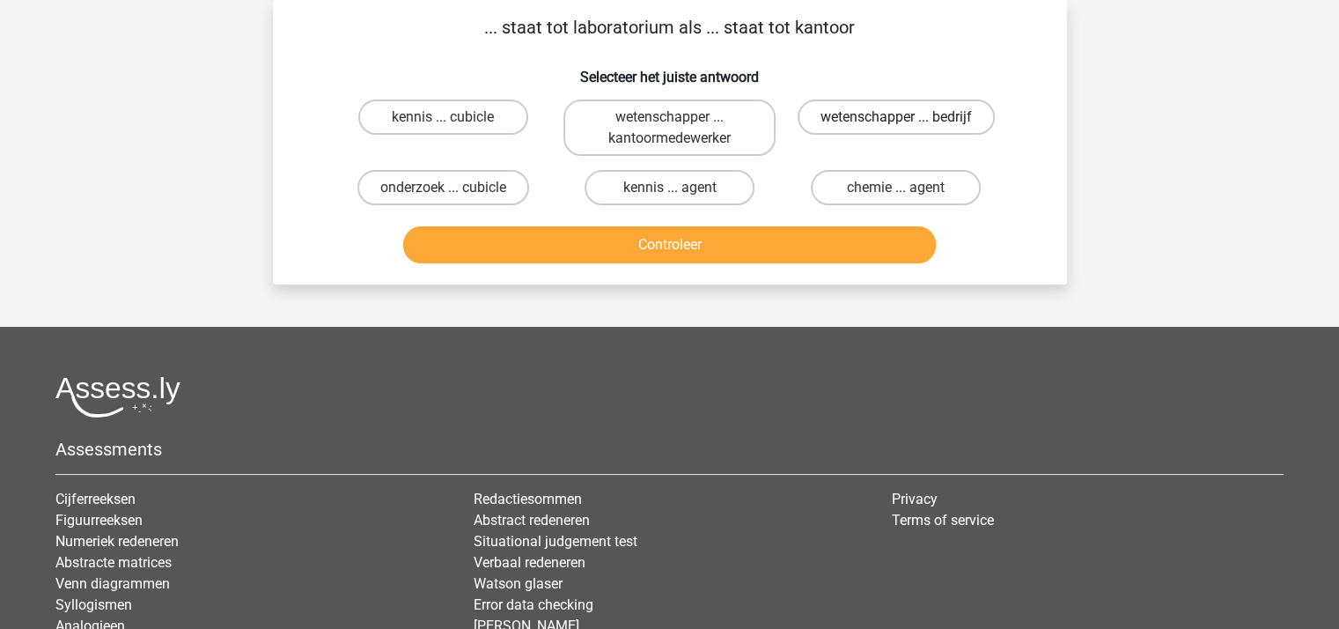
click at [852, 119] on label "wetenschapper ... bedrijf" at bounding box center [896, 116] width 197 height 35
click at [896, 119] on input "wetenschapper ... bedrijf" at bounding box center [901, 122] width 11 height 11
radio input "true"
click at [749, 249] on button "Controleer" at bounding box center [669, 244] width 533 height 37
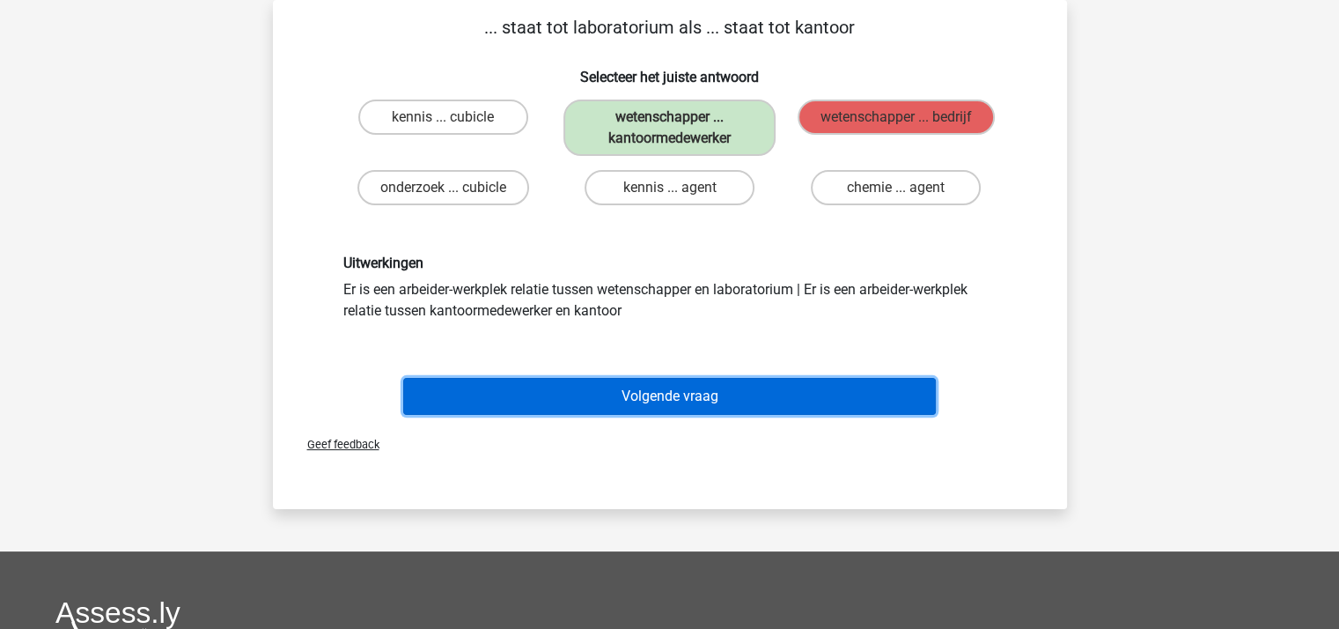
click at [638, 394] on button "Volgende vraag" at bounding box center [669, 396] width 533 height 37
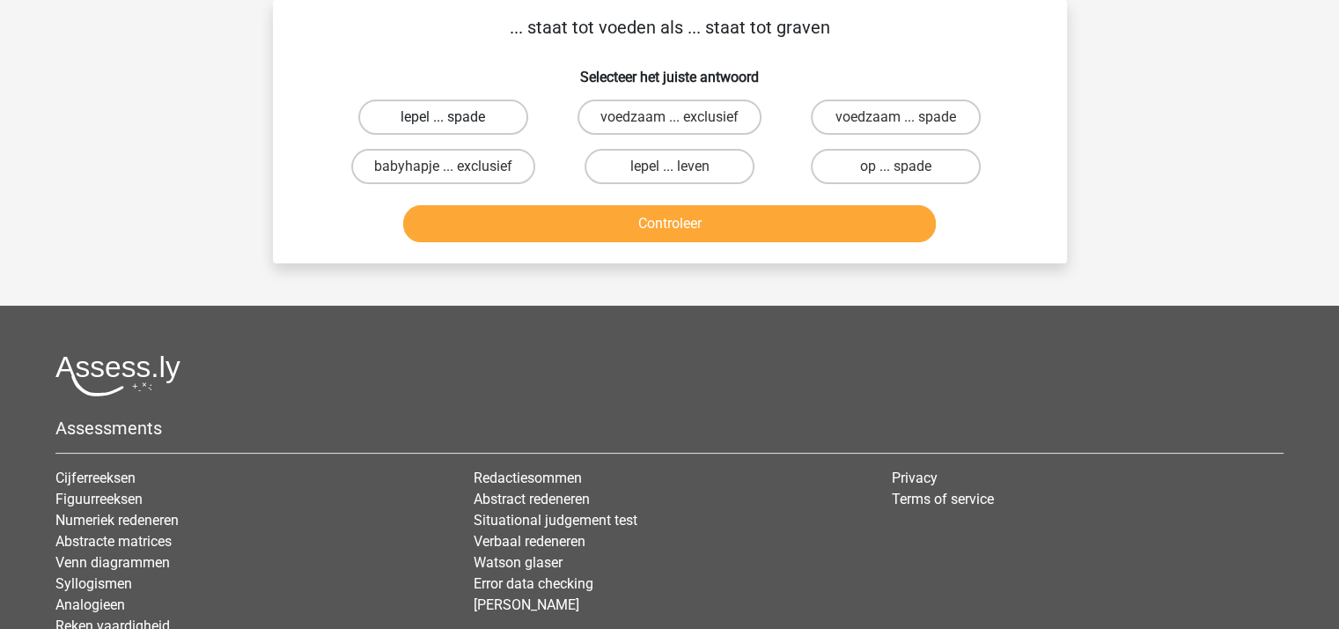
click at [462, 112] on label "lepel ... spade" at bounding box center [443, 116] width 170 height 35
click at [454, 117] on input "lepel ... spade" at bounding box center [448, 122] width 11 height 11
radio input "true"
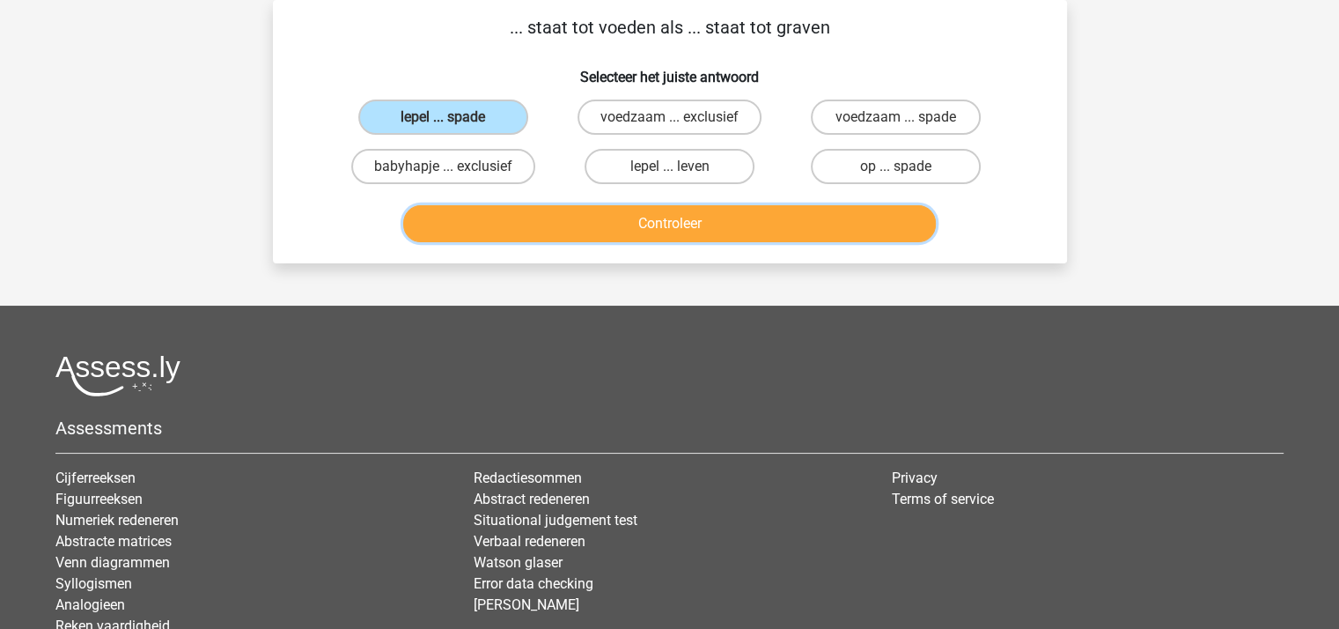
click at [650, 221] on button "Controleer" at bounding box center [669, 223] width 533 height 37
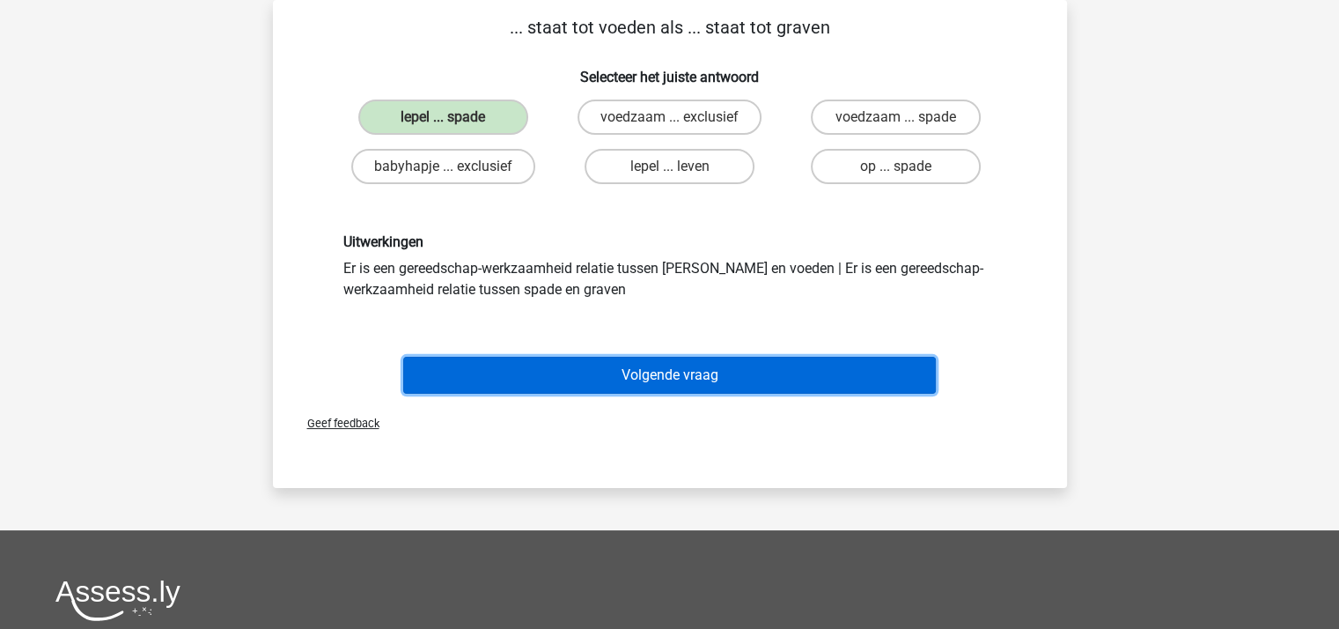
click at [700, 367] on button "Volgende vraag" at bounding box center [669, 375] width 533 height 37
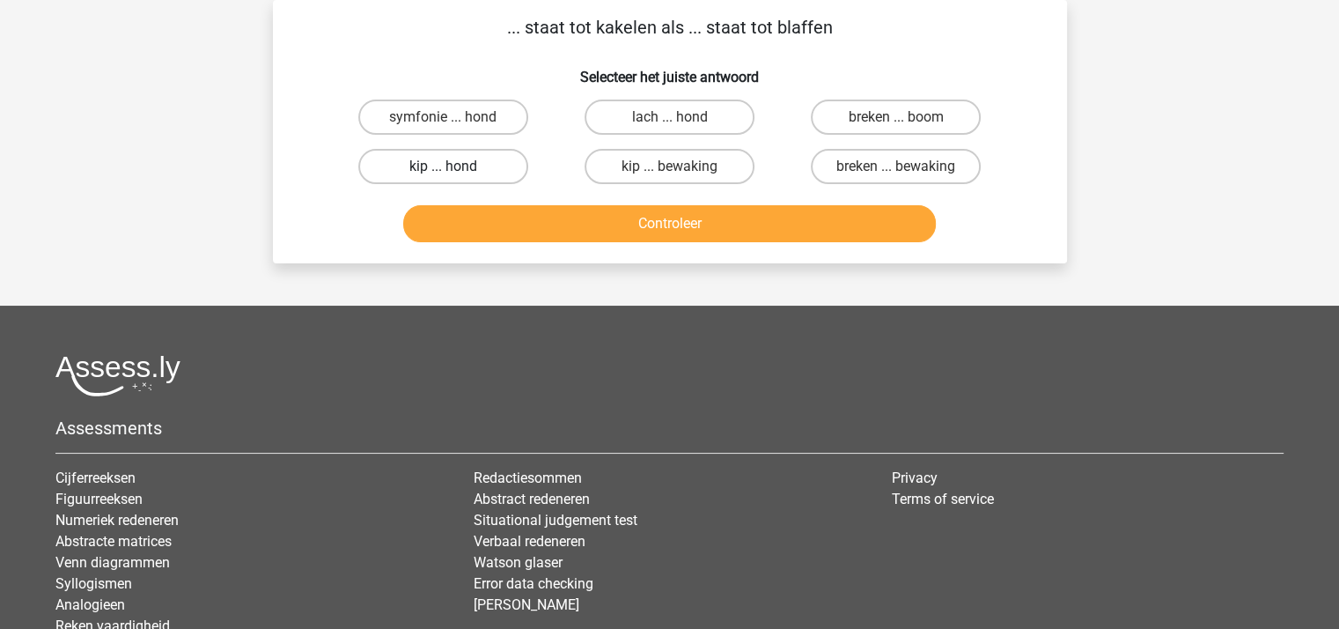
click at [477, 164] on label "kip ... hond" at bounding box center [443, 166] width 170 height 35
click at [454, 166] on input "kip ... hond" at bounding box center [448, 171] width 11 height 11
radio input "true"
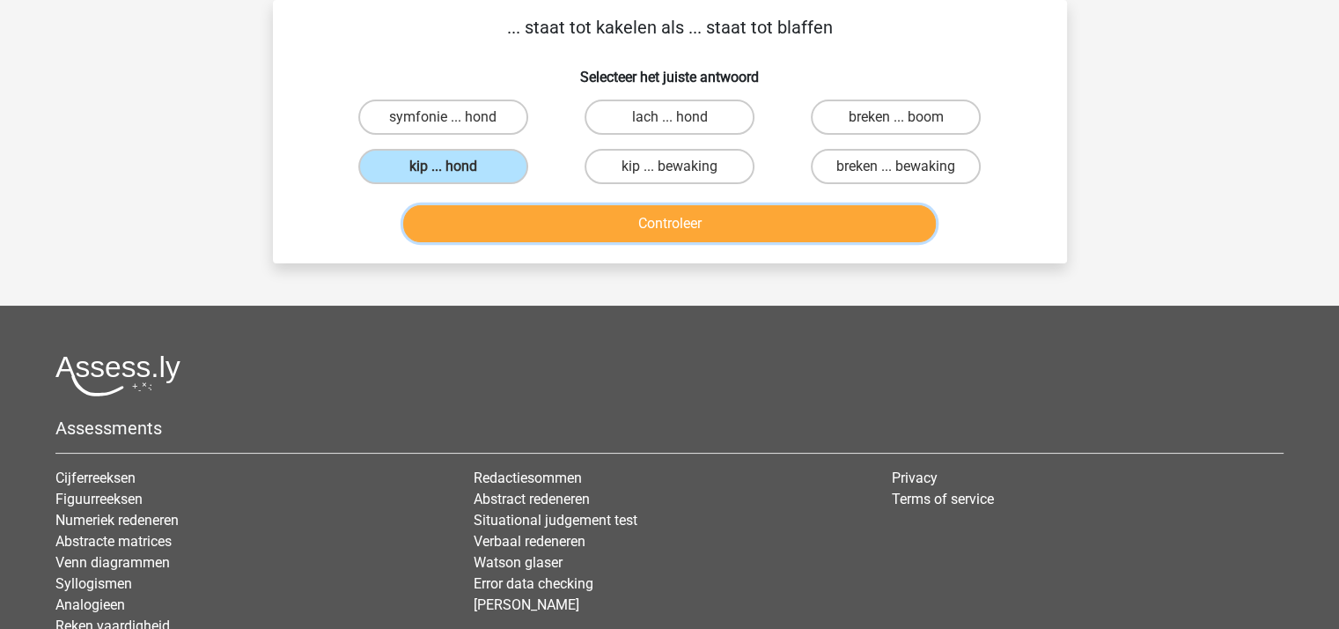
click at [574, 228] on button "Controleer" at bounding box center [669, 223] width 533 height 37
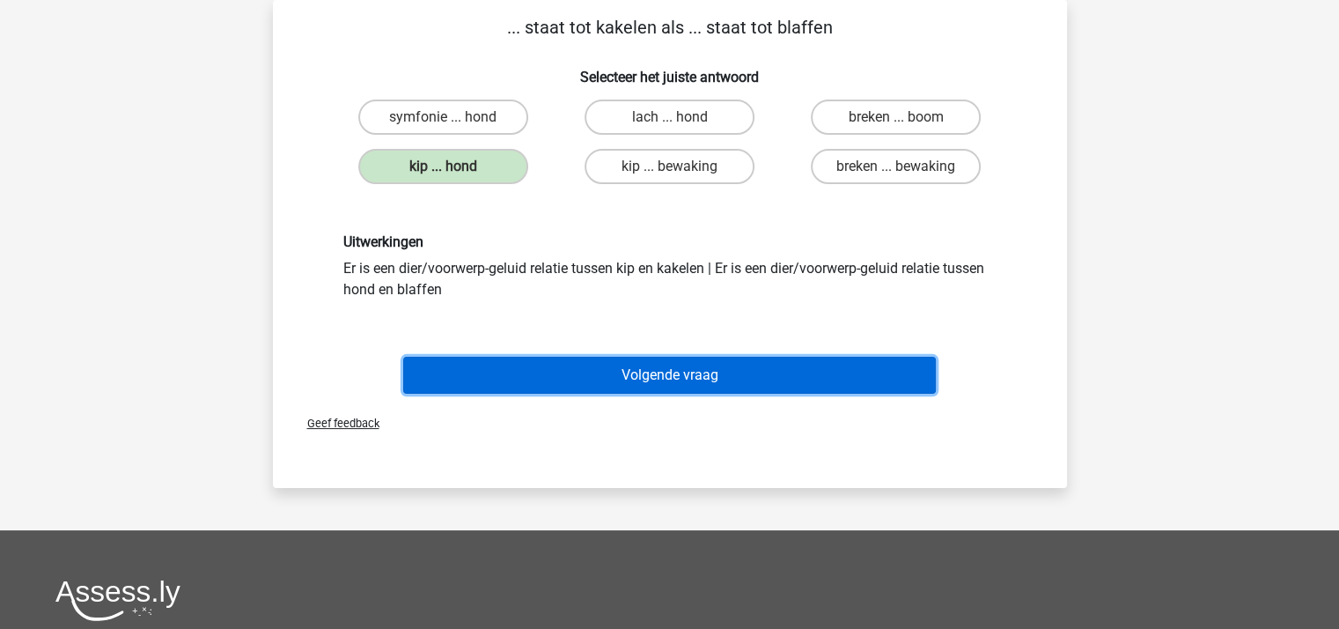
click at [681, 374] on button "Volgende vraag" at bounding box center [669, 375] width 533 height 37
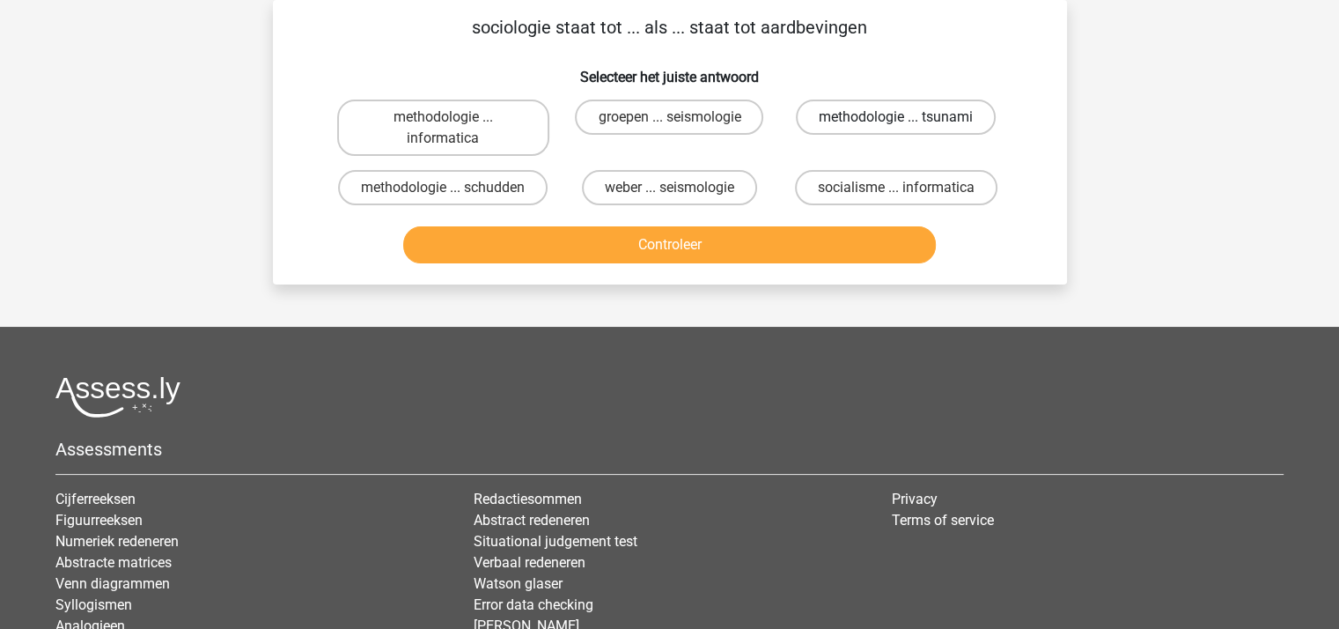
click at [866, 113] on label "methodologie ... tsunami" at bounding box center [896, 116] width 200 height 35
click at [896, 117] on input "methodologie ... tsunami" at bounding box center [901, 122] width 11 height 11
radio input "true"
click at [699, 242] on button "Controleer" at bounding box center [669, 244] width 533 height 37
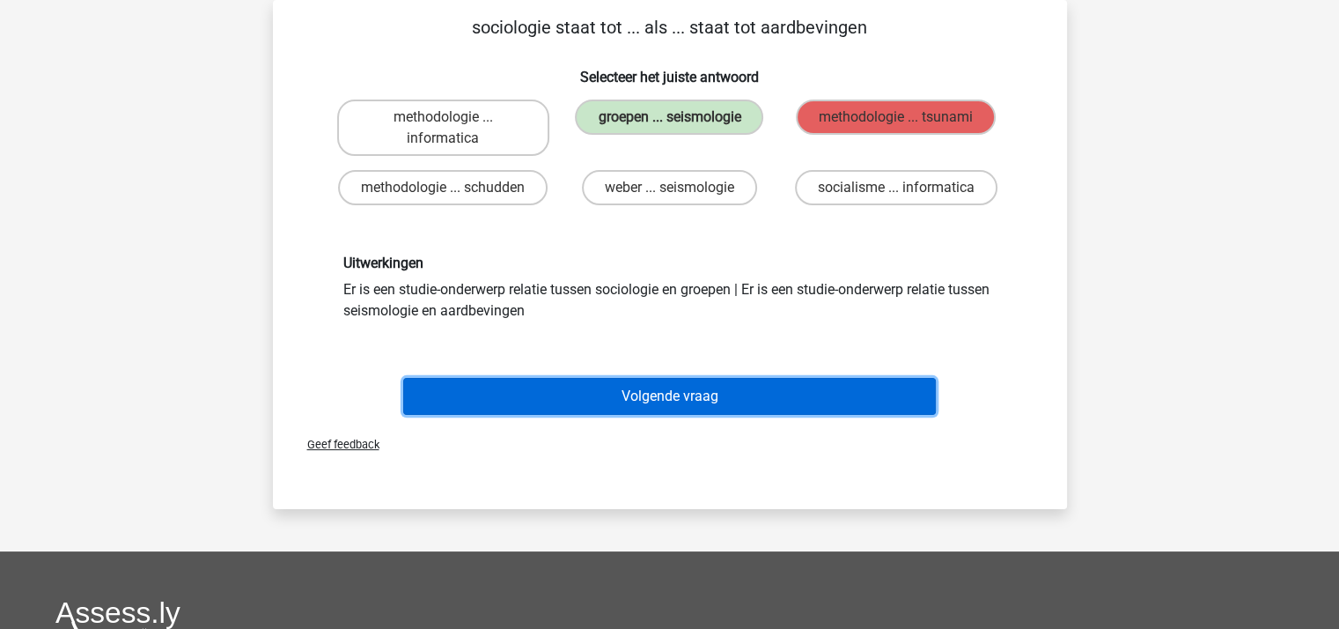
click at [673, 390] on button "Volgende vraag" at bounding box center [669, 396] width 533 height 37
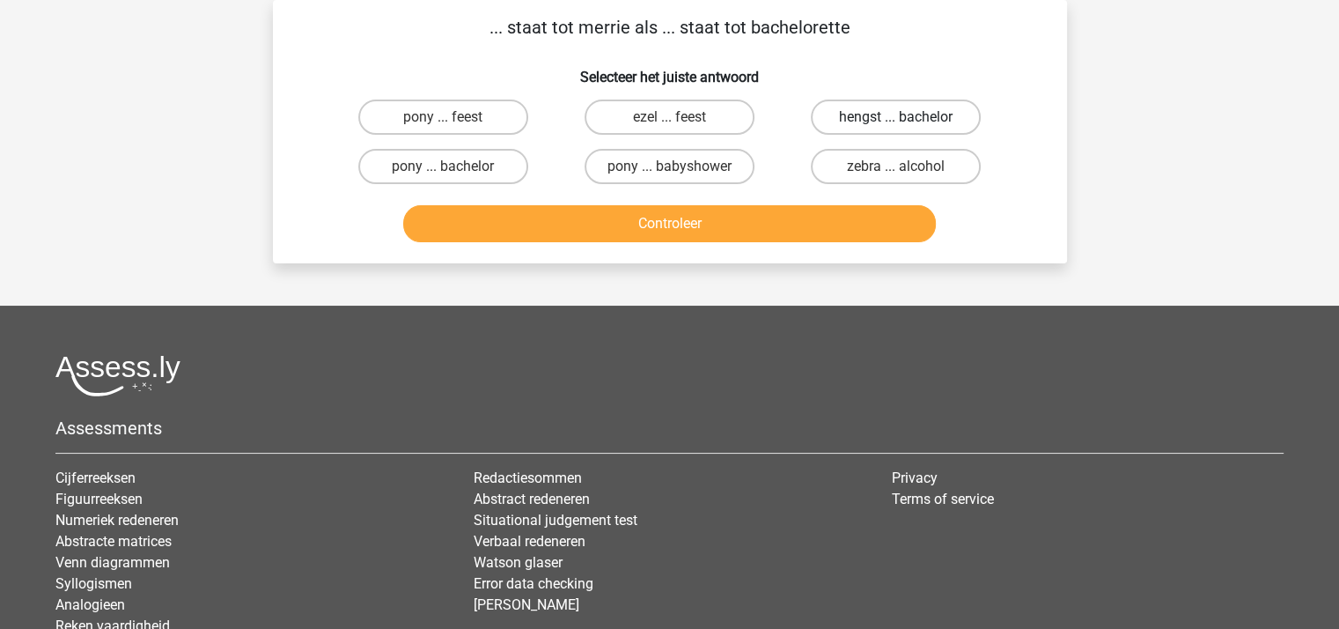
click at [845, 118] on label "hengst ... bachelor" at bounding box center [896, 116] width 170 height 35
click at [896, 118] on input "hengst ... bachelor" at bounding box center [901, 122] width 11 height 11
radio input "true"
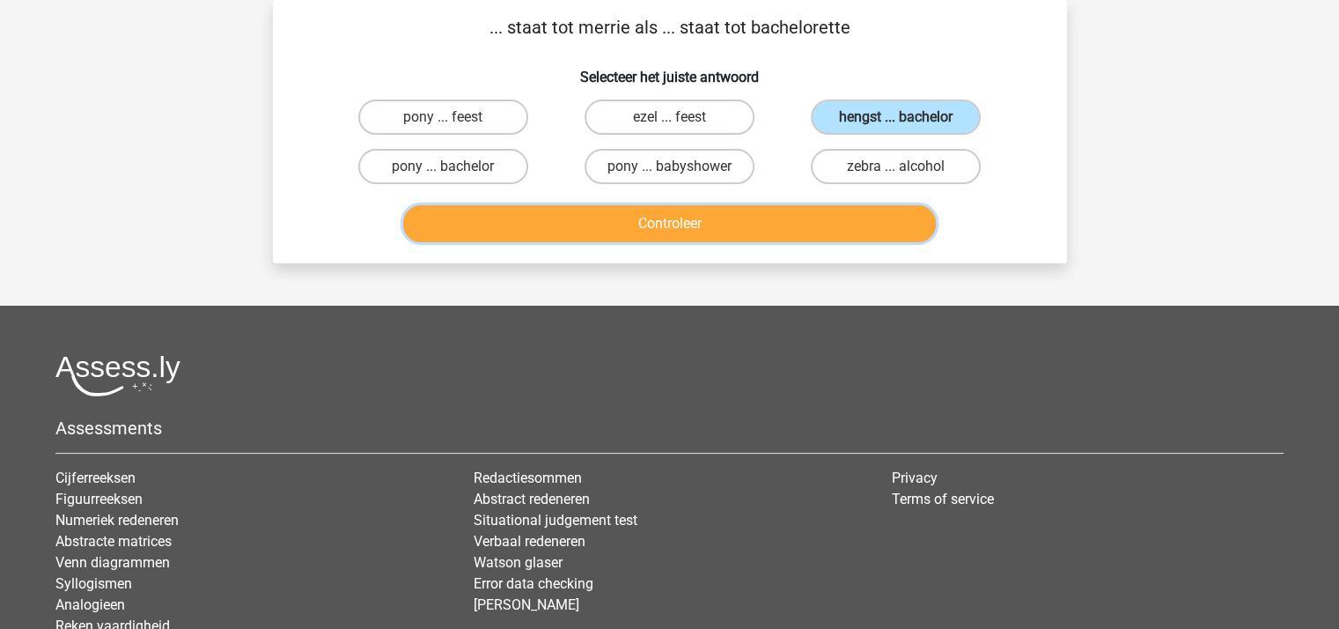
click at [711, 232] on button "Controleer" at bounding box center [669, 223] width 533 height 37
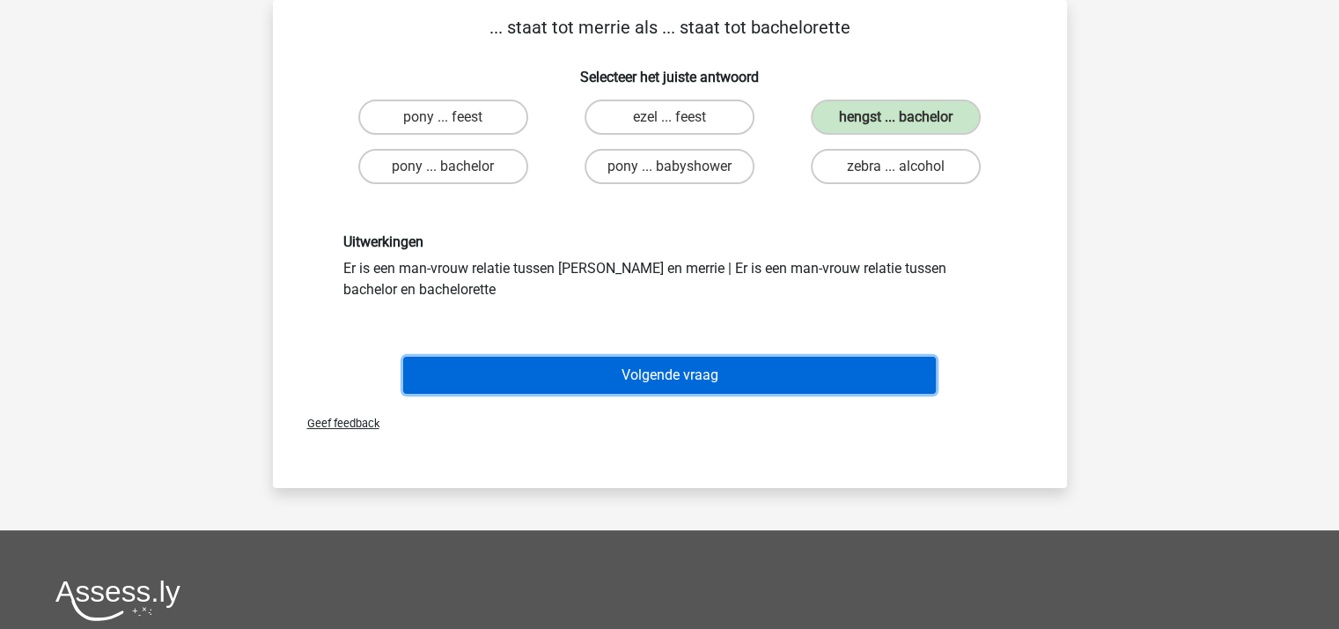
click at [675, 374] on button "Volgende vraag" at bounding box center [669, 375] width 533 height 37
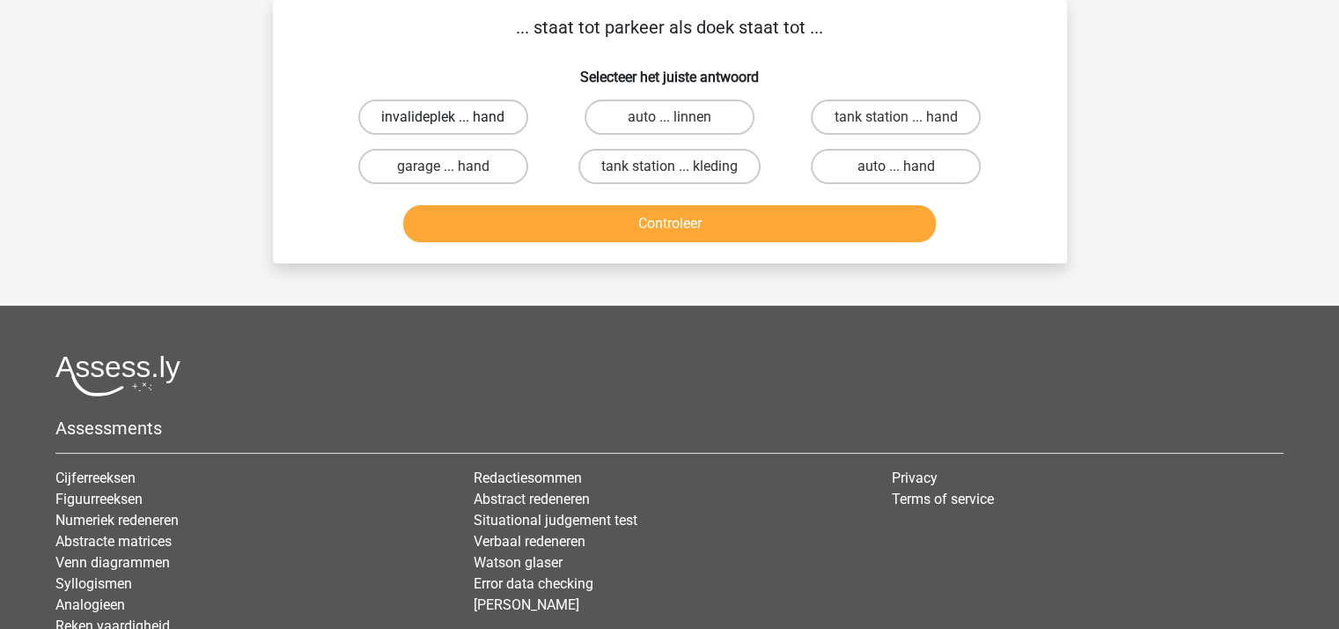
click at [450, 115] on label "invalideplek ... hand" at bounding box center [443, 116] width 170 height 35
click at [450, 117] on input "invalideplek ... hand" at bounding box center [448, 122] width 11 height 11
radio input "true"
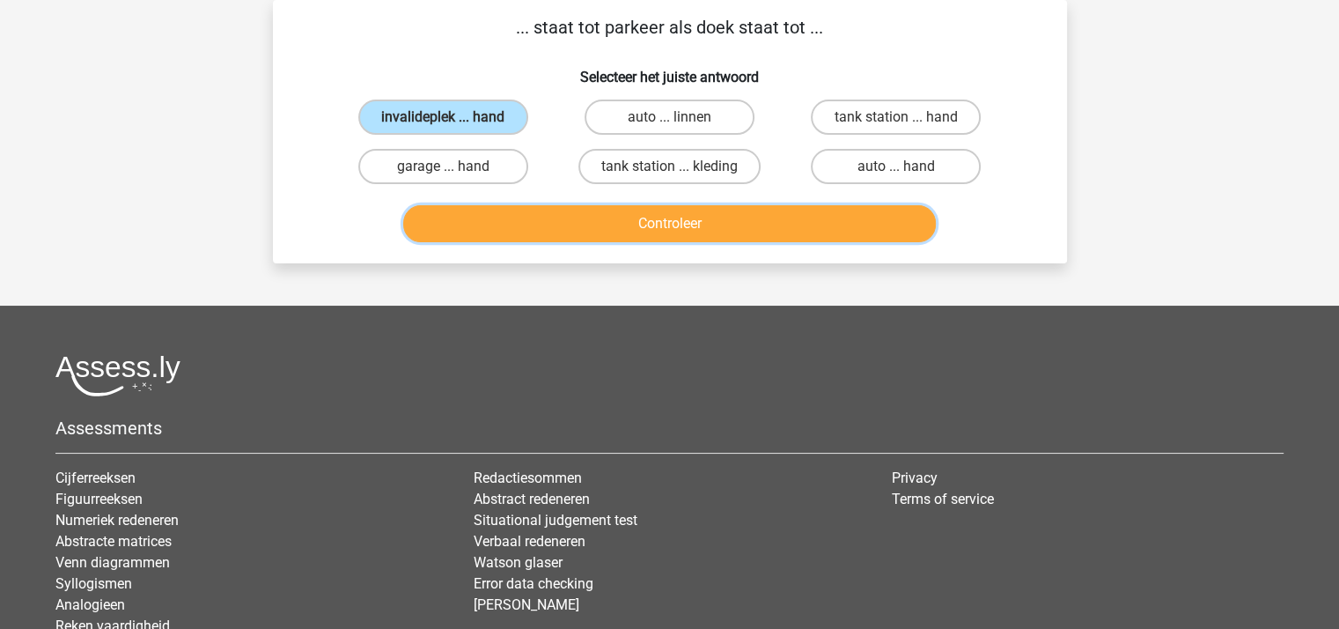
click at [542, 207] on button "Controleer" at bounding box center [669, 223] width 533 height 37
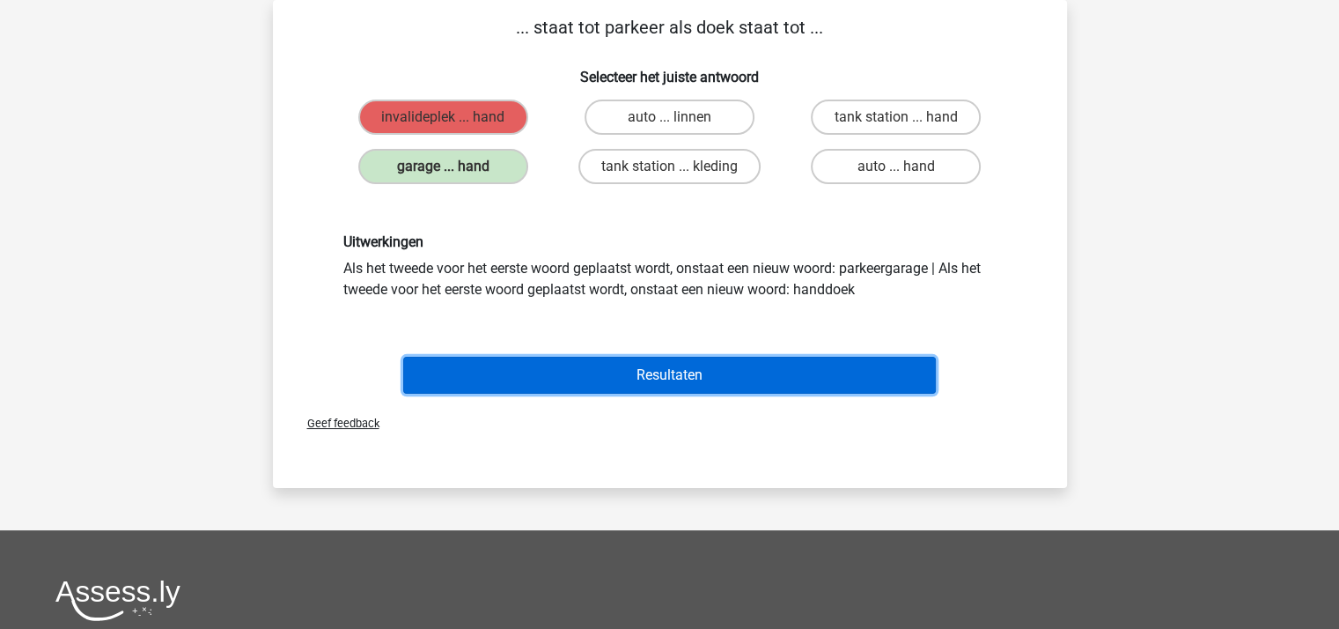
click at [622, 365] on button "Resultaten" at bounding box center [669, 375] width 533 height 37
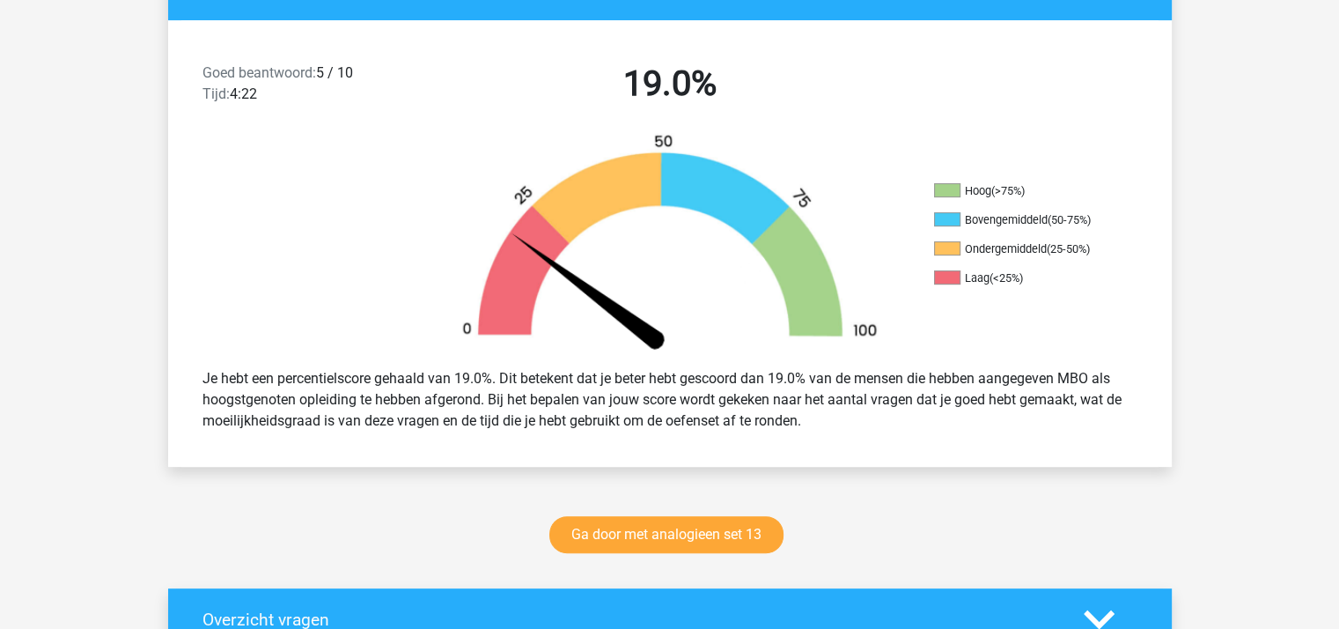
scroll to position [528, 0]
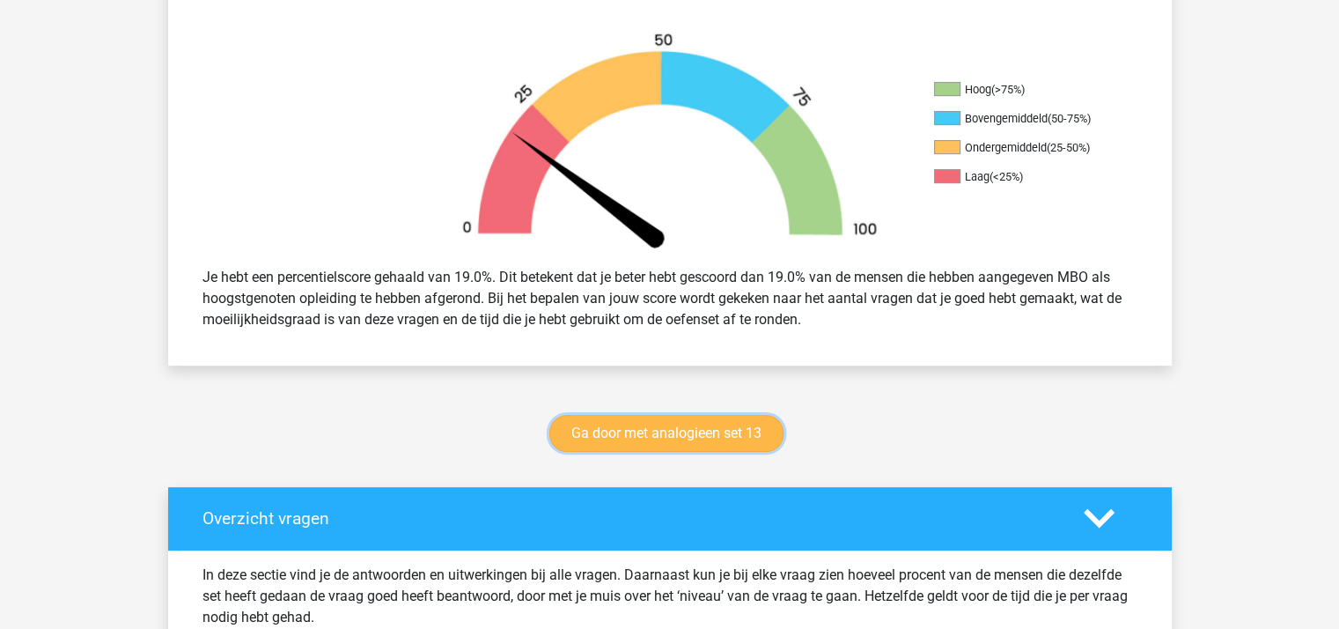
click at [662, 431] on link "Ga door met analogieen set 13" at bounding box center [666, 433] width 234 height 37
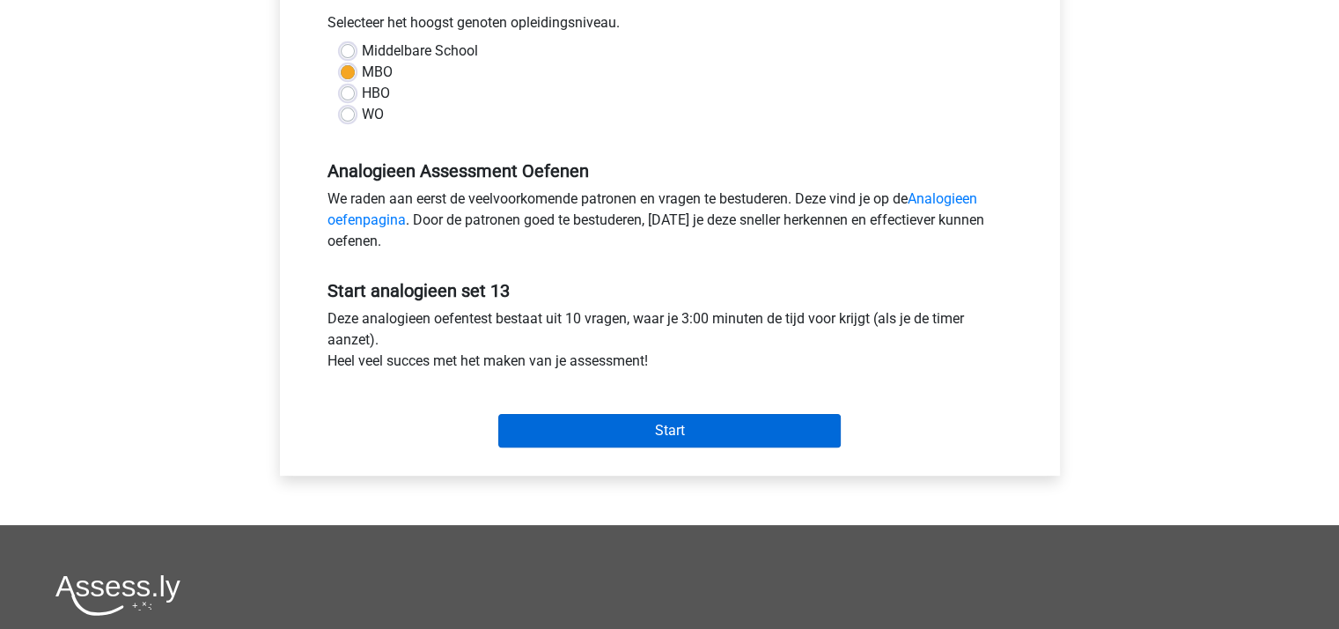
scroll to position [440, 0]
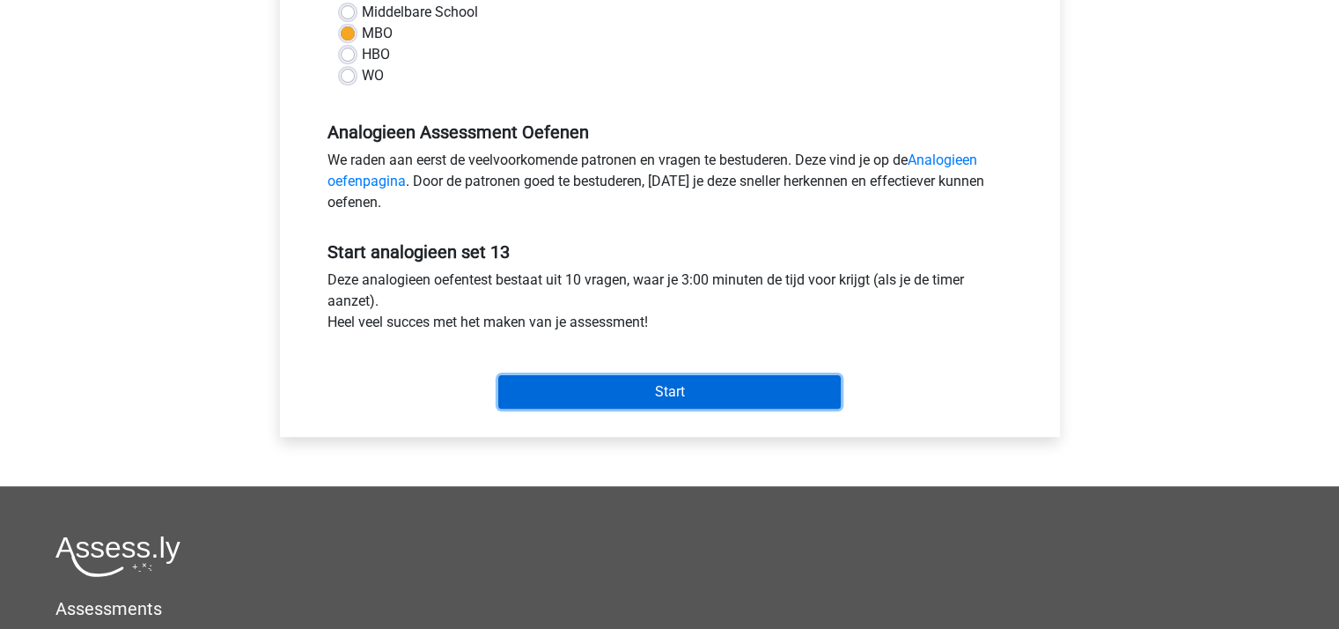
click at [622, 388] on input "Start" at bounding box center [669, 391] width 342 height 33
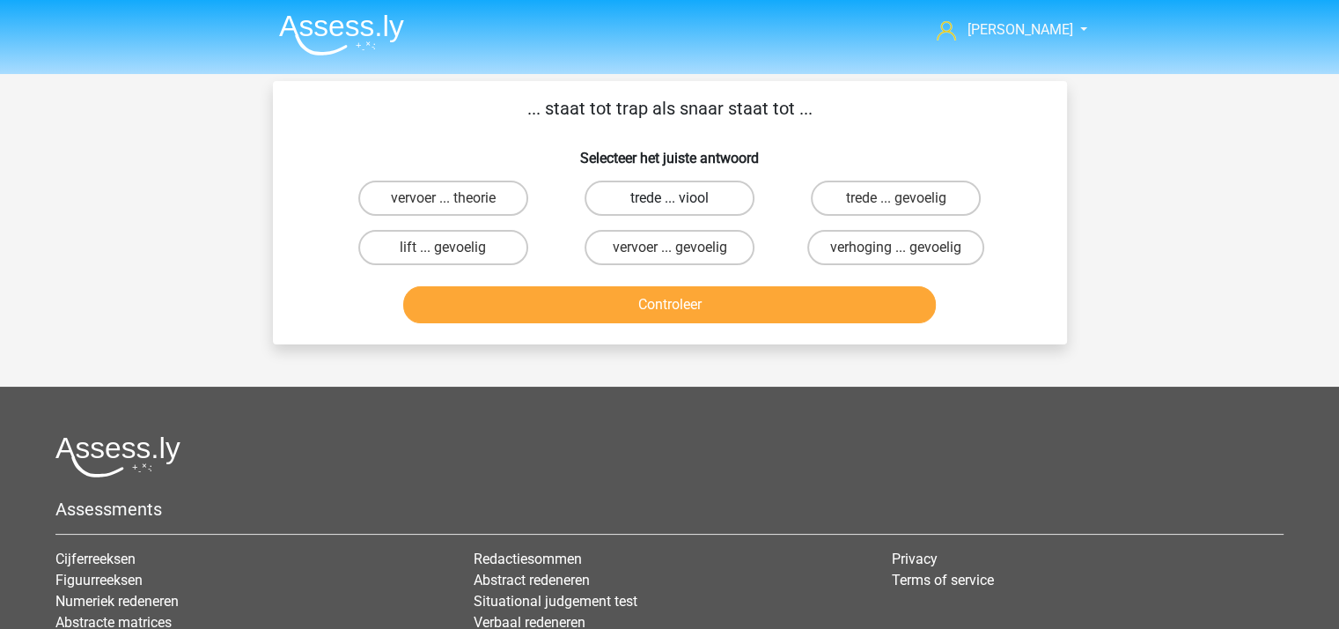
click at [654, 200] on label "trede ... viool" at bounding box center [670, 197] width 170 height 35
click at [669, 200] on input "trede ... viool" at bounding box center [674, 203] width 11 height 11
radio input "true"
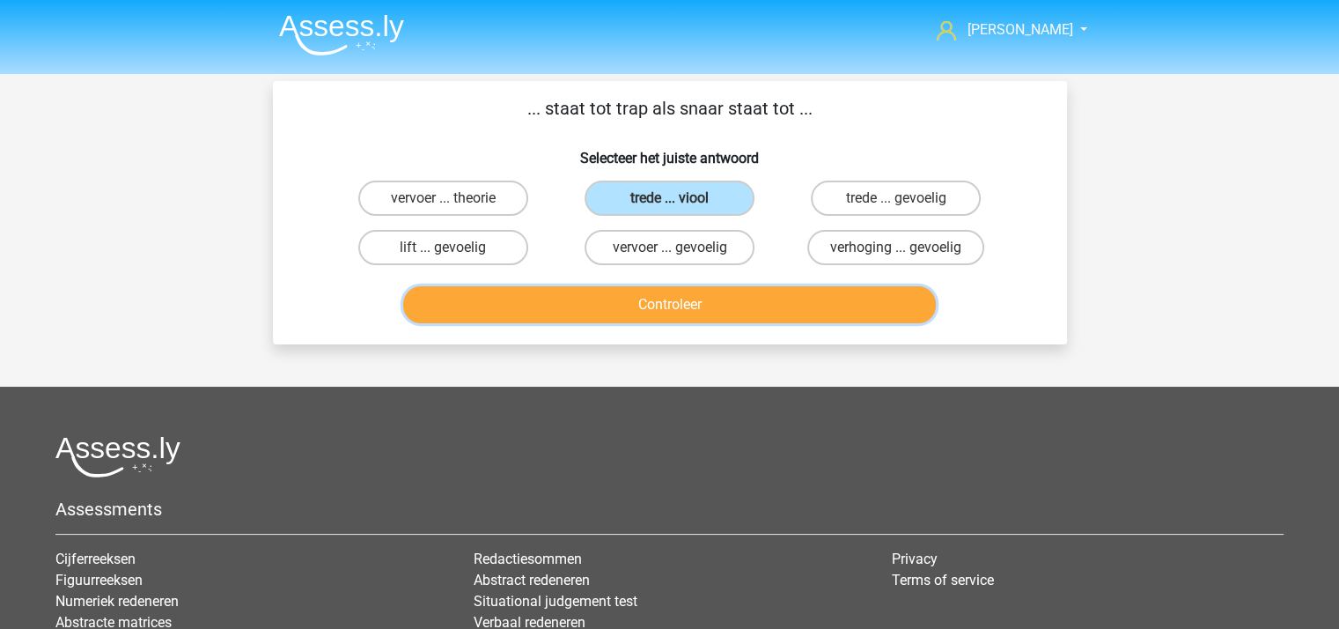
click at [661, 307] on button "Controleer" at bounding box center [669, 304] width 533 height 37
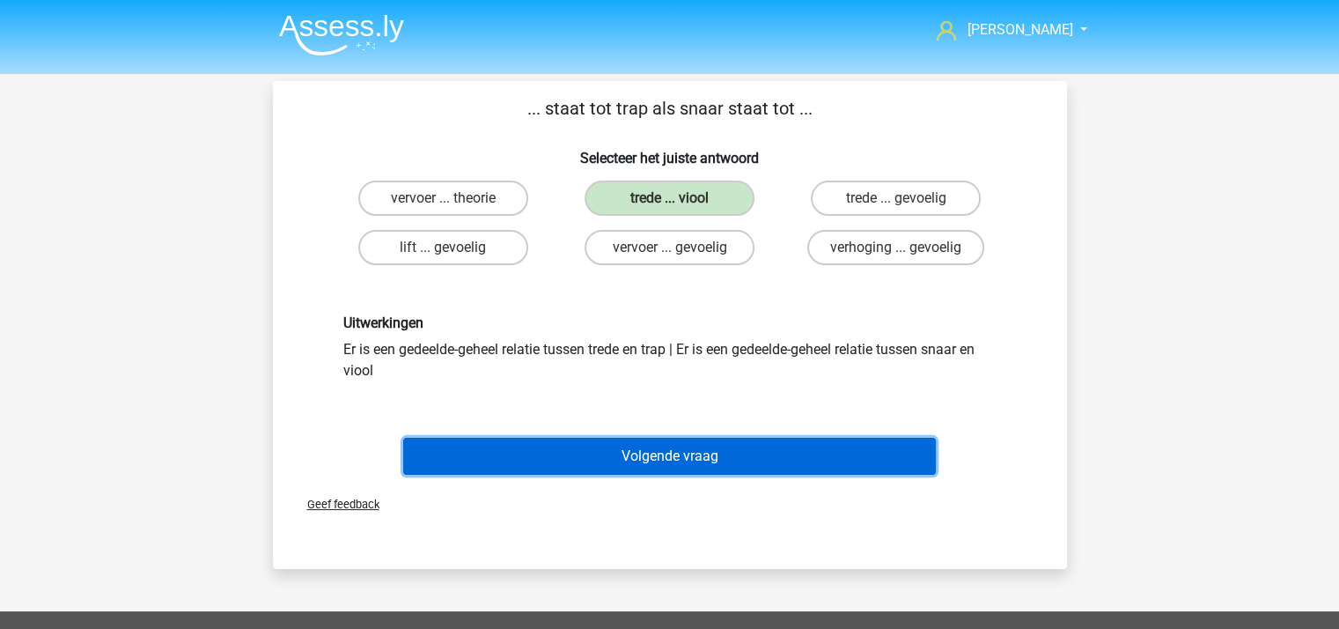
click at [701, 451] on button "Volgende vraag" at bounding box center [669, 456] width 533 height 37
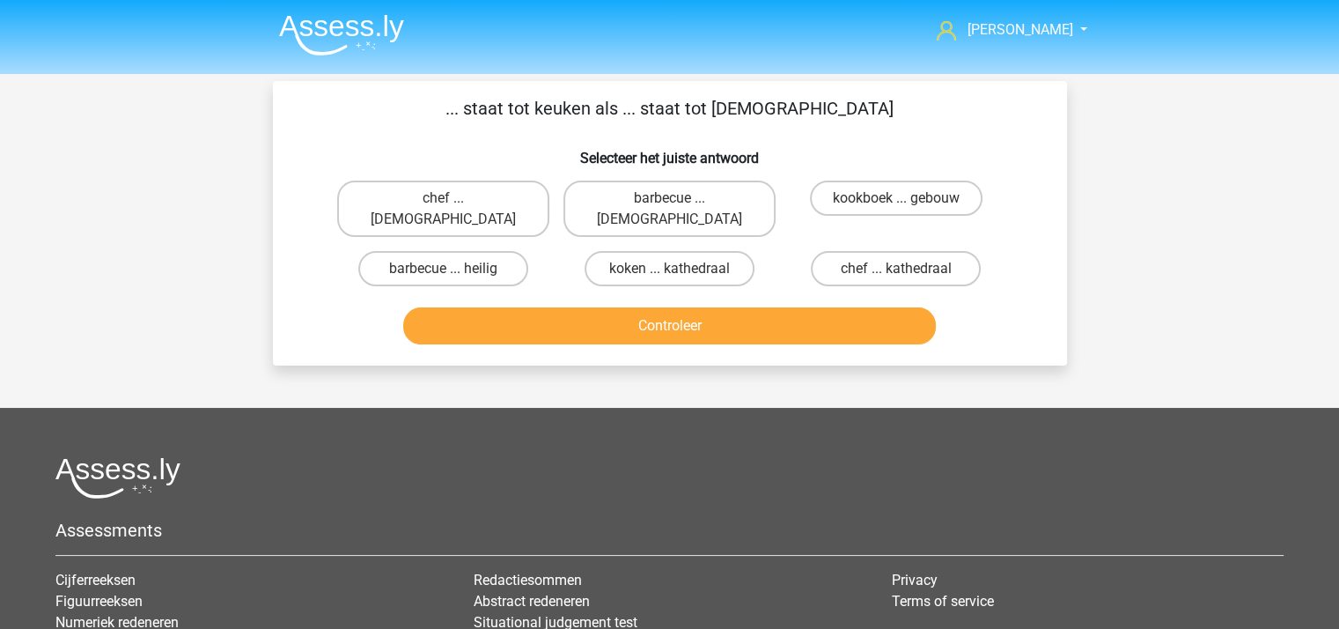
scroll to position [81, 0]
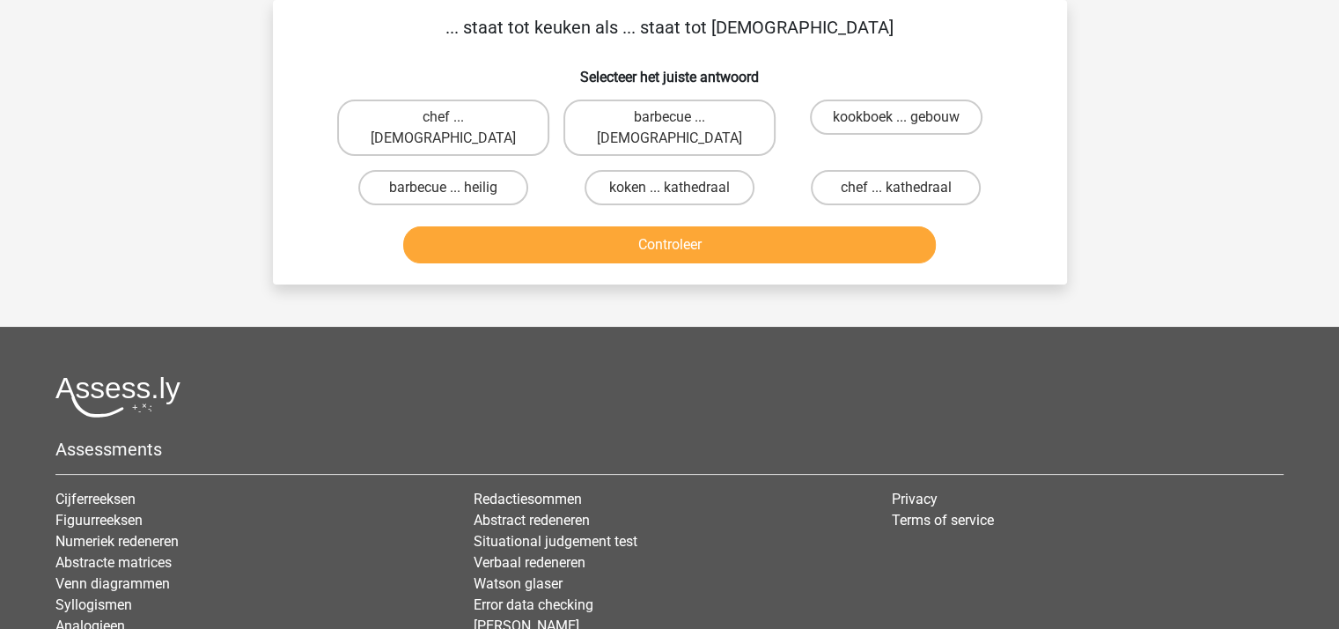
click at [452, 122] on input "chef ... [DEMOGRAPHIC_DATA]" at bounding box center [448, 122] width 11 height 11
radio input "true"
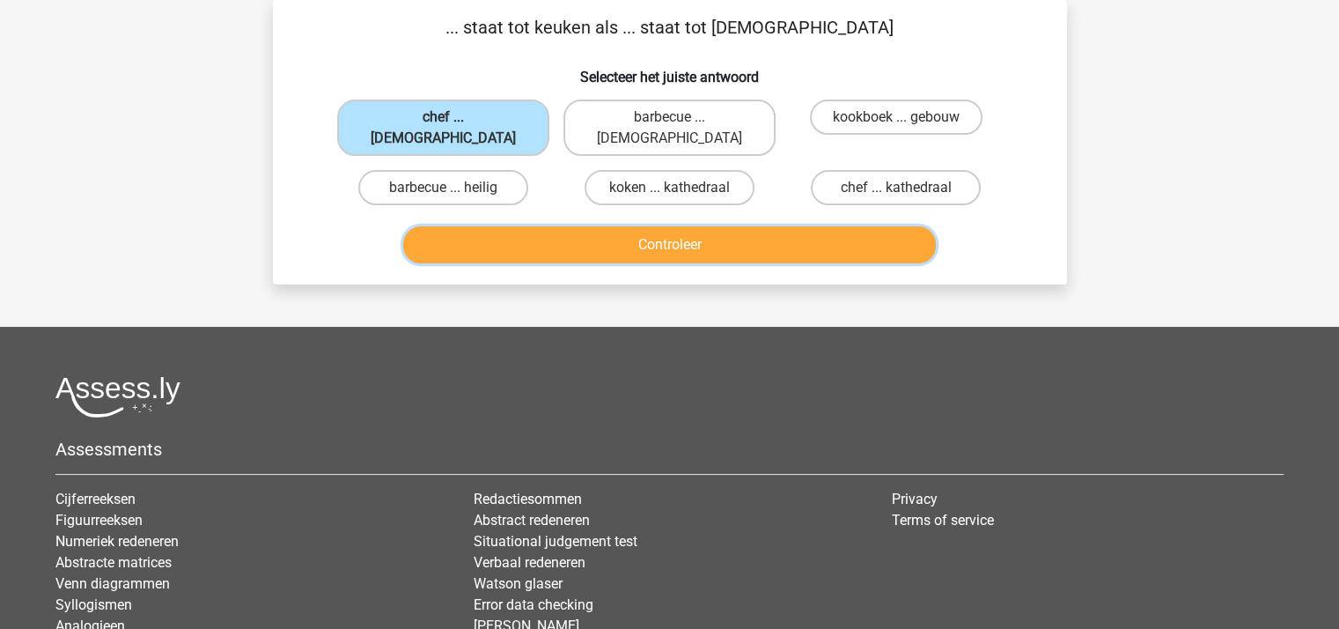
click at [563, 226] on button "Controleer" at bounding box center [669, 244] width 533 height 37
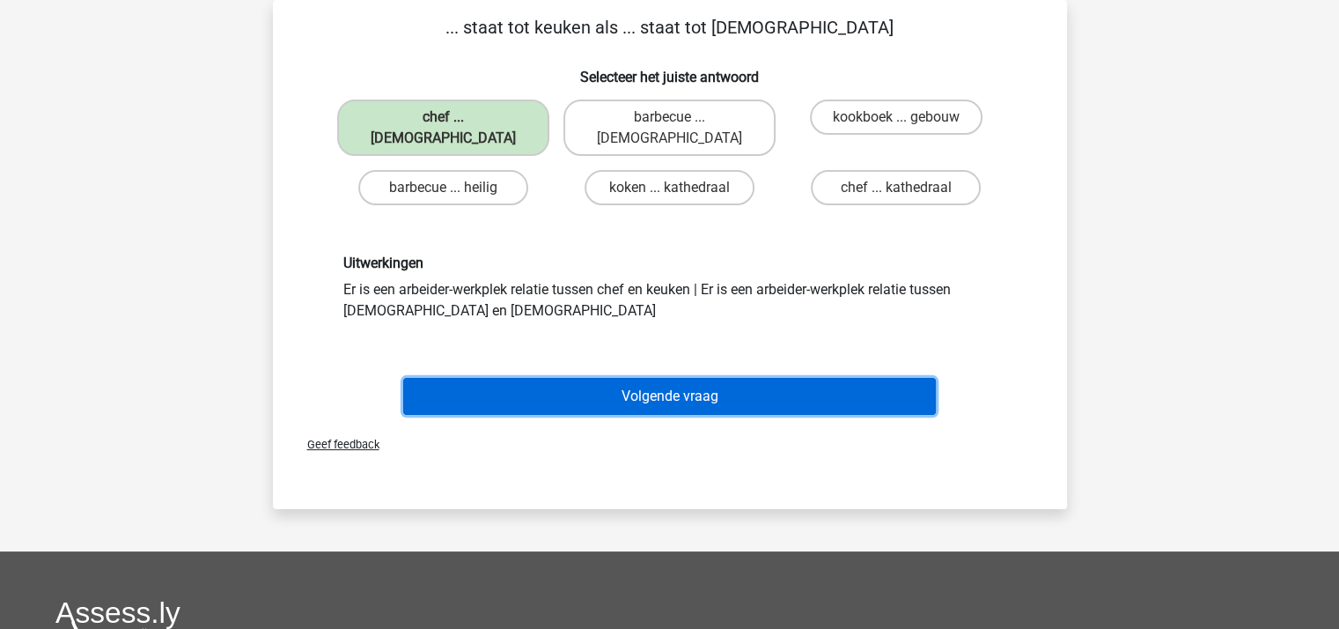
click at [659, 378] on button "Volgende vraag" at bounding box center [669, 396] width 533 height 37
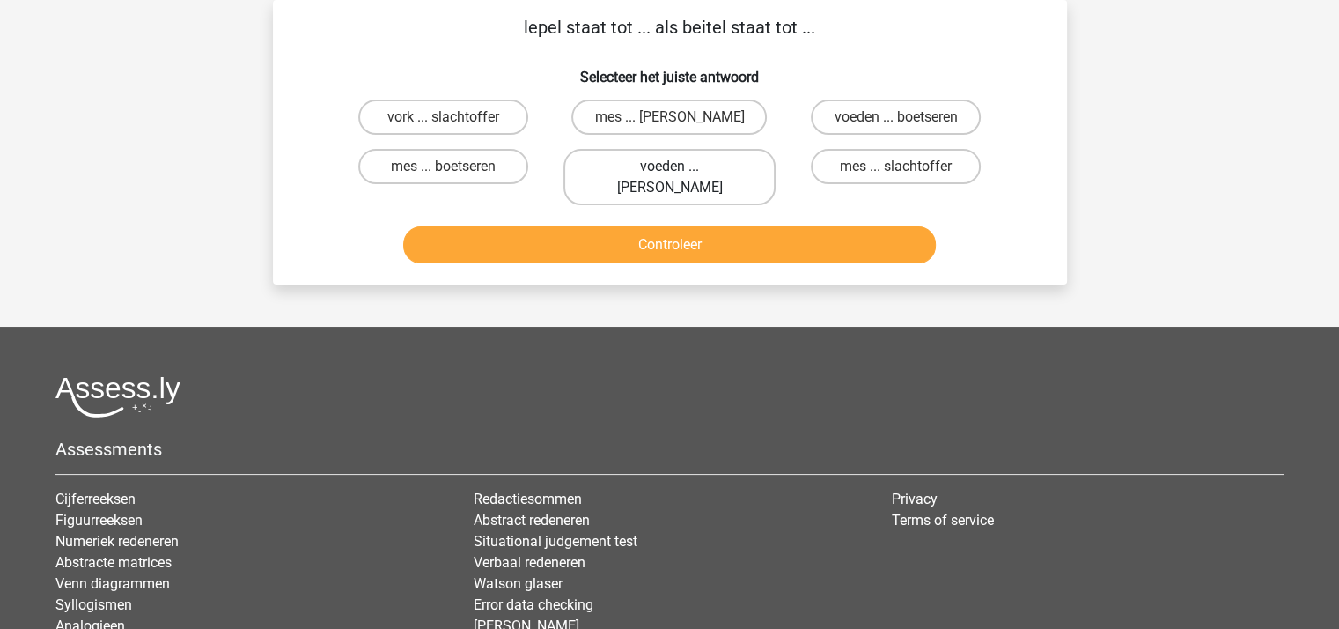
click at [637, 166] on label "voeden ... [PERSON_NAME]" at bounding box center [669, 177] width 212 height 56
click at [669, 166] on input "voeden ... [PERSON_NAME]" at bounding box center [674, 171] width 11 height 11
radio input "true"
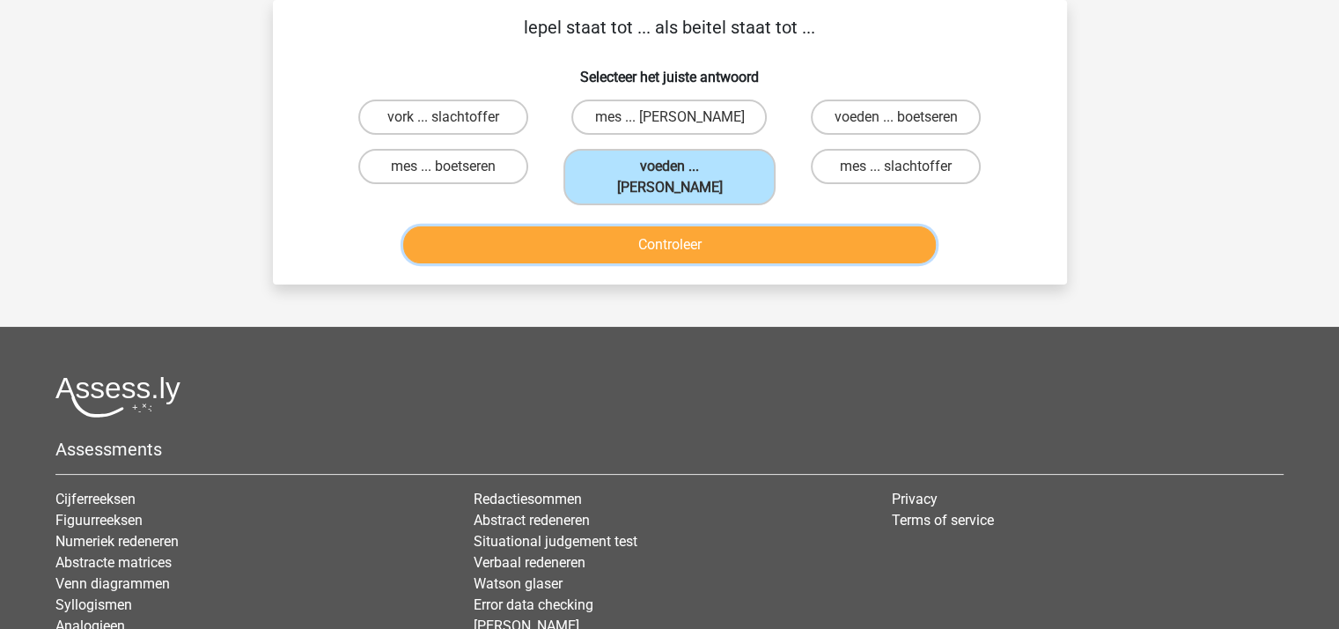
click at [655, 232] on button "Controleer" at bounding box center [669, 244] width 533 height 37
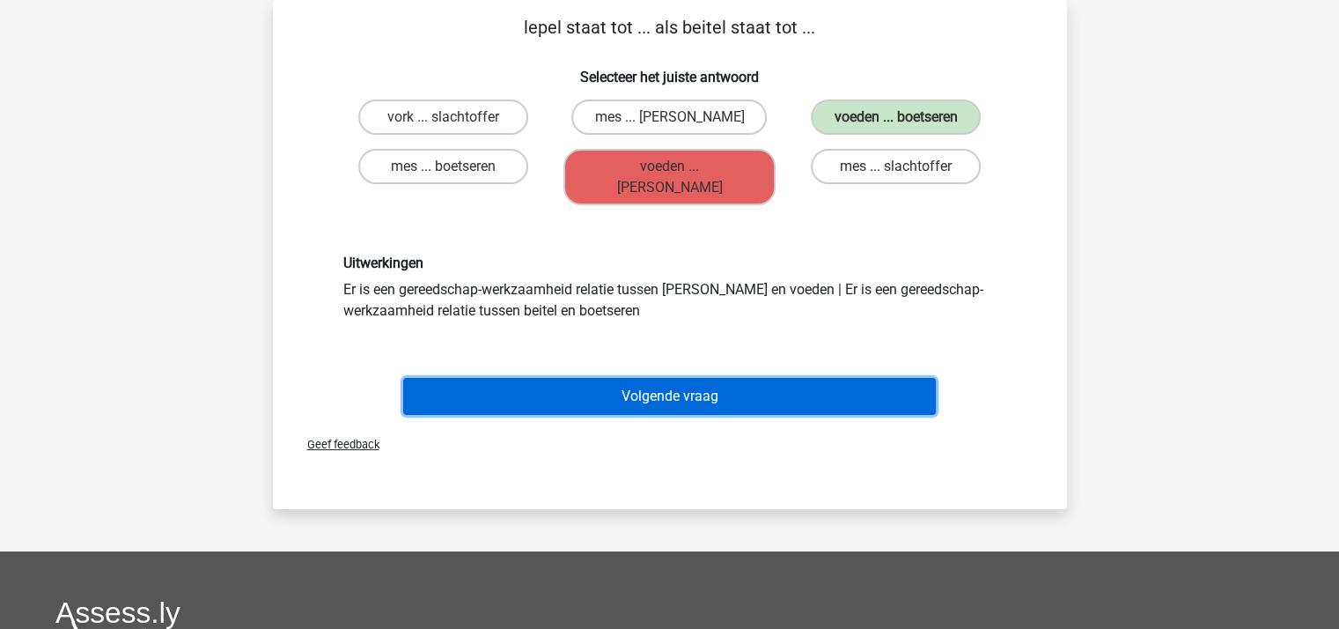
click at [706, 378] on button "Volgende vraag" at bounding box center [669, 396] width 533 height 37
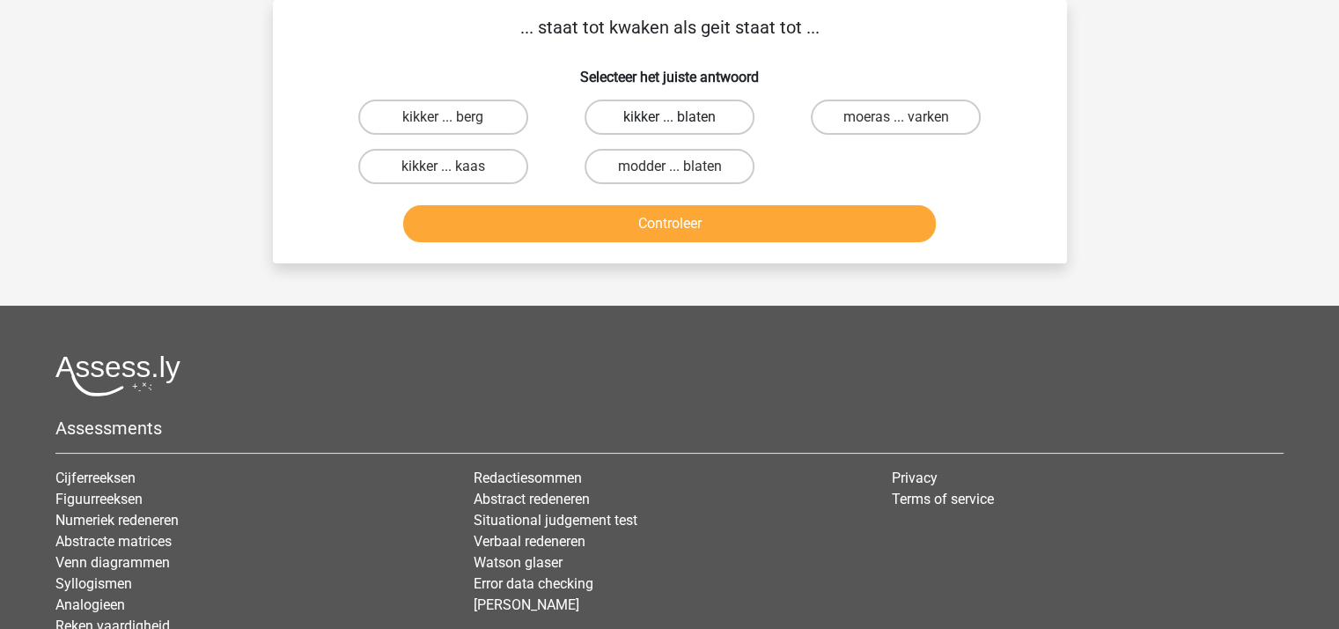
click at [660, 116] on label "kikker ... blaten" at bounding box center [670, 116] width 170 height 35
click at [669, 117] on input "kikker ... blaten" at bounding box center [674, 122] width 11 height 11
radio input "true"
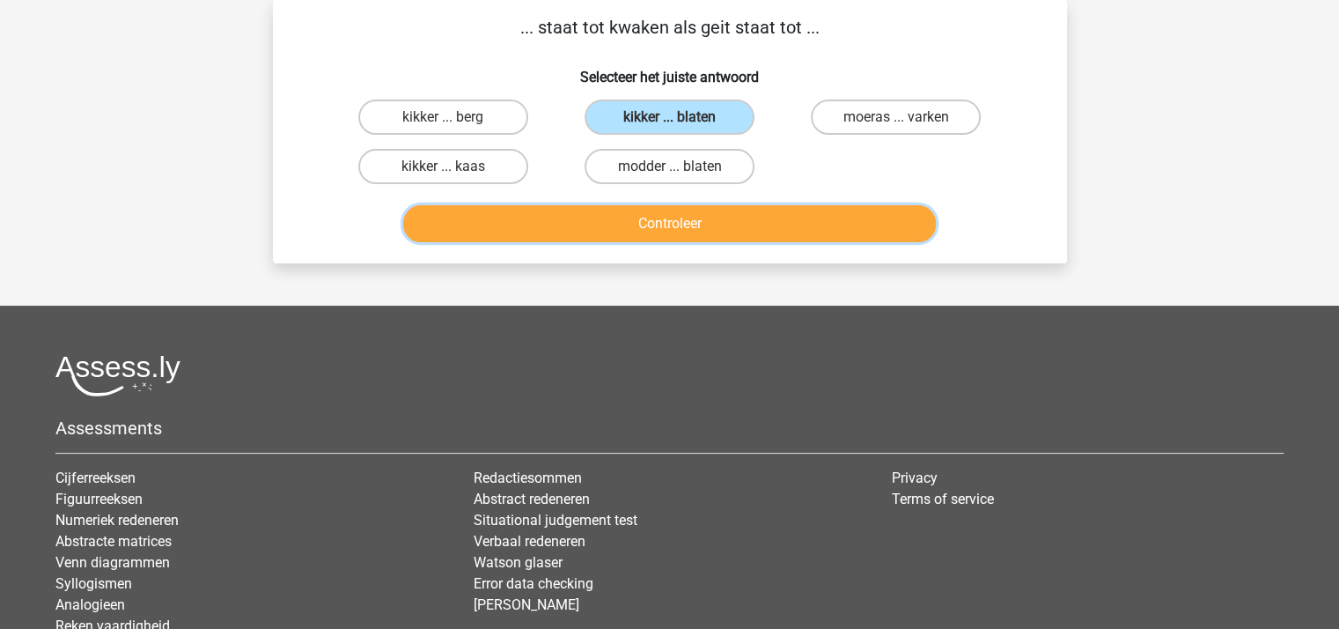
click at [673, 227] on button "Controleer" at bounding box center [669, 223] width 533 height 37
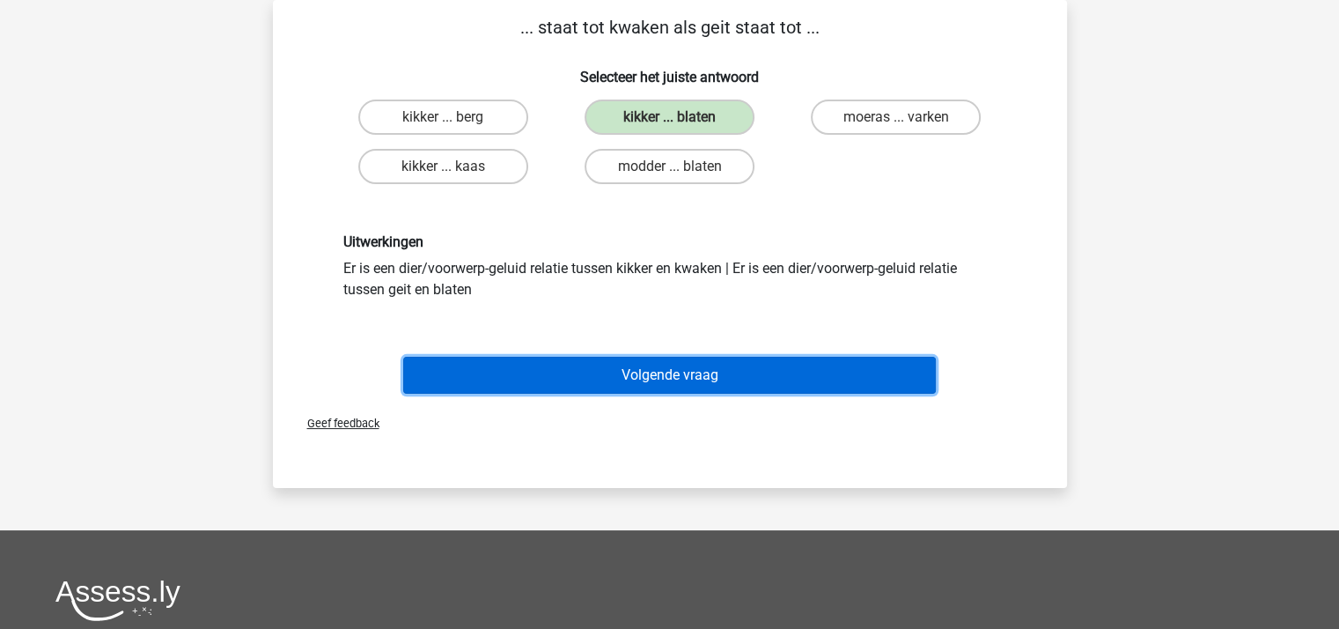
click at [683, 376] on button "Volgende vraag" at bounding box center [669, 375] width 533 height 37
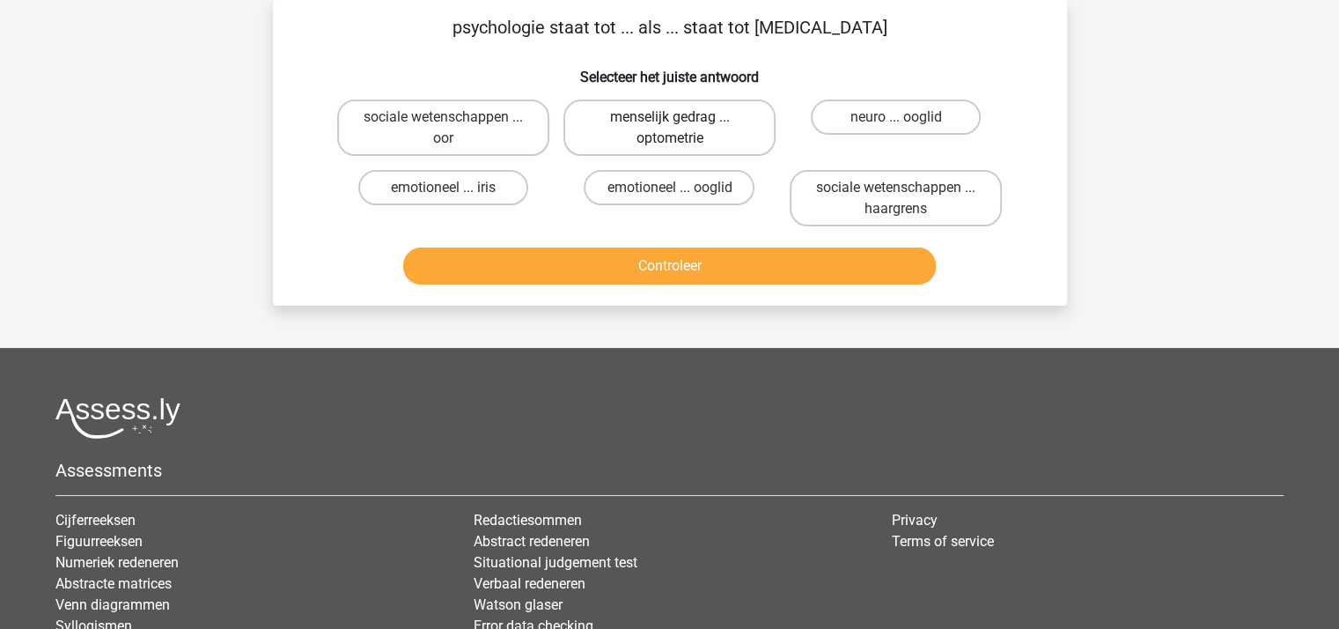
click at [666, 119] on label "menselijk gedrag ... optometrie" at bounding box center [669, 127] width 212 height 56
click at [669, 119] on input "menselijk gedrag ... optometrie" at bounding box center [674, 122] width 11 height 11
radio input "true"
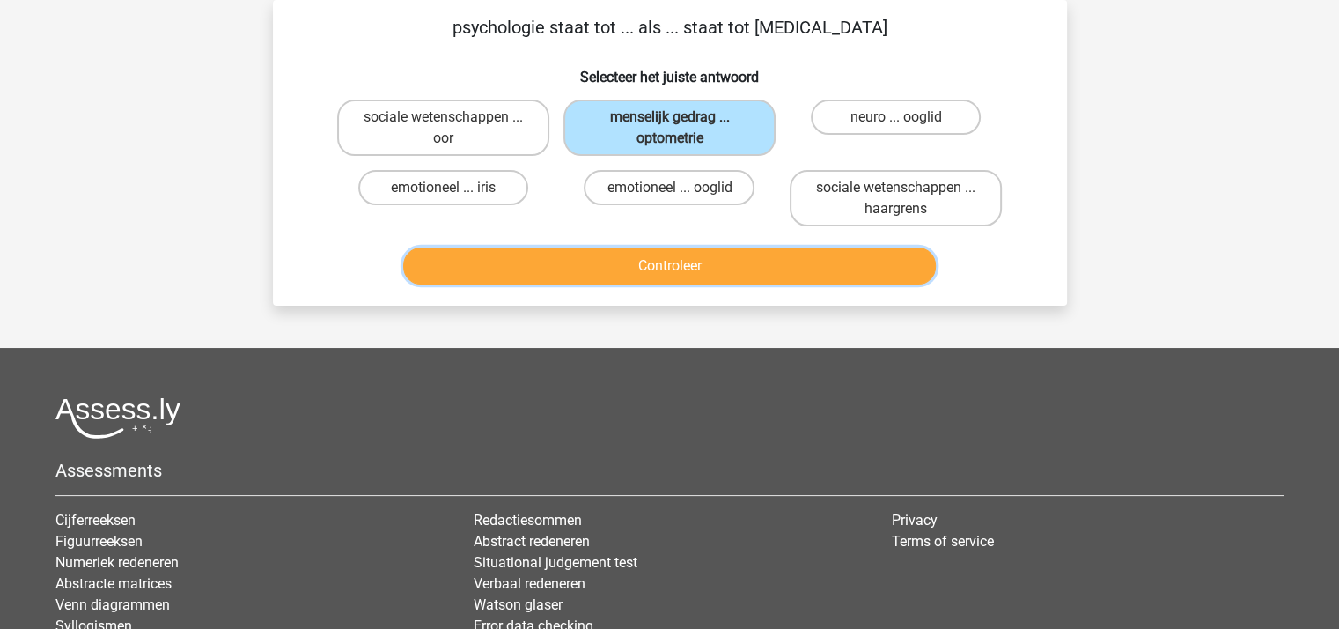
click at [689, 259] on button "Controleer" at bounding box center [669, 265] width 533 height 37
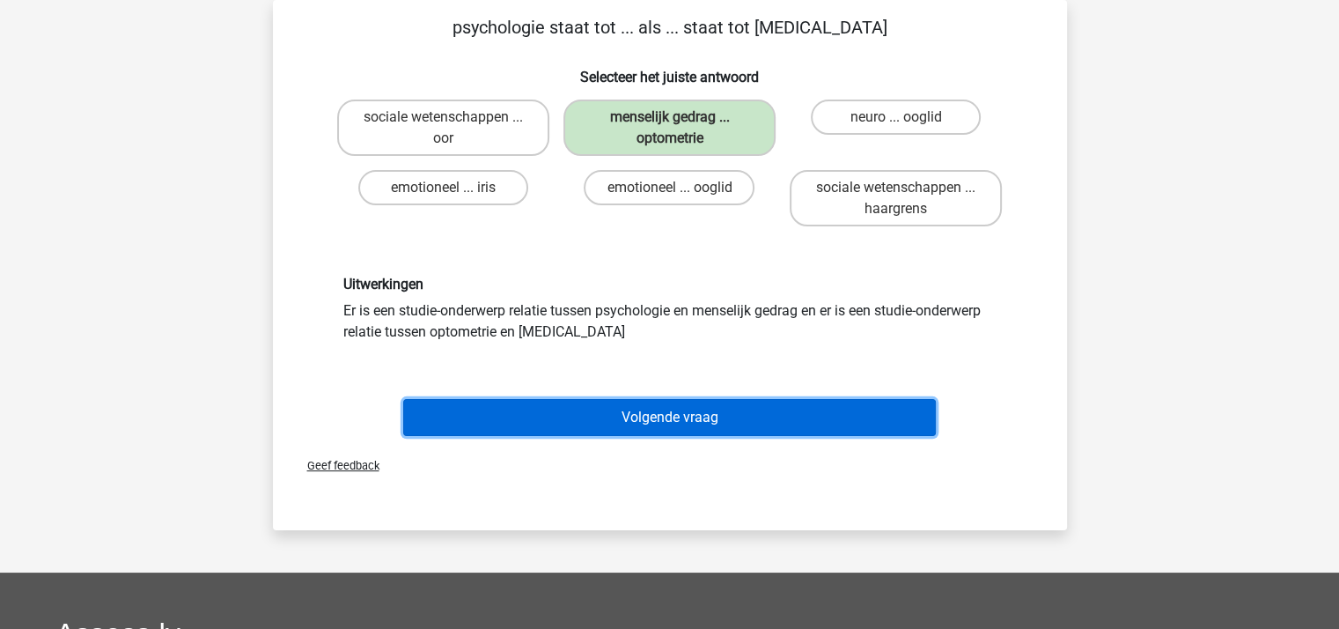
click at [685, 418] on button "Volgende vraag" at bounding box center [669, 417] width 533 height 37
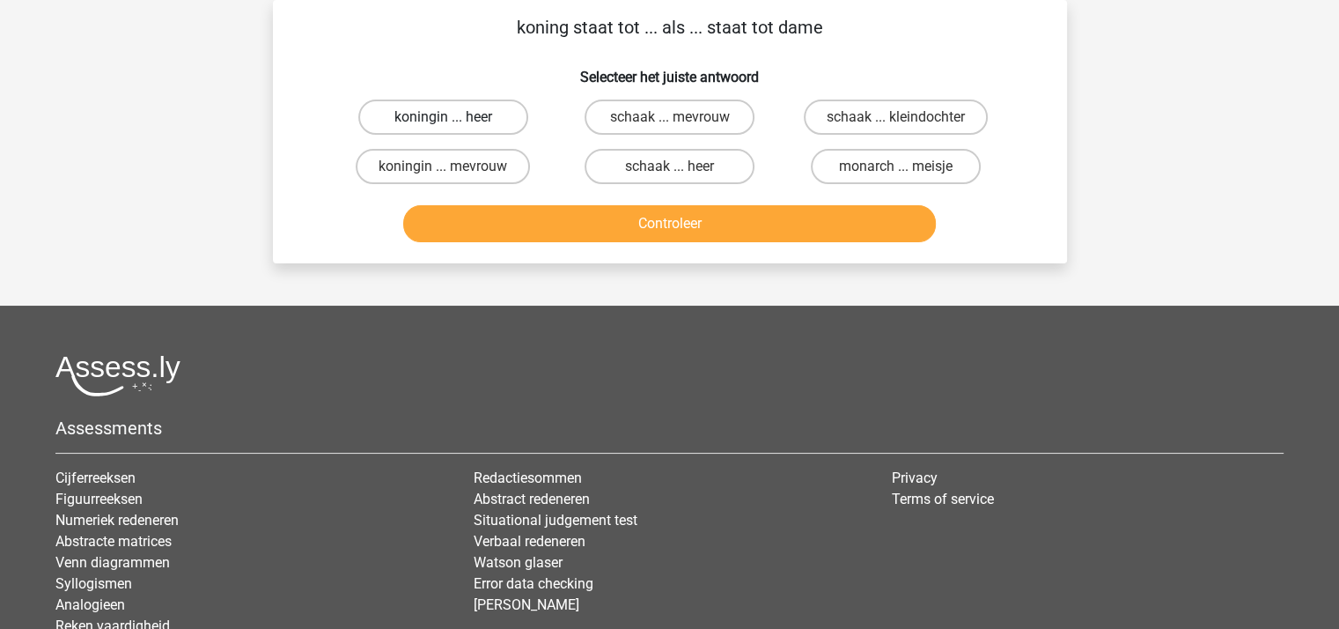
click at [484, 112] on label "koningin ... heer" at bounding box center [443, 116] width 170 height 35
click at [454, 117] on input "koningin ... heer" at bounding box center [448, 122] width 11 height 11
radio input "true"
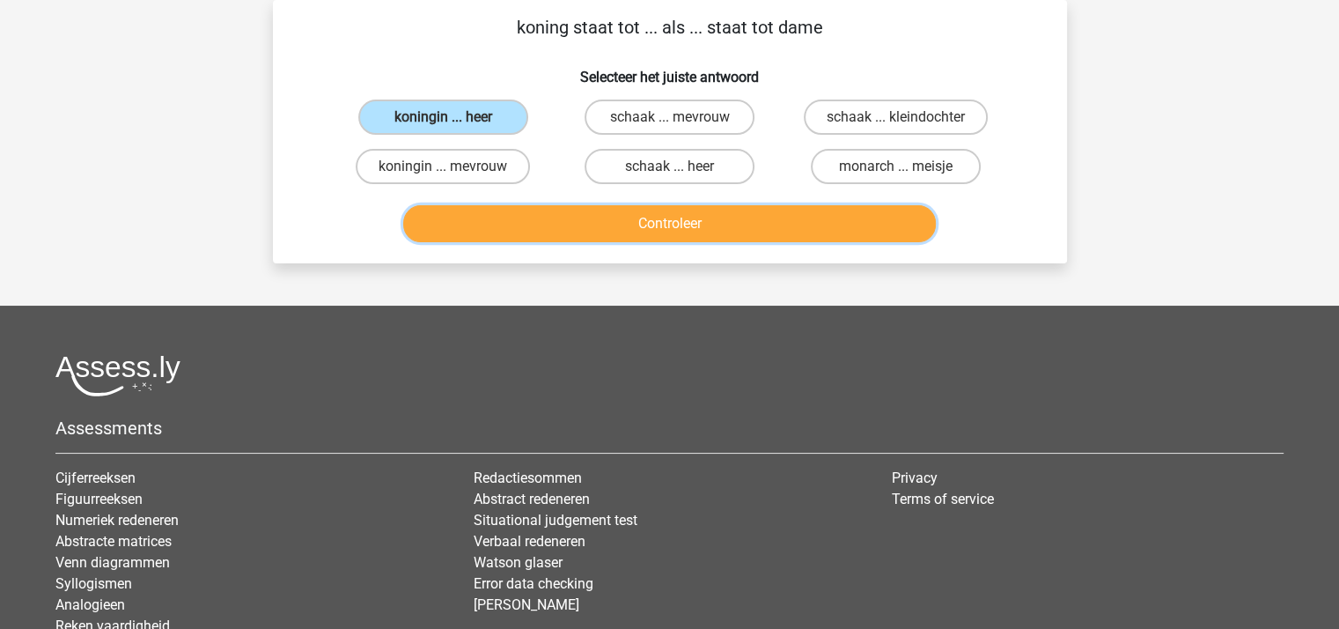
click at [593, 223] on button "Controleer" at bounding box center [669, 223] width 533 height 37
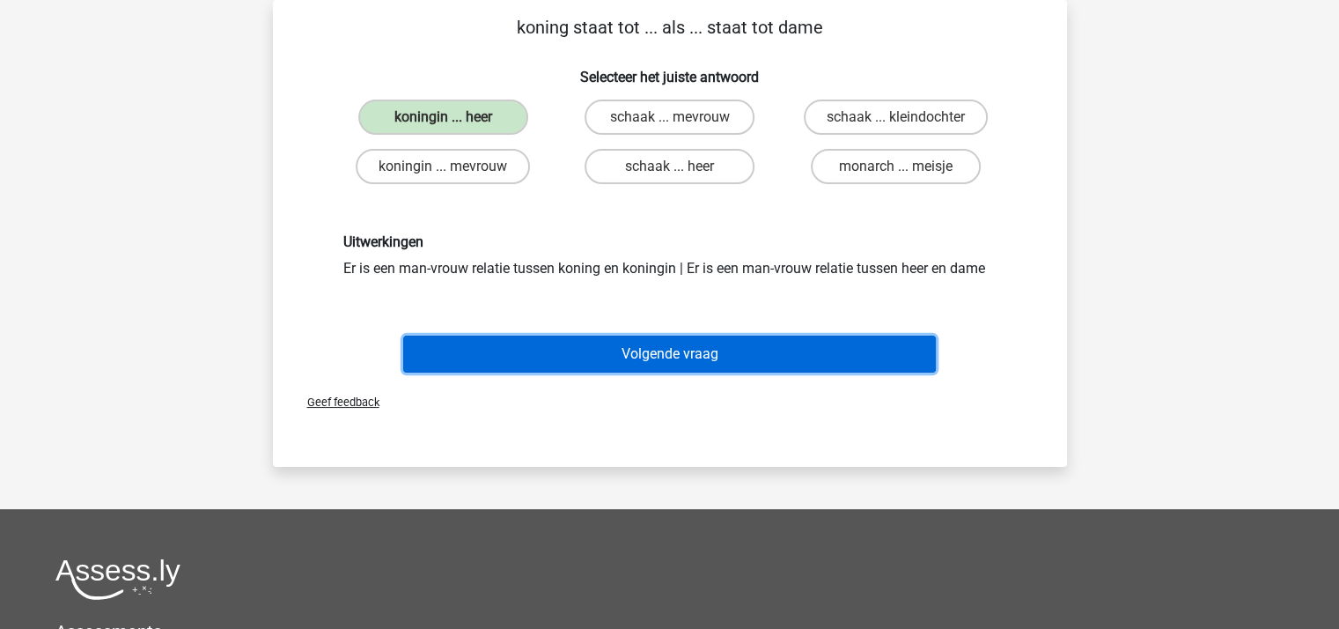
click at [677, 354] on button "Volgende vraag" at bounding box center [669, 353] width 533 height 37
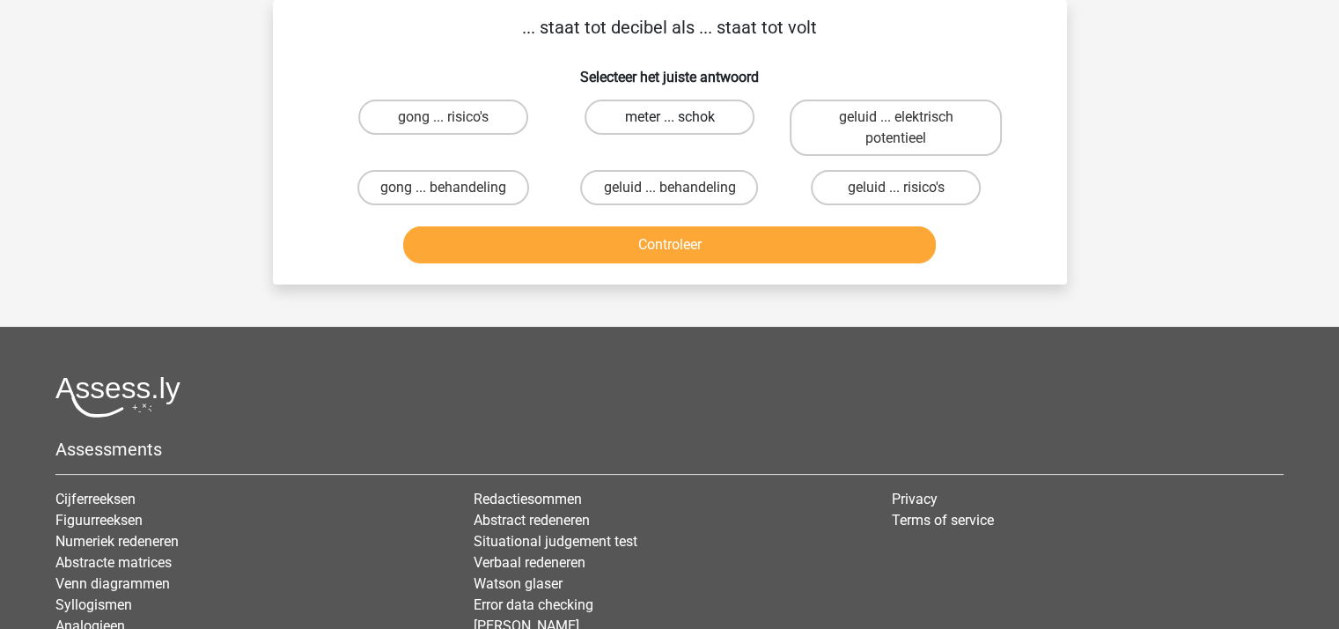
click at [683, 116] on label "meter ... schok" at bounding box center [670, 116] width 170 height 35
click at [681, 117] on input "meter ... schok" at bounding box center [674, 122] width 11 height 11
radio input "true"
click at [672, 240] on button "Controleer" at bounding box center [669, 244] width 533 height 37
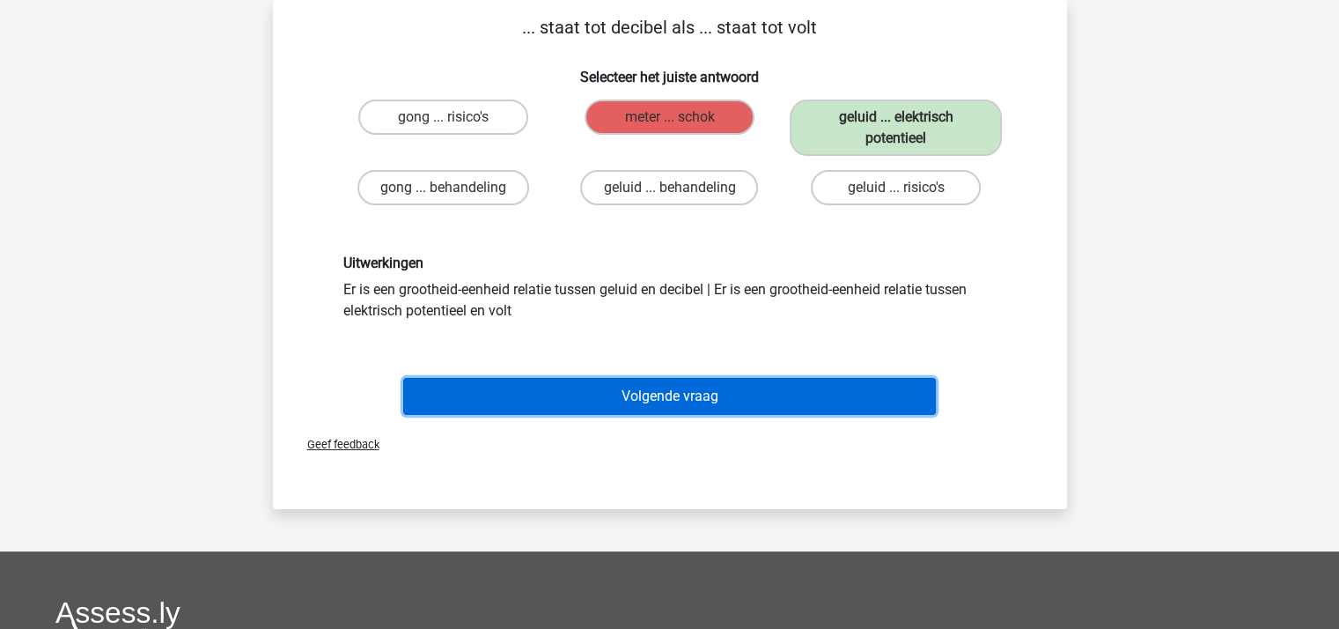
click at [682, 387] on button "Volgende vraag" at bounding box center [669, 396] width 533 height 37
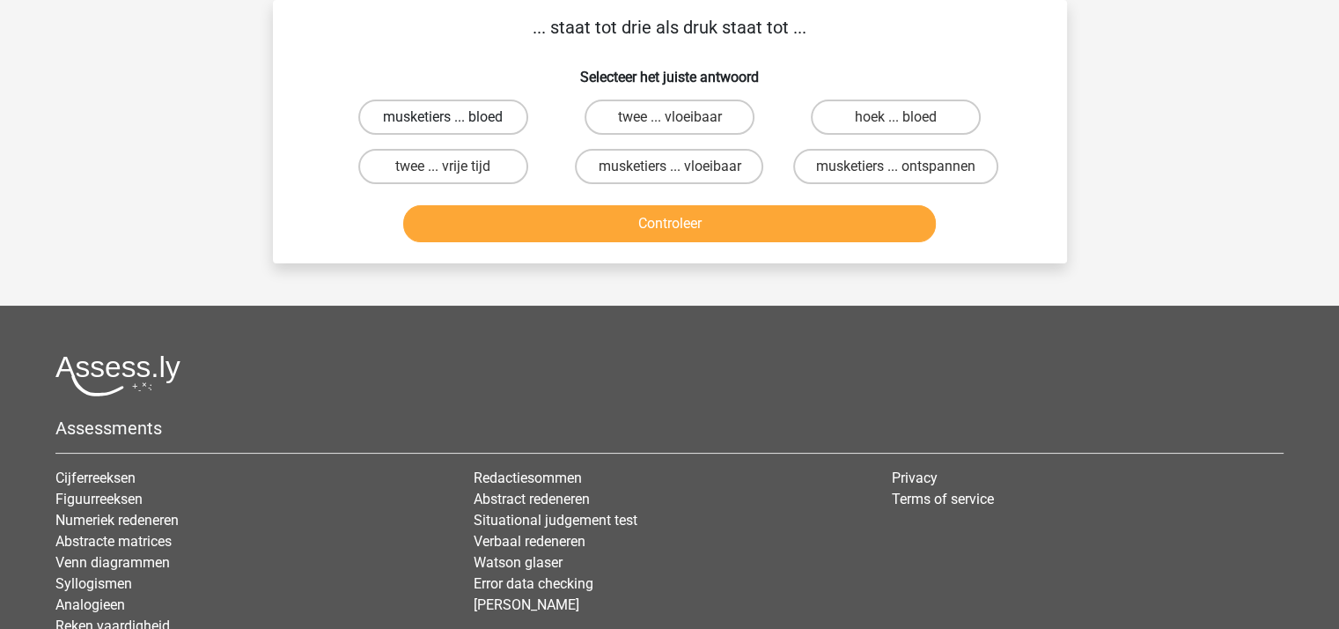
click at [479, 117] on label "musketiers ... bloed" at bounding box center [443, 116] width 170 height 35
click at [454, 117] on input "musketiers ... bloed" at bounding box center [448, 122] width 11 height 11
radio input "true"
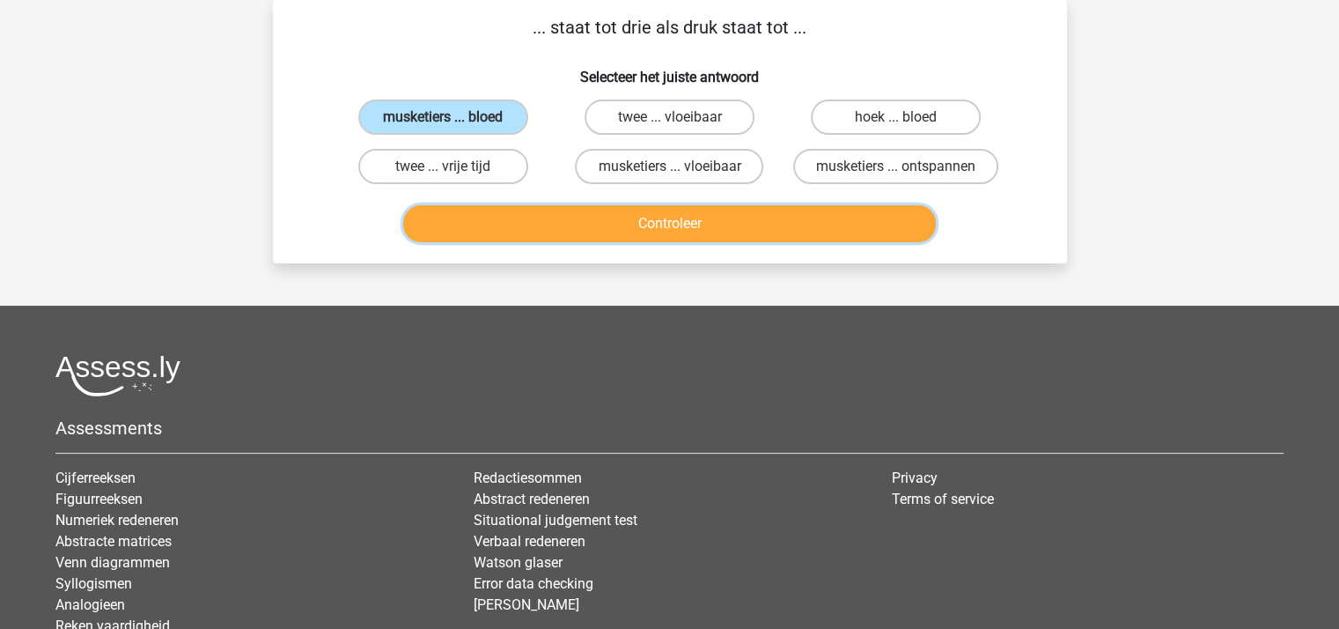
click at [615, 212] on button "Controleer" at bounding box center [669, 223] width 533 height 37
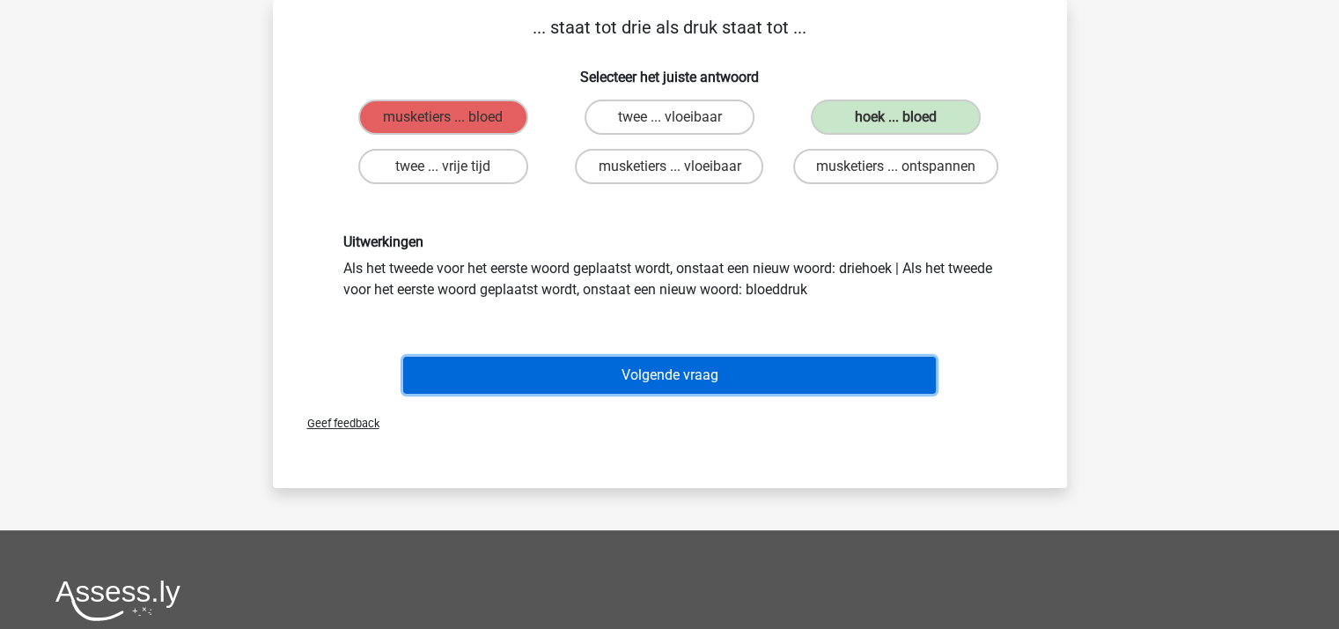
click at [706, 368] on button "Volgende vraag" at bounding box center [669, 375] width 533 height 37
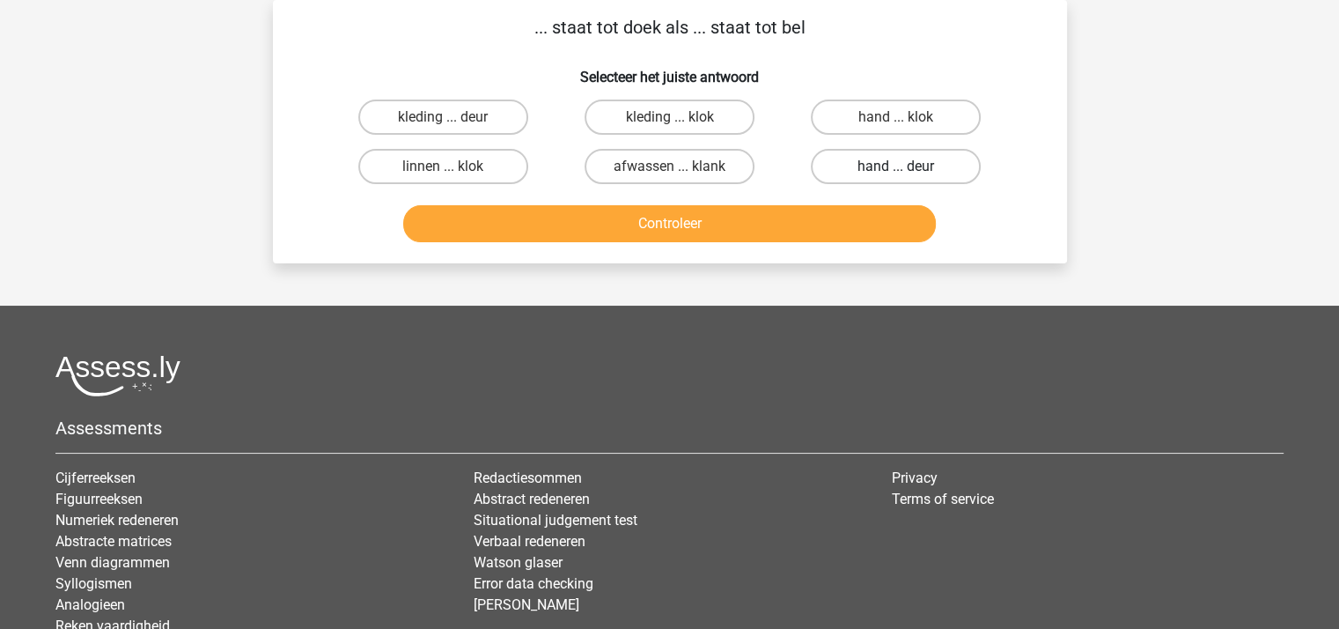
click at [893, 166] on label "hand ... deur" at bounding box center [896, 166] width 170 height 35
click at [896, 166] on input "hand ... deur" at bounding box center [901, 171] width 11 height 11
radio input "true"
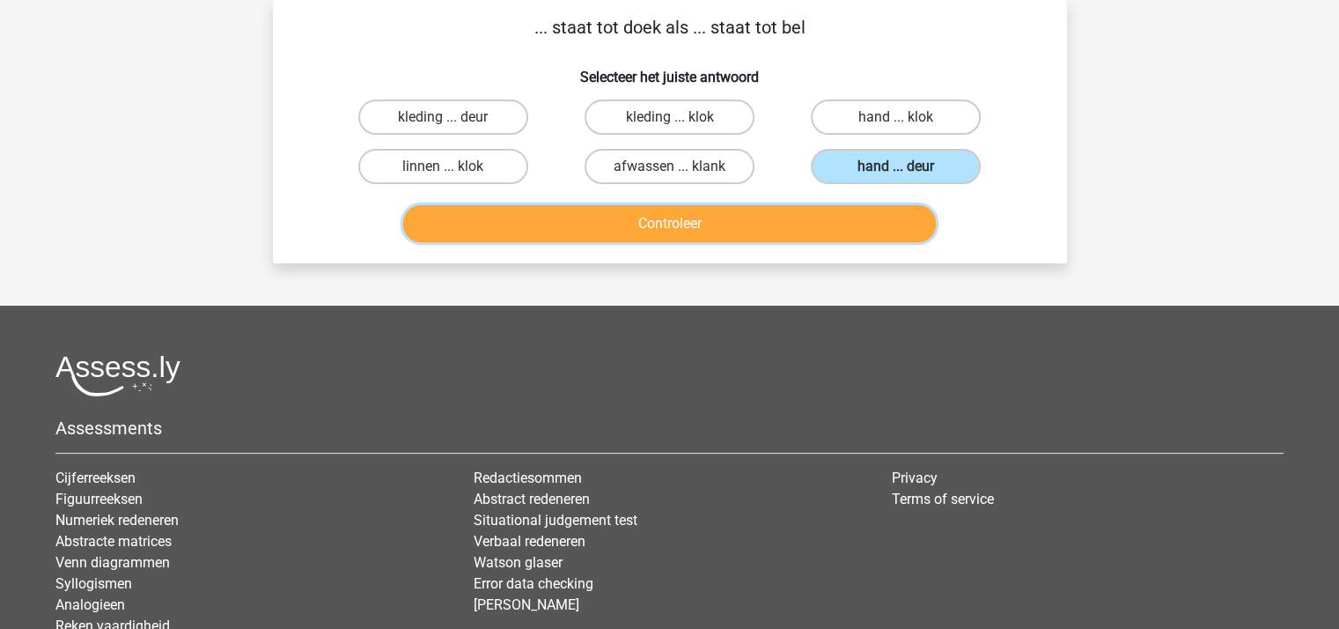
click at [704, 232] on button "Controleer" at bounding box center [669, 223] width 533 height 37
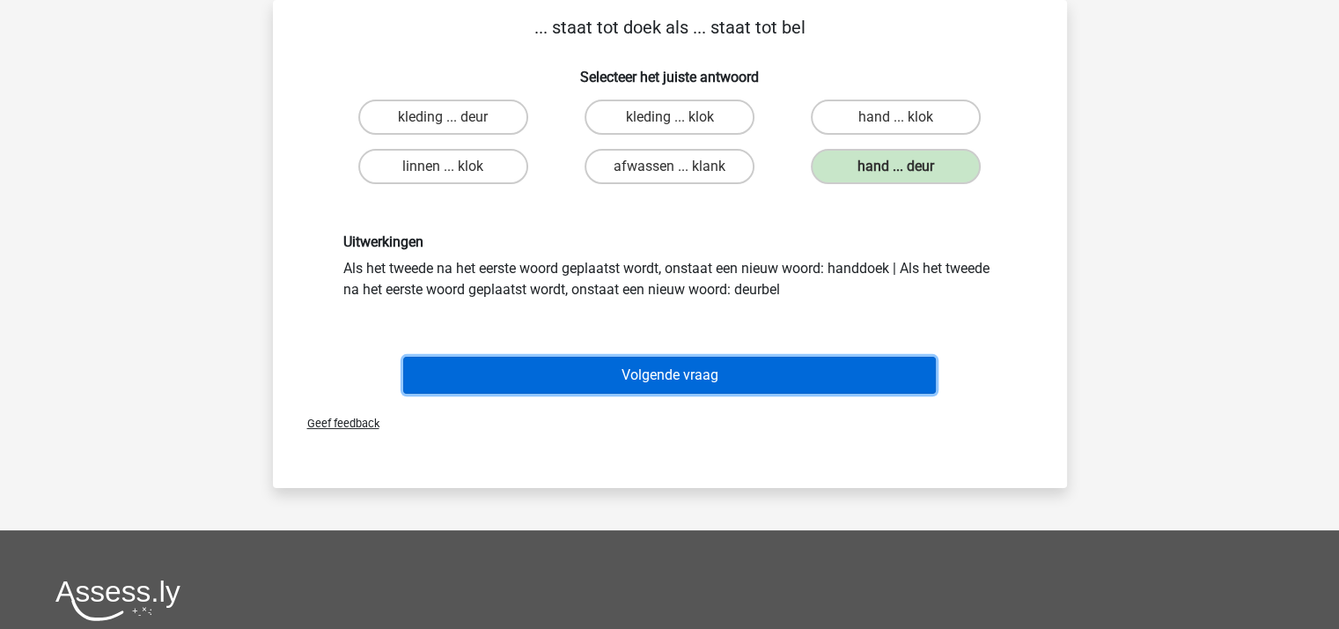
click at [694, 375] on button "Volgende vraag" at bounding box center [669, 375] width 533 height 37
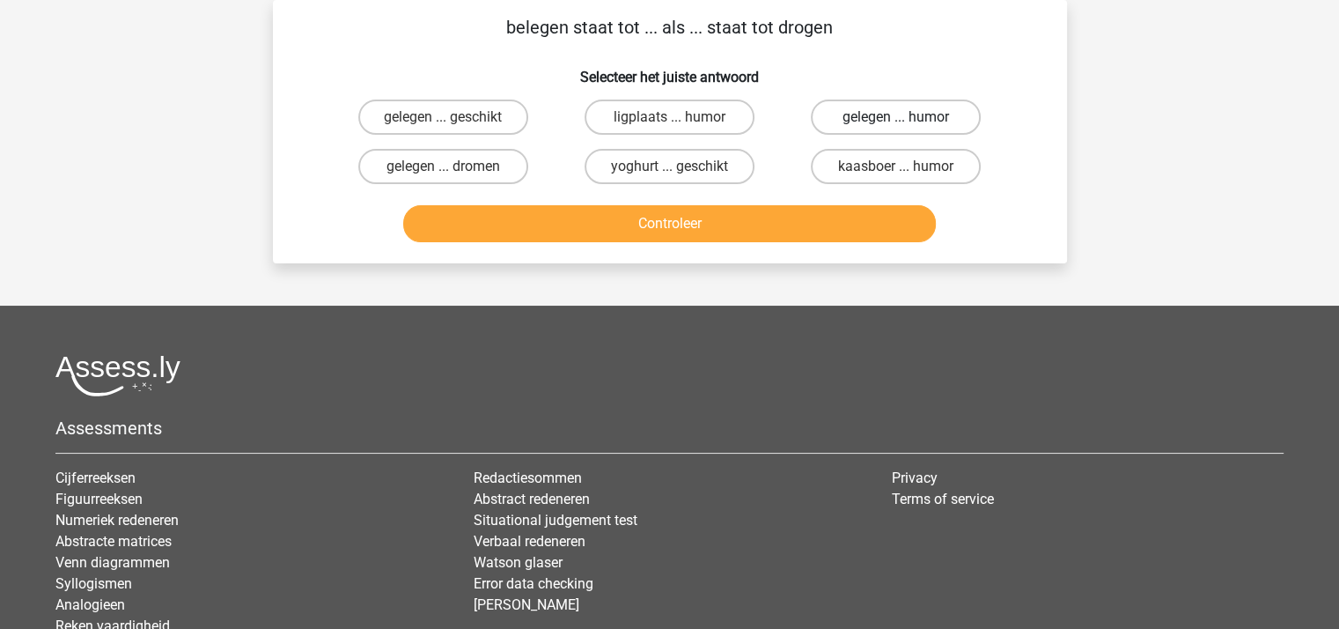
click at [852, 115] on label "gelegen ... humor" at bounding box center [896, 116] width 170 height 35
click at [896, 117] on input "gelegen ... humor" at bounding box center [901, 122] width 11 height 11
radio input "true"
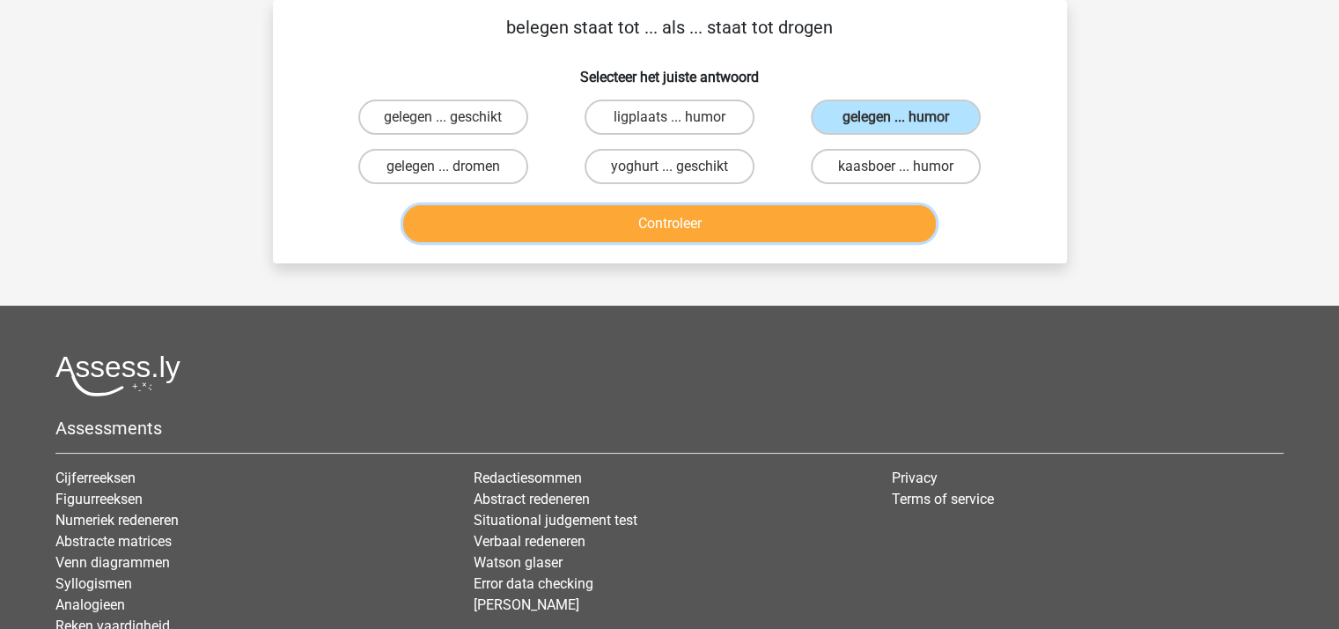
click at [681, 216] on button "Controleer" at bounding box center [669, 223] width 533 height 37
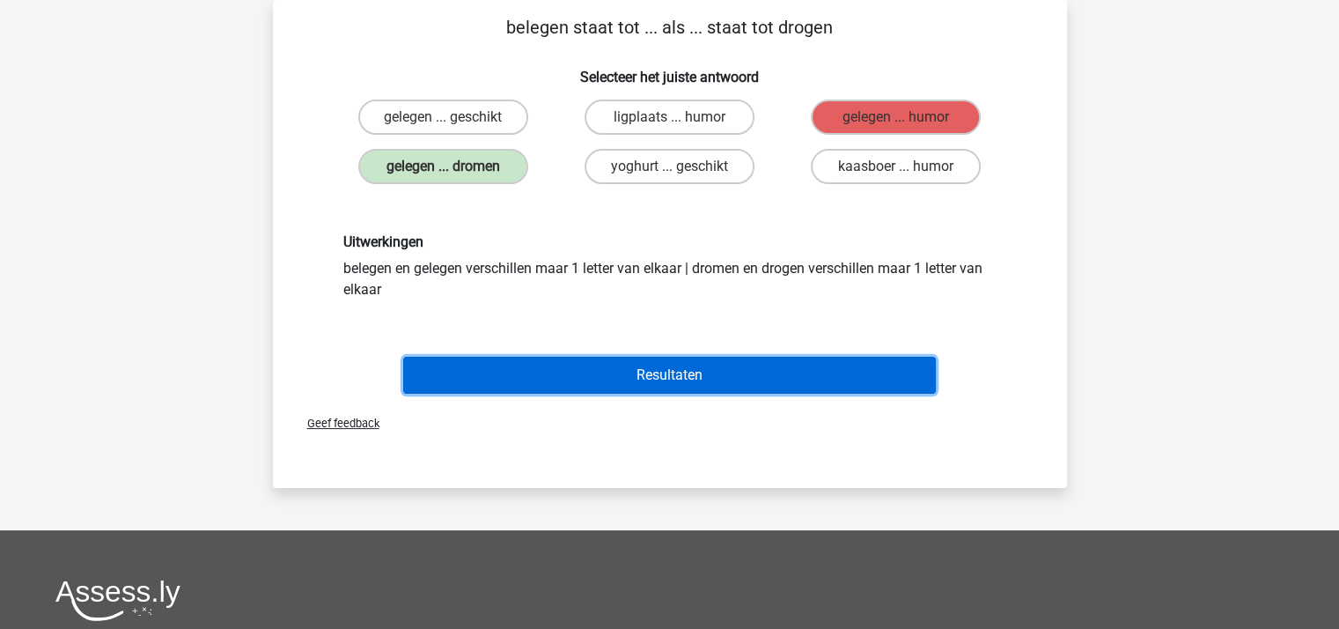
click at [681, 376] on button "Resultaten" at bounding box center [669, 375] width 533 height 37
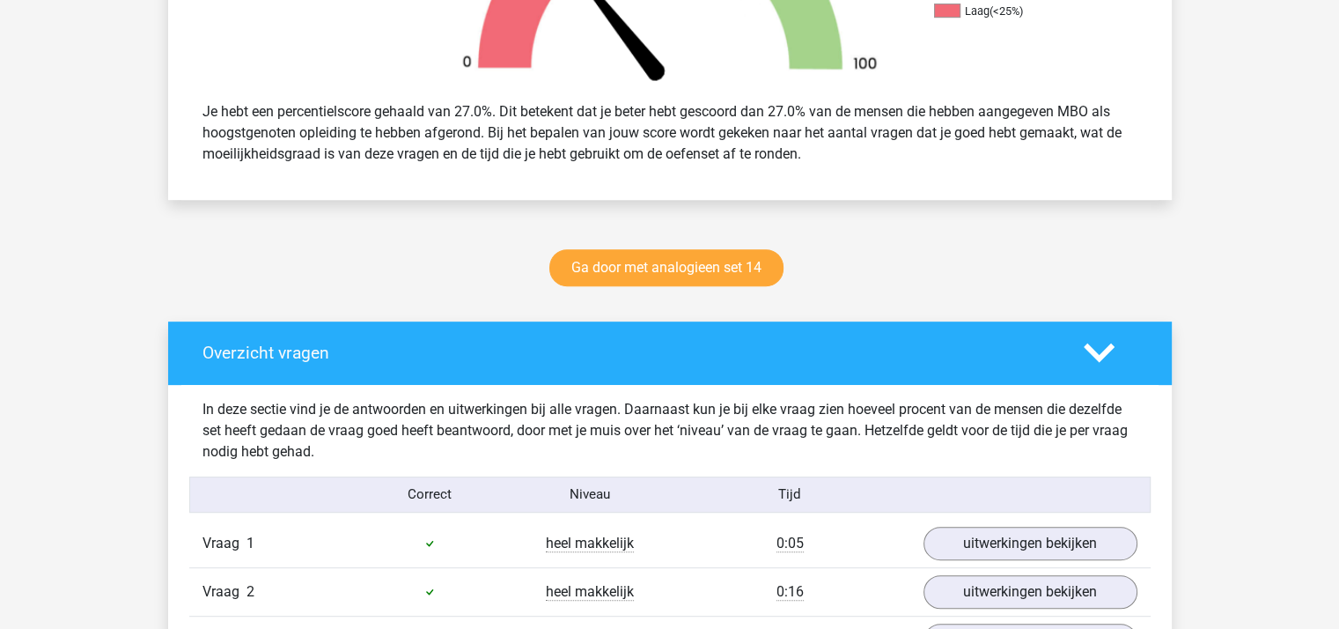
scroll to position [704, 0]
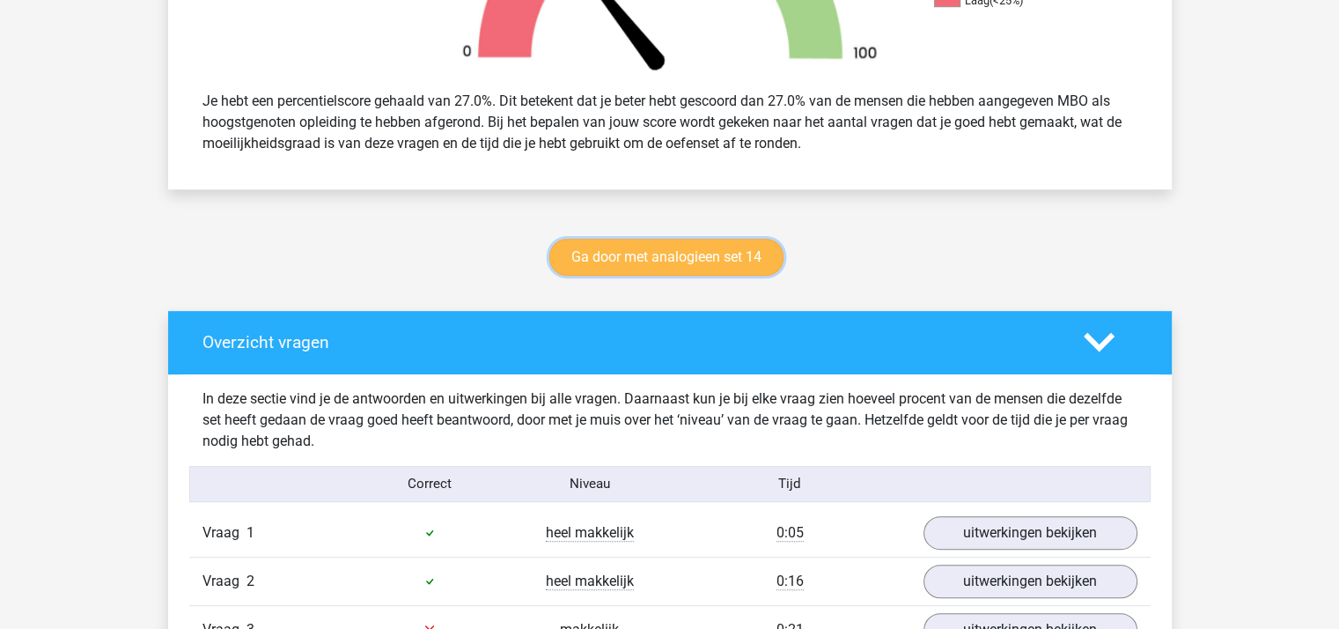
click at [675, 249] on link "Ga door met analogieen set 14" at bounding box center [666, 257] width 234 height 37
click at [667, 261] on link "Ga door met analogieen set 14" at bounding box center [666, 257] width 234 height 37
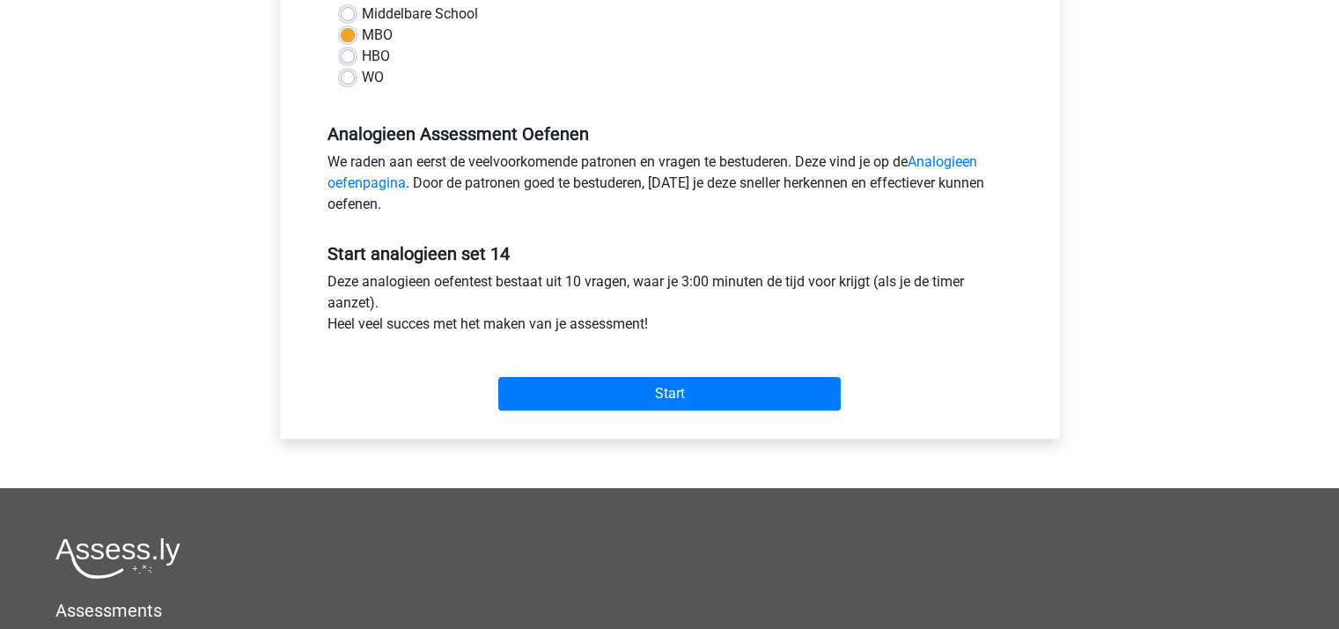
scroll to position [440, 0]
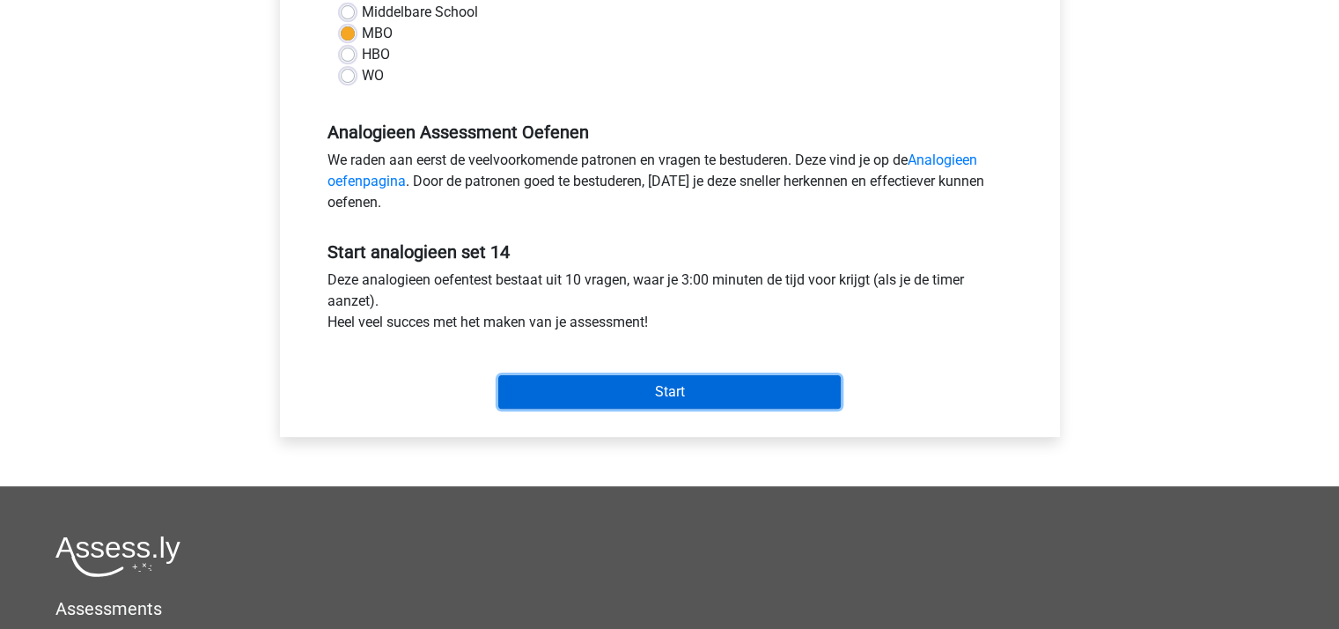
click at [683, 390] on input "Start" at bounding box center [669, 391] width 342 height 33
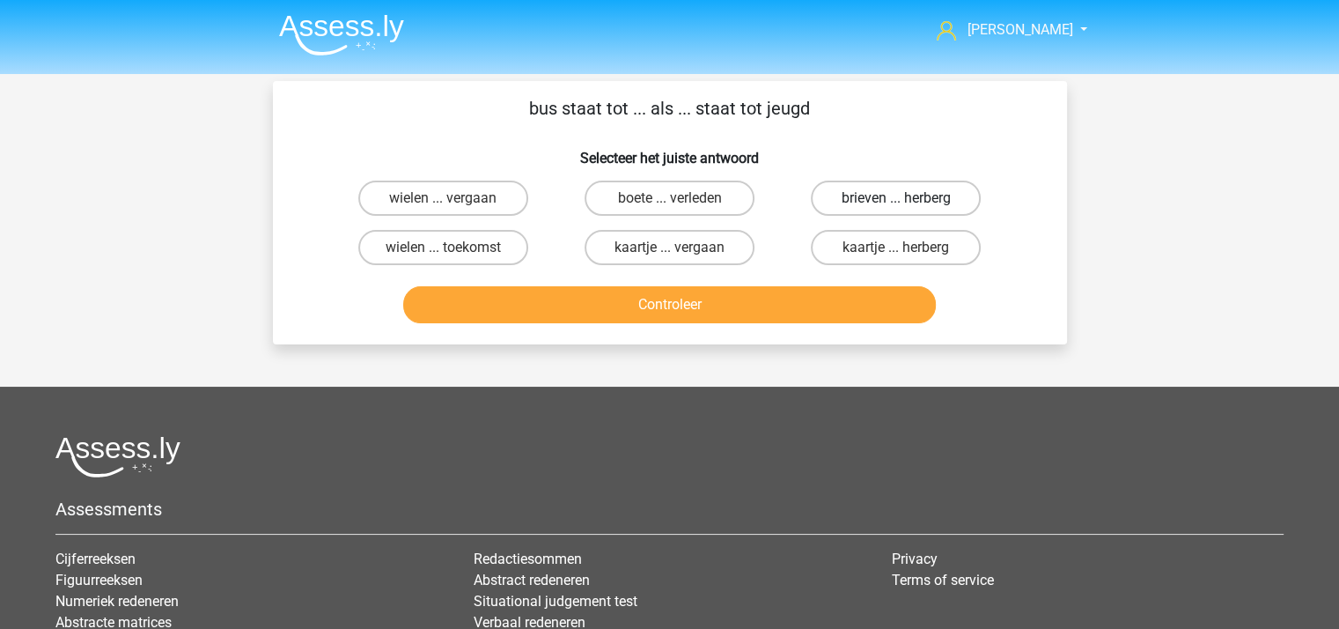
click at [852, 195] on label "brieven ... herberg" at bounding box center [896, 197] width 170 height 35
click at [896, 198] on input "brieven ... herberg" at bounding box center [901, 203] width 11 height 11
radio input "true"
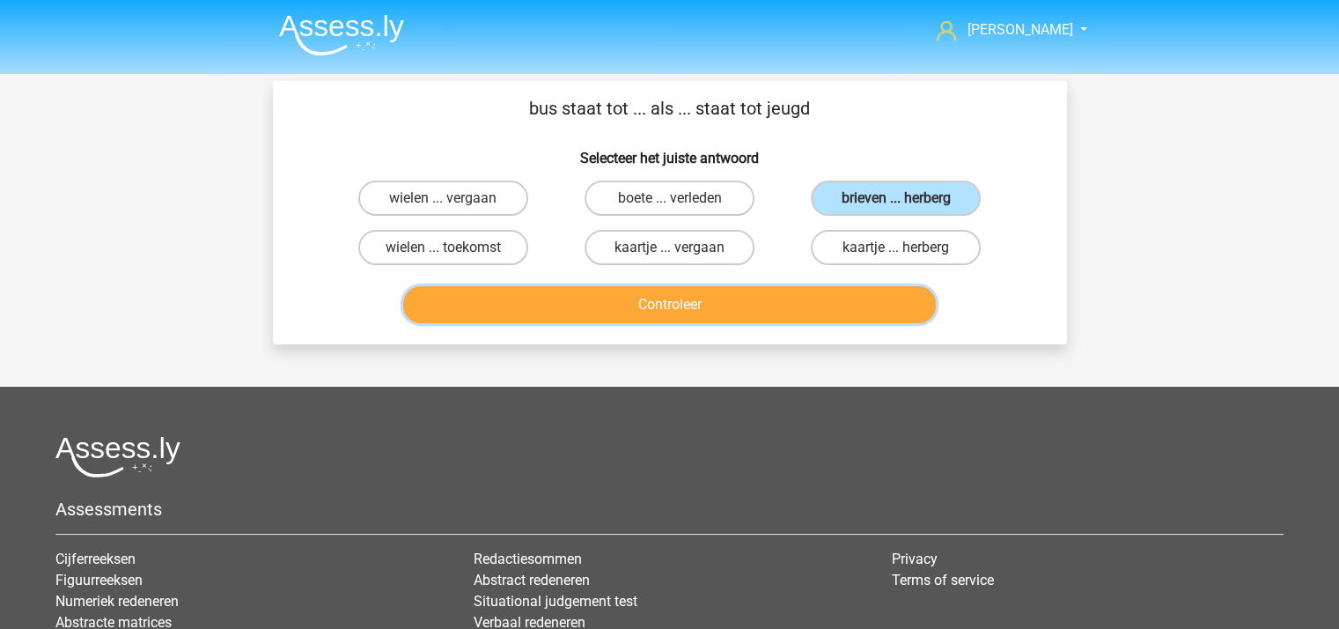
click at [698, 296] on button "Controleer" at bounding box center [669, 304] width 533 height 37
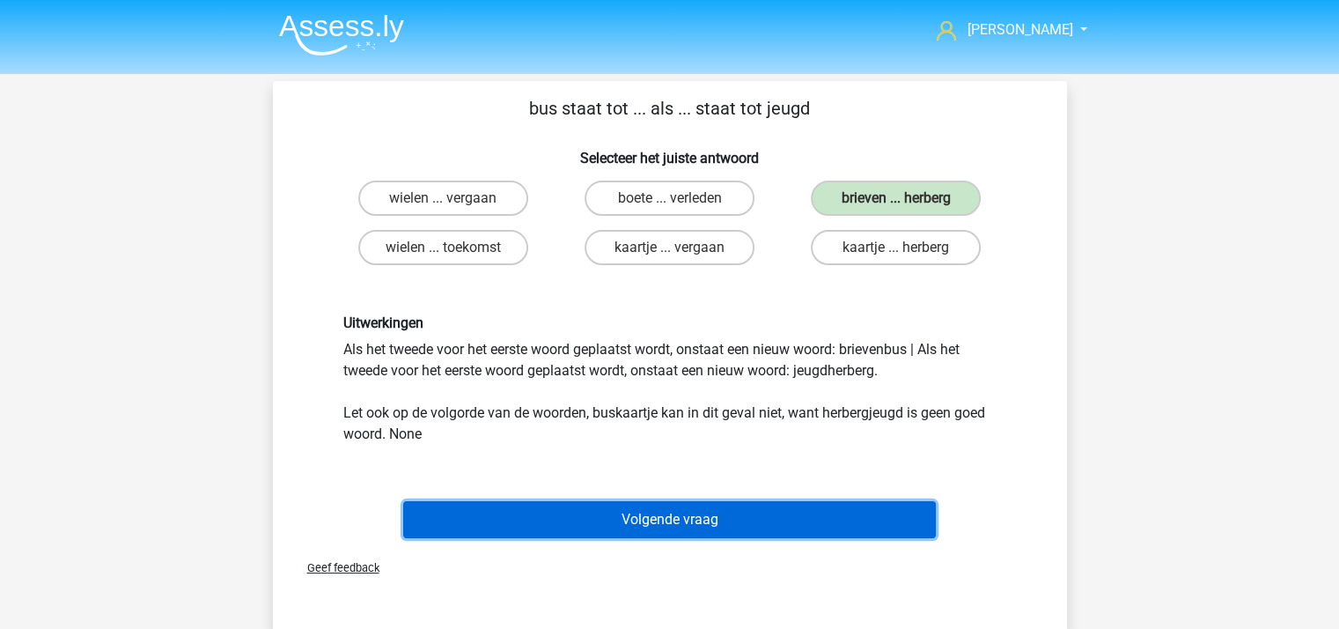
click at [677, 517] on button "Volgende vraag" at bounding box center [669, 519] width 533 height 37
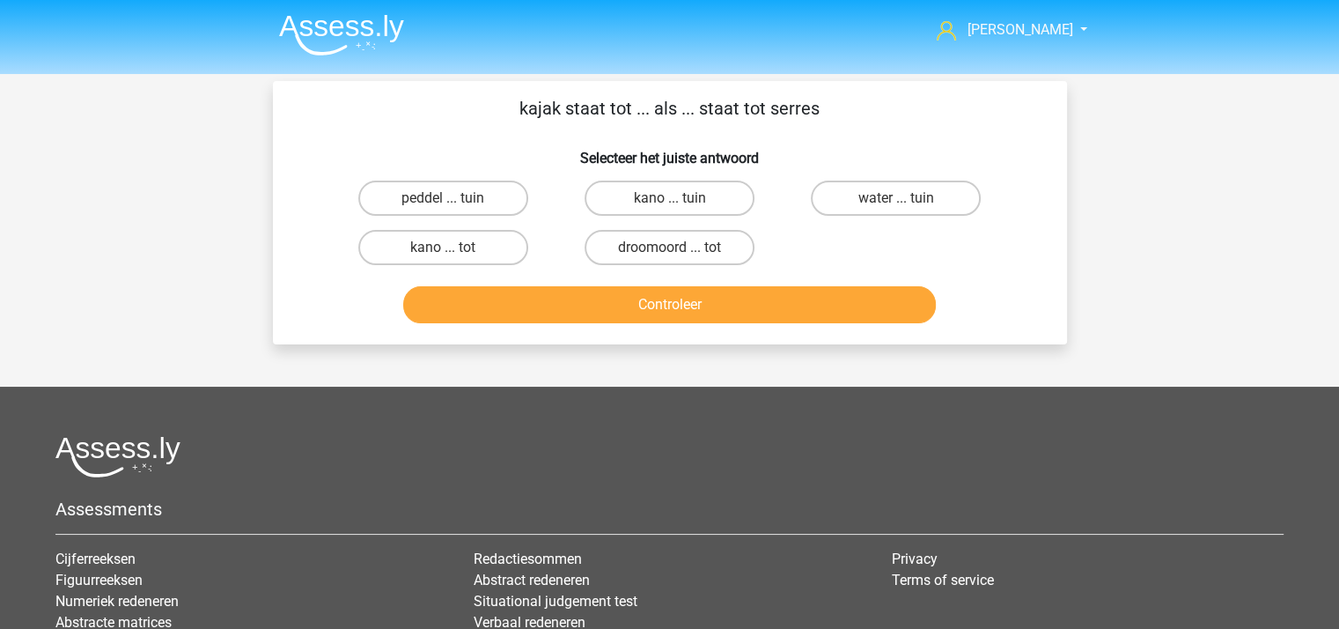
scroll to position [81, 0]
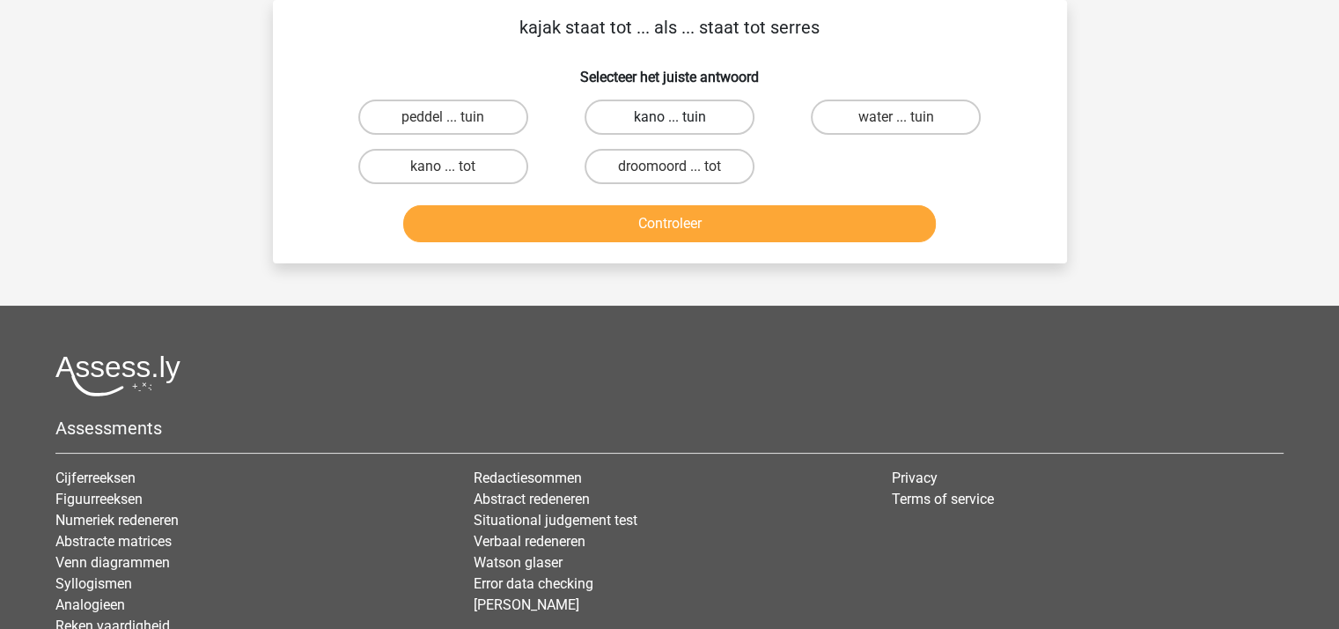
click at [663, 119] on label "kano ... tuin" at bounding box center [670, 116] width 170 height 35
click at [669, 119] on input "kano ... tuin" at bounding box center [674, 122] width 11 height 11
radio input "true"
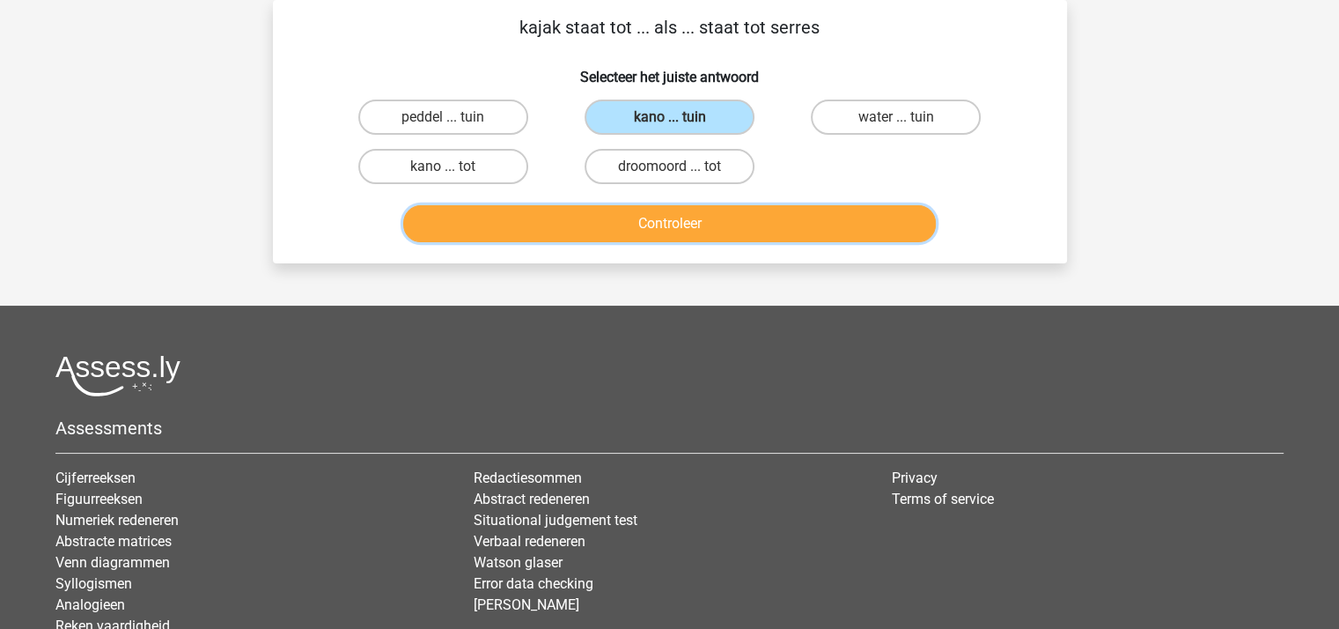
click at [680, 228] on button "Controleer" at bounding box center [669, 223] width 533 height 37
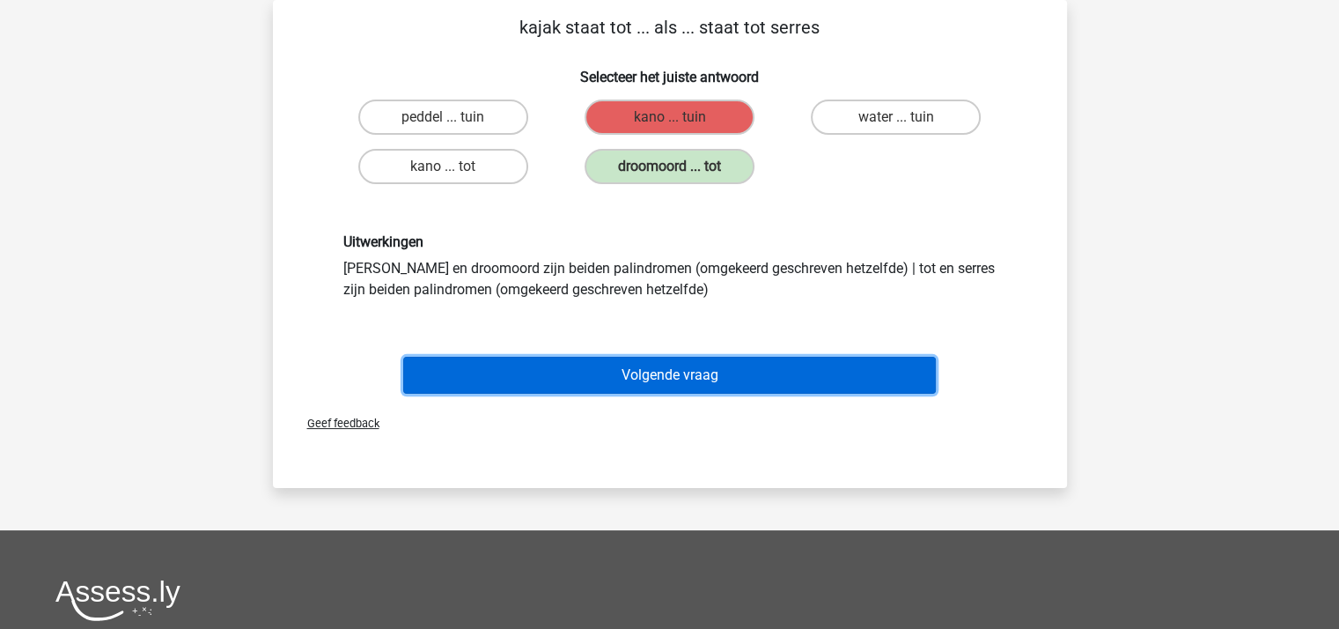
click at [687, 369] on button "Volgende vraag" at bounding box center [669, 375] width 533 height 37
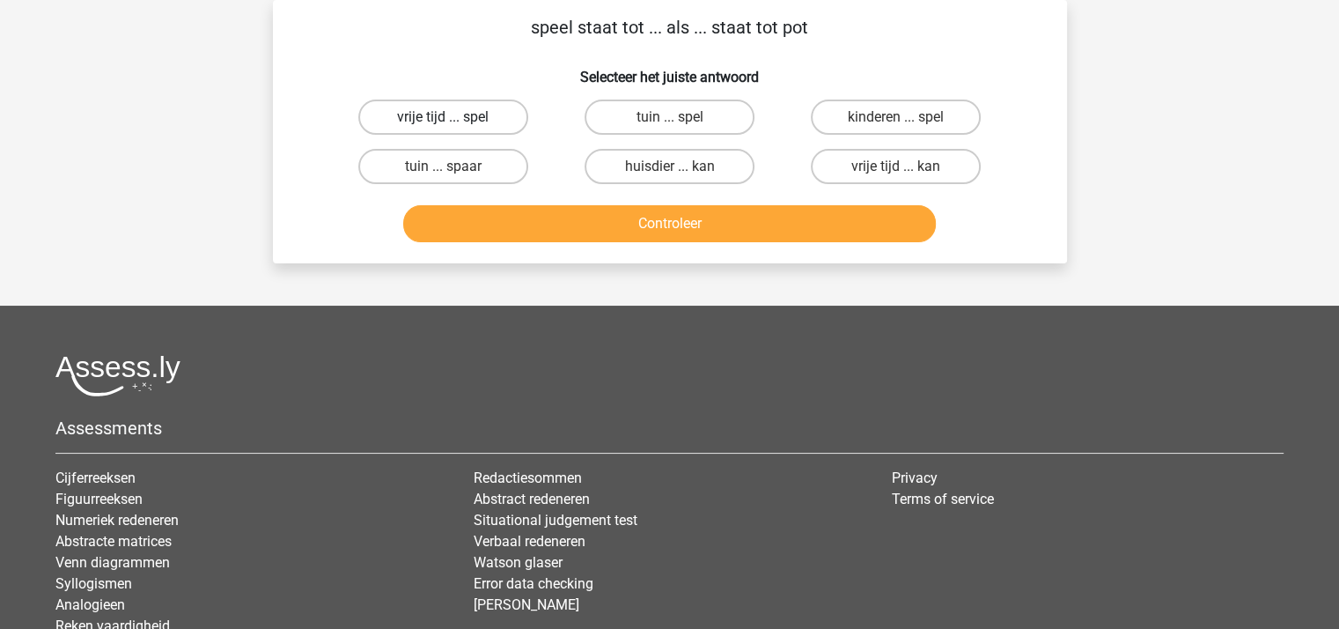
click at [454, 114] on label "vrije tijd ... spel" at bounding box center [443, 116] width 170 height 35
click at [454, 117] on input "vrije tijd ... spel" at bounding box center [448, 122] width 11 height 11
radio input "true"
click at [470, 165] on label "tuin ... spaar" at bounding box center [443, 166] width 170 height 35
click at [454, 166] on input "tuin ... spaar" at bounding box center [448, 171] width 11 height 11
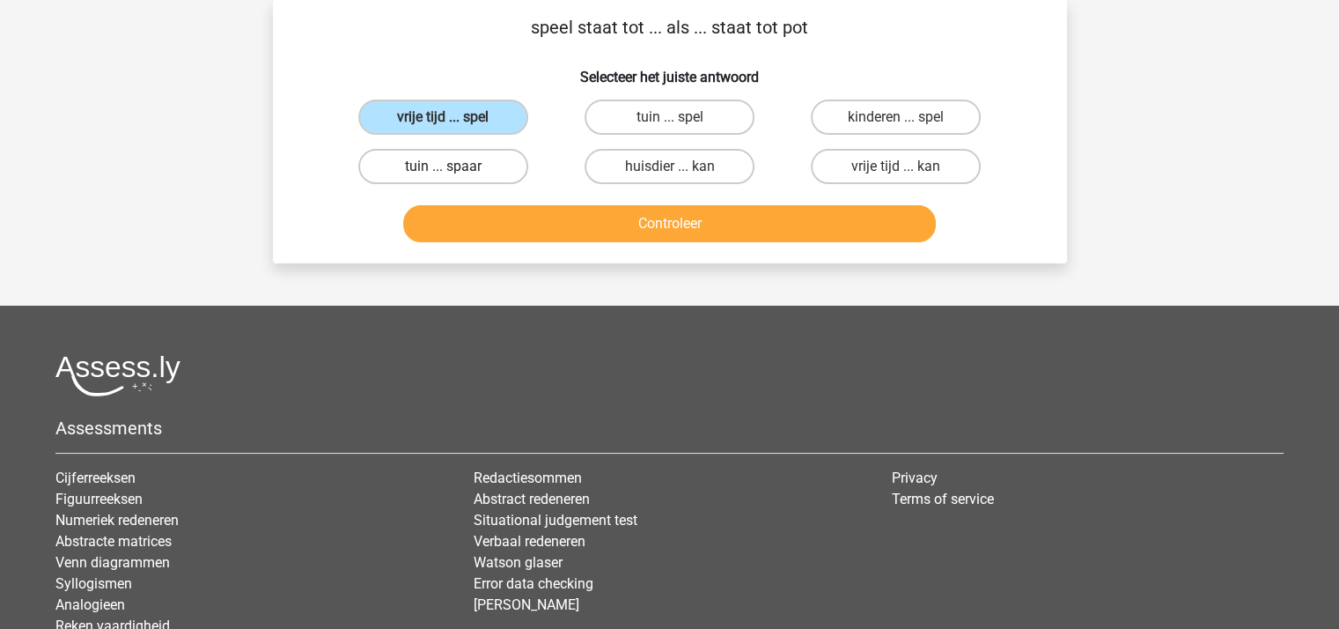
radio input "true"
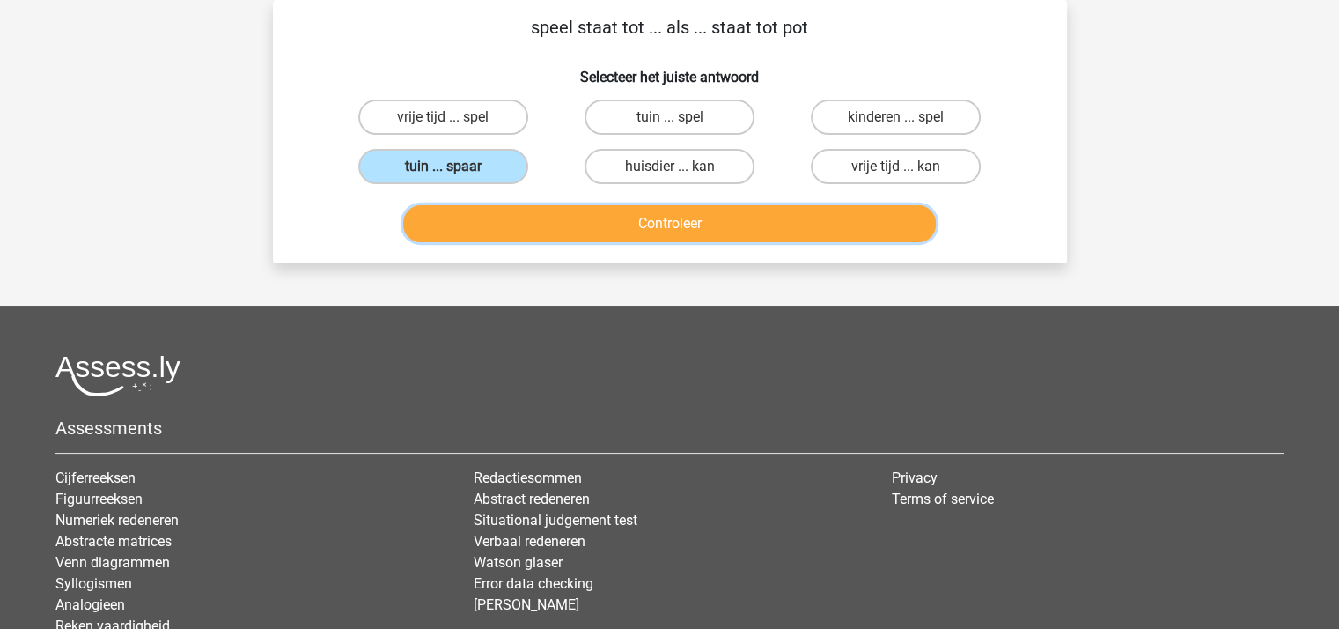
click at [577, 219] on button "Controleer" at bounding box center [669, 223] width 533 height 37
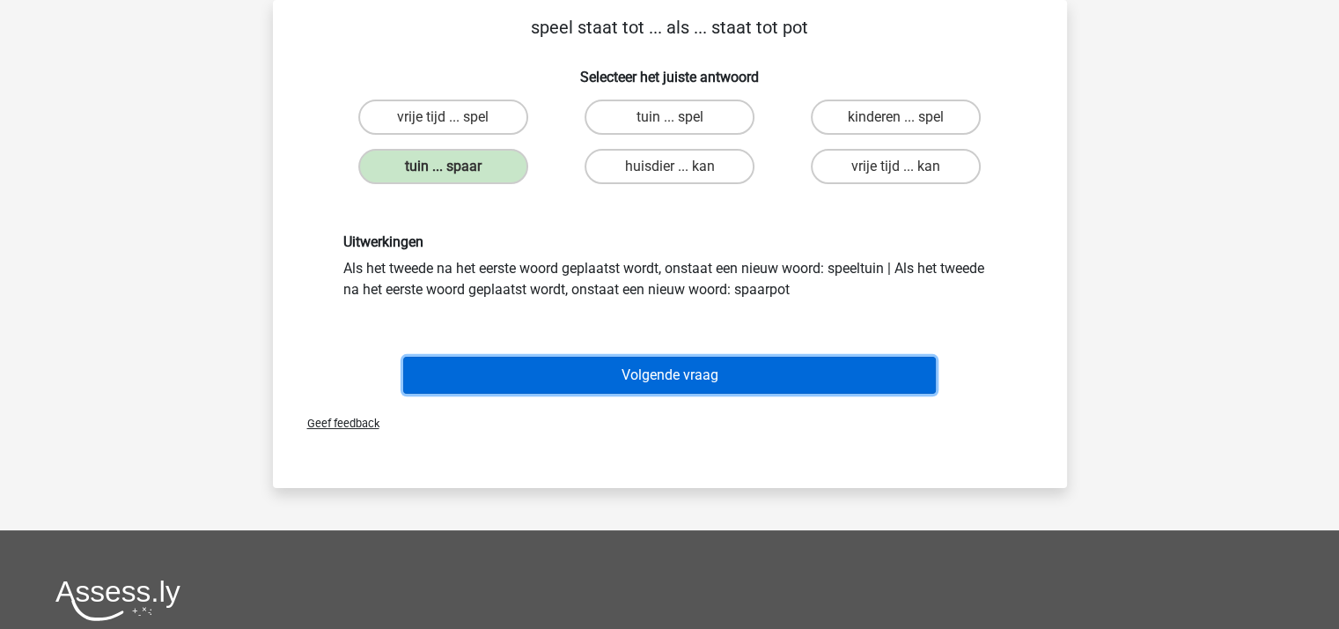
click at [670, 372] on button "Volgende vraag" at bounding box center [669, 375] width 533 height 37
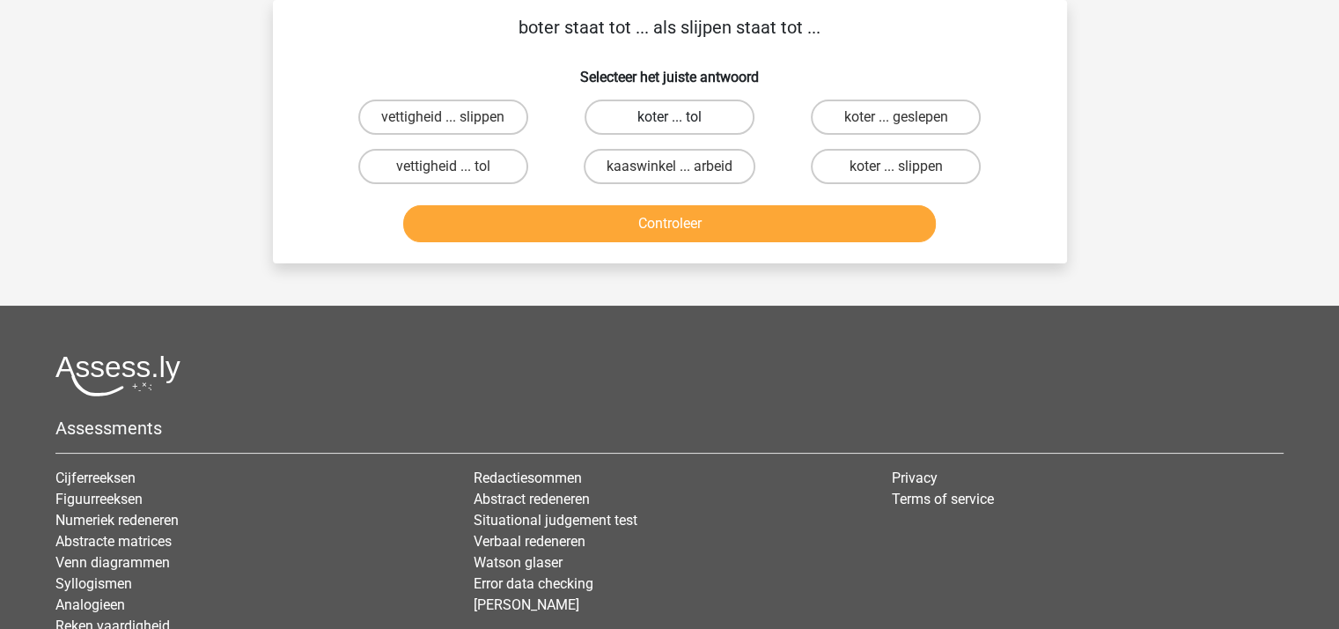
click at [667, 114] on label "koter ... tol" at bounding box center [670, 116] width 170 height 35
click at [669, 117] on input "koter ... tol" at bounding box center [674, 122] width 11 height 11
radio input "true"
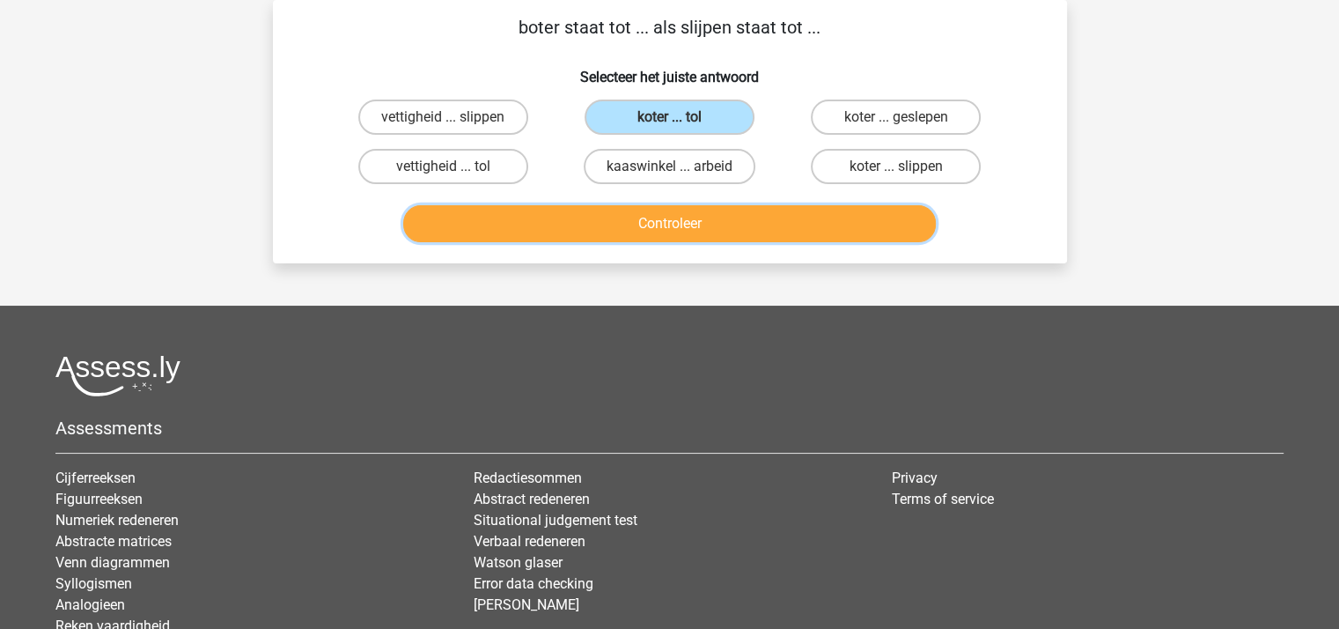
click at [672, 217] on button "Controleer" at bounding box center [669, 223] width 533 height 37
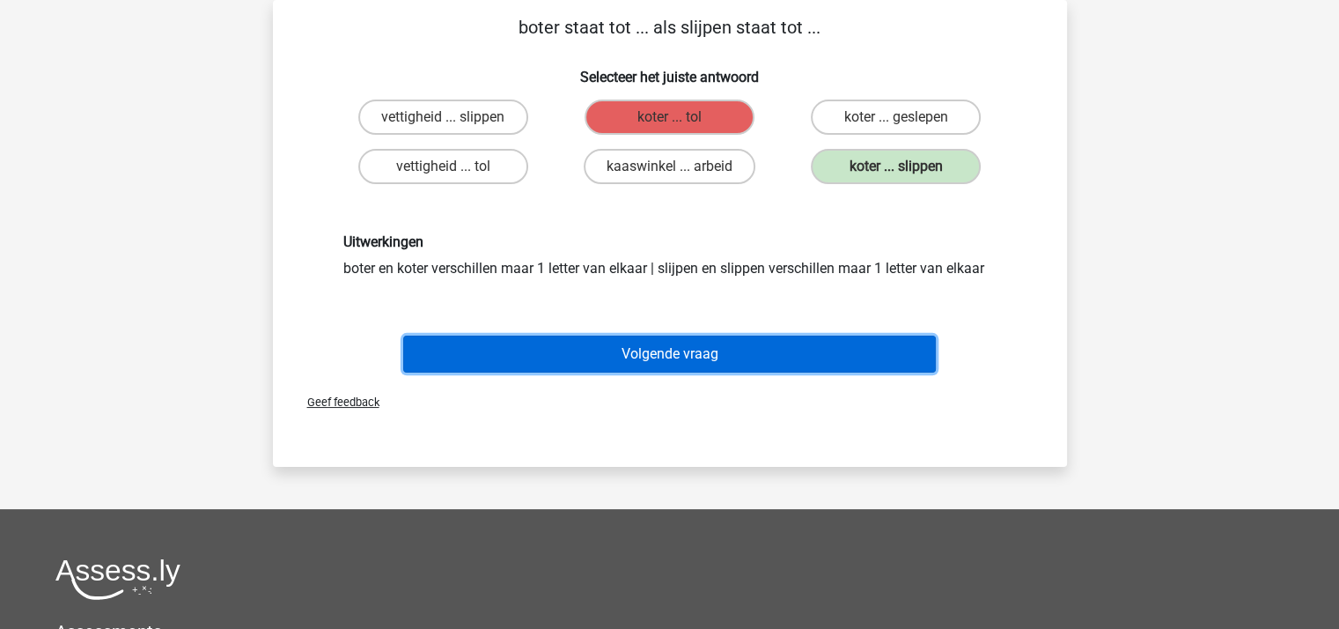
click at [699, 351] on button "Volgende vraag" at bounding box center [669, 353] width 533 height 37
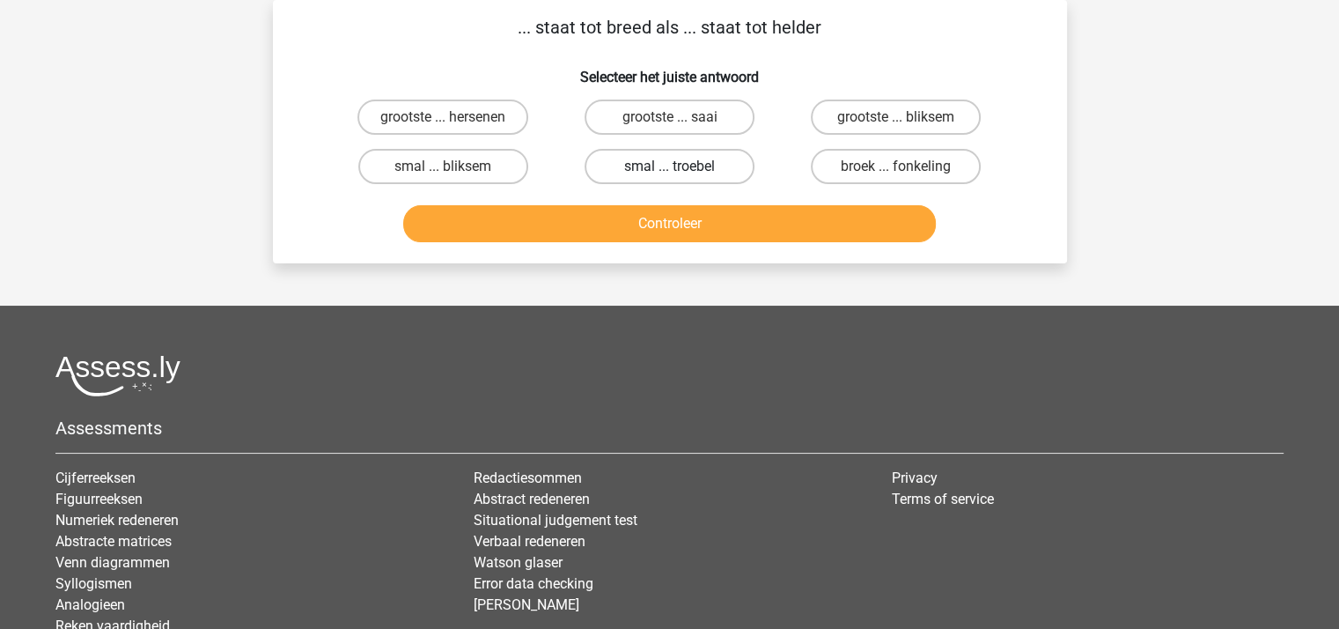
click at [651, 161] on label "smal ... troebel" at bounding box center [670, 166] width 170 height 35
click at [669, 166] on input "smal ... troebel" at bounding box center [674, 171] width 11 height 11
radio input "true"
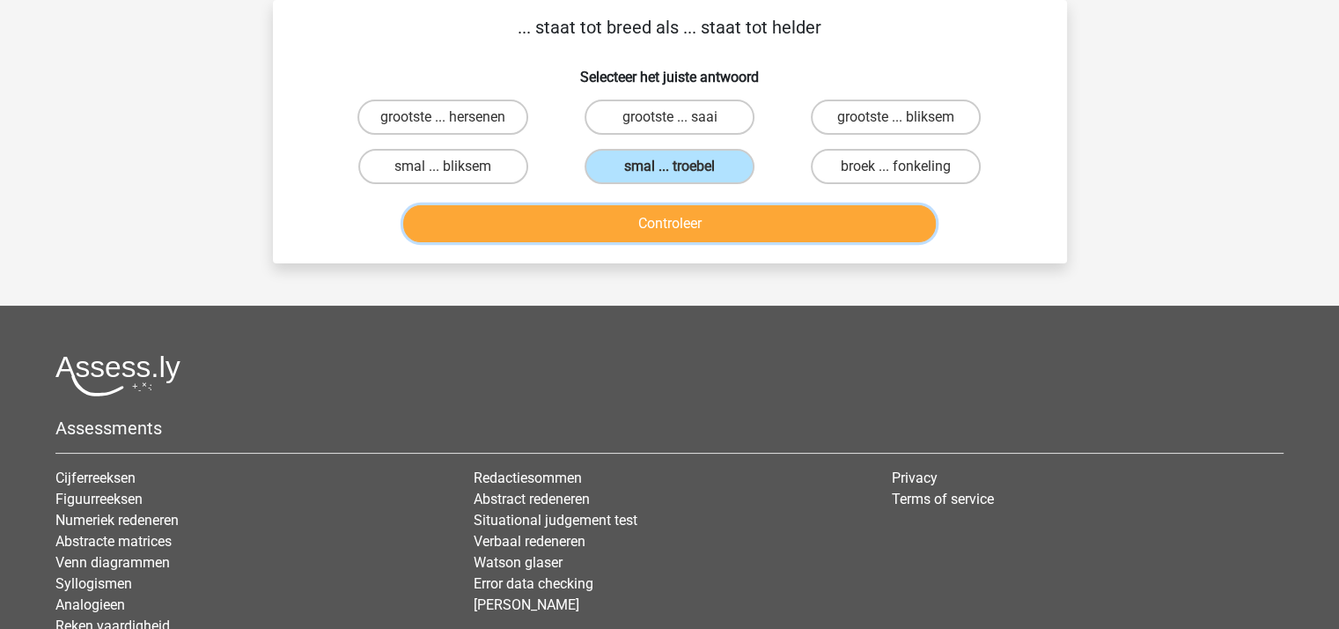
click at [655, 229] on button "Controleer" at bounding box center [669, 223] width 533 height 37
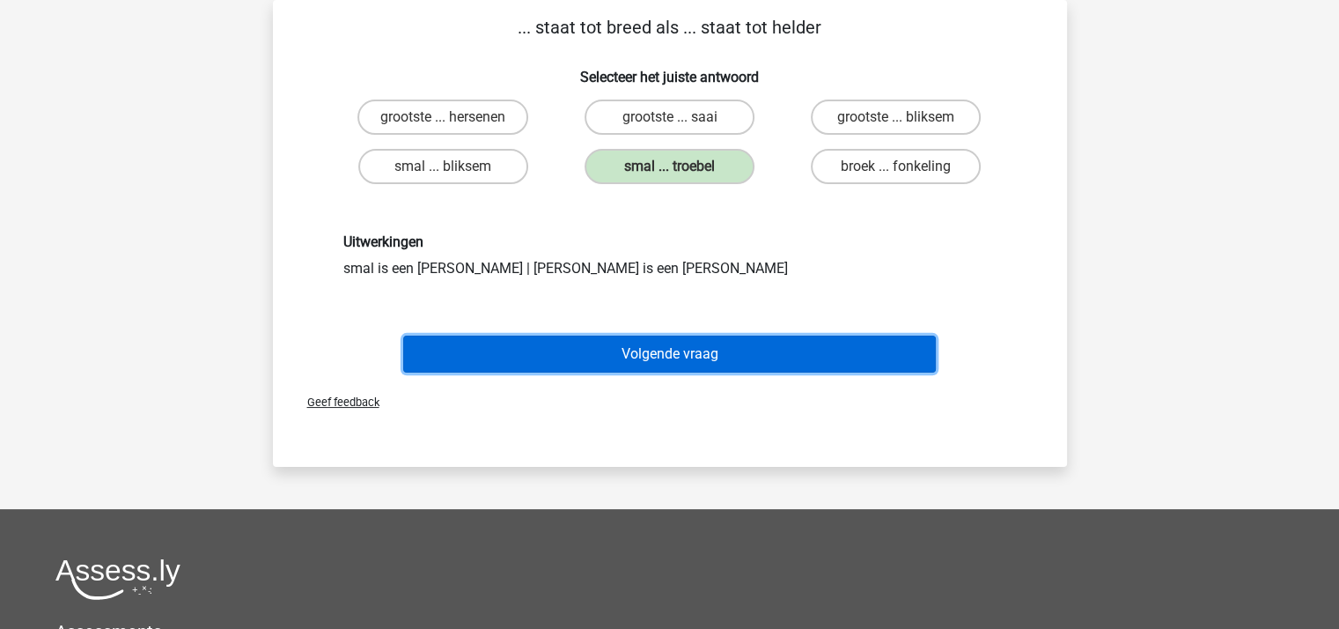
click at [673, 350] on button "Volgende vraag" at bounding box center [669, 353] width 533 height 37
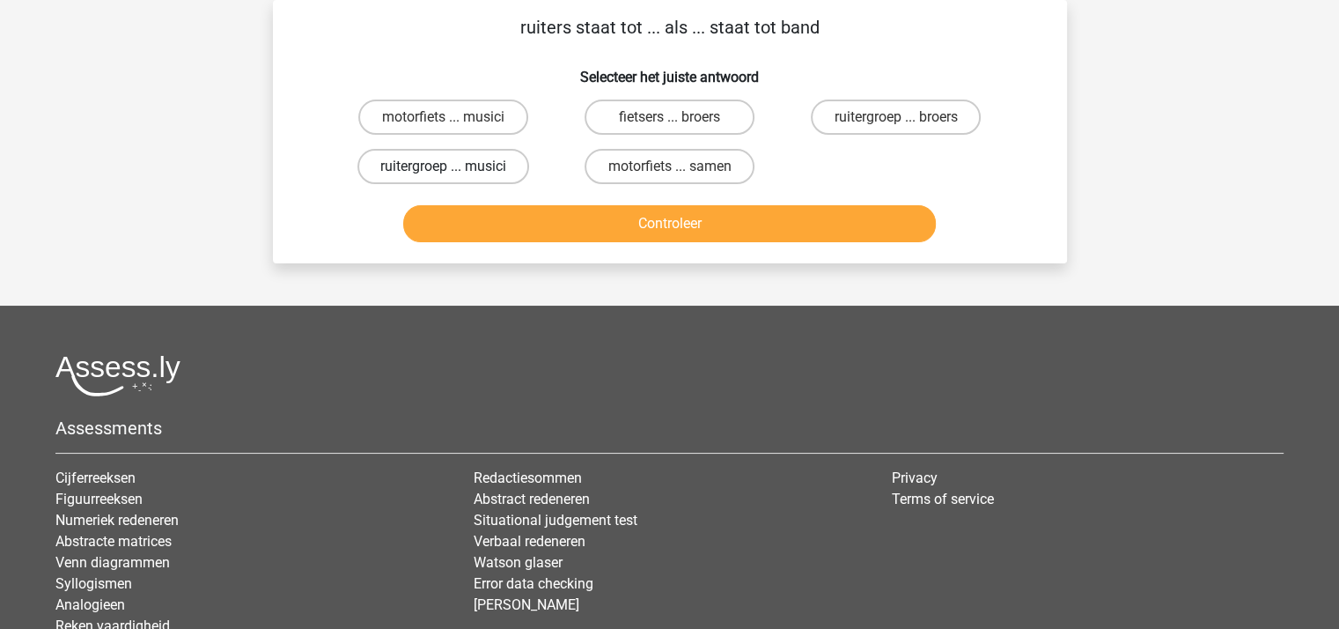
click at [470, 162] on label "ruitergroep ... musici" at bounding box center [443, 166] width 172 height 35
click at [454, 166] on input "ruitergroep ... musici" at bounding box center [448, 171] width 11 height 11
radio input "true"
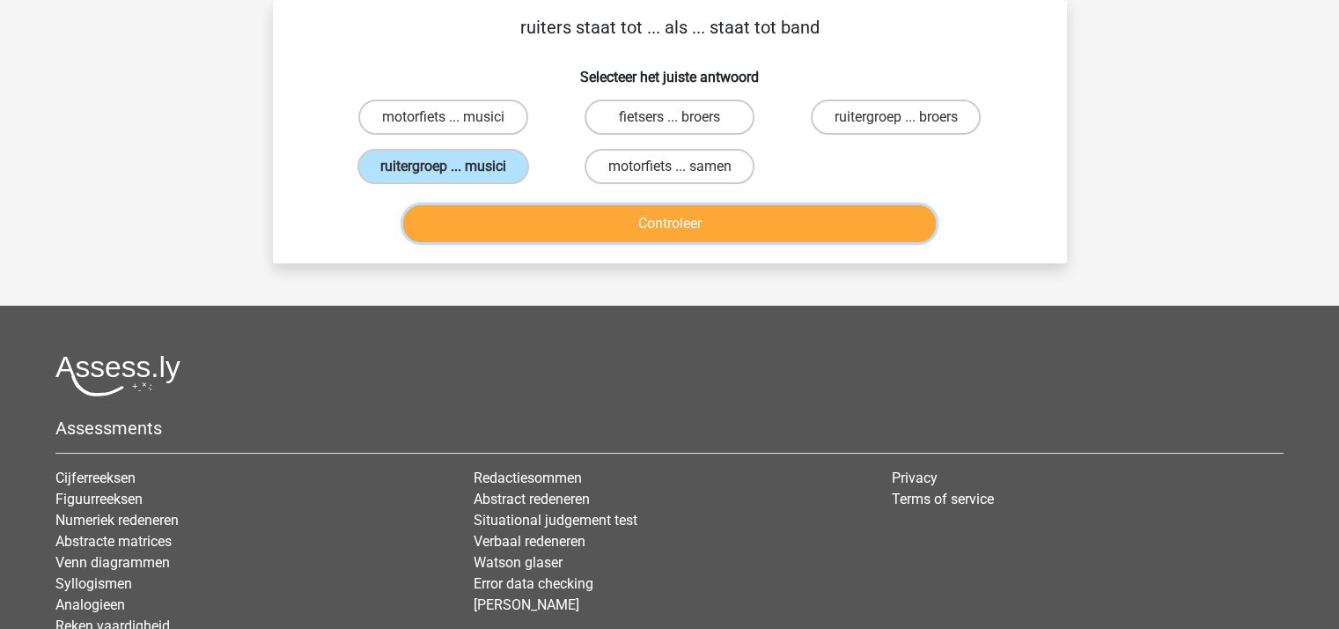
click at [542, 222] on button "Controleer" at bounding box center [669, 223] width 533 height 37
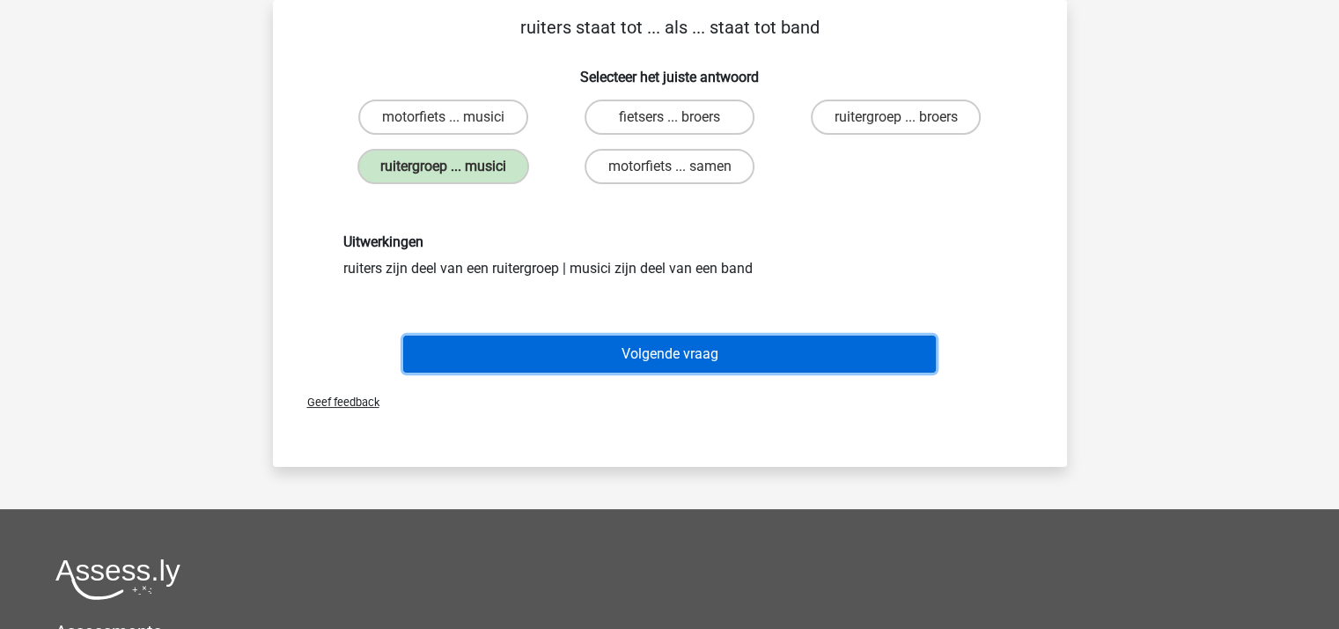
click at [620, 345] on button "Volgende vraag" at bounding box center [669, 353] width 533 height 37
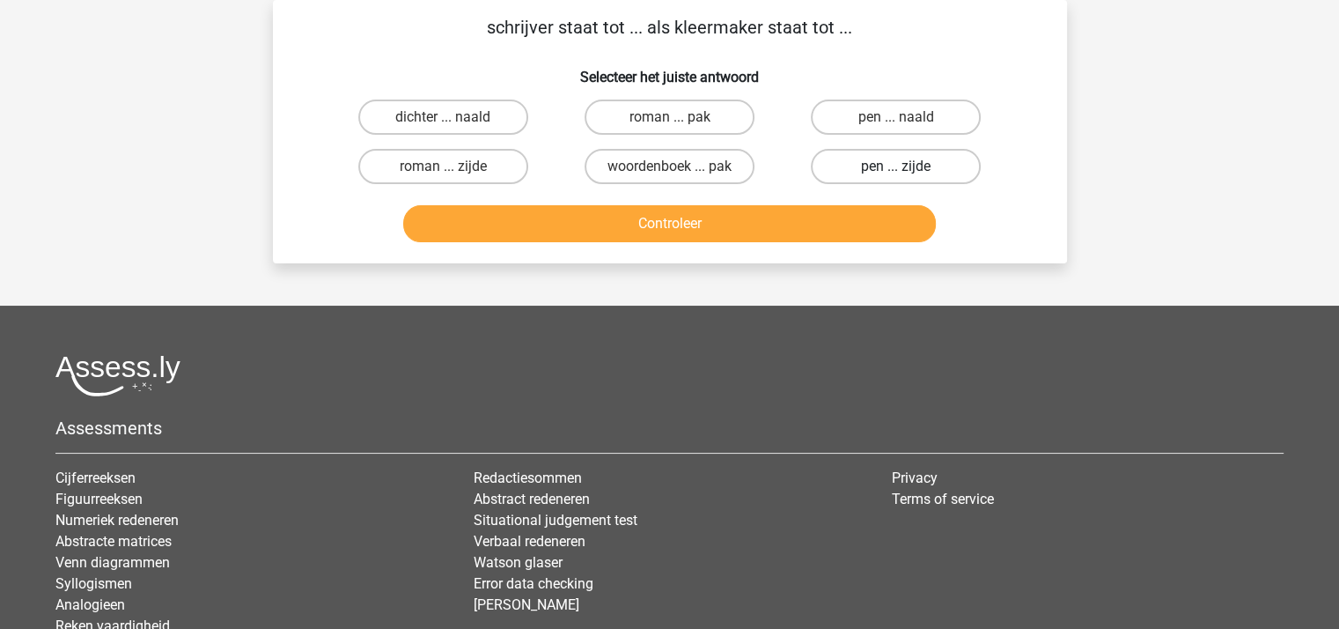
click at [854, 166] on label "pen ... zijde" at bounding box center [896, 166] width 170 height 35
click at [896, 166] on input "pen ... zijde" at bounding box center [901, 171] width 11 height 11
radio input "true"
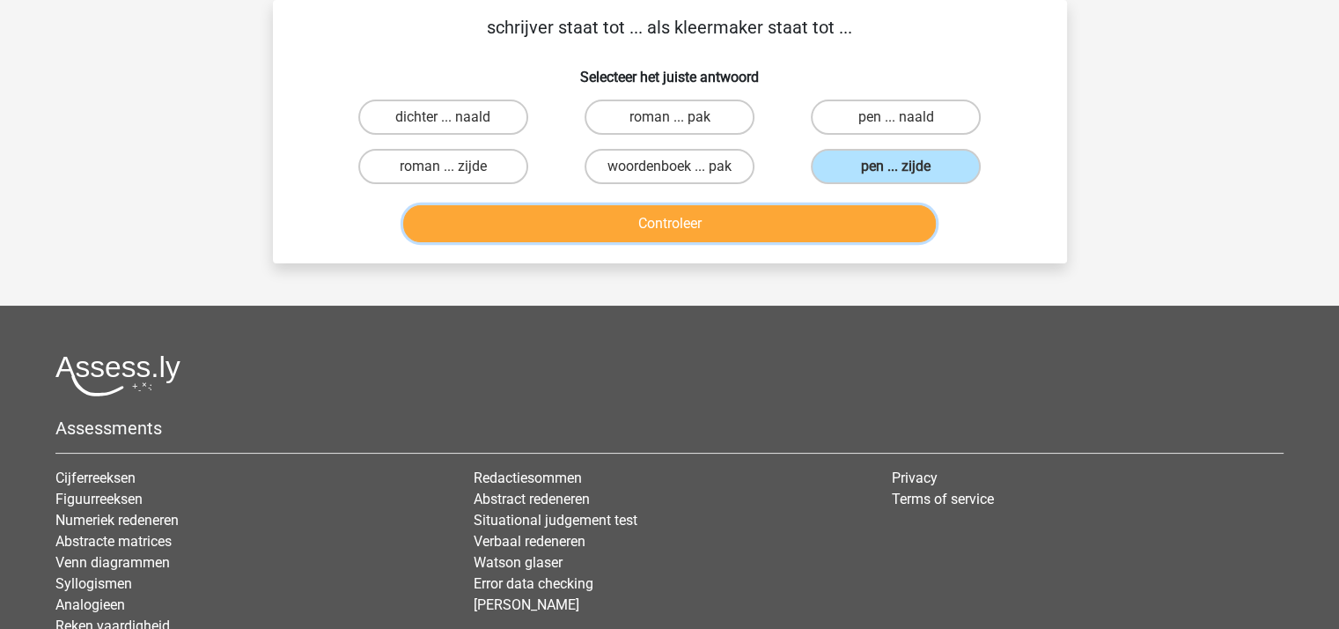
click at [768, 221] on button "Controleer" at bounding box center [669, 223] width 533 height 37
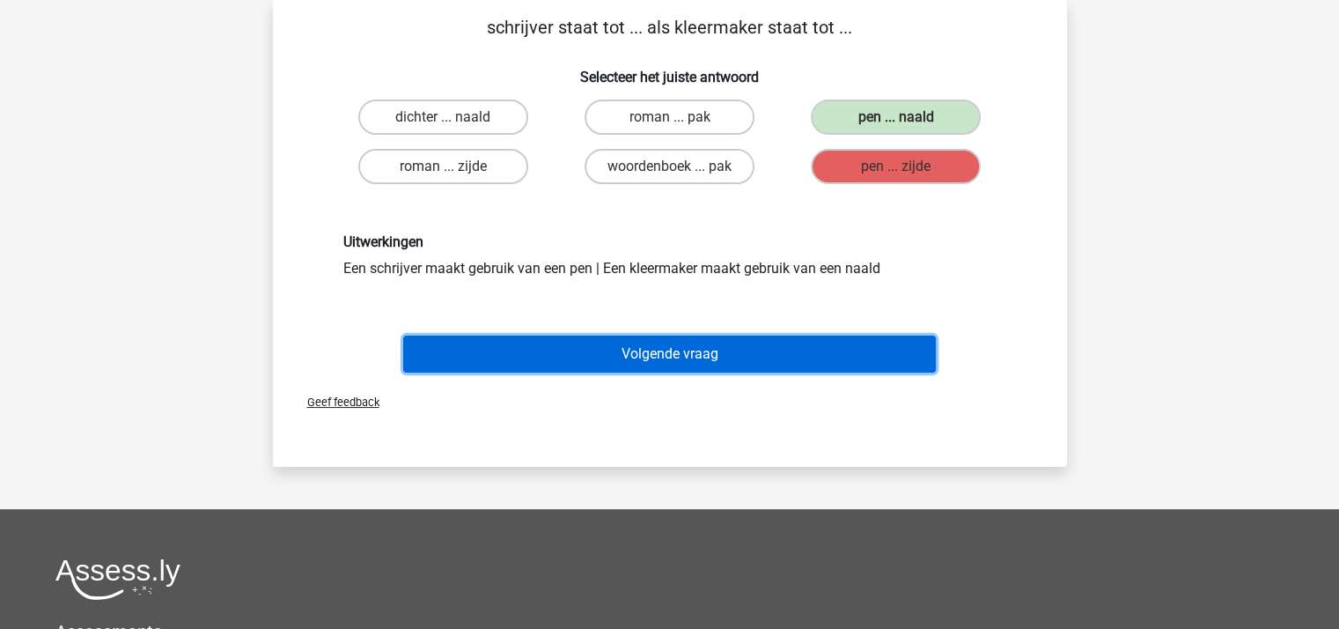
click at [722, 347] on button "Volgende vraag" at bounding box center [669, 353] width 533 height 37
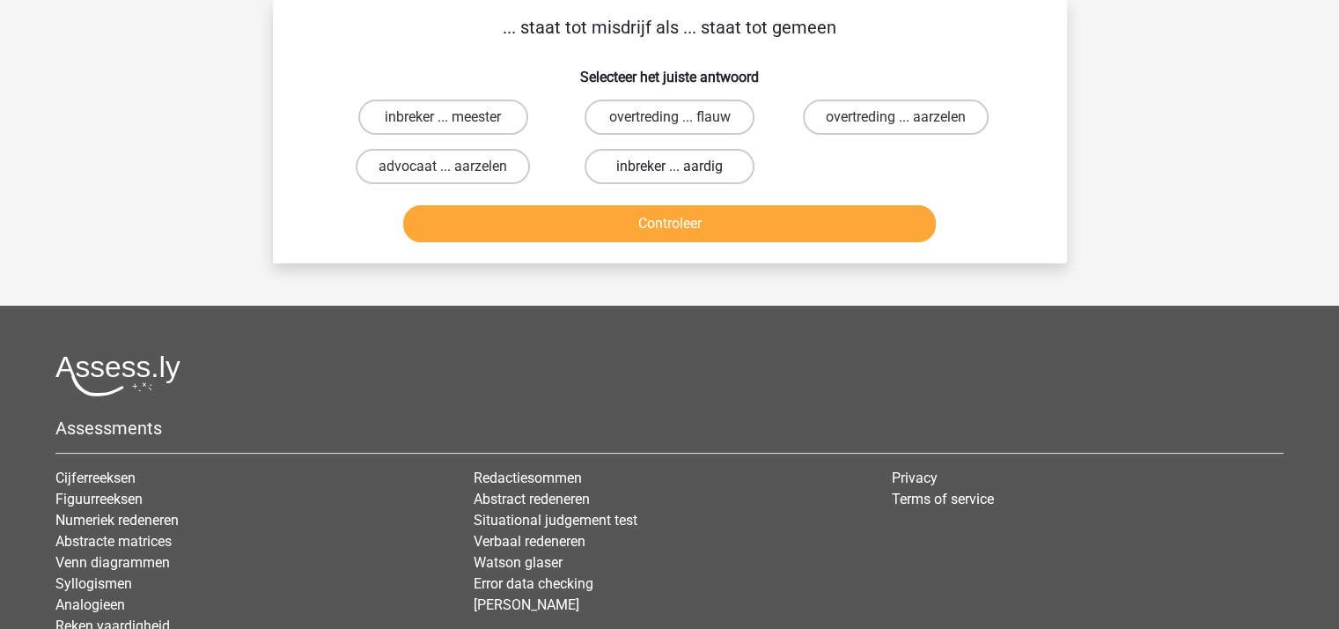
click at [630, 165] on label "inbreker ... aardig" at bounding box center [670, 166] width 170 height 35
click at [669, 166] on input "inbreker ... aardig" at bounding box center [674, 171] width 11 height 11
radio input "true"
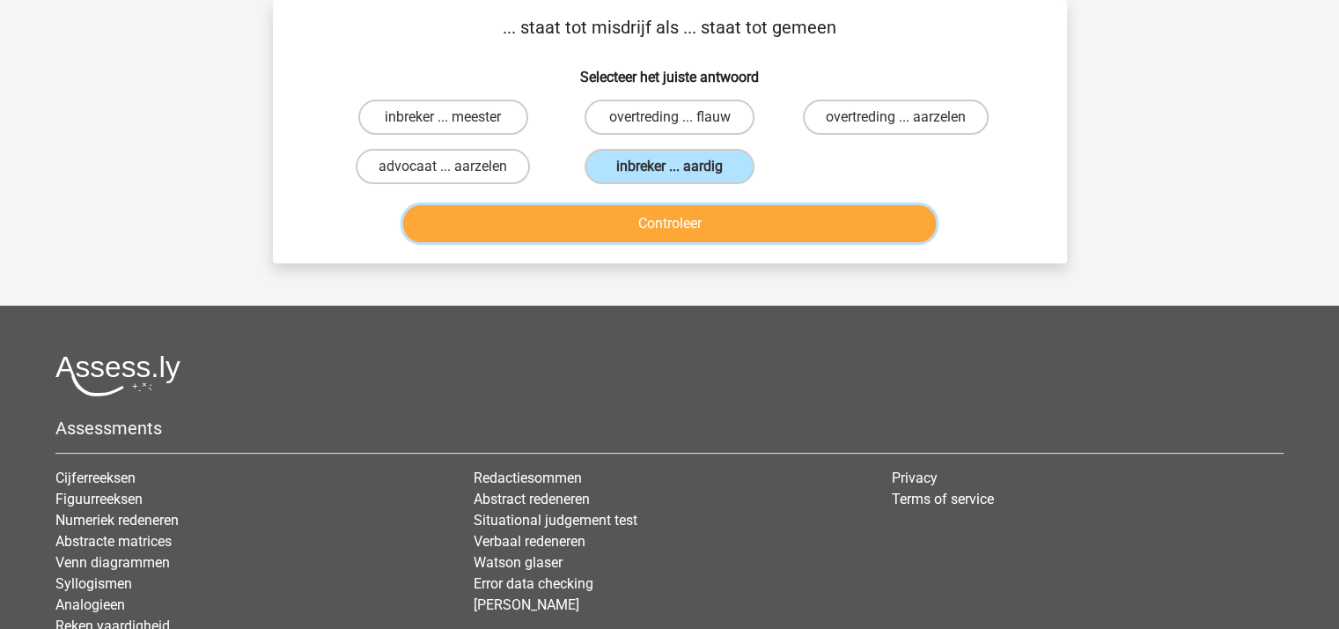
click at [630, 219] on button "Controleer" at bounding box center [669, 223] width 533 height 37
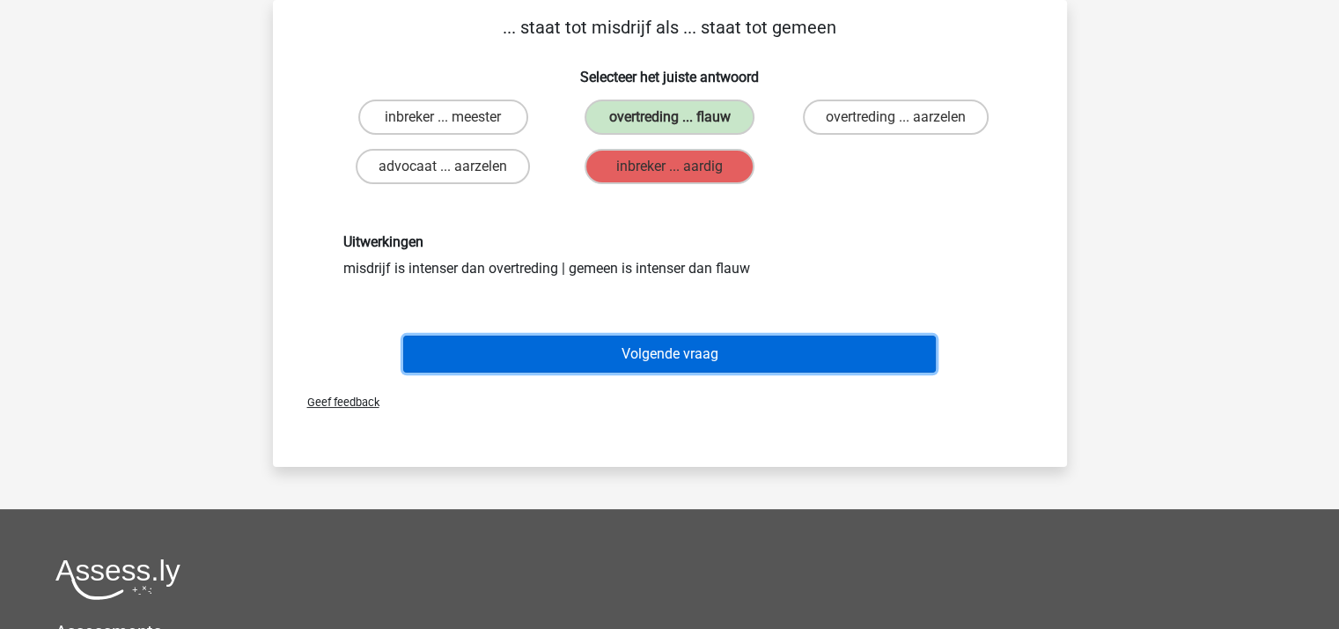
click at [674, 348] on button "Volgende vraag" at bounding box center [669, 353] width 533 height 37
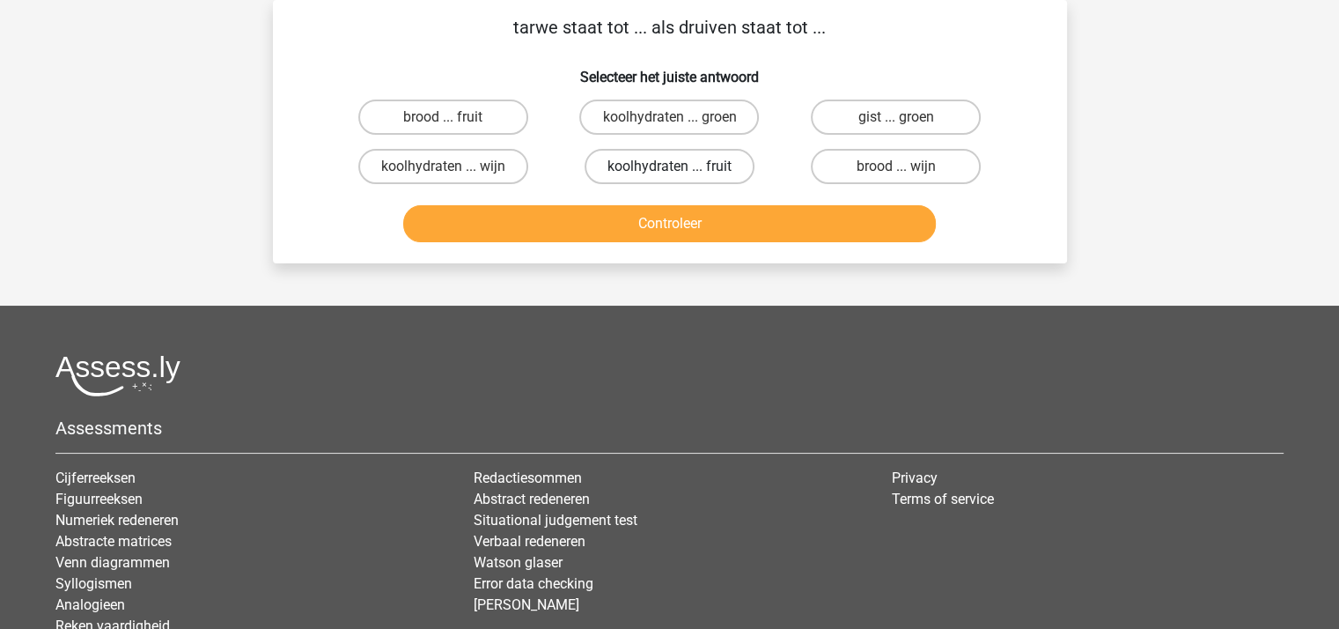
click at [662, 162] on label "koolhydraten ... fruit" at bounding box center [670, 166] width 170 height 35
click at [669, 166] on input "koolhydraten ... fruit" at bounding box center [674, 171] width 11 height 11
radio input "true"
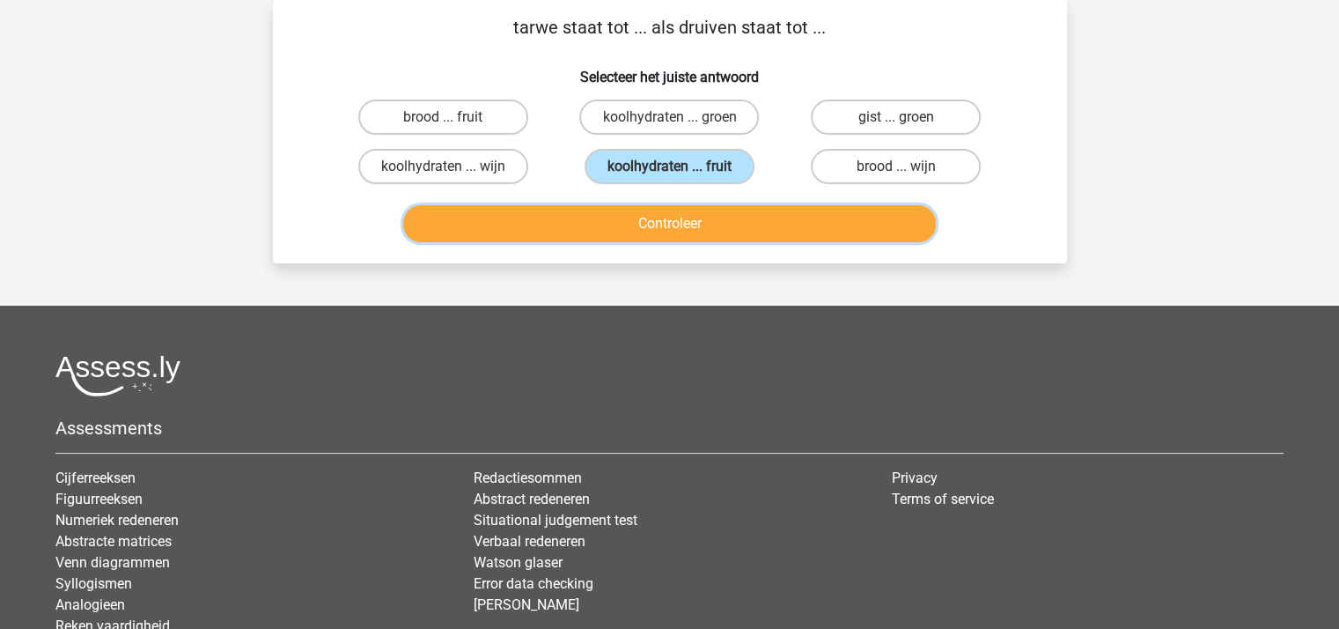
click at [652, 228] on button "Controleer" at bounding box center [669, 223] width 533 height 37
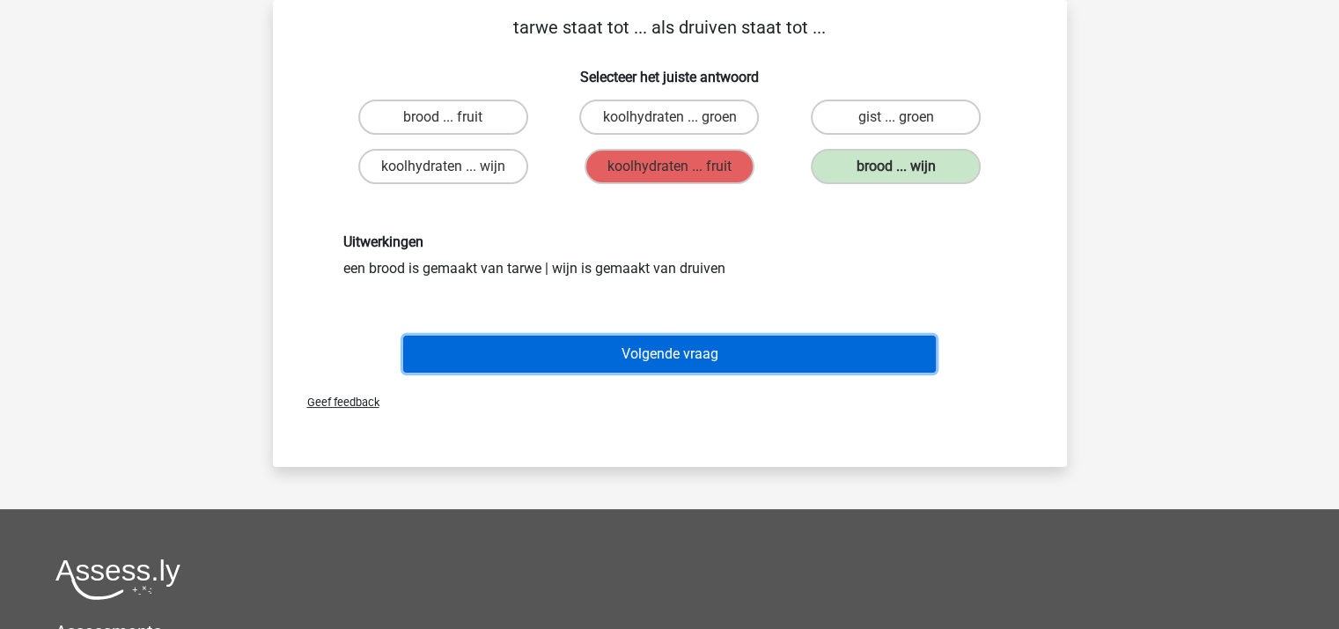
click at [707, 348] on button "Volgende vraag" at bounding box center [669, 353] width 533 height 37
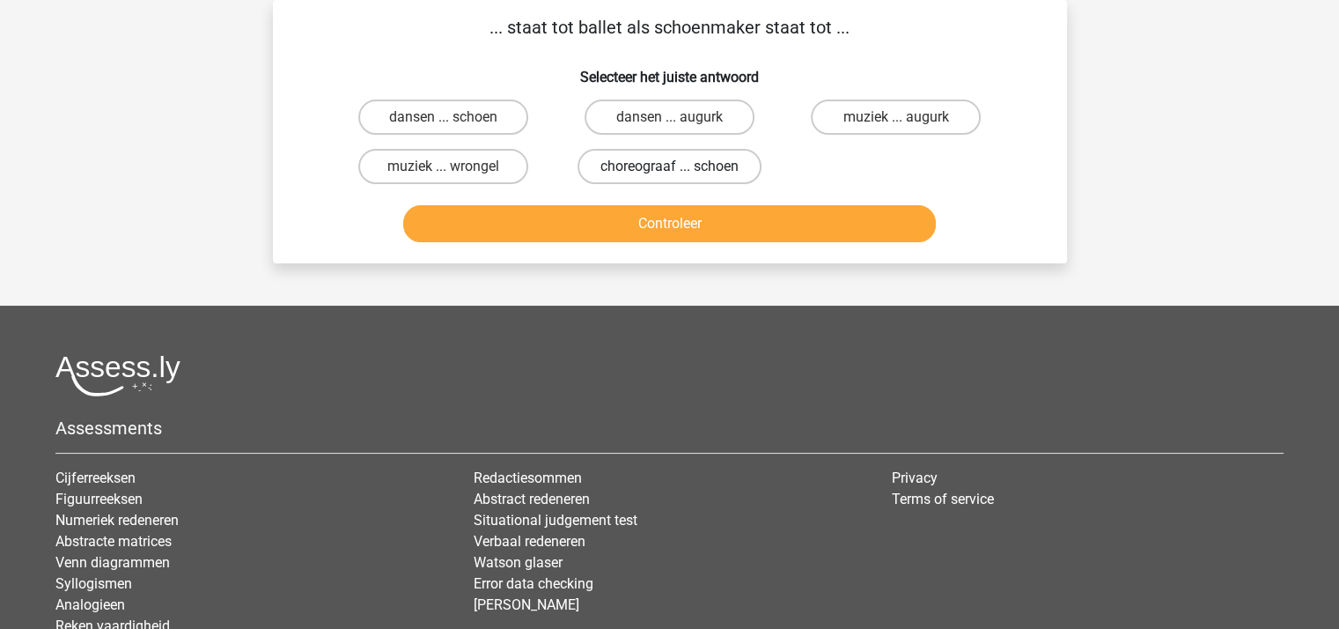
click at [644, 161] on label "choreograaf ... schoen" at bounding box center [670, 166] width 184 height 35
click at [669, 166] on input "choreograaf ... schoen" at bounding box center [674, 171] width 11 height 11
radio input "true"
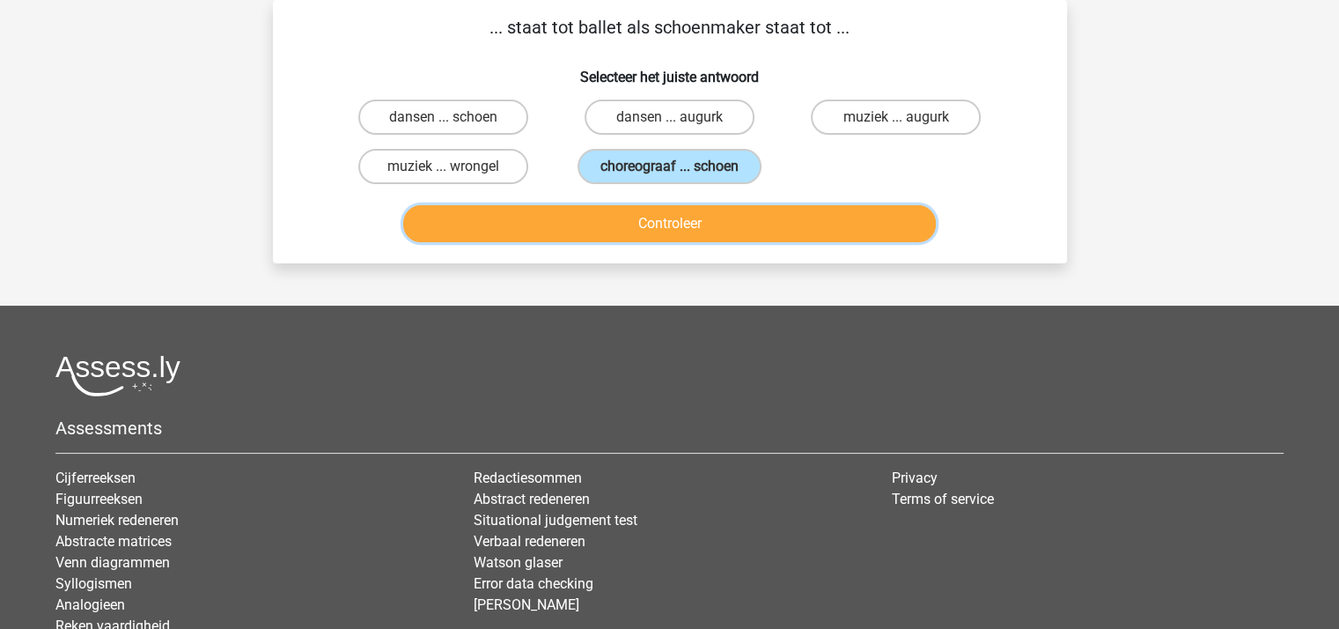
click at [666, 221] on button "Controleer" at bounding box center [669, 223] width 533 height 37
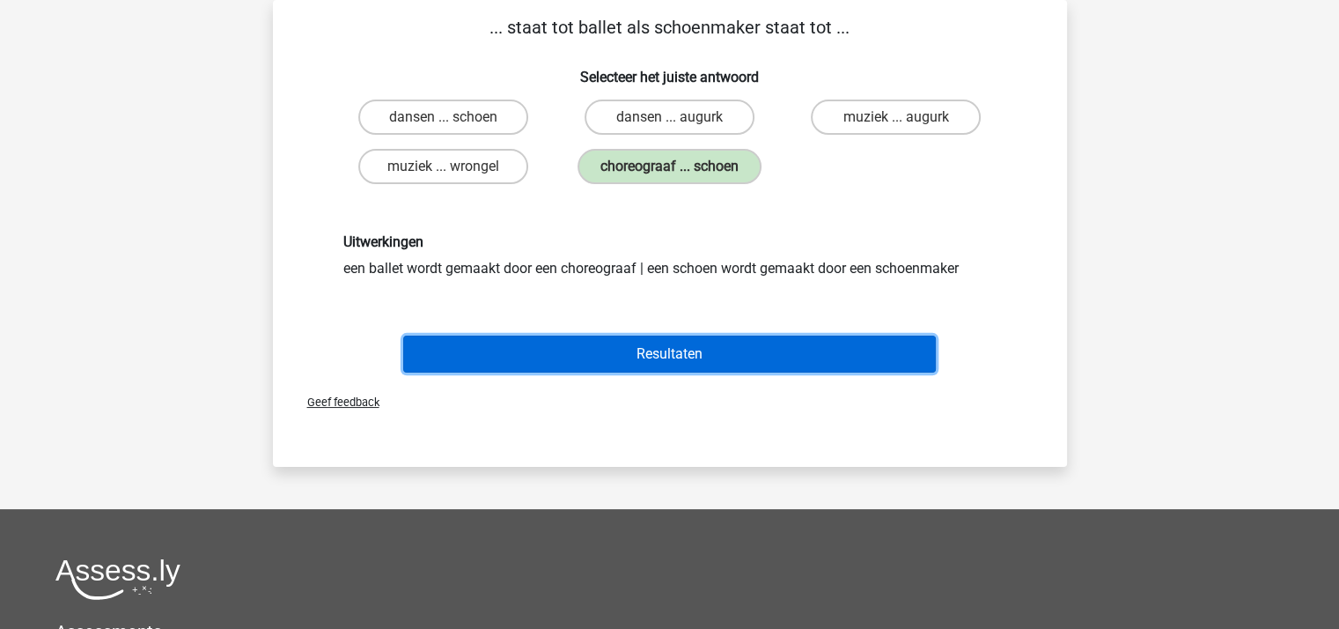
click at [673, 351] on button "Resultaten" at bounding box center [669, 353] width 533 height 37
click at [598, 338] on button "Resultaten" at bounding box center [669, 353] width 533 height 37
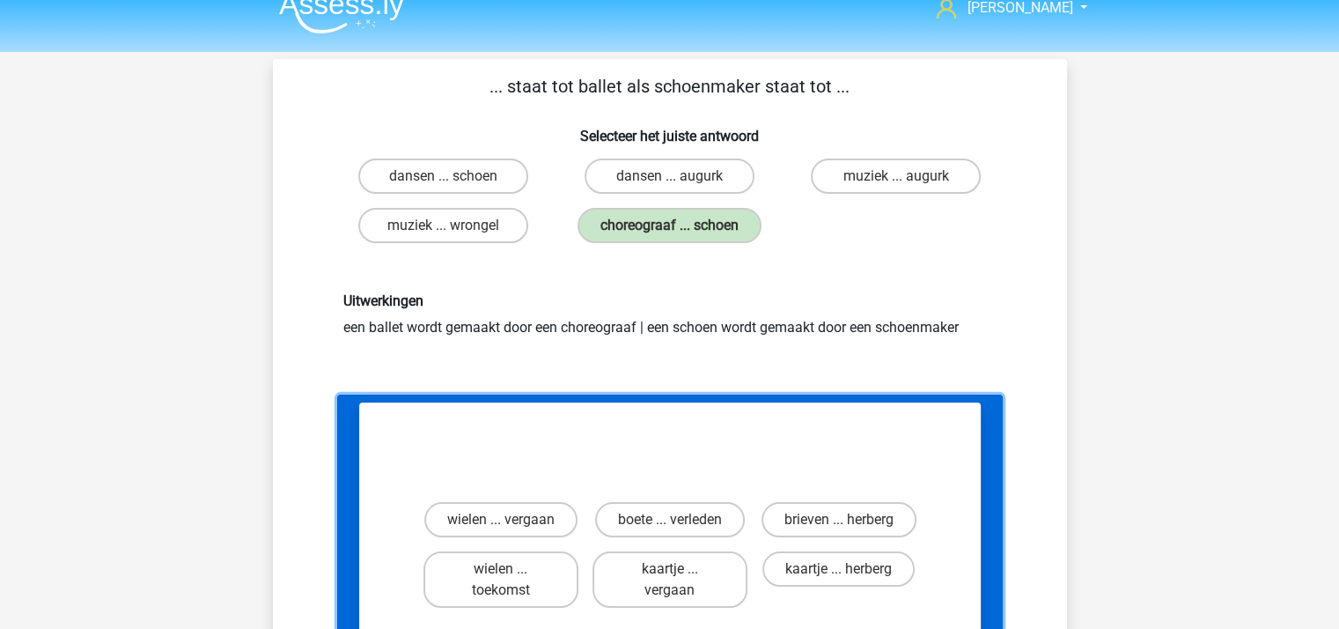
scroll to position [0, 0]
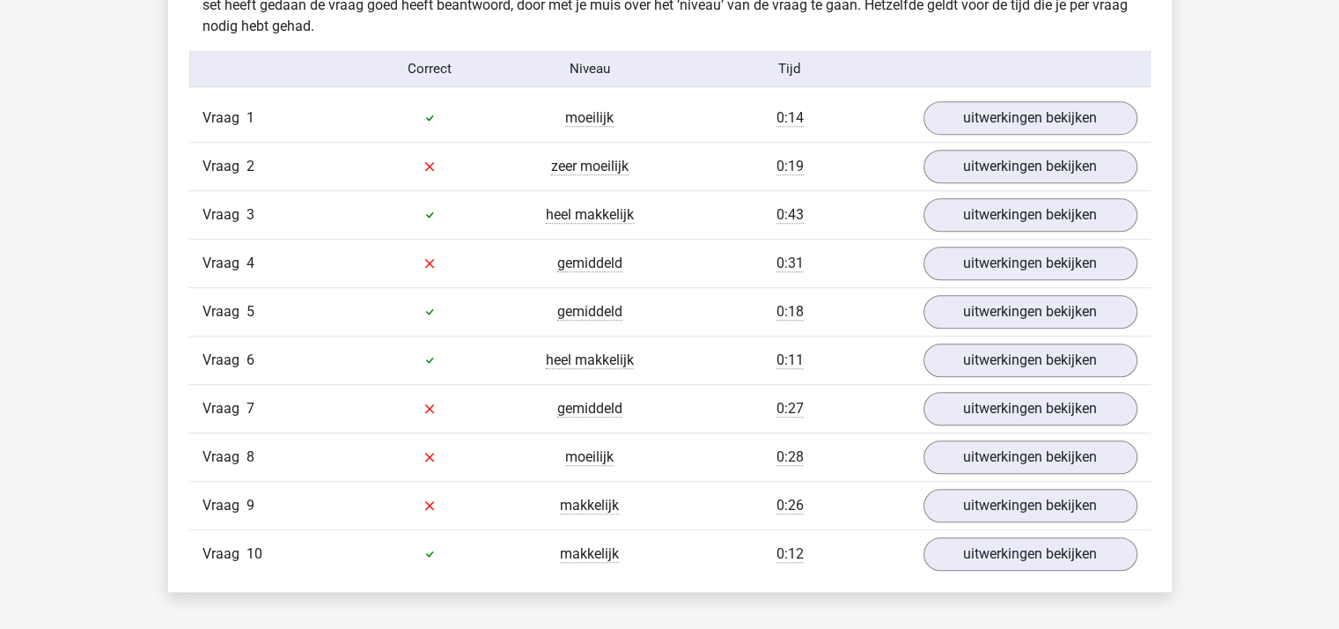
scroll to position [1145, 0]
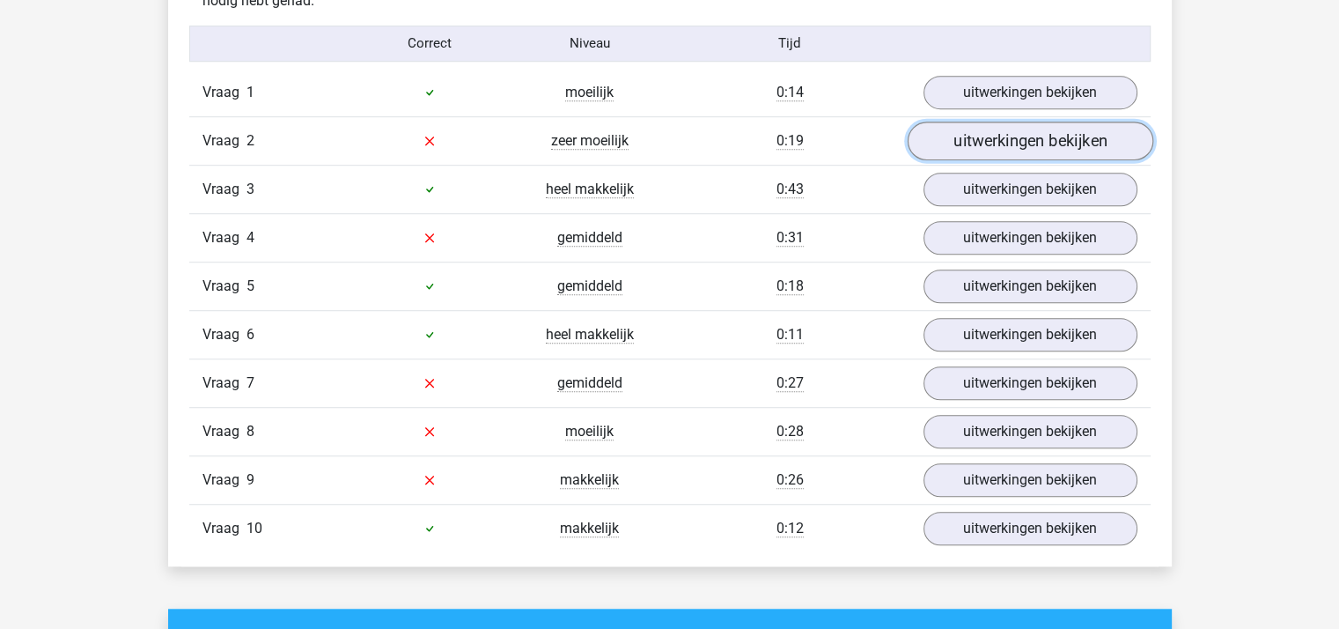
click at [979, 144] on link "uitwerkingen bekijken" at bounding box center [1030, 140] width 246 height 39
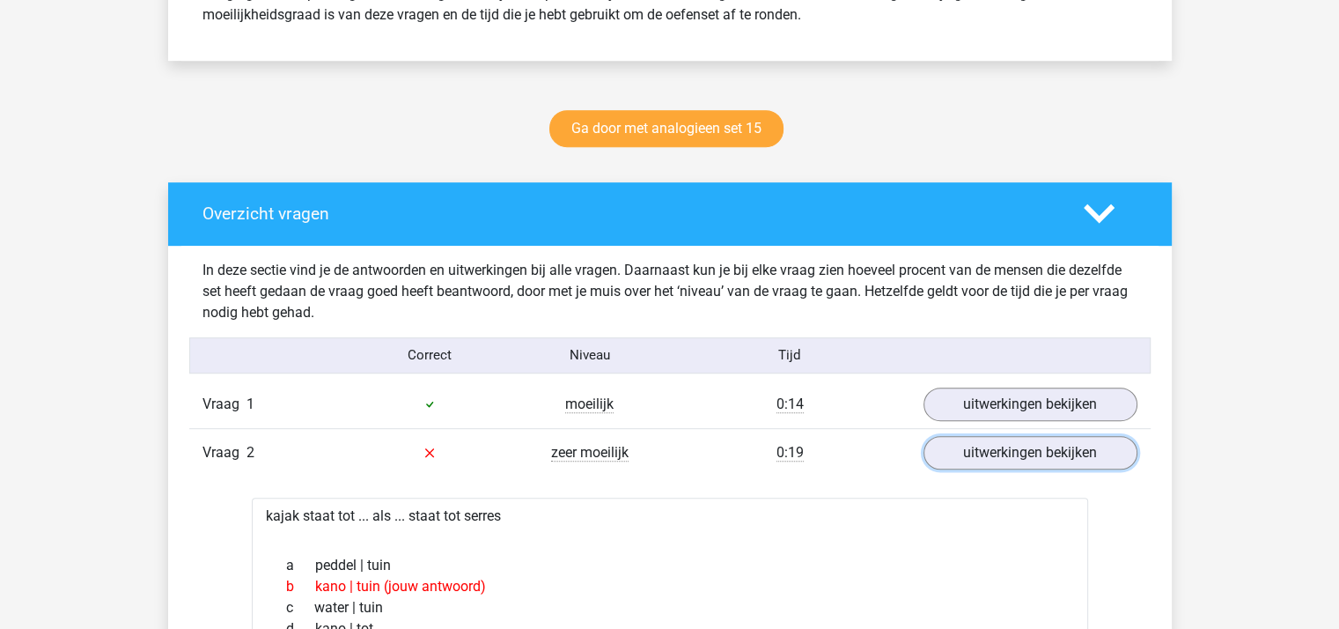
scroll to position [792, 0]
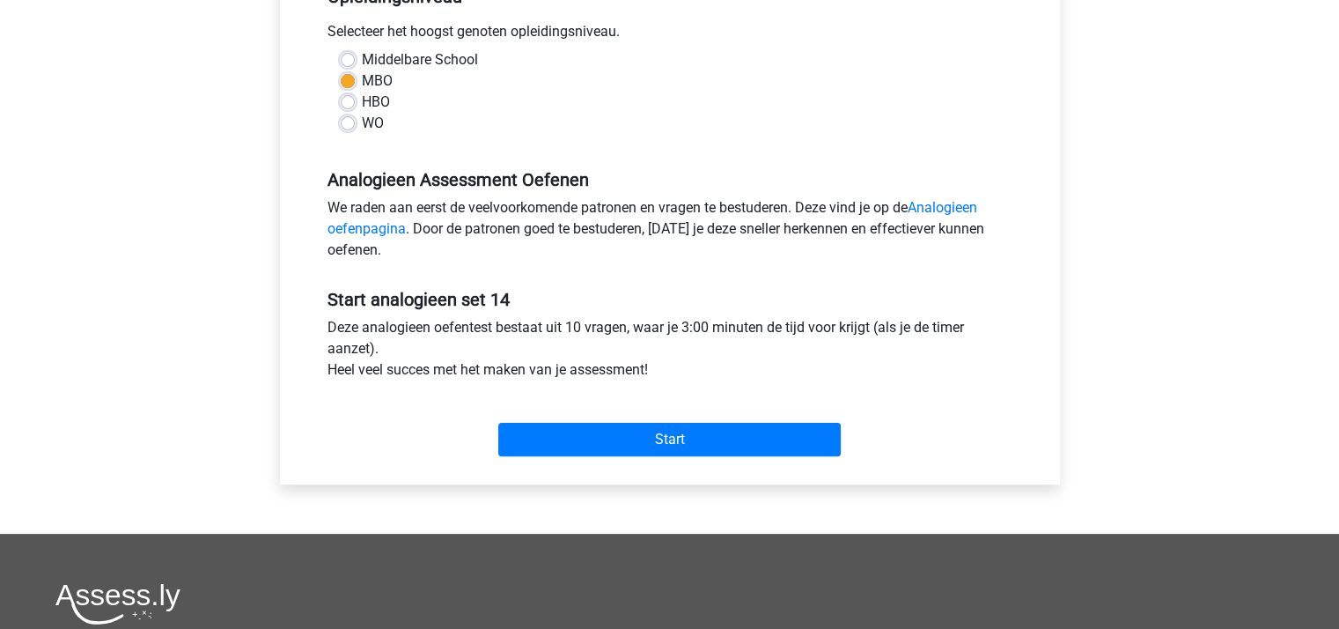
scroll to position [528, 0]
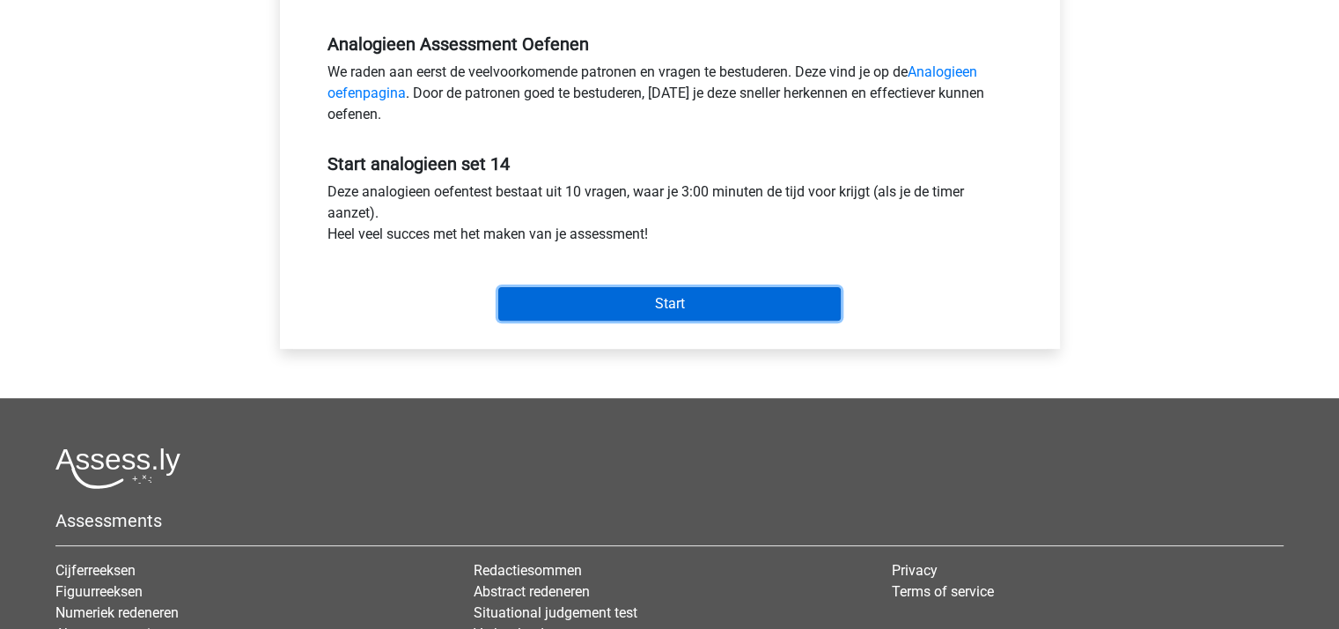
click at [664, 308] on input "Start" at bounding box center [669, 303] width 342 height 33
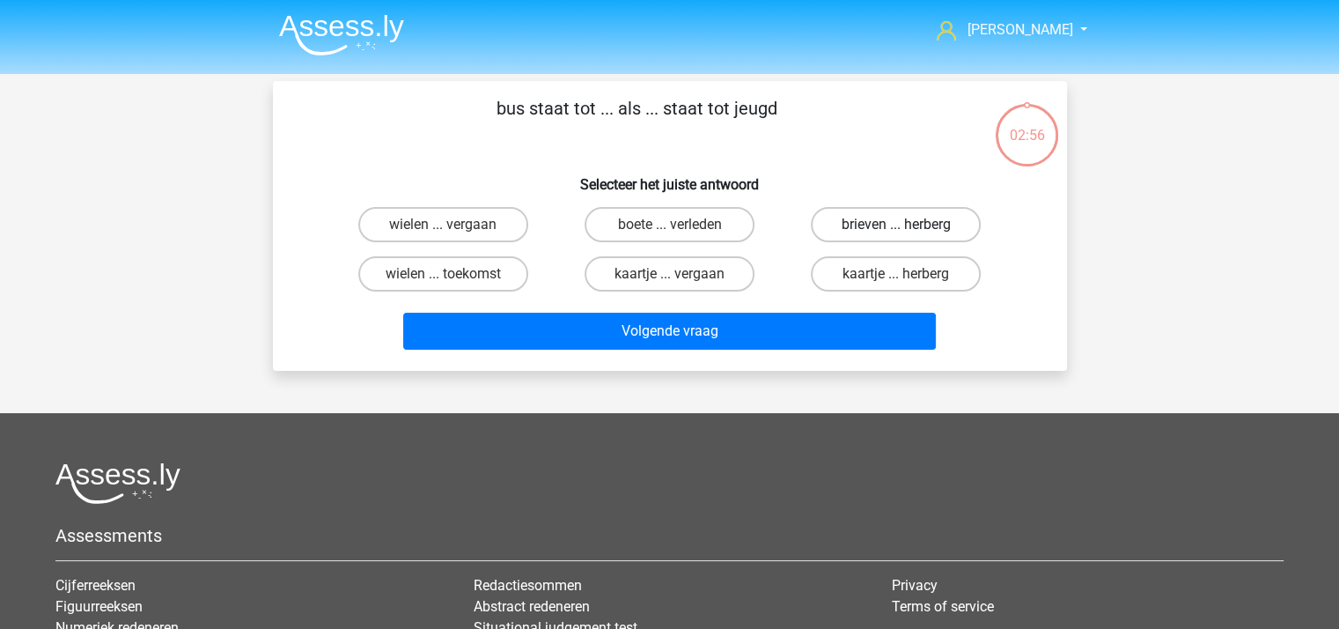
click at [879, 225] on label "brieven ... herberg" at bounding box center [896, 224] width 170 height 35
click at [896, 225] on input "brieven ... herberg" at bounding box center [901, 230] width 11 height 11
radio input "true"
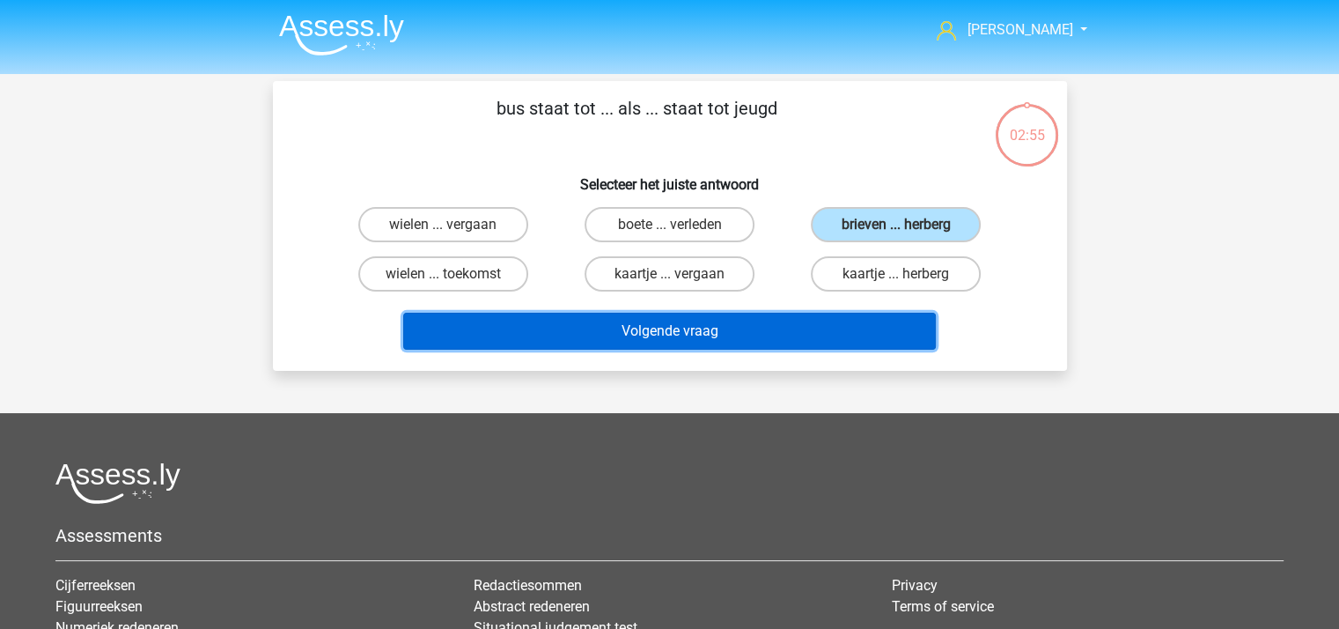
click at [723, 328] on button "Volgende vraag" at bounding box center [669, 331] width 533 height 37
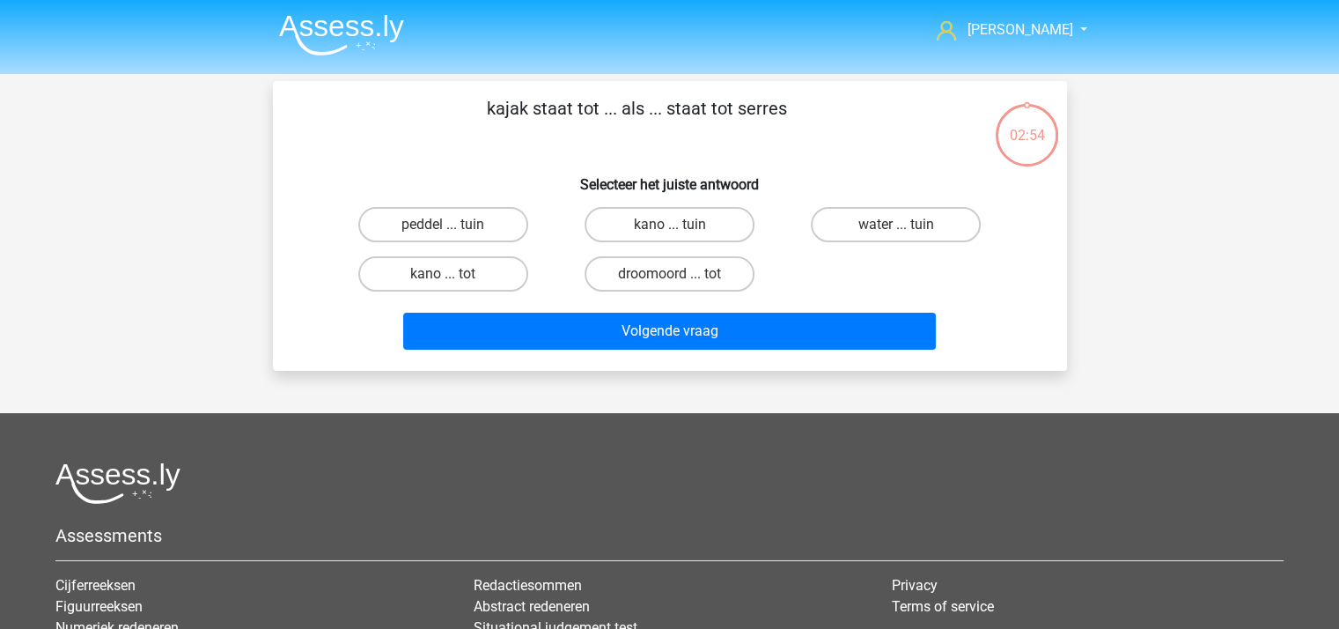
scroll to position [81, 0]
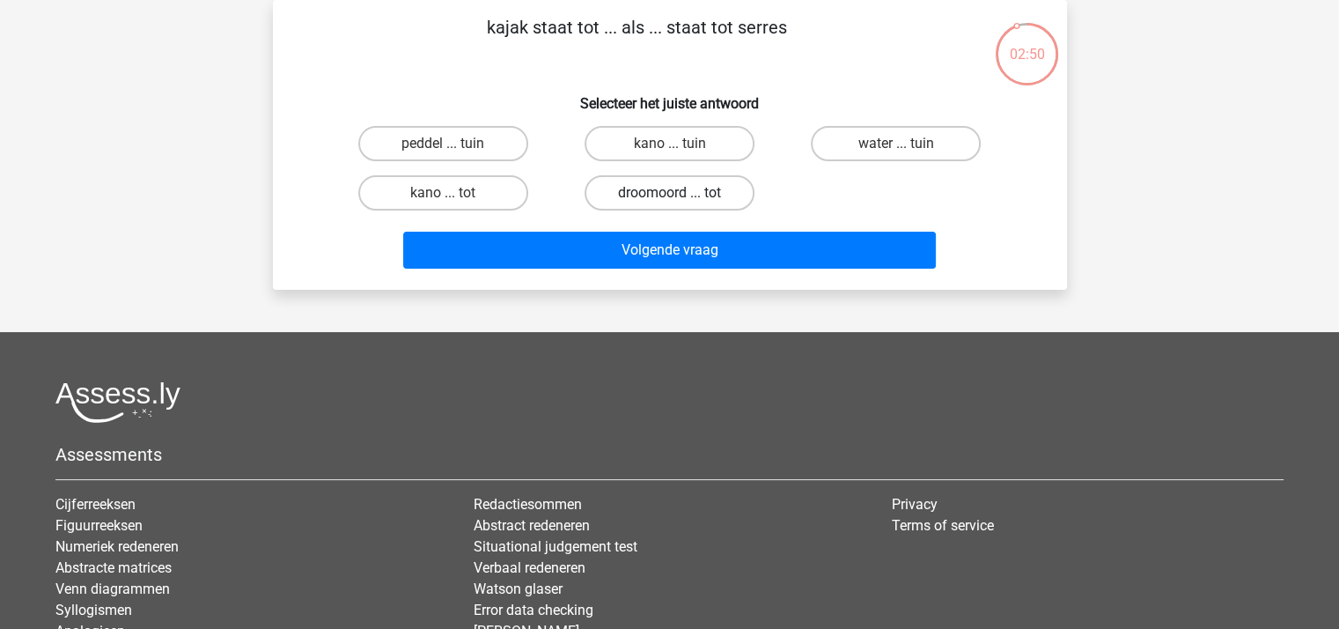
click at [674, 188] on label "droomoord ... tot" at bounding box center [670, 192] width 170 height 35
click at [674, 193] on input "droomoord ... tot" at bounding box center [674, 198] width 11 height 11
radio input "true"
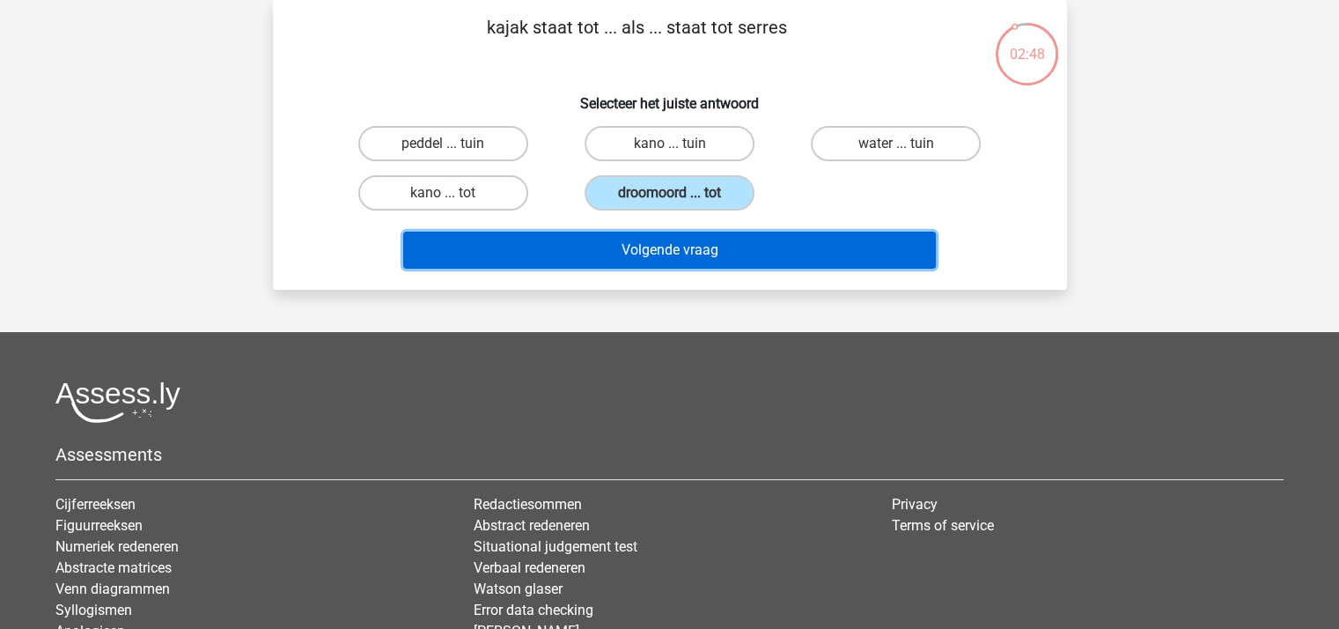
click at [675, 249] on button "Volgende vraag" at bounding box center [669, 250] width 533 height 37
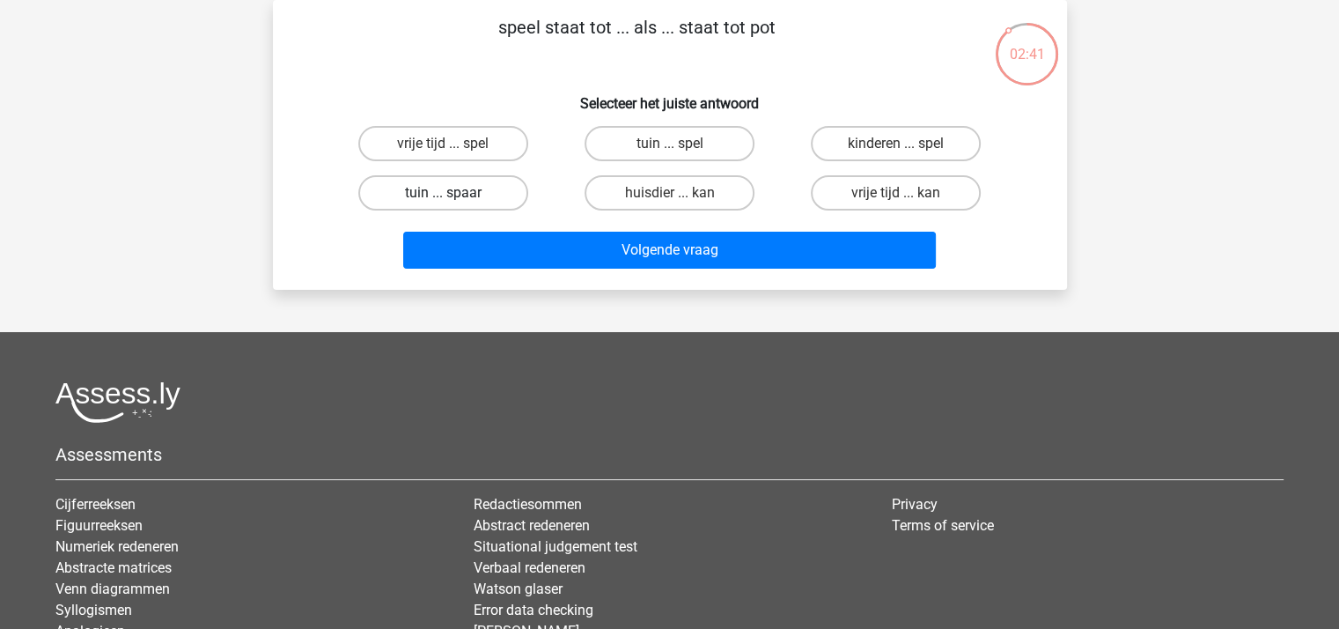
click at [483, 189] on label "tuin ... spaar" at bounding box center [443, 192] width 170 height 35
click at [454, 193] on input "tuin ... spaar" at bounding box center [448, 198] width 11 height 11
radio input "true"
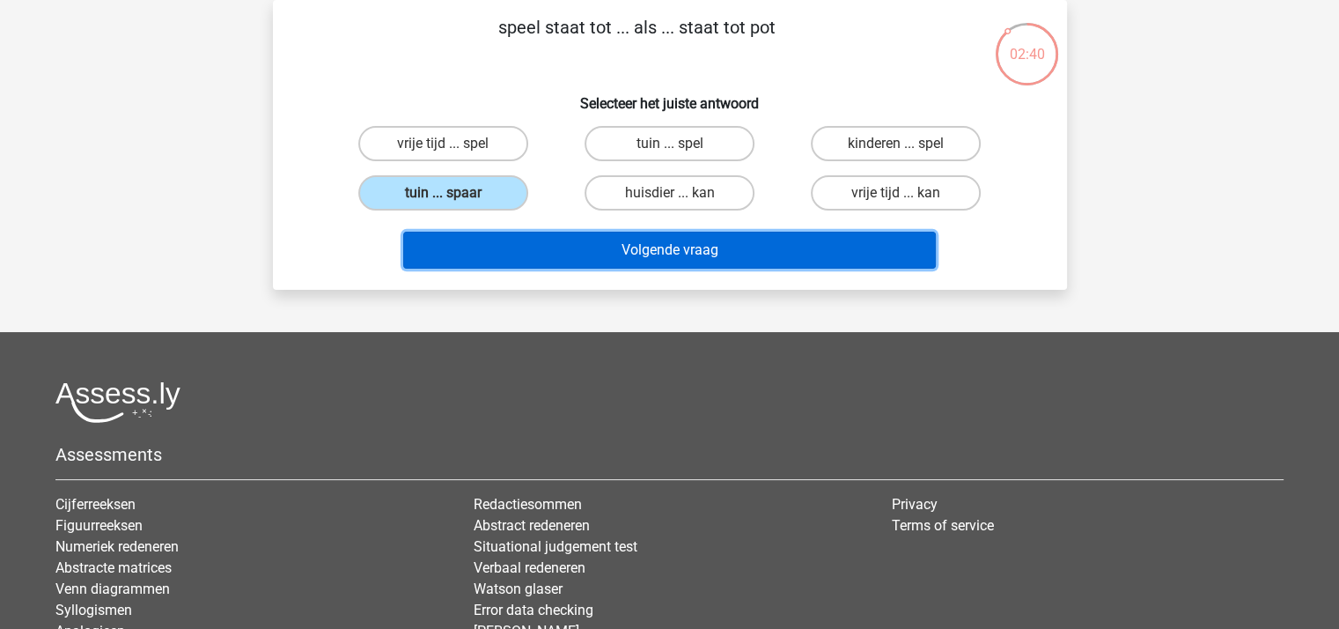
click at [611, 254] on button "Volgende vraag" at bounding box center [669, 250] width 533 height 37
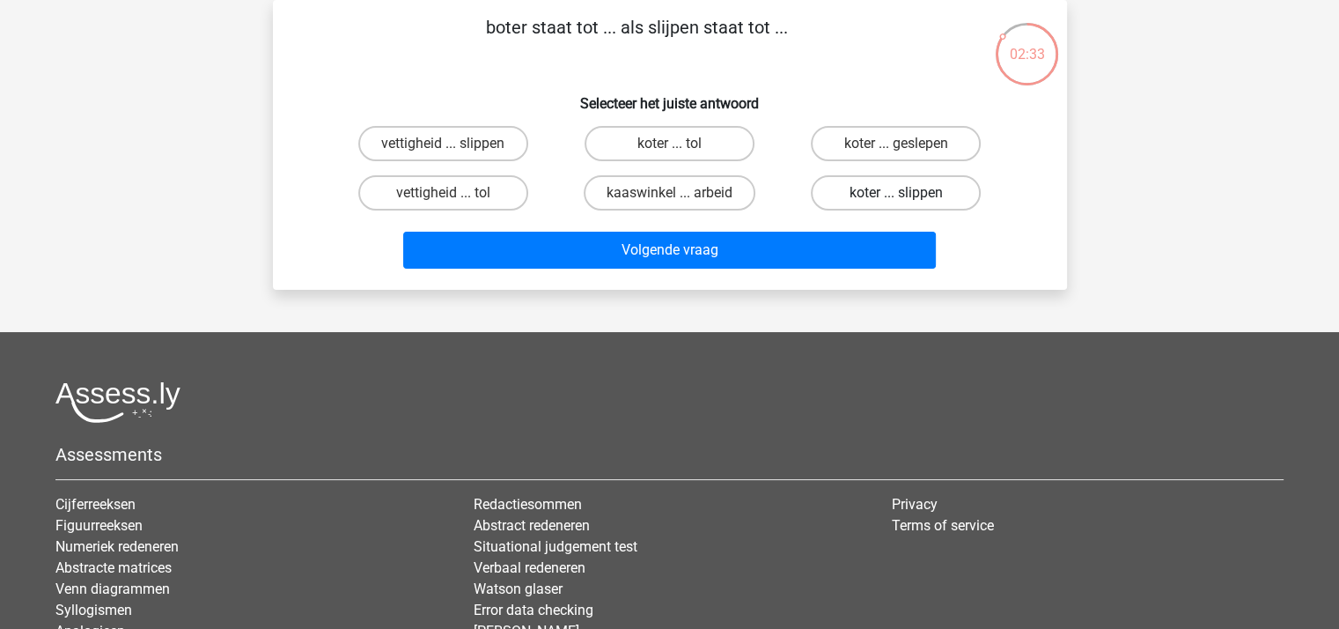
click at [868, 188] on label "koter ... slippen" at bounding box center [896, 192] width 170 height 35
click at [896, 193] on input "koter ... slippen" at bounding box center [901, 198] width 11 height 11
radio input "true"
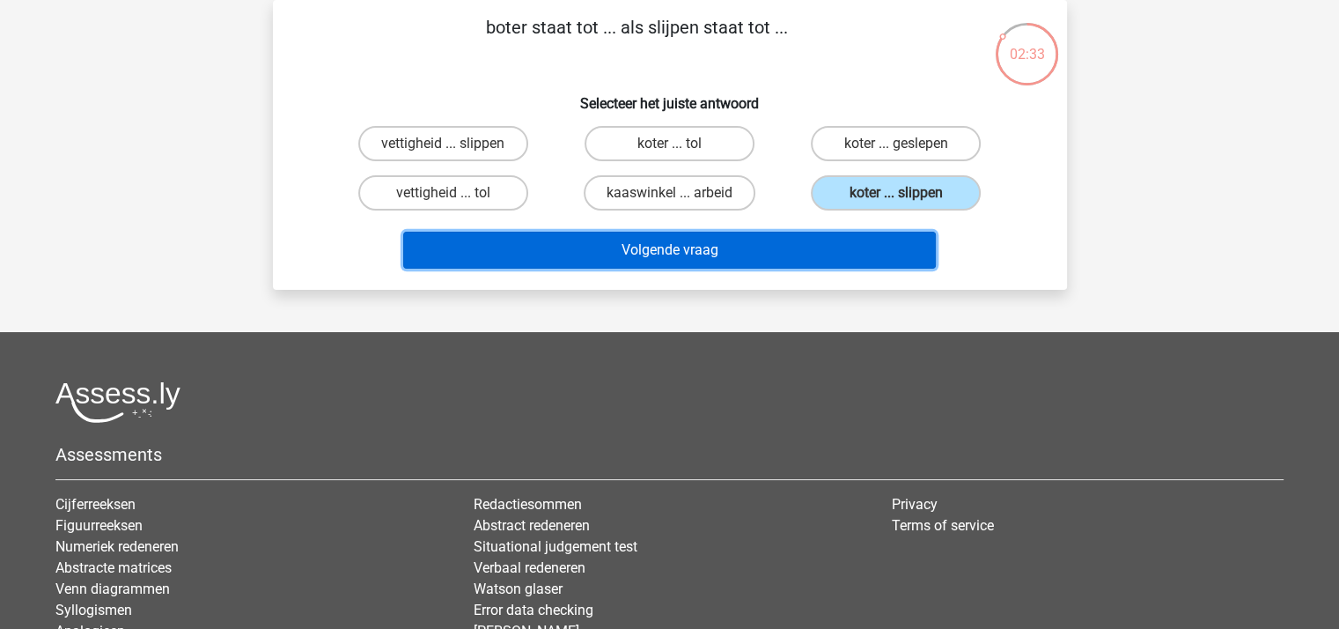
click at [740, 250] on button "Volgende vraag" at bounding box center [669, 250] width 533 height 37
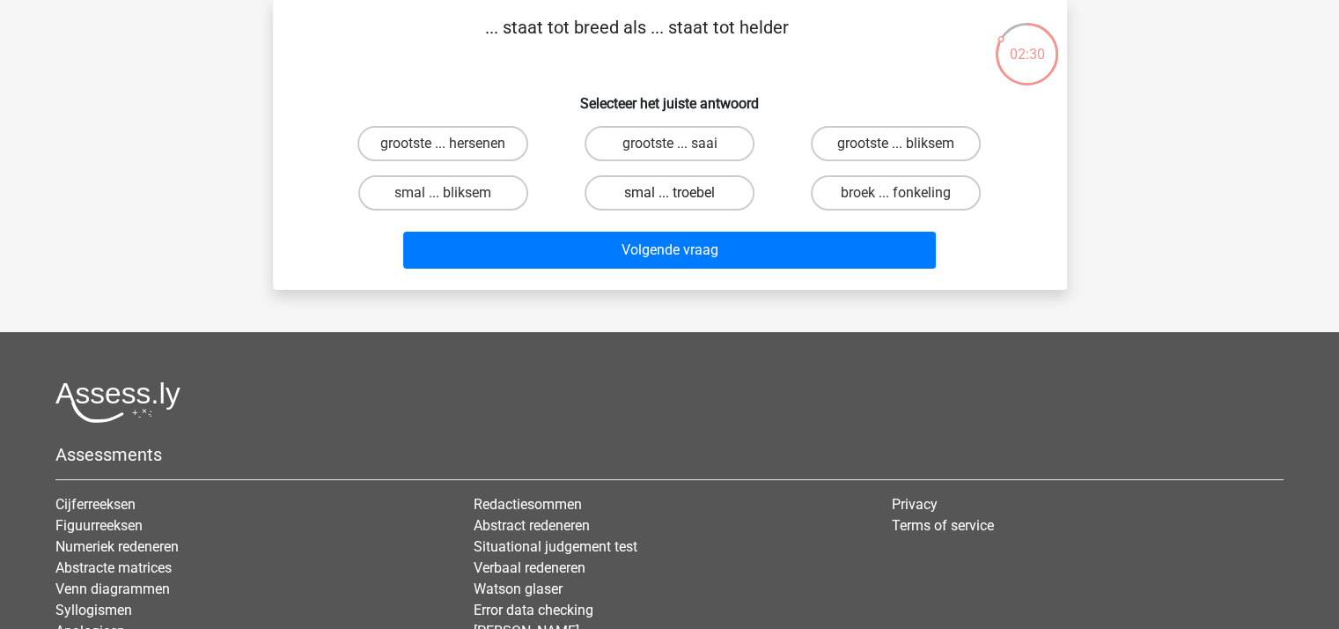
click at [658, 191] on label "smal ... troebel" at bounding box center [670, 192] width 170 height 35
click at [669, 193] on input "smal ... troebel" at bounding box center [674, 198] width 11 height 11
radio input "true"
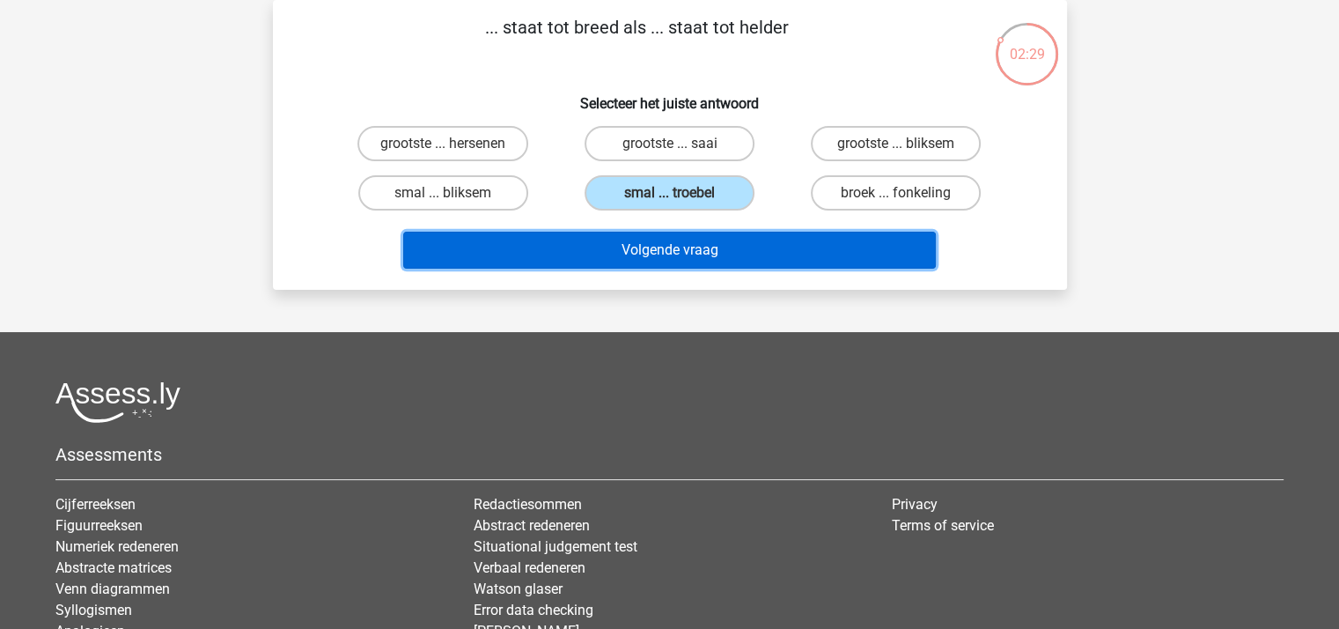
click at [659, 245] on button "Volgende vraag" at bounding box center [669, 250] width 533 height 37
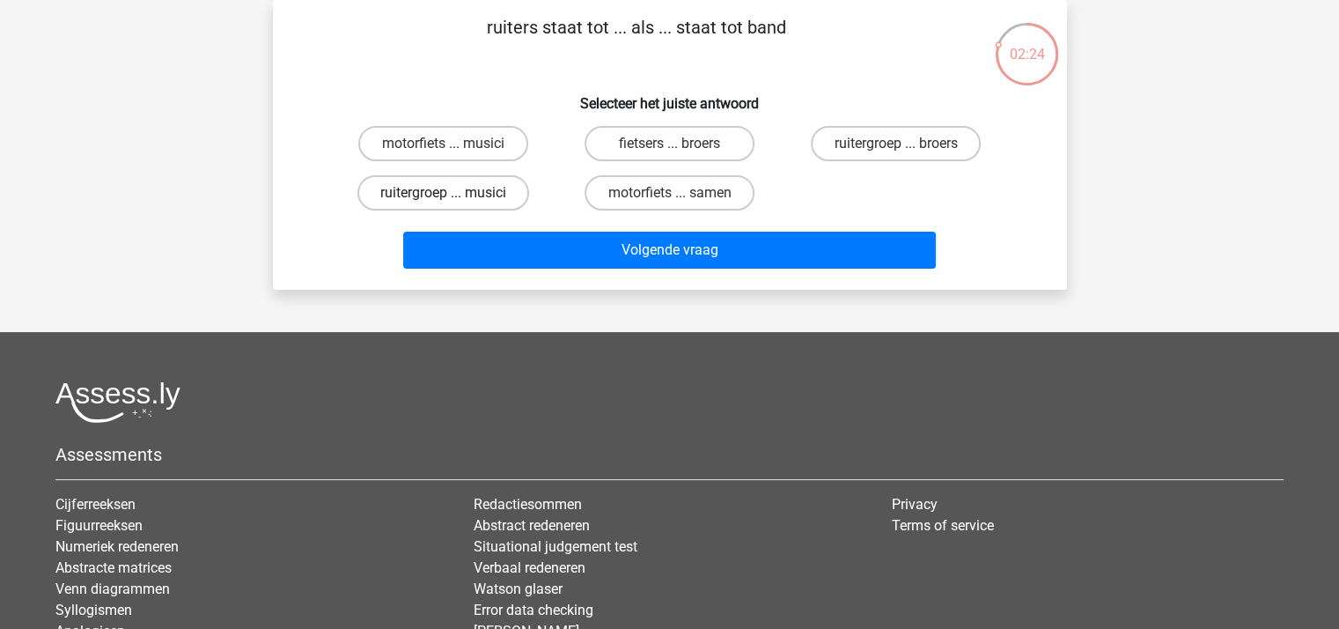
click at [481, 187] on label "ruitergroep ... musici" at bounding box center [443, 192] width 172 height 35
click at [454, 193] on input "ruitergroep ... musici" at bounding box center [448, 198] width 11 height 11
radio input "true"
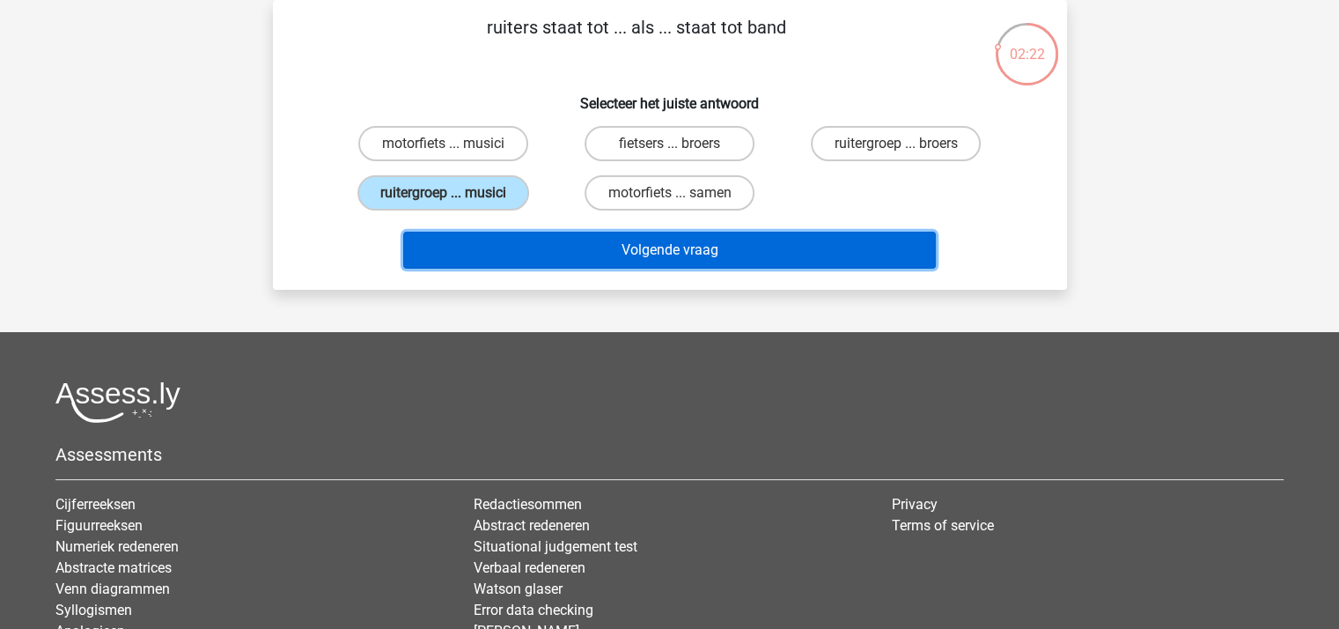
click at [572, 249] on button "Volgende vraag" at bounding box center [669, 250] width 533 height 37
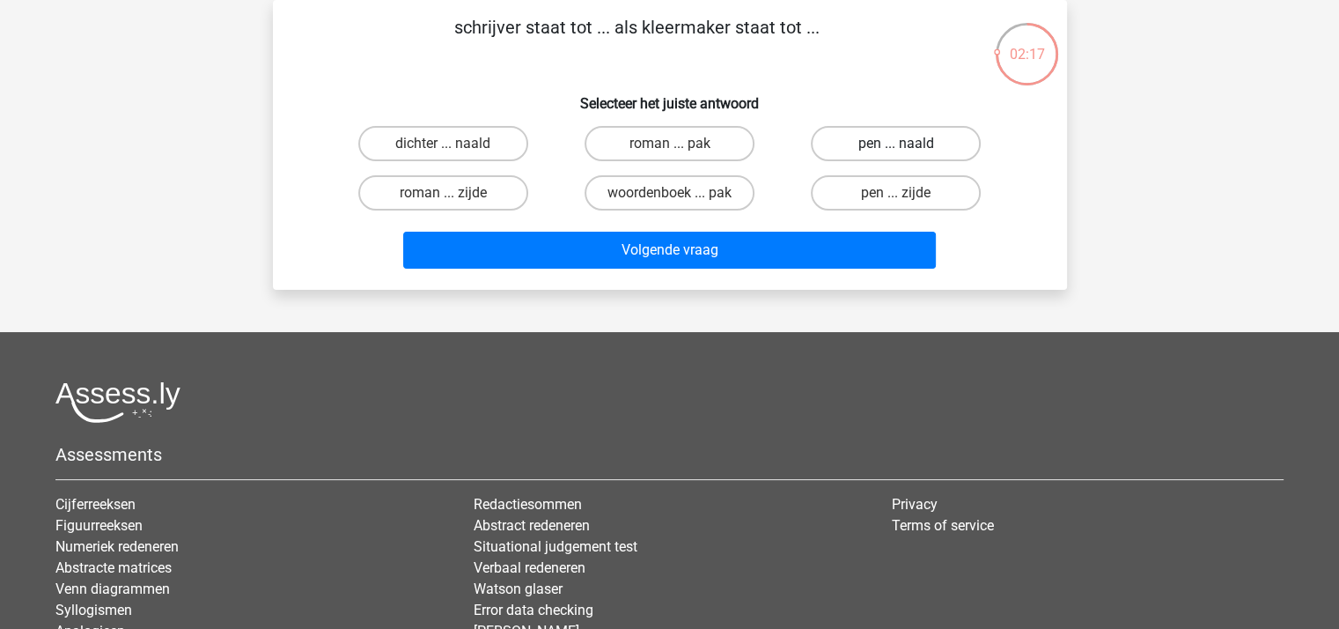
click at [882, 142] on label "pen ... naald" at bounding box center [896, 143] width 170 height 35
click at [896, 144] on input "pen ... naald" at bounding box center [901, 149] width 11 height 11
radio input "true"
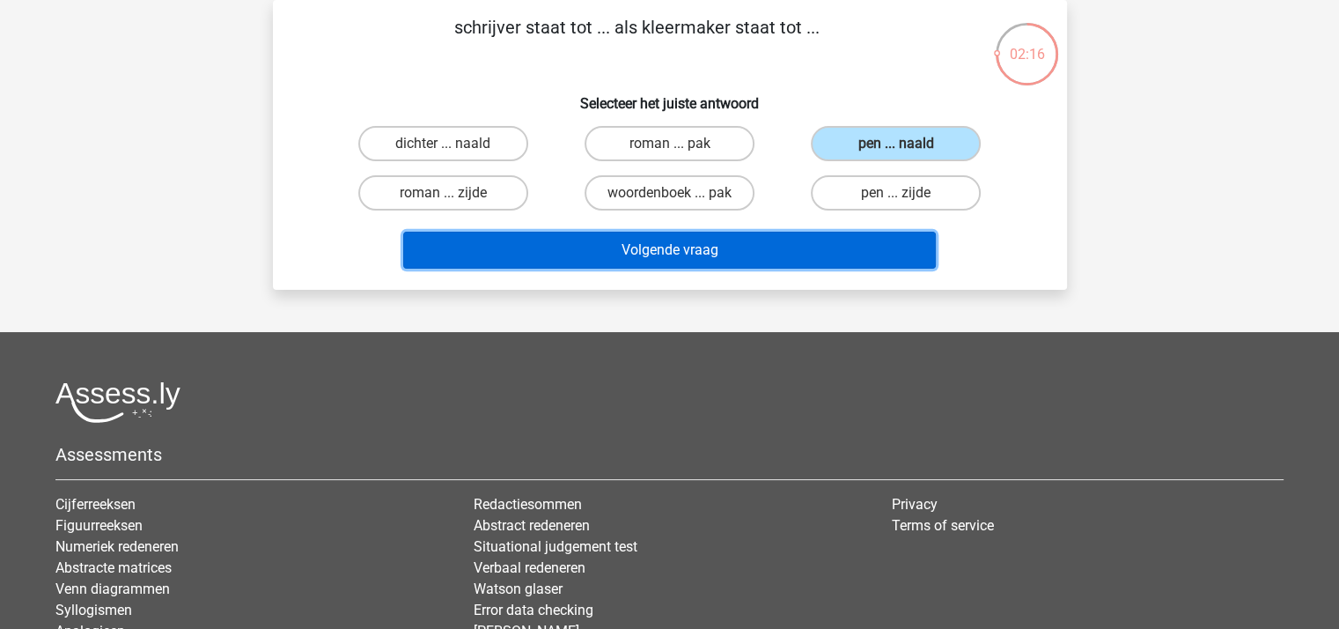
click at [750, 243] on button "Volgende vraag" at bounding box center [669, 250] width 533 height 37
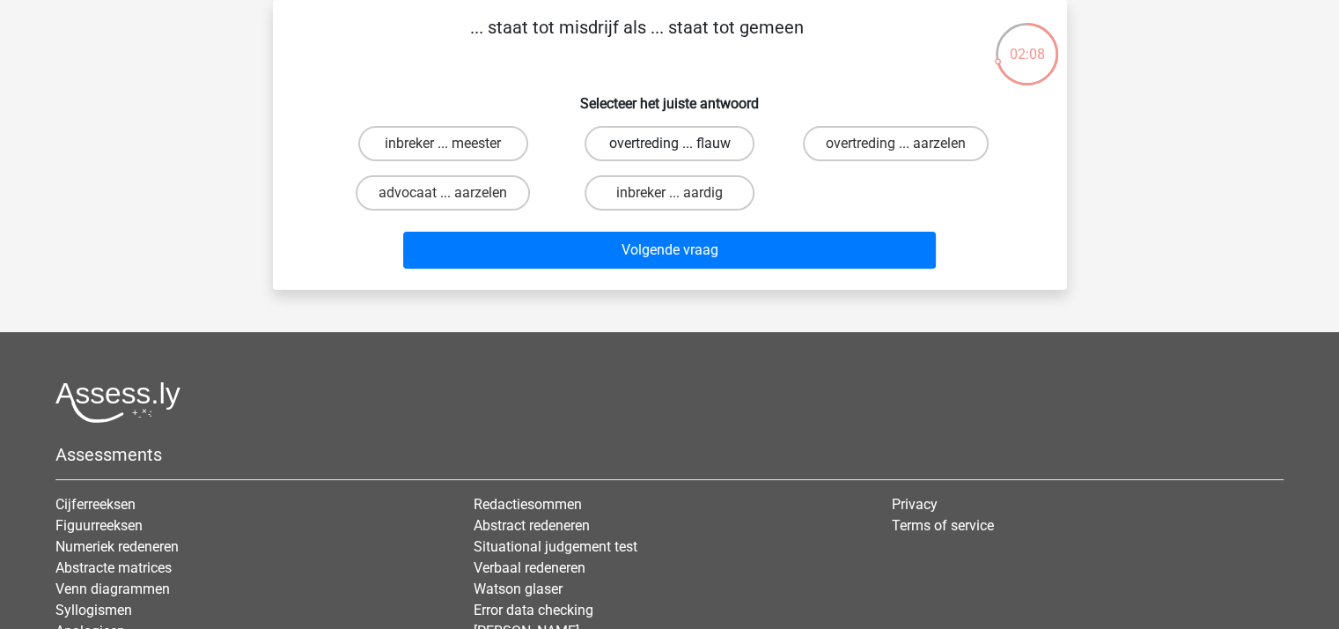
click at [720, 140] on label "overtreding ... flauw" at bounding box center [670, 143] width 170 height 35
click at [681, 144] on input "overtreding ... flauw" at bounding box center [674, 149] width 11 height 11
radio input "true"
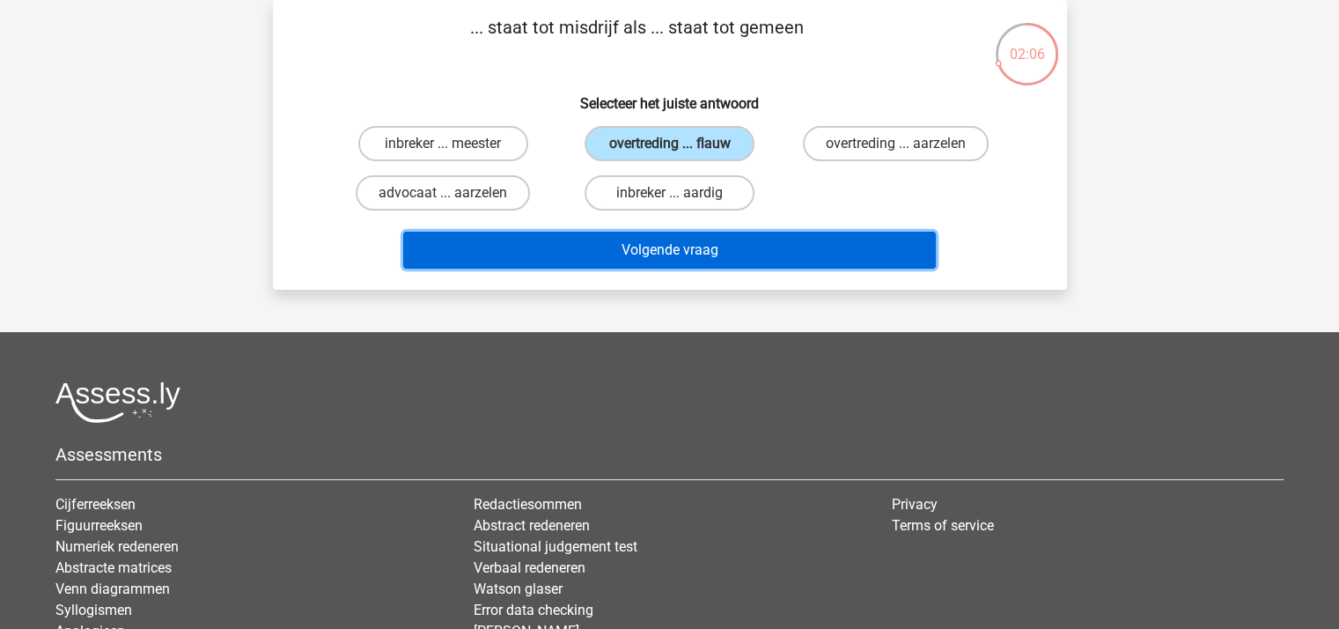
click at [708, 239] on button "Volgende vraag" at bounding box center [669, 250] width 533 height 37
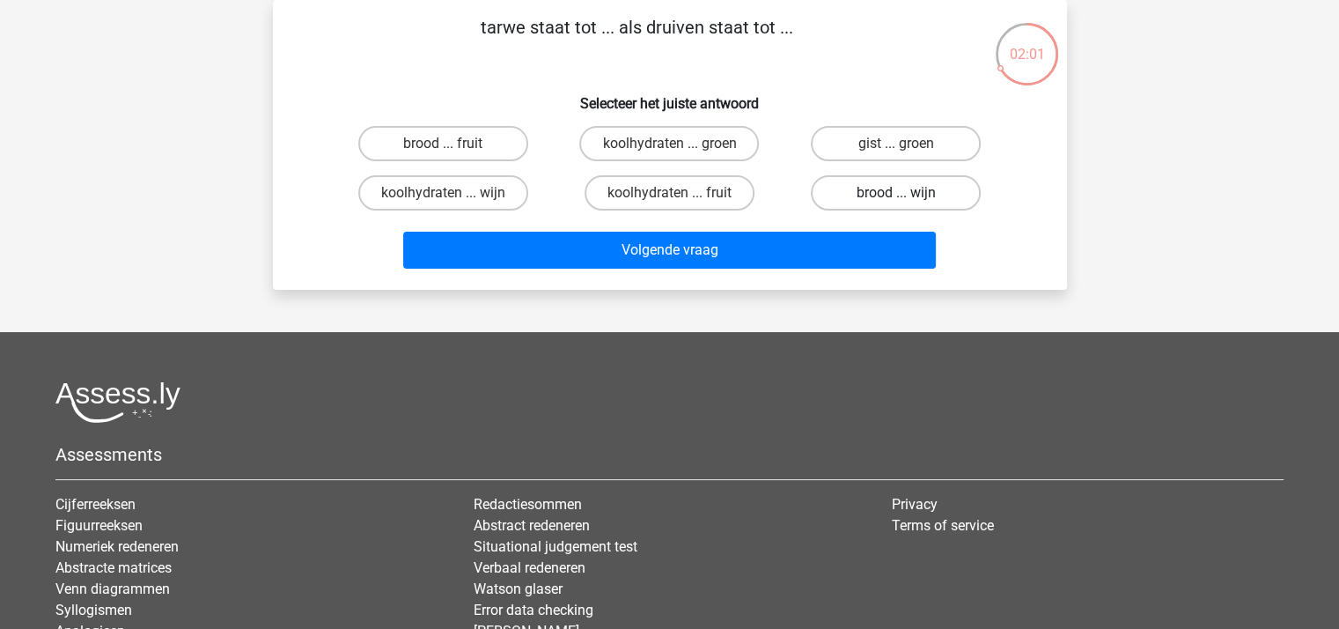
click at [848, 194] on label "brood ... wijn" at bounding box center [896, 192] width 170 height 35
click at [896, 194] on input "brood ... wijn" at bounding box center [901, 198] width 11 height 11
radio input "true"
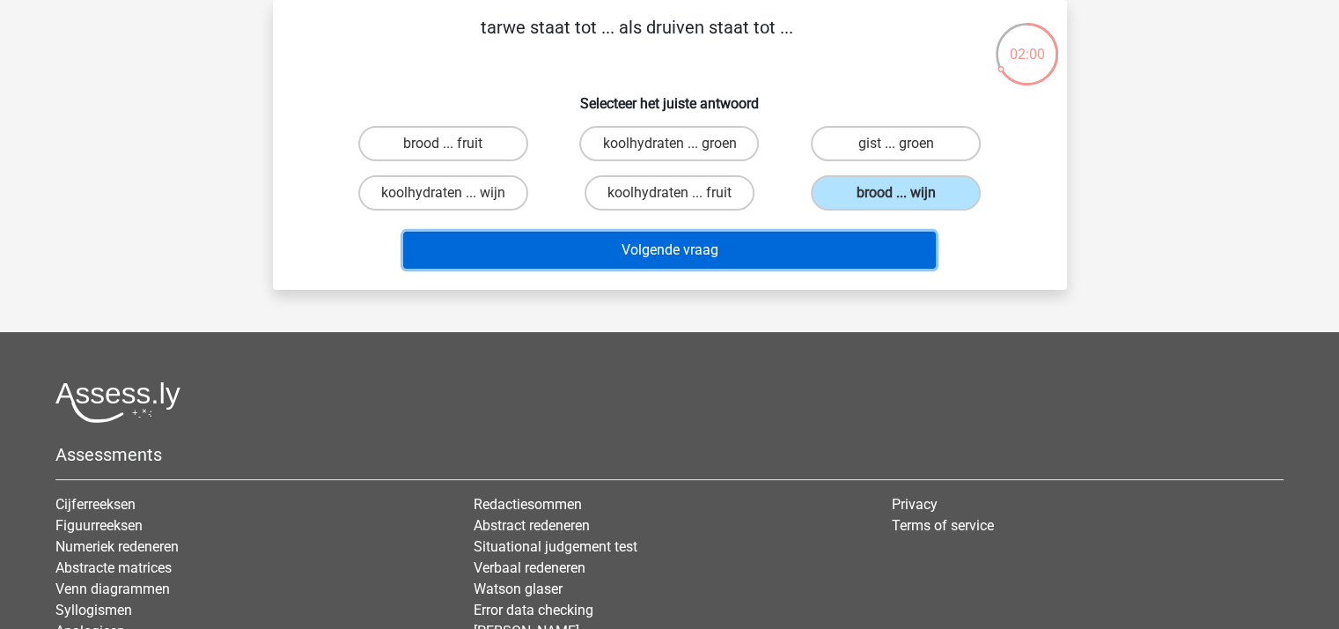
click at [773, 245] on button "Volgende vraag" at bounding box center [669, 250] width 533 height 37
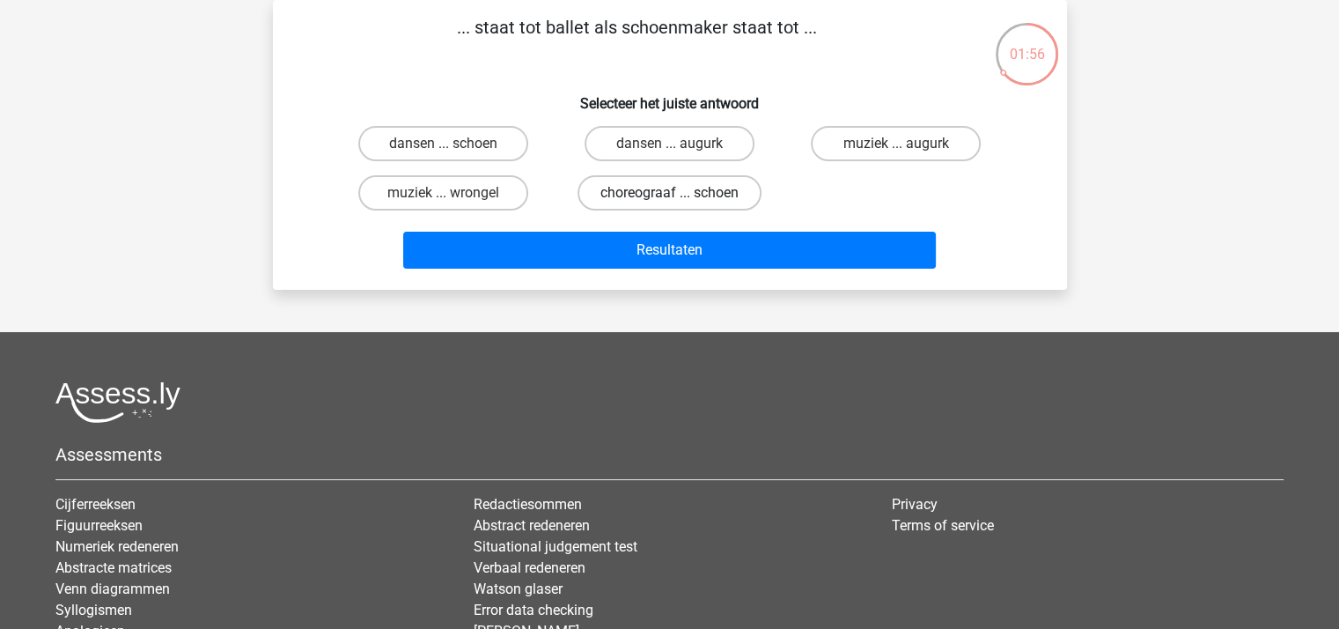
click at [679, 190] on label "choreograaf ... schoen" at bounding box center [670, 192] width 184 height 35
click at [679, 193] on input "choreograaf ... schoen" at bounding box center [674, 198] width 11 height 11
radio input "true"
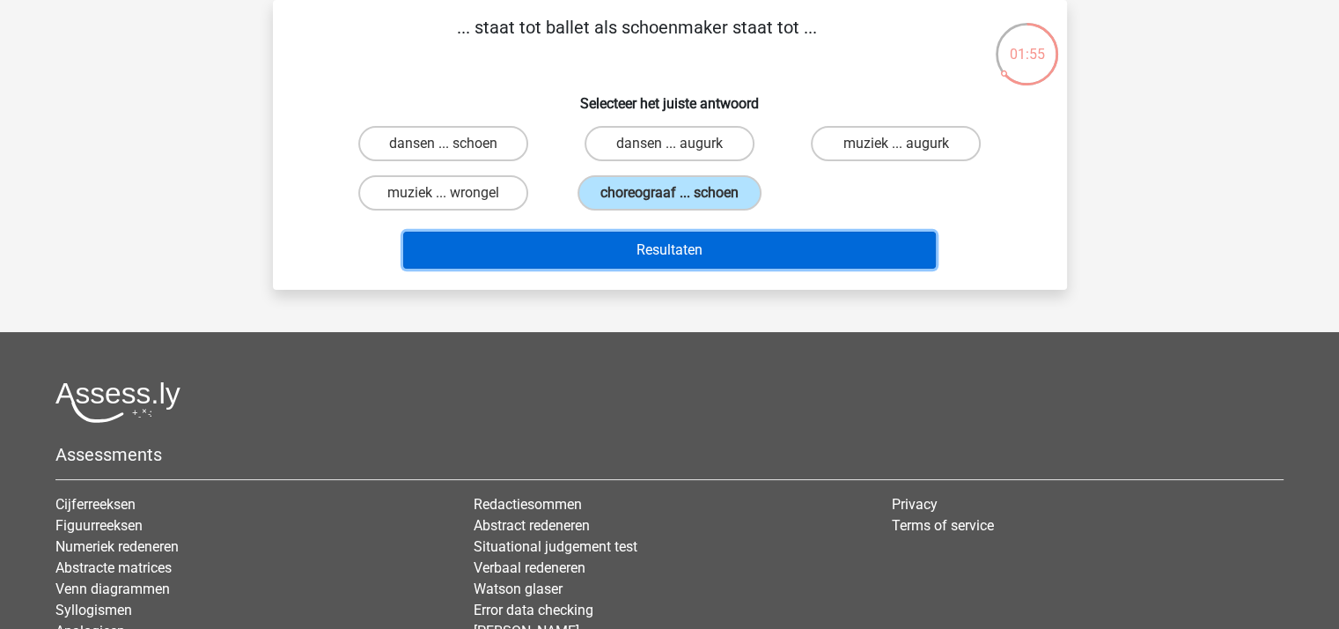
click at [686, 244] on button "Resultaten" at bounding box center [669, 250] width 533 height 37
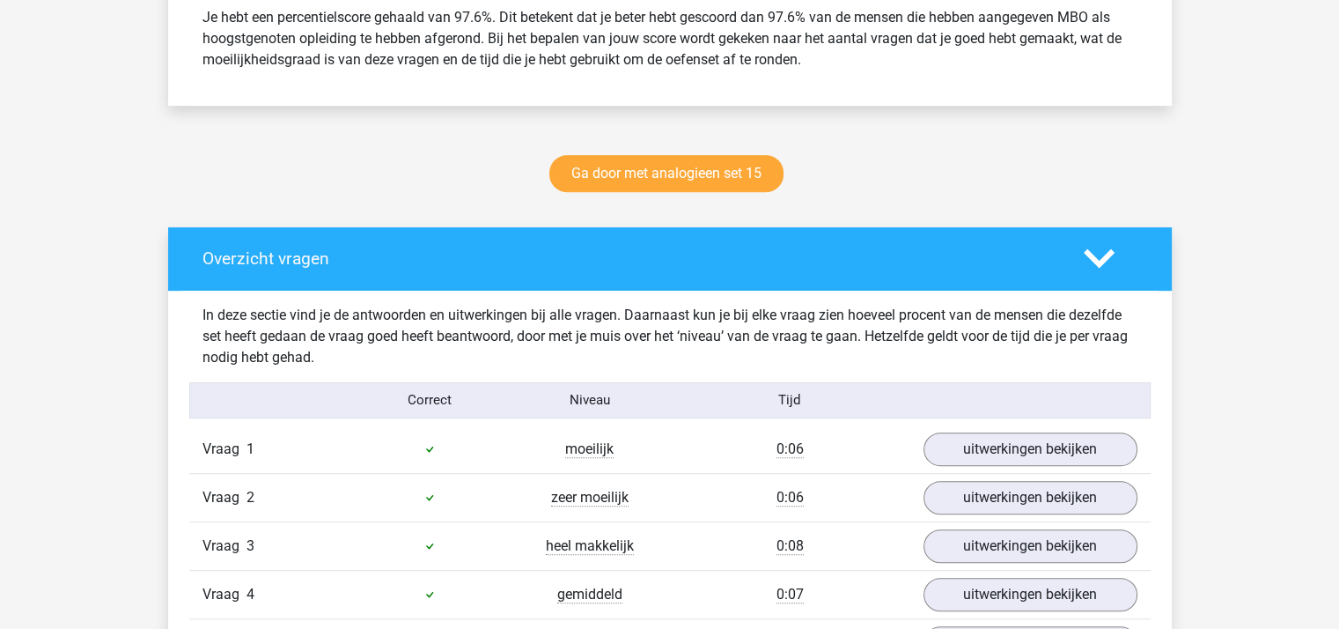
scroll to position [792, 0]
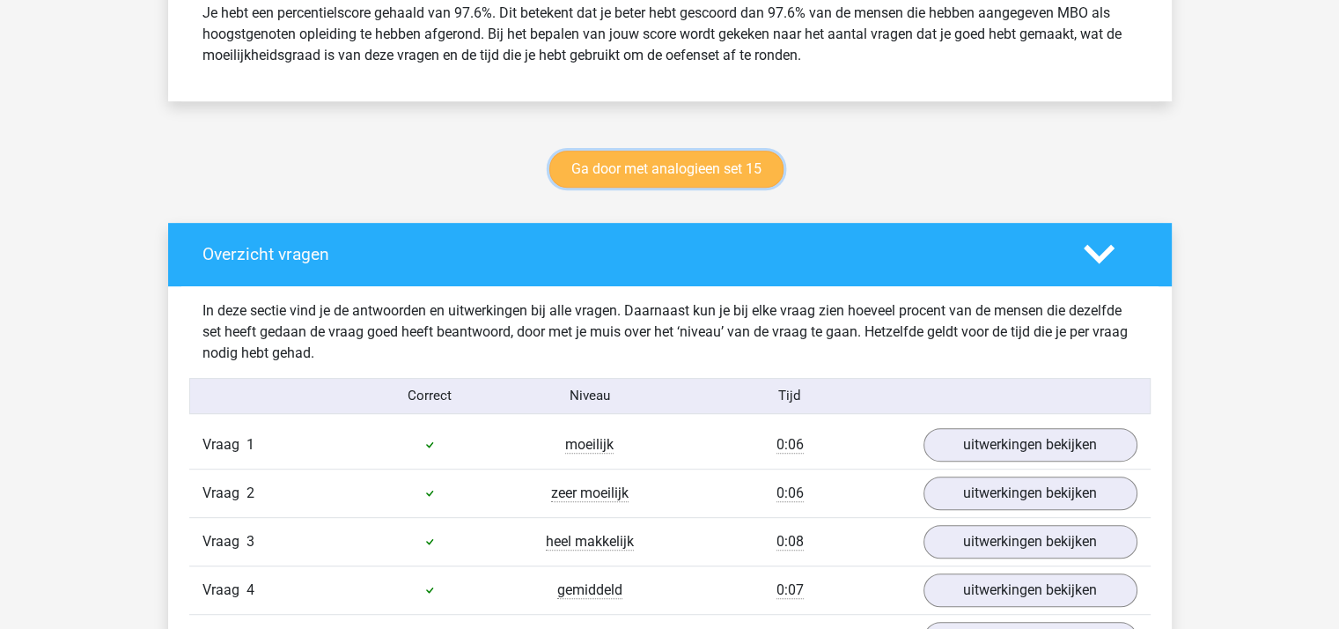
click at [673, 171] on link "Ga door met analogieen set 15" at bounding box center [666, 169] width 234 height 37
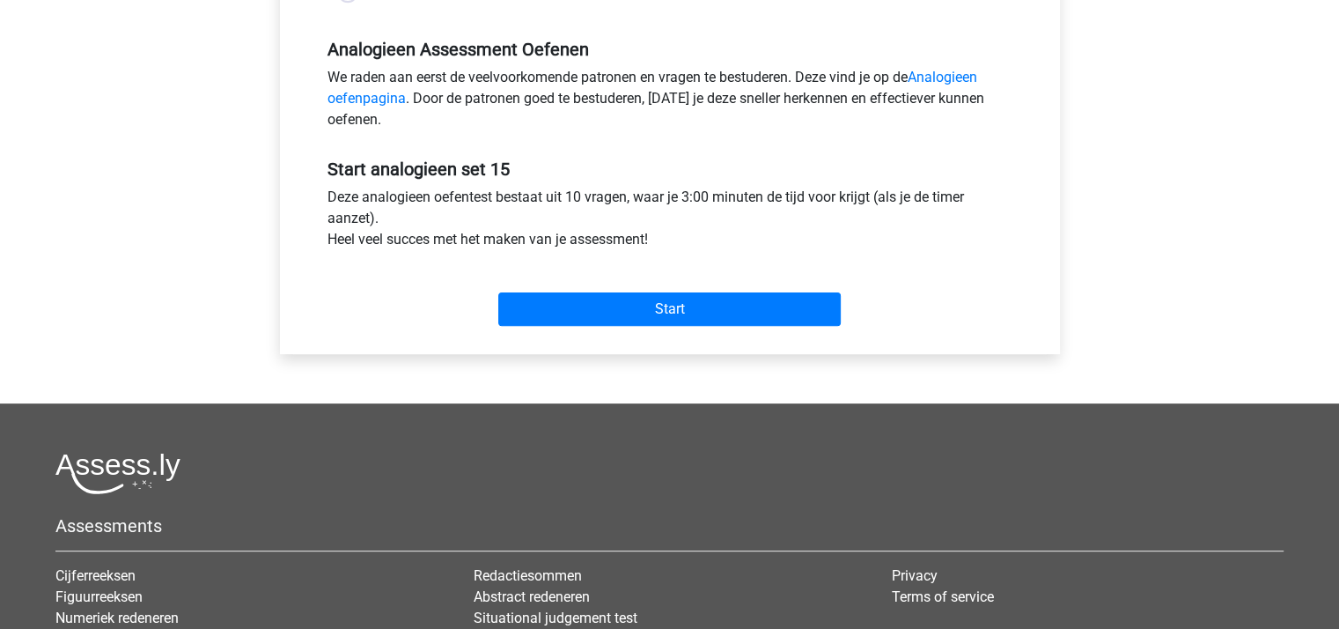
scroll to position [528, 0]
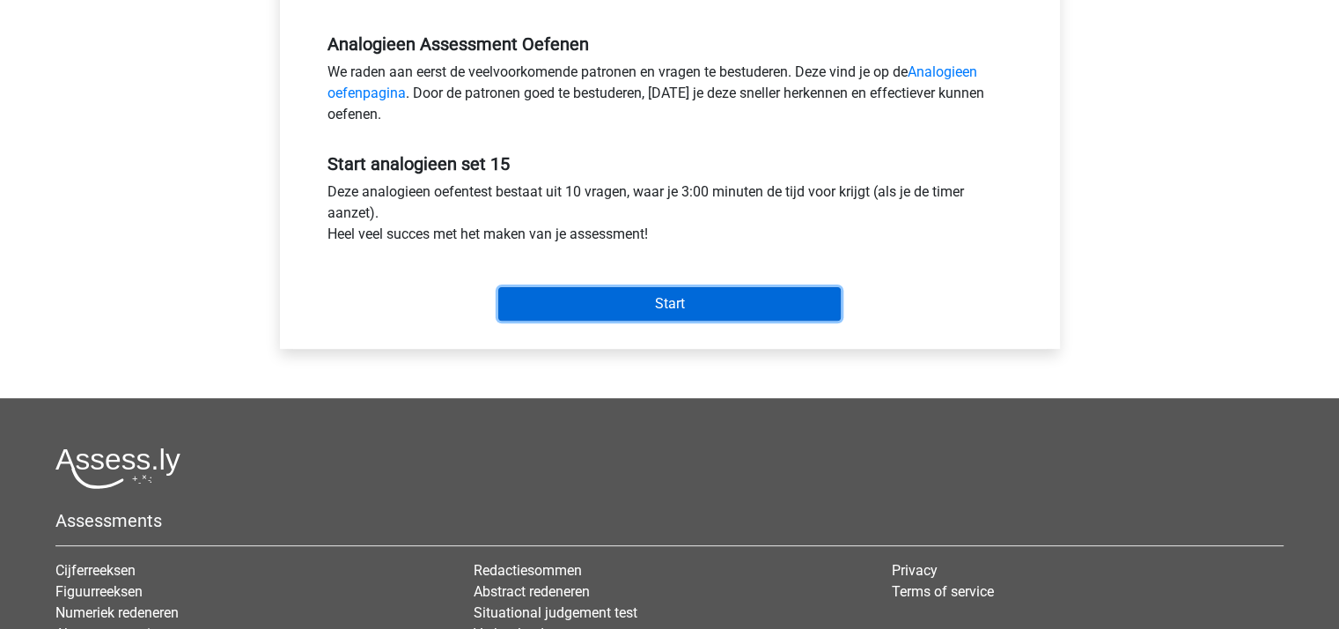
click at [669, 297] on input "Start" at bounding box center [669, 303] width 342 height 33
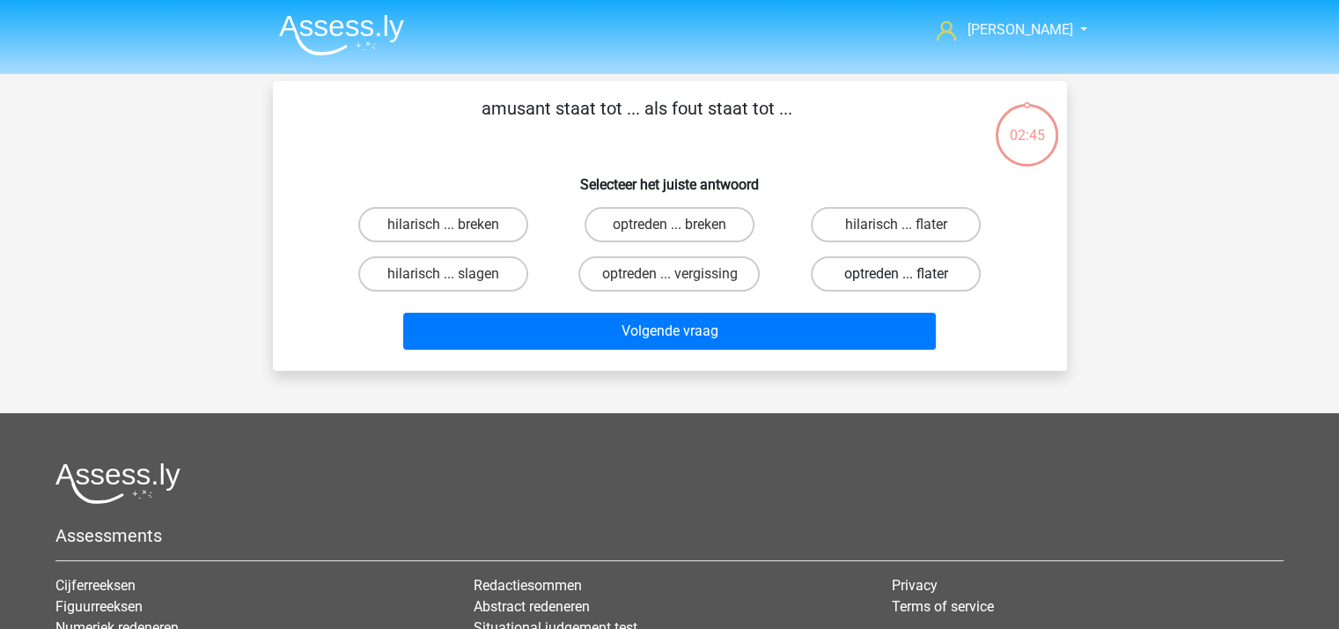
click at [881, 271] on label "optreden ... flater" at bounding box center [896, 273] width 170 height 35
click at [896, 274] on input "optreden ... flater" at bounding box center [901, 279] width 11 height 11
radio input "true"
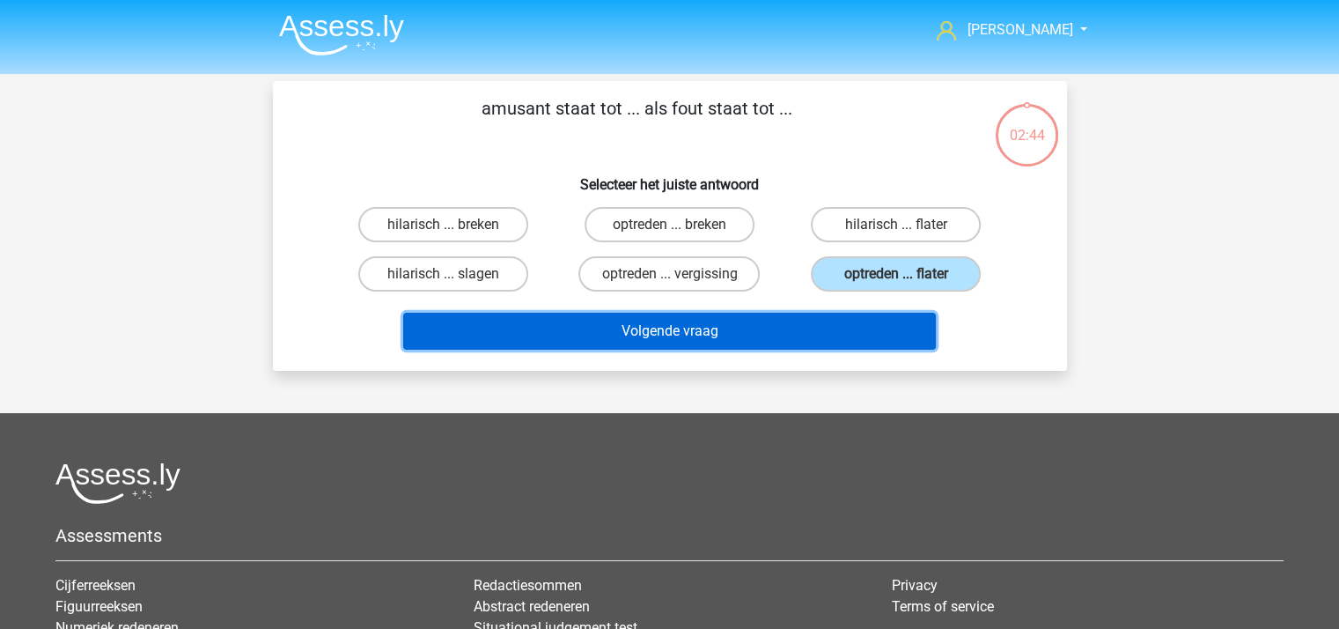
click at [797, 317] on button "Volgende vraag" at bounding box center [669, 331] width 533 height 37
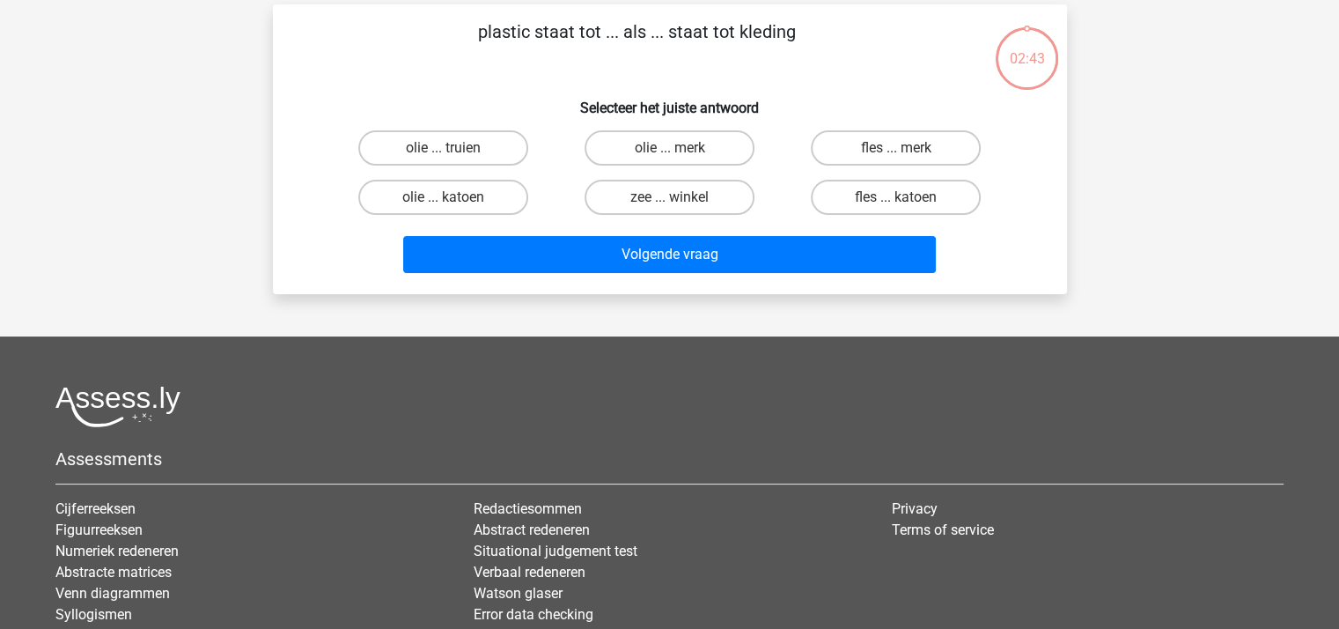
scroll to position [81, 0]
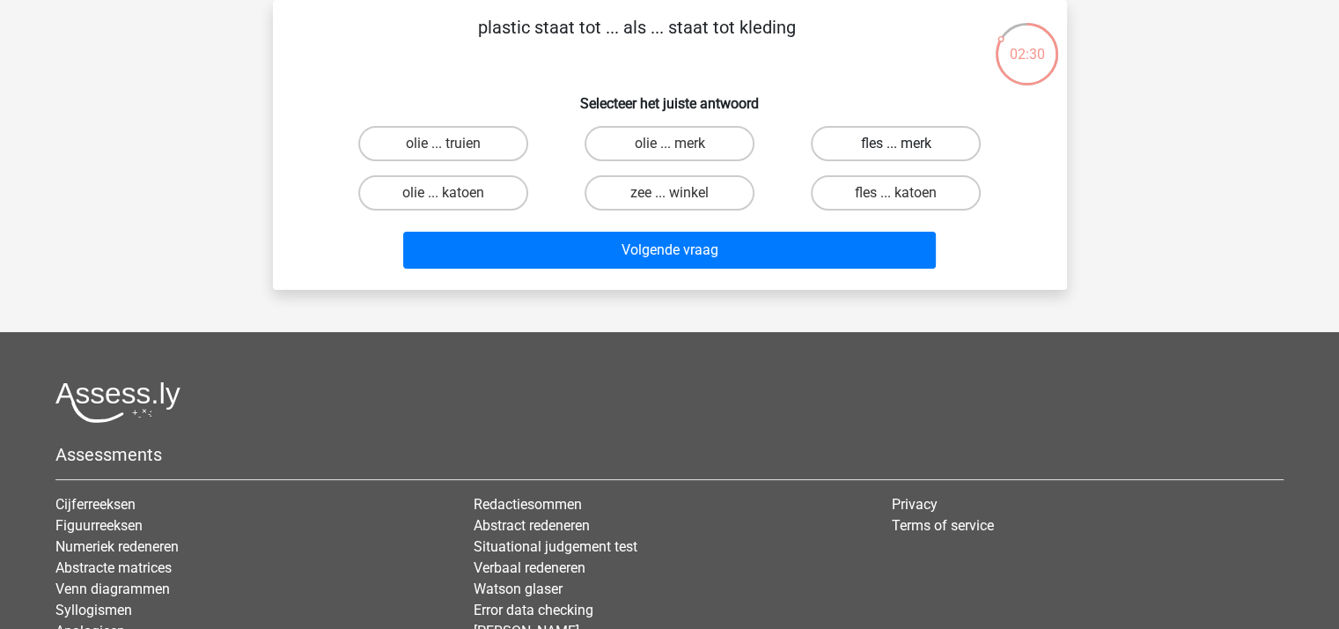
click at [879, 139] on label "fles ... merk" at bounding box center [896, 143] width 170 height 35
click at [896, 144] on input "fles ... merk" at bounding box center [901, 149] width 11 height 11
radio input "true"
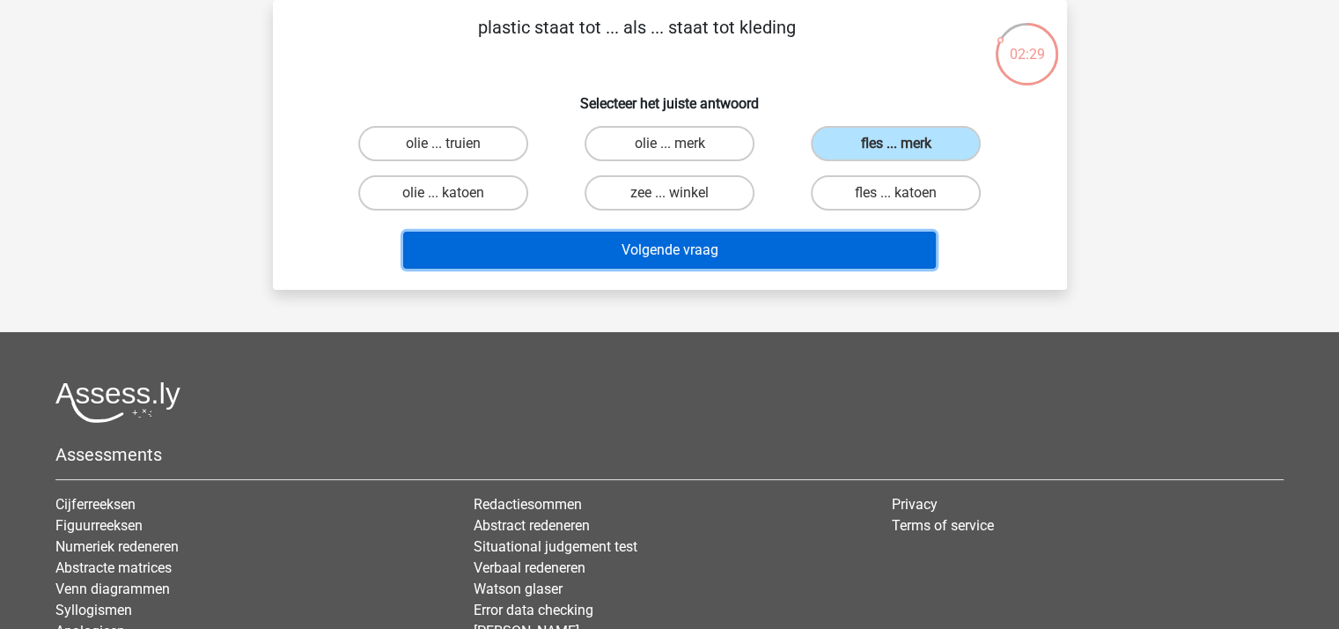
click at [687, 242] on button "Volgende vraag" at bounding box center [669, 250] width 533 height 37
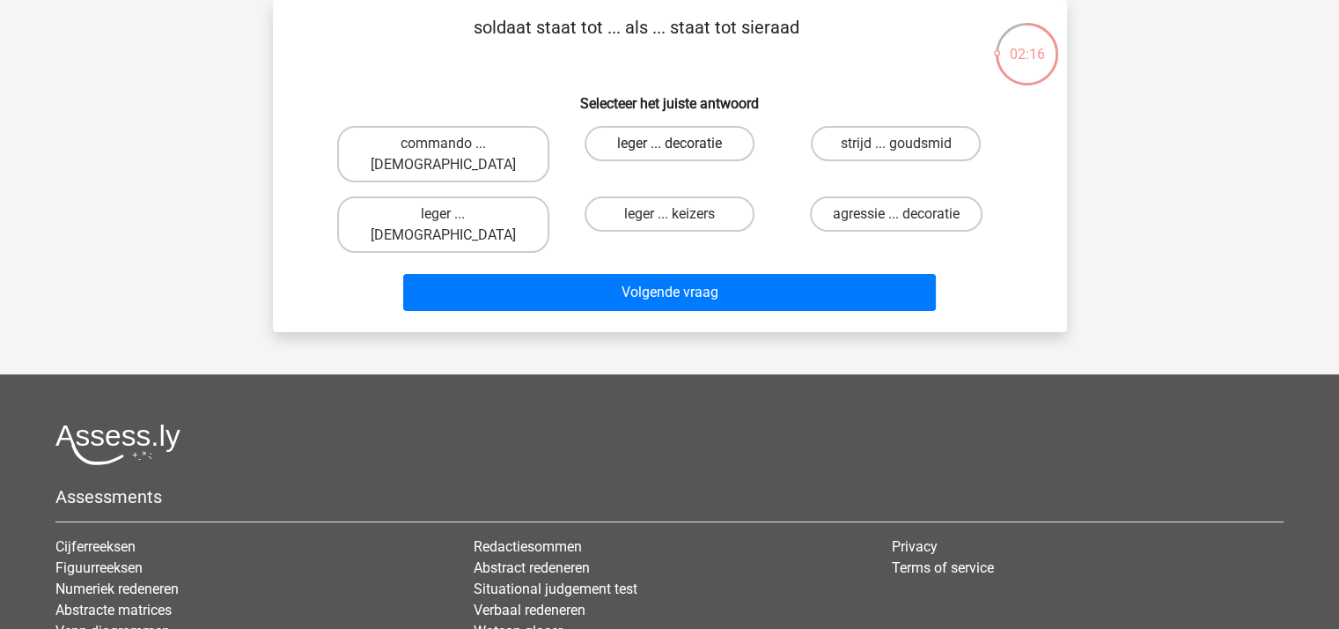
click at [644, 137] on label "leger ... decoratie" at bounding box center [670, 143] width 170 height 35
click at [669, 144] on input "leger ... decoratie" at bounding box center [674, 149] width 11 height 11
radio input "true"
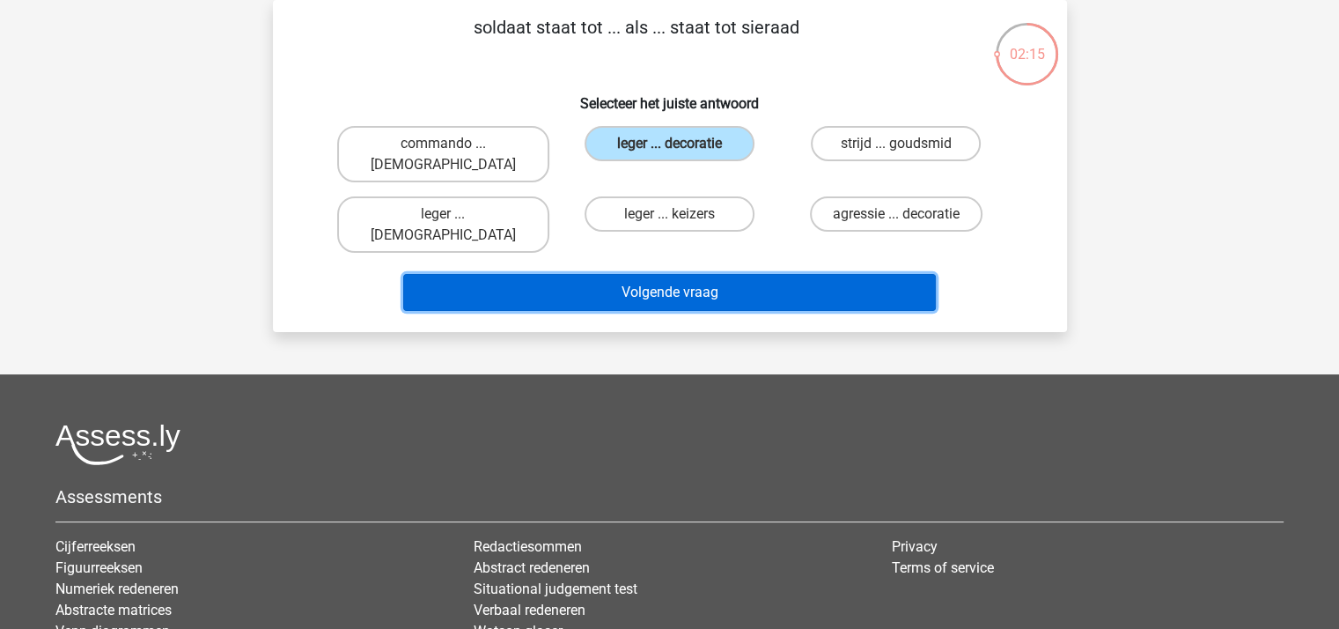
click at [645, 274] on button "Volgende vraag" at bounding box center [669, 292] width 533 height 37
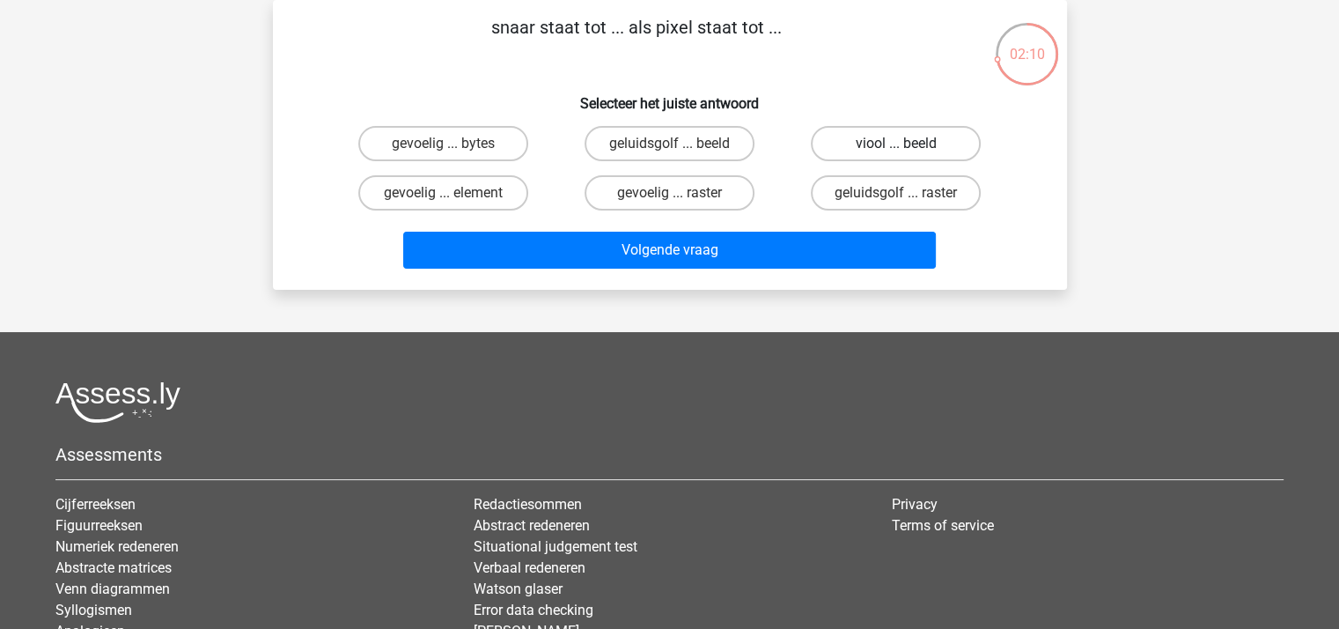
click at [912, 139] on label "viool ... beeld" at bounding box center [896, 143] width 170 height 35
click at [908, 144] on input "viool ... beeld" at bounding box center [901, 149] width 11 height 11
radio input "true"
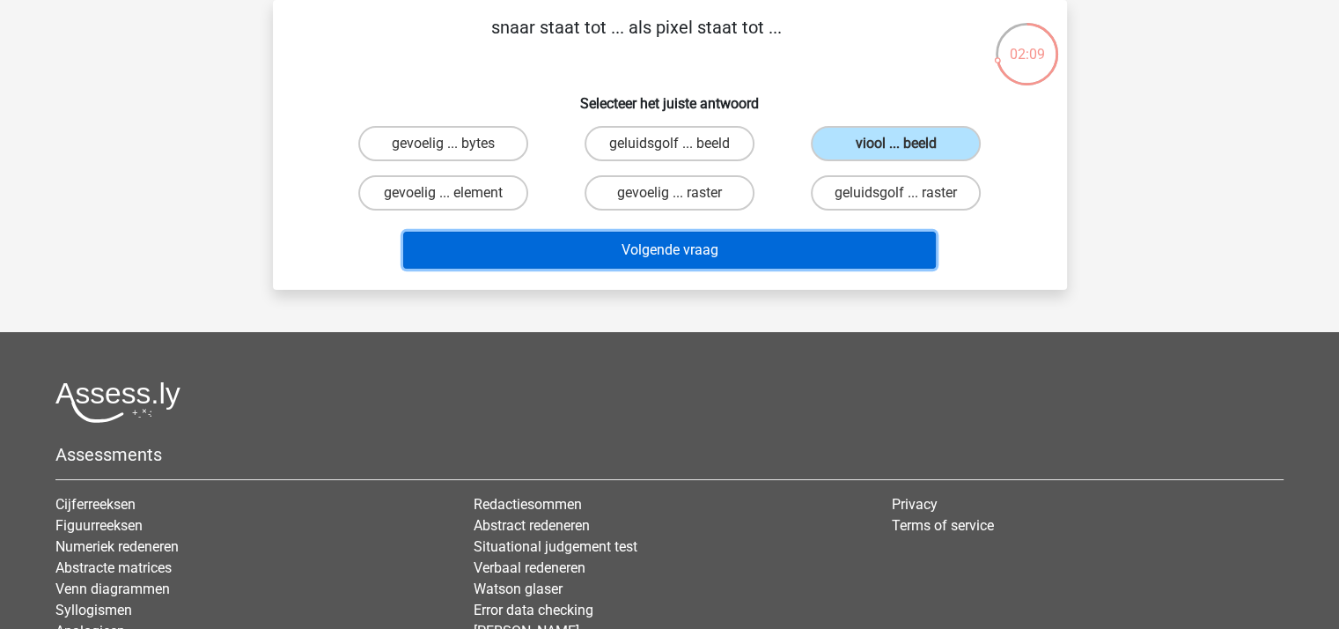
click at [758, 247] on button "Volgende vraag" at bounding box center [669, 250] width 533 height 37
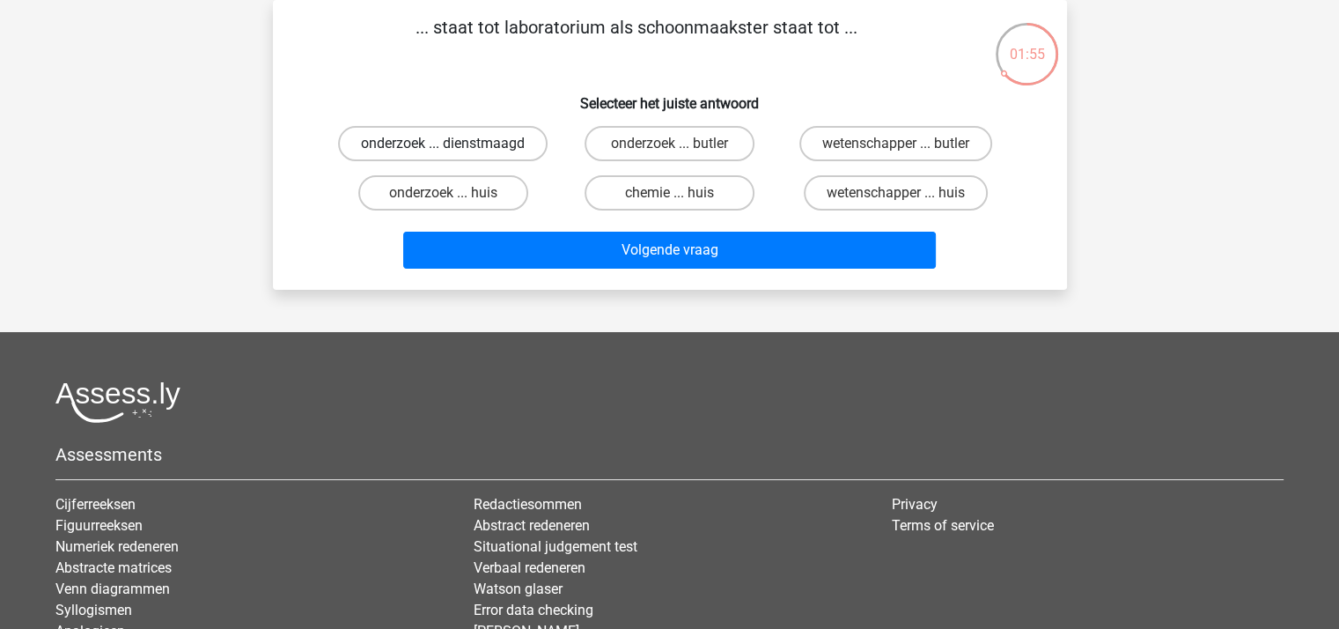
click at [472, 144] on label "onderzoek ... dienstmaagd" at bounding box center [443, 143] width 210 height 35
click at [454, 144] on input "onderzoek ... dienstmaagd" at bounding box center [448, 149] width 11 height 11
radio input "true"
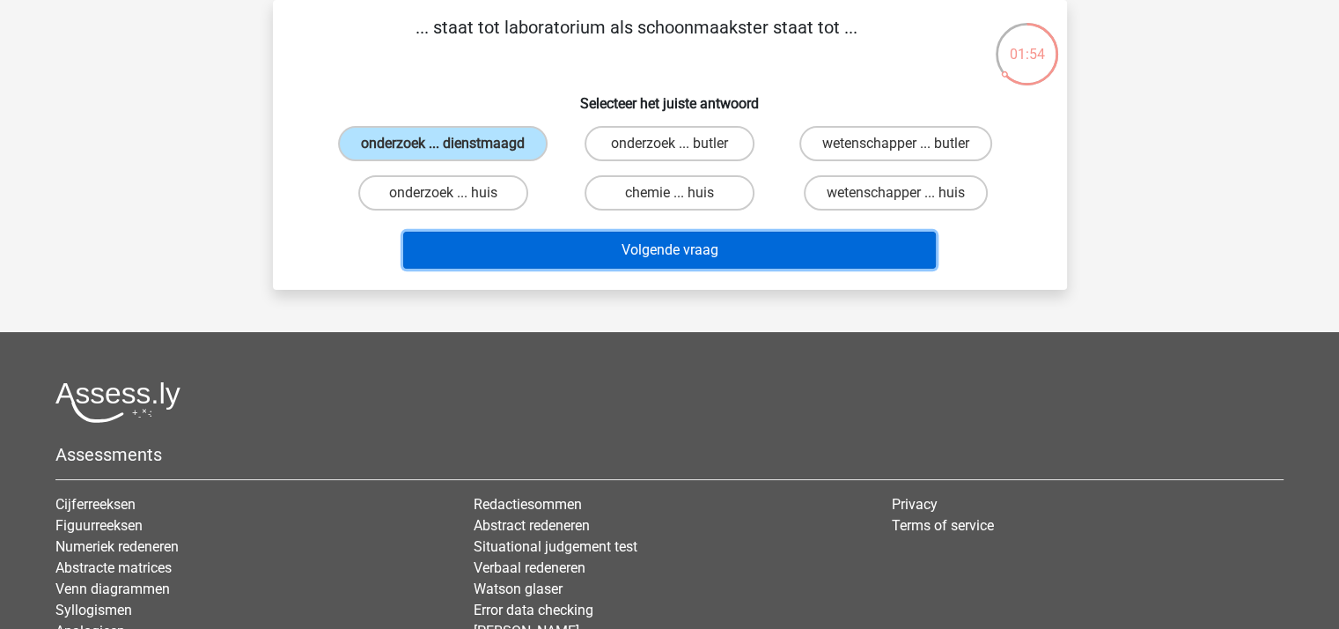
click at [659, 246] on button "Volgende vraag" at bounding box center [669, 250] width 533 height 37
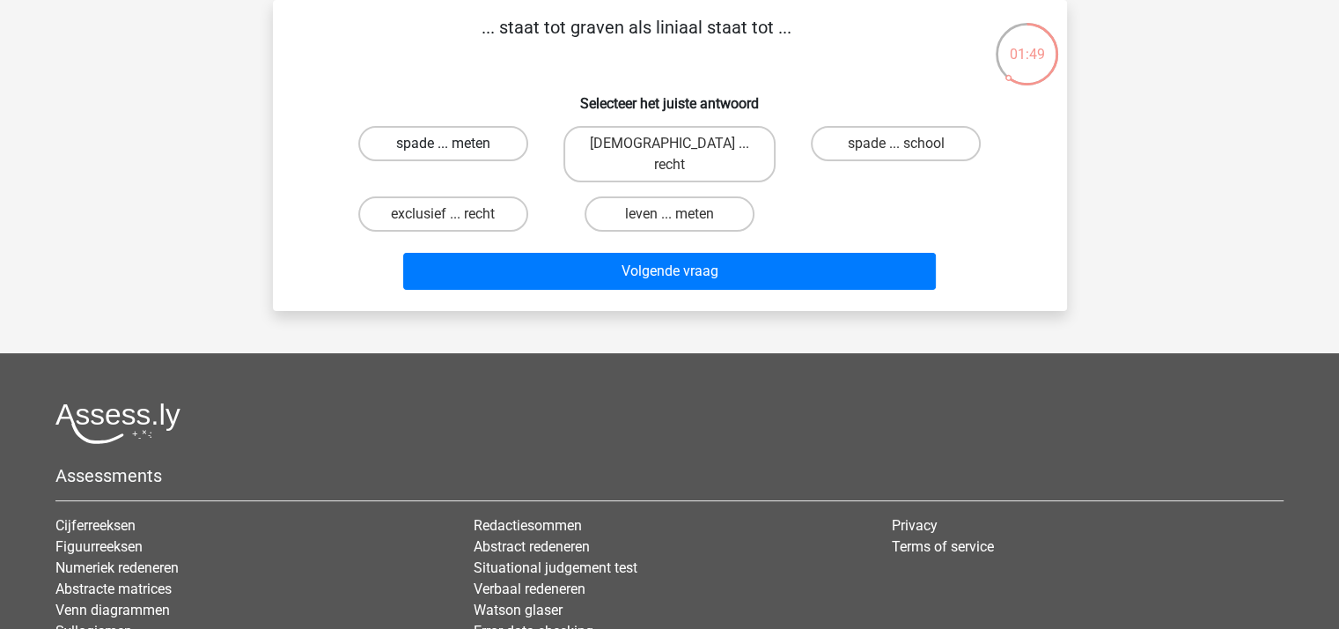
click at [473, 147] on label "spade ... meten" at bounding box center [443, 143] width 170 height 35
click at [454, 147] on input "spade ... meten" at bounding box center [448, 149] width 11 height 11
radio input "true"
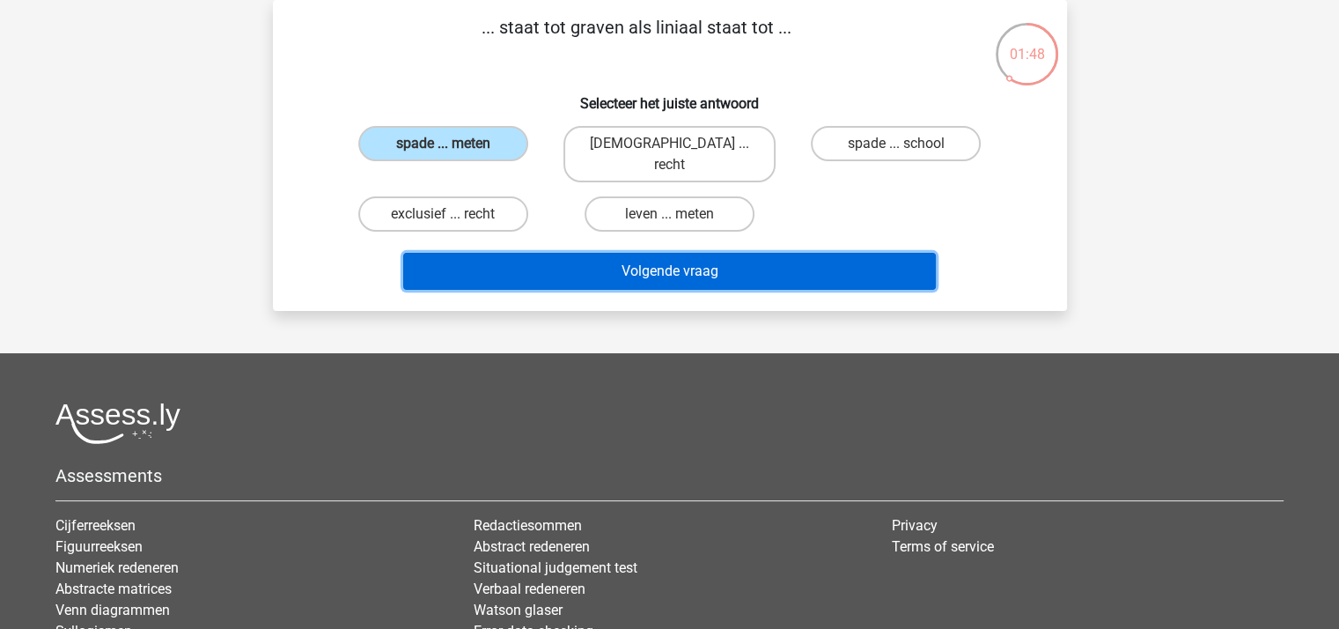
click at [652, 253] on button "Volgende vraag" at bounding box center [669, 271] width 533 height 37
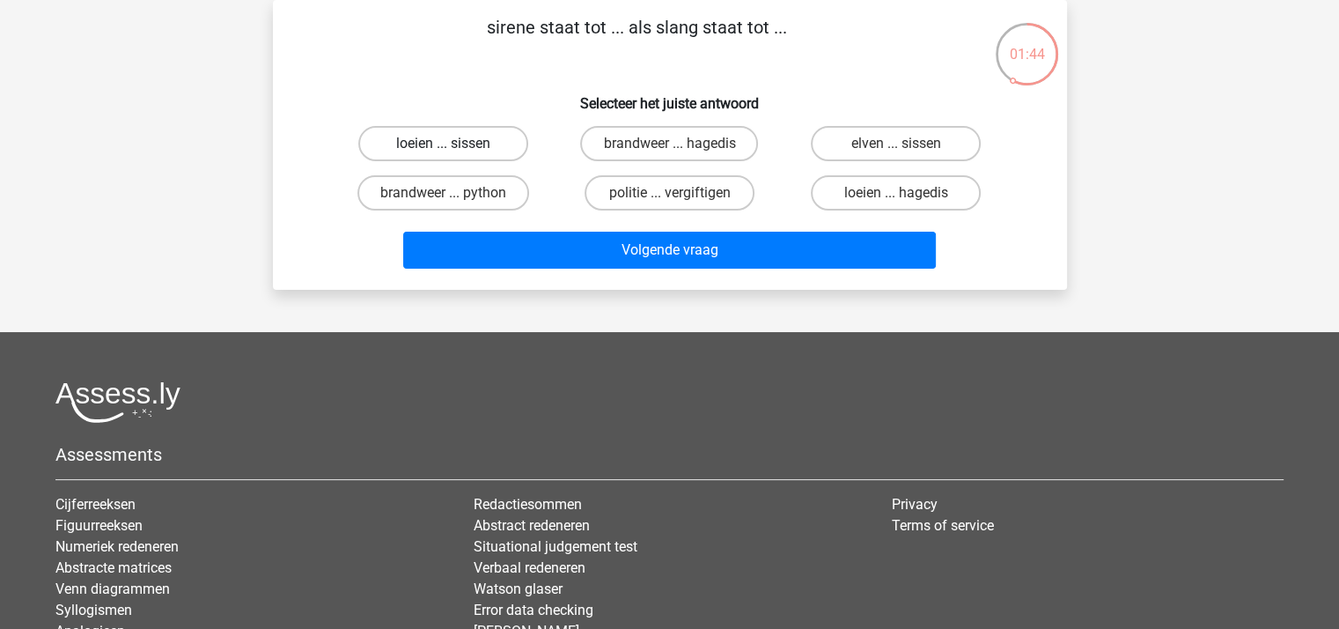
click at [501, 147] on label "loeien ... sissen" at bounding box center [443, 143] width 170 height 35
click at [454, 147] on input "loeien ... sissen" at bounding box center [448, 149] width 11 height 11
radio input "true"
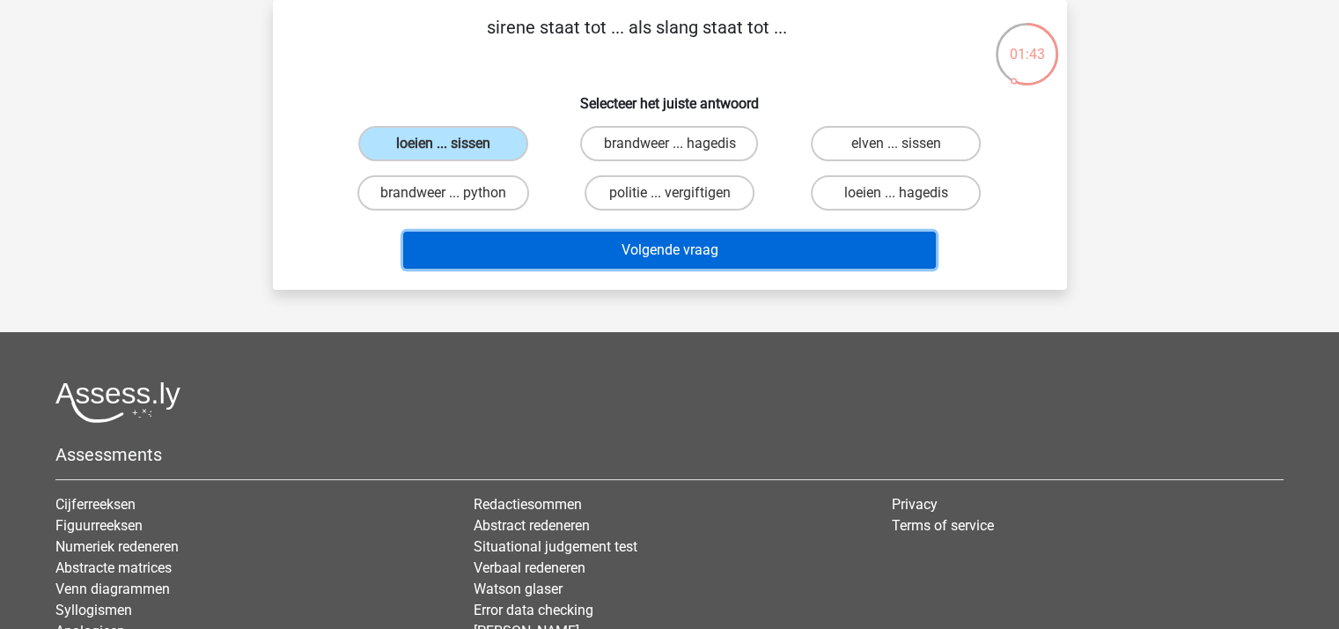
click at [593, 249] on button "Volgende vraag" at bounding box center [669, 250] width 533 height 37
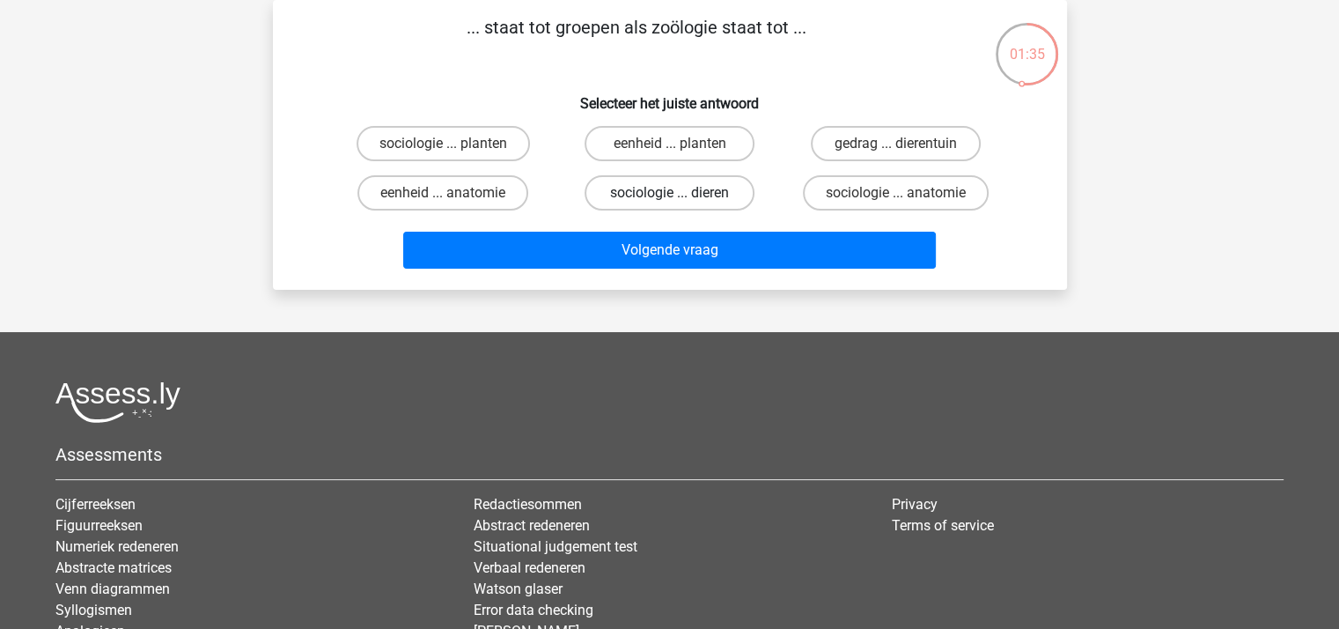
click at [703, 189] on label "sociologie ... dieren" at bounding box center [670, 192] width 170 height 35
click at [681, 193] on input "sociologie ... dieren" at bounding box center [674, 198] width 11 height 11
radio input "true"
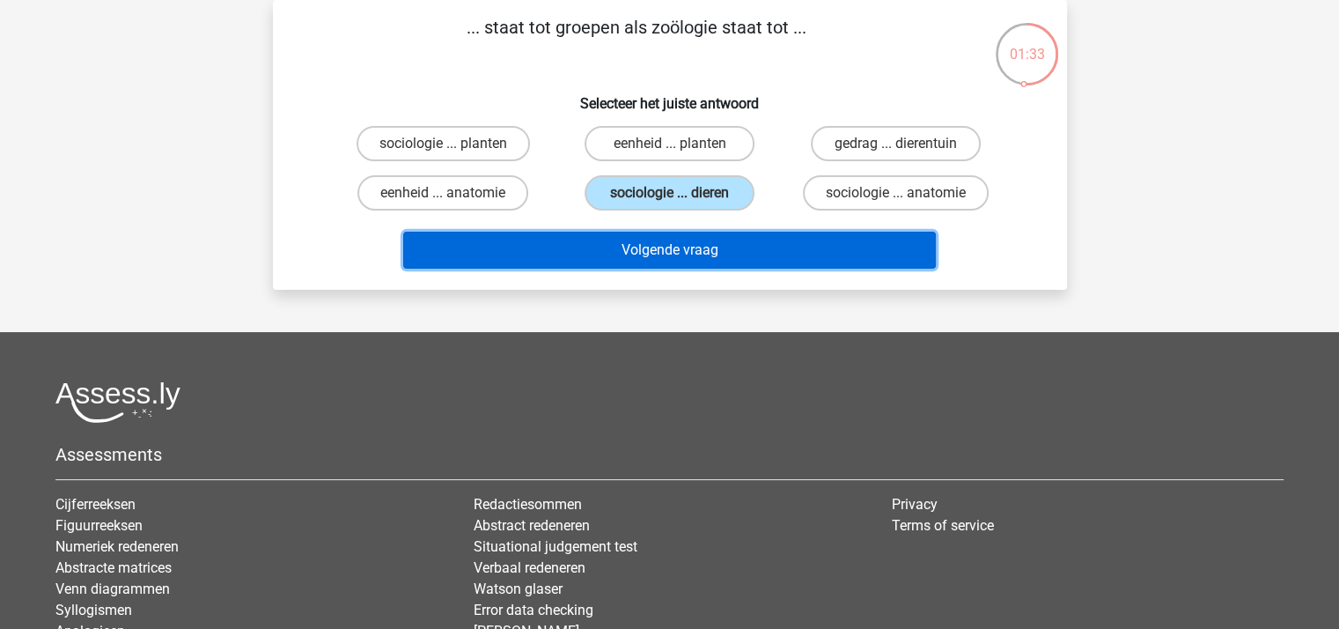
click at [699, 245] on button "Volgende vraag" at bounding box center [669, 250] width 533 height 37
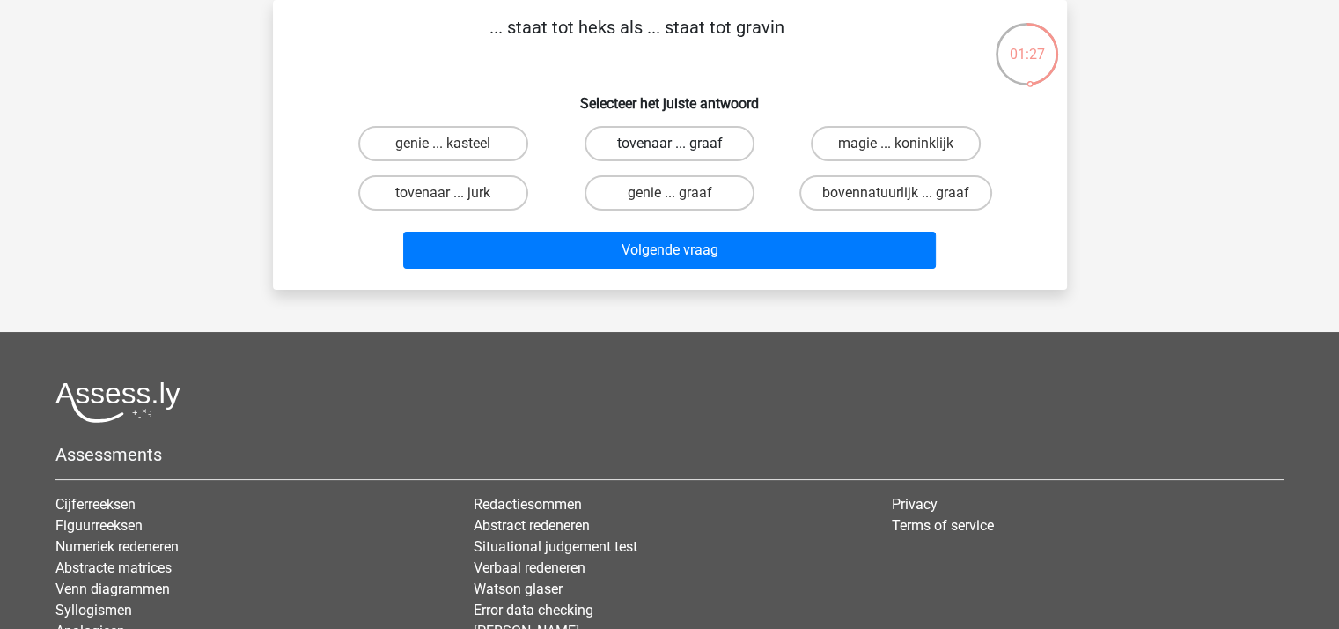
click at [627, 143] on label "tovenaar ... graaf" at bounding box center [670, 143] width 170 height 35
click at [669, 144] on input "tovenaar ... graaf" at bounding box center [674, 149] width 11 height 11
radio input "true"
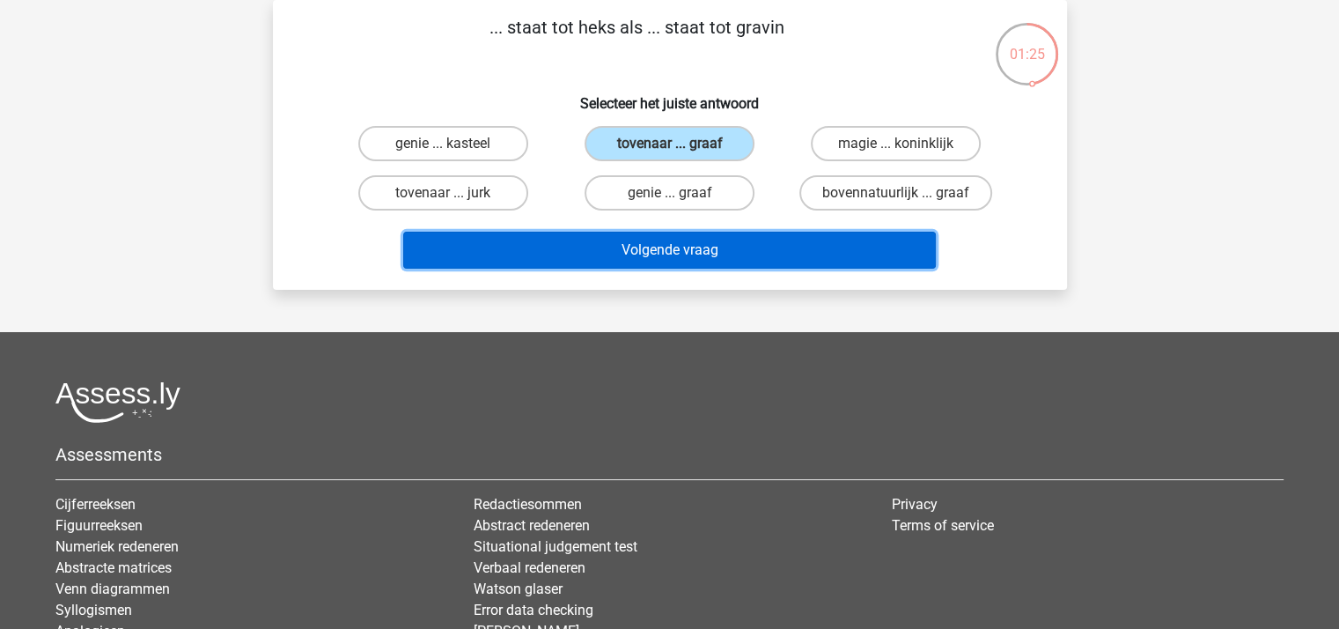
click at [674, 248] on button "Volgende vraag" at bounding box center [669, 250] width 533 height 37
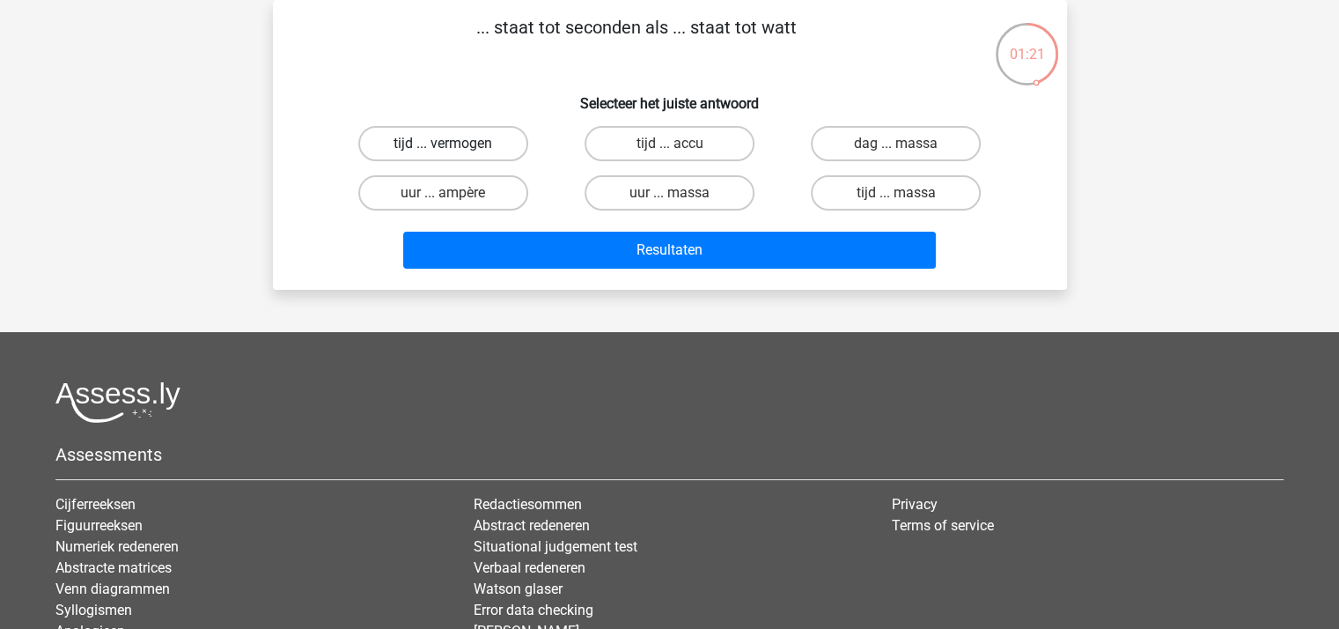
click at [491, 144] on label "tijd ... vermogen" at bounding box center [443, 143] width 170 height 35
click at [454, 144] on input "tijd ... vermogen" at bounding box center [448, 149] width 11 height 11
radio input "true"
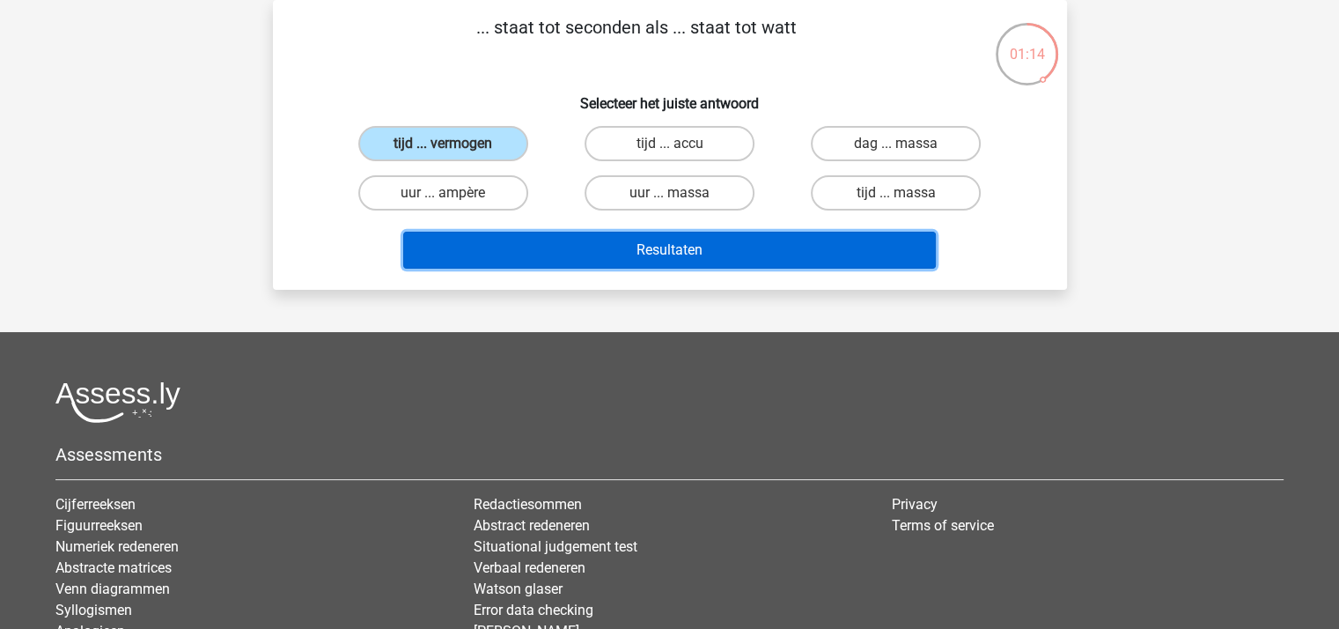
click at [598, 247] on button "Resultaten" at bounding box center [669, 250] width 533 height 37
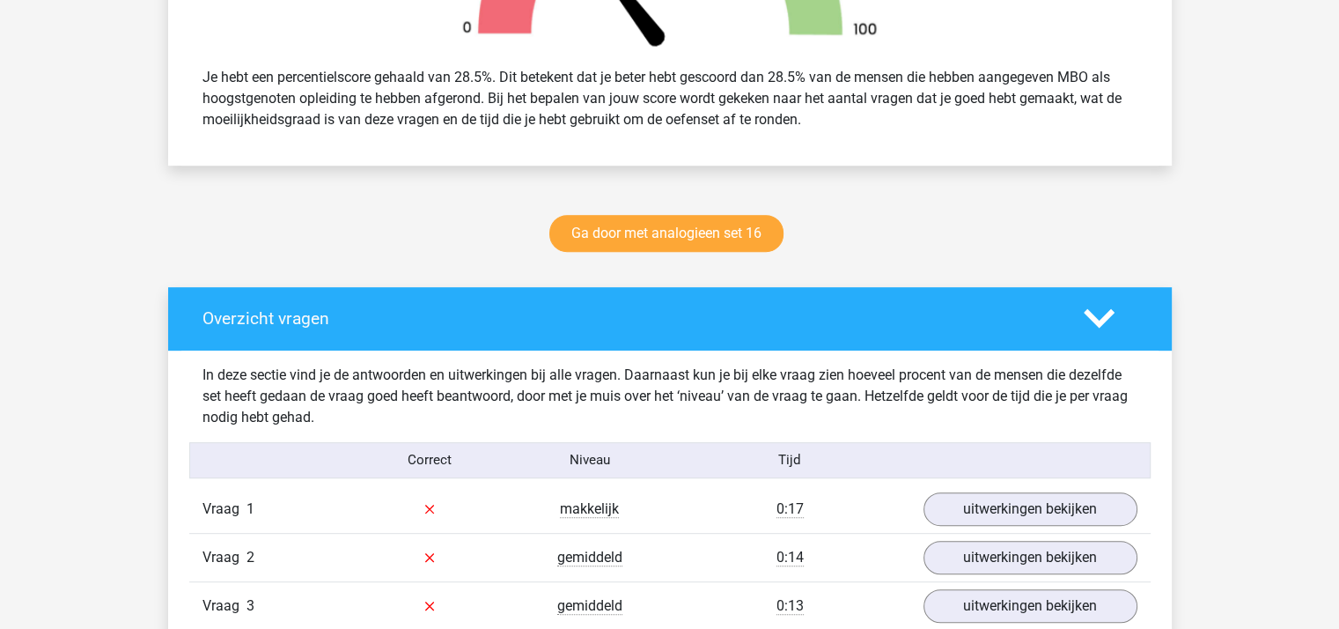
scroll to position [968, 0]
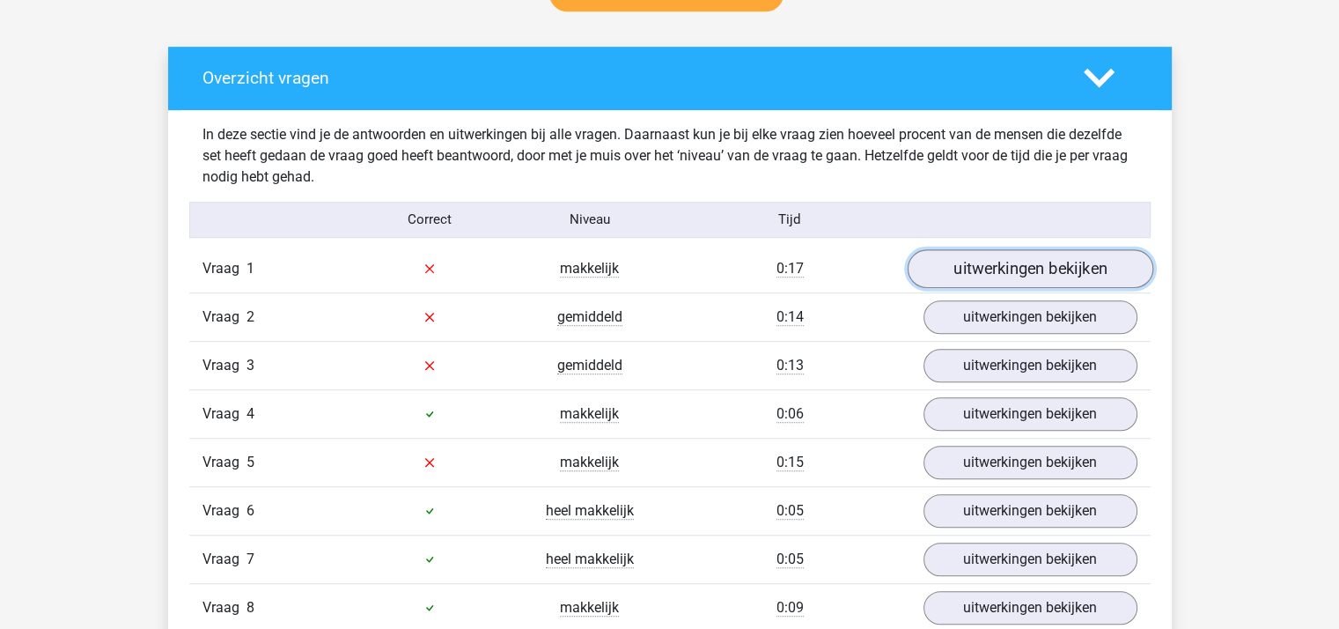
click at [976, 272] on link "uitwerkingen bekijken" at bounding box center [1030, 268] width 246 height 39
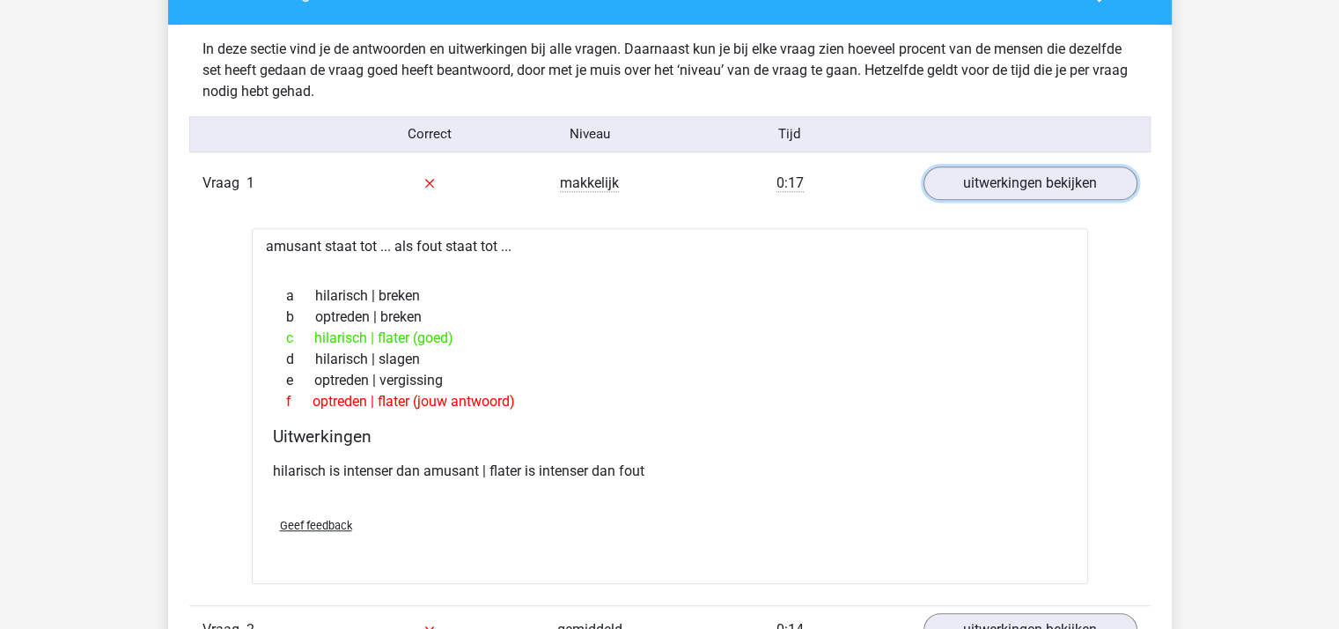
scroll to position [1321, 0]
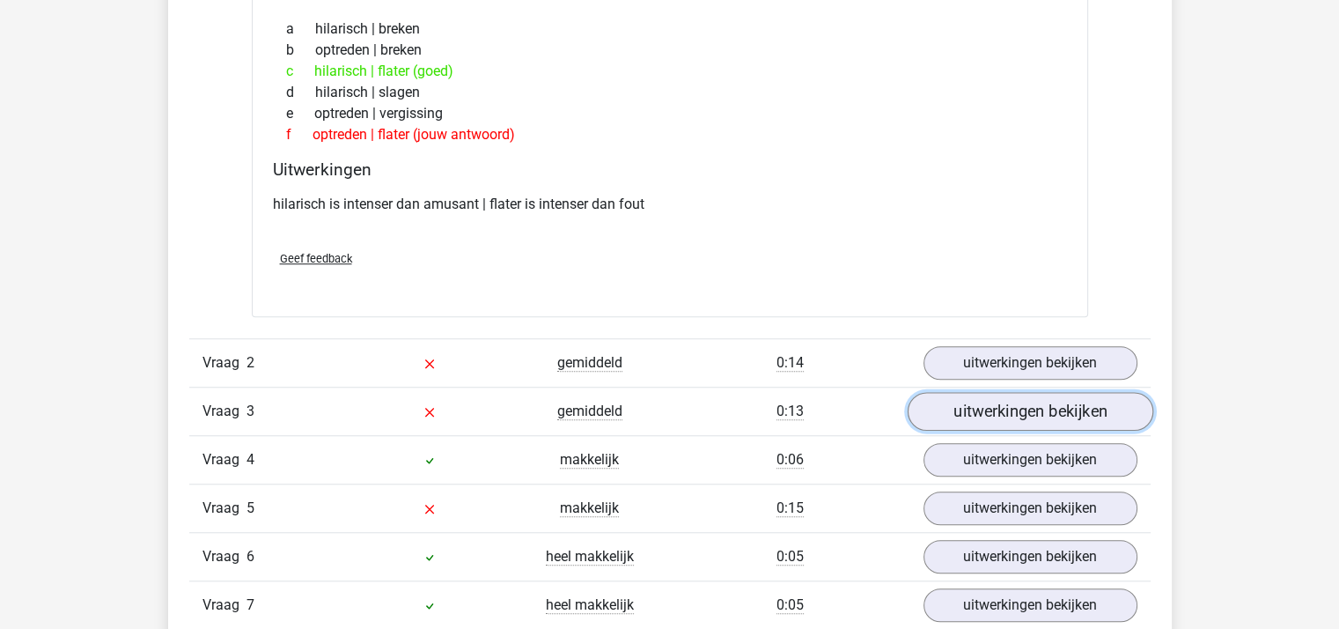
click at [939, 401] on link "uitwerkingen bekijken" at bounding box center [1030, 411] width 246 height 39
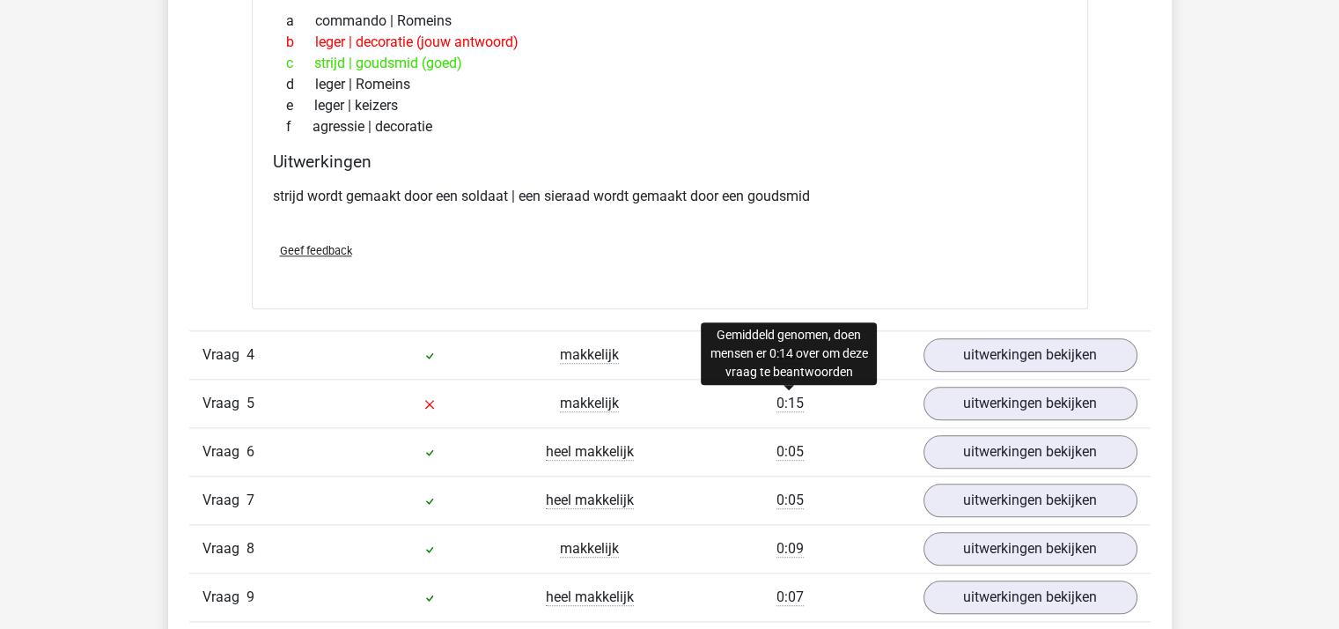
scroll to position [1849, 0]
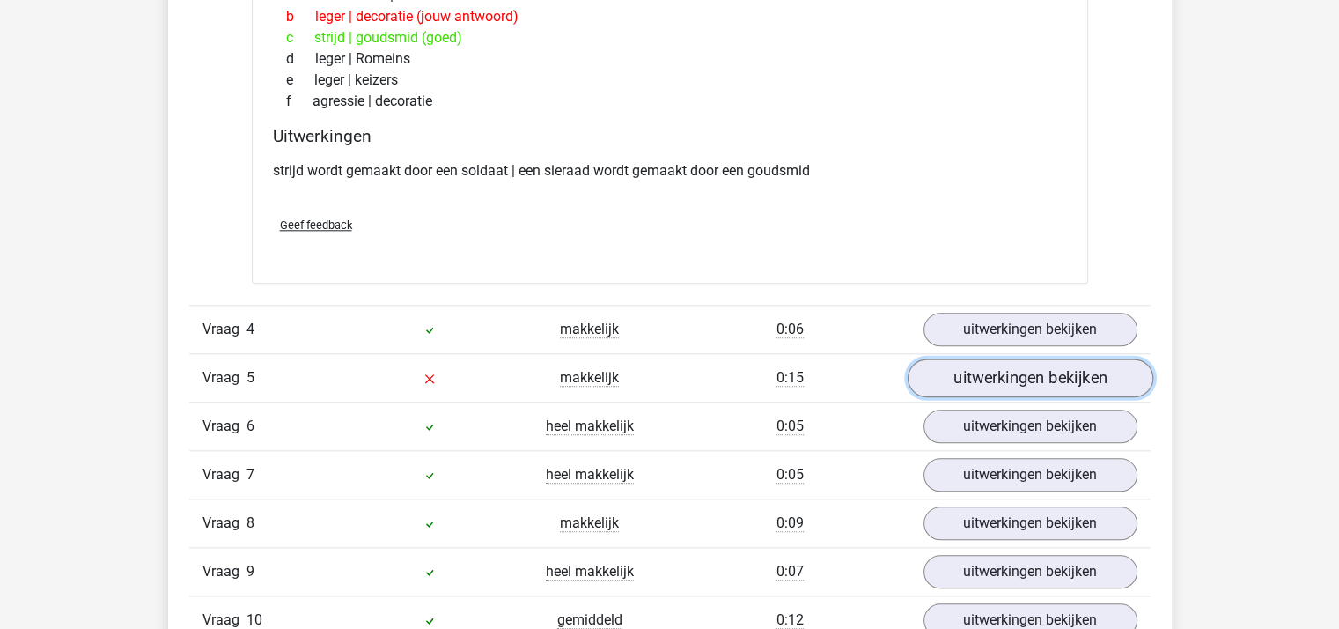
click at [976, 379] on link "uitwerkingen bekijken" at bounding box center [1030, 377] width 246 height 39
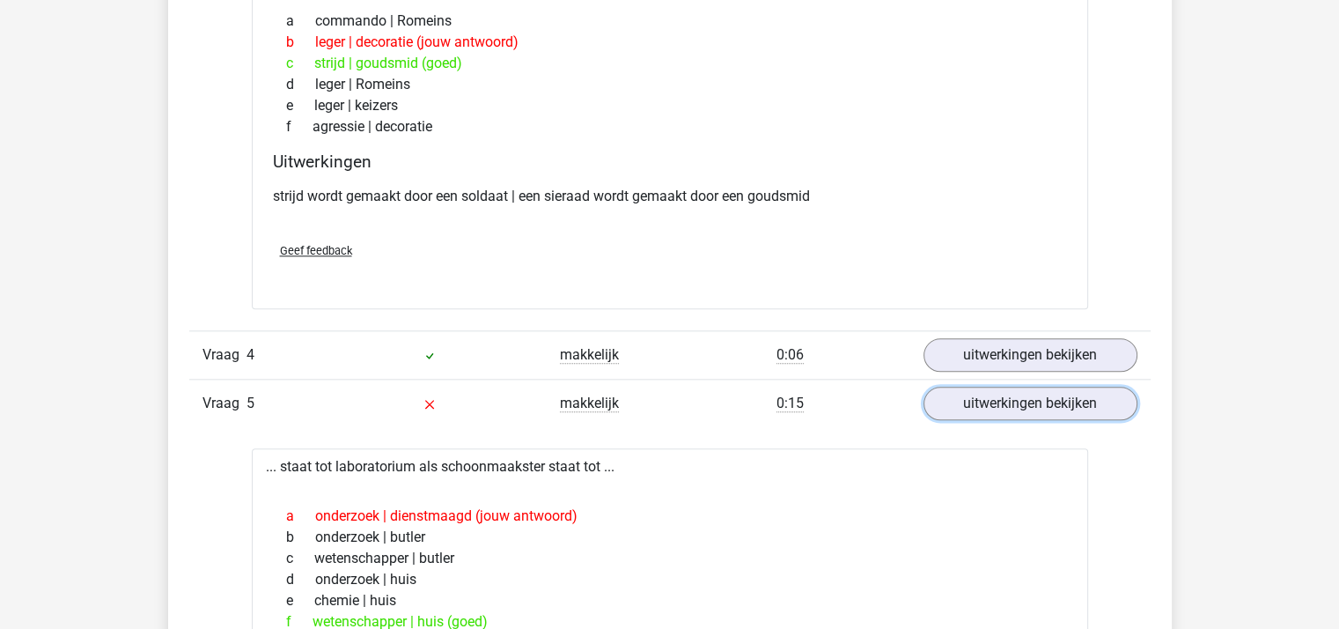
scroll to position [1585, 0]
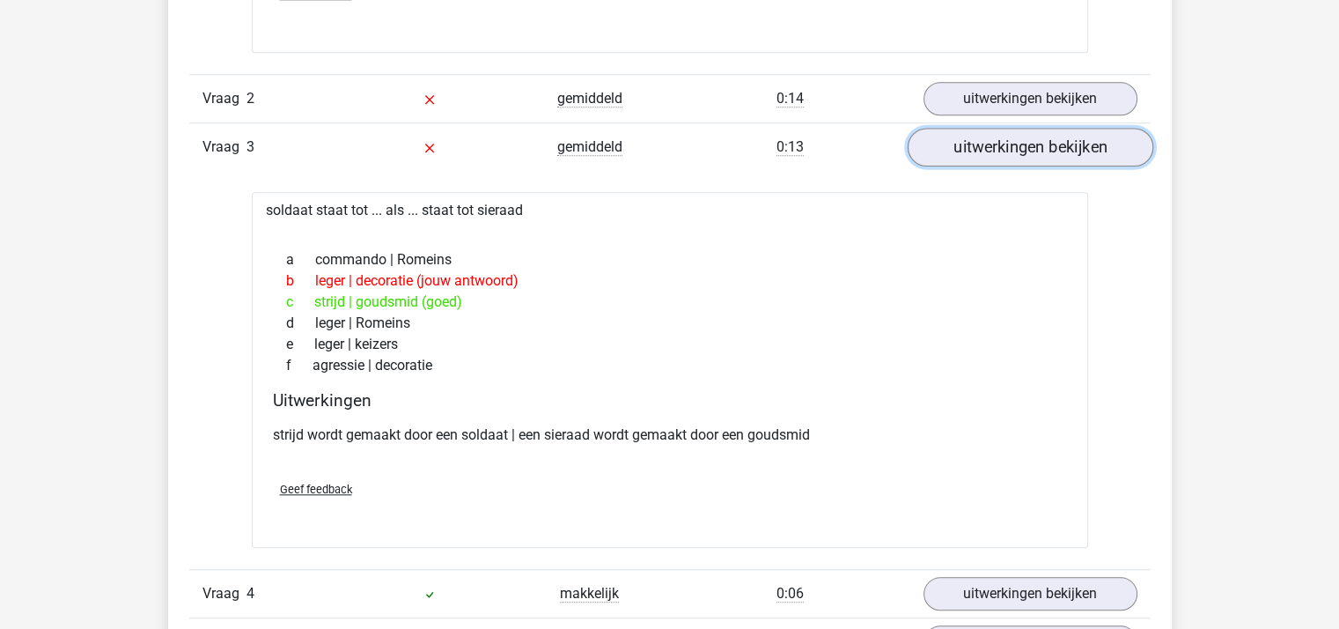
click at [1004, 146] on link "uitwerkingen bekijken" at bounding box center [1030, 147] width 246 height 39
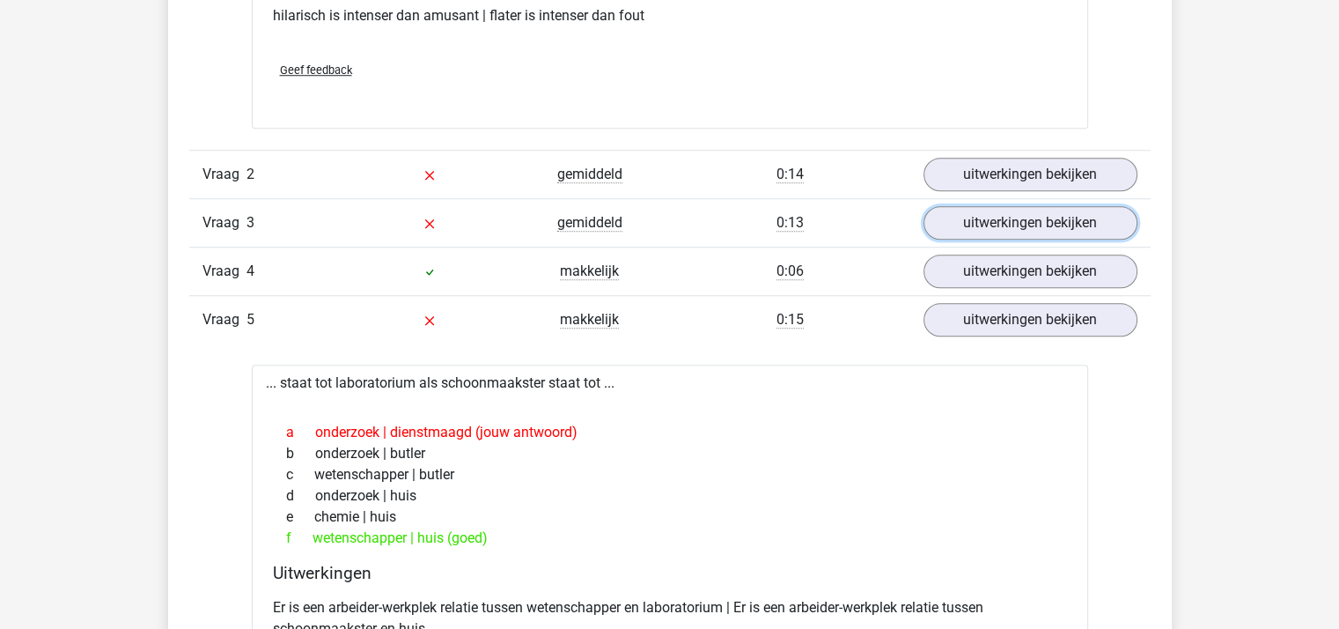
scroll to position [1409, 0]
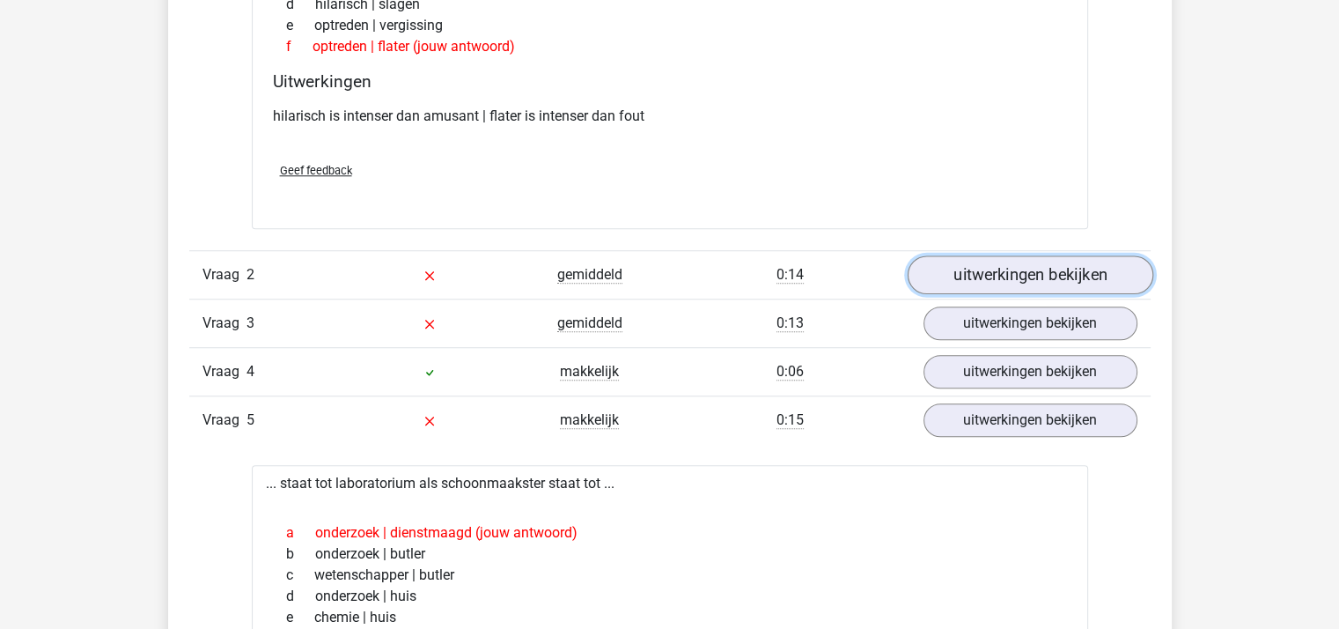
click at [967, 269] on link "uitwerkingen bekijken" at bounding box center [1030, 274] width 246 height 39
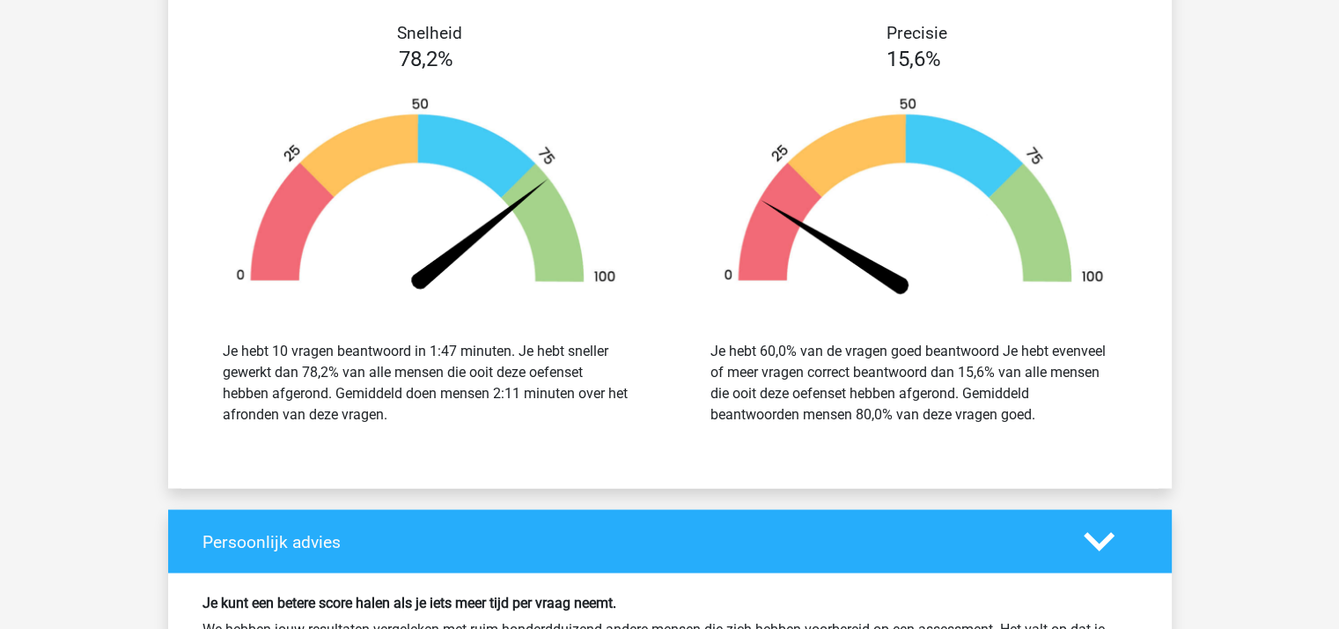
scroll to position [3346, 0]
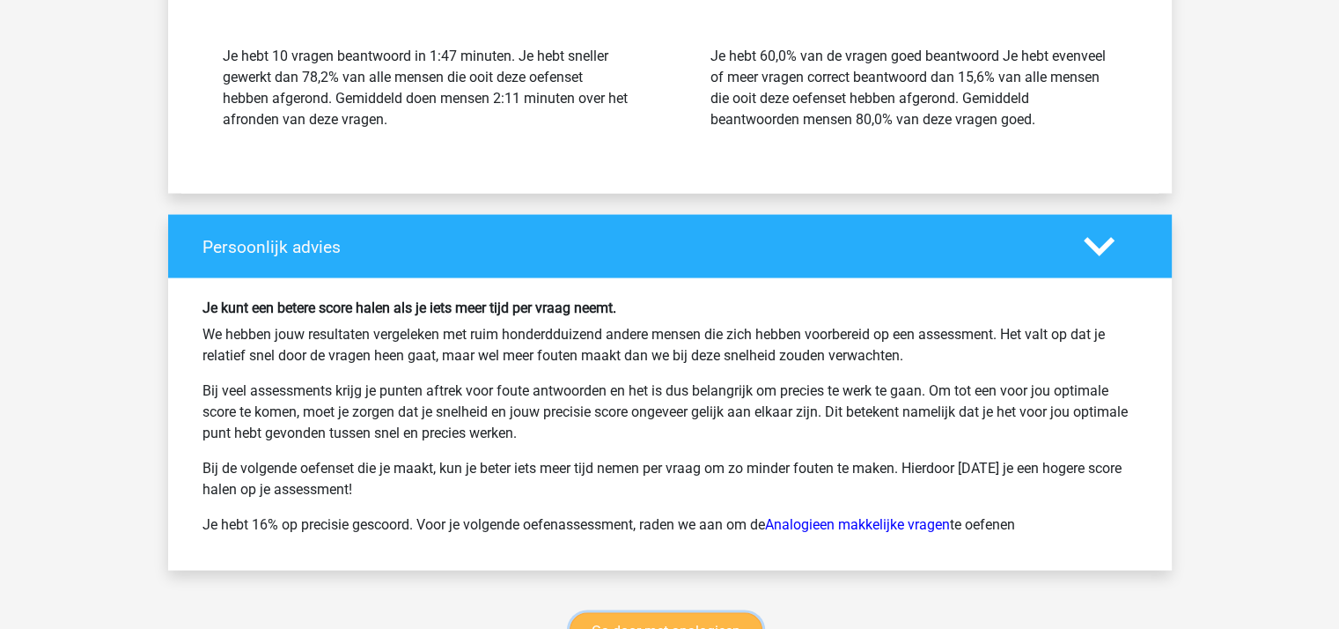
click at [681, 612] on link "Ga door met analogieen" at bounding box center [666, 630] width 193 height 37
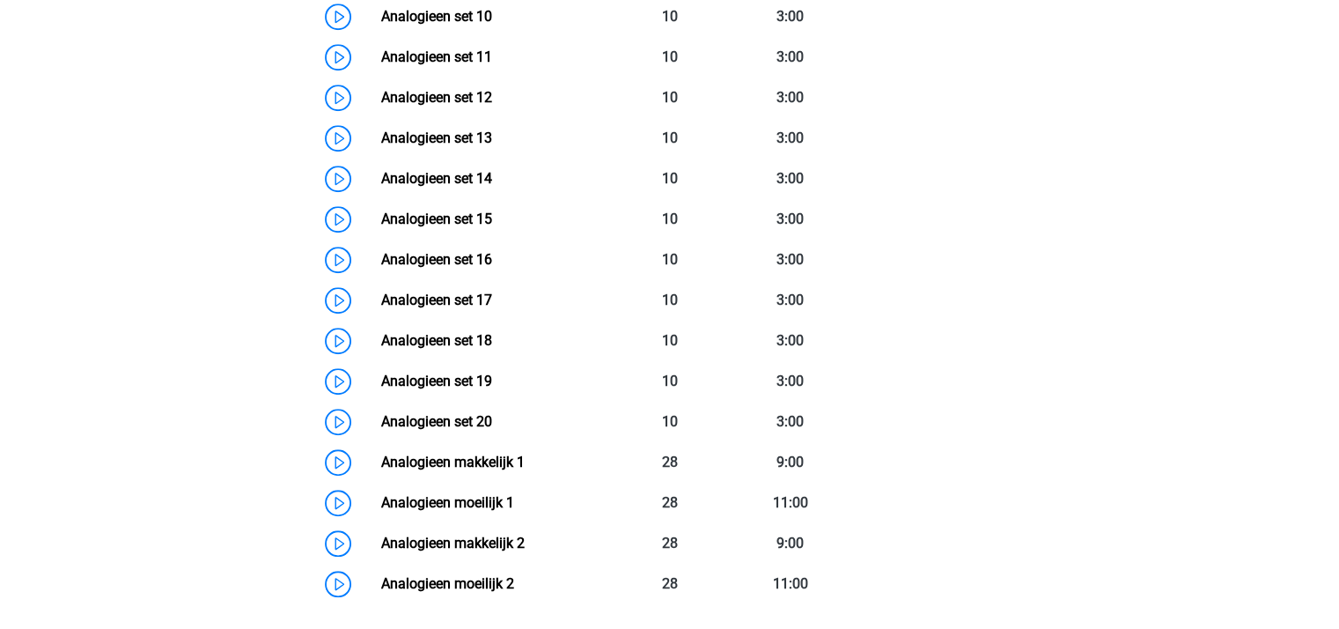
scroll to position [1162, 0]
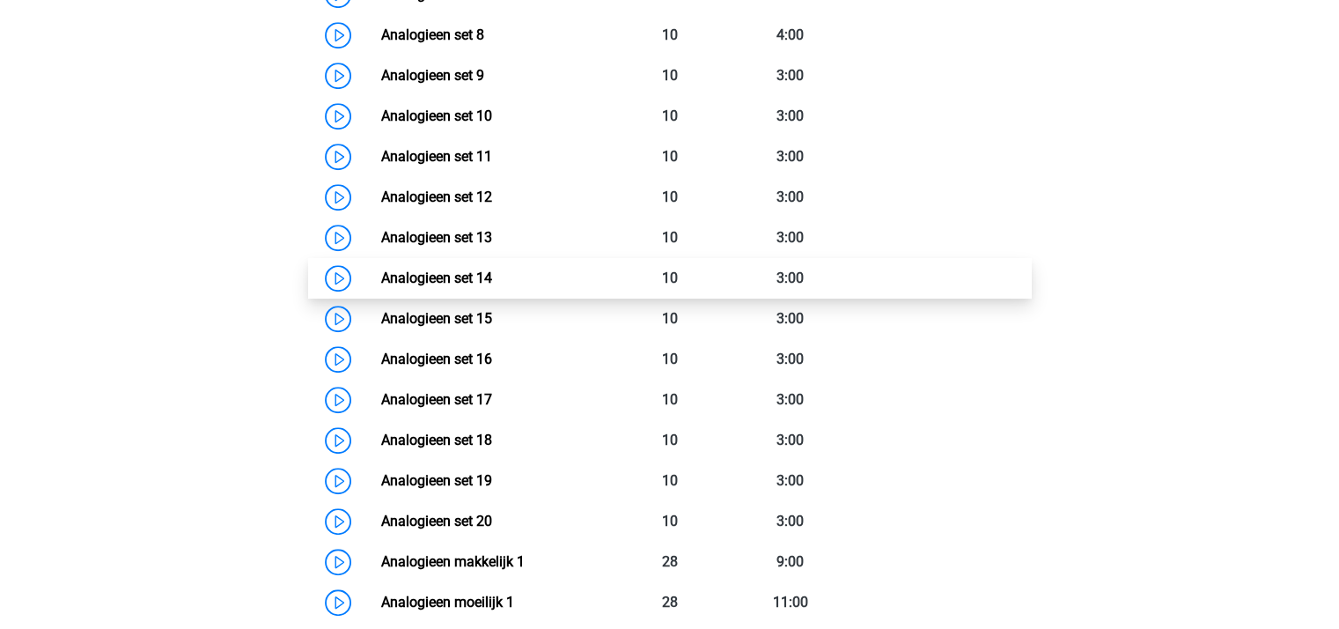
click at [460, 277] on link "Analogieen set 14" at bounding box center [436, 277] width 111 height 17
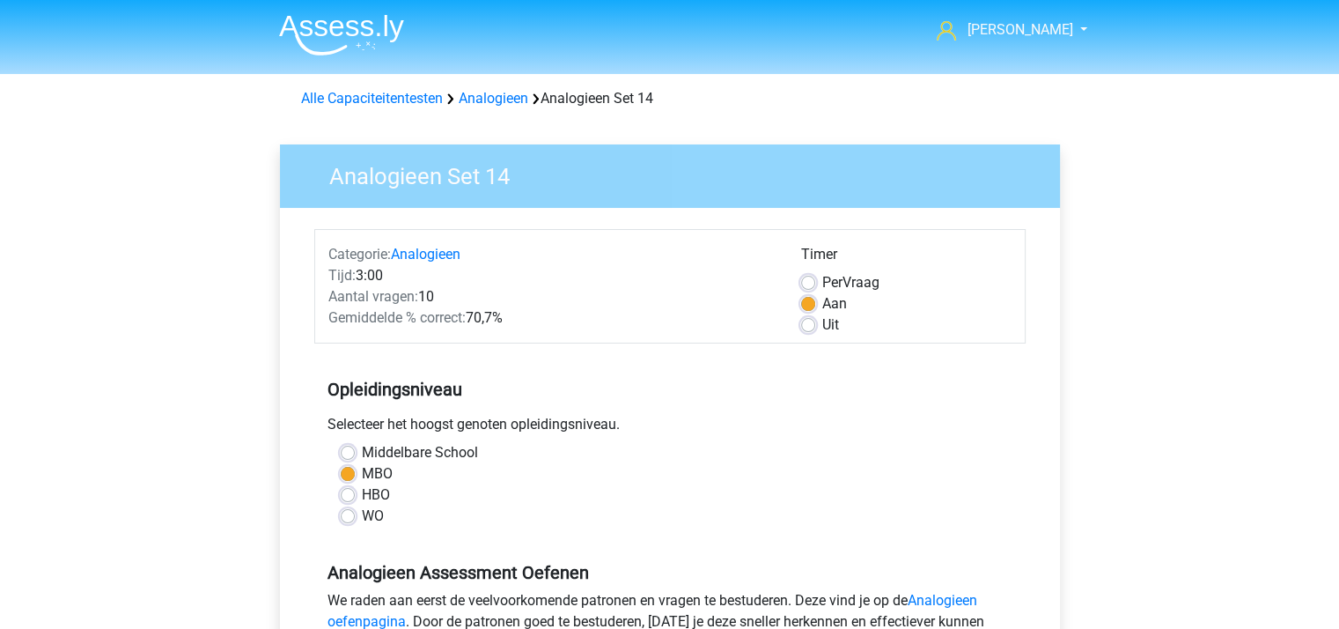
click at [822, 327] on label "Uit" at bounding box center [830, 324] width 17 height 21
click at [810, 327] on input "Uit" at bounding box center [808, 323] width 14 height 18
radio input "true"
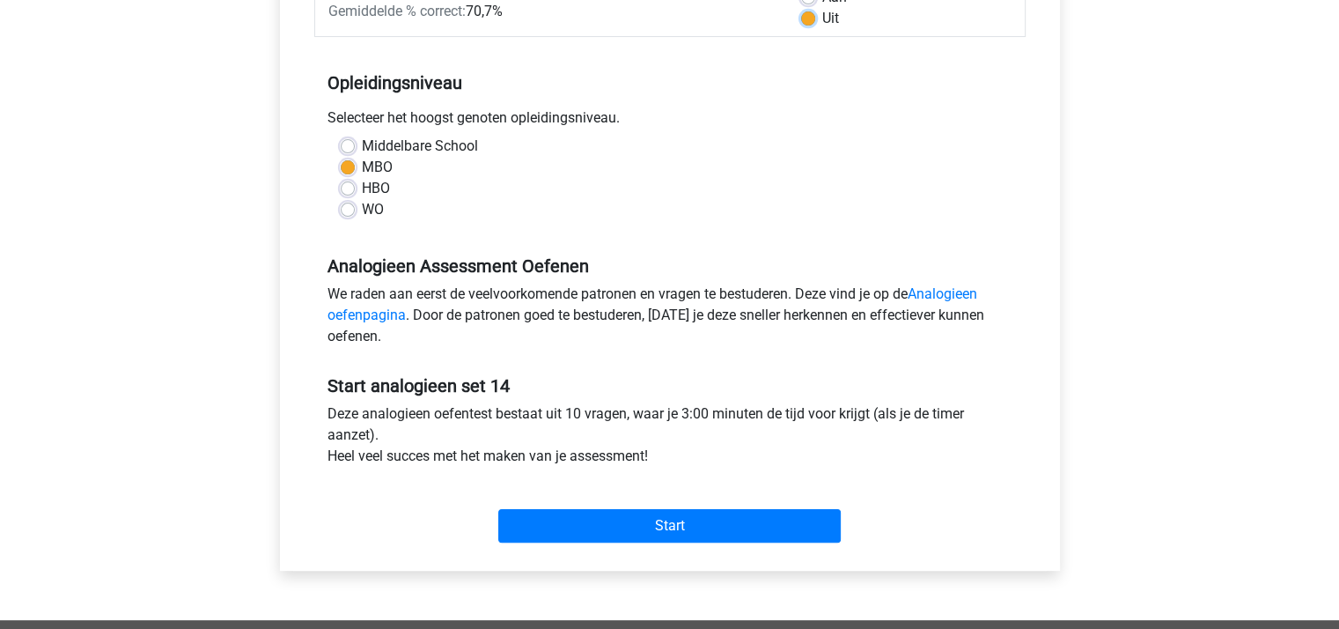
scroll to position [352, 0]
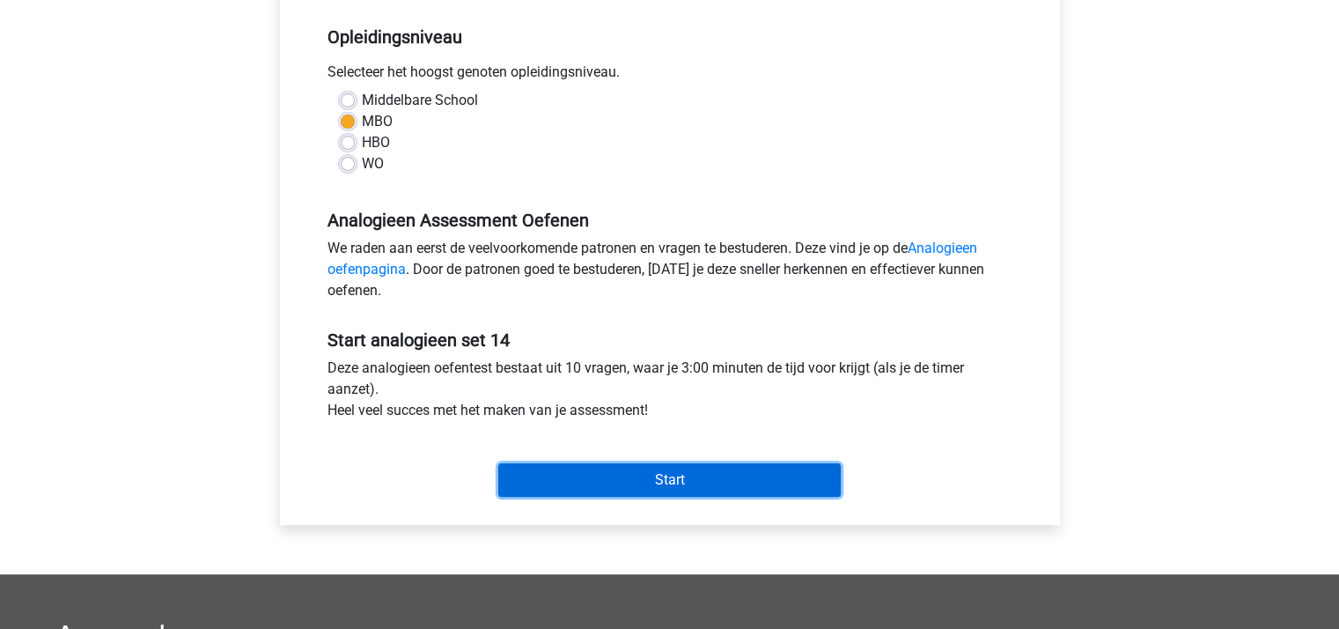
click at [669, 480] on input "Start" at bounding box center [669, 479] width 342 height 33
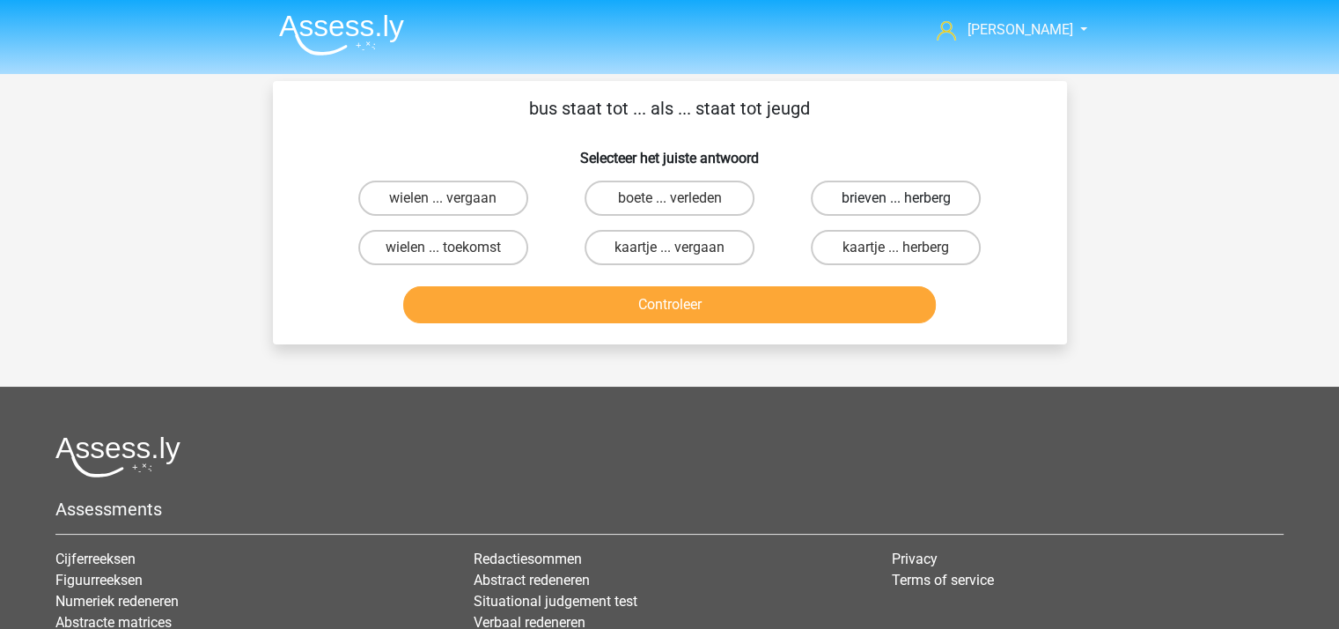
drag, startPoint x: 884, startPoint y: 192, endPoint x: 876, endPoint y: 208, distance: 17.7
click at [884, 193] on label "brieven ... herberg" at bounding box center [896, 197] width 170 height 35
click at [896, 198] on input "brieven ... herberg" at bounding box center [901, 203] width 11 height 11
radio input "true"
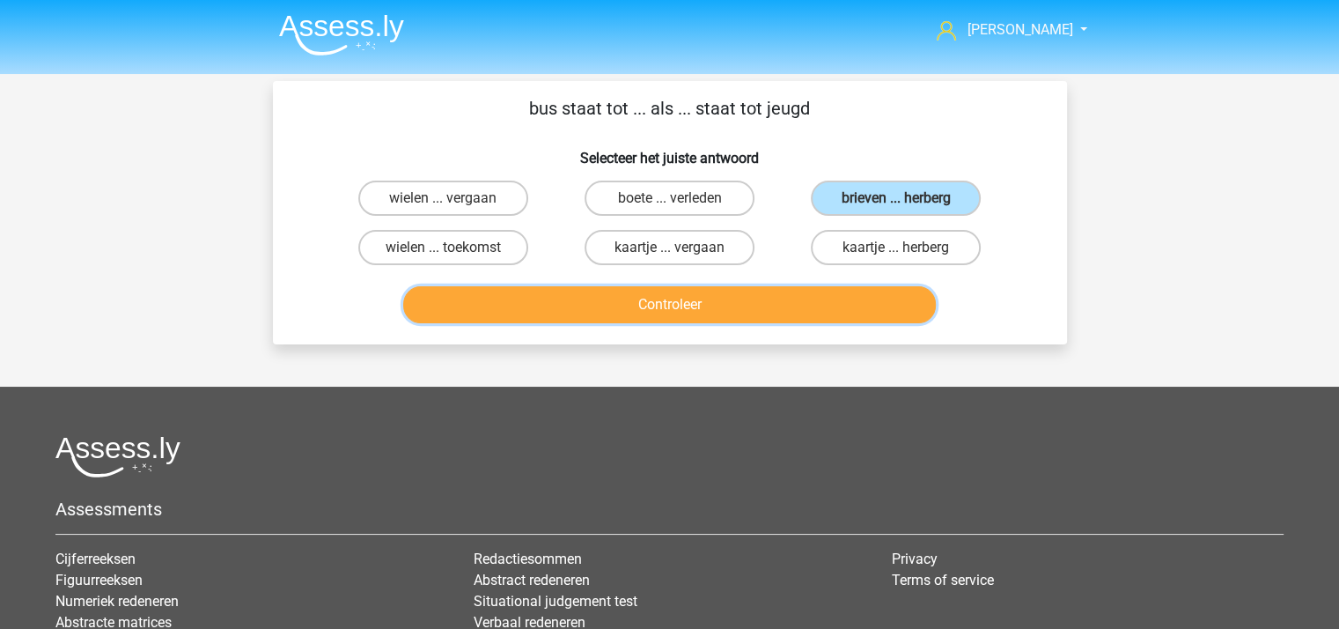
click at [677, 298] on button "Controleer" at bounding box center [669, 304] width 533 height 37
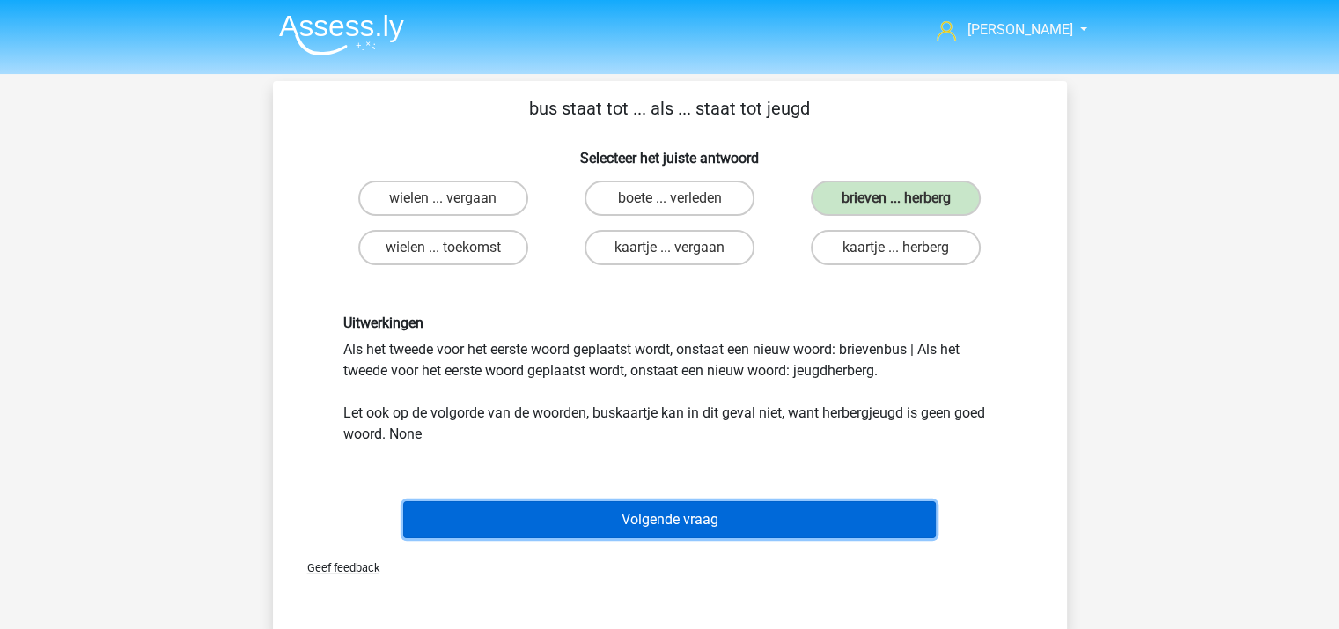
click at [649, 520] on button "Volgende vraag" at bounding box center [669, 519] width 533 height 37
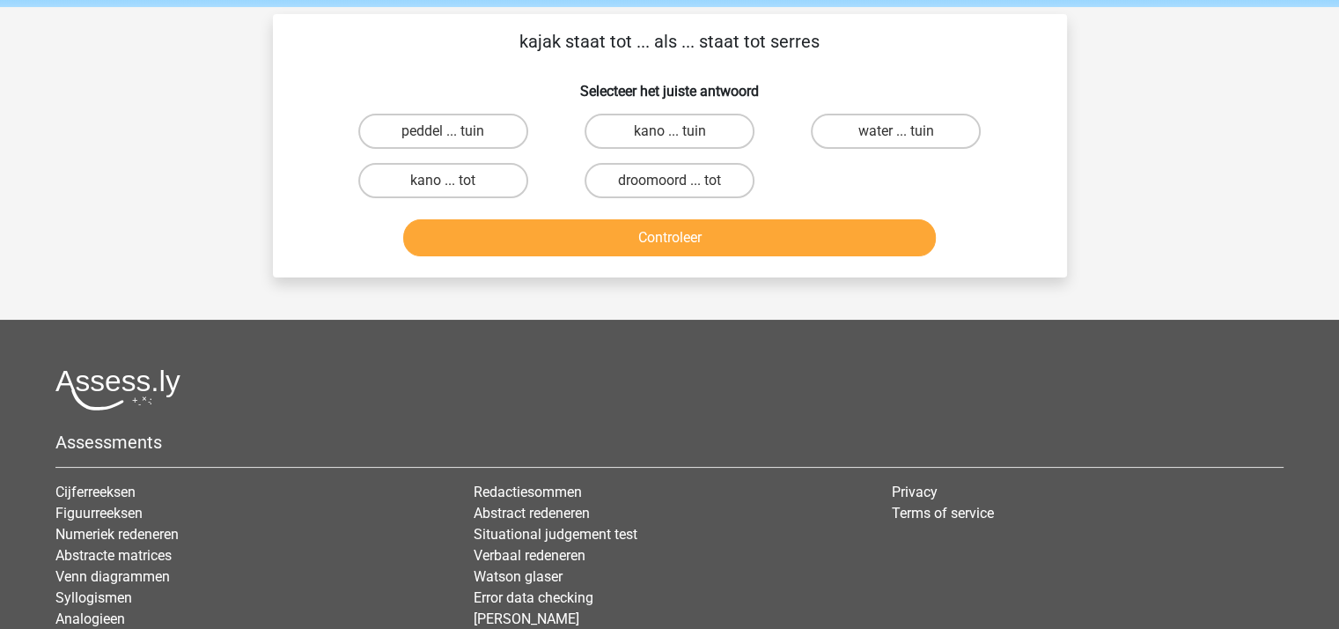
scroll to position [81, 0]
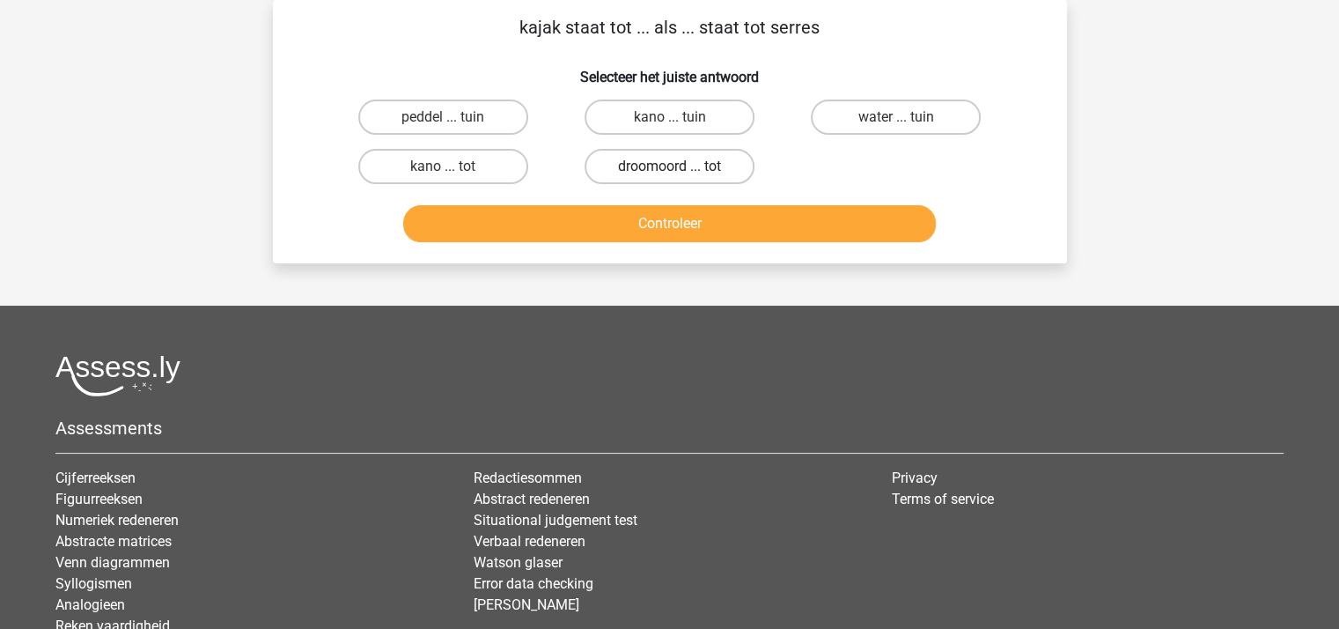
click at [690, 160] on label "droomoord ... tot" at bounding box center [670, 166] width 170 height 35
click at [681, 166] on input "droomoord ... tot" at bounding box center [674, 171] width 11 height 11
radio input "true"
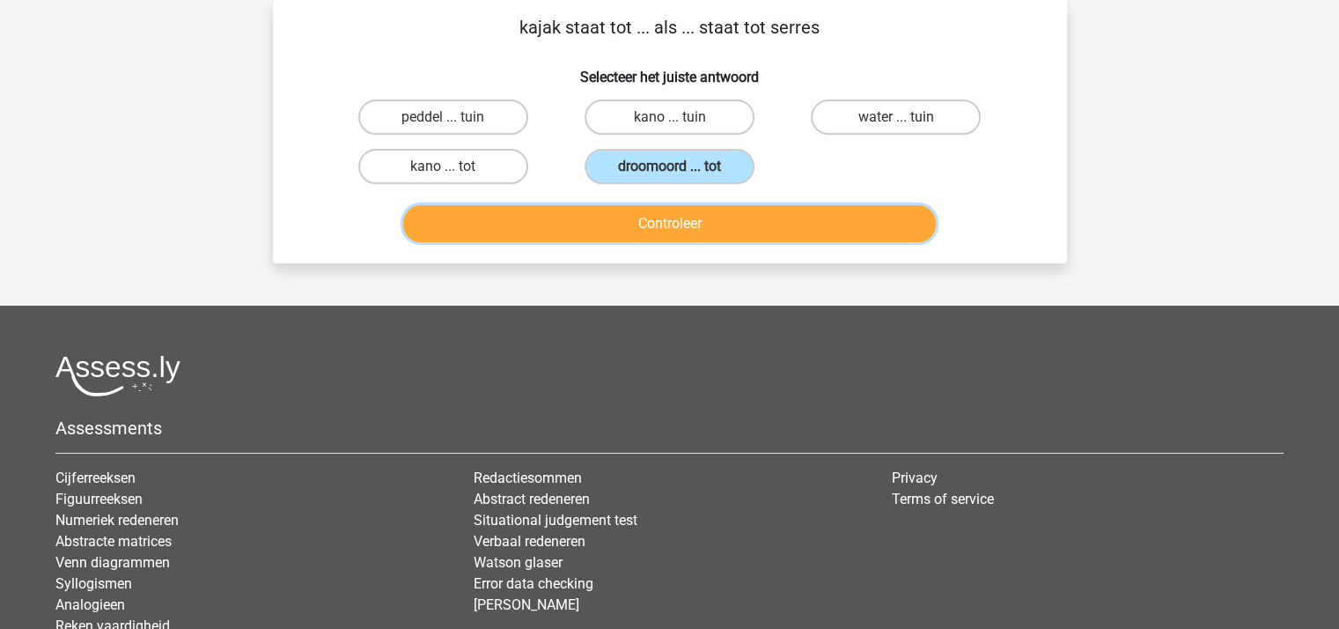
click at [674, 218] on button "Controleer" at bounding box center [669, 223] width 533 height 37
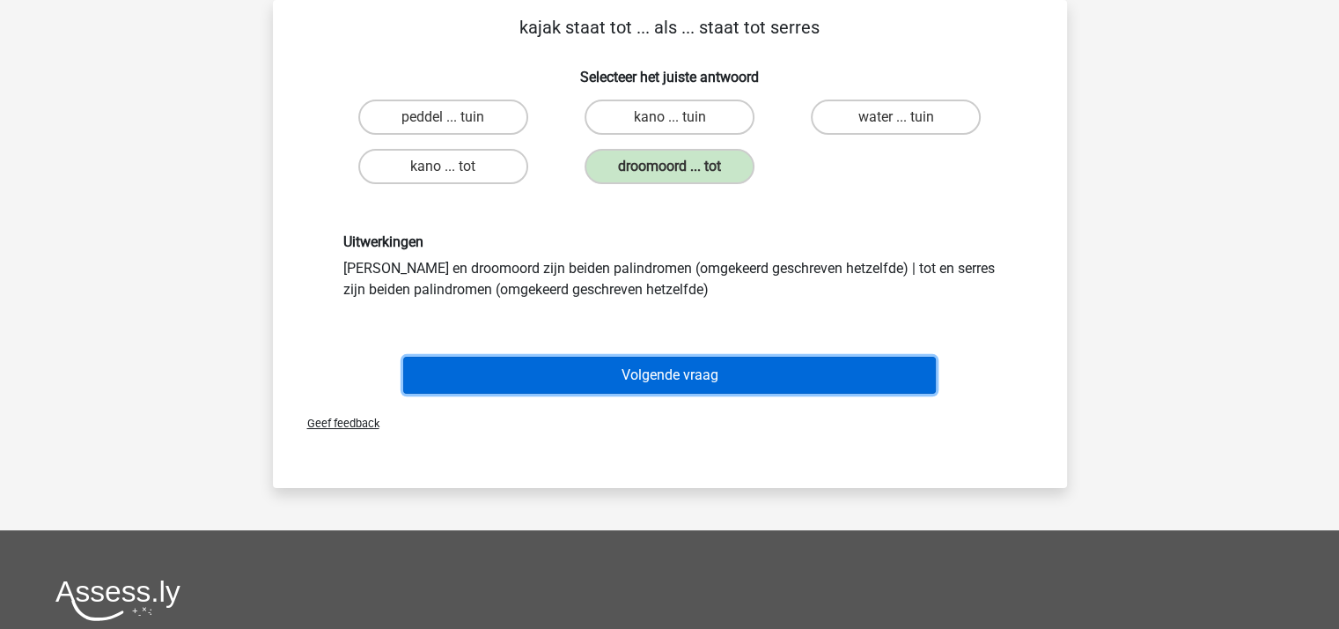
click at [671, 372] on button "Volgende vraag" at bounding box center [669, 375] width 533 height 37
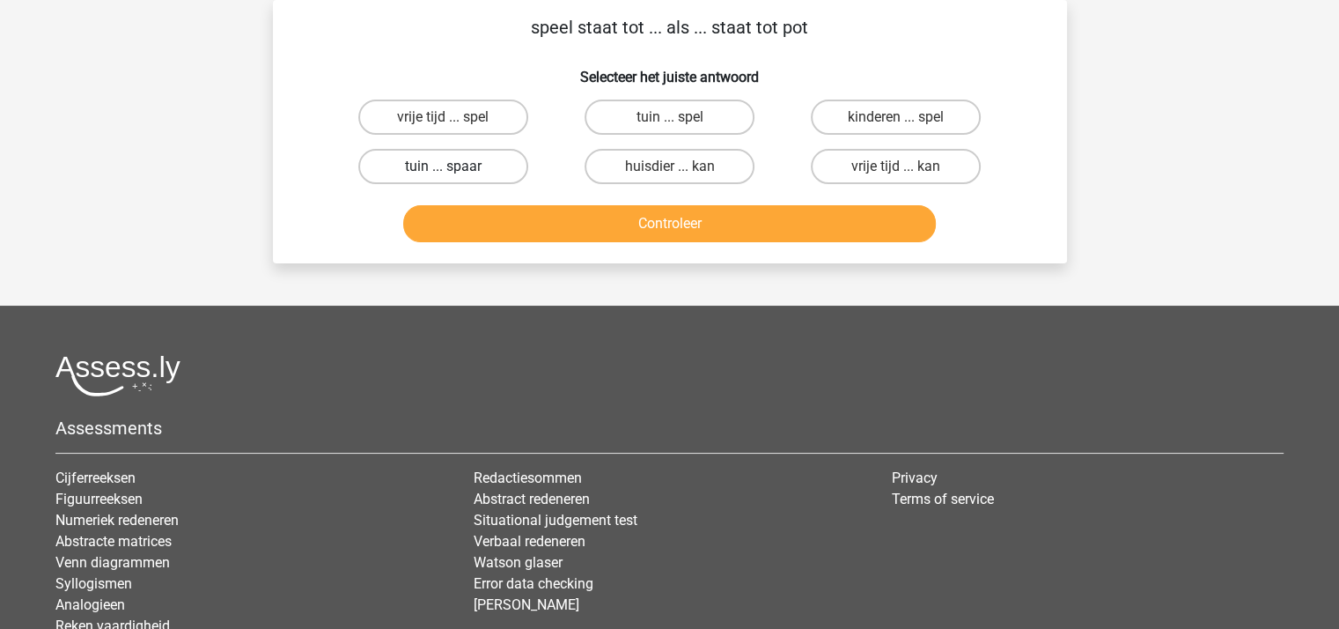
click at [466, 160] on label "tuin ... spaar" at bounding box center [443, 166] width 170 height 35
click at [454, 166] on input "tuin ... spaar" at bounding box center [448, 171] width 11 height 11
radio input "true"
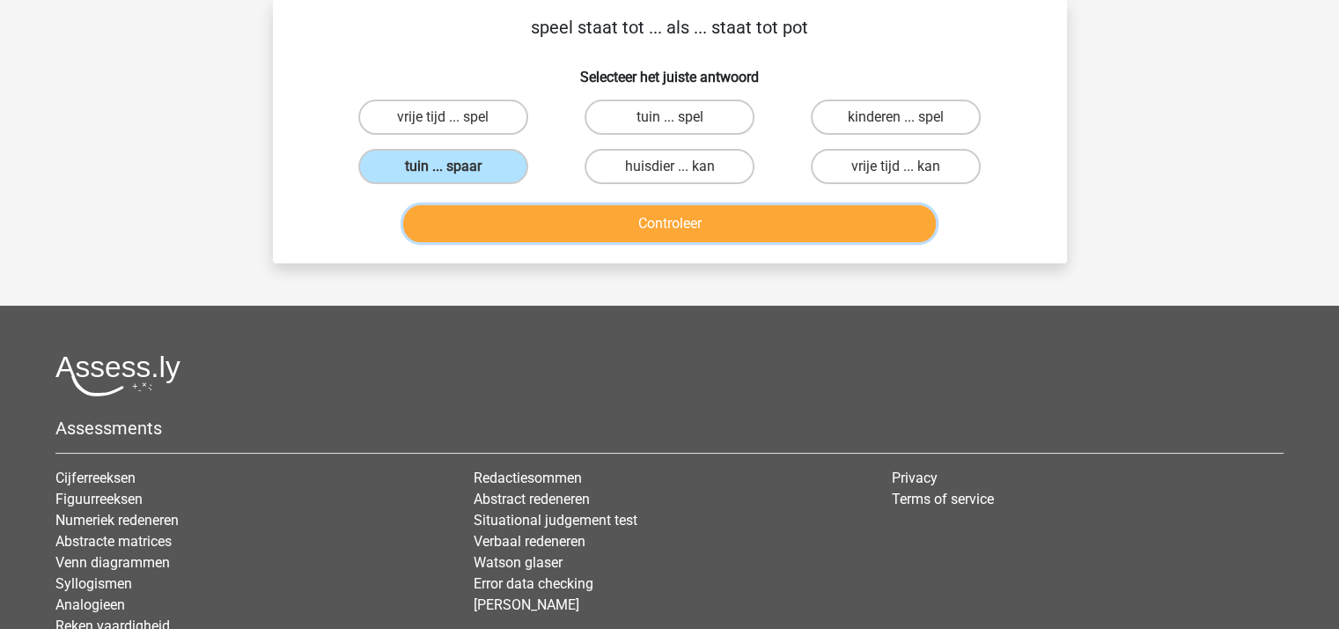
click at [588, 228] on button "Controleer" at bounding box center [669, 223] width 533 height 37
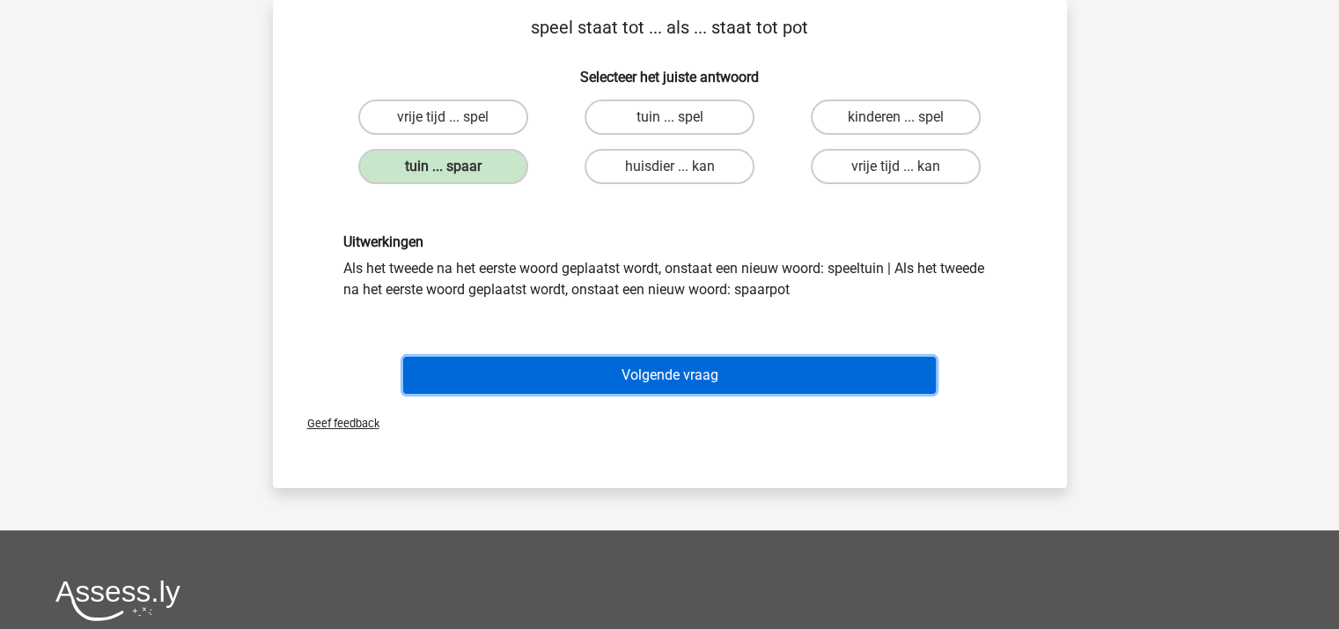
click at [712, 374] on button "Volgende vraag" at bounding box center [669, 375] width 533 height 37
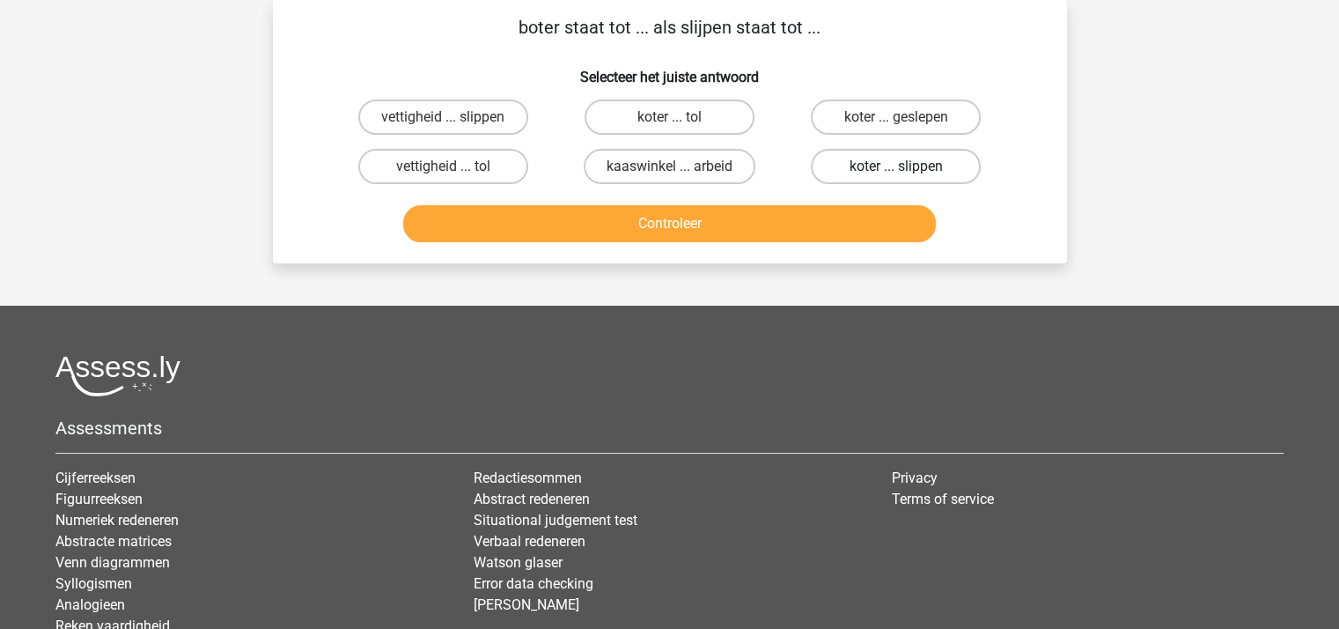
click at [881, 165] on label "koter ... slippen" at bounding box center [896, 166] width 170 height 35
click at [896, 166] on input "koter ... slippen" at bounding box center [901, 171] width 11 height 11
radio input "true"
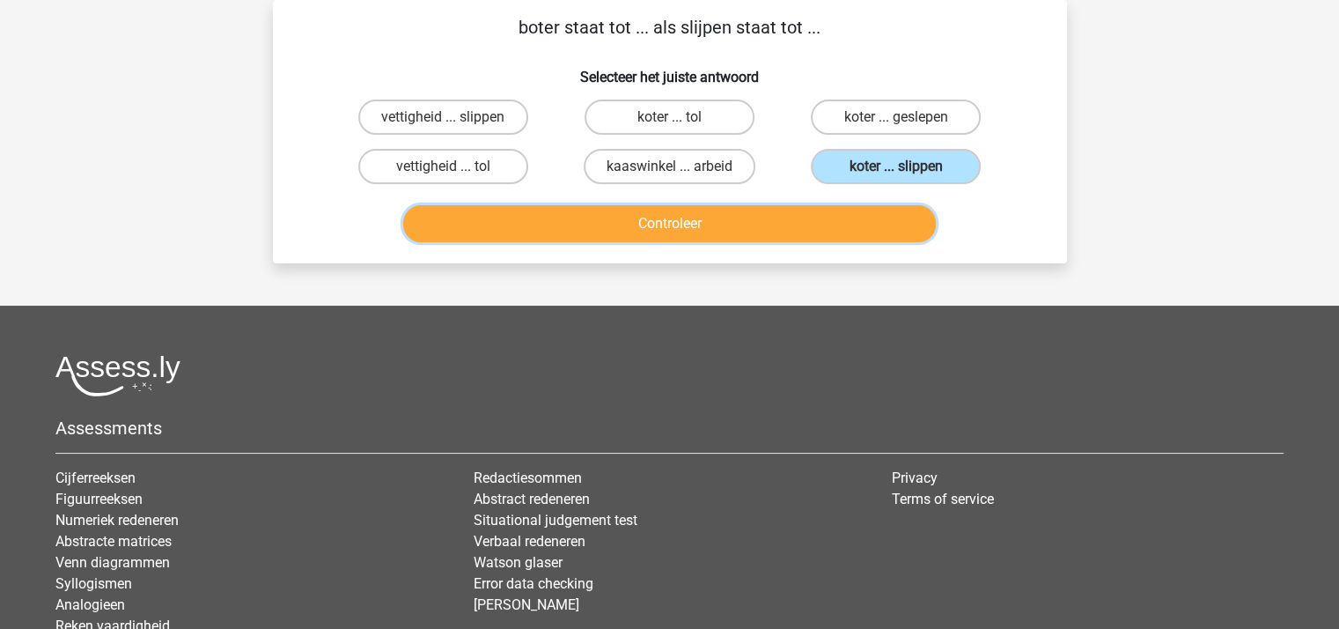
click at [736, 221] on button "Controleer" at bounding box center [669, 223] width 533 height 37
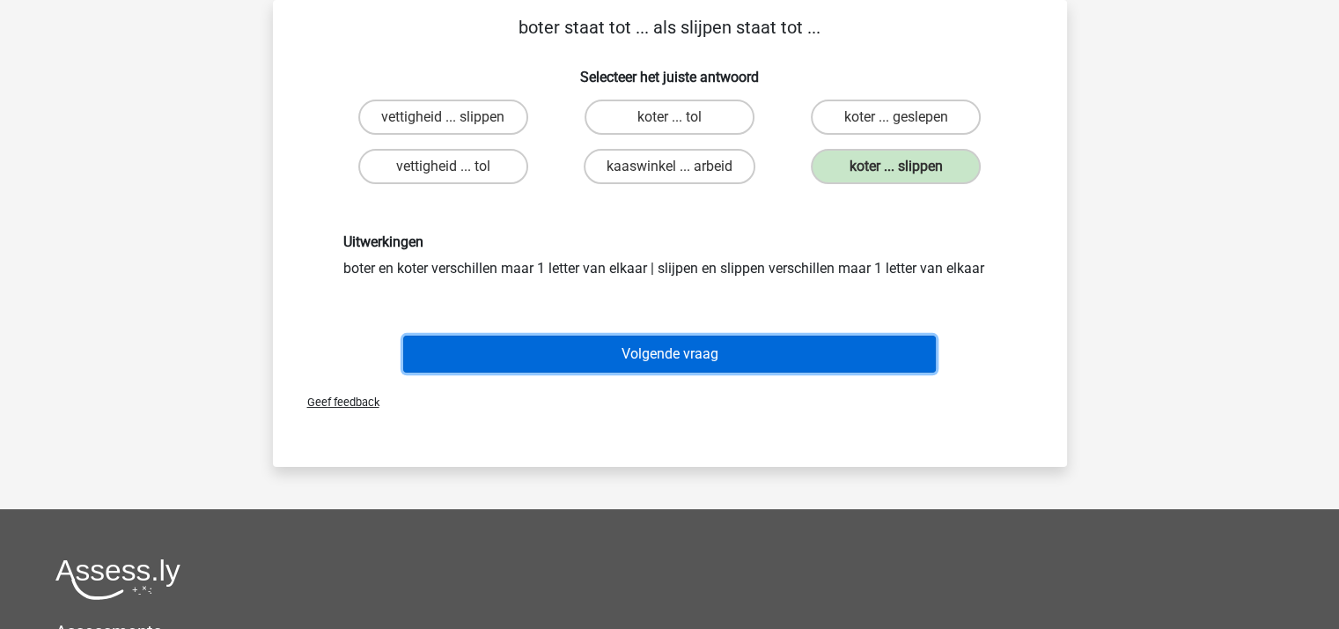
click at [674, 348] on button "Volgende vraag" at bounding box center [669, 353] width 533 height 37
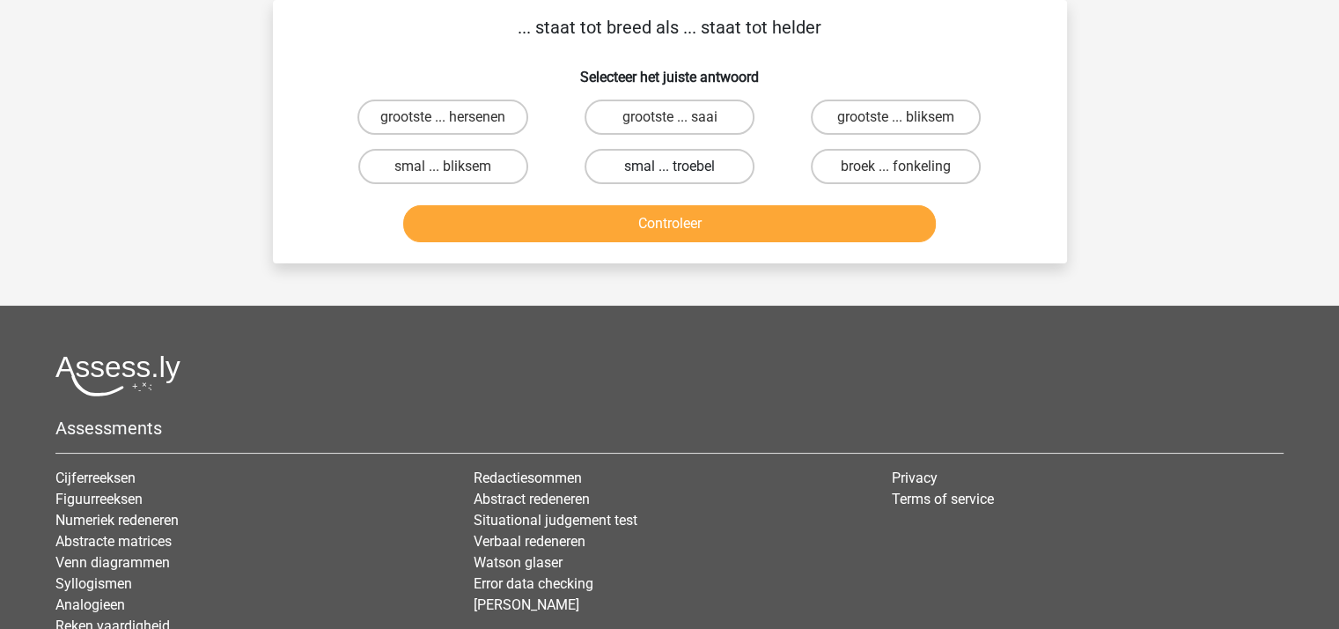
click at [661, 166] on label "smal ... troebel" at bounding box center [670, 166] width 170 height 35
click at [669, 166] on input "smal ... troebel" at bounding box center [674, 171] width 11 height 11
radio input "true"
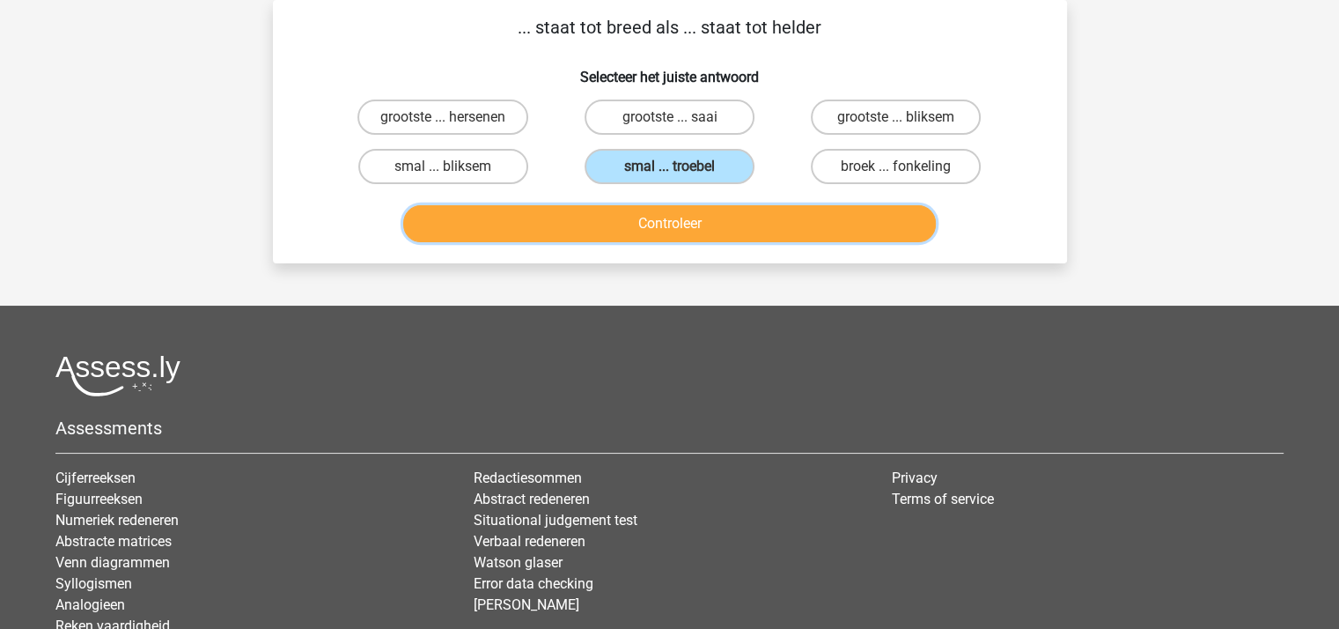
click at [669, 223] on button "Controleer" at bounding box center [669, 223] width 533 height 37
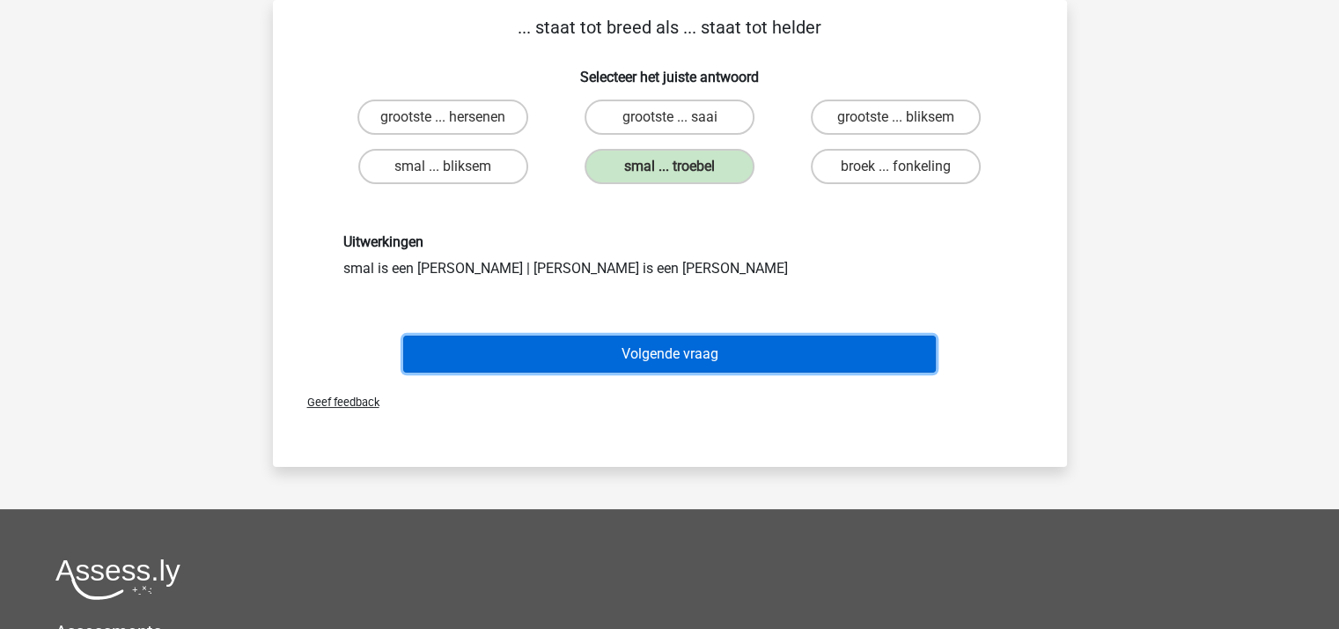
click at [669, 347] on button "Volgende vraag" at bounding box center [669, 353] width 533 height 37
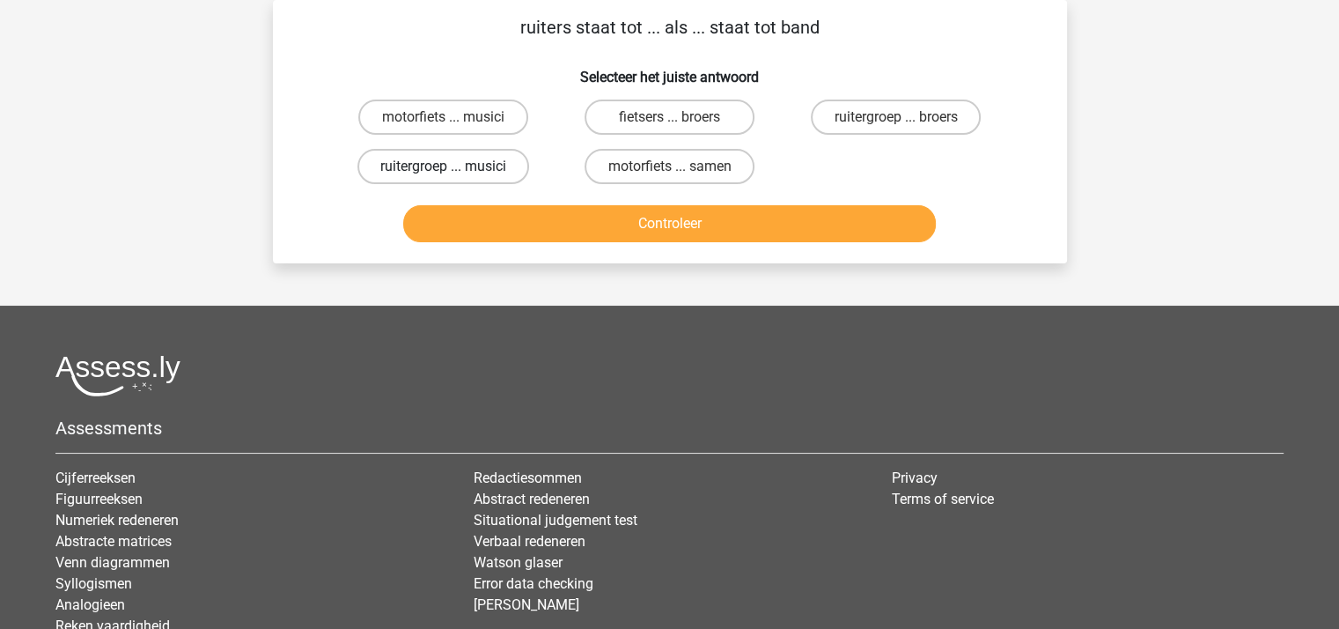
click at [462, 167] on label "ruitergroep ... musici" at bounding box center [443, 166] width 172 height 35
click at [454, 167] on input "ruitergroep ... musici" at bounding box center [448, 171] width 11 height 11
radio input "true"
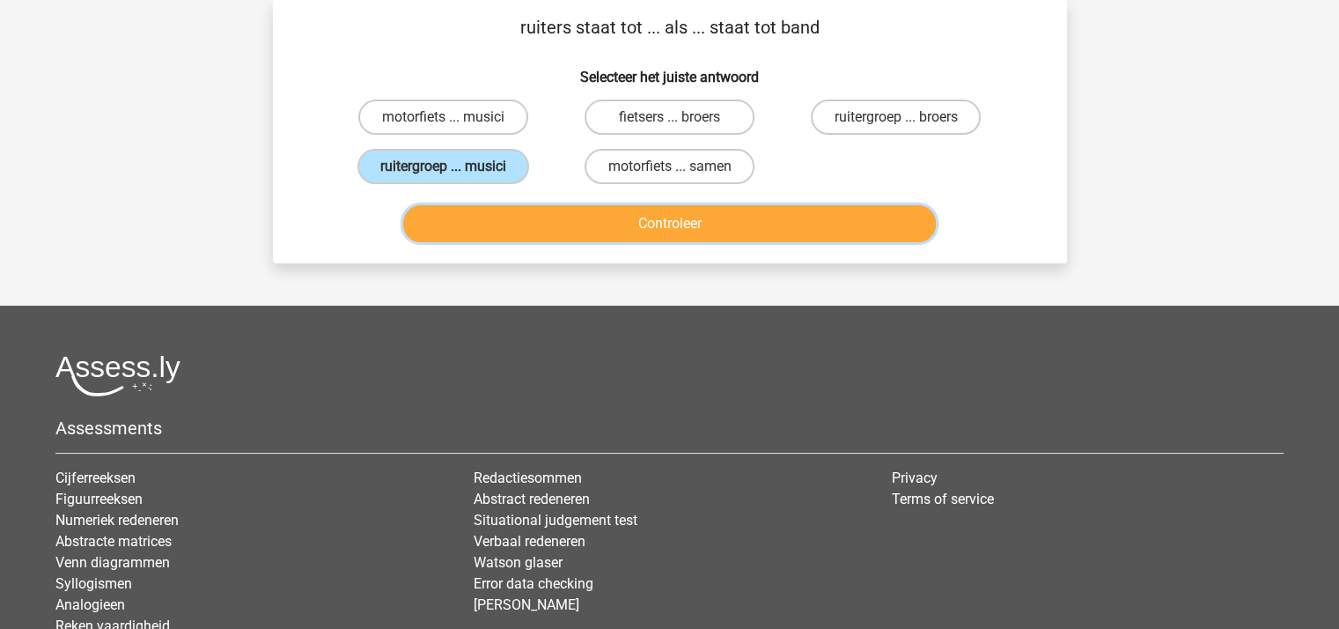
click at [539, 221] on button "Controleer" at bounding box center [669, 223] width 533 height 37
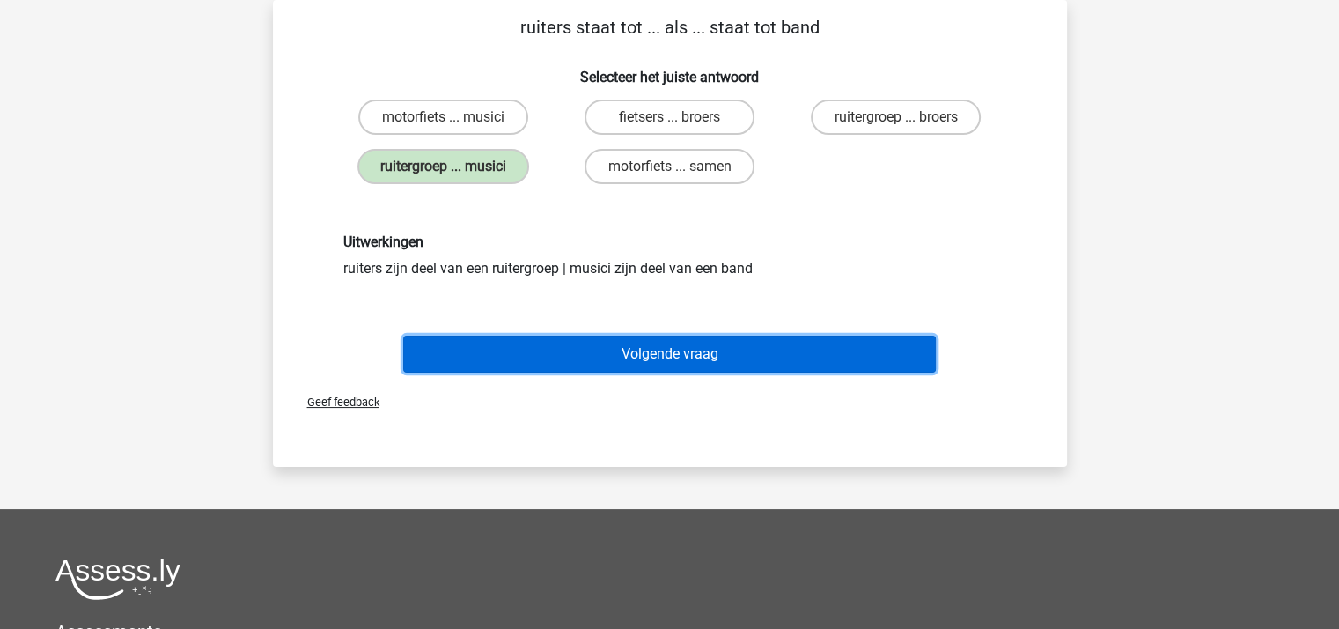
click at [624, 356] on button "Volgende vraag" at bounding box center [669, 353] width 533 height 37
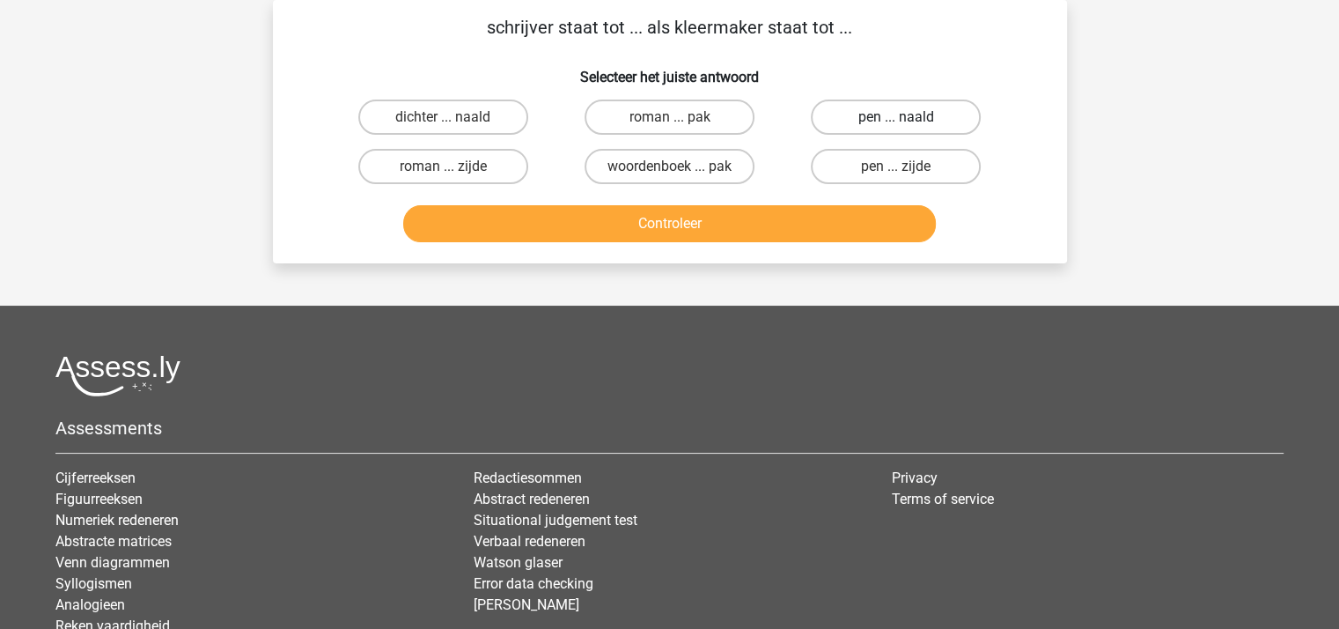
click at [885, 118] on label "pen ... naald" at bounding box center [896, 116] width 170 height 35
click at [896, 118] on input "pen ... naald" at bounding box center [901, 122] width 11 height 11
radio input "true"
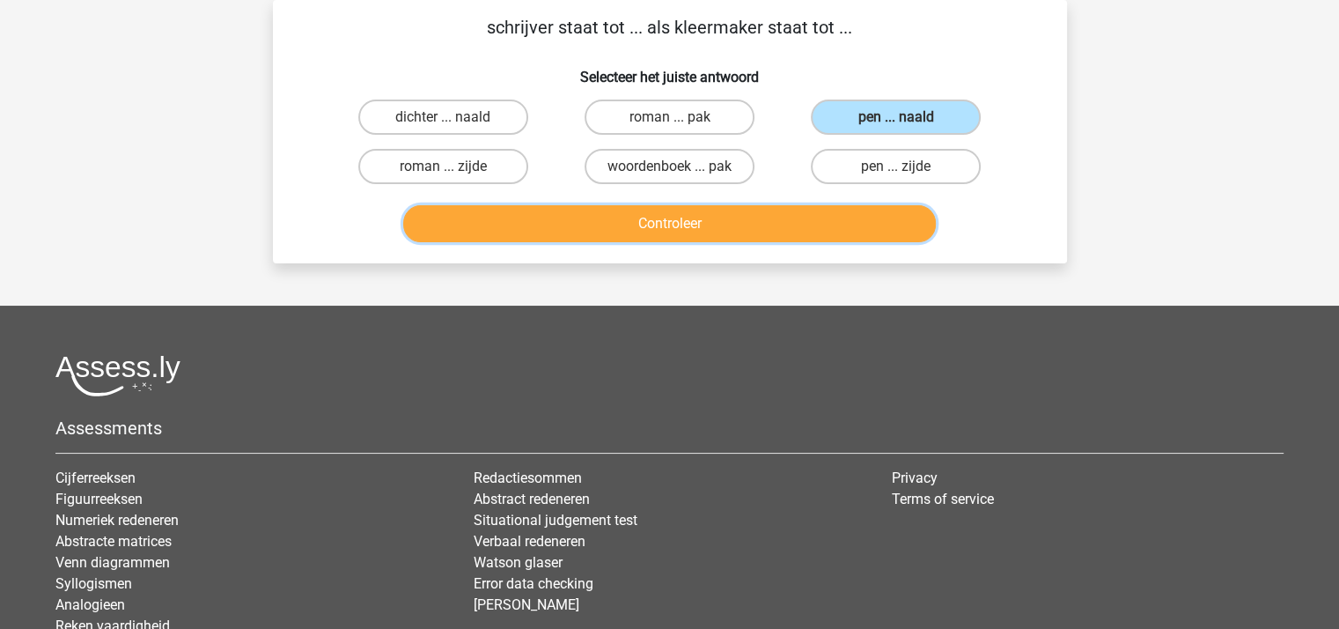
click at [722, 221] on button "Controleer" at bounding box center [669, 223] width 533 height 37
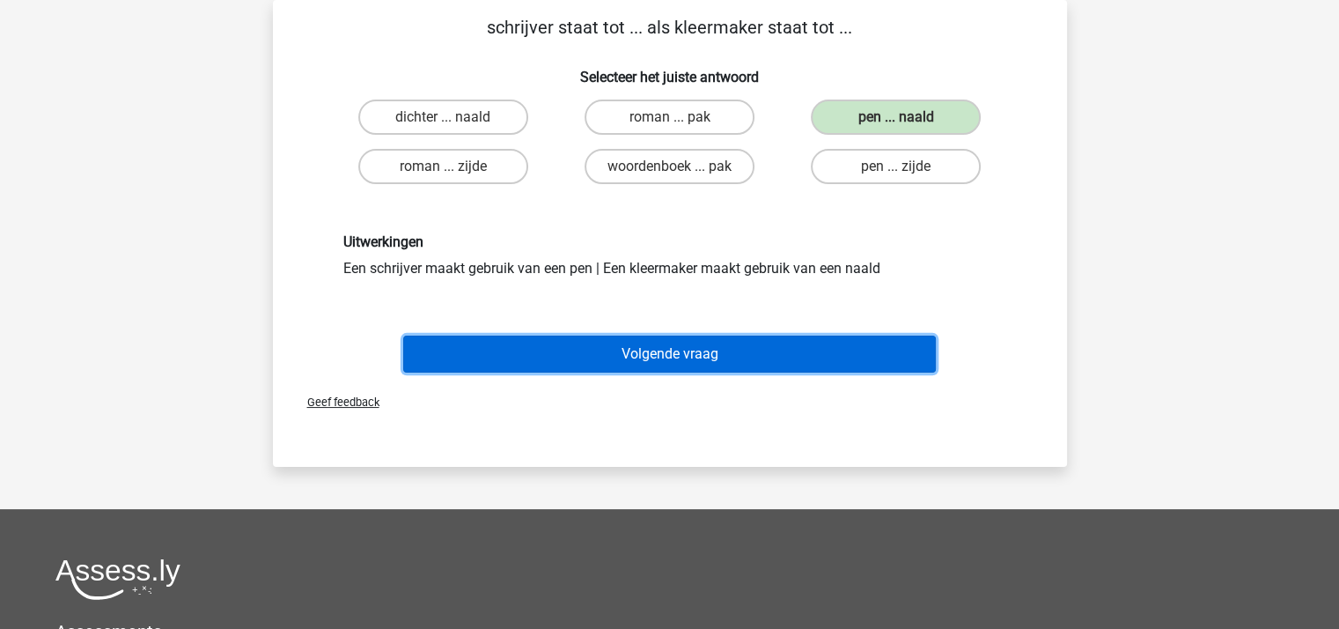
click at [669, 352] on button "Volgende vraag" at bounding box center [669, 353] width 533 height 37
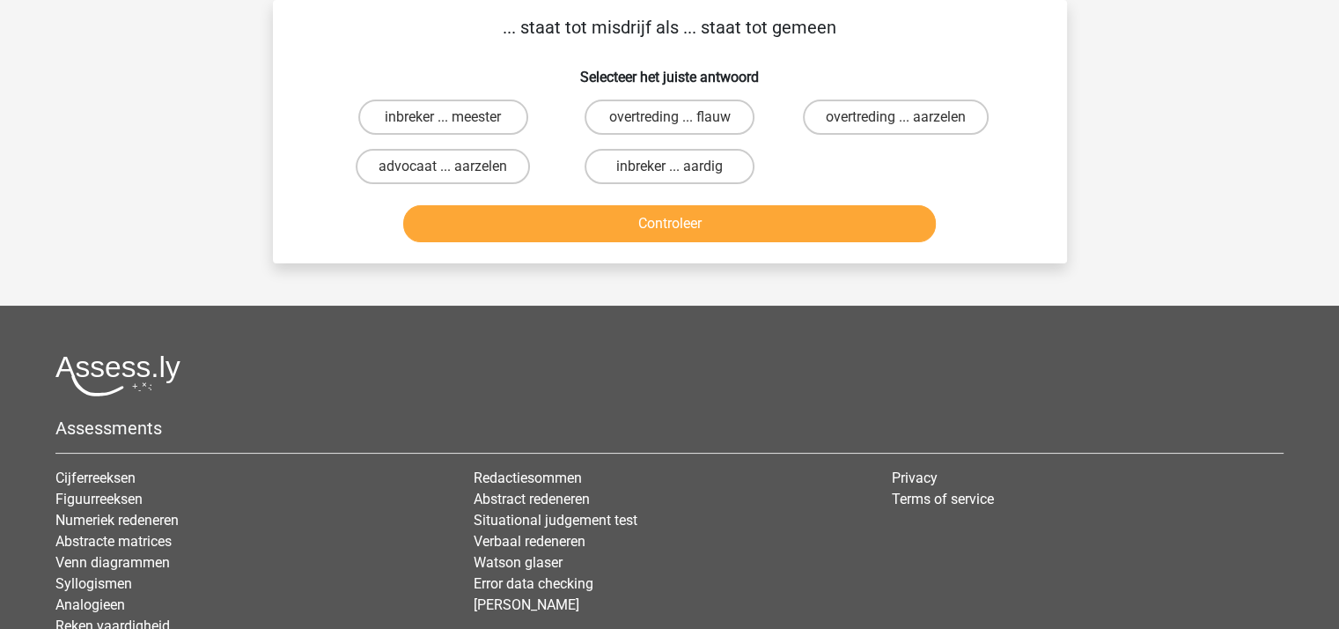
click at [679, 122] on input "overtreding ... flauw" at bounding box center [674, 122] width 11 height 11
radio input "true"
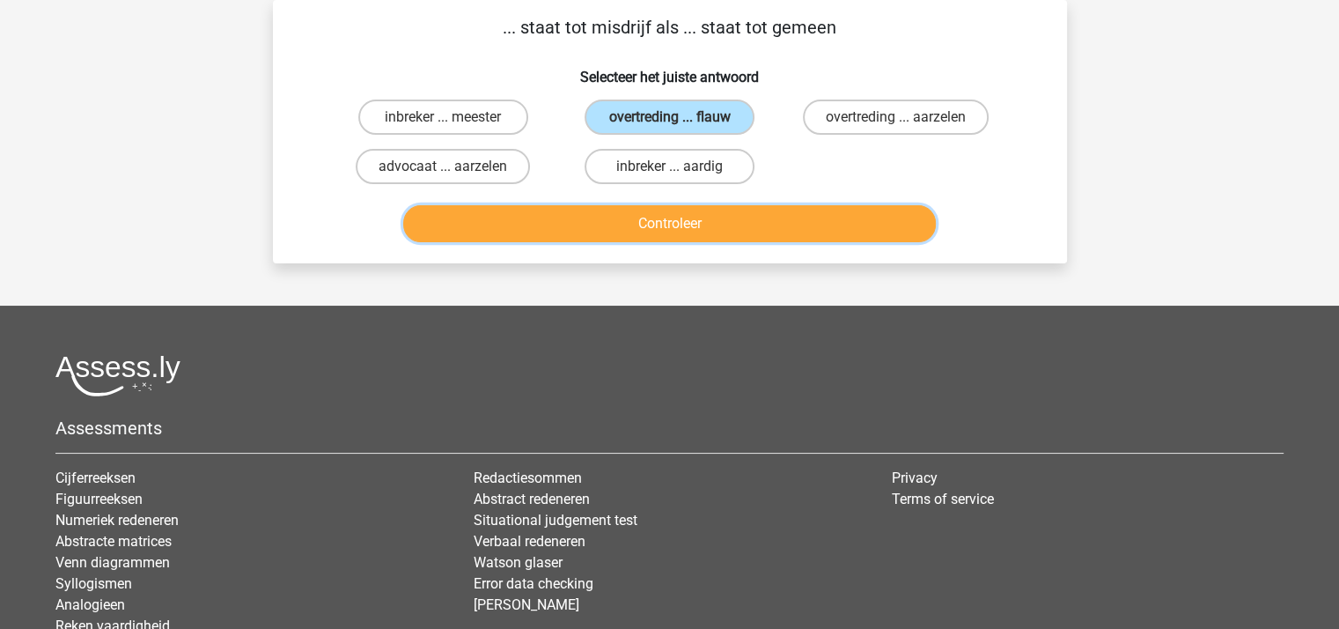
click at [674, 221] on button "Controleer" at bounding box center [669, 223] width 533 height 37
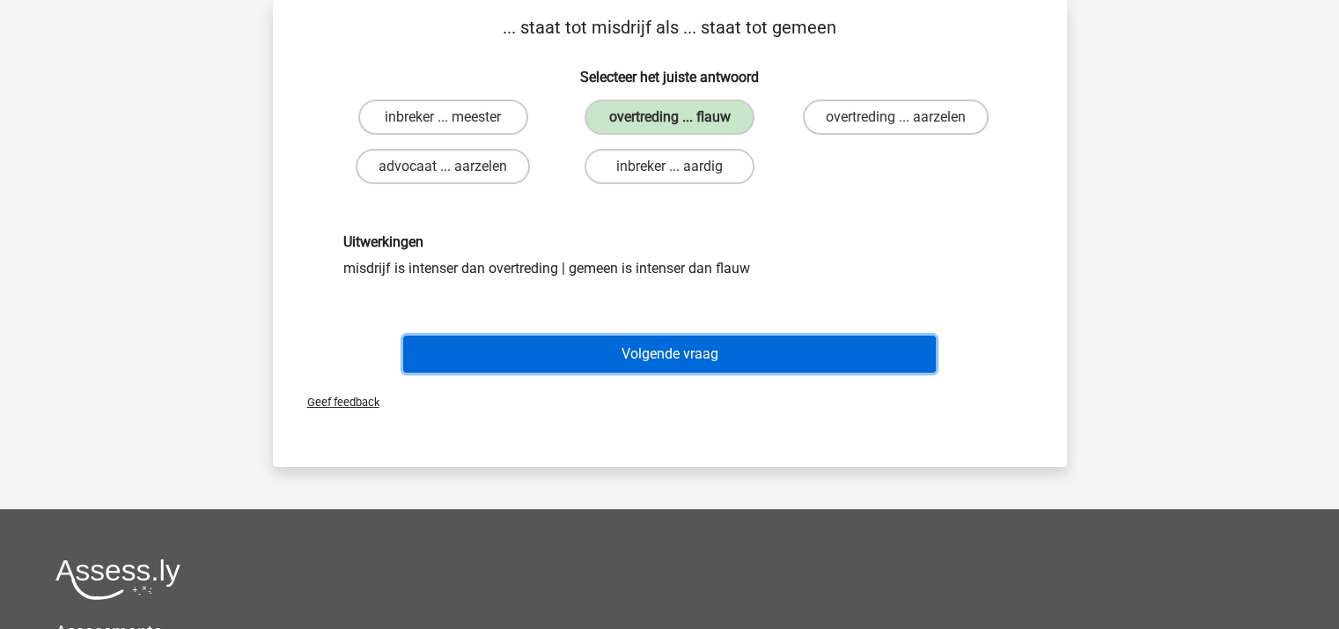
click at [665, 348] on button "Volgende vraag" at bounding box center [669, 353] width 533 height 37
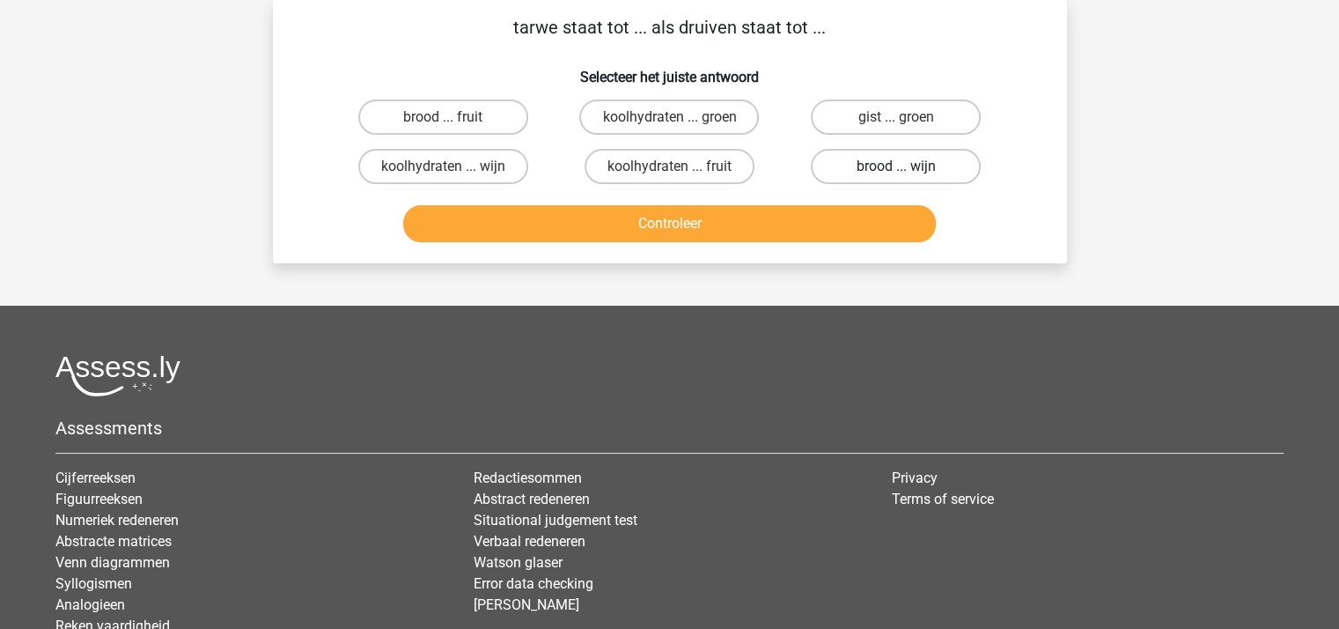
click at [860, 164] on label "brood ... wijn" at bounding box center [896, 166] width 170 height 35
click at [896, 166] on input "brood ... wijn" at bounding box center [901, 171] width 11 height 11
radio input "true"
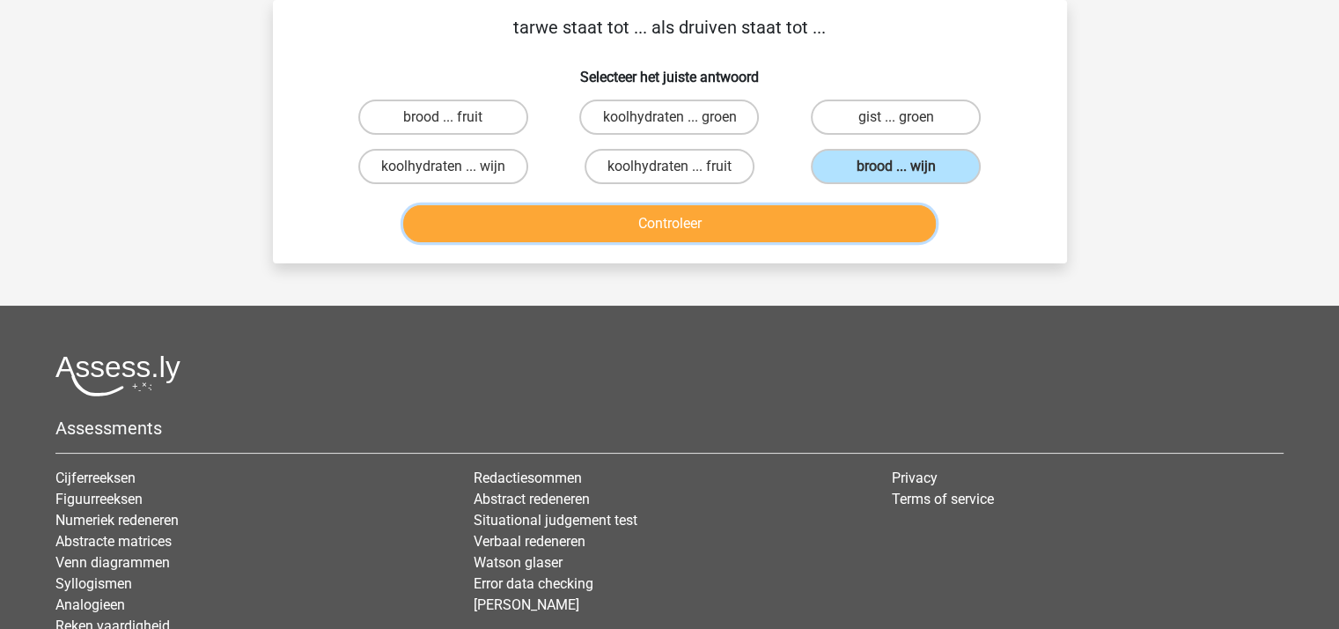
click at [696, 225] on button "Controleer" at bounding box center [669, 223] width 533 height 37
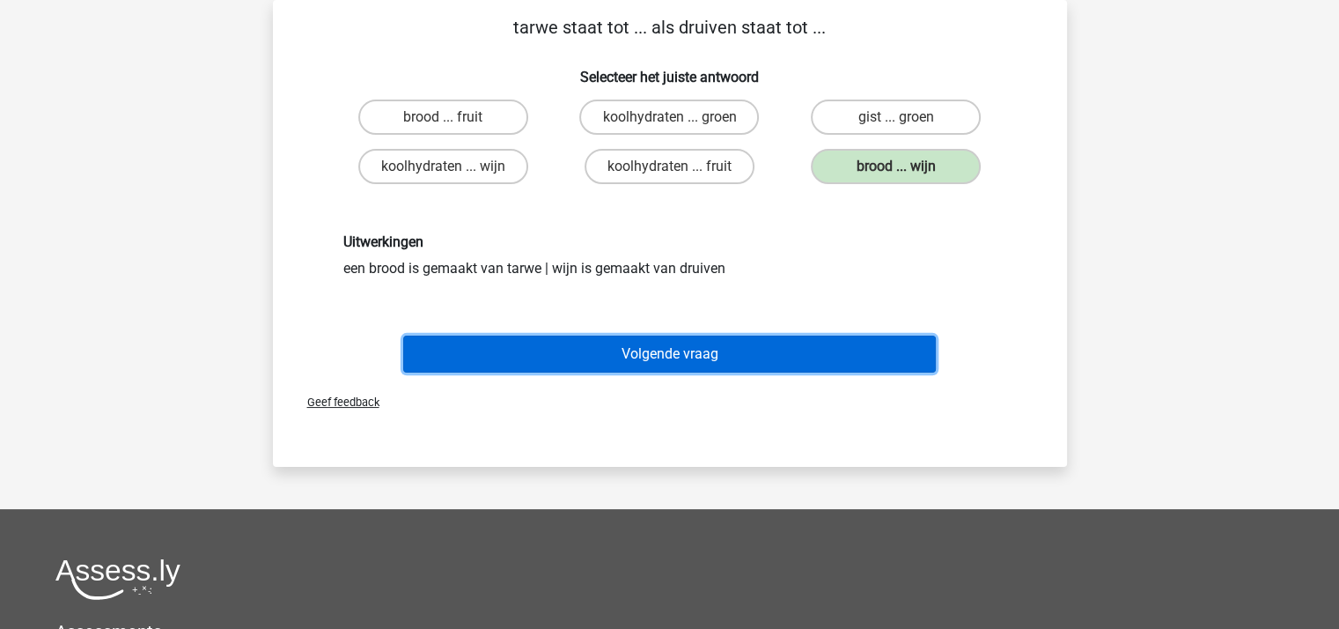
click at [661, 348] on button "Volgende vraag" at bounding box center [669, 353] width 533 height 37
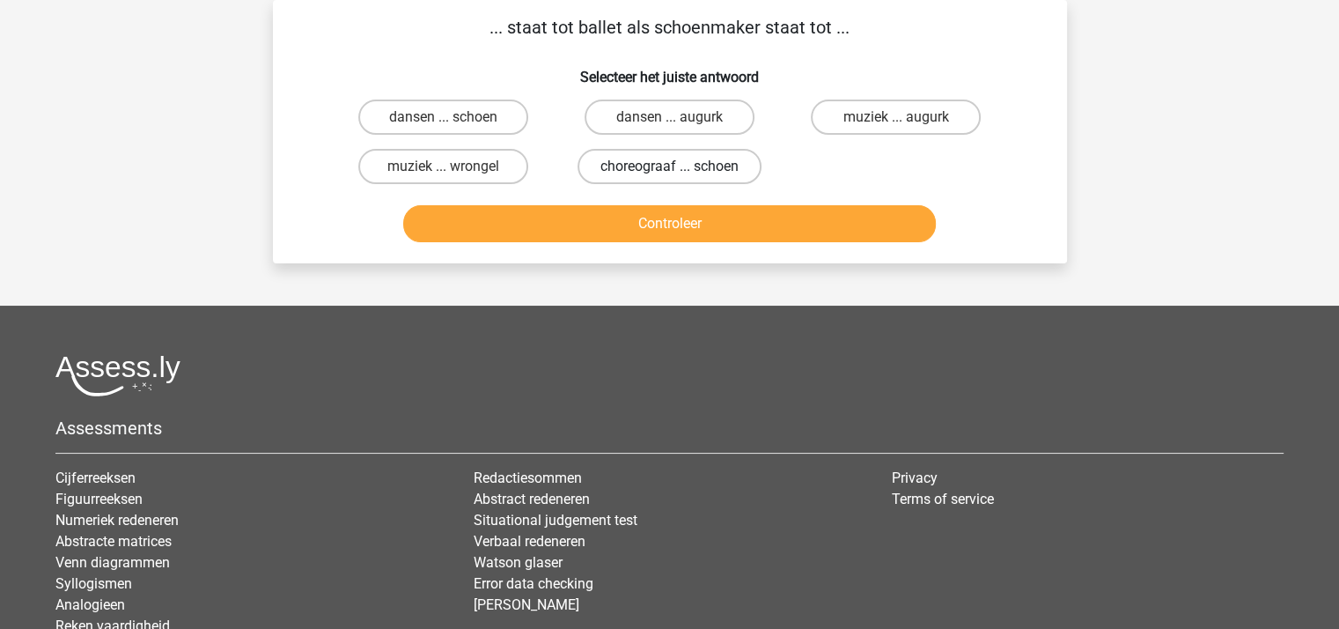
click at [655, 170] on label "choreograaf ... schoen" at bounding box center [670, 166] width 184 height 35
click at [669, 170] on input "choreograaf ... schoen" at bounding box center [674, 171] width 11 height 11
radio input "true"
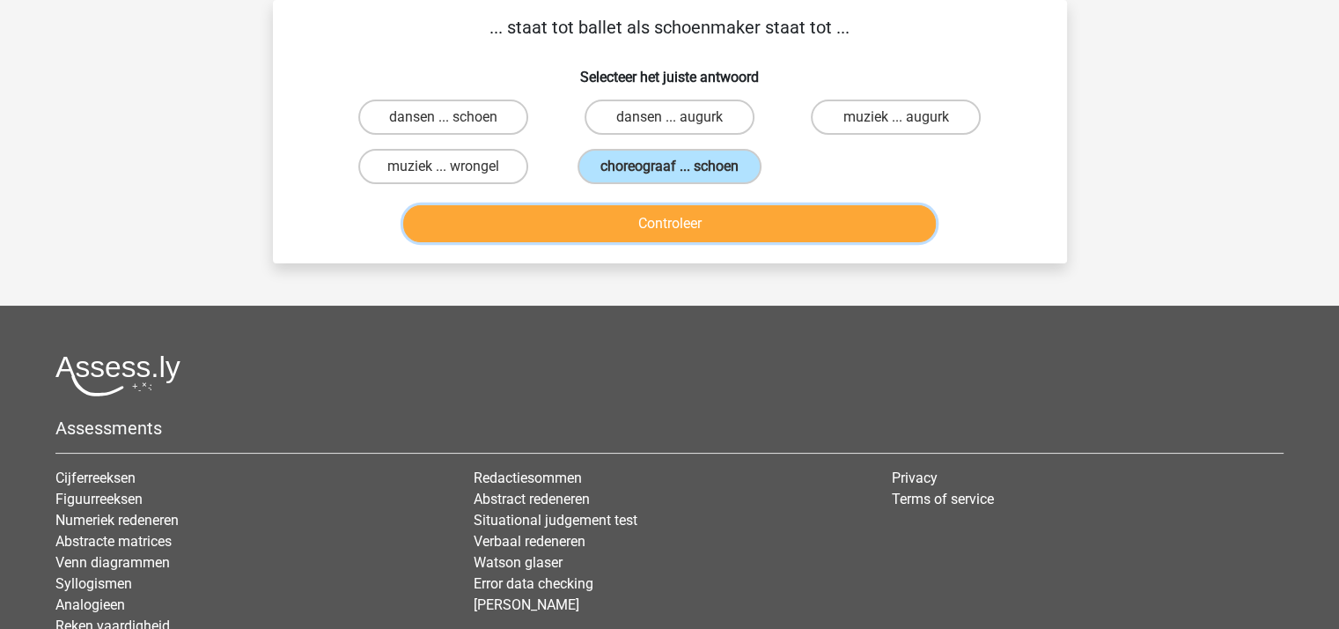
click at [662, 227] on button "Controleer" at bounding box center [669, 223] width 533 height 37
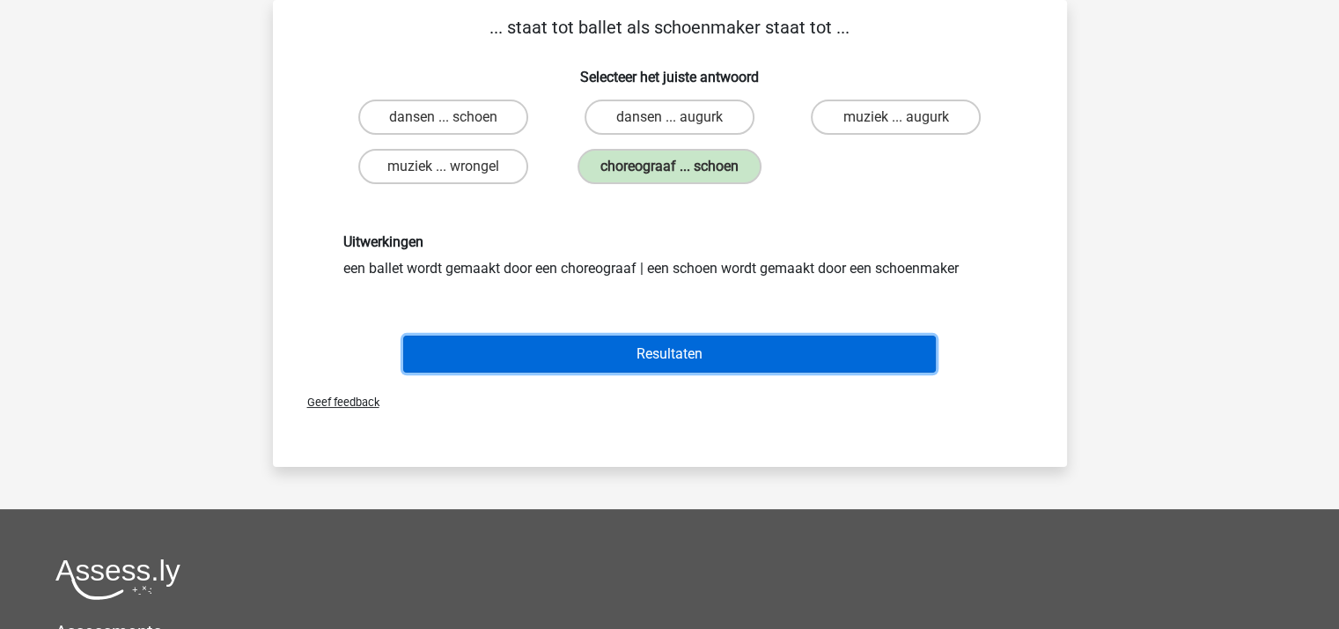
click at [680, 353] on button "Resultaten" at bounding box center [669, 353] width 533 height 37
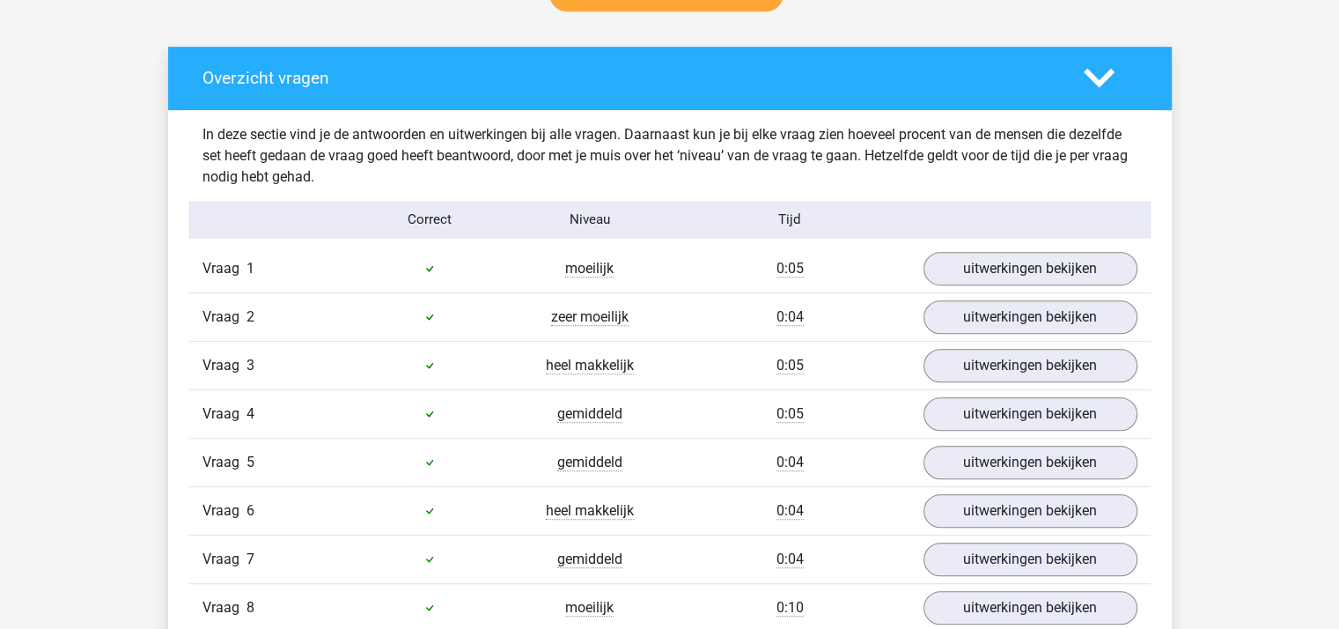
scroll to position [704, 0]
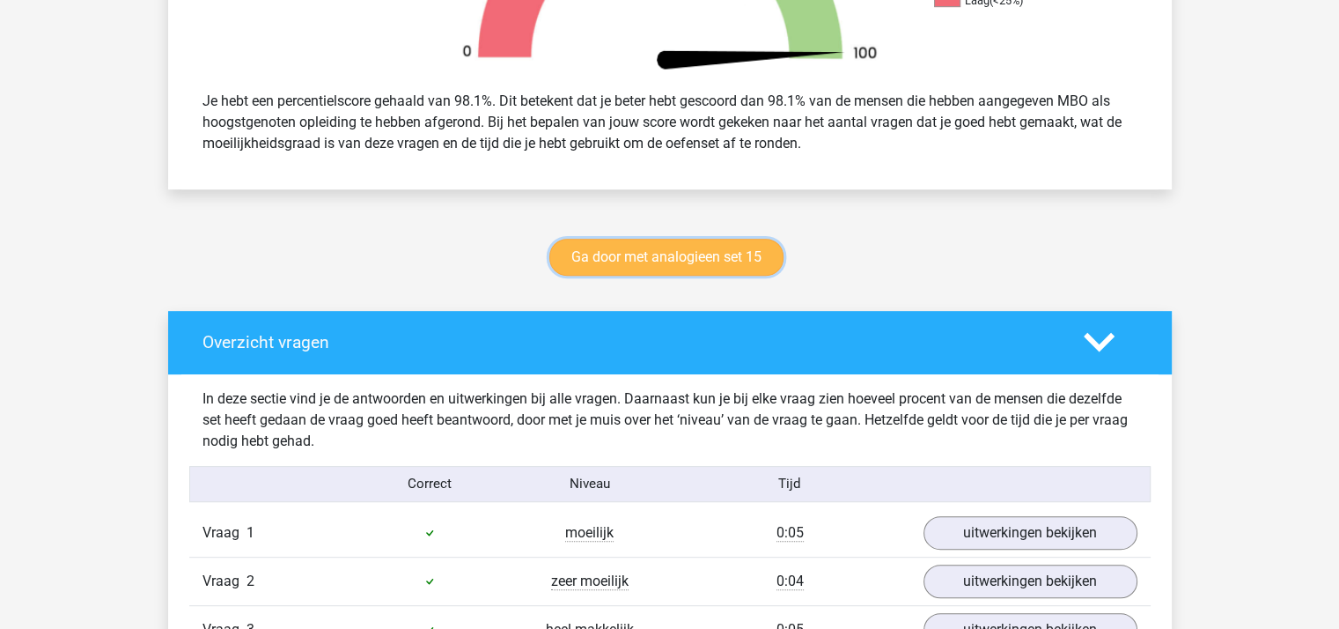
click at [659, 254] on link "Ga door met analogieen set 15" at bounding box center [666, 257] width 234 height 37
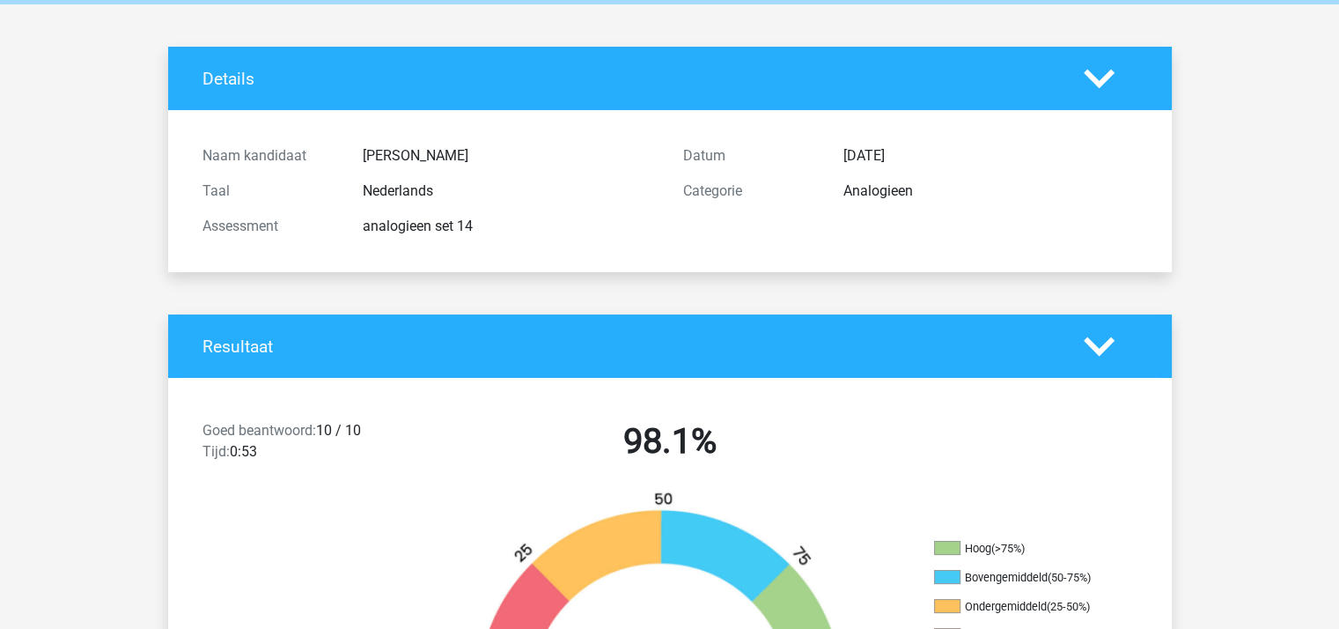
scroll to position [0, 0]
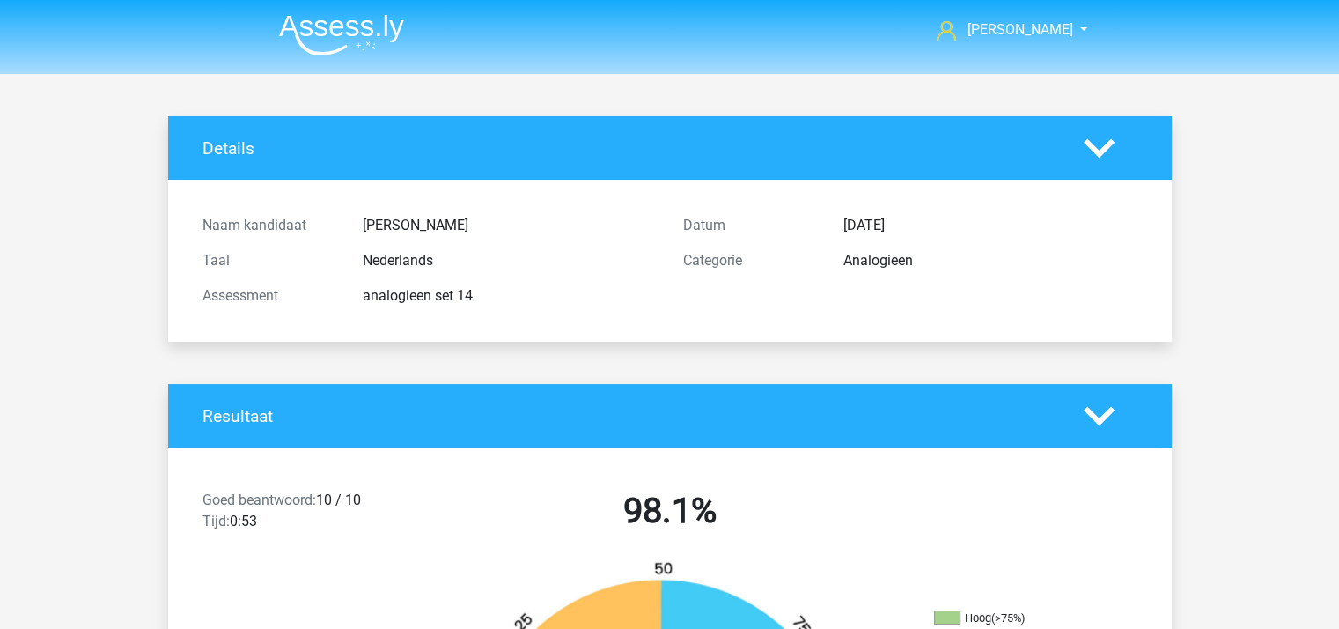
click at [317, 26] on img at bounding box center [341, 34] width 125 height 41
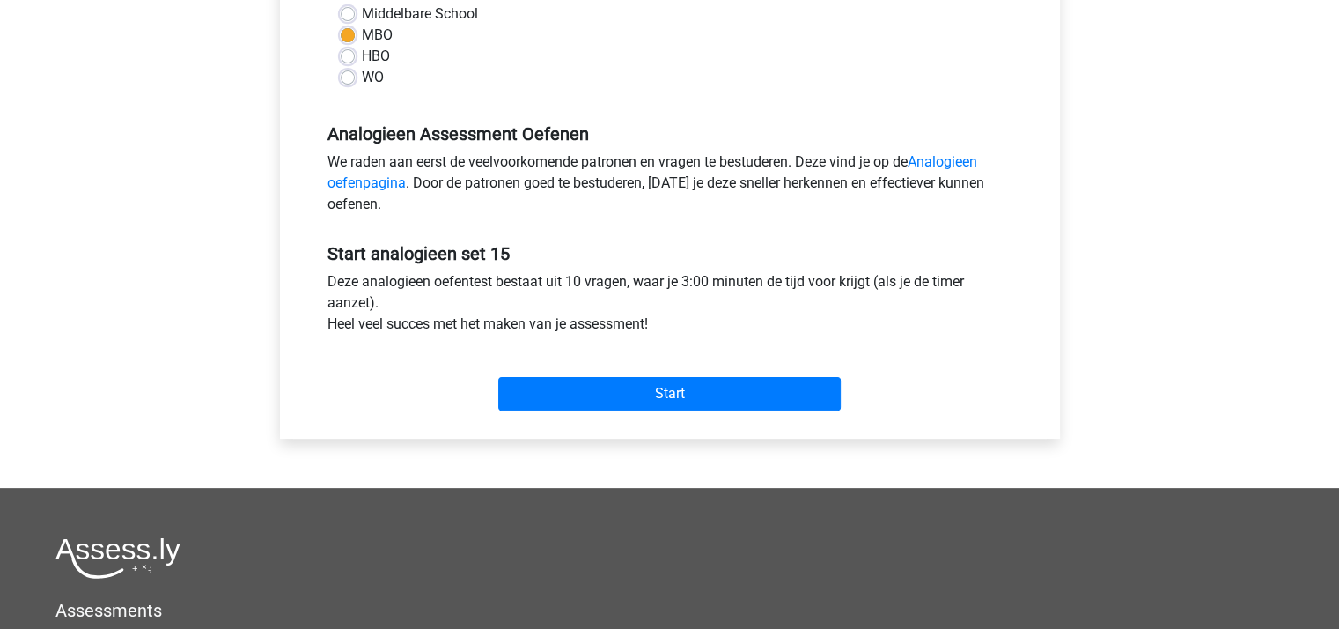
scroll to position [440, 0]
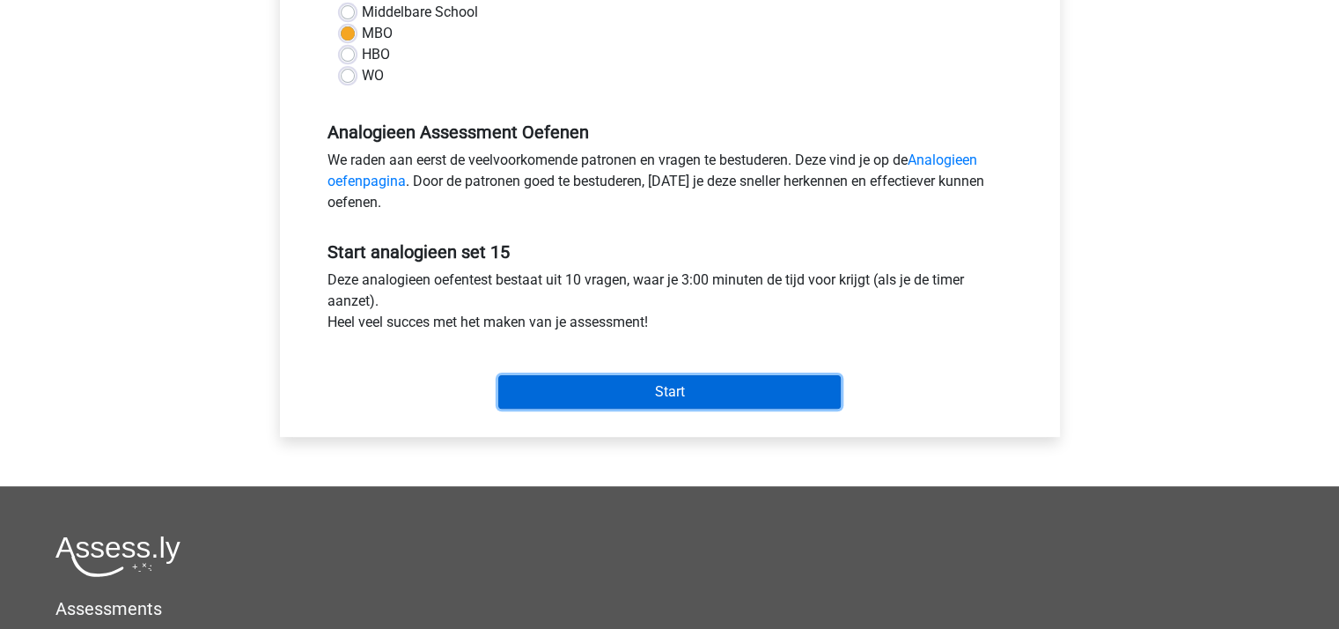
click at [640, 386] on input "Start" at bounding box center [669, 391] width 342 height 33
click at [648, 394] on input "Start" at bounding box center [669, 391] width 342 height 33
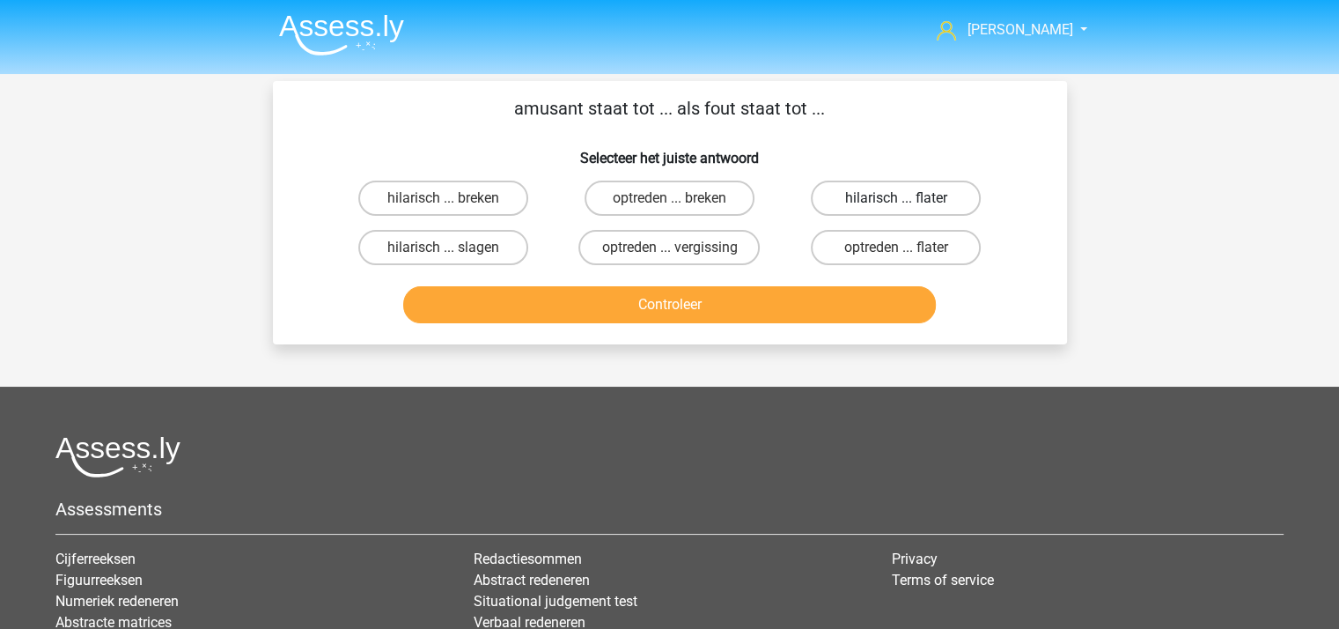
click at [895, 196] on label "hilarisch ... flater" at bounding box center [896, 197] width 170 height 35
click at [896, 198] on input "hilarisch ... flater" at bounding box center [901, 203] width 11 height 11
radio input "true"
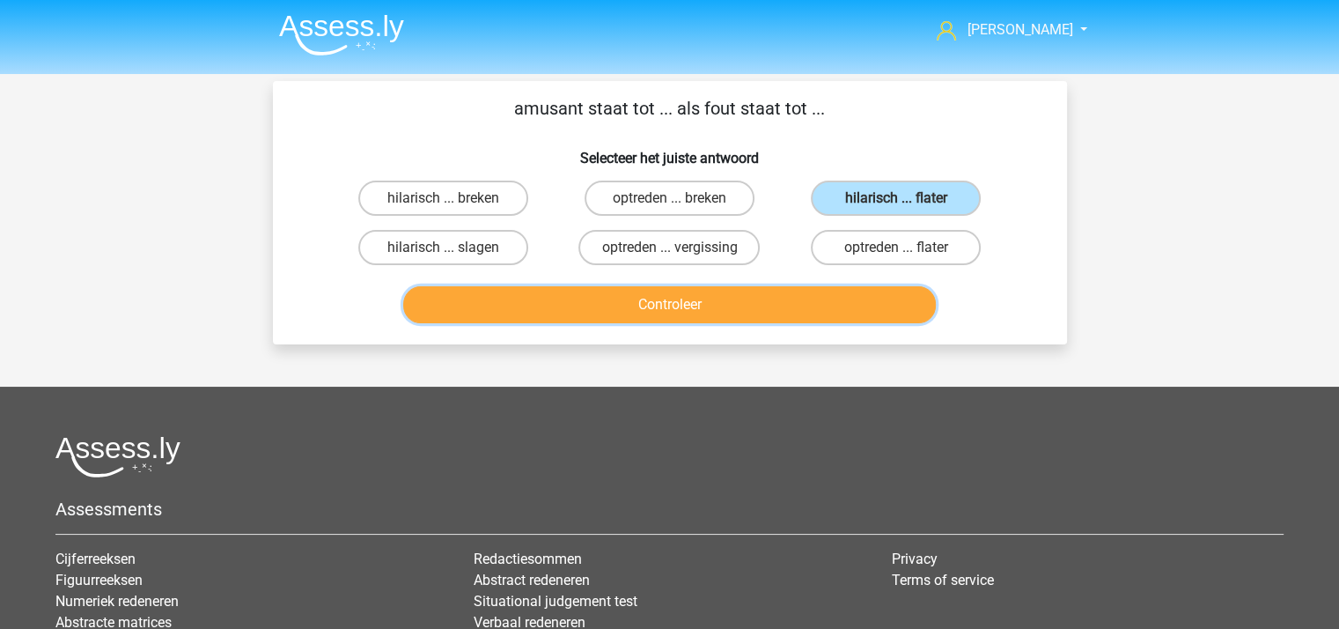
click at [735, 315] on button "Controleer" at bounding box center [669, 304] width 533 height 37
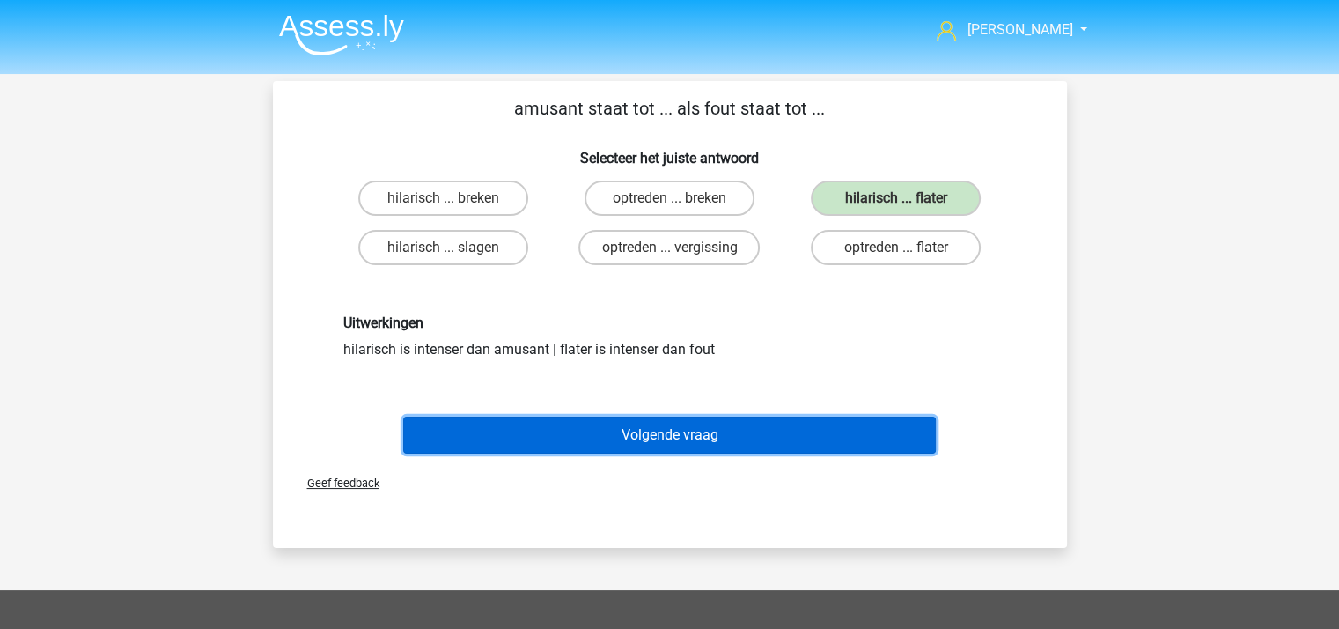
click at [692, 418] on button "Volgende vraag" at bounding box center [669, 434] width 533 height 37
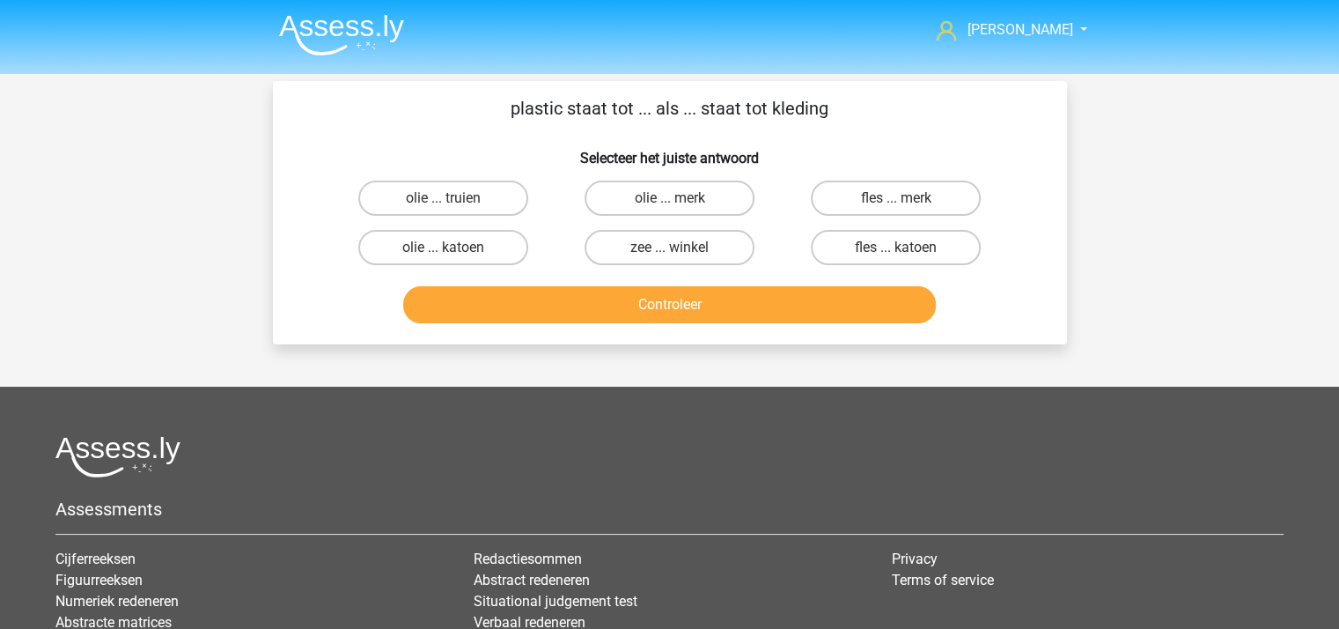
scroll to position [81, 0]
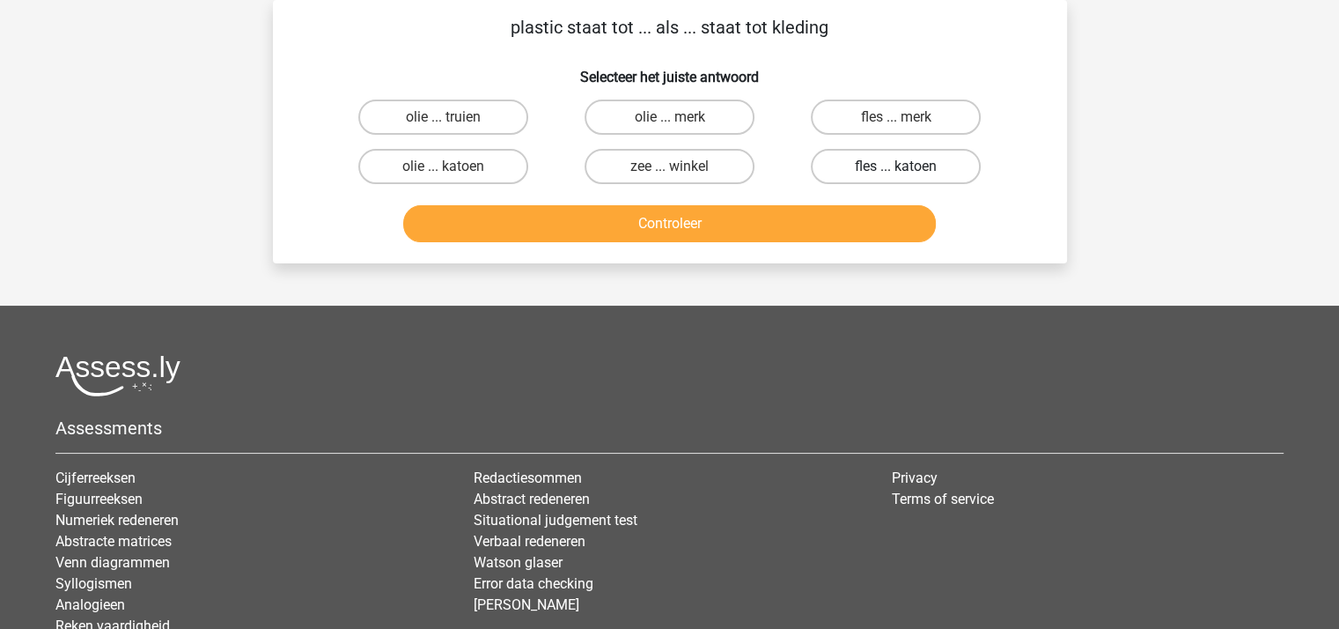
click at [848, 164] on label "fles ... katoen" at bounding box center [896, 166] width 170 height 35
click at [896, 166] on input "fles ... katoen" at bounding box center [901, 171] width 11 height 11
radio input "true"
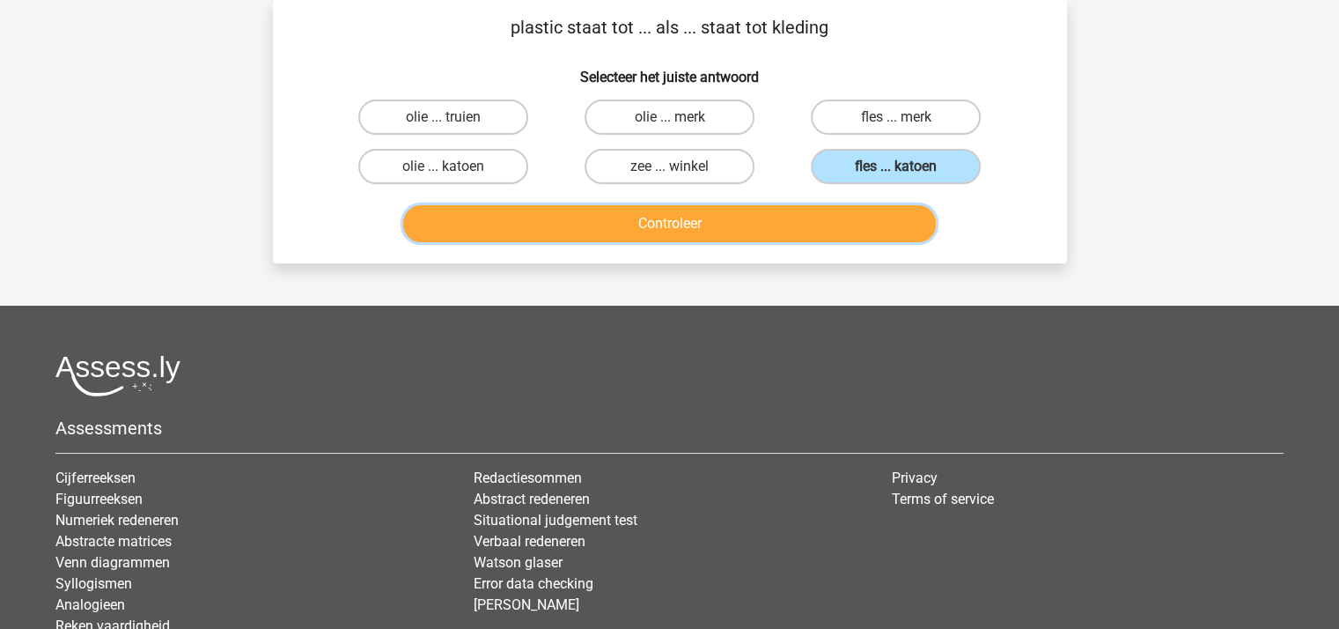
click at [718, 217] on button "Controleer" at bounding box center [669, 223] width 533 height 37
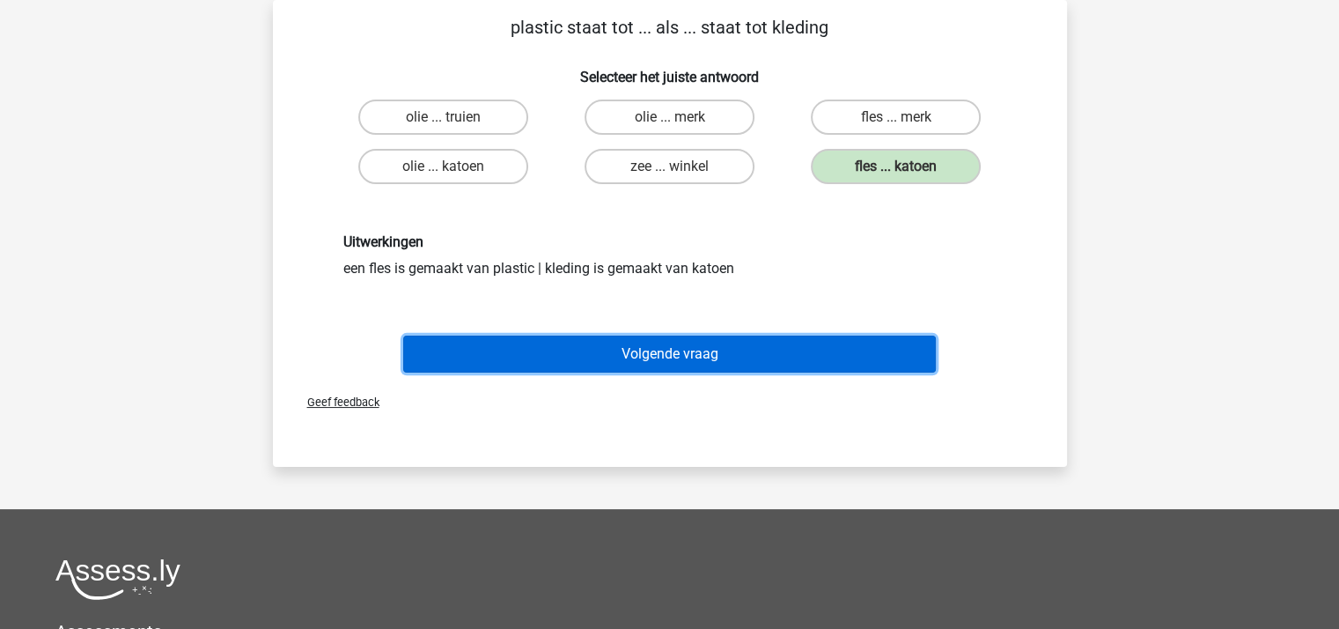
click at [667, 347] on button "Volgende vraag" at bounding box center [669, 353] width 533 height 37
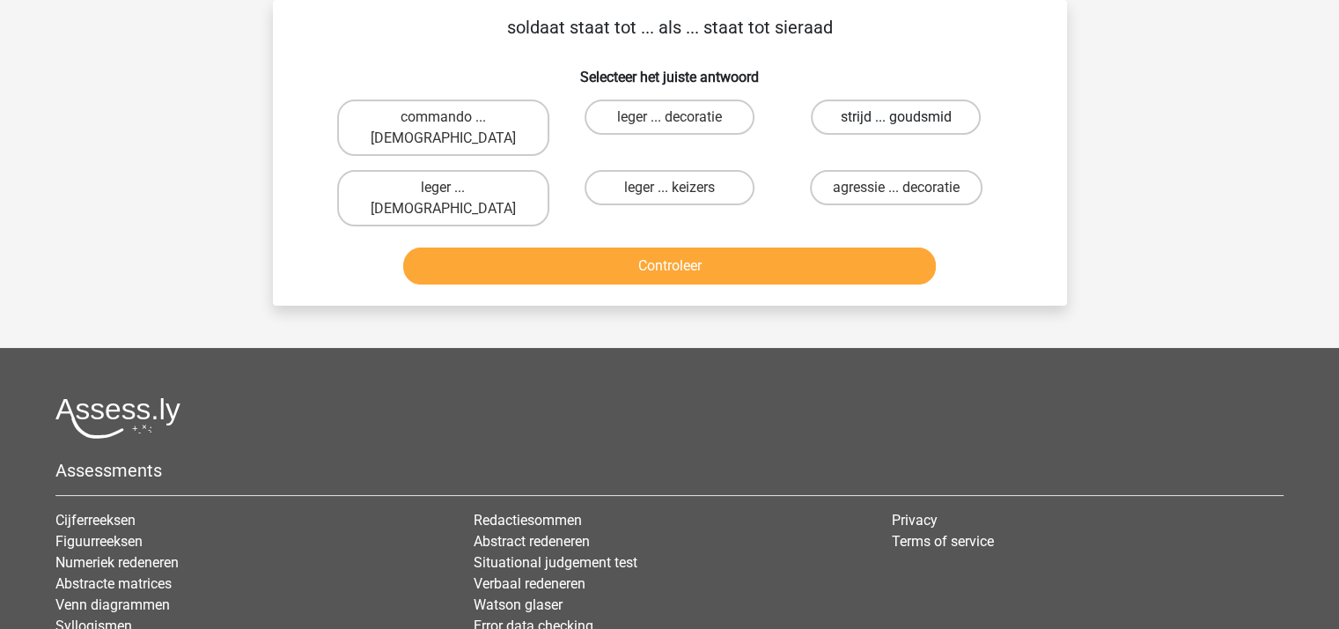
click at [895, 113] on label "strijd ... goudsmid" at bounding box center [896, 116] width 170 height 35
click at [896, 117] on input "strijd ... goudsmid" at bounding box center [901, 122] width 11 height 11
radio input "true"
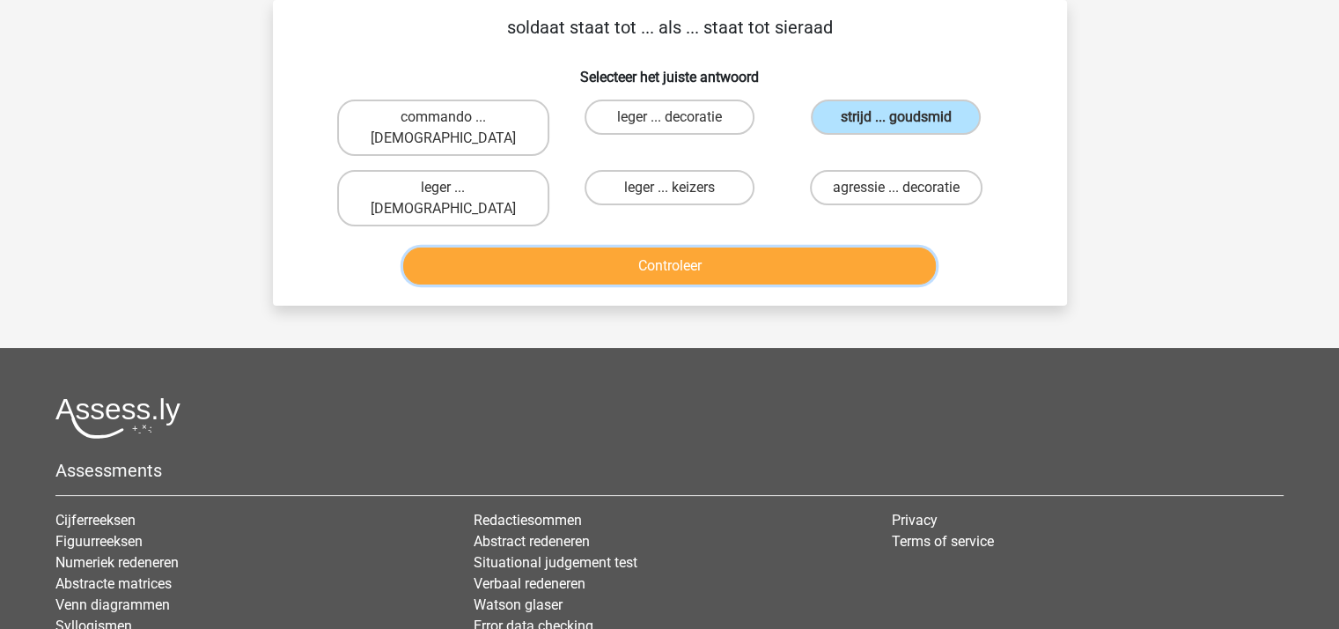
click at [688, 247] on button "Controleer" at bounding box center [669, 265] width 533 height 37
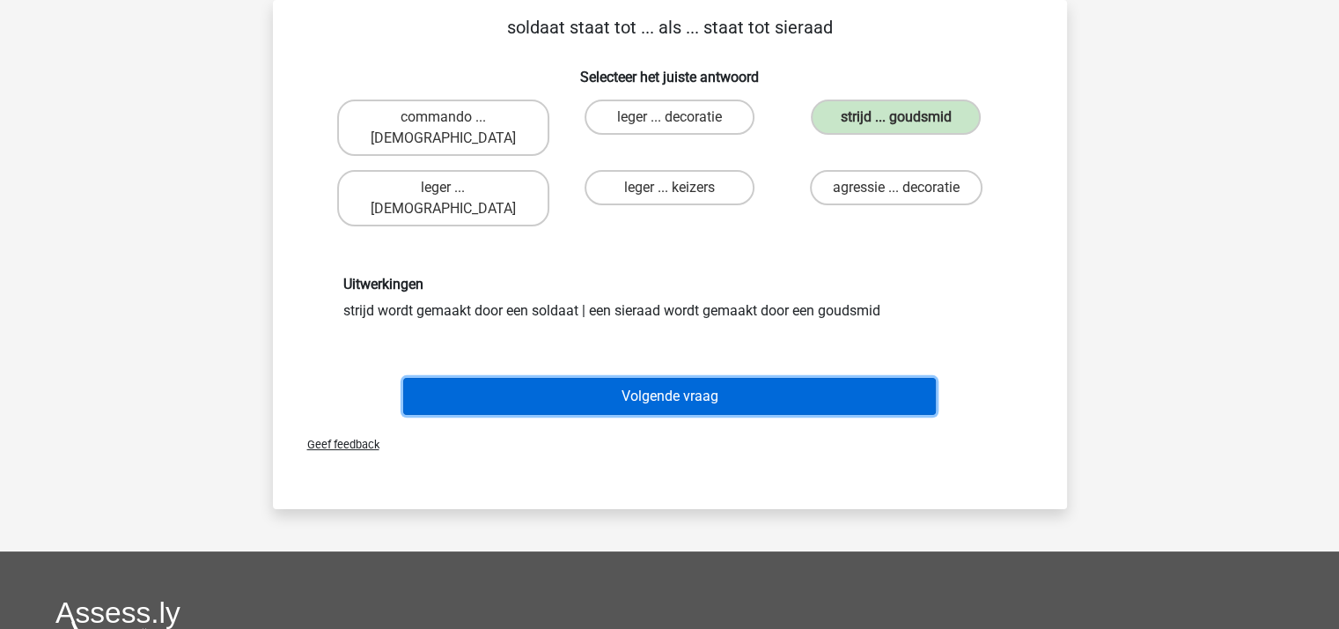
click at [655, 378] on button "Volgende vraag" at bounding box center [669, 396] width 533 height 37
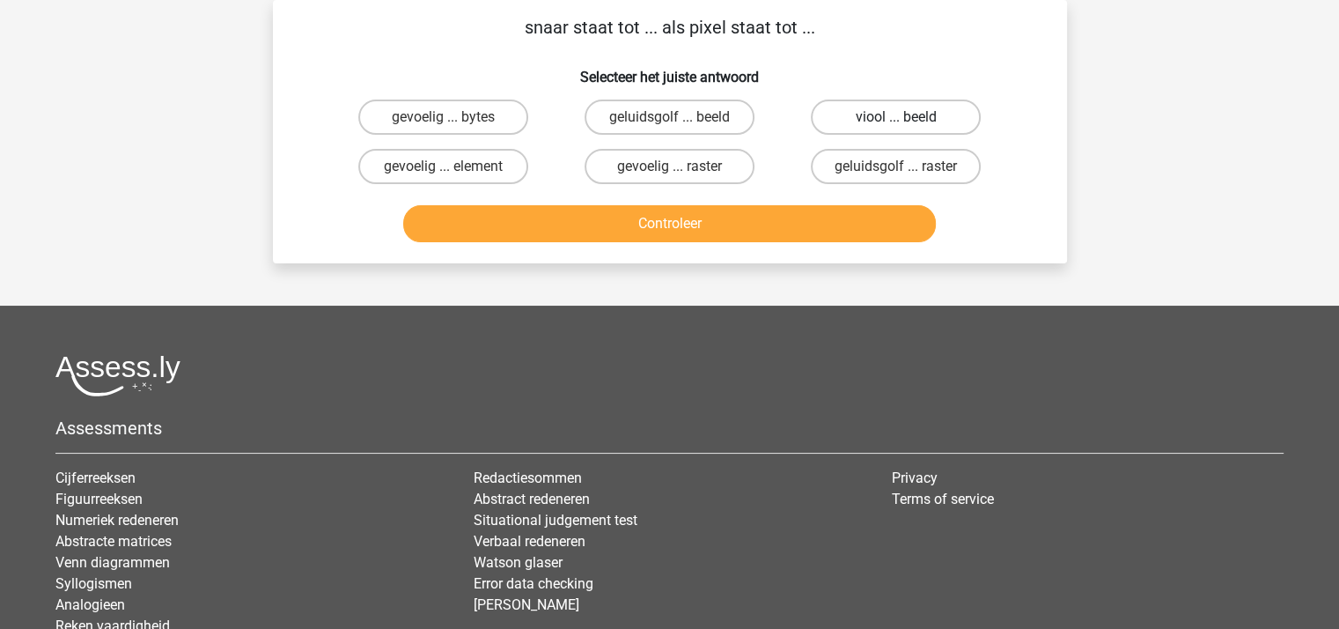
click at [884, 114] on label "viool ... beeld" at bounding box center [896, 116] width 170 height 35
click at [896, 117] on input "viool ... beeld" at bounding box center [901, 122] width 11 height 11
radio input "true"
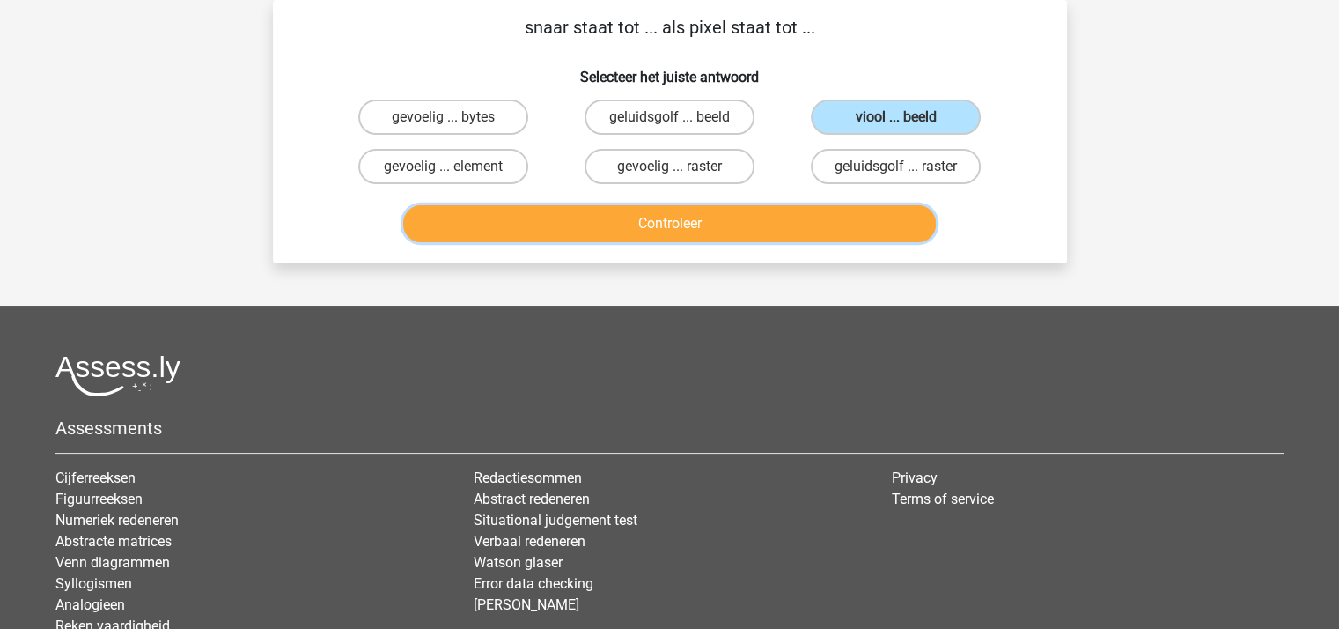
click at [704, 217] on button "Controleer" at bounding box center [669, 223] width 533 height 37
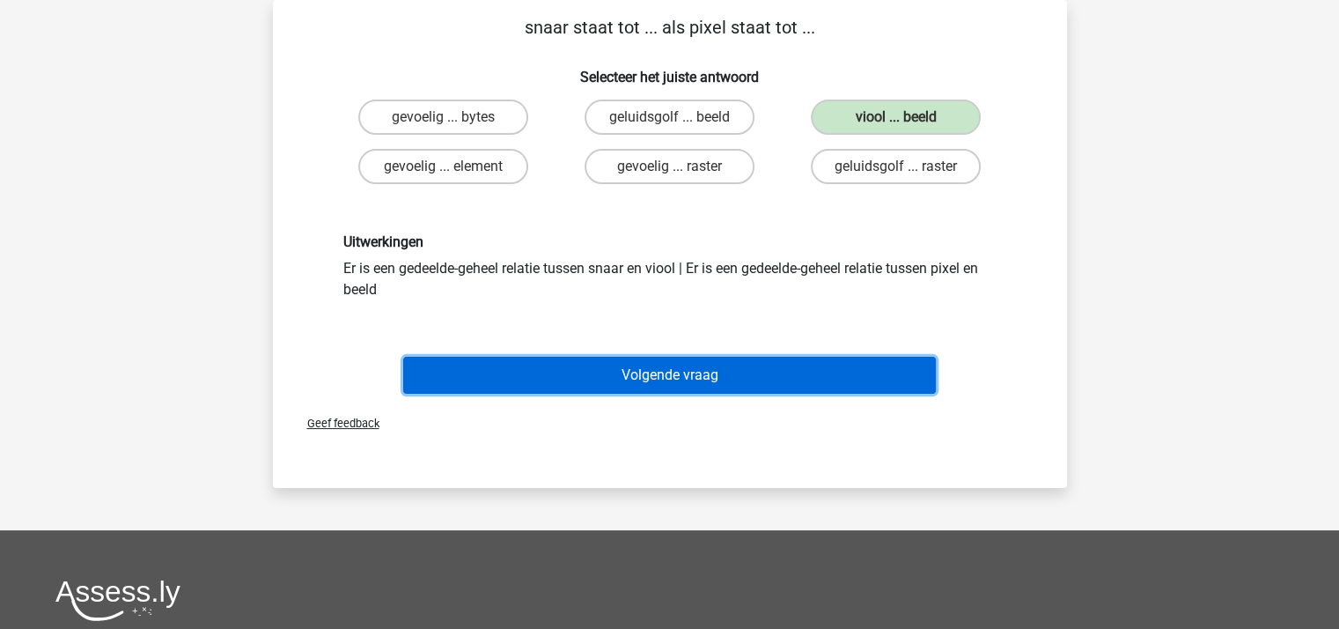
click at [662, 367] on button "Volgende vraag" at bounding box center [669, 375] width 533 height 37
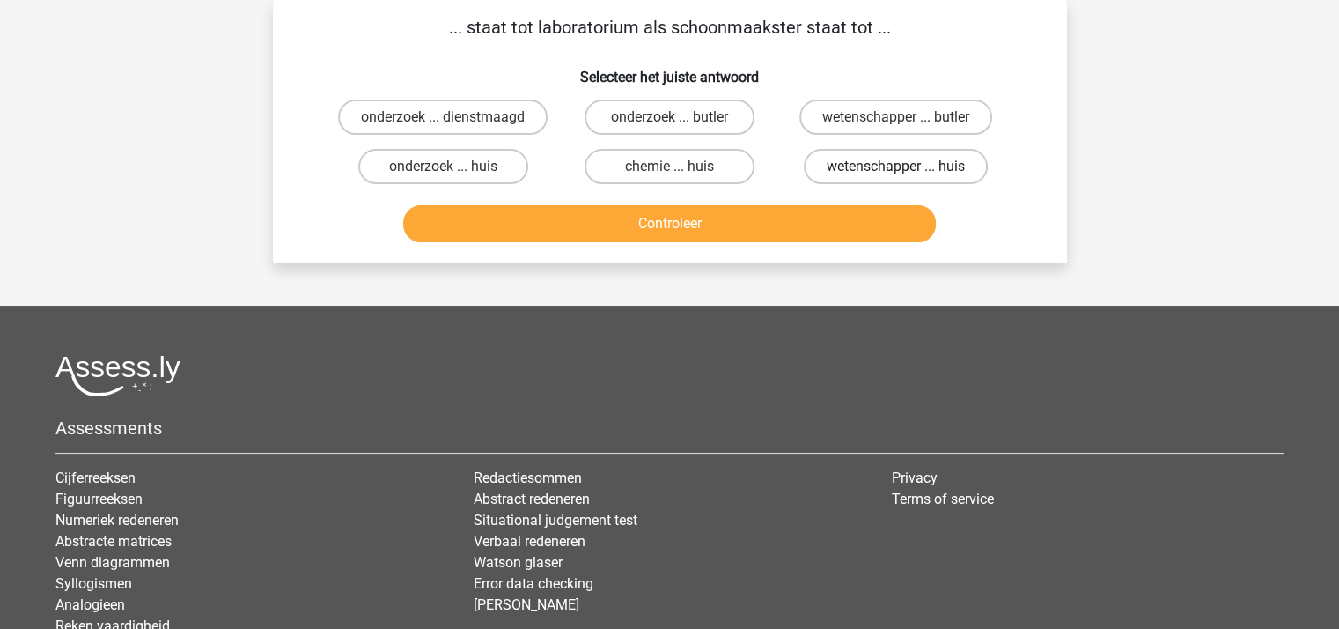
click at [892, 161] on label "wetenschapper ... huis" at bounding box center [896, 166] width 184 height 35
click at [896, 166] on input "wetenschapper ... huis" at bounding box center [901, 171] width 11 height 11
radio input "true"
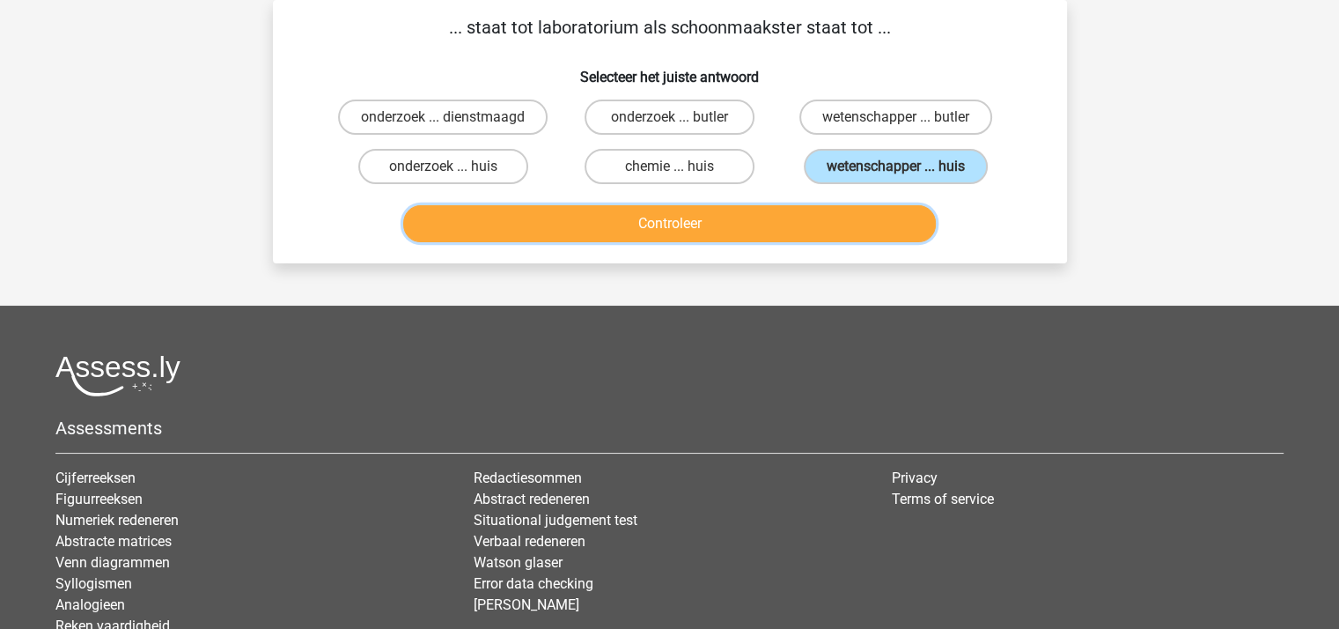
click at [723, 217] on button "Controleer" at bounding box center [669, 223] width 533 height 37
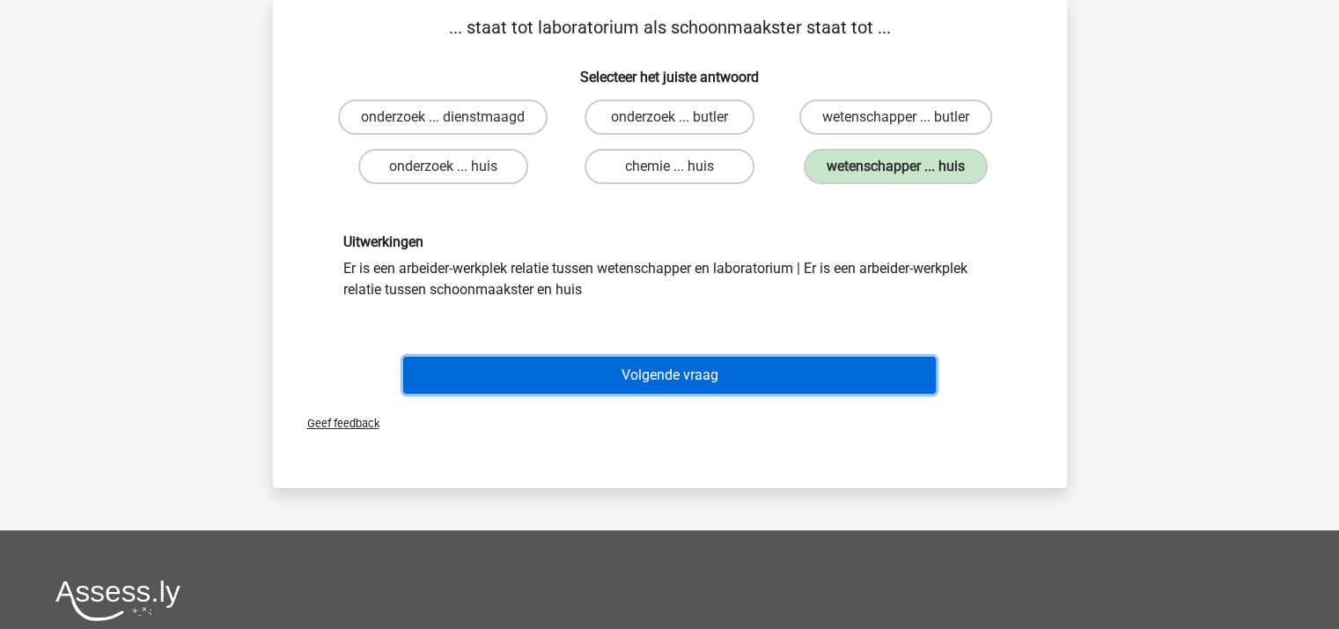
click at [672, 373] on button "Volgende vraag" at bounding box center [669, 375] width 533 height 37
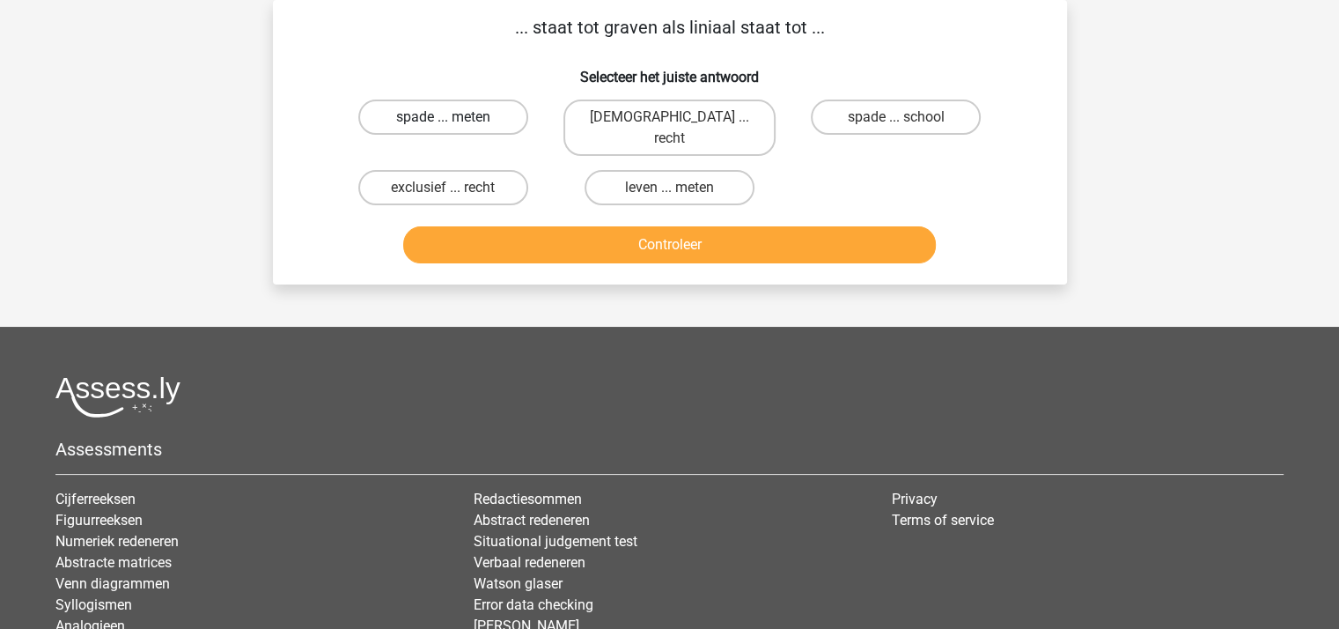
click at [459, 115] on label "spade ... meten" at bounding box center [443, 116] width 170 height 35
click at [454, 117] on input "spade ... meten" at bounding box center [448, 122] width 11 height 11
radio input "true"
click at [618, 226] on button "Controleer" at bounding box center [669, 244] width 533 height 37
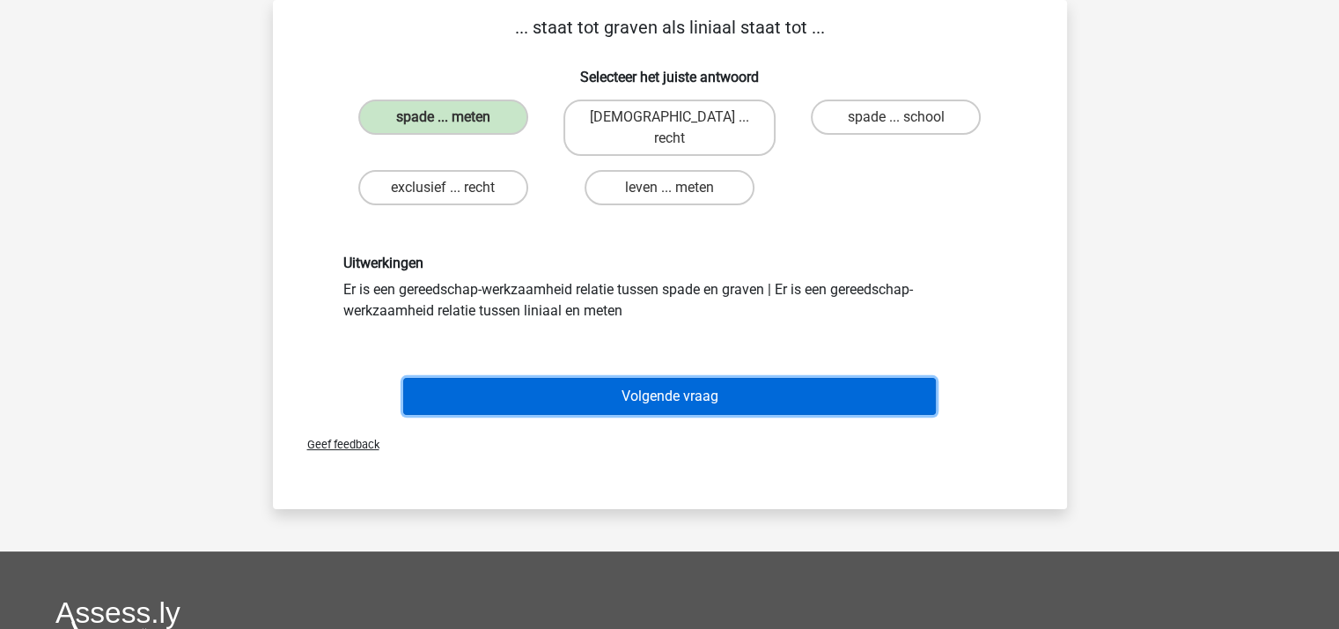
click at [648, 378] on button "Volgende vraag" at bounding box center [669, 396] width 533 height 37
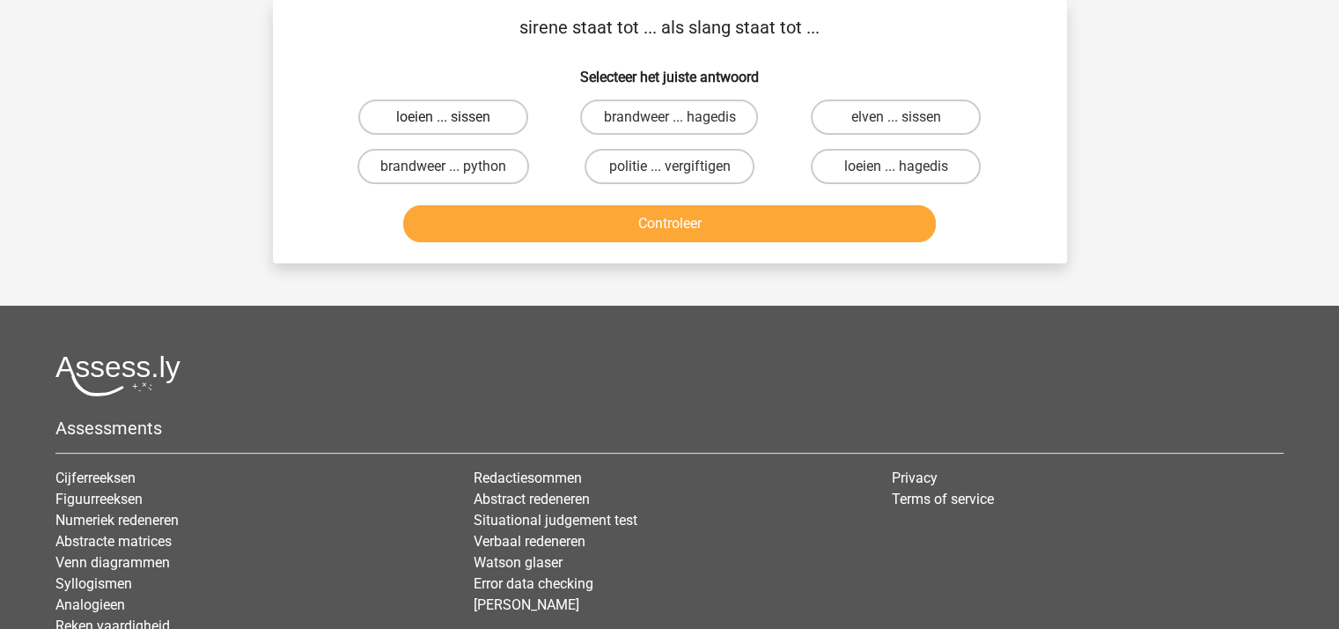
click at [461, 113] on label "loeien ... sissen" at bounding box center [443, 116] width 170 height 35
click at [454, 117] on input "loeien ... sissen" at bounding box center [448, 122] width 11 height 11
radio input "true"
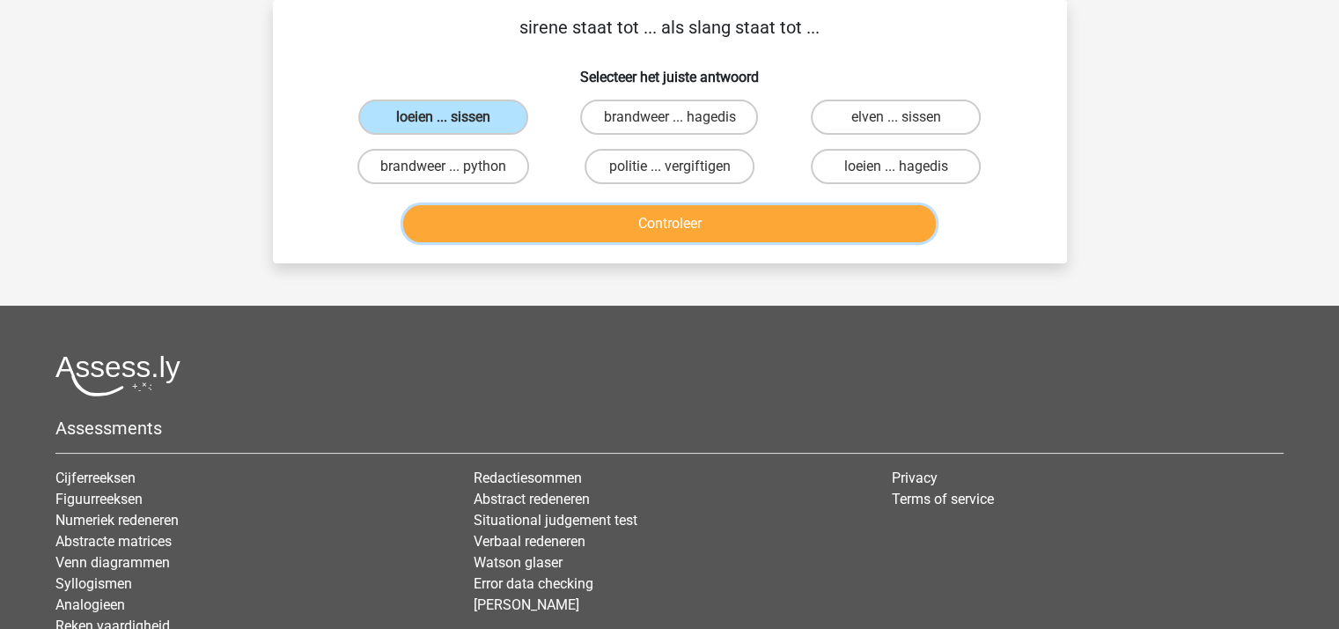
click at [608, 217] on button "Controleer" at bounding box center [669, 223] width 533 height 37
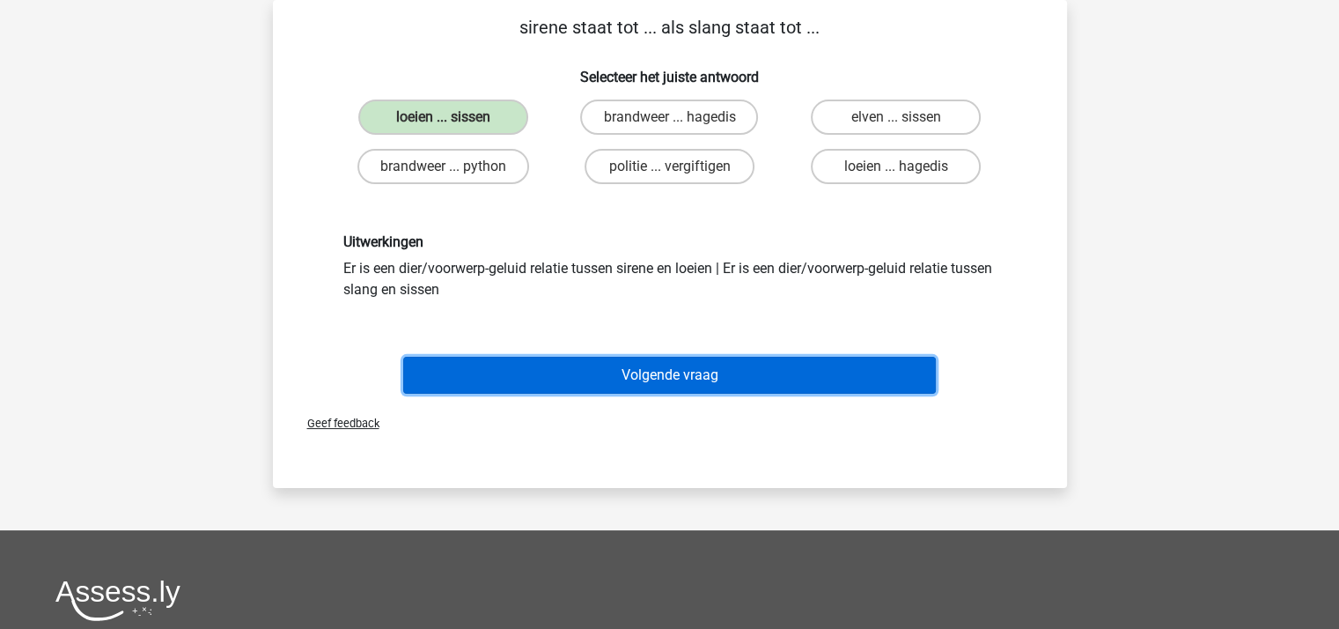
click at [660, 366] on button "Volgende vraag" at bounding box center [669, 375] width 533 height 37
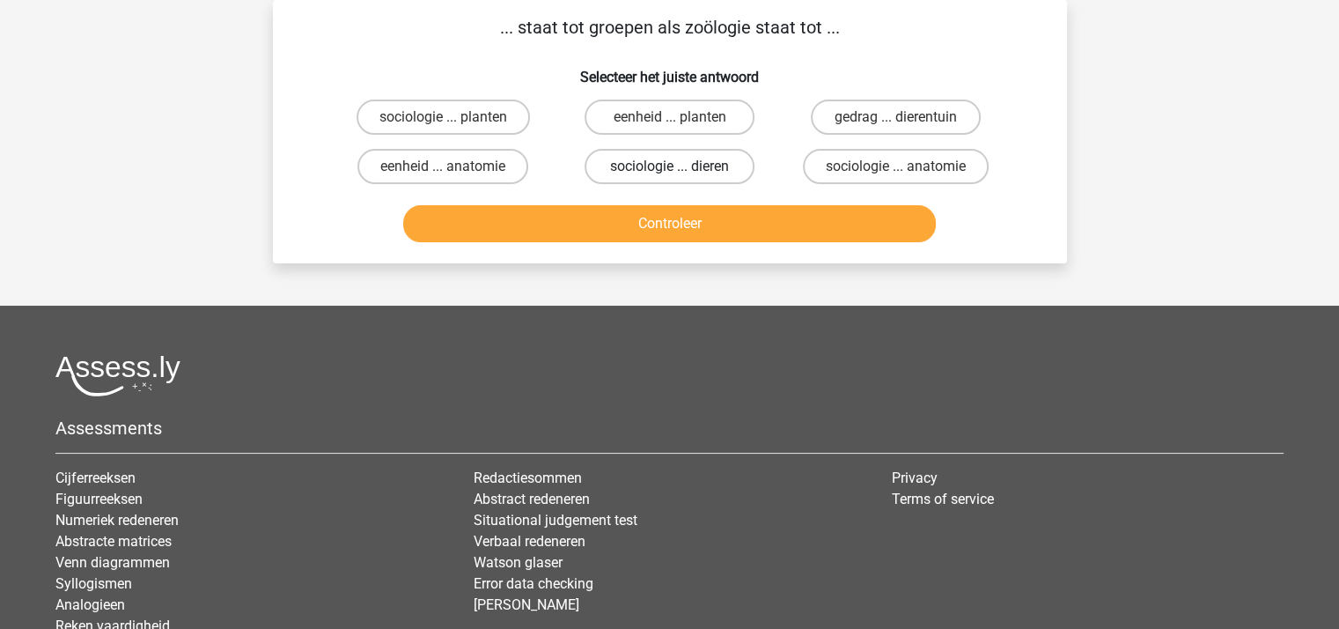
click at [674, 165] on label "sociologie ... dieren" at bounding box center [670, 166] width 170 height 35
click at [674, 166] on input "sociologie ... dieren" at bounding box center [674, 171] width 11 height 11
radio input "true"
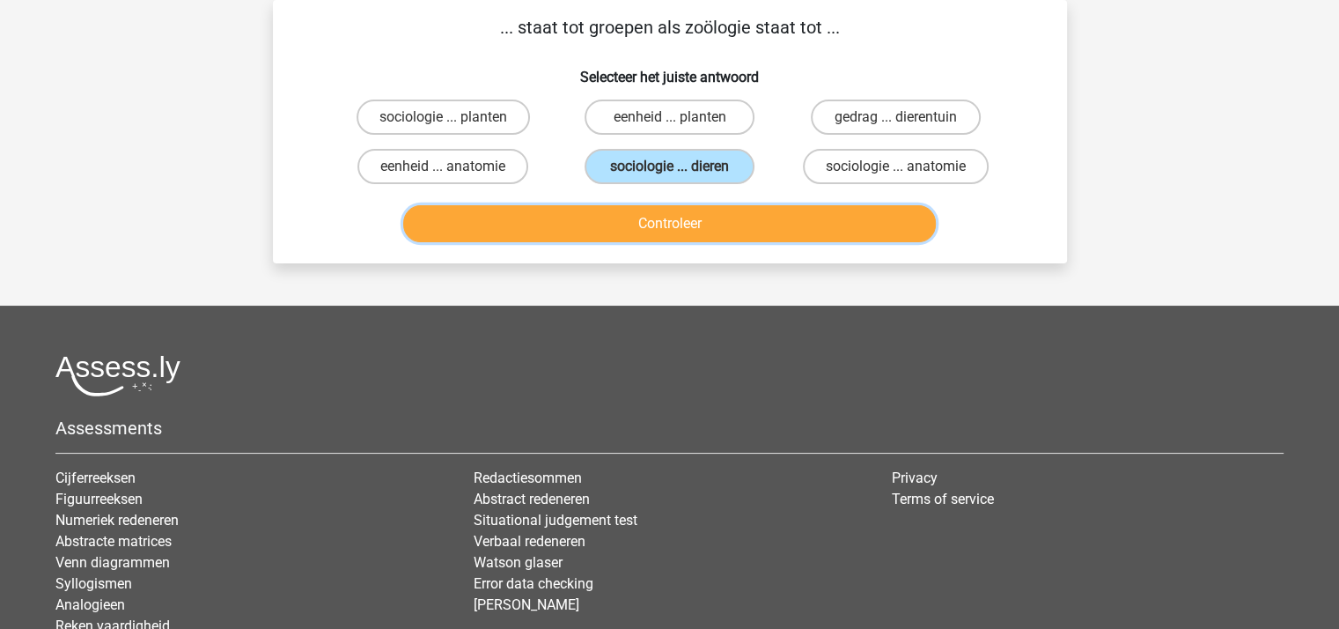
click at [671, 228] on button "Controleer" at bounding box center [669, 223] width 533 height 37
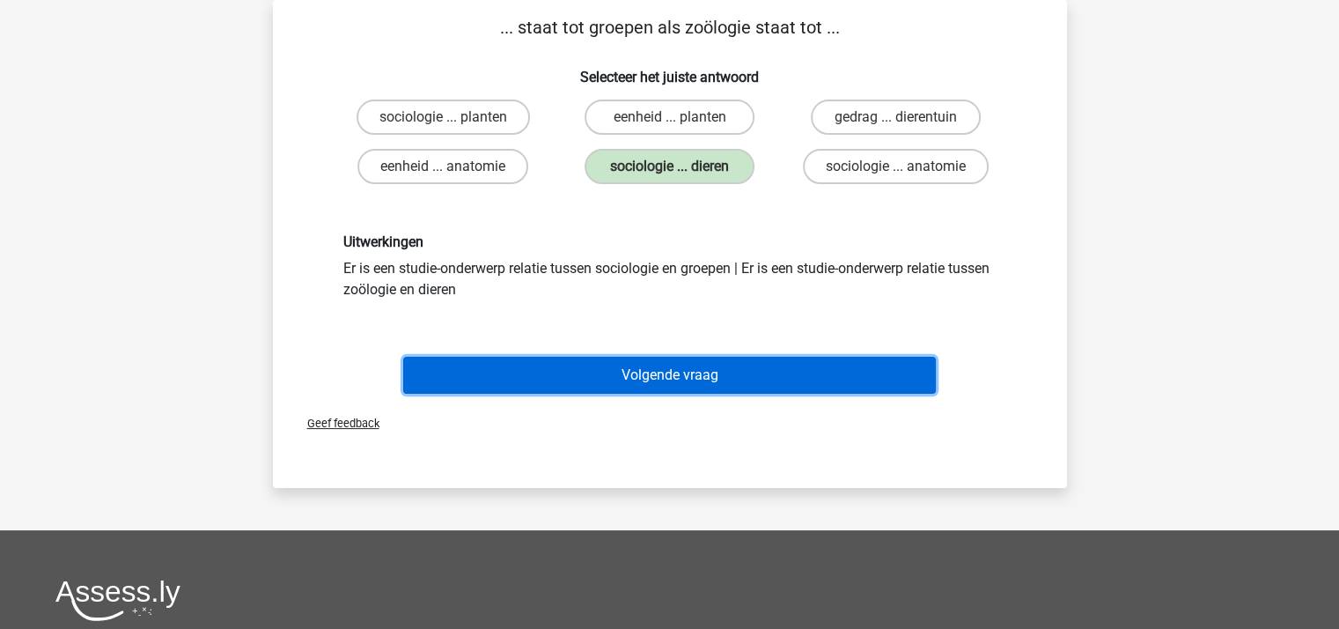
click at [657, 364] on button "Volgende vraag" at bounding box center [669, 375] width 533 height 37
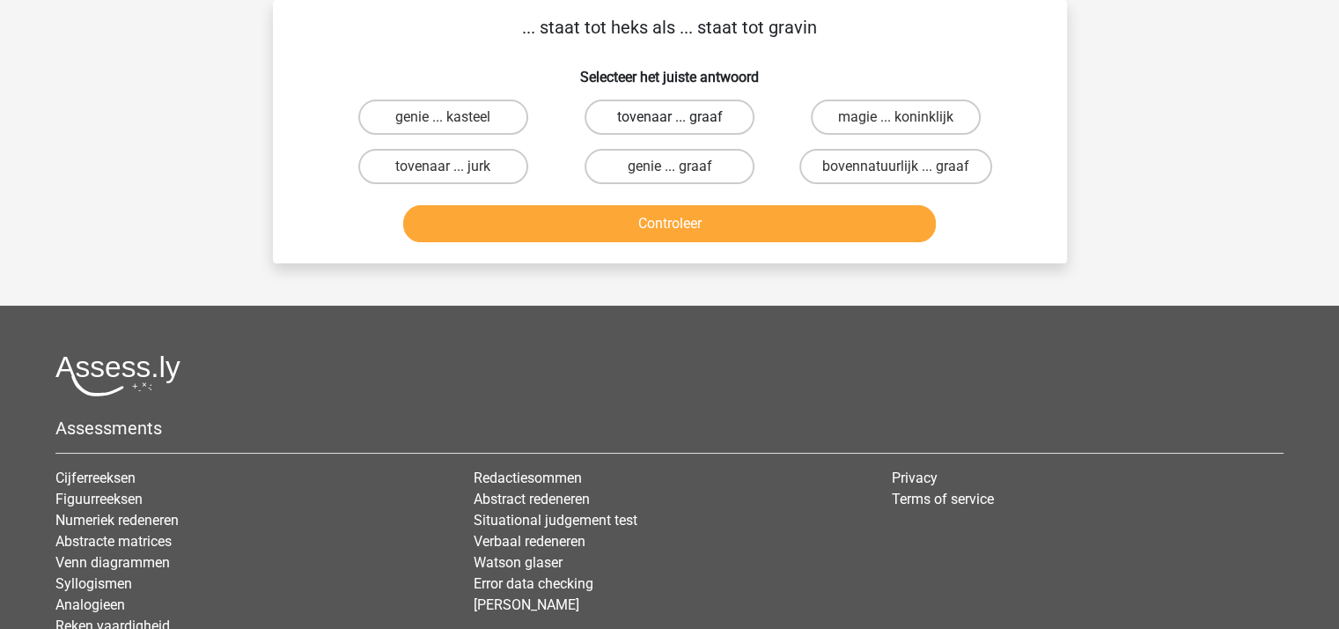
click at [640, 119] on label "tovenaar ... graaf" at bounding box center [670, 116] width 170 height 35
click at [669, 119] on input "tovenaar ... graaf" at bounding box center [674, 122] width 11 height 11
radio input "true"
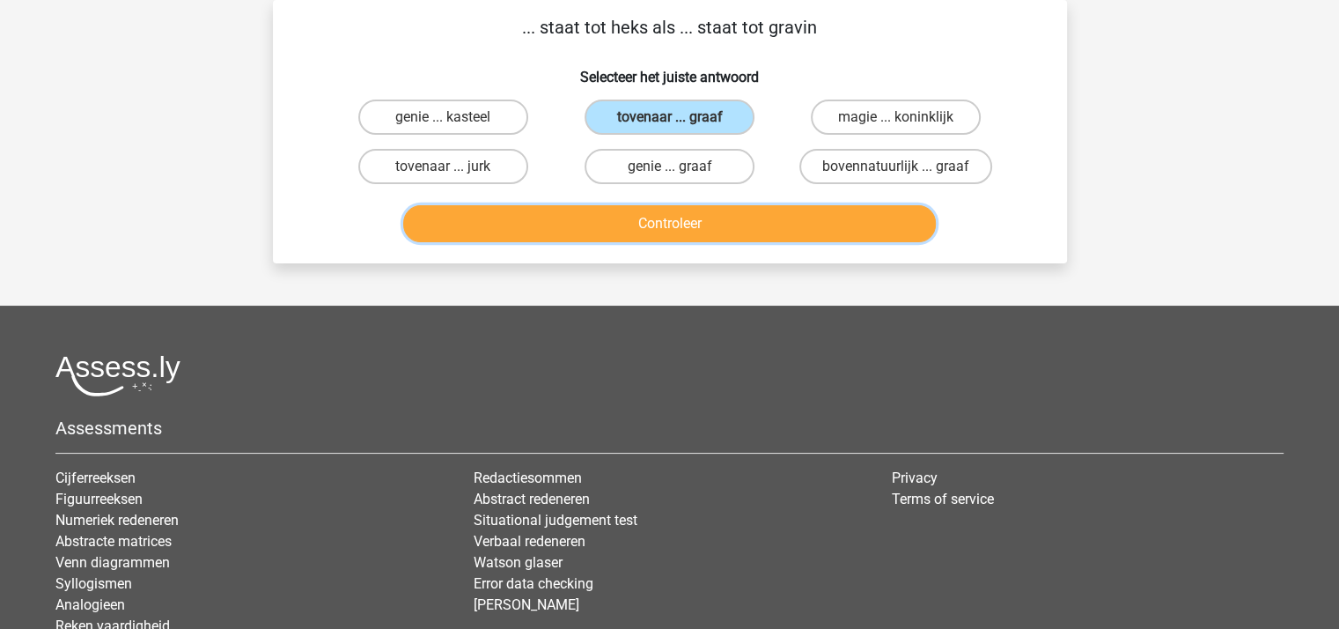
click at [656, 223] on button "Controleer" at bounding box center [669, 223] width 533 height 37
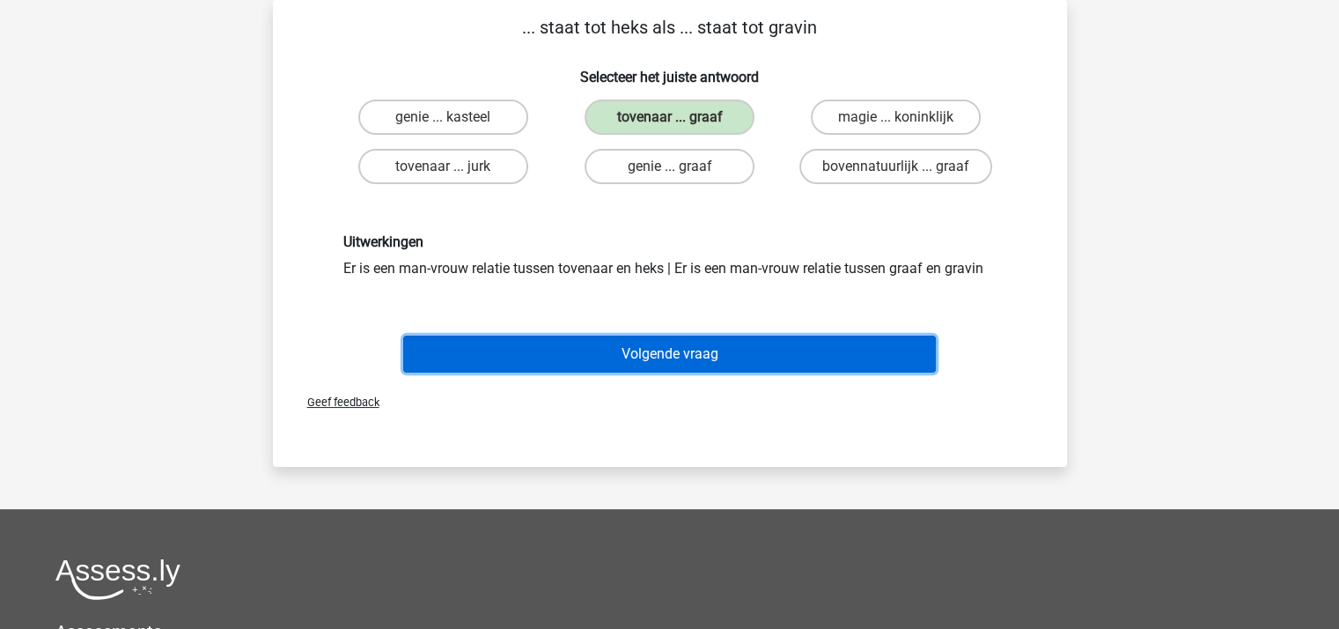
click at [672, 349] on button "Volgende vraag" at bounding box center [669, 353] width 533 height 37
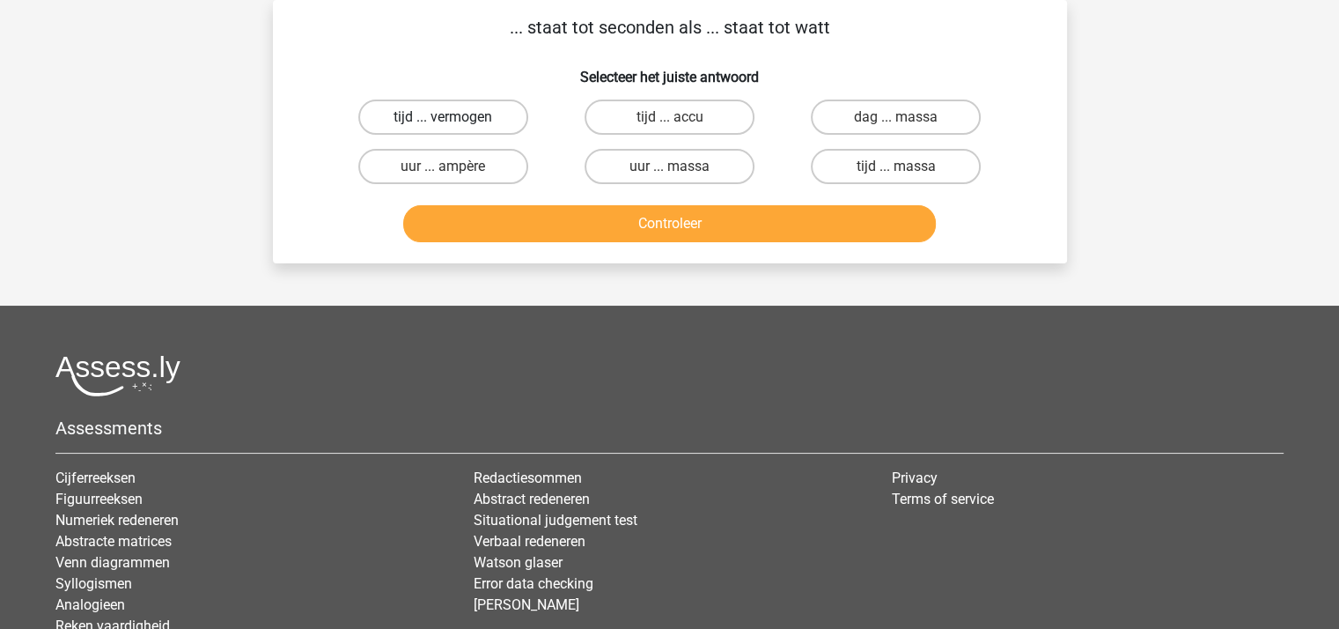
drag, startPoint x: 483, startPoint y: 119, endPoint x: 504, endPoint y: 135, distance: 26.4
click at [483, 118] on label "tijd ... vermogen" at bounding box center [443, 116] width 170 height 35
click at [454, 118] on input "tijd ... vermogen" at bounding box center [448, 122] width 11 height 11
radio input "true"
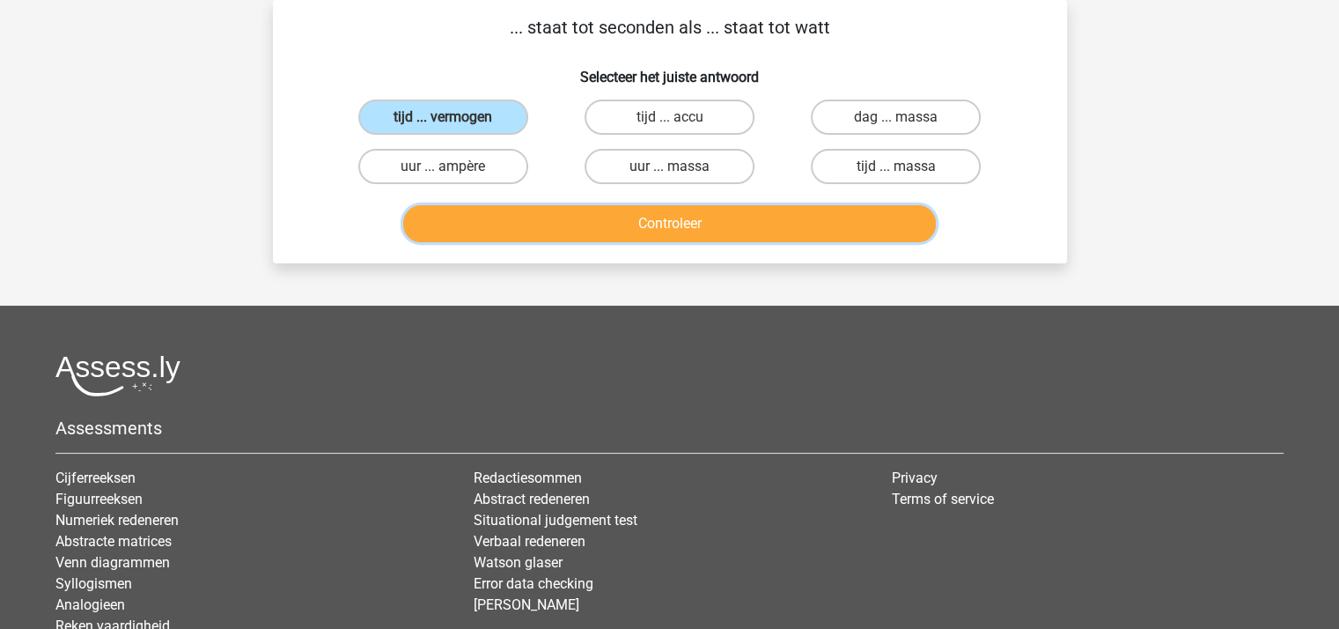
click at [668, 222] on button "Controleer" at bounding box center [669, 223] width 533 height 37
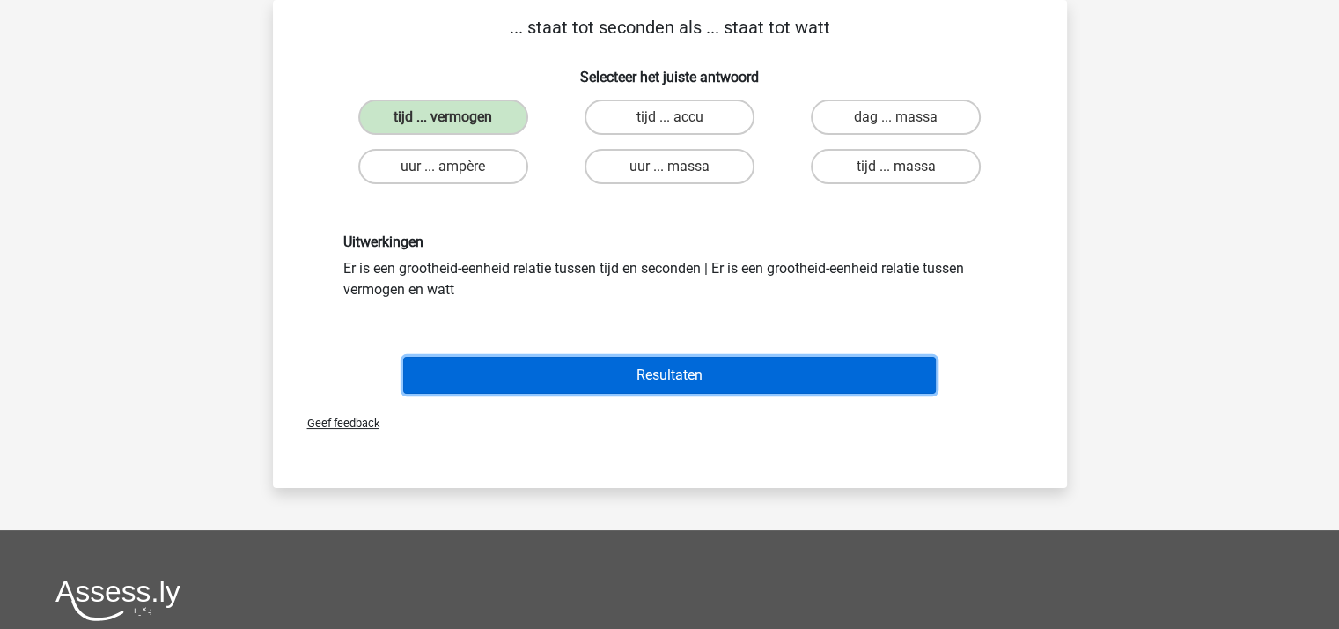
click at [691, 372] on button "Resultaten" at bounding box center [669, 375] width 533 height 37
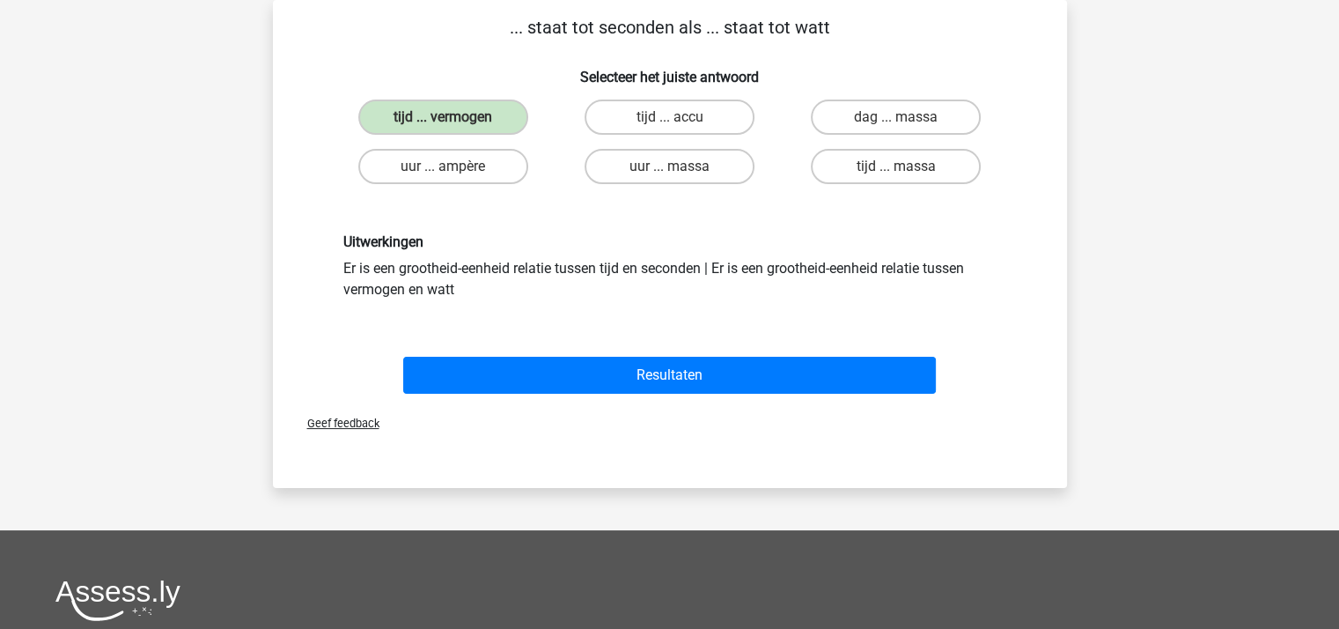
scroll to position [0, 0]
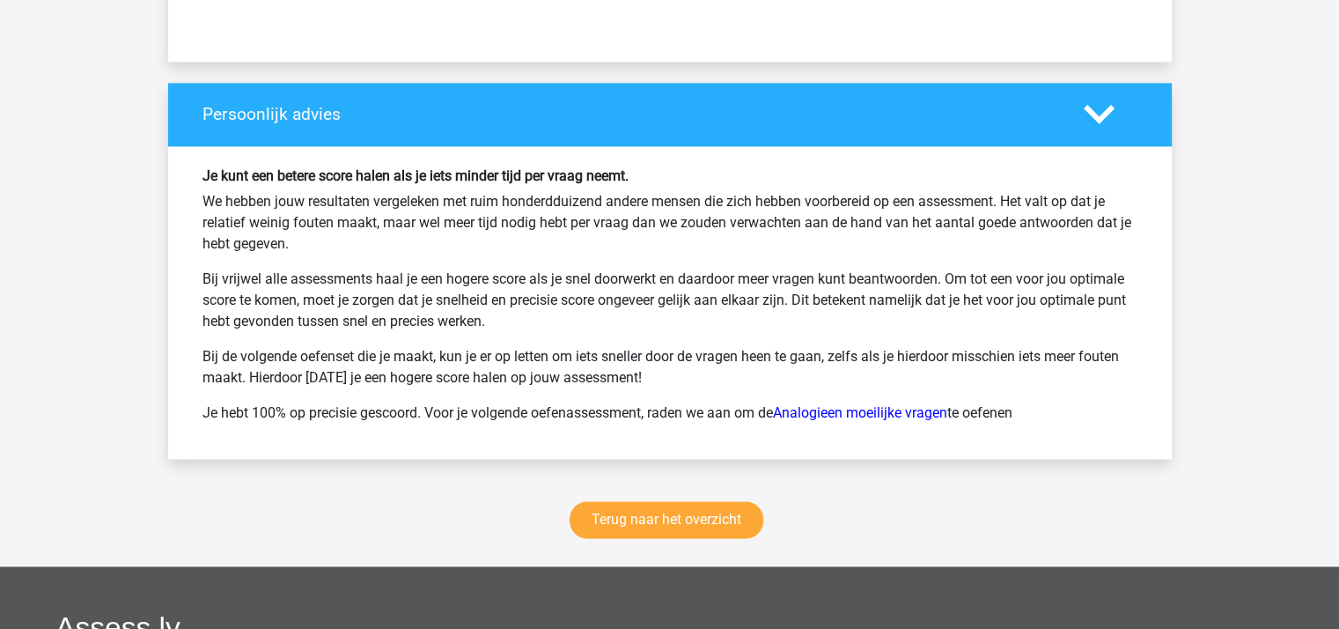
scroll to position [2438, 0]
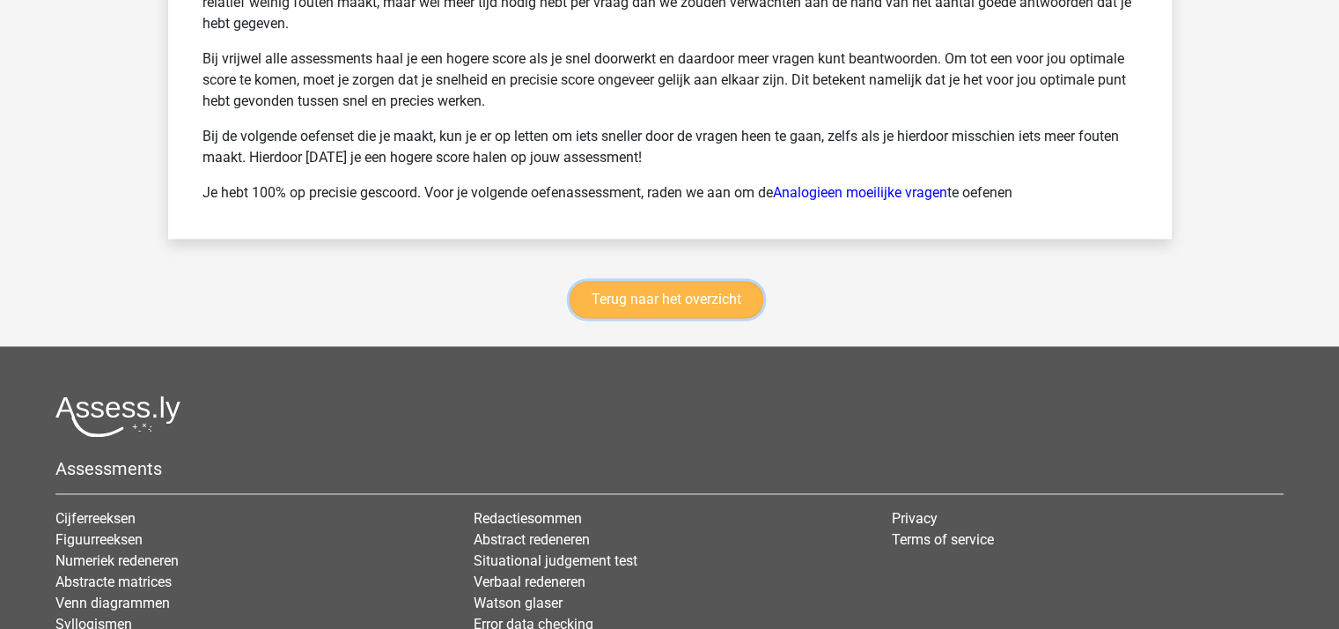
click at [662, 288] on link "Terug naar het overzicht" at bounding box center [667, 299] width 194 height 37
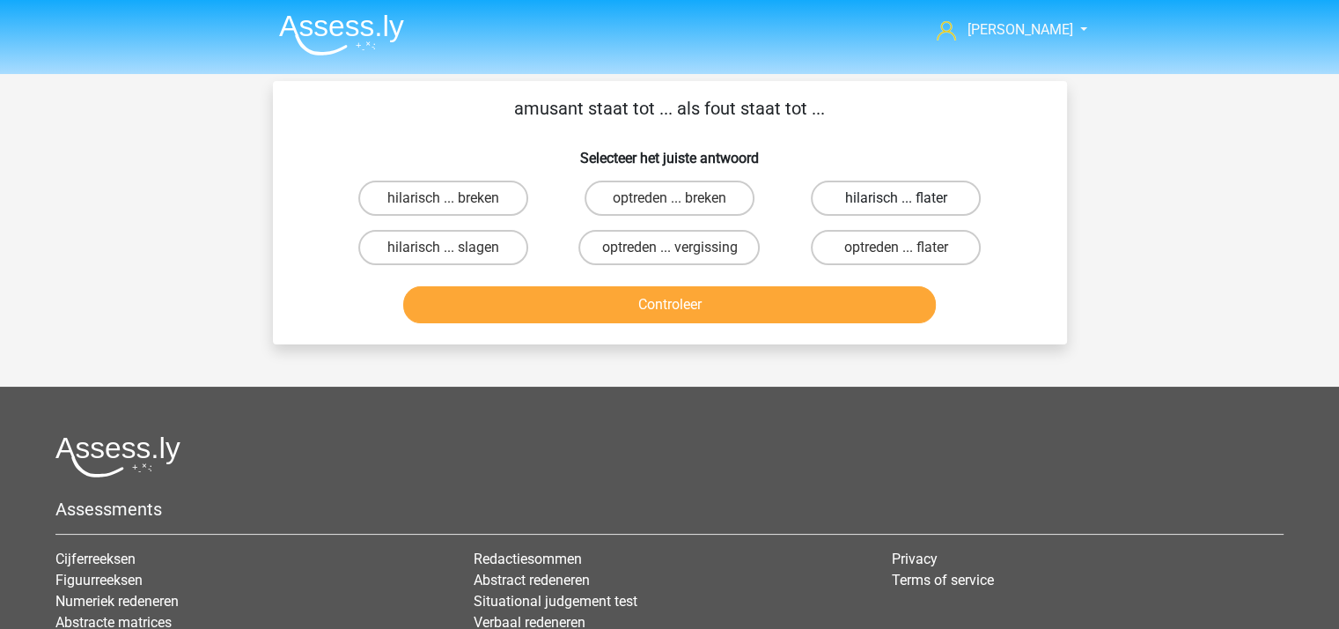
click at [872, 194] on label "hilarisch ... flater" at bounding box center [896, 197] width 170 height 35
click at [896, 198] on input "hilarisch ... flater" at bounding box center [901, 203] width 11 height 11
radio input "true"
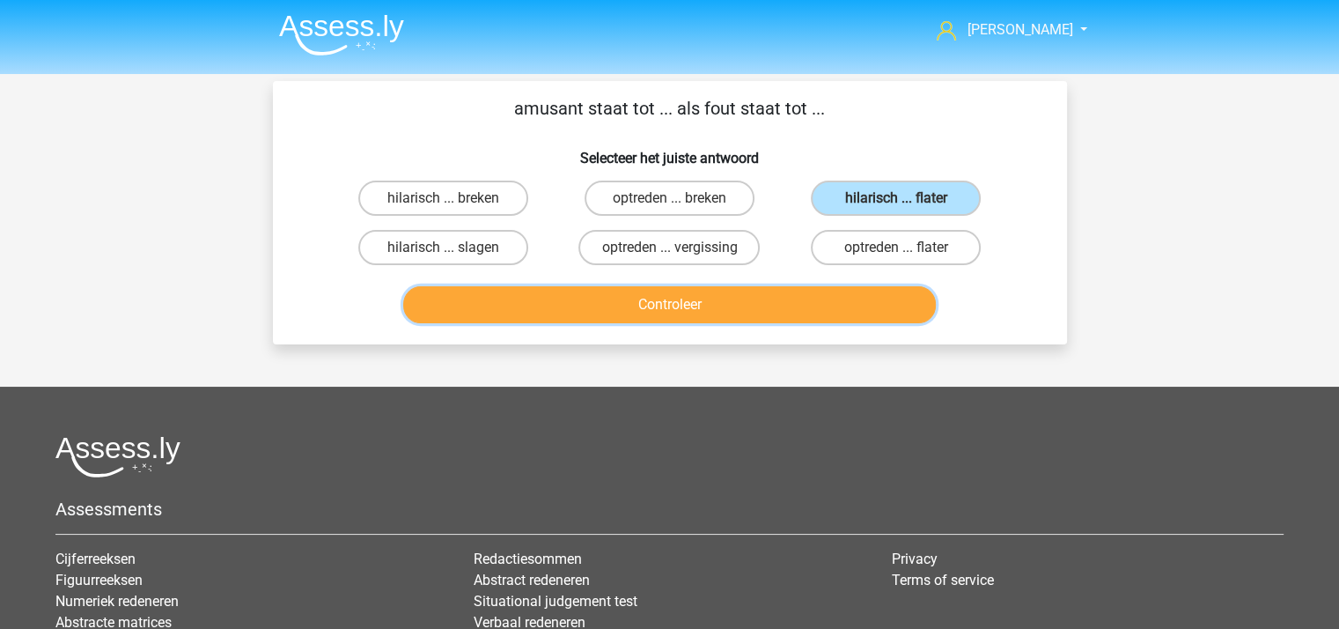
click at [704, 300] on button "Controleer" at bounding box center [669, 304] width 533 height 37
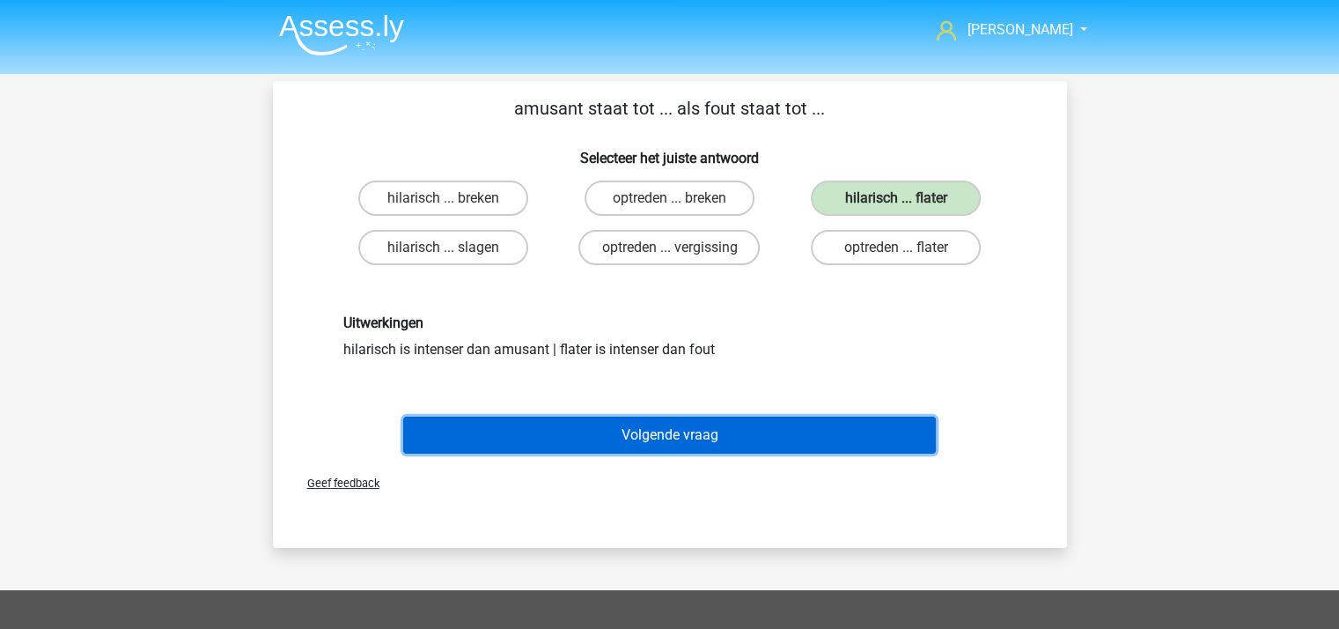
click at [683, 433] on button "Volgende vraag" at bounding box center [669, 434] width 533 height 37
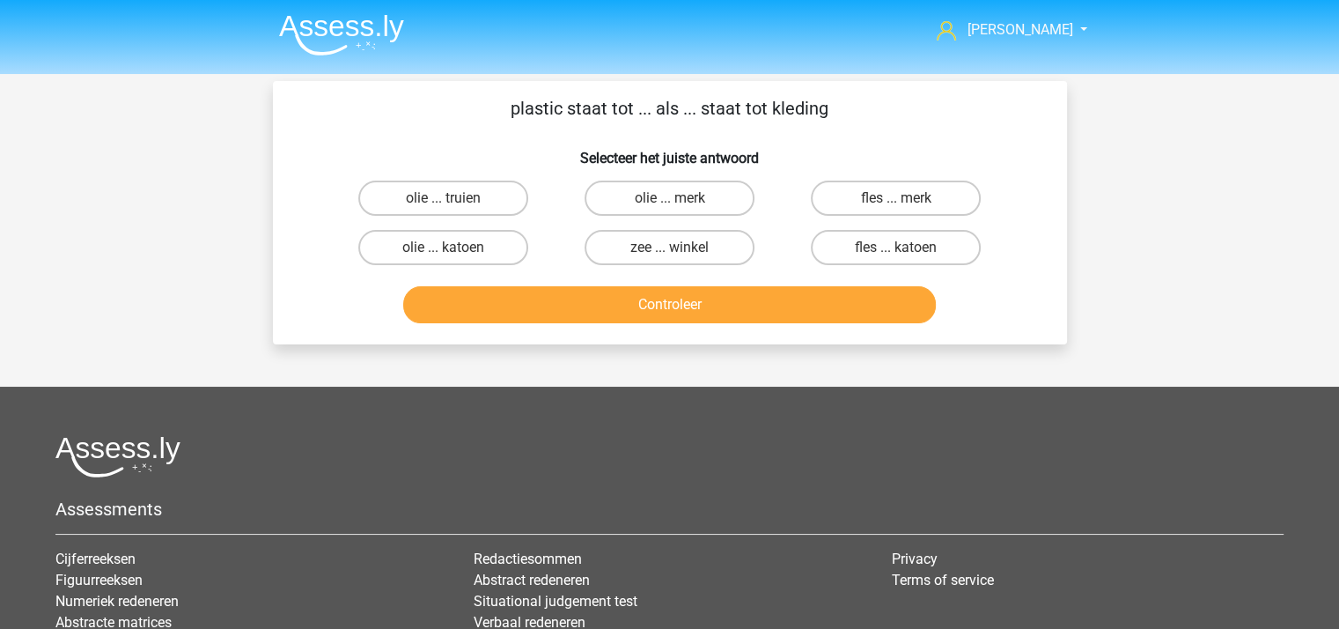
scroll to position [81, 0]
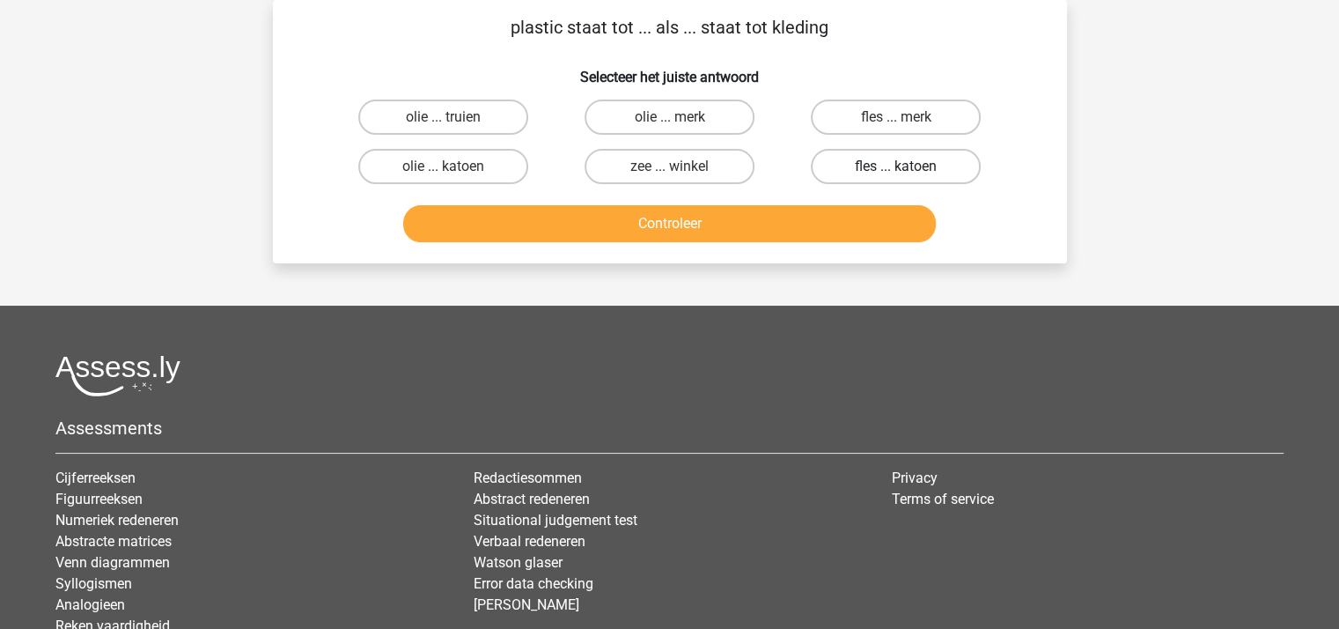
click at [909, 163] on label "fles ... katoen" at bounding box center [896, 166] width 170 height 35
click at [908, 166] on input "fles ... katoen" at bounding box center [901, 171] width 11 height 11
radio input "true"
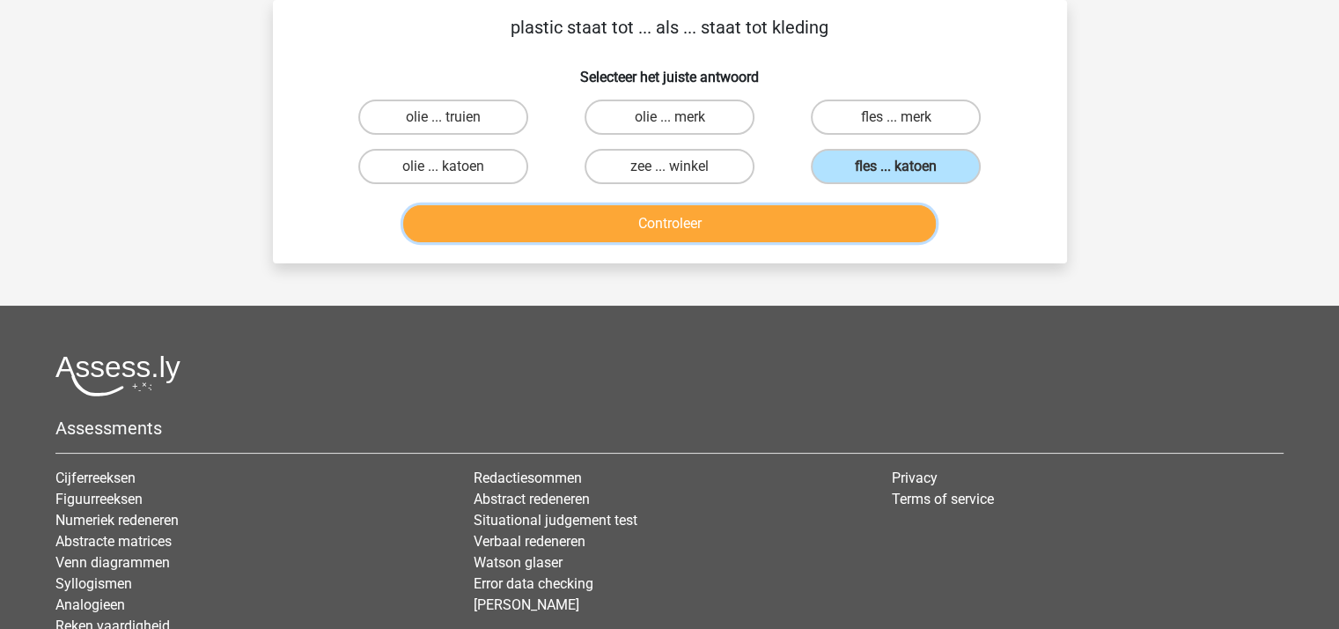
click at [771, 232] on button "Controleer" at bounding box center [669, 223] width 533 height 37
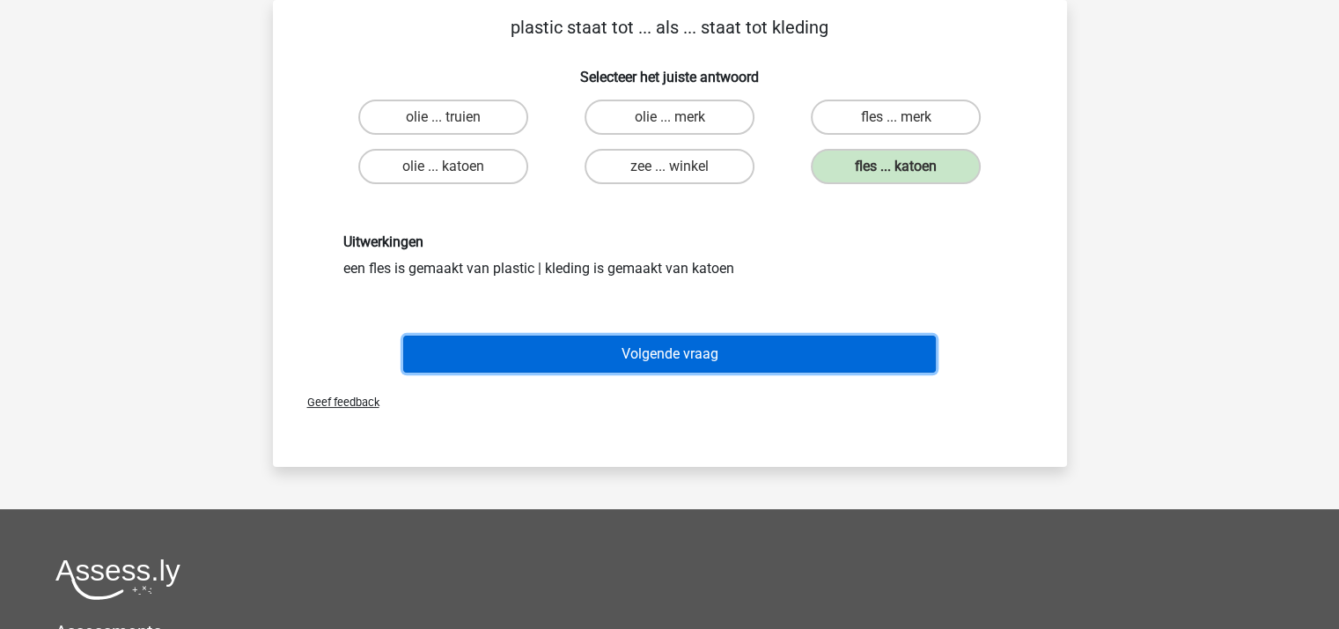
click at [729, 355] on button "Volgende vraag" at bounding box center [669, 353] width 533 height 37
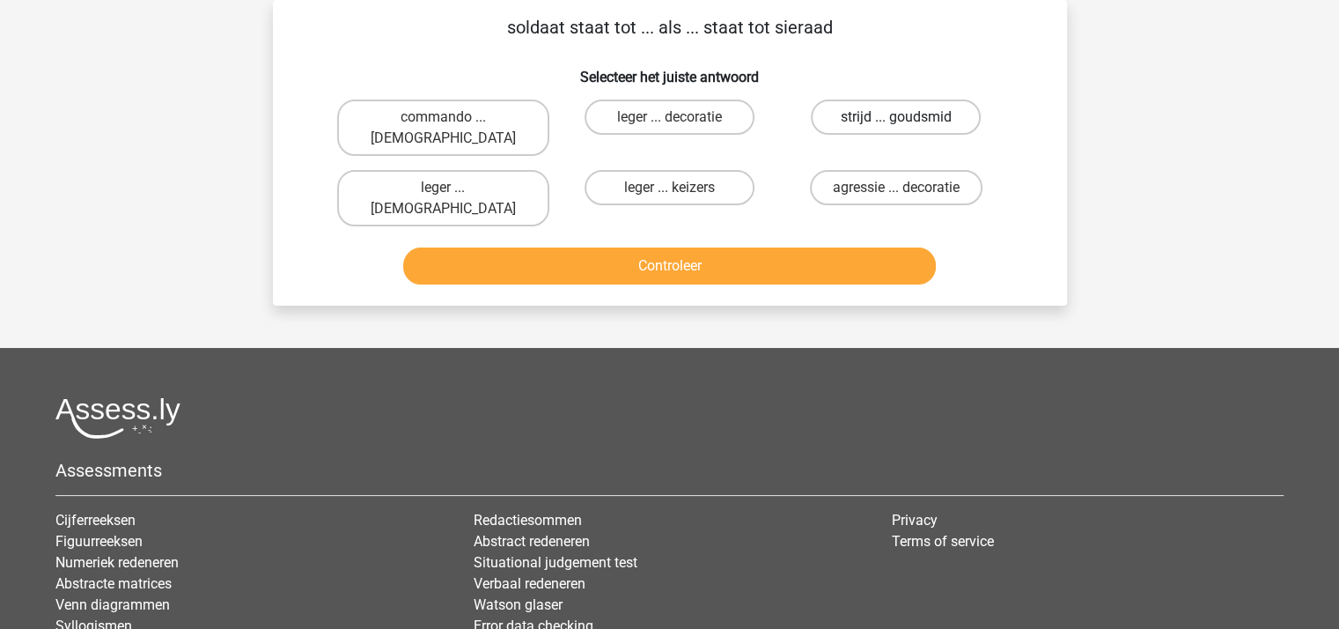
click at [881, 114] on label "strijd ... goudsmid" at bounding box center [896, 116] width 170 height 35
click at [896, 117] on input "strijd ... goudsmid" at bounding box center [901, 122] width 11 height 11
radio input "true"
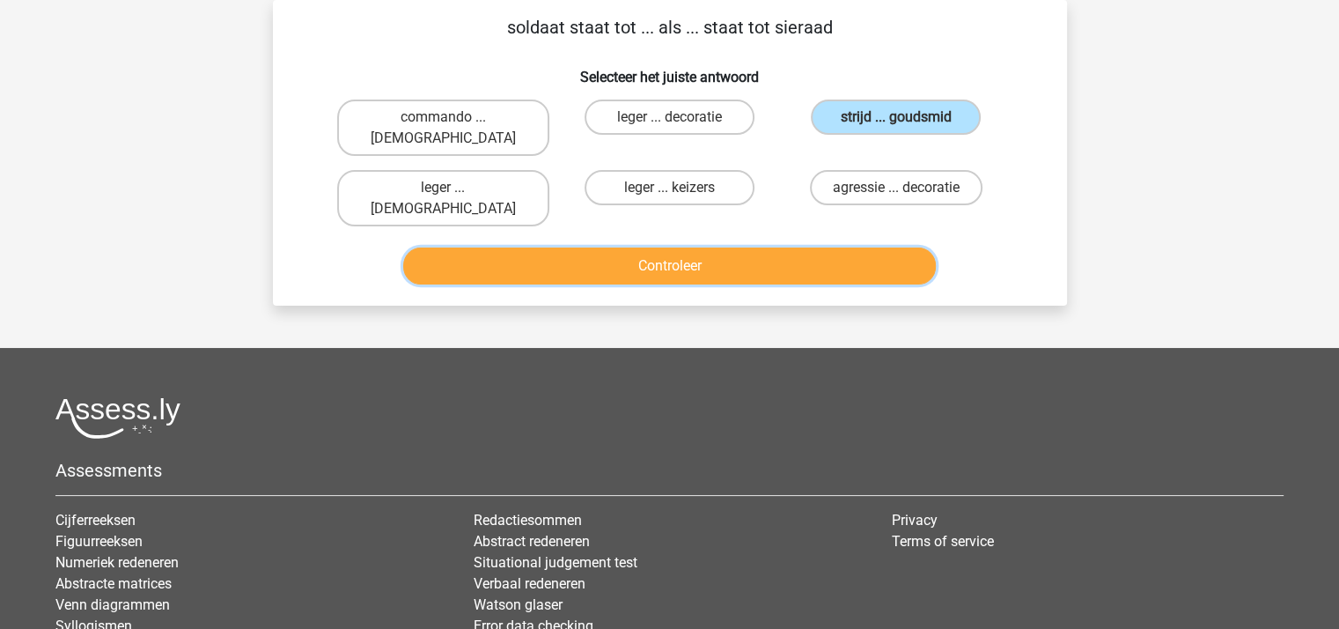
click at [654, 247] on button "Controleer" at bounding box center [669, 265] width 533 height 37
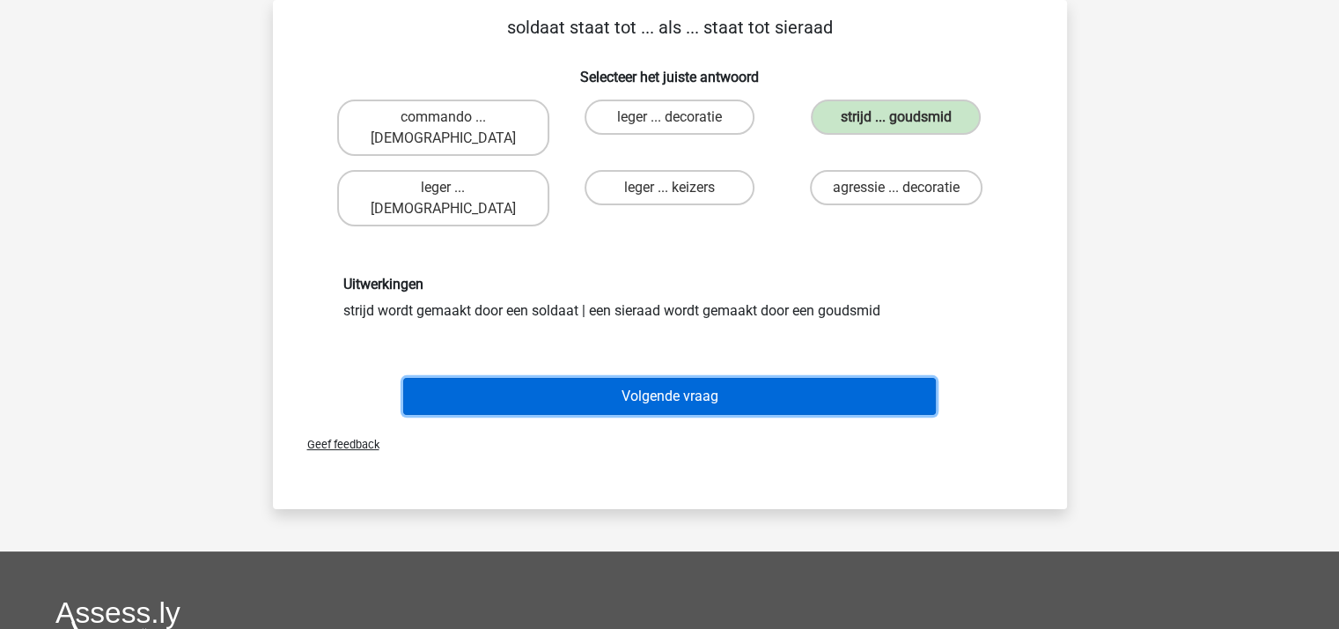
click at [670, 378] on button "Volgende vraag" at bounding box center [669, 396] width 533 height 37
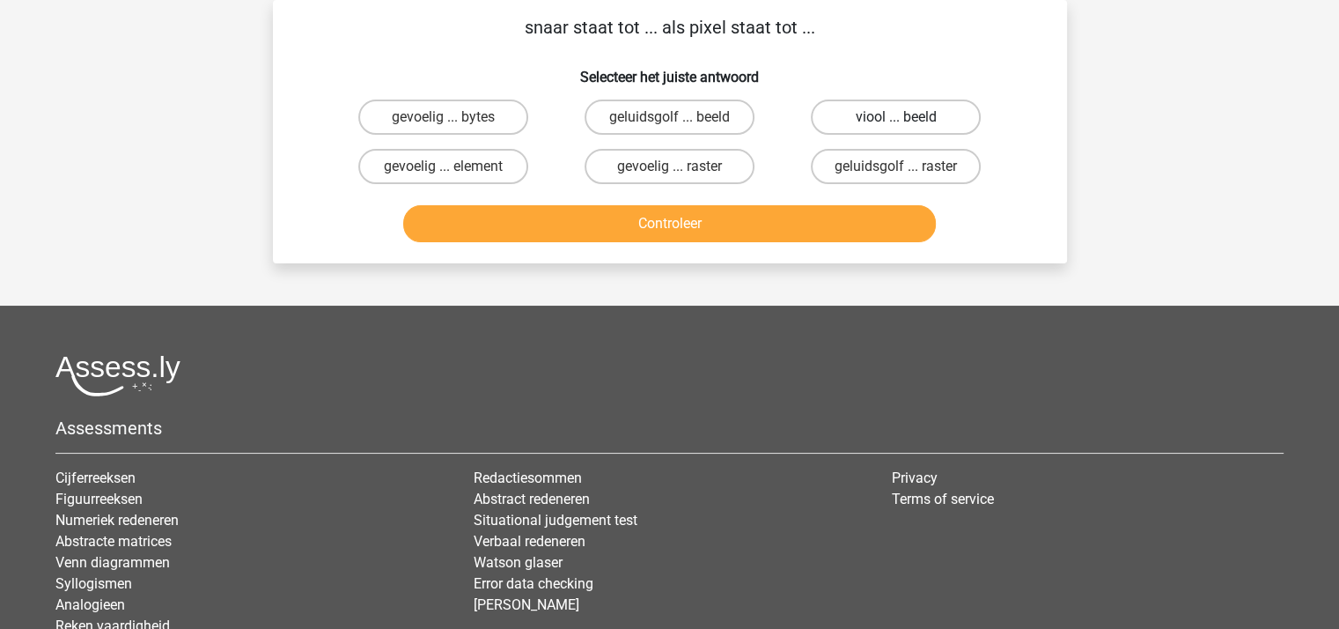
click at [879, 118] on label "viool ... beeld" at bounding box center [896, 116] width 170 height 35
click at [896, 118] on input "viool ... beeld" at bounding box center [901, 122] width 11 height 11
radio input "true"
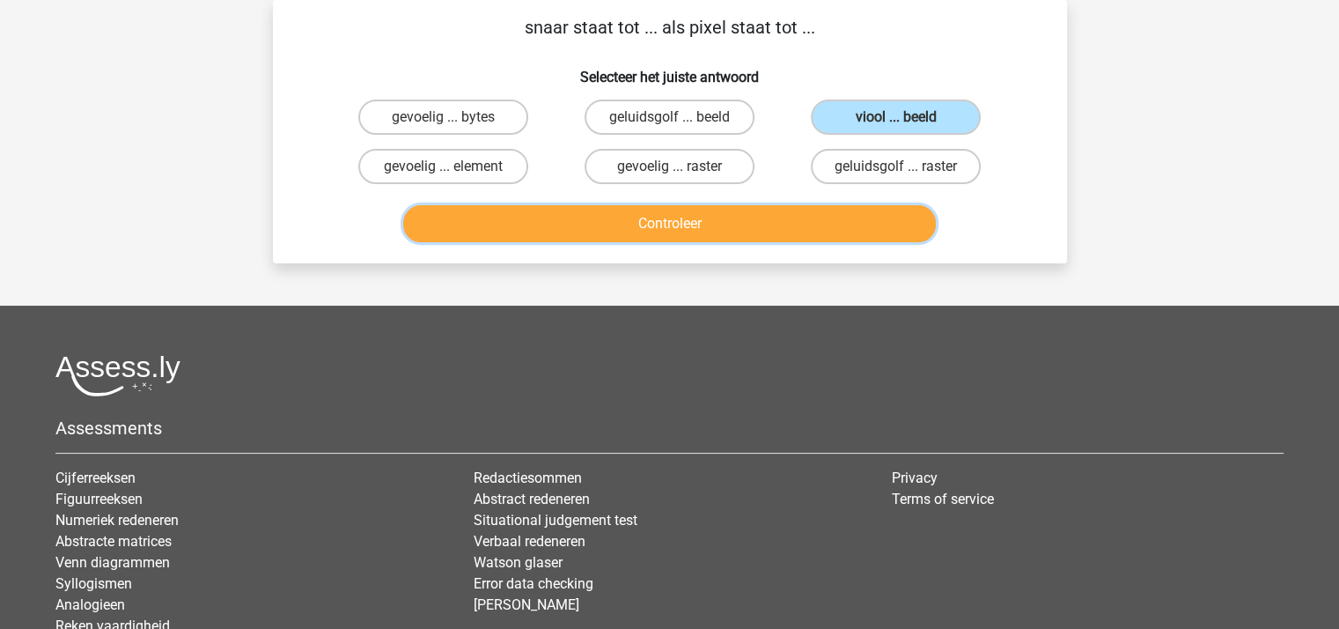
click at [744, 220] on button "Controleer" at bounding box center [669, 223] width 533 height 37
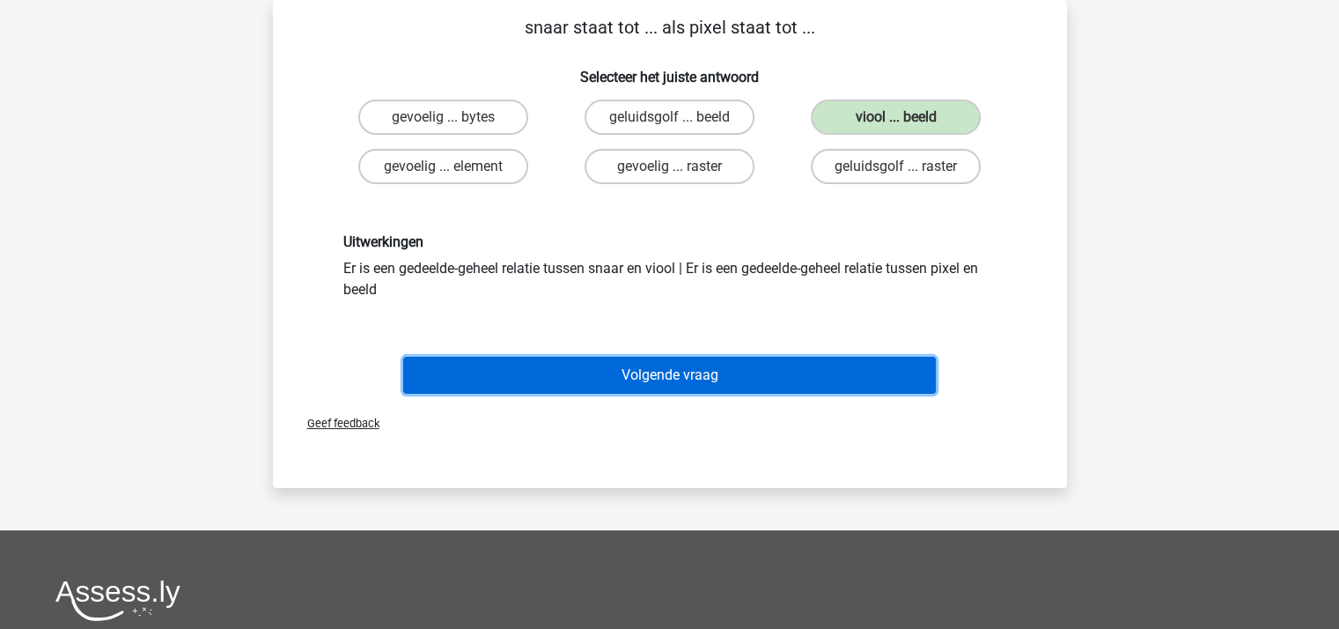
click at [712, 367] on button "Volgende vraag" at bounding box center [669, 375] width 533 height 37
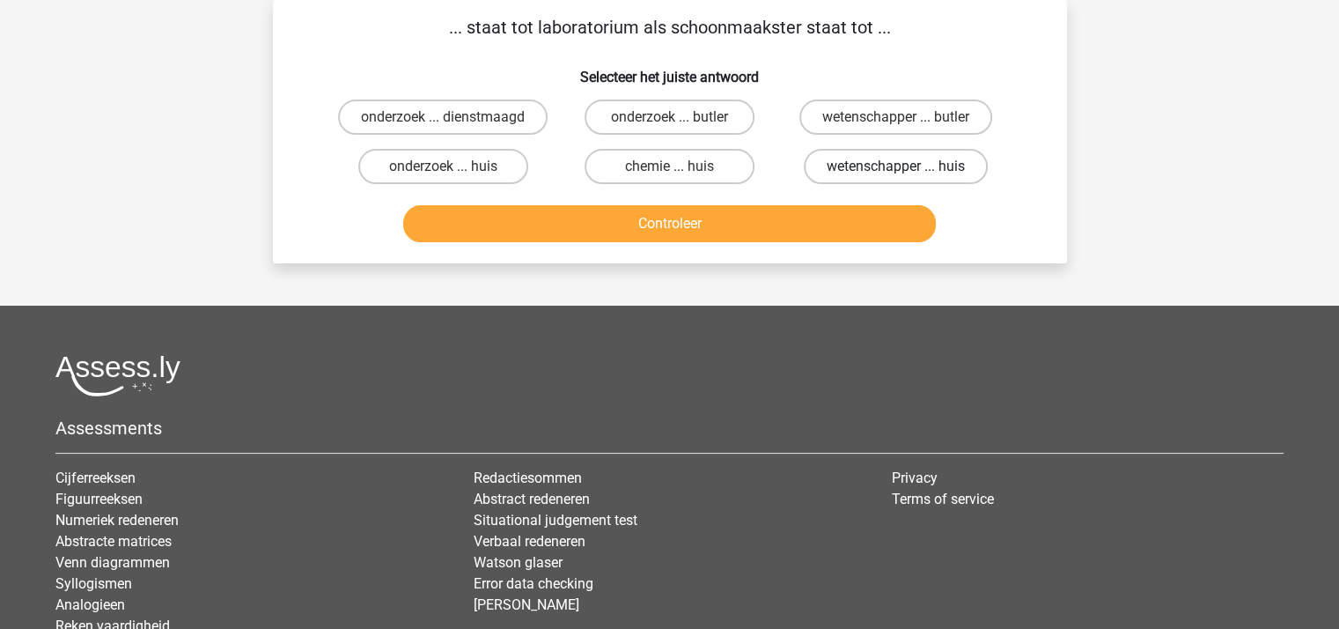
click at [864, 166] on label "wetenschapper ... huis" at bounding box center [896, 166] width 184 height 35
click at [896, 166] on input "wetenschapper ... huis" at bounding box center [901, 171] width 11 height 11
radio input "true"
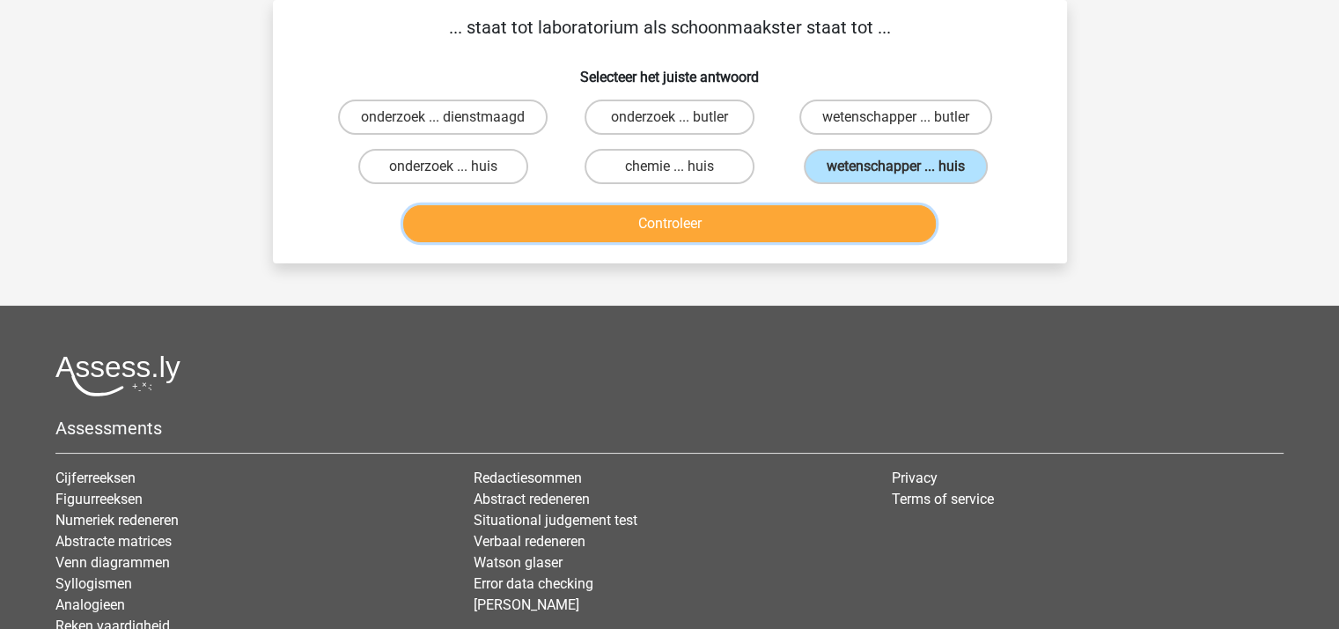
click at [757, 235] on button "Controleer" at bounding box center [669, 223] width 533 height 37
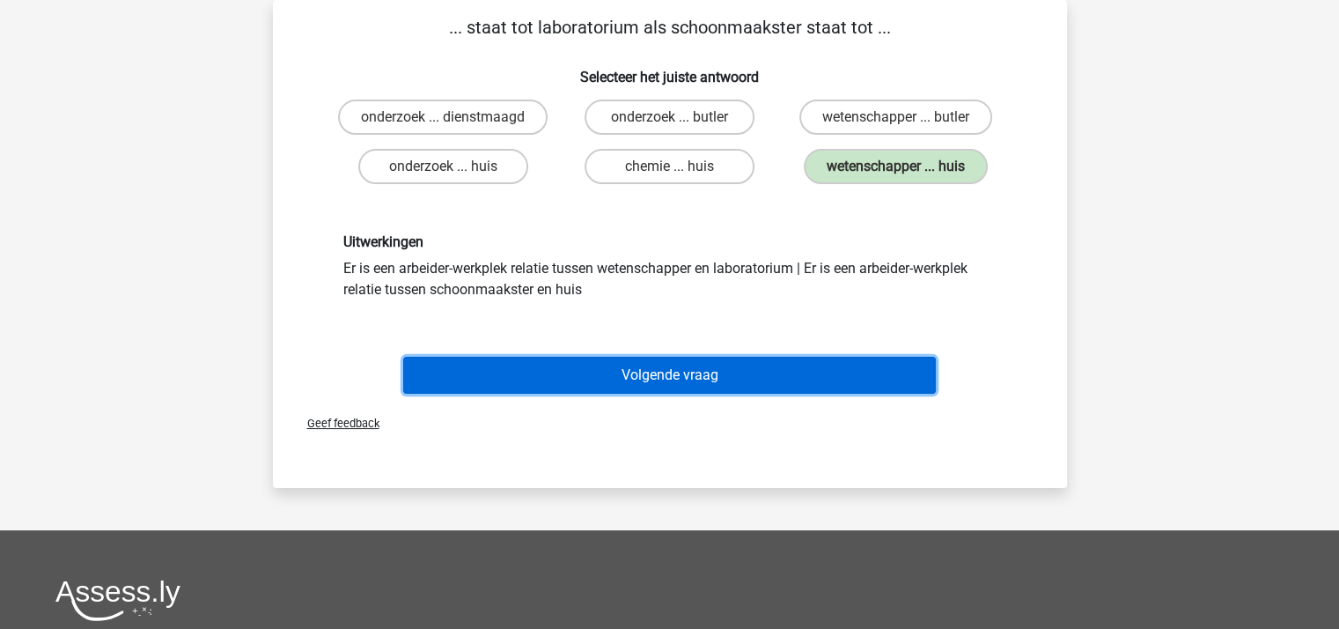
click at [729, 367] on button "Volgende vraag" at bounding box center [669, 375] width 533 height 37
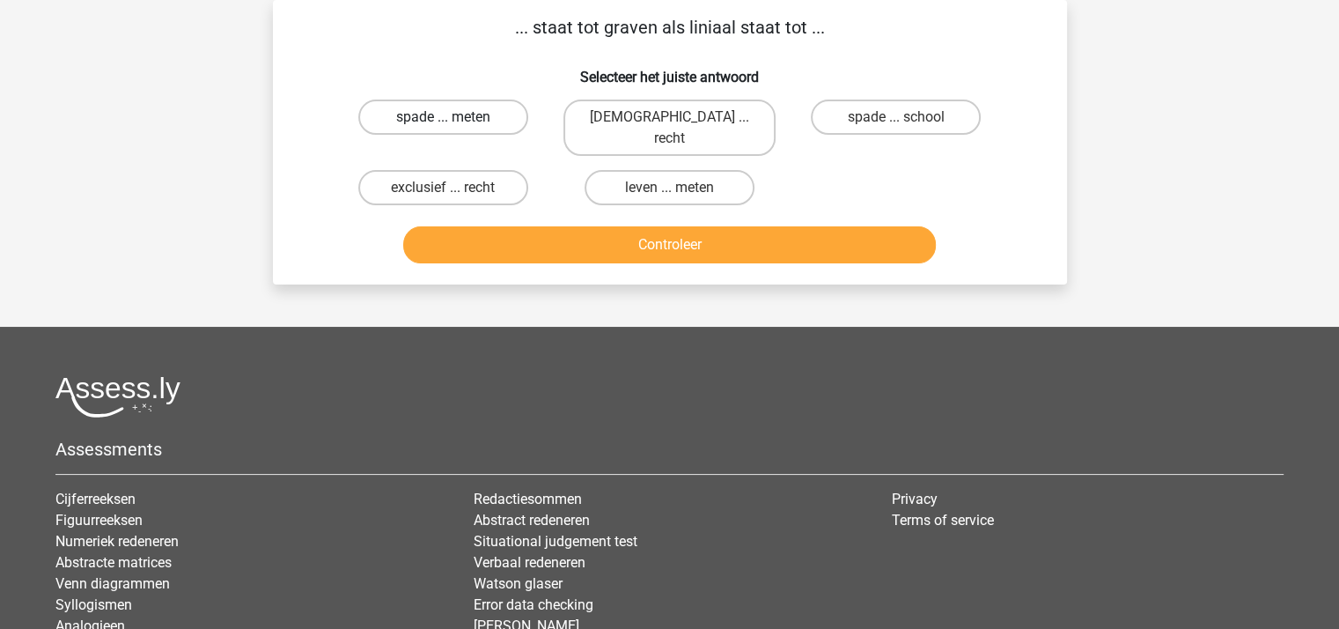
click at [461, 118] on label "spade ... meten" at bounding box center [443, 116] width 170 height 35
click at [454, 118] on input "spade ... meten" at bounding box center [448, 122] width 11 height 11
radio input "true"
click at [577, 226] on button "Controleer" at bounding box center [669, 244] width 533 height 37
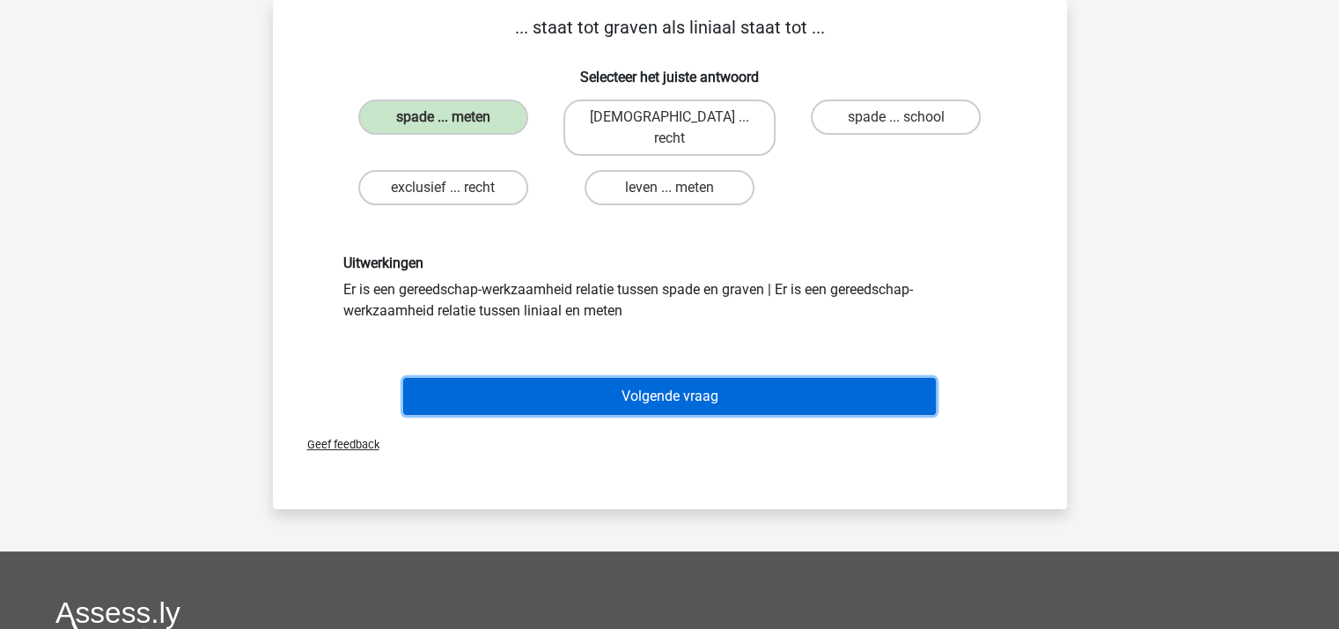
click at [648, 378] on button "Volgende vraag" at bounding box center [669, 396] width 533 height 37
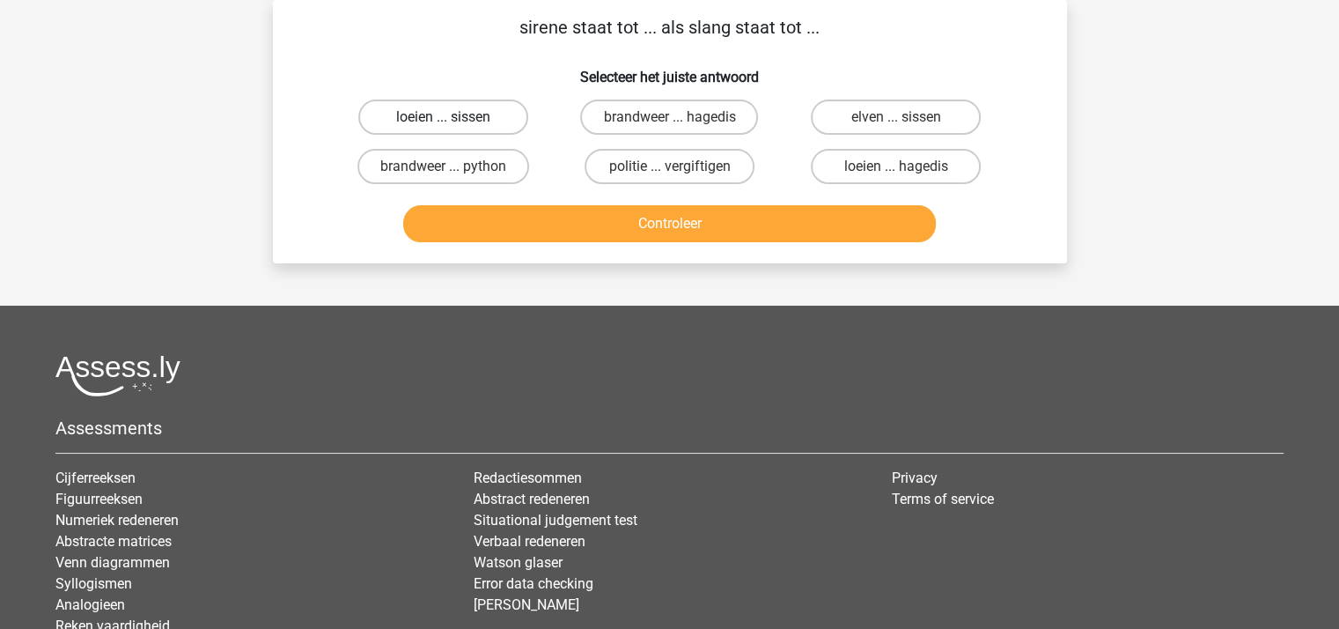
click at [455, 114] on label "loeien ... sissen" at bounding box center [443, 116] width 170 height 35
click at [454, 117] on input "loeien ... sissen" at bounding box center [448, 122] width 11 height 11
radio input "true"
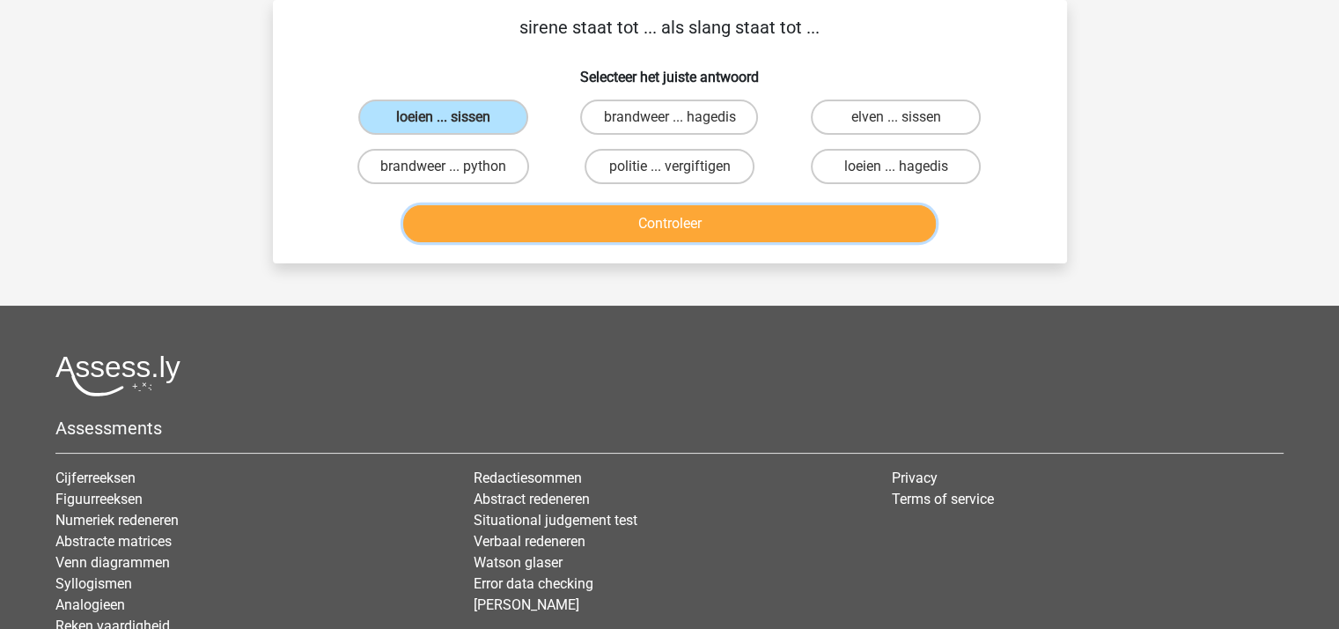
click at [629, 218] on button "Controleer" at bounding box center [669, 223] width 533 height 37
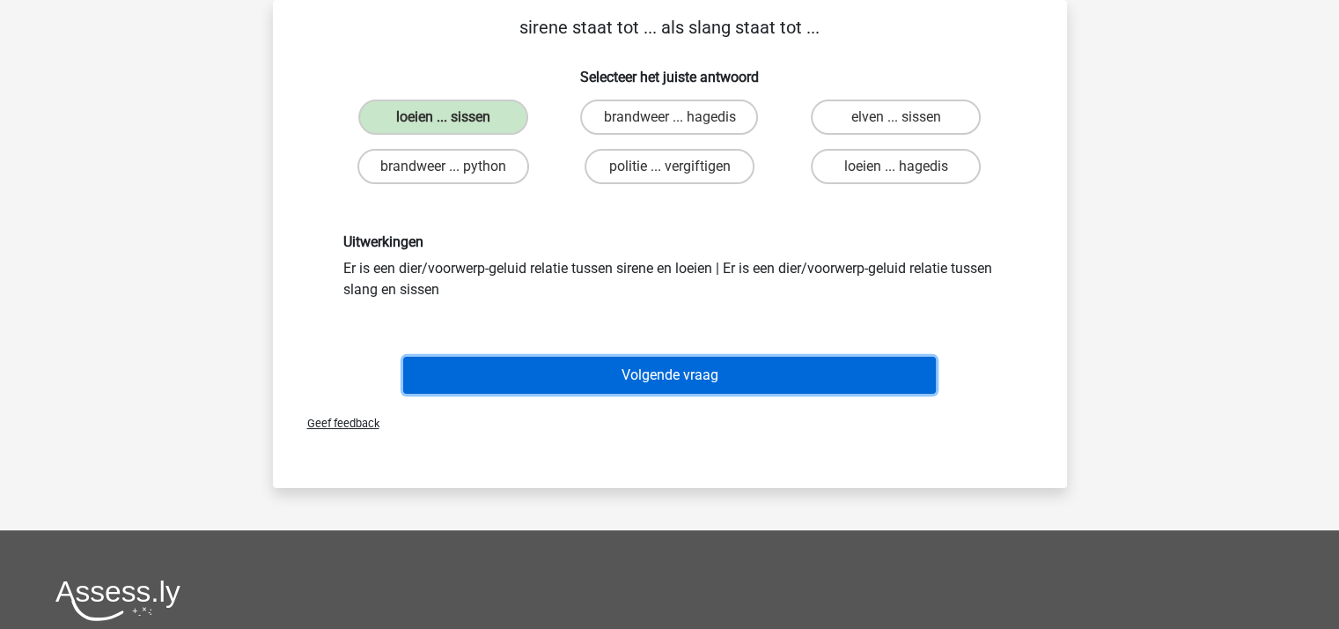
click at [675, 372] on button "Volgende vraag" at bounding box center [669, 375] width 533 height 37
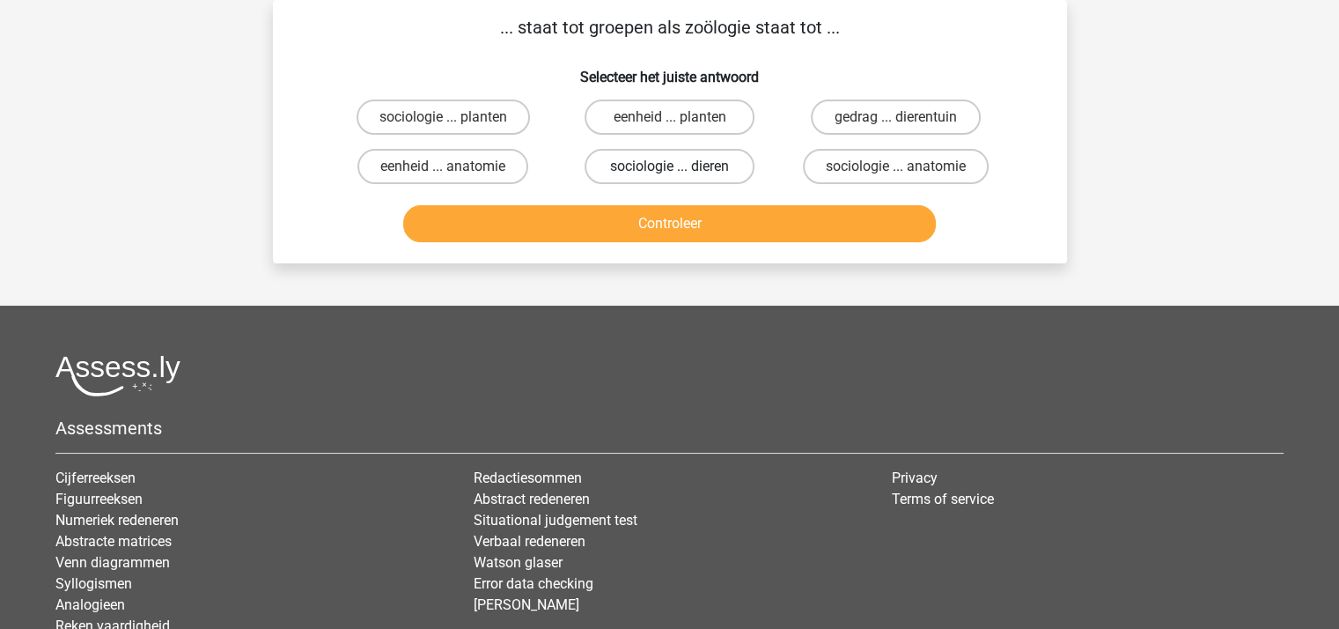
click at [676, 161] on label "sociologie ... dieren" at bounding box center [670, 166] width 170 height 35
click at [676, 166] on input "sociologie ... dieren" at bounding box center [674, 171] width 11 height 11
radio input "true"
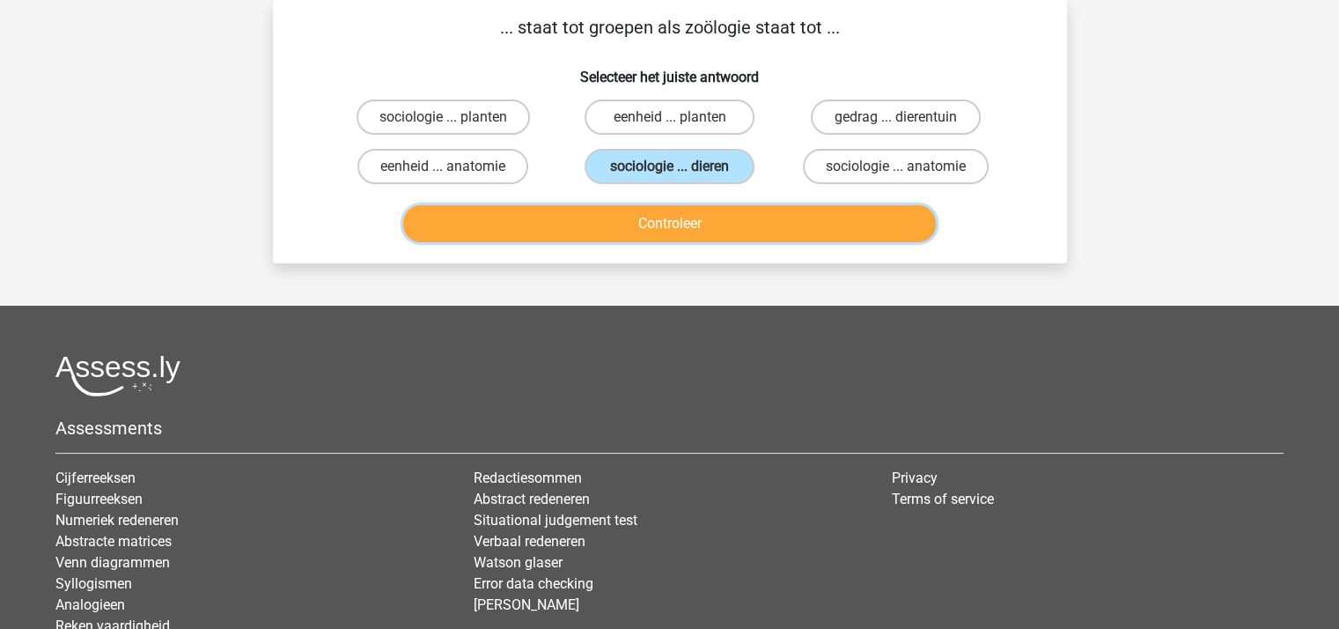
click at [666, 219] on button "Controleer" at bounding box center [669, 223] width 533 height 37
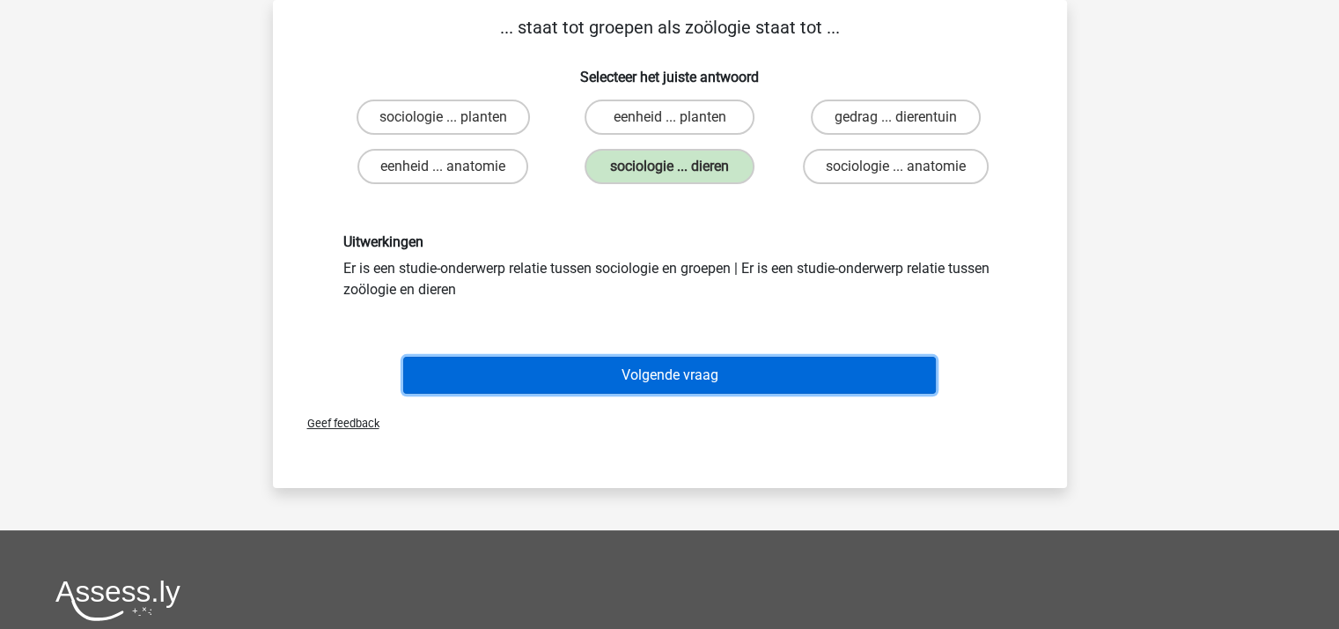
click at [652, 377] on button "Volgende vraag" at bounding box center [669, 375] width 533 height 37
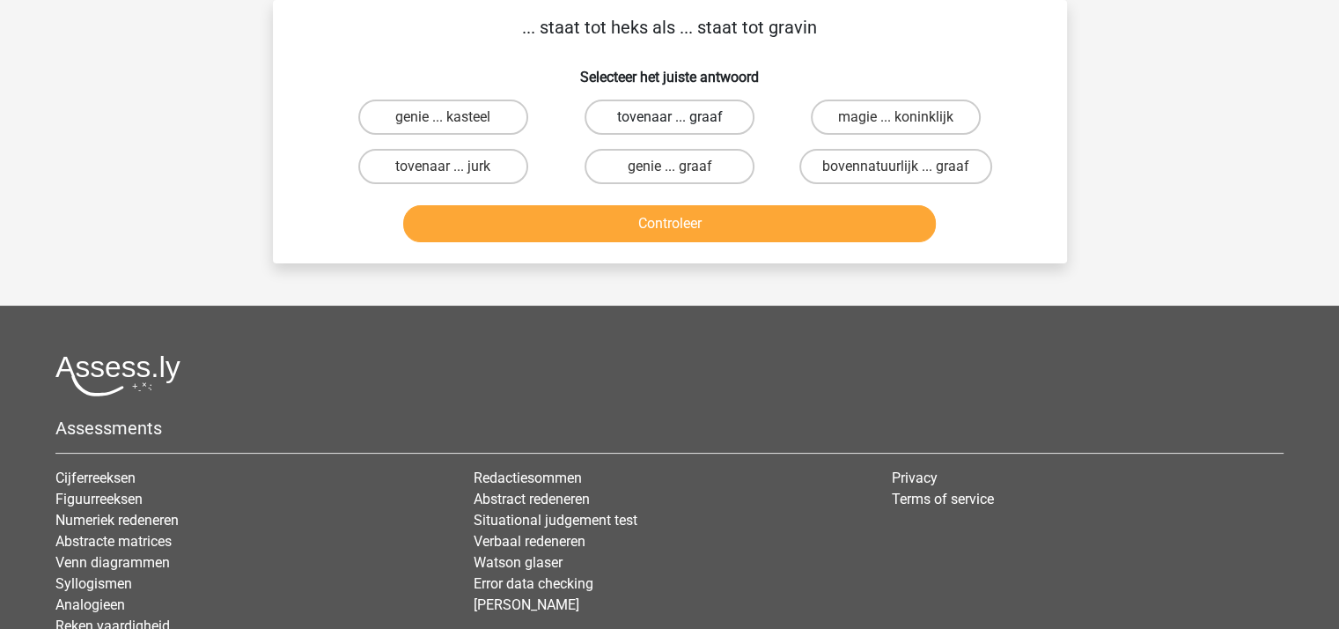
click at [631, 119] on label "tovenaar ... graaf" at bounding box center [670, 116] width 170 height 35
click at [669, 119] on input "tovenaar ... graaf" at bounding box center [674, 122] width 11 height 11
radio input "true"
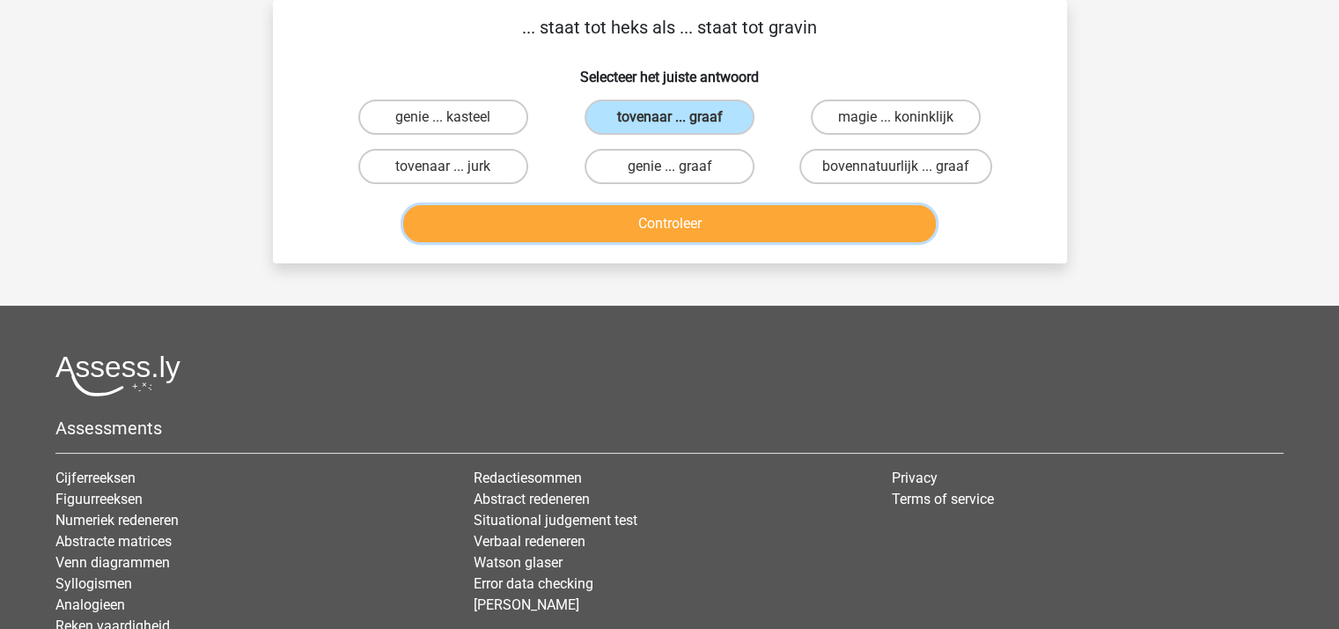
click at [658, 223] on button "Controleer" at bounding box center [669, 223] width 533 height 37
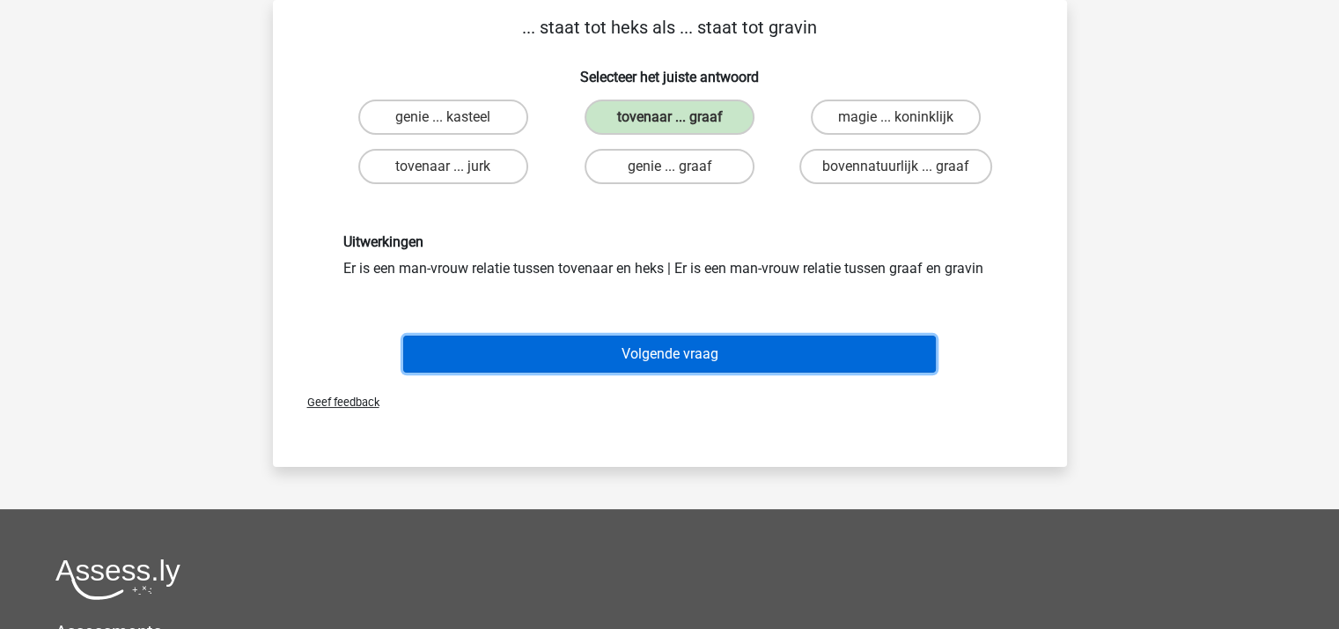
click at [628, 347] on button "Volgende vraag" at bounding box center [669, 353] width 533 height 37
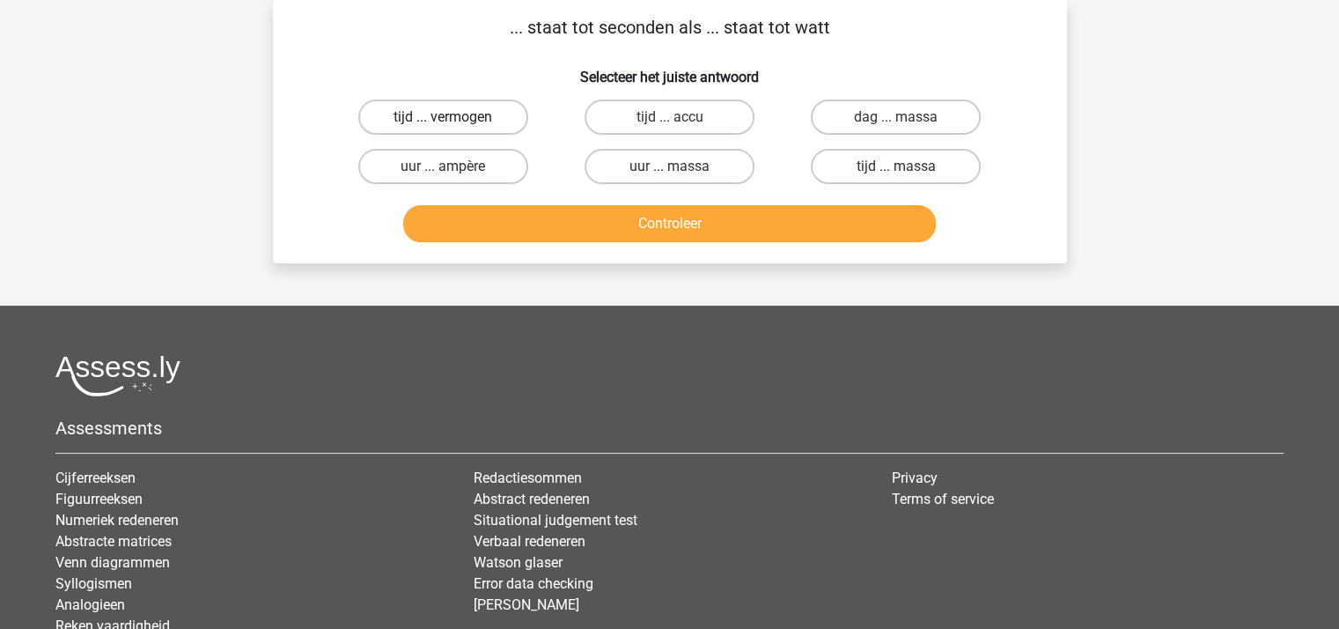
click at [459, 108] on label "tijd ... vermogen" at bounding box center [443, 116] width 170 height 35
click at [454, 117] on input "tijd ... vermogen" at bounding box center [448, 122] width 11 height 11
radio input "true"
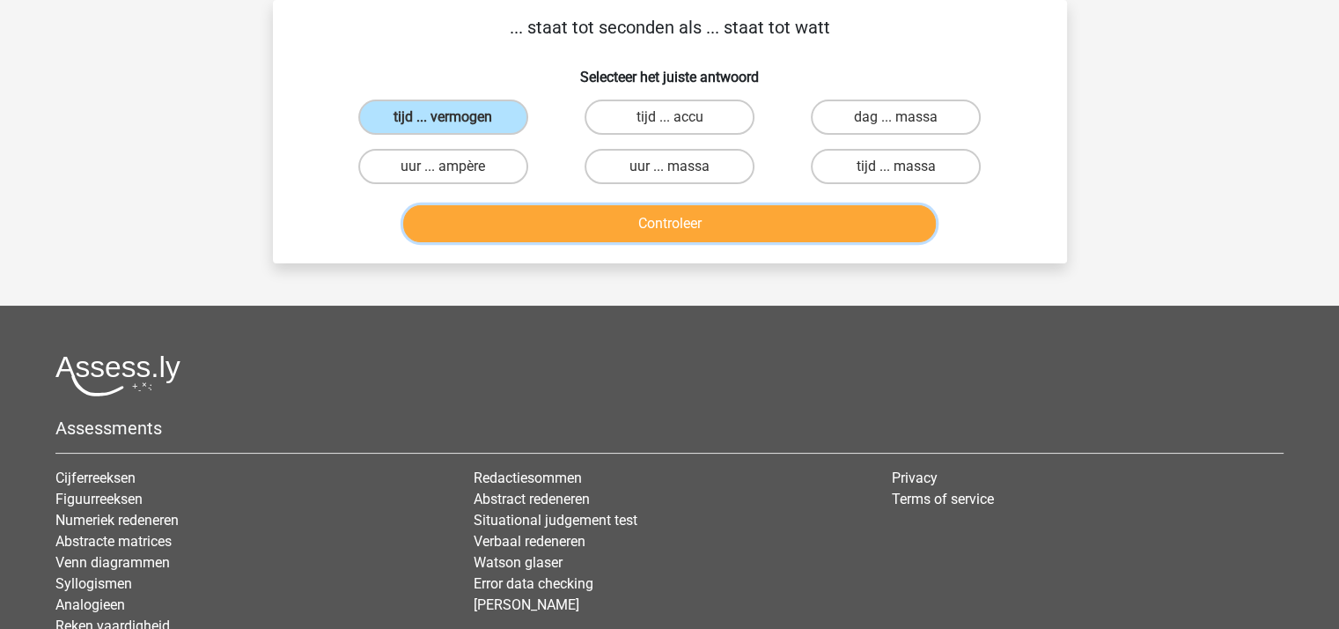
click at [680, 231] on button "Controleer" at bounding box center [669, 223] width 533 height 37
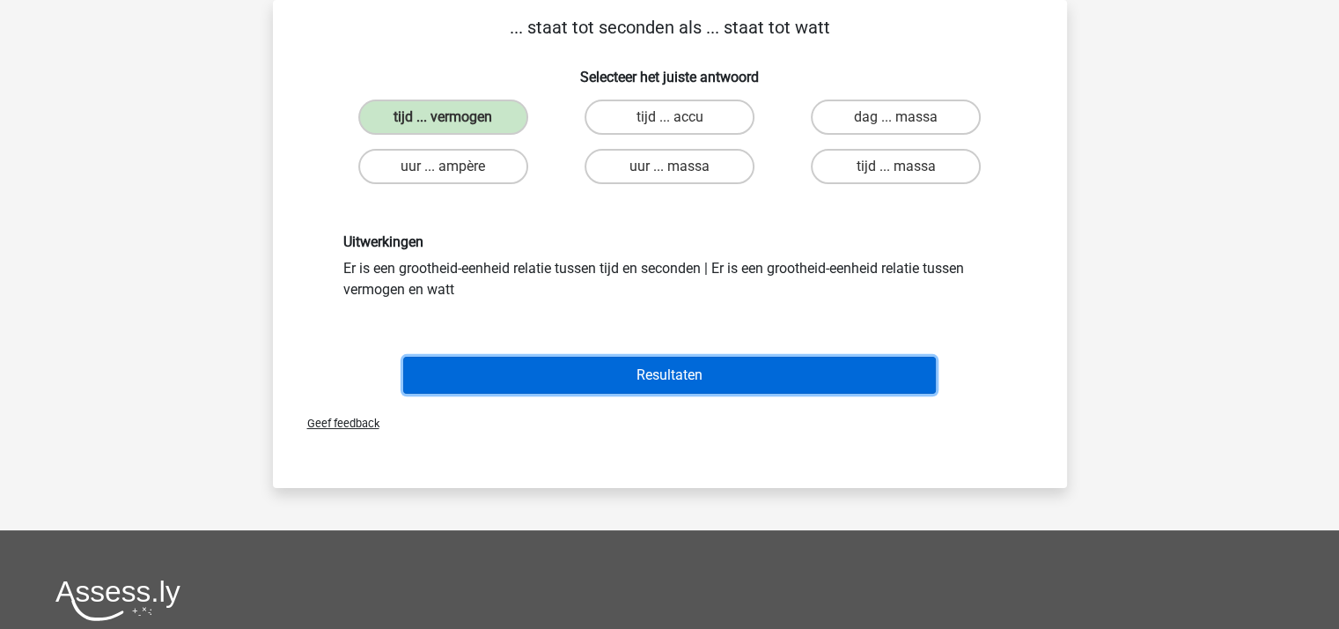
click at [688, 372] on button "Resultaten" at bounding box center [669, 375] width 533 height 37
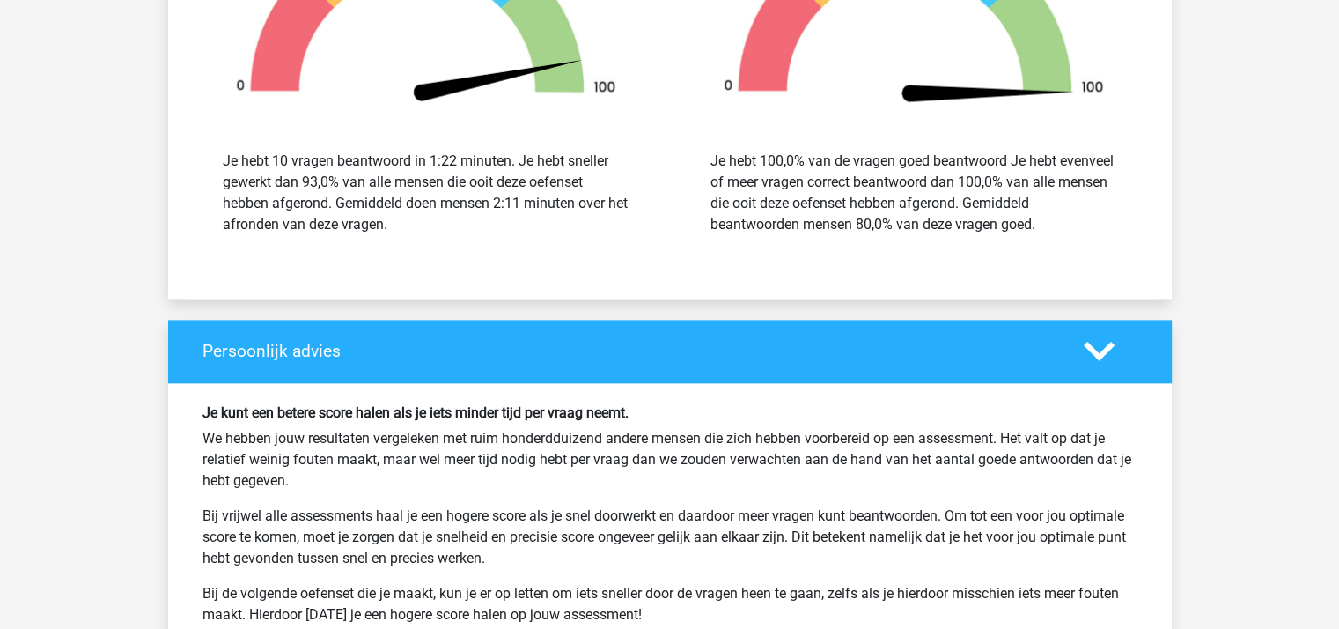
scroll to position [1937, 0]
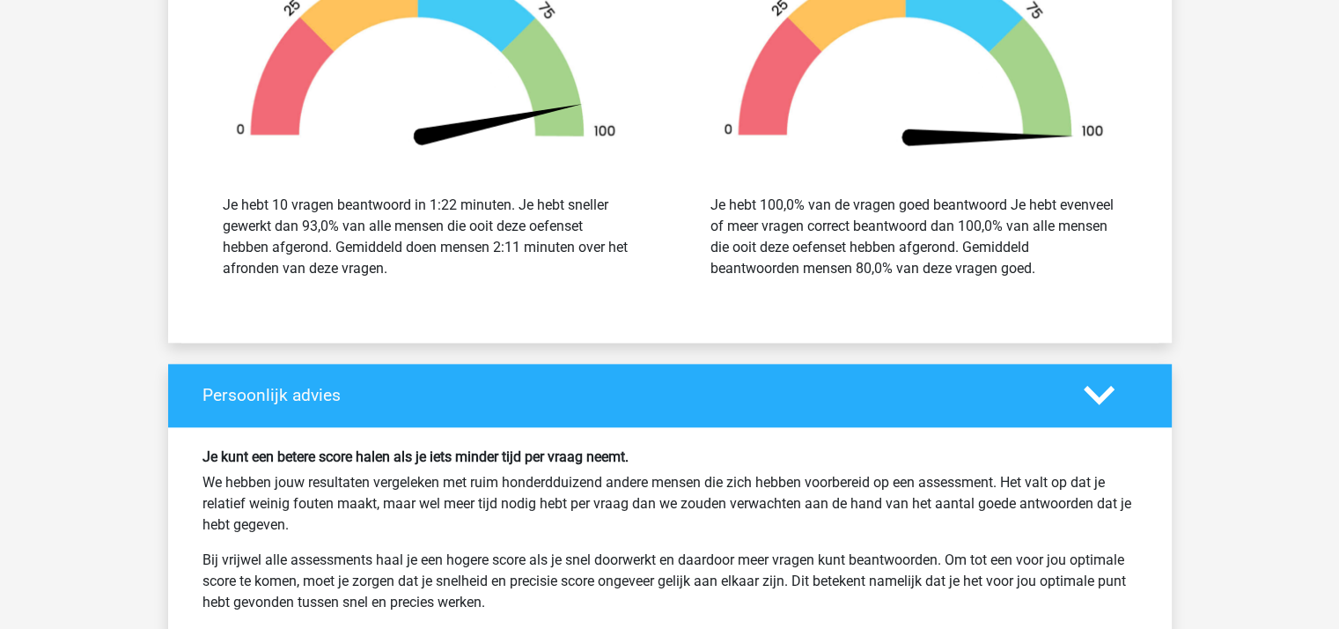
click at [1099, 393] on polygon at bounding box center [1099, 395] width 31 height 19
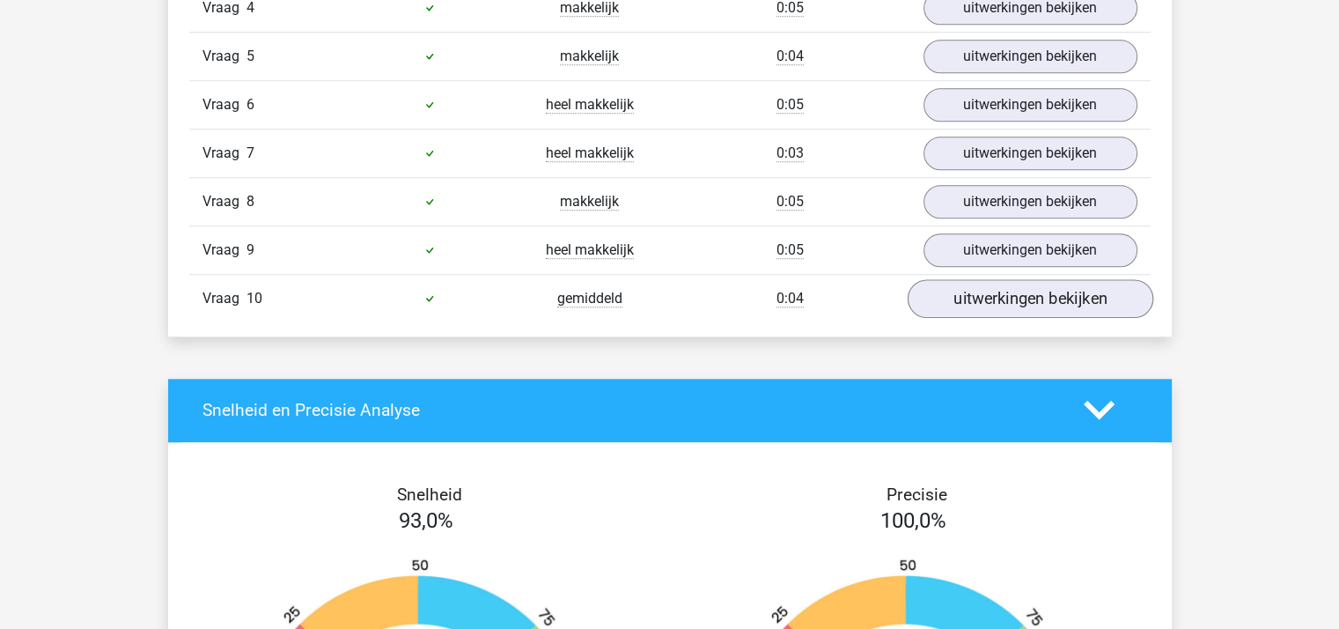
scroll to position [1233, 0]
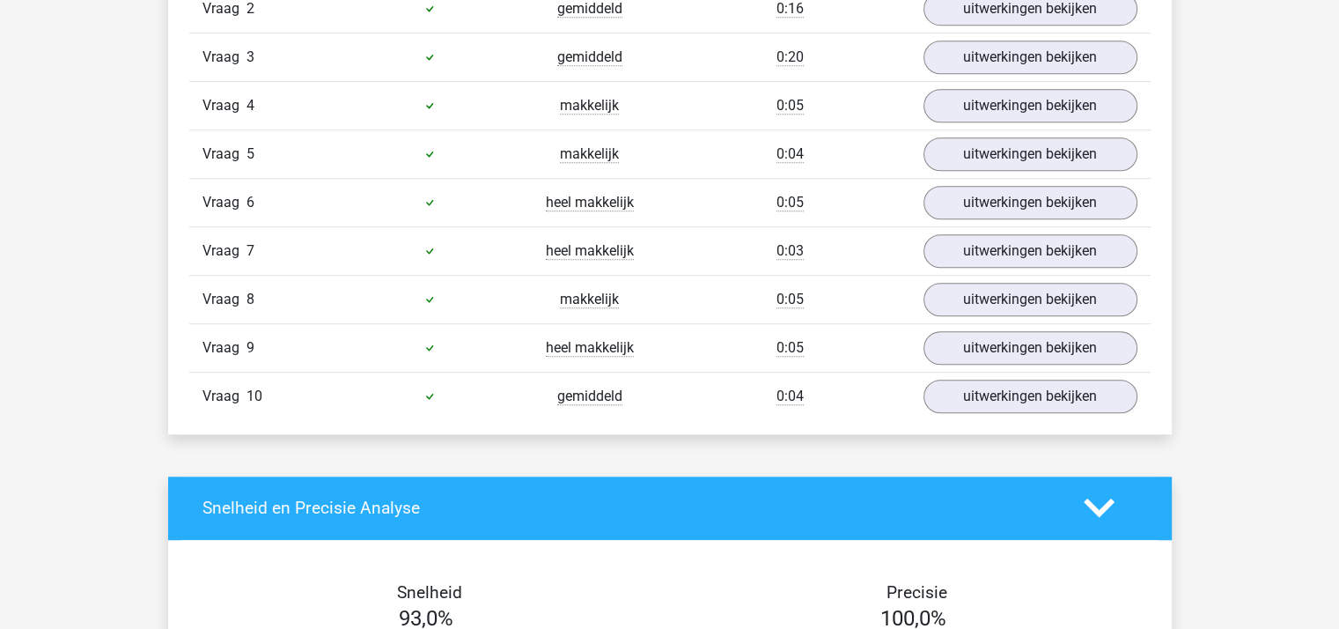
click at [1088, 502] on icon at bounding box center [1099, 507] width 31 height 31
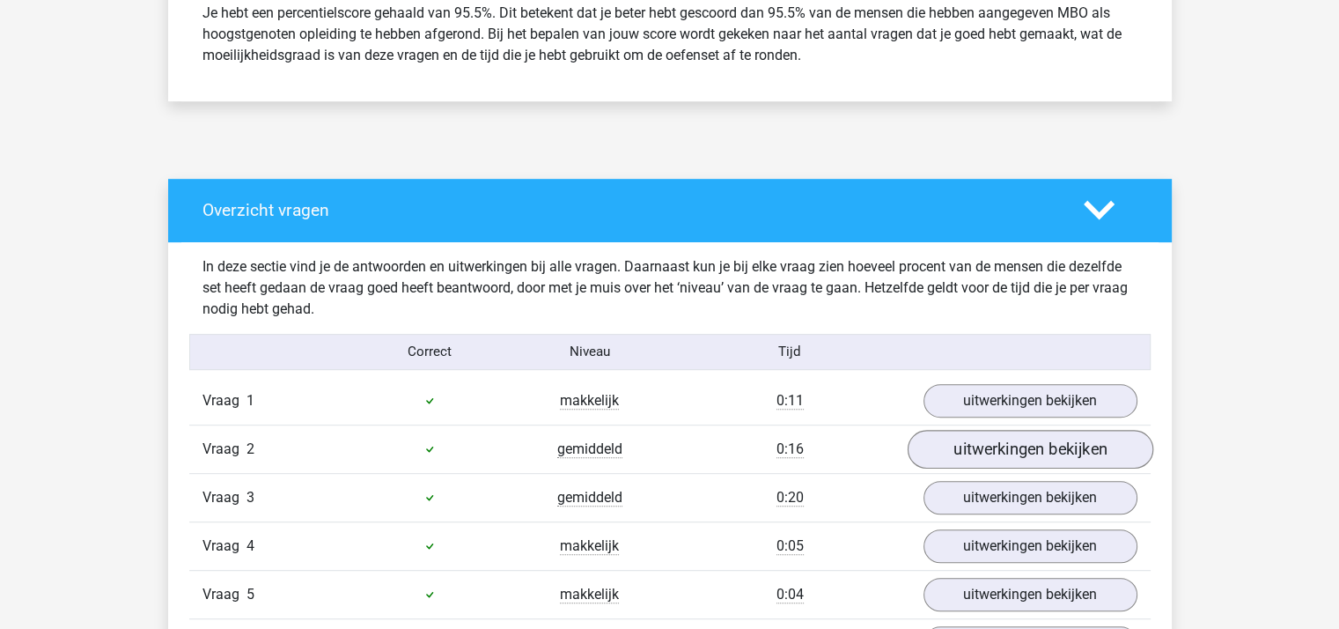
scroll to position [792, 0]
click at [1088, 206] on polygon at bounding box center [1099, 210] width 31 height 19
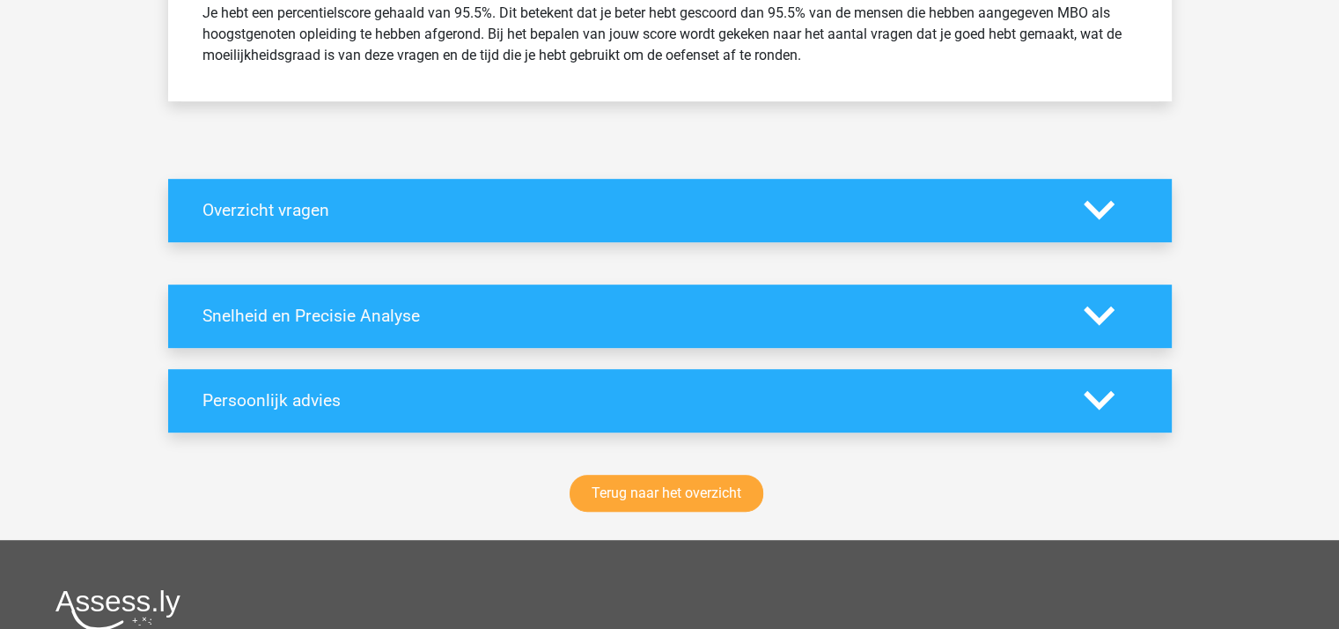
scroll to position [352, 0]
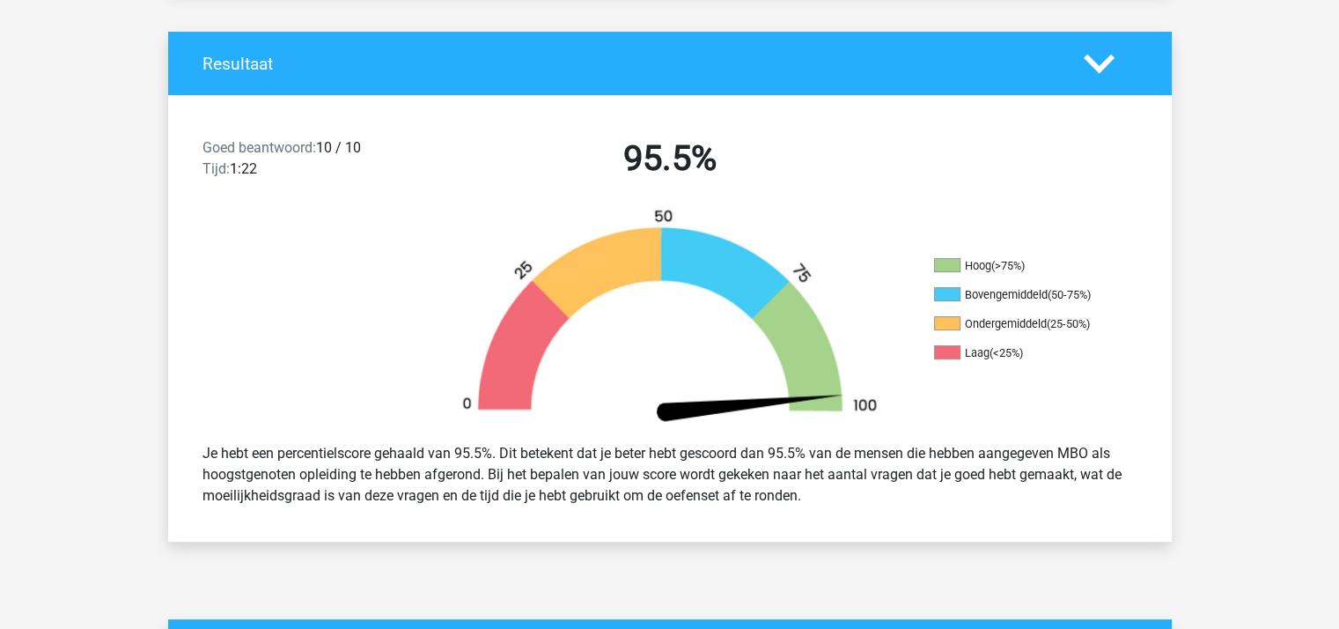
click at [1085, 54] on icon at bounding box center [1099, 63] width 31 height 31
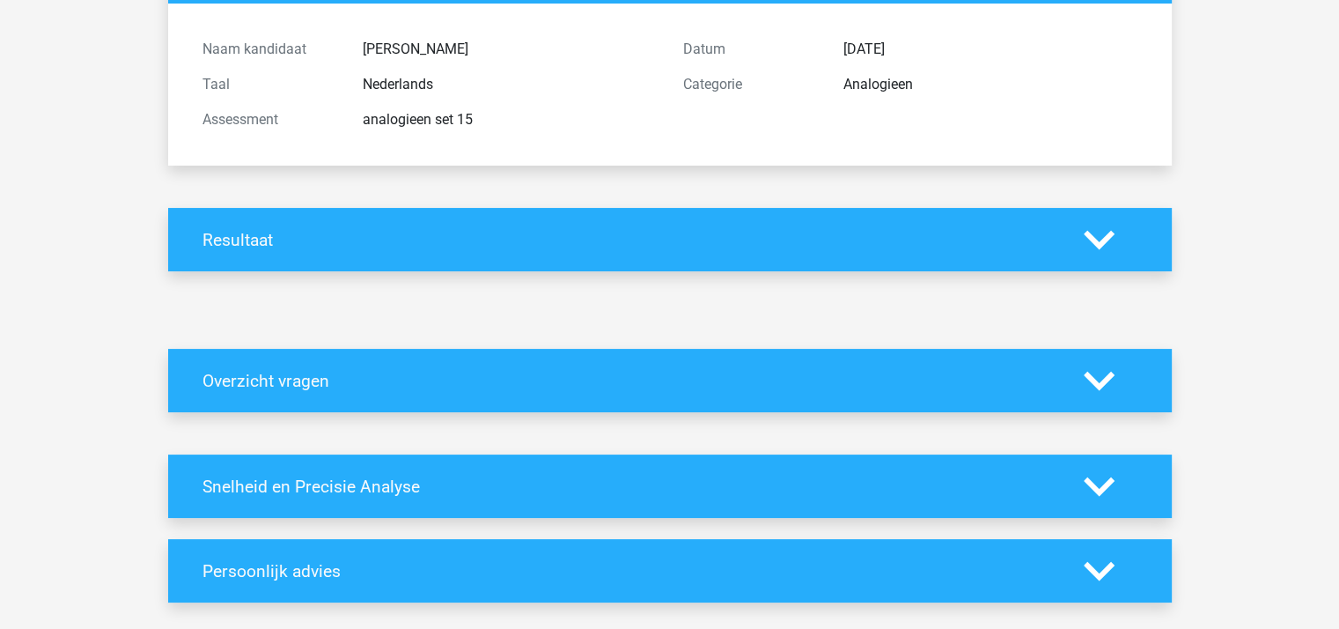
scroll to position [0, 0]
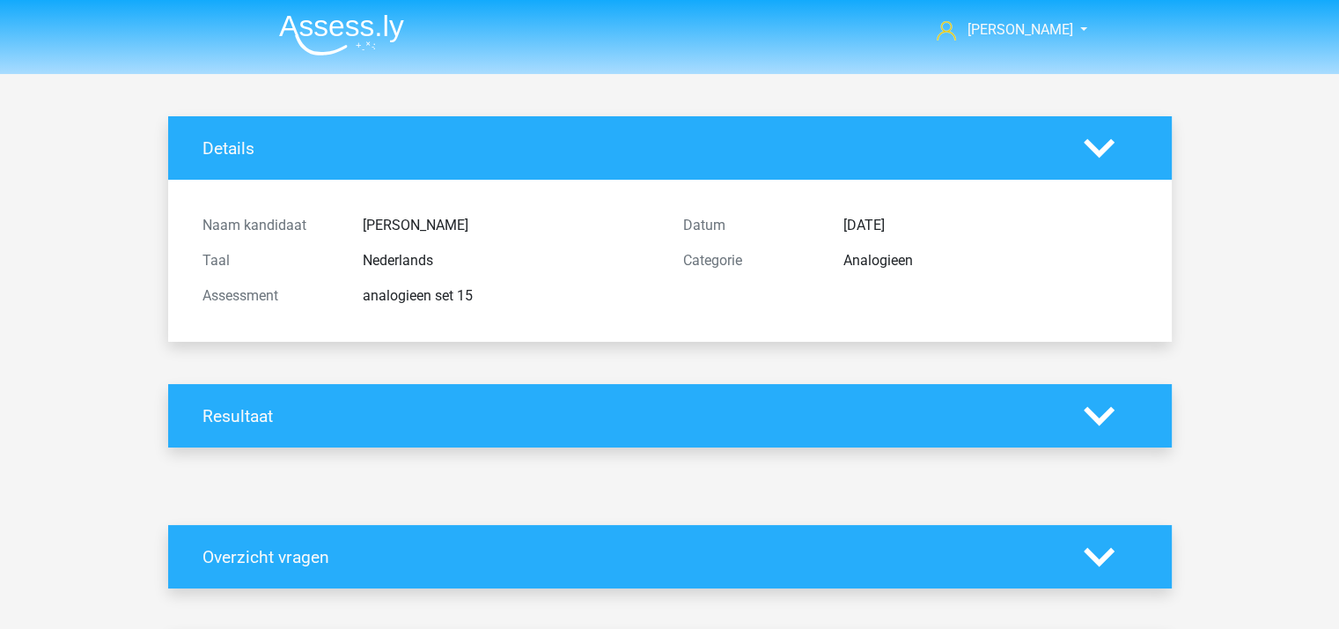
click at [434, 291] on div "analogieen set 15" at bounding box center [510, 295] width 320 height 21
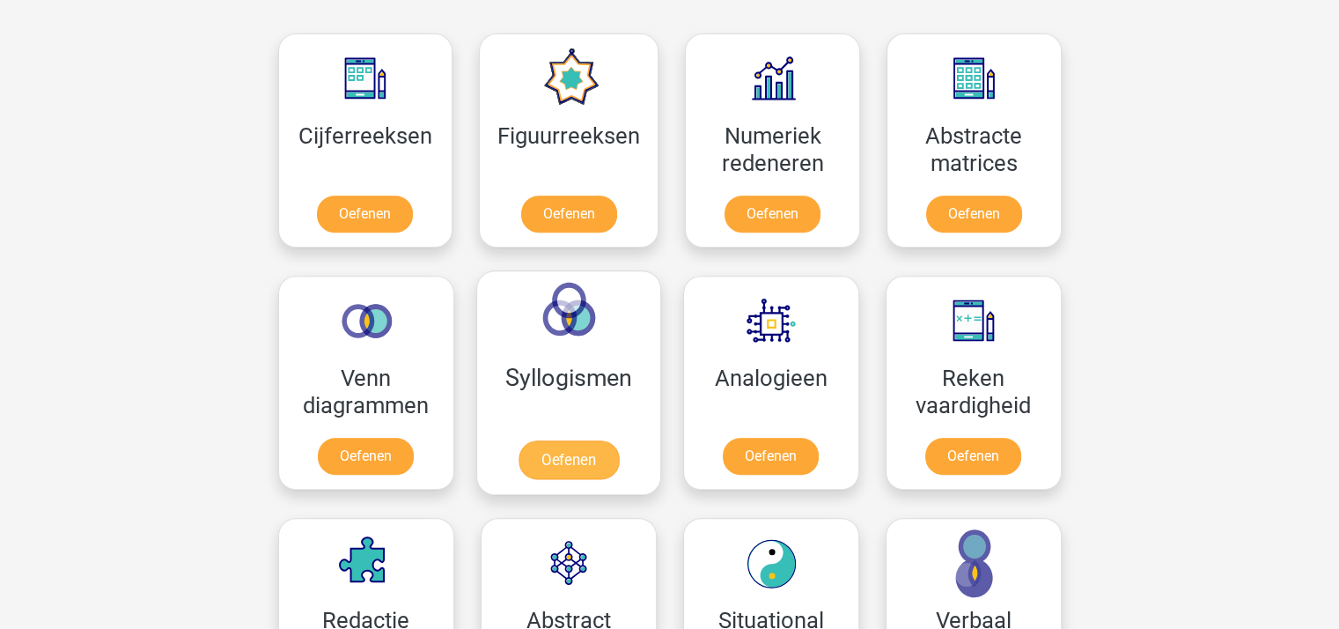
scroll to position [880, 0]
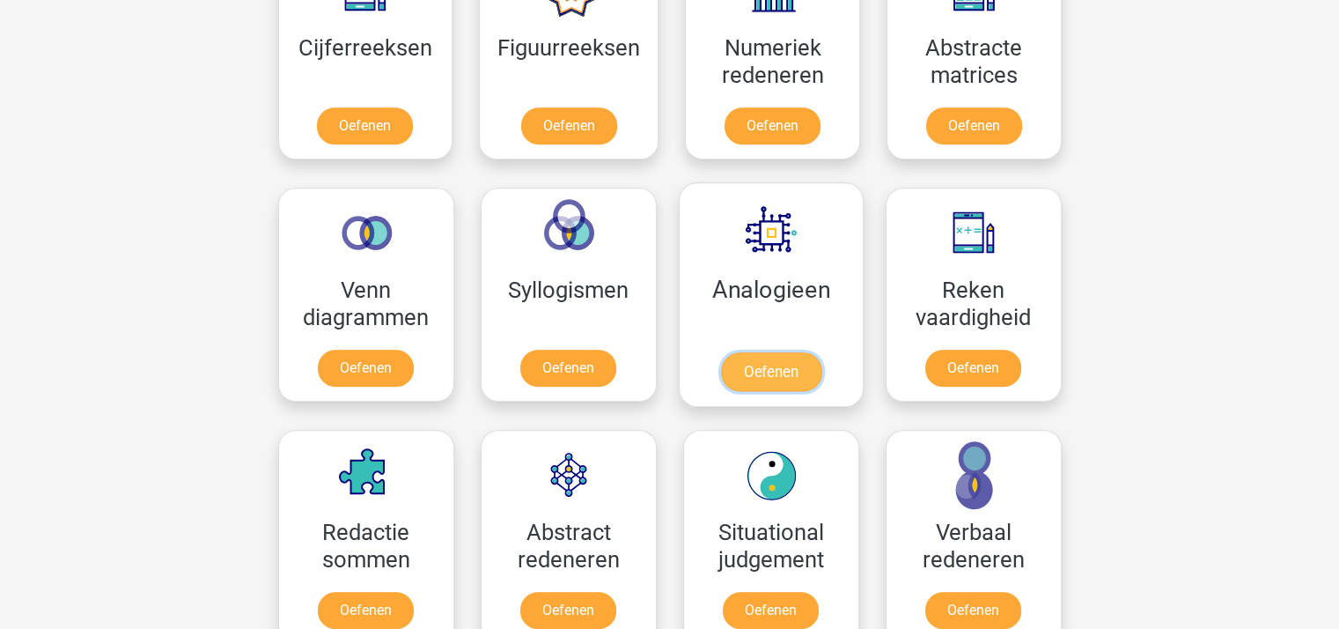
click at [773, 372] on link "Oefenen" at bounding box center [770, 371] width 100 height 39
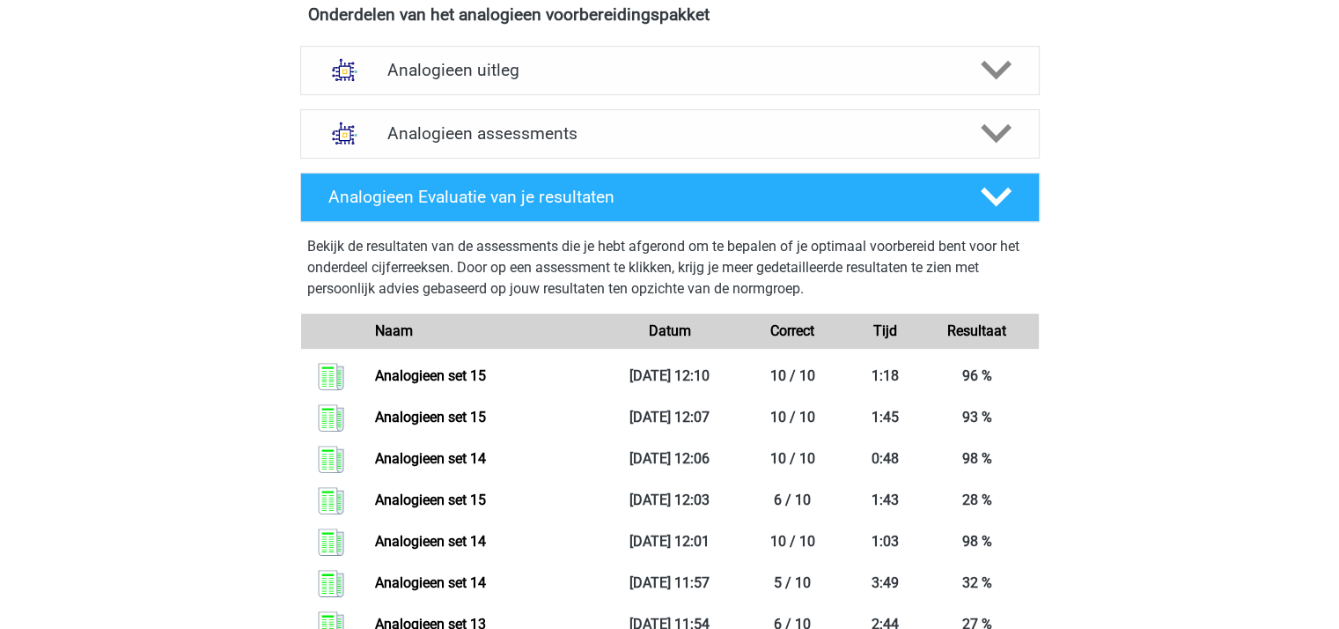
scroll to position [616, 0]
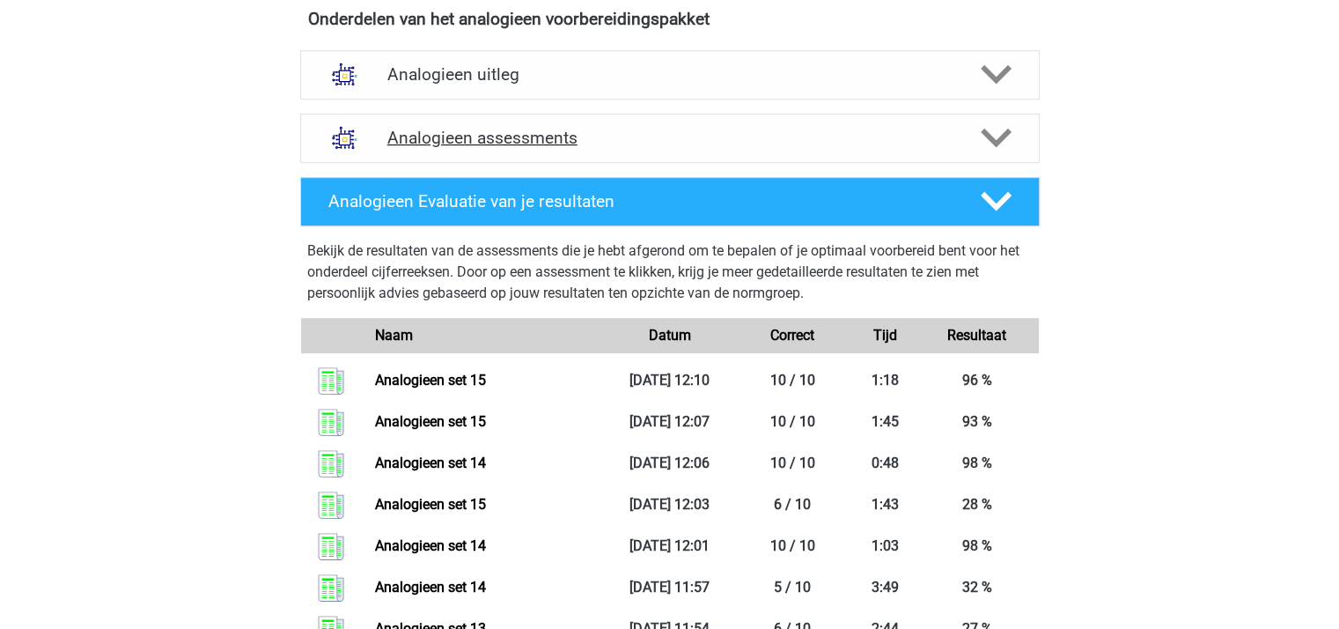
click at [996, 133] on icon at bounding box center [996, 137] width 31 height 31
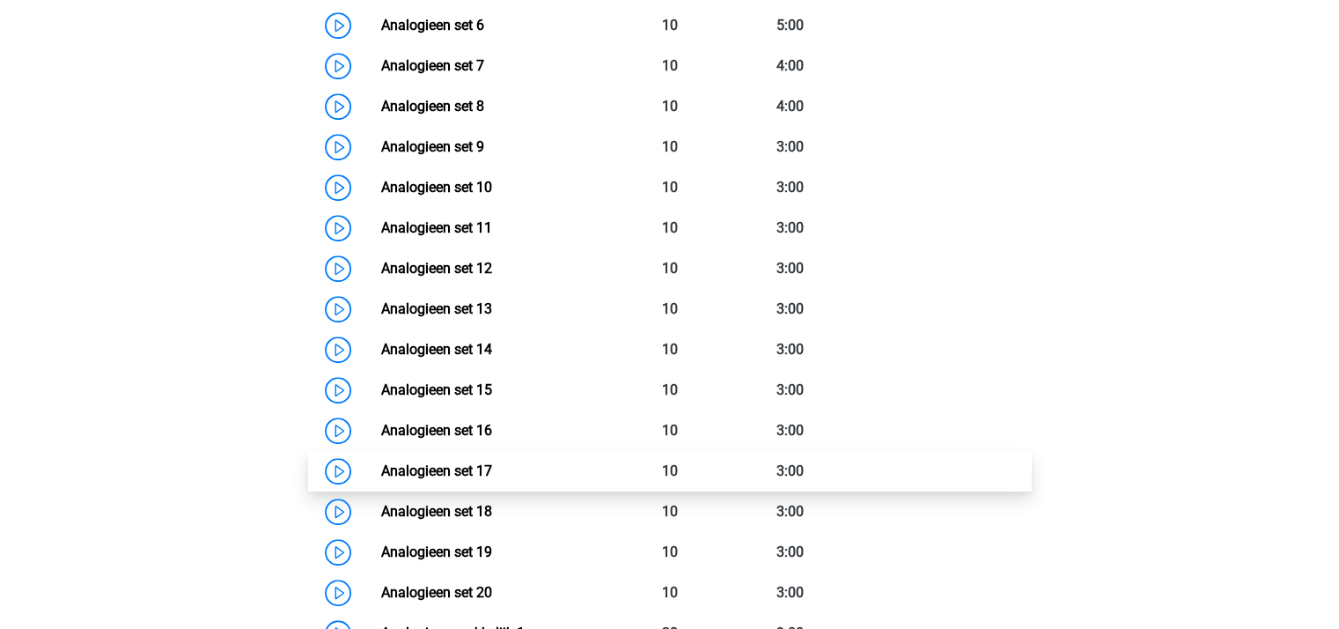
scroll to position [1145, 0]
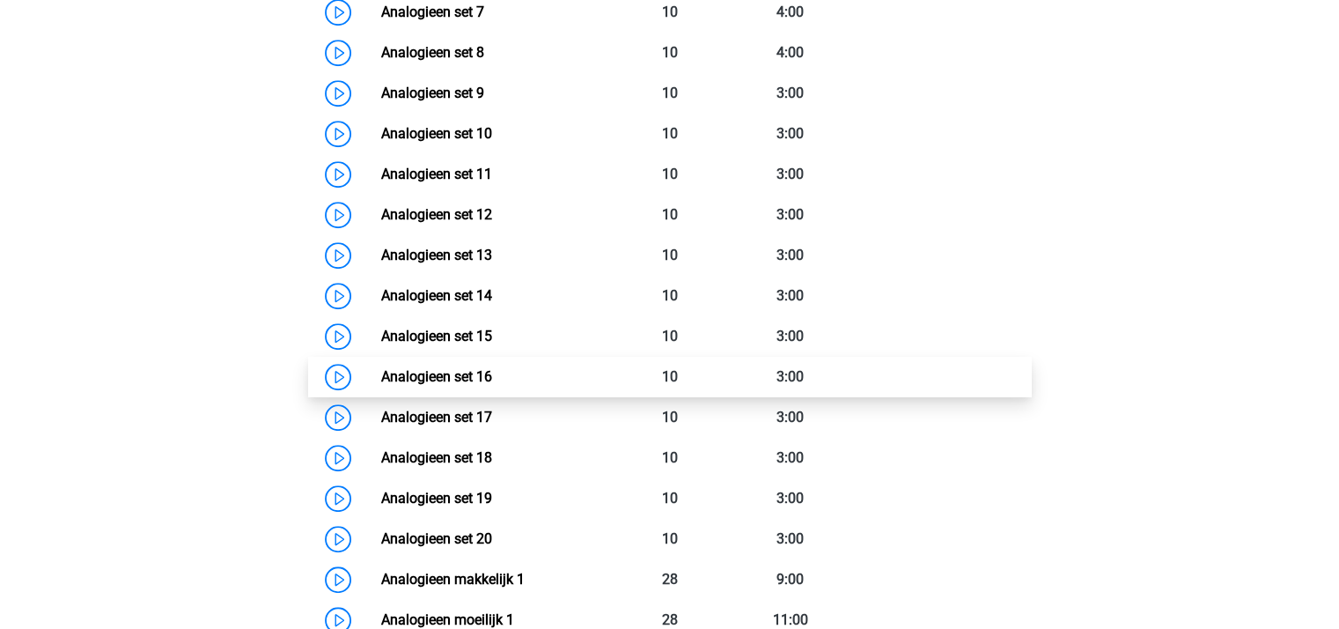
click at [483, 373] on link "Analogieen set 16" at bounding box center [436, 376] width 111 height 17
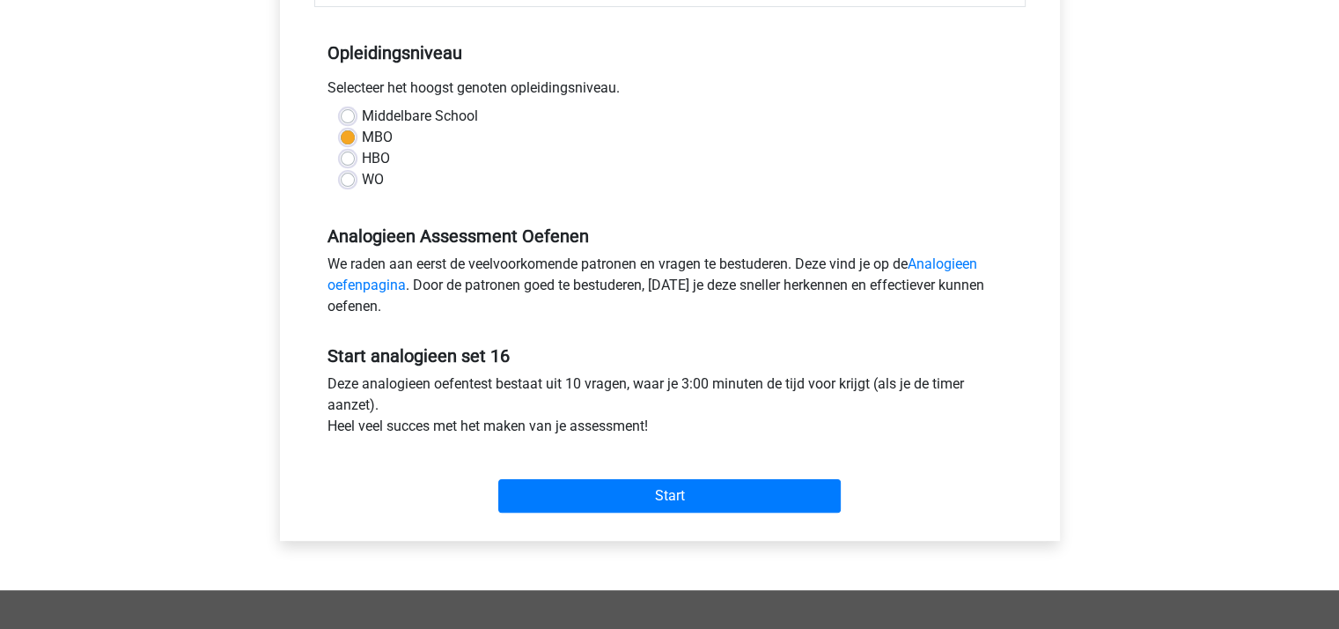
scroll to position [440, 0]
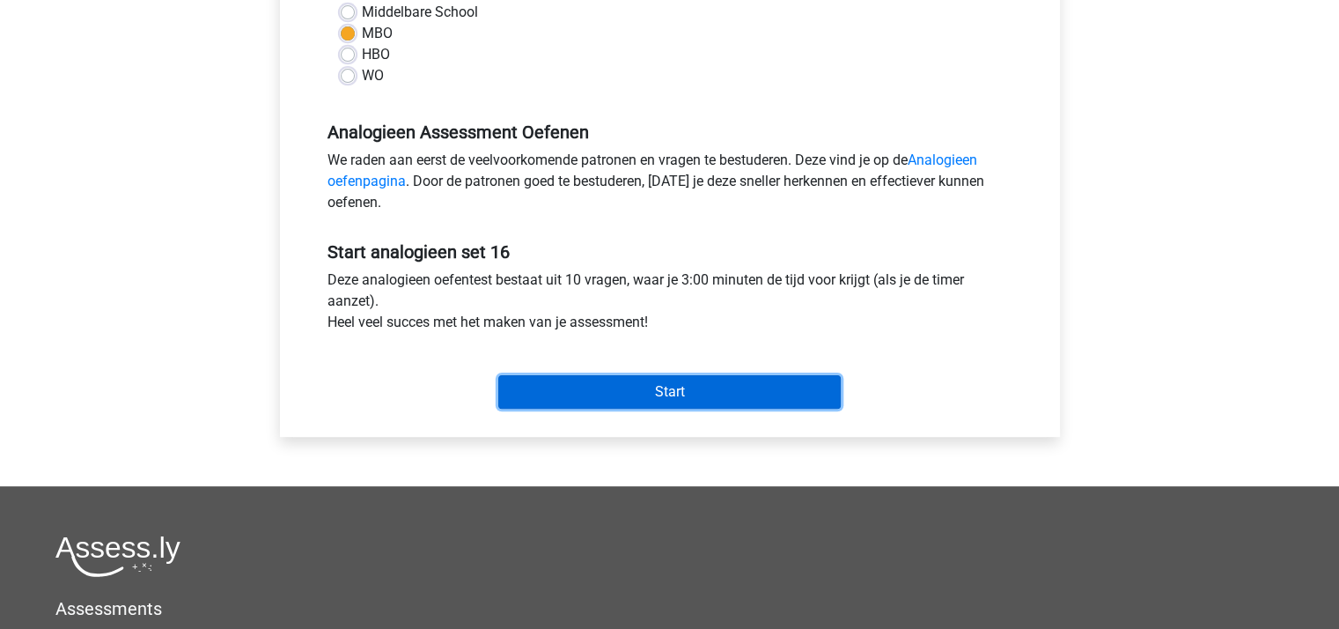
click at [578, 387] on input "Start" at bounding box center [669, 391] width 342 height 33
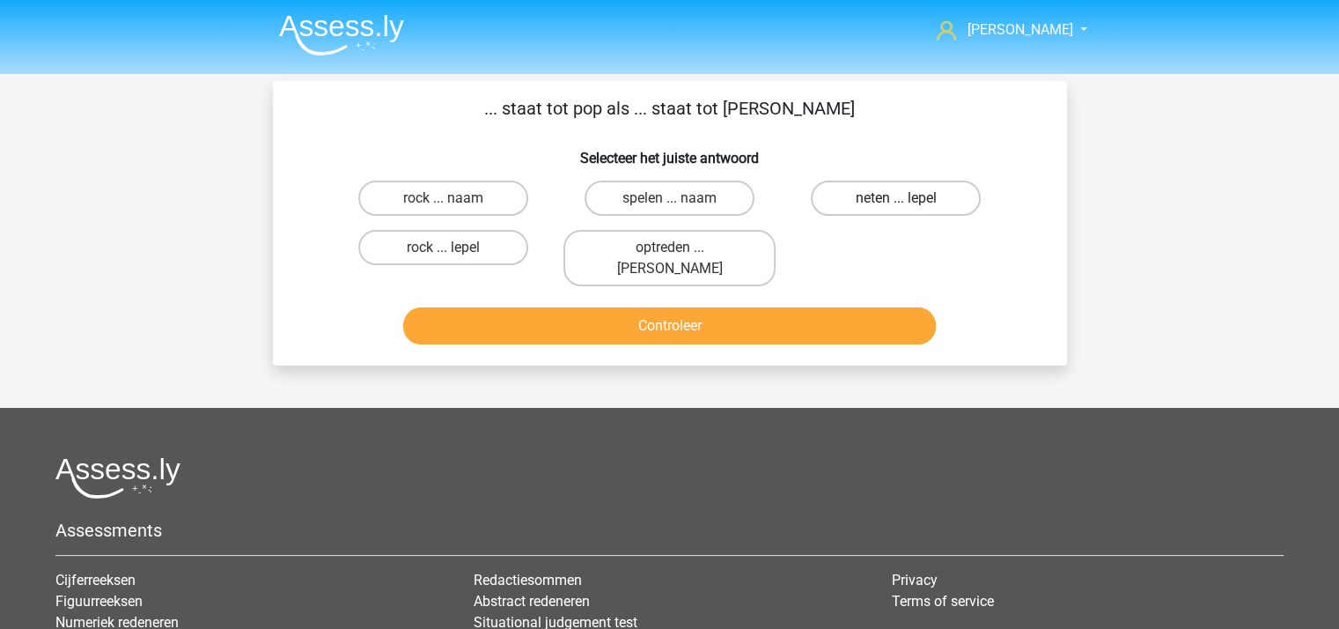
click at [883, 195] on label "neten ... lepel" at bounding box center [896, 197] width 170 height 35
click at [896, 198] on input "neten ... lepel" at bounding box center [901, 203] width 11 height 11
radio input "true"
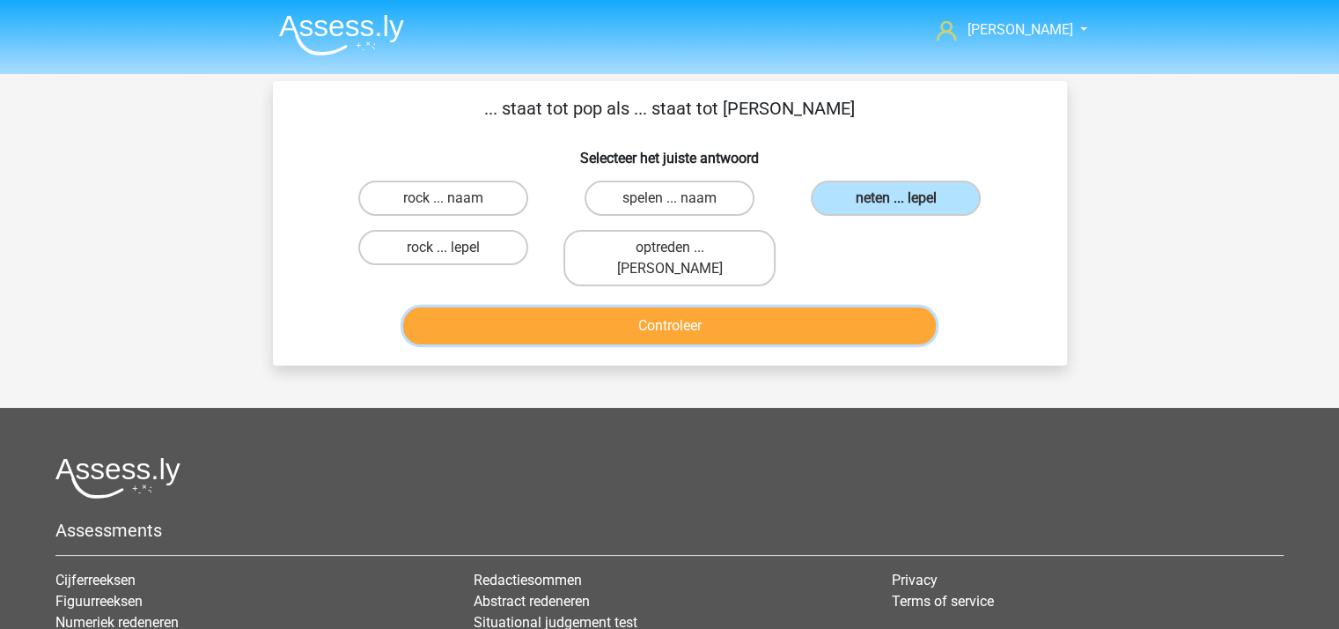
click at [740, 307] on button "Controleer" at bounding box center [669, 325] width 533 height 37
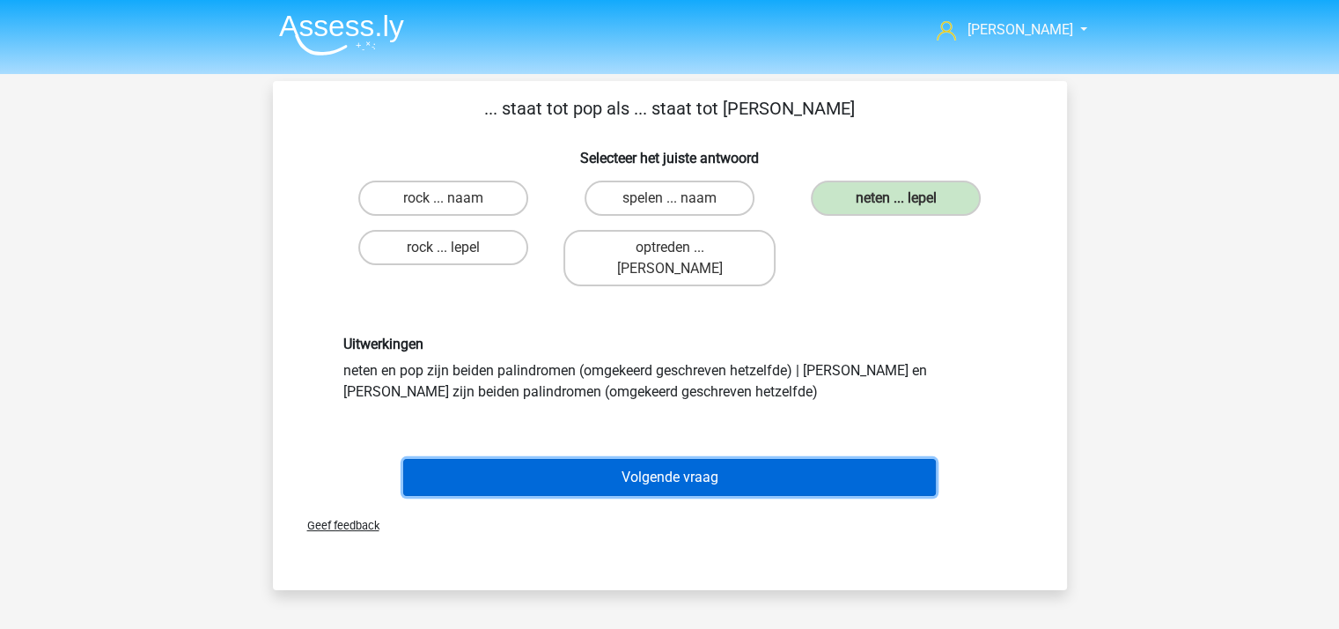
click at [659, 459] on button "Volgende vraag" at bounding box center [669, 477] width 533 height 37
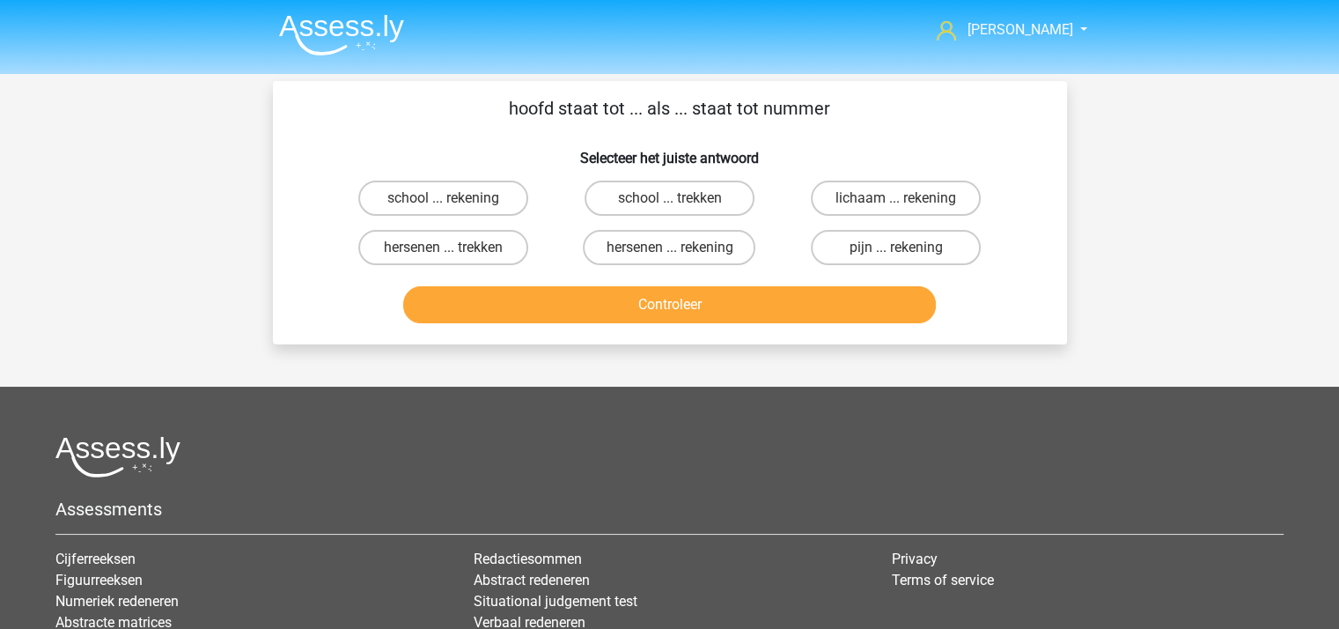
scroll to position [81, 0]
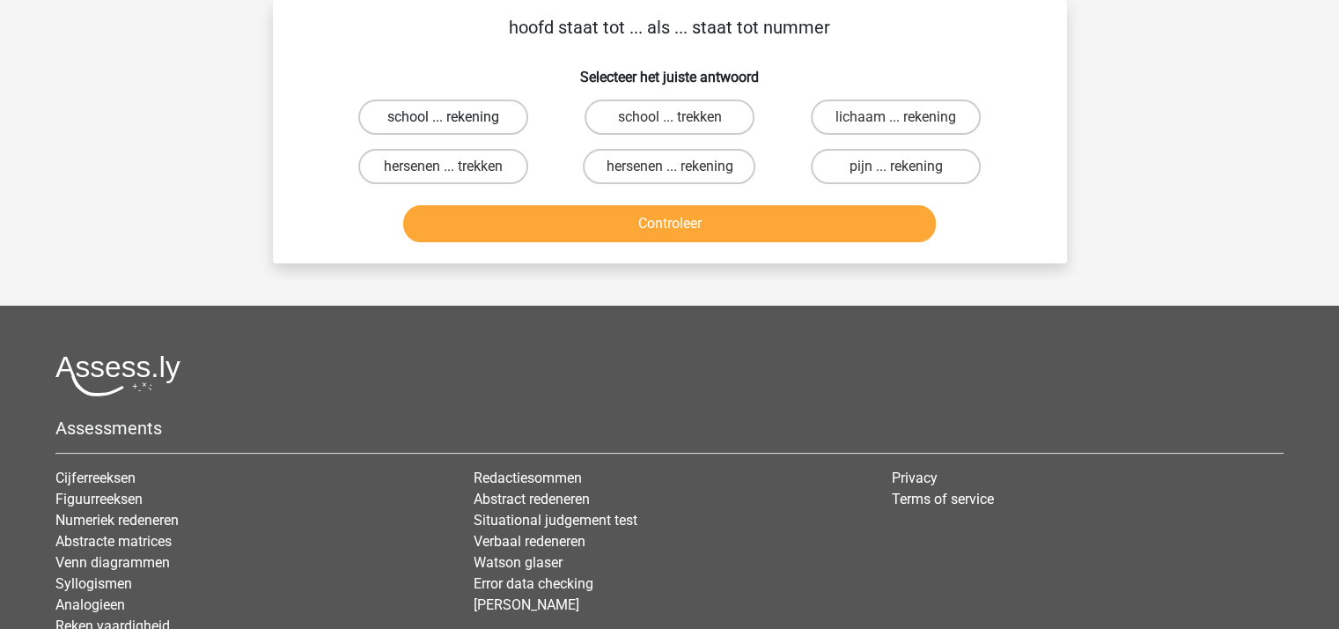
click at [468, 118] on label "school ... rekening" at bounding box center [443, 116] width 170 height 35
click at [454, 118] on input "school ... rekening" at bounding box center [448, 122] width 11 height 11
radio input "true"
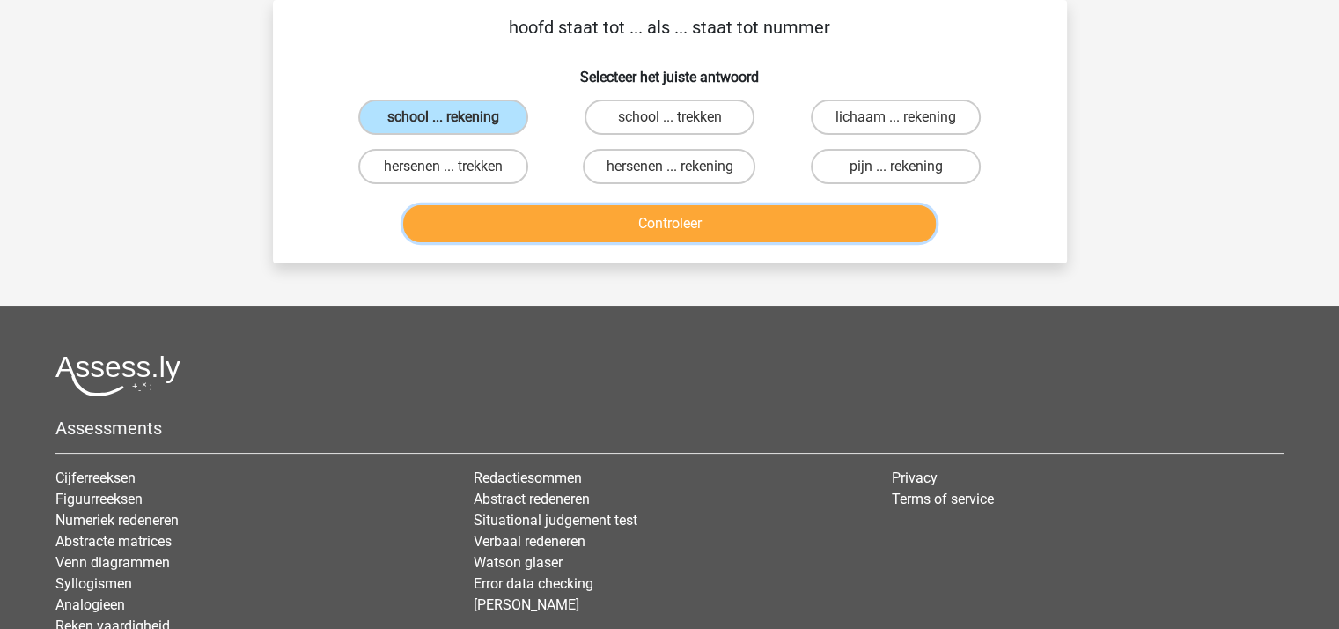
click at [602, 225] on button "Controleer" at bounding box center [669, 223] width 533 height 37
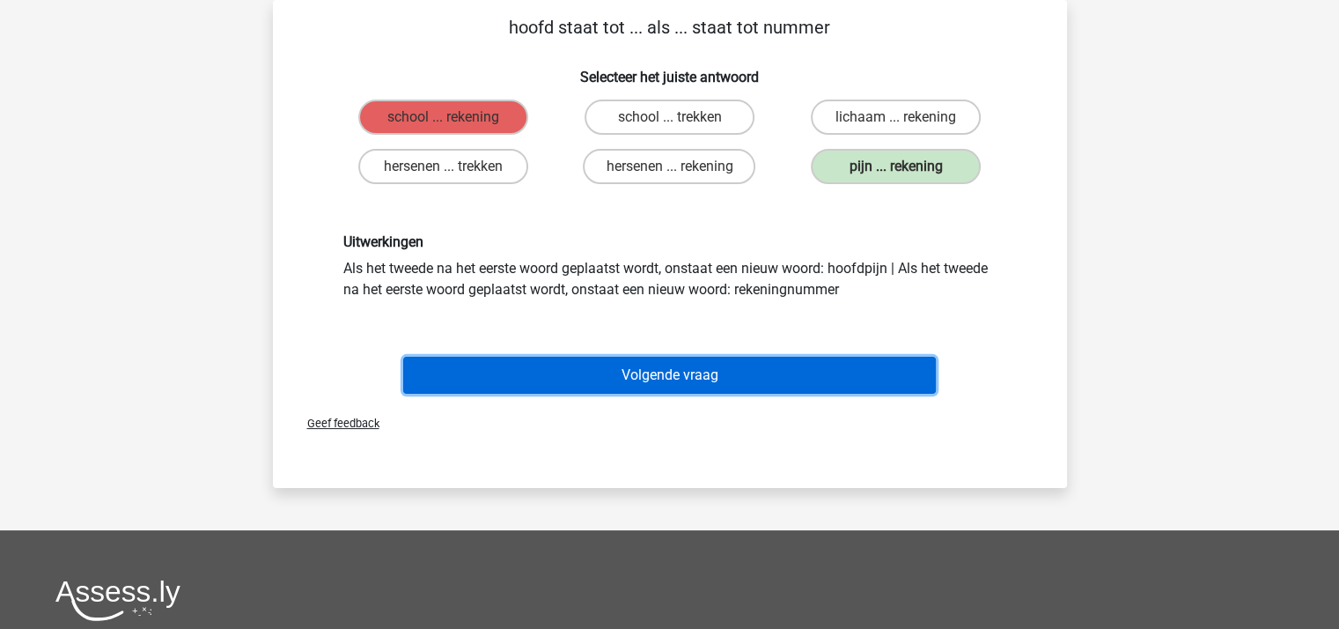
click at [671, 372] on button "Volgende vraag" at bounding box center [669, 375] width 533 height 37
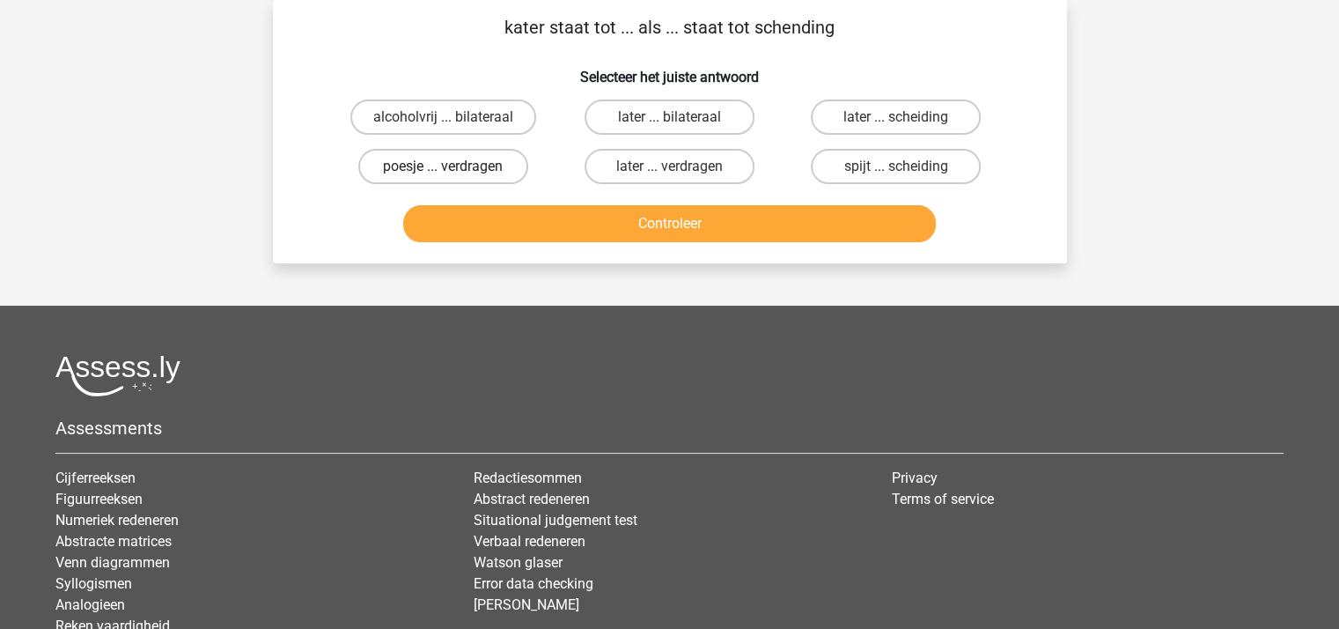
click at [487, 161] on label "poesje ... verdragen" at bounding box center [443, 166] width 170 height 35
click at [454, 166] on input "poesje ... verdragen" at bounding box center [448, 171] width 11 height 11
radio input "true"
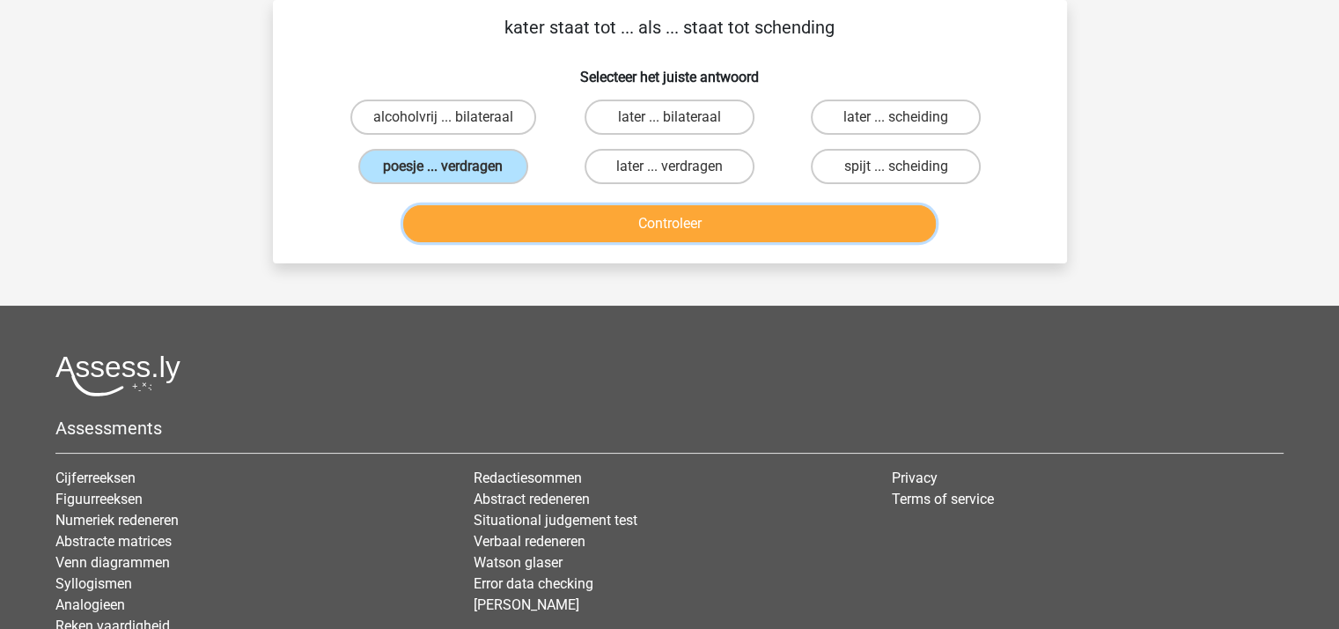
click at [553, 223] on button "Controleer" at bounding box center [669, 223] width 533 height 37
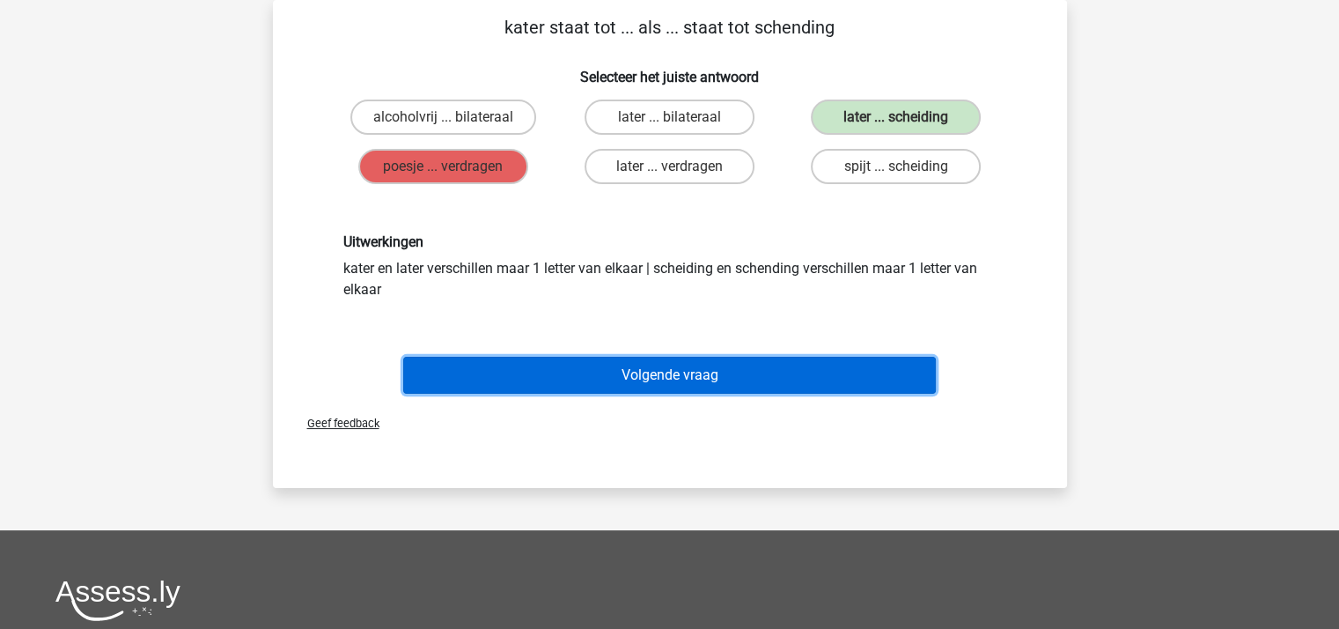
click at [640, 369] on button "Volgende vraag" at bounding box center [669, 375] width 533 height 37
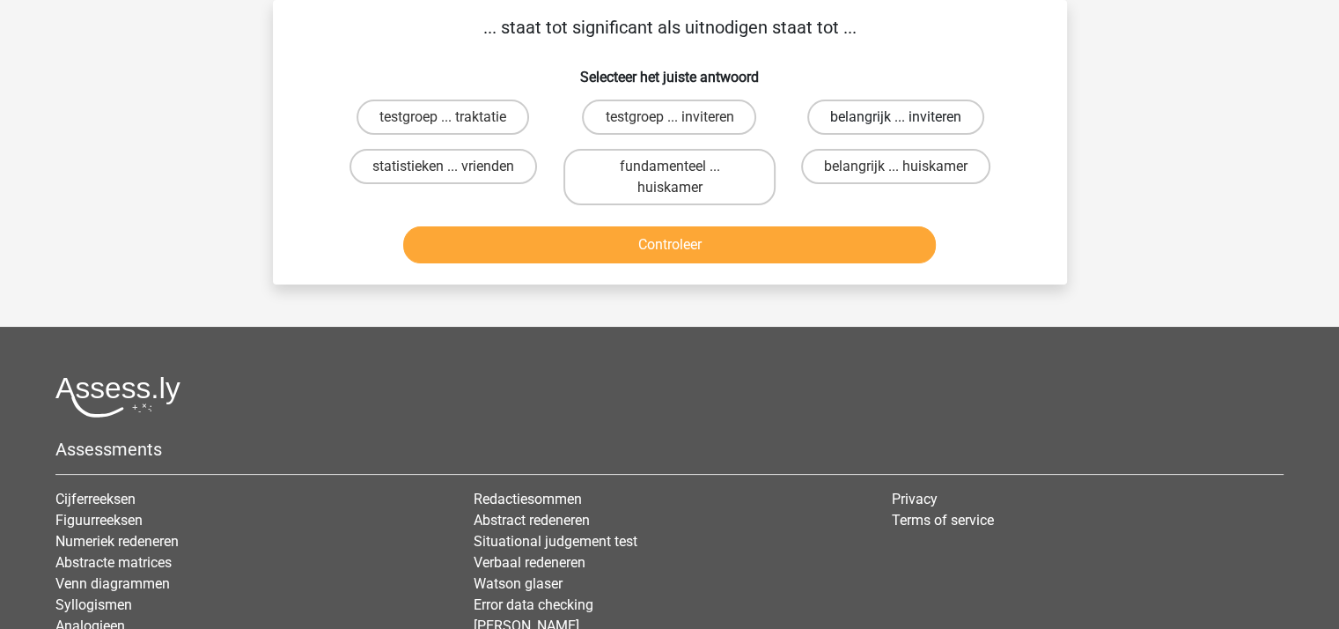
click at [875, 115] on label "belangrijk ... inviteren" at bounding box center [895, 116] width 177 height 35
click at [896, 117] on input "belangrijk ... inviteren" at bounding box center [901, 122] width 11 height 11
radio input "true"
click at [697, 239] on button "Controleer" at bounding box center [669, 244] width 533 height 37
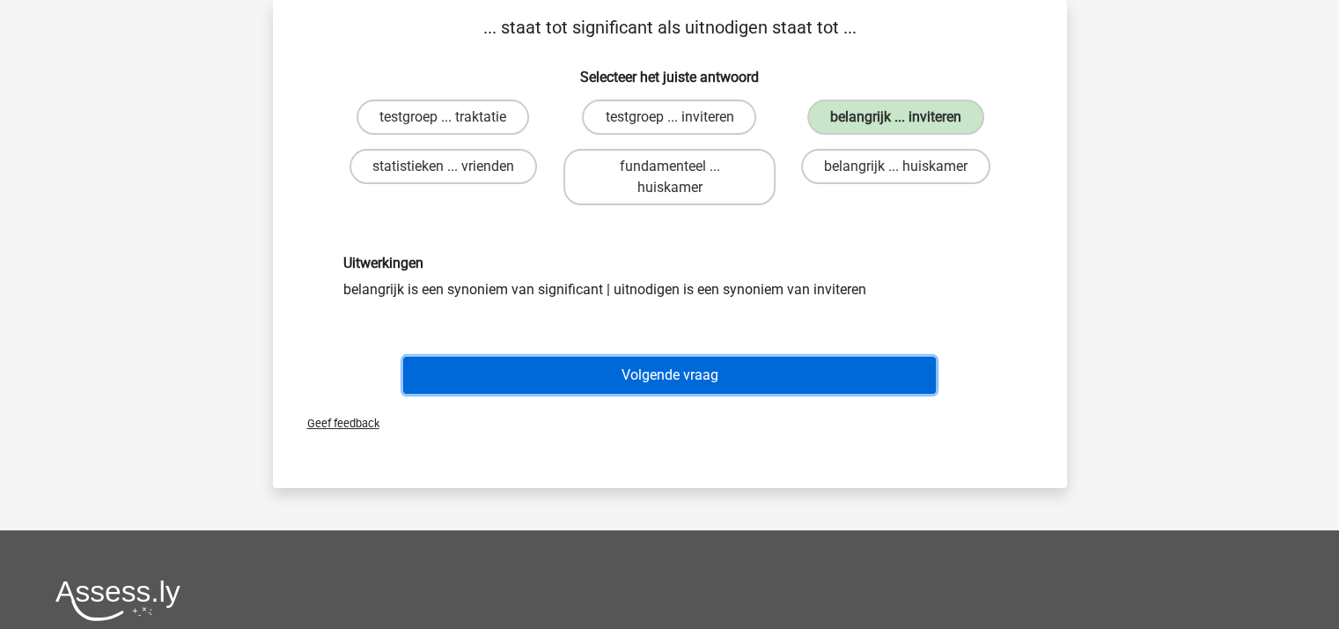
click at [666, 374] on button "Volgende vraag" at bounding box center [669, 375] width 533 height 37
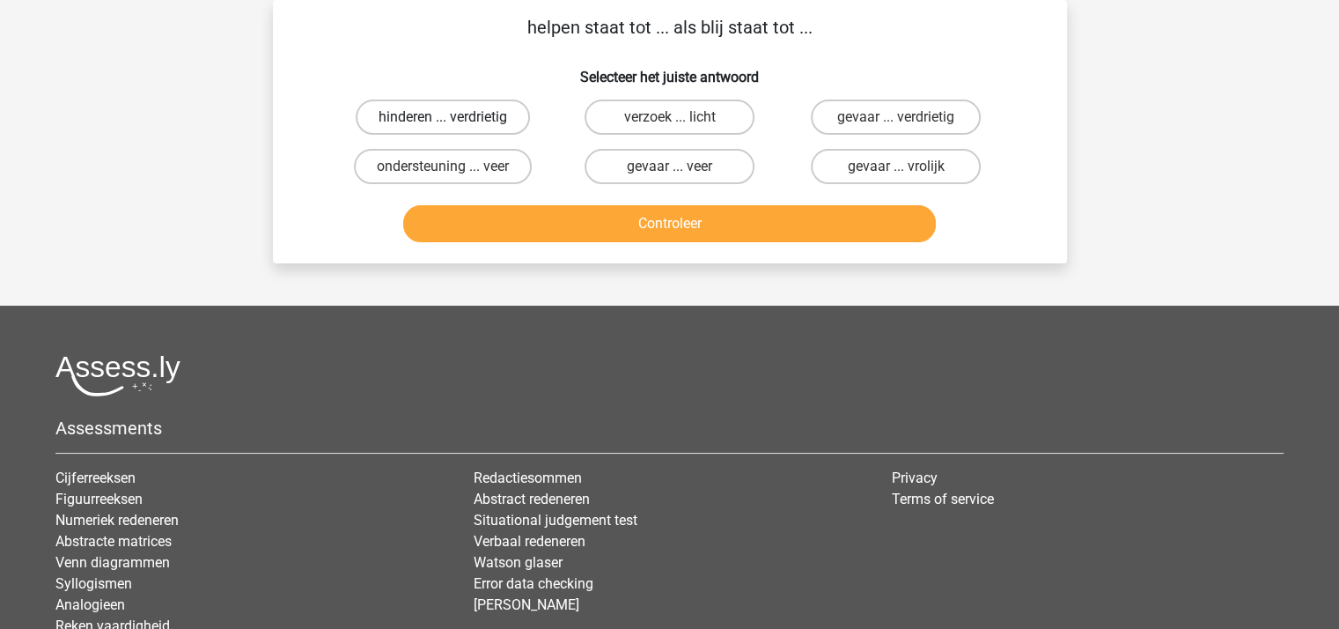
click at [453, 114] on label "hinderen ... verdrietig" at bounding box center [443, 116] width 174 height 35
click at [453, 117] on input "hinderen ... verdrietig" at bounding box center [448, 122] width 11 height 11
radio input "true"
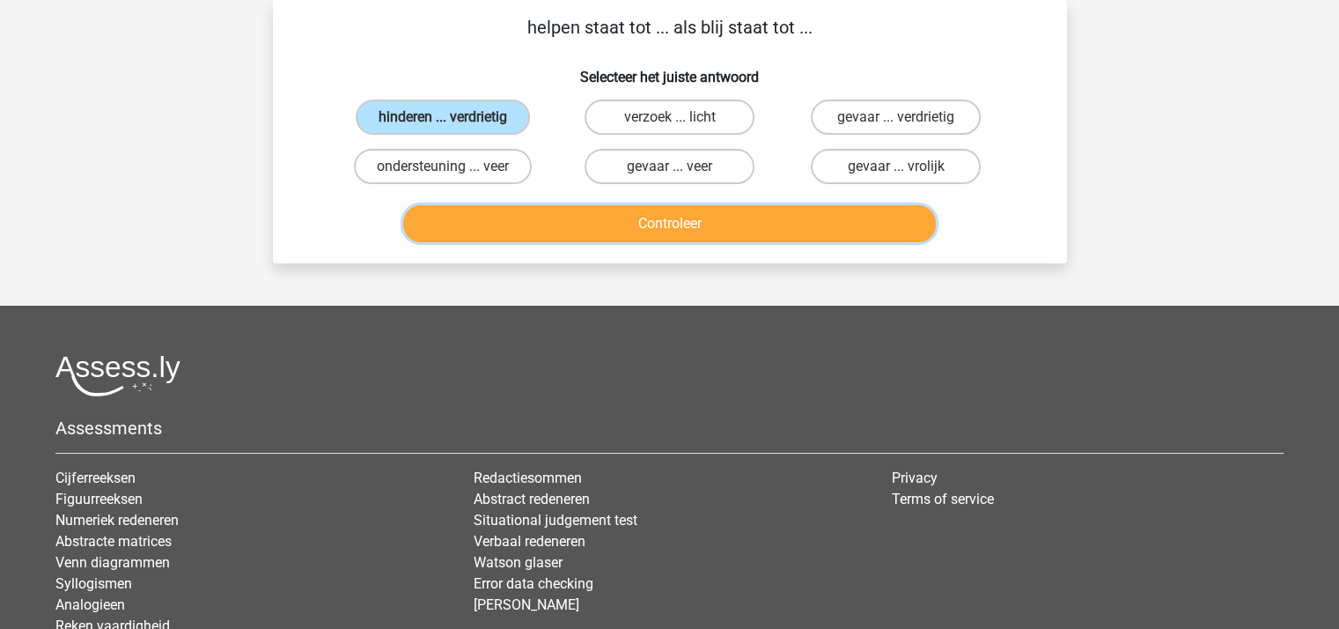
click at [634, 226] on button "Controleer" at bounding box center [669, 223] width 533 height 37
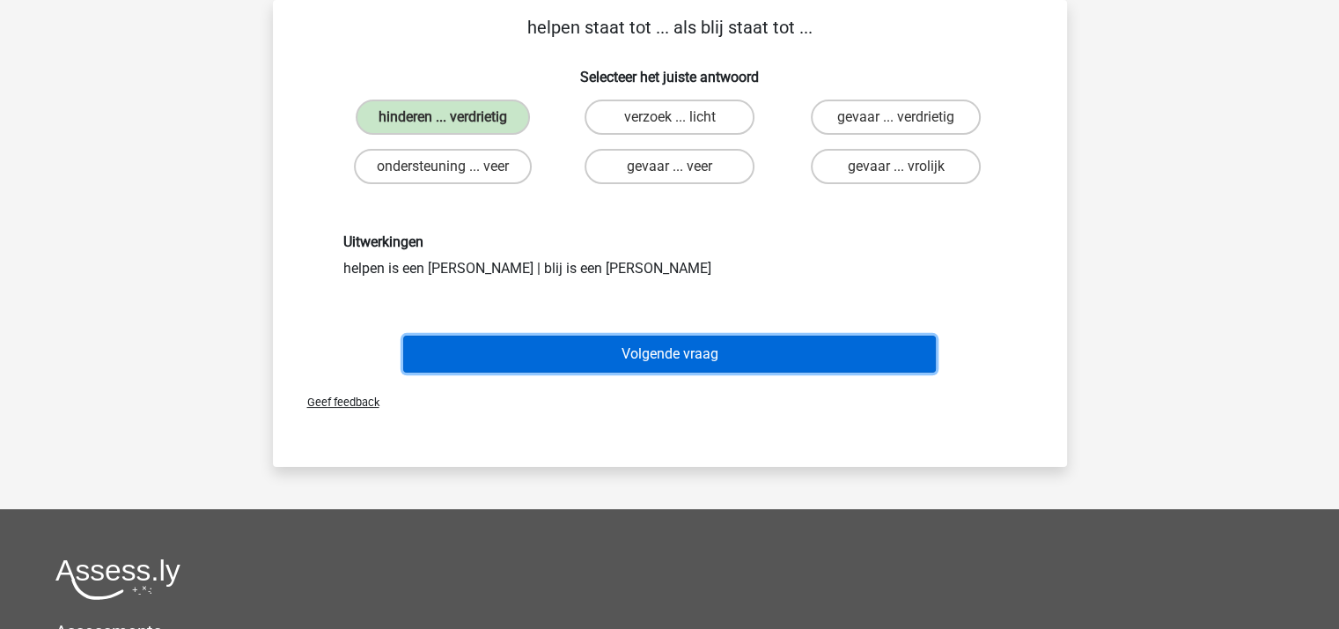
click at [644, 344] on button "Volgende vraag" at bounding box center [669, 353] width 533 height 37
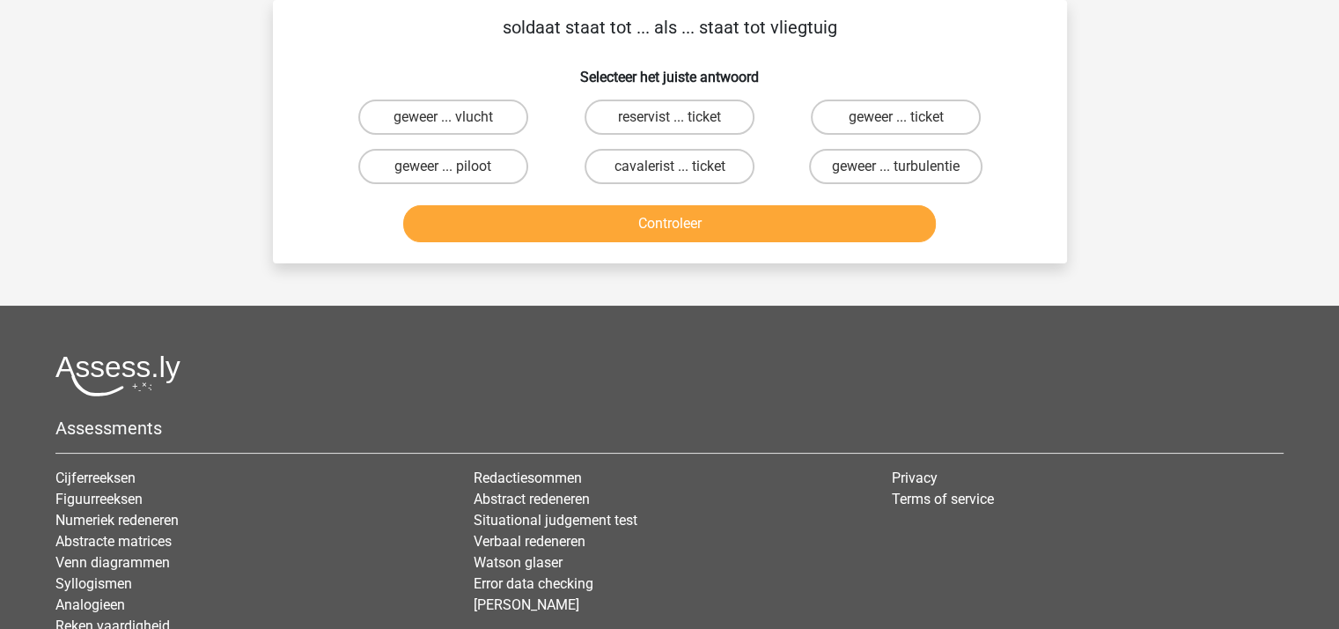
click at [453, 166] on input "geweer ... piloot" at bounding box center [448, 171] width 11 height 11
radio input "true"
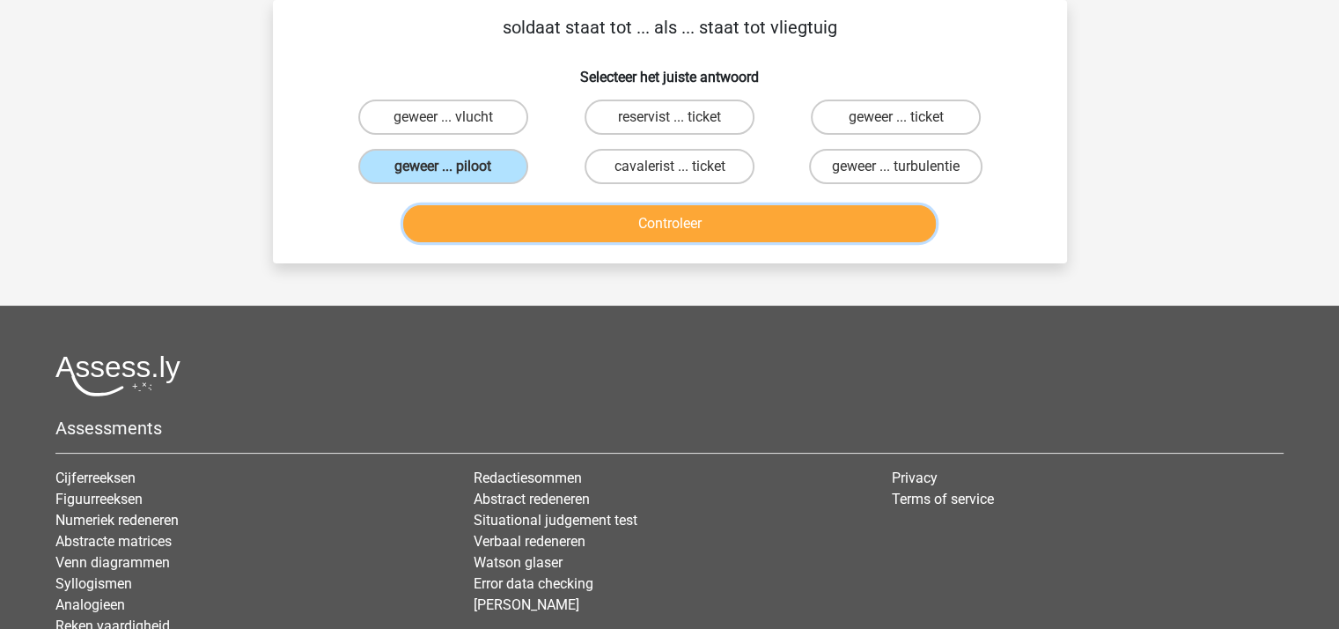
click at [560, 221] on button "Controleer" at bounding box center [669, 223] width 533 height 37
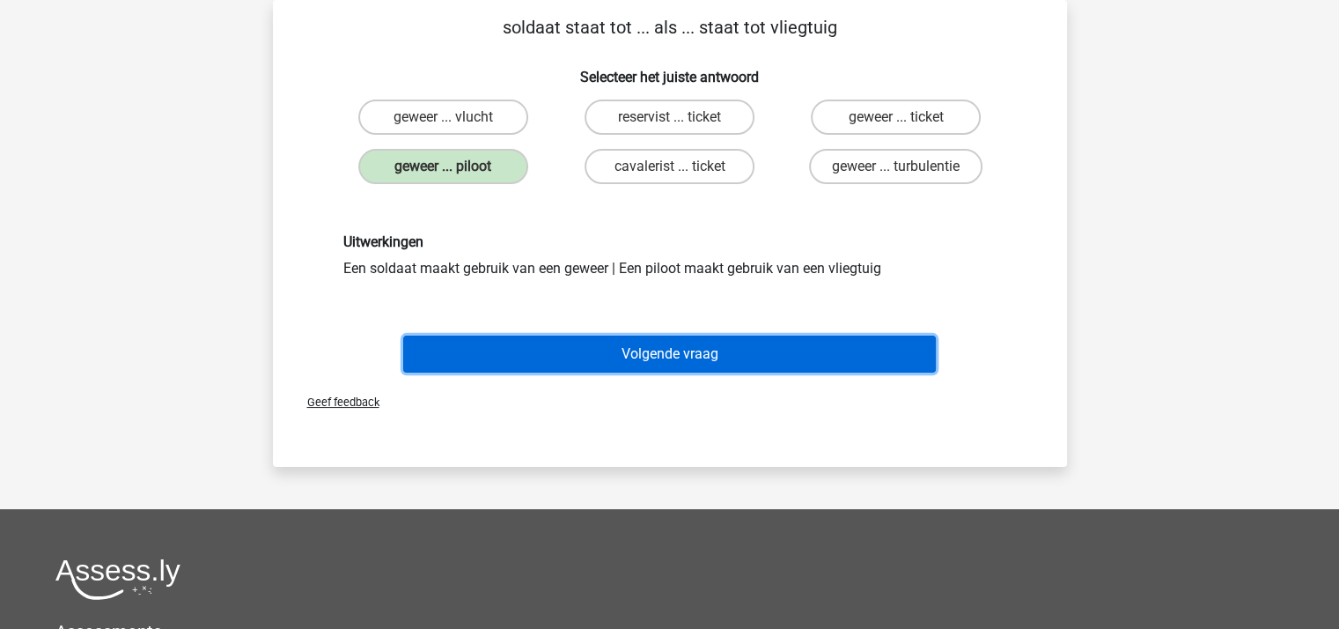
click at [662, 350] on button "Volgende vraag" at bounding box center [669, 353] width 533 height 37
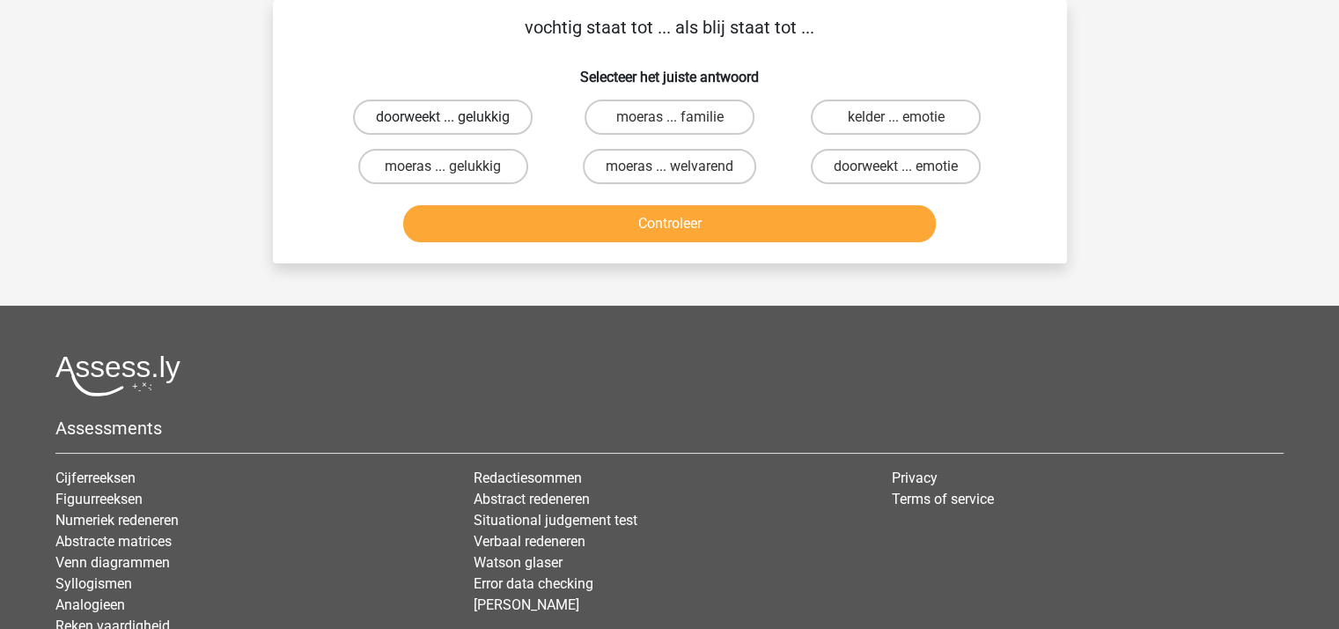
click at [462, 119] on label "doorweekt ... gelukkig" at bounding box center [443, 116] width 180 height 35
click at [454, 119] on input "doorweekt ... gelukkig" at bounding box center [448, 122] width 11 height 11
radio input "true"
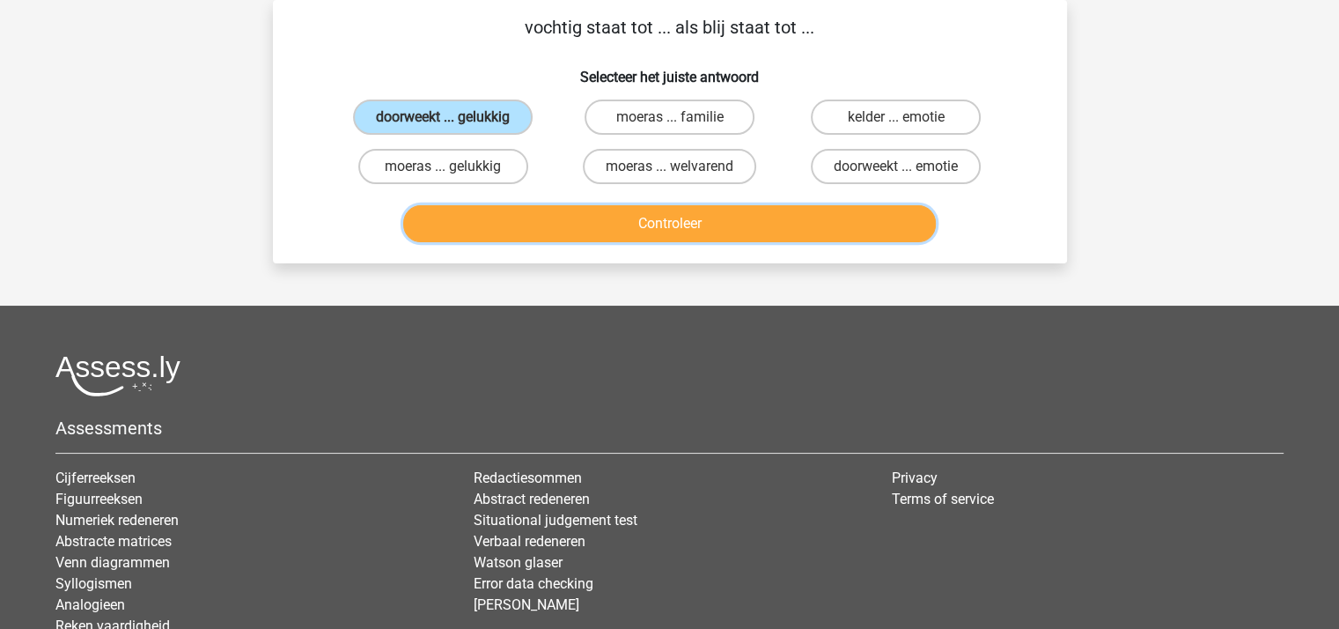
click at [562, 217] on button "Controleer" at bounding box center [669, 223] width 533 height 37
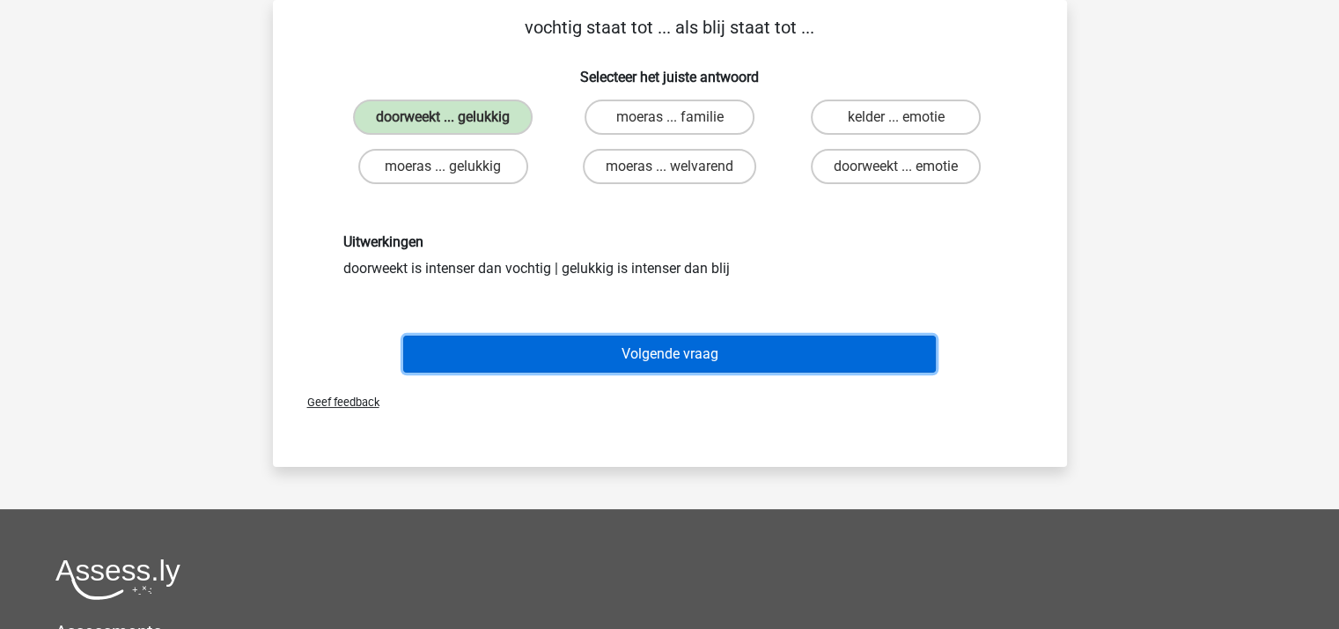
click at [628, 349] on button "Volgende vraag" at bounding box center [669, 353] width 533 height 37
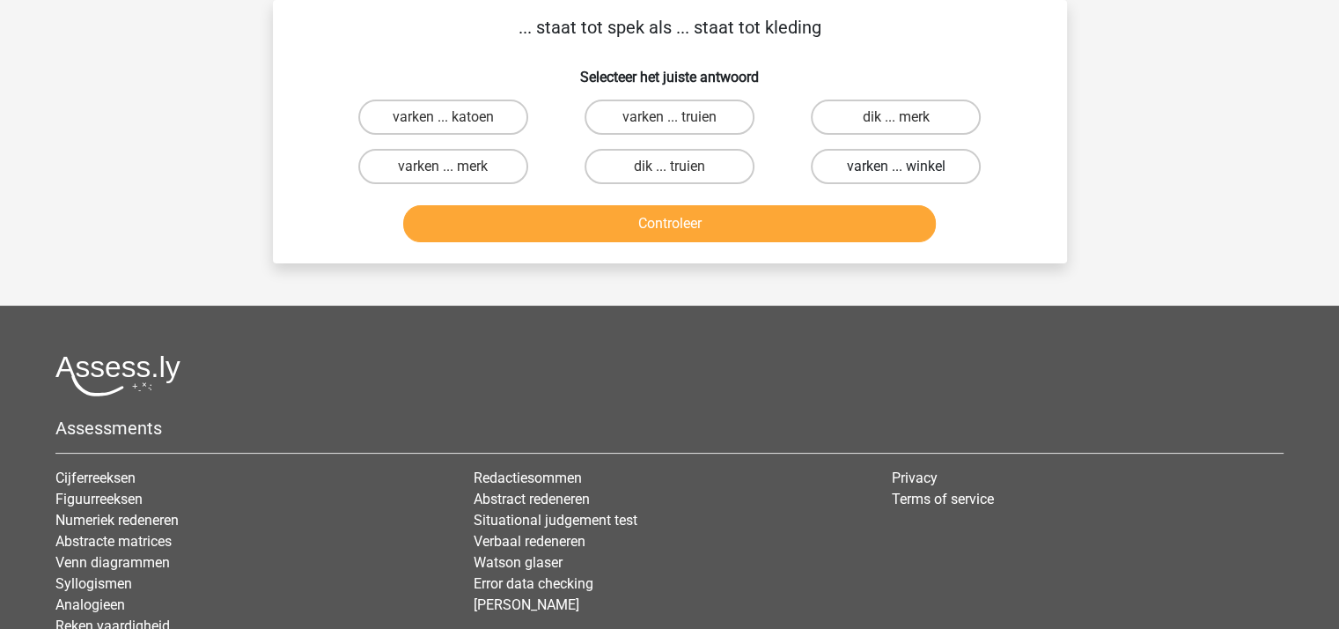
click at [865, 166] on label "varken ... winkel" at bounding box center [896, 166] width 170 height 35
click at [896, 166] on input "varken ... winkel" at bounding box center [901, 171] width 11 height 11
radio input "true"
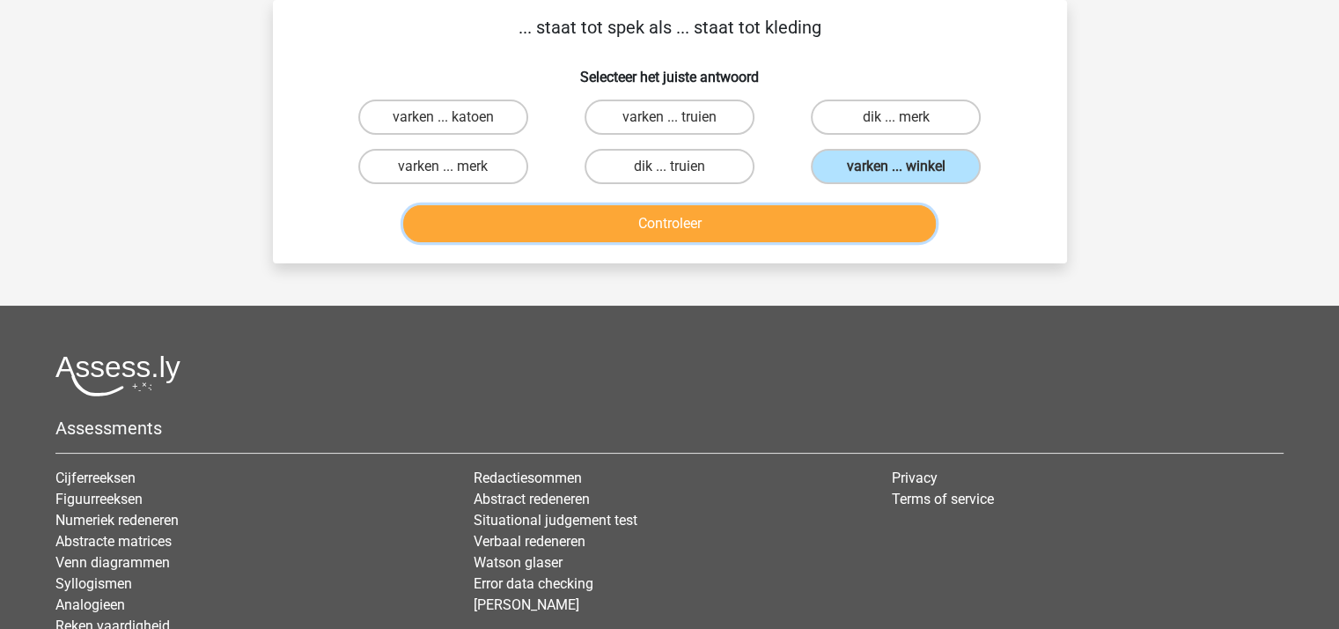
click at [813, 210] on button "Controleer" at bounding box center [669, 223] width 533 height 37
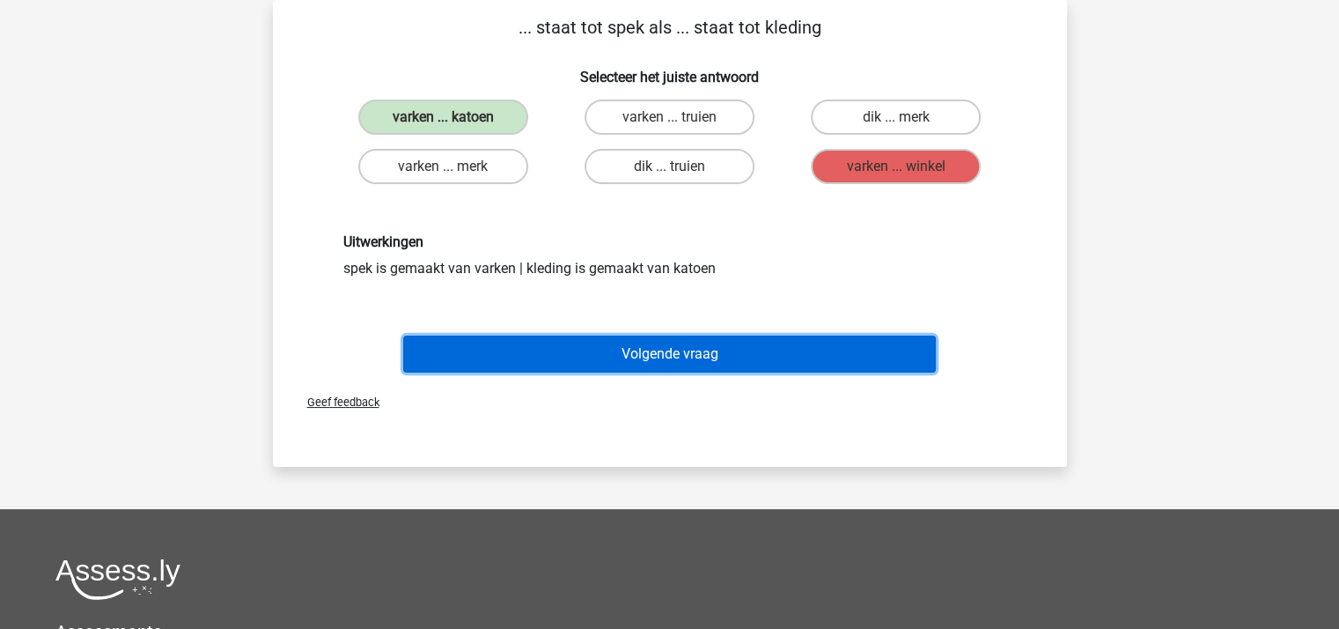
click at [725, 343] on button "Volgende vraag" at bounding box center [669, 353] width 533 height 37
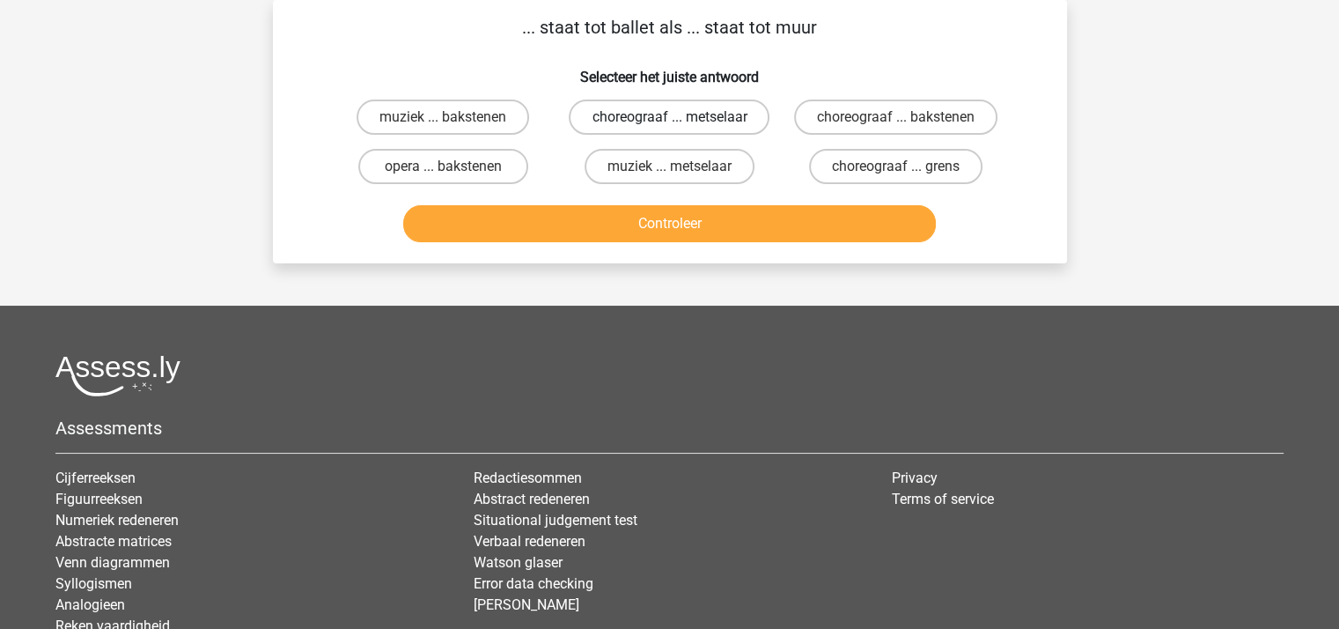
click at [703, 115] on label "choreograaf ... metselaar" at bounding box center [669, 116] width 201 height 35
click at [681, 117] on input "choreograaf ... metselaar" at bounding box center [674, 122] width 11 height 11
radio input "true"
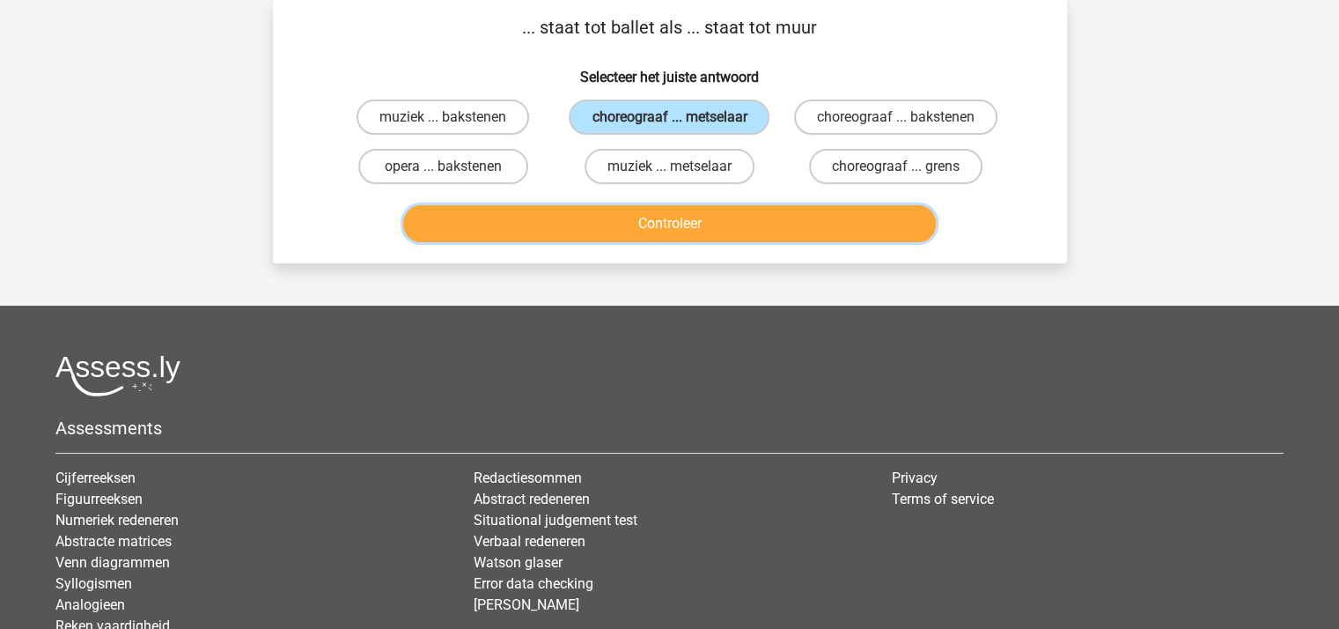
click at [689, 228] on button "Controleer" at bounding box center [669, 223] width 533 height 37
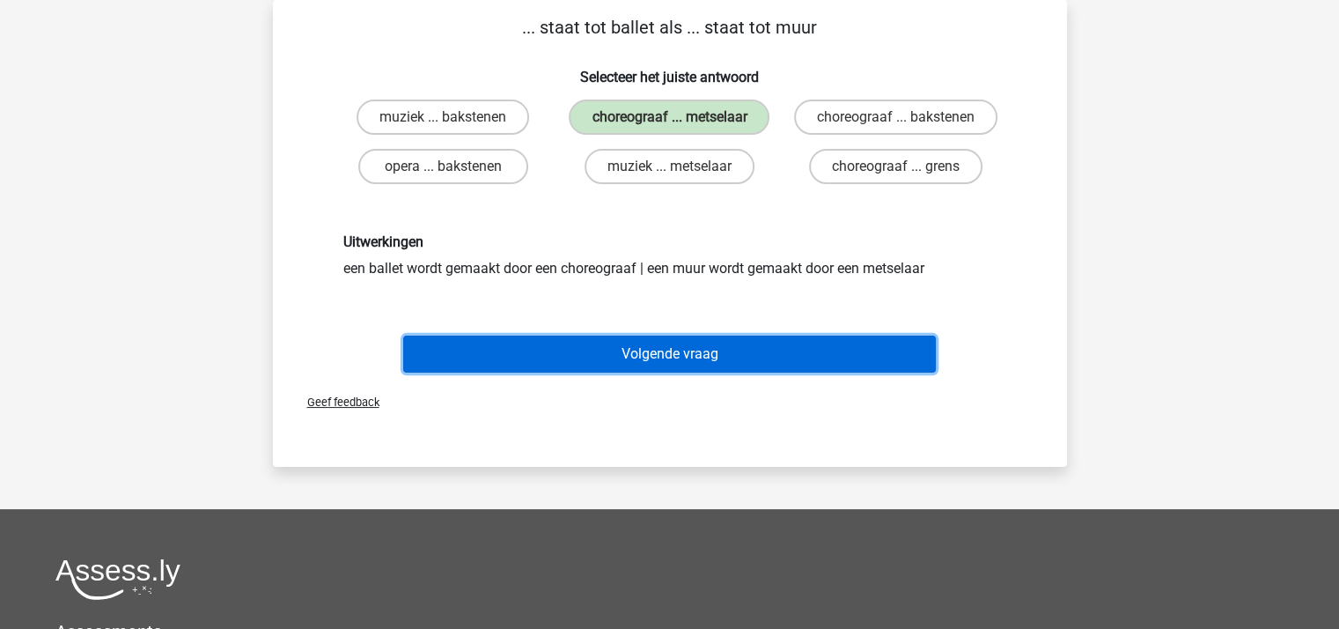
click at [680, 342] on button "Volgende vraag" at bounding box center [669, 353] width 533 height 37
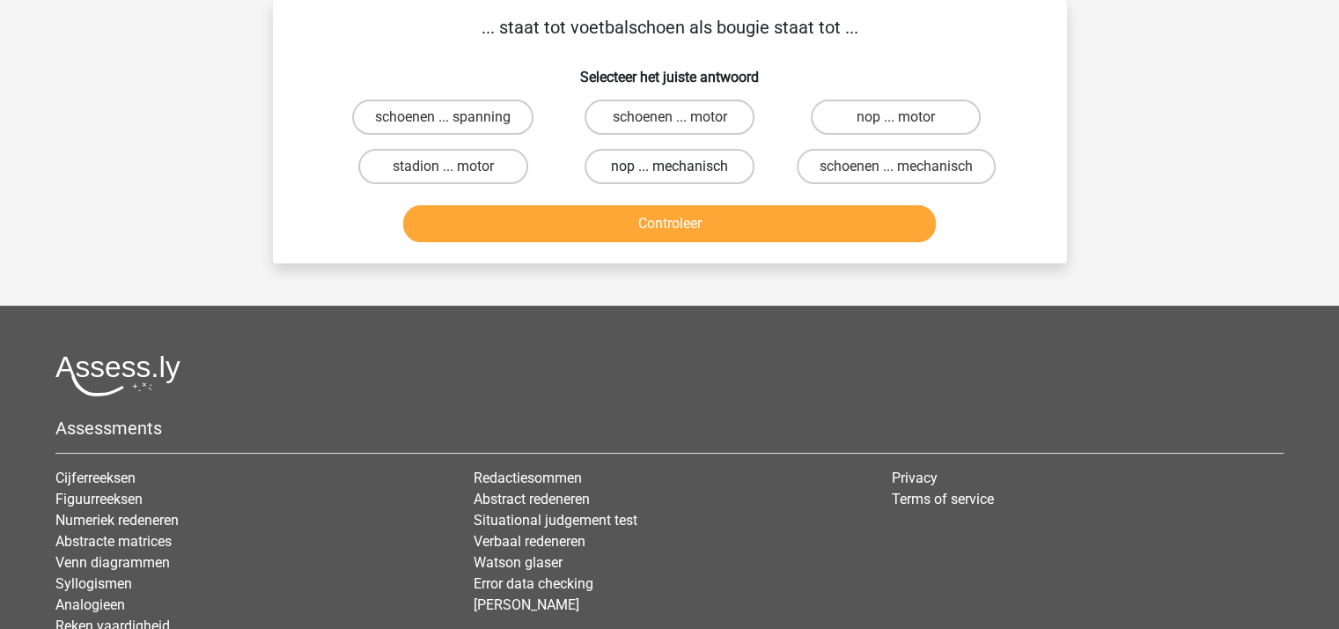
click at [642, 164] on label "nop ... mechanisch" at bounding box center [670, 166] width 170 height 35
click at [669, 166] on input "nop ... mechanisch" at bounding box center [674, 171] width 11 height 11
radio input "true"
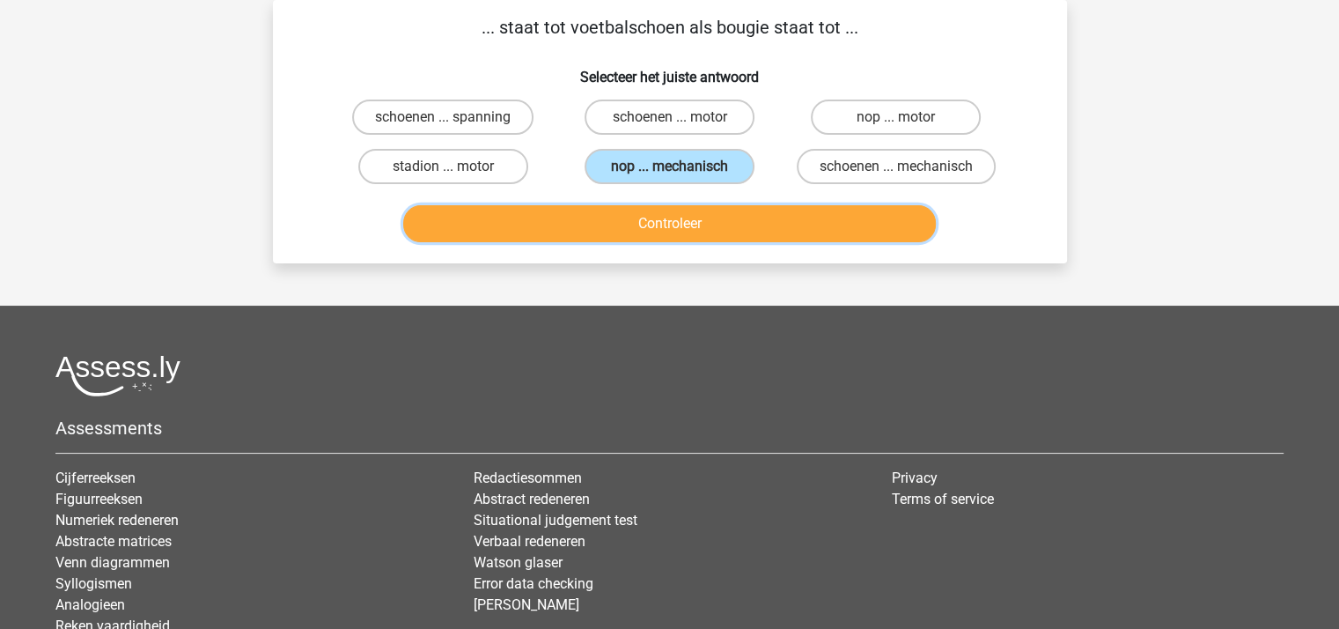
click at [686, 221] on button "Controleer" at bounding box center [669, 223] width 533 height 37
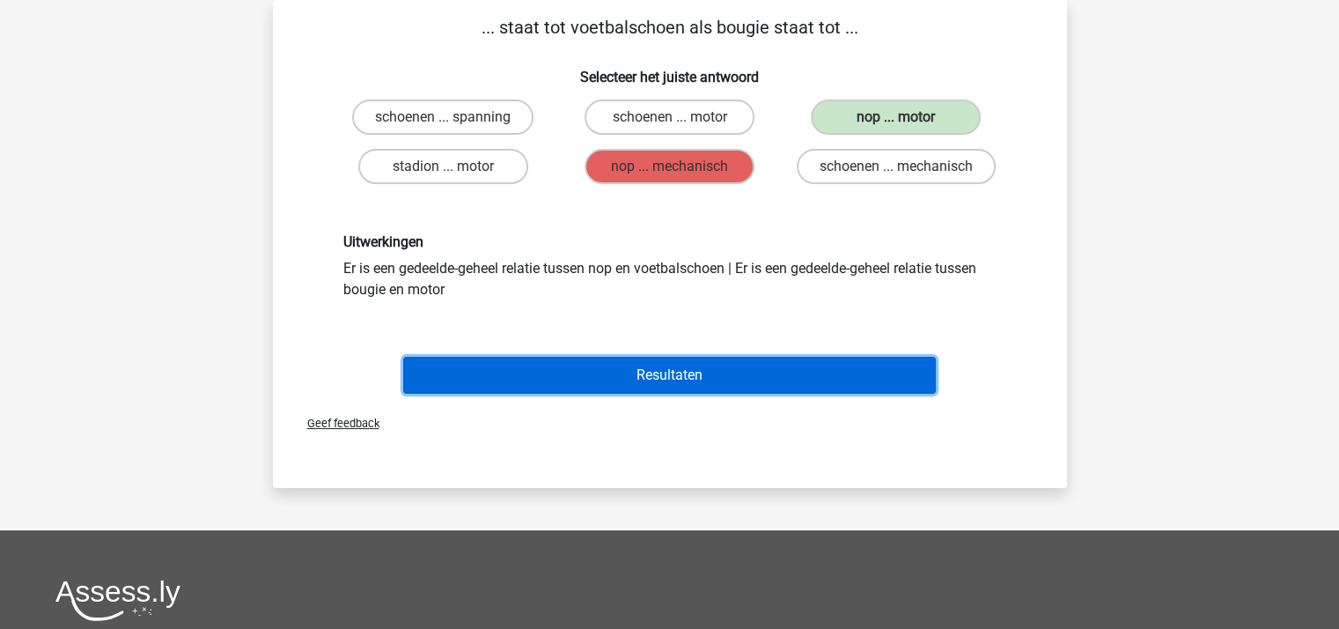
click at [676, 369] on button "Resultaten" at bounding box center [669, 375] width 533 height 37
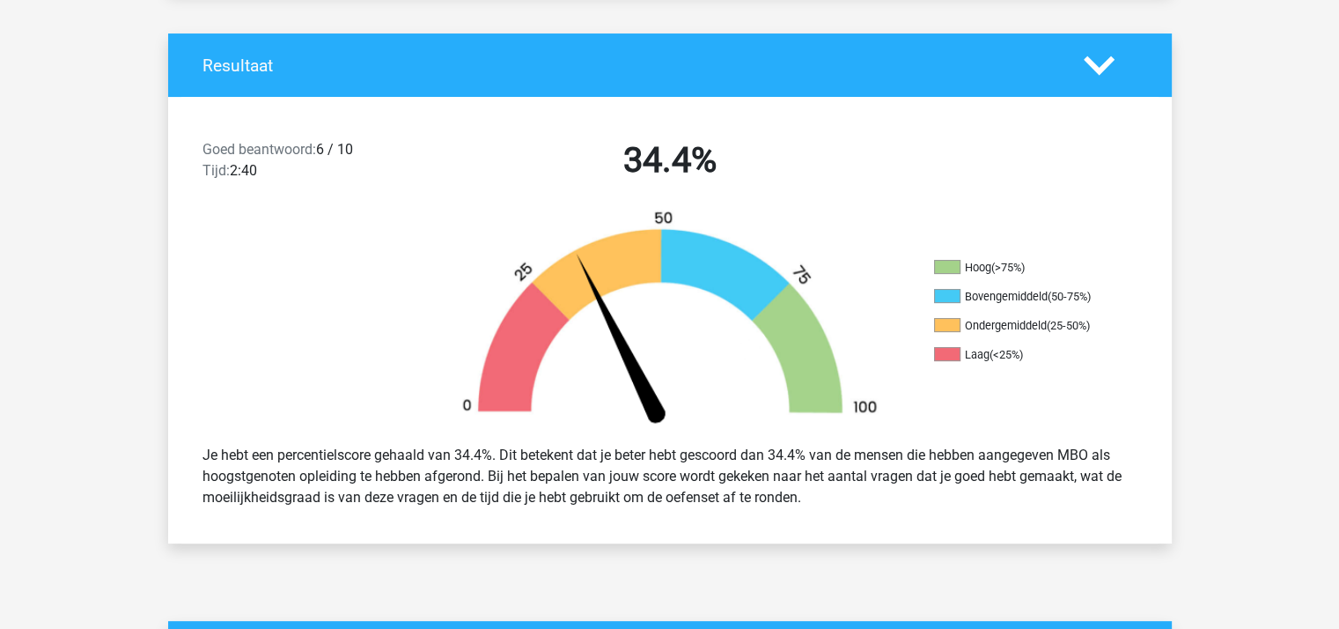
scroll to position [352, 0]
